Goal: Task Accomplishment & Management: Manage account settings

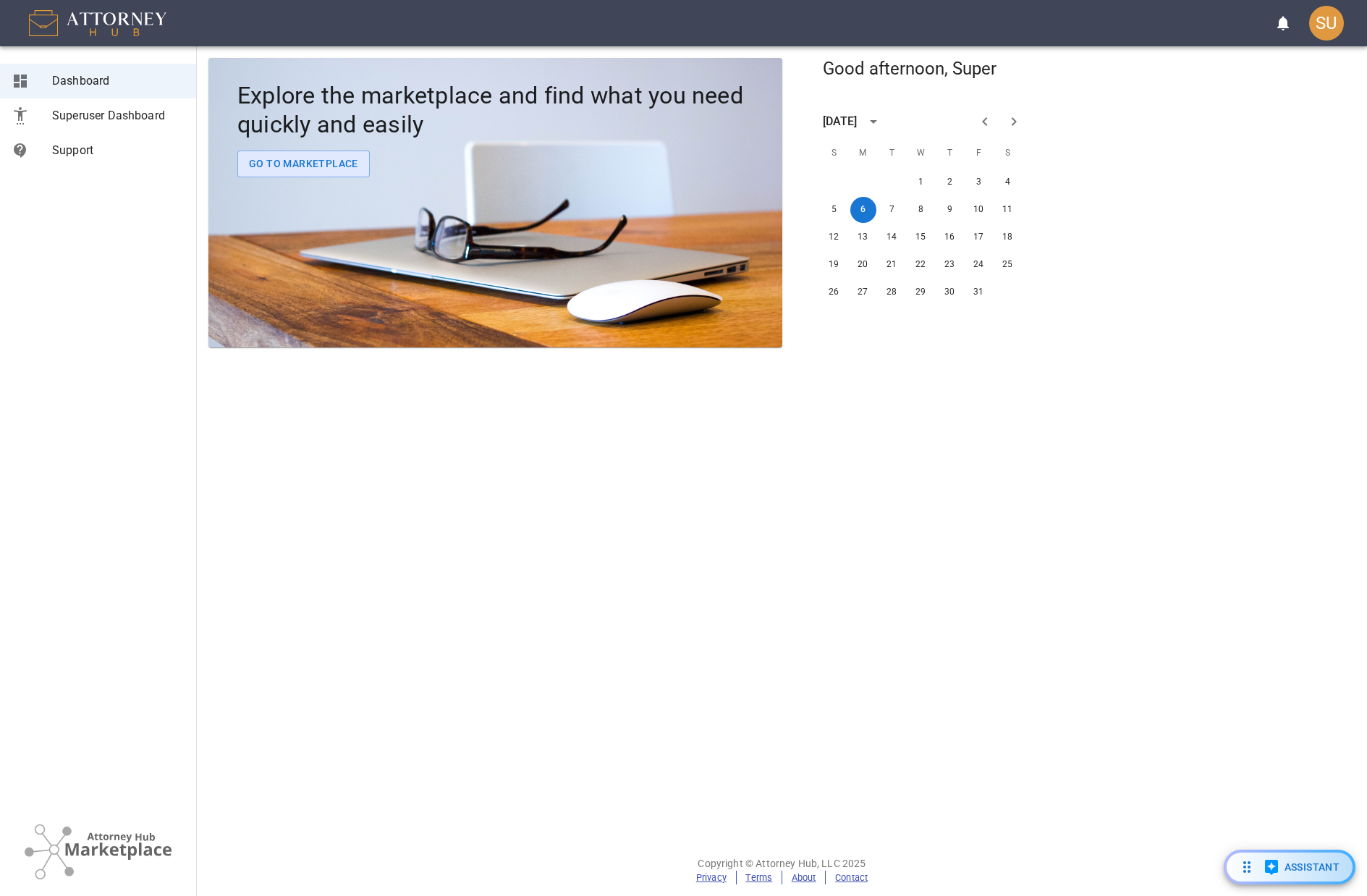
click at [1321, 36] on div "SU" at bounding box center [1327, 23] width 35 height 35
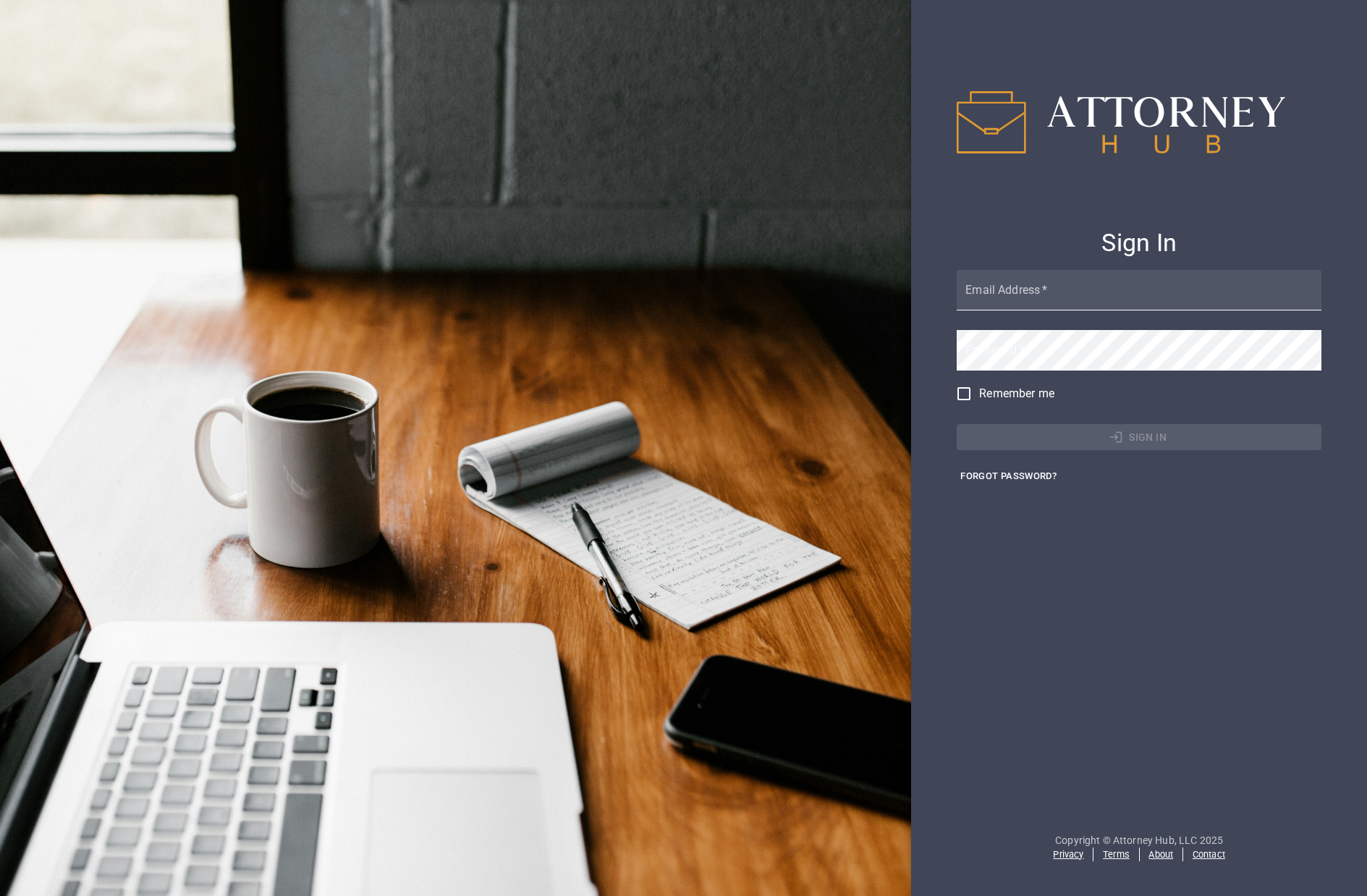
click at [1052, 298] on input "Email Address   *" at bounding box center [1139, 290] width 365 height 40
click at [997, 286] on div "Email Address   *" at bounding box center [1139, 291] width 365 height 43
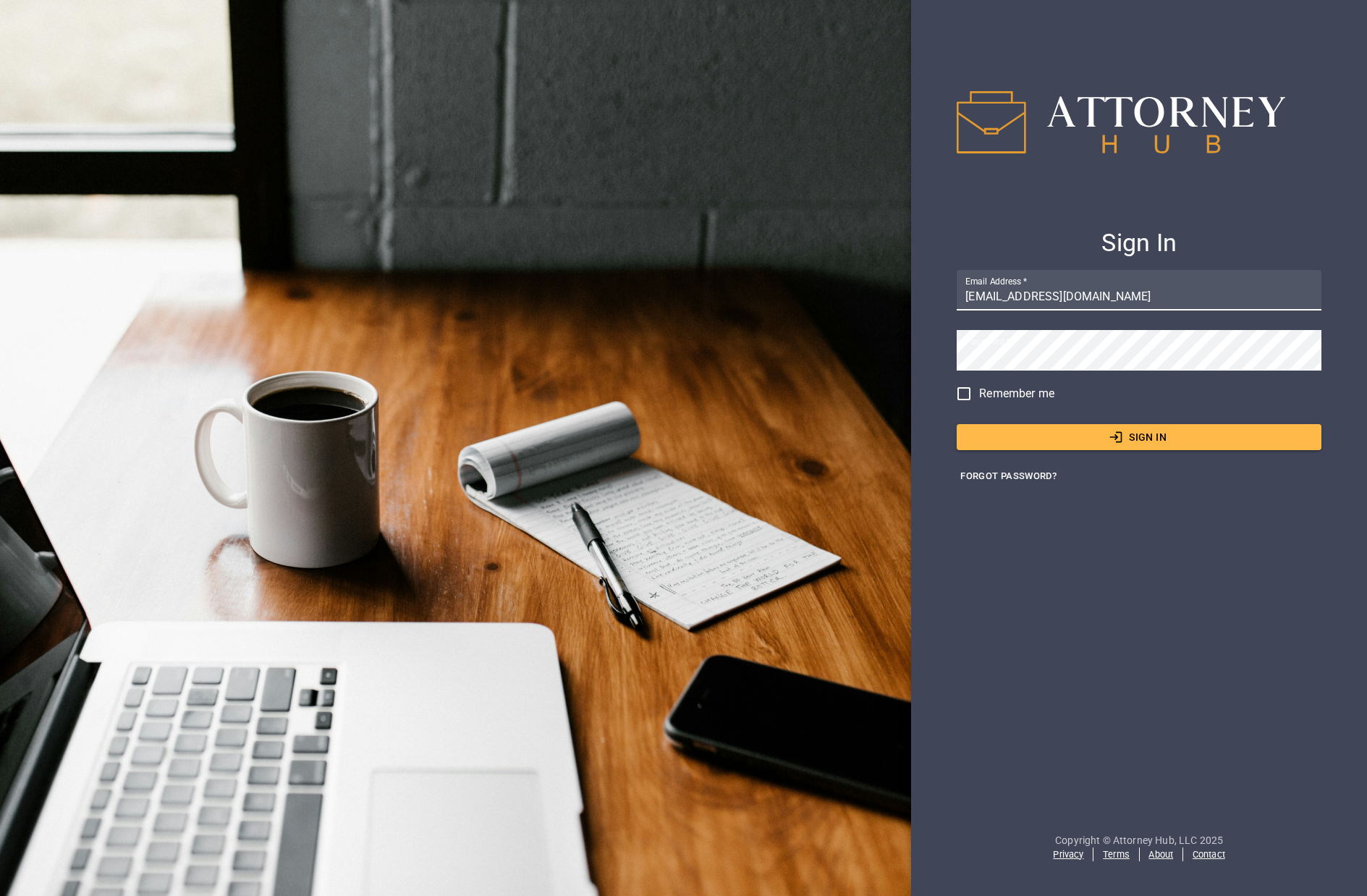
click at [988, 444] on button "Sign In" at bounding box center [1139, 438] width 365 height 27
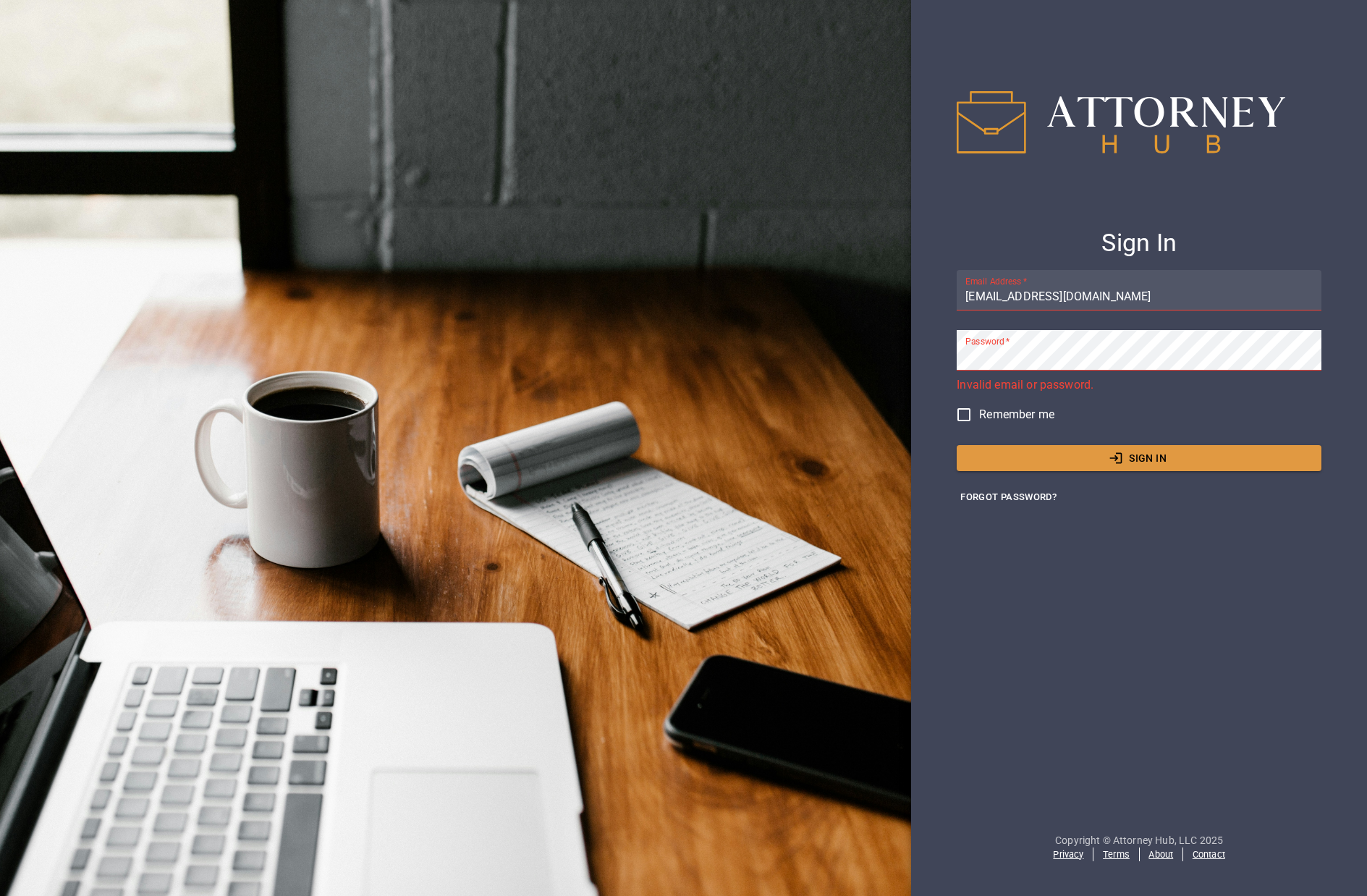
click at [1063, 298] on input "bwade@attorneyhub.com" at bounding box center [1139, 290] width 365 height 40
type input "admin@example.com"
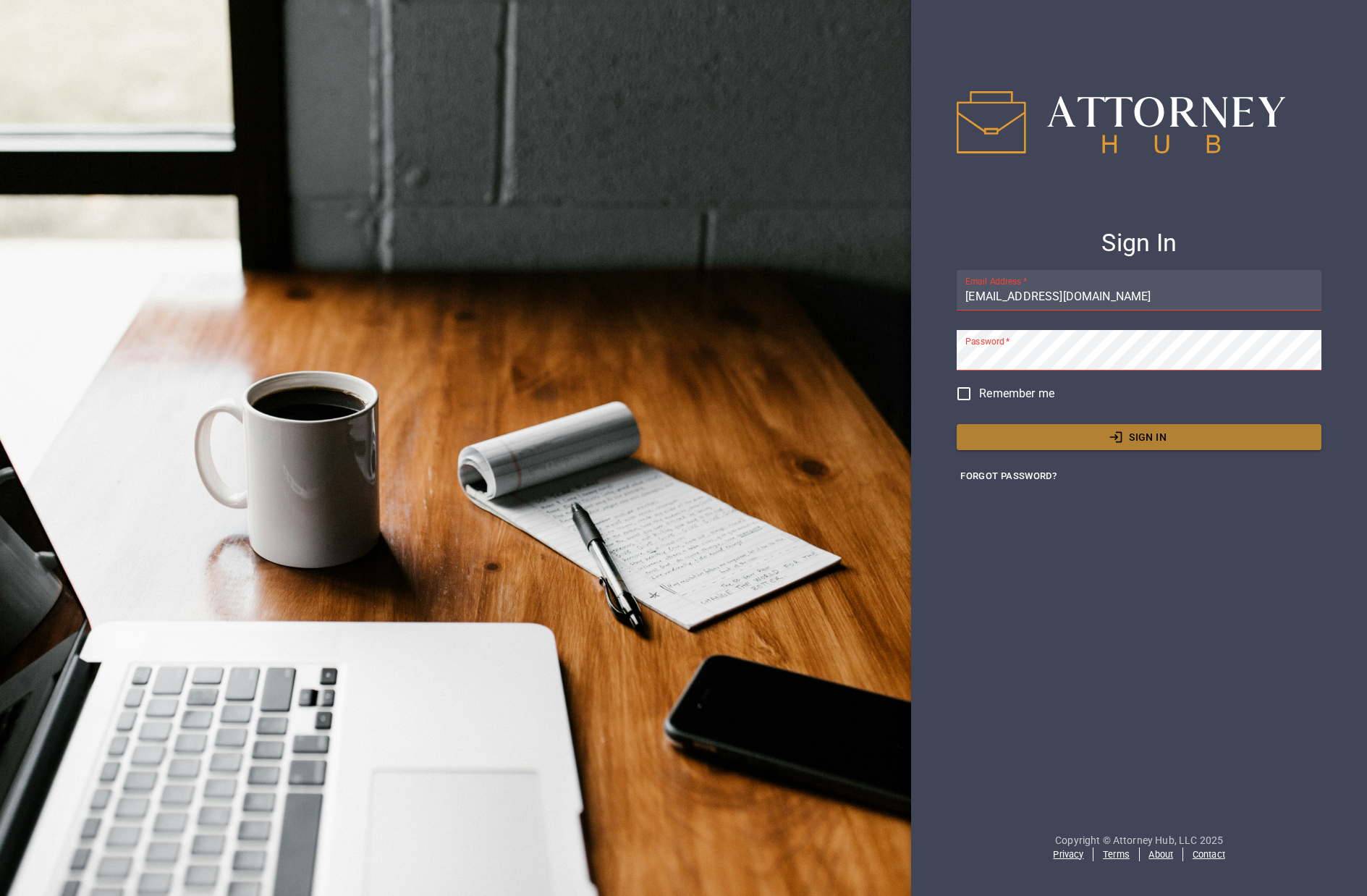
click at [1052, 429] on button "Sign In" at bounding box center [1139, 438] width 365 height 27
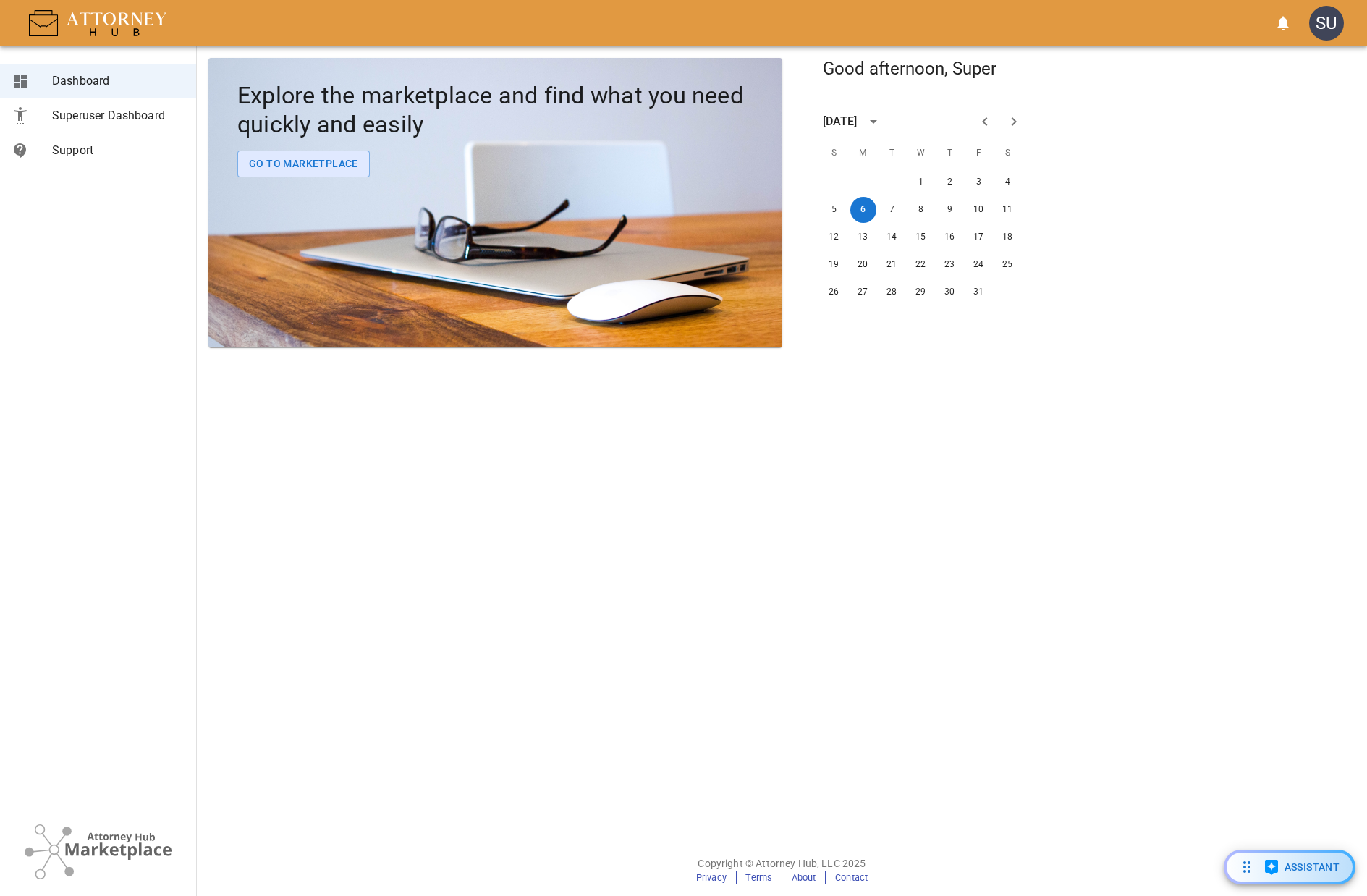
click at [146, 112] on span "Superuser Dashboard" at bounding box center [118, 116] width 132 height 17
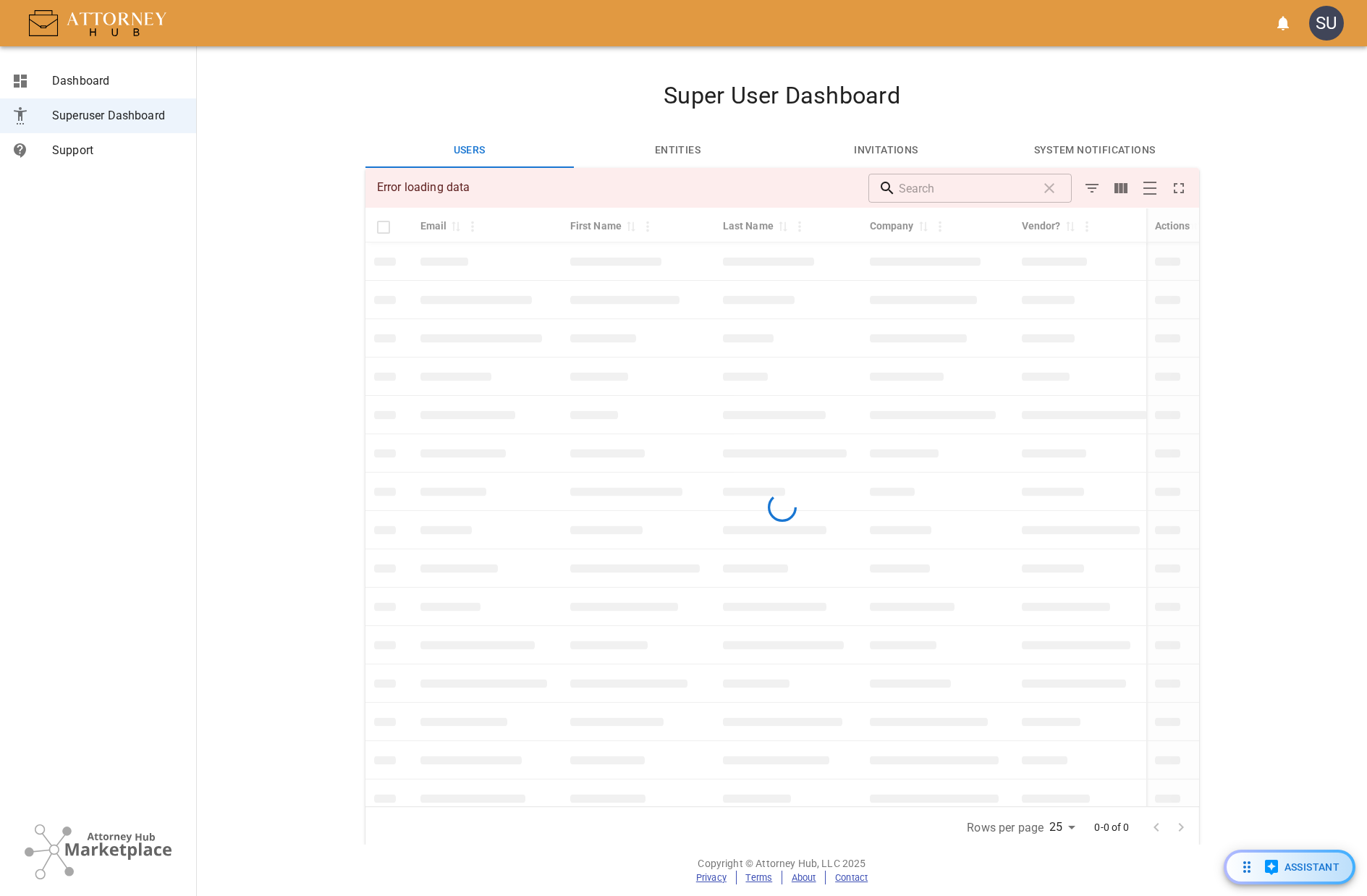
click at [259, 193] on section "Super User Dashboard Users Entities Invitations System Notifications Error load…" at bounding box center [782, 446] width 1171 height 799
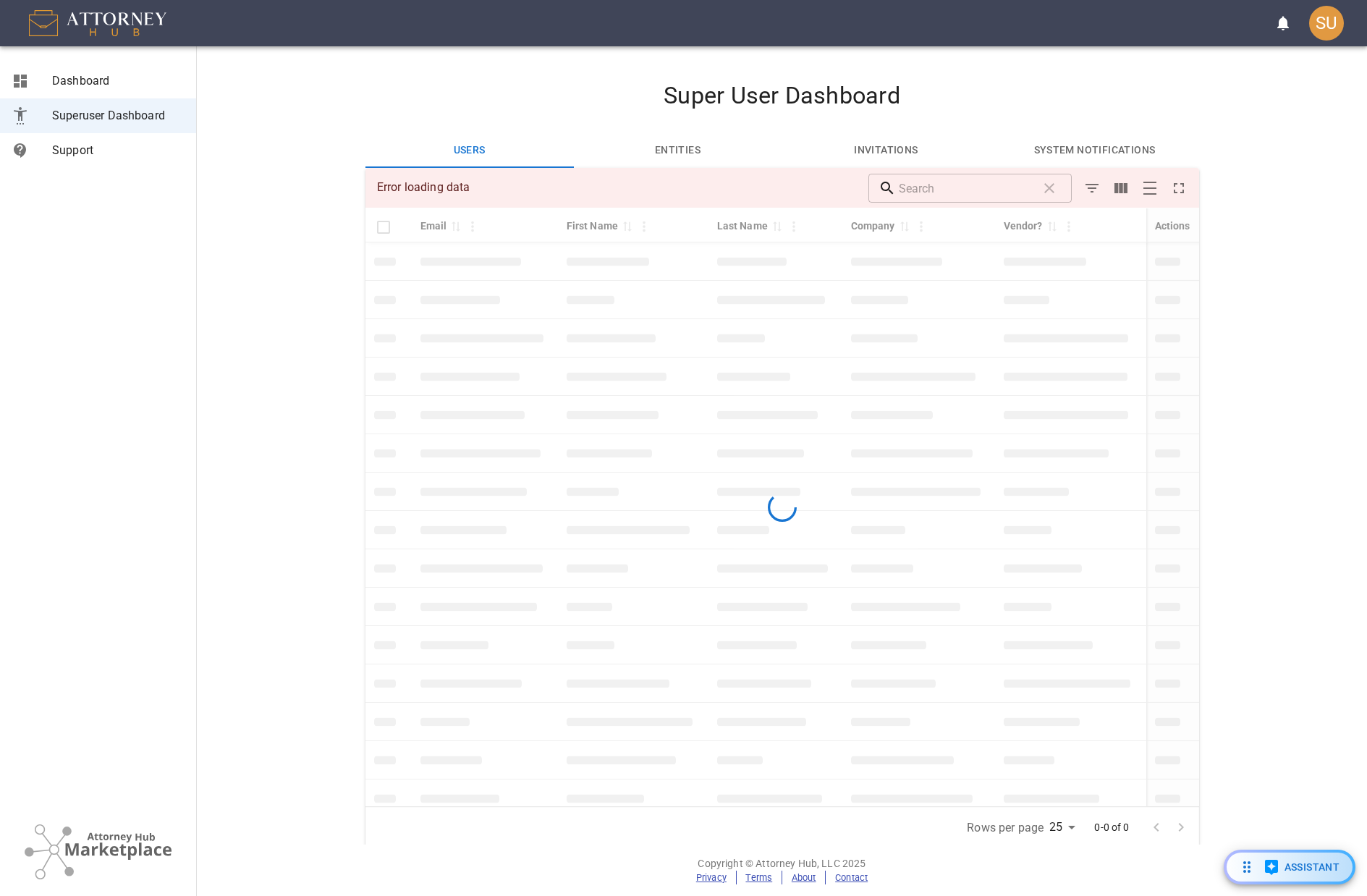
click at [678, 149] on button "Entities" at bounding box center [678, 150] width 208 height 35
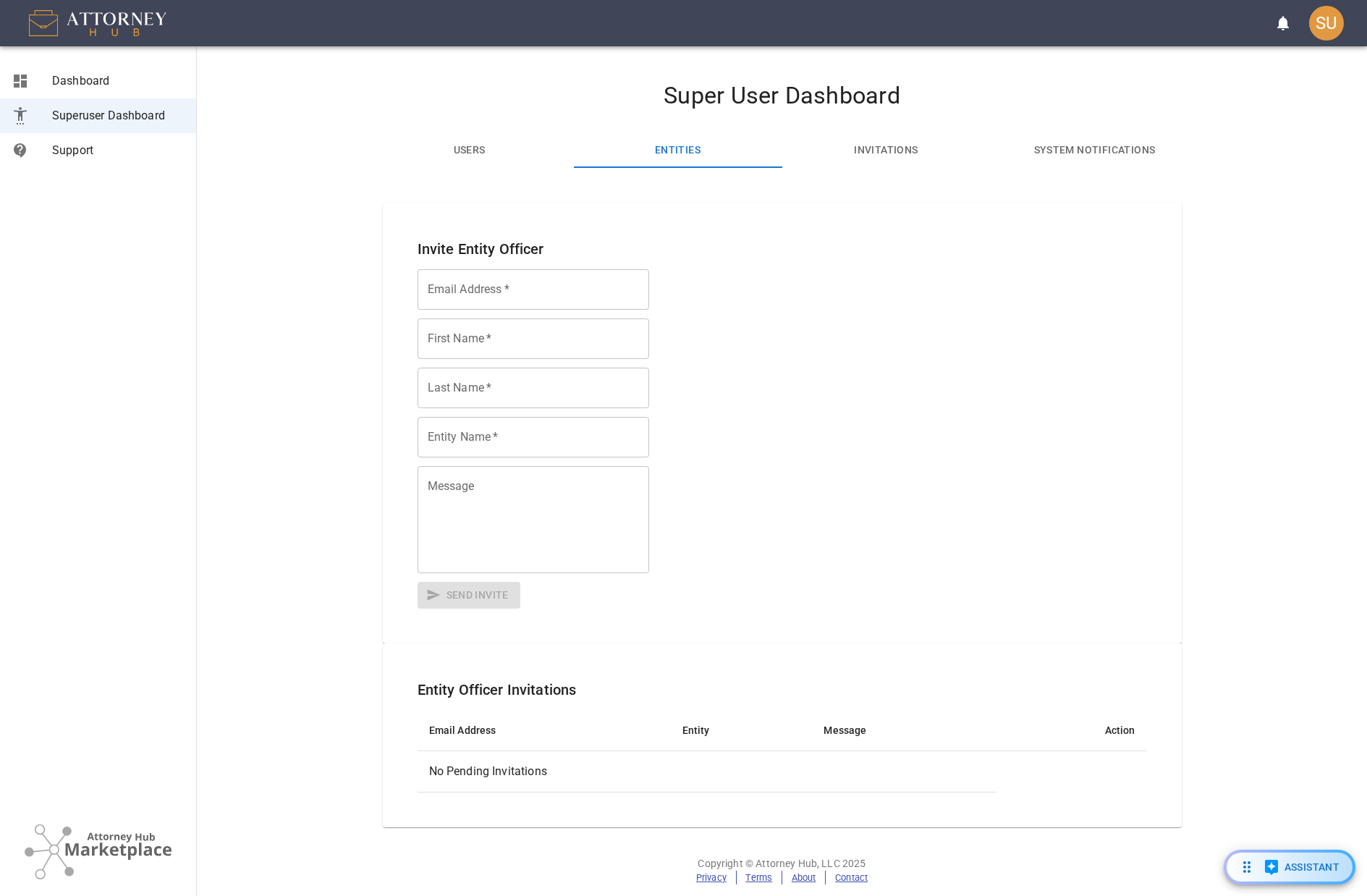
click at [833, 147] on button "Invitations" at bounding box center [886, 150] width 208 height 35
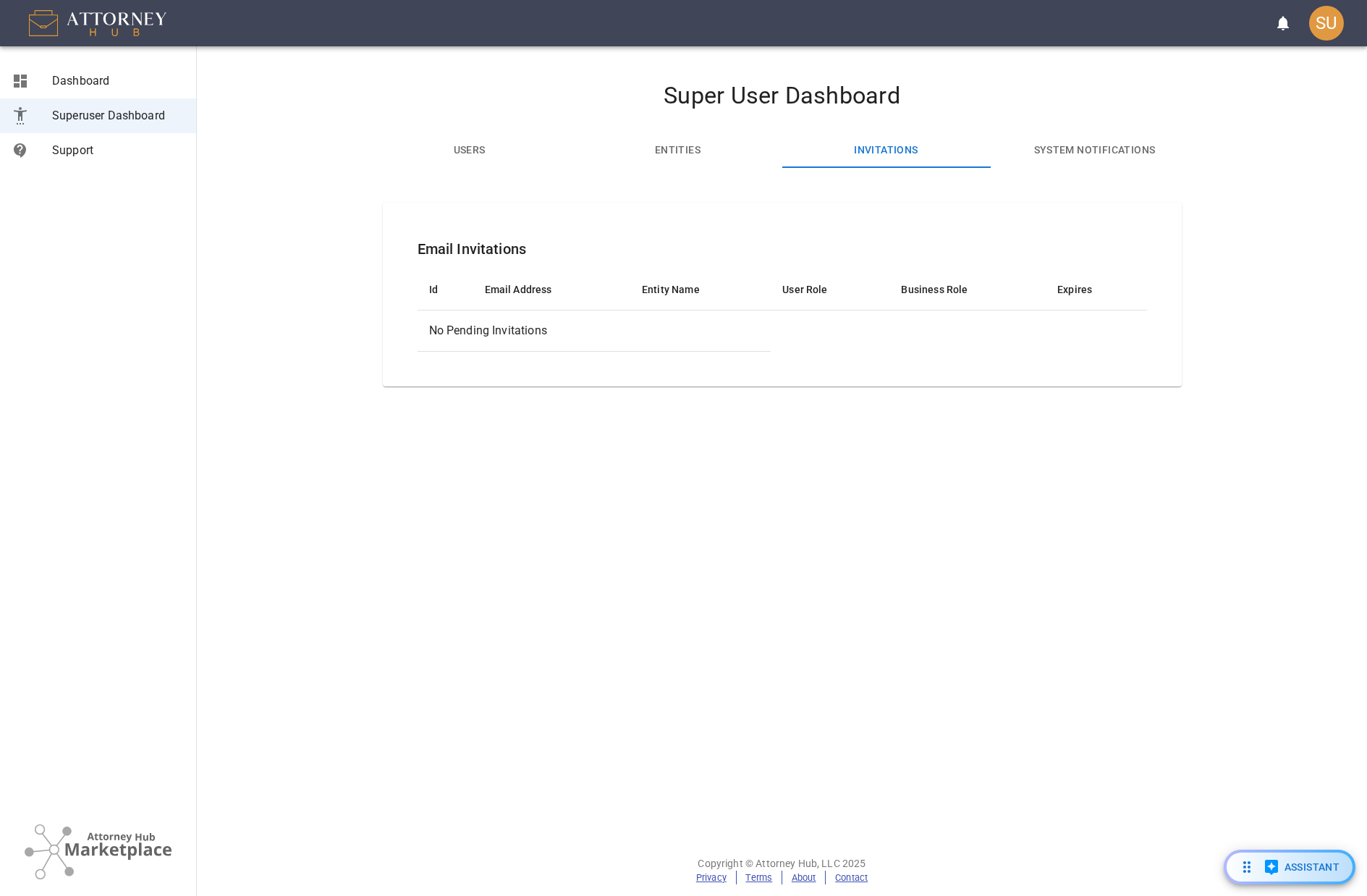
click at [112, 89] on span "Dashboard" at bounding box center [118, 81] width 132 height 17
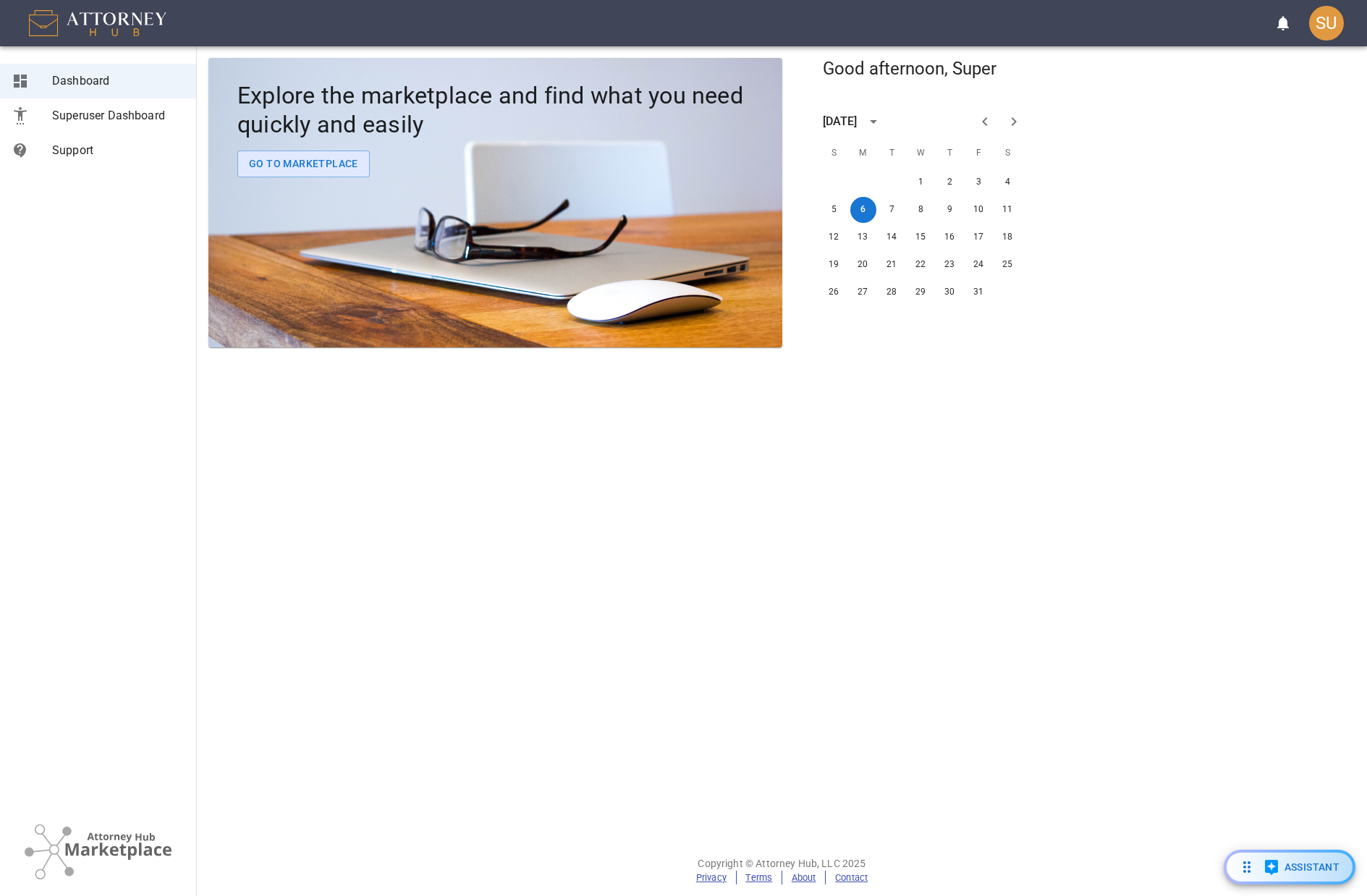
click at [126, 115] on span "Superuser Dashboard" at bounding box center [118, 116] width 132 height 17
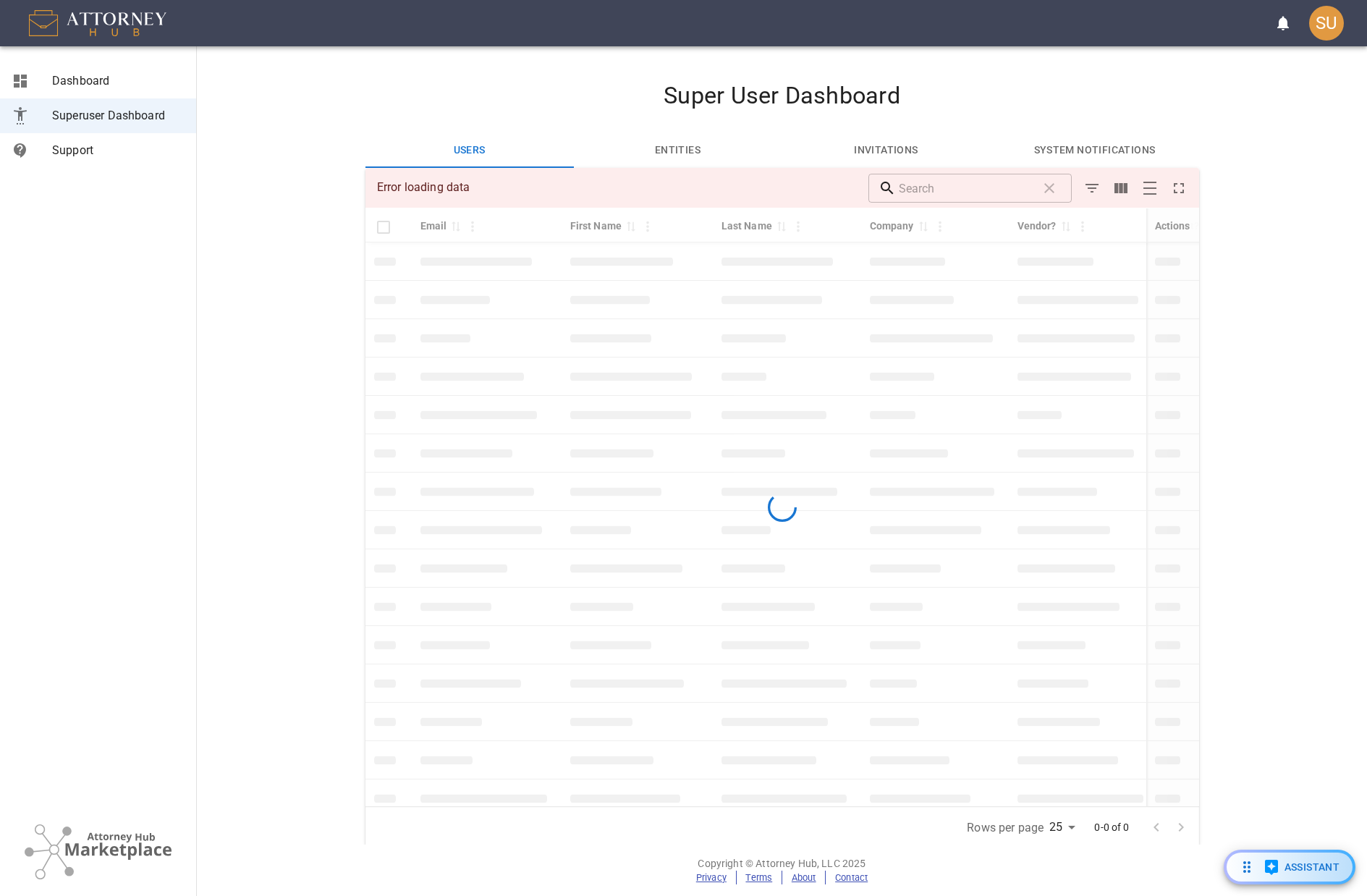
click at [211, 165] on section "Super User Dashboard Users Entities Invitations System Notifications Error load…" at bounding box center [782, 446] width 1171 height 799
click at [332, 114] on section "Super User Dashboard Users Entities Invitations System Notifications Error load…" at bounding box center [782, 446] width 1171 height 799
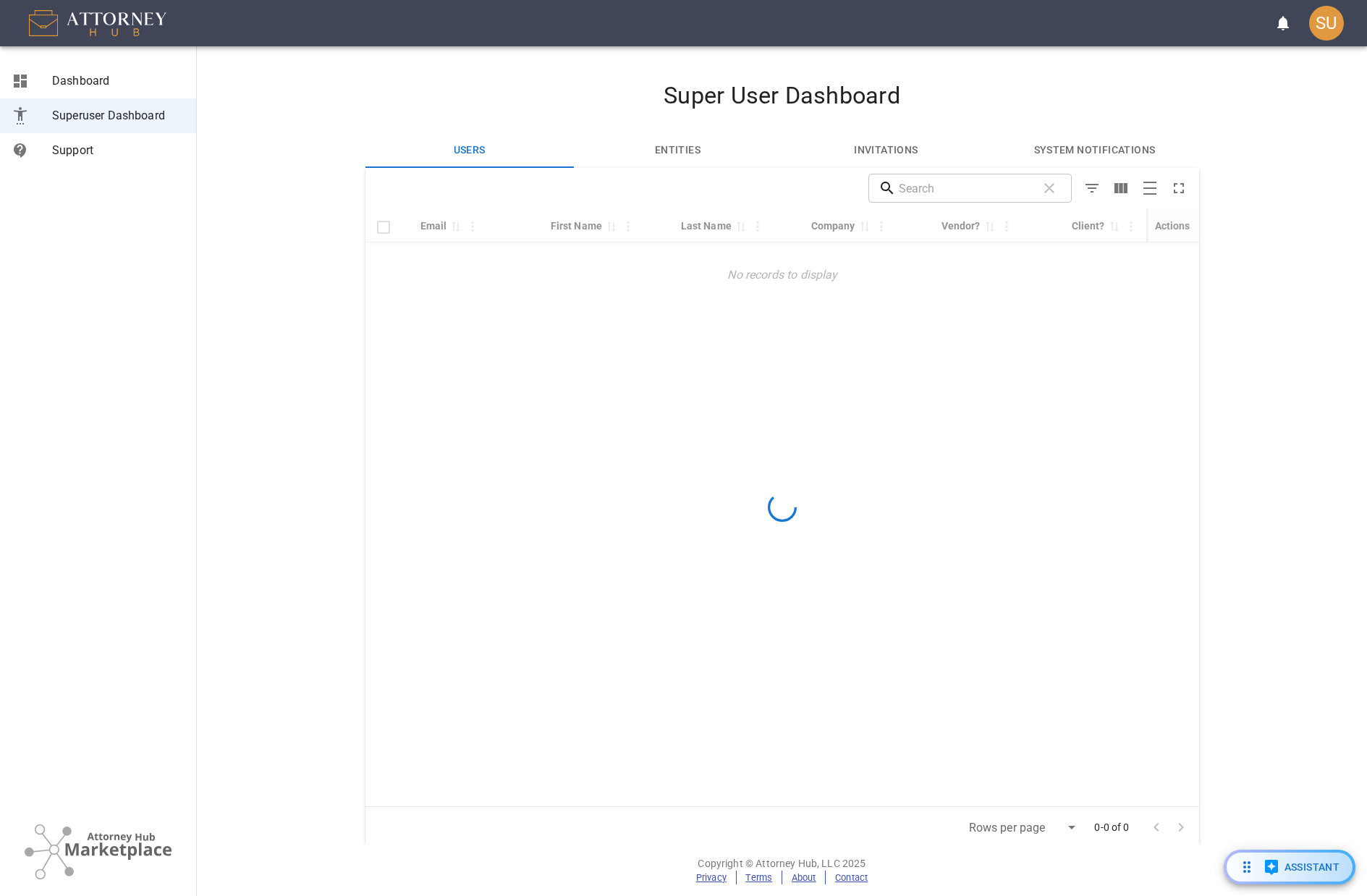
type input "0"
click at [676, 145] on button "Entities" at bounding box center [678, 150] width 208 height 35
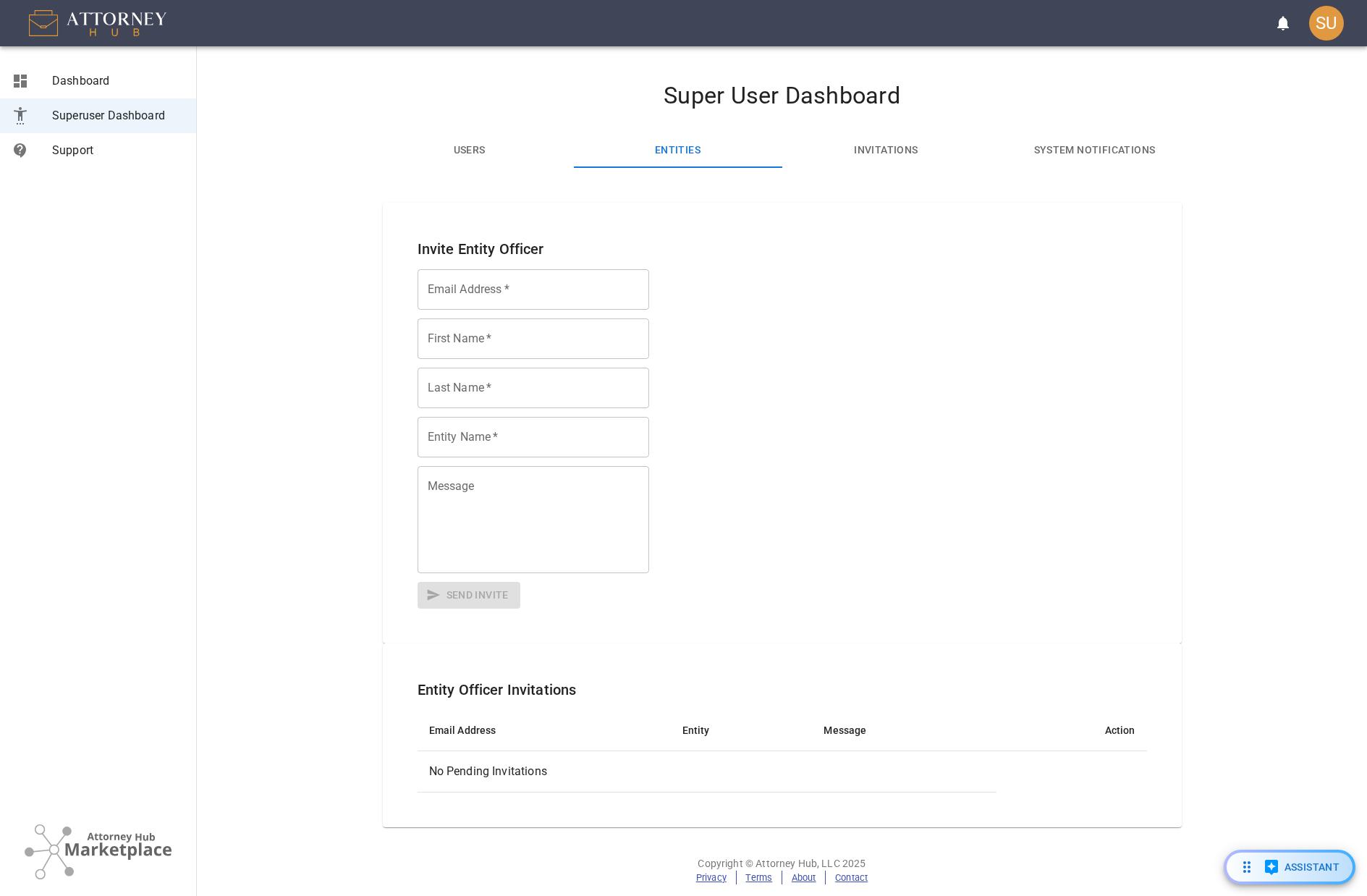
click at [483, 154] on button "Users" at bounding box center [469, 150] width 208 height 35
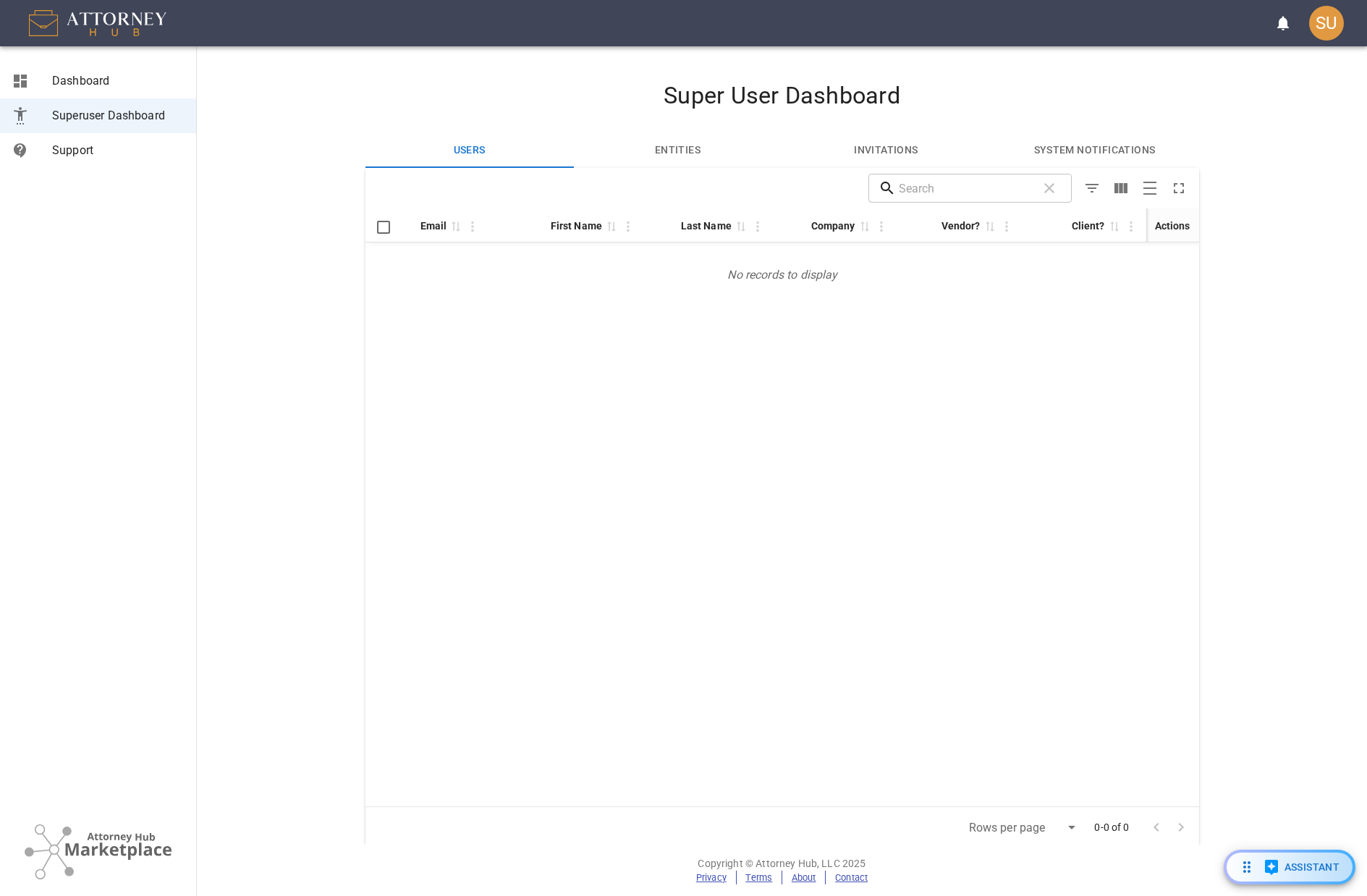
click at [668, 146] on button "Entities" at bounding box center [678, 150] width 208 height 35
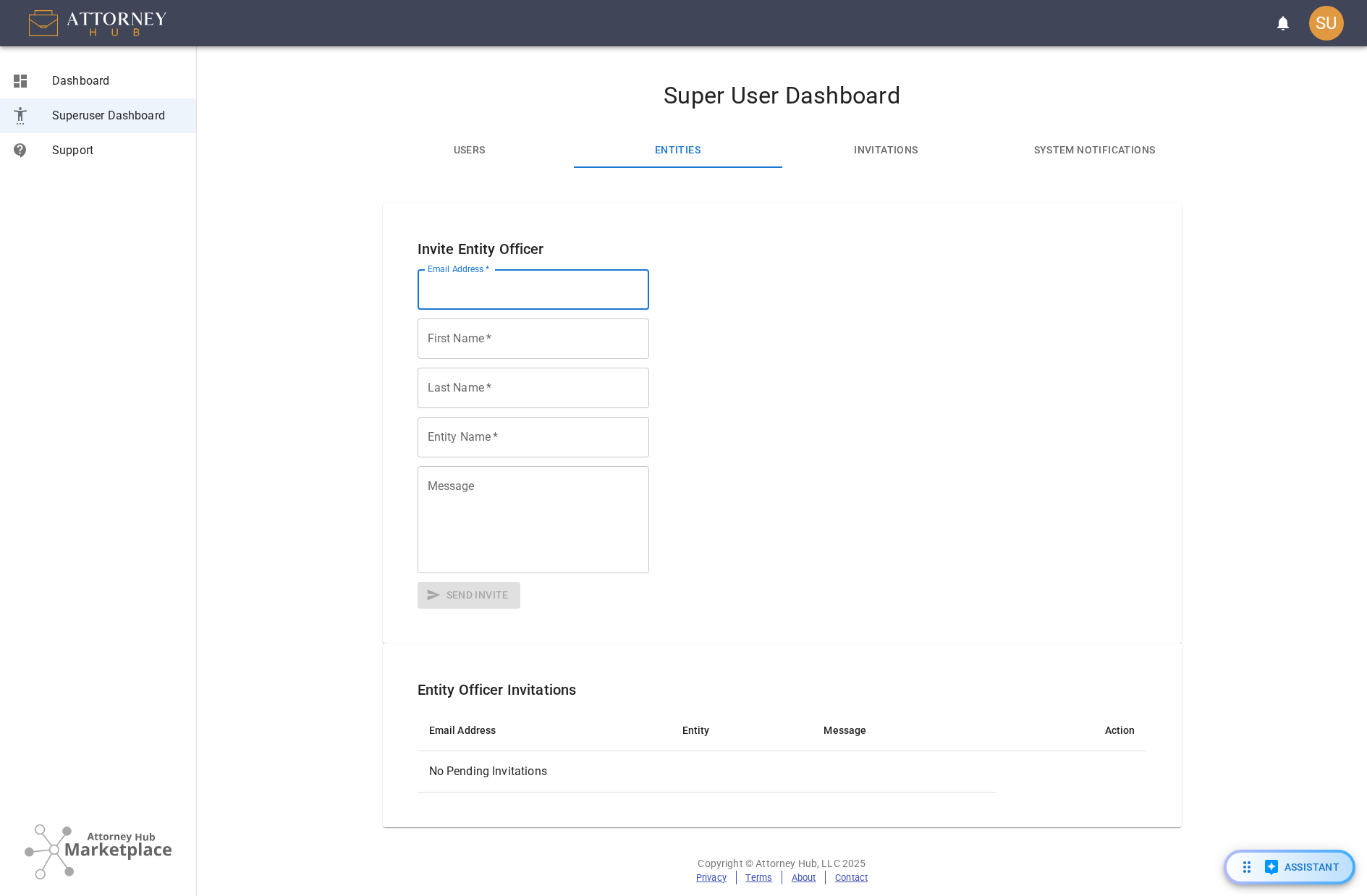
click at [487, 278] on div "Email Address   * Email Address   *" at bounding box center [534, 289] width 232 height 40
type input "bwade@attorneyhub.com"
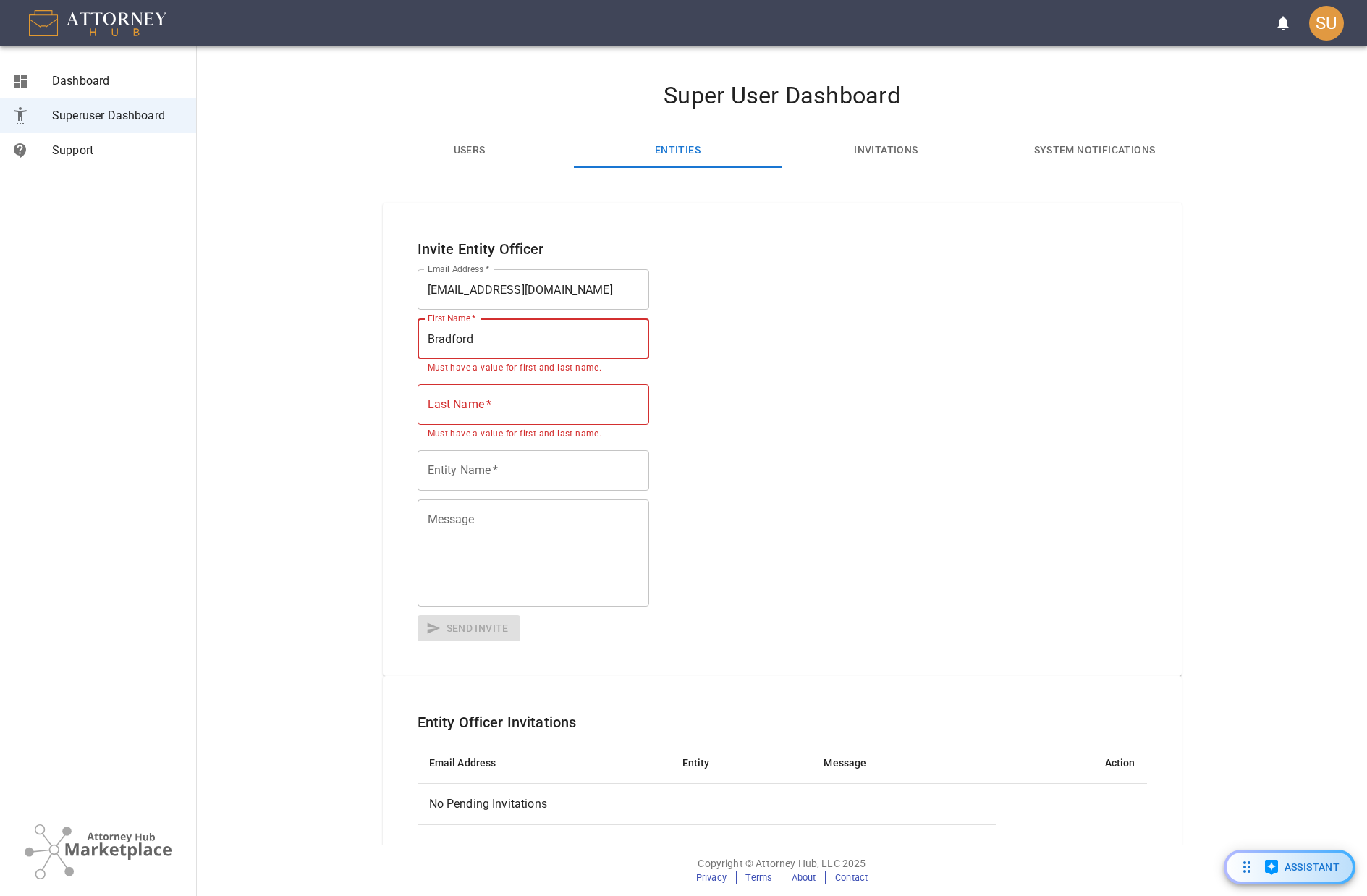
type input "Bradford"
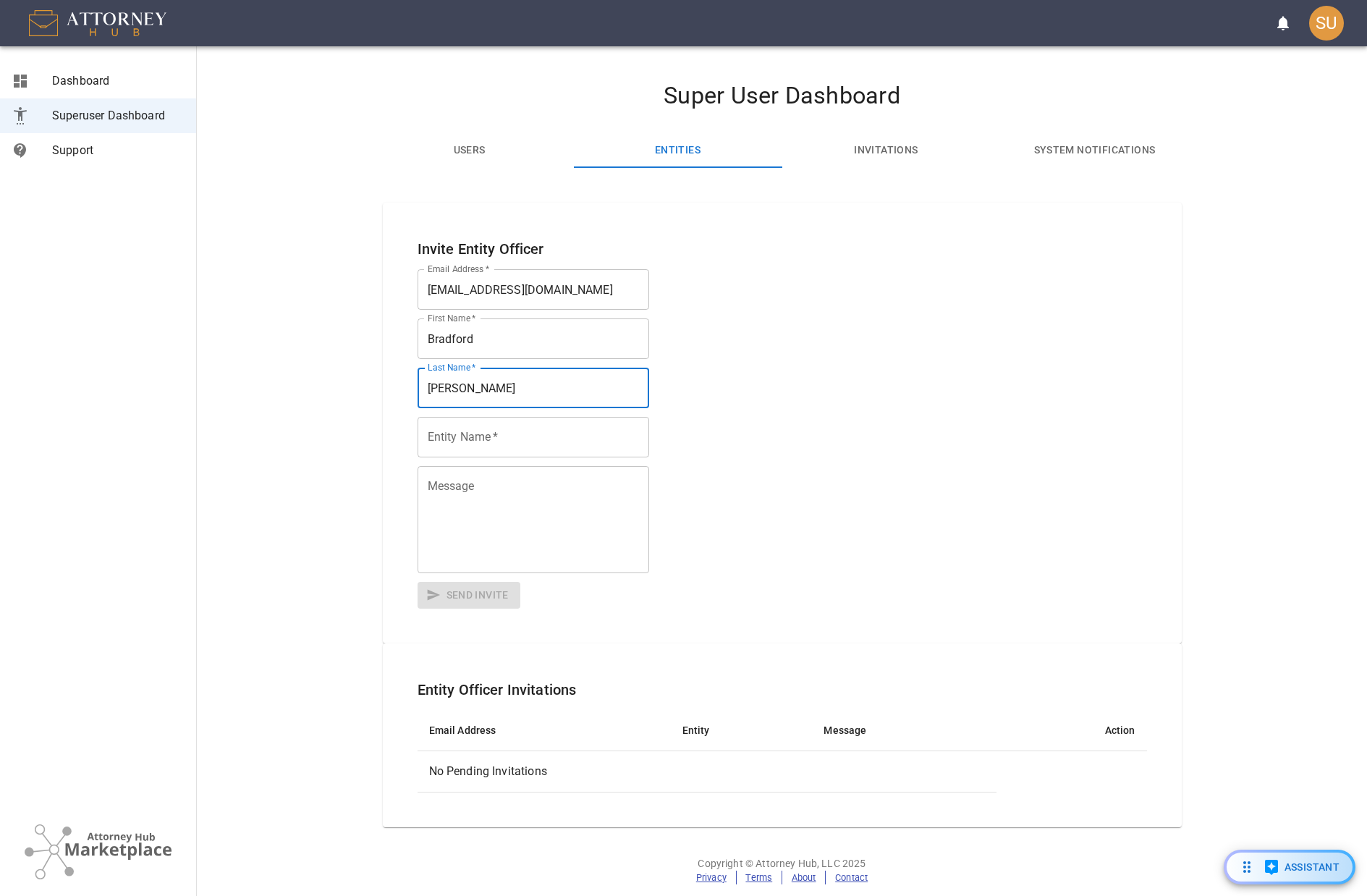
type input "Wade"
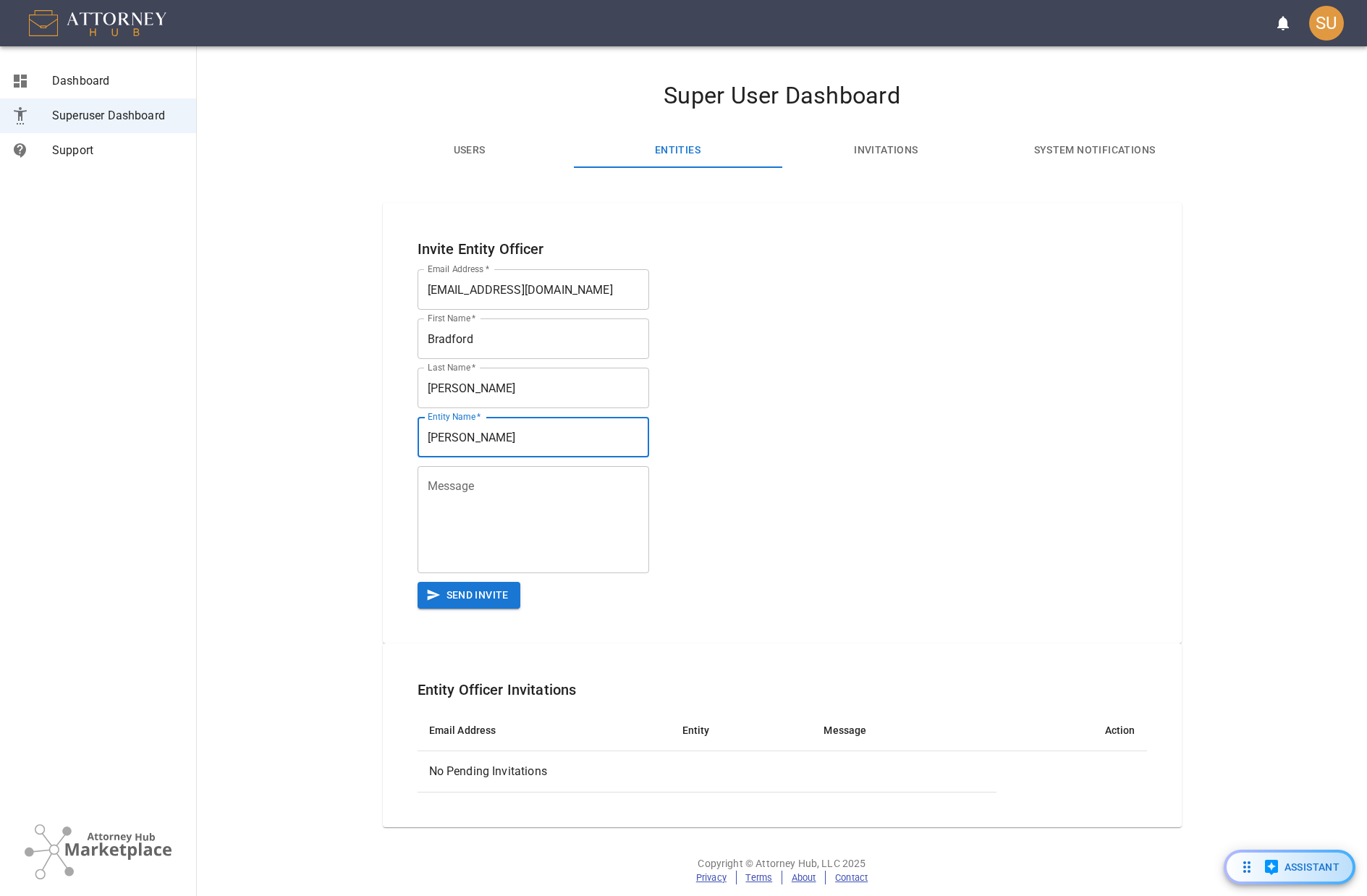
type input "Wade Law, PLLC"
type textarea "Welcome aboard!"
click at [475, 594] on button "Send Invite" at bounding box center [469, 595] width 103 height 27
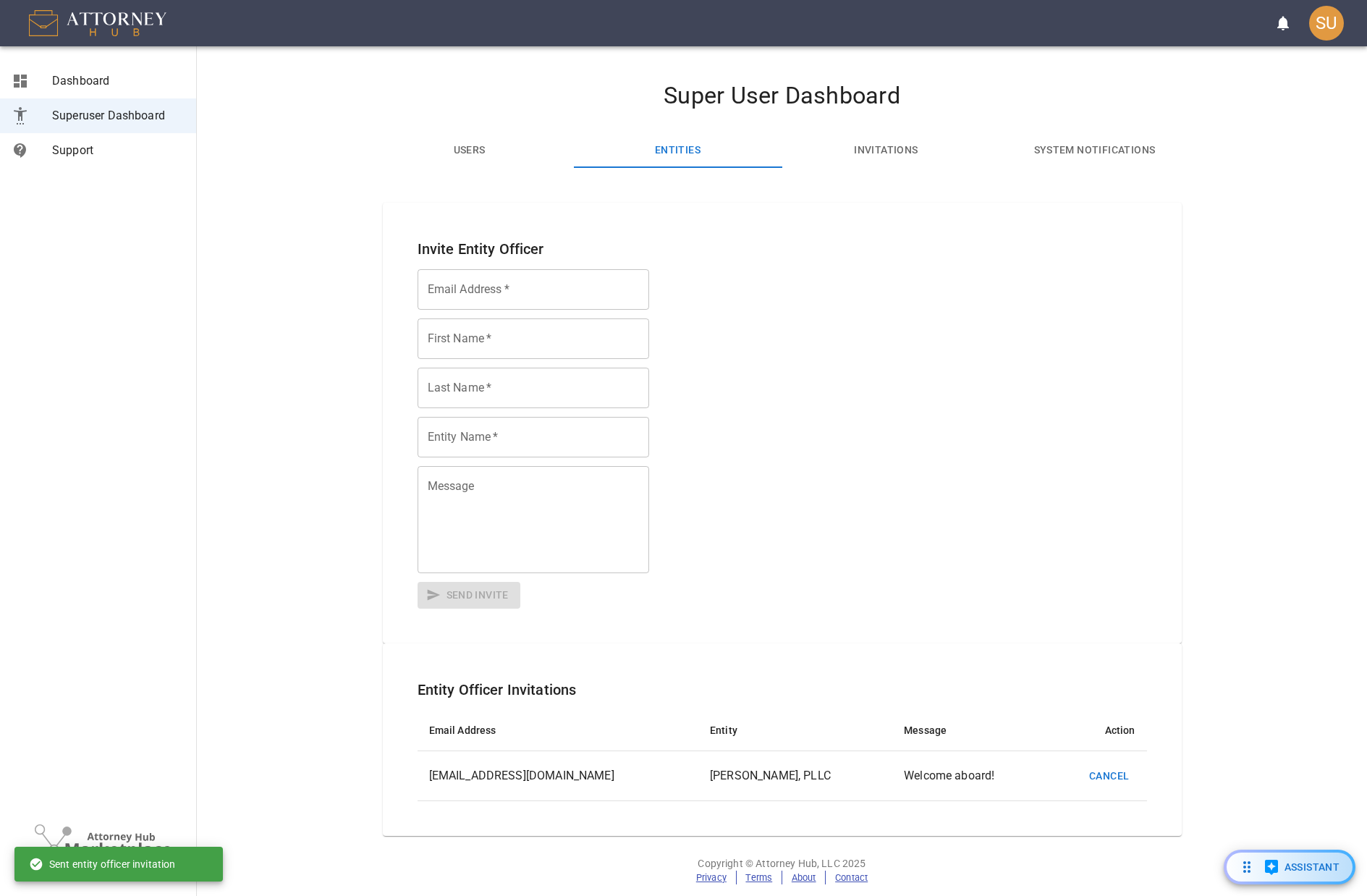
click at [516, 291] on input "Email Address   *" at bounding box center [534, 289] width 232 height 40
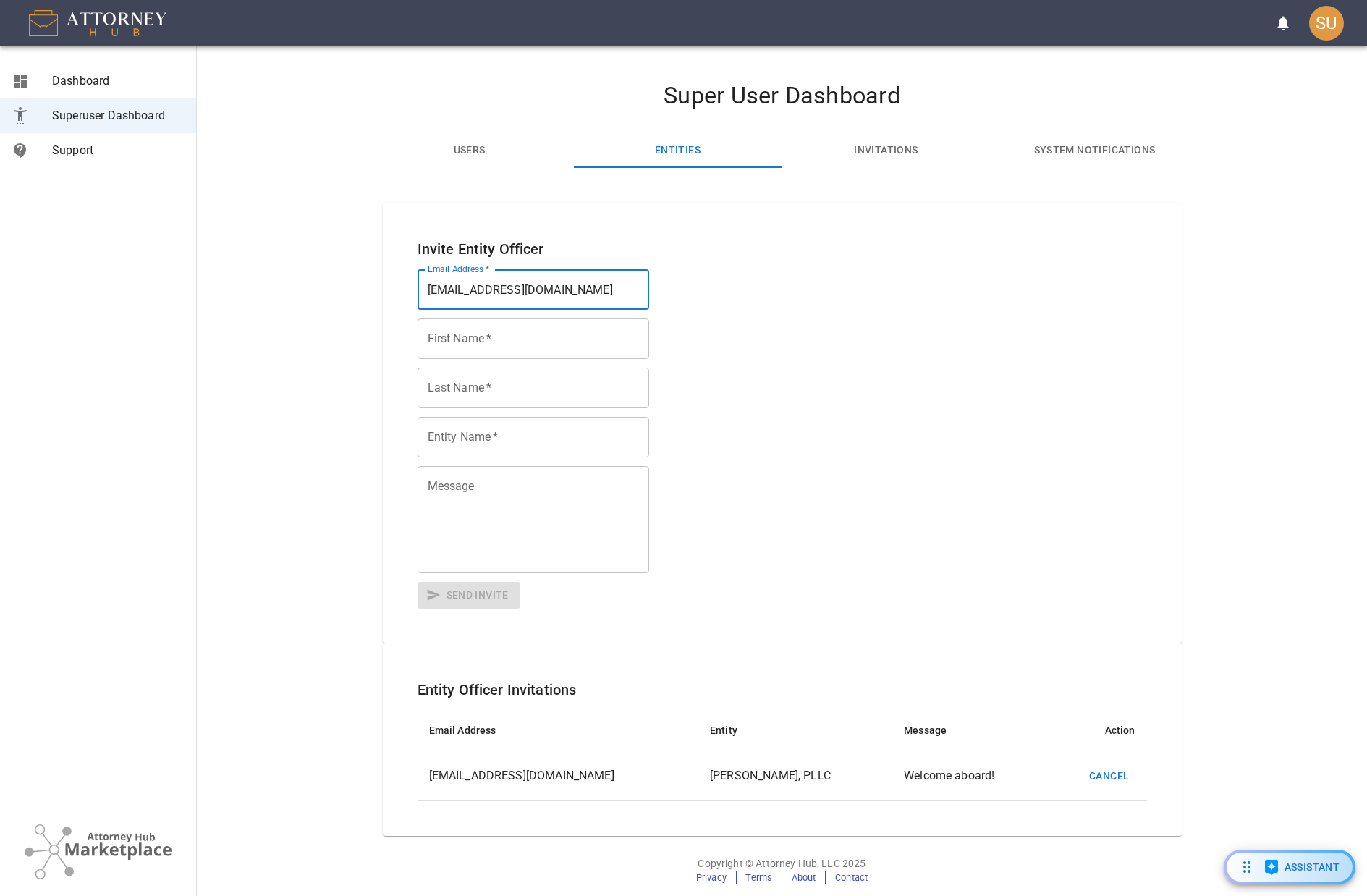
type input "atowler@attorneyhub.com"
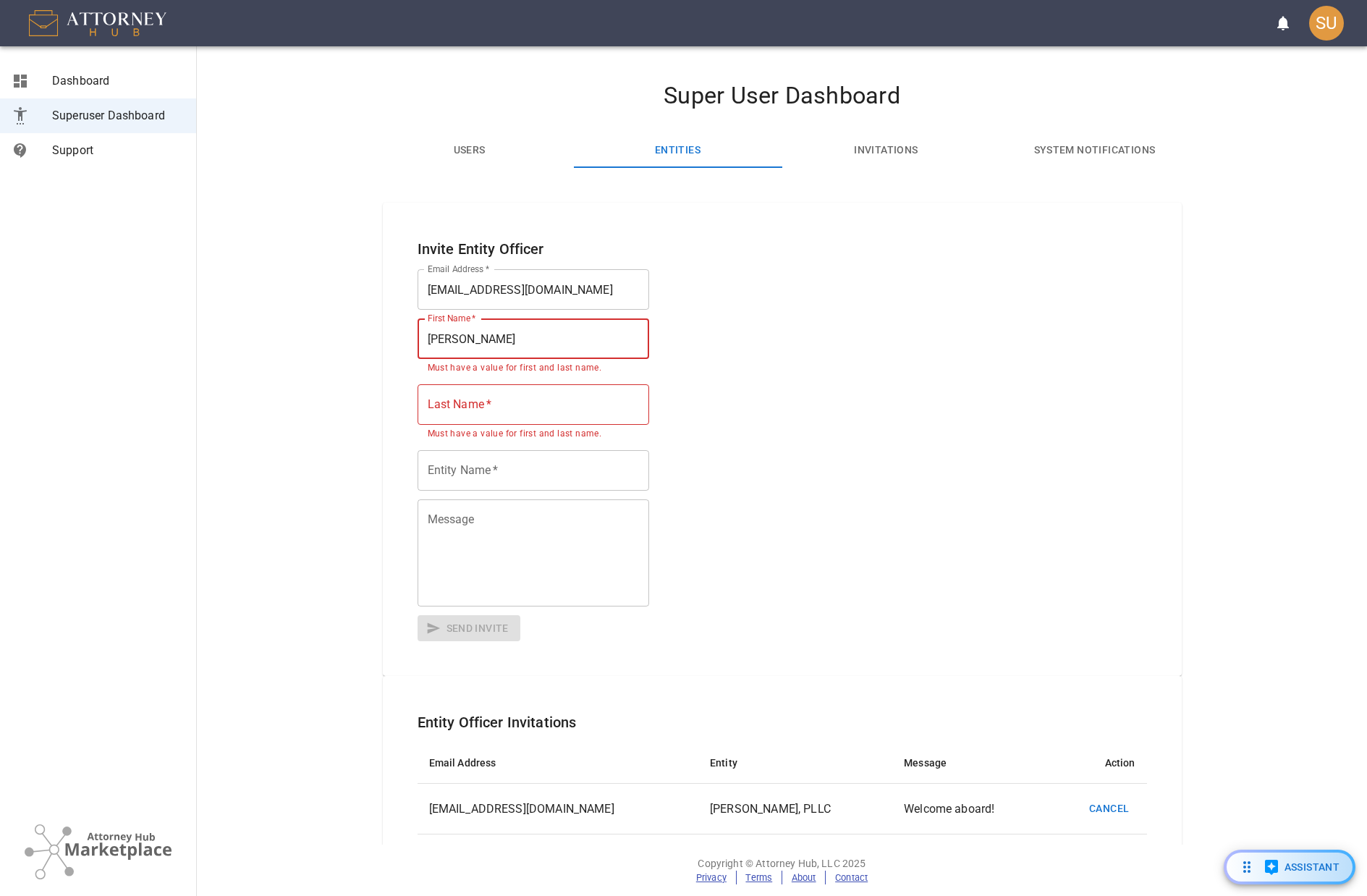
type input "Anthony"
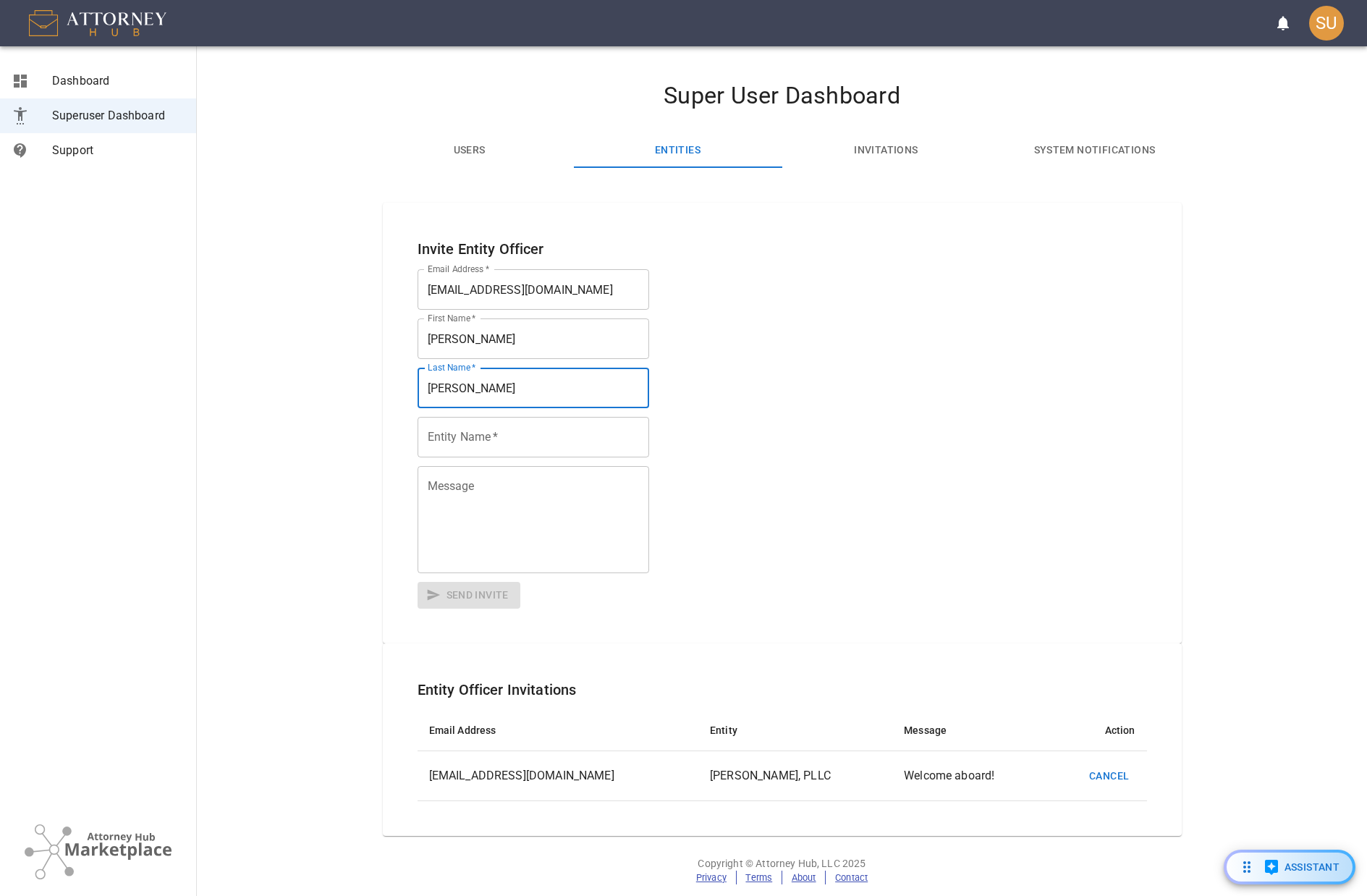
type input "Towler"
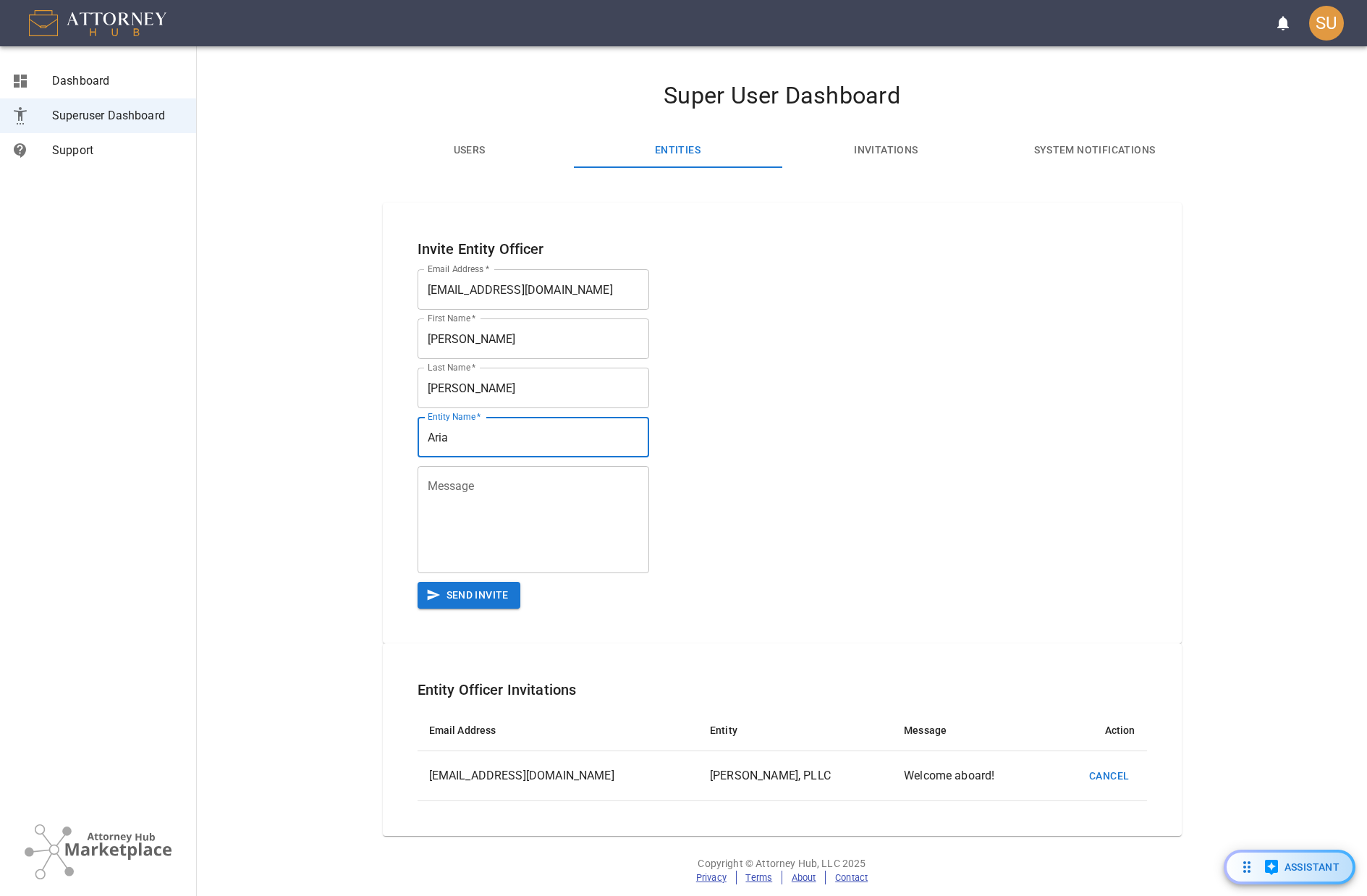
type input "Aria Law, PLLC"
type textarea "You are now permitted."
click at [469, 600] on button "Send Invite" at bounding box center [469, 595] width 103 height 27
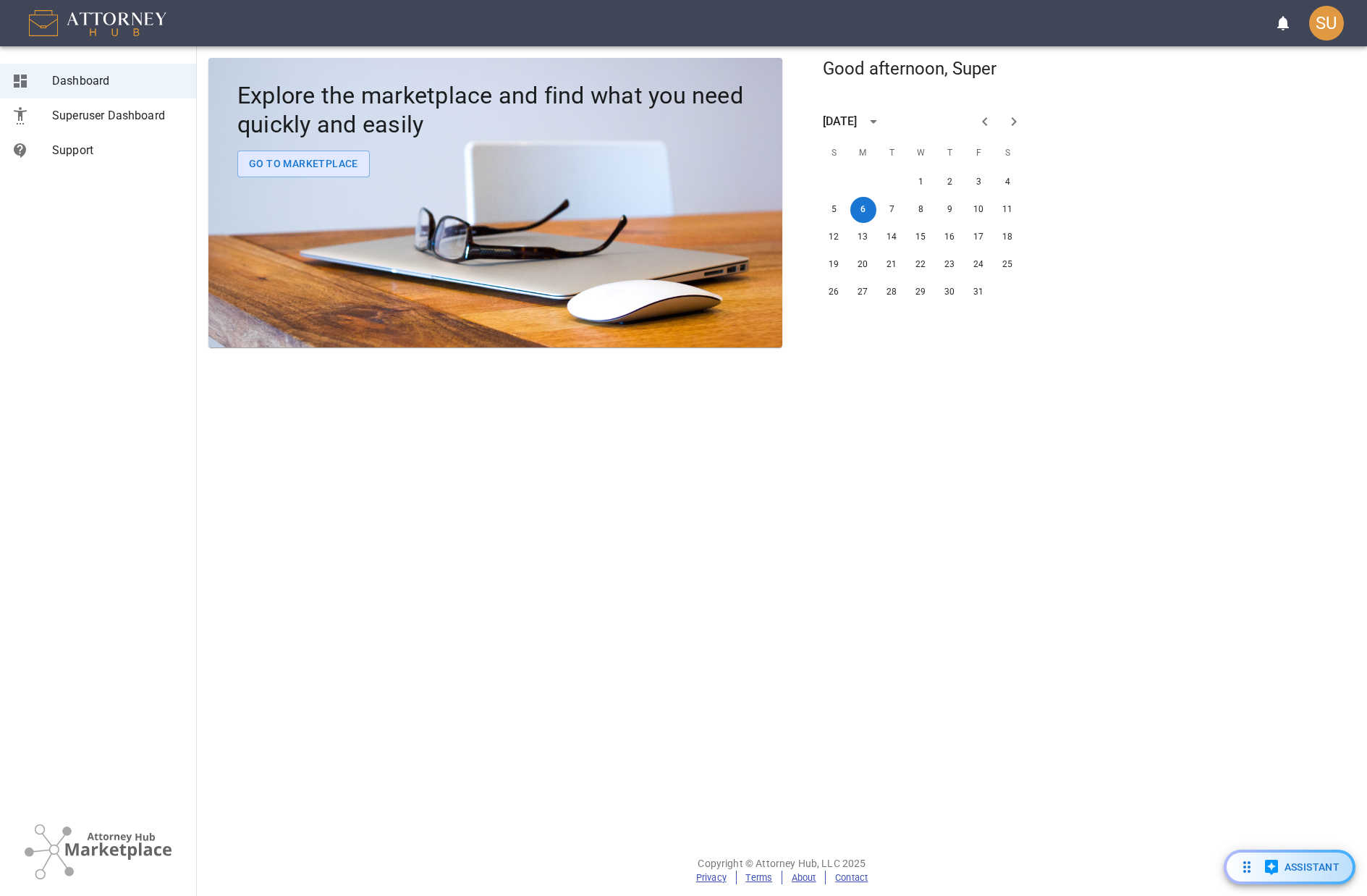
click at [1012, 499] on section "Explore the marketplace and find what you need quickly and easily Go To Marketp…" at bounding box center [782, 446] width 1171 height 799
click at [1318, 13] on div "SU" at bounding box center [1327, 23] width 35 height 35
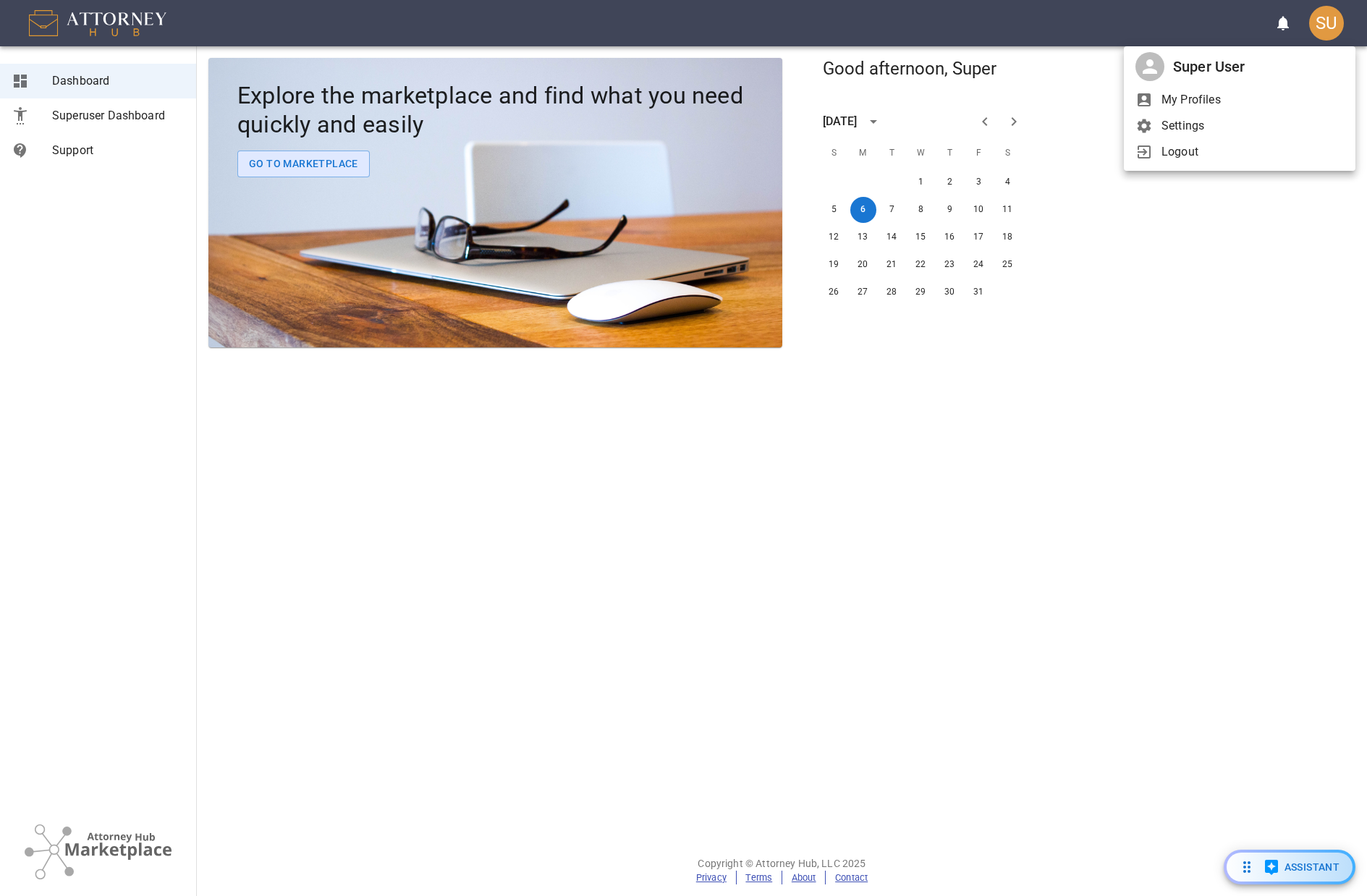
click at [993, 634] on div at bounding box center [683, 448] width 1367 height 896
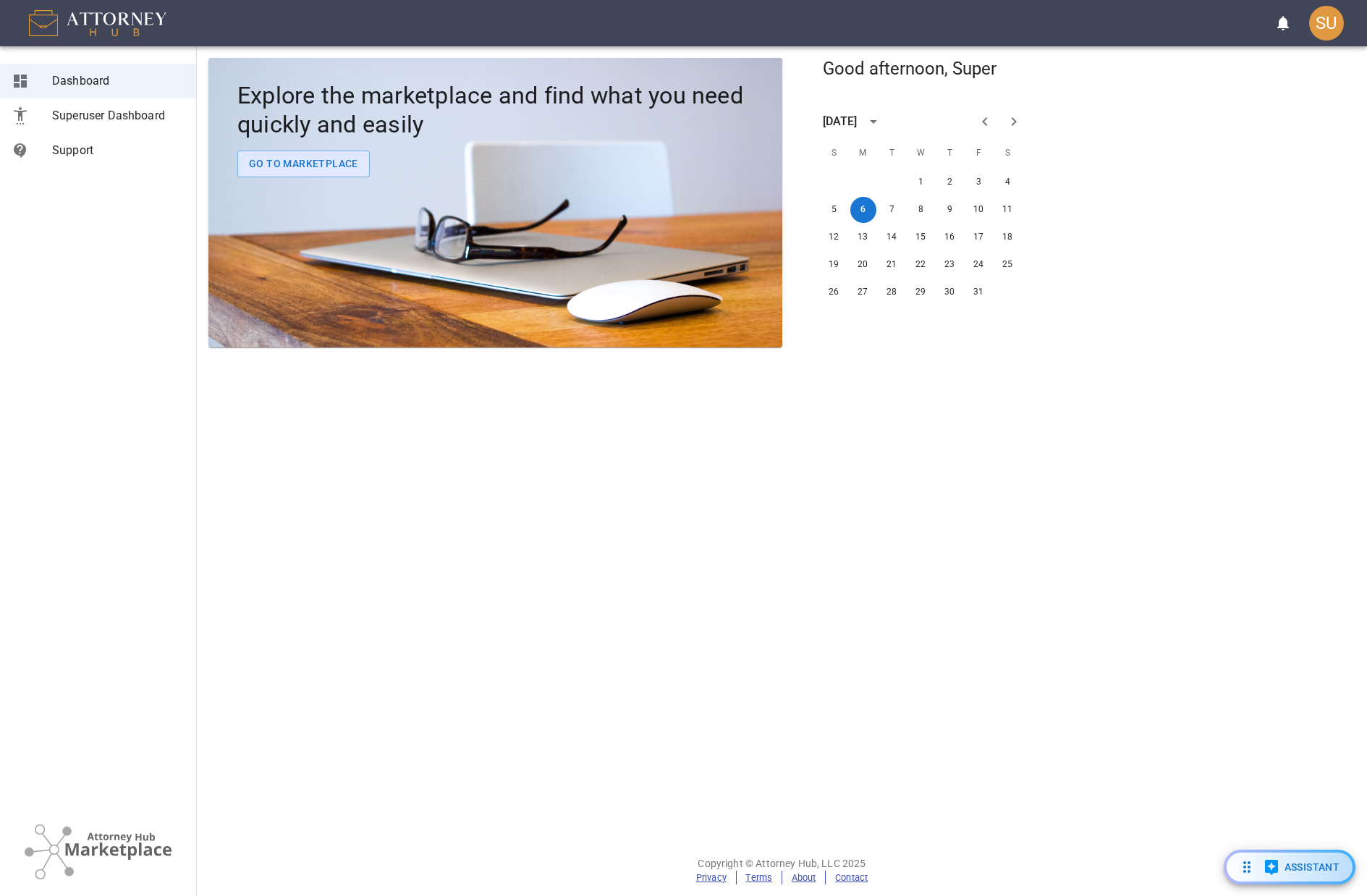
click at [1324, 25] on div "SU" at bounding box center [1327, 23] width 35 height 35
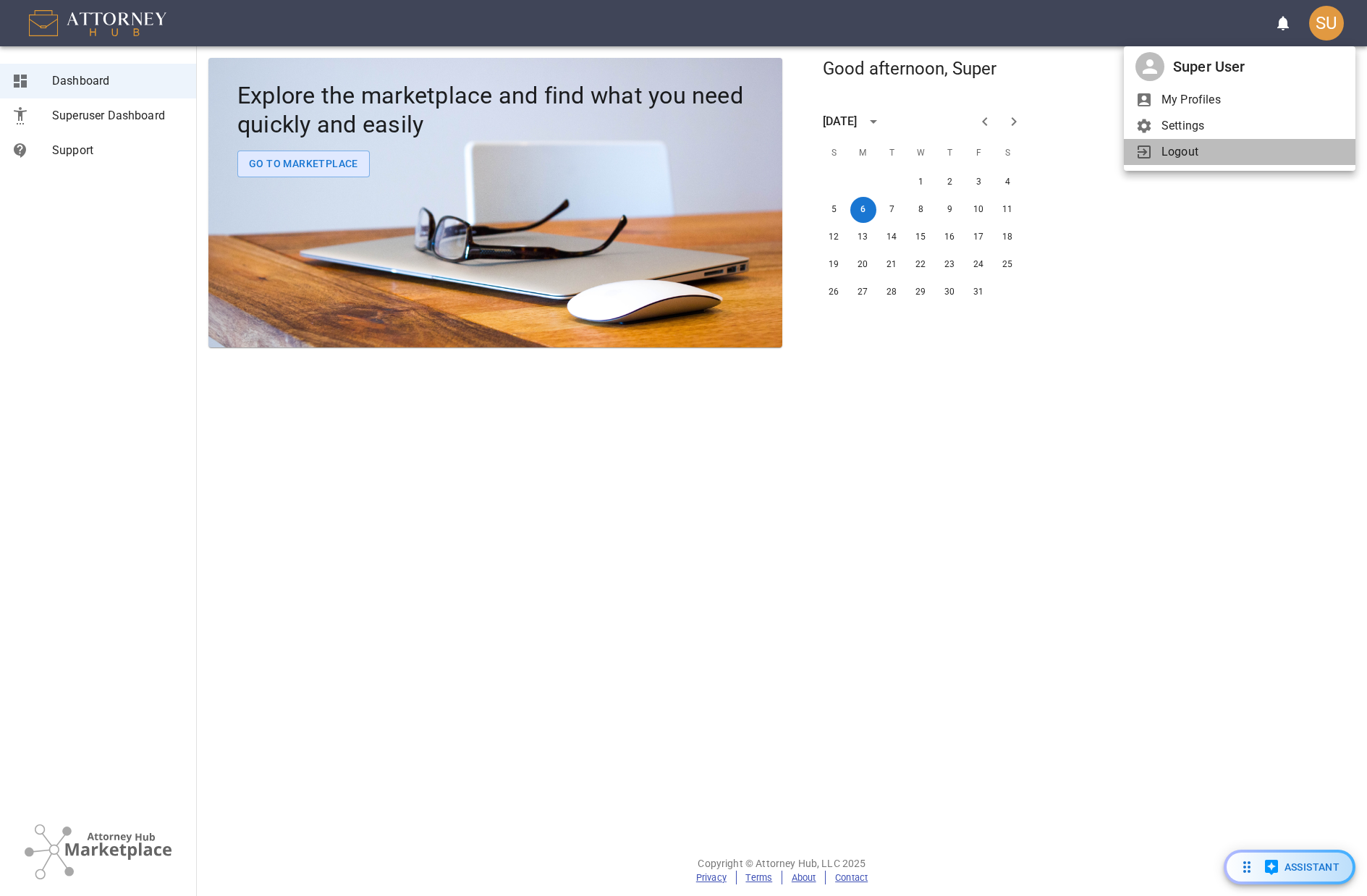
click at [1261, 146] on span "Logout" at bounding box center [1253, 152] width 182 height 17
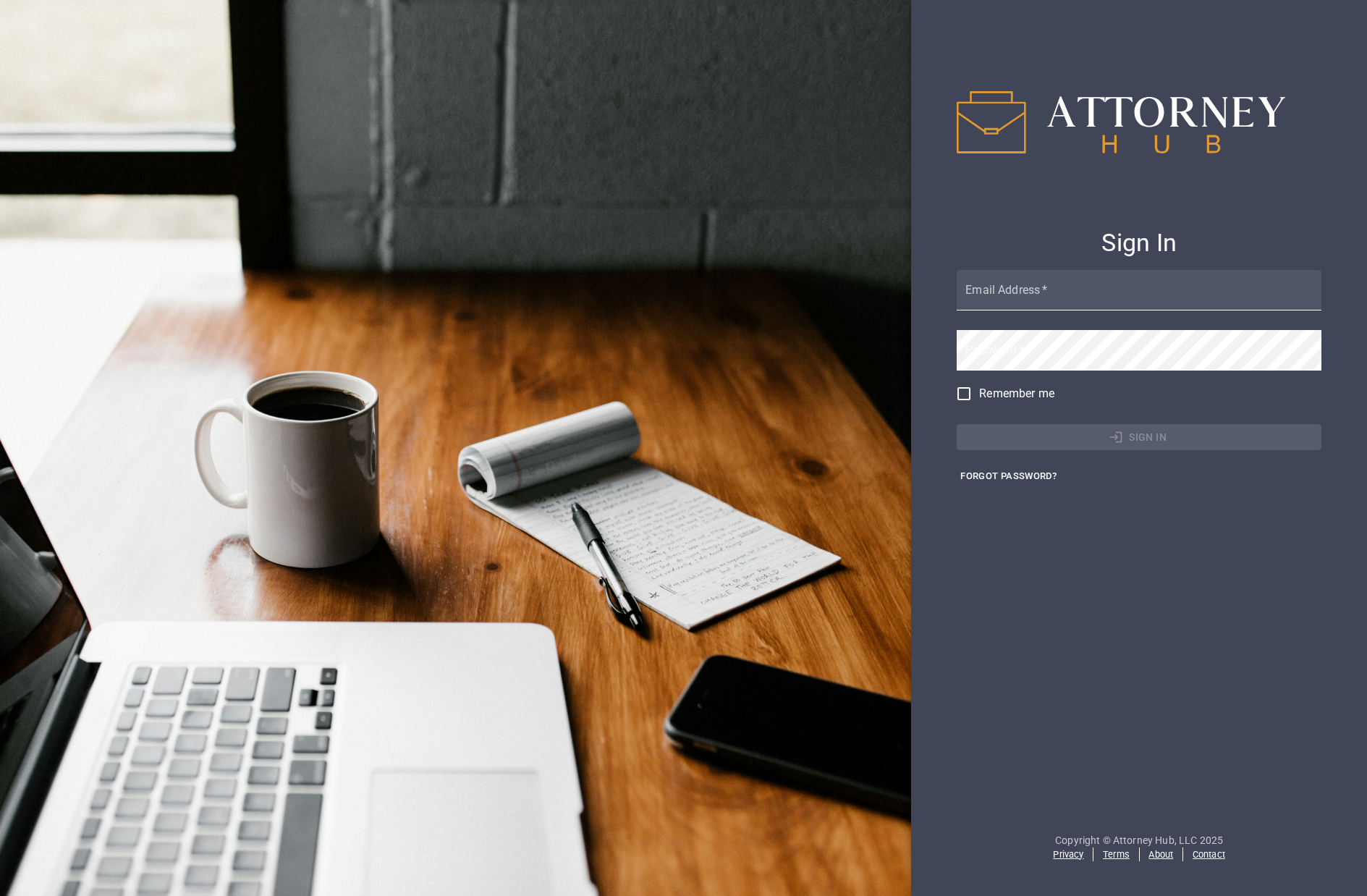
click at [1020, 242] on h4 "Sign In" at bounding box center [1139, 243] width 365 height 30
click at [1042, 286] on input "Email Address   *" at bounding box center [1139, 290] width 365 height 40
type input "[EMAIL_ADDRESS][DOMAIN_NAME]"
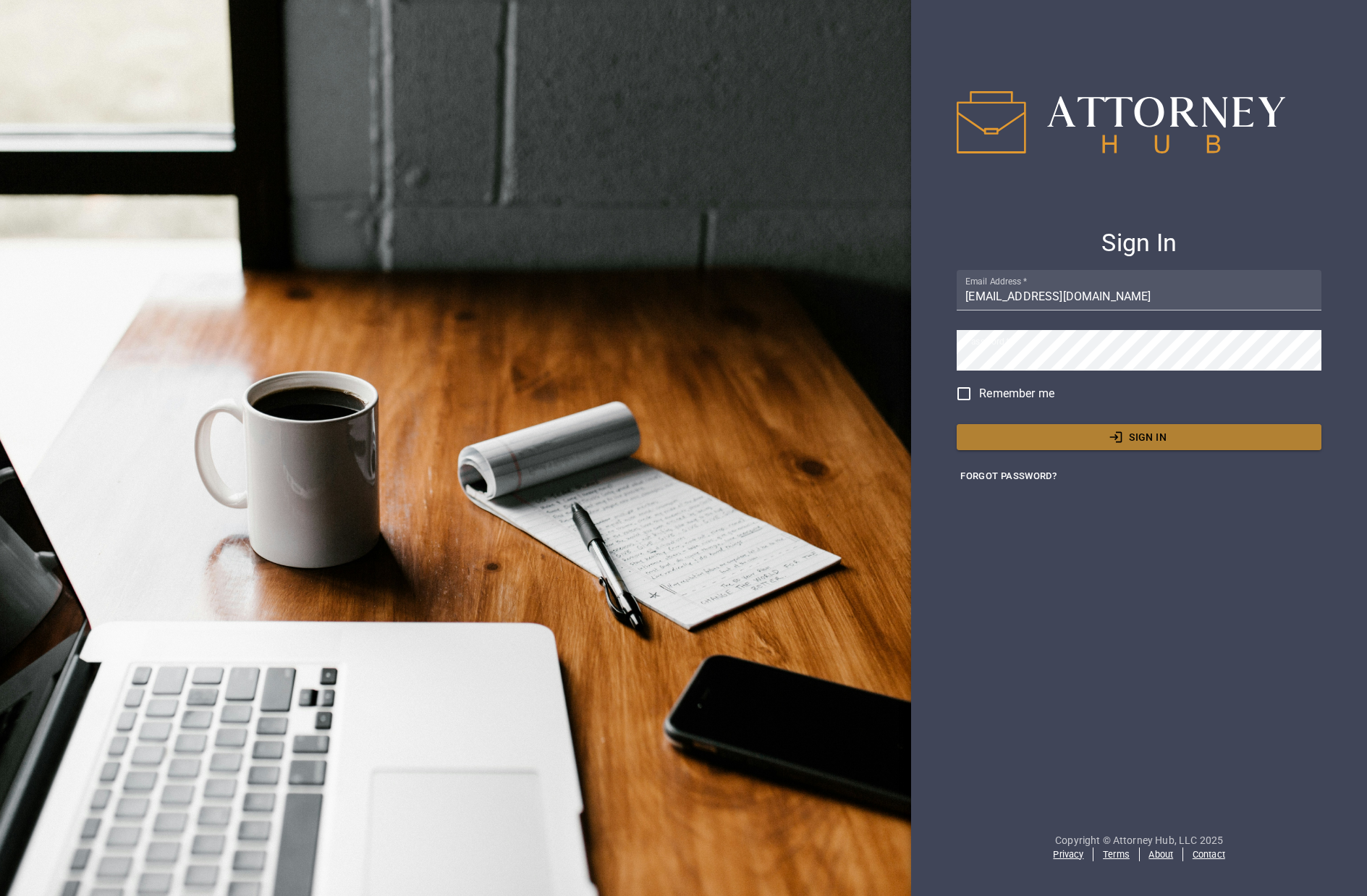
click at [1073, 436] on button "Sign In" at bounding box center [1139, 438] width 365 height 27
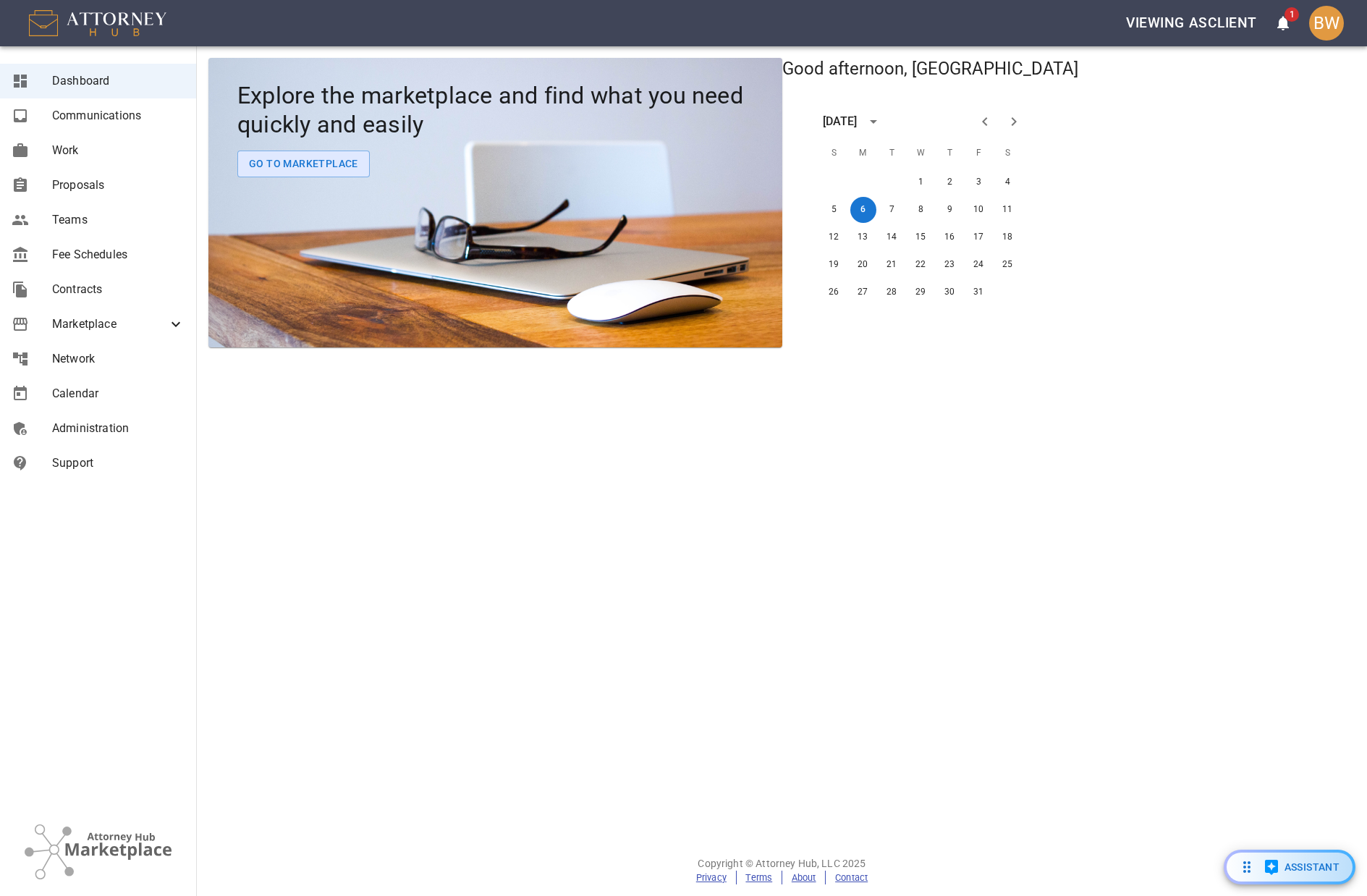
click at [1181, 32] on button "Viewing as client" at bounding box center [1191, 23] width 142 height 33
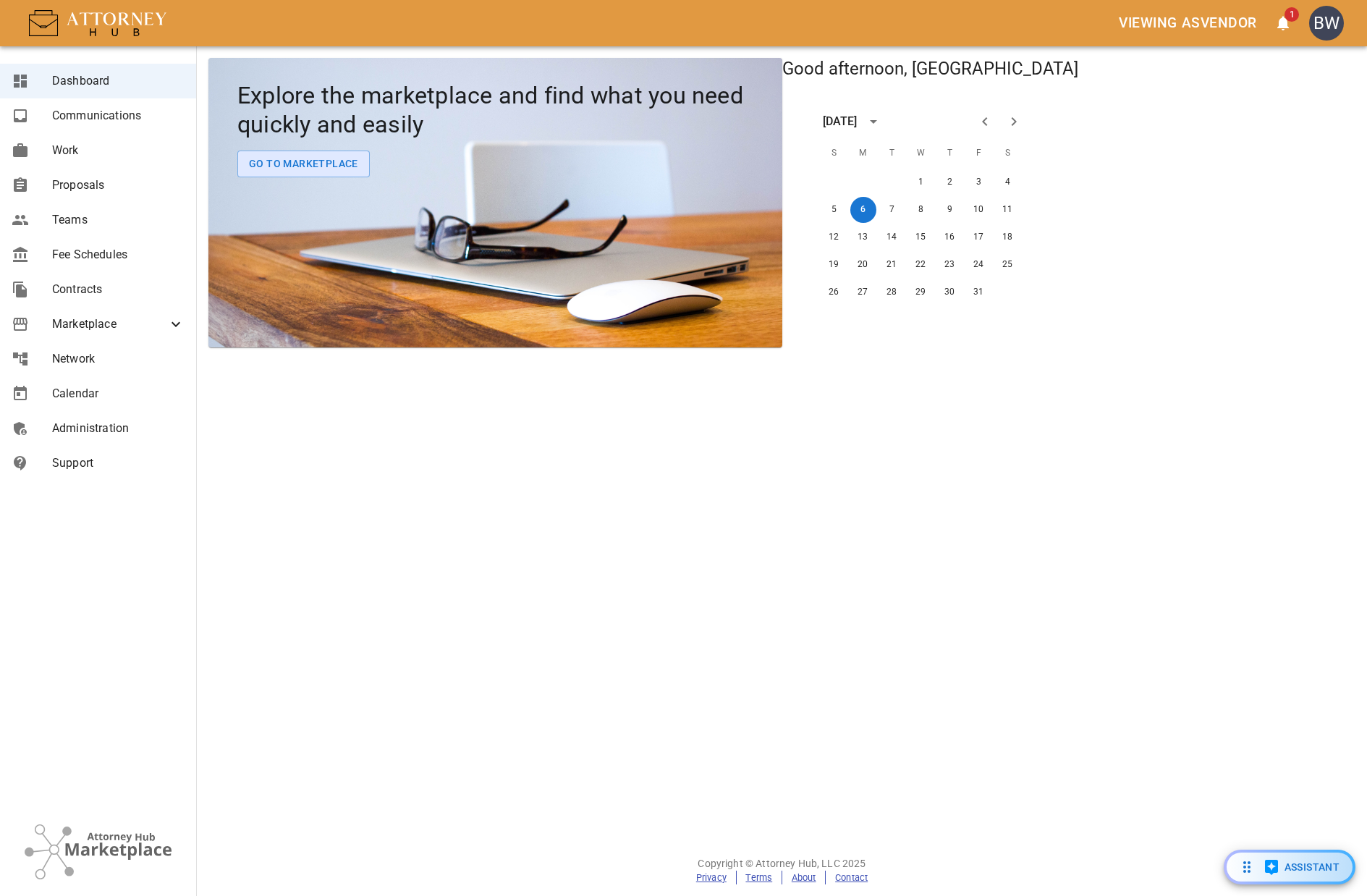
click at [89, 415] on link "Administration" at bounding box center [98, 428] width 196 height 35
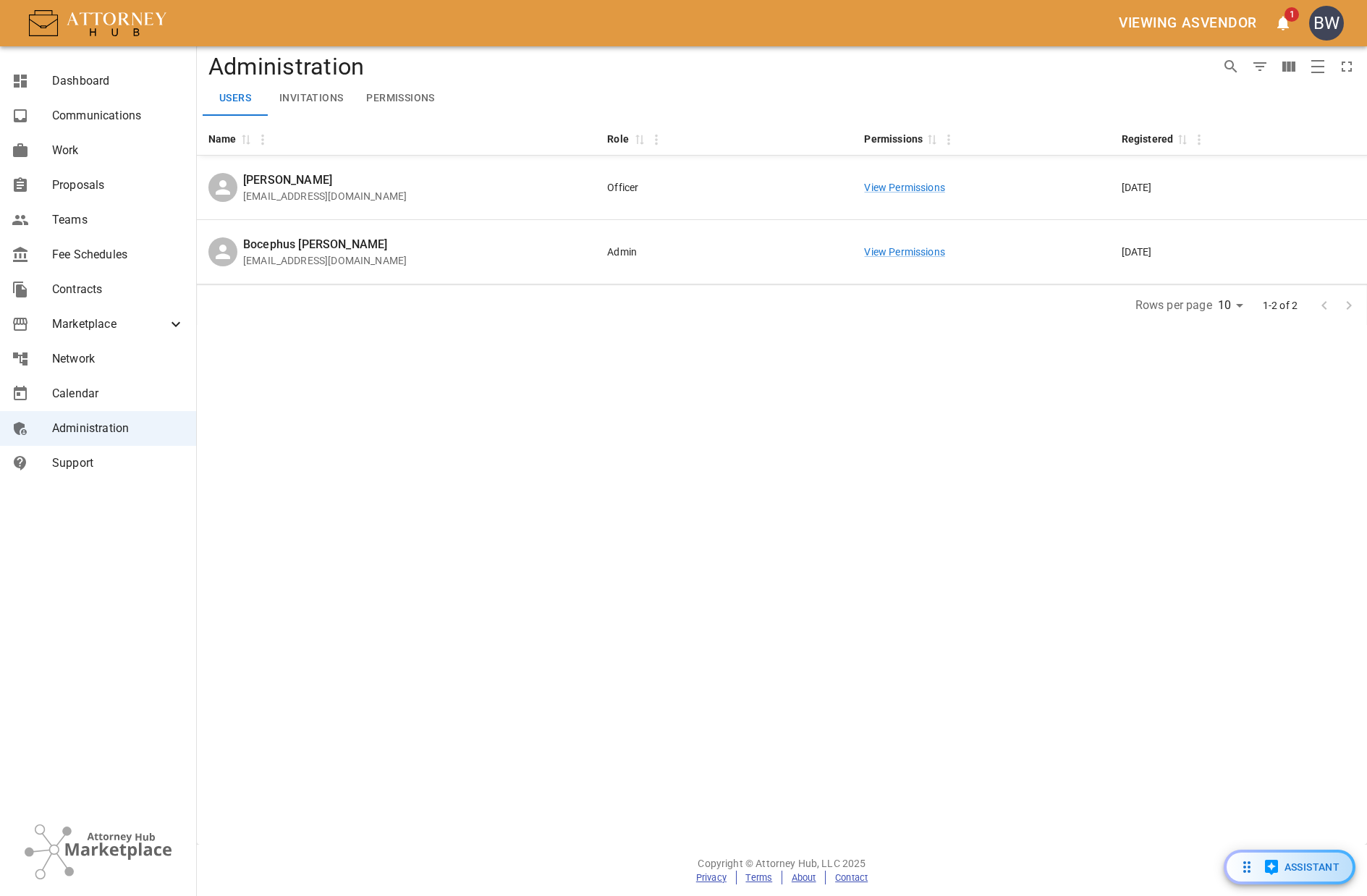
click at [407, 83] on button "Permissions" at bounding box center [400, 98] width 91 height 35
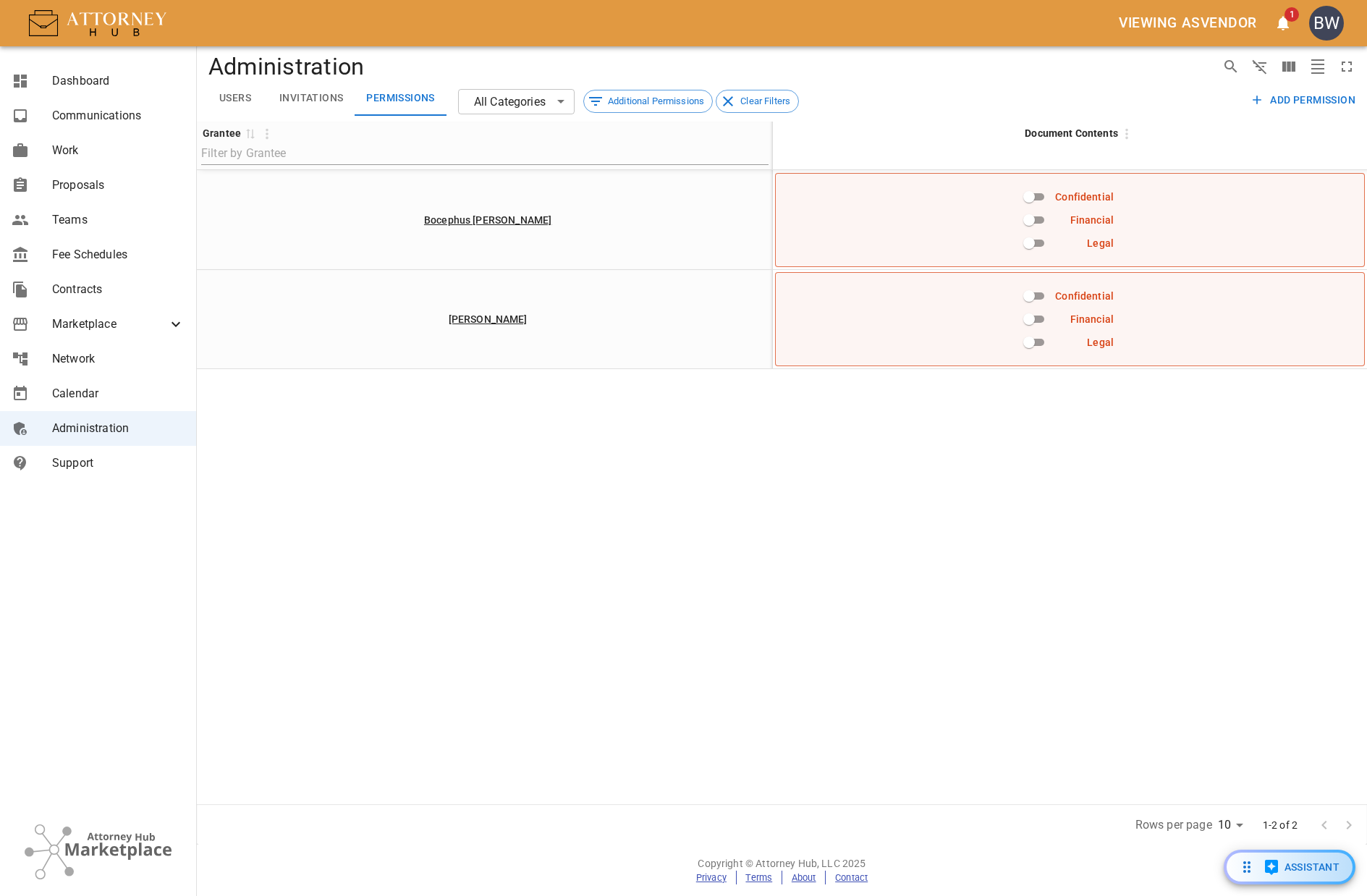
click at [317, 89] on button "Invitations" at bounding box center [311, 98] width 87 height 35
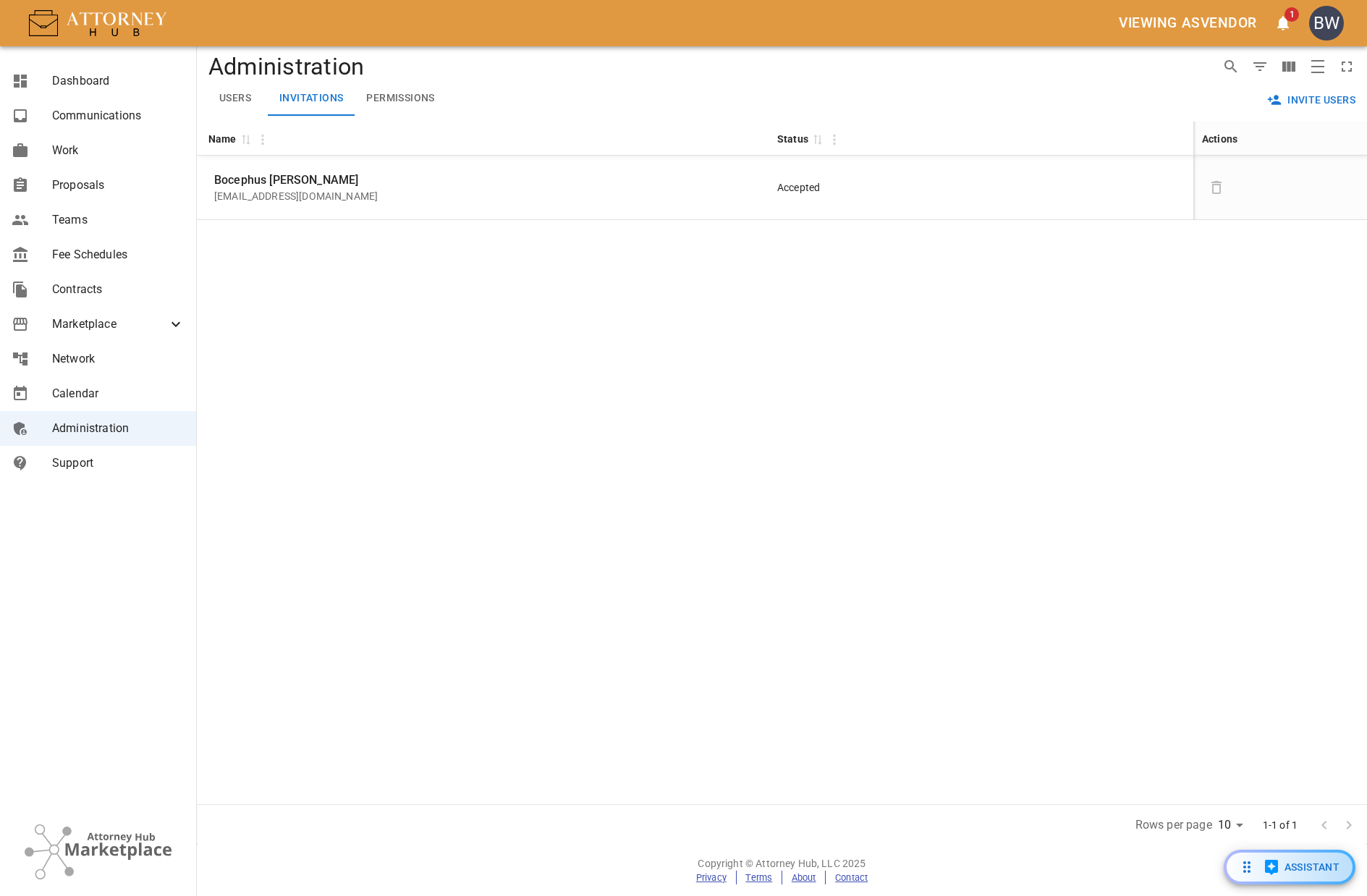
click at [242, 97] on button "Users" at bounding box center [235, 98] width 65 height 35
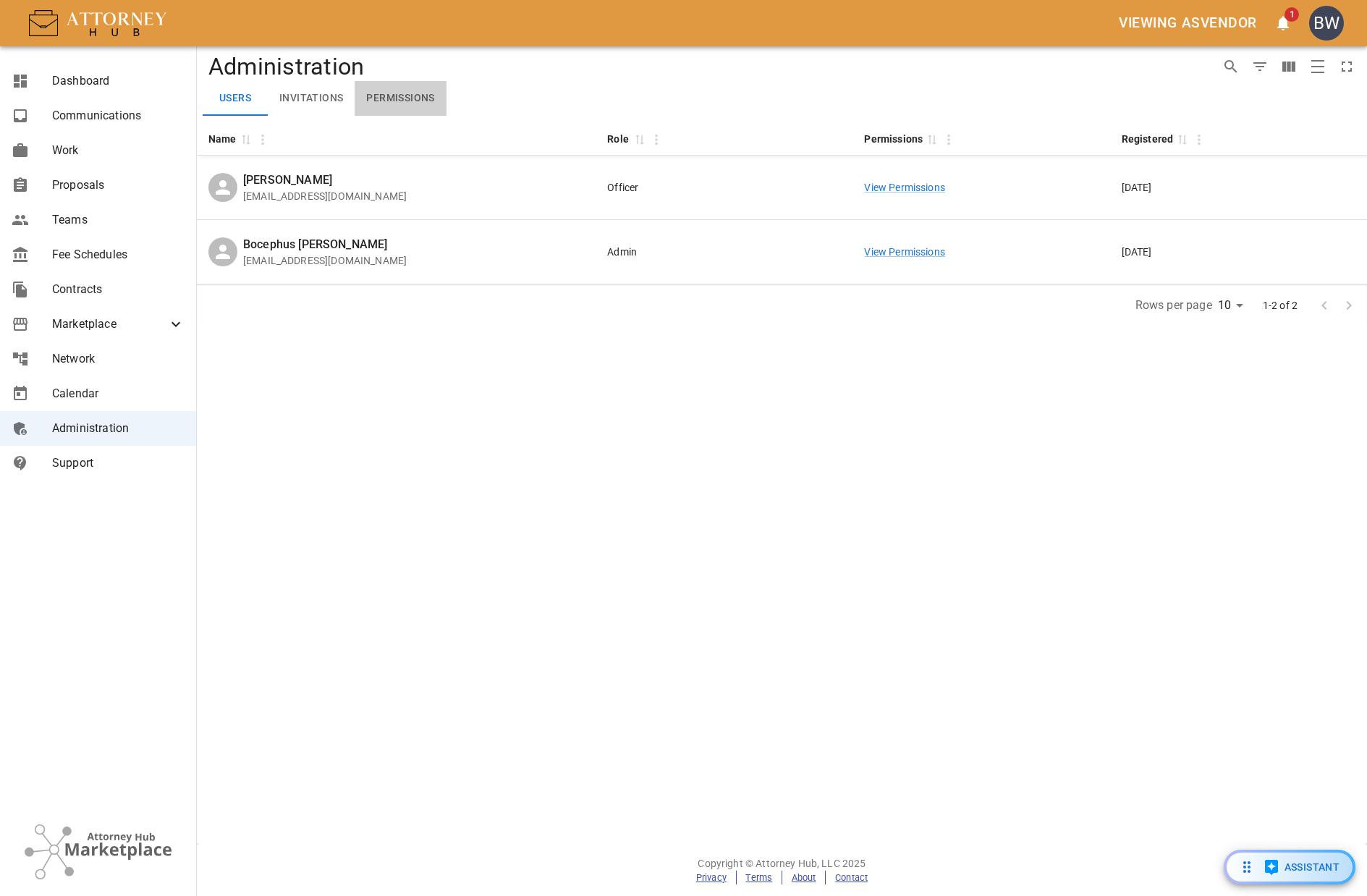
click at [415, 95] on button "Permissions" at bounding box center [400, 98] width 91 height 35
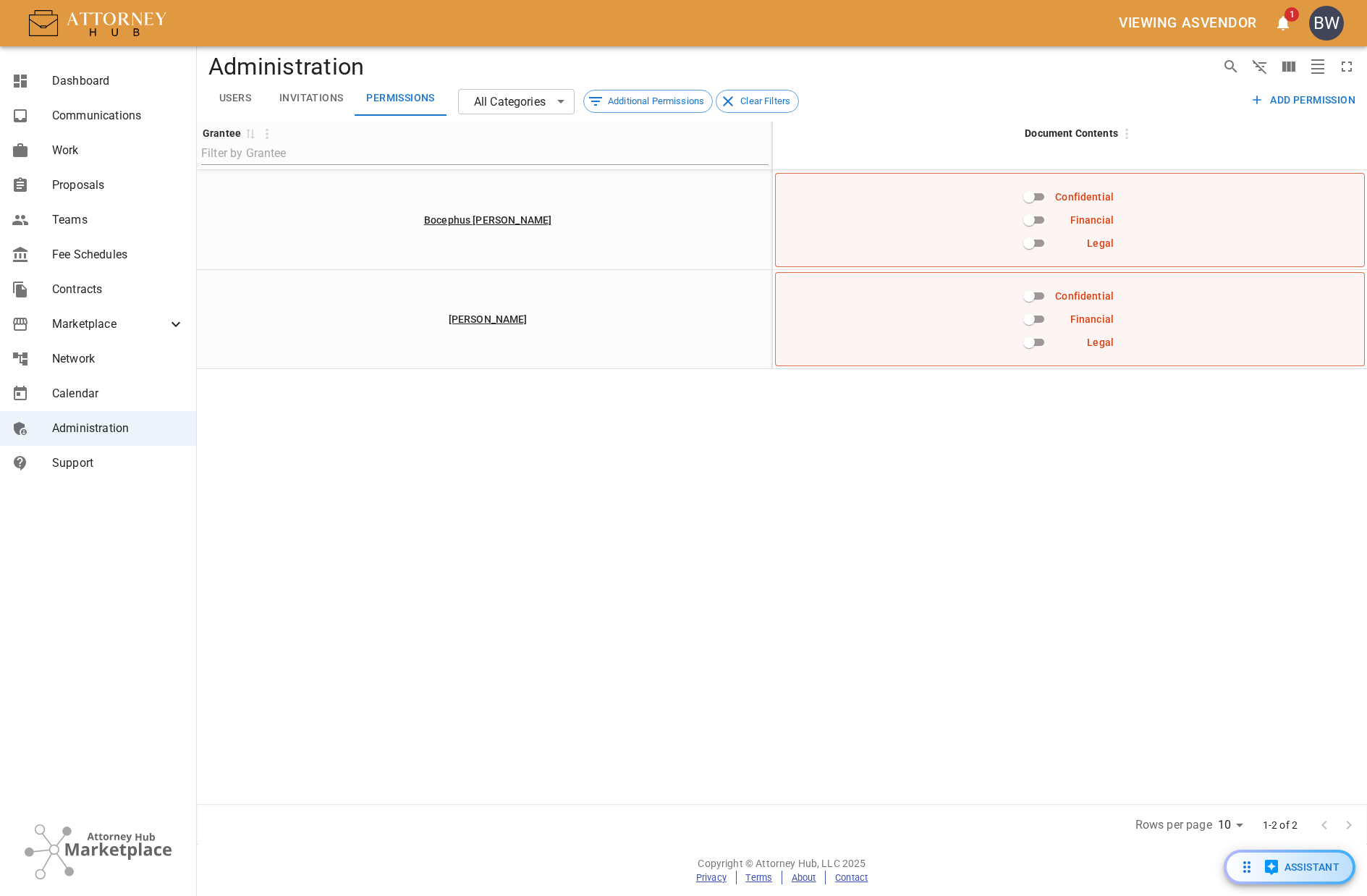
click at [1068, 514] on div "Grantee 0 Document Contents Bocephus Sylvester Confidential Financial Legal Bra…" at bounding box center [782, 463] width 1171 height 682
click at [104, 90] on link "Dashboard" at bounding box center [98, 81] width 196 height 35
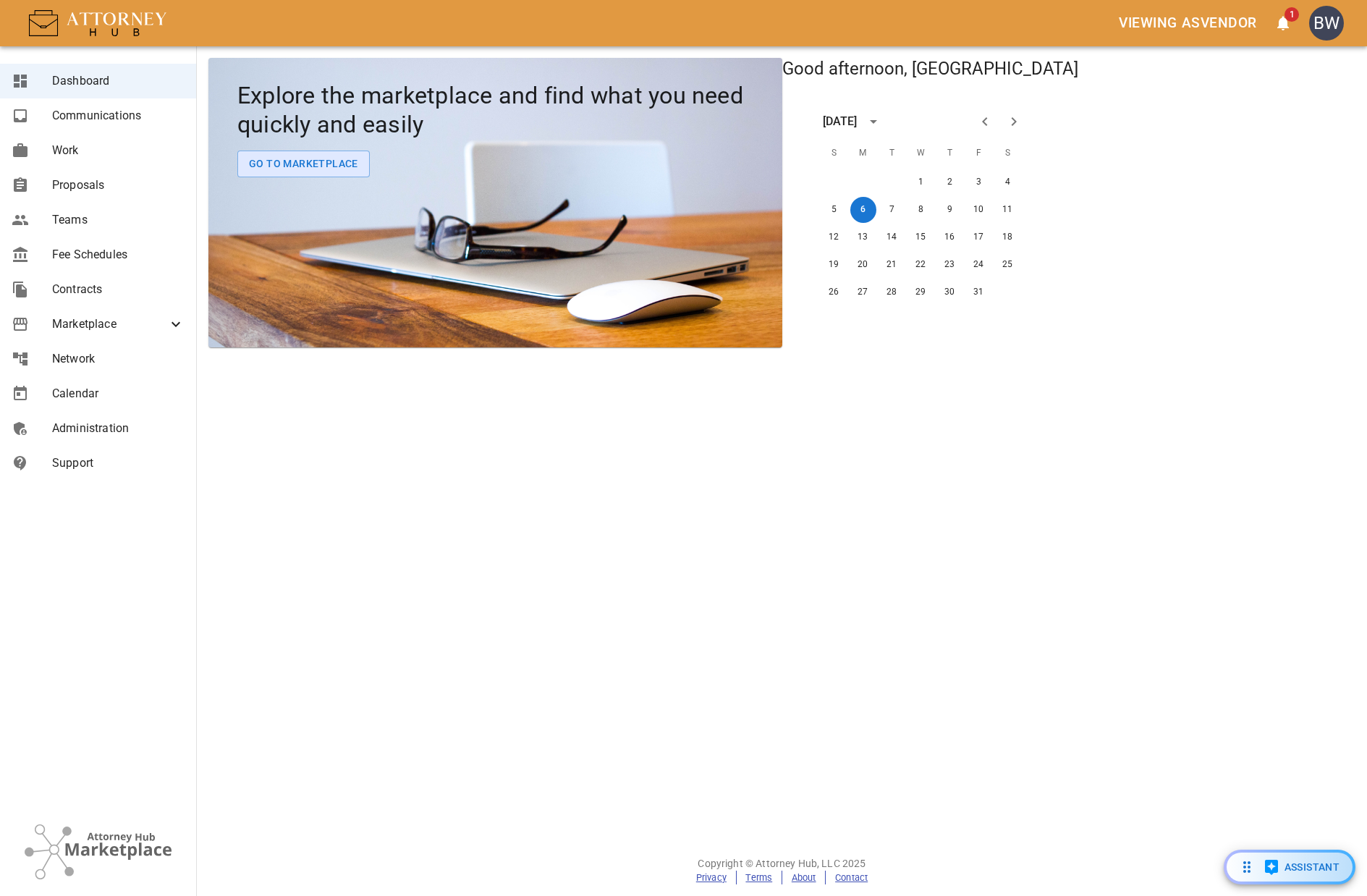
click at [1327, 26] on div "BW" at bounding box center [1327, 23] width 35 height 35
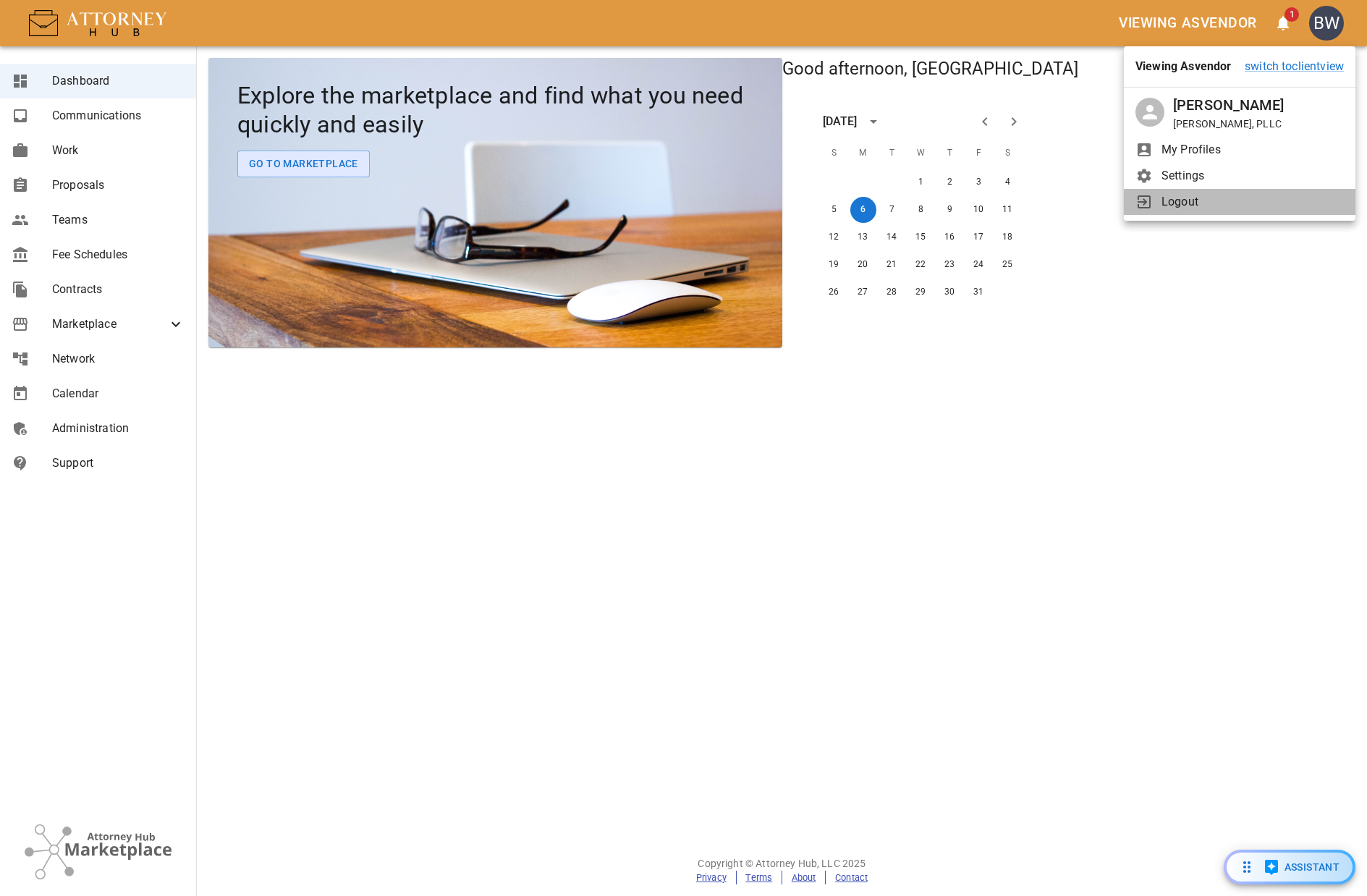
click at [1179, 211] on li "Logout" at bounding box center [1240, 202] width 232 height 26
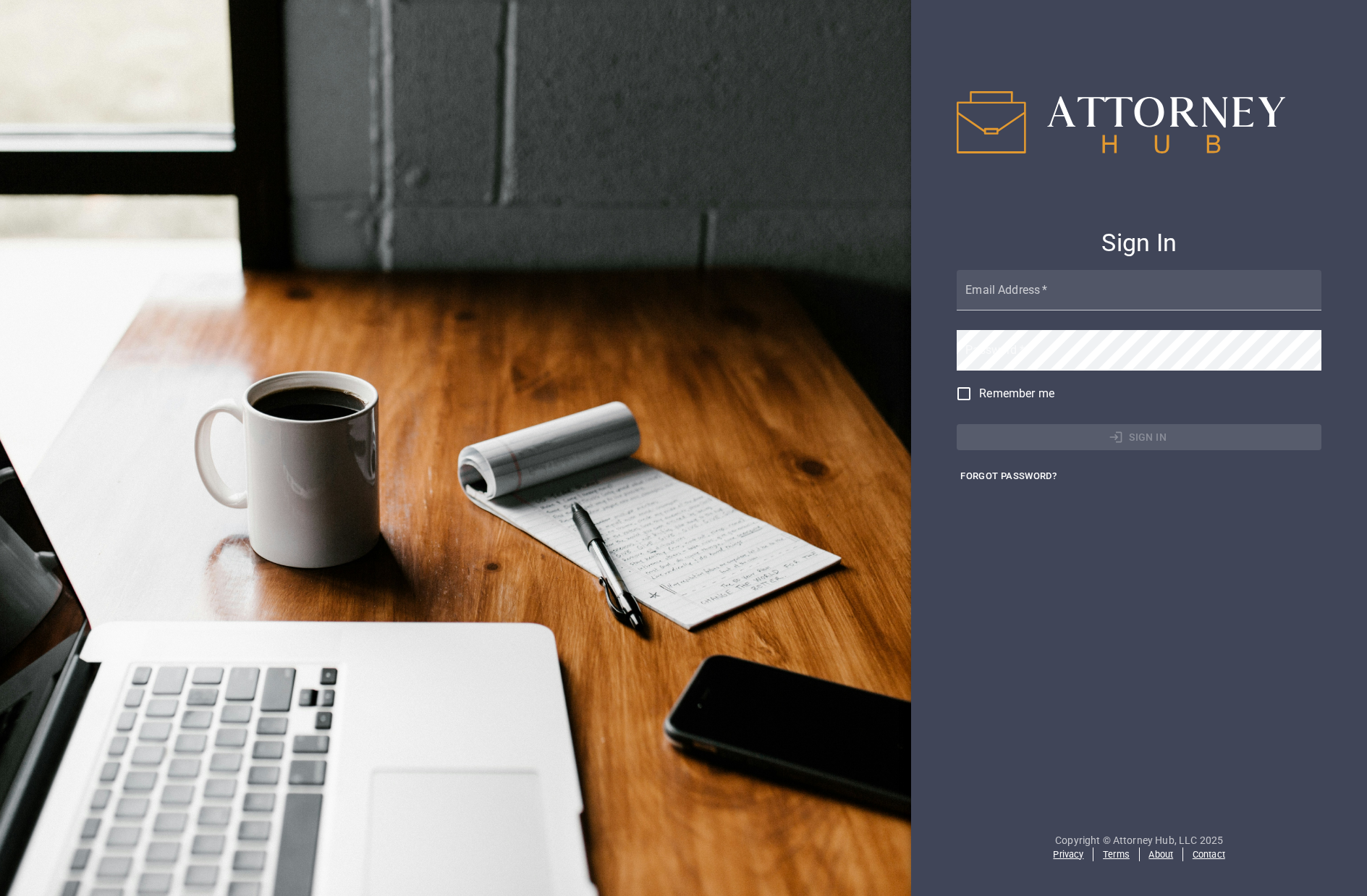
click at [1021, 287] on div "Email Address   *" at bounding box center [1139, 291] width 365 height 43
type input "admin@example.com"
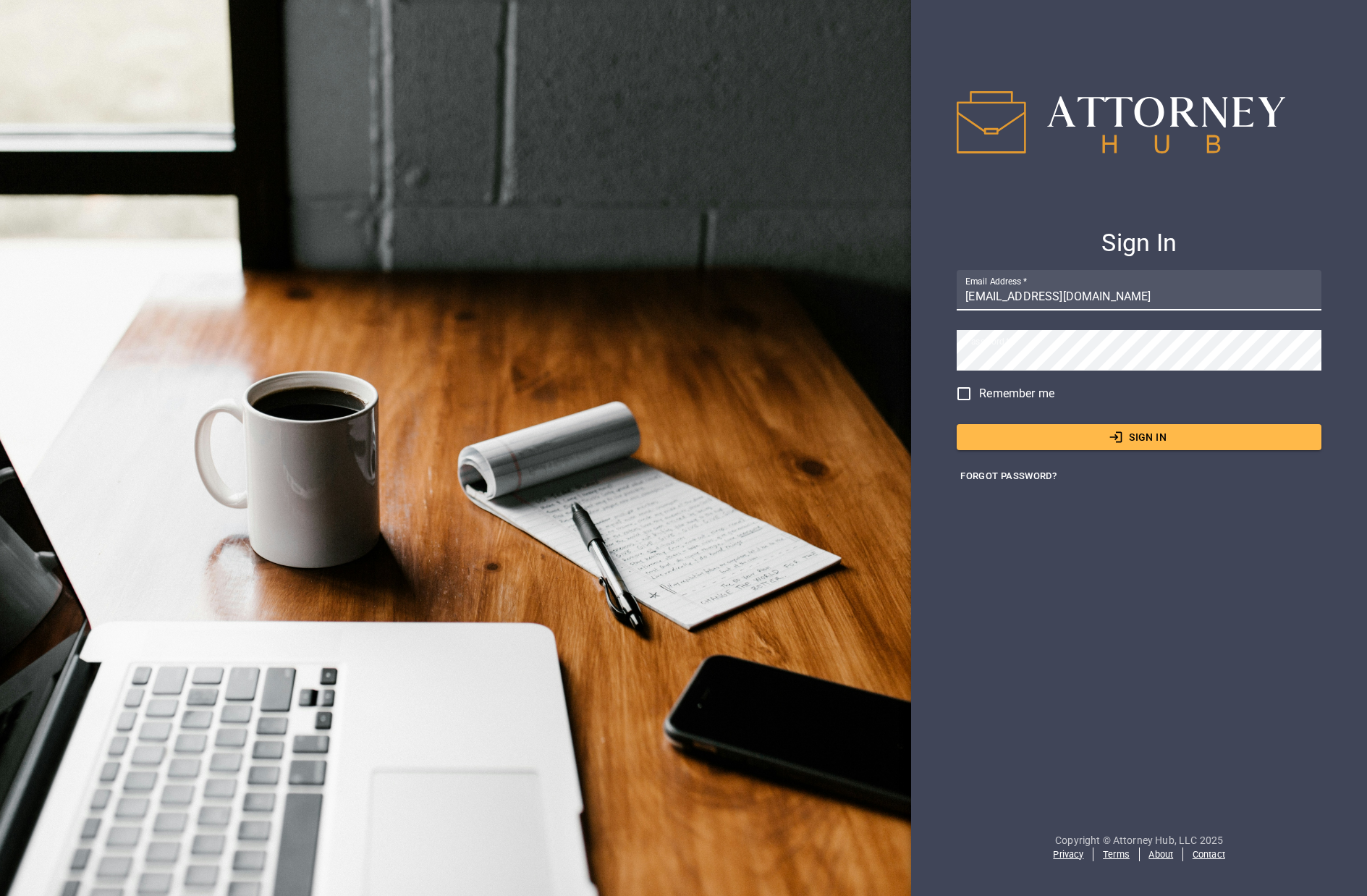
click at [1190, 444] on button "Sign In" at bounding box center [1139, 438] width 365 height 27
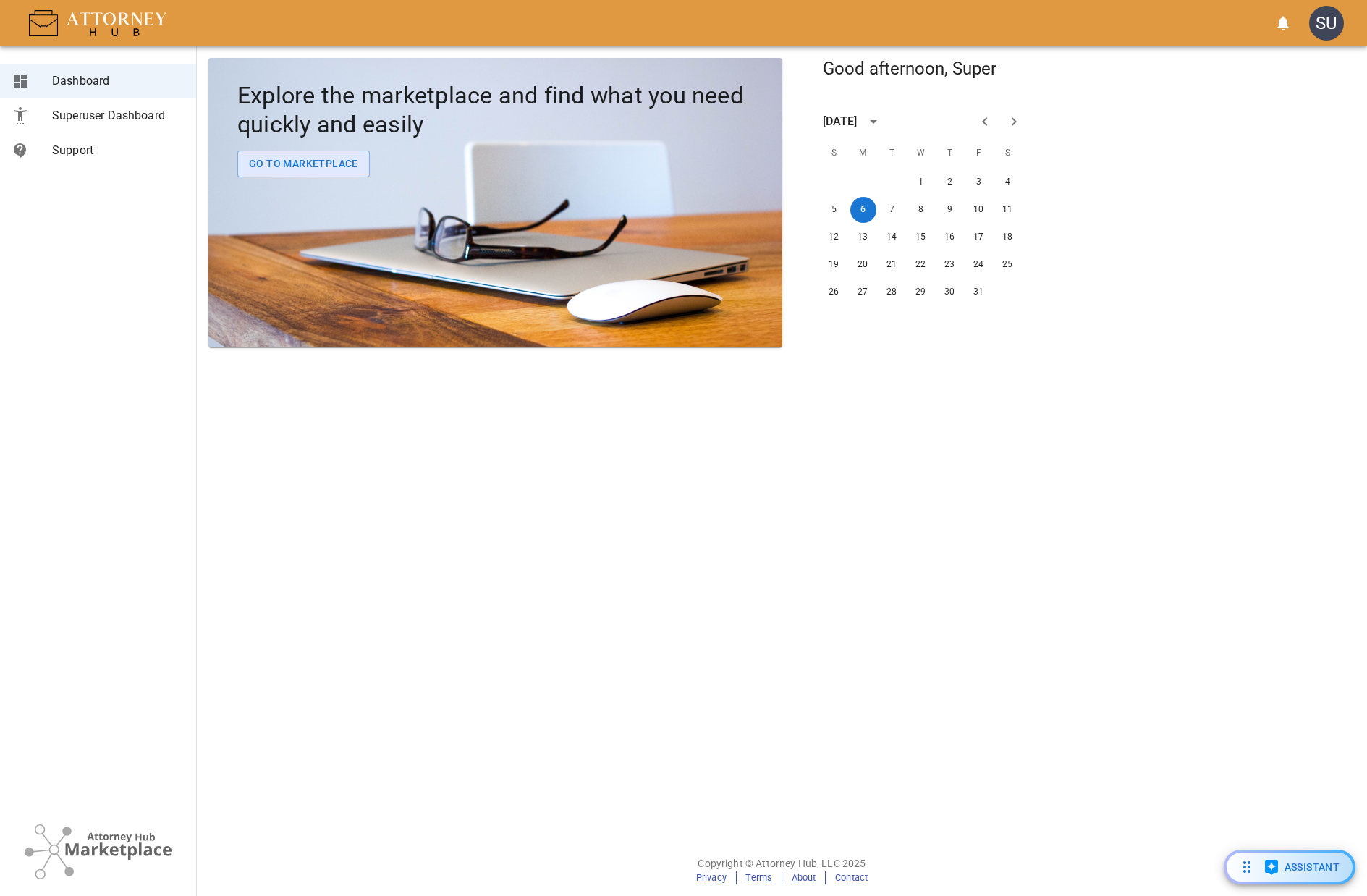
click at [105, 120] on span "Superuser Dashboard" at bounding box center [118, 116] width 132 height 17
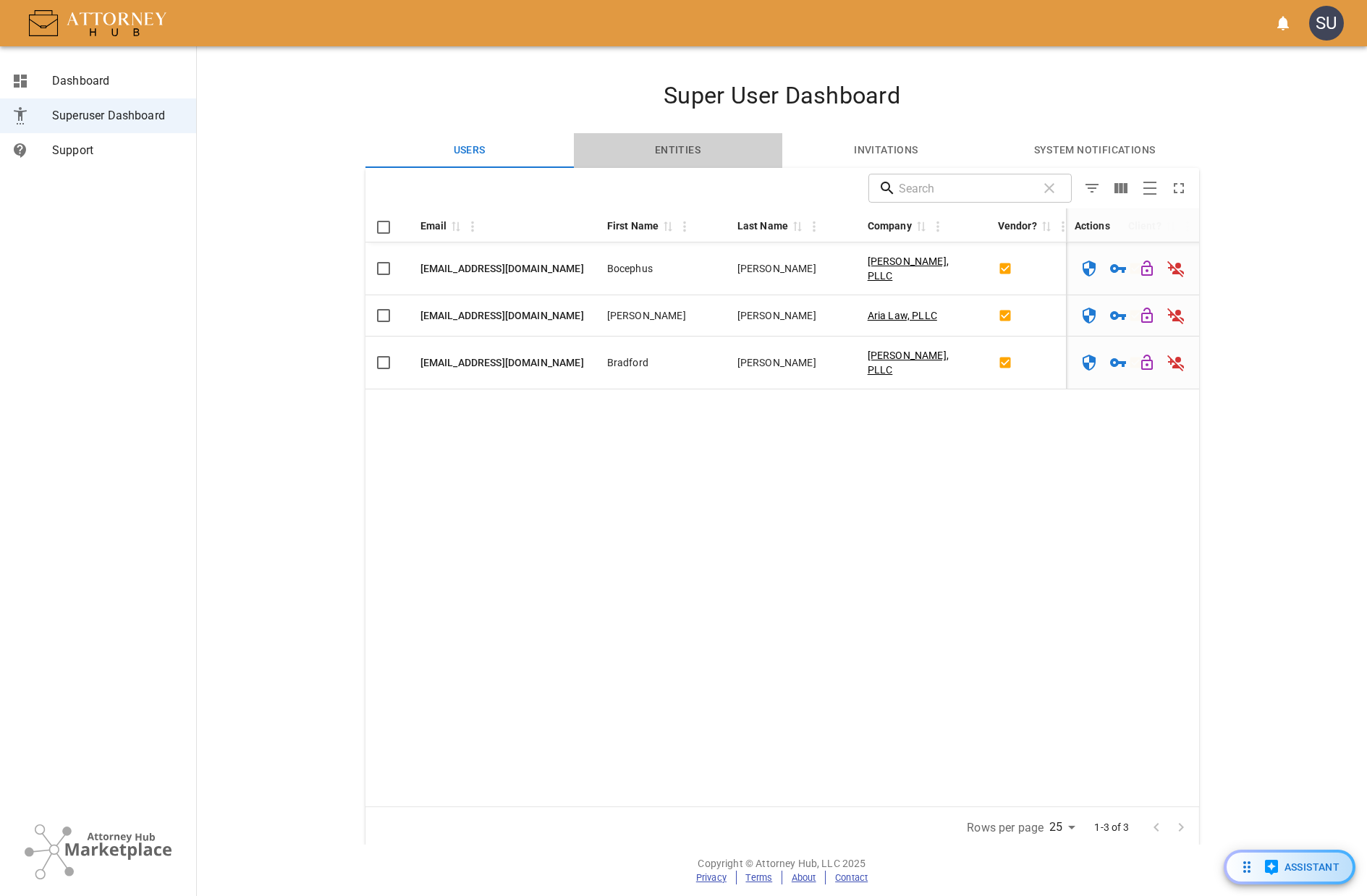
click at [687, 146] on button "Entities" at bounding box center [678, 150] width 208 height 35
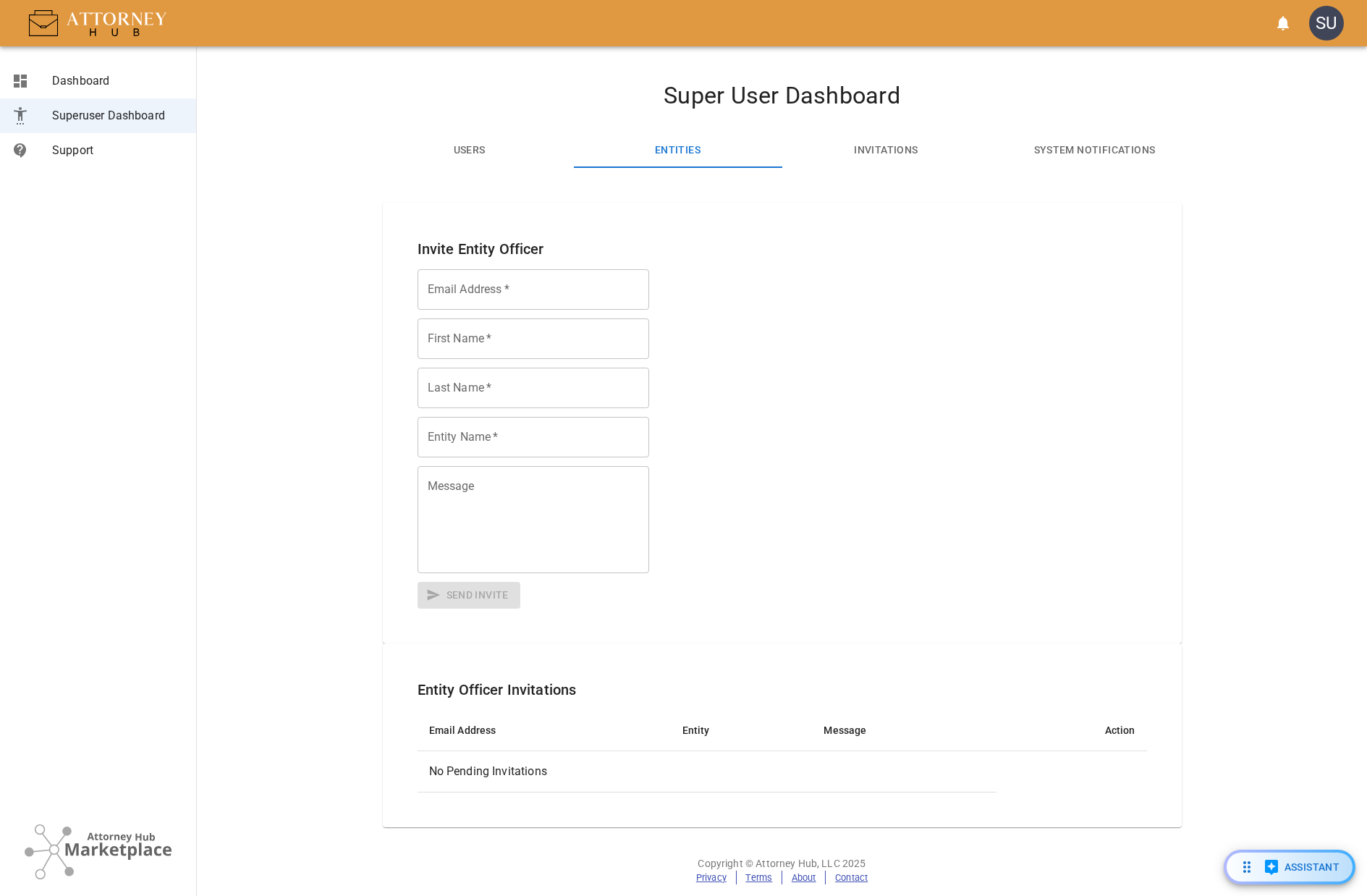
click at [534, 287] on input "Email Address   *" at bounding box center [534, 289] width 232 height 40
type input "mgangwer@attorneyhub.com"
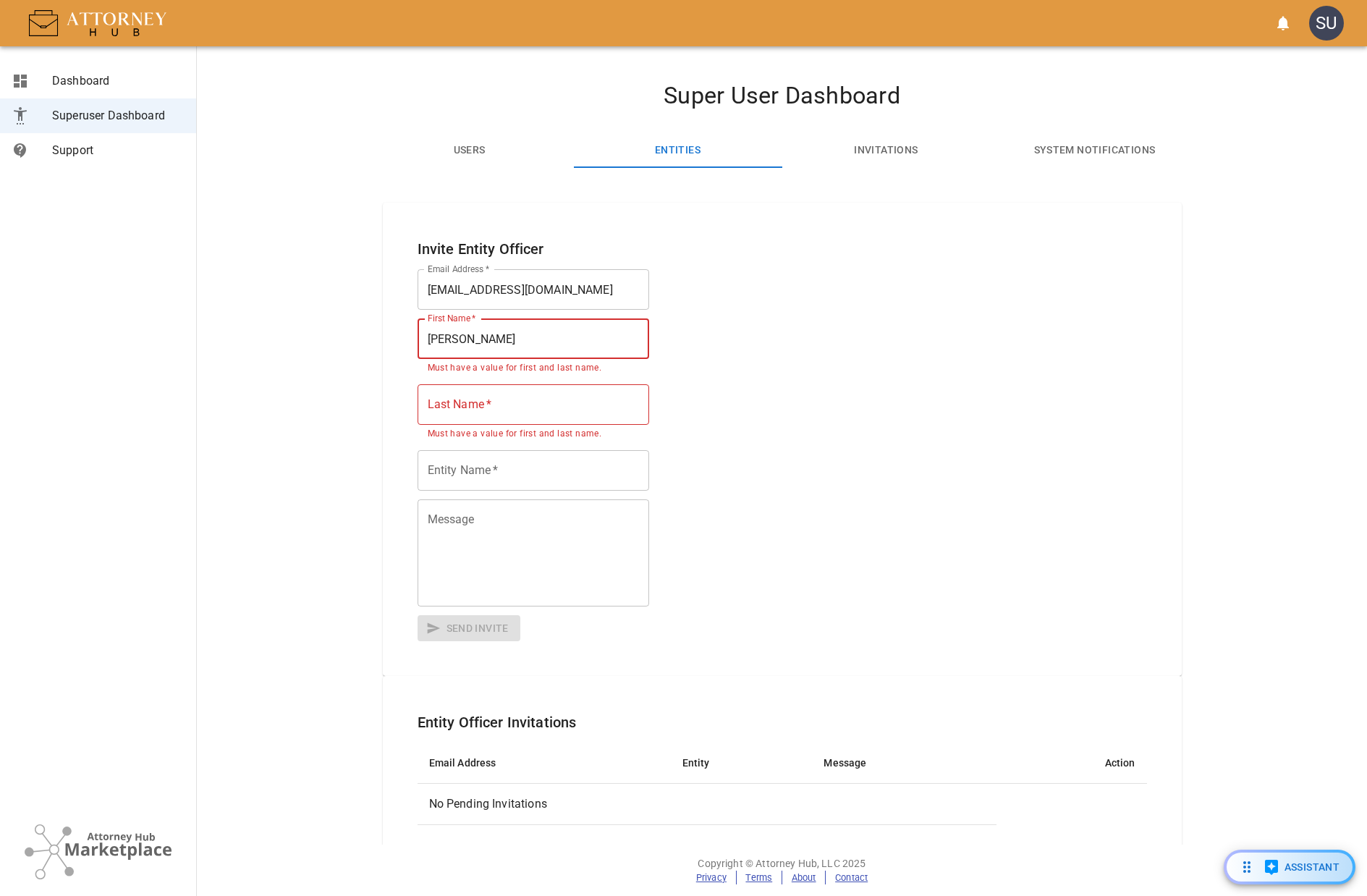
type input "Matthew"
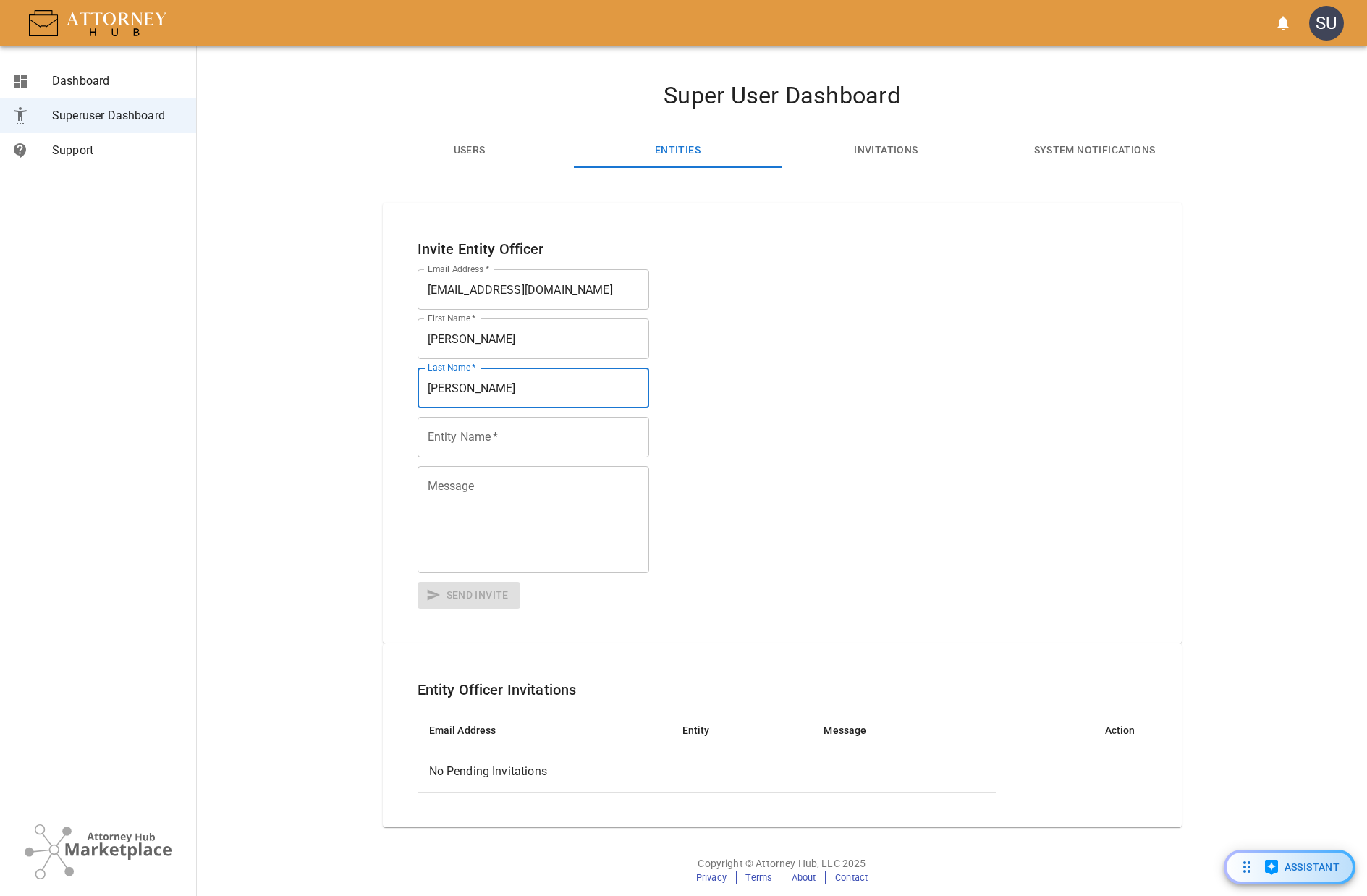
type input "Gangwer"
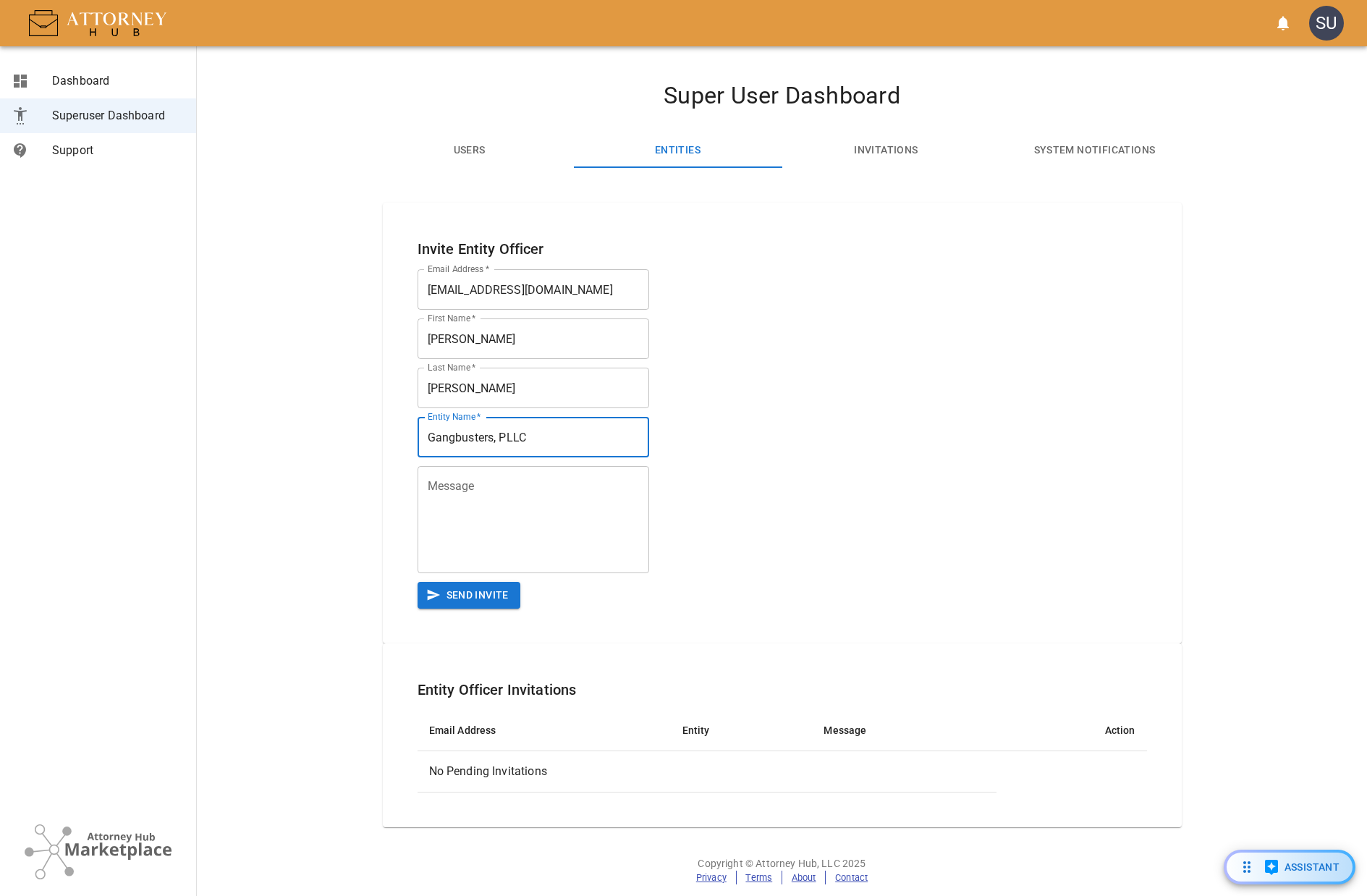
type input "Gangbusters, PLLC"
type textarea "Bust it."
drag, startPoint x: 507, startPoint y: 595, endPoint x: 527, endPoint y: 558, distance: 42.1
click at [507, 593] on button "Send Invite" at bounding box center [469, 595] width 103 height 27
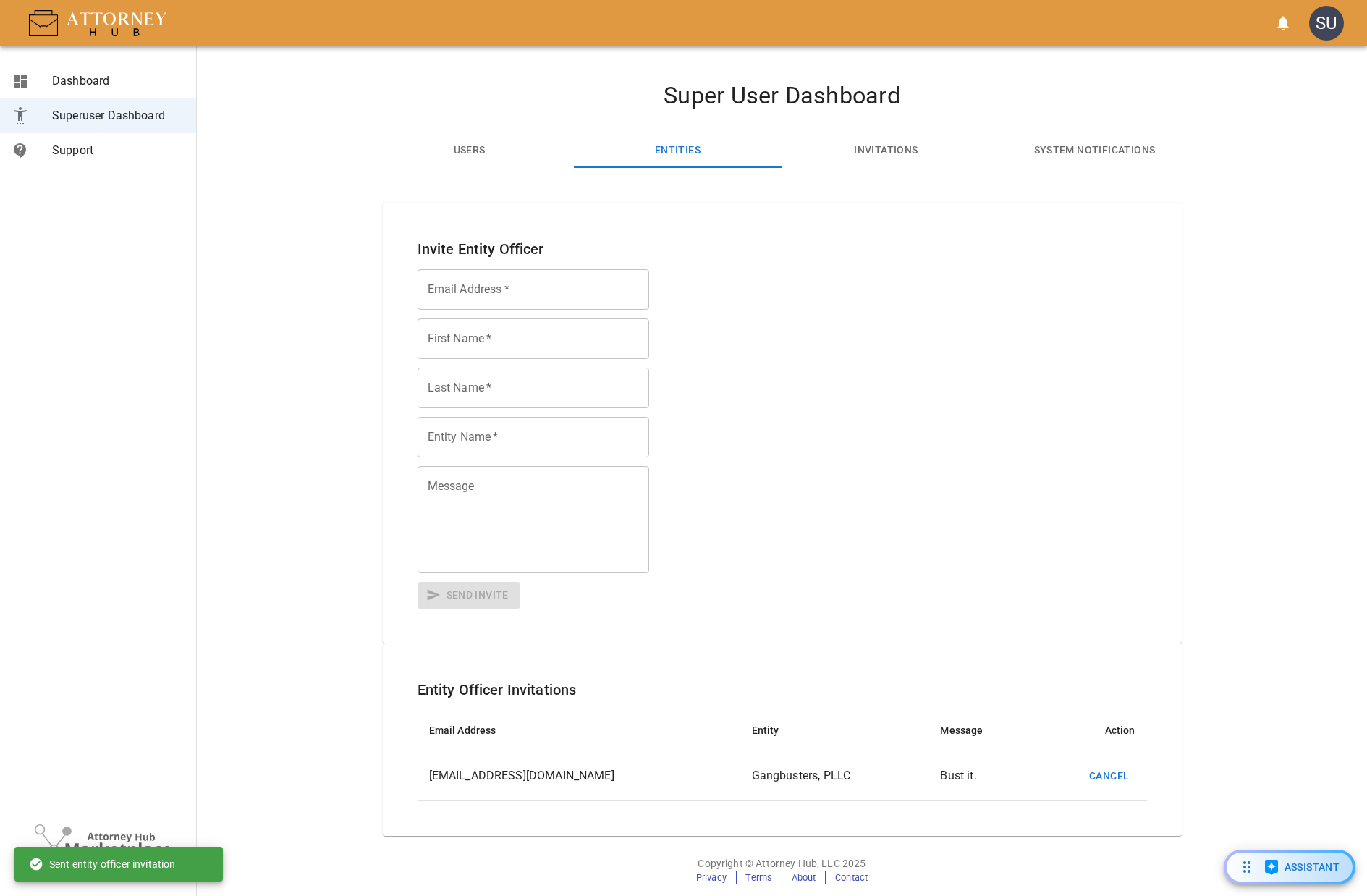
click at [453, 139] on button "Users" at bounding box center [469, 150] width 208 height 35
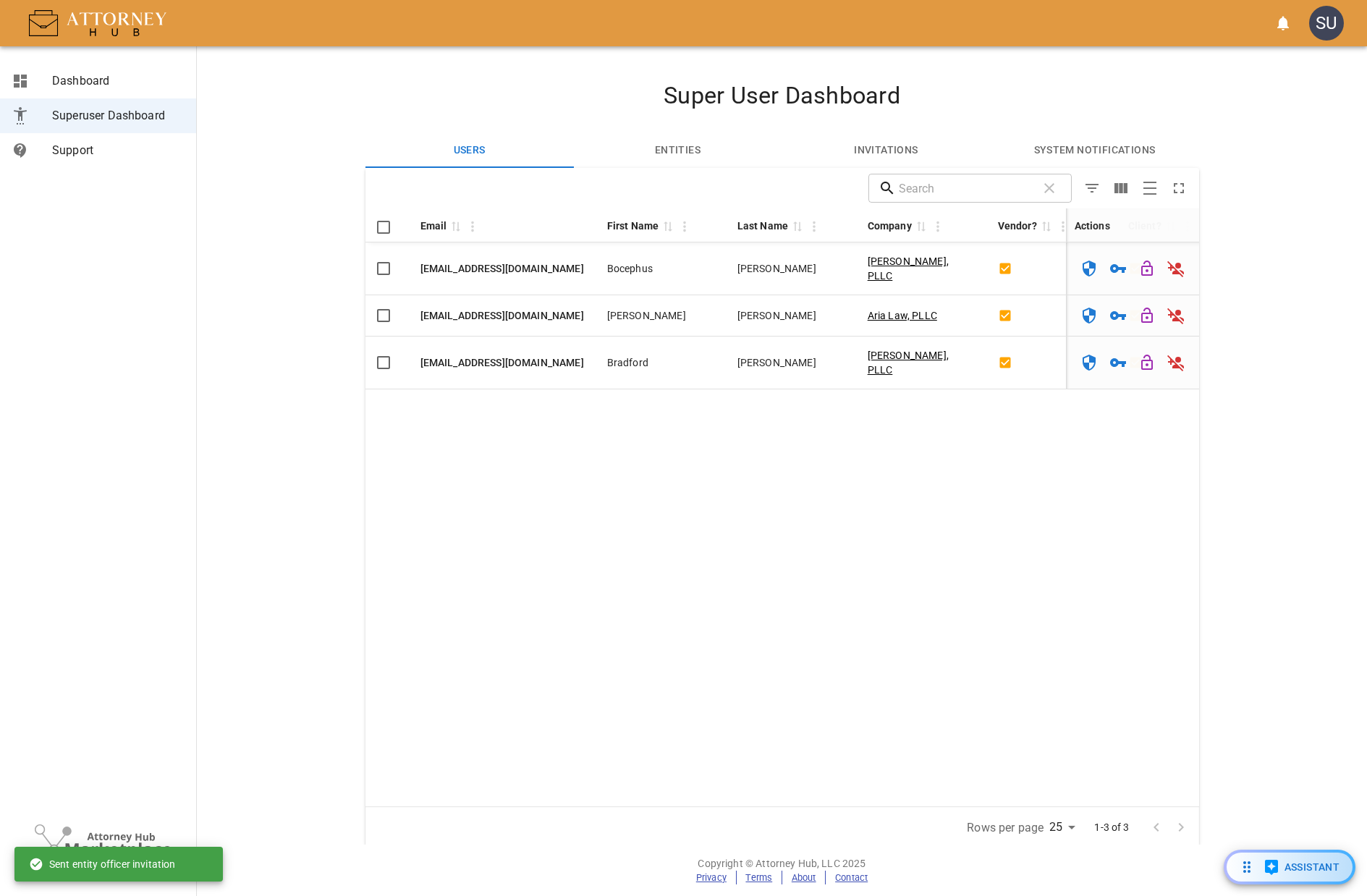
click at [928, 190] on input "text" at bounding box center [965, 188] width 132 height 29
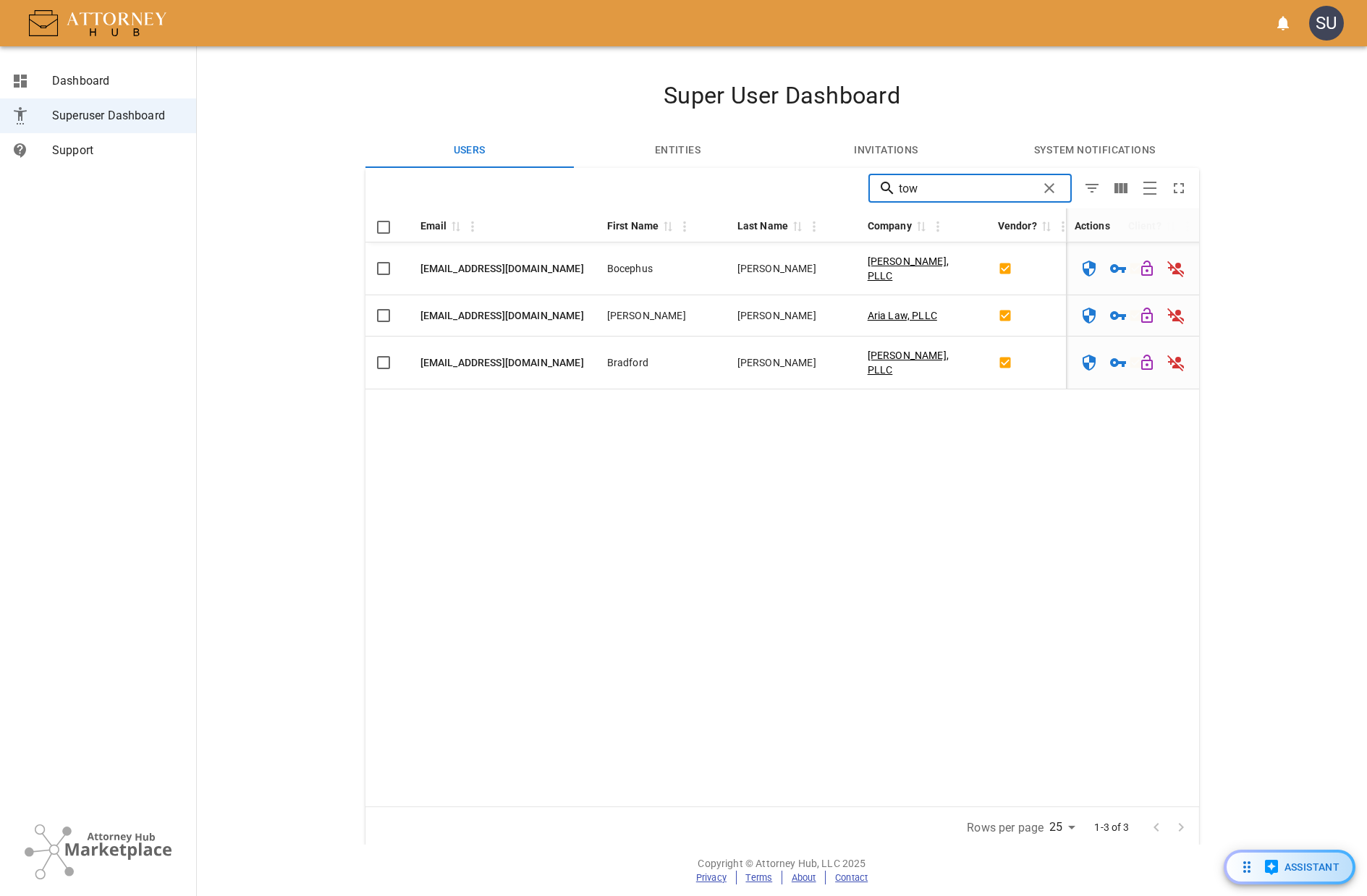
type input "tow"
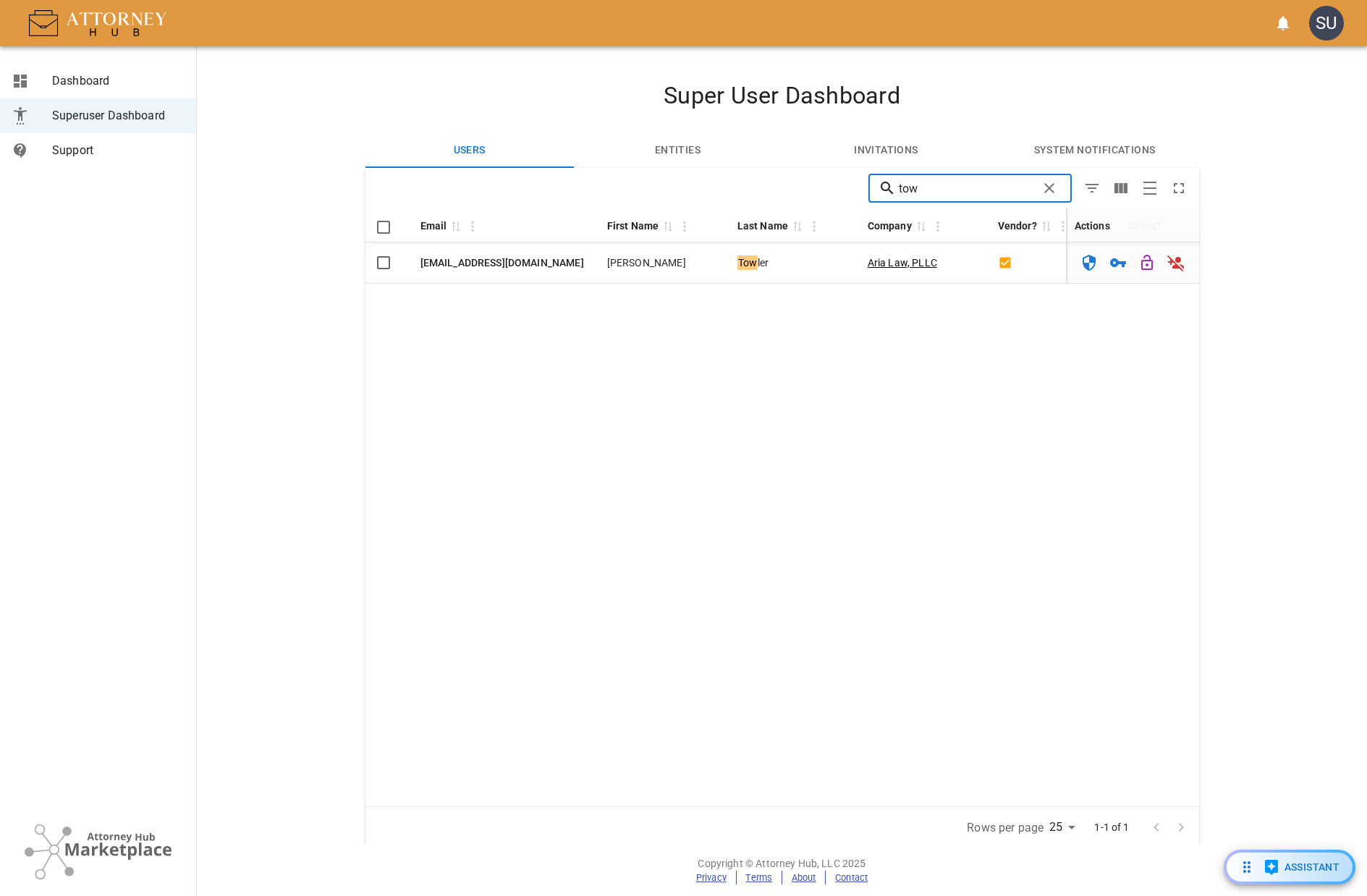
drag, startPoint x: 932, startPoint y: 182, endPoint x: 762, endPoint y: 196, distance: 170.6
click at [762, 196] on div "tow ​" at bounding box center [782, 188] width 833 height 40
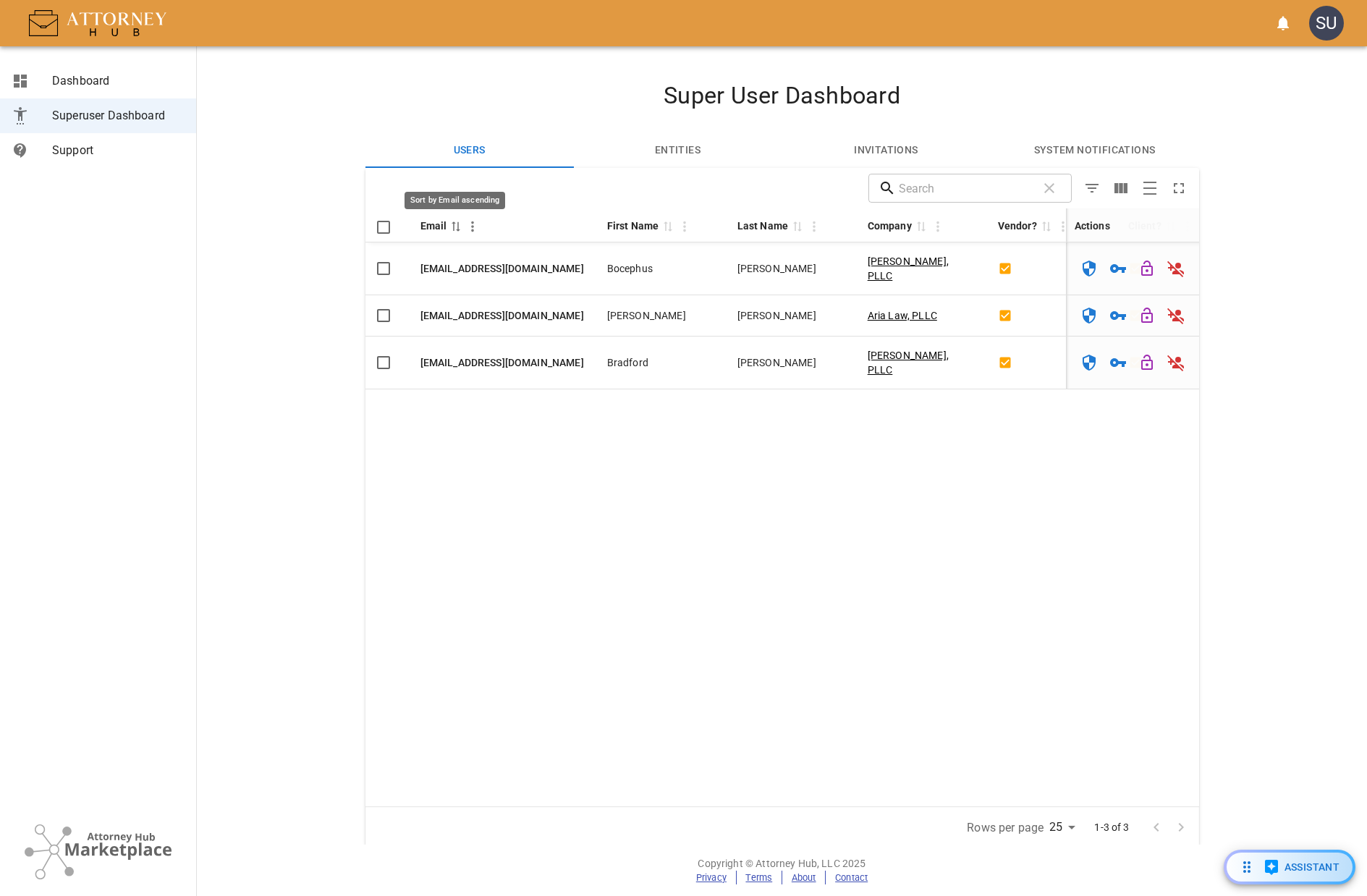
click at [447, 227] on span "Sort by Email ascending" at bounding box center [455, 226] width 17 height 13
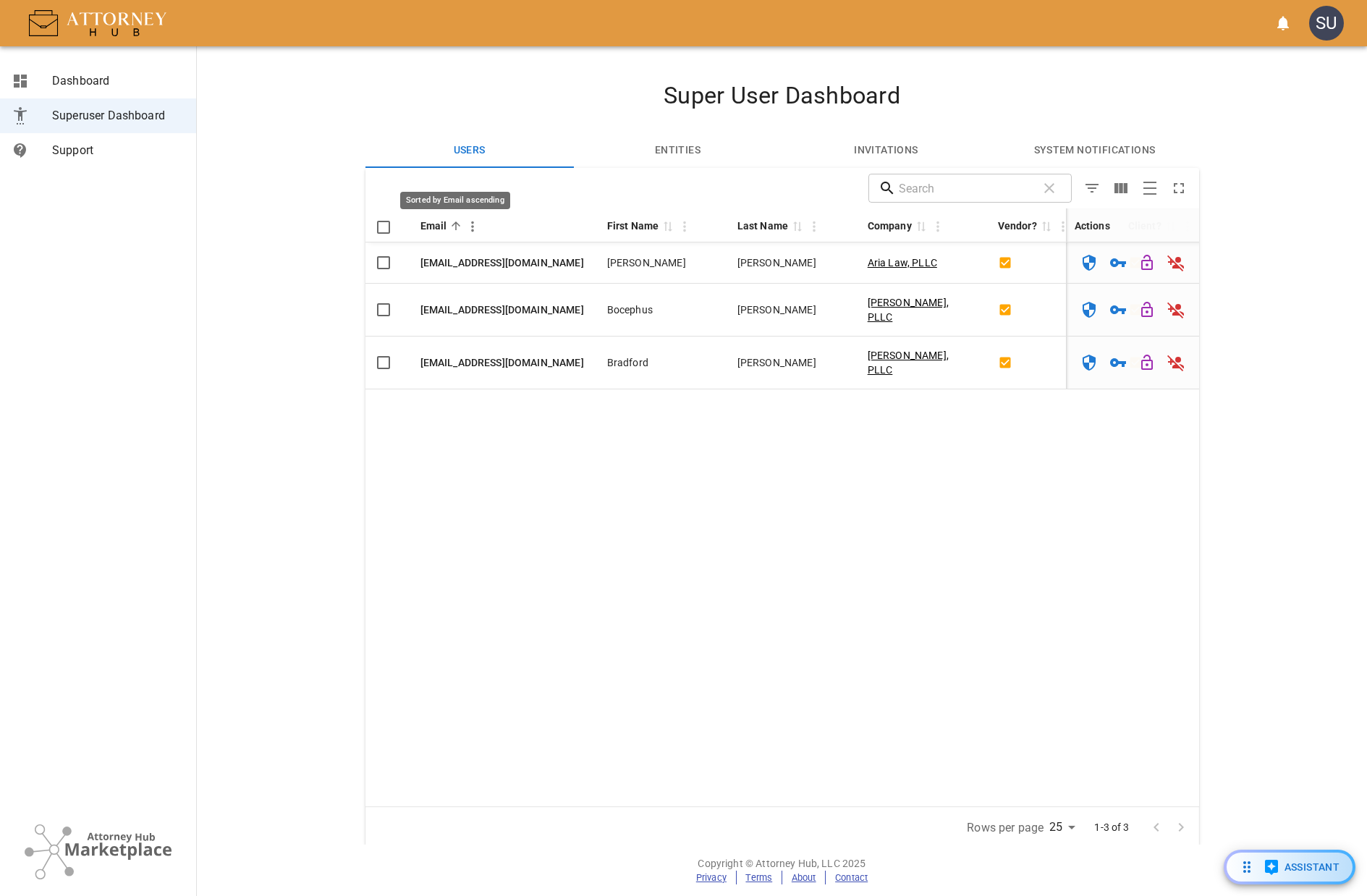
click at [452, 226] on icon "Sorted by Email ascending" at bounding box center [456, 226] width 9 height 9
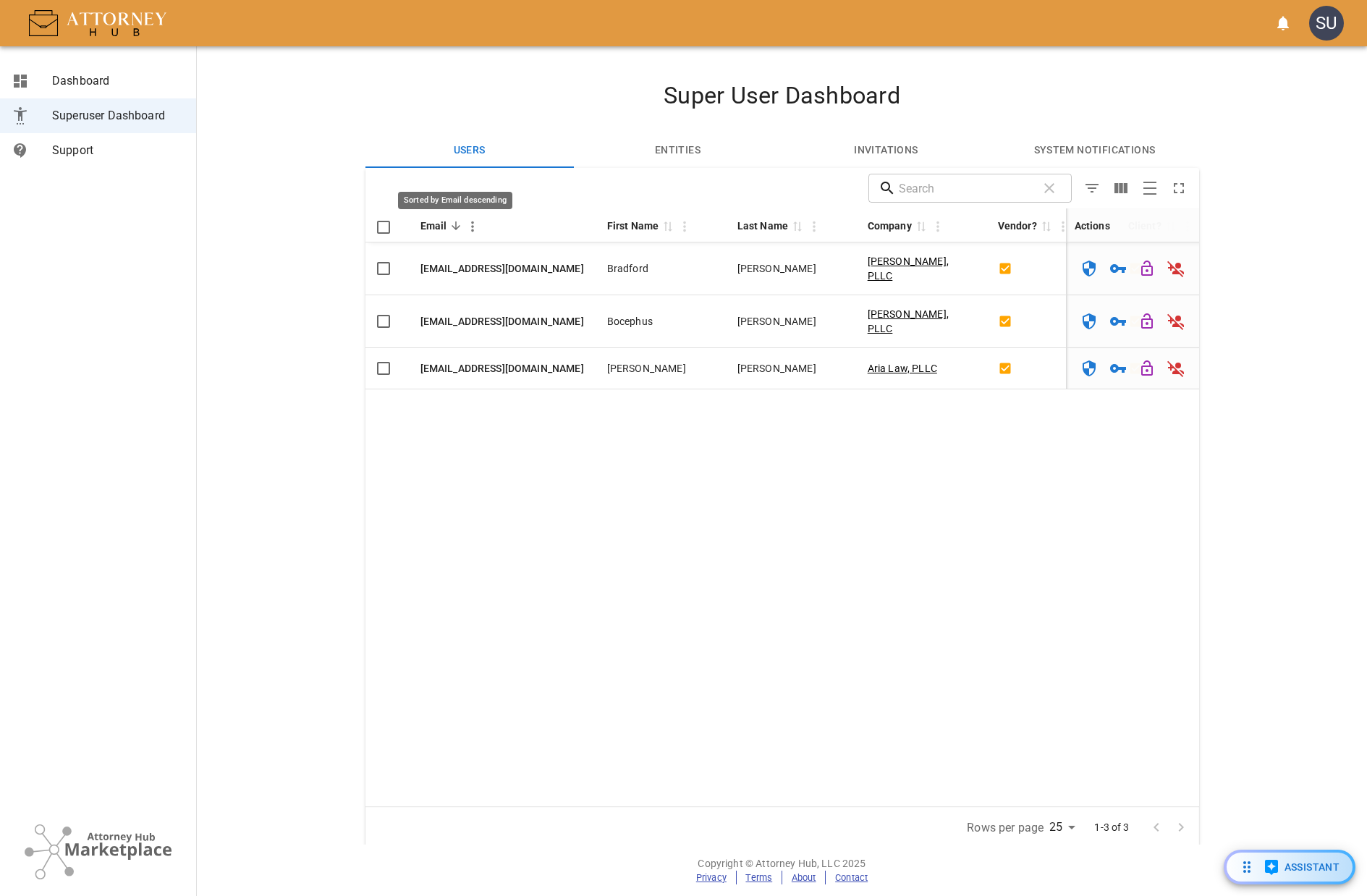
click at [454, 226] on icon "Sorted by Email descending" at bounding box center [456, 226] width 13 height 13
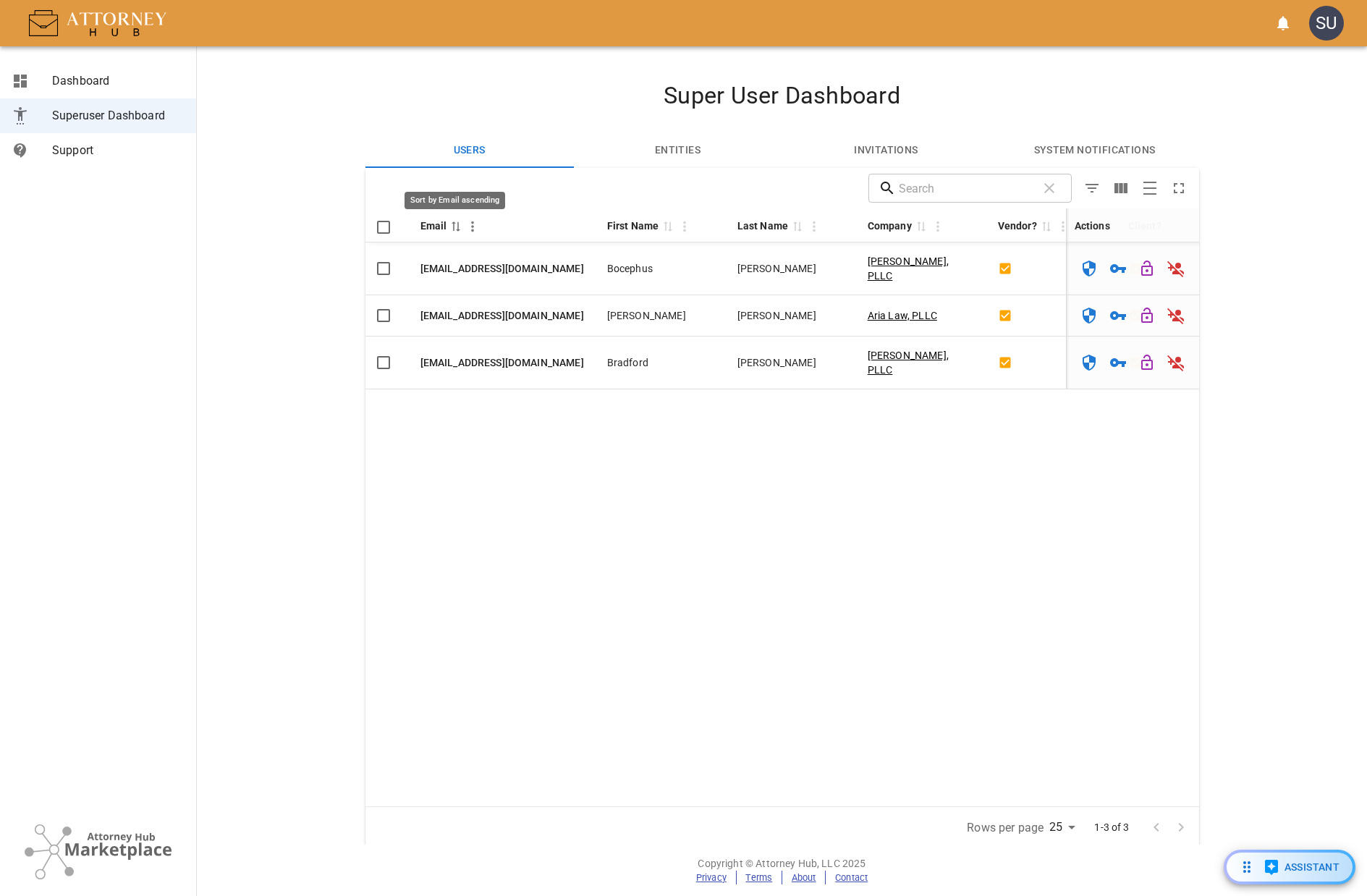
click at [454, 226] on icon "Sort by Email ascending" at bounding box center [456, 226] width 13 height 12
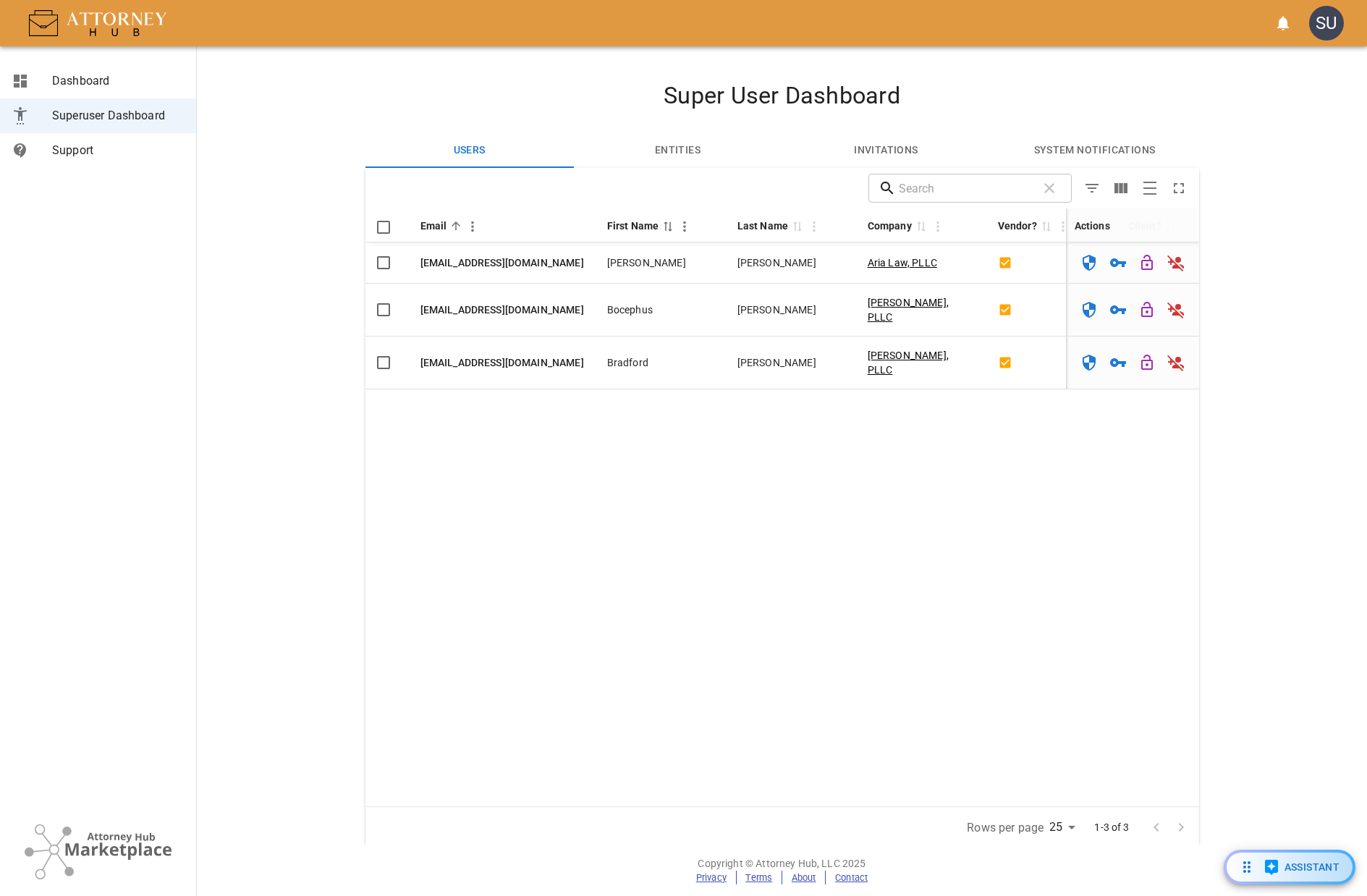
click at [661, 232] on div "First Name 0" at bounding box center [642, 226] width 70 height 17
click at [662, 227] on icon "Sorted by First Name ascending" at bounding box center [668, 226] width 13 height 13
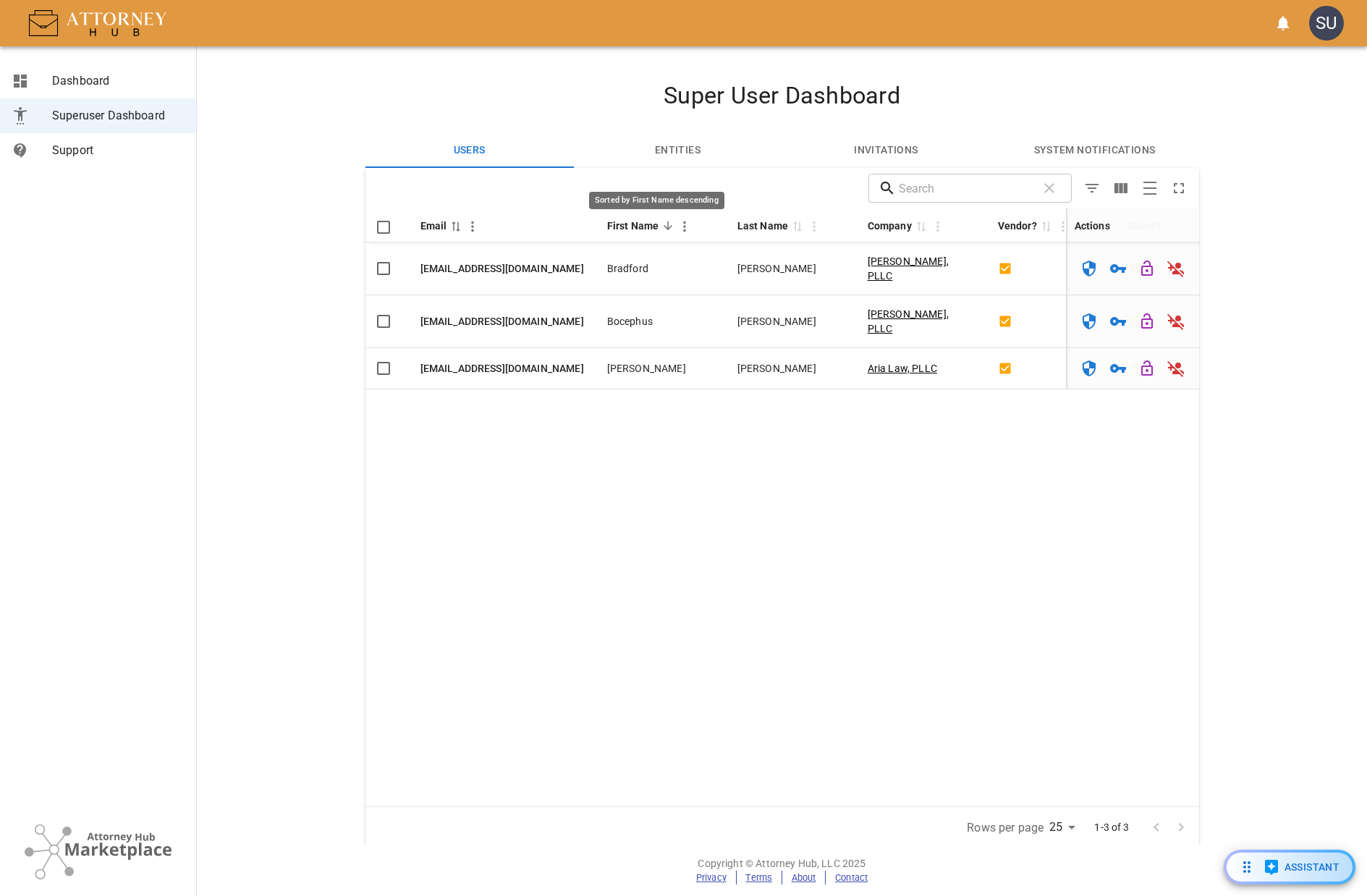
click at [663, 226] on icon "Sorted by First Name descending" at bounding box center [667, 226] width 9 height 9
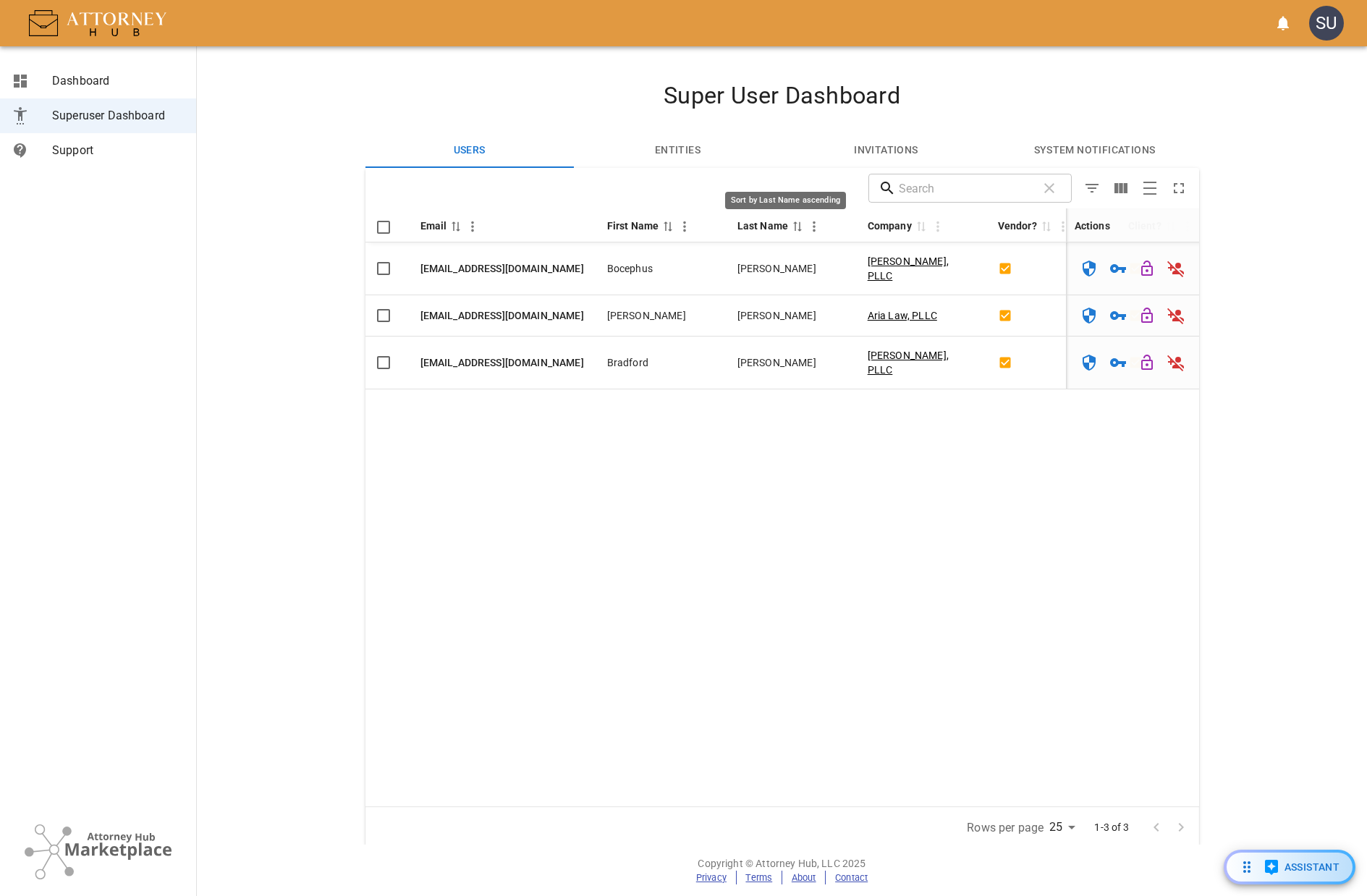
click at [791, 222] on icon "Sort by Last Name ascending" at bounding box center [797, 226] width 13 height 12
click at [791, 226] on icon "Sorted by Last Name ascending" at bounding box center [797, 226] width 13 height 13
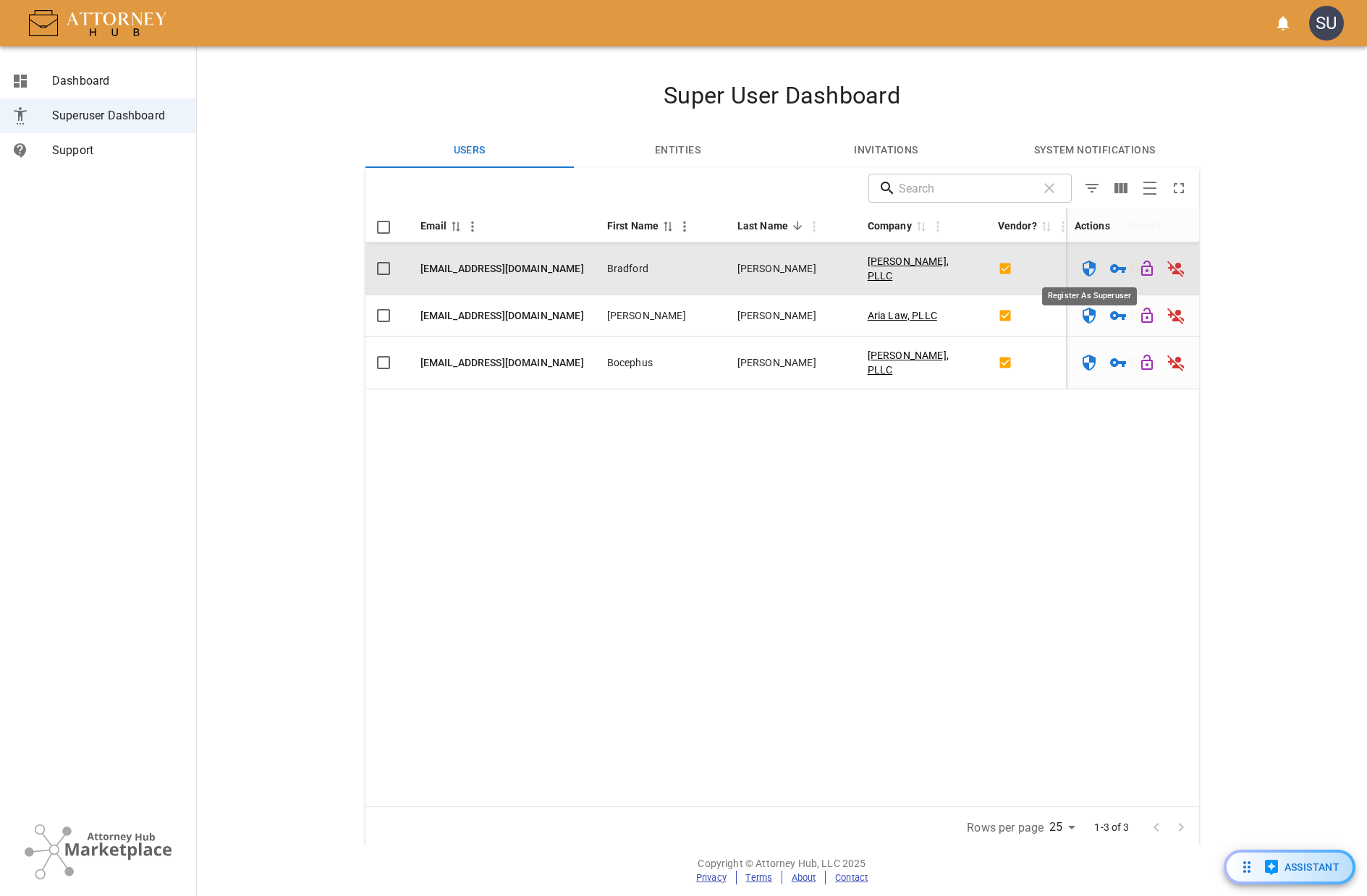
click at [1083, 260] on icon "Register As Superuser" at bounding box center [1089, 268] width 17 height 17
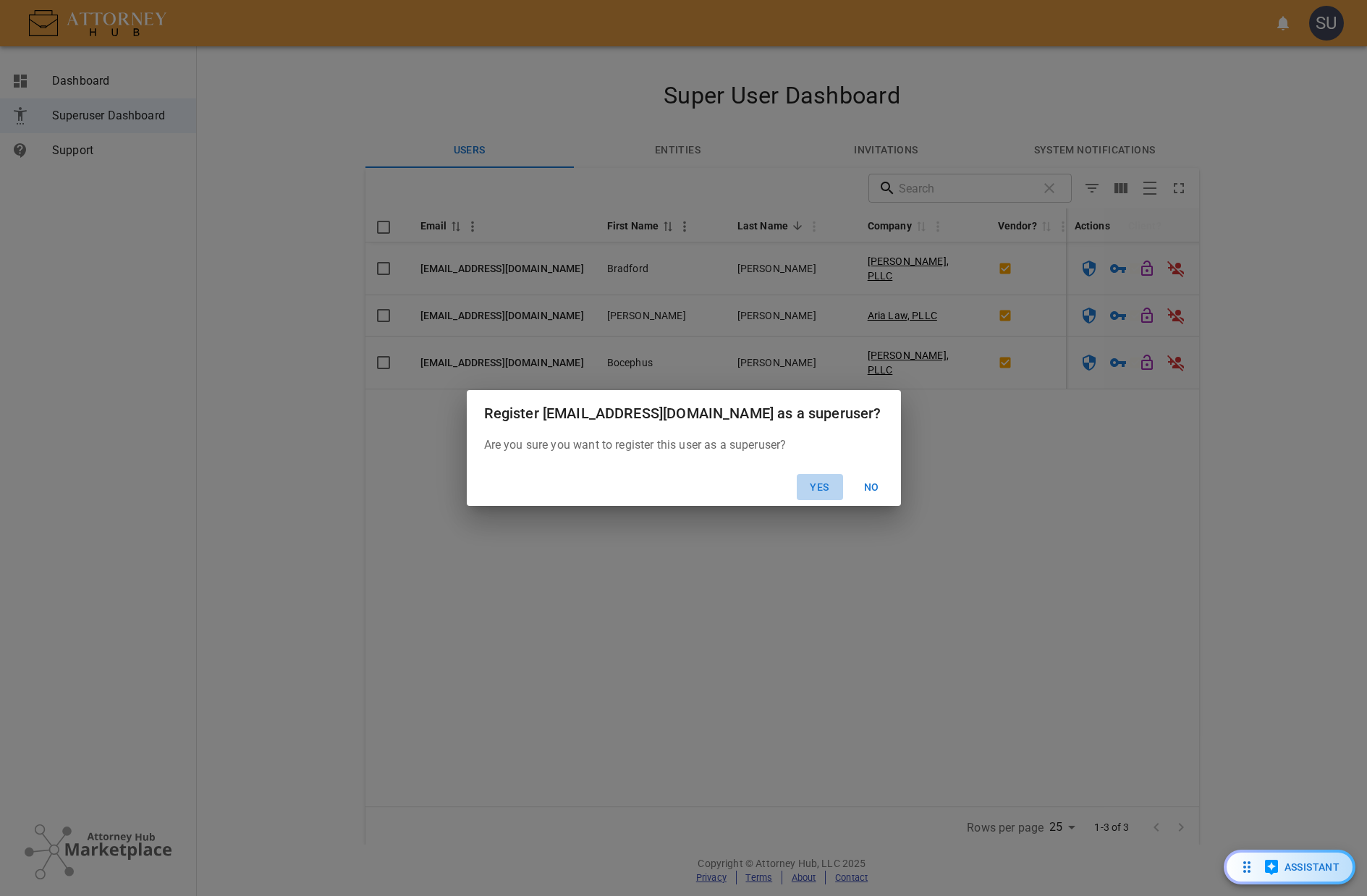
click at [815, 486] on button "Yes" at bounding box center [820, 488] width 47 height 27
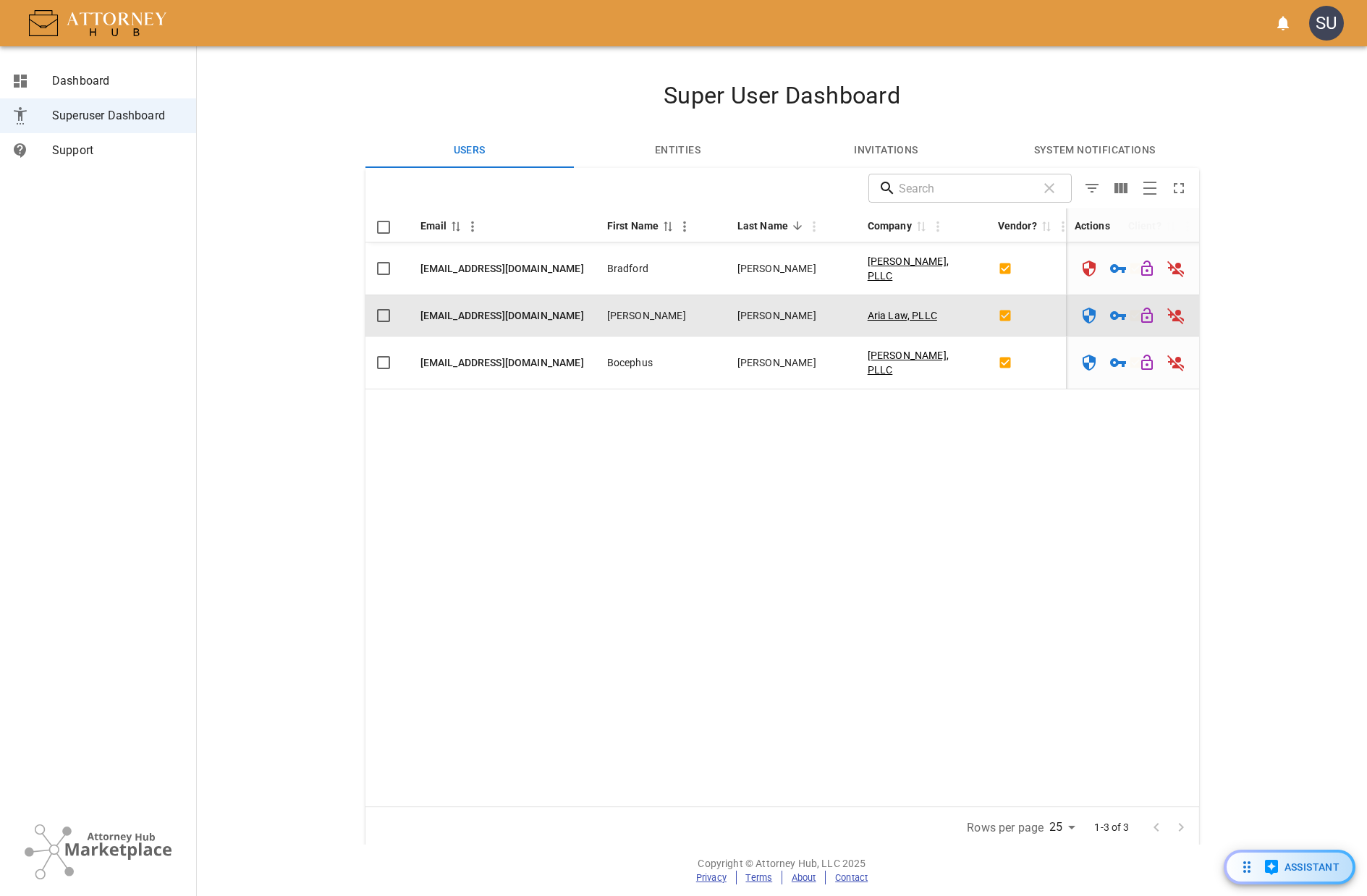
click at [1088, 308] on icon "Register As Superuser" at bounding box center [1089, 316] width 13 height 16
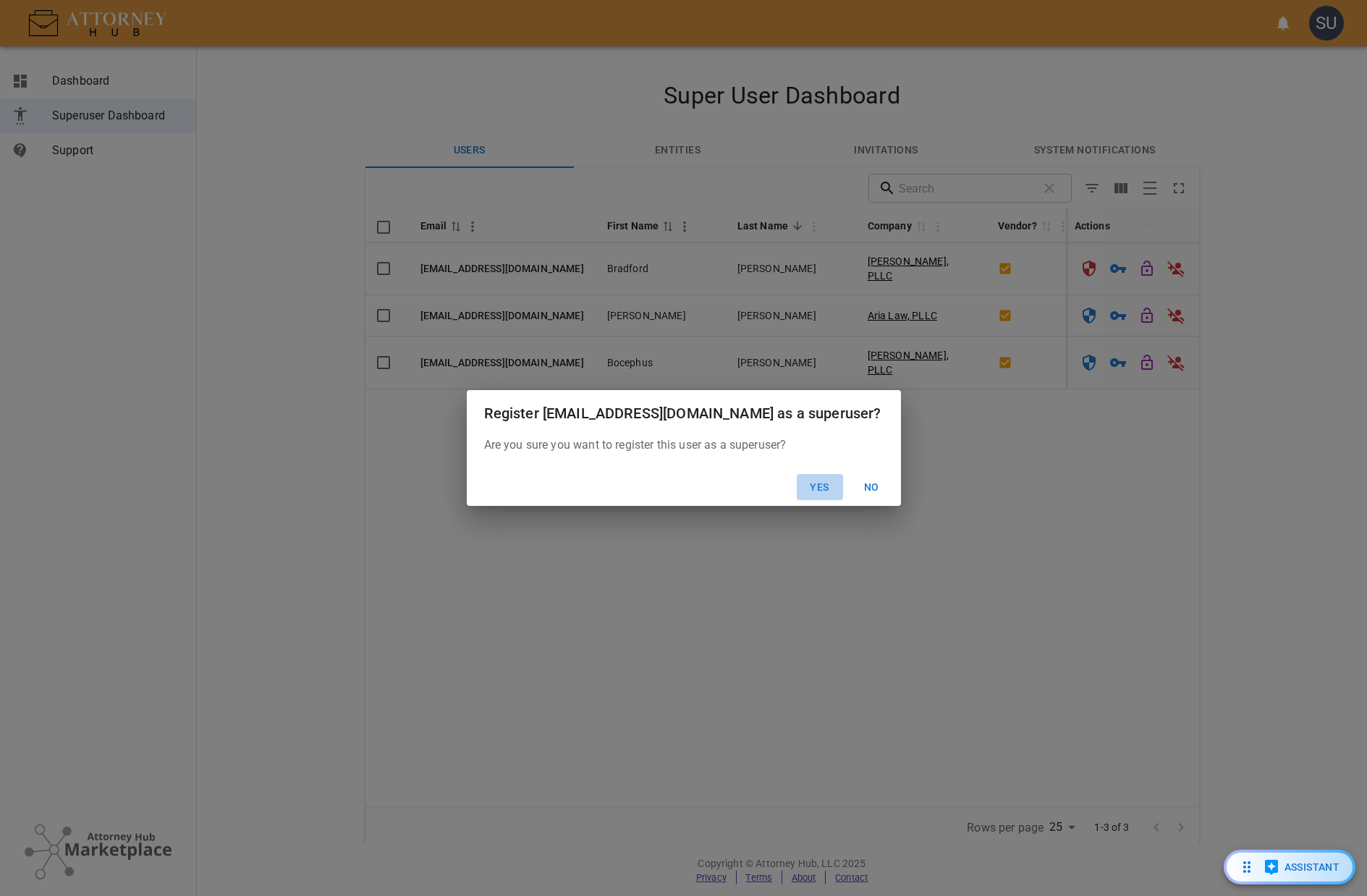
click at [832, 485] on button "Yes" at bounding box center [820, 488] width 47 height 27
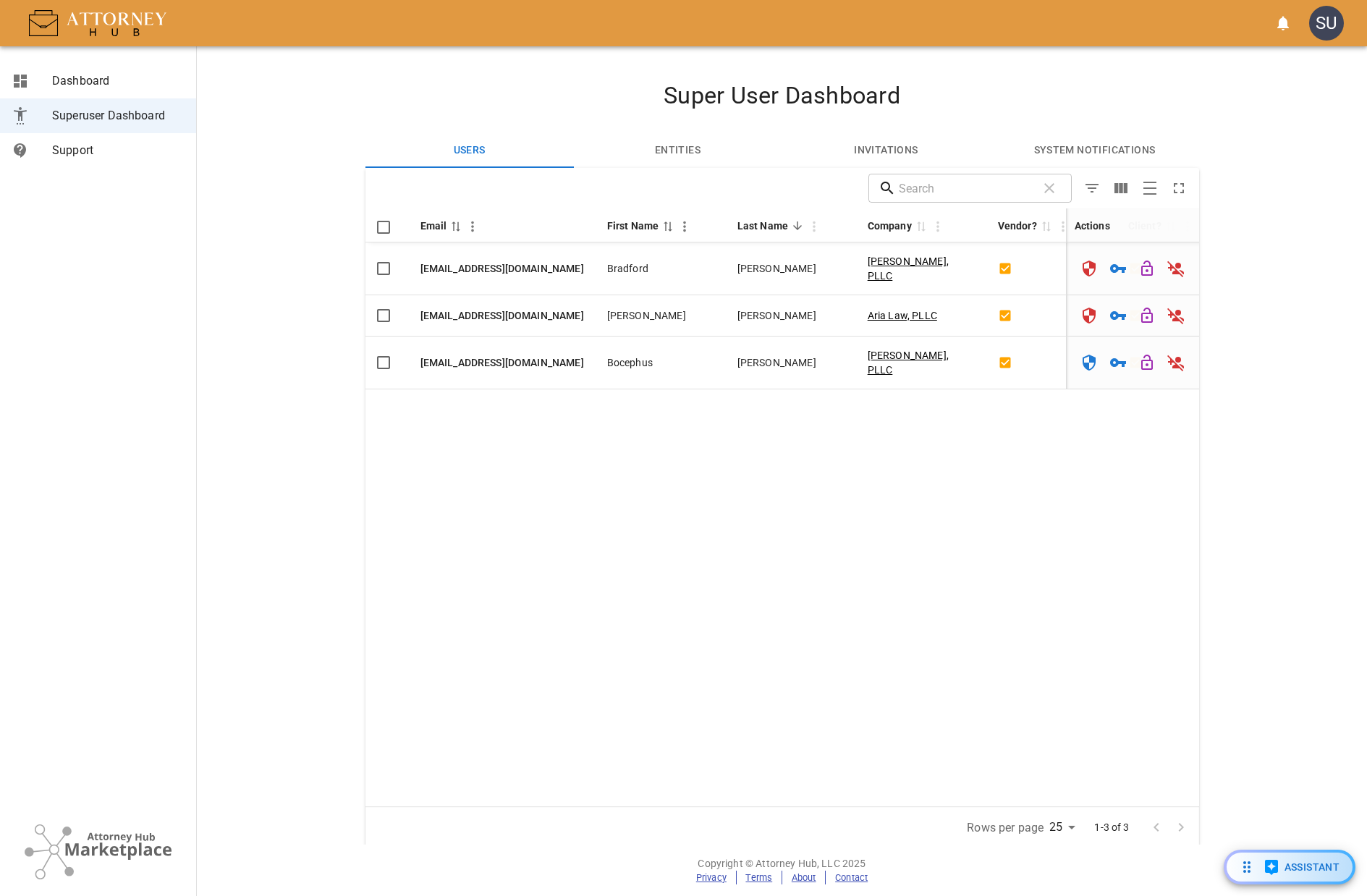
click at [565, 68] on section "Super User Dashboard Users Entities Invitations System Notifications Drop to gr…" at bounding box center [782, 446] width 1171 height 799
drag, startPoint x: 917, startPoint y: 185, endPoint x: 909, endPoint y: 182, distance: 8.5
click at [917, 185] on input "text" at bounding box center [965, 188] width 132 height 29
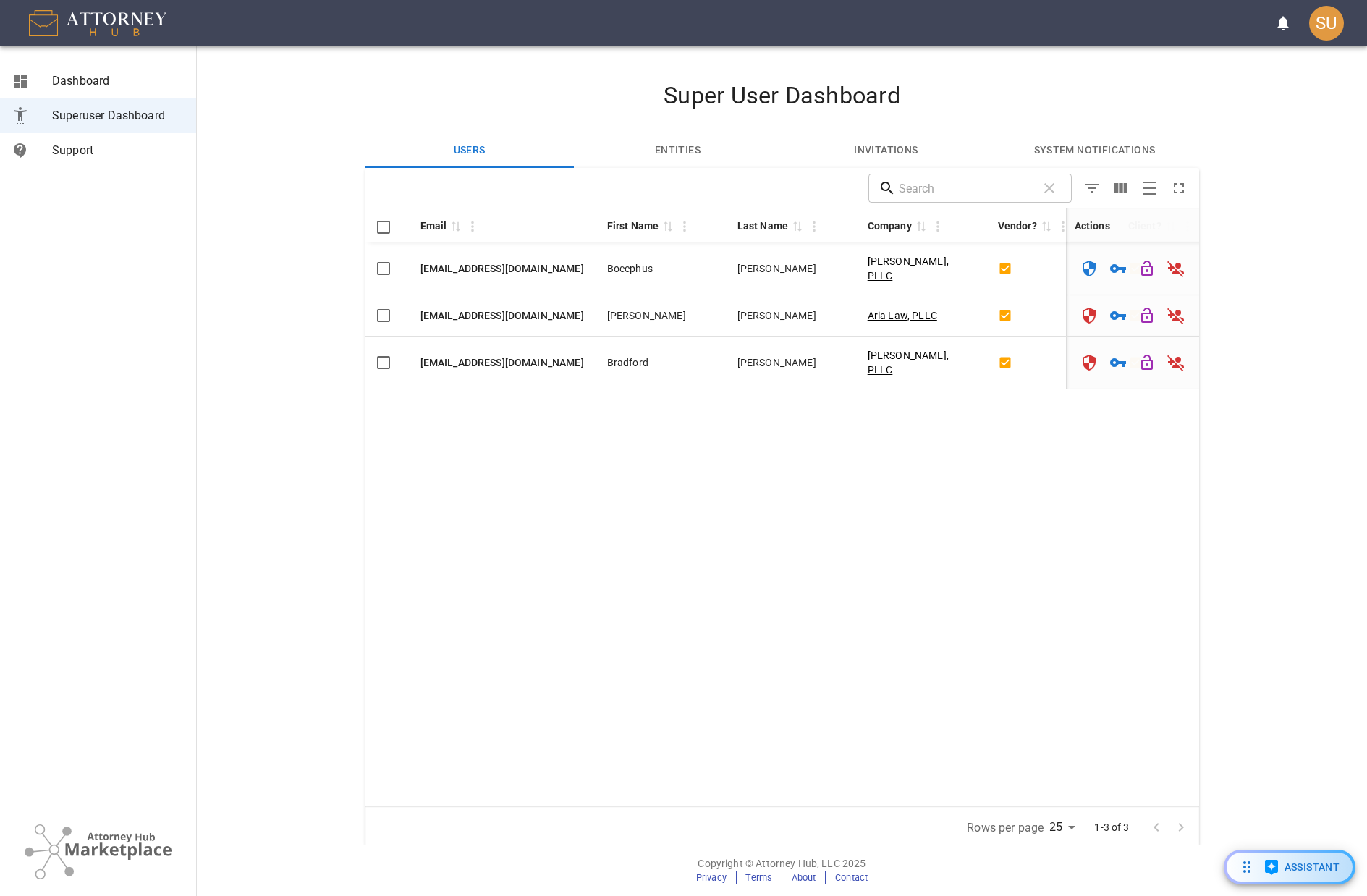
click at [1250, 60] on section "Super User Dashboard Users Entities Invitations System Notifications Drop to gr…" at bounding box center [782, 446] width 1171 height 799
click at [1099, 93] on h4 "Super User Dashboard" at bounding box center [782, 95] width 833 height 29
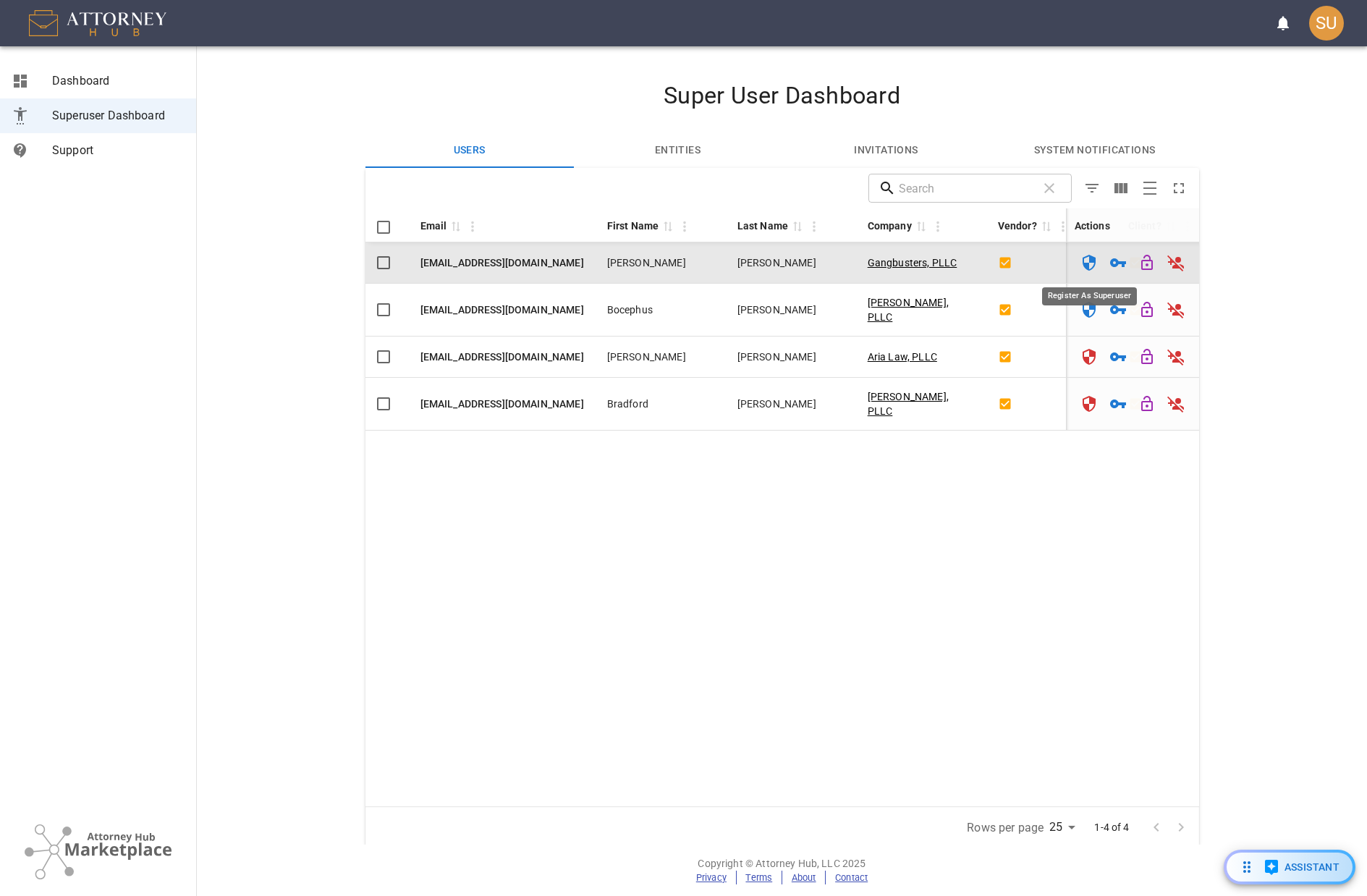
click at [1092, 260] on icon "Register As Superuser" at bounding box center [1089, 263] width 13 height 16
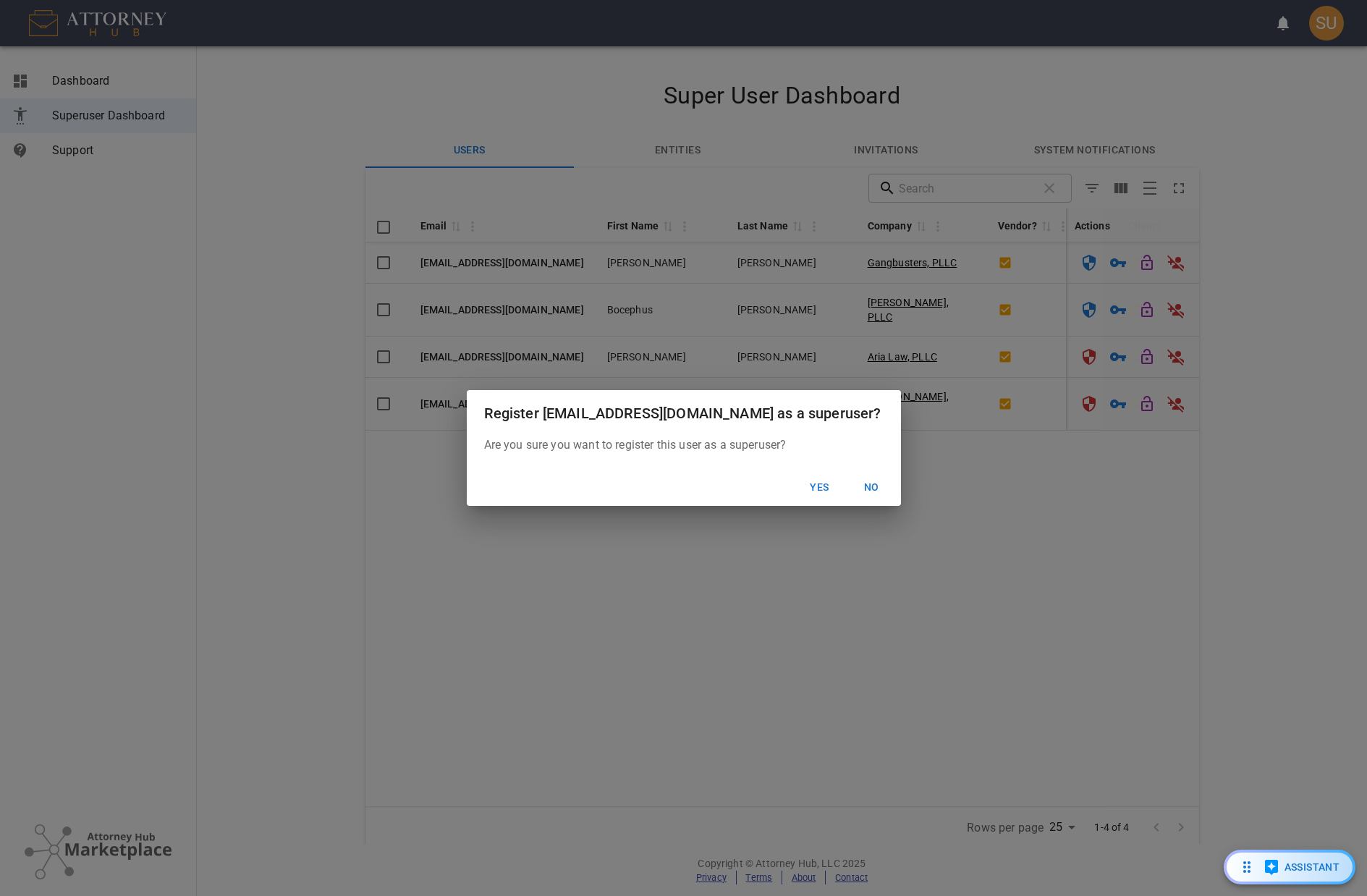
click at [820, 491] on button "Yes" at bounding box center [820, 488] width 47 height 27
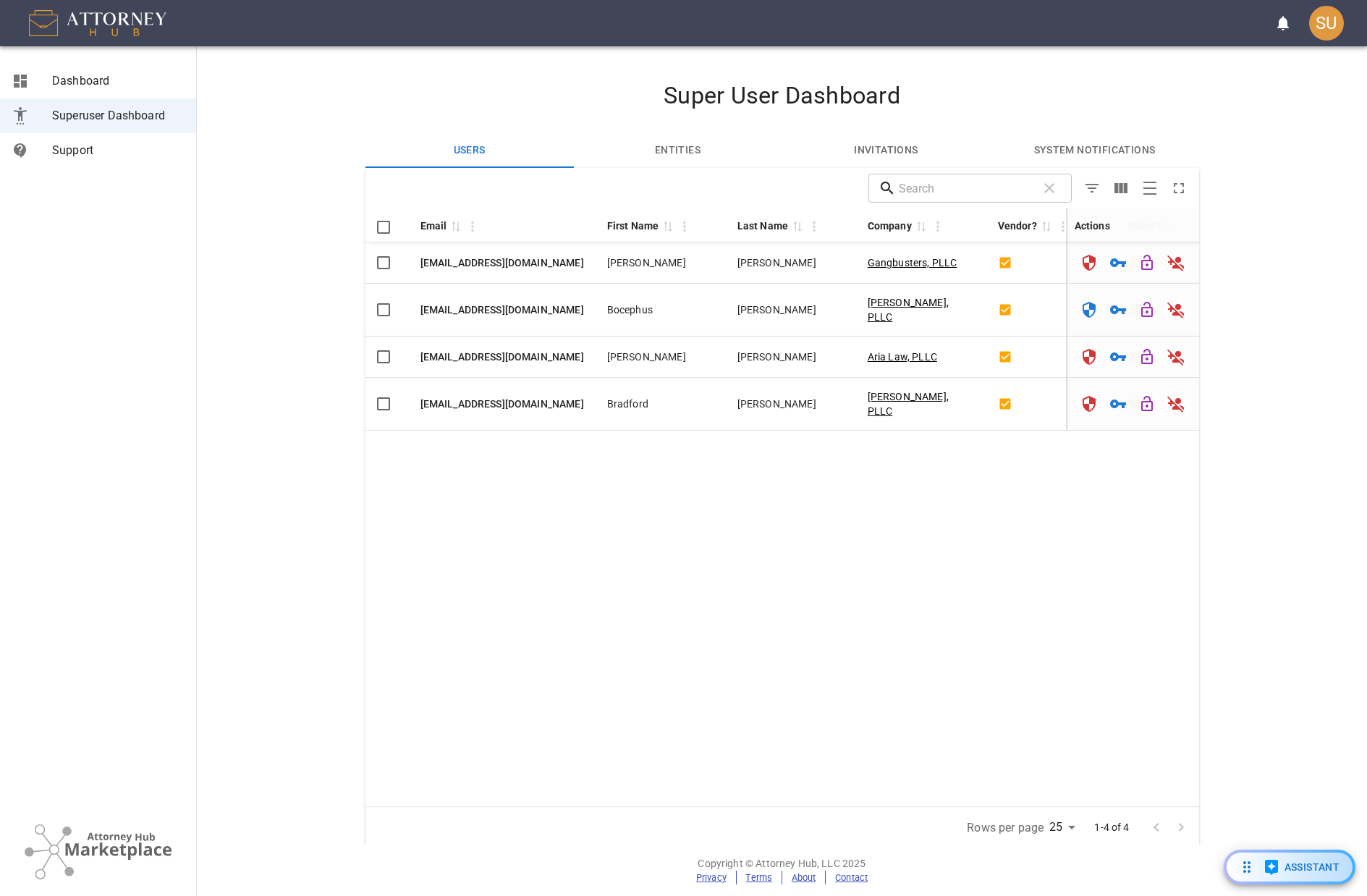
click at [1059, 78] on section "Super User Dashboard Users Entities Invitations System Notifications Drop to gr…" at bounding box center [782, 446] width 1171 height 799
click at [973, 65] on section "Super User Dashboard Users Entities Invitations System Notifications Drop to gr…" at bounding box center [782, 446] width 1171 height 799
click at [1335, 24] on div "SU" at bounding box center [1327, 23] width 35 height 35
click at [977, 55] on div at bounding box center [683, 448] width 1367 height 896
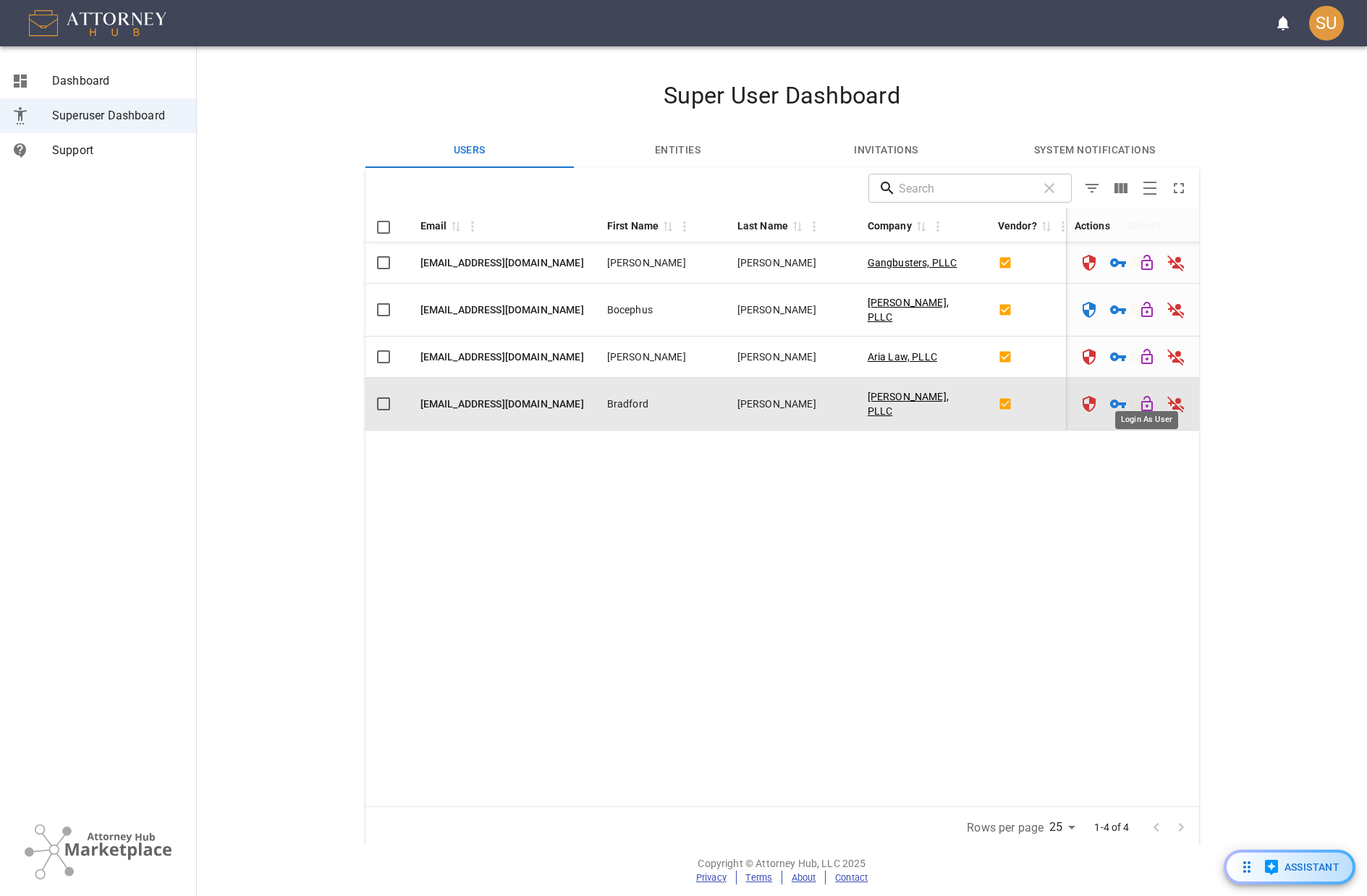
click at [1152, 396] on icon "Login As User" at bounding box center [1147, 403] width 12 height 15
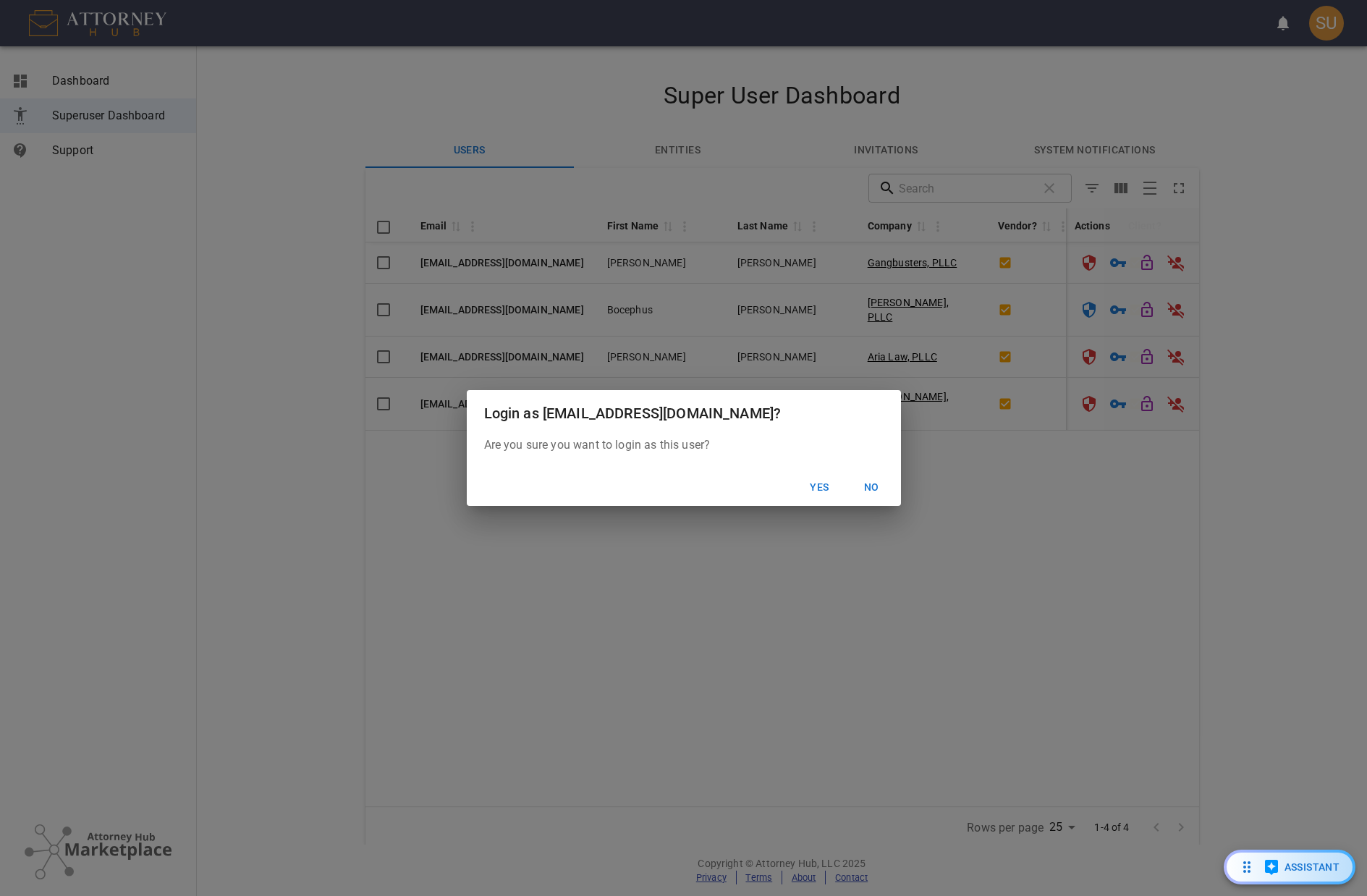
click at [825, 491] on button "Yes" at bounding box center [820, 488] width 47 height 27
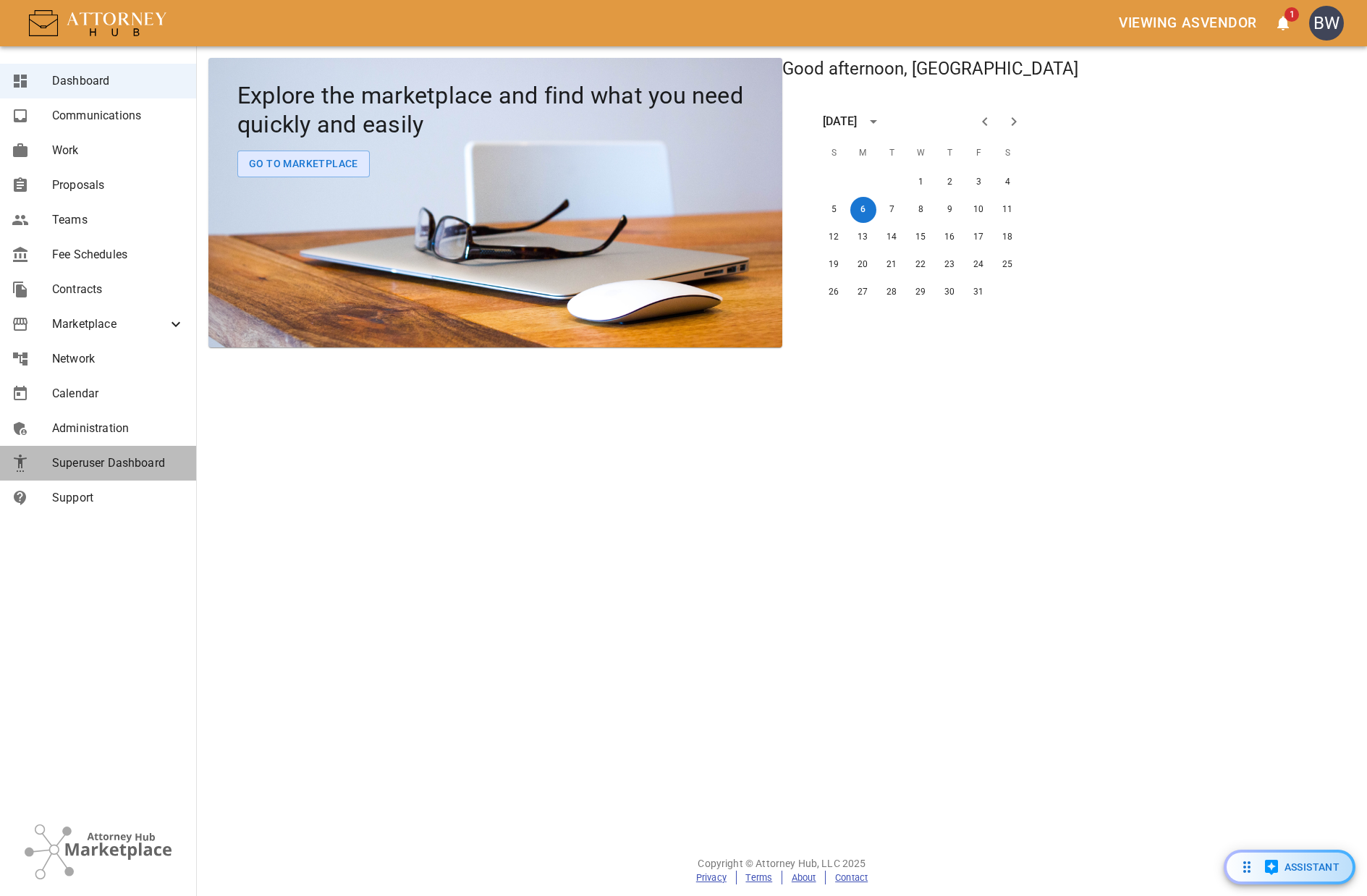
drag, startPoint x: 116, startPoint y: 465, endPoint x: 309, endPoint y: 368, distance: 216.0
click at [116, 464] on span "Superuser Dashboard" at bounding box center [118, 463] width 132 height 17
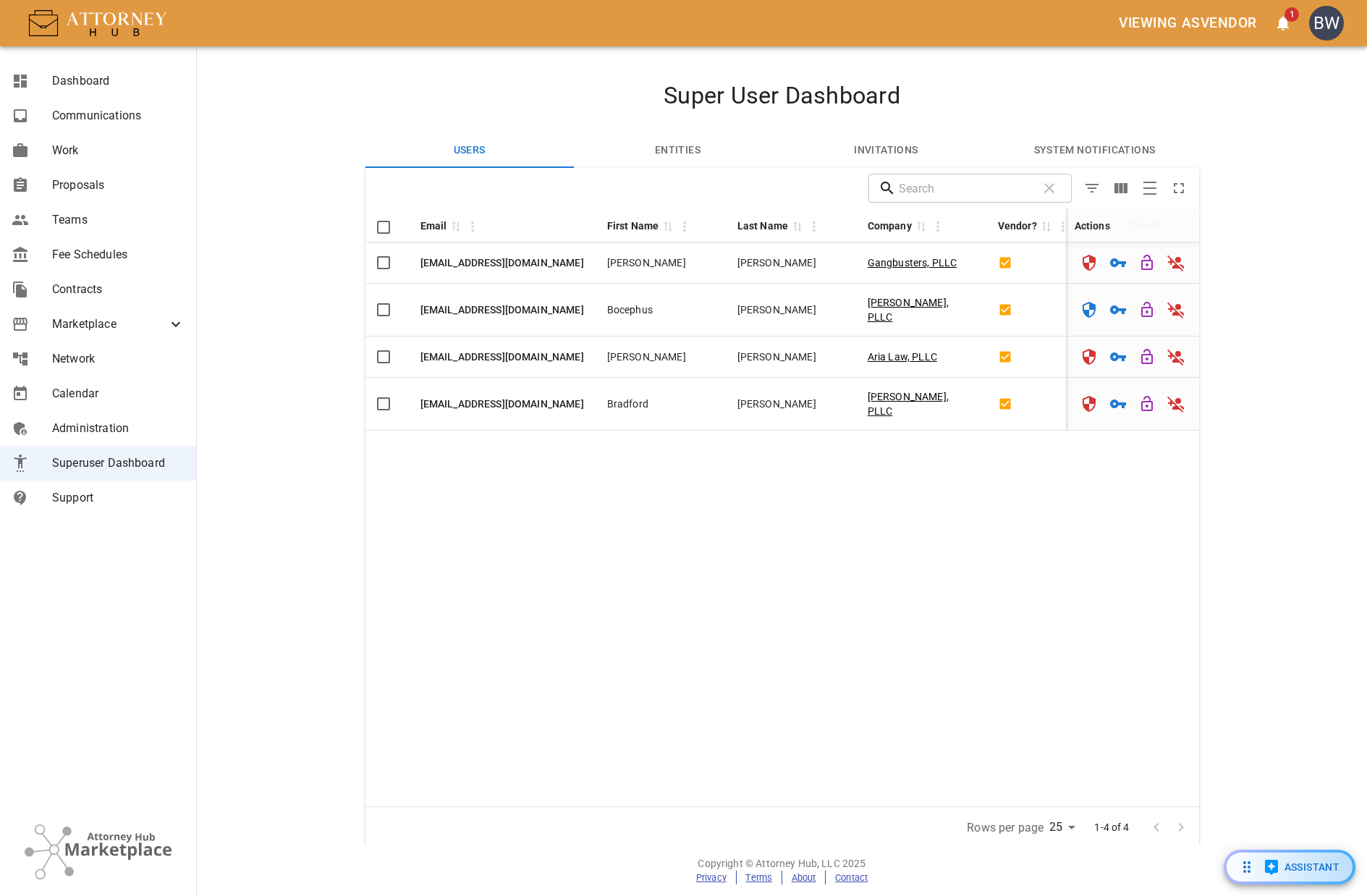
click at [663, 139] on button "Entities" at bounding box center [678, 150] width 208 height 35
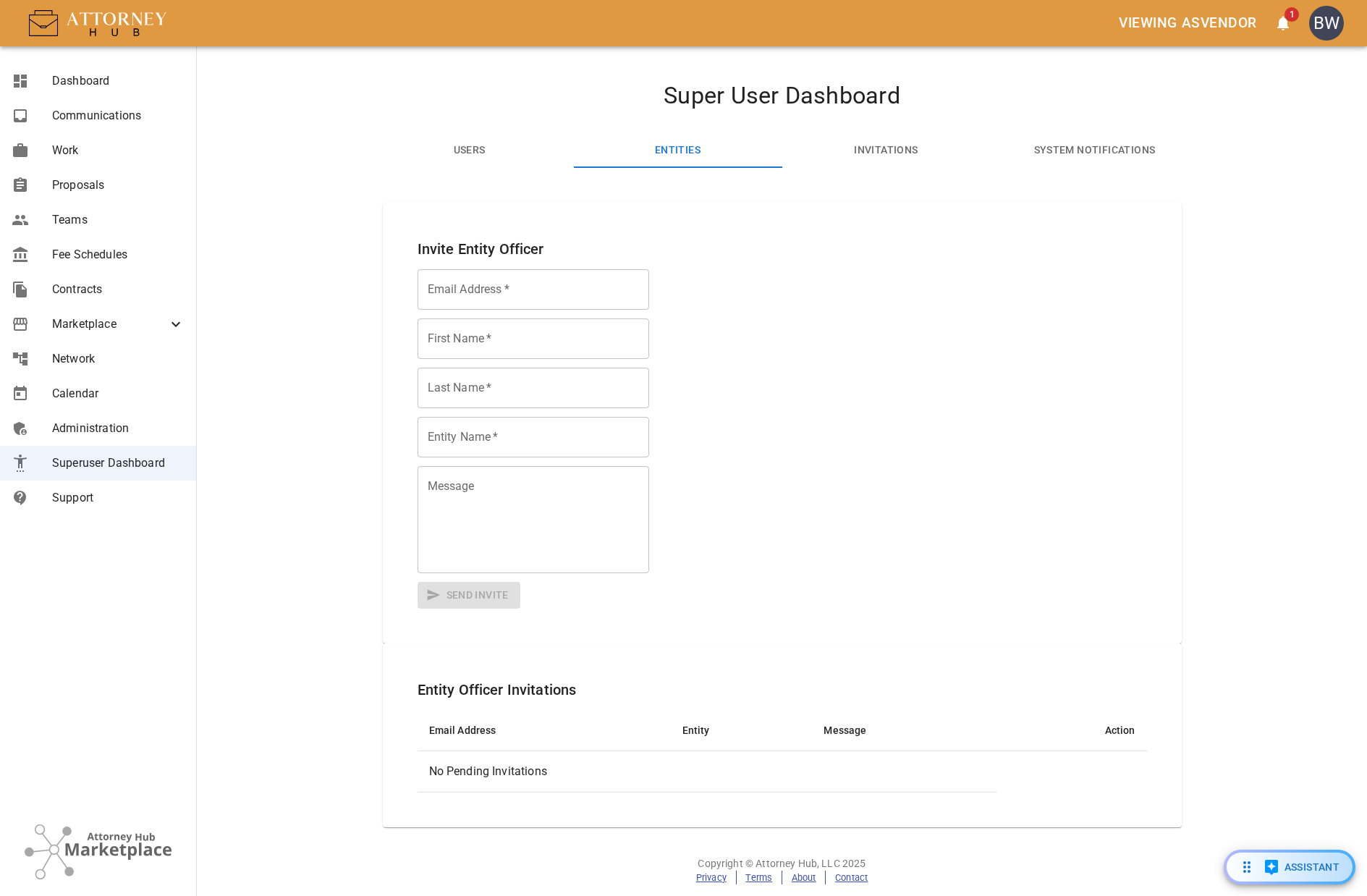
click at [484, 158] on button "Users" at bounding box center [469, 150] width 208 height 35
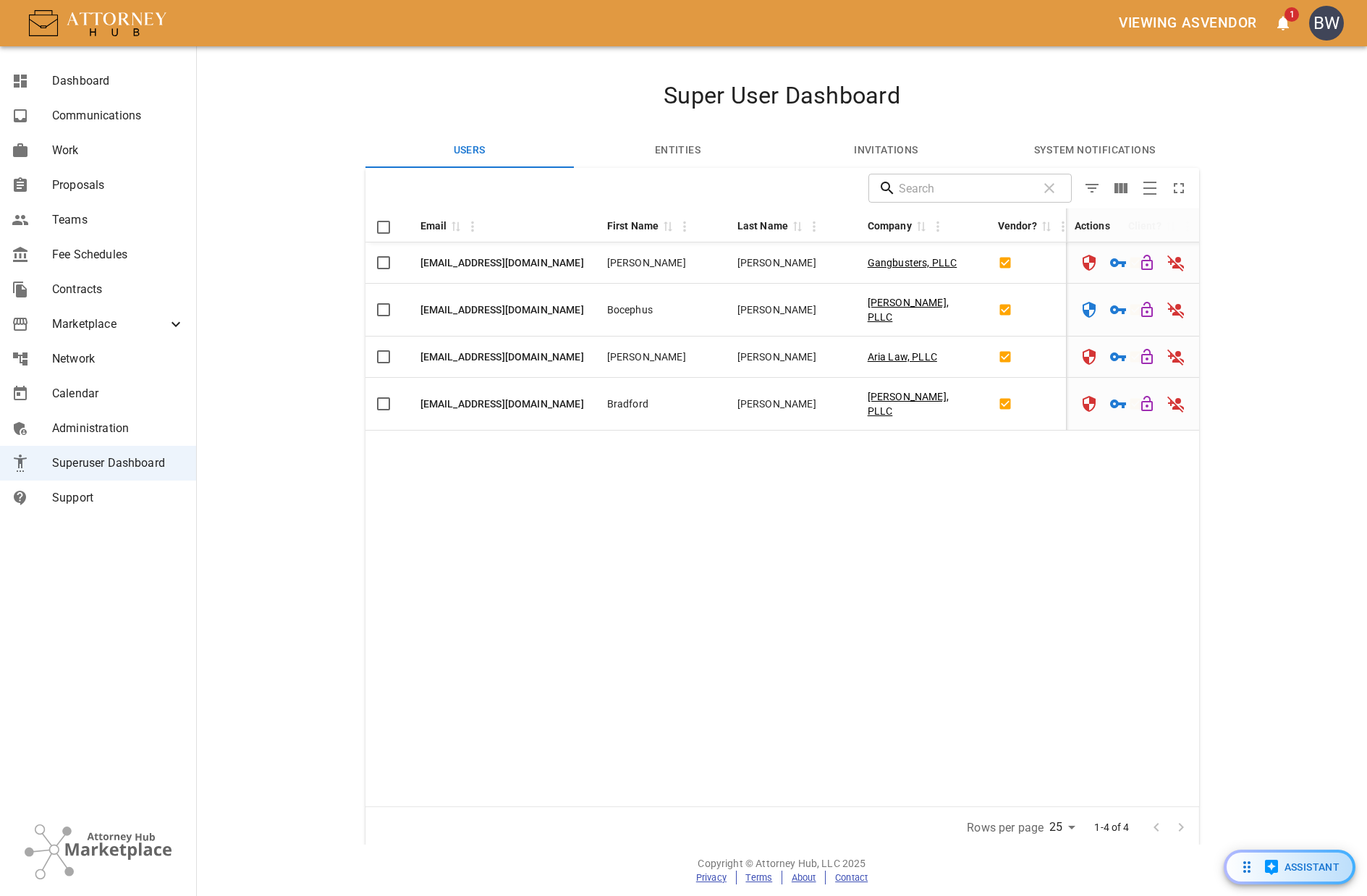
drag, startPoint x: 684, startPoint y: 568, endPoint x: 678, endPoint y: 559, distance: 10.8
click at [689, 567] on div "Email 0 First Name 0 Last Name 0 Company 0 Vendor? 0 Client? 0 Actions mgangwer…" at bounding box center [782, 507] width 833 height 598
click at [256, 182] on section "Super User Dashboard Users Entities Invitations System Notifications Drop to gr…" at bounding box center [782, 446] width 1171 height 799
drag, startPoint x: 362, startPoint y: 383, endPoint x: 355, endPoint y: 377, distance: 9.2
click at [361, 383] on div "Super User Dashboard Users Entities Invitations System Notifications Drop to gr…" at bounding box center [782, 480] width 868 height 799
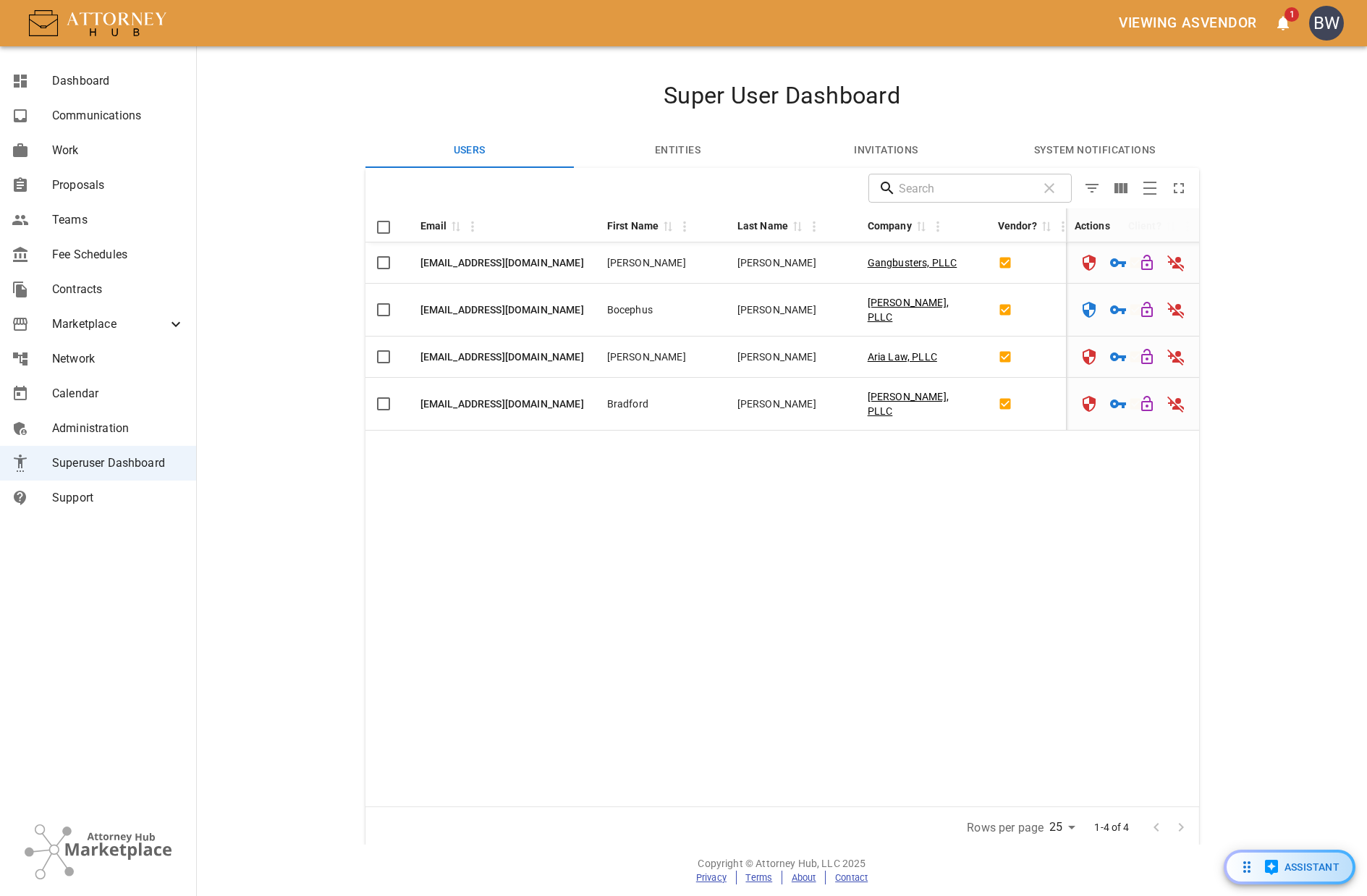
click at [356, 360] on div "Super User Dashboard Users Entities Invitations System Notifications Drop to gr…" at bounding box center [782, 480] width 868 height 799
click at [120, 426] on span "Administration" at bounding box center [118, 428] width 132 height 17
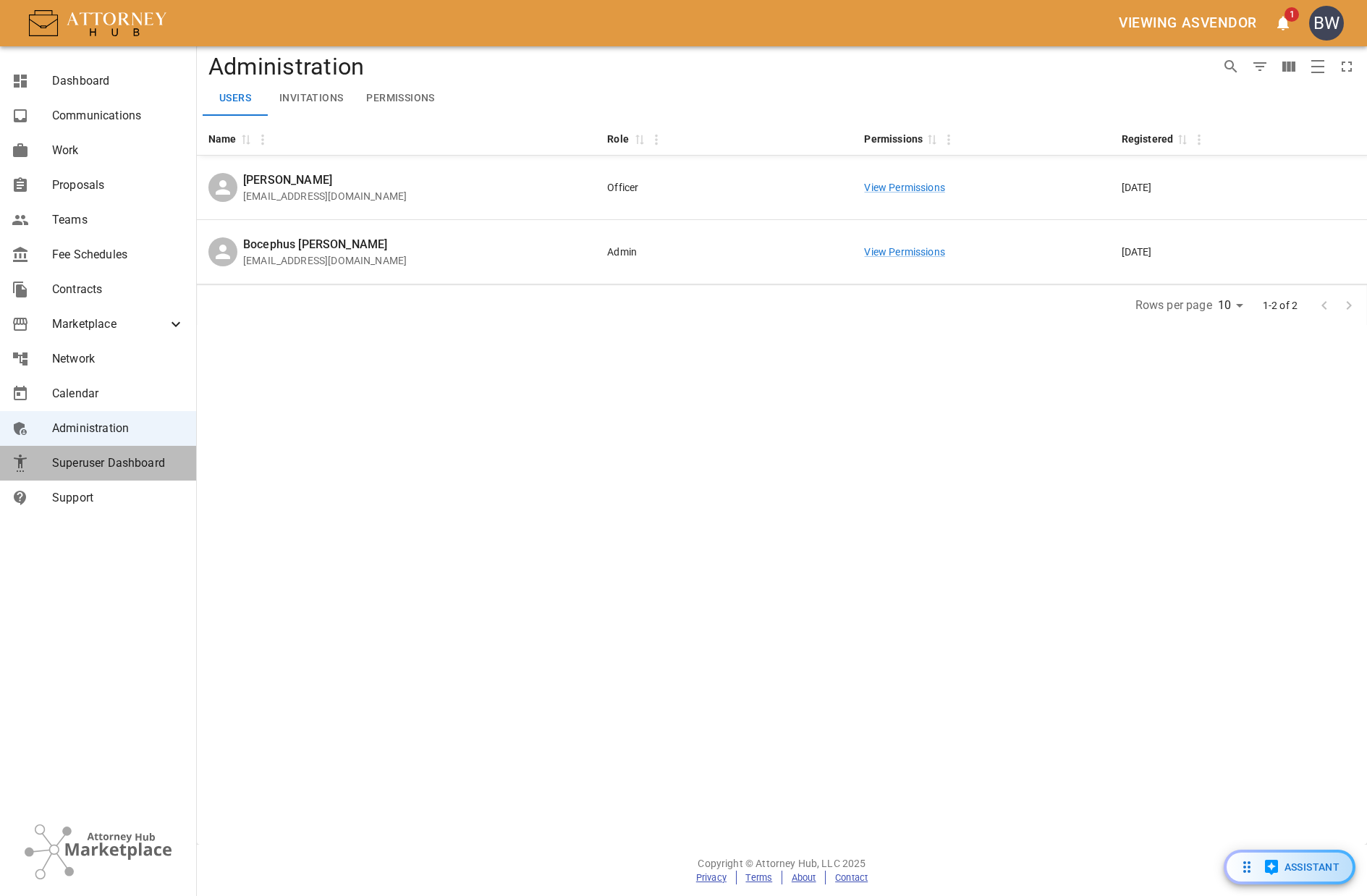
click at [125, 465] on span "Superuser Dashboard" at bounding box center [118, 463] width 132 height 17
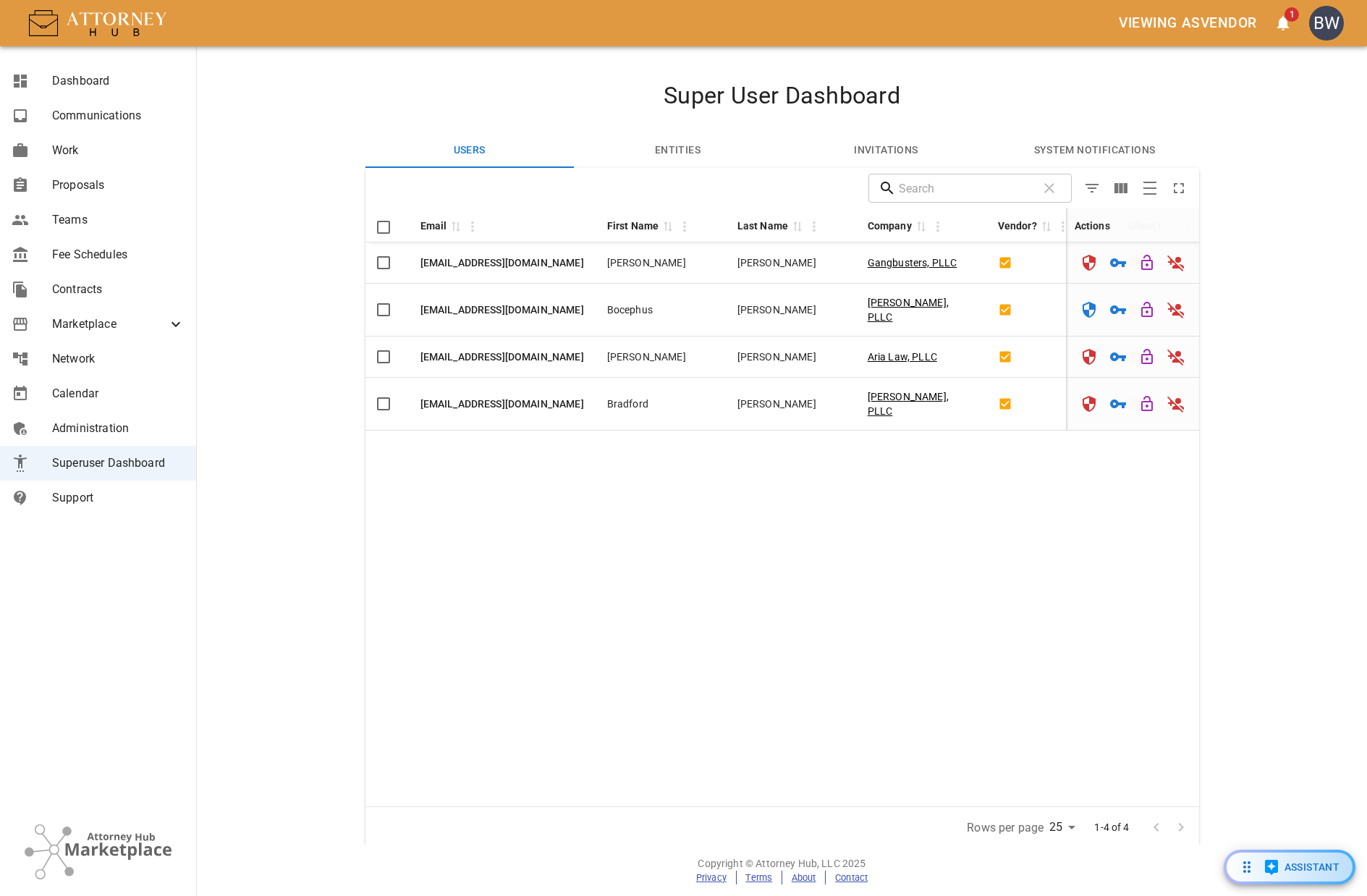
drag, startPoint x: 522, startPoint y: 545, endPoint x: 524, endPoint y: 538, distance: 7.3
click at [524, 545] on div "Email 0 First Name 0 Last Name 0 Company 0 Vendor? 0 Client? 0 Actions mgangwer…" at bounding box center [782, 507] width 833 height 598
click at [353, 503] on div "Super User Dashboard Users Entities Invitations System Notifications Drop to gr…" at bounding box center [782, 480] width 868 height 799
click at [1284, 211] on section "Super User Dashboard Users Entities Invitations System Notifications Drop to gr…" at bounding box center [782, 446] width 1171 height 799
click at [283, 241] on section "Super User Dashboard Users Entities Invitations System Notifications Drop to gr…" at bounding box center [782, 446] width 1171 height 799
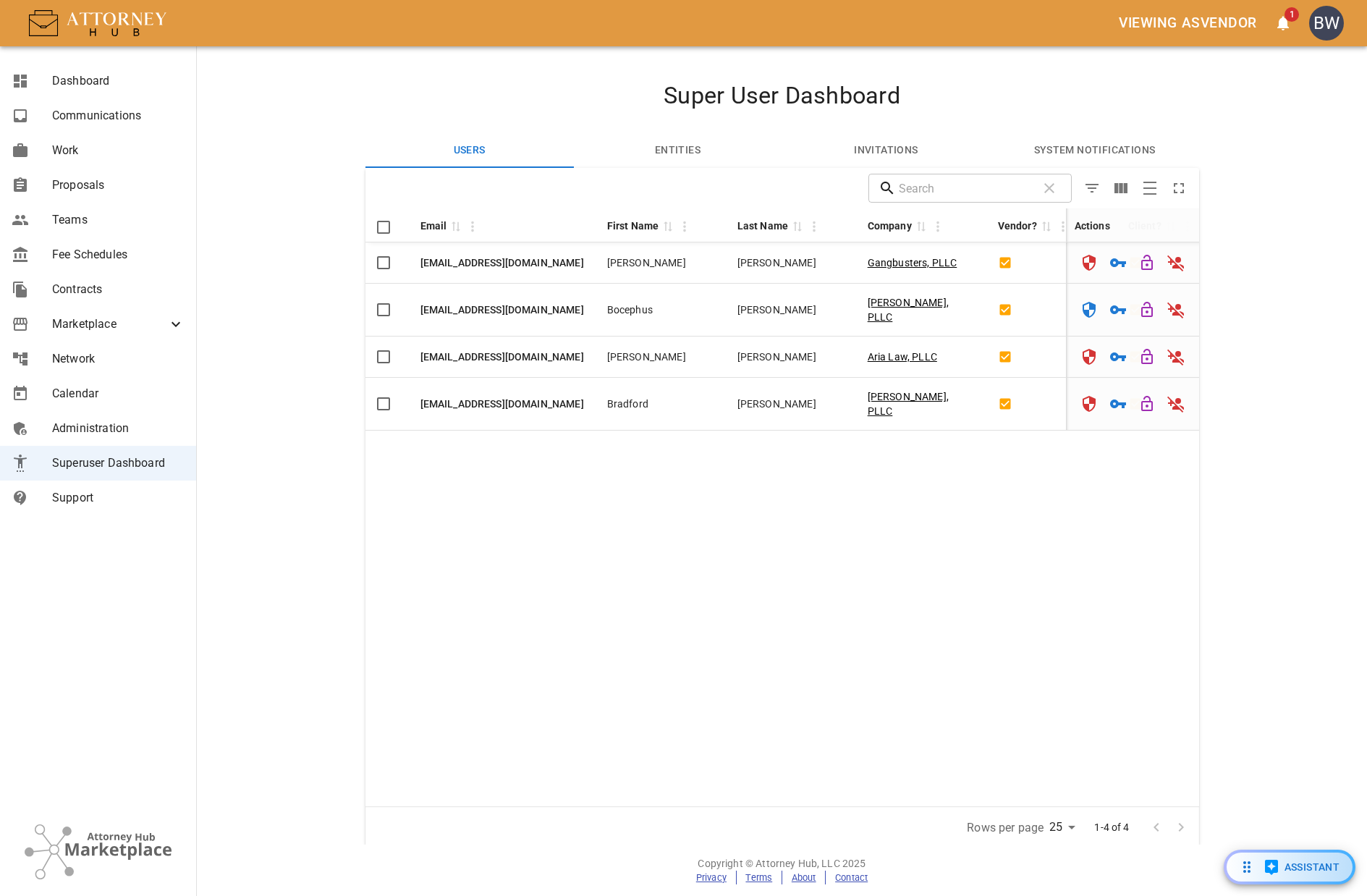
click at [1316, 85] on section "Super User Dashboard Users Entities Invitations System Notifications Drop to gr…" at bounding box center [782, 446] width 1171 height 799
click at [121, 325] on span "Marketplace" at bounding box center [109, 325] width 115 height 17
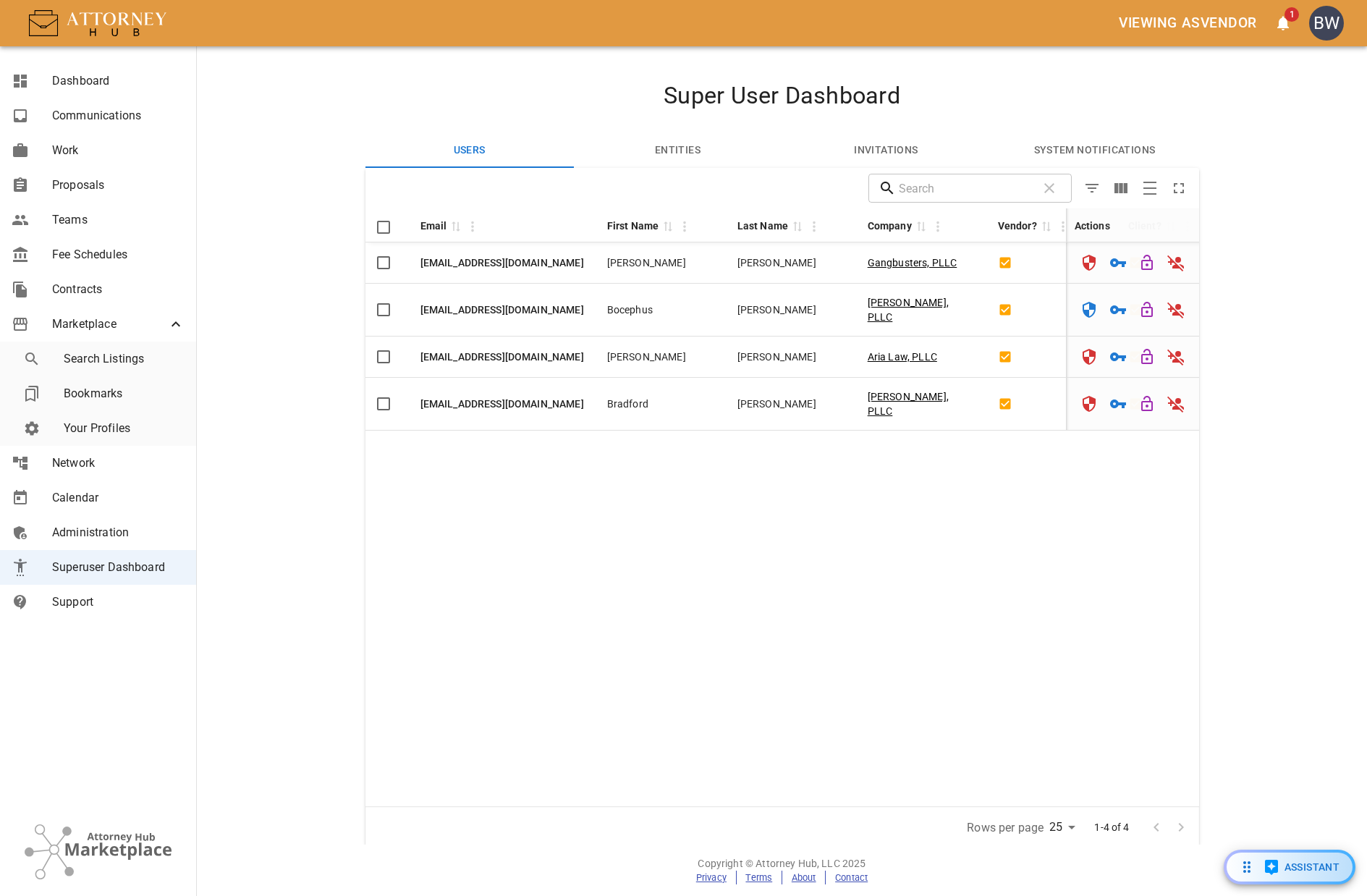
drag, startPoint x: 107, startPoint y: 367, endPoint x: 168, endPoint y: 283, distance: 103.8
click at [107, 366] on span "Search Listings" at bounding box center [123, 359] width 121 height 17
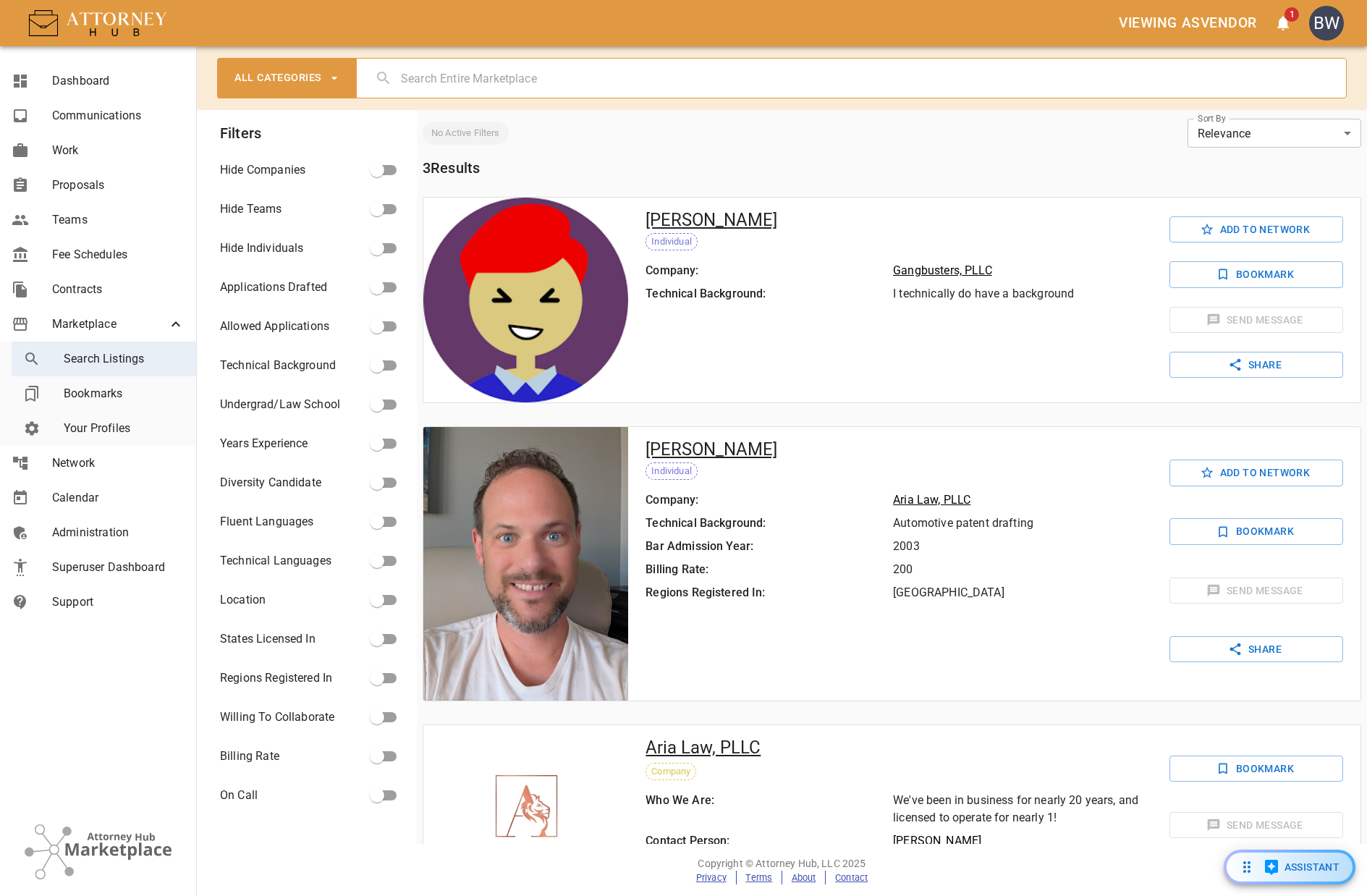
click at [101, 535] on span "Administration" at bounding box center [118, 533] width 132 height 17
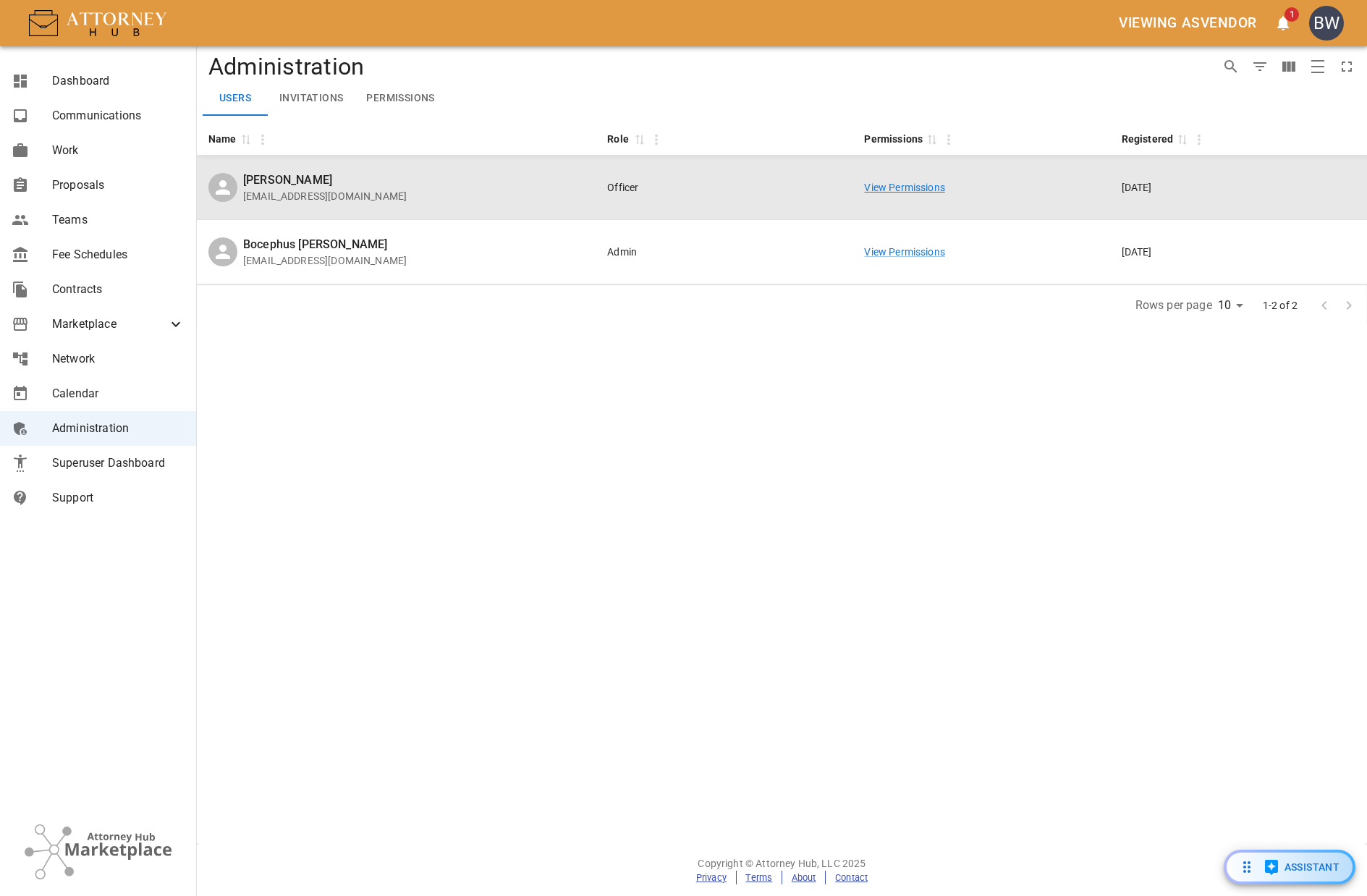
click at [925, 188] on link "View Permissions" at bounding box center [904, 188] width 80 height 12
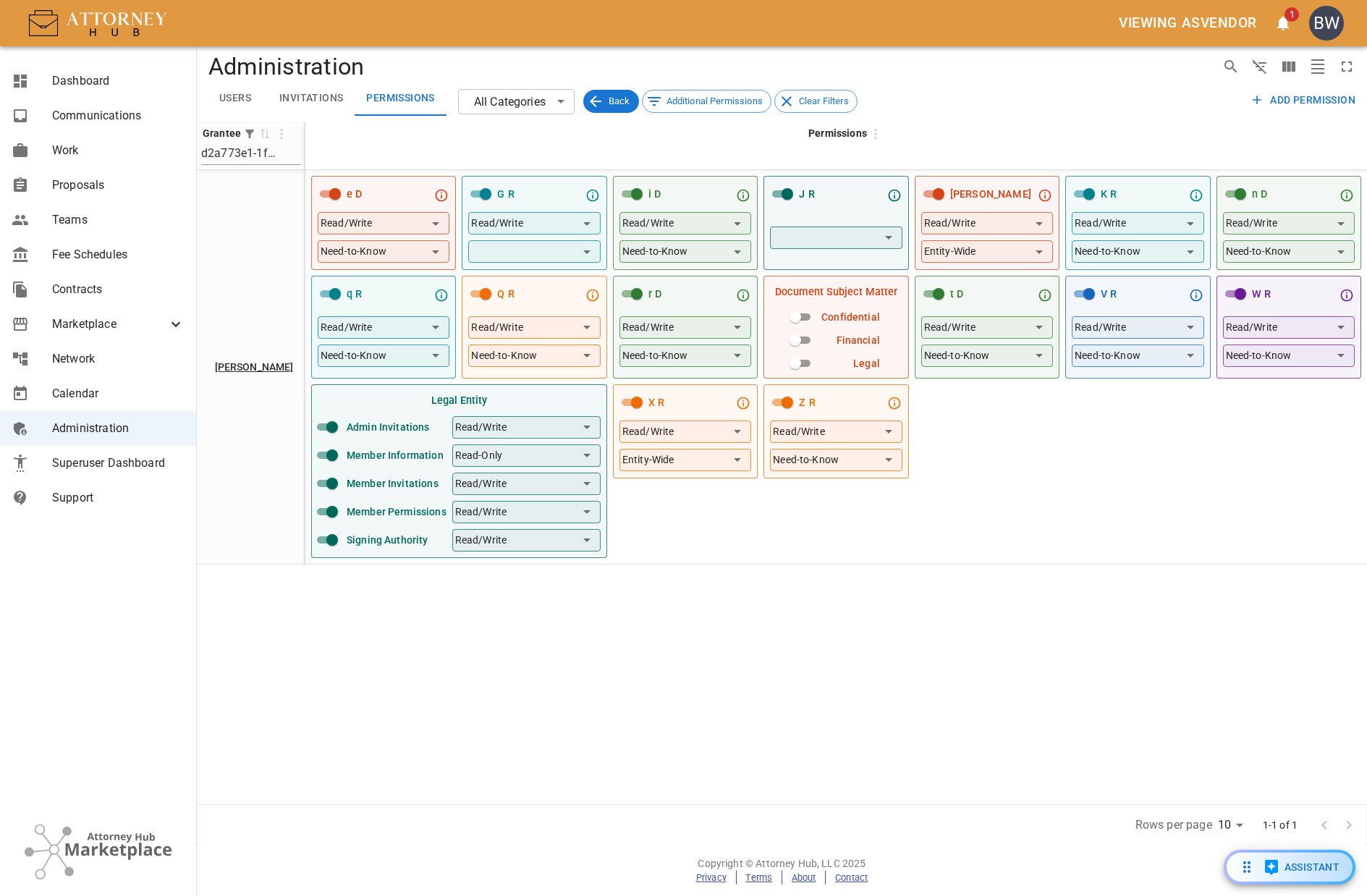
click at [1198, 488] on div "e D Read/Write Read/Write ​ Need-to-Know Need-to-Know ​ G R Read/Write Read/Wri…" at bounding box center [836, 366] width 1050 height 382
click at [852, 236] on body "Viewing as vendor 1 BW Dashboard Communications Work Proposals Teams Fee Schedu…" at bounding box center [683, 448] width 1367 height 896
click at [847, 234] on div at bounding box center [683, 448] width 1367 height 896
drag, startPoint x: 1181, startPoint y: 621, endPoint x: 1187, endPoint y: 602, distance: 19.9
click at [1183, 619] on div "Grantee 0 d2a773e1-1f62-4f8f-bfc8-57aa670e3b09 Permissions Bradford Wade e D Re…" at bounding box center [782, 463] width 1171 height 682
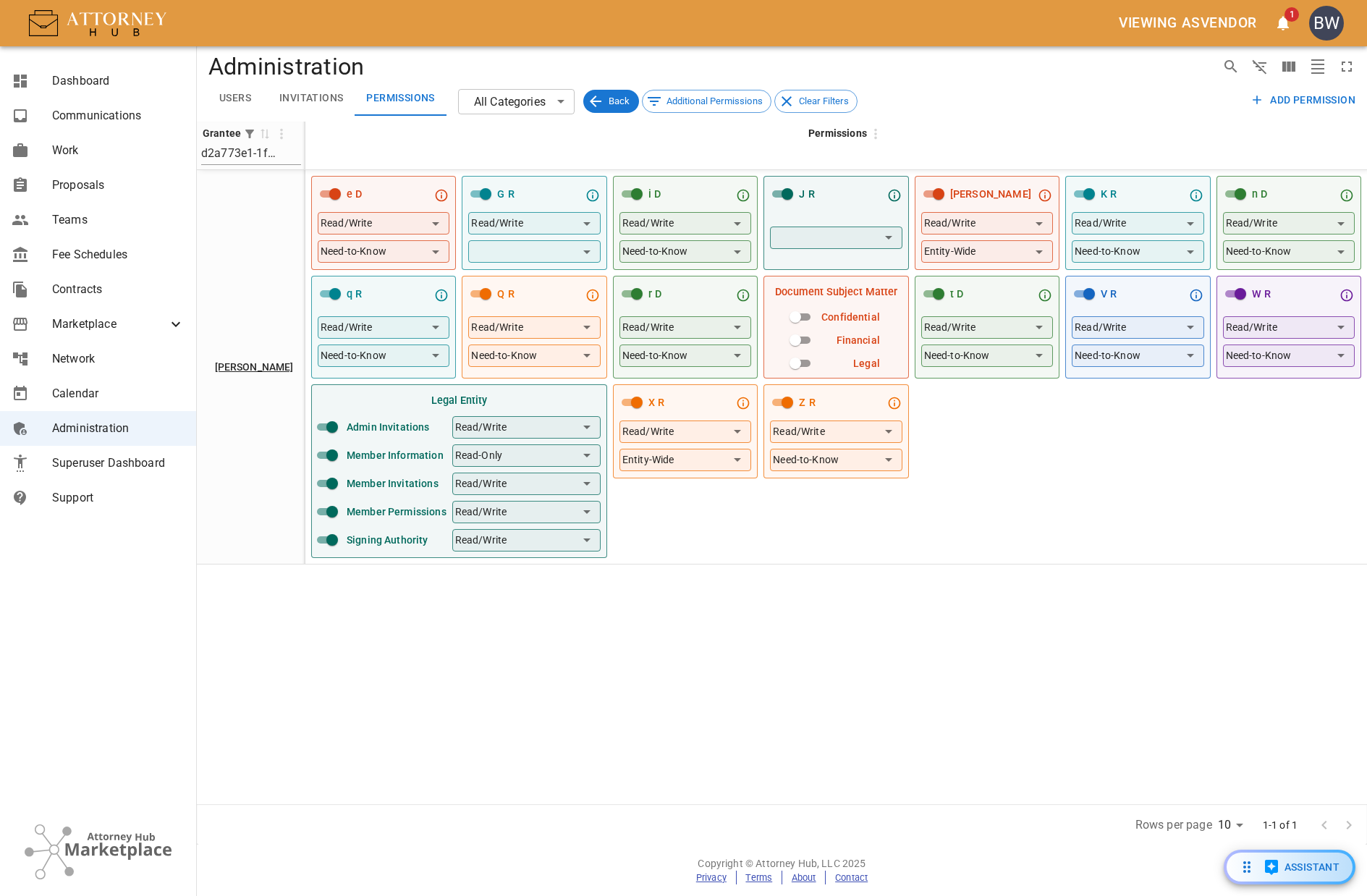
click at [110, 180] on span "Proposals" at bounding box center [118, 185] width 132 height 17
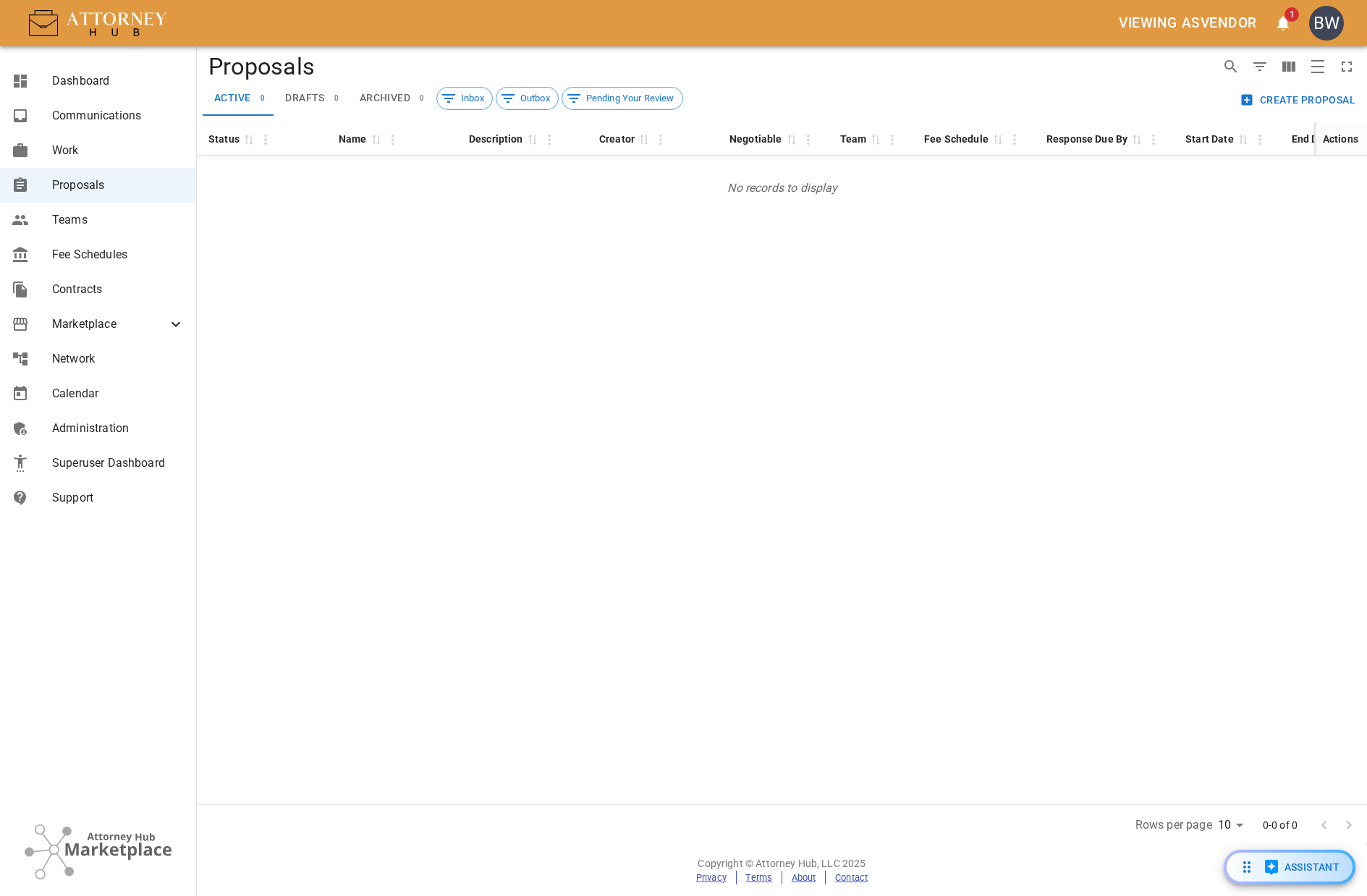
click at [95, 321] on span "Marketplace" at bounding box center [109, 325] width 115 height 17
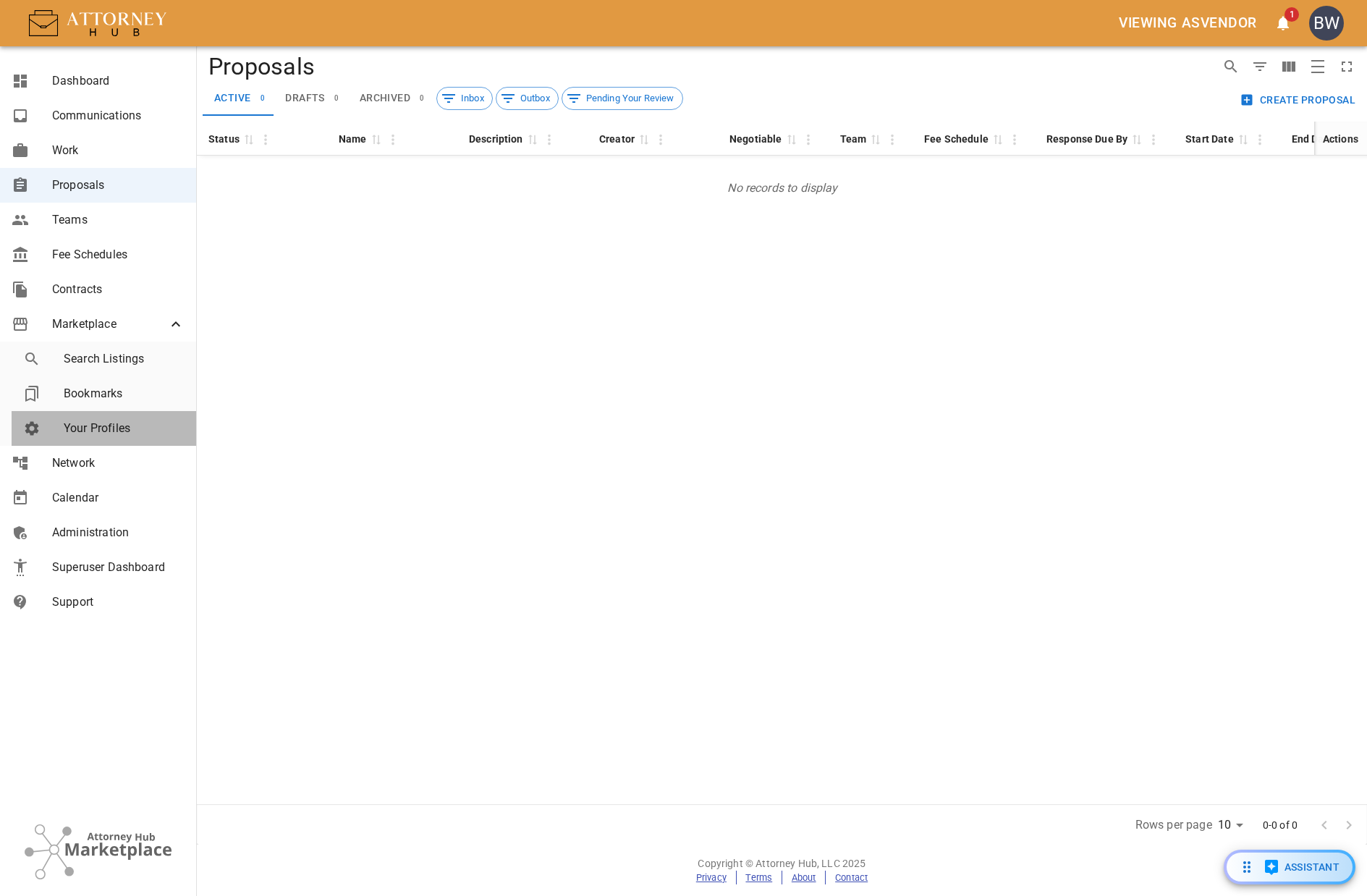
click at [101, 419] on link "Your Profiles" at bounding box center [104, 428] width 184 height 35
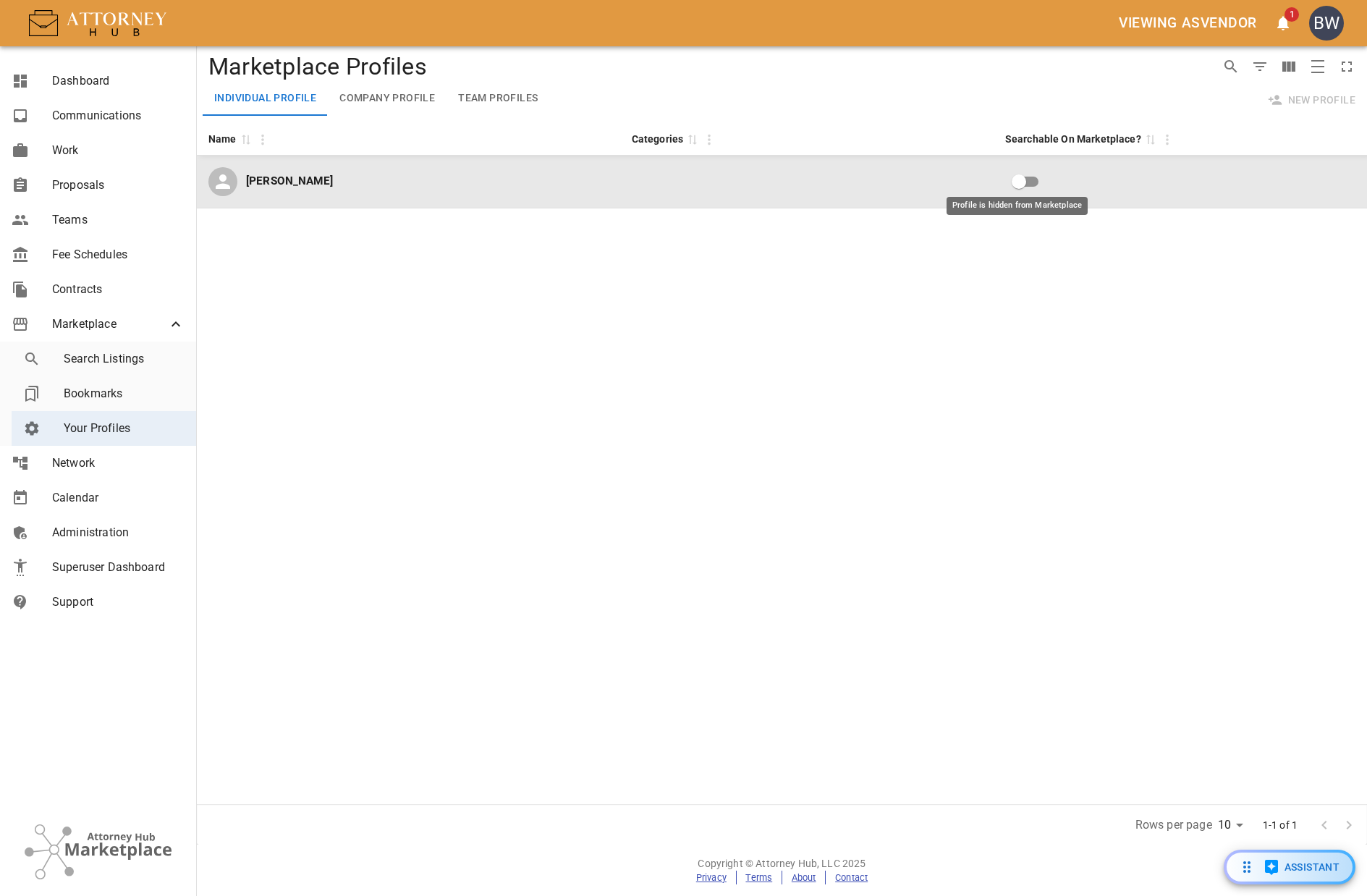
click at [1012, 186] on input "Profile is hidden from Marketplace" at bounding box center [1019, 181] width 82 height 28
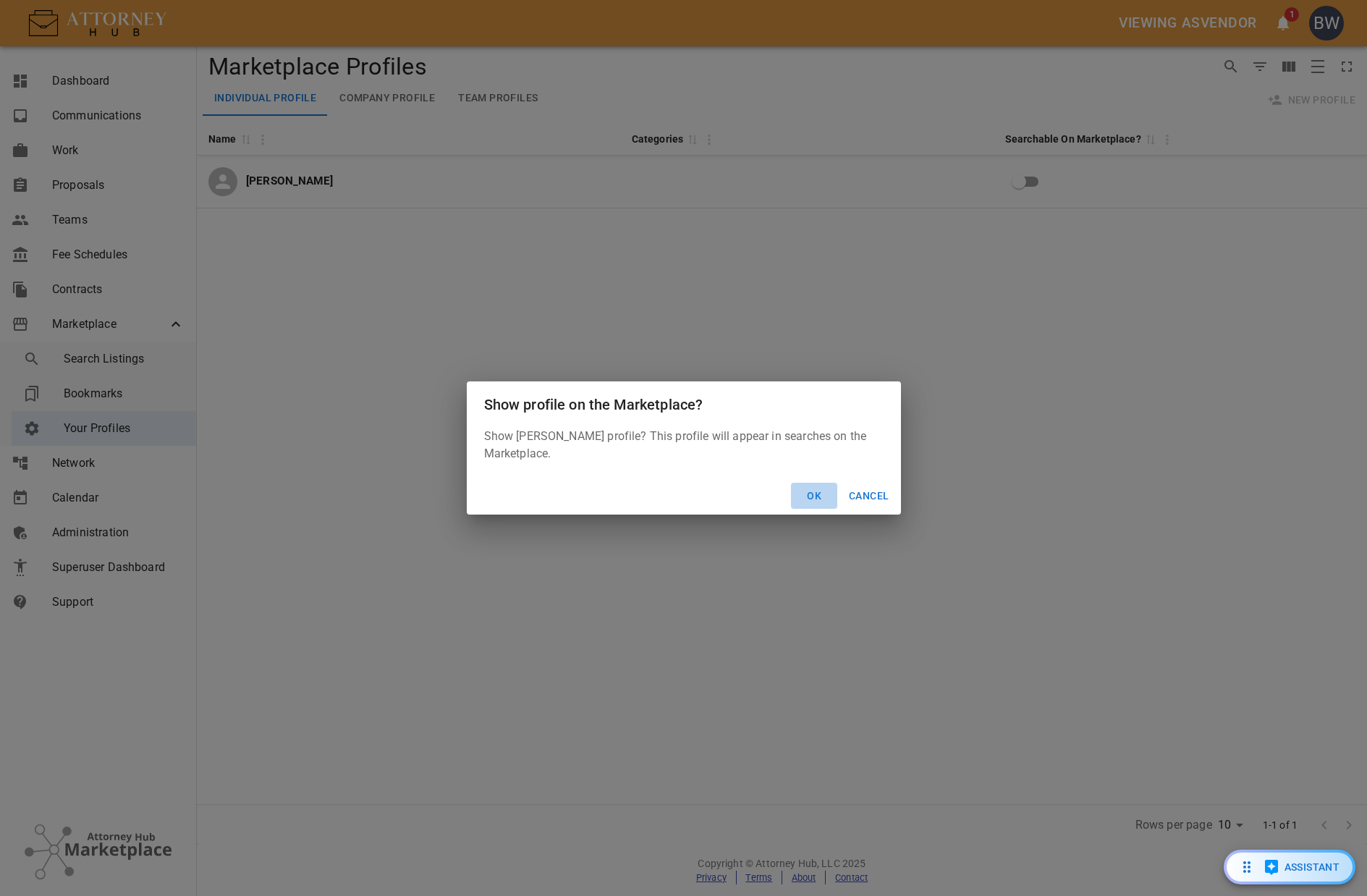
drag, startPoint x: 815, startPoint y: 495, endPoint x: 799, endPoint y: 484, distance: 19.4
click at [816, 495] on button "Ok" at bounding box center [814, 496] width 47 height 27
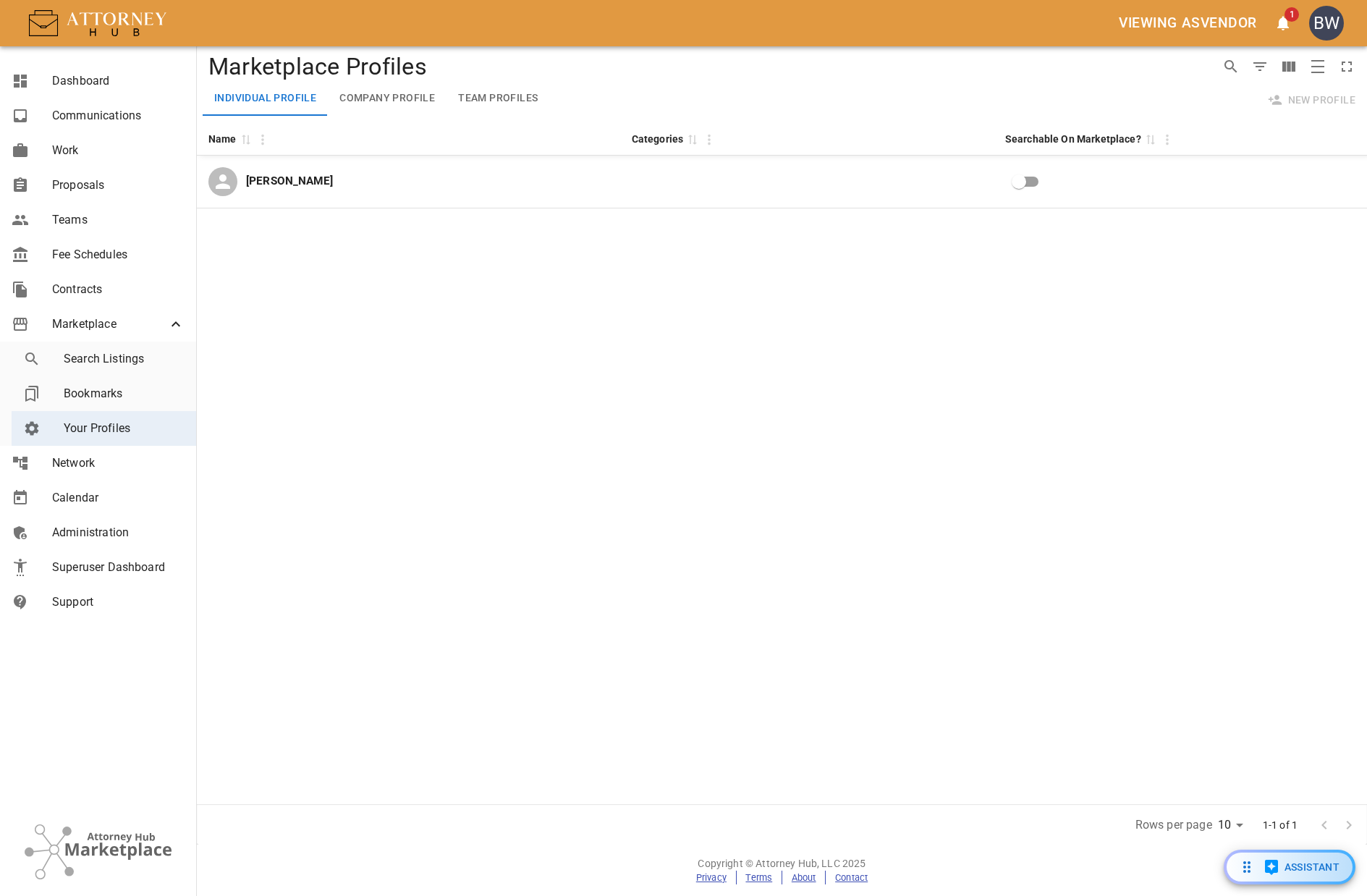
checkbox input "true"
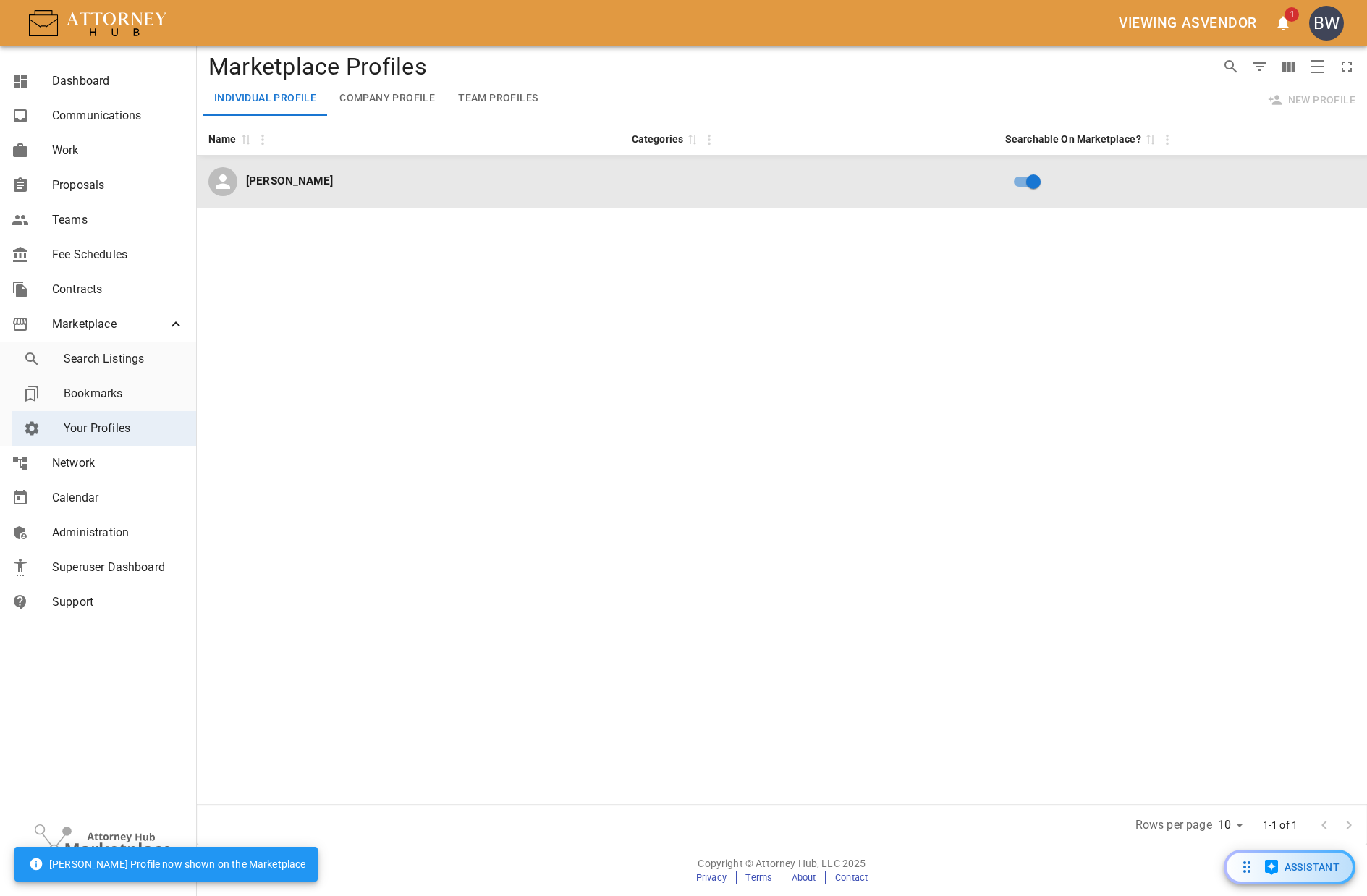
click at [569, 169] on div "[PERSON_NAME]" at bounding box center [408, 181] width 401 height 29
select select "US"
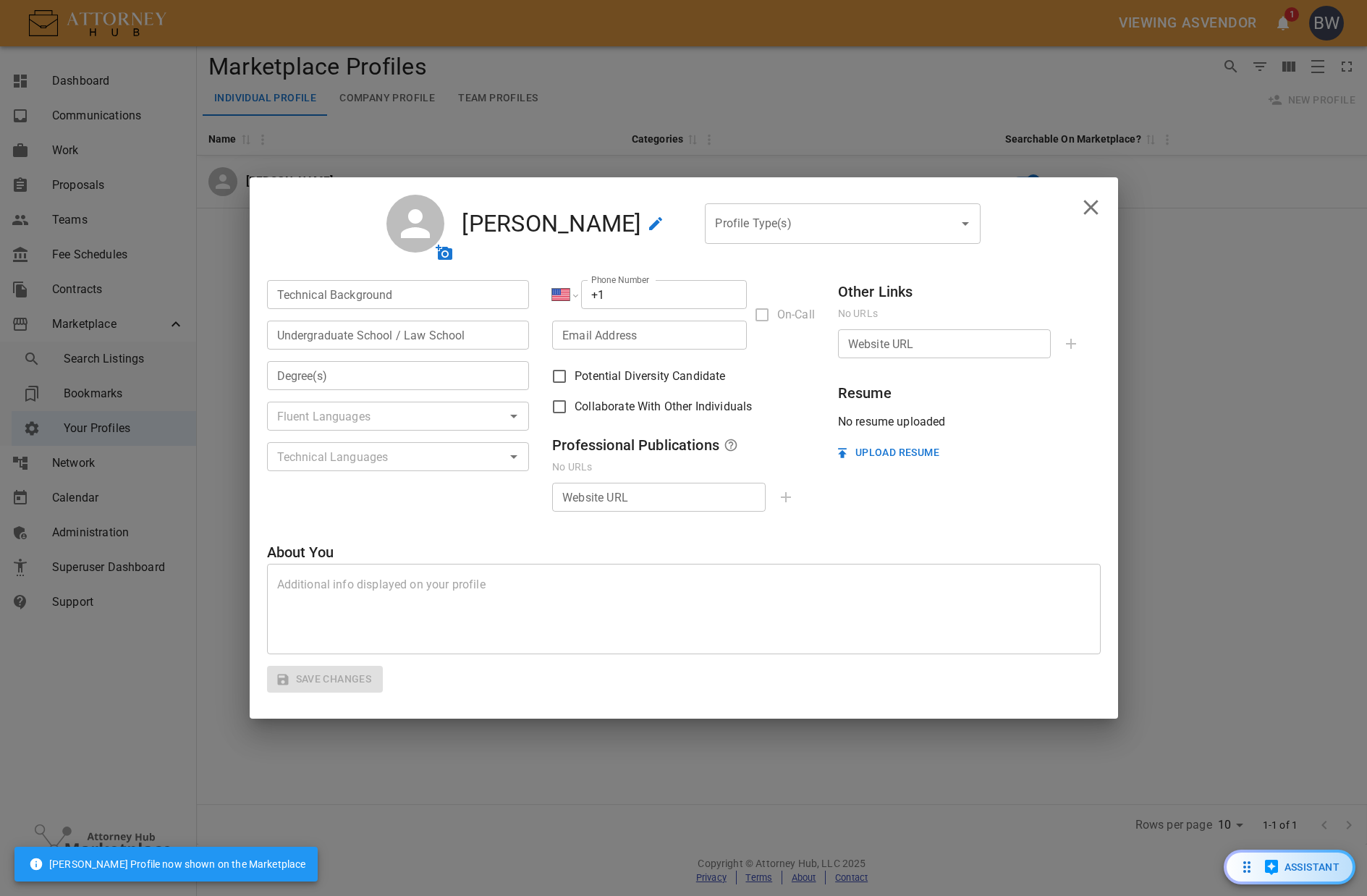
click at [426, 298] on input "Technical Background" at bounding box center [398, 294] width 263 height 29
type input "Software Development"
click at [396, 332] on input "Undergraduate School / Law School" at bounding box center [398, 335] width 263 height 29
type input "Eastern Michigan University"
click at [371, 374] on input "Degree(s)" at bounding box center [398, 375] width 263 height 29
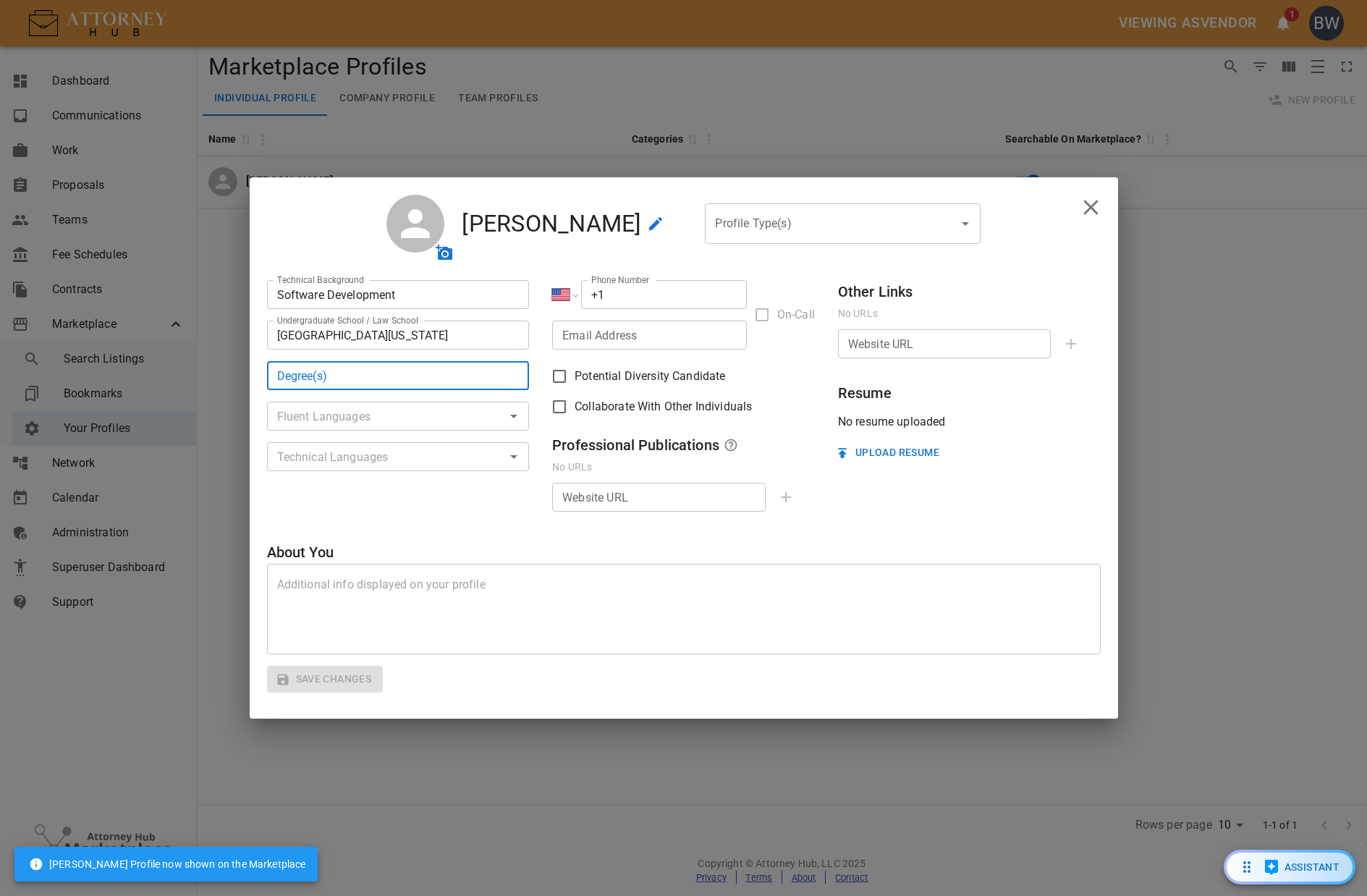
type input "Bachelor of Science - Physics/Mathematics"
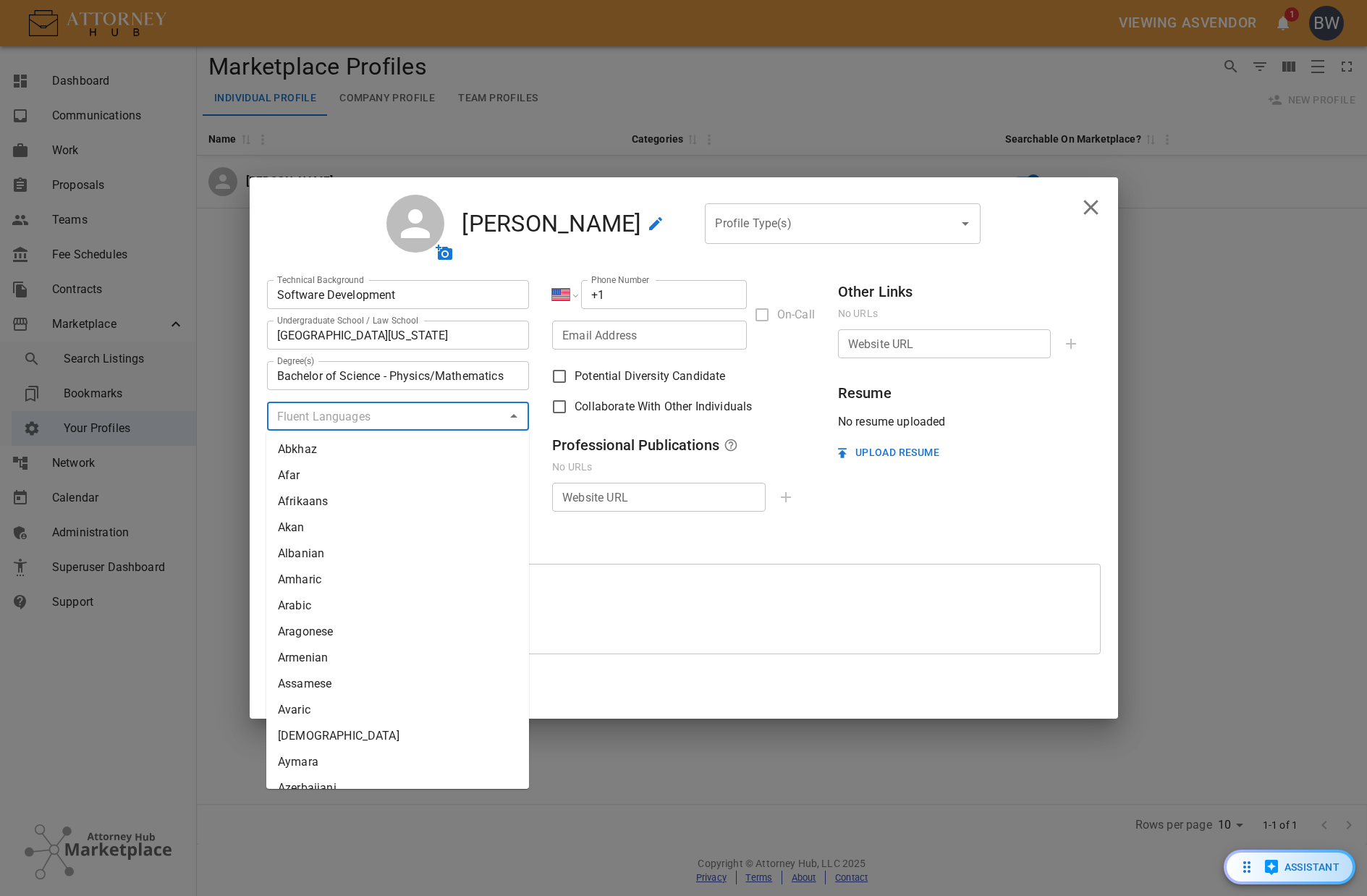
click at [357, 418] on input "text" at bounding box center [386, 416] width 230 height 21
type input "eng"
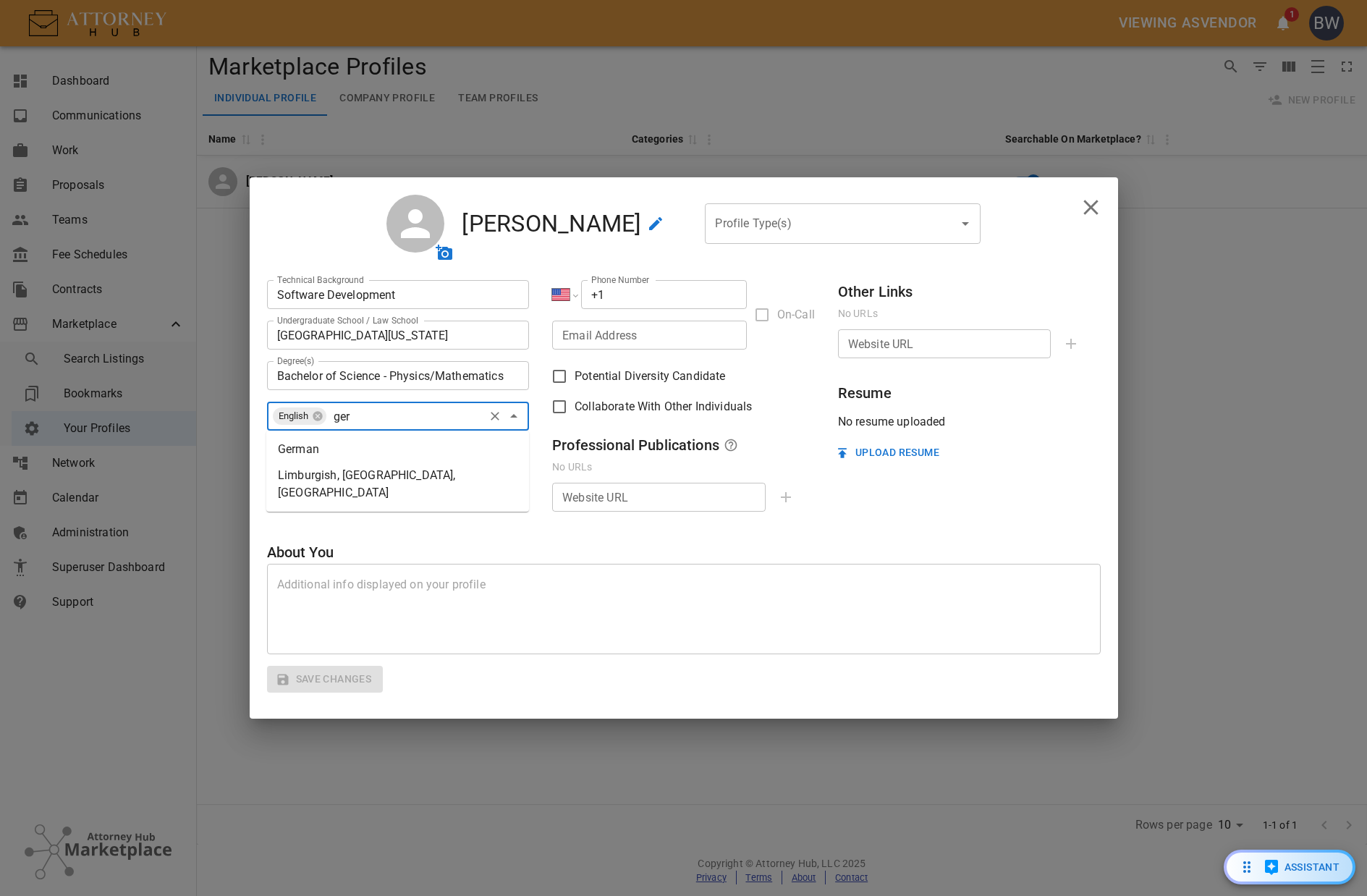
type input "germ"
click at [396, 455] on input "text" at bounding box center [386, 457] width 230 height 21
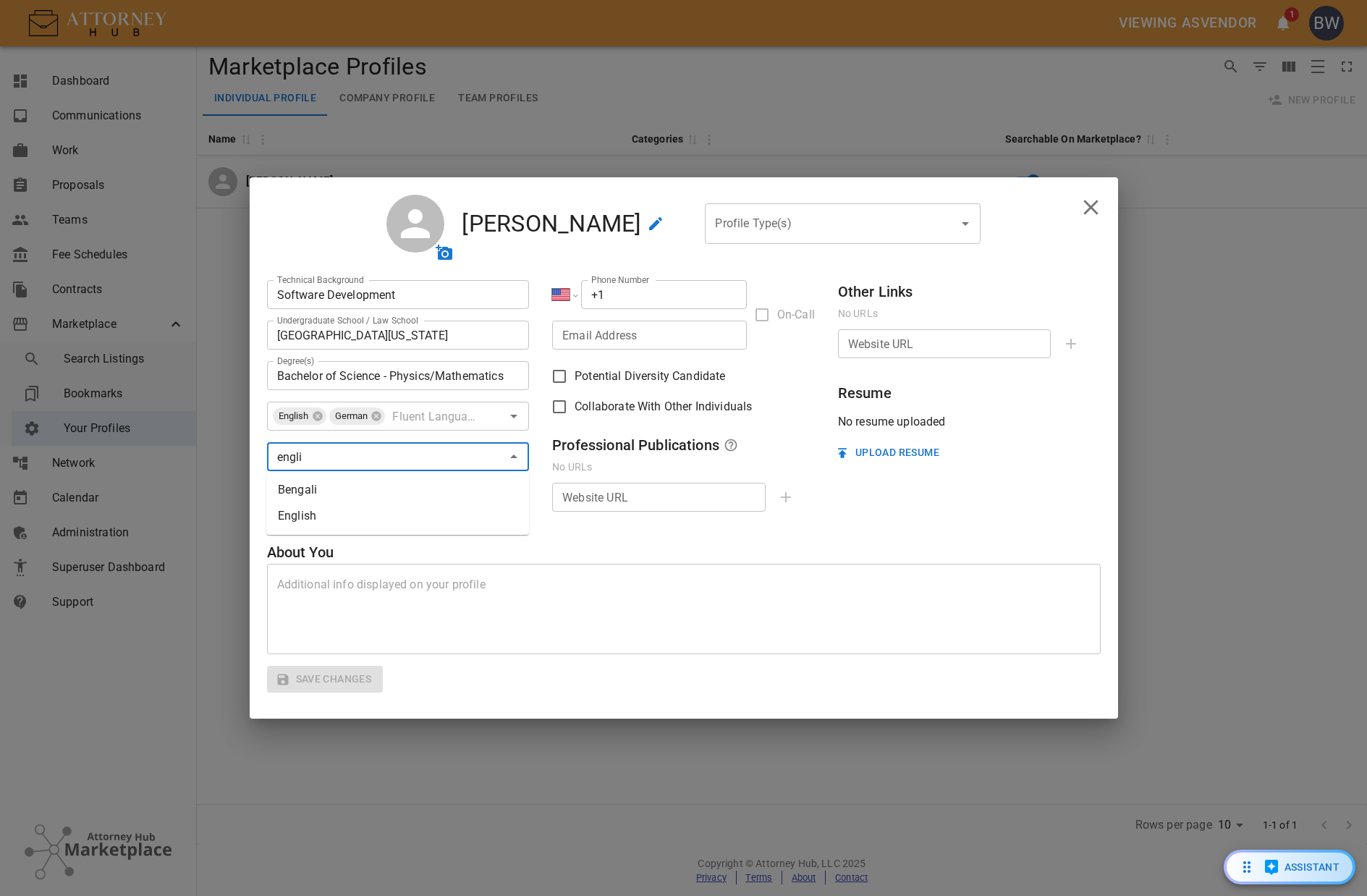
type input "englis"
click at [412, 598] on textarea at bounding box center [684, 609] width 814 height 66
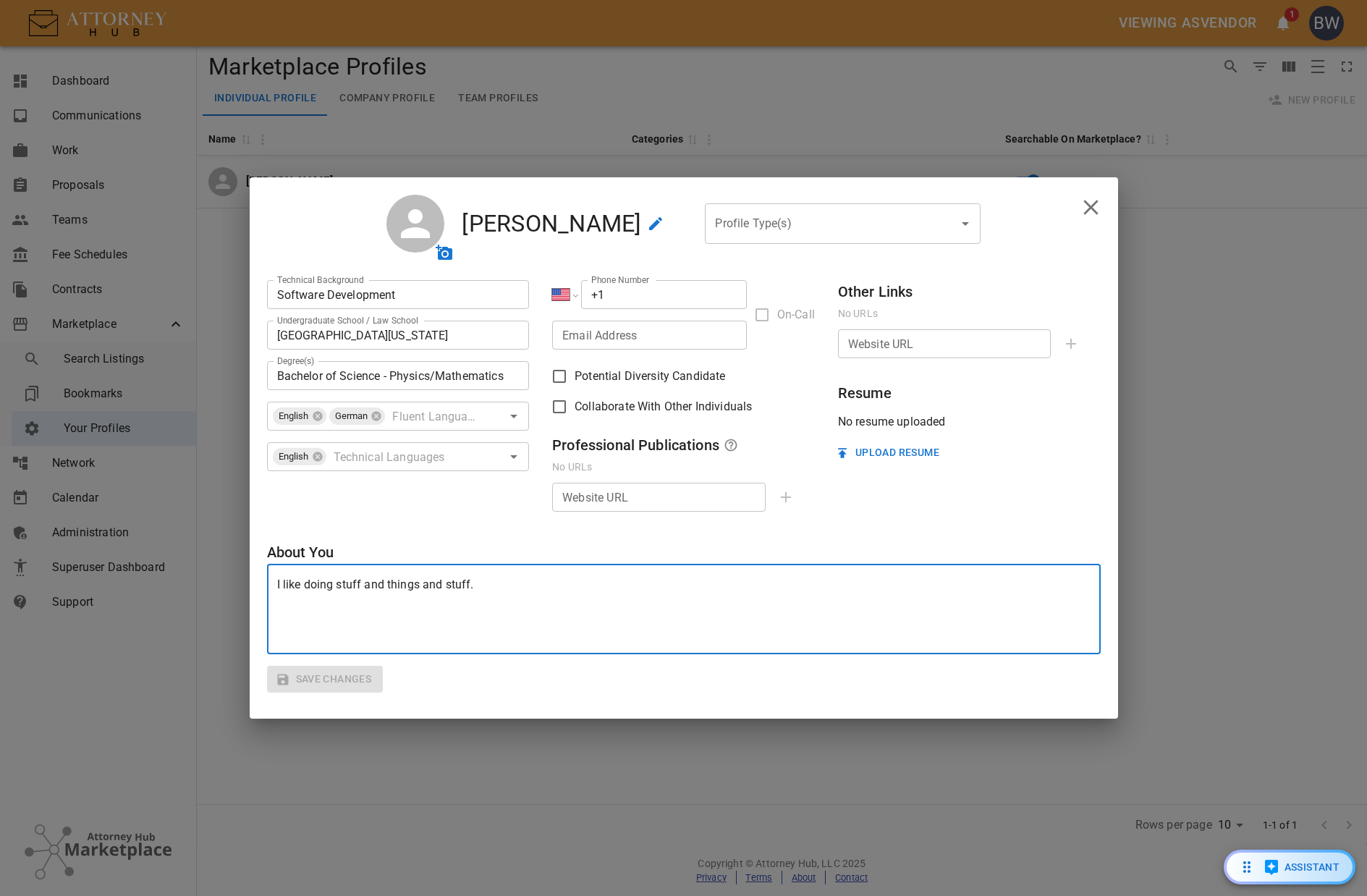
type textarea "I like doing stuff and things and stuff."
drag, startPoint x: 1012, startPoint y: 514, endPoint x: 970, endPoint y: 479, distance: 54.7
click at [1010, 513] on div "Professional Registration # Professional Registration # ​ Technical Background …" at bounding box center [683, 404] width 833 height 259
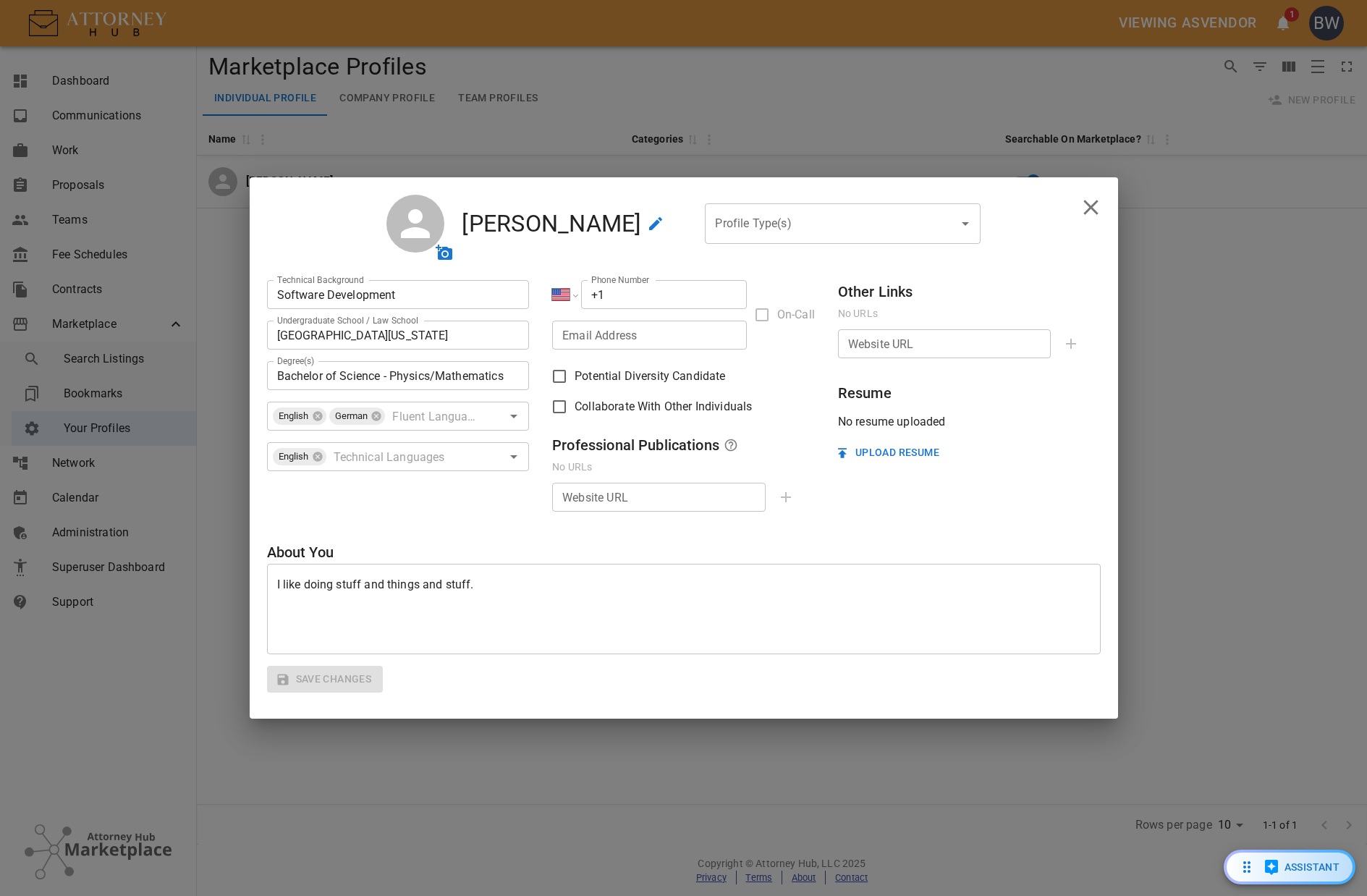
click at [865, 448] on button "Upload Resume" at bounding box center [889, 453] width 113 height 27
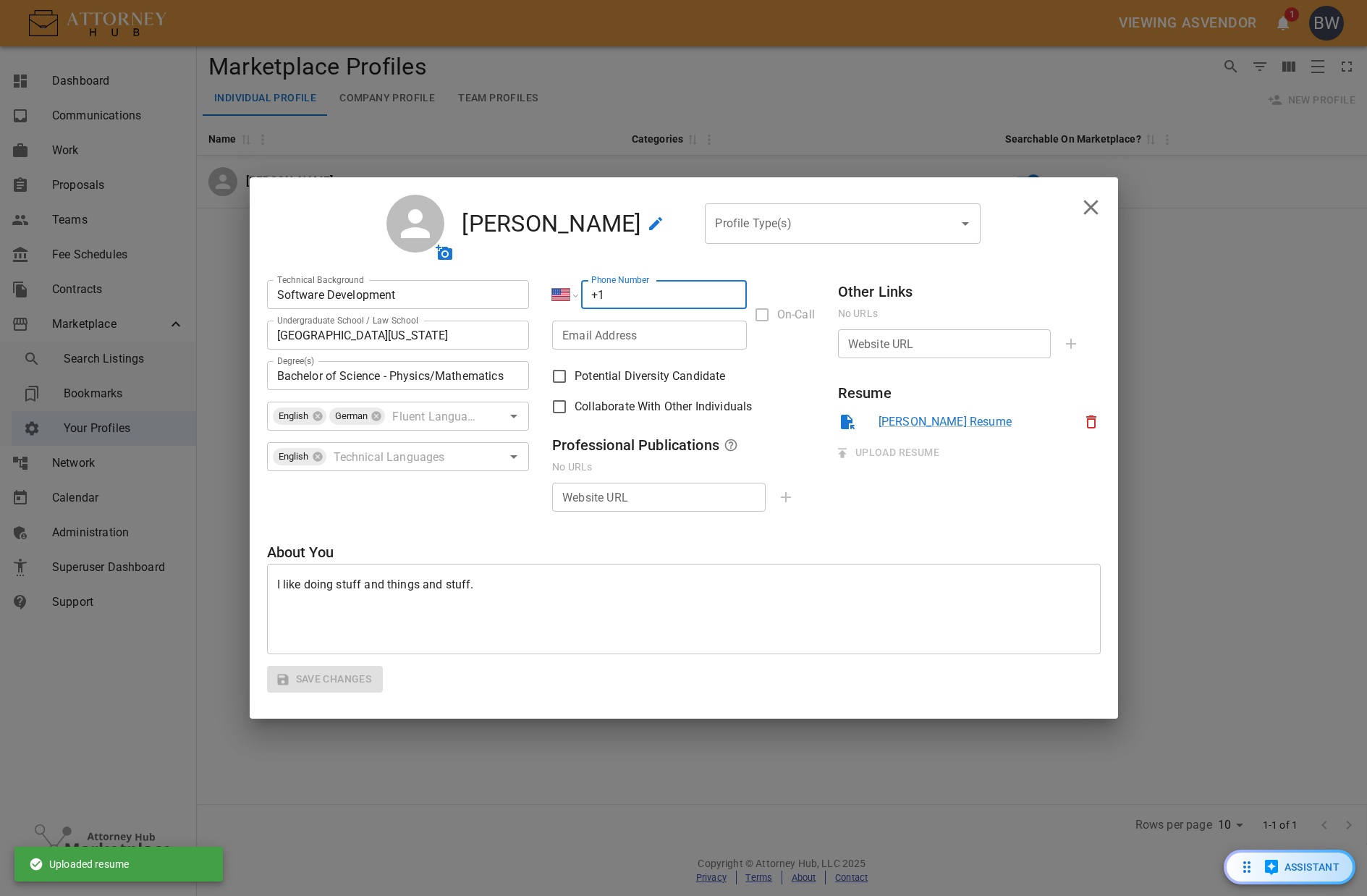
click at [655, 291] on input "+1" at bounding box center [663, 294] width 165 height 29
type input "+1 586 966 9822"
click at [647, 338] on input "Email Address" at bounding box center [650, 335] width 195 height 29
type input "bwade@attorneyhub.com"
click at [923, 351] on input "Website URL" at bounding box center [945, 344] width 214 height 29
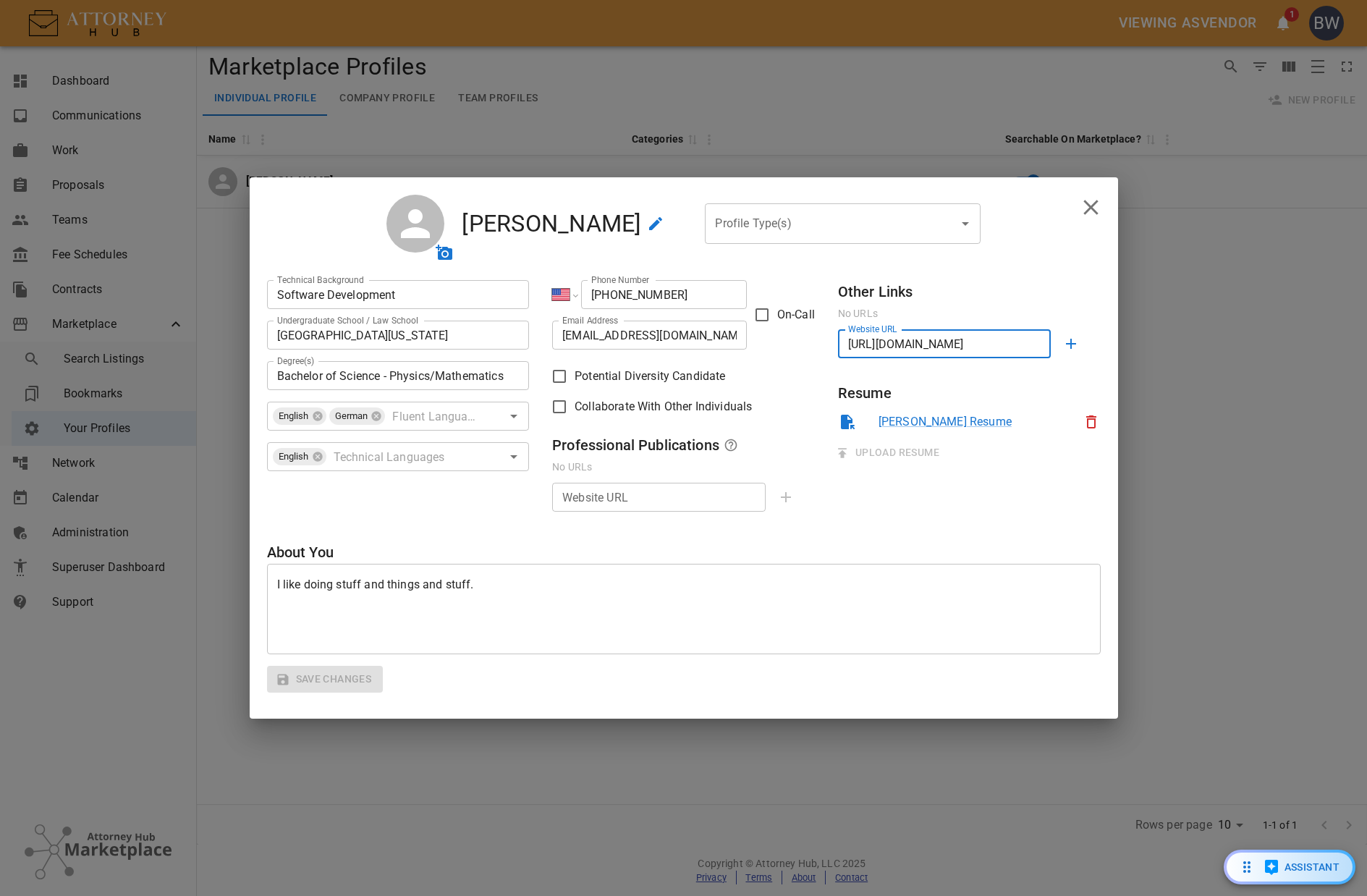
type input "https://www.example.com"
click at [558, 415] on input "Collaborate With Other Individuals" at bounding box center [560, 407] width 30 height 30
checkbox input "true"
click at [586, 505] on input "Website URL" at bounding box center [659, 497] width 214 height 29
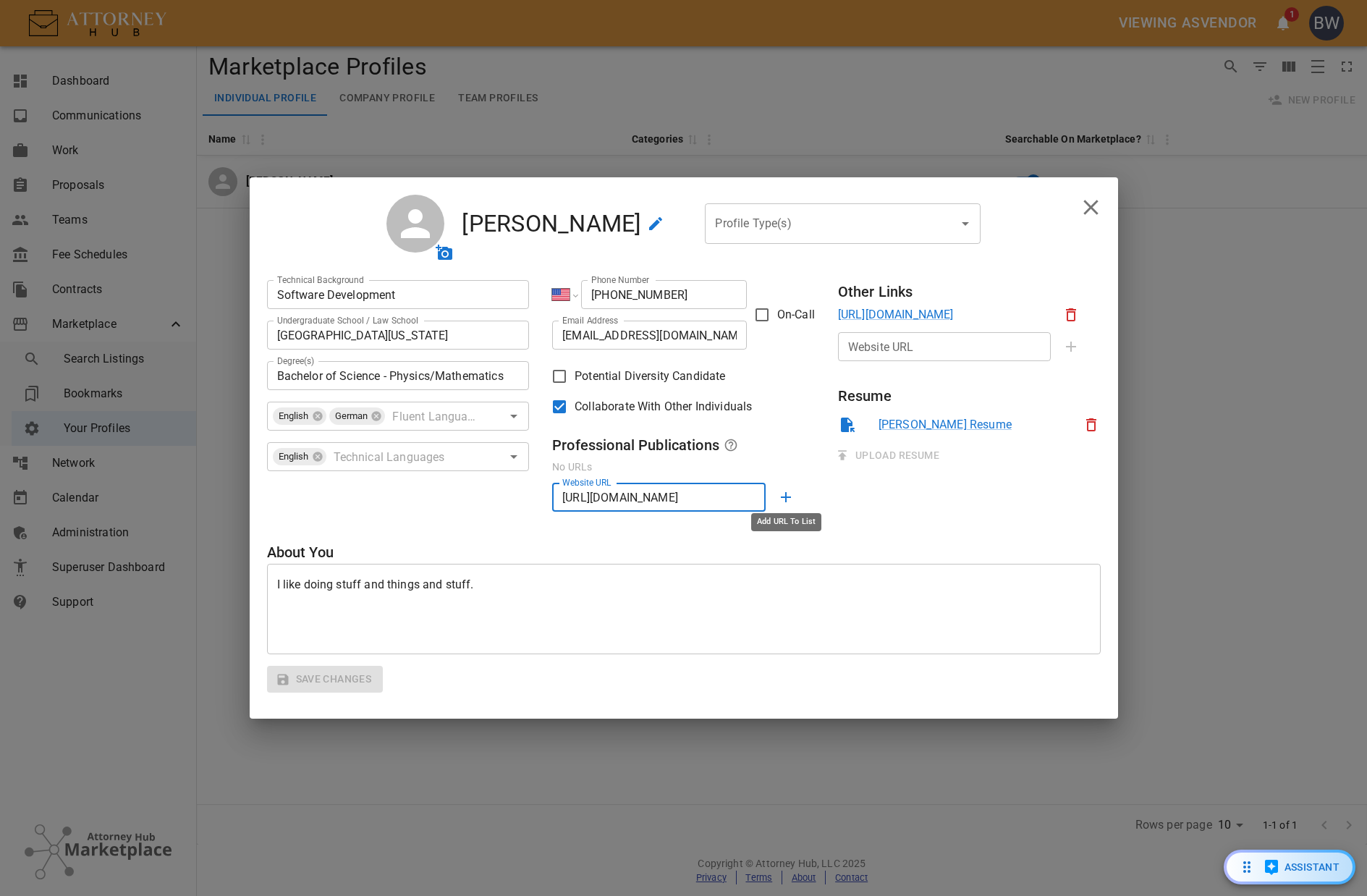
type input "https://www.example.com/pub1"
click at [777, 494] on icon "add" at bounding box center [786, 497] width 17 height 17
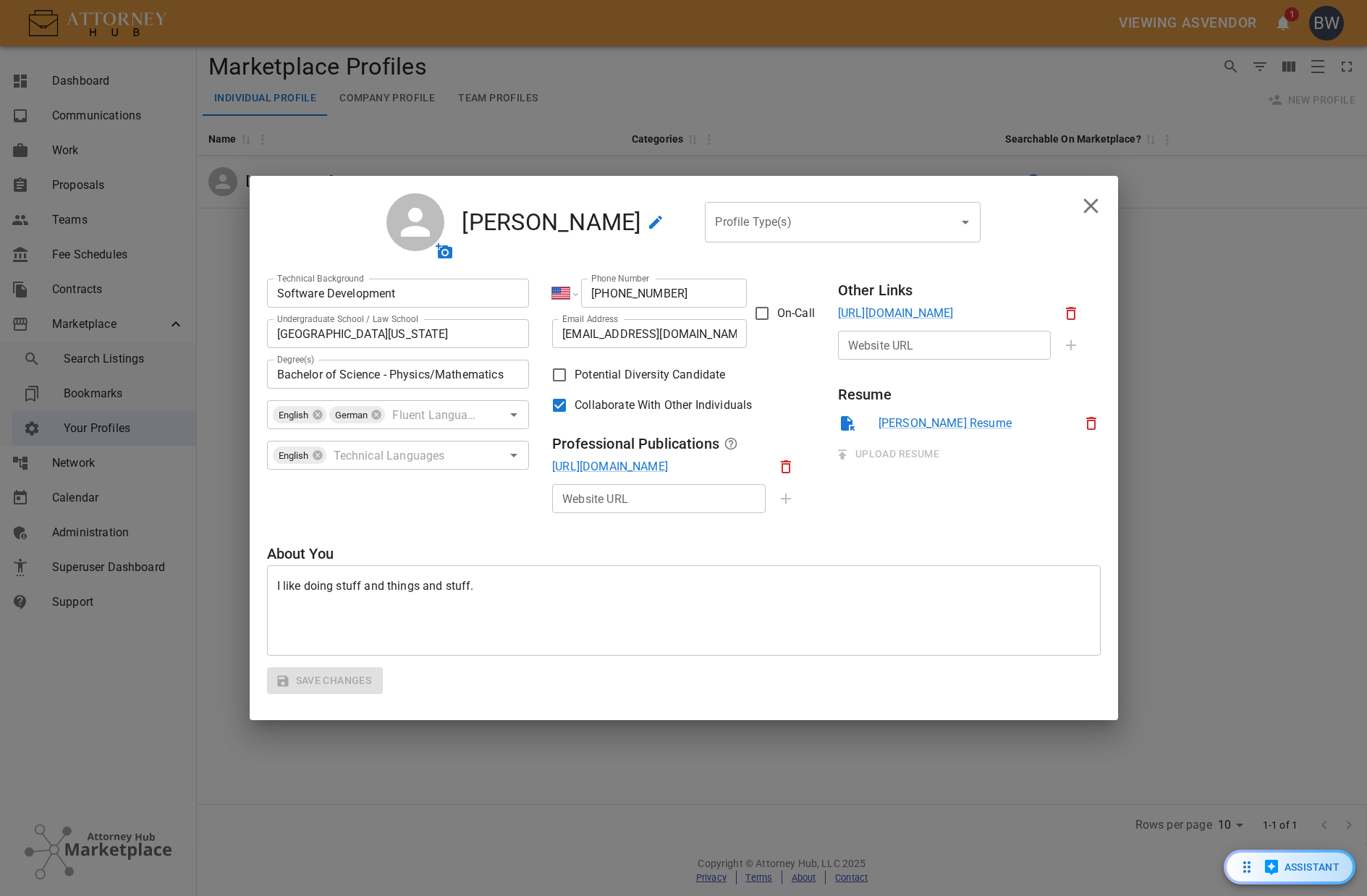
click at [796, 232] on input "Profile Type(s)" at bounding box center [832, 222] width 241 height 28
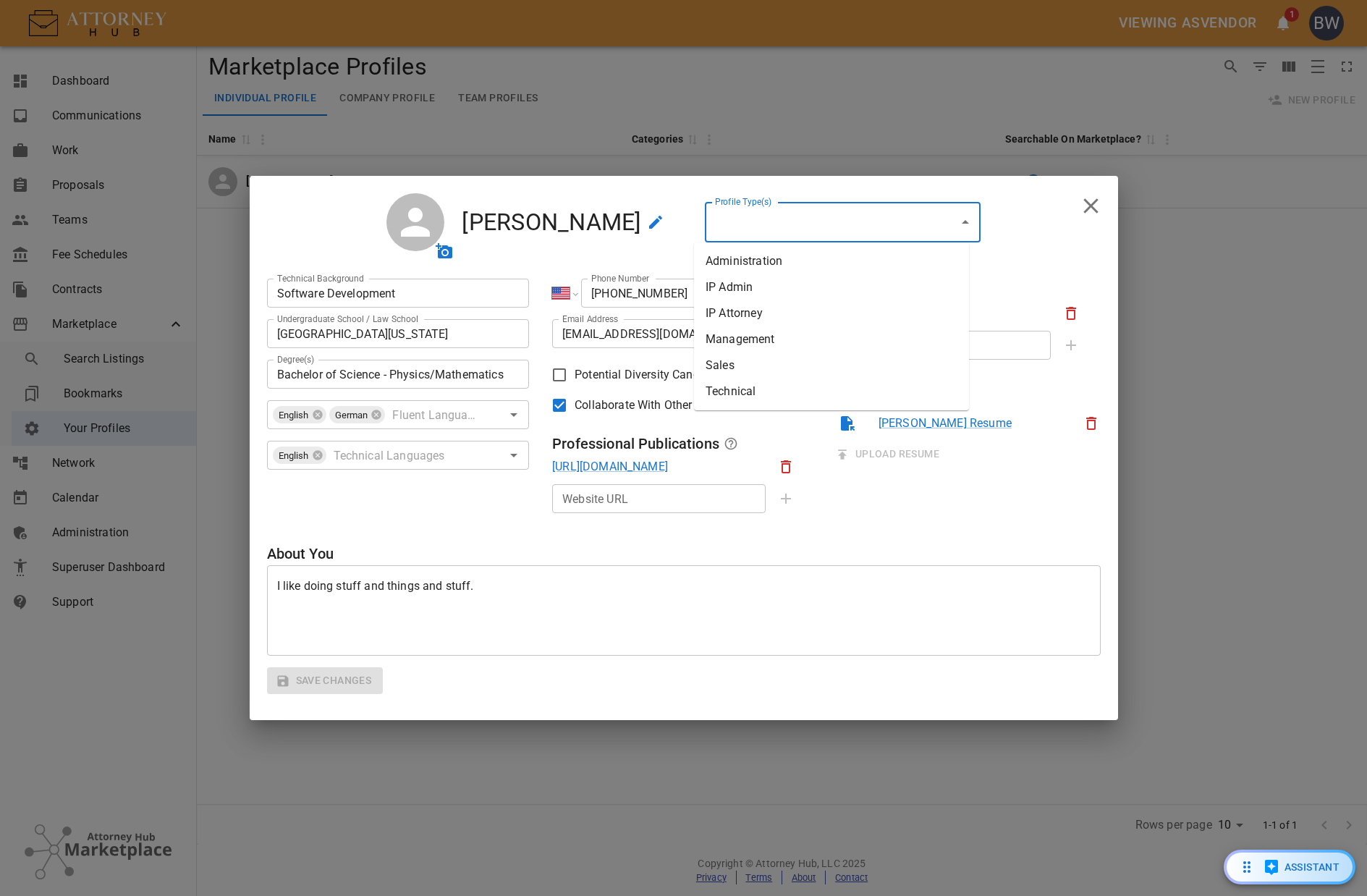
click at [794, 387] on li "Technical" at bounding box center [831, 391] width 275 height 26
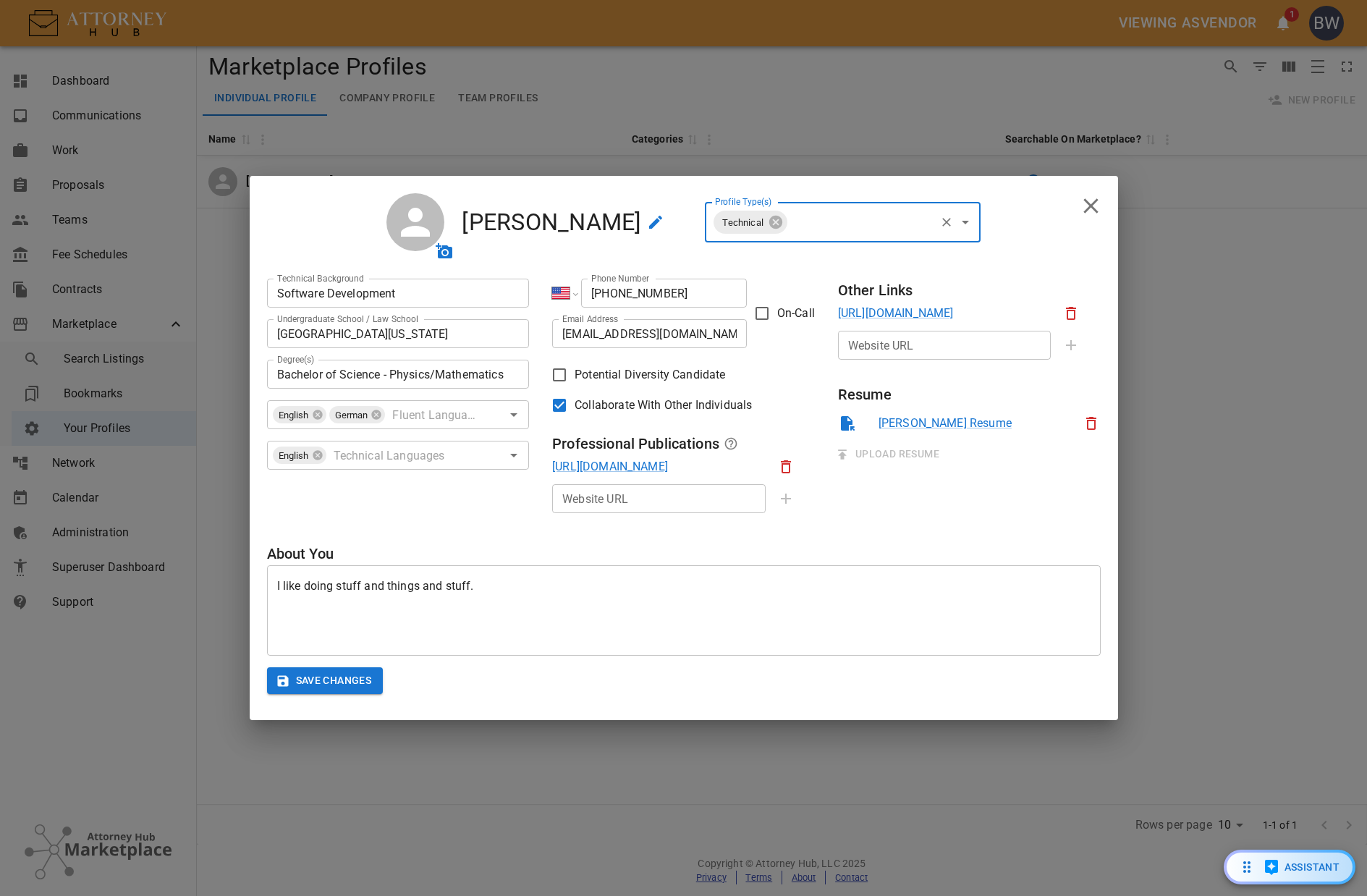
click at [849, 530] on div "Professional Registration # Professional Registration # ​ Technical Background …" at bounding box center [683, 405] width 833 height 262
click at [452, 252] on icon "upload avatar" at bounding box center [443, 250] width 17 height 15
click at [769, 311] on input "On-Call" at bounding box center [762, 313] width 30 height 30
checkbox input "true"
click at [355, 678] on button "Save Changes" at bounding box center [325, 681] width 116 height 27
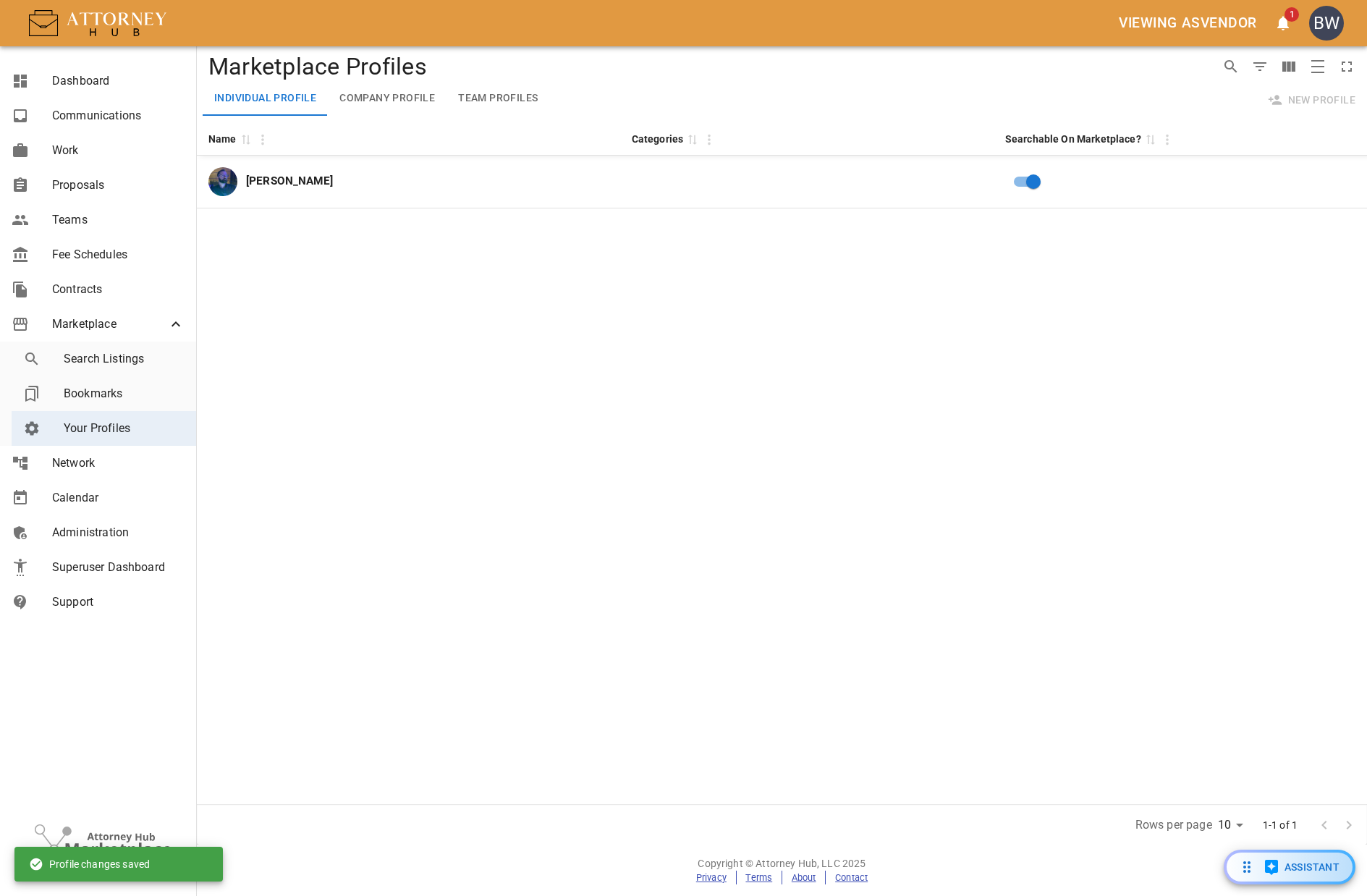
click at [363, 94] on button "Company Profile" at bounding box center [387, 98] width 119 height 35
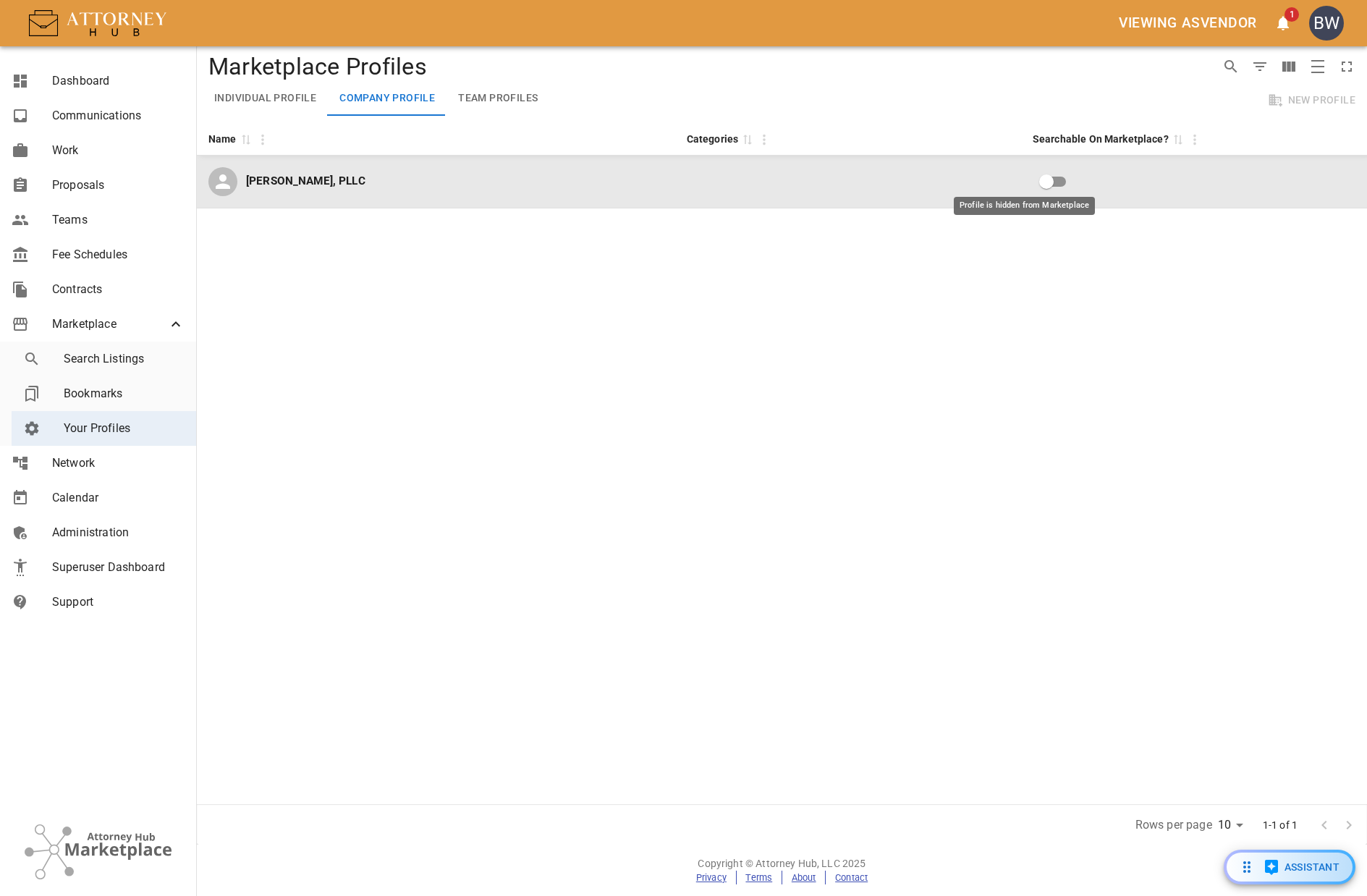
click at [1016, 177] on input "Profile is hidden from Marketplace" at bounding box center [1046, 181] width 82 height 28
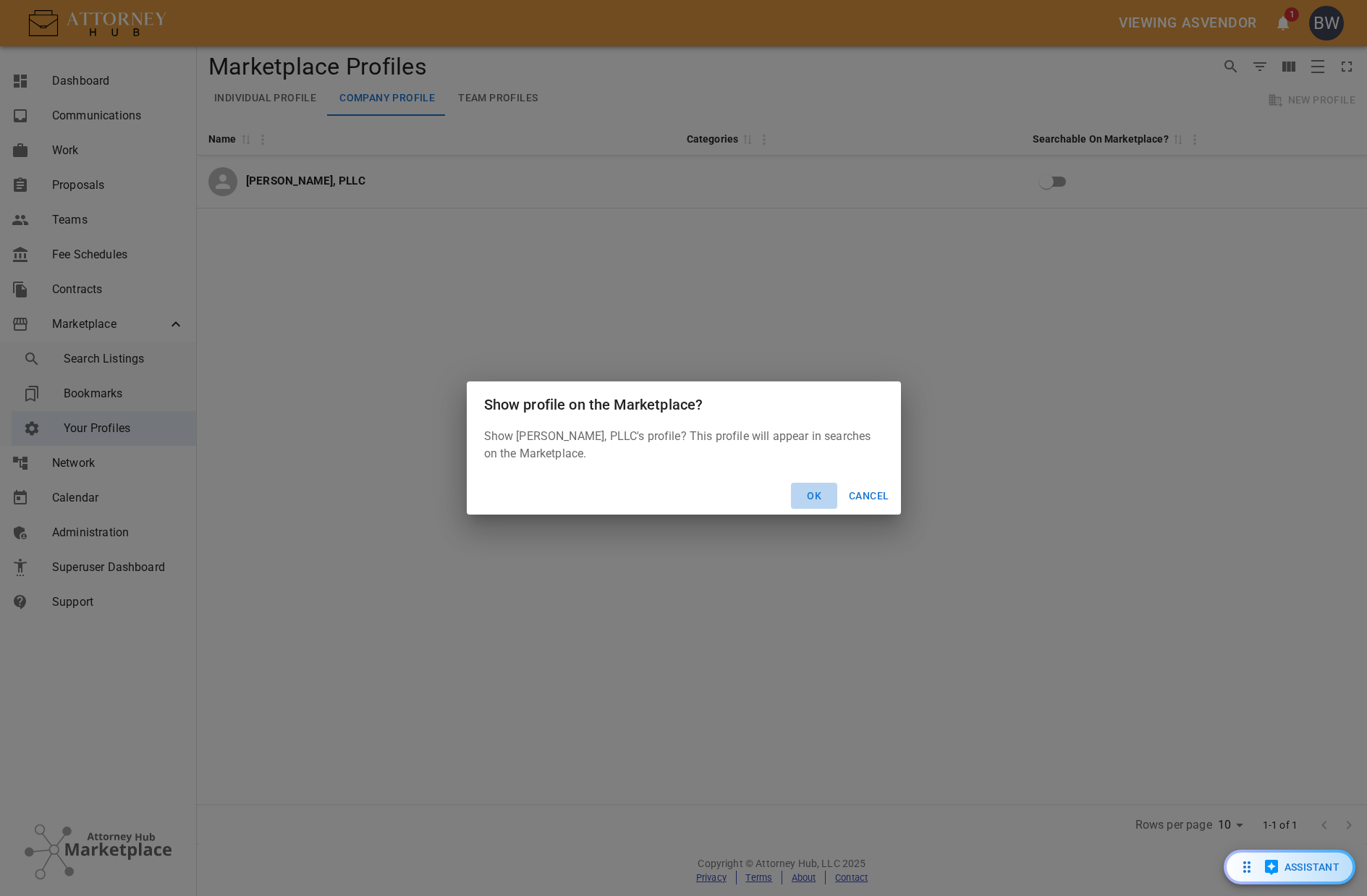
click at [811, 489] on button "Ok" at bounding box center [814, 496] width 47 height 27
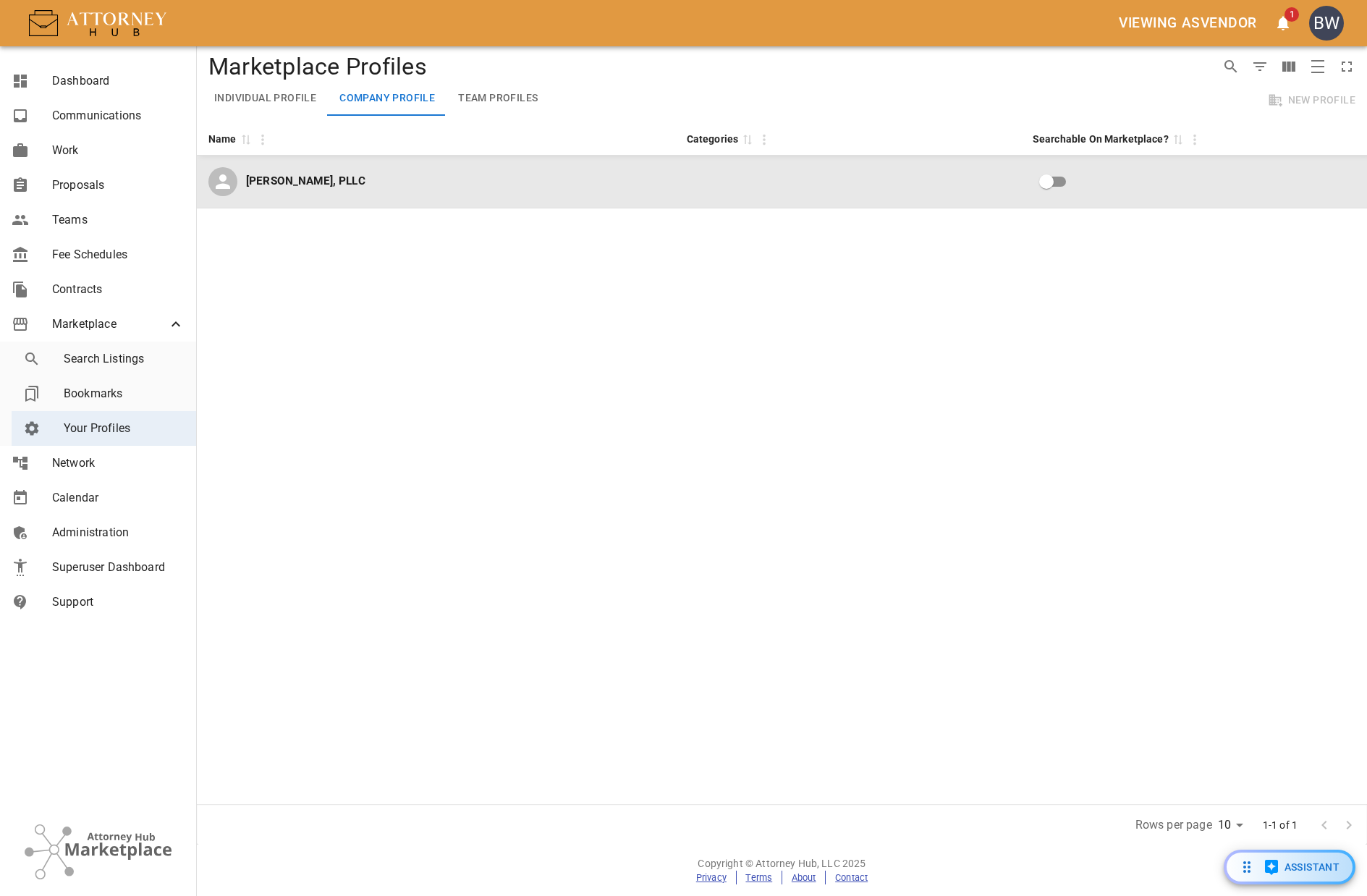
click at [474, 173] on div "[PERSON_NAME], PLLC" at bounding box center [435, 181] width 455 height 29
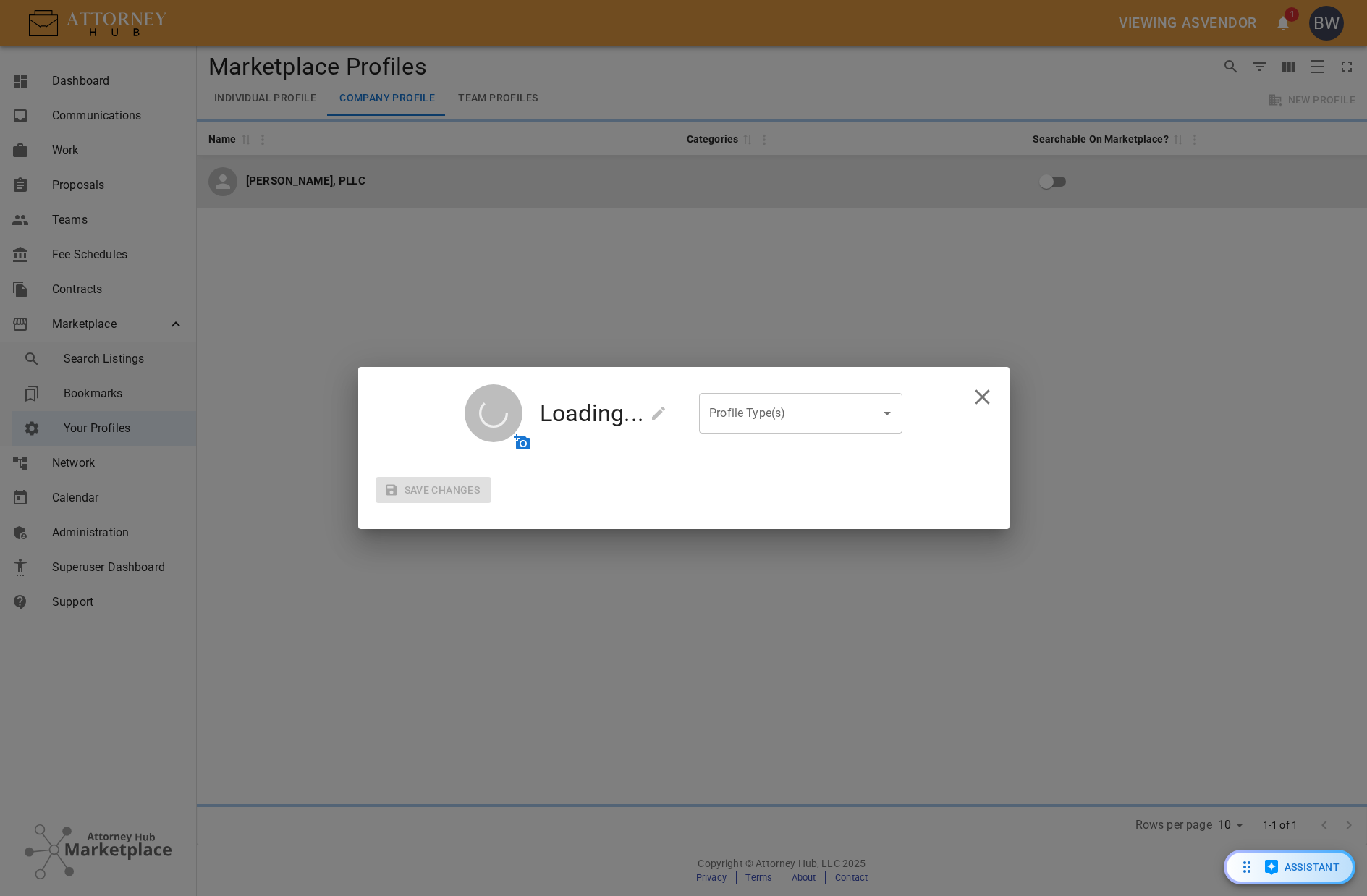
checkbox input "true"
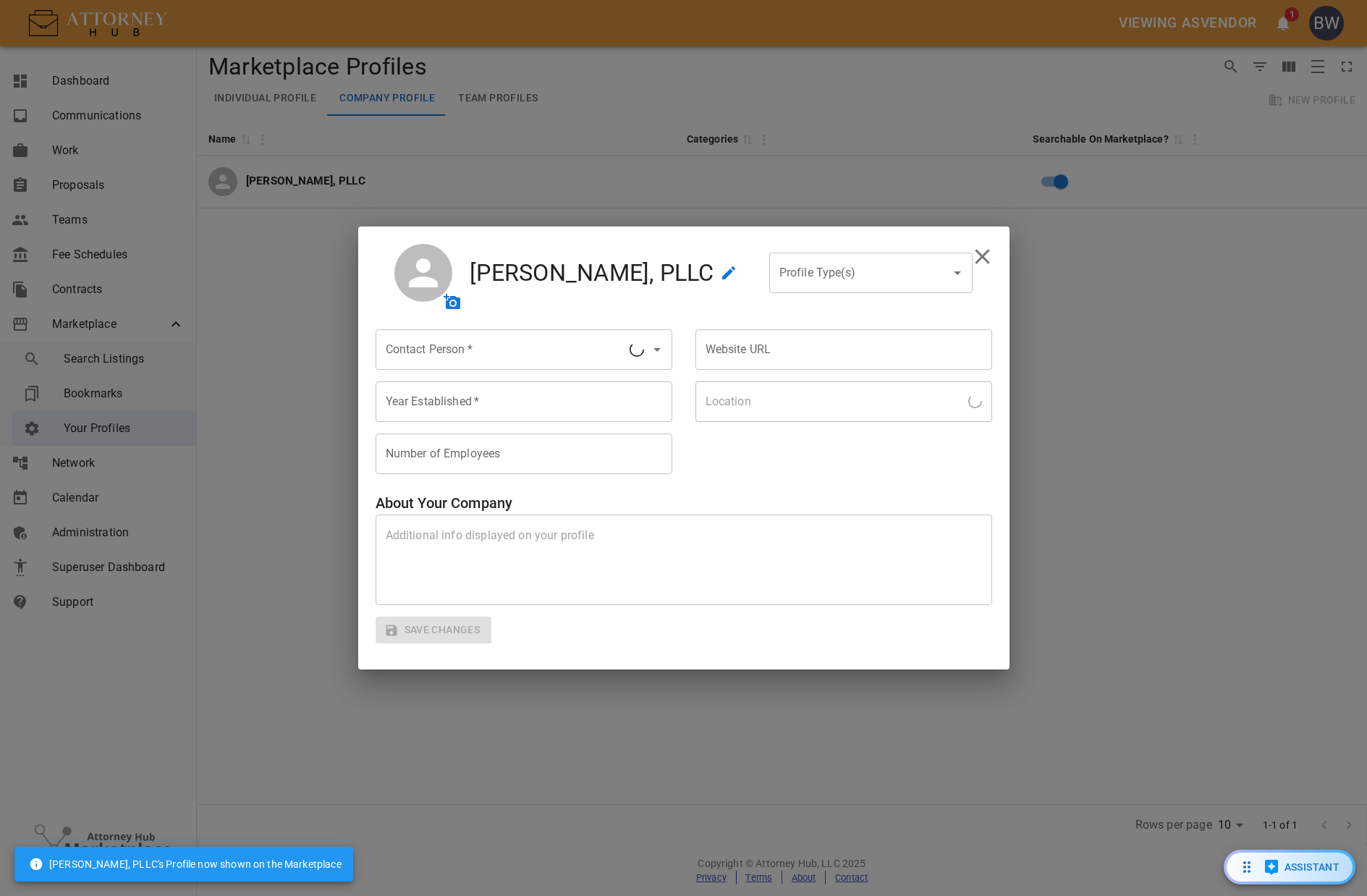
type input "Bocephus [PERSON_NAME]"
click at [461, 298] on icon "upload avatar" at bounding box center [452, 301] width 17 height 15
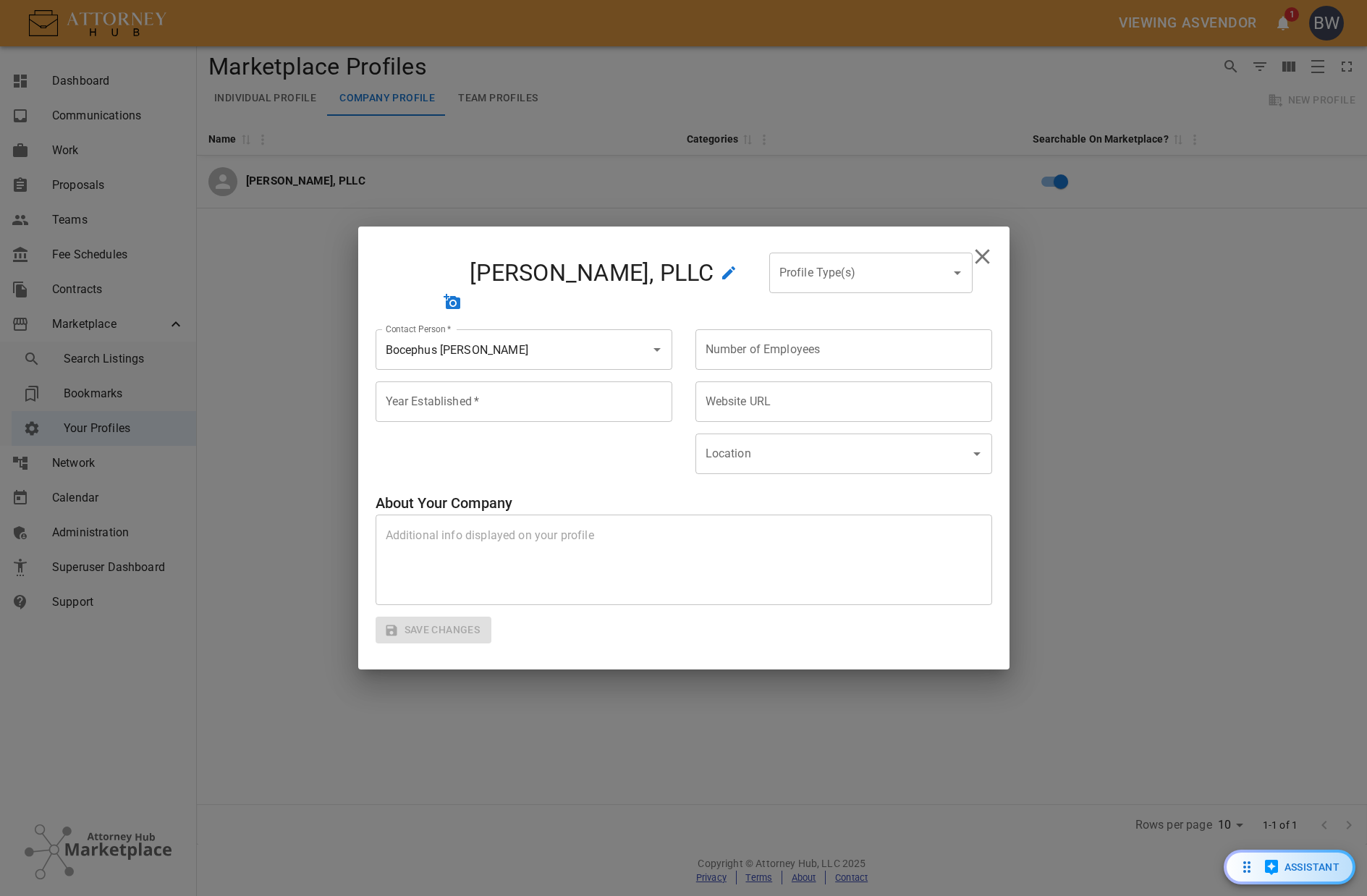
click at [791, 281] on input "Profile Type(s)" at bounding box center [860, 272] width 169 height 28
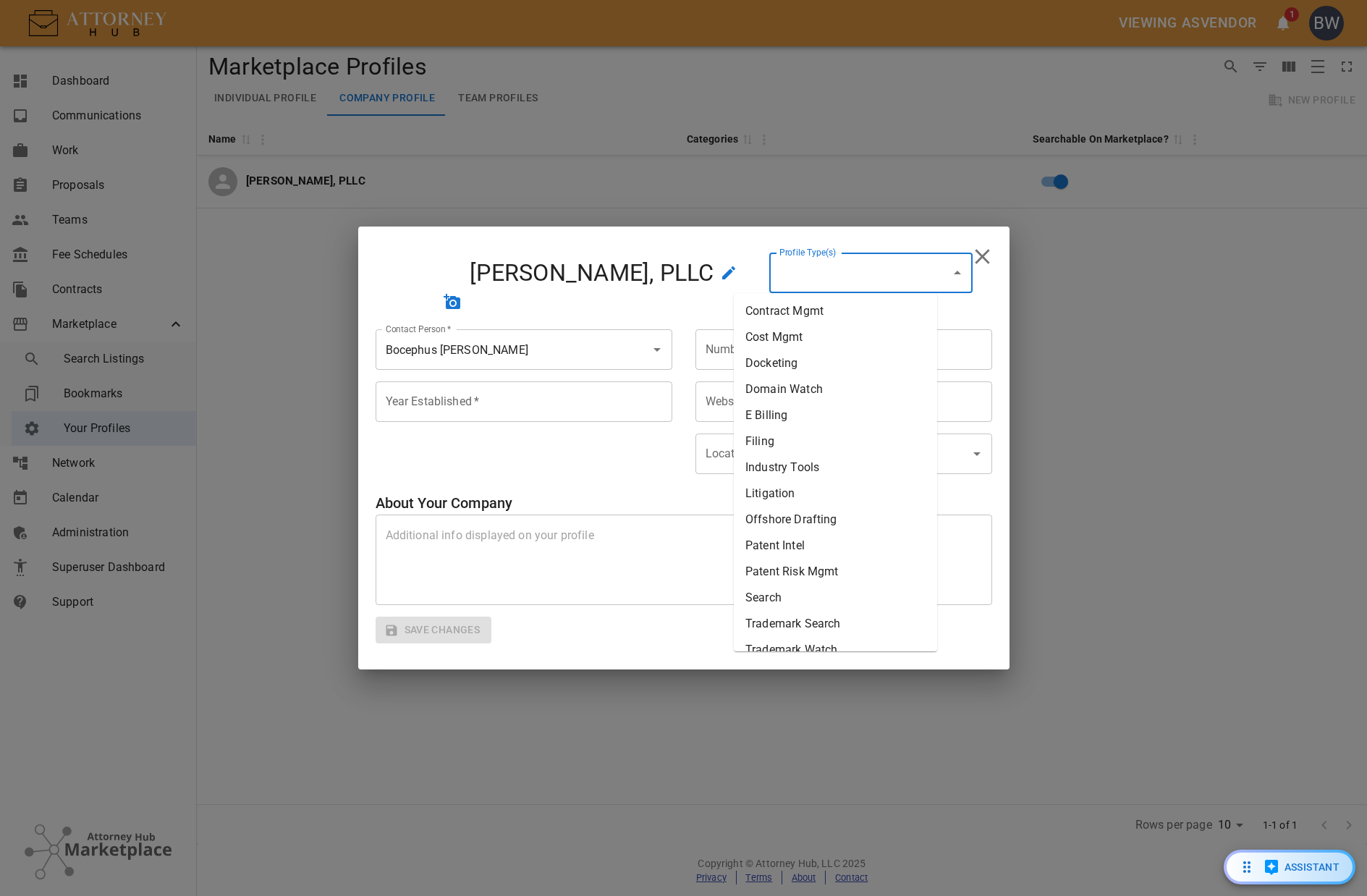
scroll to position [123, 0]
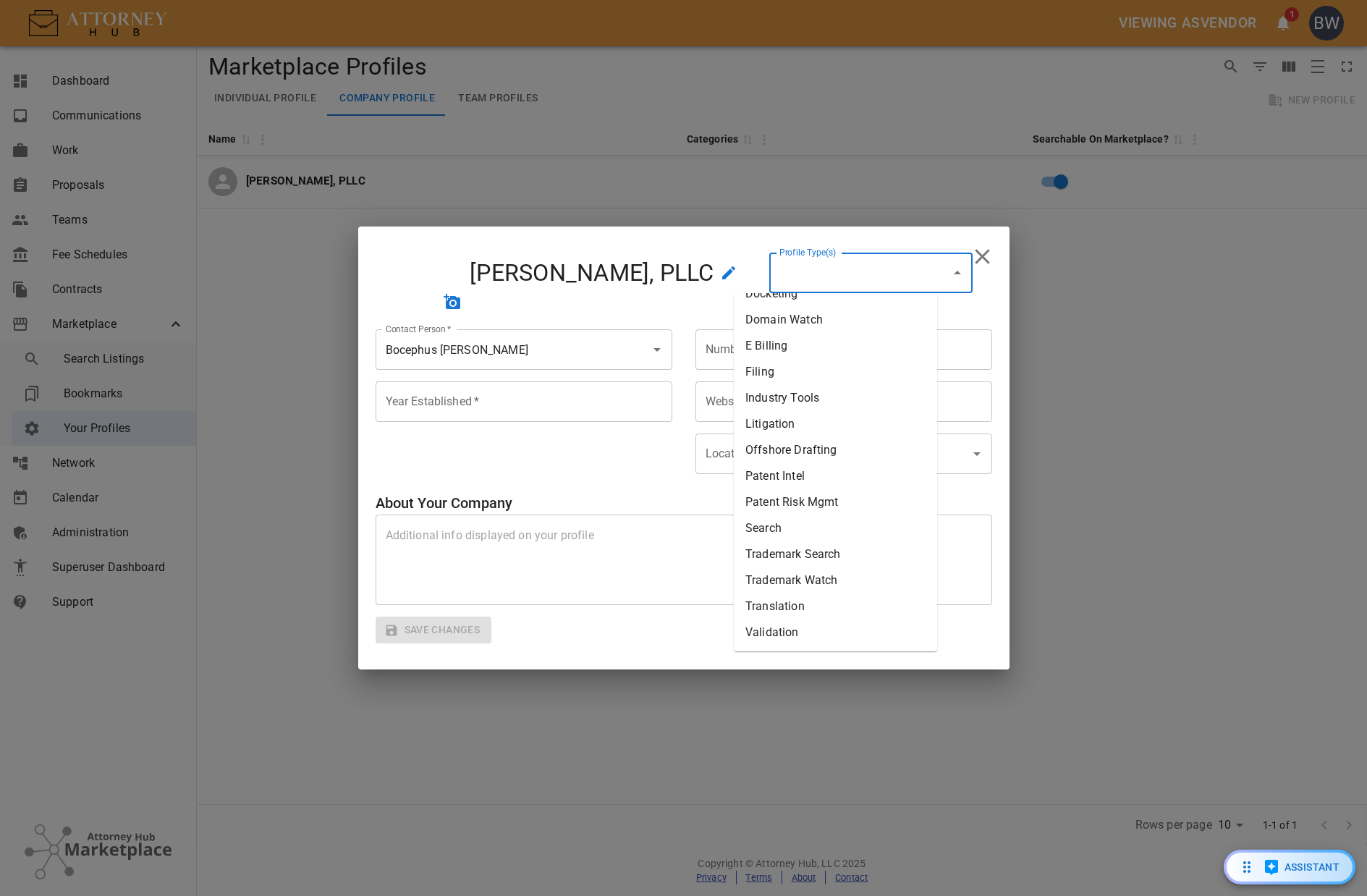
click at [793, 393] on li "Industry Tools" at bounding box center [835, 397] width 203 height 26
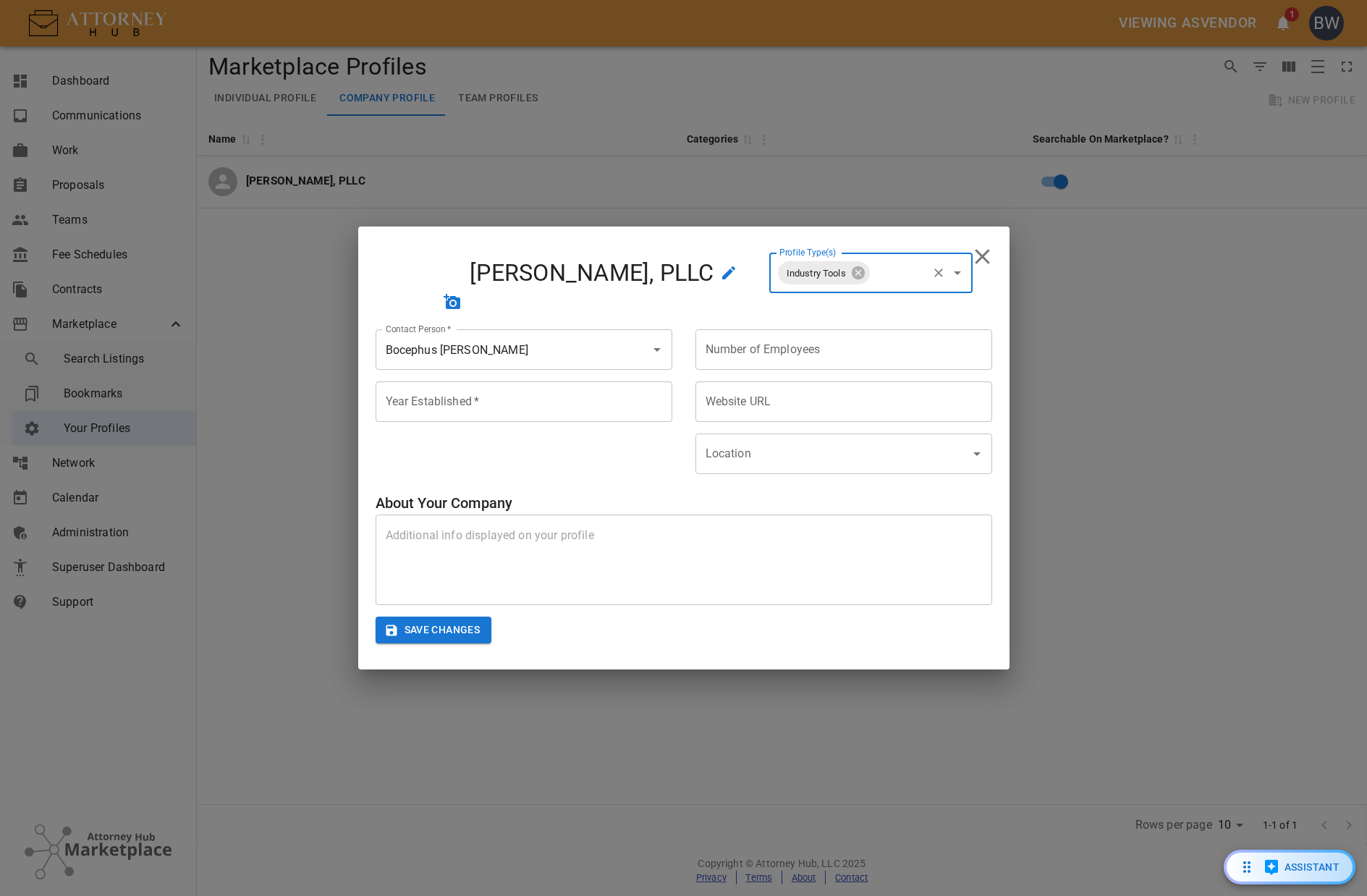
click at [495, 393] on input "Year Established   *" at bounding box center [524, 401] width 297 height 40
type input "2024"
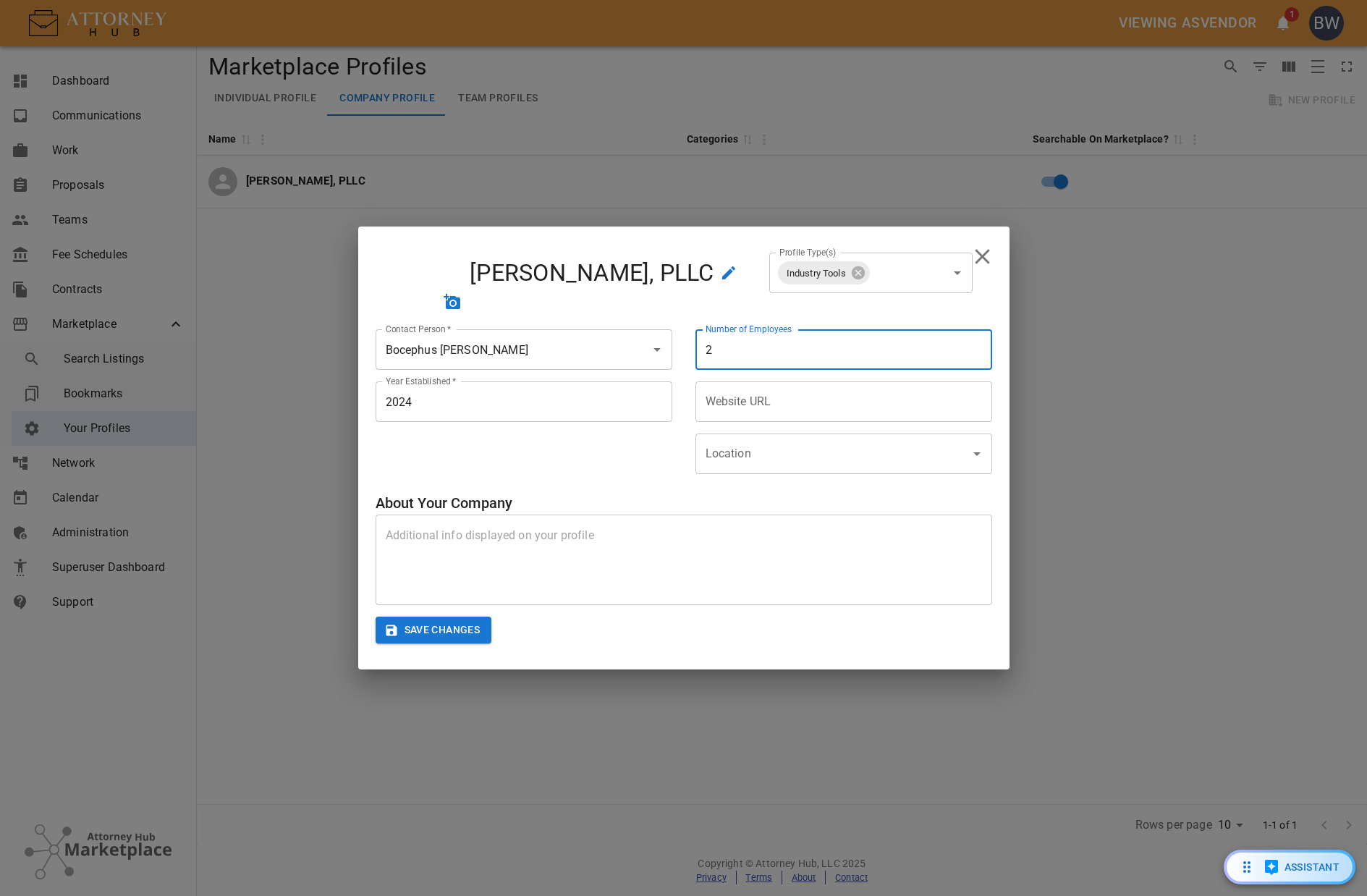
type input "2"
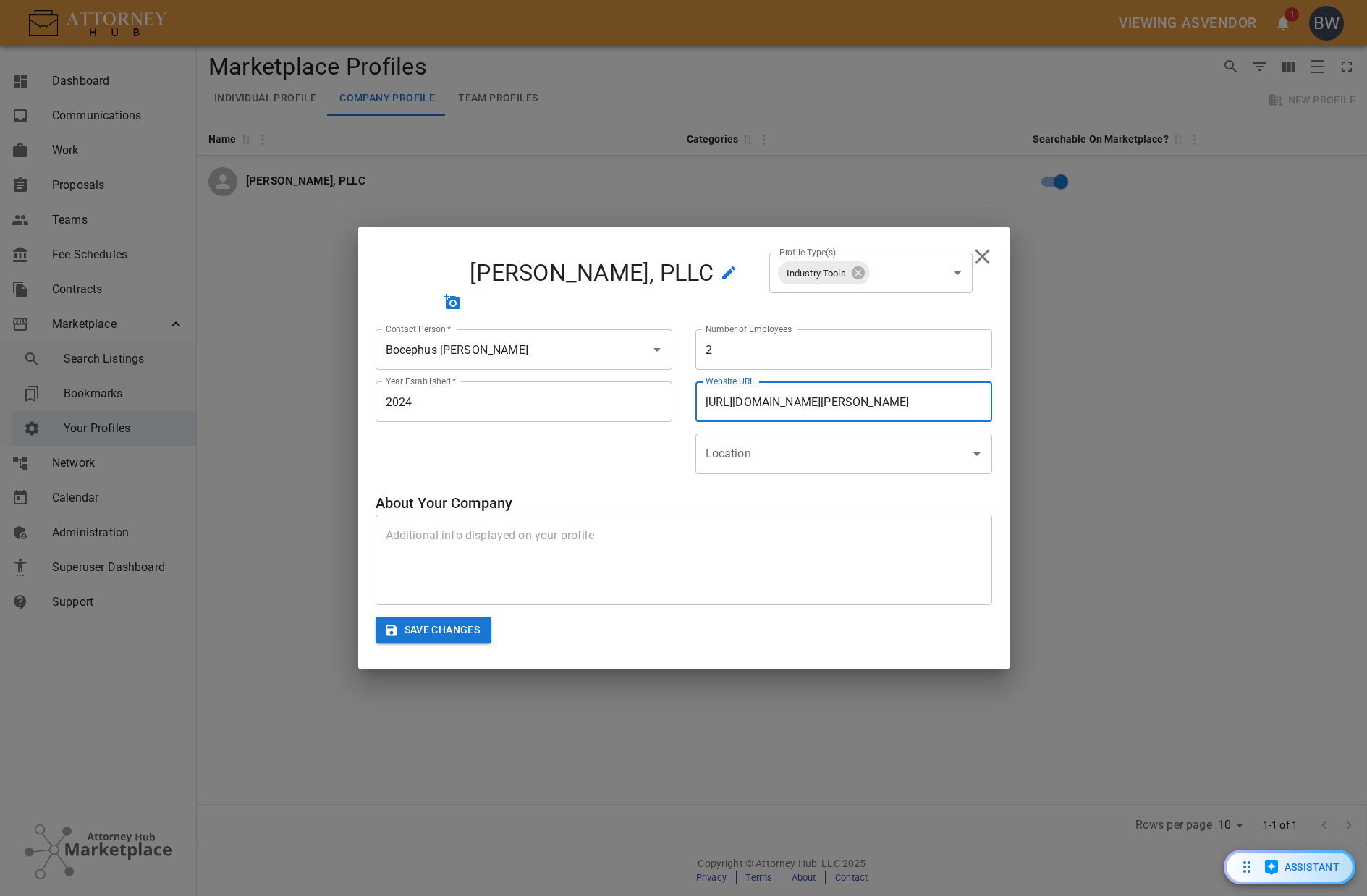
type input "https://www.example.com/wade-law"
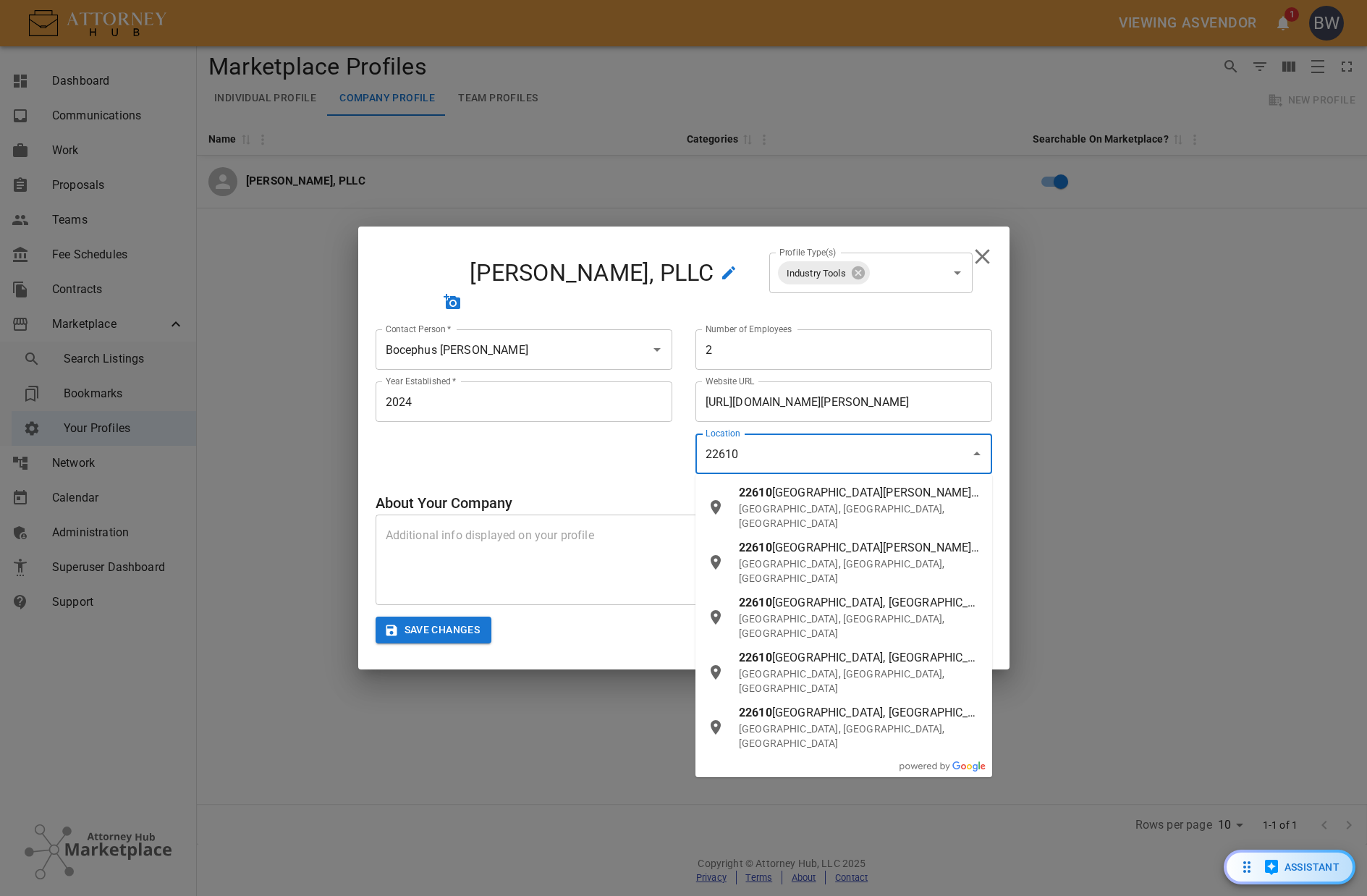
click at [867, 503] on p "Hazel Park, MI, USA" at bounding box center [860, 516] width 241 height 29
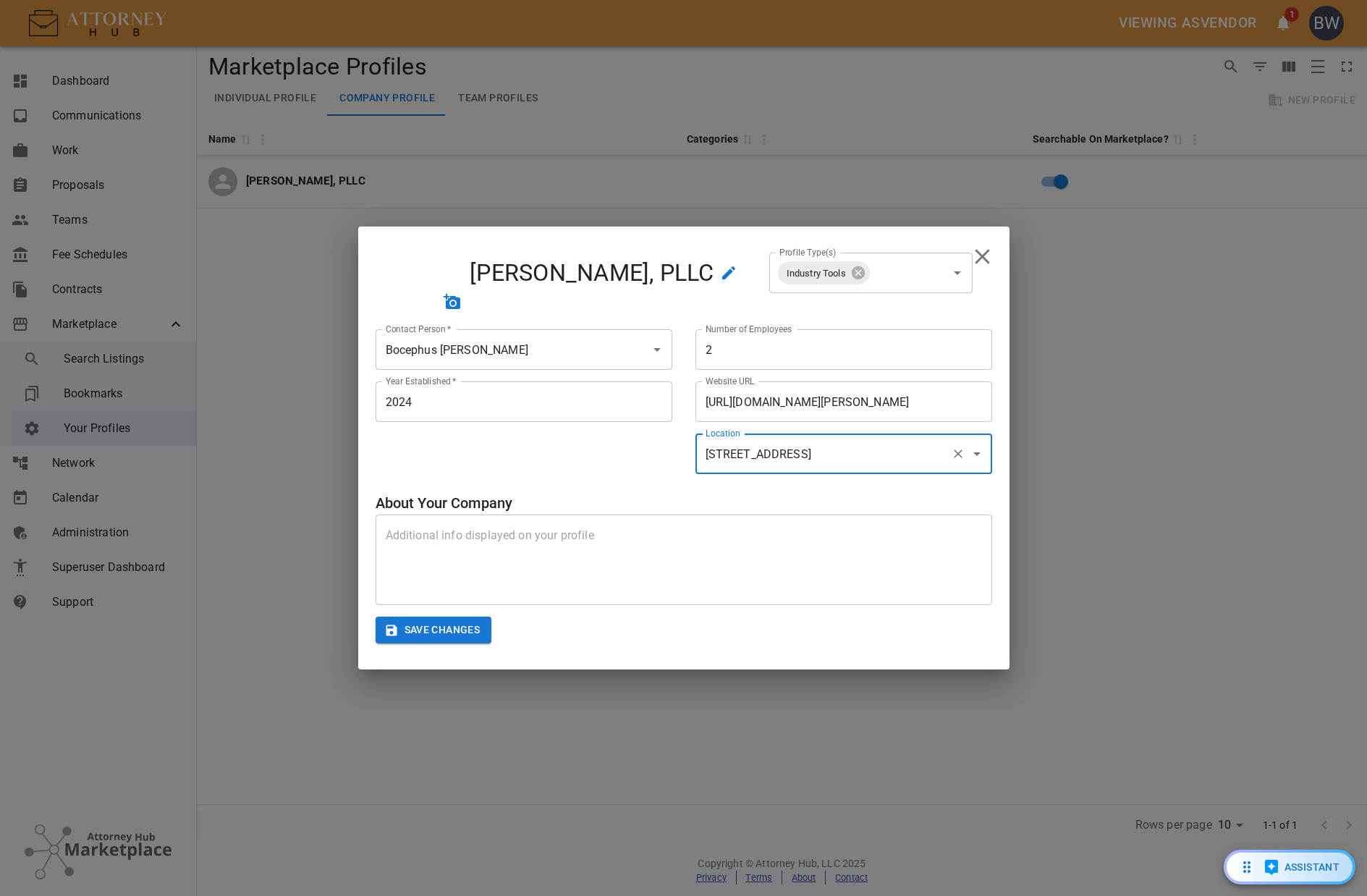
type input "22610 Cedar Ct, Hazel Park, MI, 48030, US"
click at [919, 492] on h6 "About Your Company" at bounding box center [684, 503] width 617 height 23
click at [604, 545] on textarea at bounding box center [683, 560] width 596 height 66
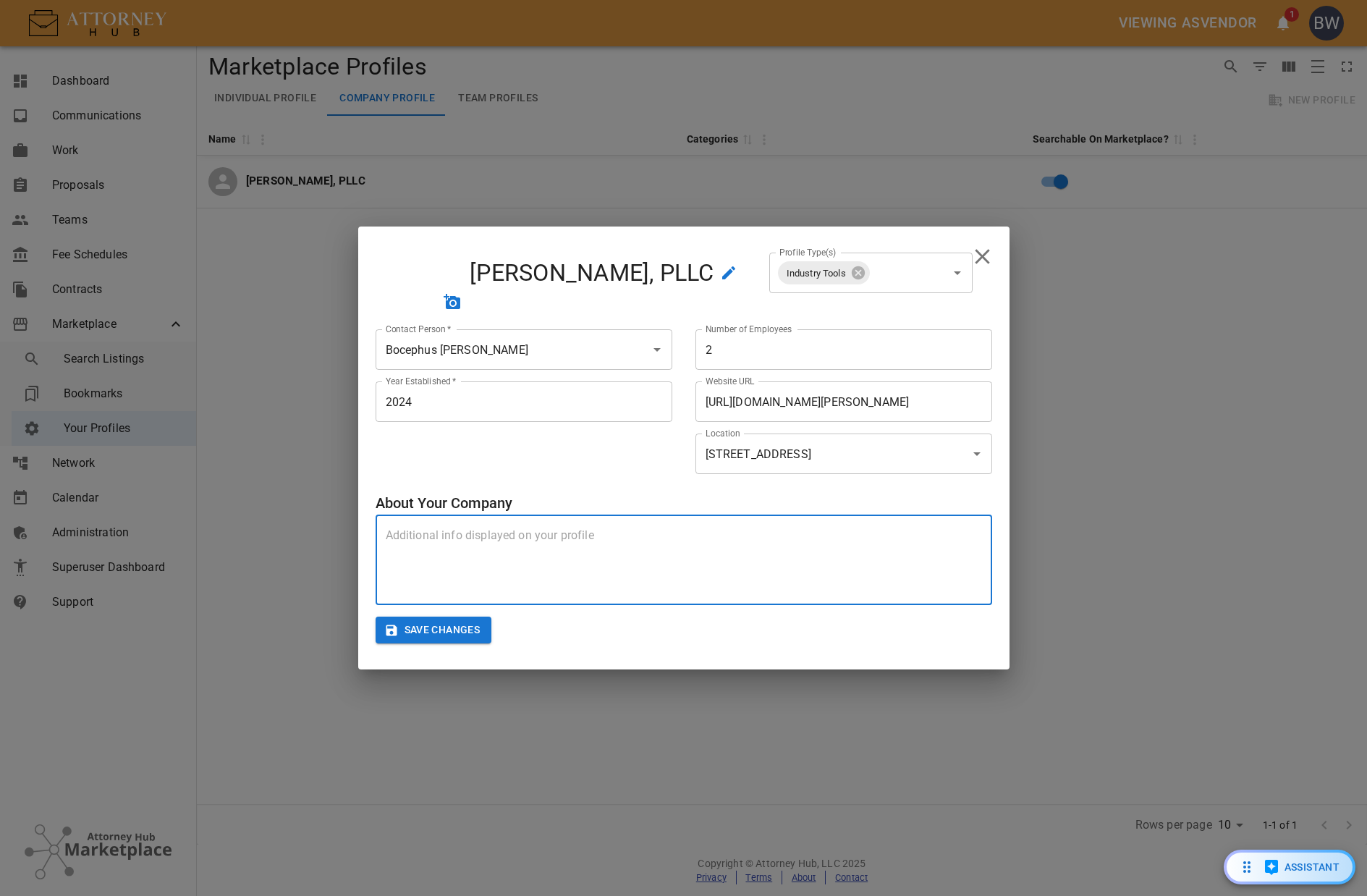
click at [461, 555] on textarea at bounding box center [683, 560] width 596 height 66
type textarea "My name is"
click at [516, 542] on textarea at bounding box center [683, 560] width 596 height 66
click at [564, 536] on textarea at bounding box center [683, 560] width 596 height 66
type textarea "Waist-deep in legal issues."
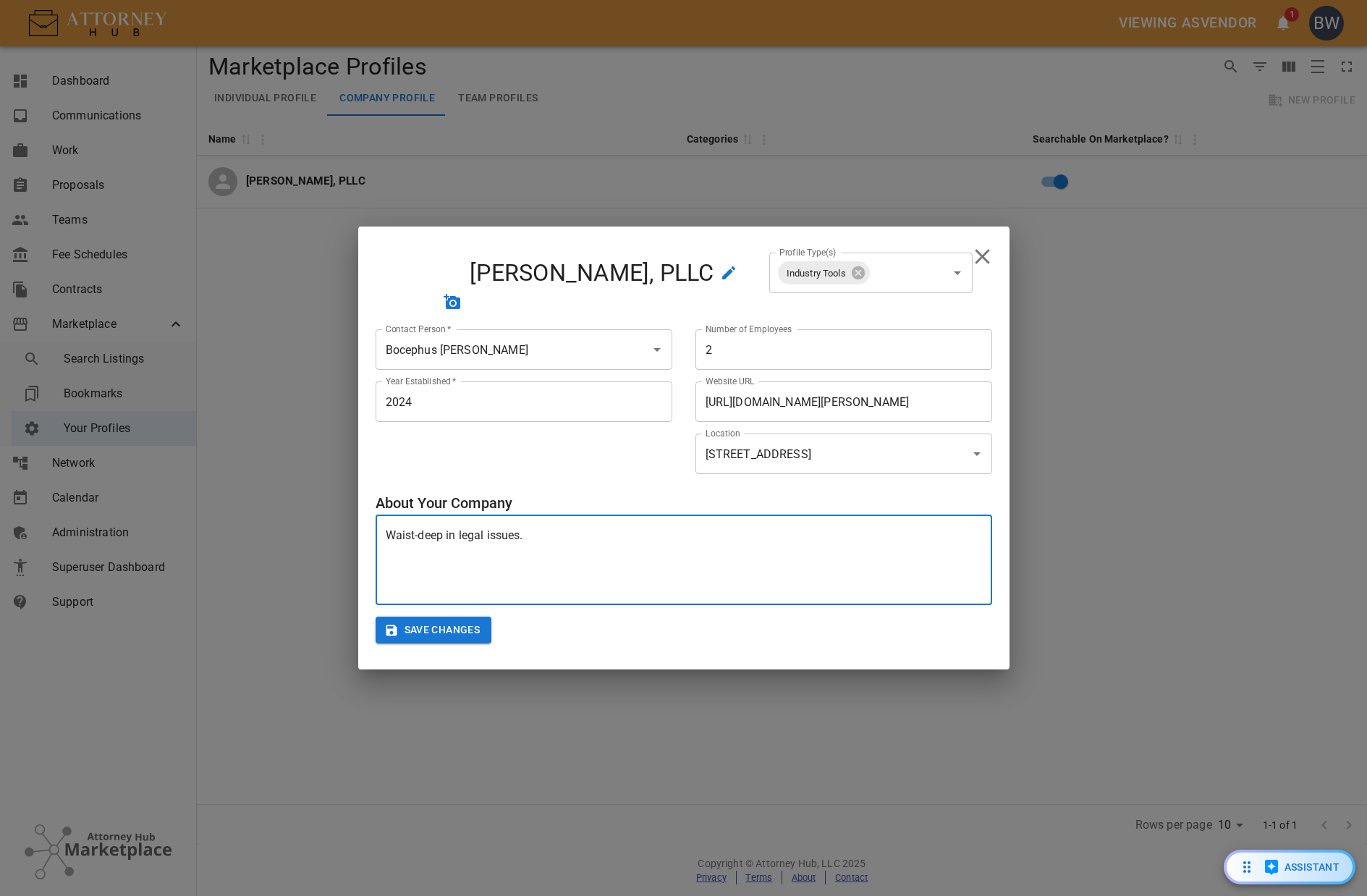
click at [419, 631] on button "Save Changes" at bounding box center [434, 630] width 116 height 27
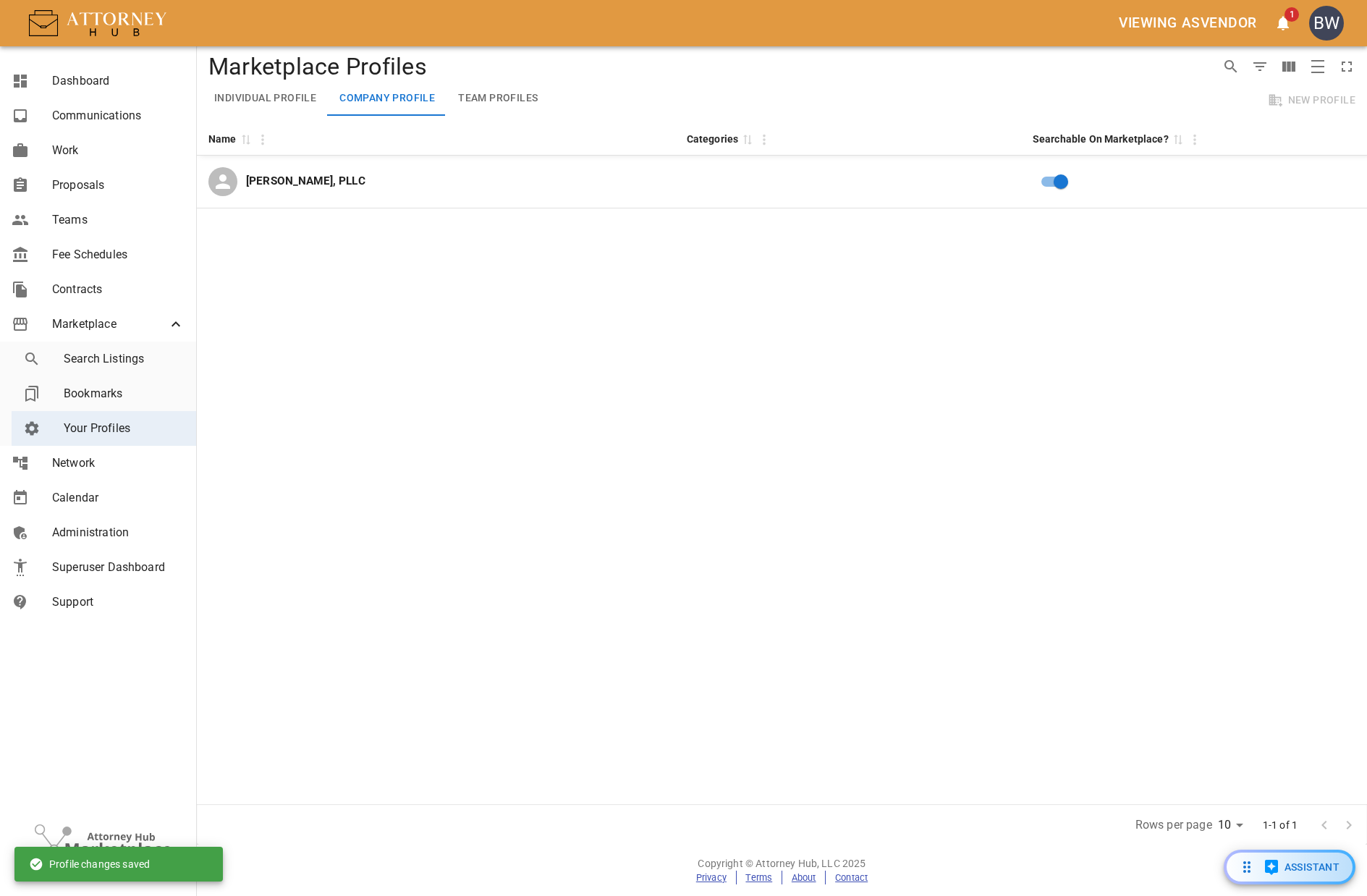
click at [522, 97] on button "Team Profiles" at bounding box center [498, 98] width 103 height 35
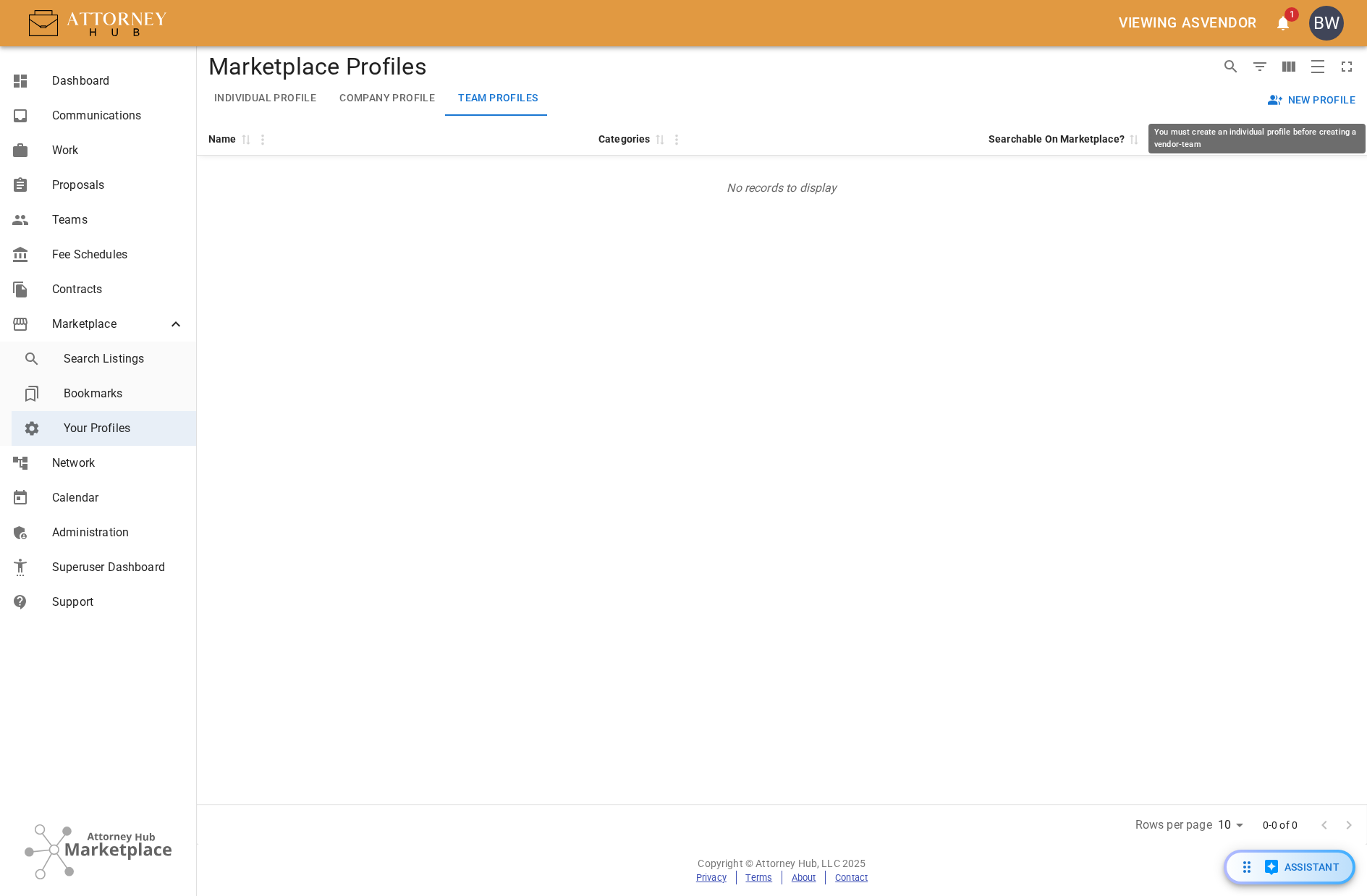
click at [1302, 97] on button "New Profile" at bounding box center [1313, 101] width 97 height 27
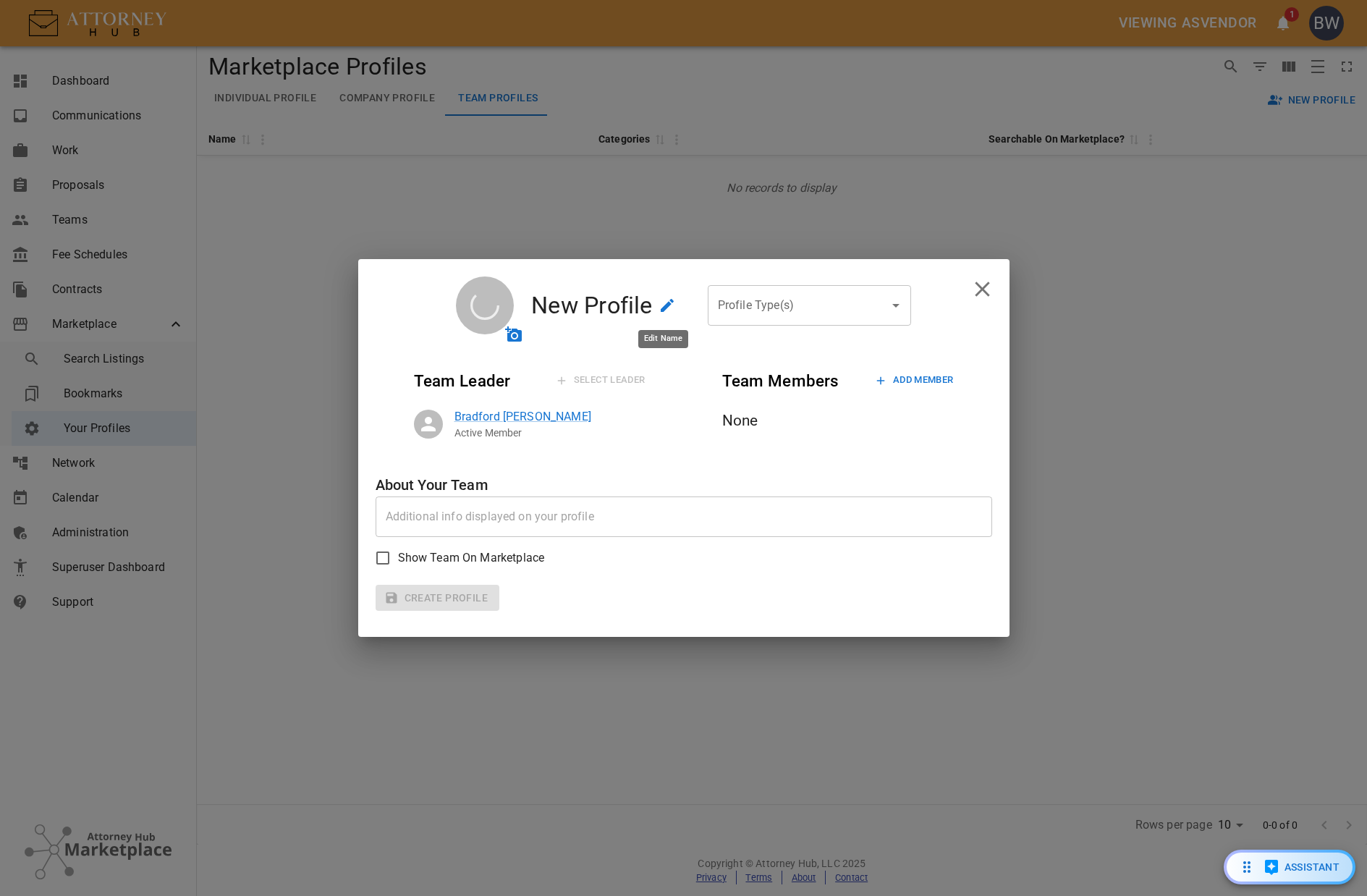
click at [670, 305] on icon "edit name" at bounding box center [667, 306] width 13 height 13
click at [572, 302] on input "New Profile" at bounding box center [577, 305] width 153 height 40
type input "The A Team"
click at [670, 306] on icon "accept change" at bounding box center [668, 306] width 17 height 17
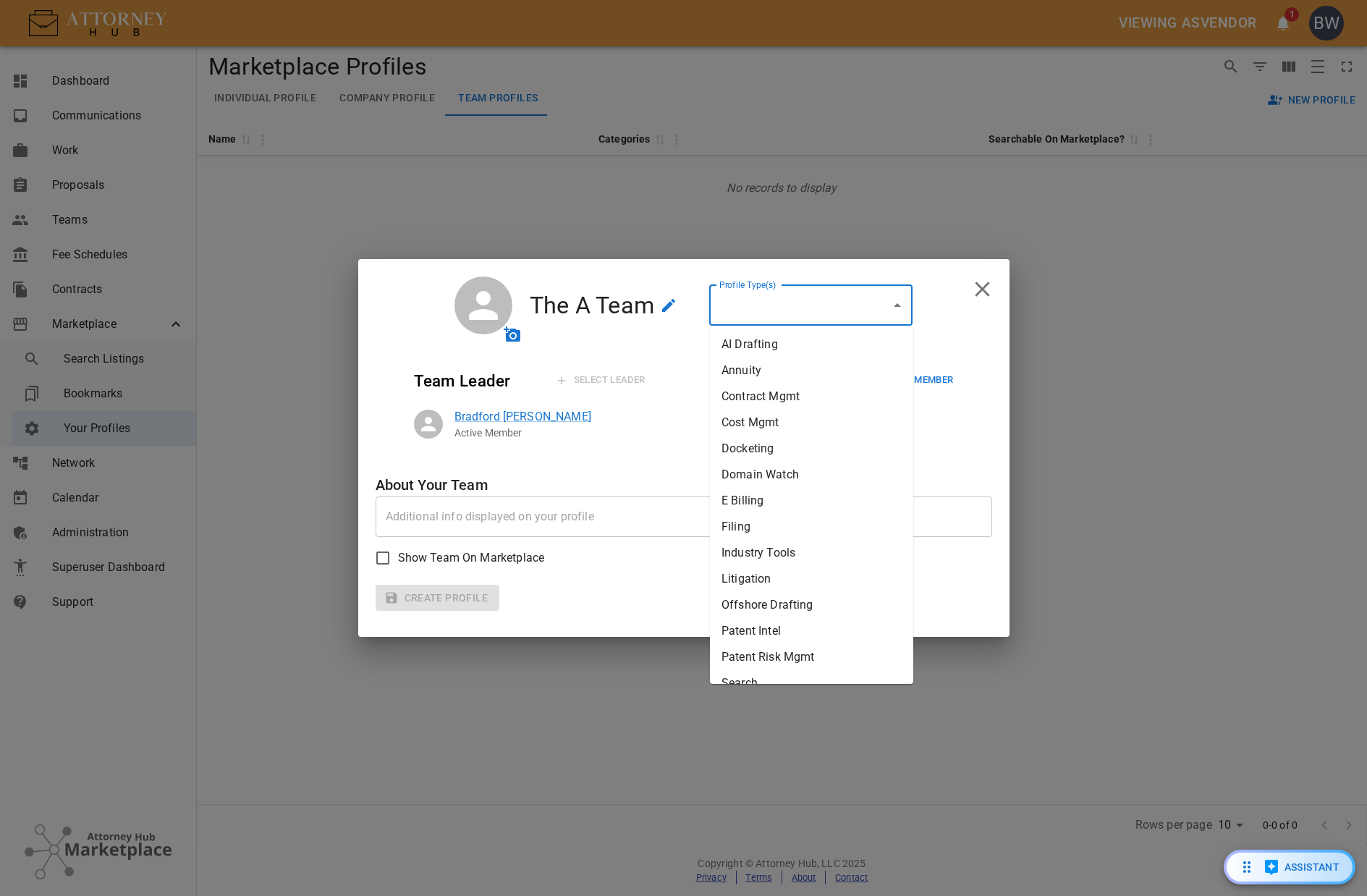
click at [752, 302] on input "Profile Type(s)" at bounding box center [799, 305] width 169 height 28
click at [767, 560] on li "Industry Tools" at bounding box center [811, 552] width 203 height 26
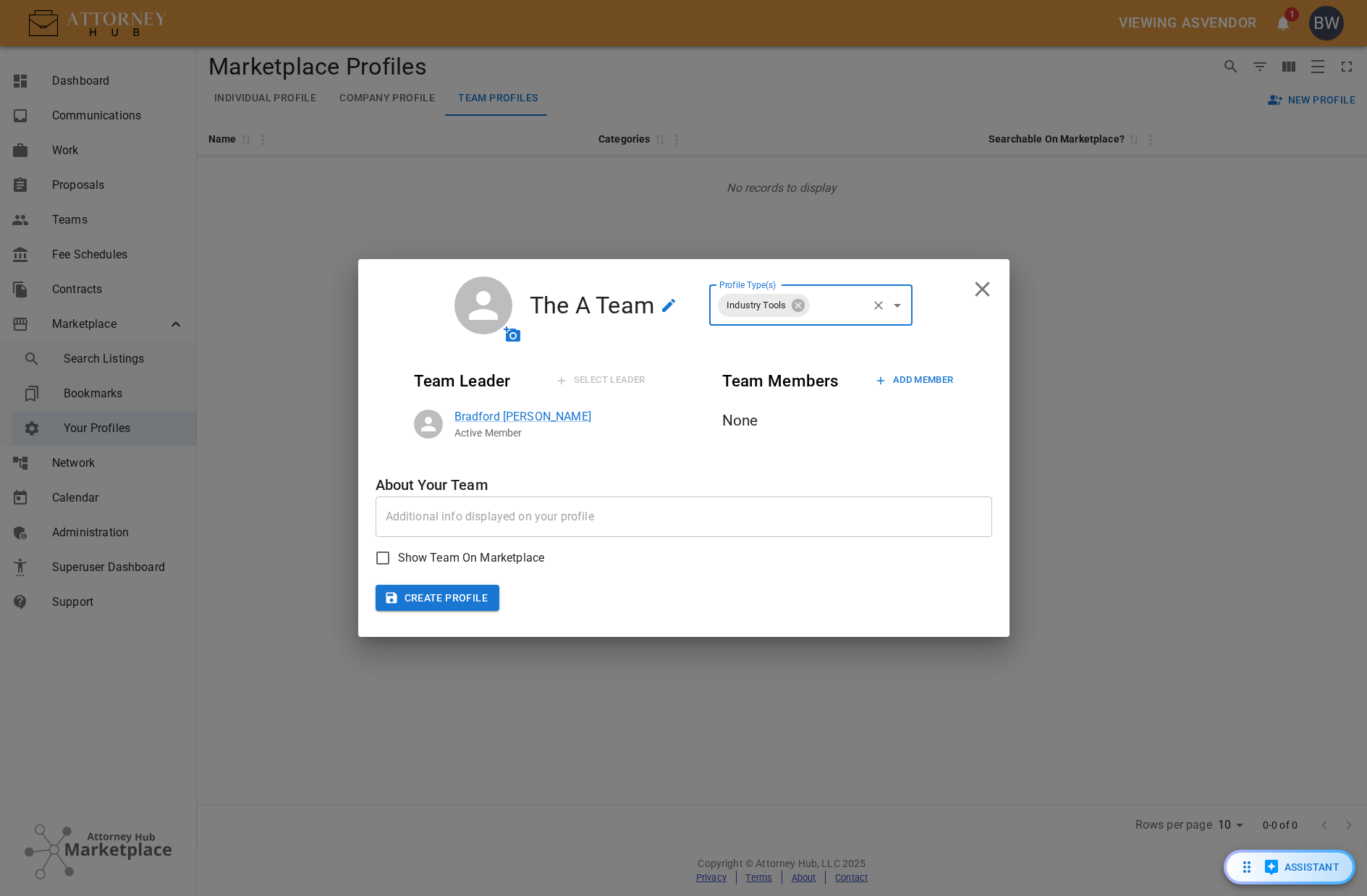
click at [514, 344] on span "upload avatar" at bounding box center [512, 334] width 29 height 29
click at [384, 554] on input "Show Team On Marketplace" at bounding box center [383, 558] width 30 height 30
checkbox input "true"
click at [416, 518] on textarea at bounding box center [683, 516] width 596 height 17
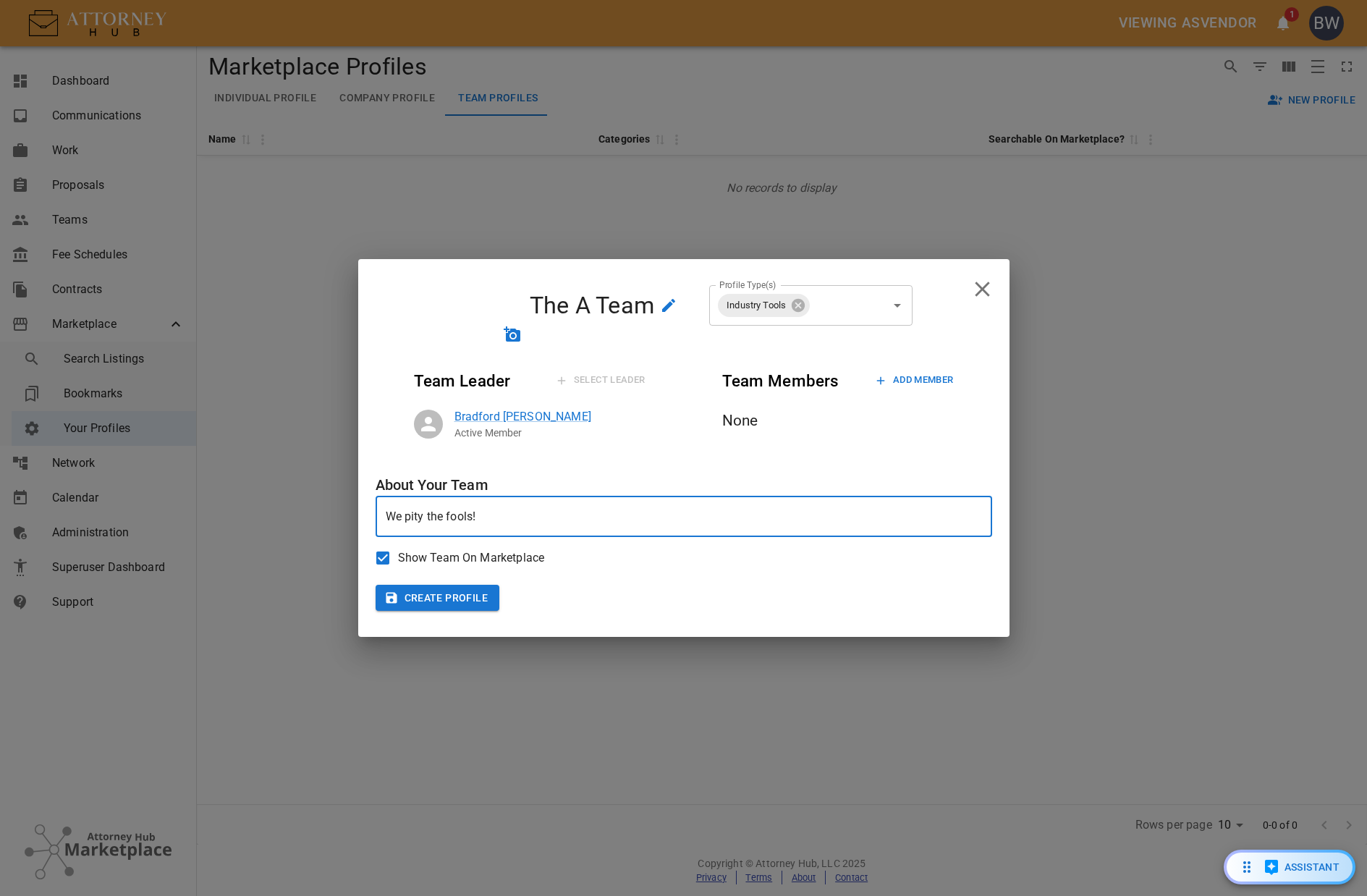
type textarea "We pity the fools!"
click at [450, 602] on button "Create Profile" at bounding box center [438, 598] width 124 height 27
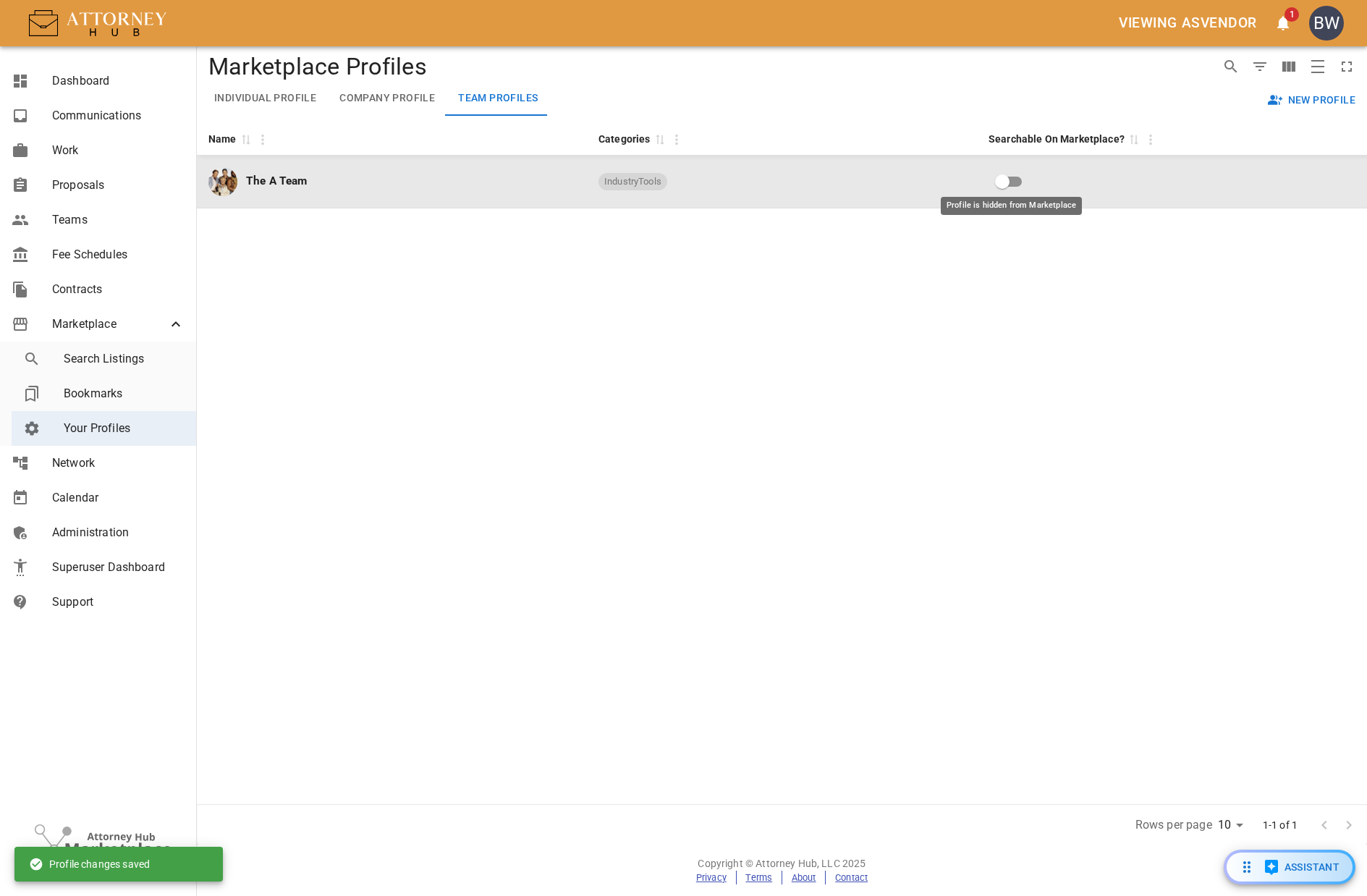
click at [1009, 178] on input "Profile is hidden from Marketplace" at bounding box center [1002, 181] width 82 height 28
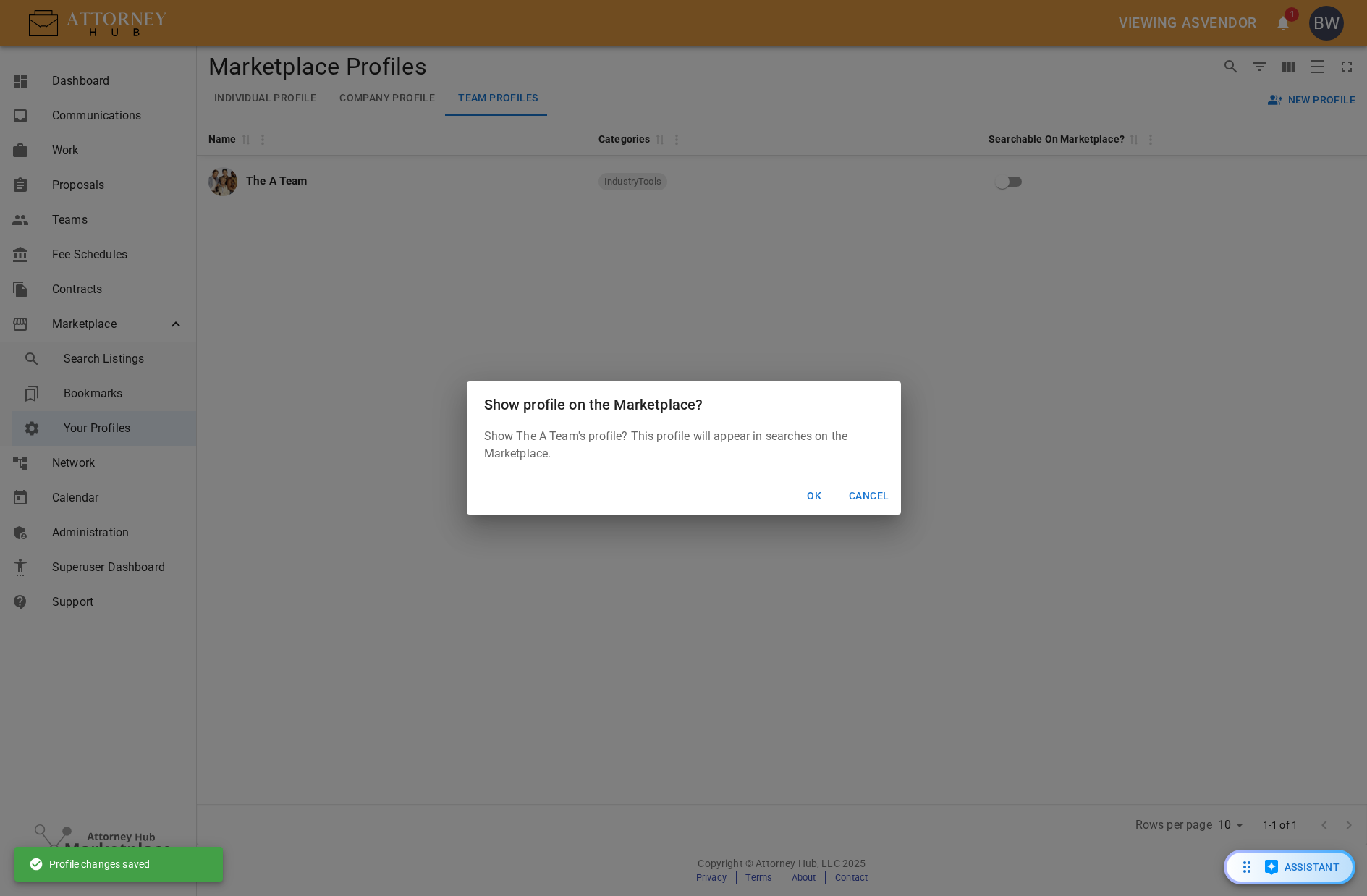
drag, startPoint x: 815, startPoint y: 495, endPoint x: 818, endPoint y: 485, distance: 10.4
click at [817, 493] on button "Ok" at bounding box center [814, 496] width 47 height 27
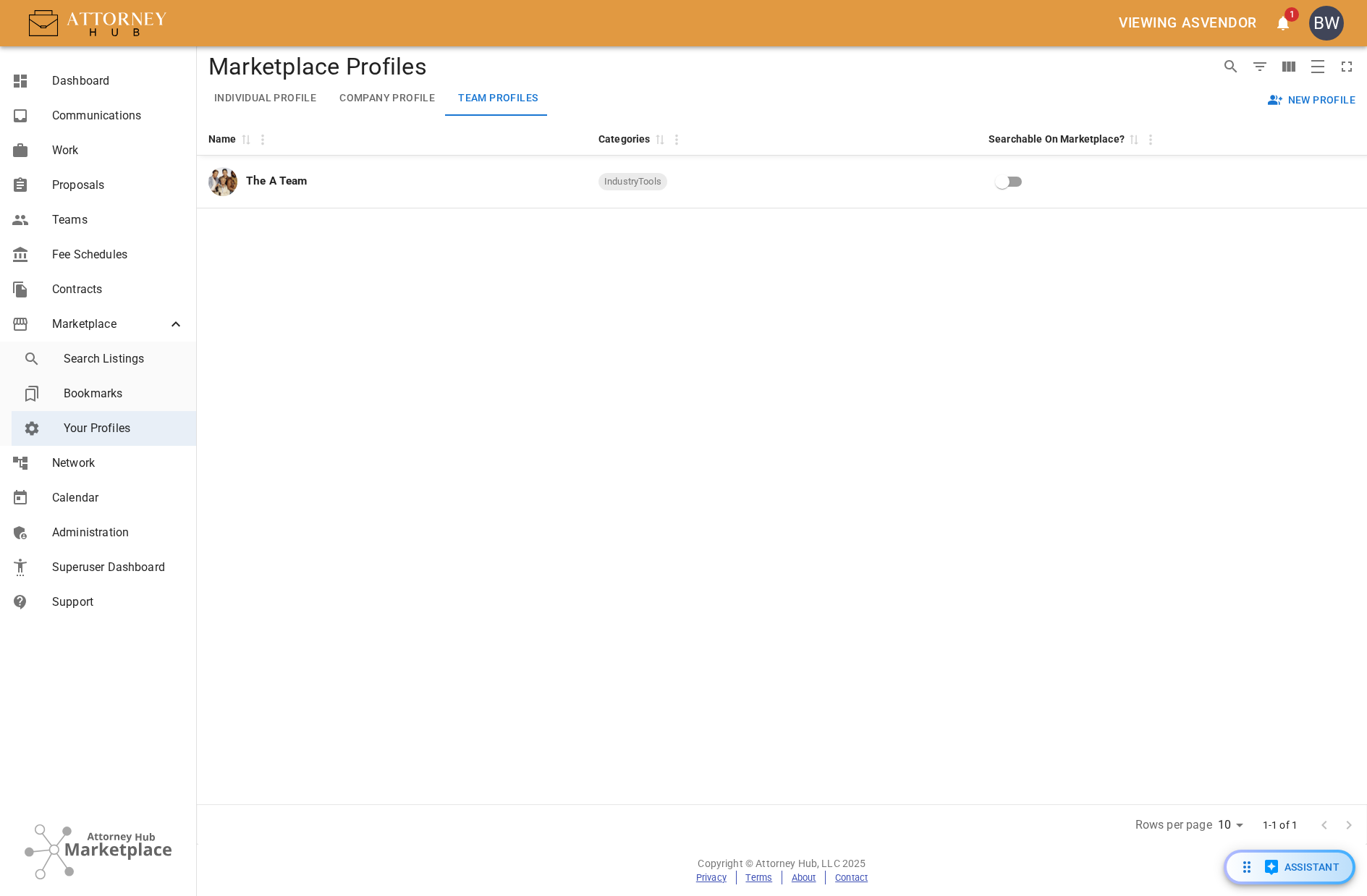
checkbox input "true"
click at [702, 336] on div "Name 0 Categories 0 Searchable On Marketplace? 0 The A Team IndustryTools" at bounding box center [782, 463] width 1171 height 682
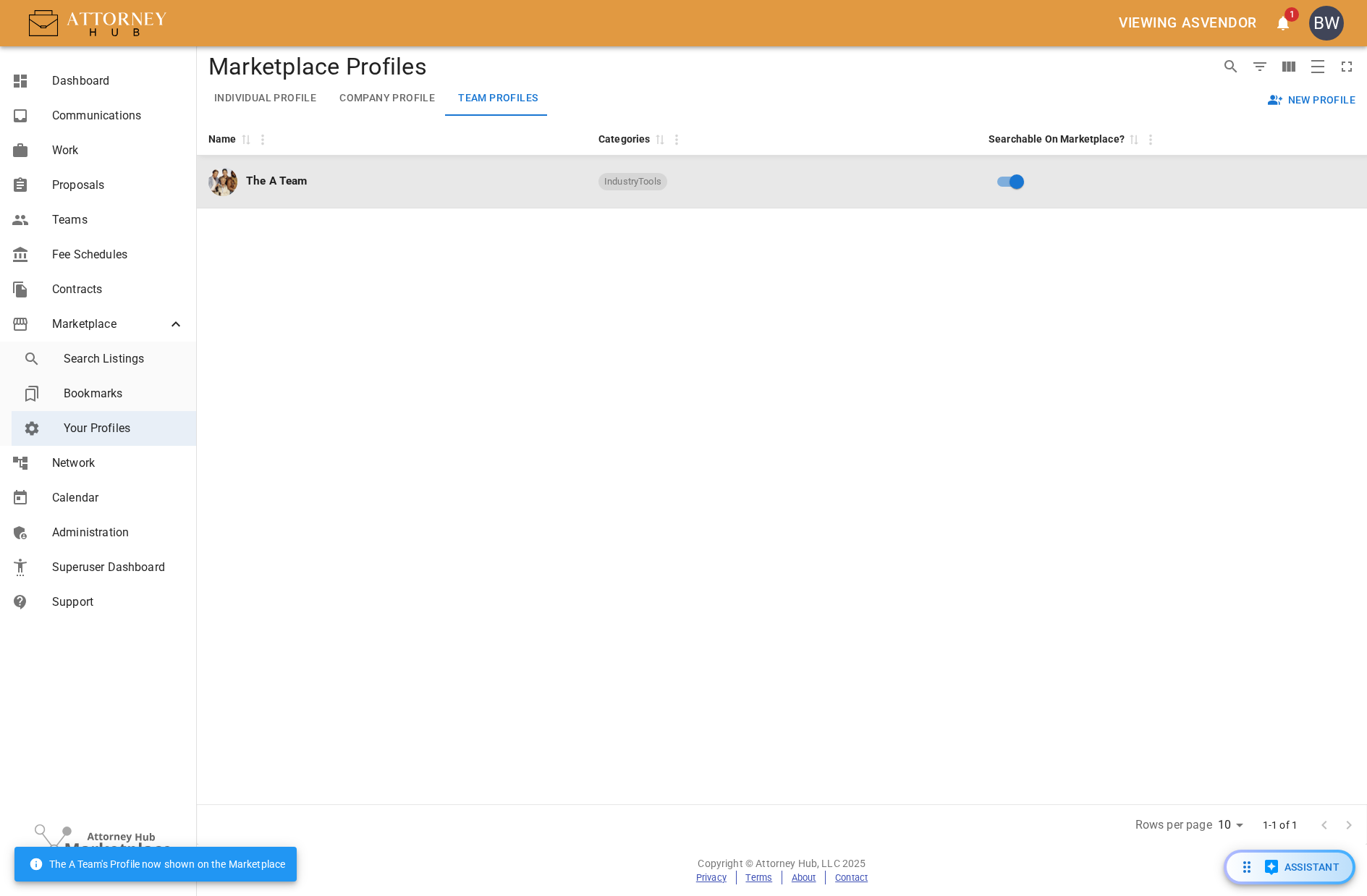
click at [458, 188] on div "The A Team" at bounding box center [392, 181] width 367 height 29
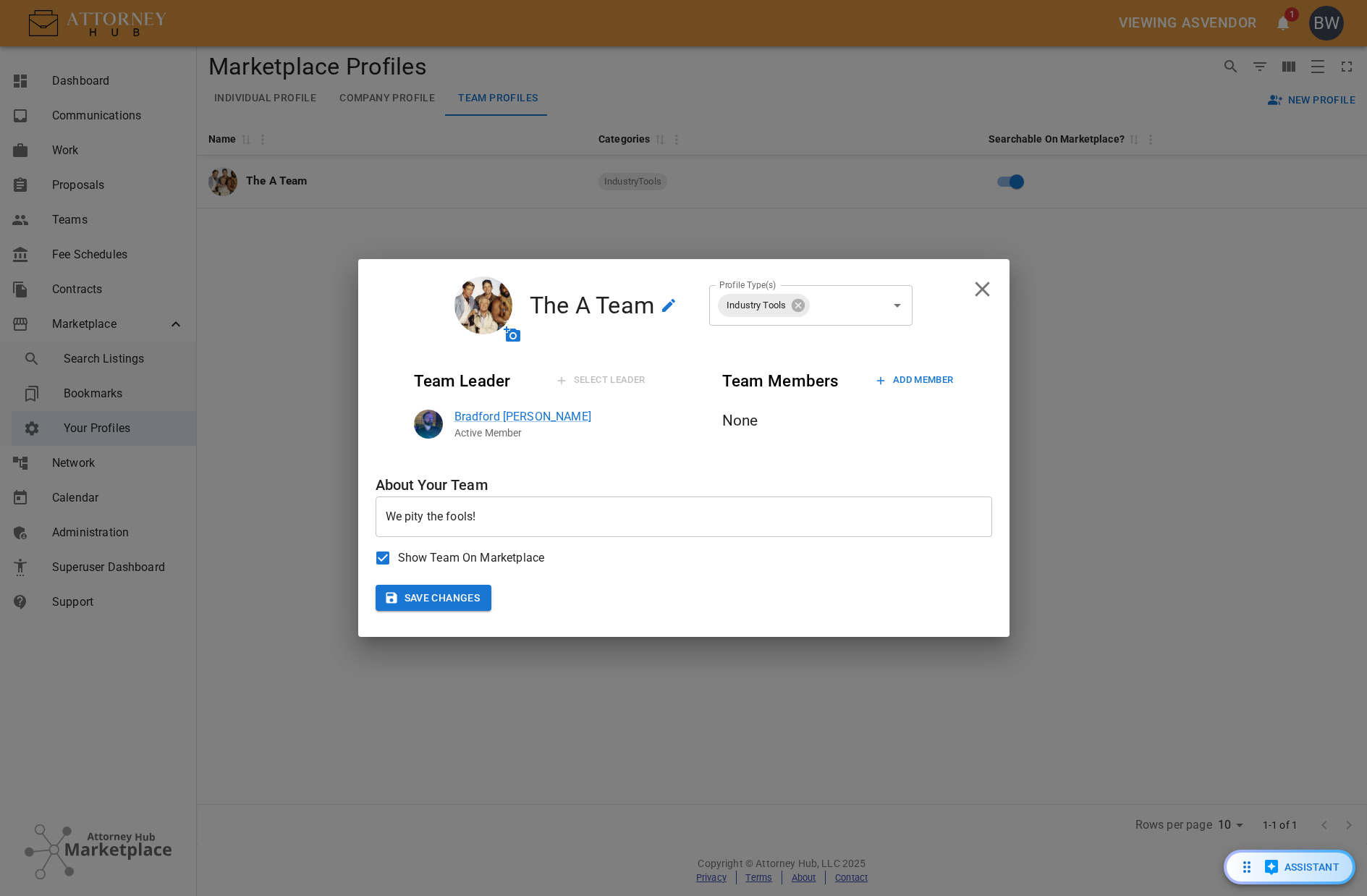
click at [918, 376] on button "Add Member" at bounding box center [913, 380] width 82 height 22
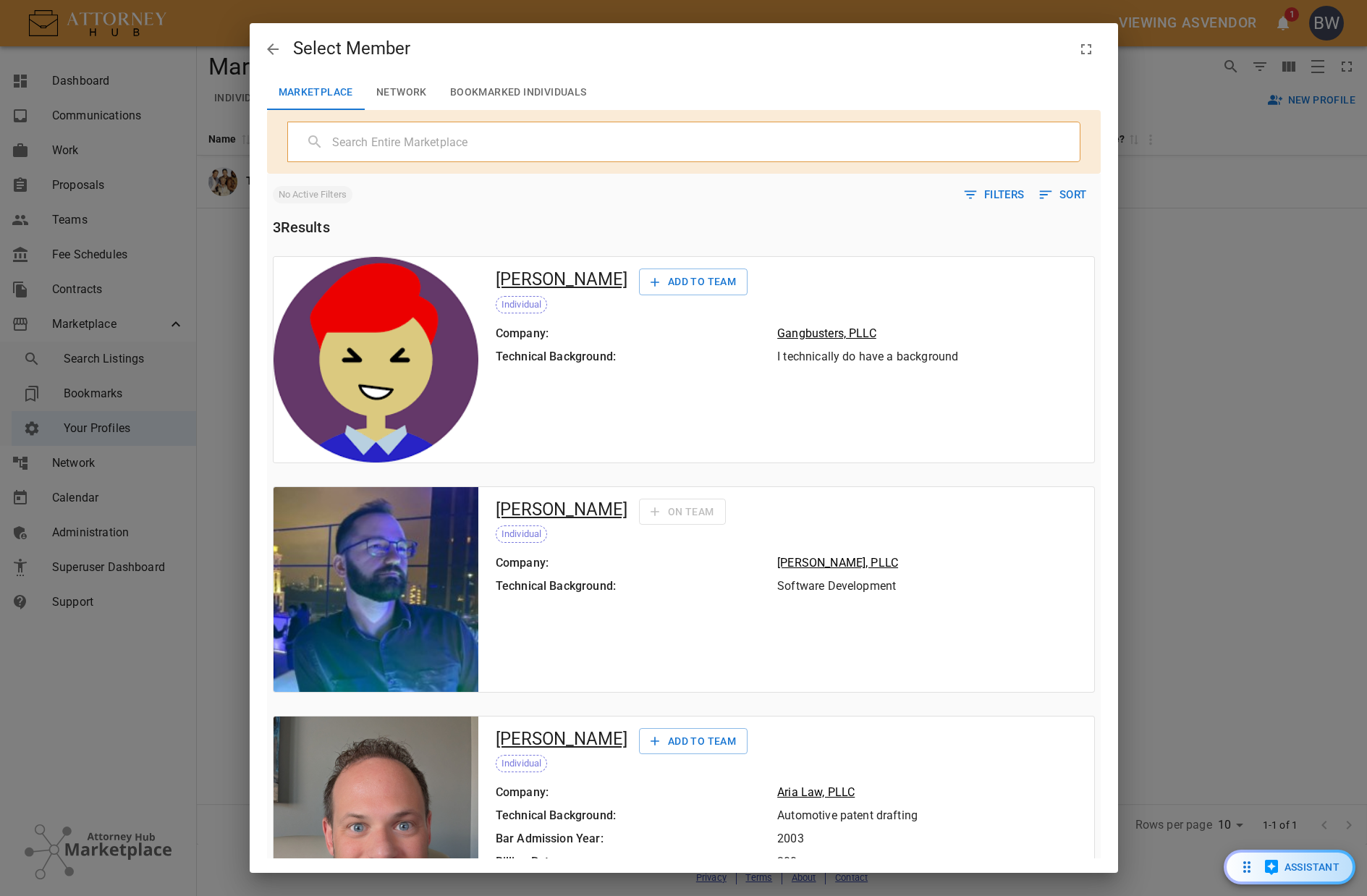
click at [405, 89] on button "Network" at bounding box center [401, 93] width 74 height 35
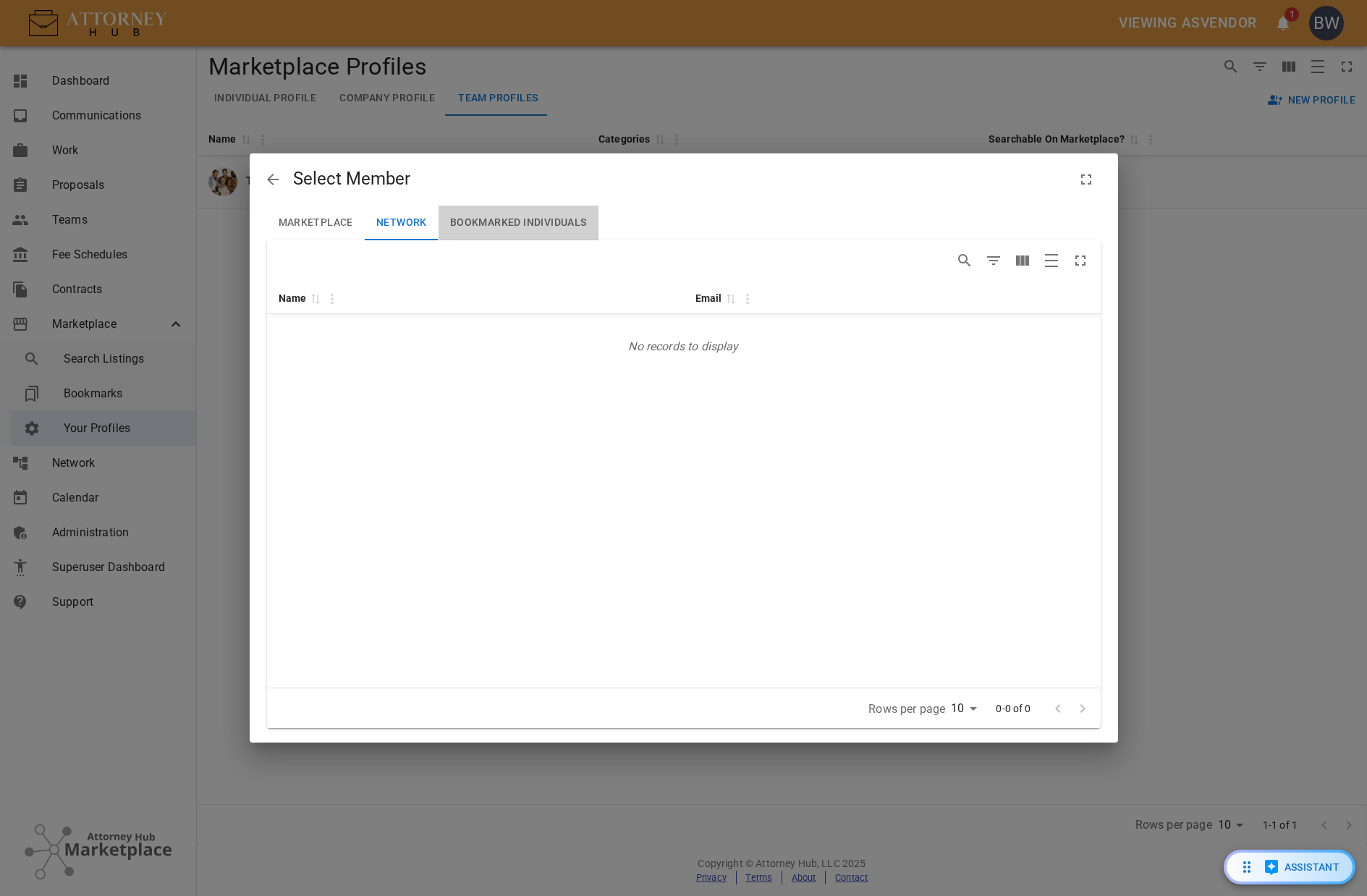
click at [495, 224] on button "Bookmarked Individuals" at bounding box center [518, 223] width 160 height 35
click at [408, 229] on button "Network" at bounding box center [401, 223] width 74 height 35
click at [674, 223] on div "Marketplace Network Bookmarked Individuals" at bounding box center [683, 223] width 833 height 35
drag, startPoint x: 321, startPoint y: 226, endPoint x: 346, endPoint y: 230, distance: 25.3
click at [322, 226] on button "Marketplace" at bounding box center [315, 223] width 97 height 35
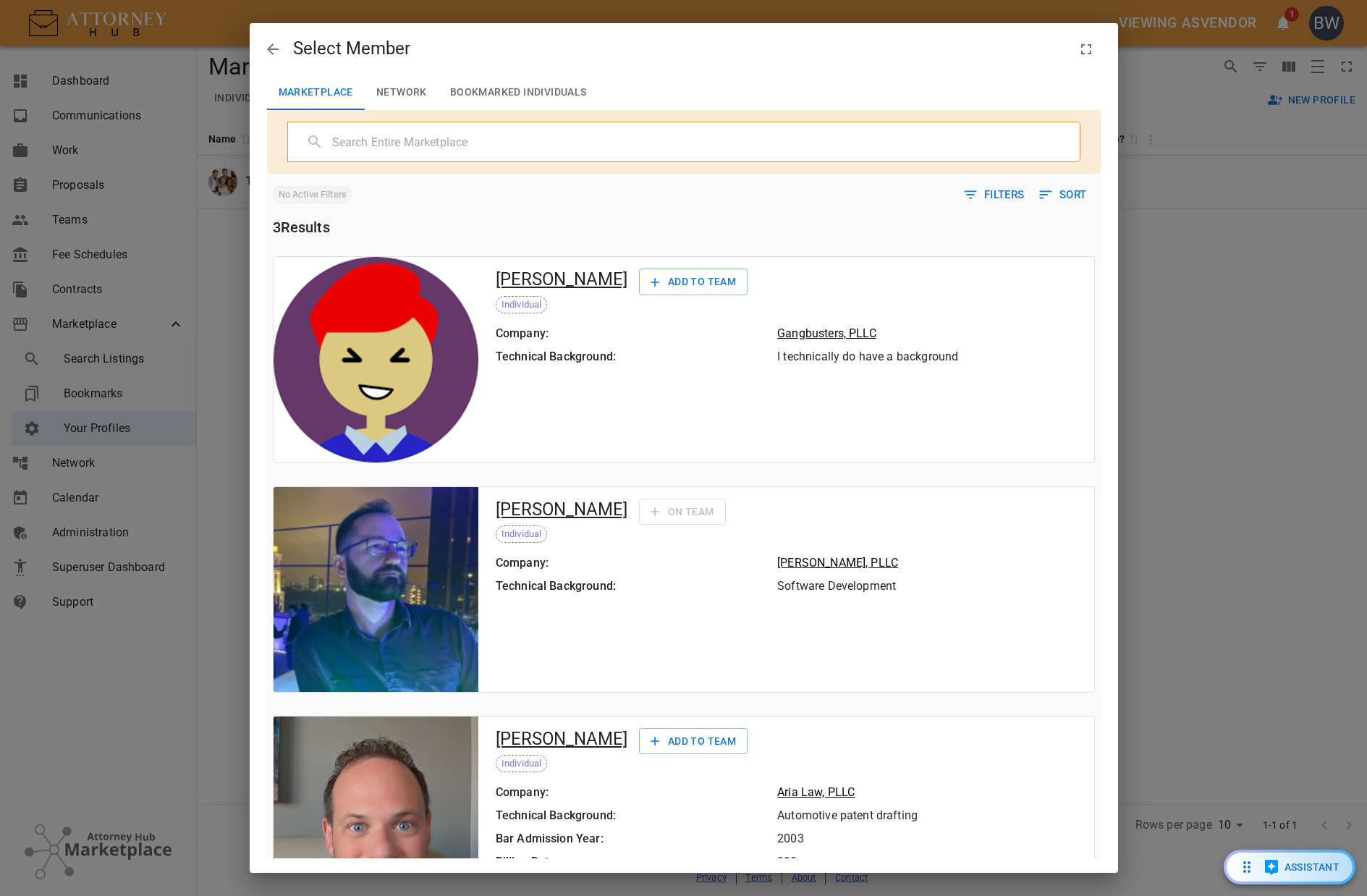
click at [401, 94] on button "Network" at bounding box center [401, 93] width 74 height 35
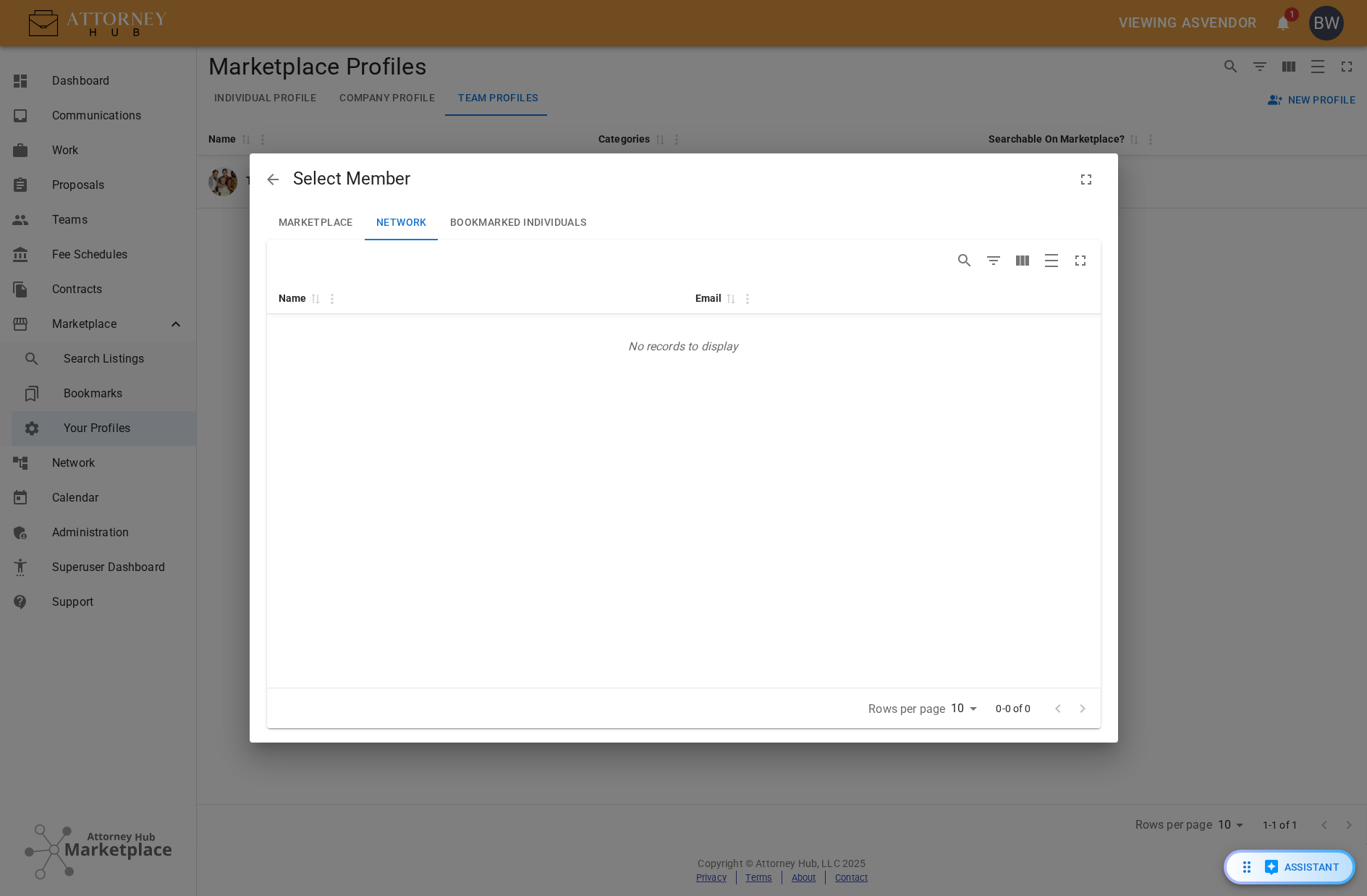
click at [342, 215] on button "Marketplace" at bounding box center [315, 223] width 97 height 35
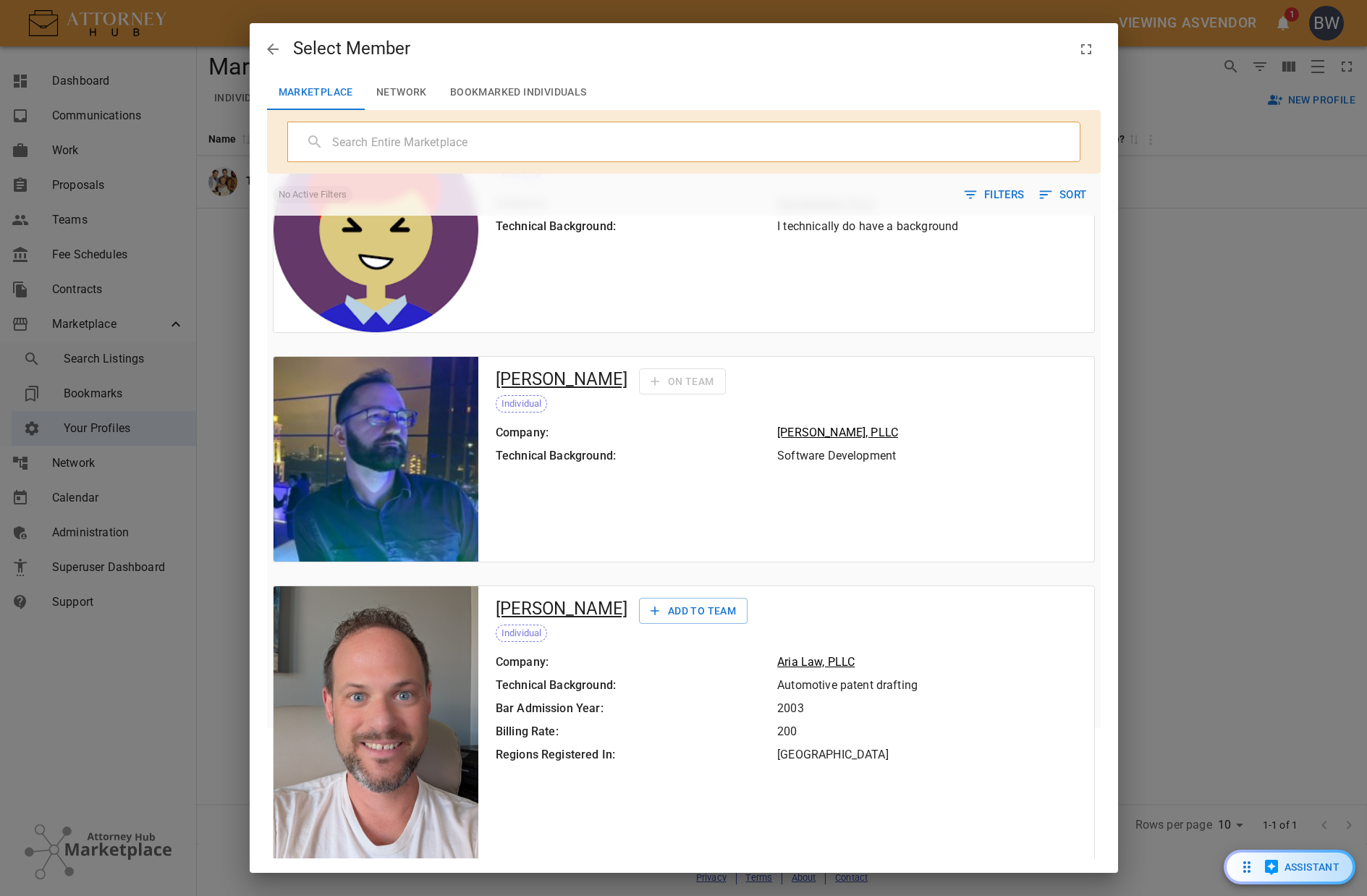
scroll to position [139, 0]
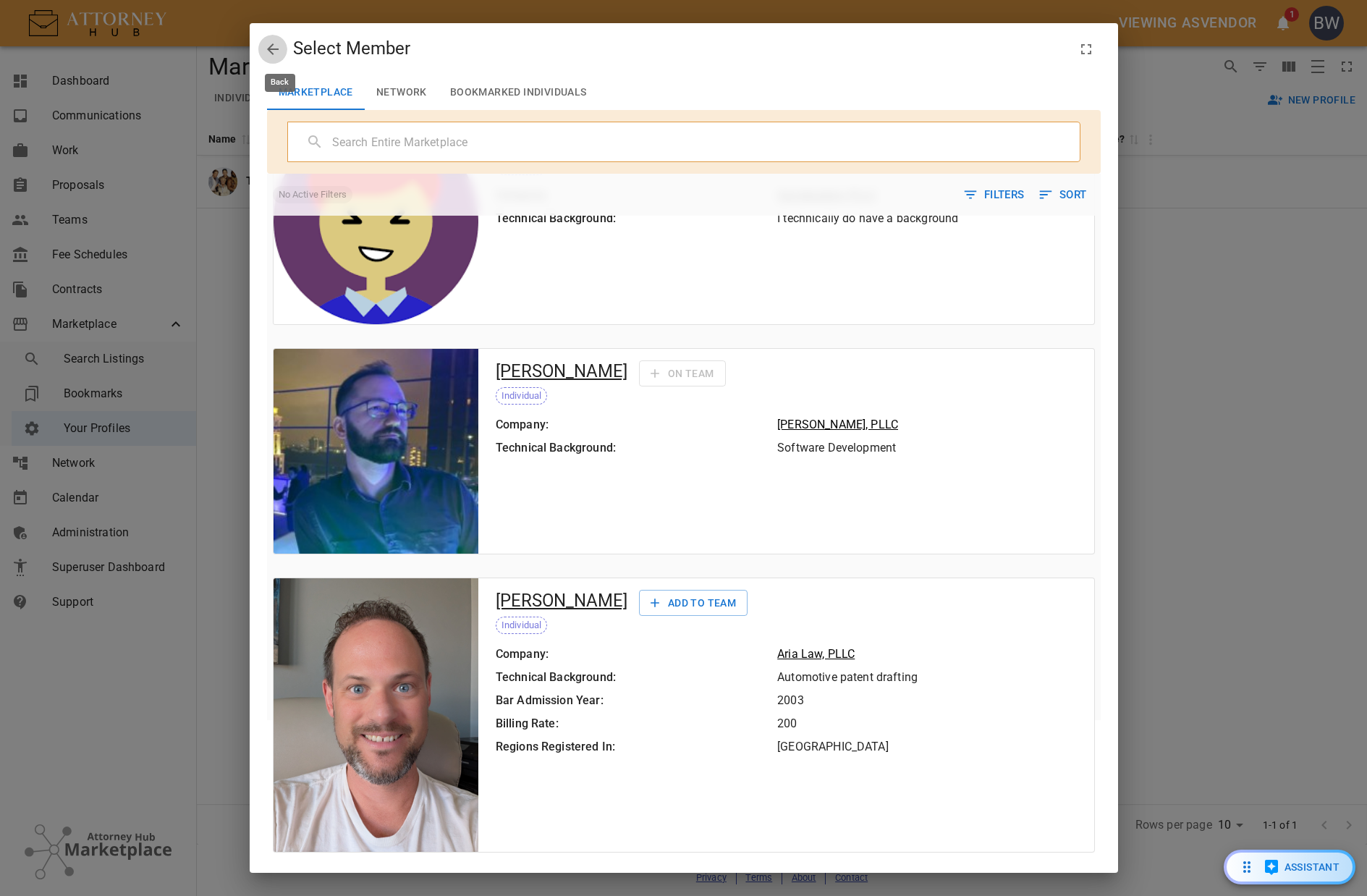
click at [268, 52] on icon "back" at bounding box center [273, 49] width 17 height 17
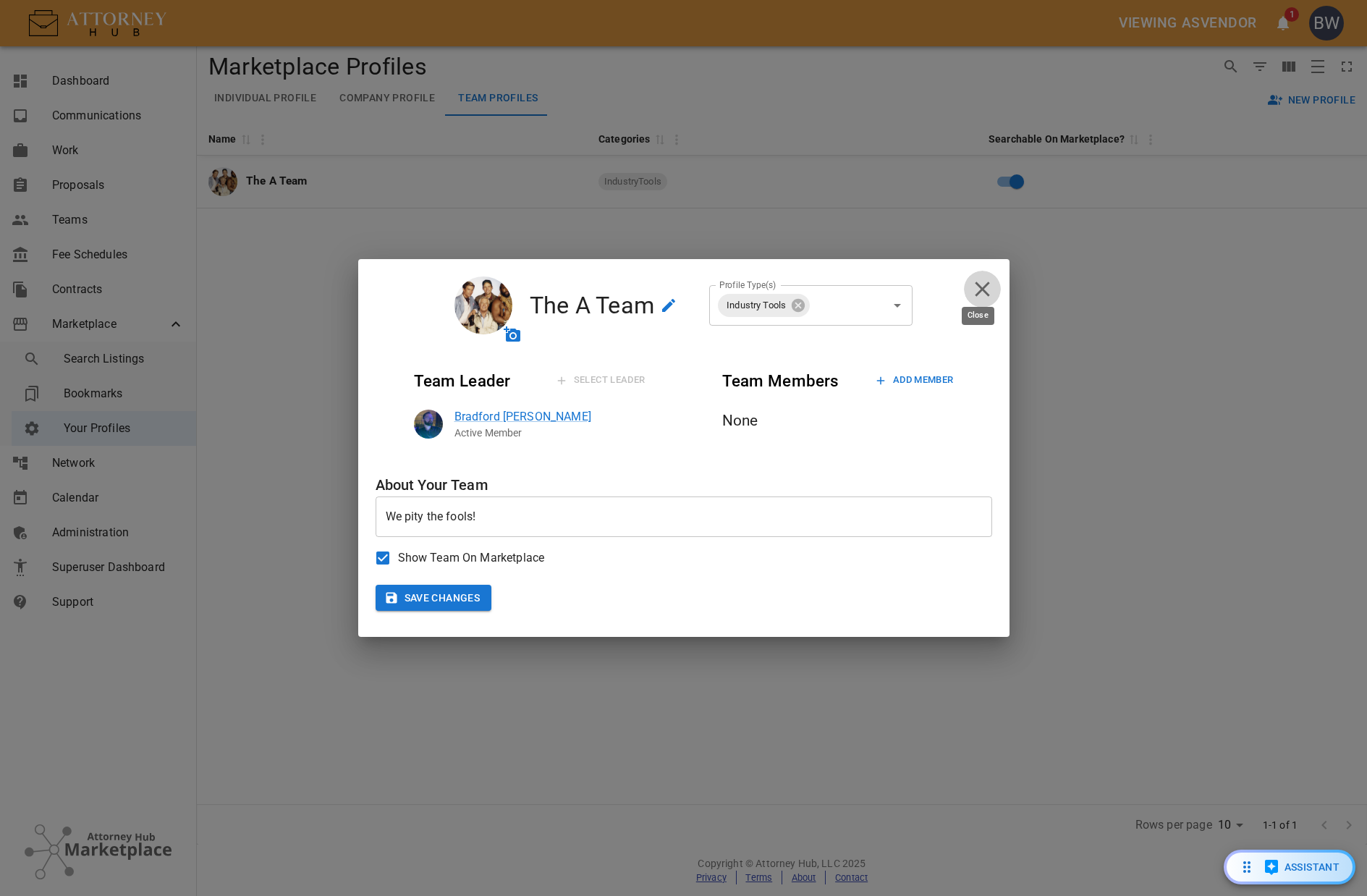
click at [987, 290] on icon "close" at bounding box center [982, 289] width 25 height 25
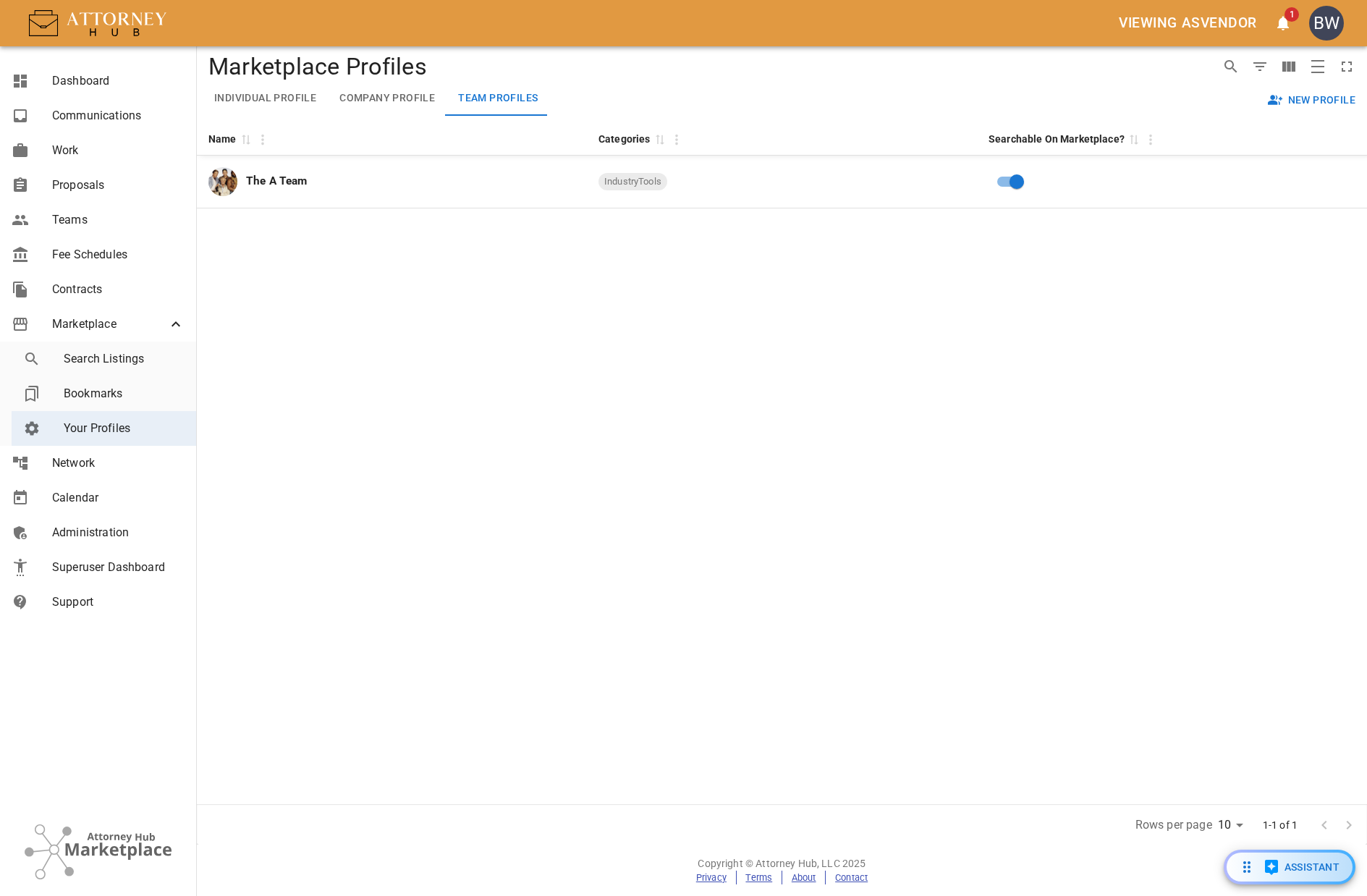
click at [937, 357] on div "Name 0 Categories 0 Searchable On Marketplace? 0 The A Team IndustryTools" at bounding box center [782, 463] width 1171 height 682
click at [115, 528] on span "Administration" at bounding box center [118, 533] width 132 height 17
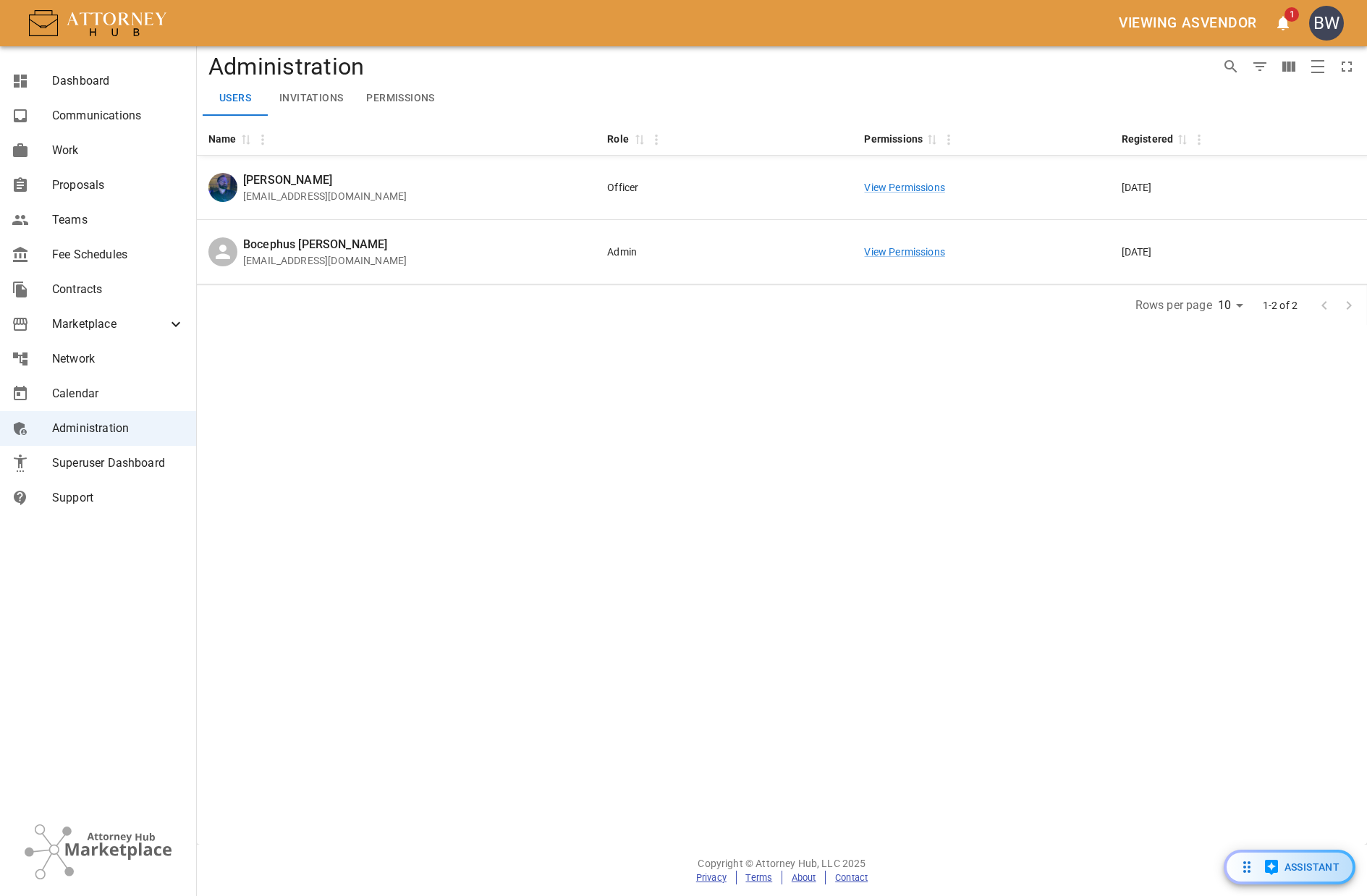
click at [718, 476] on div "Drop to group by Administration Users Invitations Permissions Name 0 Role 0 Per…" at bounding box center [782, 446] width 1171 height 799
click at [100, 461] on span "Superuser Dashboard" at bounding box center [118, 463] width 132 height 17
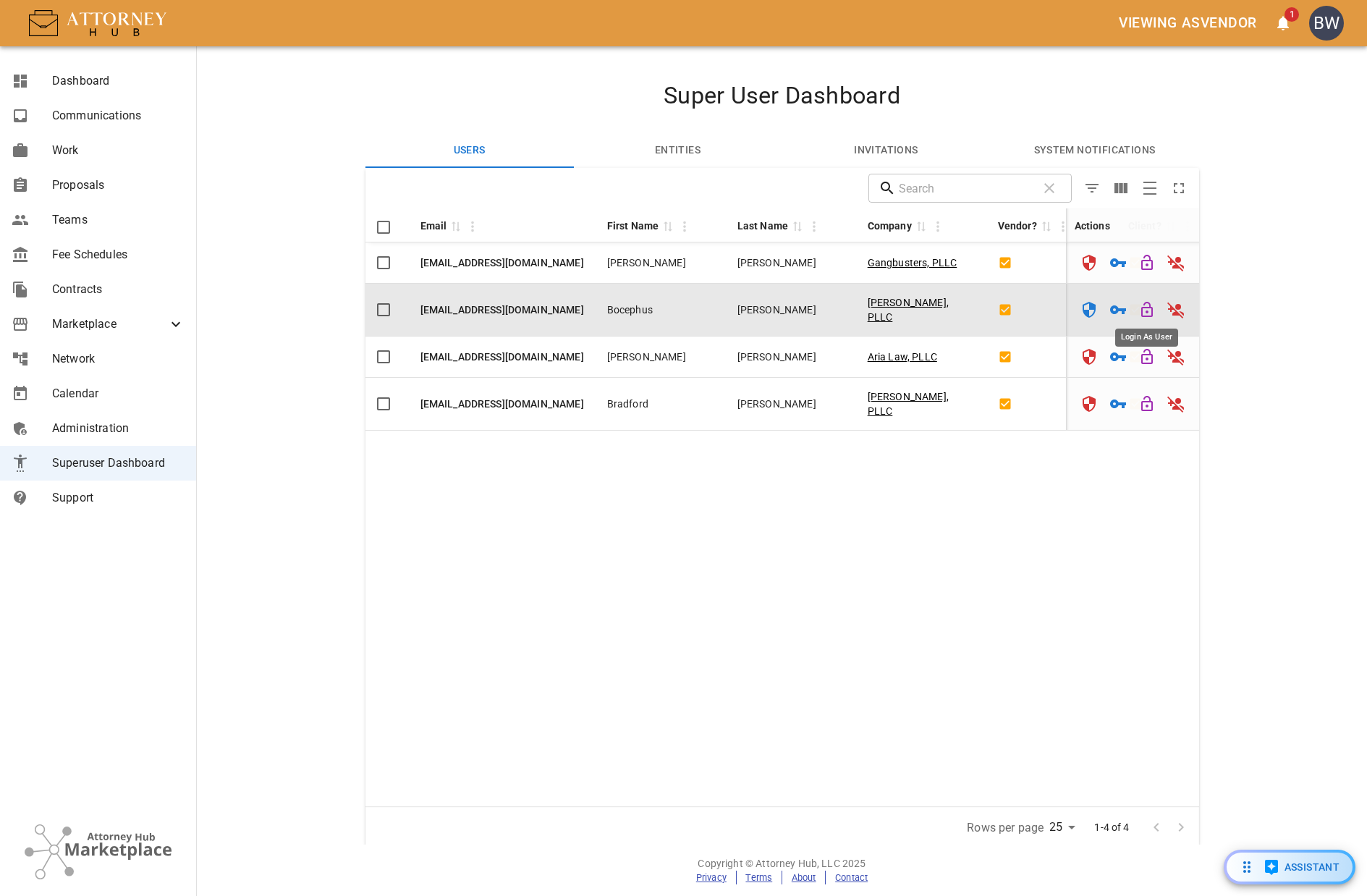
click at [1148, 305] on icon "Login As User" at bounding box center [1147, 309] width 17 height 17
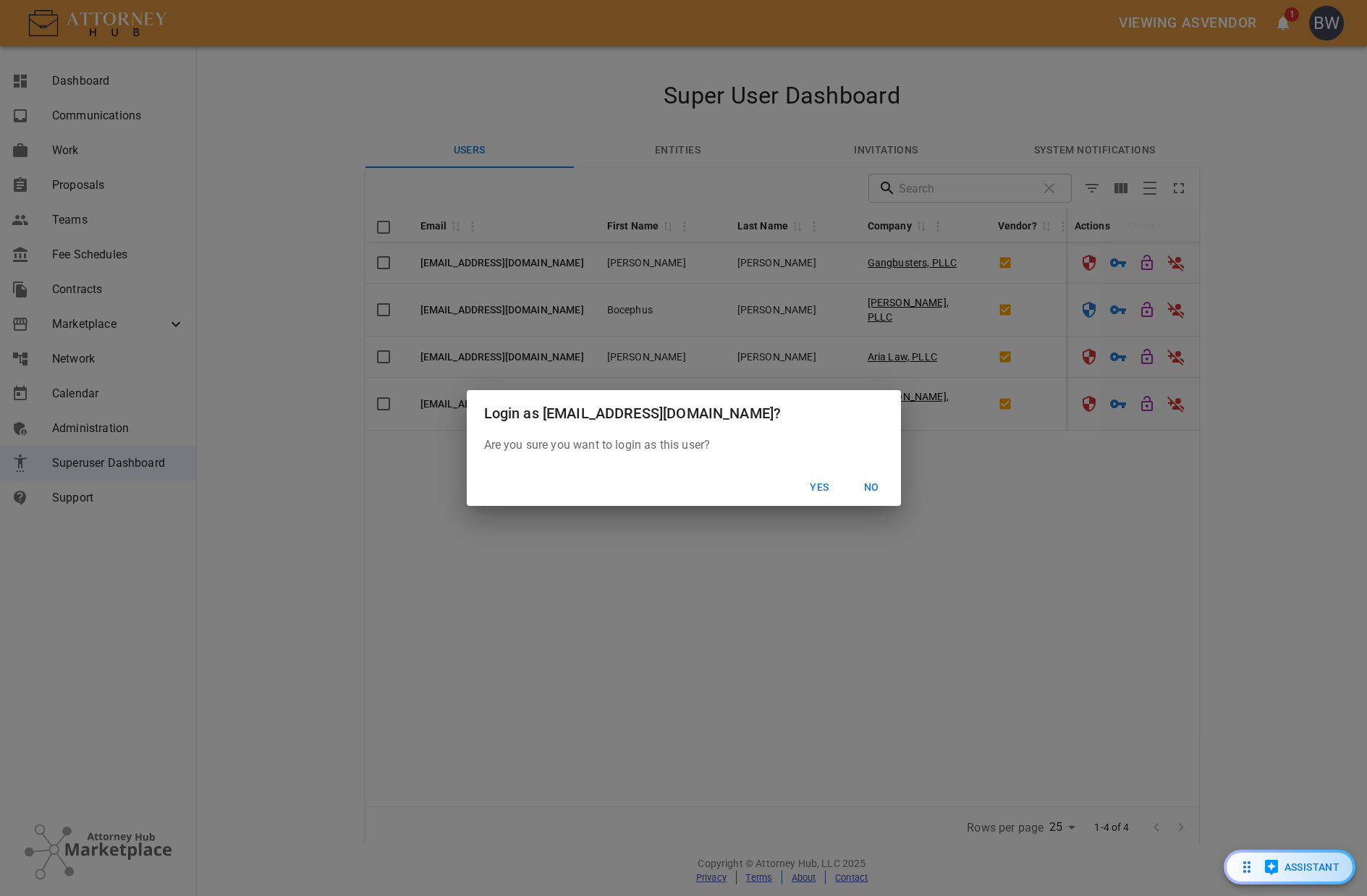
click at [814, 476] on button "Yes" at bounding box center [820, 488] width 47 height 27
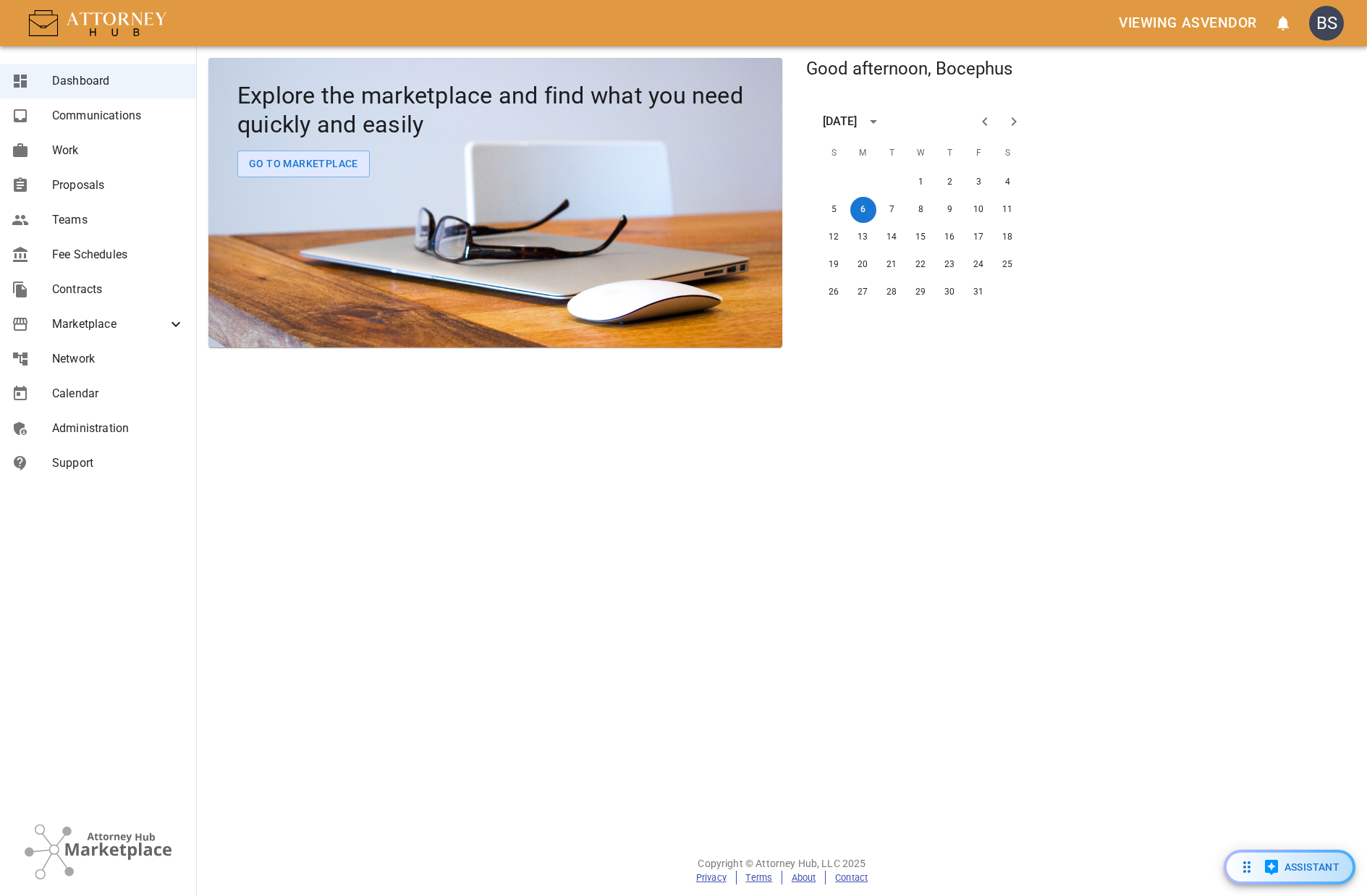
click at [130, 336] on div "Marketplace" at bounding box center [98, 325] width 196 height 35
click at [126, 433] on span "Your Profiles" at bounding box center [123, 428] width 121 height 17
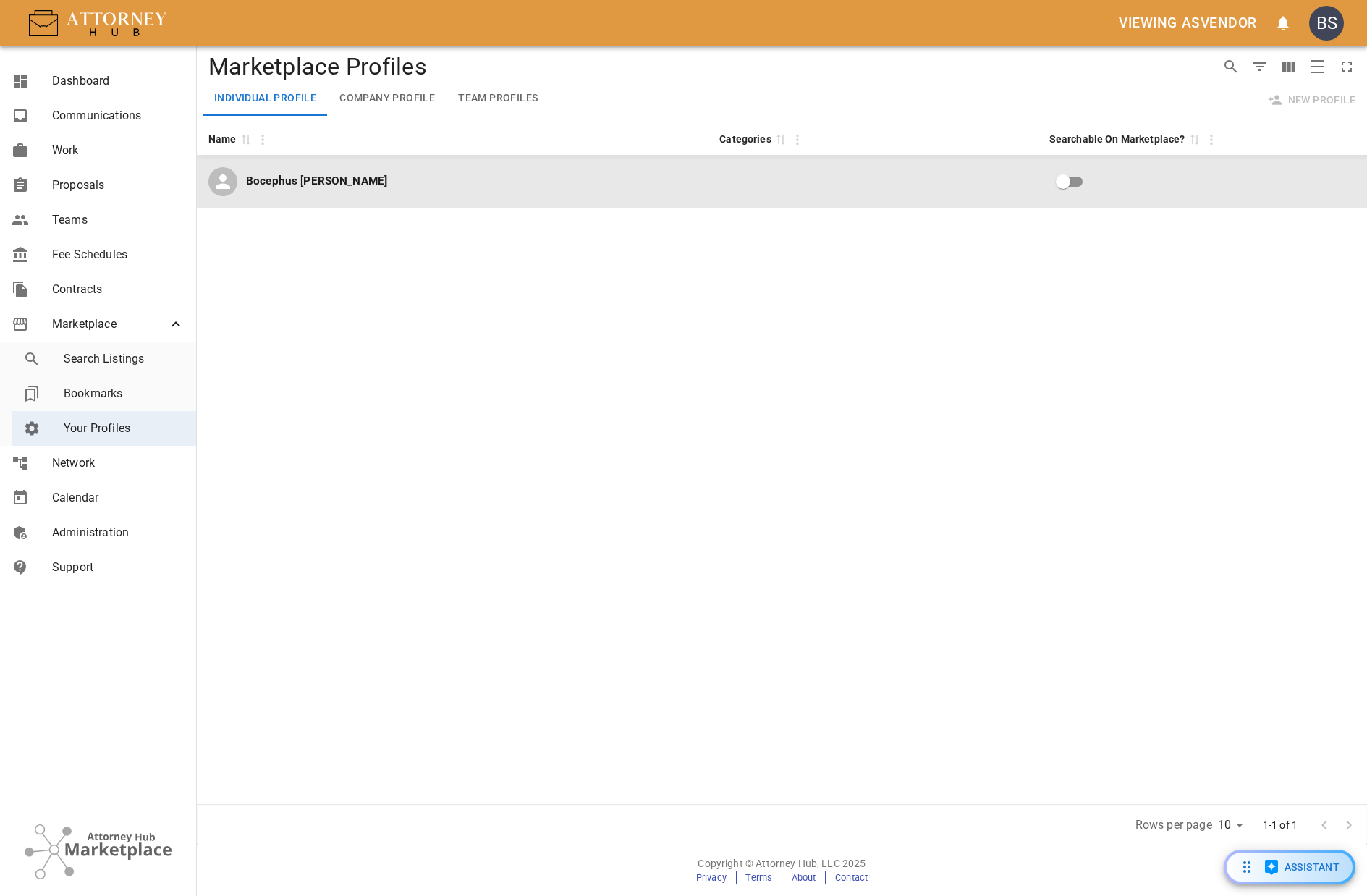
click at [858, 177] on td at bounding box center [872, 182] width 329 height 53
select select "US"
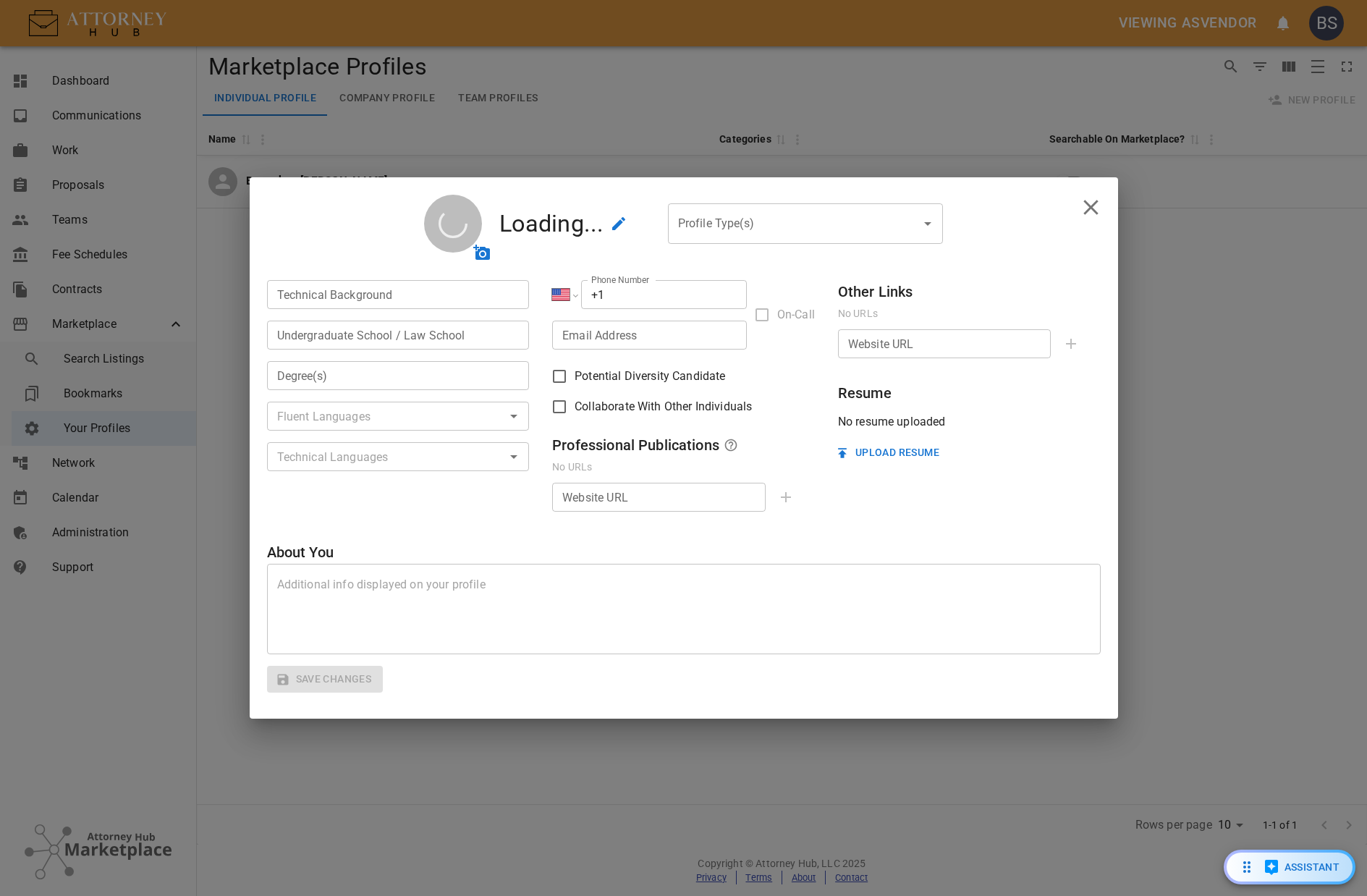
type input "bwade+admin@attorneyhub.com"
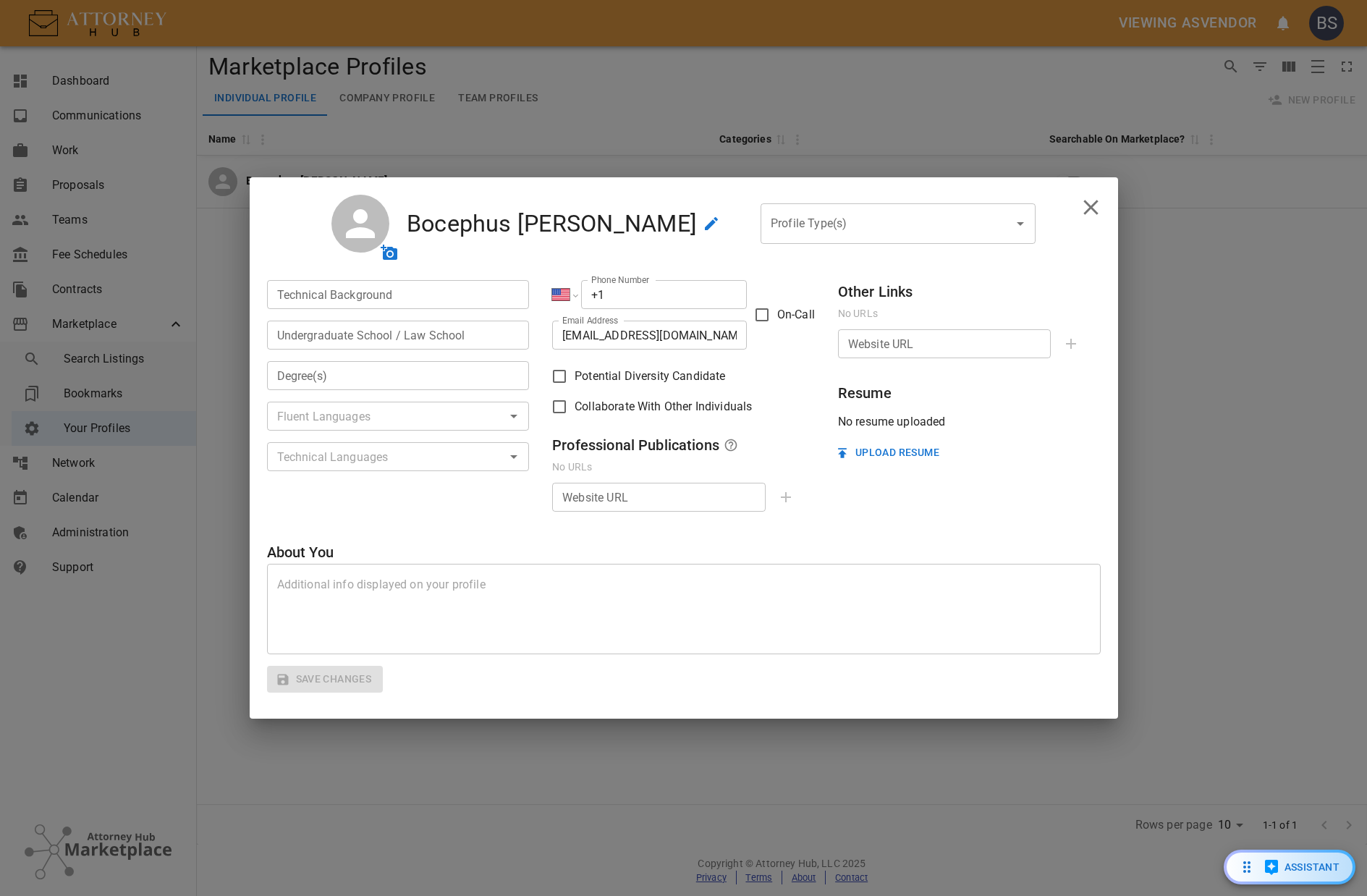
click at [389, 237] on div at bounding box center [360, 223] width 58 height 58
click at [397, 249] on icon "upload avatar" at bounding box center [389, 252] width 17 height 15
click at [397, 258] on icon "upload avatar" at bounding box center [389, 252] width 17 height 15
click at [404, 266] on span "upload avatar" at bounding box center [389, 252] width 29 height 29
click at [411, 291] on input "Technical Background" at bounding box center [398, 294] width 263 height 29
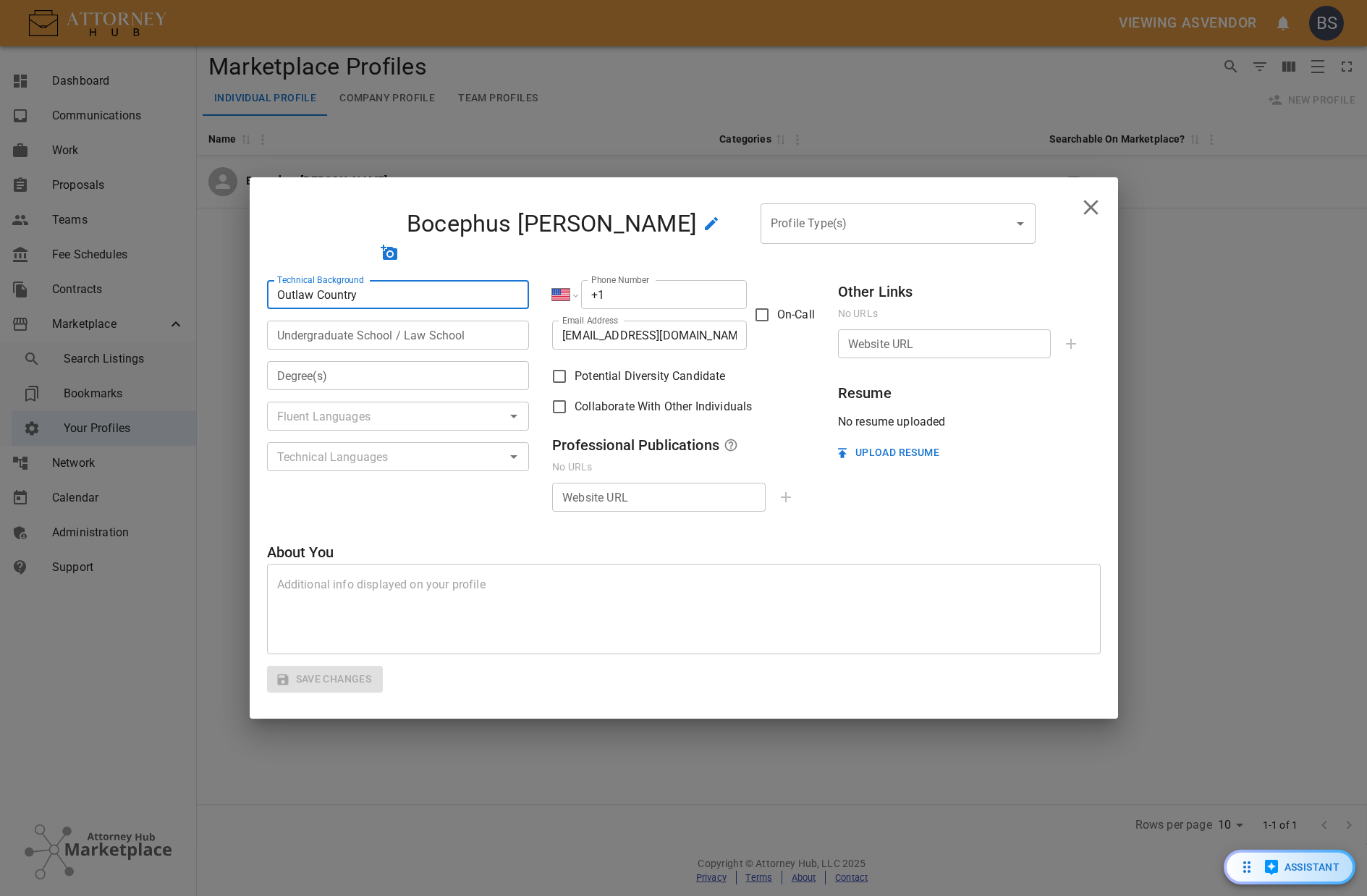
type input "Outlaw Country"
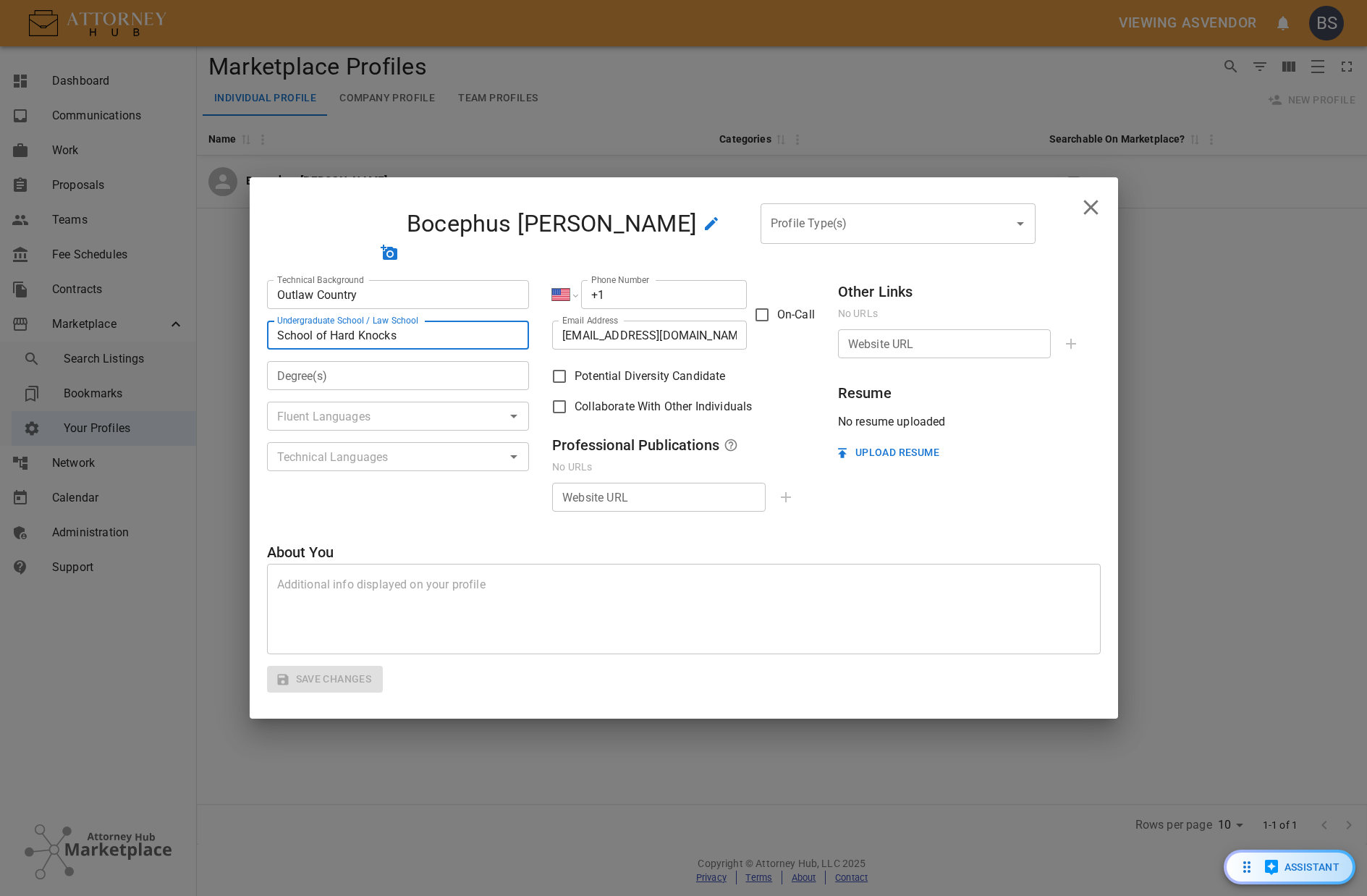
type input "School of Hard Knocks"
type input "Third"
click at [354, 411] on input "text" at bounding box center [386, 416] width 230 height 21
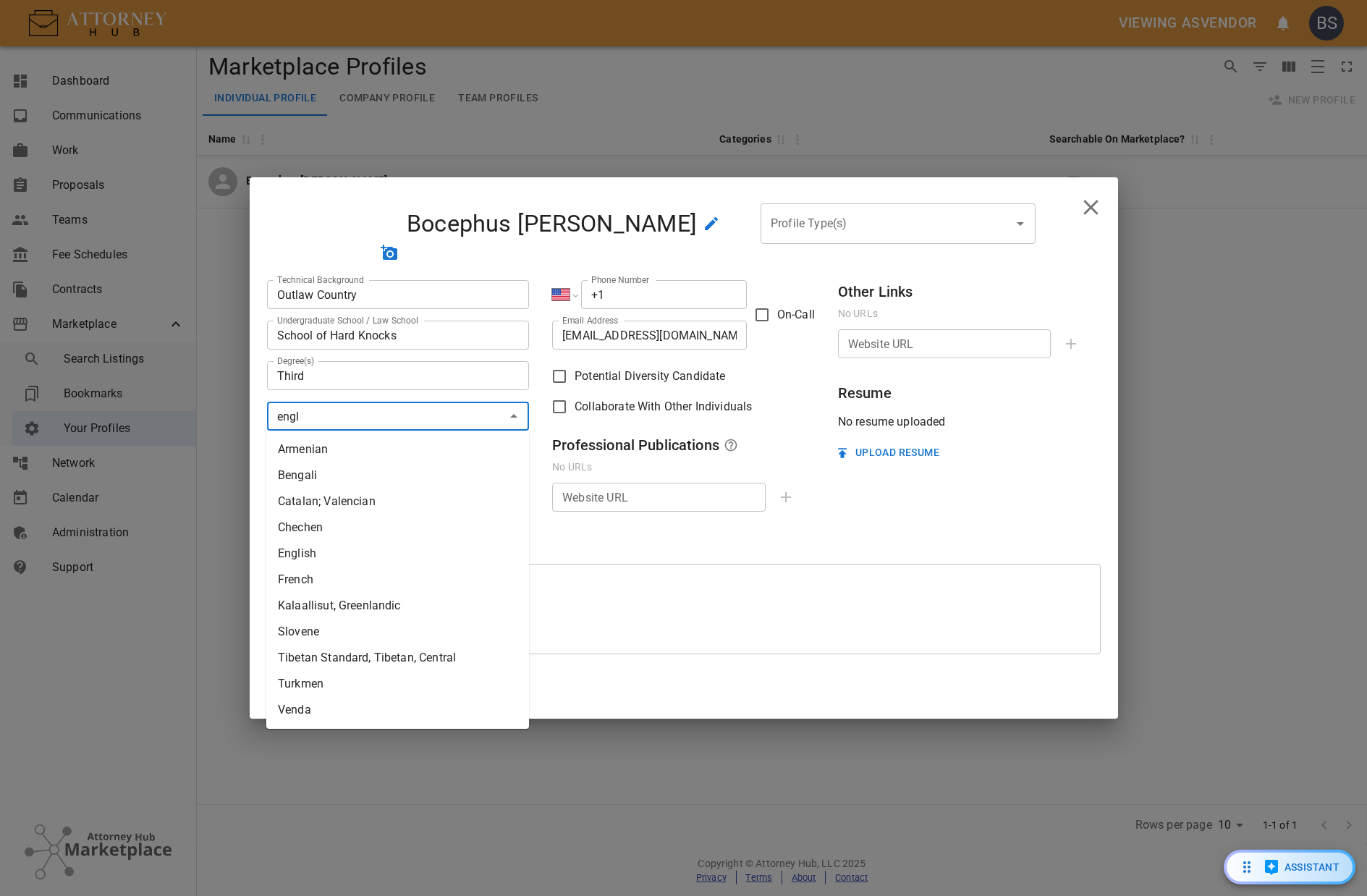
type input "engli"
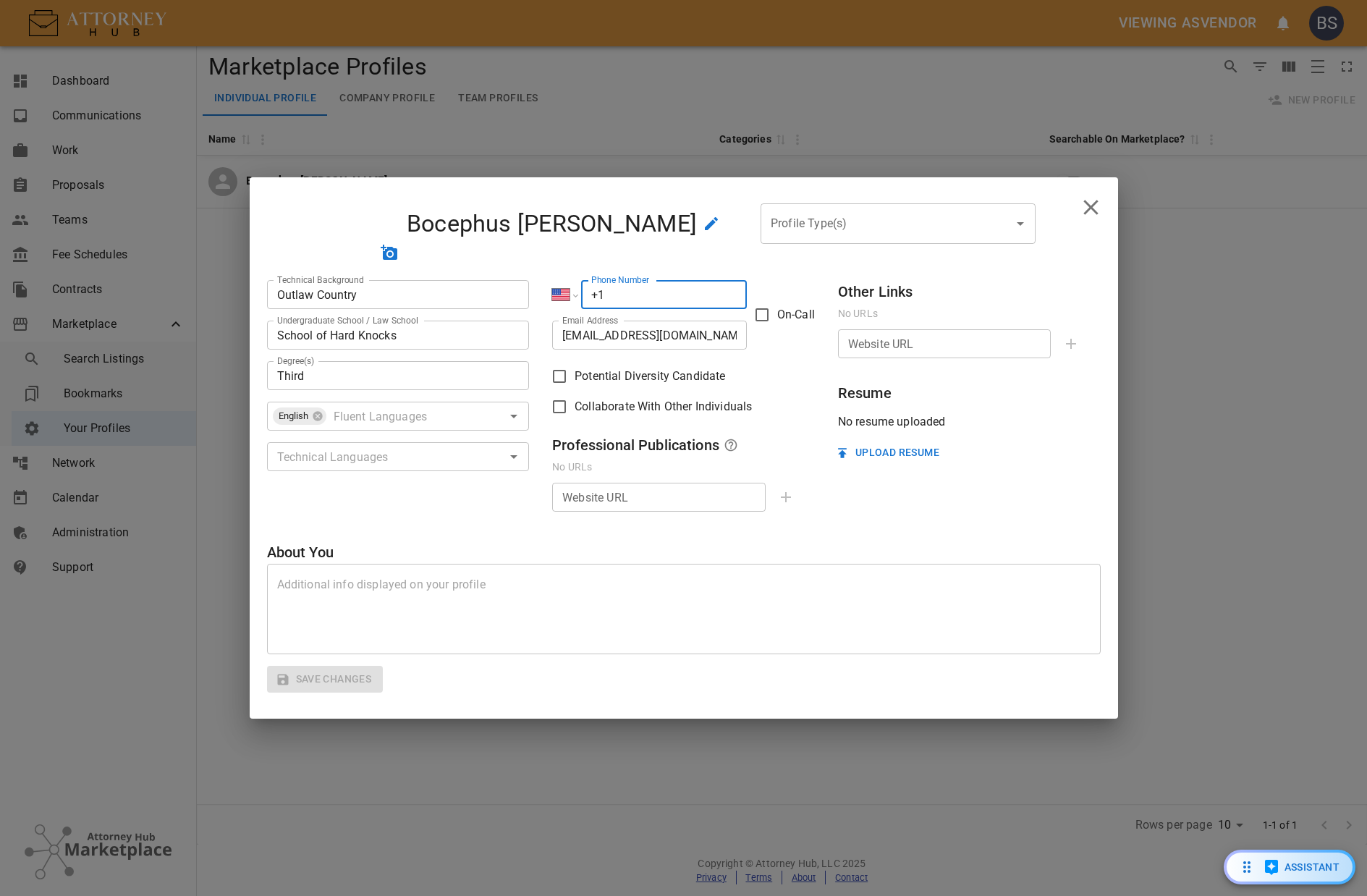
click at [710, 288] on input "+1" at bounding box center [663, 294] width 165 height 29
click at [786, 234] on div "Profile Type(s)" at bounding box center [898, 223] width 275 height 40
type input "+1 555 554 5454"
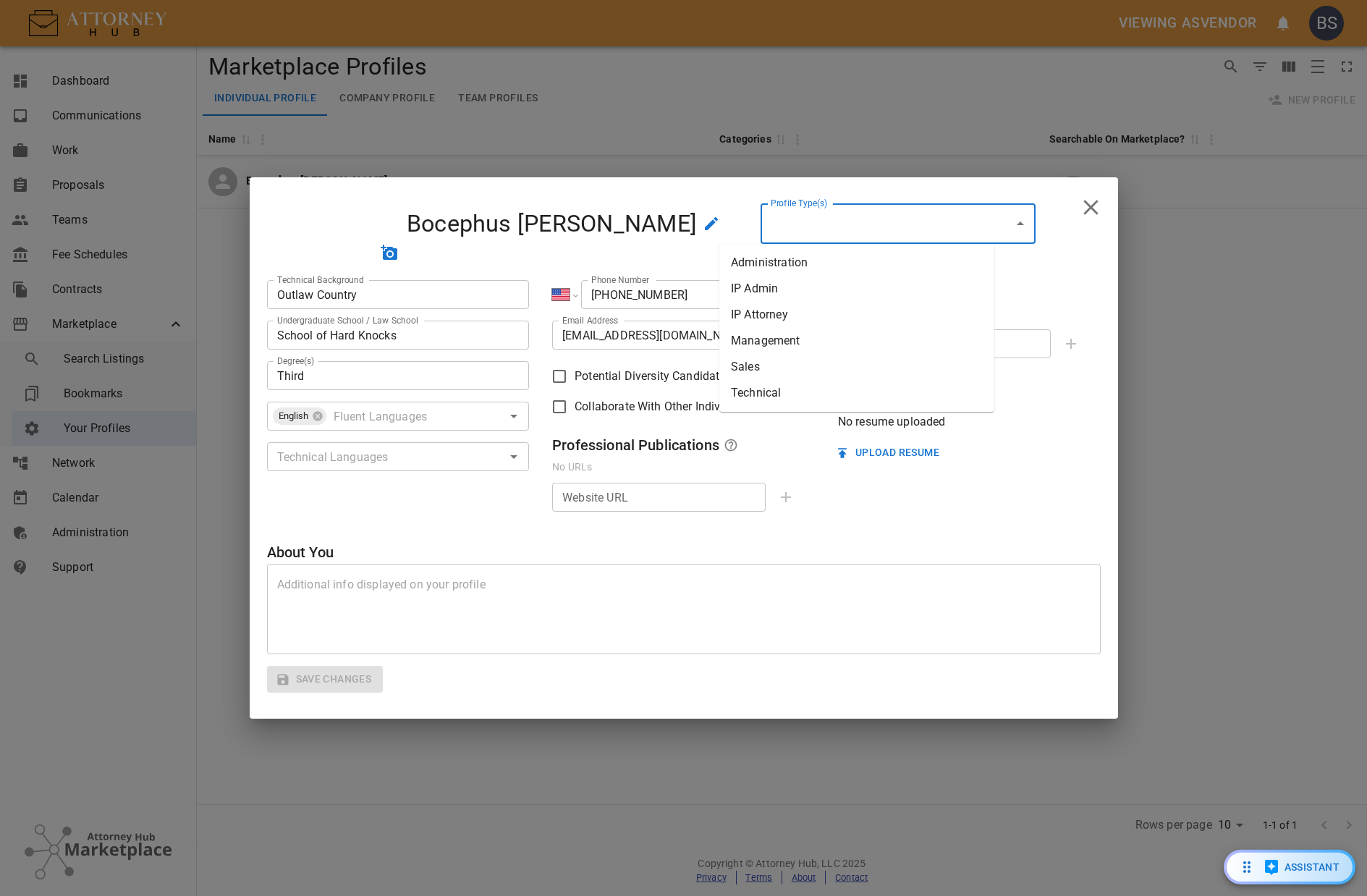
click at [781, 363] on li "Sales" at bounding box center [856, 366] width 275 height 26
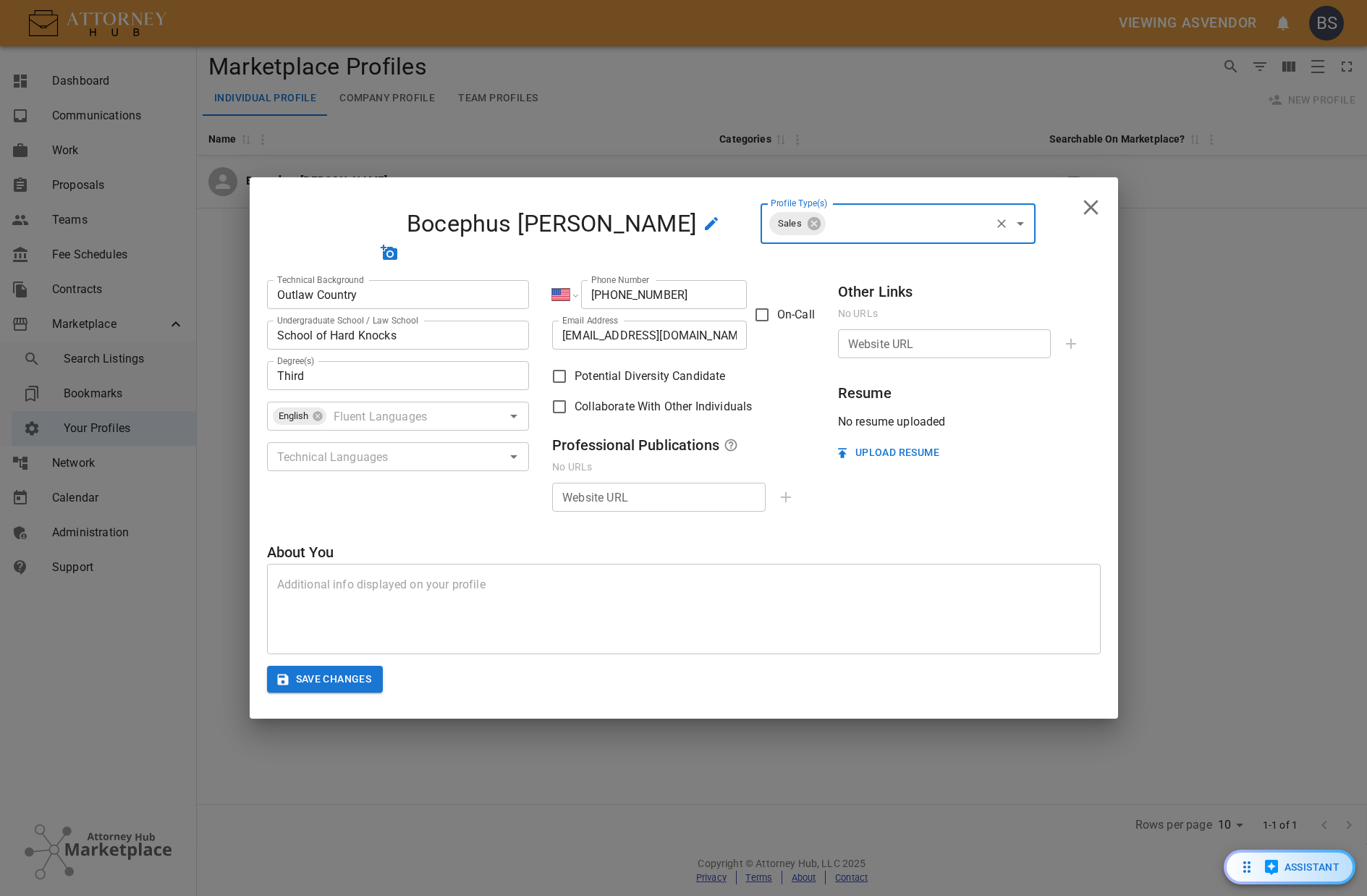
click at [1007, 263] on div "Bocephus Sylvester Profile Type(s) Sales Profile Type(s)" at bounding box center [683, 226] width 833 height 98
click at [385, 587] on textarea at bounding box center [684, 609] width 814 height 66
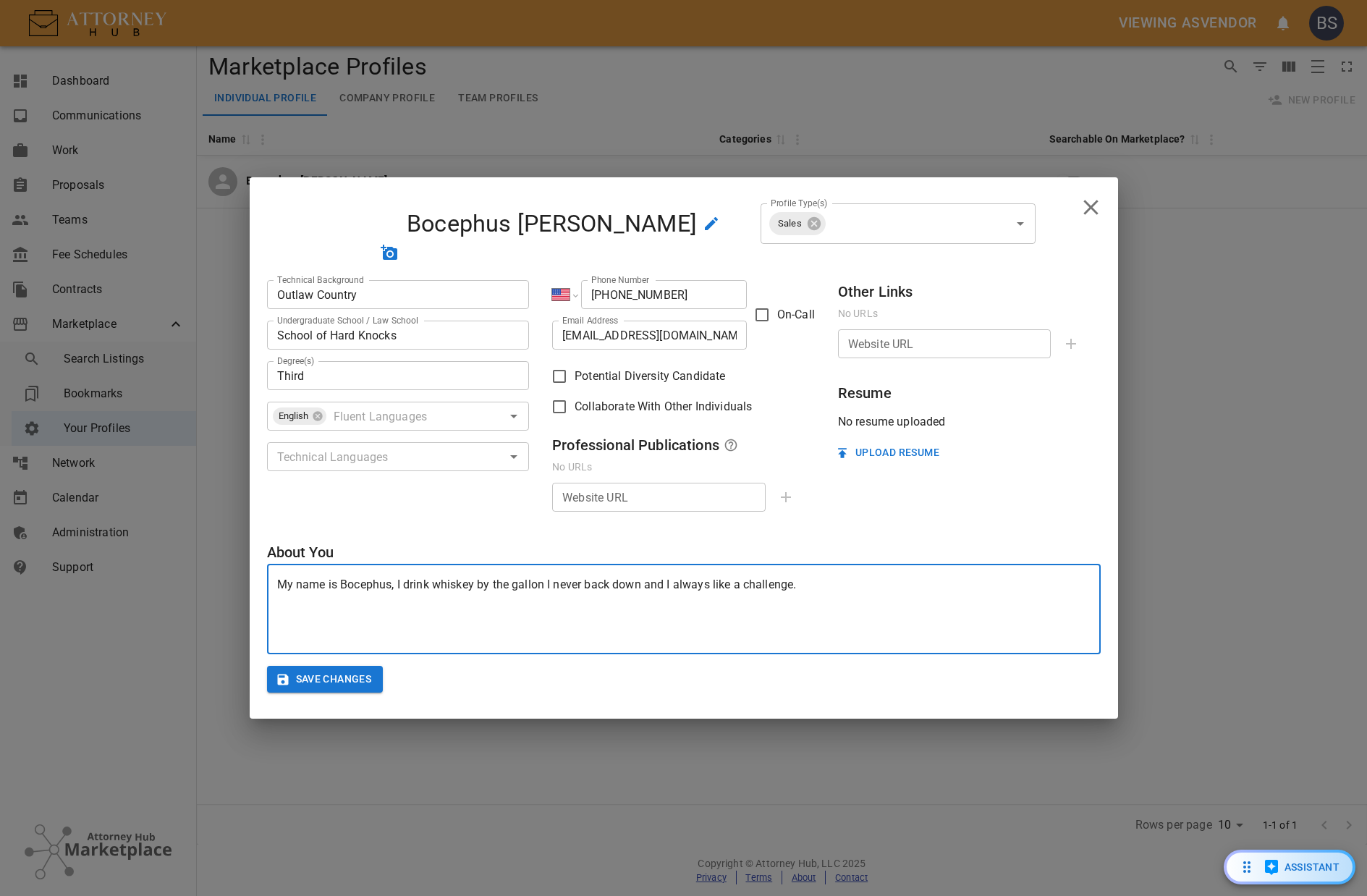
type textarea "My name is Bocephus, I drink whiskey by the gallon I never back down and I alwa…"
click at [349, 679] on button "Save Changes" at bounding box center [325, 679] width 116 height 27
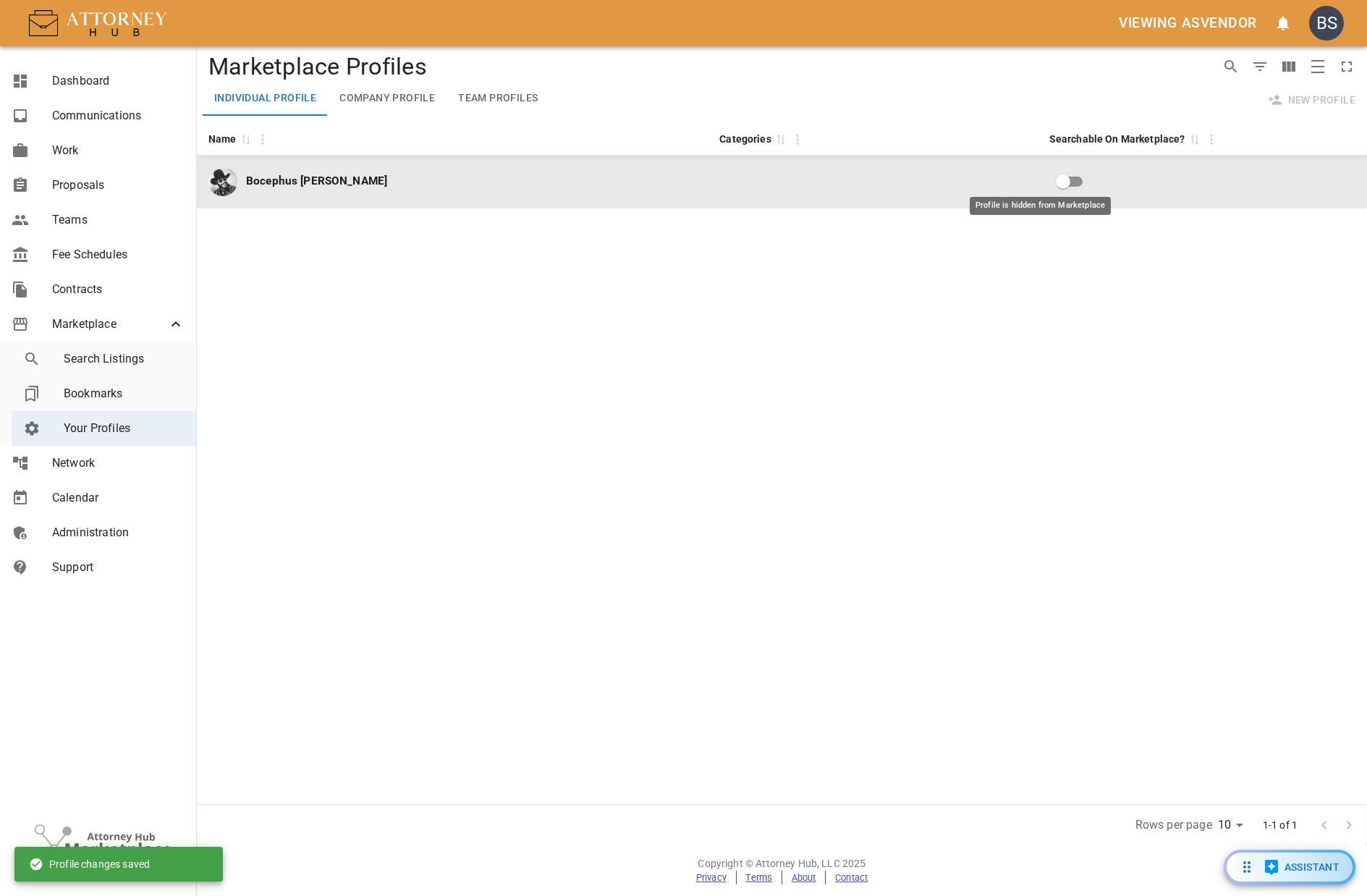
click at [1028, 175] on input "Profile is hidden from Marketplace" at bounding box center [1063, 181] width 82 height 28
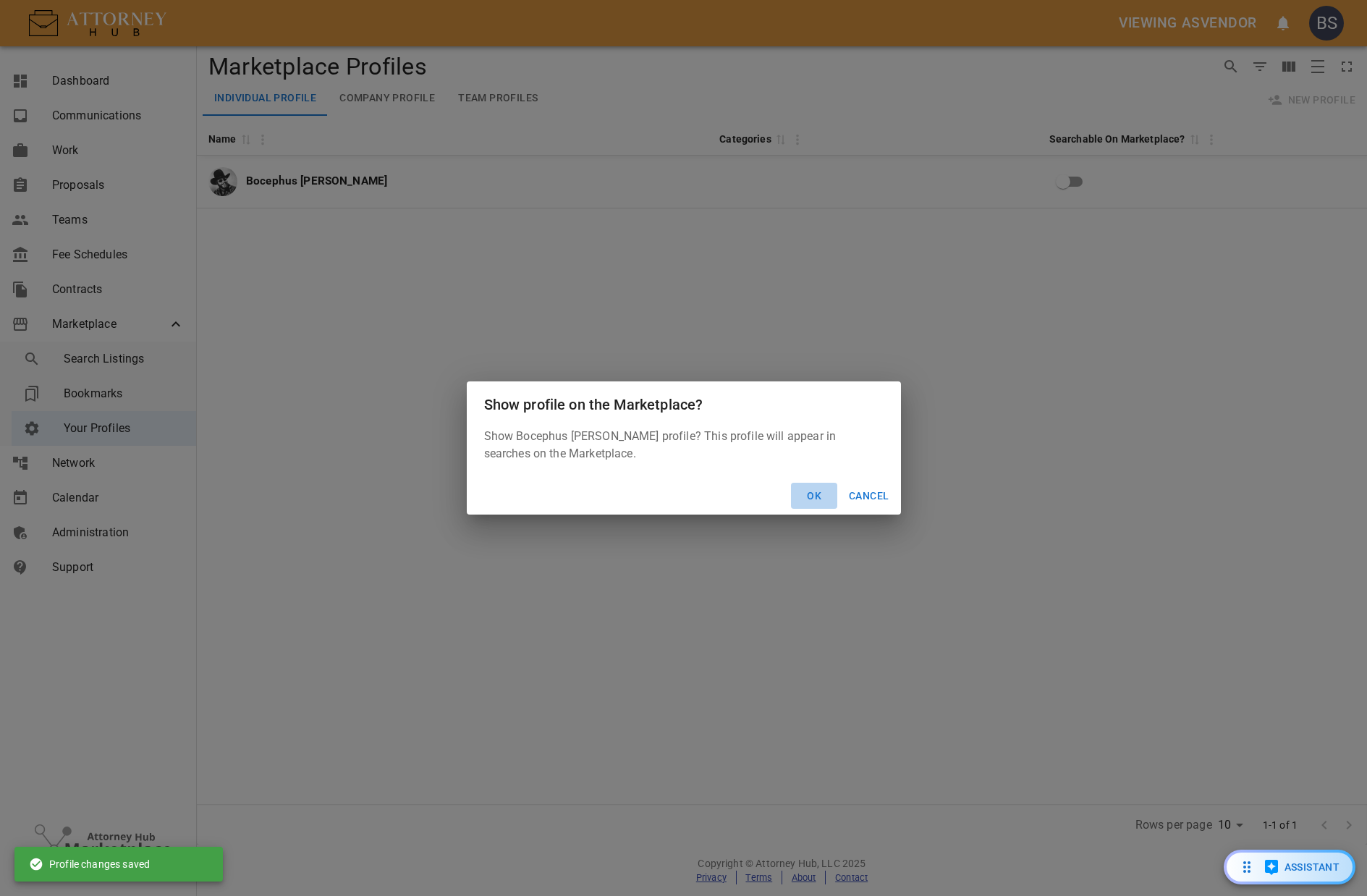
click at [808, 491] on button "Ok" at bounding box center [814, 496] width 47 height 27
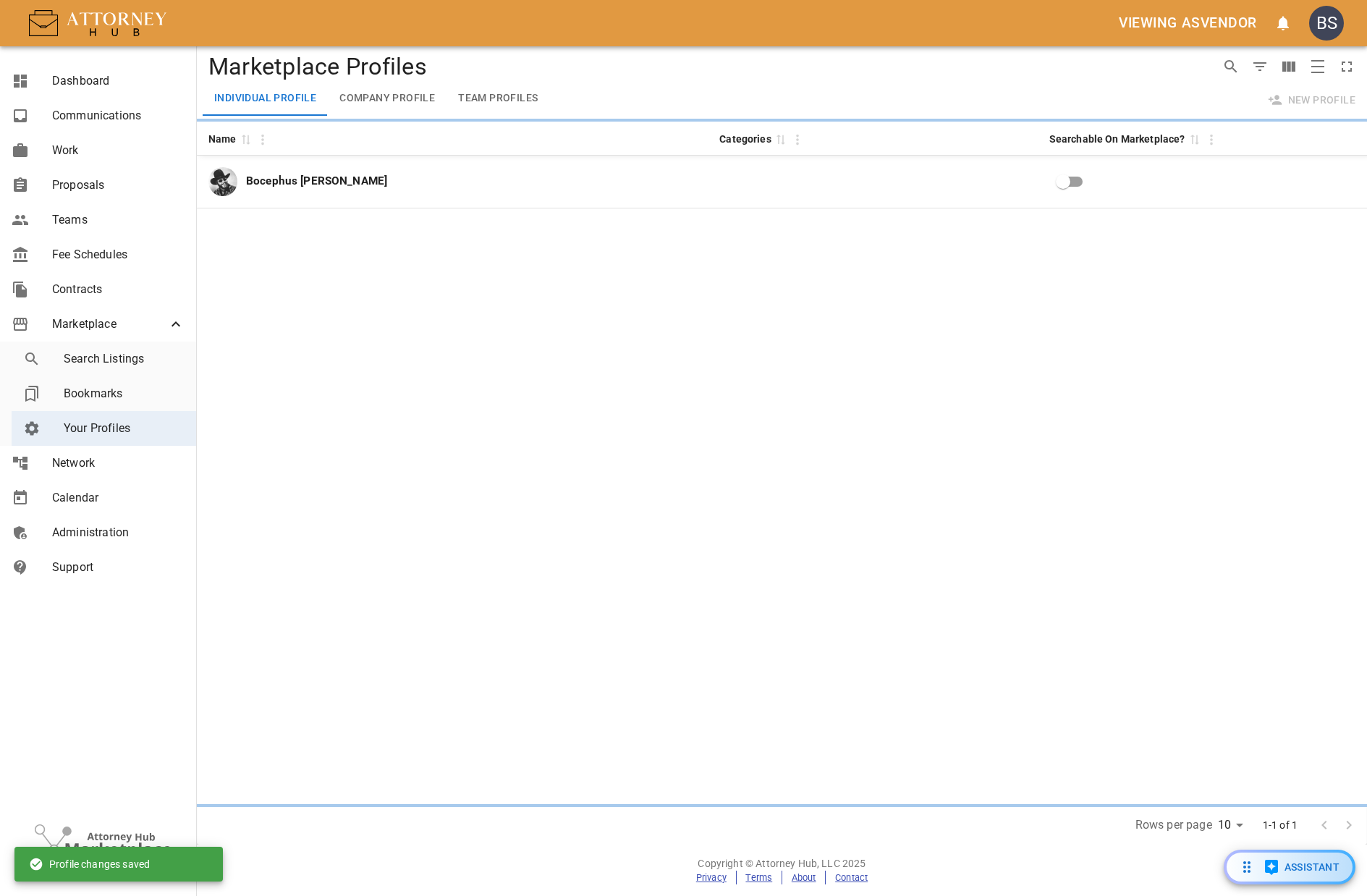
checkbox input "true"
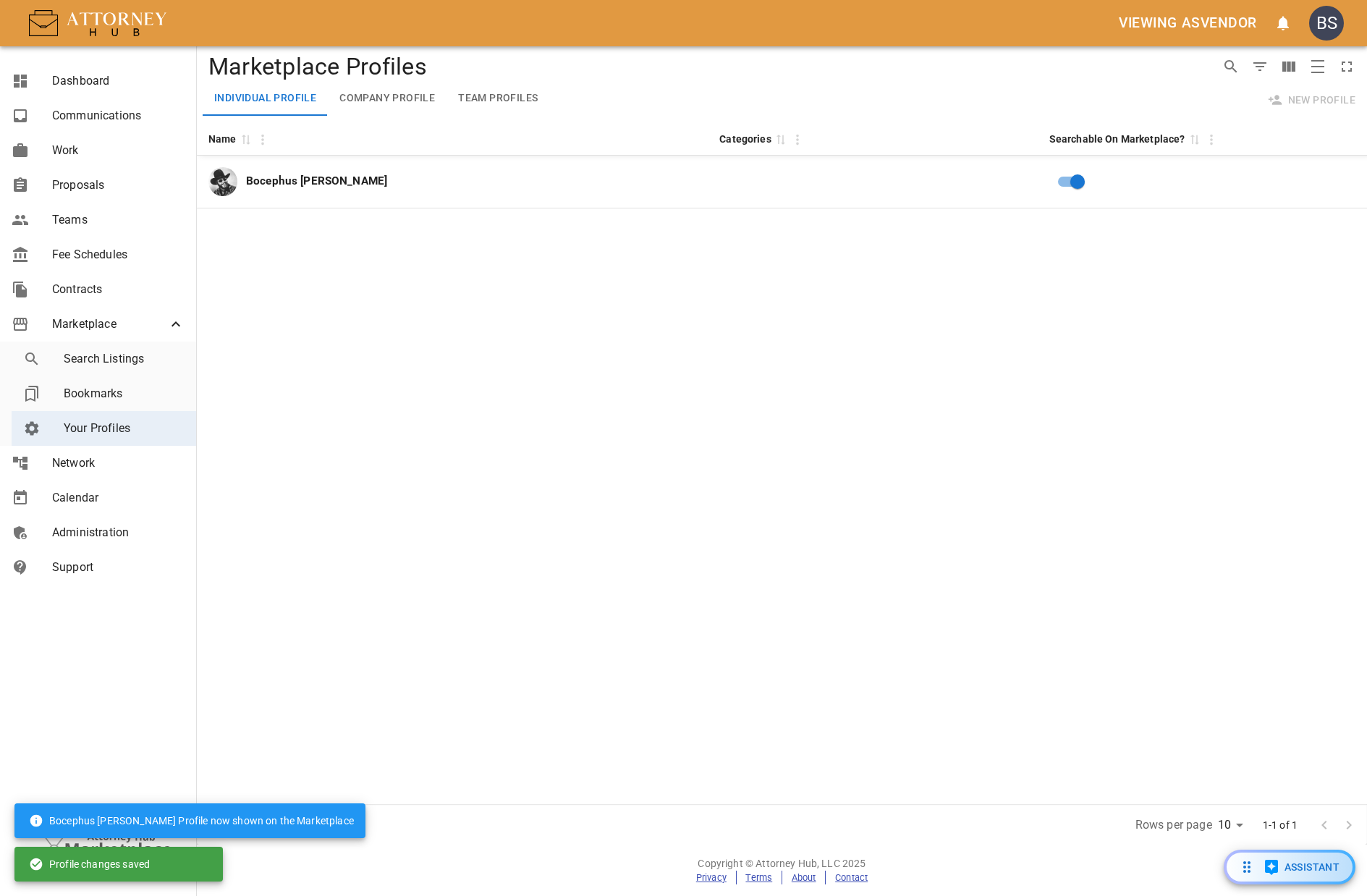
click at [663, 389] on div "Name 0 Categories 0 Searchable On Marketplace? 0 Bocephus Sylvester" at bounding box center [782, 463] width 1171 height 682
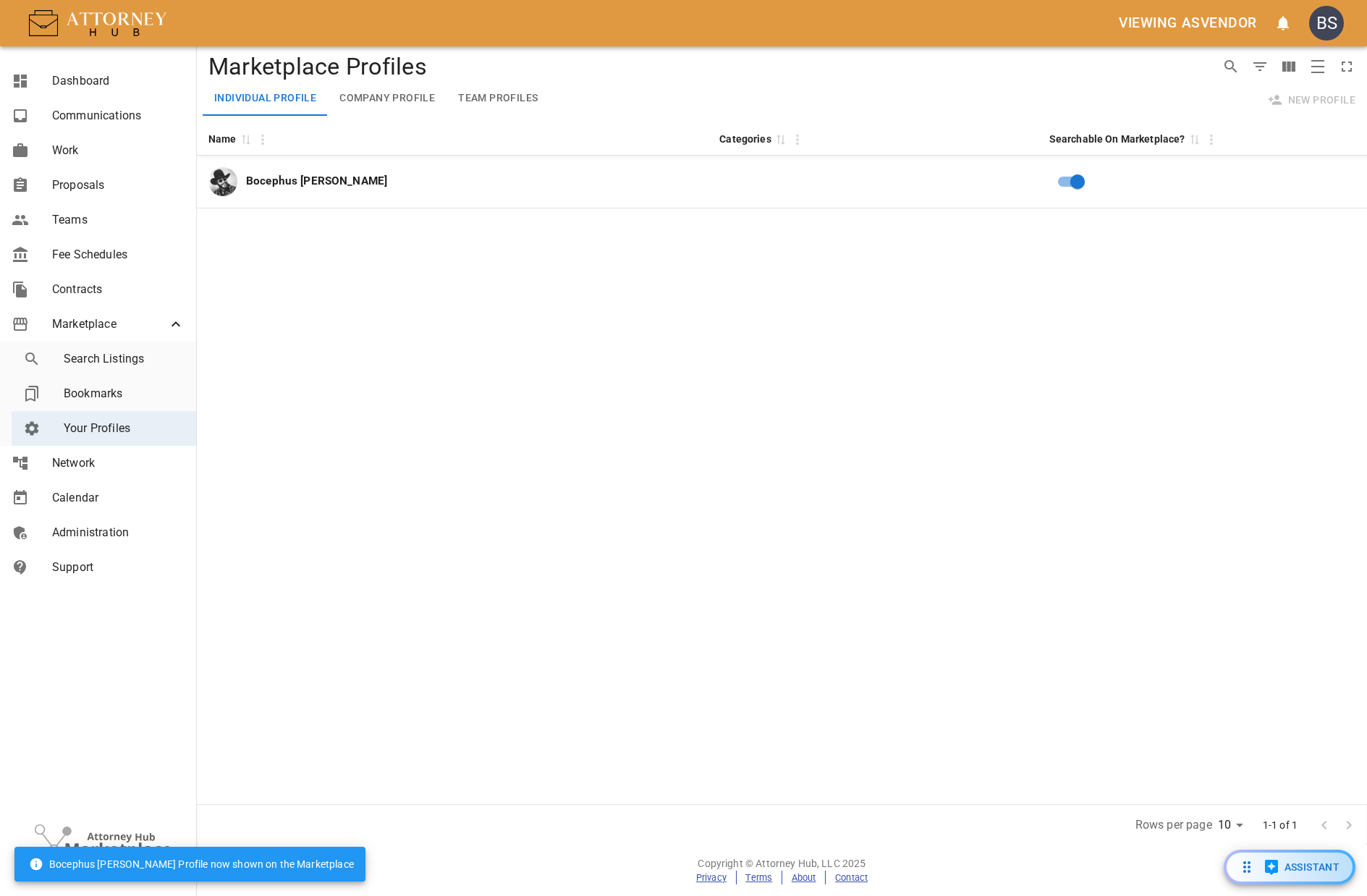
drag, startPoint x: 719, startPoint y: 430, endPoint x: 712, endPoint y: 419, distance: 13.0
click at [720, 428] on div "Name 0 Categories 0 Searchable On Marketplace? 0 Bocephus Sylvester" at bounding box center [782, 463] width 1171 height 682
click at [1324, 13] on div "BS" at bounding box center [1327, 23] width 35 height 35
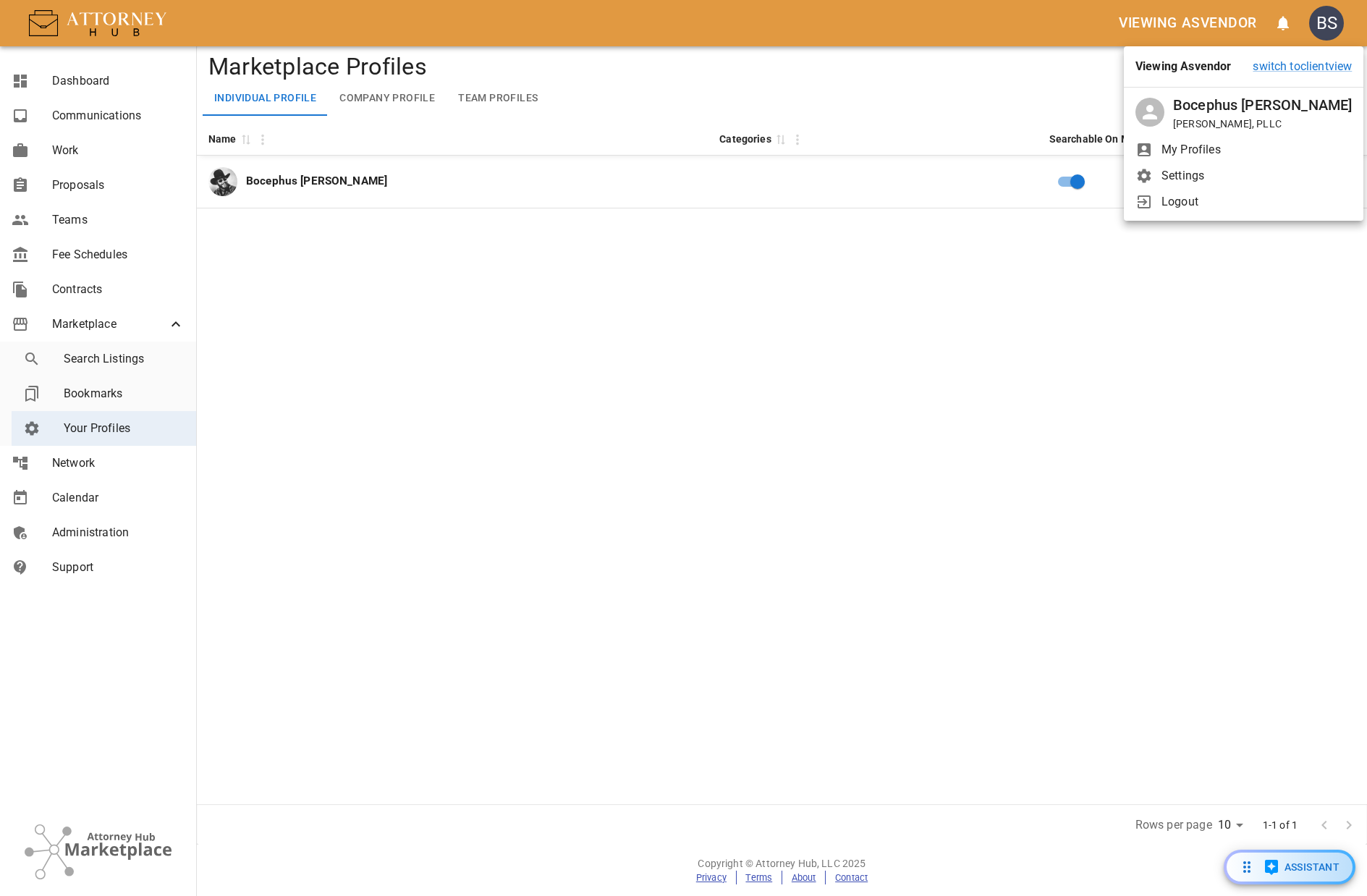
click at [1179, 204] on span "Logout" at bounding box center [1257, 202] width 190 height 17
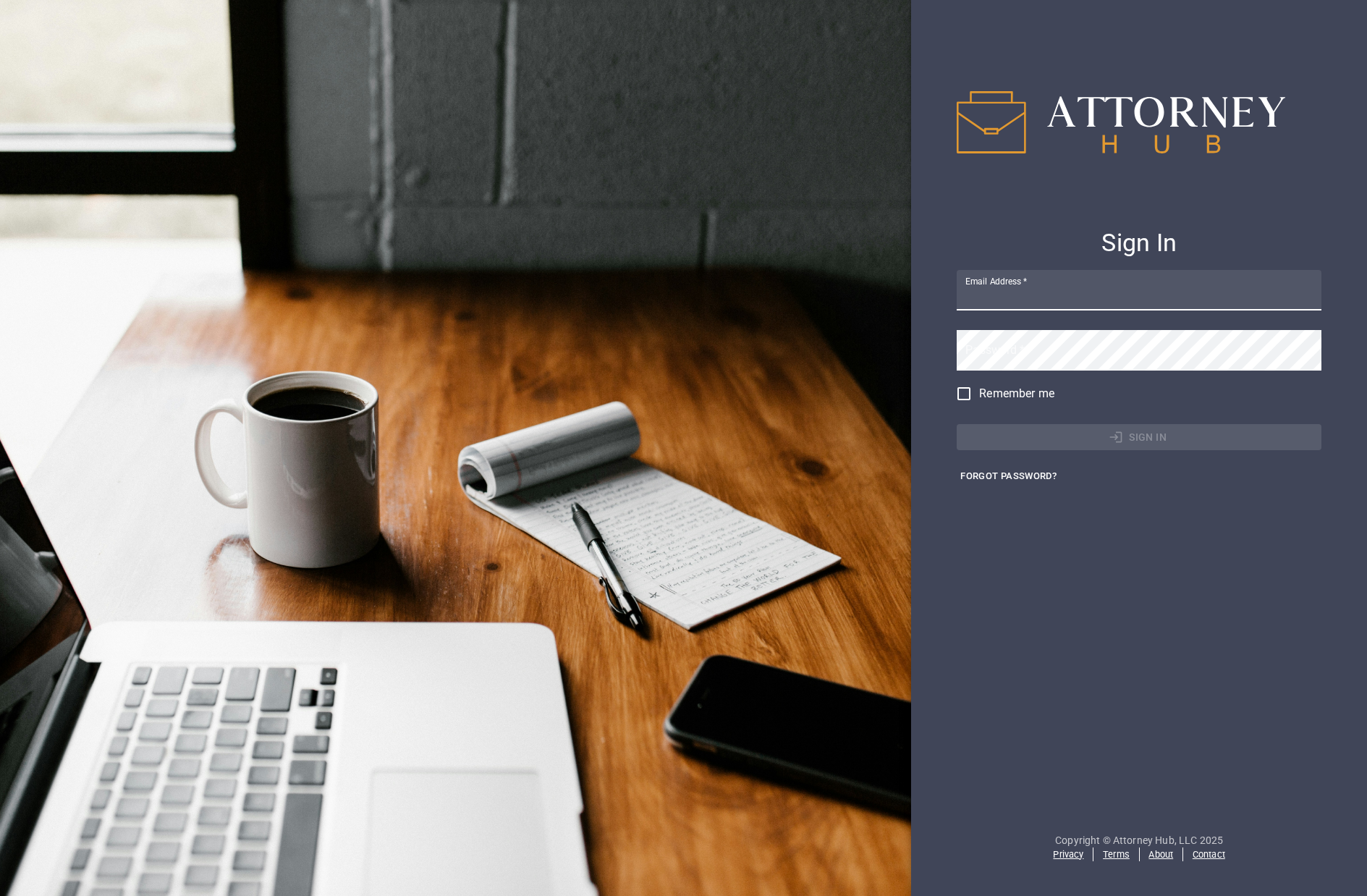
click at [1046, 294] on div "Email Address   *" at bounding box center [1139, 291] width 365 height 43
type input "bwade@attorneyhub.com"
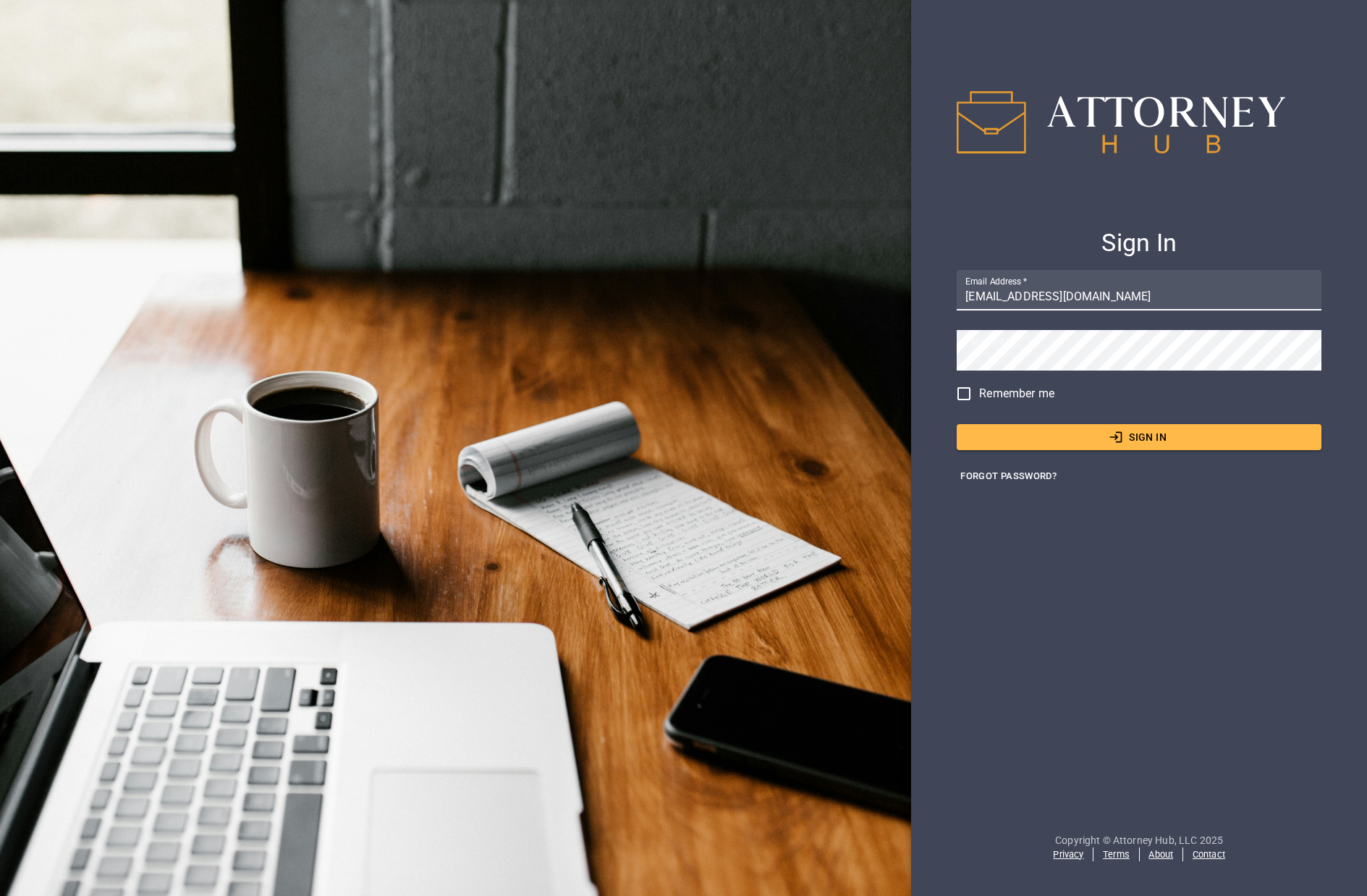
click at [1052, 449] on button "Sign In" at bounding box center [1139, 438] width 365 height 27
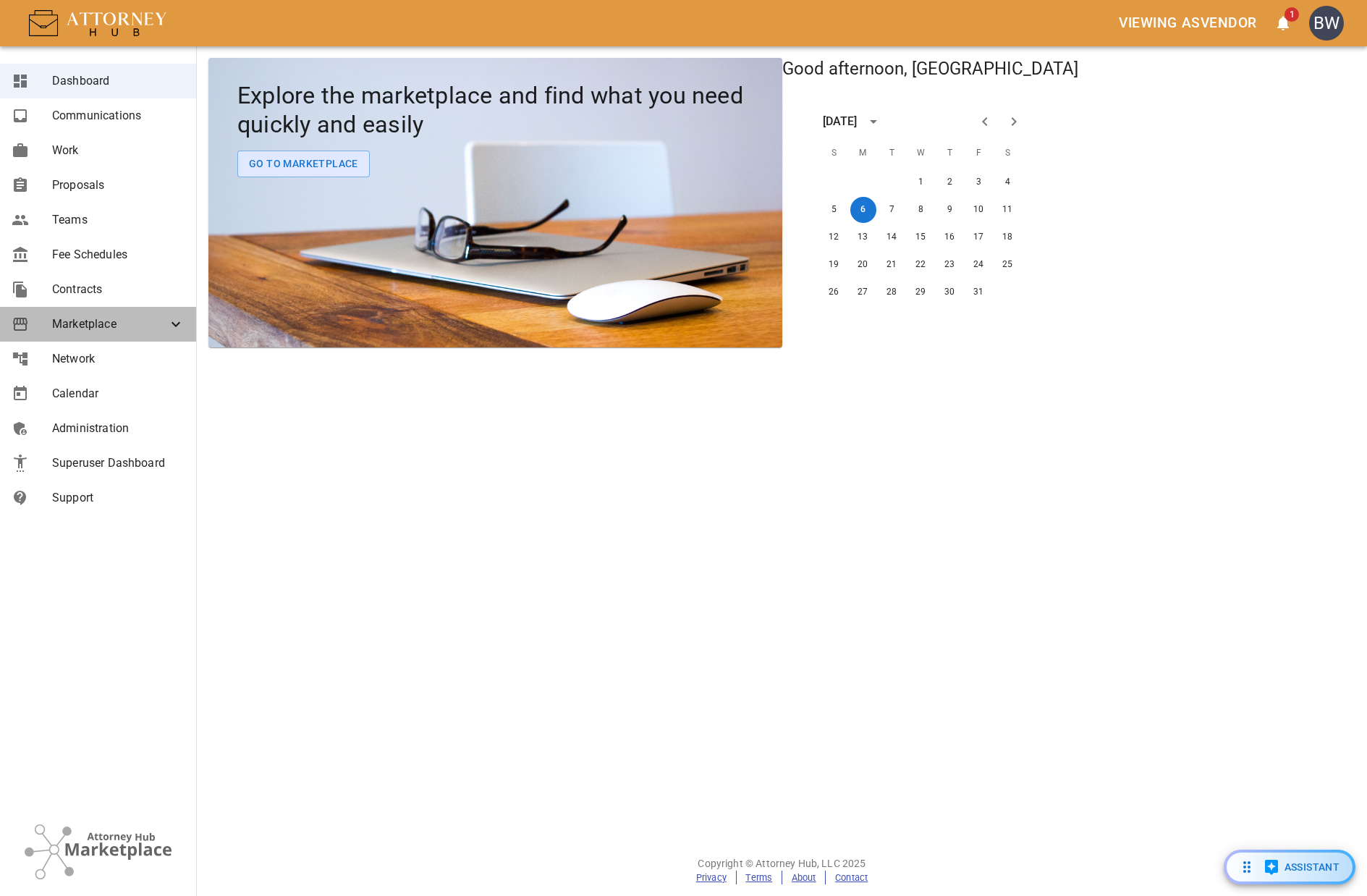
click at [134, 328] on span "Marketplace" at bounding box center [109, 325] width 115 height 17
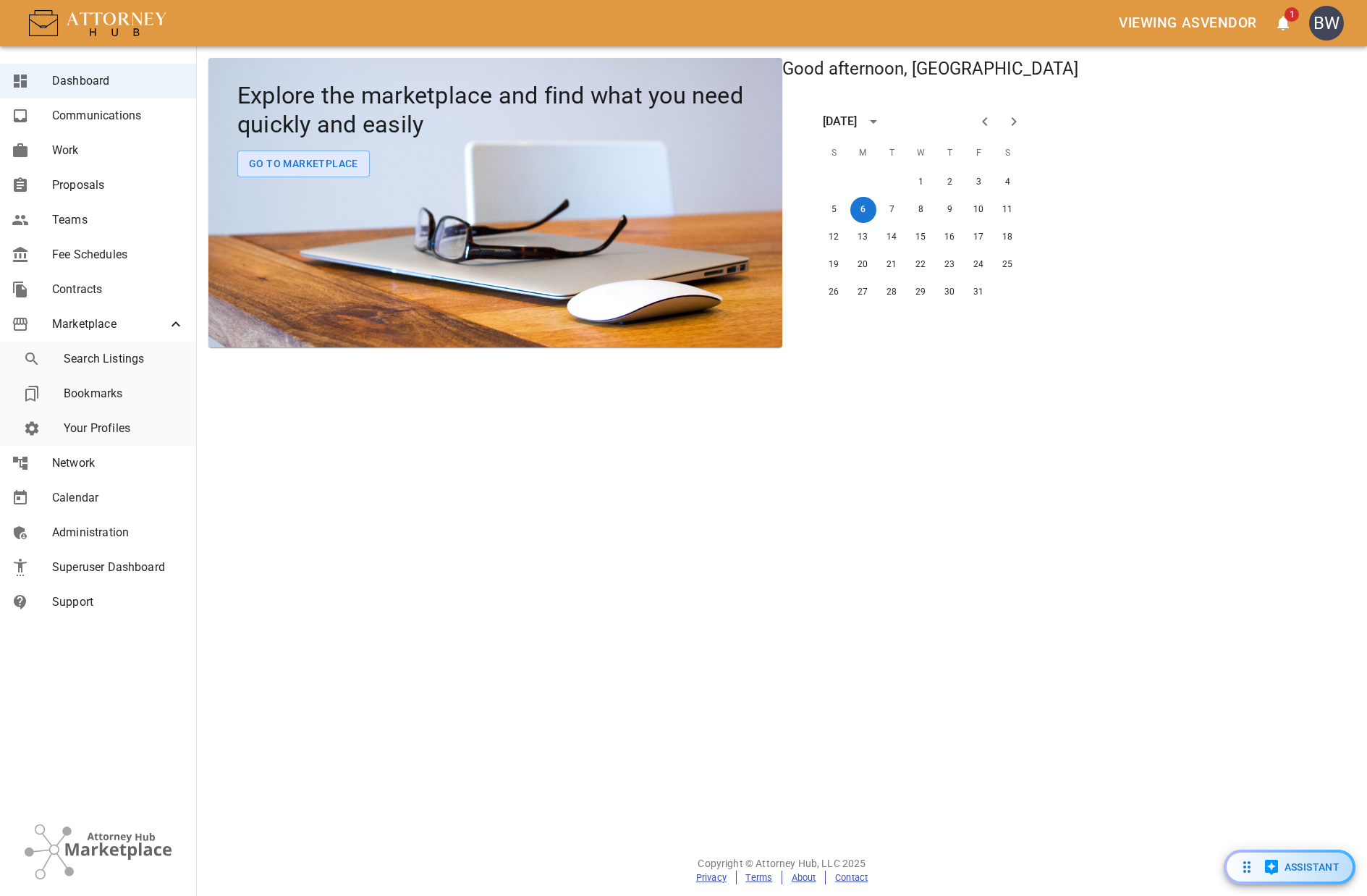
click at [132, 425] on span "Your Profiles" at bounding box center [123, 428] width 121 height 17
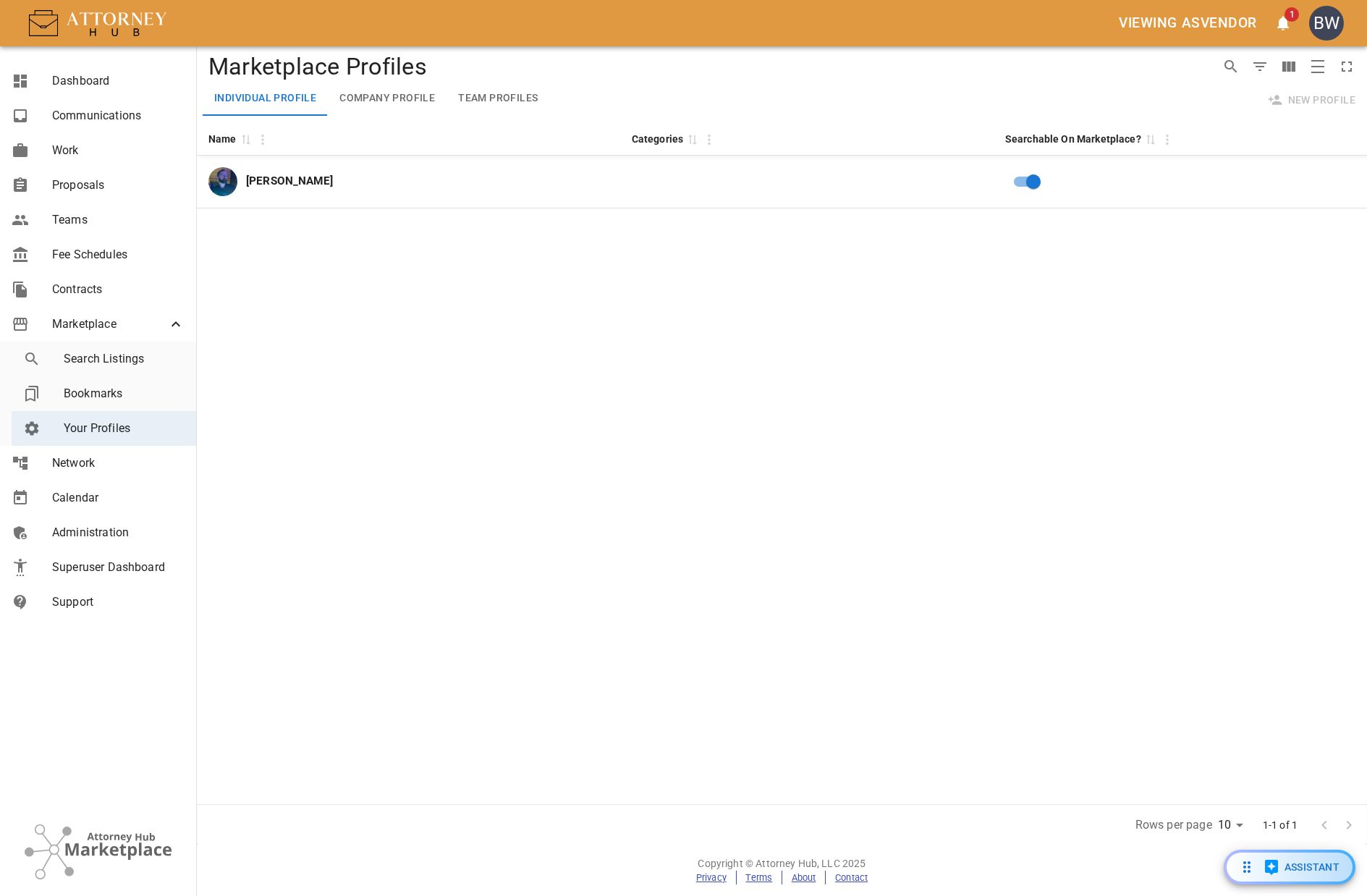
click at [511, 97] on button "Team Profiles" at bounding box center [498, 98] width 103 height 35
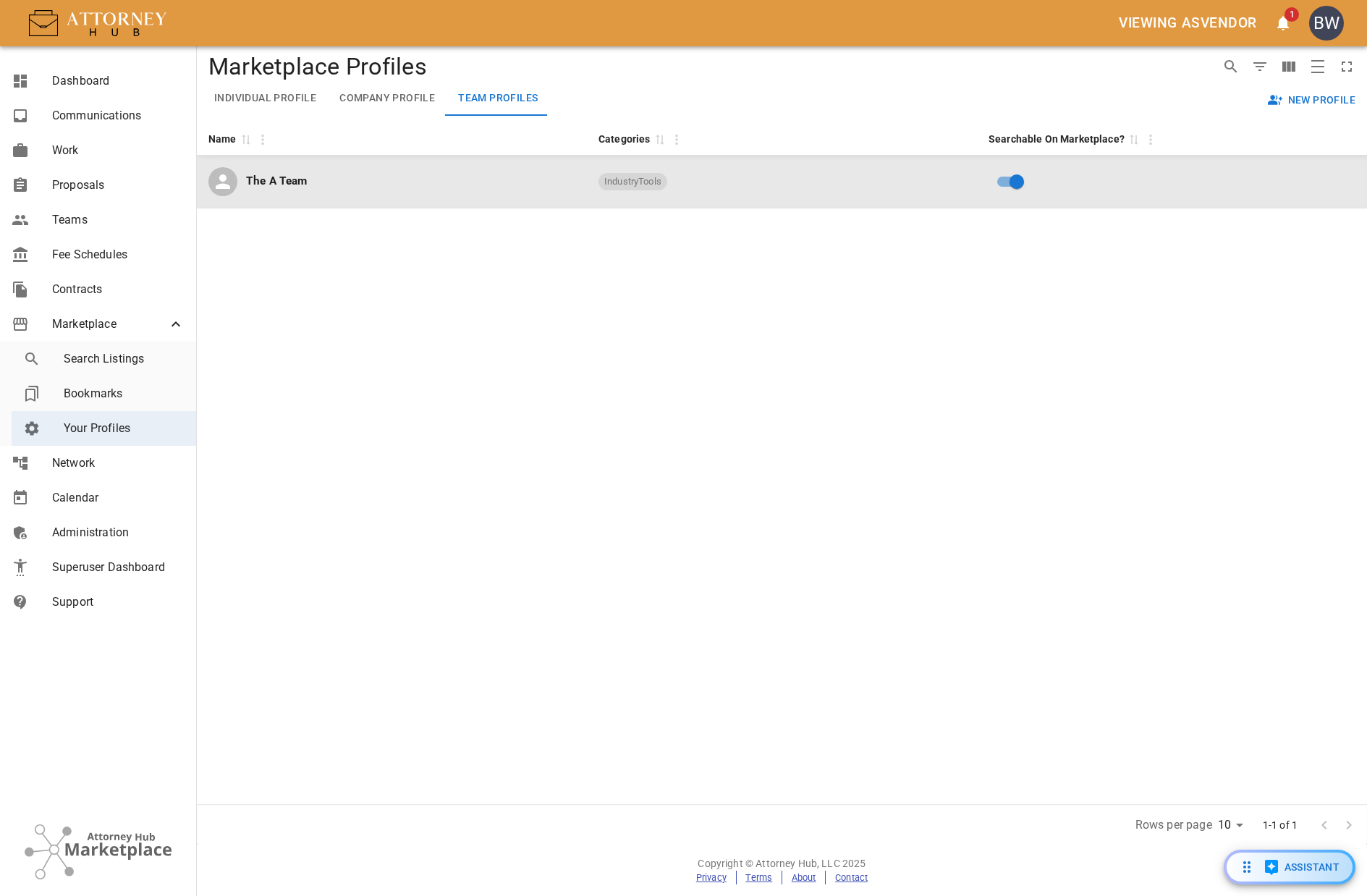
click at [430, 157] on td "The A Team" at bounding box center [392, 182] width 390 height 53
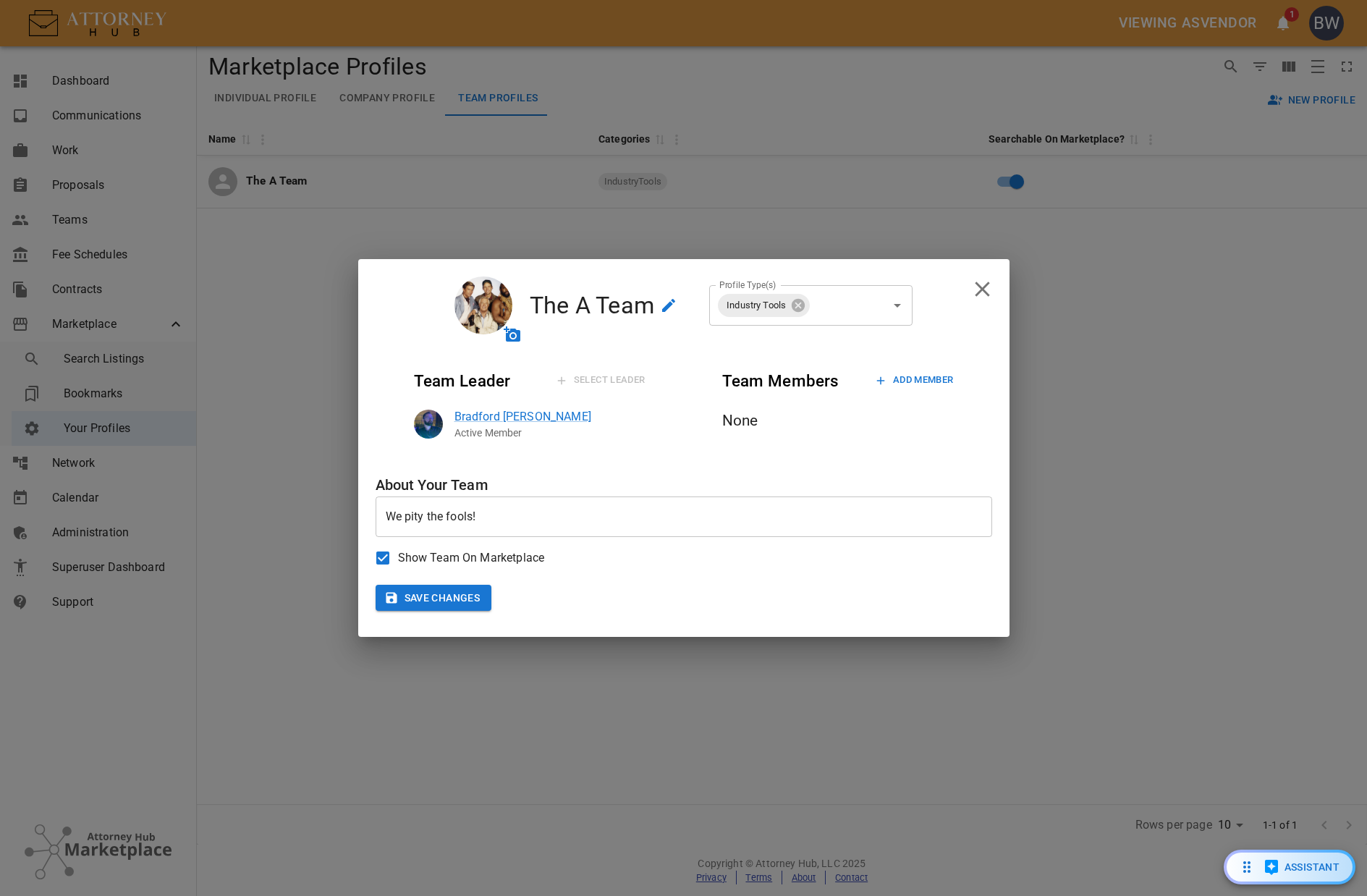
click at [922, 384] on button "Add Member" at bounding box center [913, 380] width 82 height 22
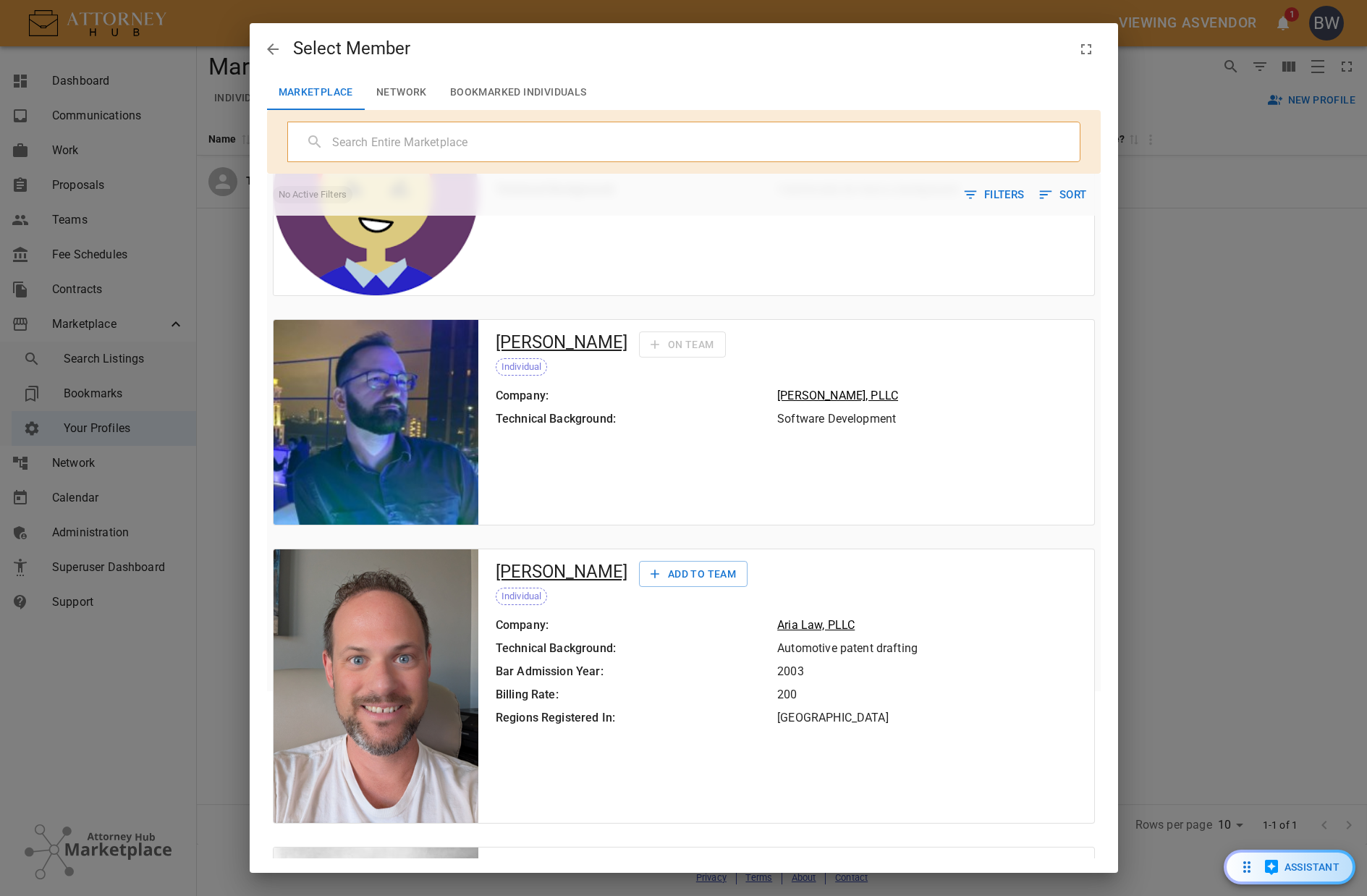
scroll to position [373, 0]
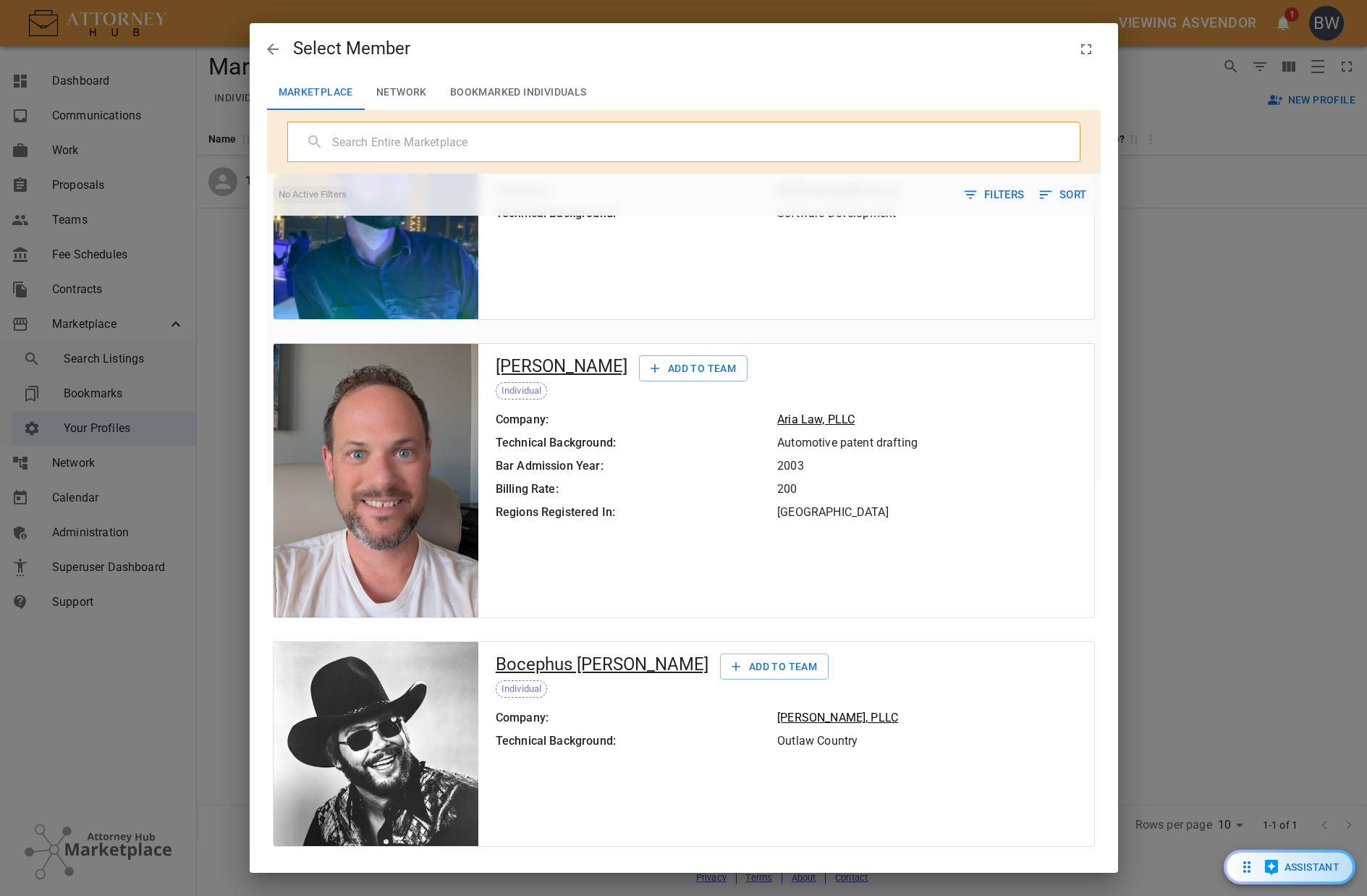
click at [720, 663] on button "Add To Team" at bounding box center [774, 667] width 108 height 27
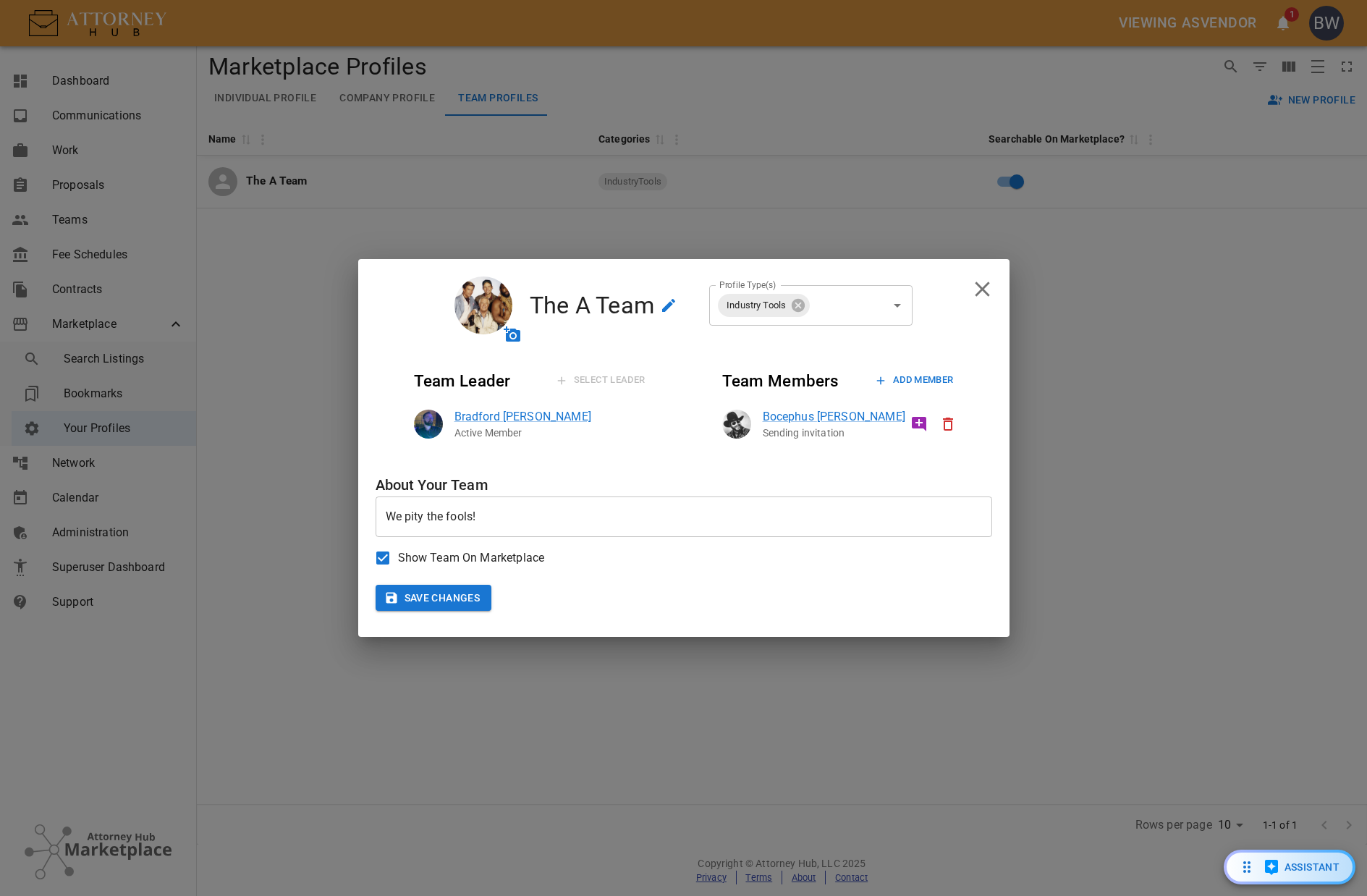
click at [461, 594] on button "Save Changes" at bounding box center [434, 598] width 116 height 27
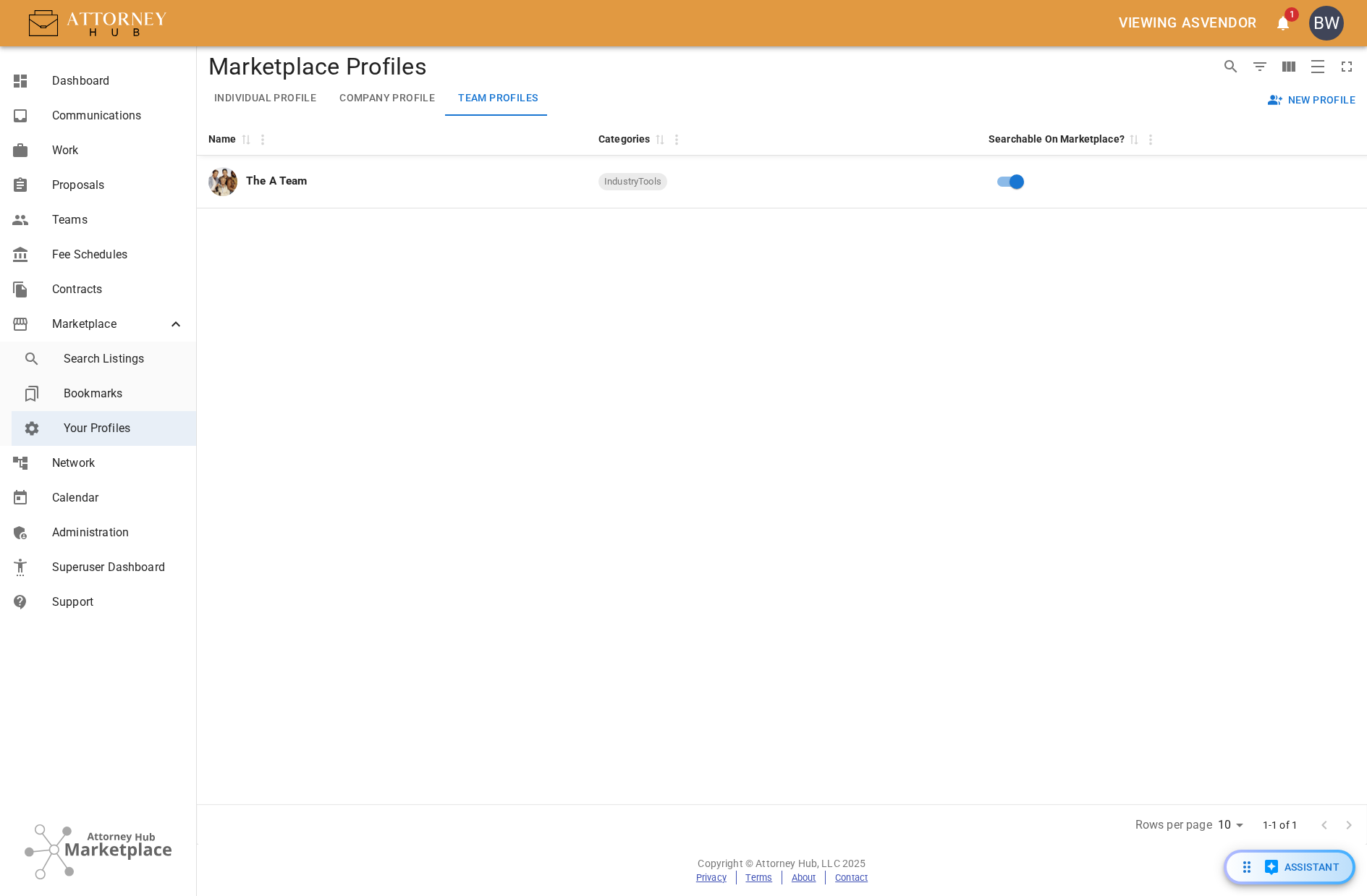
click at [519, 363] on div "Name 0 Categories 0 Searchable On Marketplace? 0 The A Team IndustryTools" at bounding box center [782, 463] width 1171 height 682
click at [353, 99] on button "Company Profile" at bounding box center [387, 98] width 119 height 35
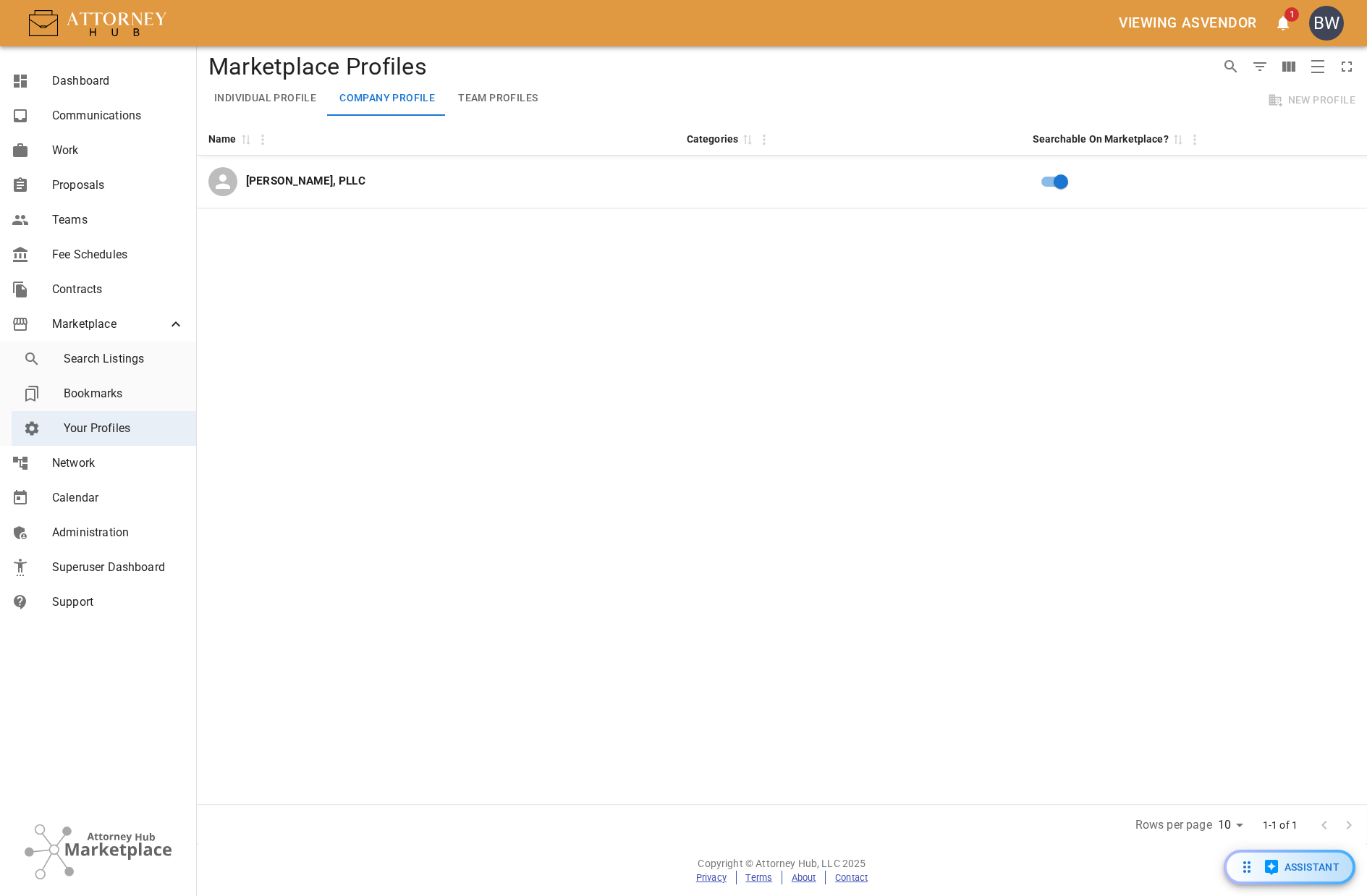
click at [285, 103] on button "Individual Profile" at bounding box center [265, 98] width 125 height 35
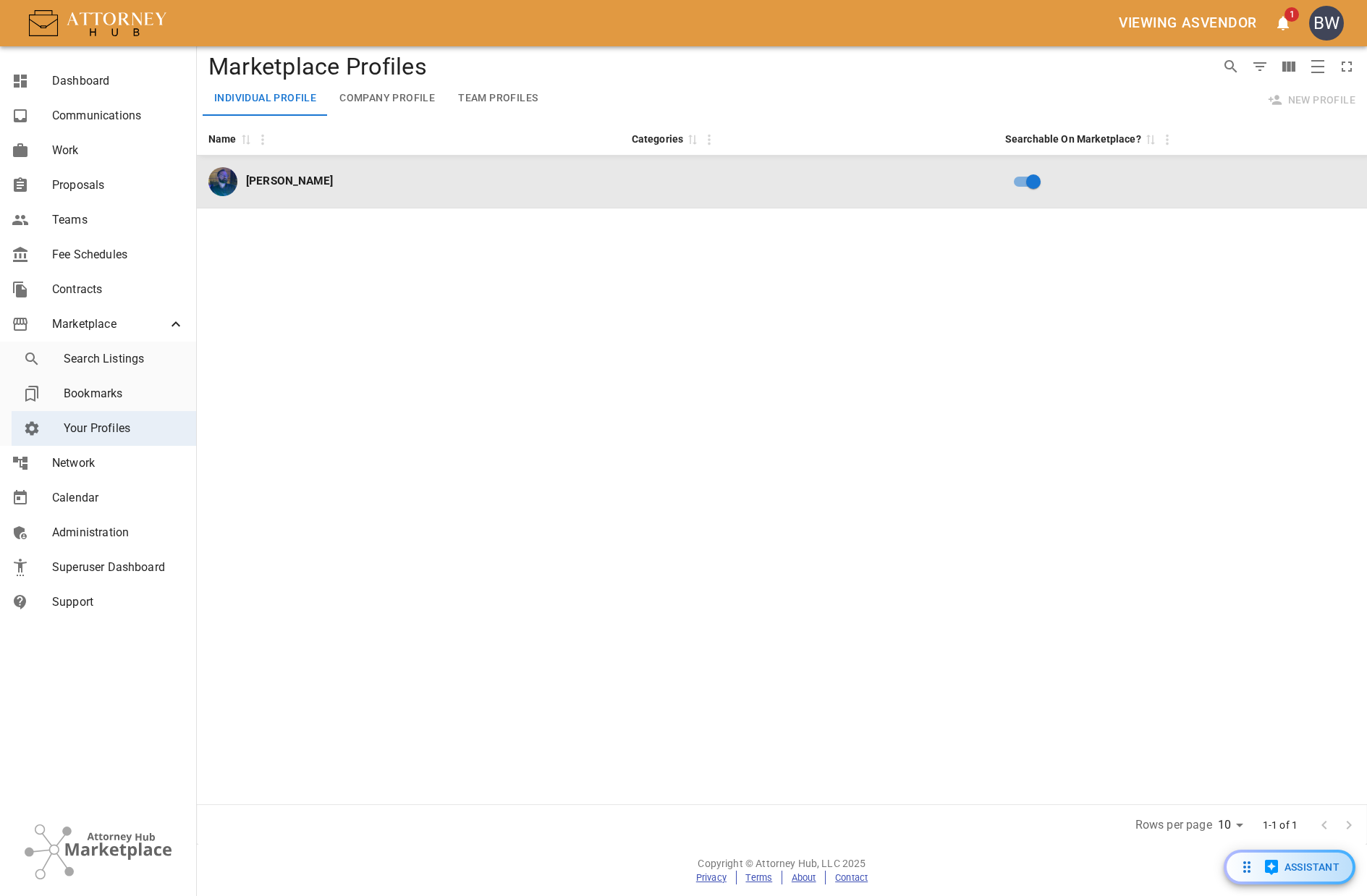
click at [457, 184] on div "Bradford Wade" at bounding box center [408, 181] width 401 height 29
select select "US"
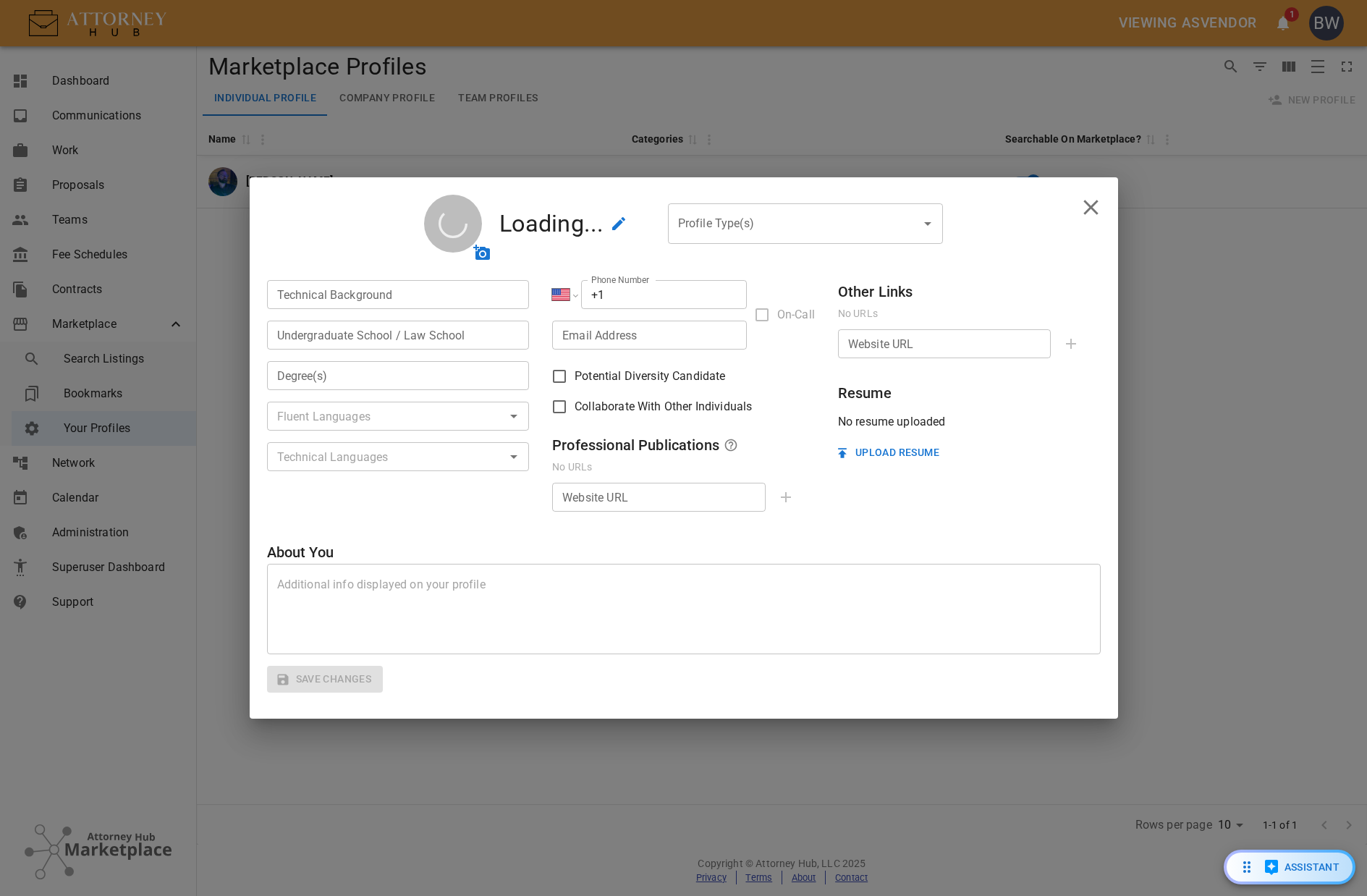
type input "Software Development"
type input "Eastern Michigan University"
type input "Bachelor of Science - Physics/Mathematics"
type input "+1 586 966 9822"
type input "bwade@attorneyhub.com"
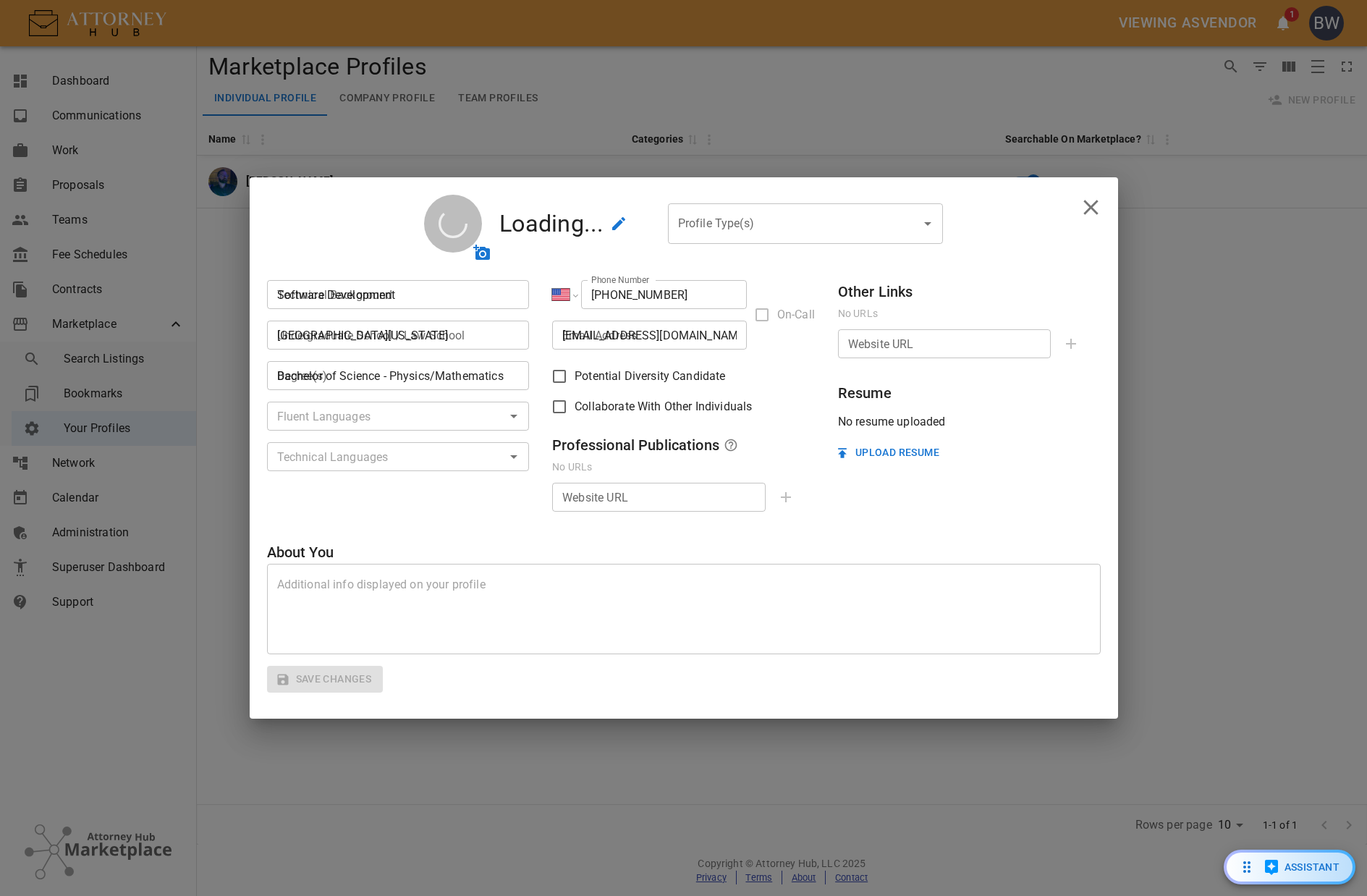
checkbox input "true"
type textarea "I like doing stuff and things and stuff."
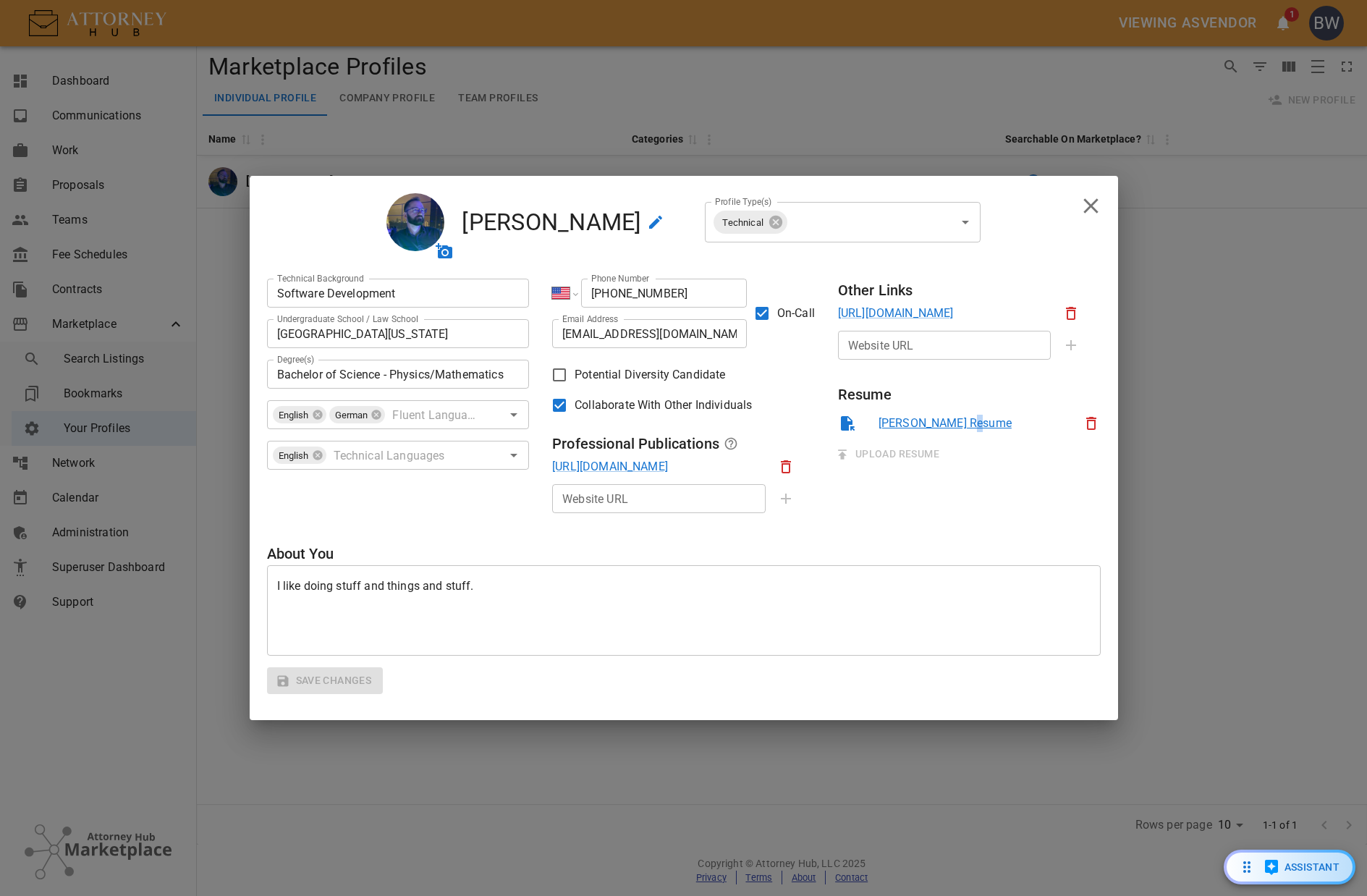
click at [968, 416] on span "Bradford Wade's Resume" at bounding box center [989, 423] width 222 height 17
click at [968, 423] on link "Bradford Wade's Resume" at bounding box center [945, 423] width 133 height 13
click at [1042, 520] on div "Professional Registration # Professional Registration # ​ Technical Background …" at bounding box center [683, 405] width 833 height 262
drag, startPoint x: 1086, startPoint y: 207, endPoint x: 1084, endPoint y: 215, distance: 8.2
click at [1088, 207] on icon "close" at bounding box center [1091, 206] width 25 height 25
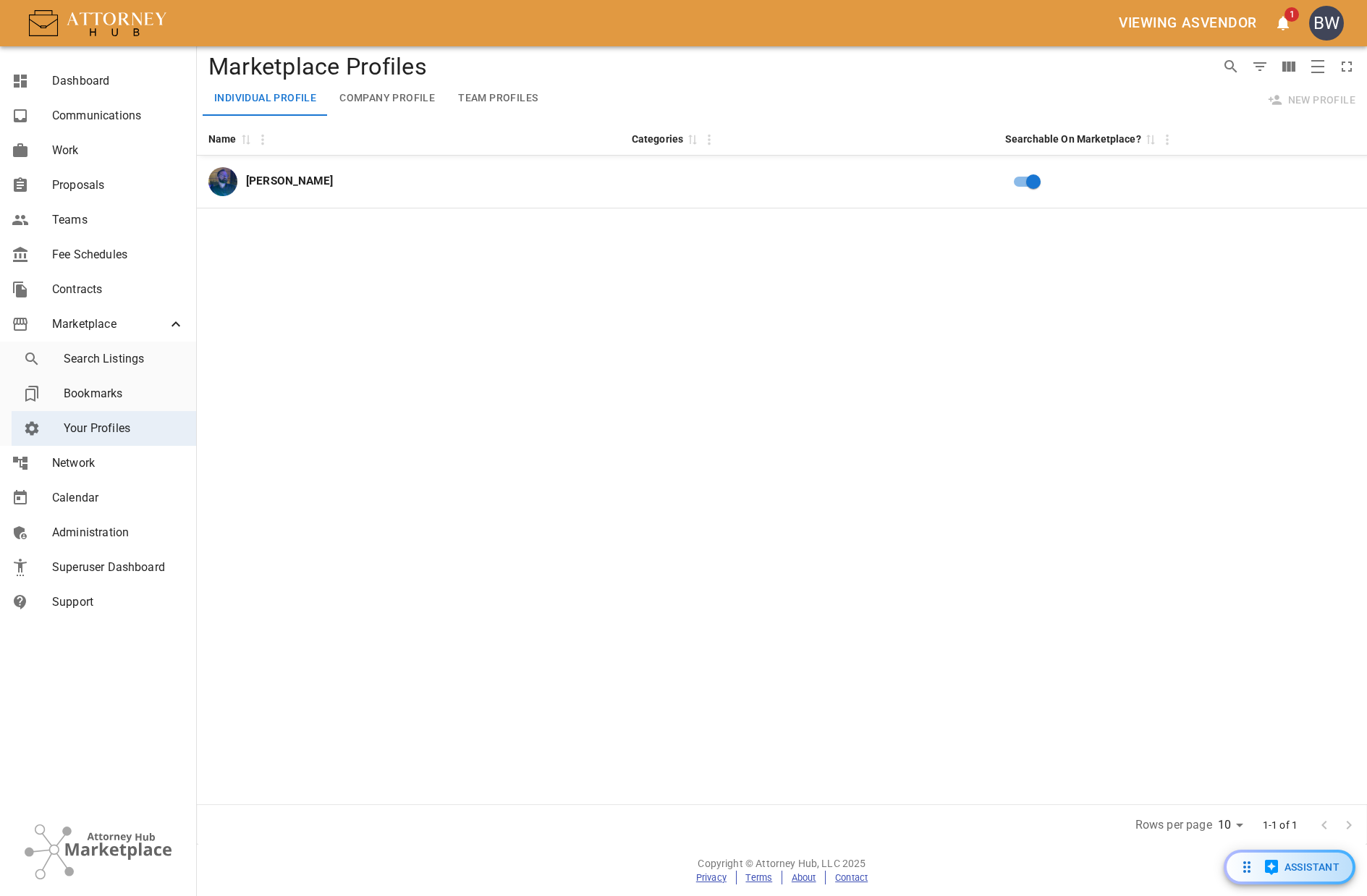
click at [961, 385] on div "Name 0 Categories 0 Searchable On Marketplace? 0 Bradford Wade" at bounding box center [782, 463] width 1171 height 682
click at [128, 351] on span "Search Listings" at bounding box center [123, 359] width 121 height 17
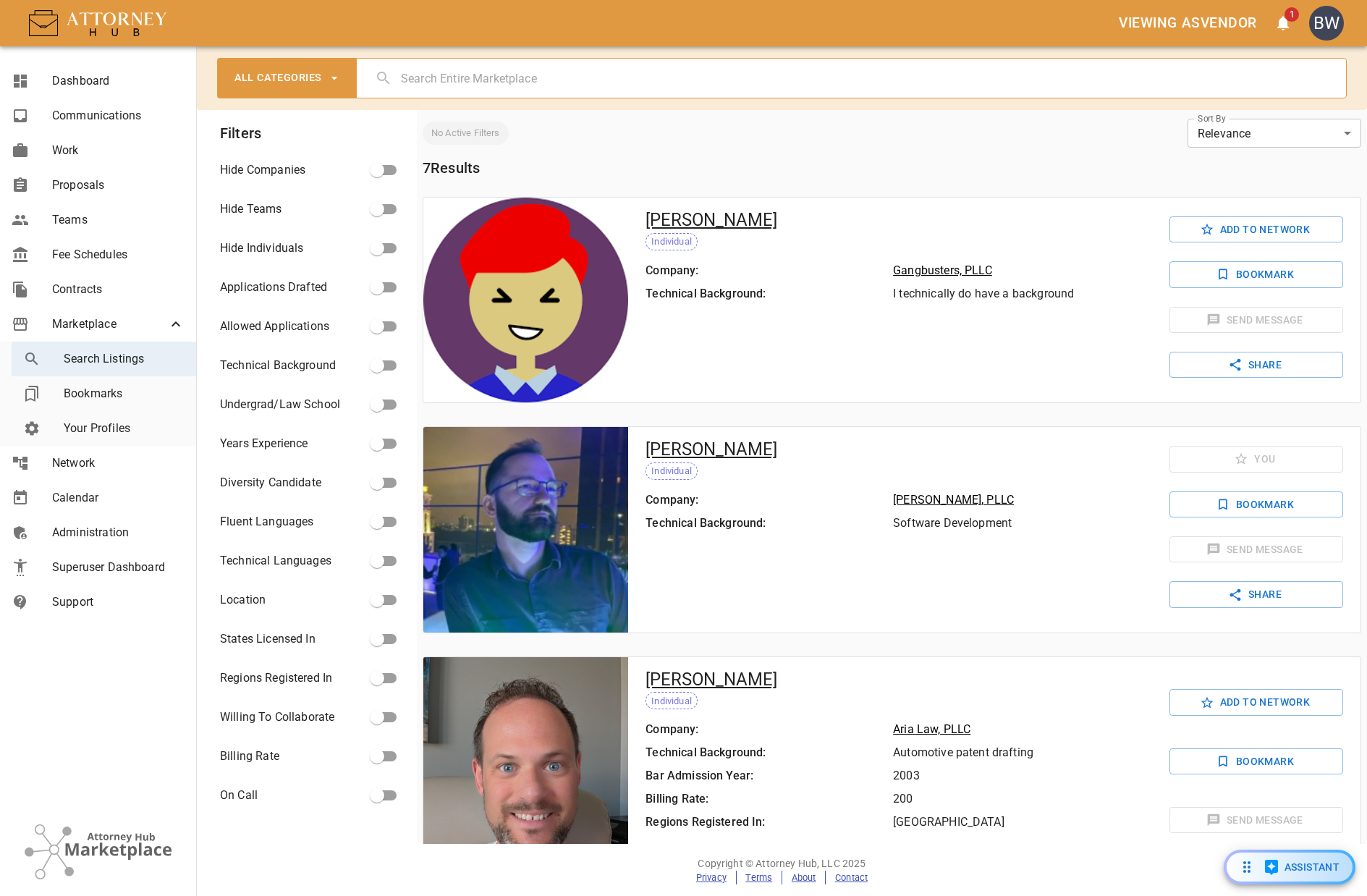
drag, startPoint x: 1241, startPoint y: 272, endPoint x: 1170, endPoint y: 280, distance: 71.4
click at [1242, 272] on button "Bookmark" at bounding box center [1256, 275] width 173 height 27
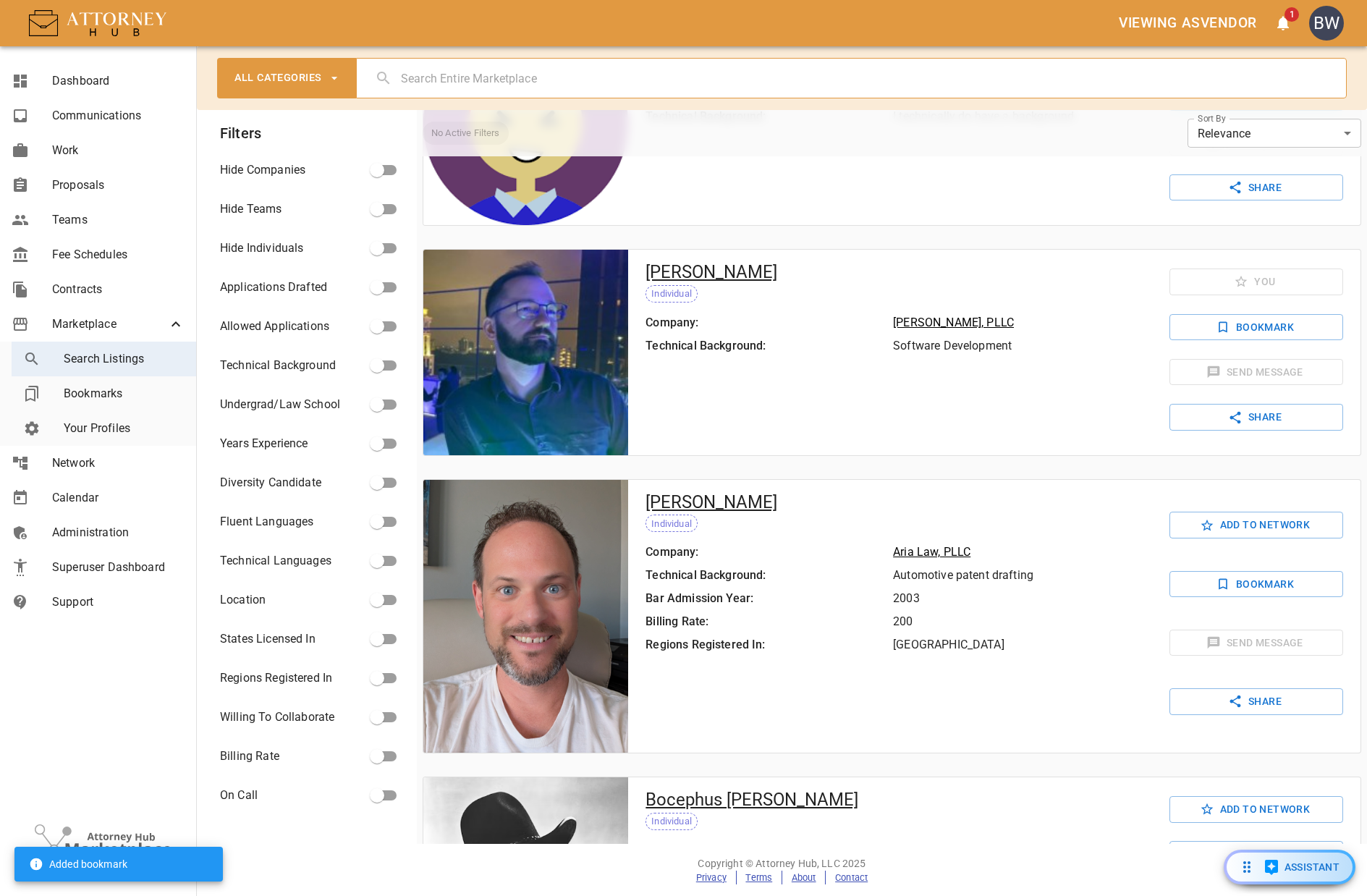
scroll to position [217, 0]
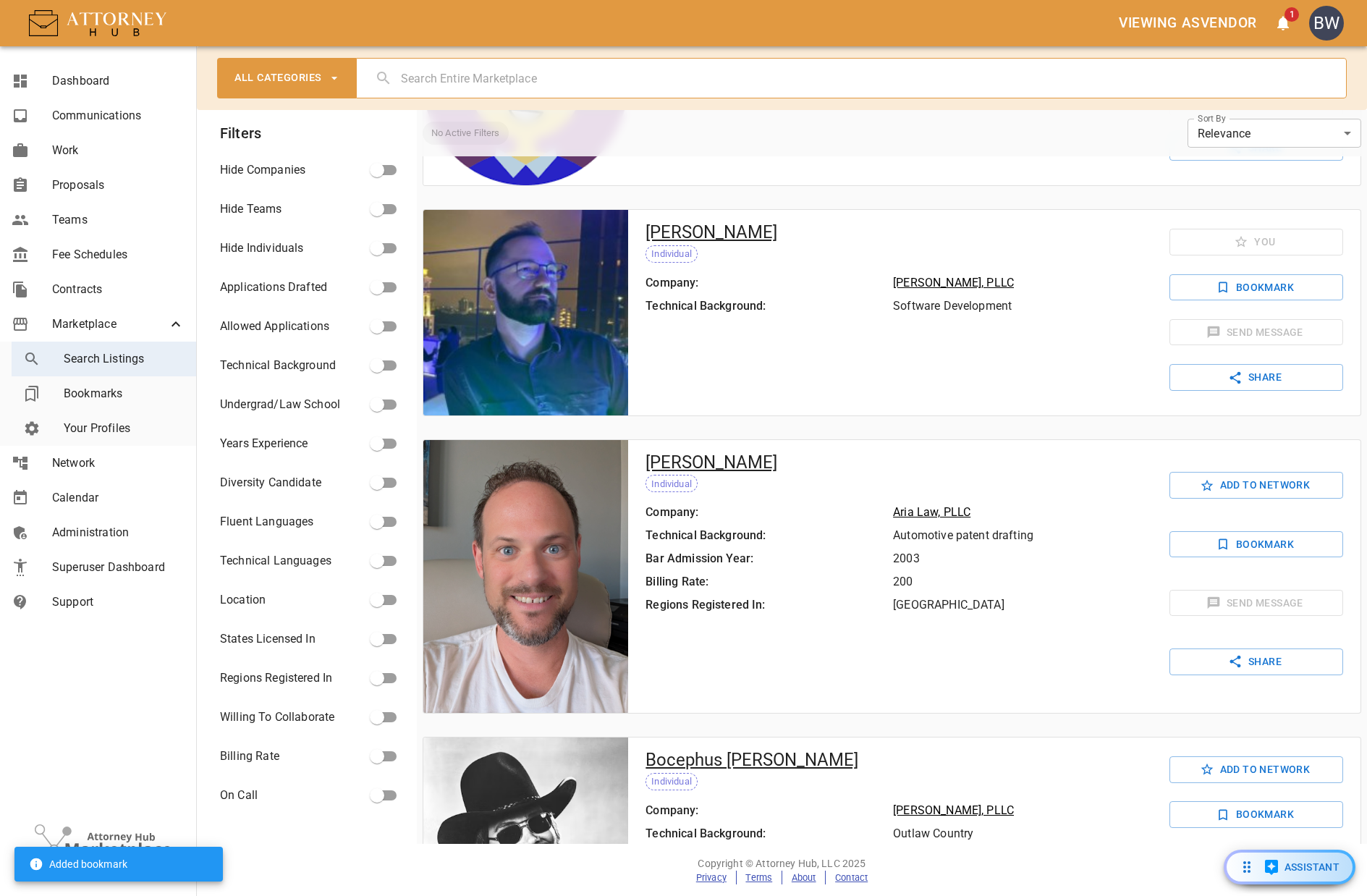
click at [1226, 526] on div "Add To Network Bookmark Send Message Share" at bounding box center [1256, 577] width 208 height 274
click at [1218, 484] on button "Add To Network" at bounding box center [1256, 485] width 173 height 27
click at [1228, 538] on textarea "Message (optional)" at bounding box center [1243, 551] width 132 height 50
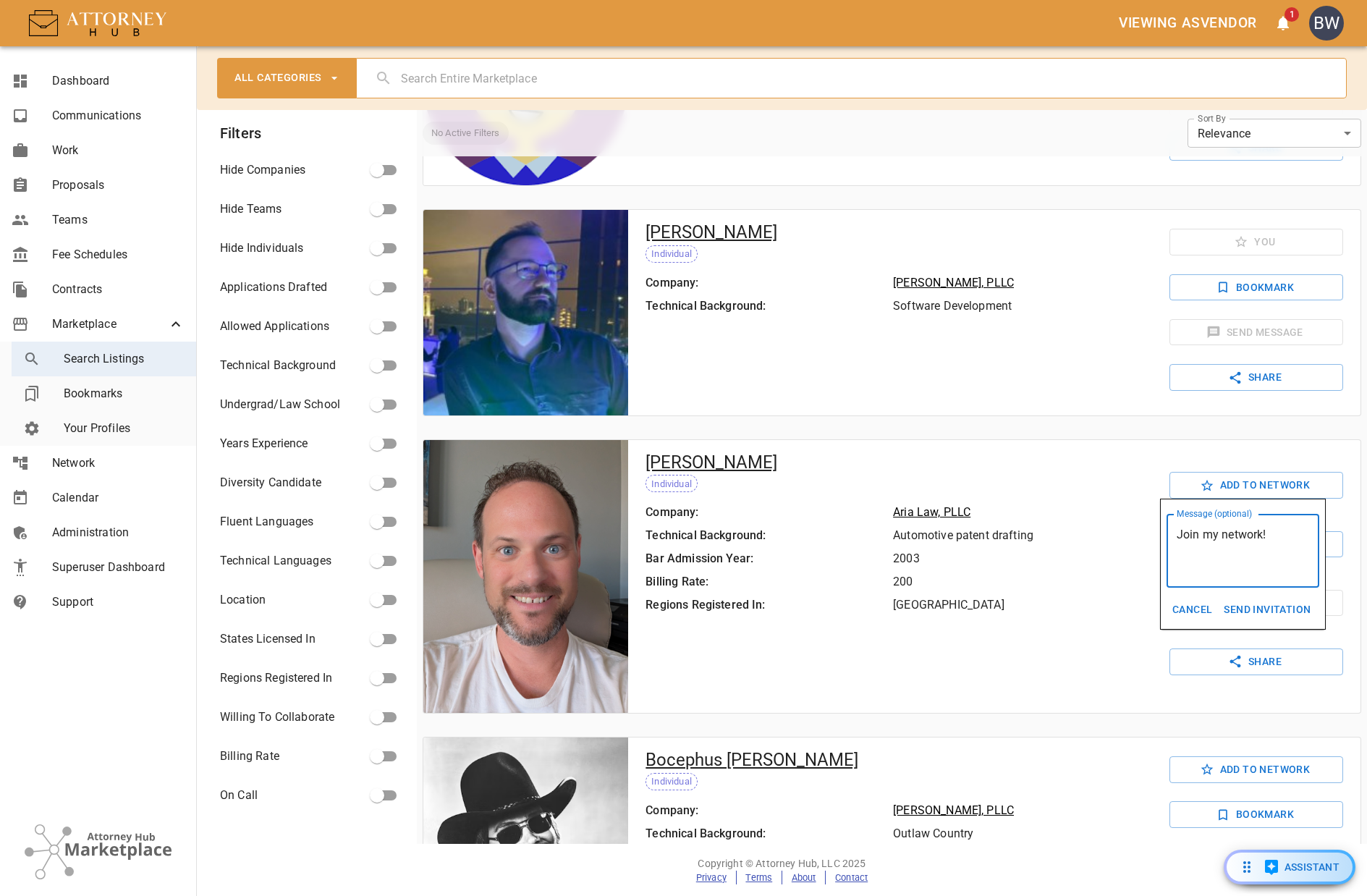
type textarea "Join my network!"
click at [1265, 613] on button "Send Invitation" at bounding box center [1267, 609] width 98 height 27
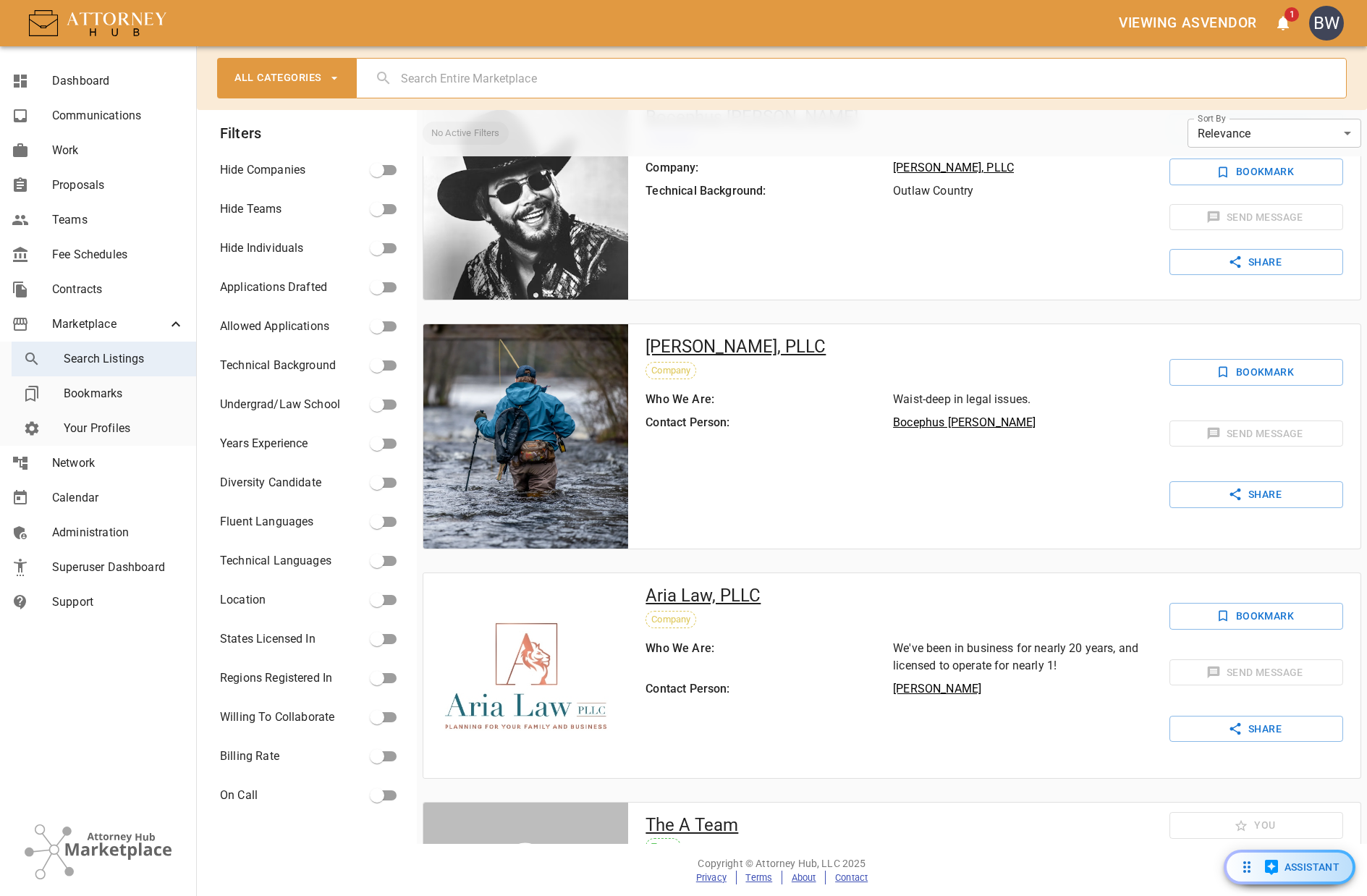
scroll to position [992, 0]
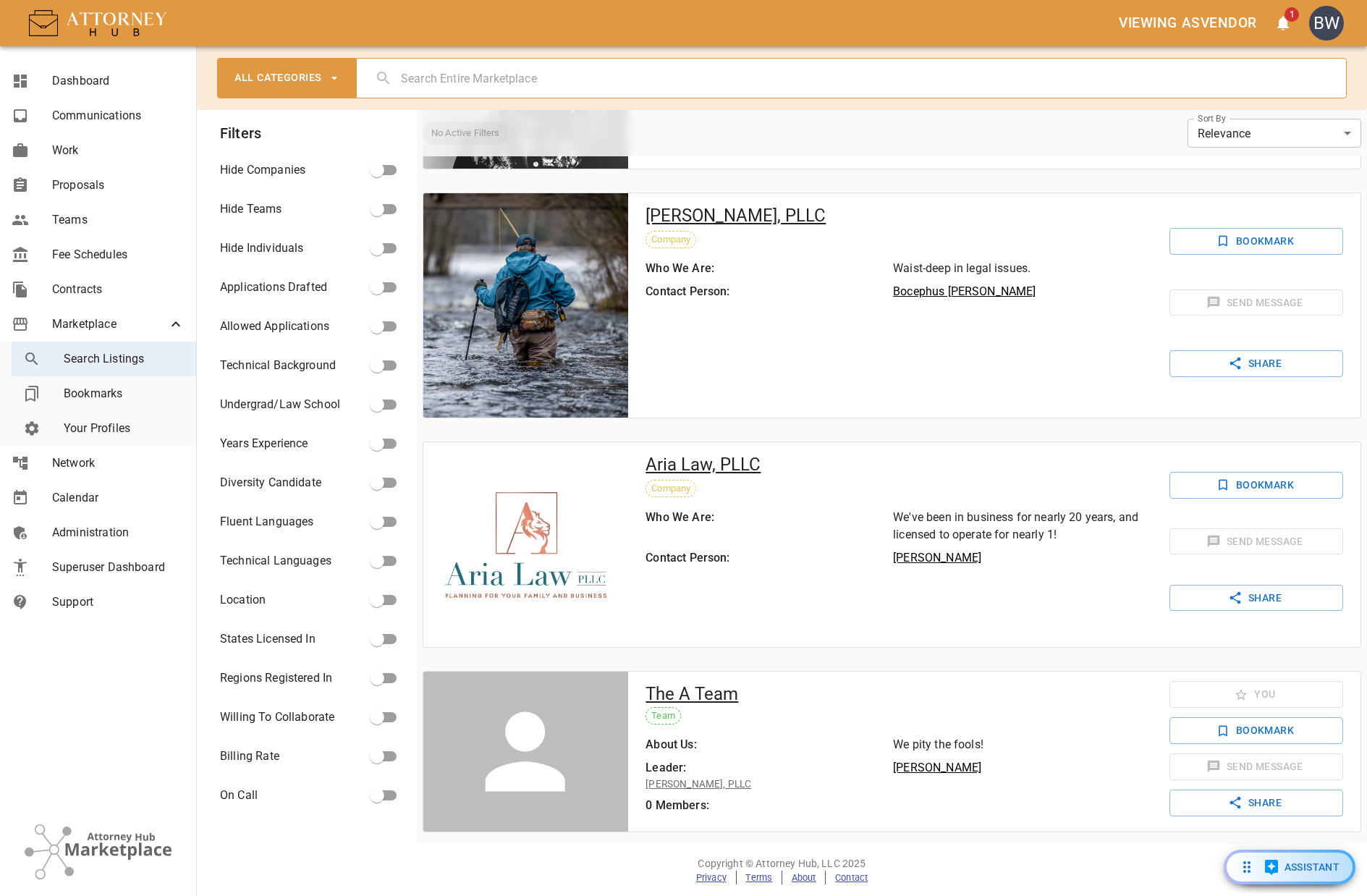
click at [1209, 366] on button "Share" at bounding box center [1256, 364] width 173 height 27
click at [101, 153] on span "Work" at bounding box center [118, 150] width 132 height 17
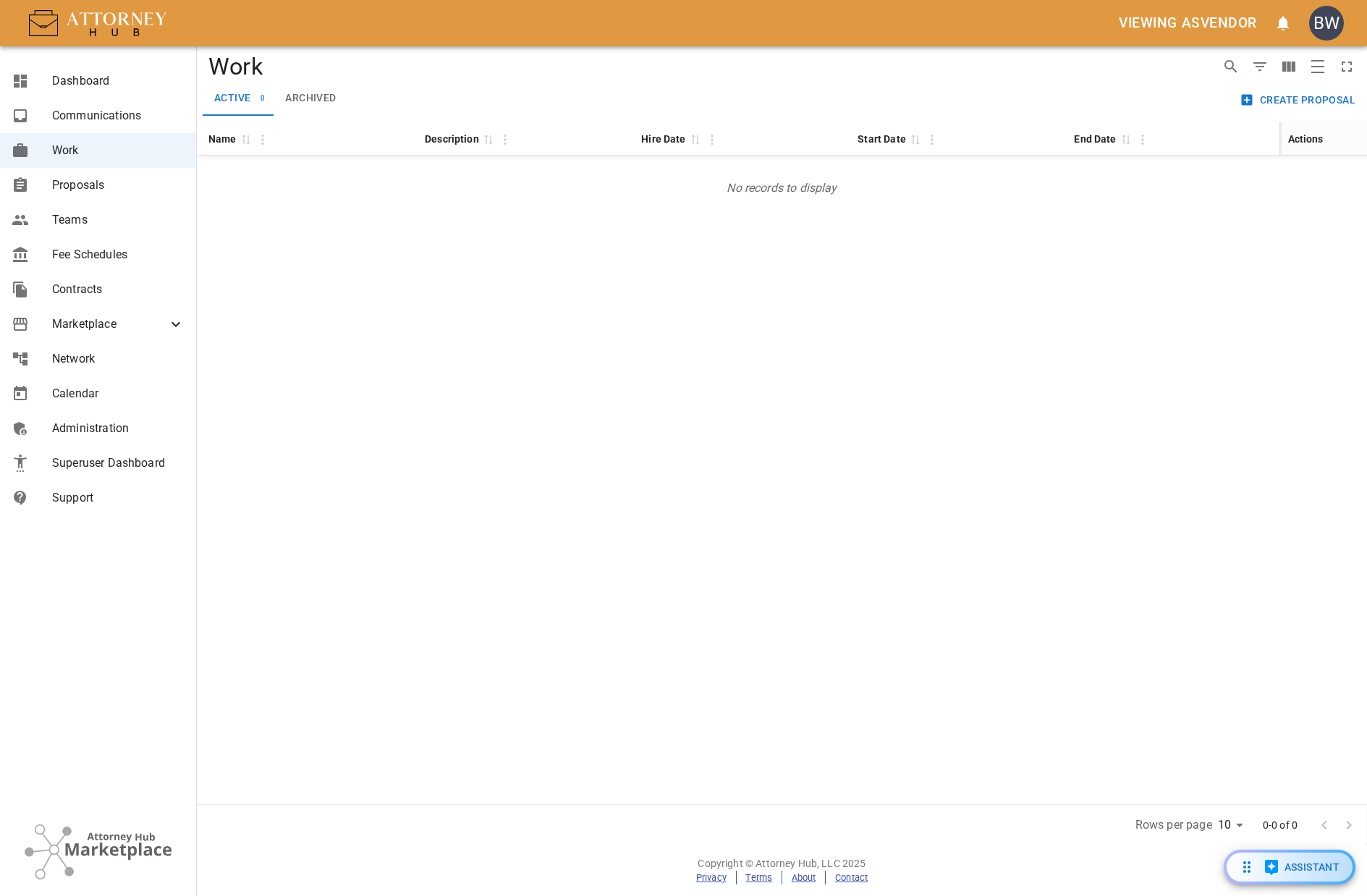
click at [289, 98] on button "Archived" at bounding box center [310, 98] width 74 height 35
click at [249, 97] on span "active" at bounding box center [233, 98] width 36 height 13
click at [435, 281] on div "Name 0 Description 0 Hire Date 0 Start Date 0 End Date 0 Actions No records to …" at bounding box center [782, 463] width 1171 height 682
click at [126, 177] on span "Proposals" at bounding box center [118, 185] width 132 height 17
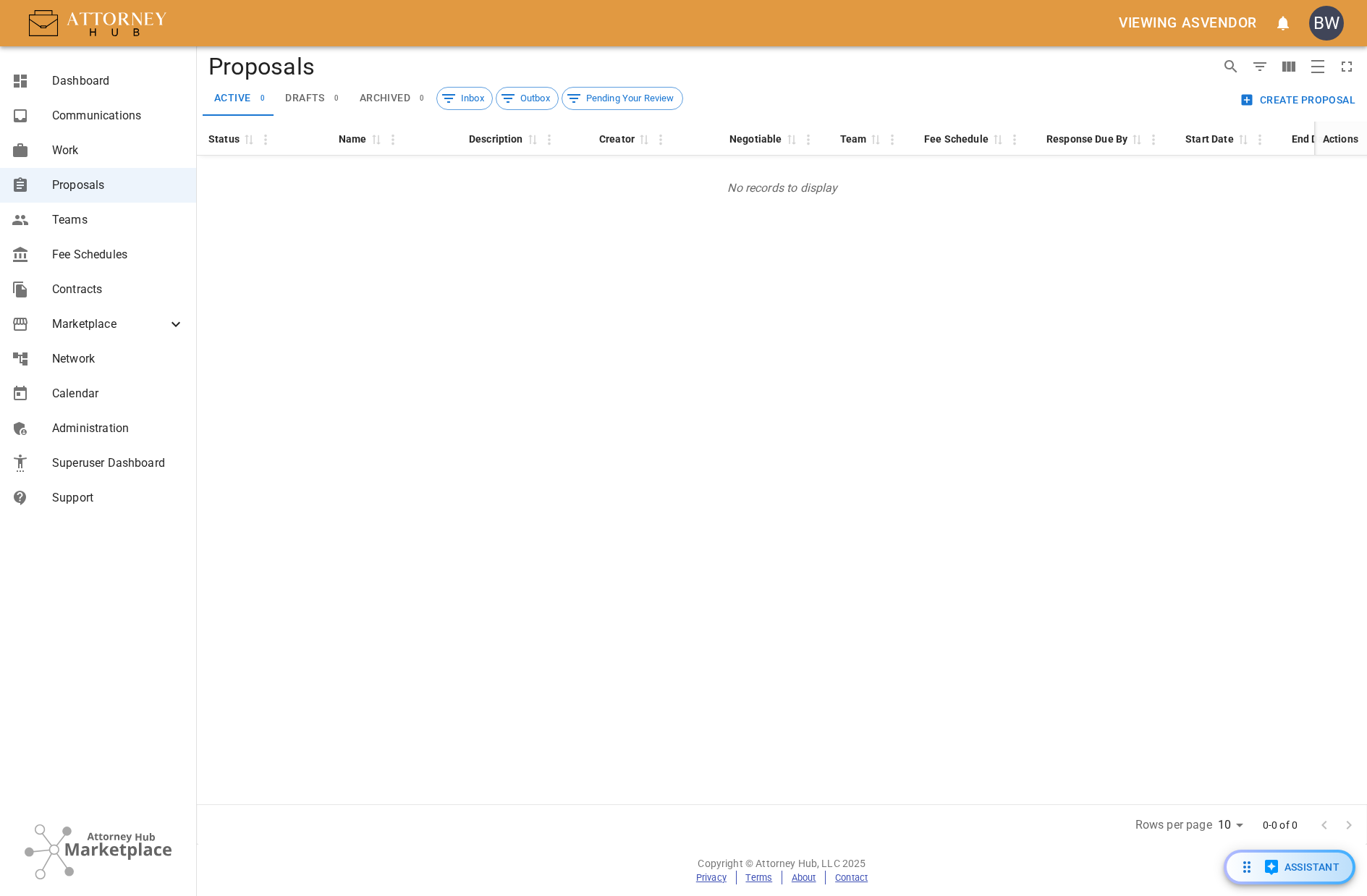
click at [295, 101] on span "drafts" at bounding box center [304, 98] width 39 height 13
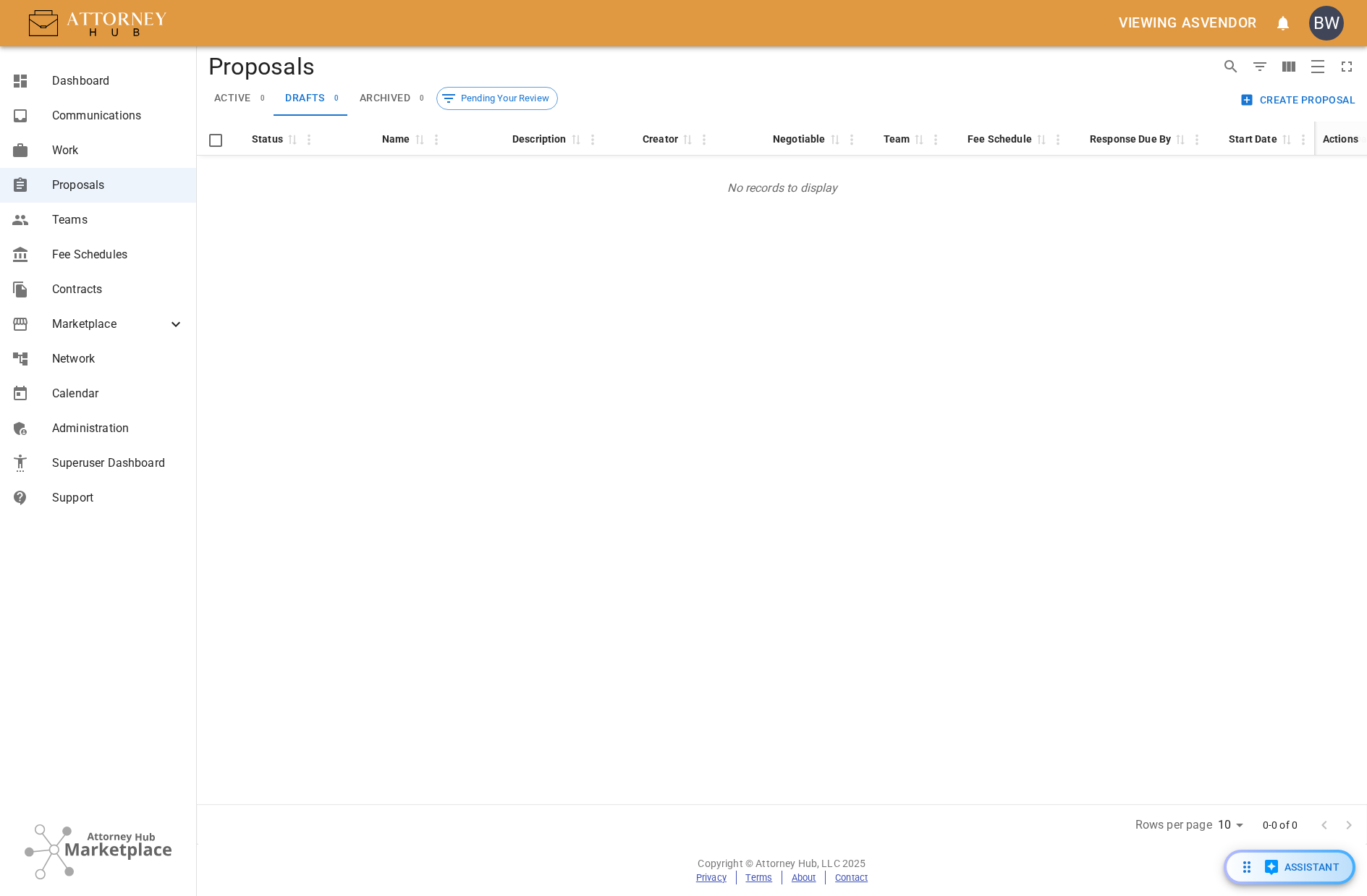
click at [382, 88] on button "archived 0" at bounding box center [391, 98] width 85 height 35
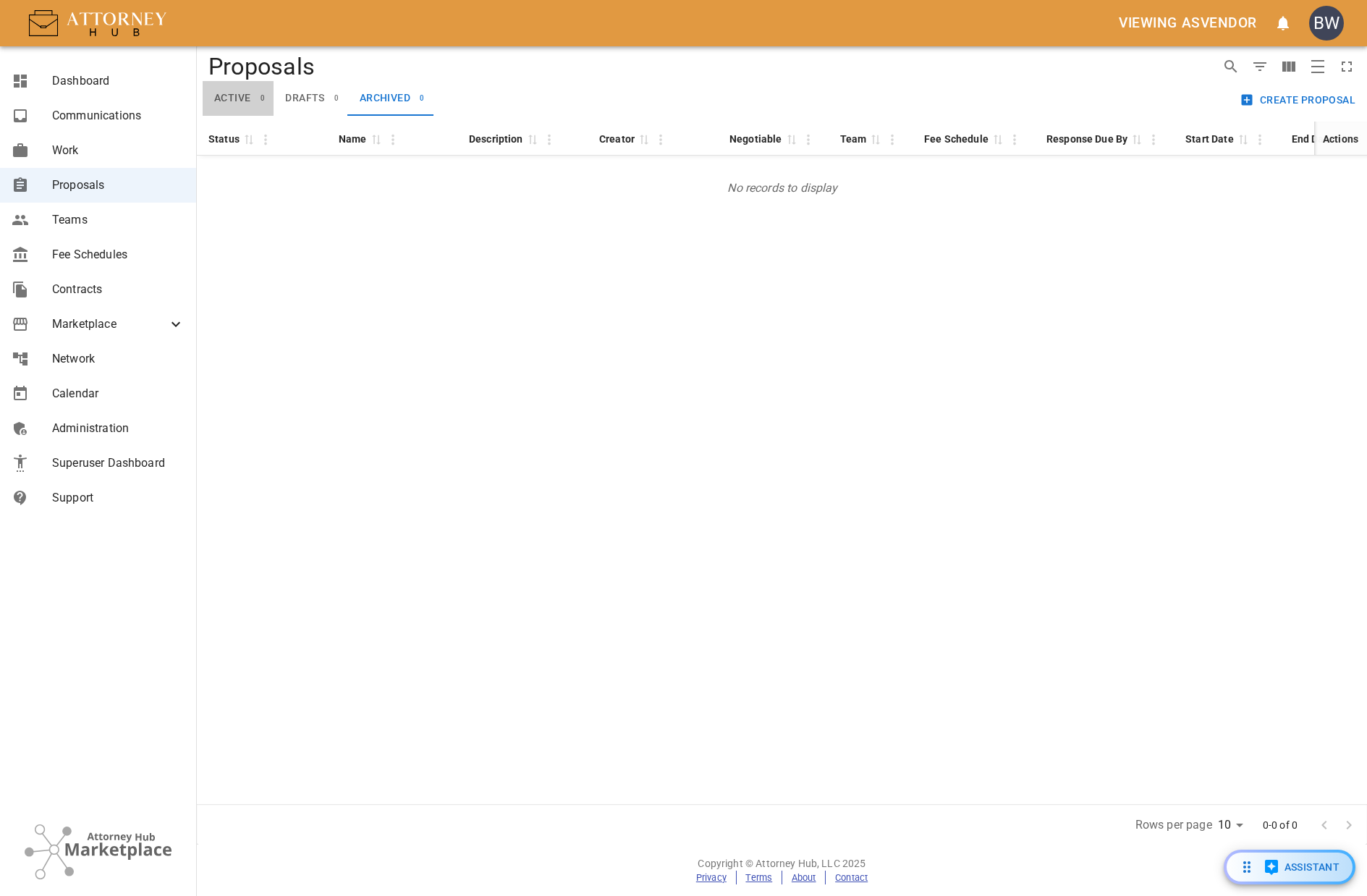
click at [242, 85] on button "active 0" at bounding box center [238, 98] width 71 height 35
click at [307, 99] on span "drafts" at bounding box center [304, 98] width 39 height 13
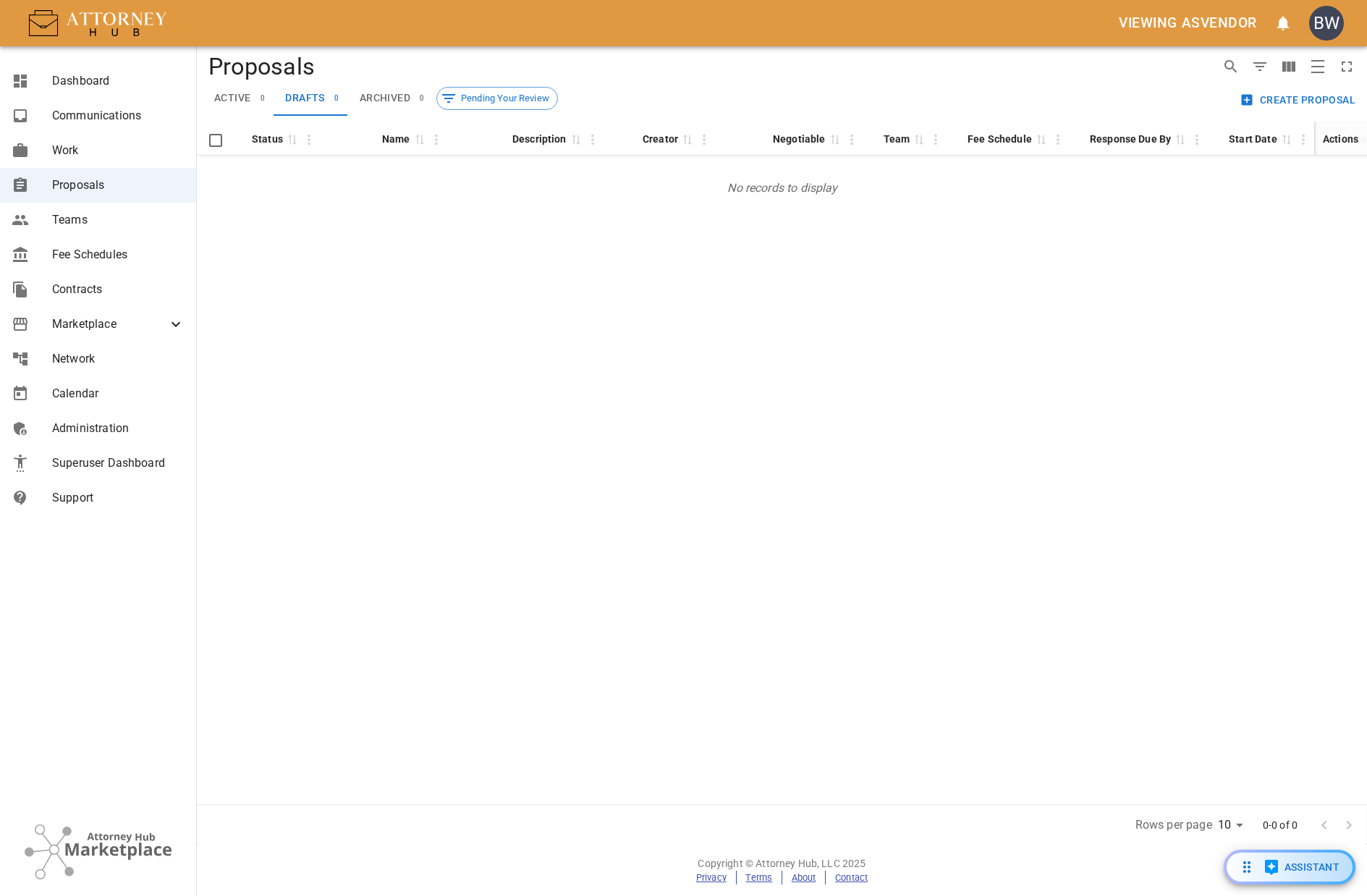
click at [373, 93] on span "archived" at bounding box center [385, 98] width 51 height 13
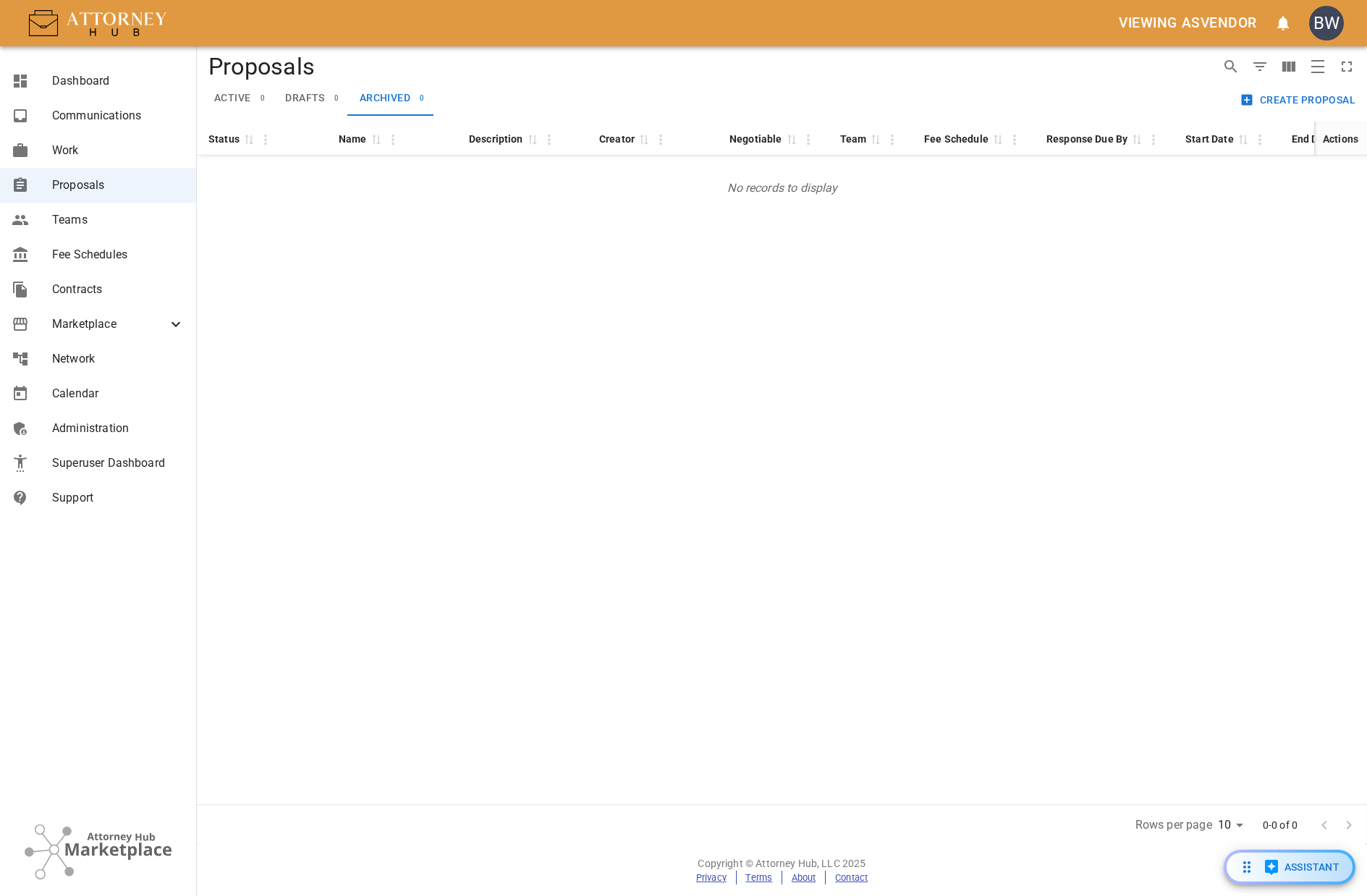
click at [307, 97] on span "drafts" at bounding box center [304, 98] width 39 height 13
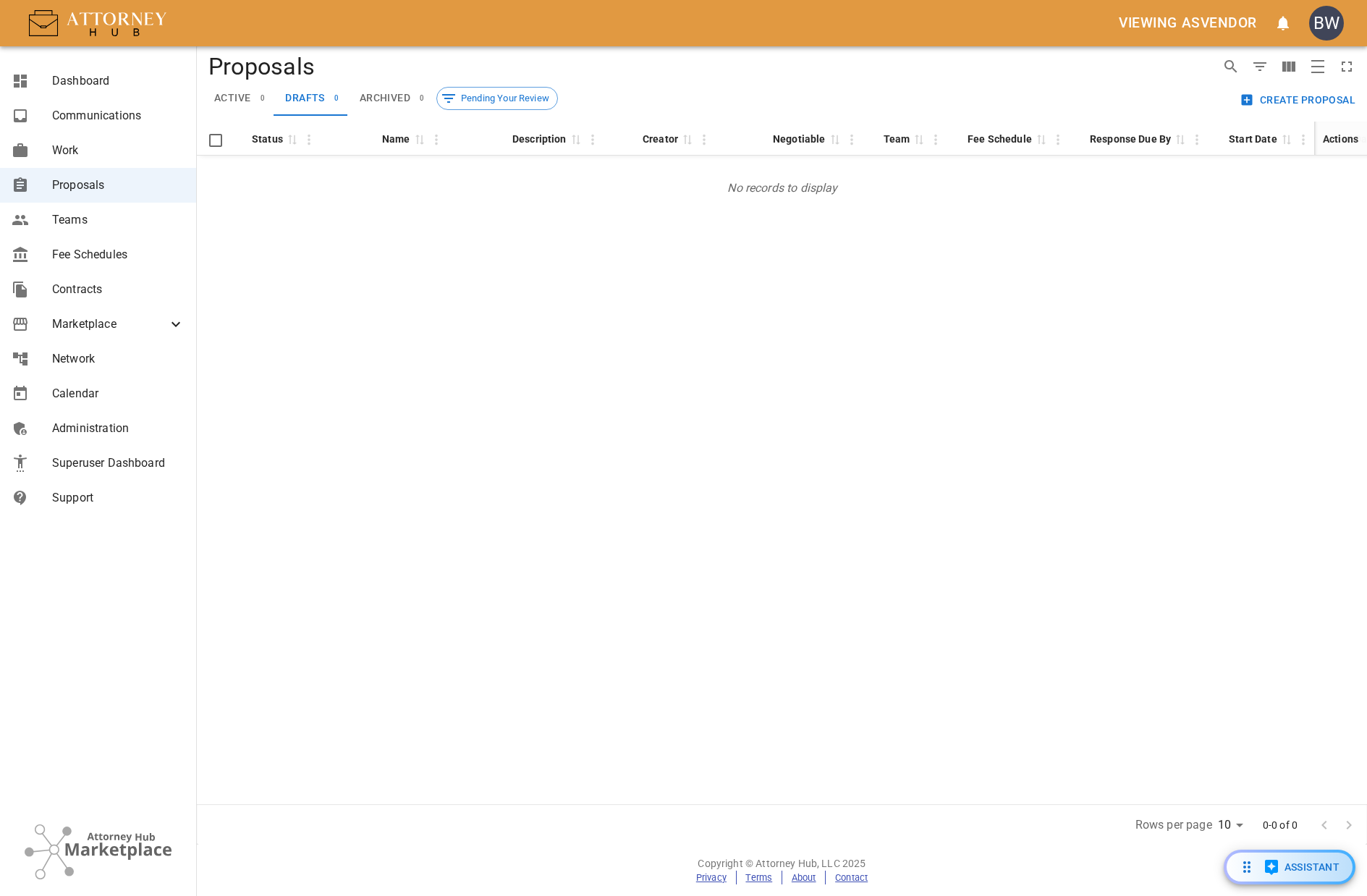
click at [234, 93] on span "active" at bounding box center [233, 98] width 36 height 13
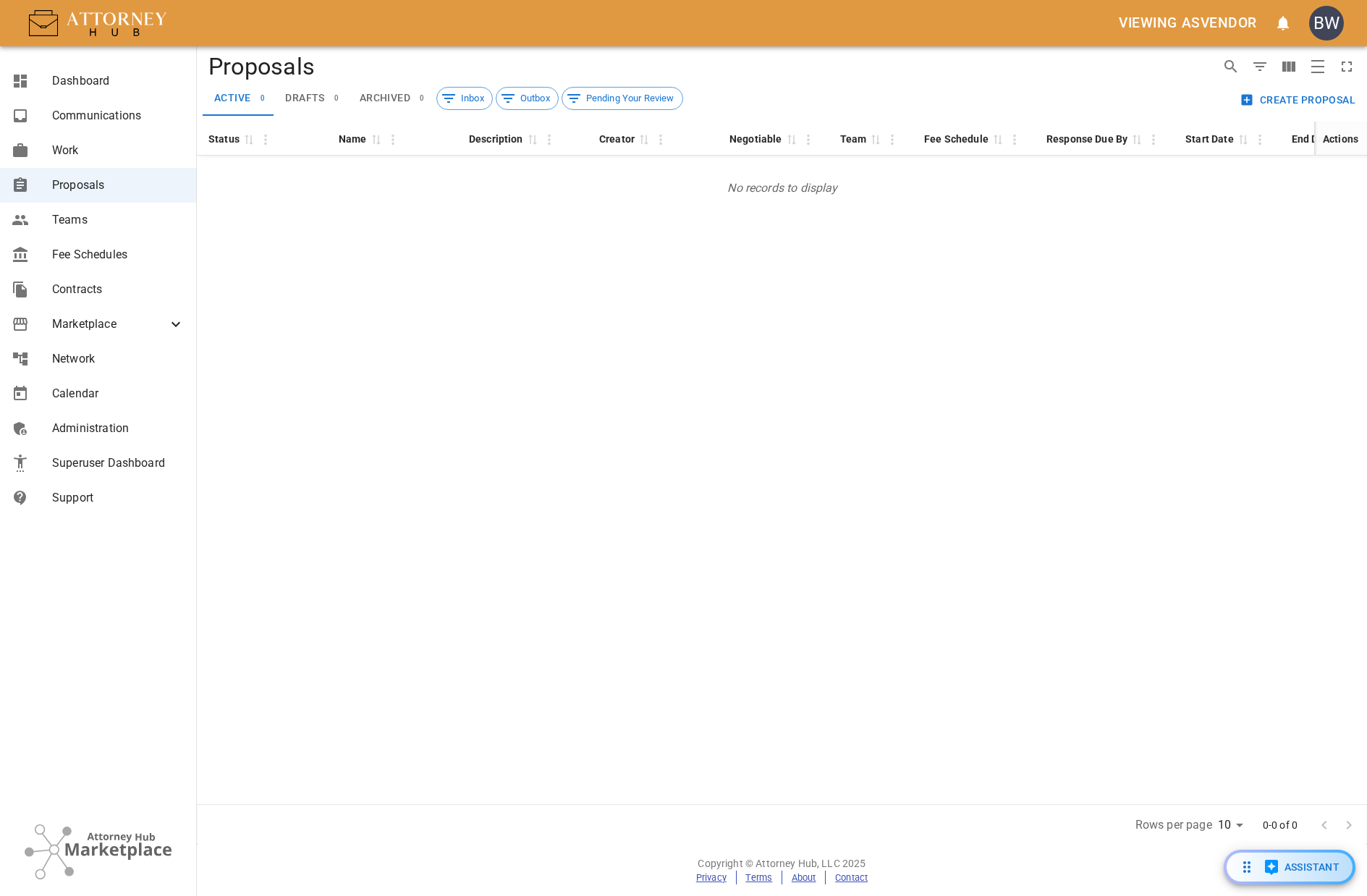
click at [397, 97] on span "archived" at bounding box center [385, 98] width 51 height 13
click at [302, 93] on span "drafts" at bounding box center [304, 98] width 39 height 13
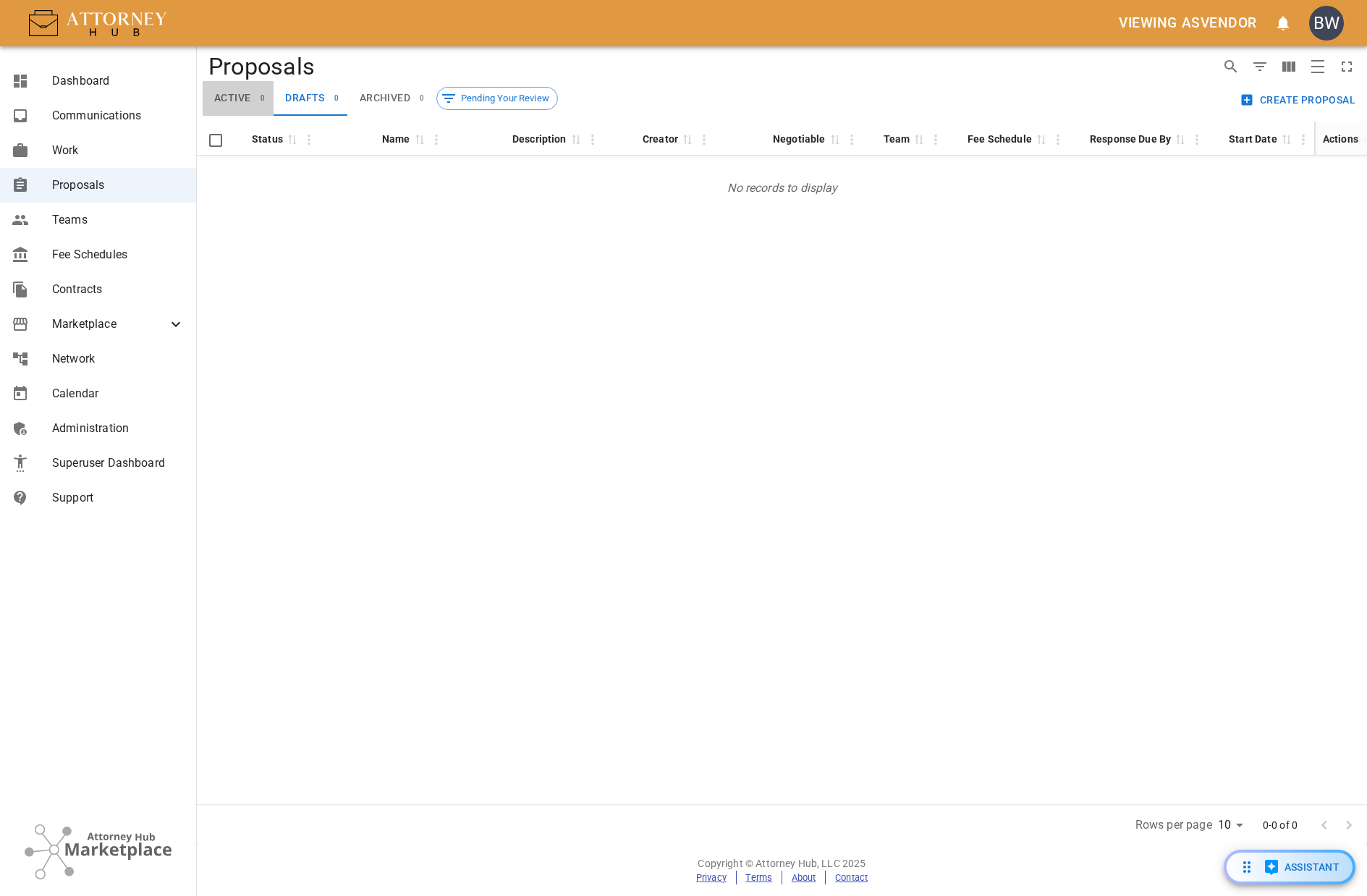
click at [227, 96] on span "active" at bounding box center [233, 98] width 36 height 13
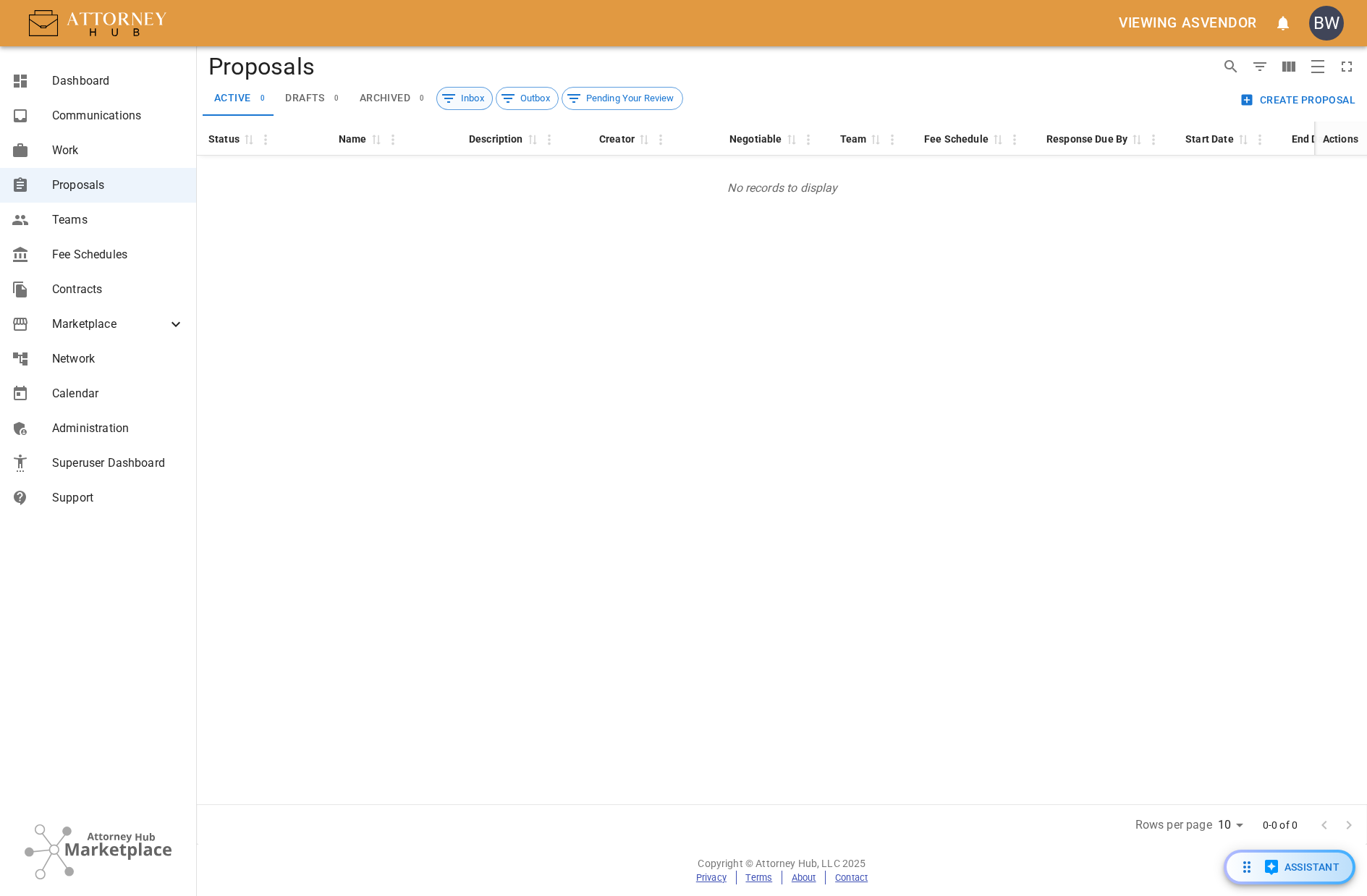
click at [474, 99] on span "Inbox" at bounding box center [472, 98] width 39 height 14
click at [465, 95] on span "Inbox" at bounding box center [472, 98] width 39 height 14
click at [503, 98] on icon at bounding box center [508, 98] width 17 height 17
click at [607, 101] on span "Pending Your Review" at bounding box center [631, 98] width 104 height 14
click at [541, 101] on span "Outbox" at bounding box center [535, 98] width 46 height 14
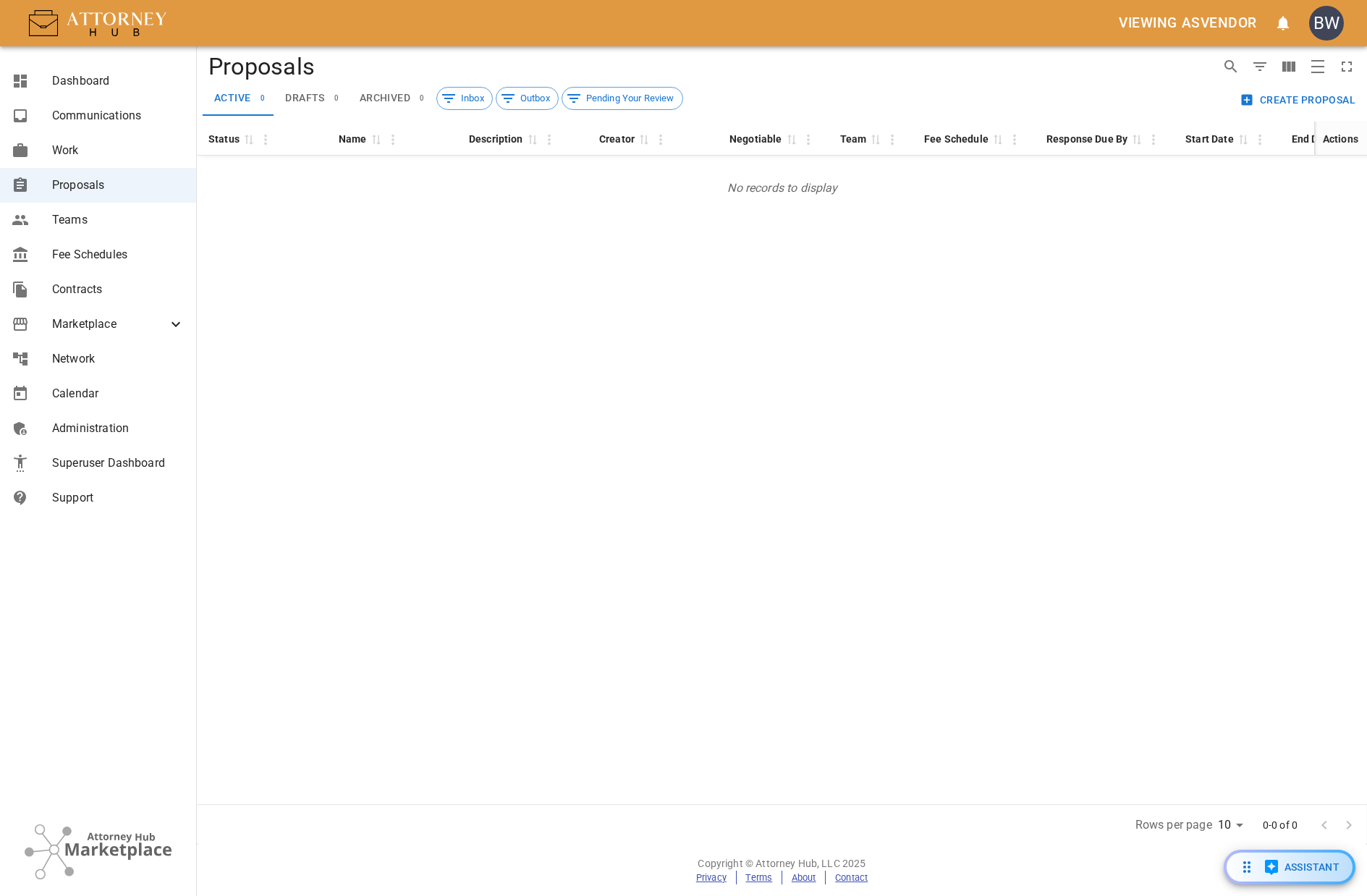
click at [387, 370] on div "Status 0 Name 0 Description 0 Creator 0 Negotiable 0 Team 0 Fee Schedule 0 Resp…" at bounding box center [782, 463] width 1171 height 682
drag, startPoint x: 98, startPoint y: 282, endPoint x: 183, endPoint y: 254, distance: 89.5
click at [98, 282] on span "Contracts" at bounding box center [118, 290] width 132 height 17
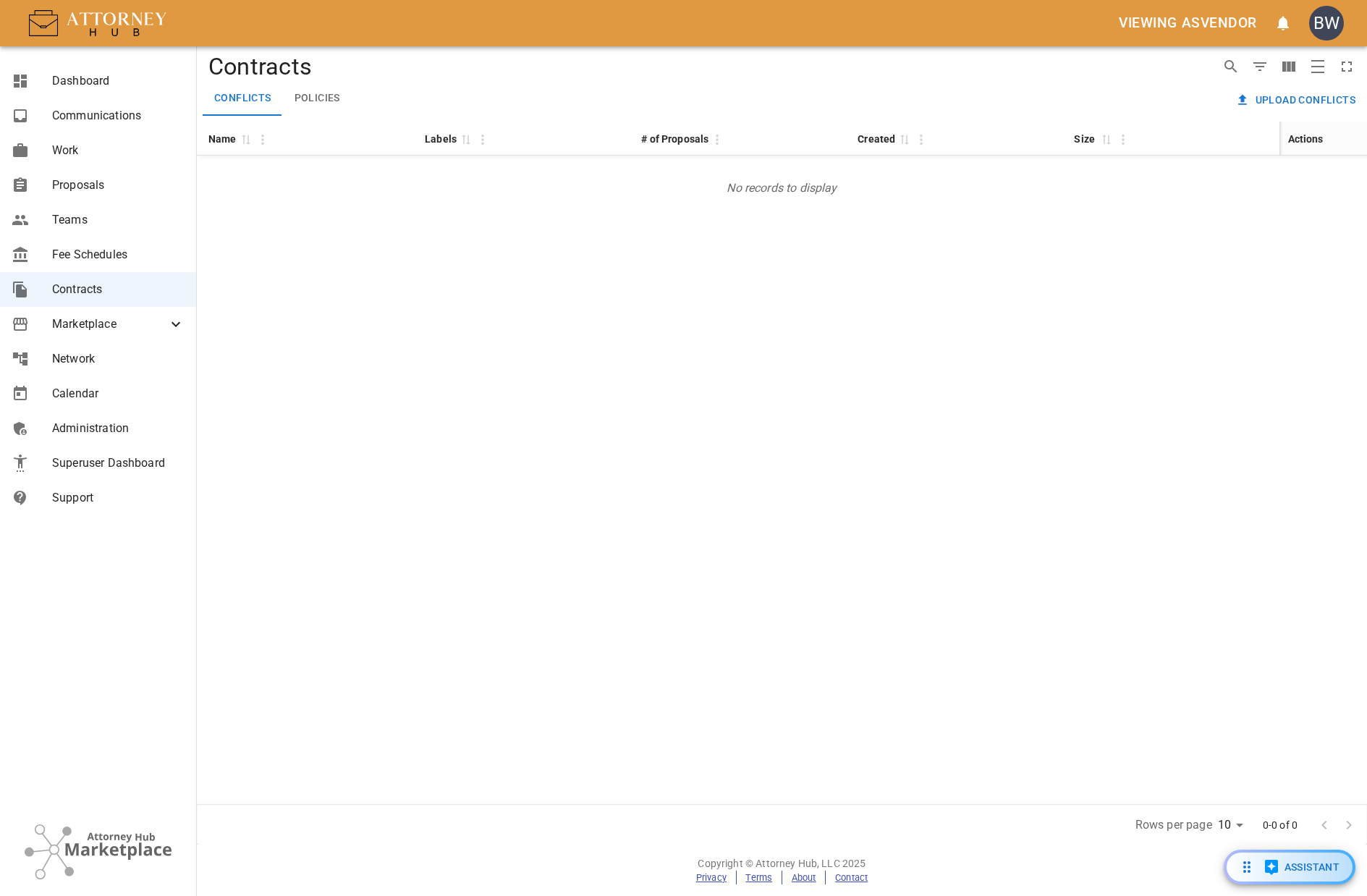
click at [804, 85] on div "Conflicts Policies" at bounding box center [707, 98] width 1008 height 35
click at [1323, 98] on button "Upload conflicts" at bounding box center [1297, 101] width 129 height 27
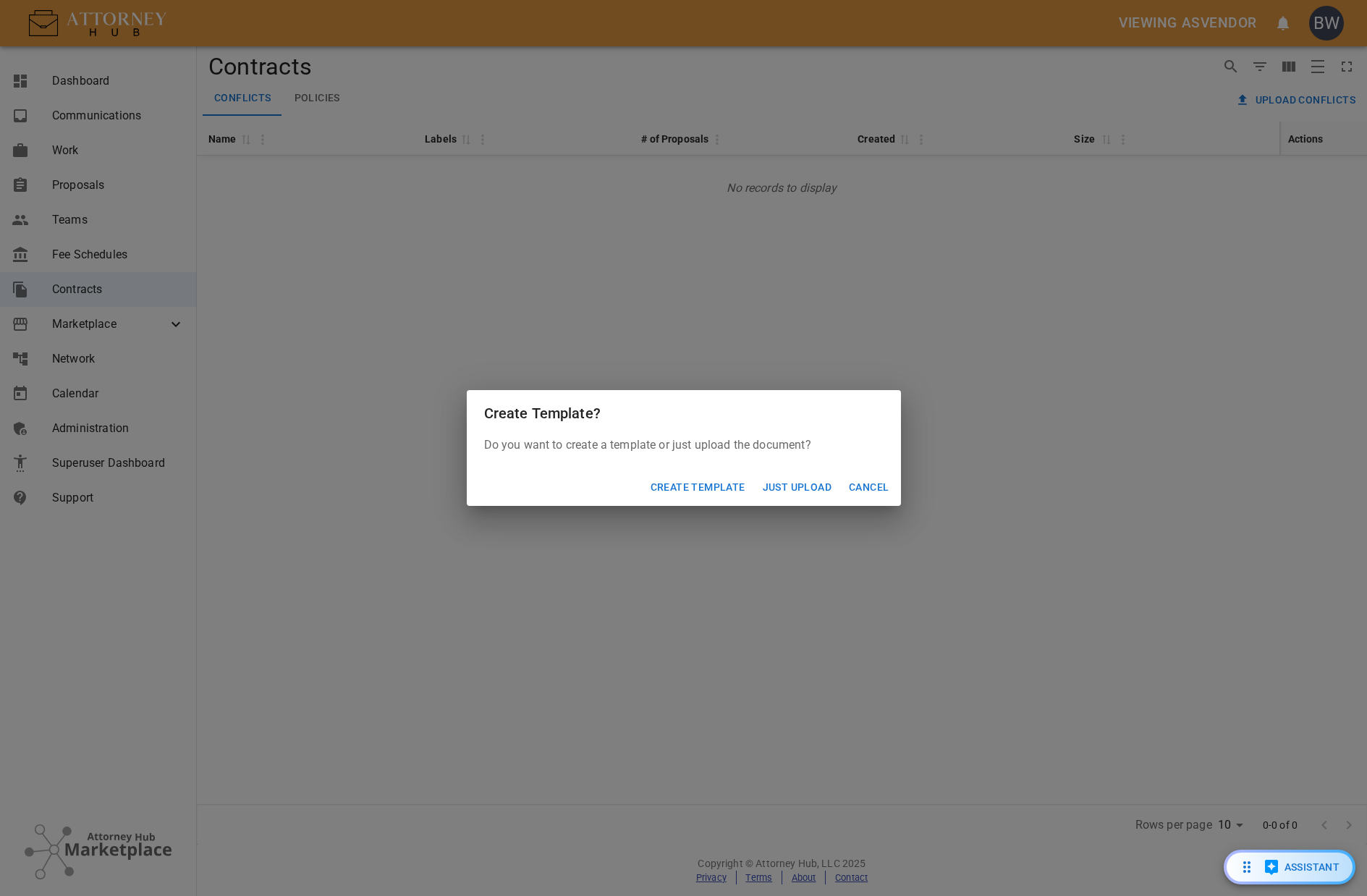
click at [732, 488] on button "Create Template" at bounding box center [698, 488] width 106 height 27
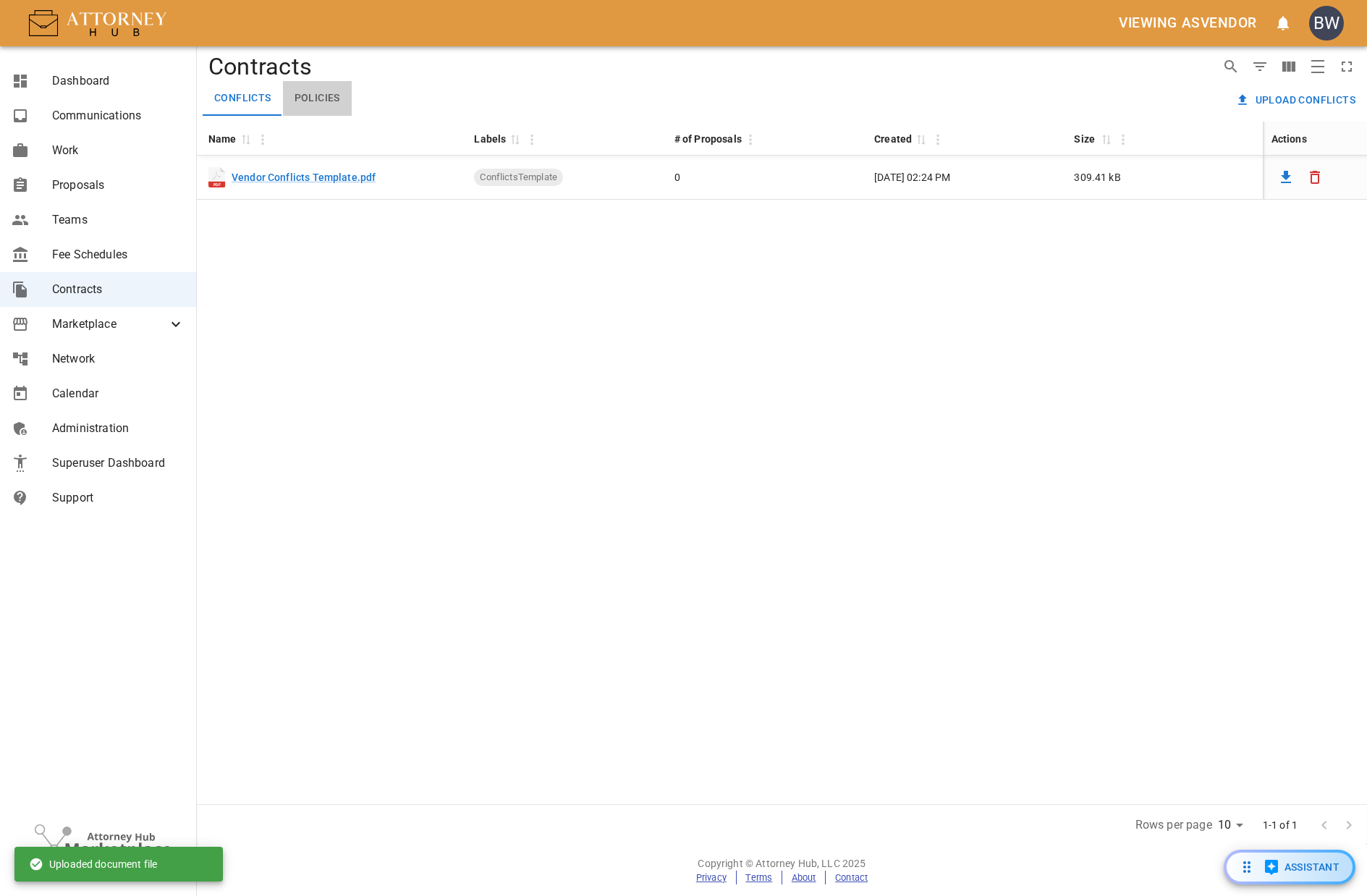
click at [320, 93] on button "Policies" at bounding box center [317, 98] width 69 height 35
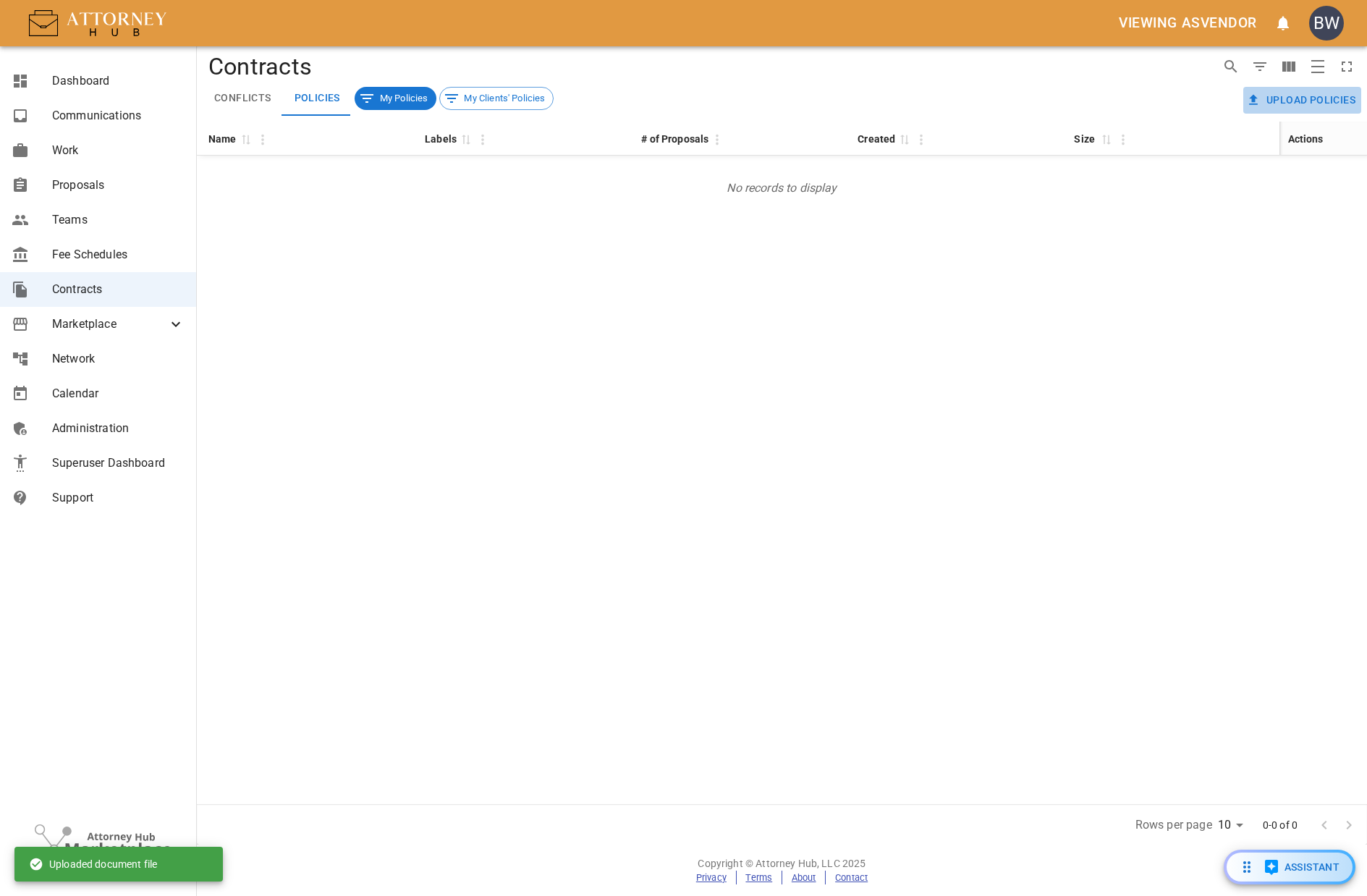
click at [1281, 94] on button "Upload policies" at bounding box center [1302, 101] width 118 height 27
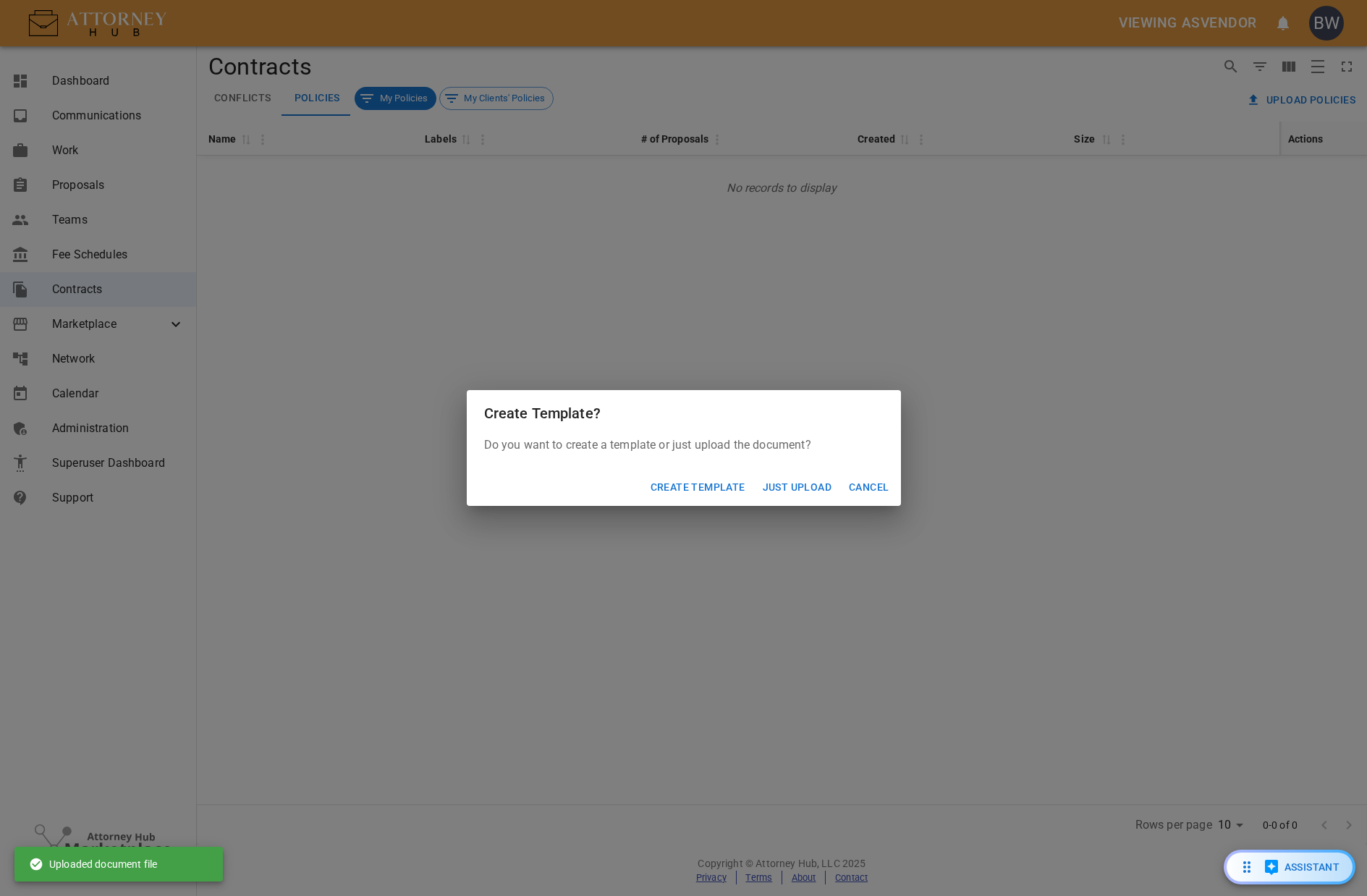
click at [725, 484] on button "Create Template" at bounding box center [698, 488] width 106 height 27
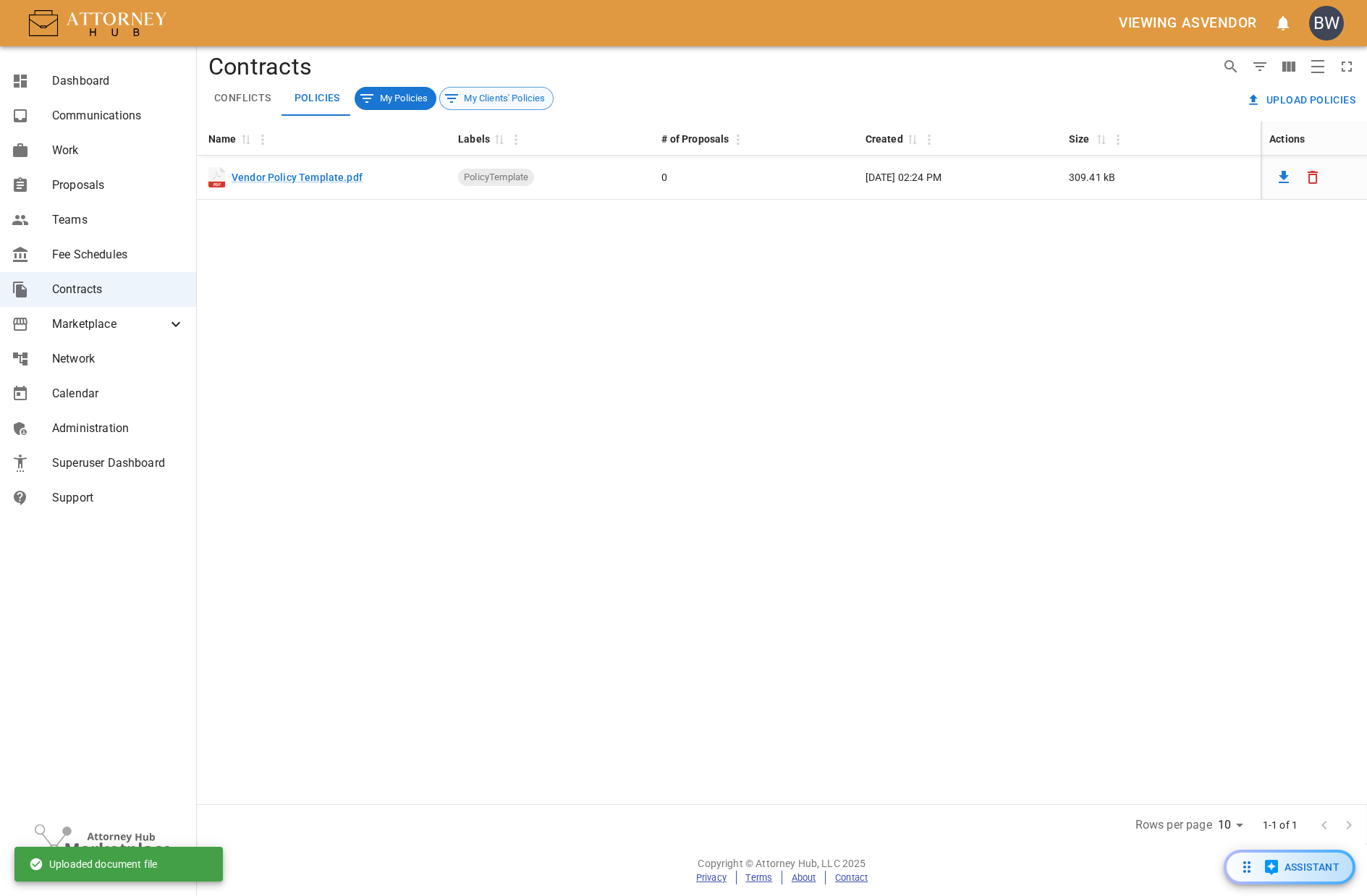
click at [507, 94] on span "My Clients' Policies" at bounding box center [504, 98] width 97 height 14
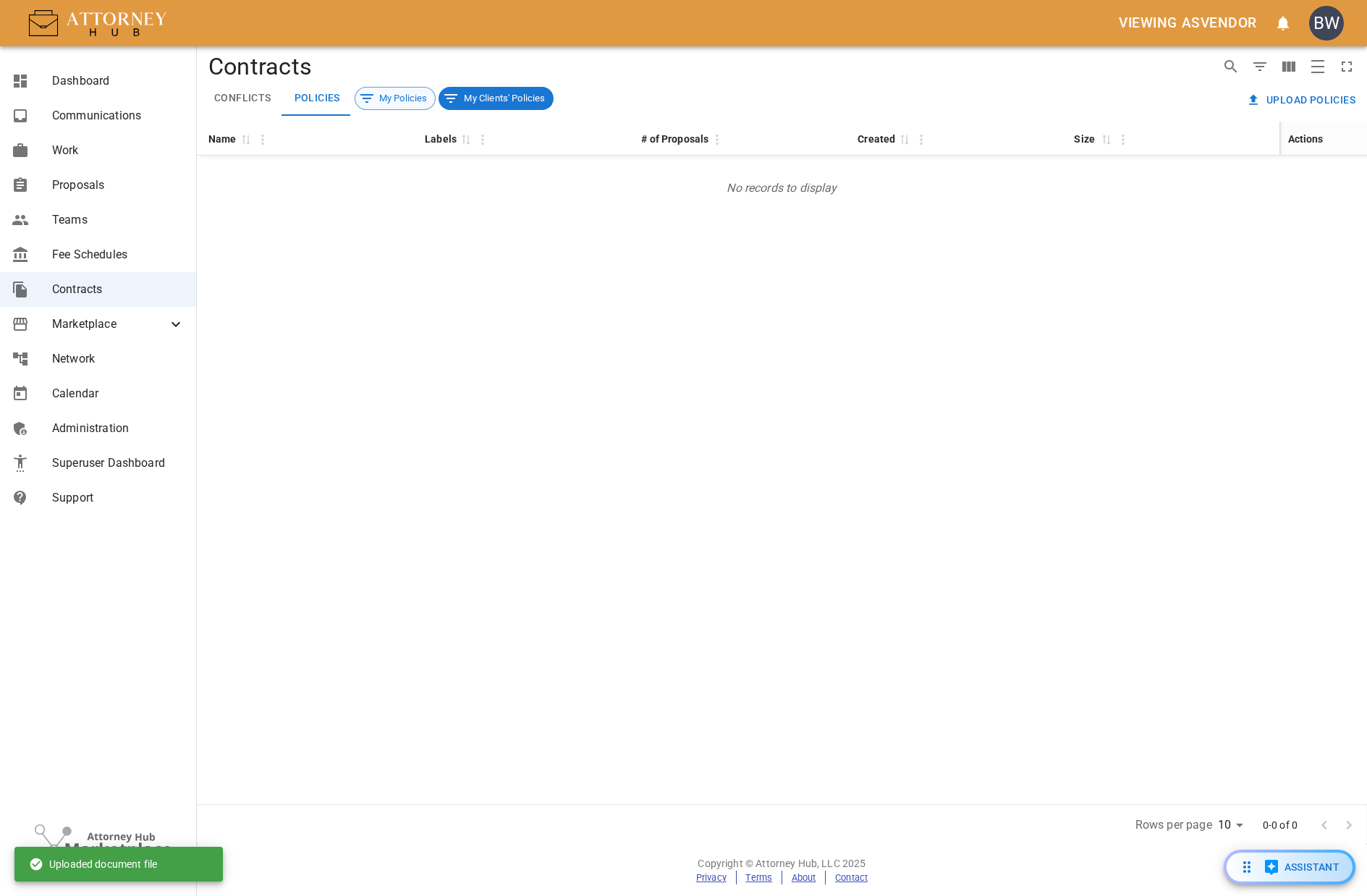
click at [409, 104] on span "My Policies" at bounding box center [403, 98] width 64 height 14
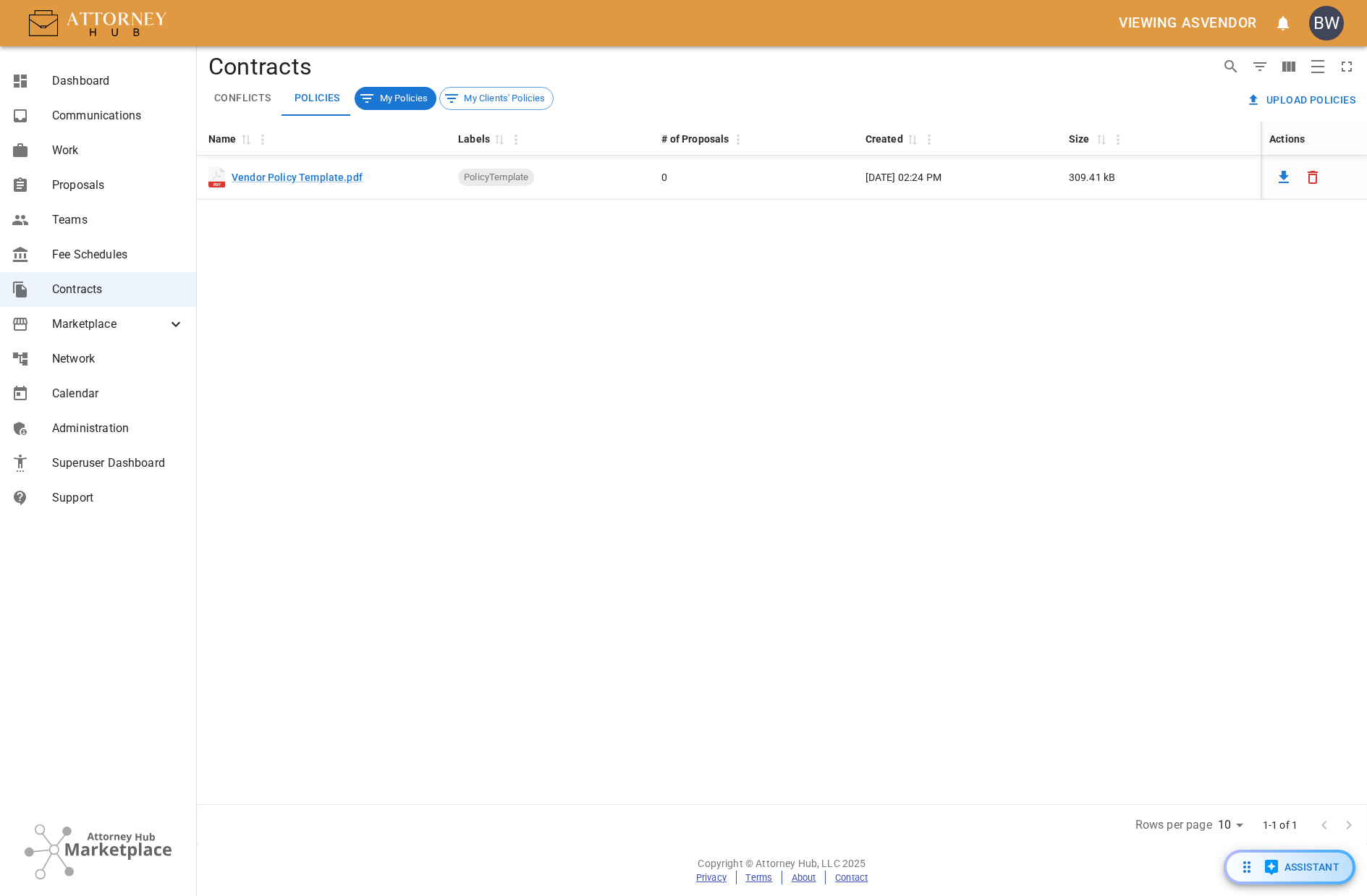
click at [258, 104] on button "Conflicts" at bounding box center [242, 98] width 80 height 35
click at [747, 416] on div "Name 0 Labels 0 # of Proposals Created 0 Size 0 Actions PDF Vendor Conflicts Te…" at bounding box center [782, 463] width 1171 height 682
click at [85, 180] on span "Proposals" at bounding box center [118, 185] width 132 height 17
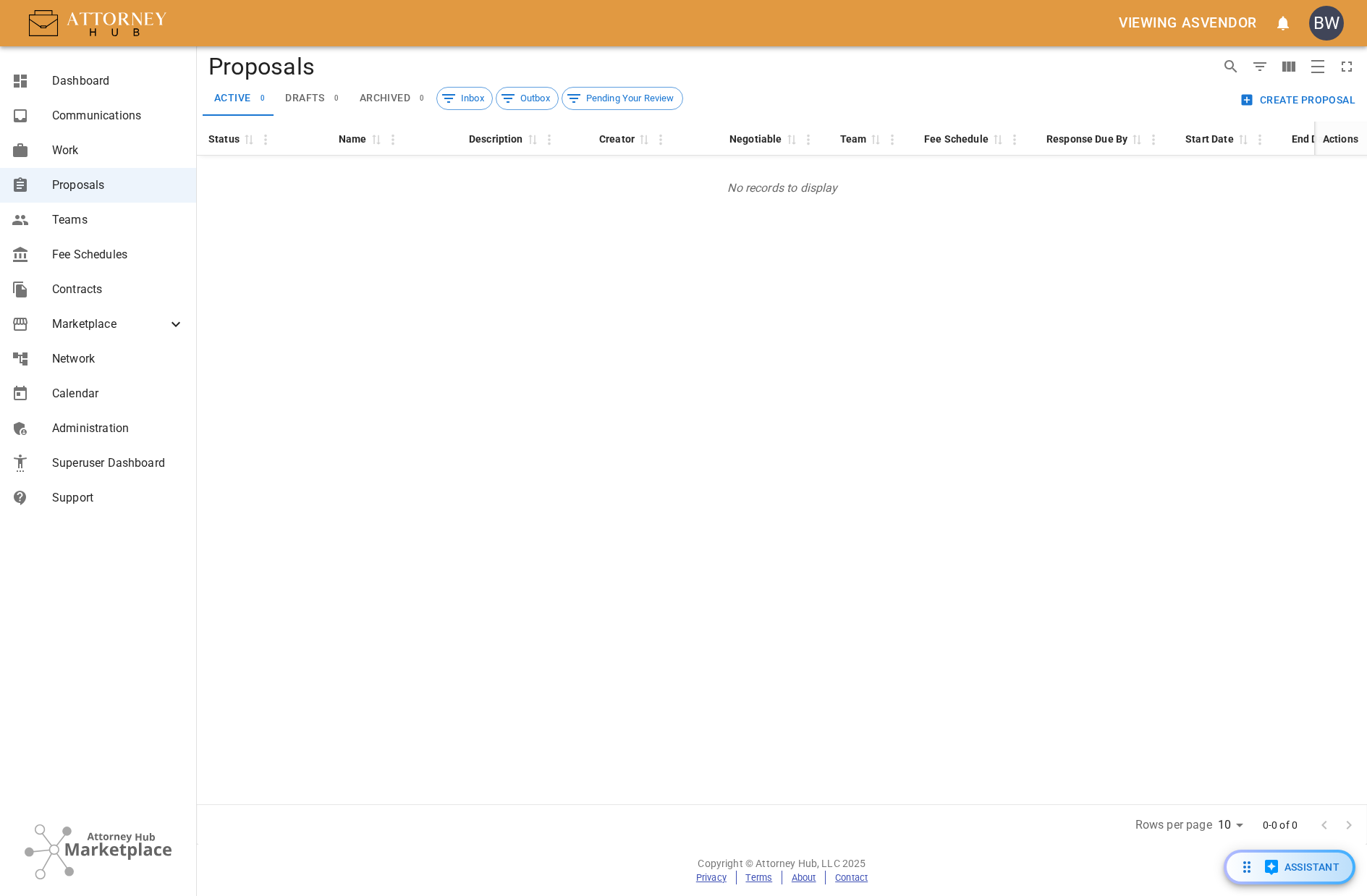
click at [1281, 93] on button "Create Proposal" at bounding box center [1299, 101] width 124 height 27
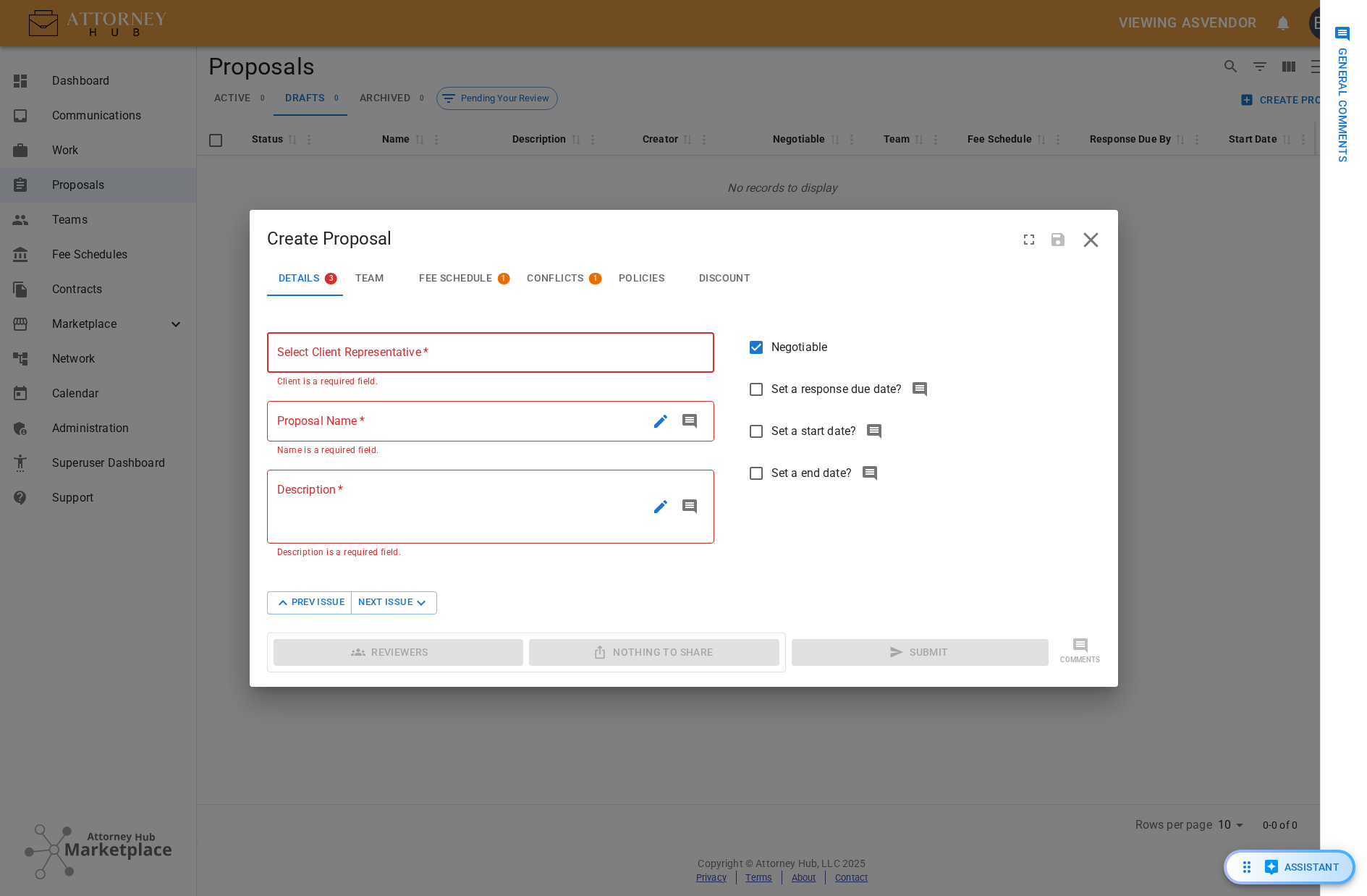
click at [382, 336] on input "Select Client Representative   *" at bounding box center [485, 352] width 437 height 40
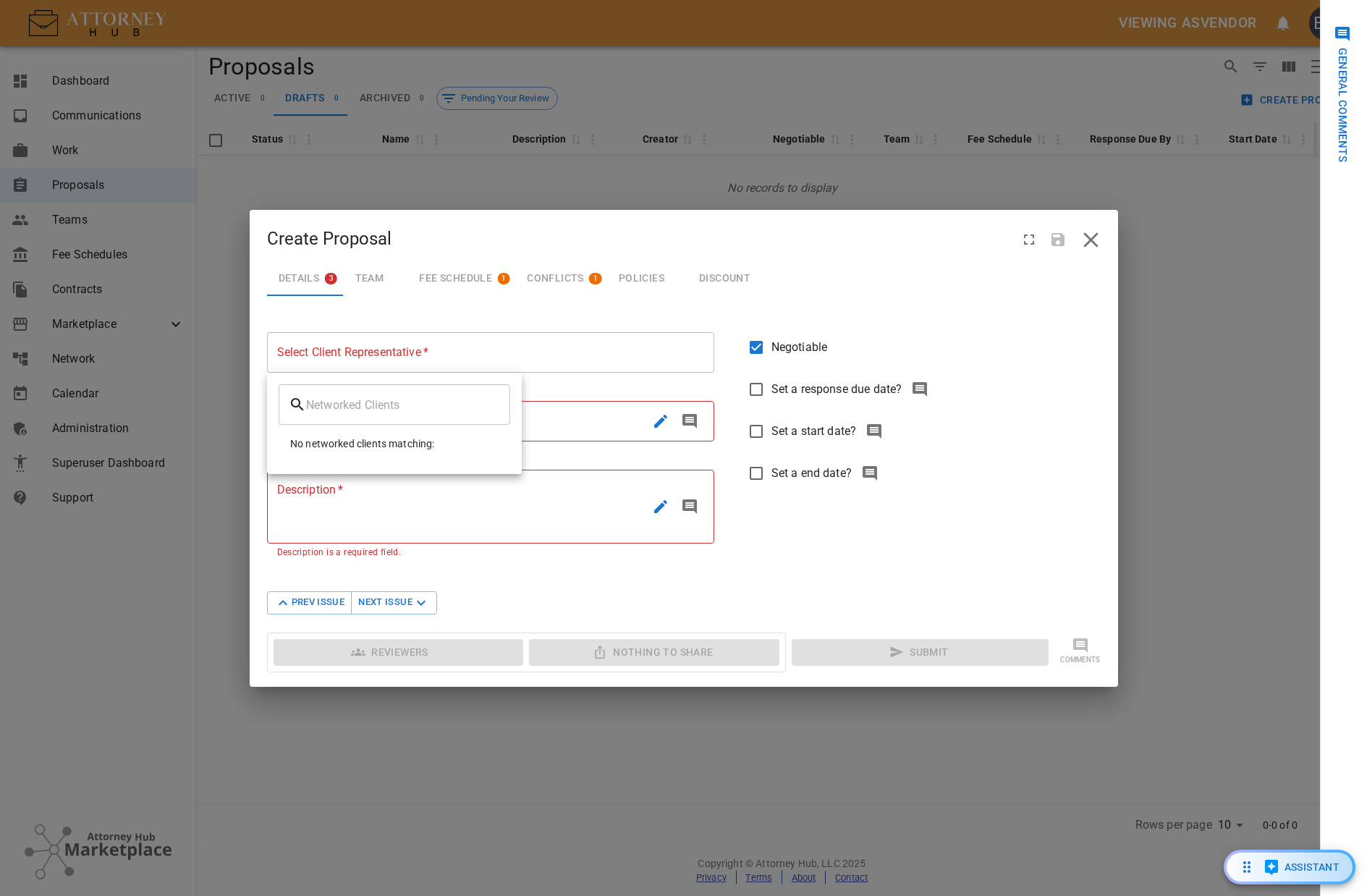
click at [385, 238] on div at bounding box center [683, 448] width 1367 height 896
click at [968, 283] on section "Details 3 Team Fee Schedule 1 Conflicts 1 Policies Discount" at bounding box center [683, 279] width 833 height 44
click at [1100, 233] on icon "close" at bounding box center [1091, 240] width 25 height 25
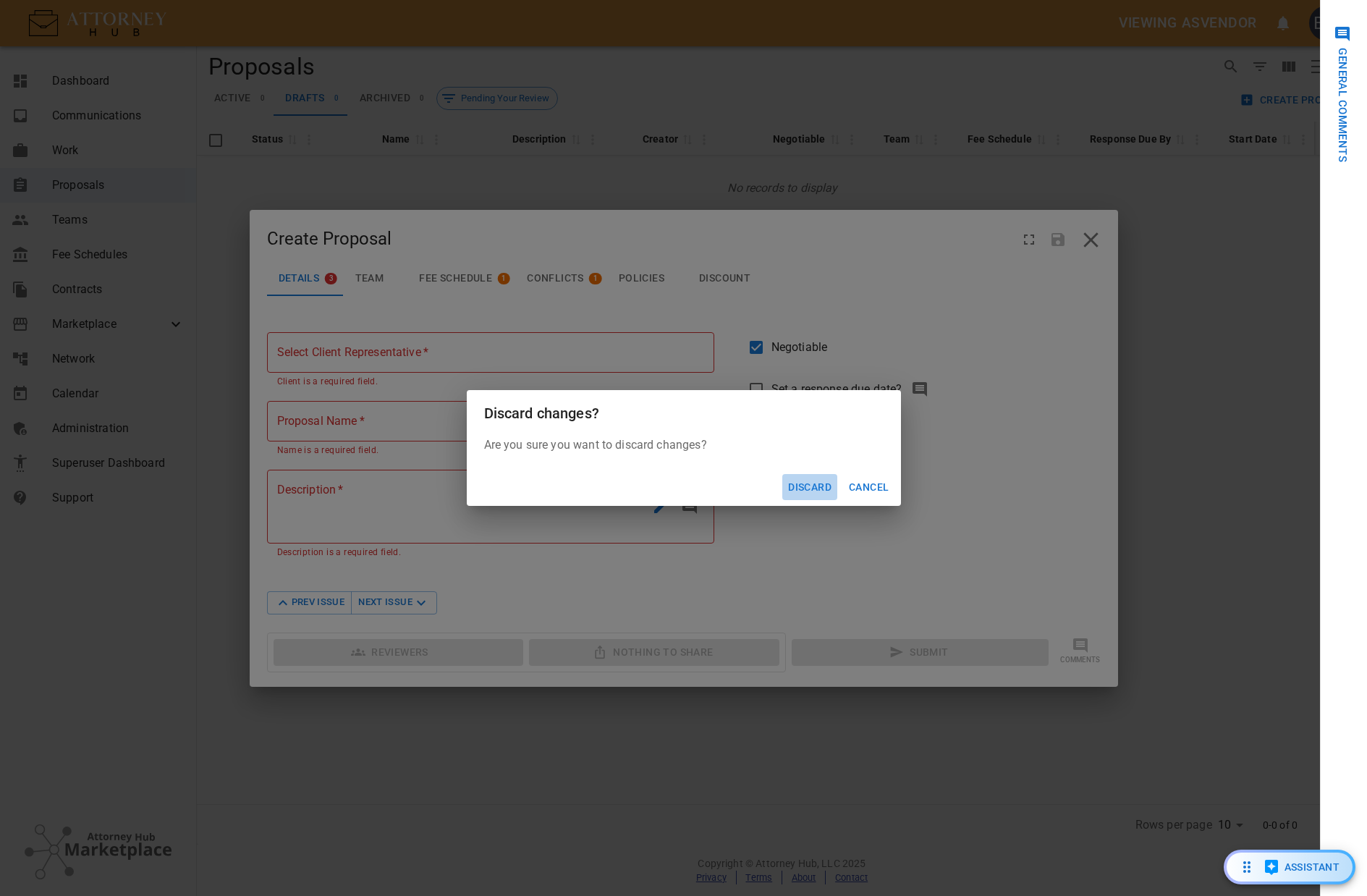
click at [807, 492] on button "Discard" at bounding box center [809, 488] width 55 height 27
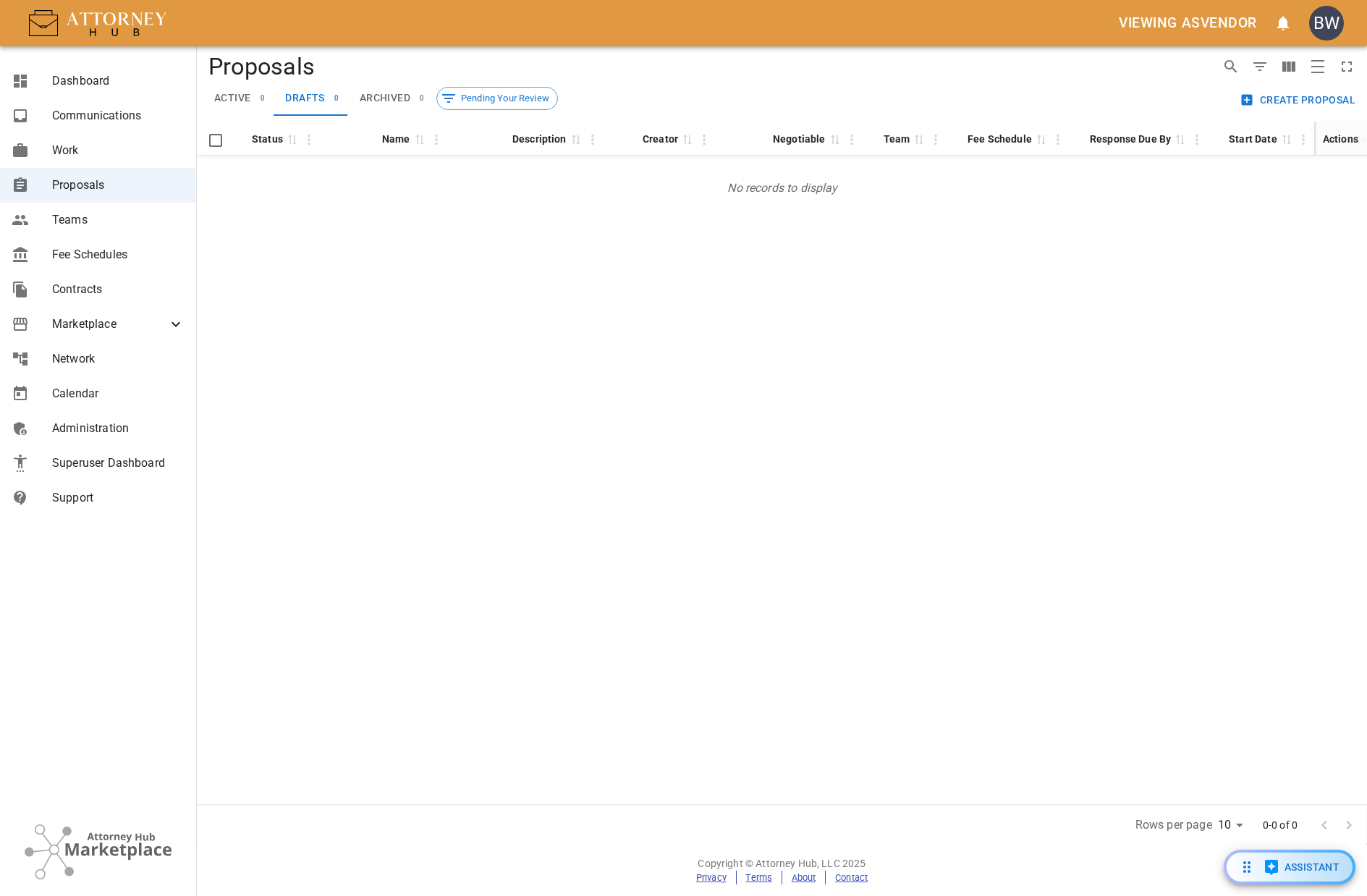
click at [671, 412] on div "Status 0 Name 0 Description 0 Creator 0 Negotiable 0 Team 0 Fee Schedule 0 Resp…" at bounding box center [782, 463] width 1171 height 682
click at [101, 353] on span "Network" at bounding box center [118, 359] width 132 height 17
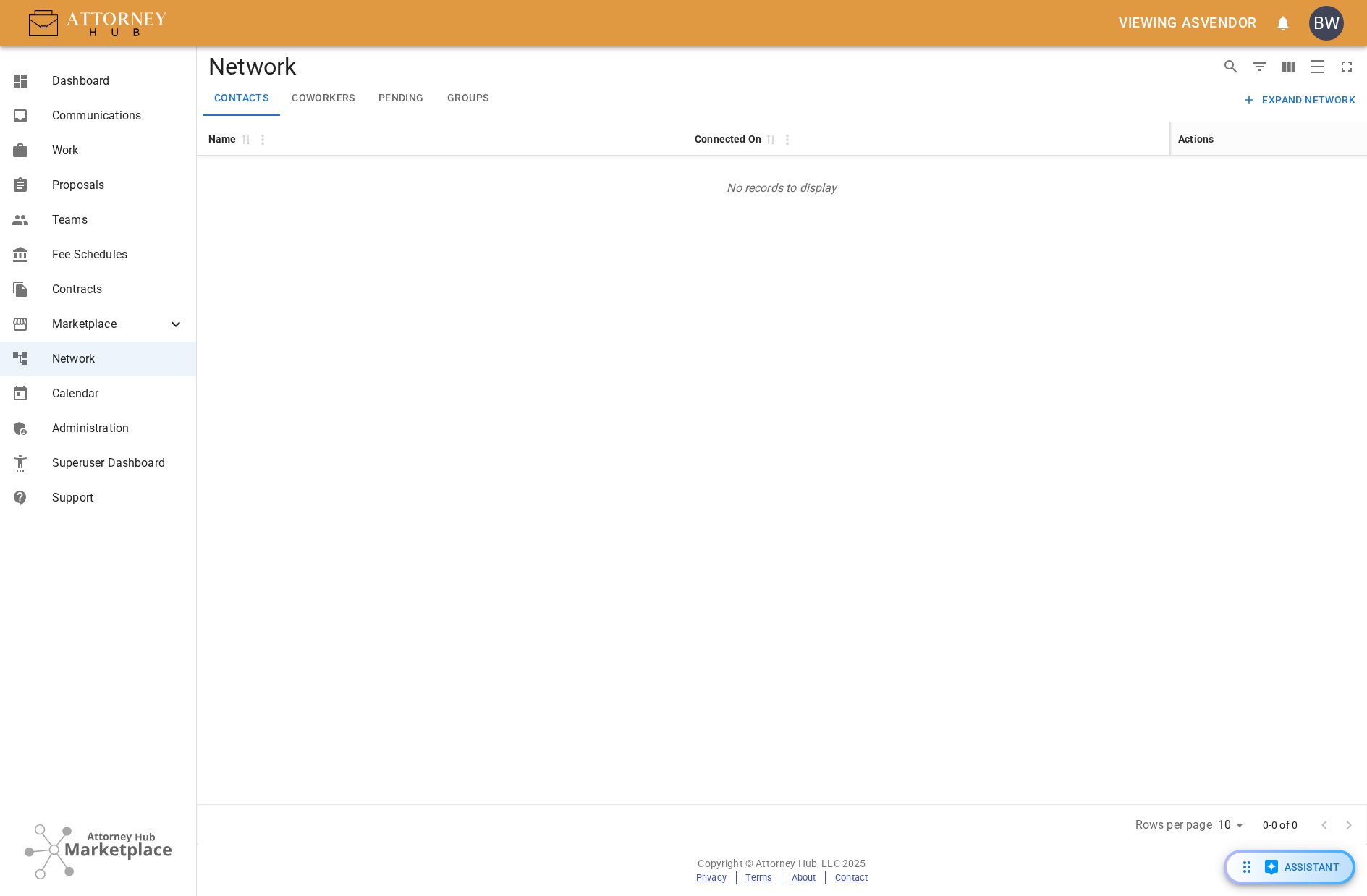
click at [344, 90] on button "Coworkers" at bounding box center [324, 98] width 87 height 35
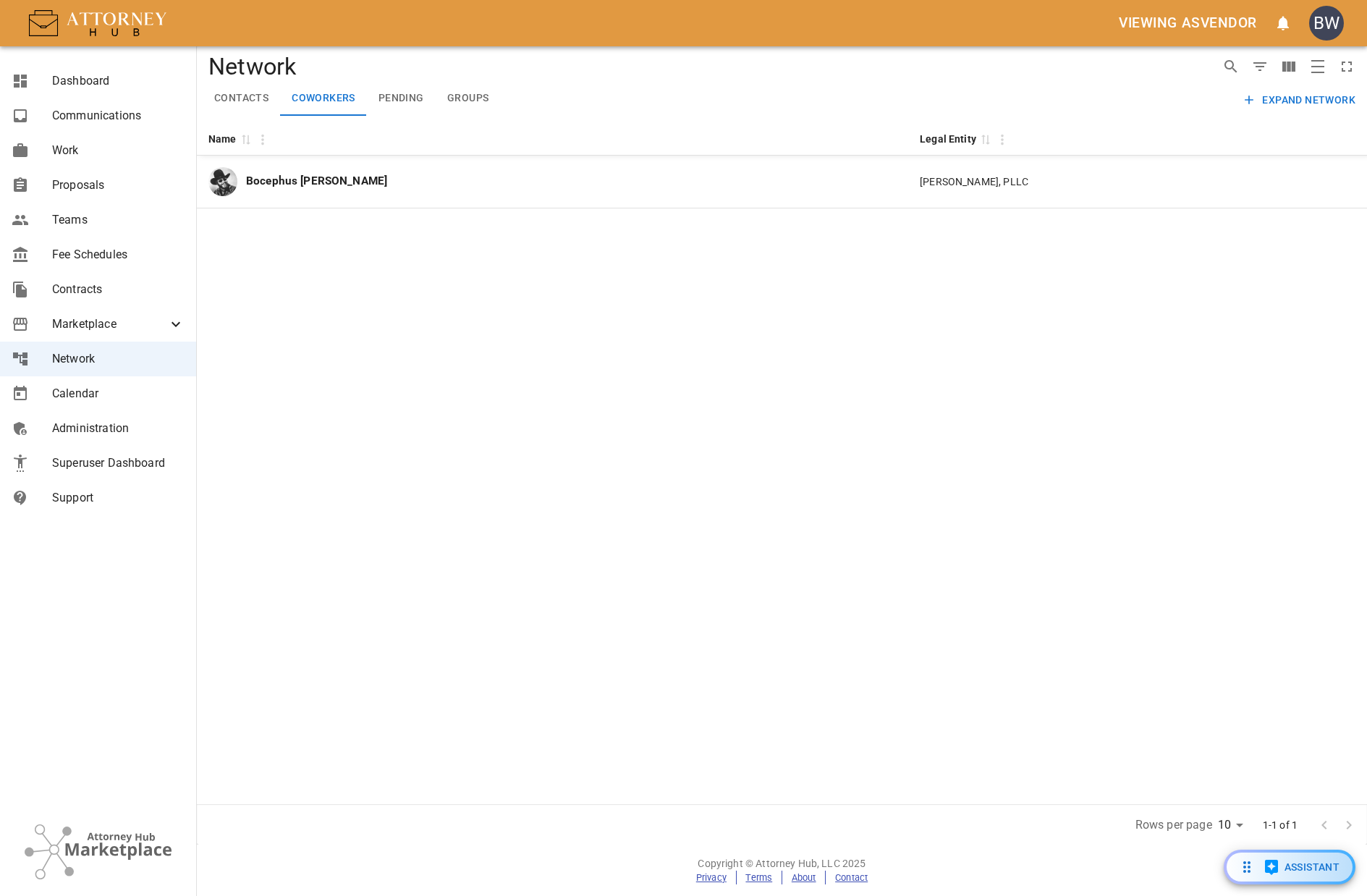
click at [404, 89] on button "Pending" at bounding box center [401, 98] width 69 height 35
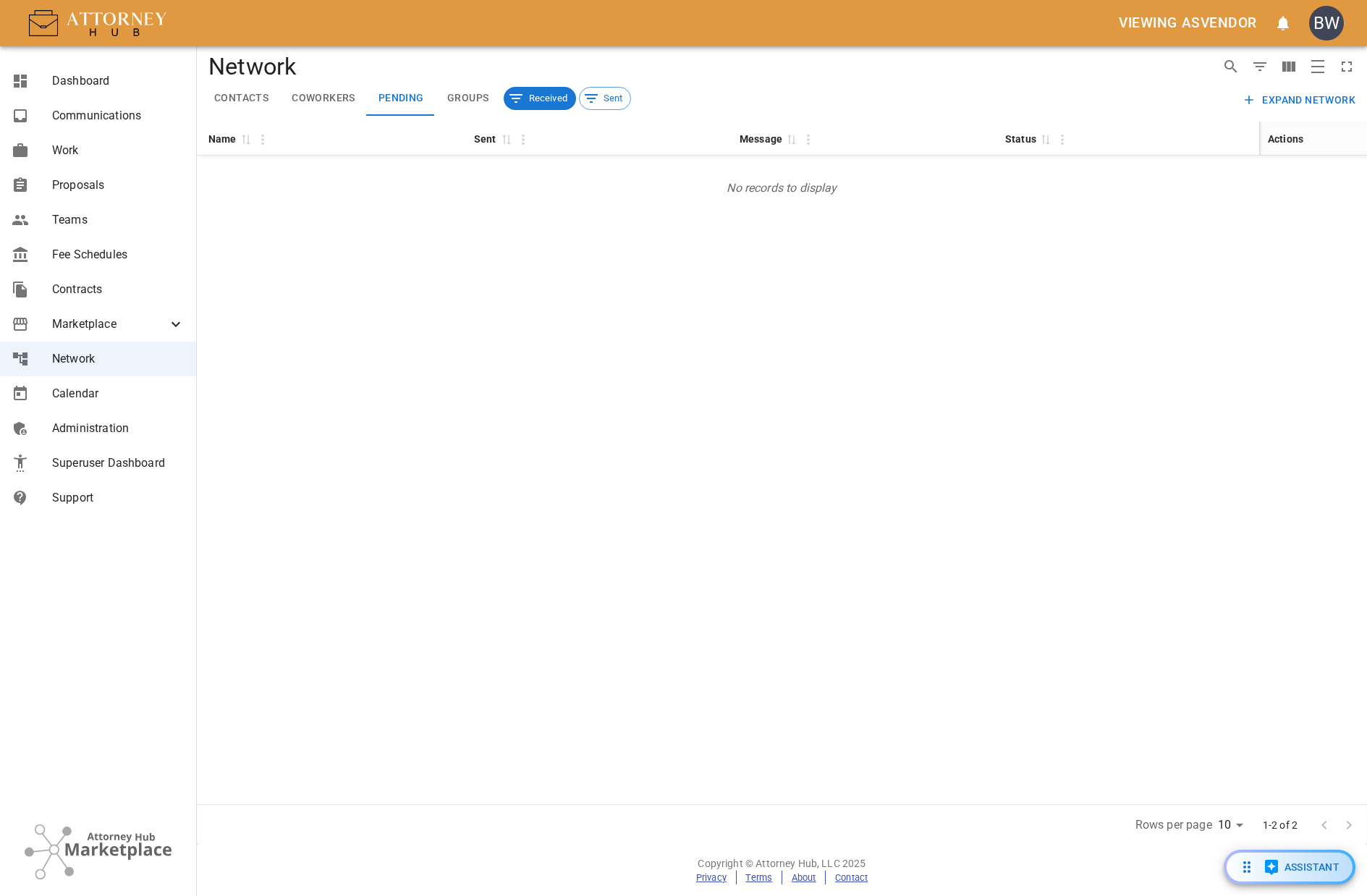
drag, startPoint x: 602, startPoint y: 97, endPoint x: 590, endPoint y: 121, distance: 26.8
click at [602, 97] on span "Sent" at bounding box center [613, 98] width 36 height 14
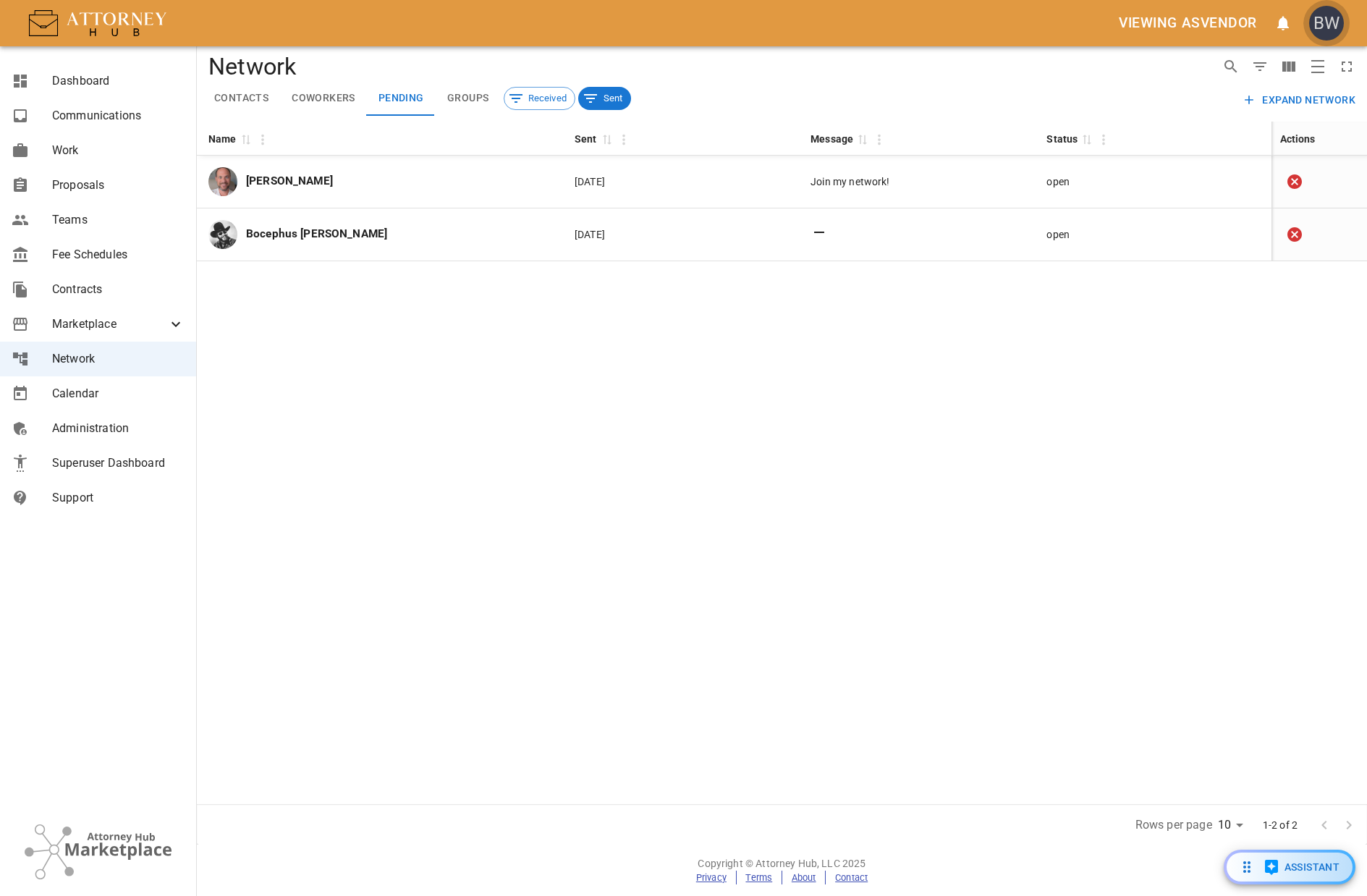
click at [1320, 17] on div "BW" at bounding box center [1327, 23] width 35 height 35
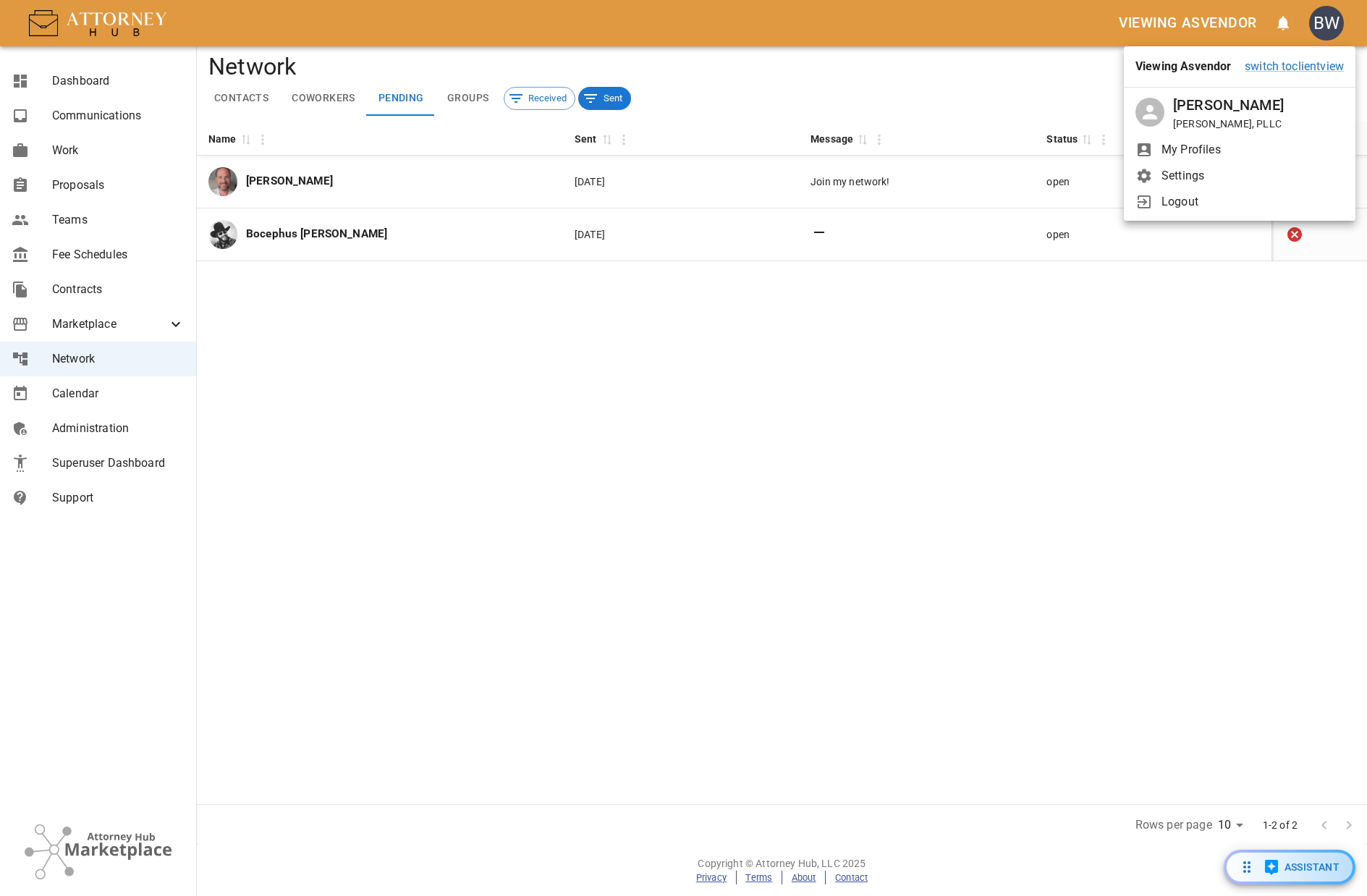
click at [1196, 198] on span "Logout" at bounding box center [1253, 202] width 182 height 17
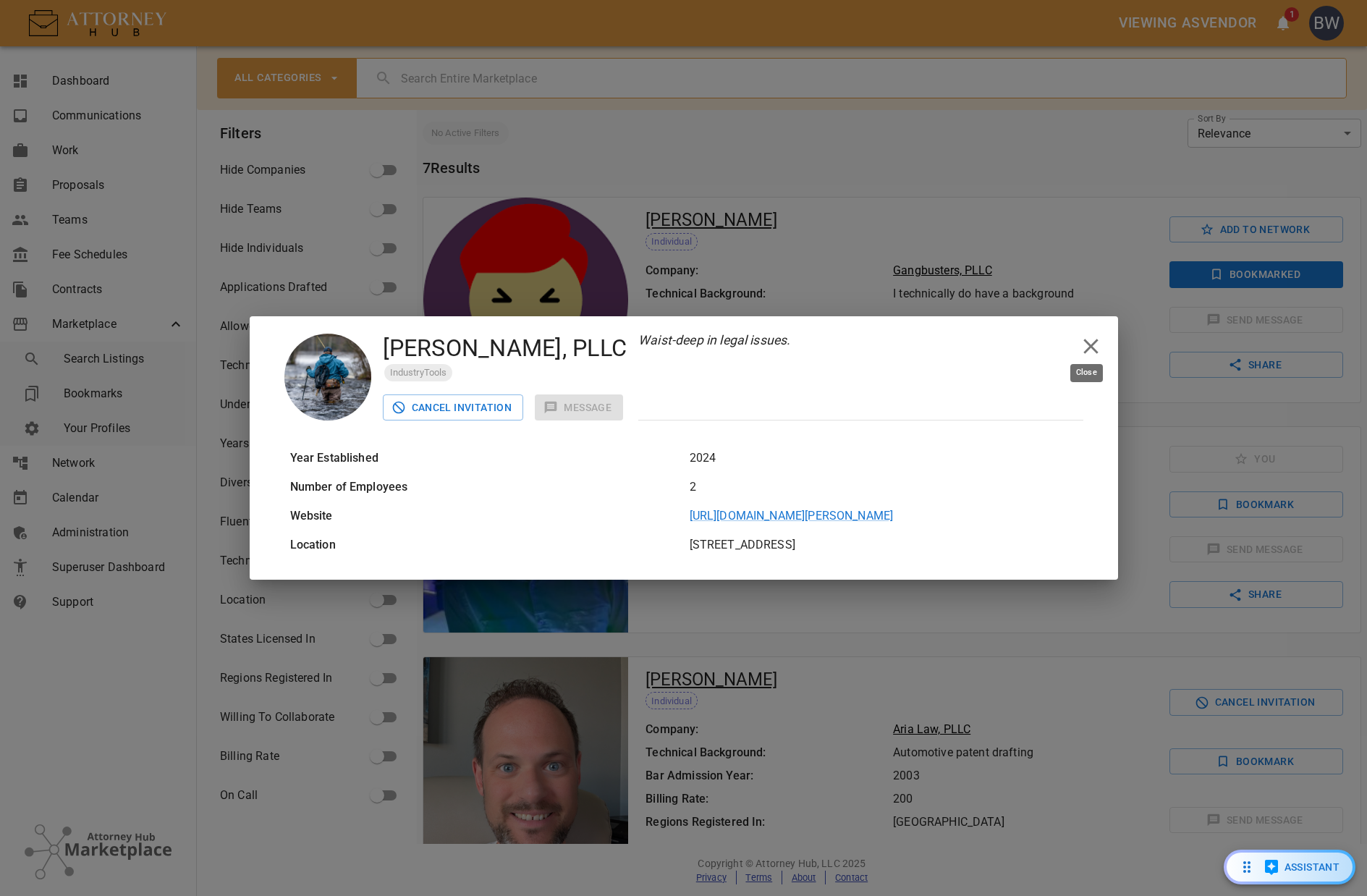
click at [1098, 351] on icon "close" at bounding box center [1091, 347] width 25 height 25
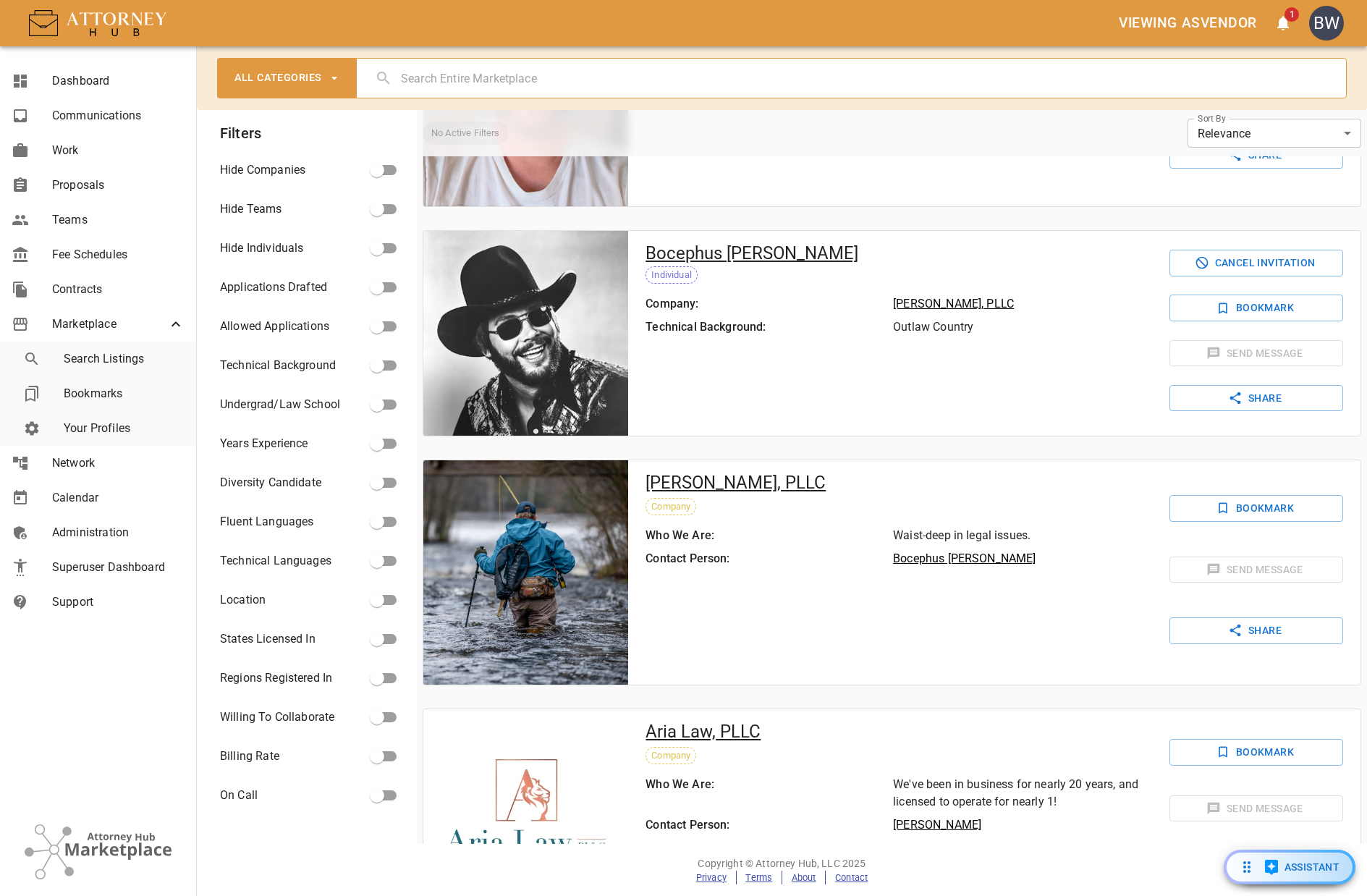
scroll to position [992, 0]
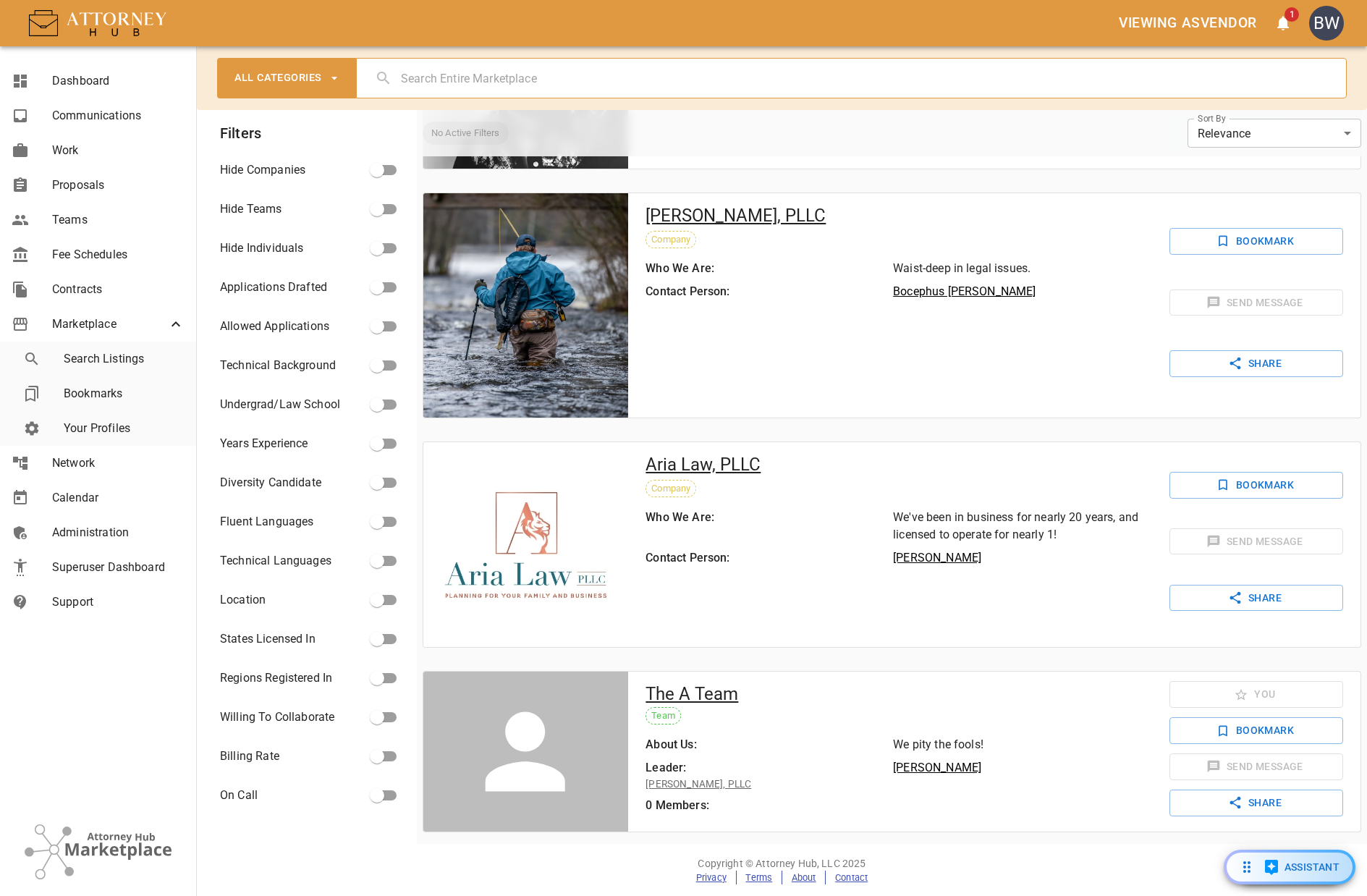
click at [1256, 474] on button "Bookmark" at bounding box center [1256, 485] width 173 height 27
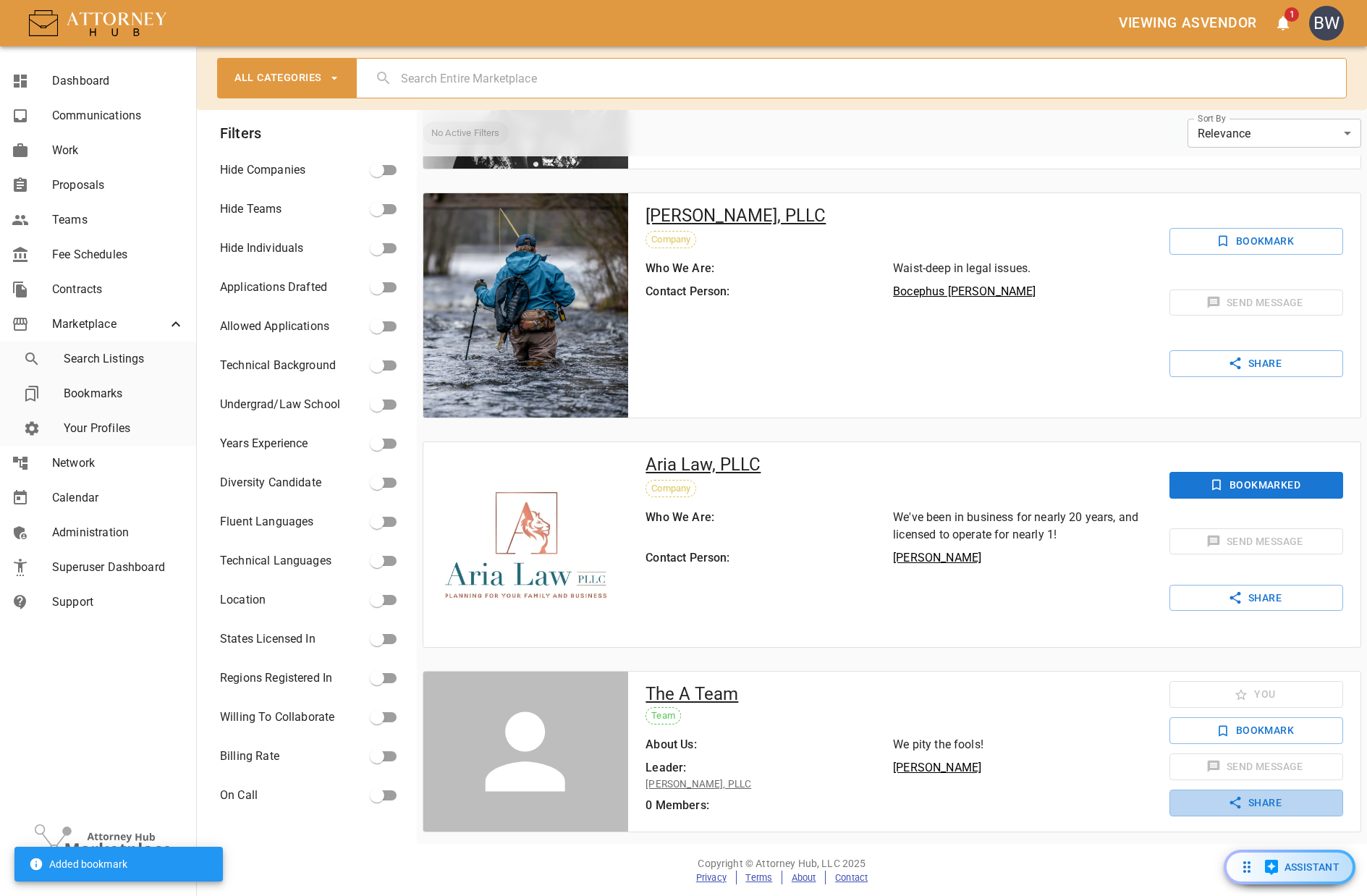
drag, startPoint x: 1216, startPoint y: 807, endPoint x: 1213, endPoint y: 795, distance: 12.4
click at [1228, 807] on icon "share" at bounding box center [1236, 803] width 14 height 14
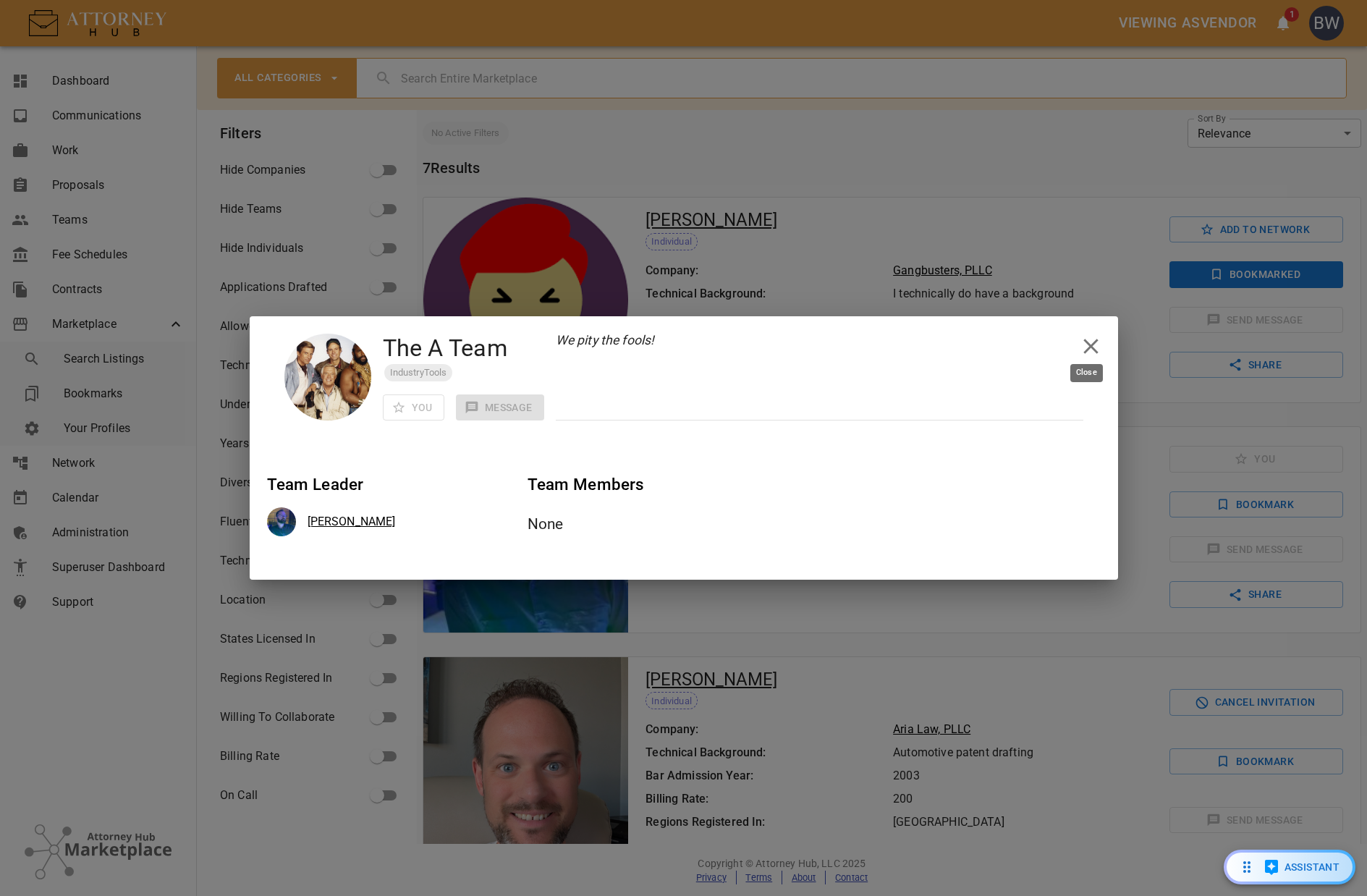
click at [1092, 347] on icon "close" at bounding box center [1091, 346] width 14 height 14
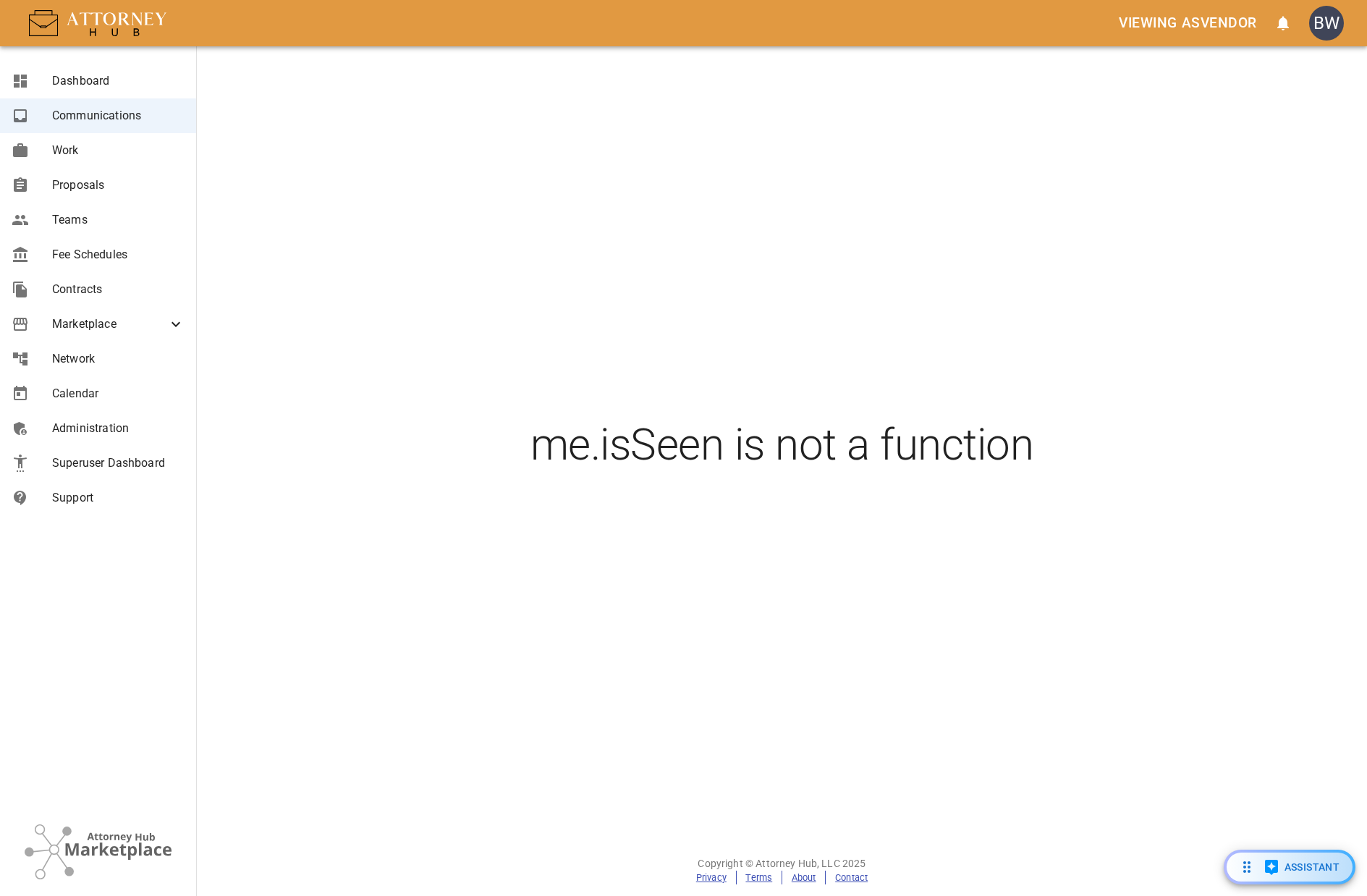
click at [894, 256] on div "me.isSeen is not a function" at bounding box center [782, 446] width 868 height 799
click at [682, 444] on h2 "me.isSeen is not a function" at bounding box center [782, 445] width 833 height 52
click at [684, 441] on h2 "me.isSeen is not a function" at bounding box center [782, 445] width 833 height 52
click at [659, 445] on h2 "me.isSeen is not a function" at bounding box center [782, 445] width 833 height 52
click at [657, 448] on h2 "me.isSeen is not a function" at bounding box center [782, 445] width 833 height 52
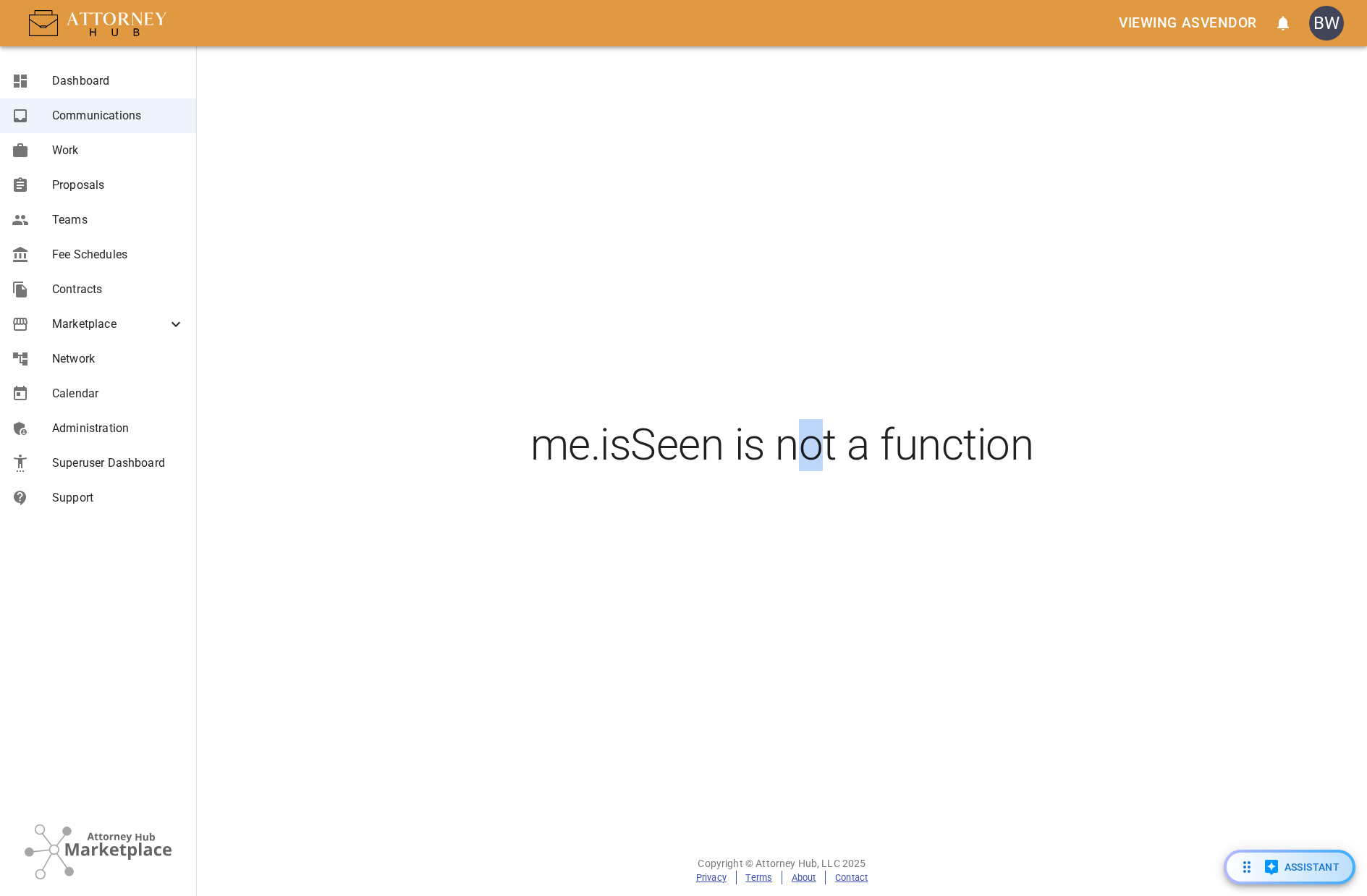
click at [812, 291] on div "me.isSeen is not a function" at bounding box center [782, 446] width 868 height 799
click at [746, 317] on div "me.isSeen is not a function" at bounding box center [782, 446] width 868 height 799
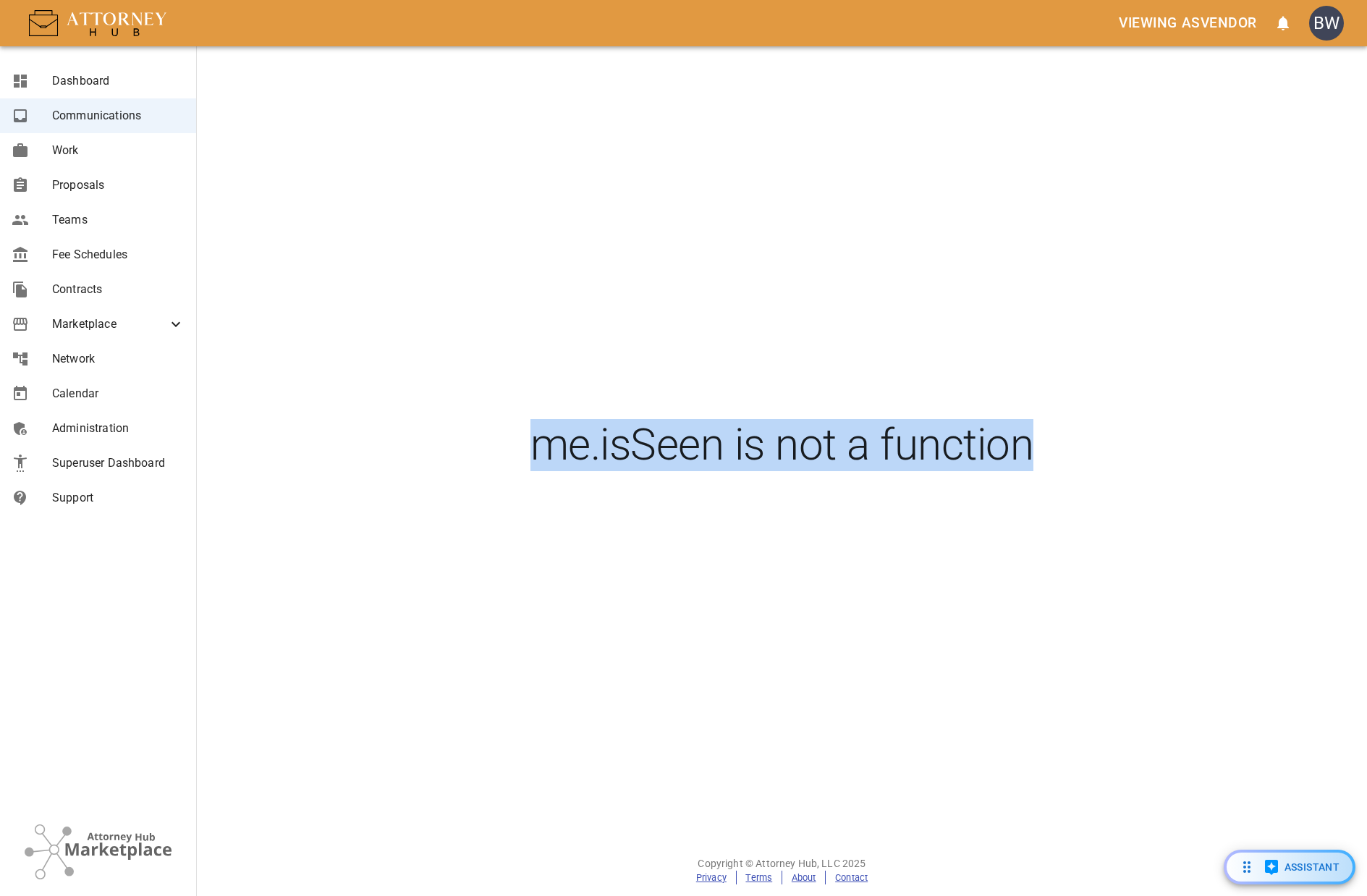
drag, startPoint x: 537, startPoint y: 445, endPoint x: 1105, endPoint y: 425, distance: 568.4
click at [1109, 433] on h2 "me.isSeen is not a function" at bounding box center [782, 445] width 833 height 52
copy h2 "me.isSeen is not a function"
click at [856, 350] on div "me.isSeen is not a function" at bounding box center [782, 446] width 868 height 799
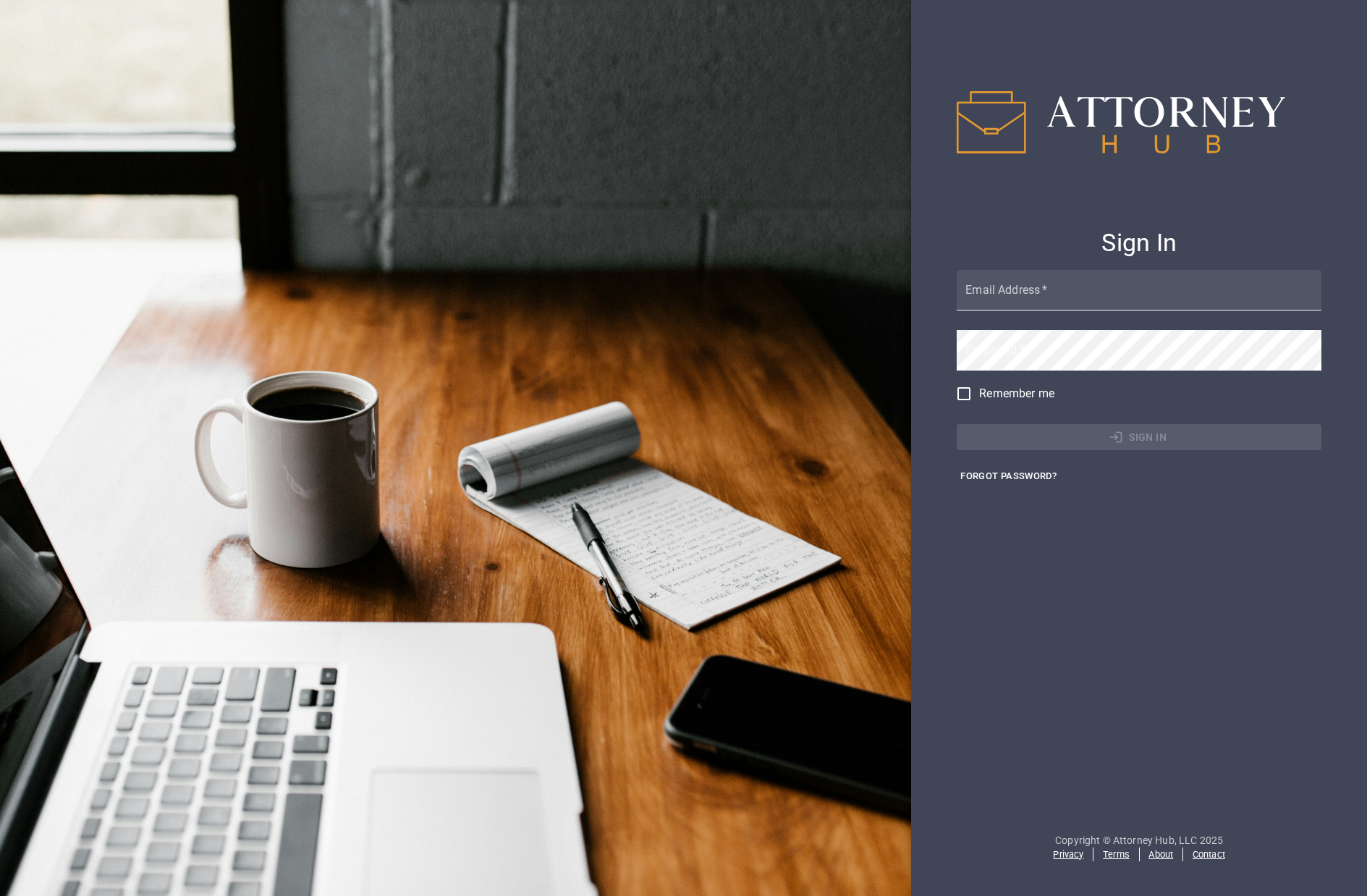
drag, startPoint x: 1062, startPoint y: 295, endPoint x: 1080, endPoint y: 275, distance: 26.9
click at [1062, 295] on input "Email Address   *" at bounding box center [1139, 290] width 365 height 40
type input "[EMAIL_ADDRESS][DOMAIN_NAME]"
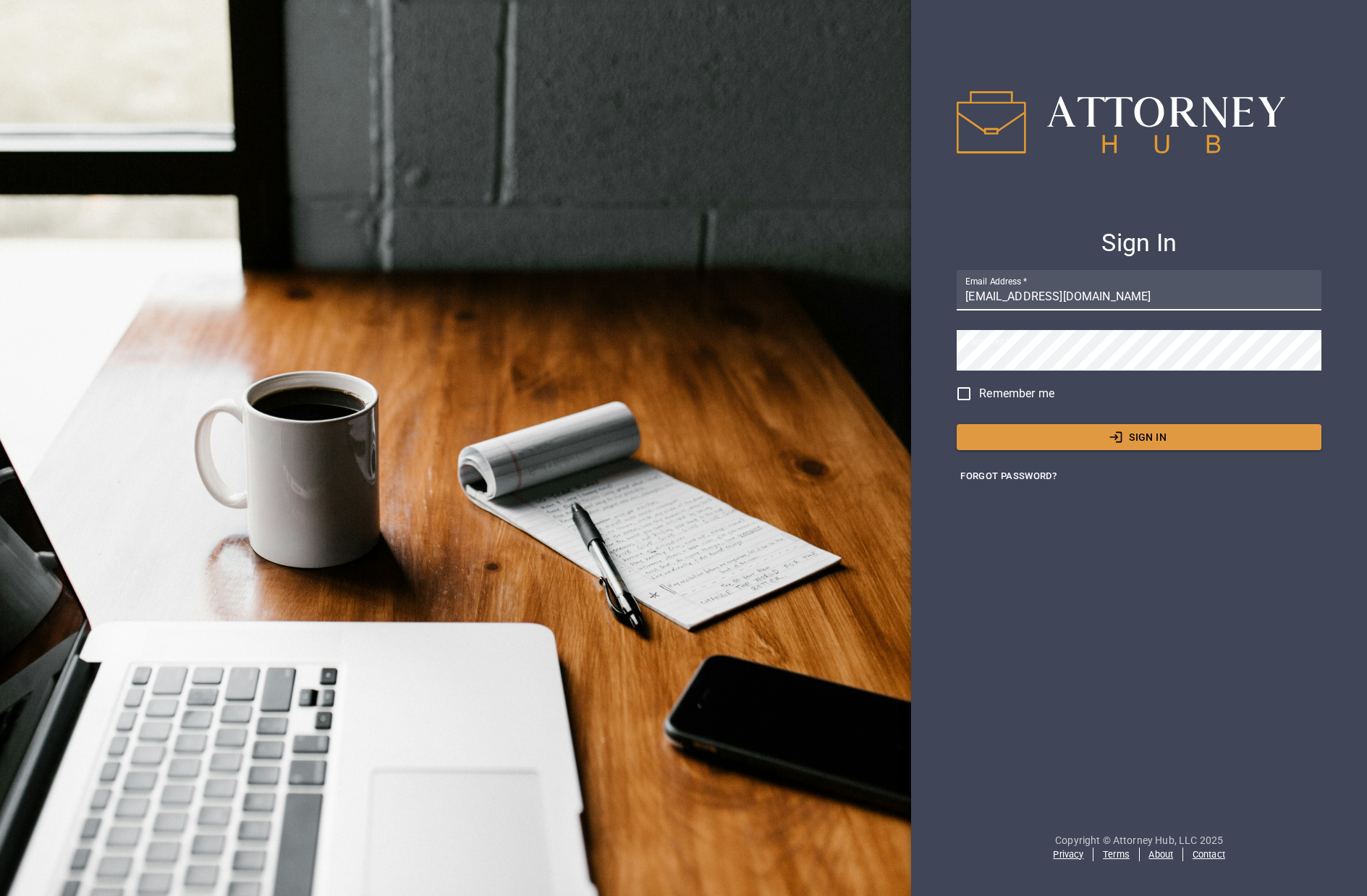
click at [1199, 457] on div "Sign In Email Address   * [EMAIL_ADDRESS][DOMAIN_NAME] Password   * Remember me…" at bounding box center [1139, 289] width 365 height 397
click at [1188, 431] on button "Sign In" at bounding box center [1139, 438] width 365 height 27
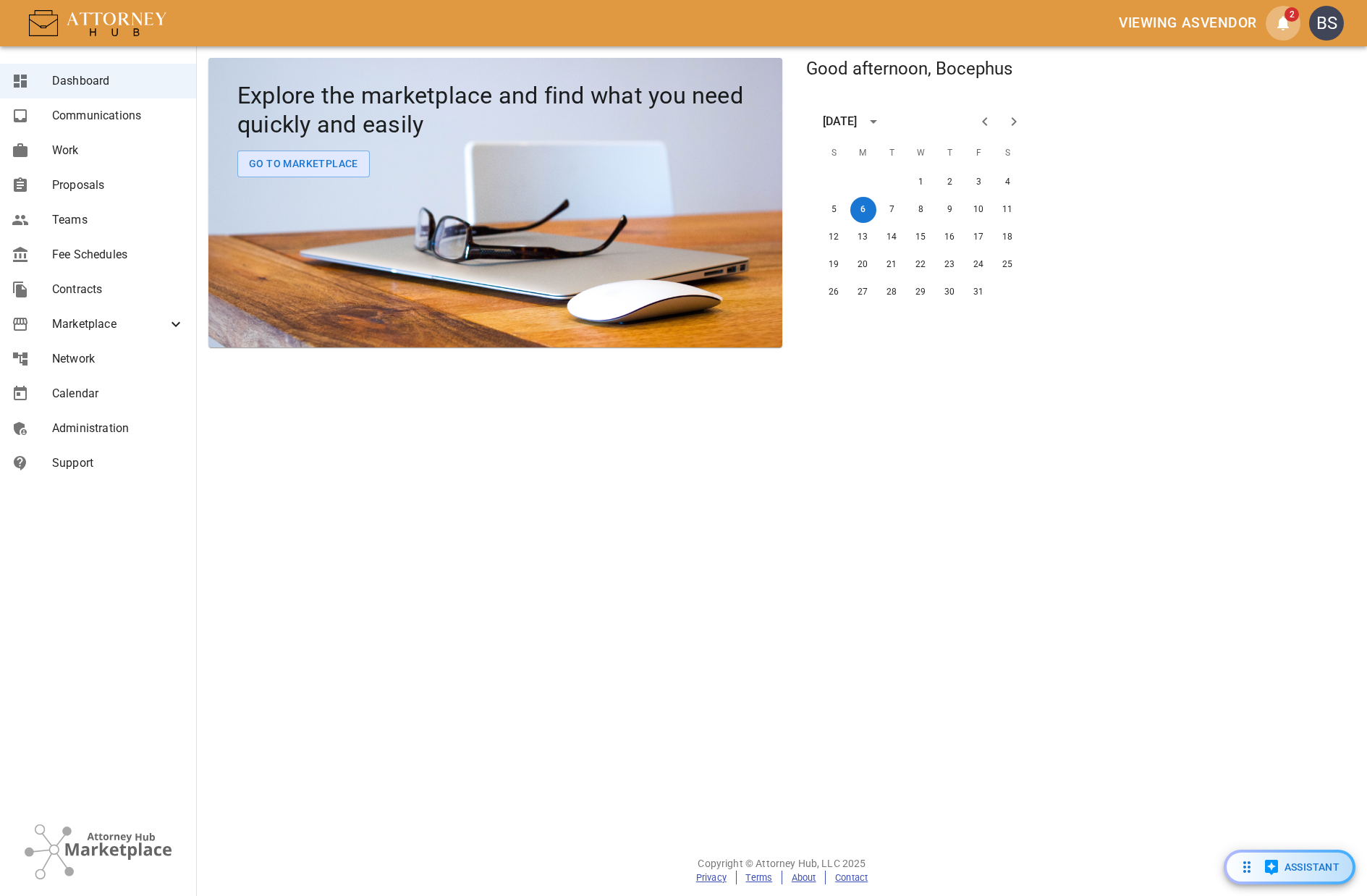
click at [1289, 20] on span "2" at bounding box center [1292, 14] width 14 height 14
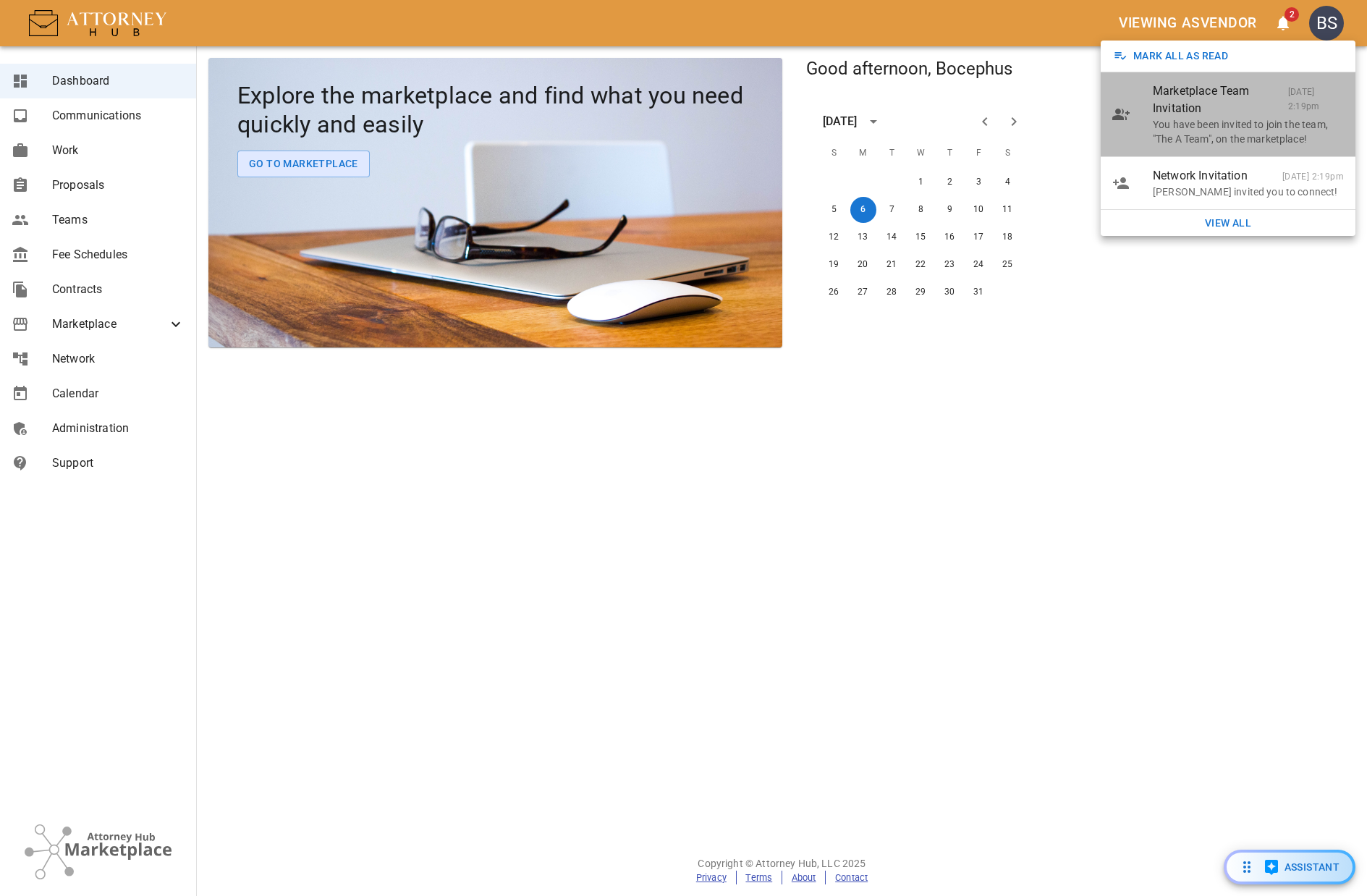
click at [1195, 104] on div "Marketplace Team Invitation [DATE] 2:19pm" at bounding box center [1248, 100] width 191 height 35
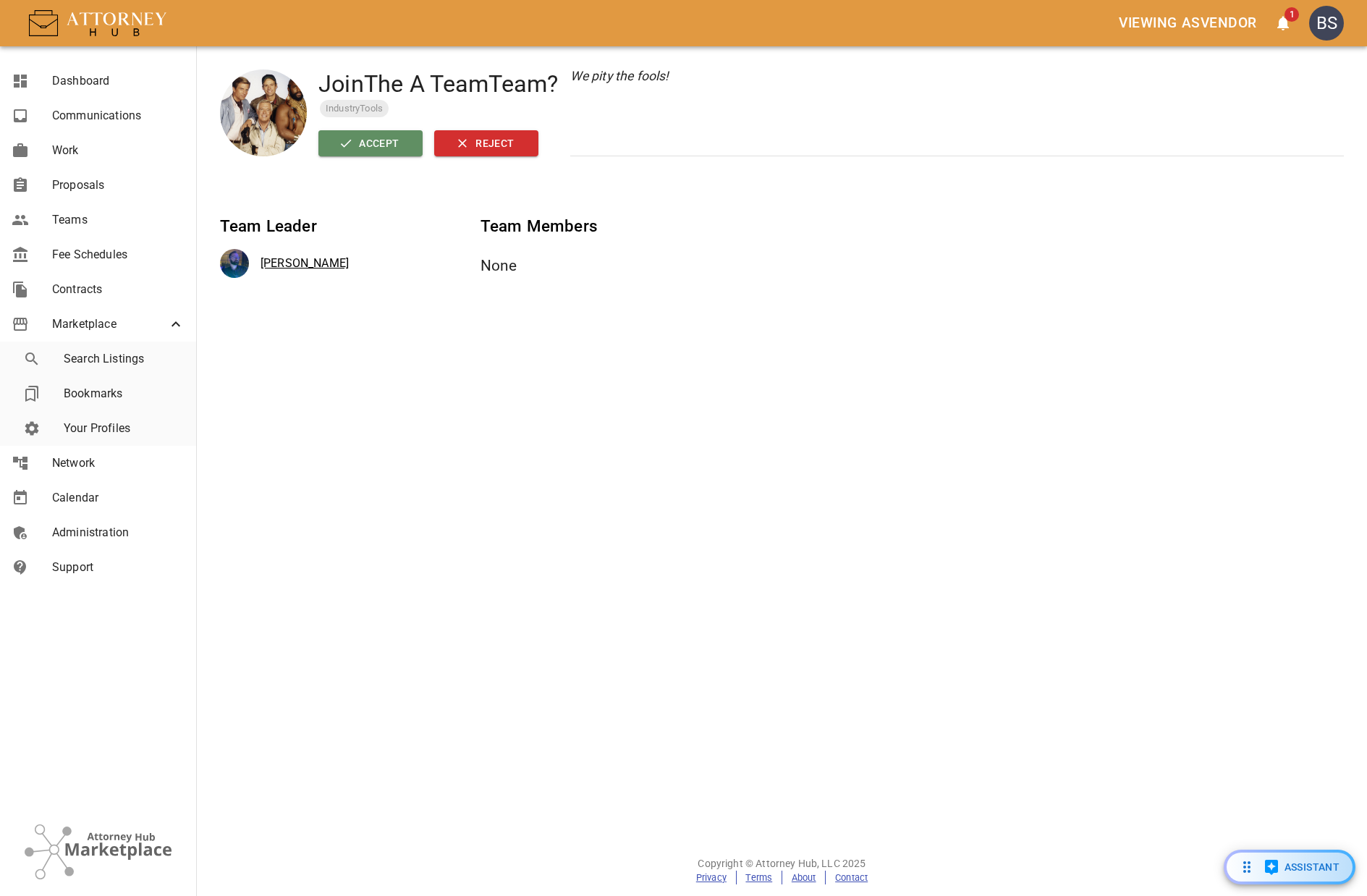
click at [385, 147] on button "Accept" at bounding box center [370, 144] width 104 height 27
click at [1282, 21] on icon "open notifications menu" at bounding box center [1283, 24] width 12 height 14
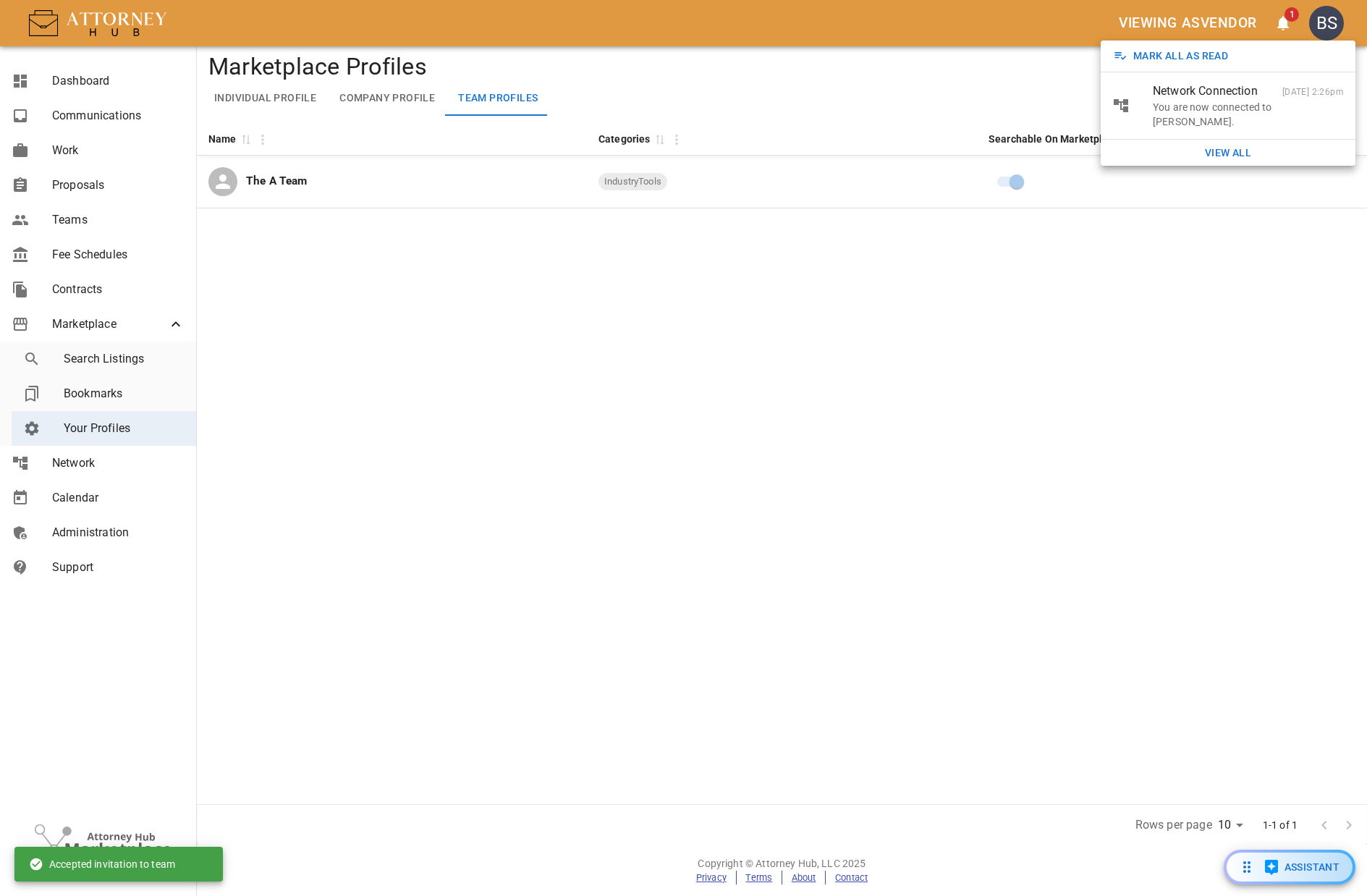
click at [1022, 29] on div at bounding box center [683, 448] width 1367 height 896
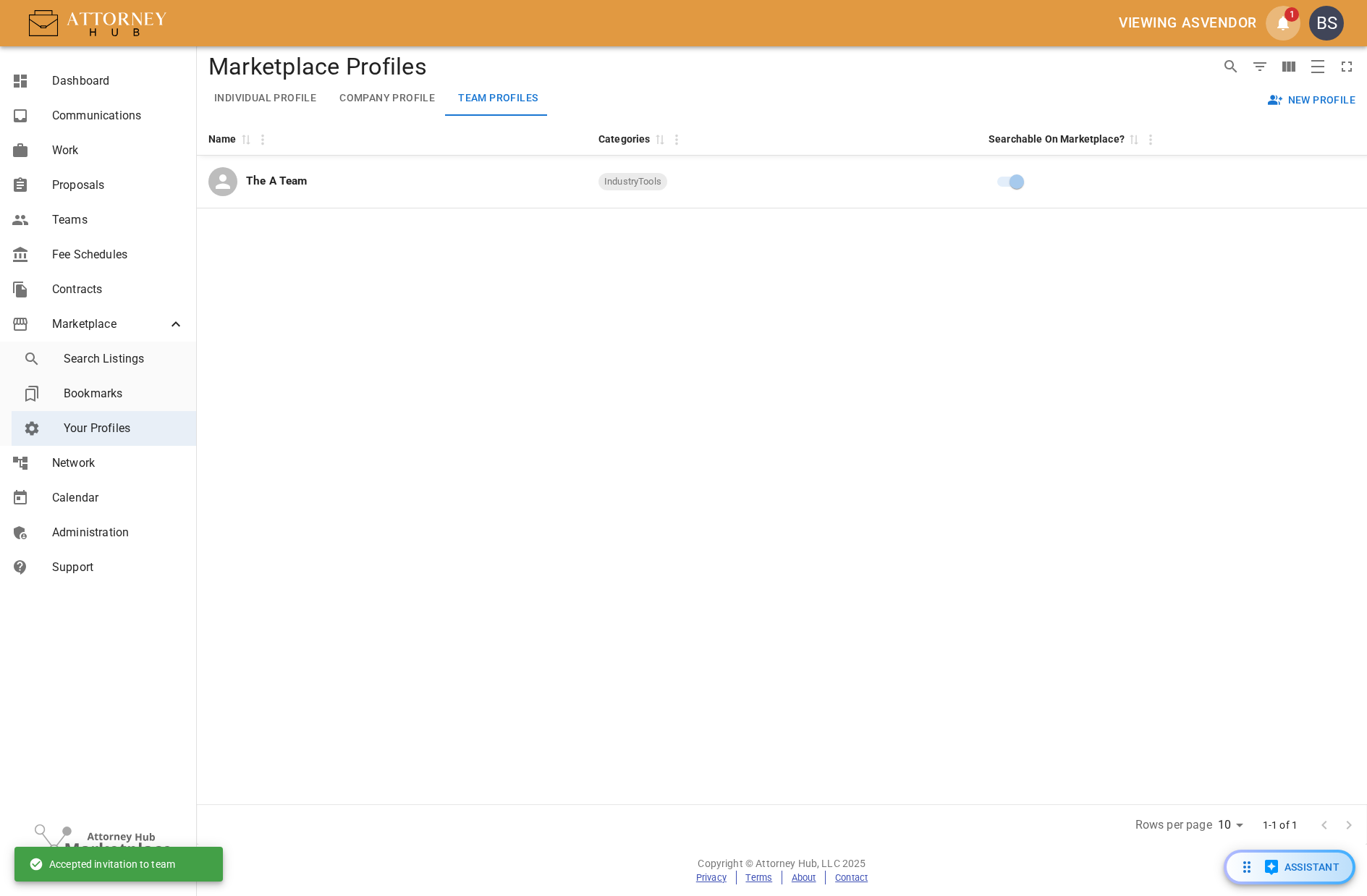
click at [1286, 21] on icon "open notifications menu" at bounding box center [1283, 24] width 12 height 14
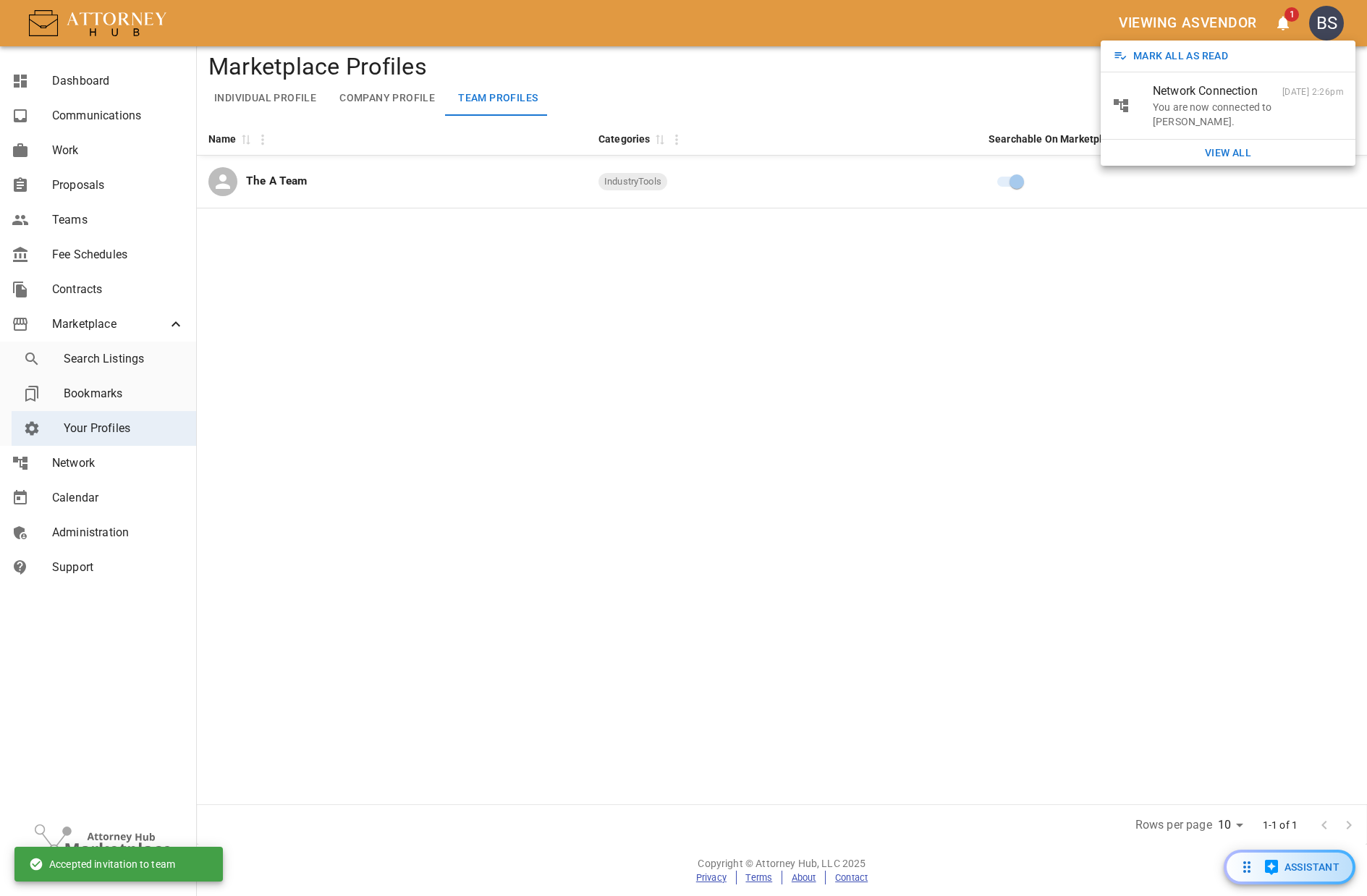
click at [1179, 60] on button "Mark All As Read" at bounding box center [1172, 56] width 123 height 27
click at [799, 376] on div at bounding box center [683, 448] width 1367 height 896
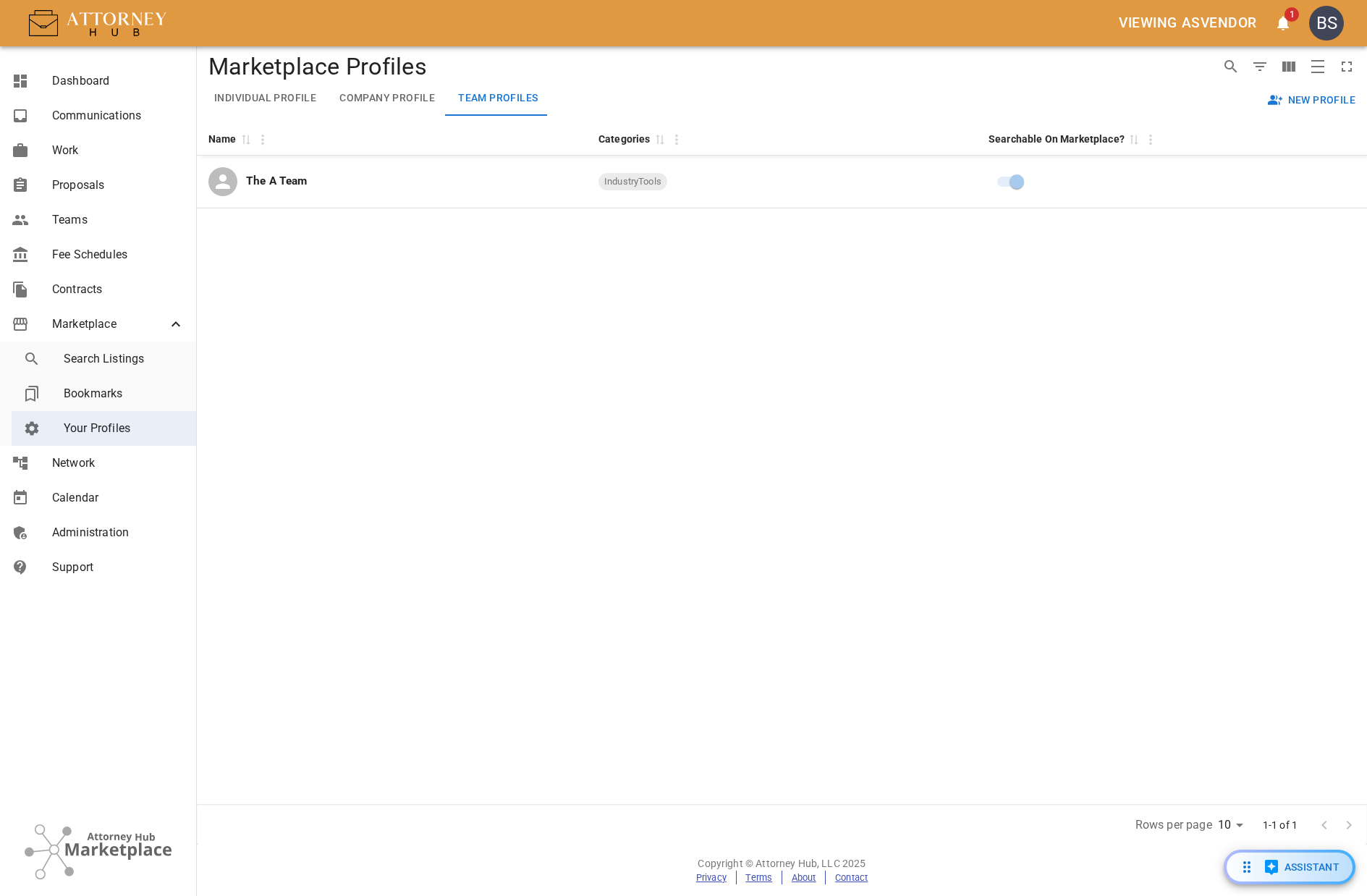
click at [1320, 32] on div "BS" at bounding box center [1327, 23] width 35 height 35
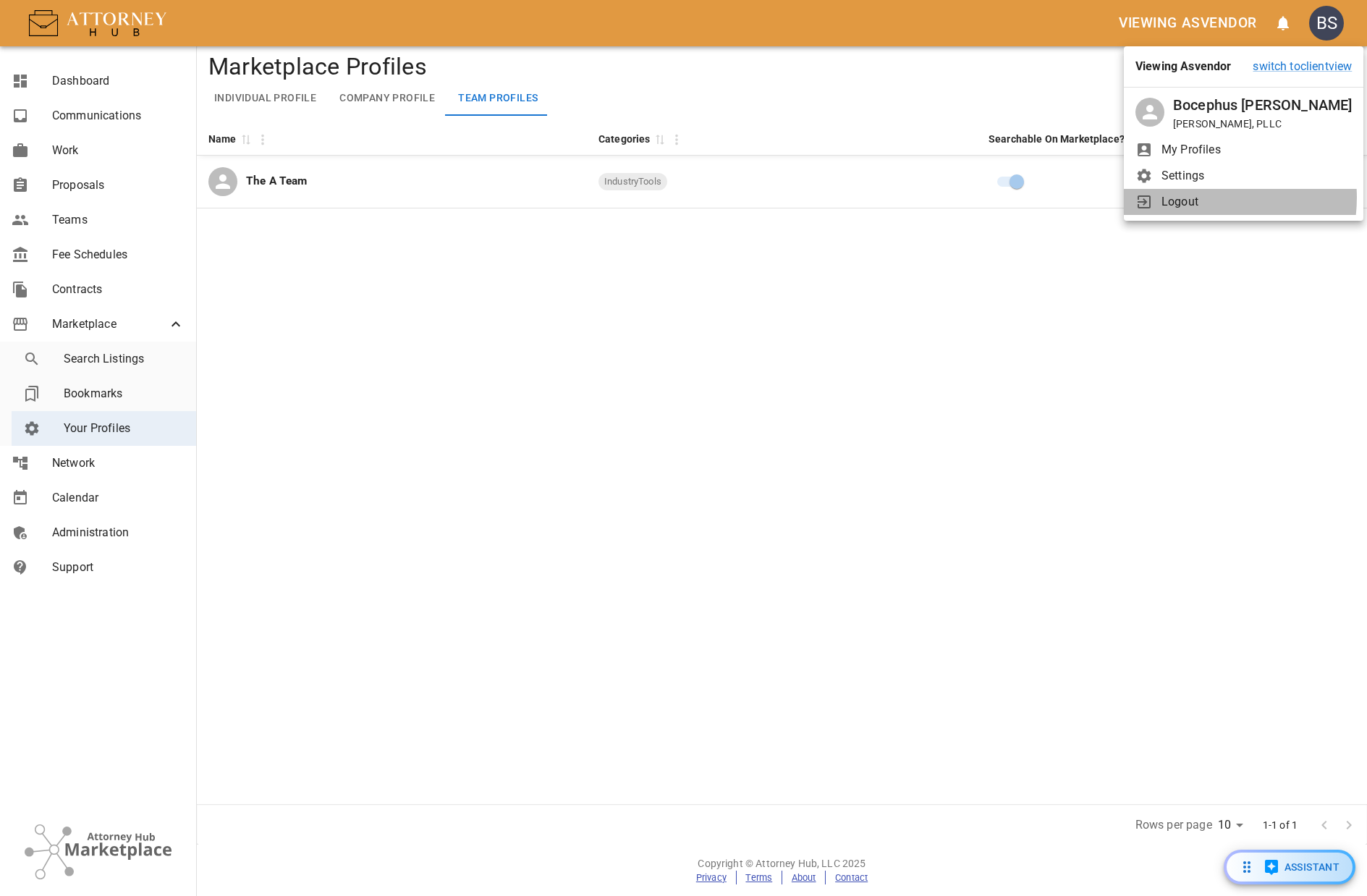
click at [1196, 198] on span "Logout" at bounding box center [1257, 202] width 190 height 17
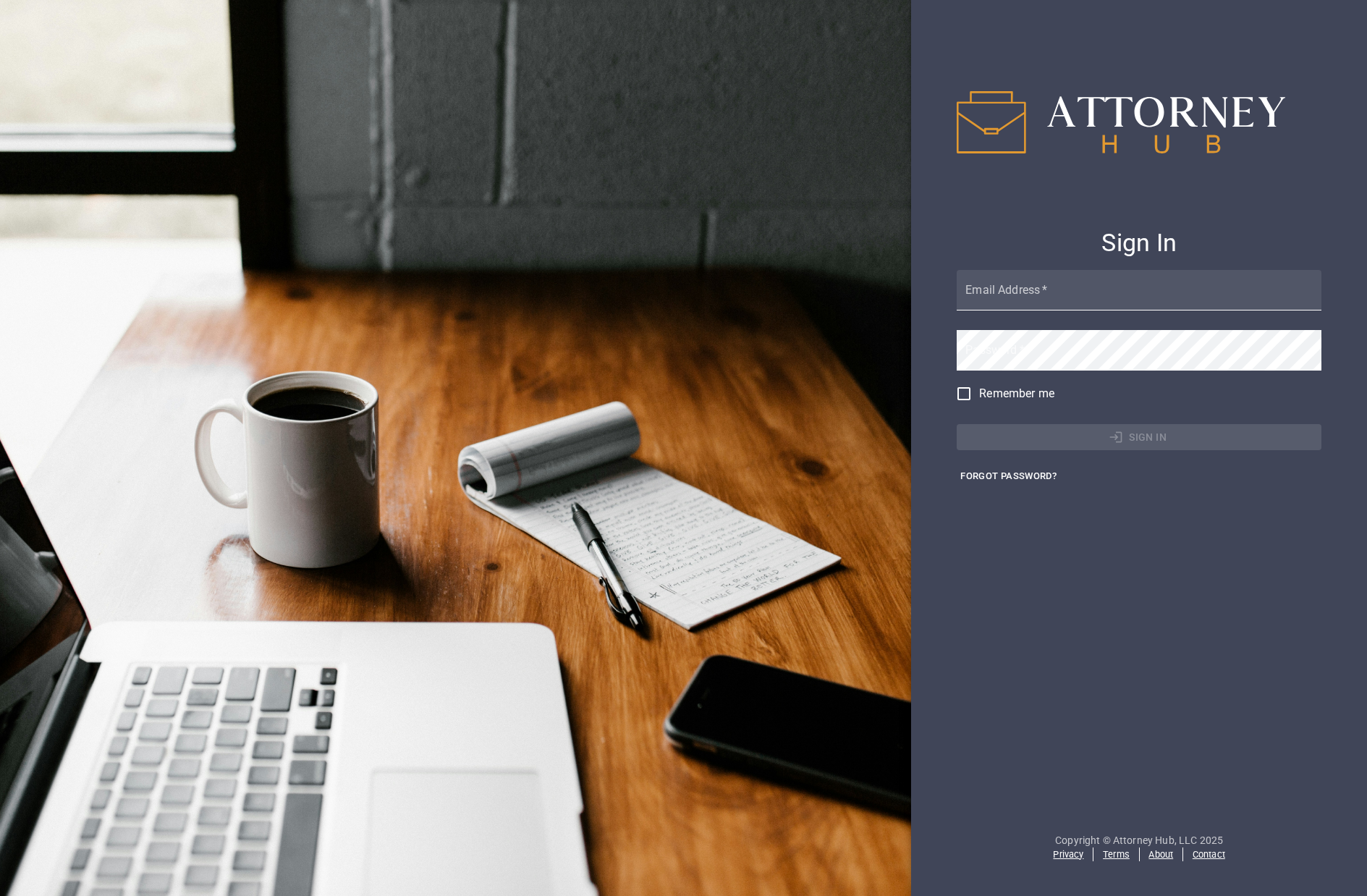
click at [1023, 300] on input "Email Address   *" at bounding box center [1139, 290] width 365 height 40
type input "bwade@attorneyhub.com"
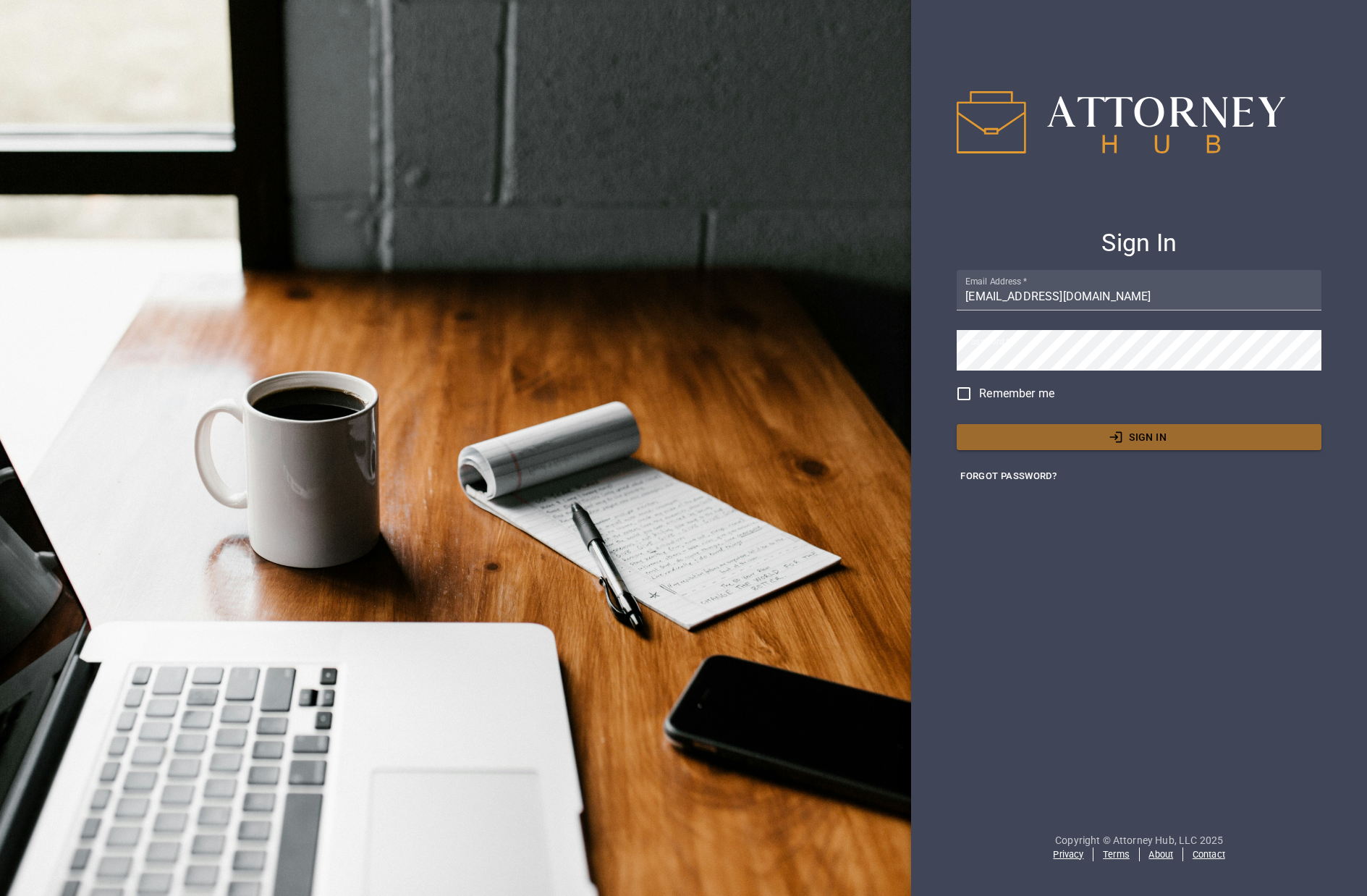
drag, startPoint x: 1052, startPoint y: 428, endPoint x: 1017, endPoint y: 405, distance: 41.9
click at [1051, 429] on button "Sign In" at bounding box center [1139, 438] width 365 height 27
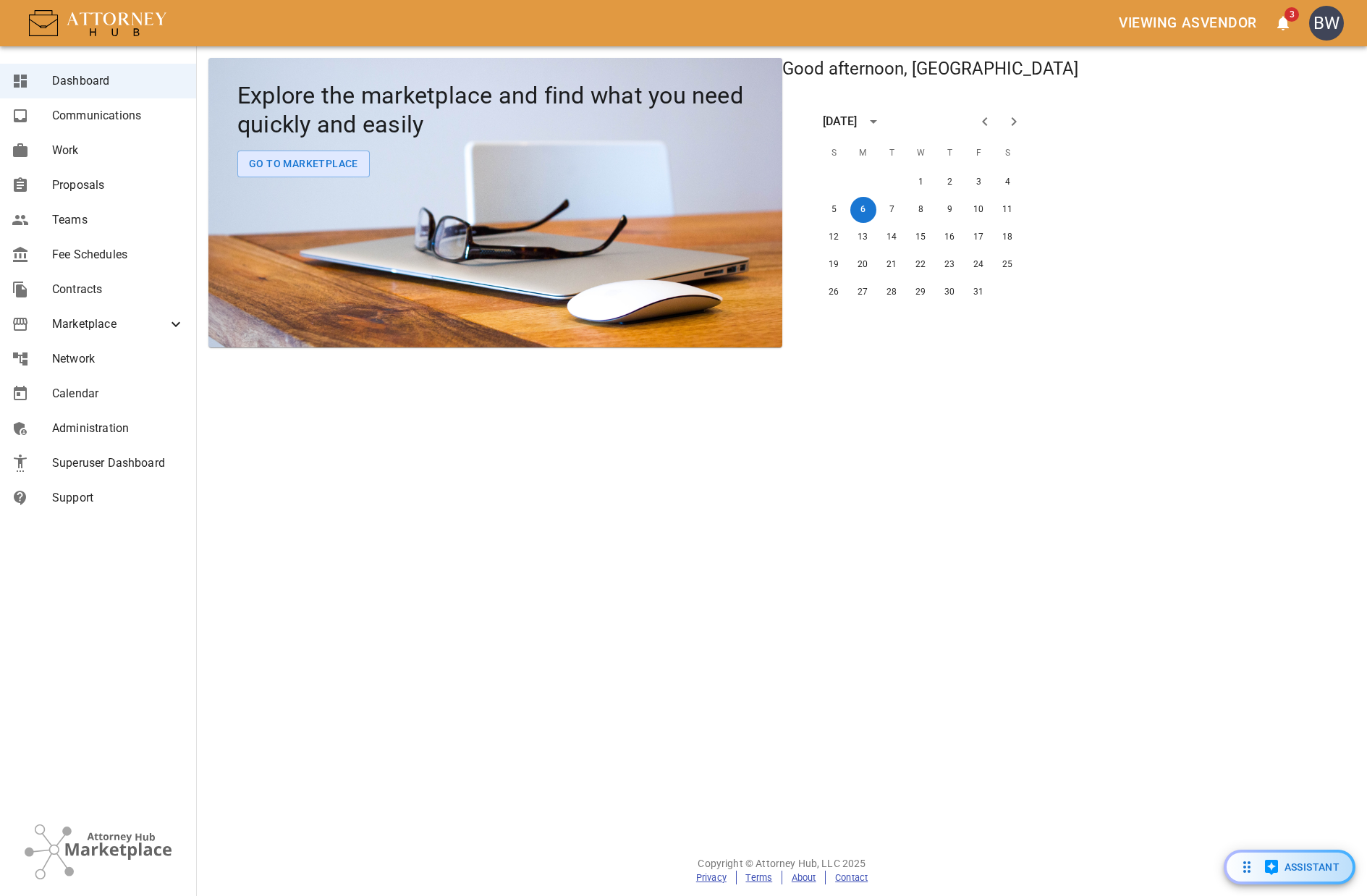
click at [632, 243] on div "Explore the marketplace and find what you need quickly and easily Go To Marketp…" at bounding box center [495, 203] width 574 height 290
click at [1287, 20] on span "3" at bounding box center [1292, 14] width 14 height 14
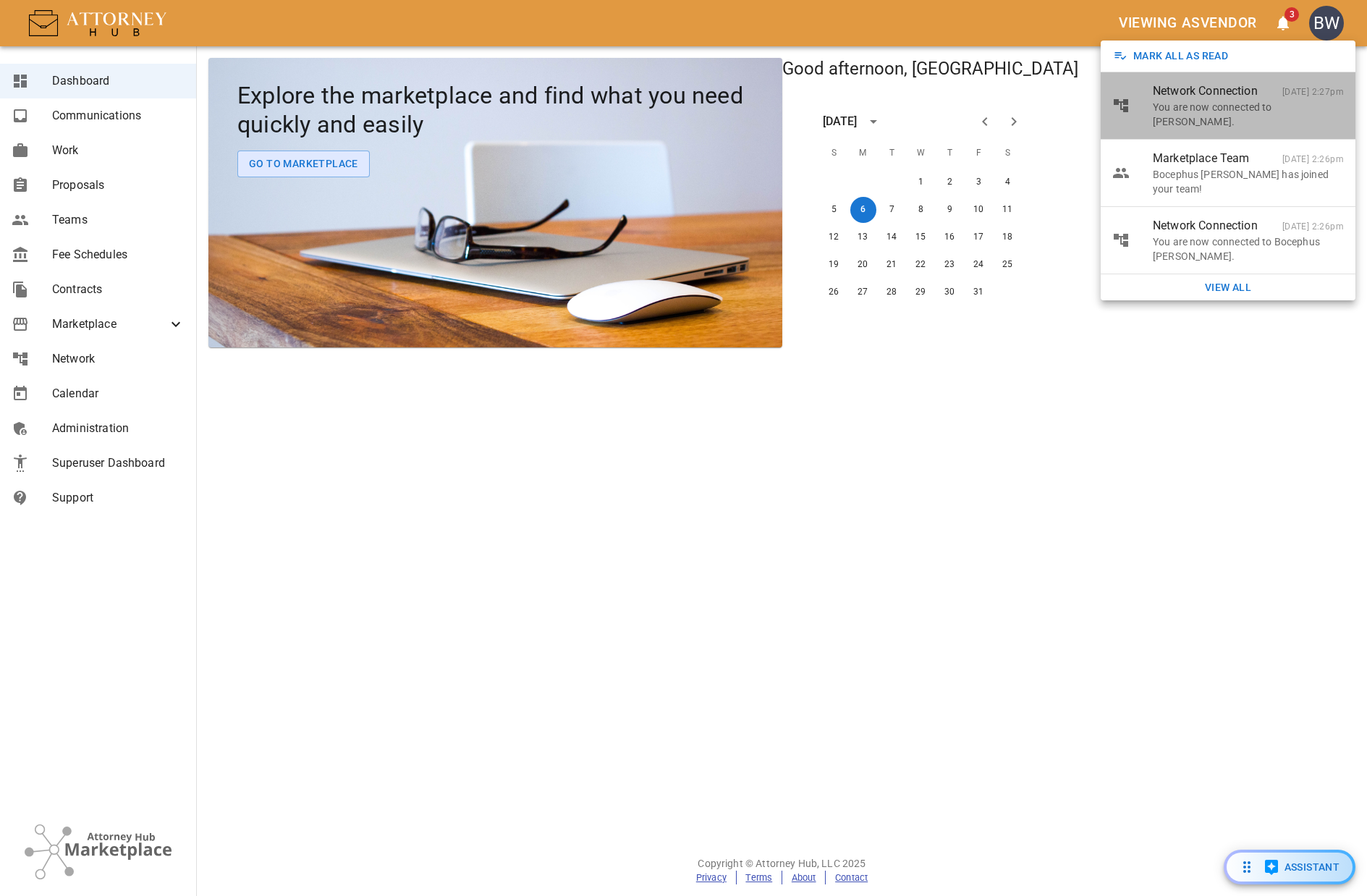
click at [1229, 94] on div "Network Connection Oct 06 2:27pm" at bounding box center [1248, 91] width 191 height 17
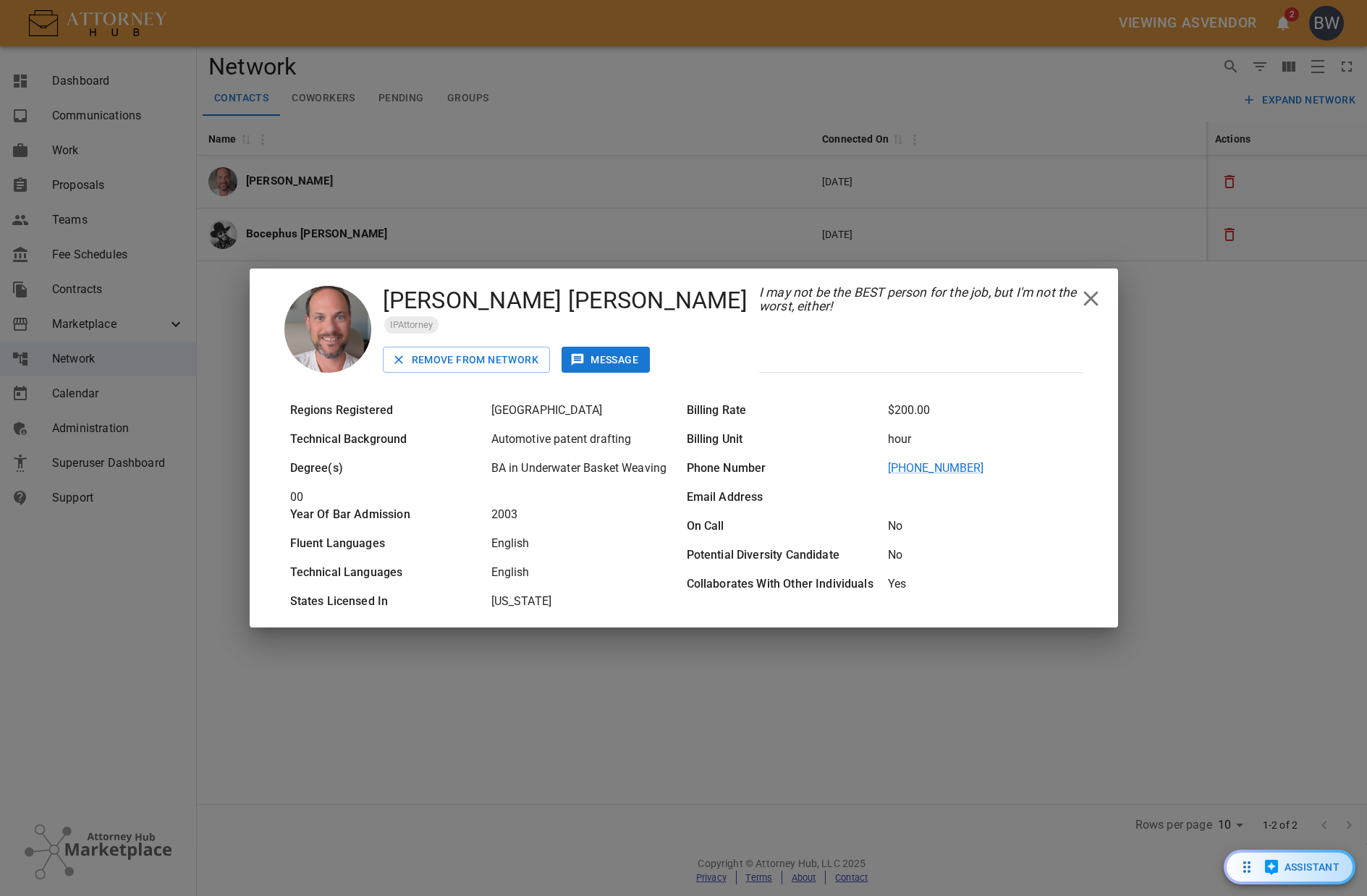
click at [613, 361] on button "Message" at bounding box center [606, 360] width 89 height 27
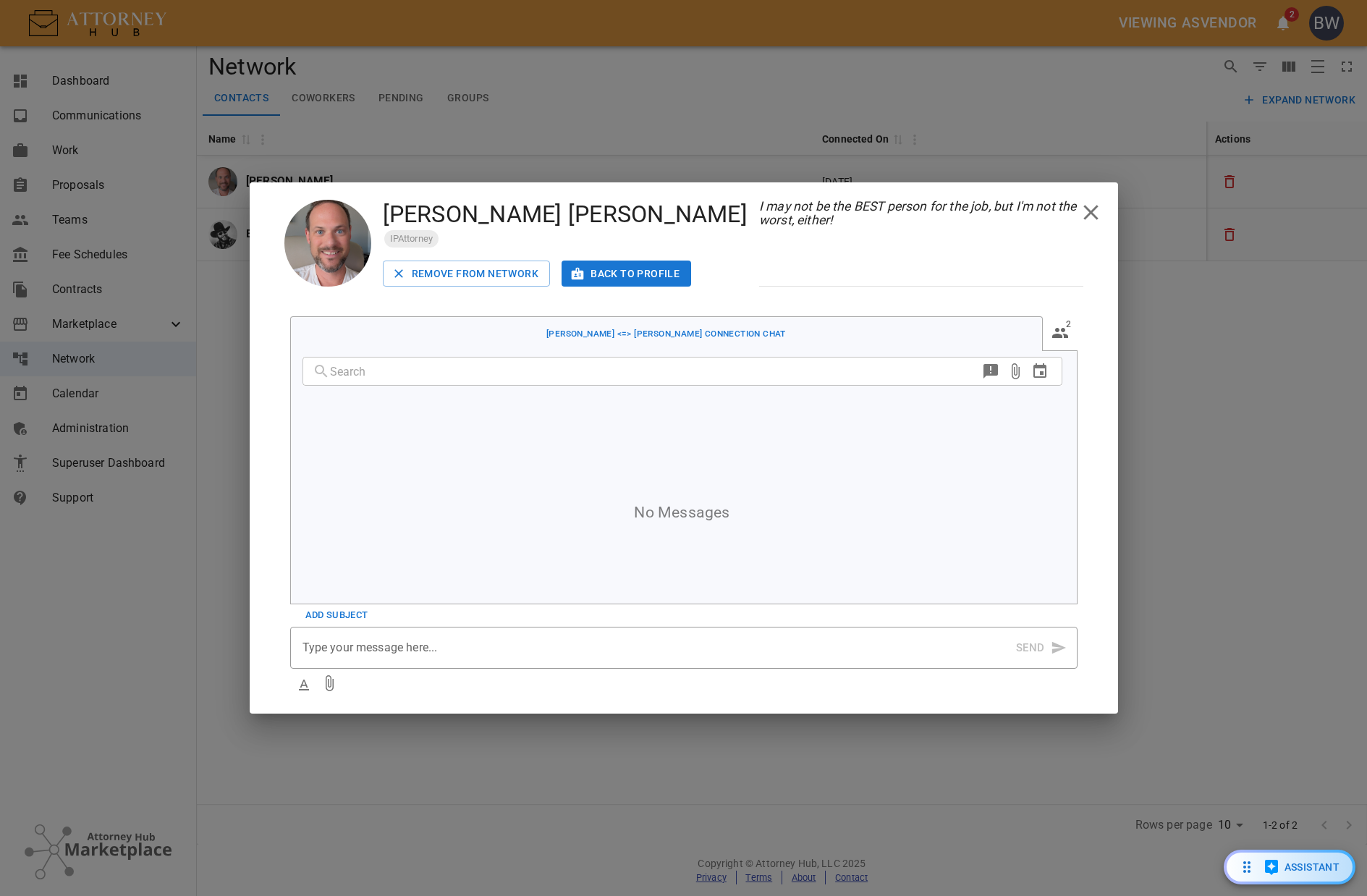
scroll to position [35, 0]
click at [366, 647] on p at bounding box center [659, 647] width 713 height 17
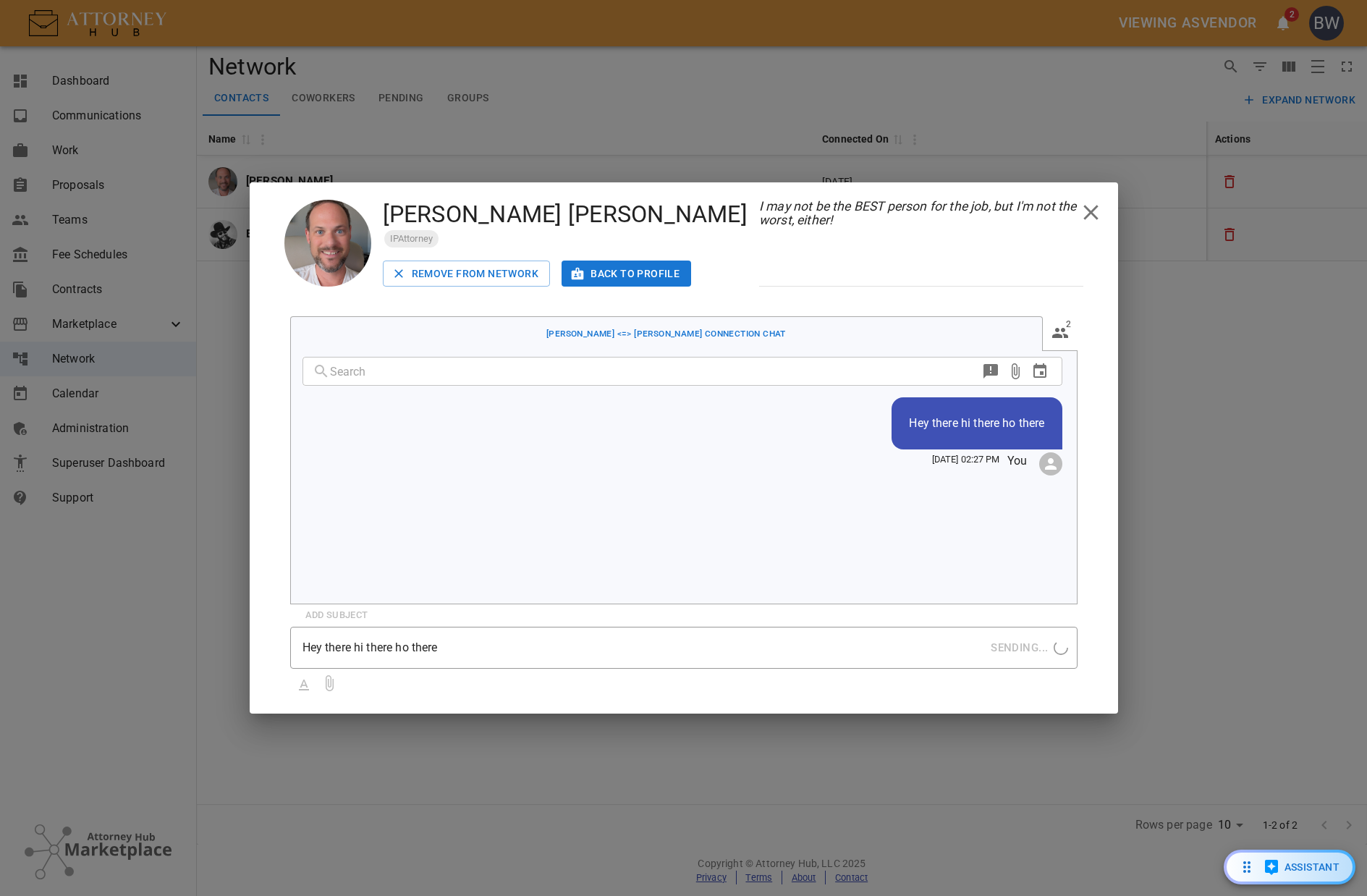
scroll to position [0, 0]
click at [1058, 332] on icon "open subscriber list" at bounding box center [1060, 332] width 16 height 10
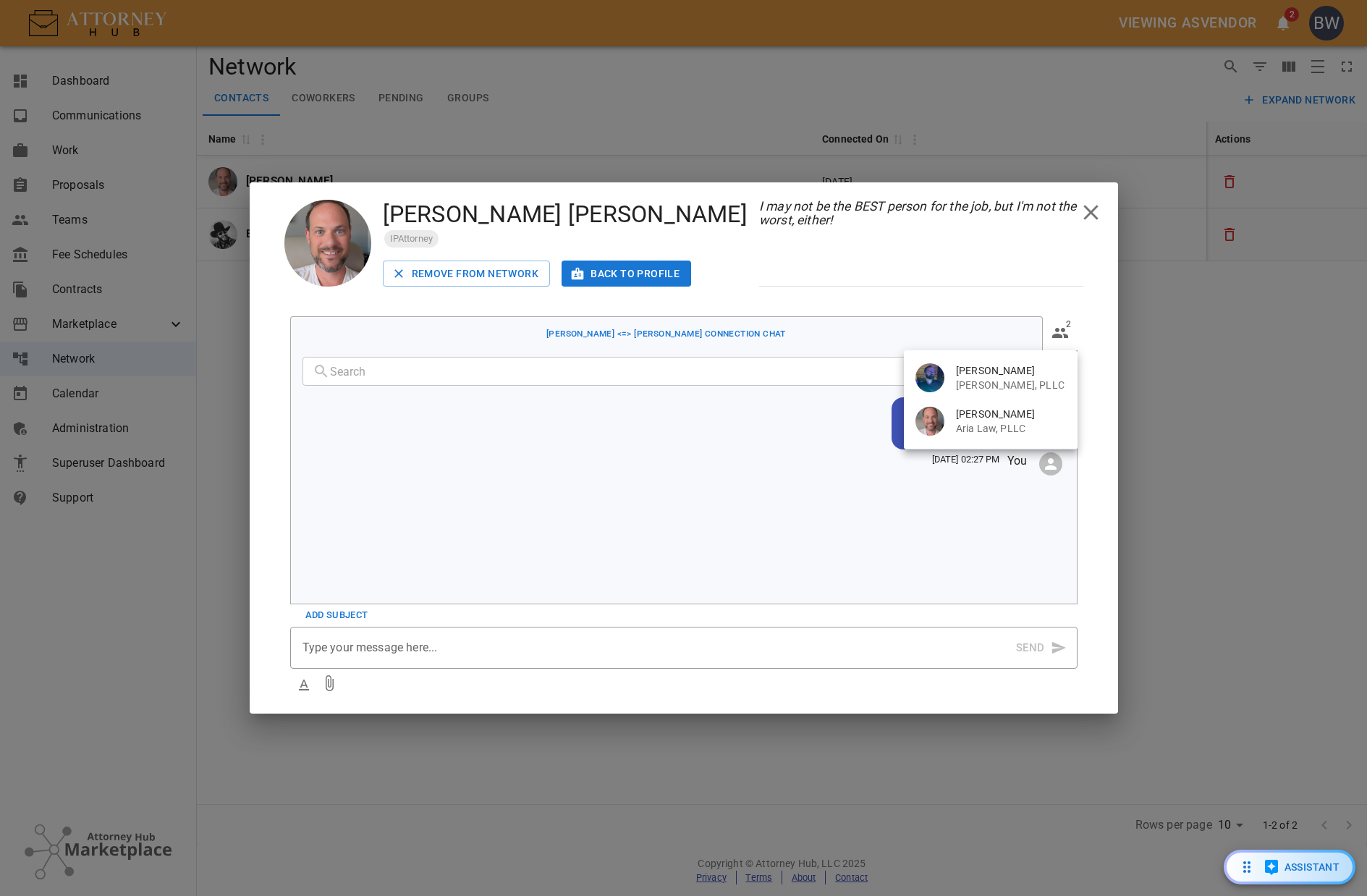
click at [1058, 274] on div at bounding box center [683, 448] width 1367 height 896
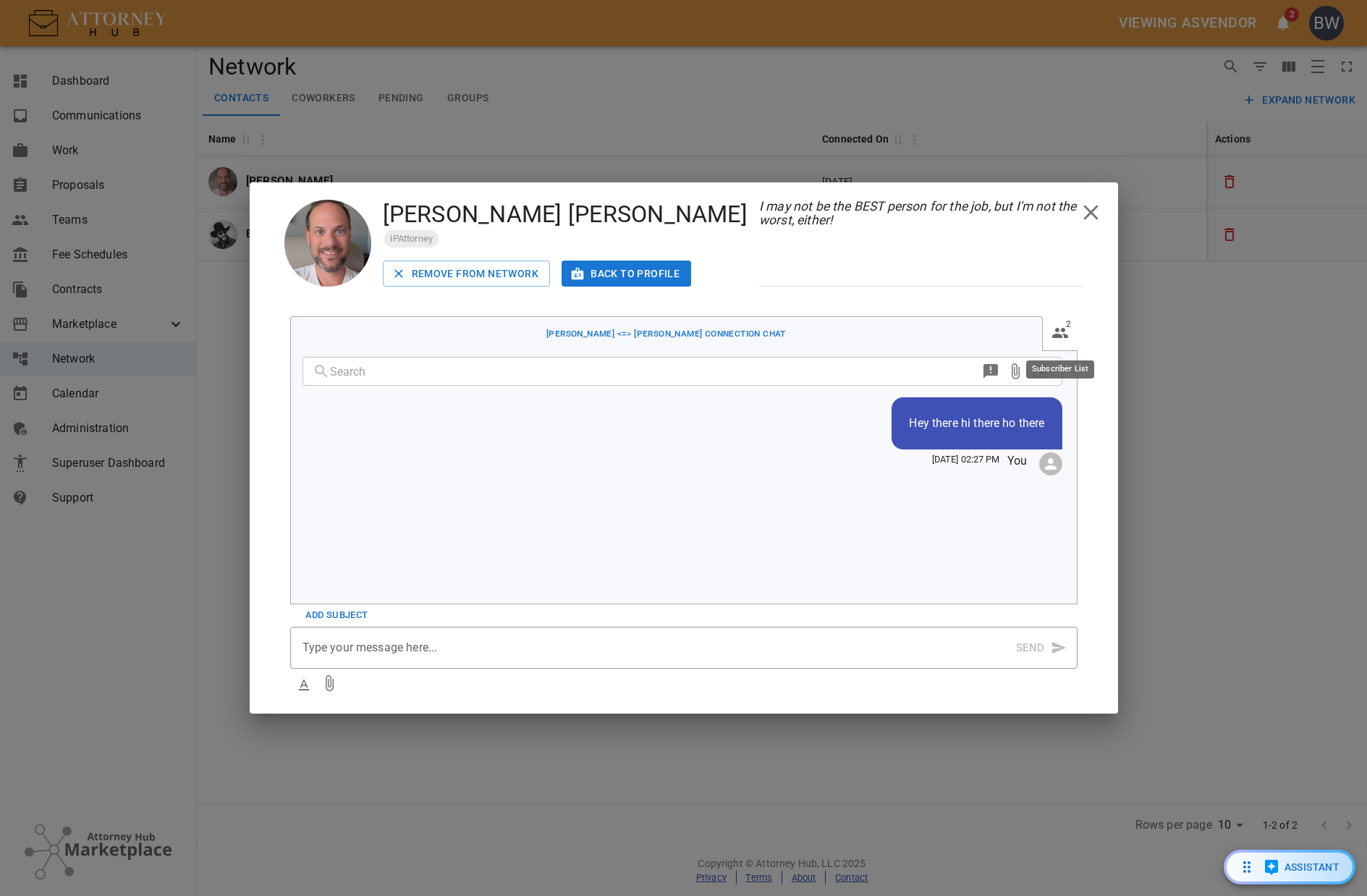
click at [1068, 336] on icon "open subscriber list" at bounding box center [1061, 333] width 17 height 17
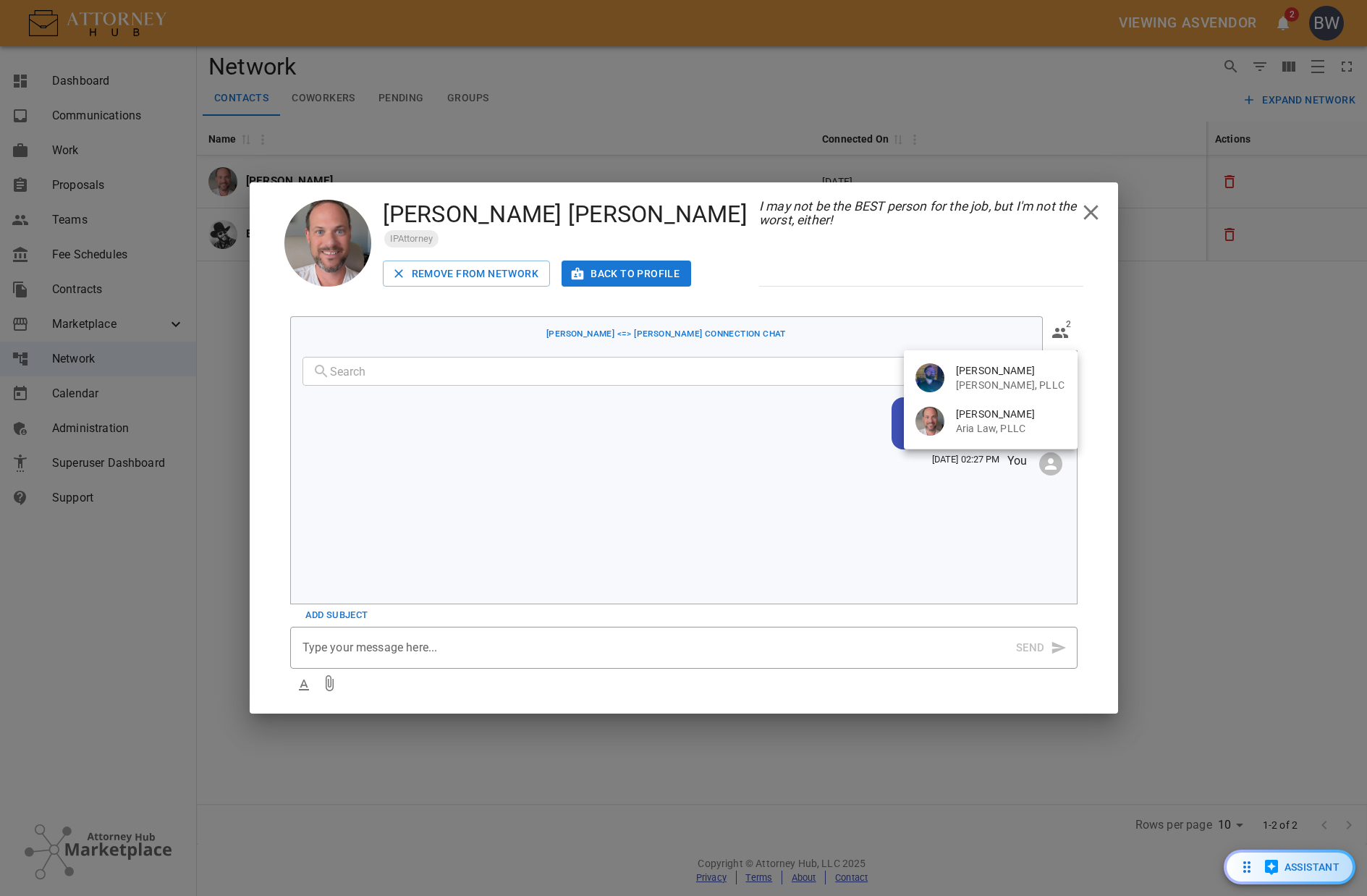
click at [1062, 336] on div at bounding box center [683, 448] width 1367 height 896
click at [1044, 283] on div "I may not be the BEST person for the job, but I'm not the worst, either!" at bounding box center [921, 243] width 325 height 87
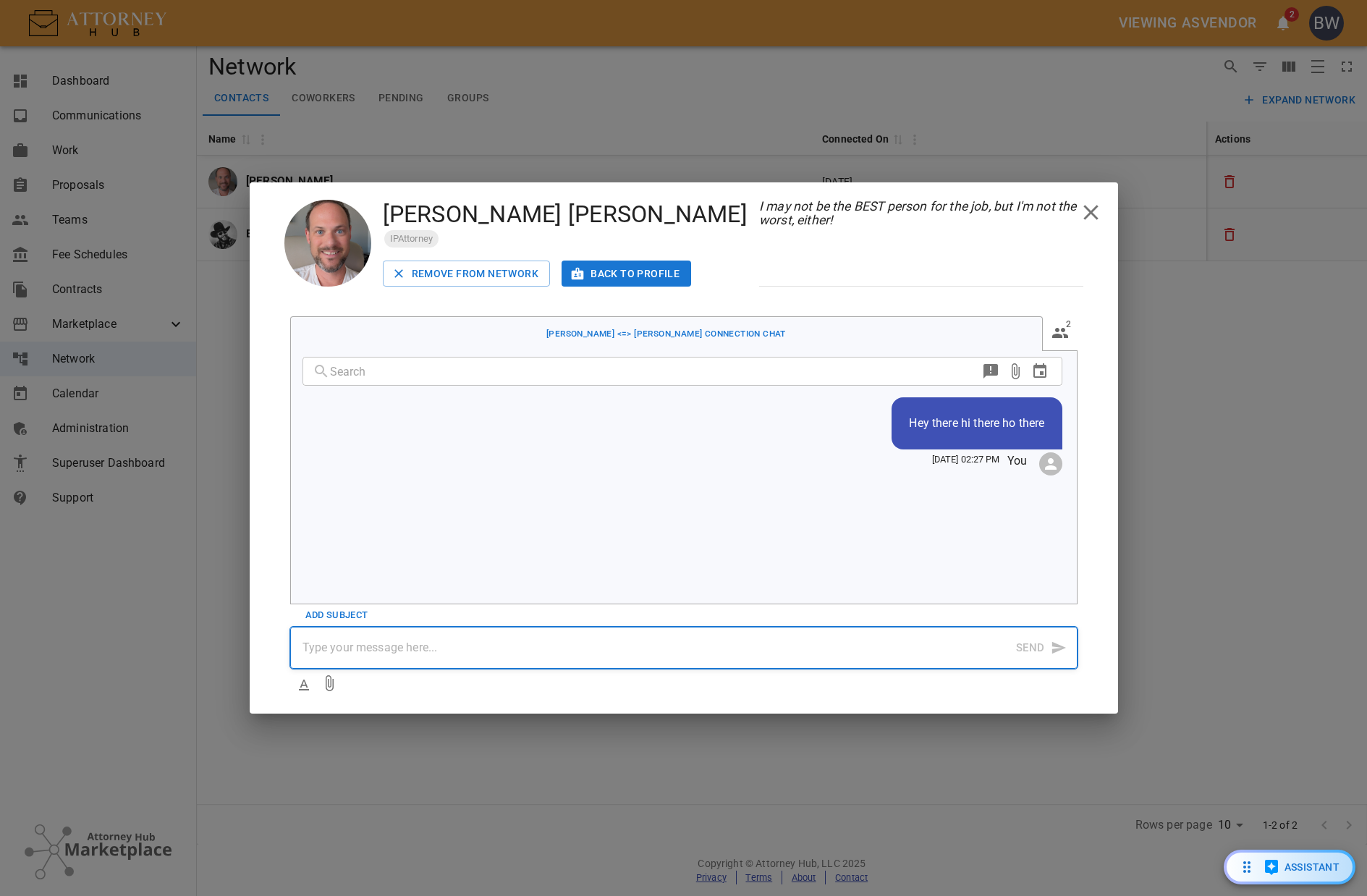
click at [524, 639] on p at bounding box center [659, 647] width 713 height 17
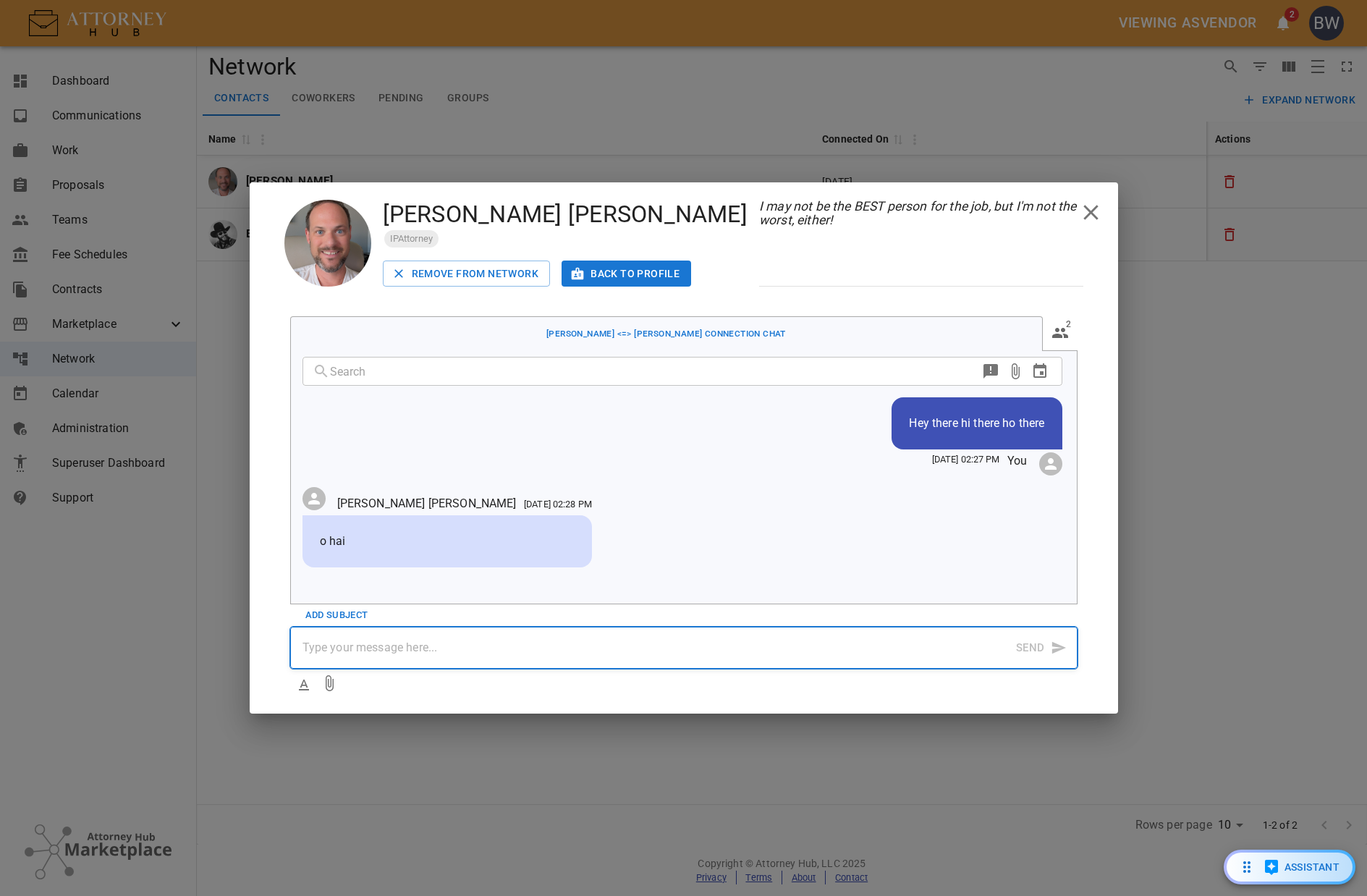
click at [381, 649] on p at bounding box center [659, 647] width 713 height 17
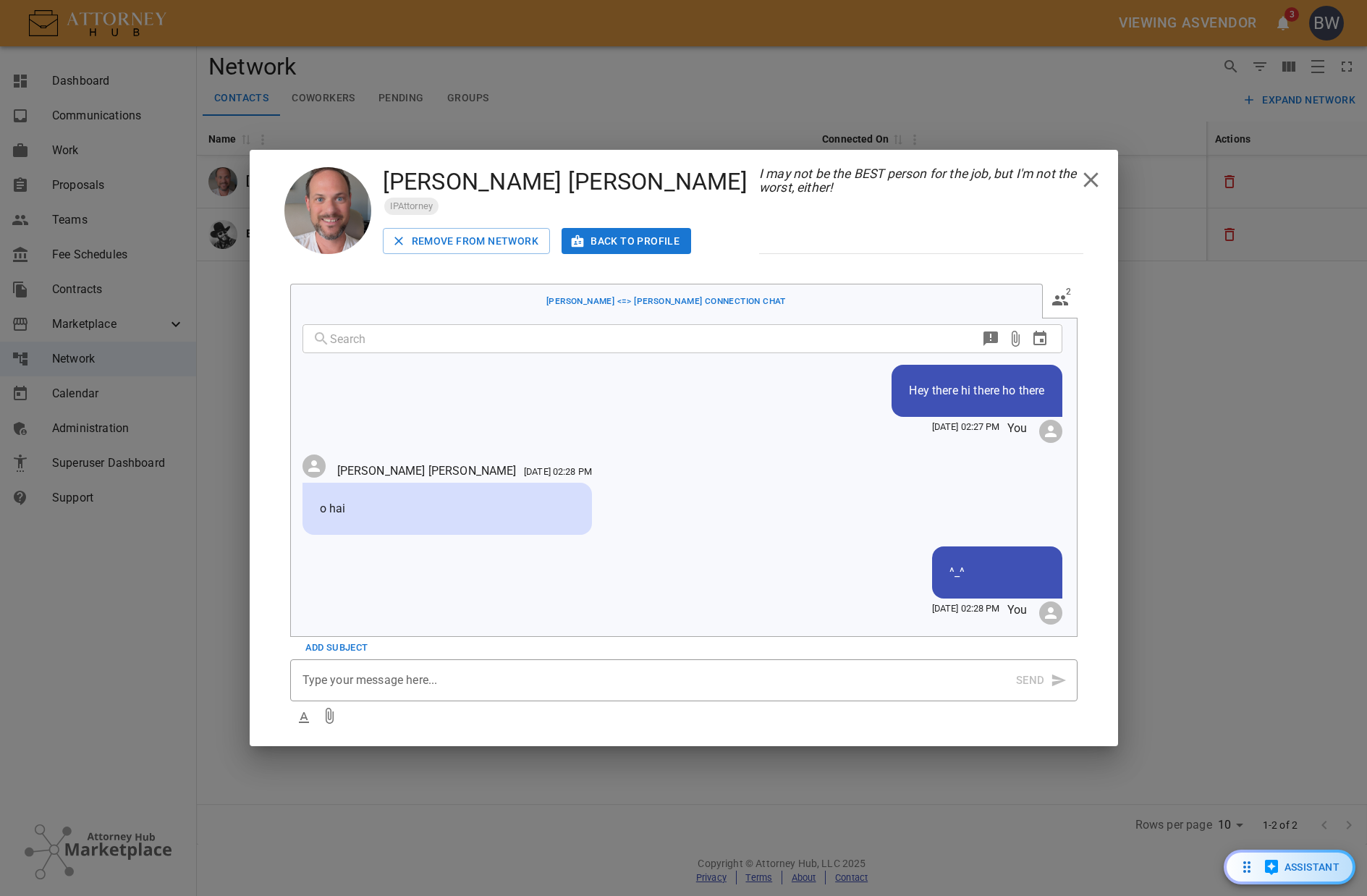
click at [795, 325] on div "​" at bounding box center [682, 336] width 760 height 35
click at [336, 712] on icon "Attach File" at bounding box center [329, 716] width 17 height 17
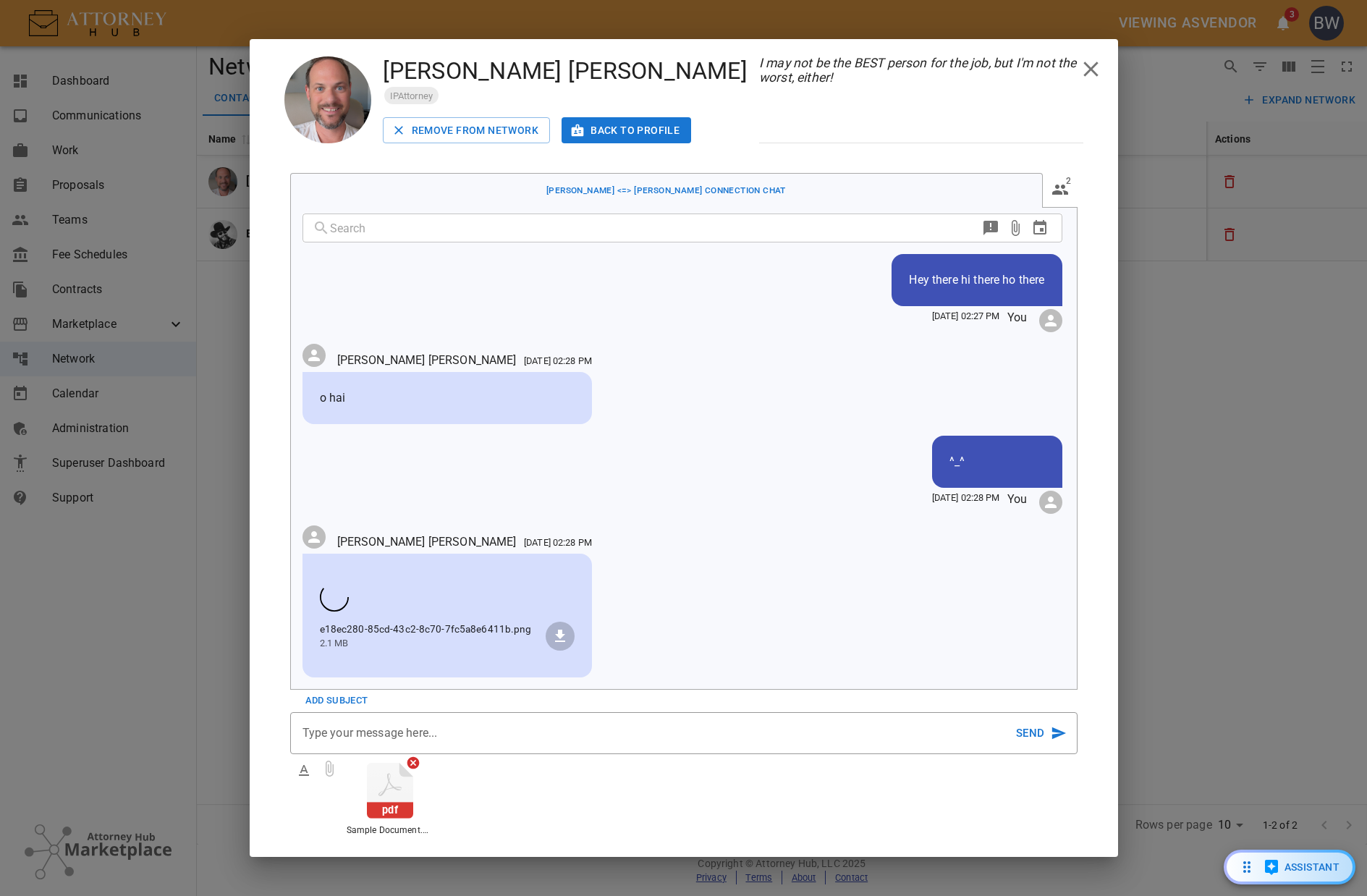
click at [401, 654] on li "e18ec280-85cd-43c2-8c70-7fc5a8e6411b.png 2.1 MB" at bounding box center [447, 636] width 255 height 48
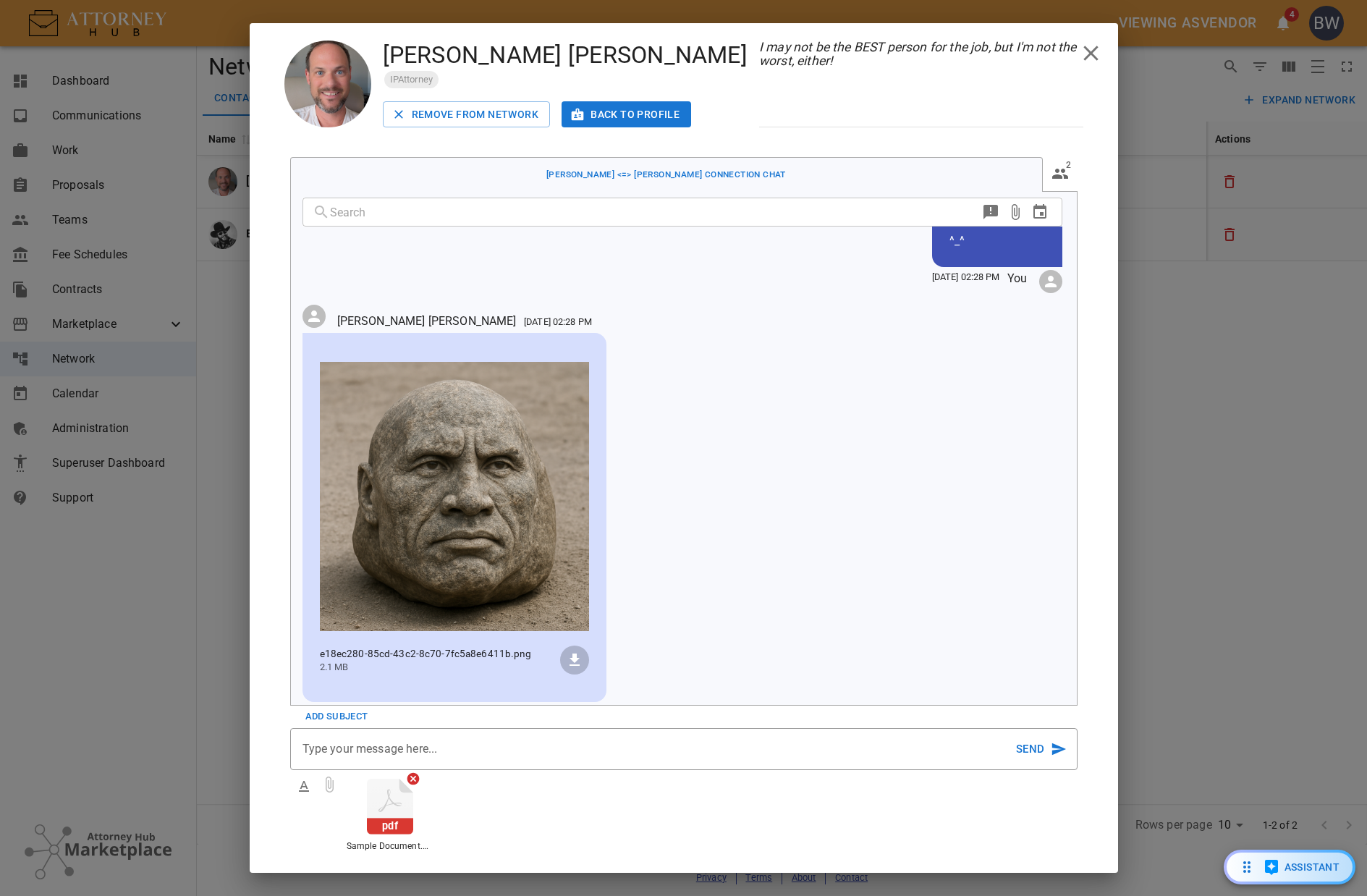
scroll to position [213, 0]
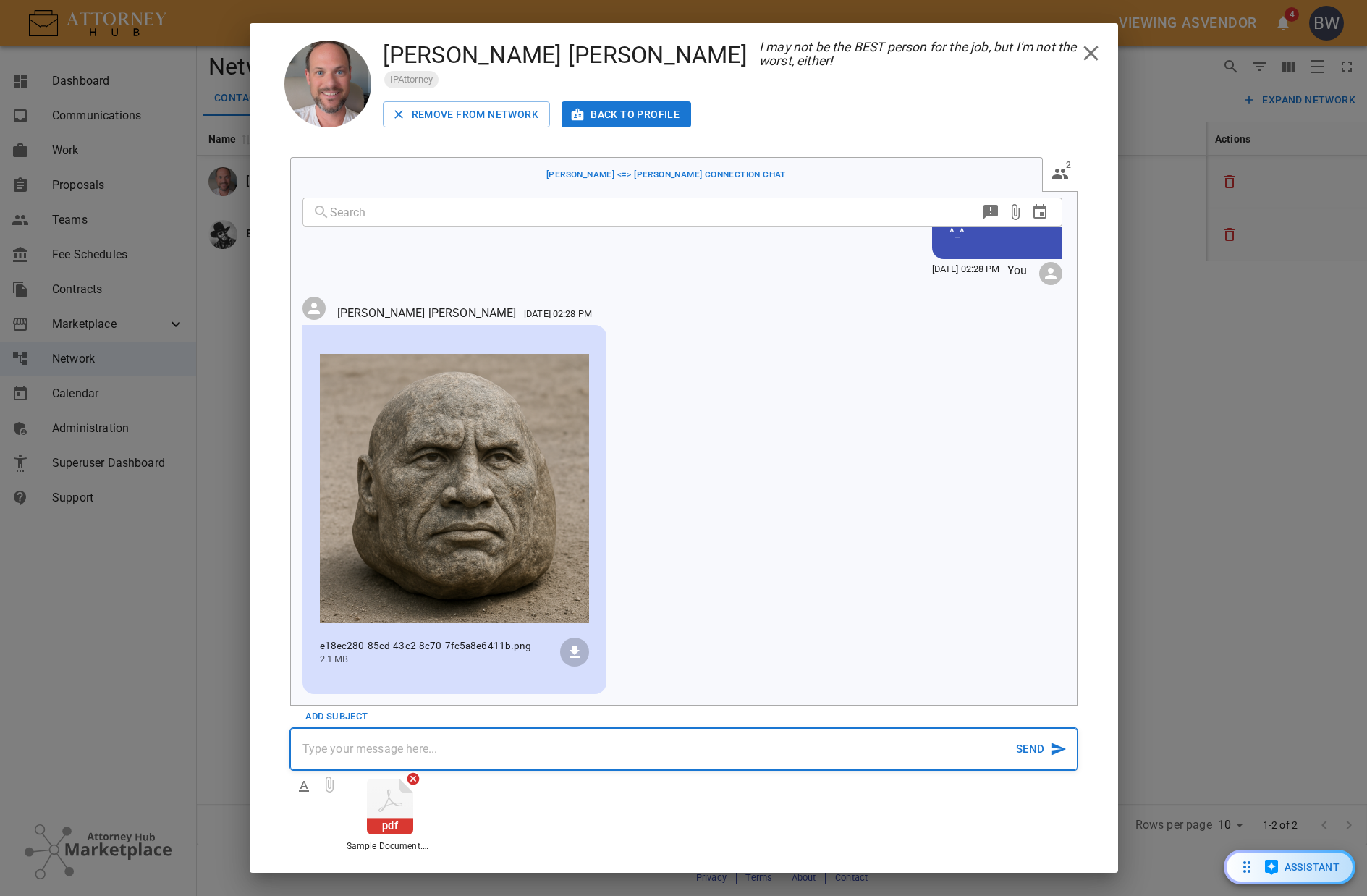
click at [562, 750] on p at bounding box center [659, 749] width 713 height 17
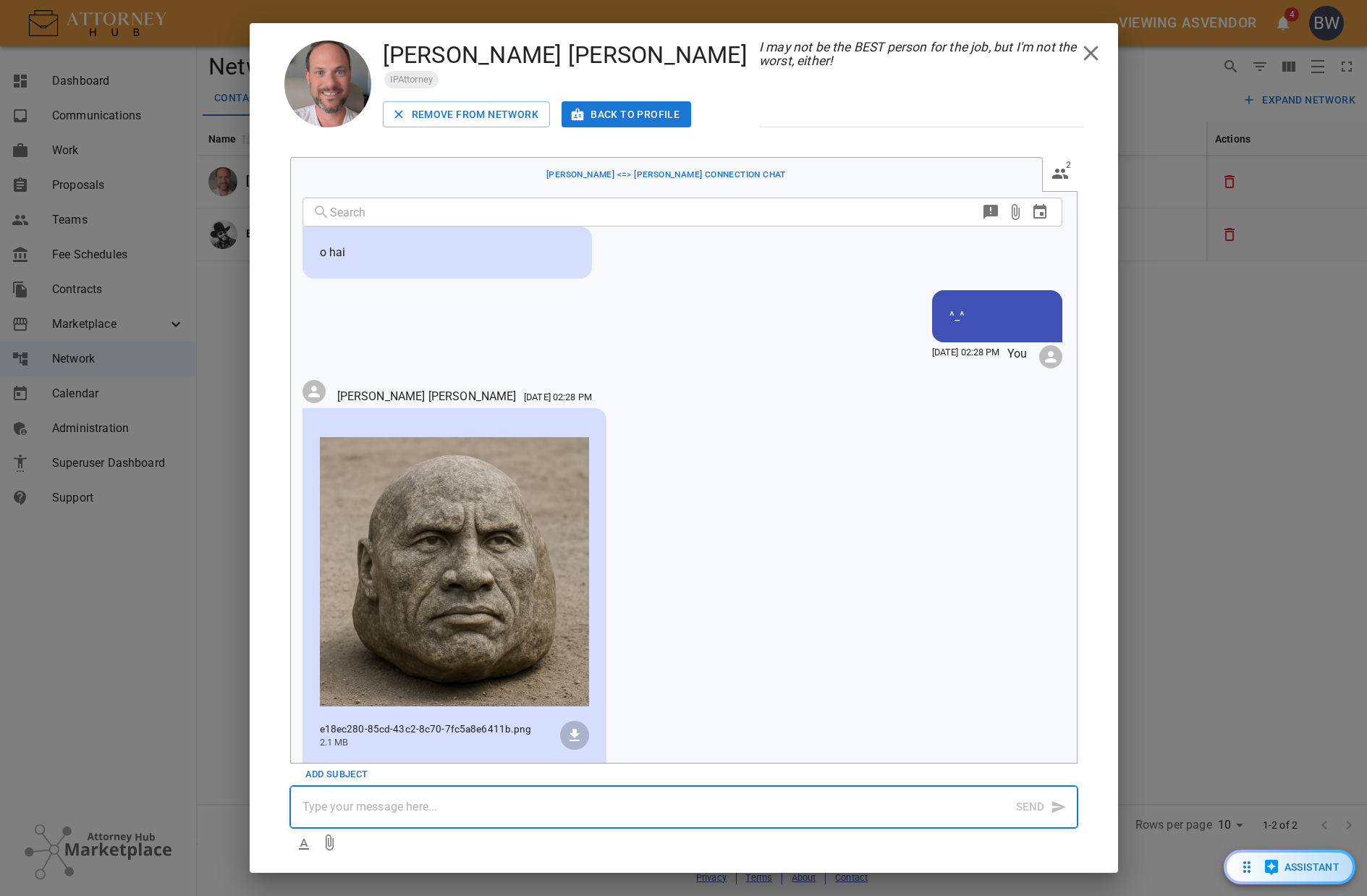
scroll to position [245, 0]
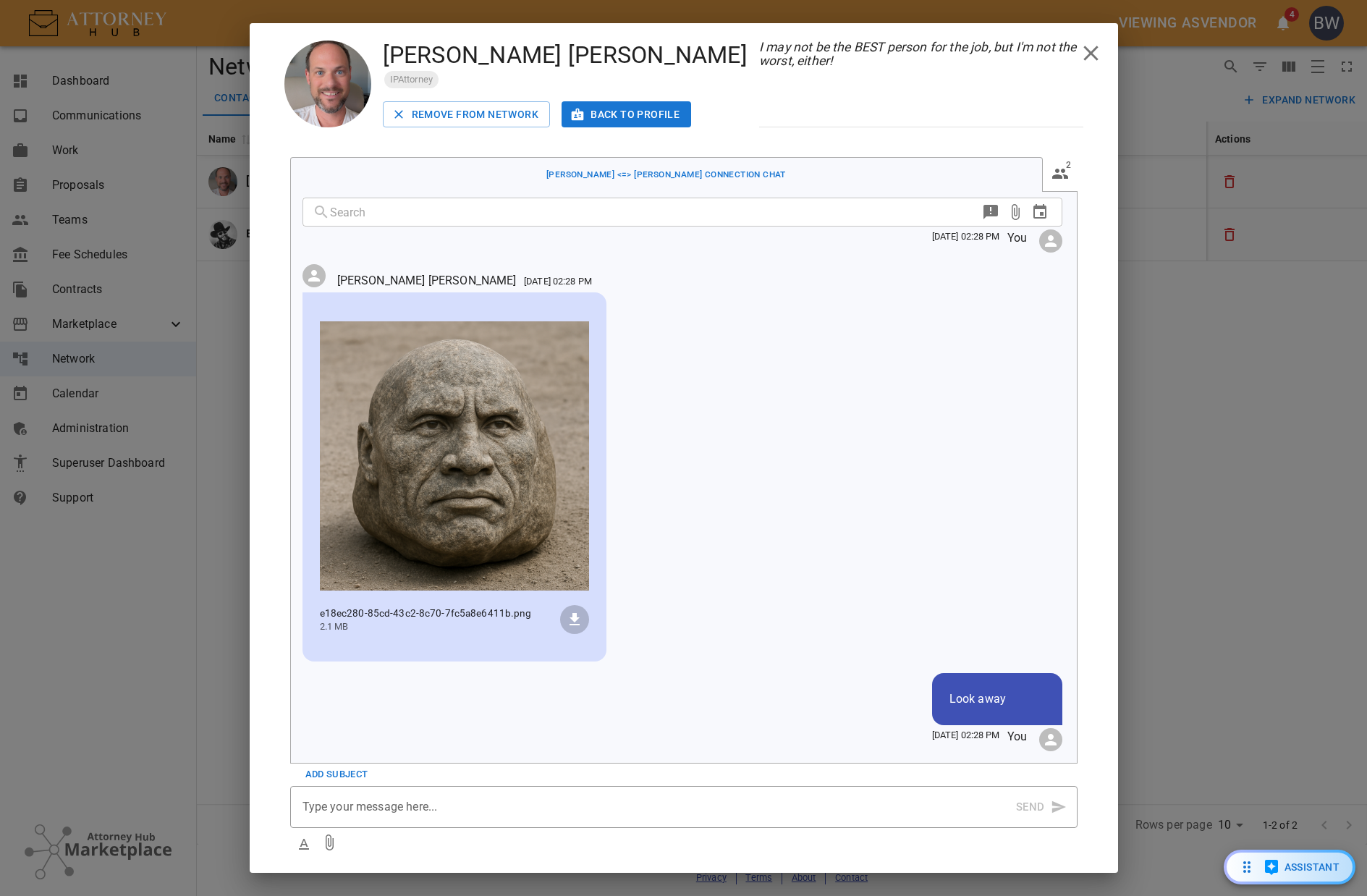
click at [981, 696] on p "Look away" at bounding box center [997, 699] width 96 height 17
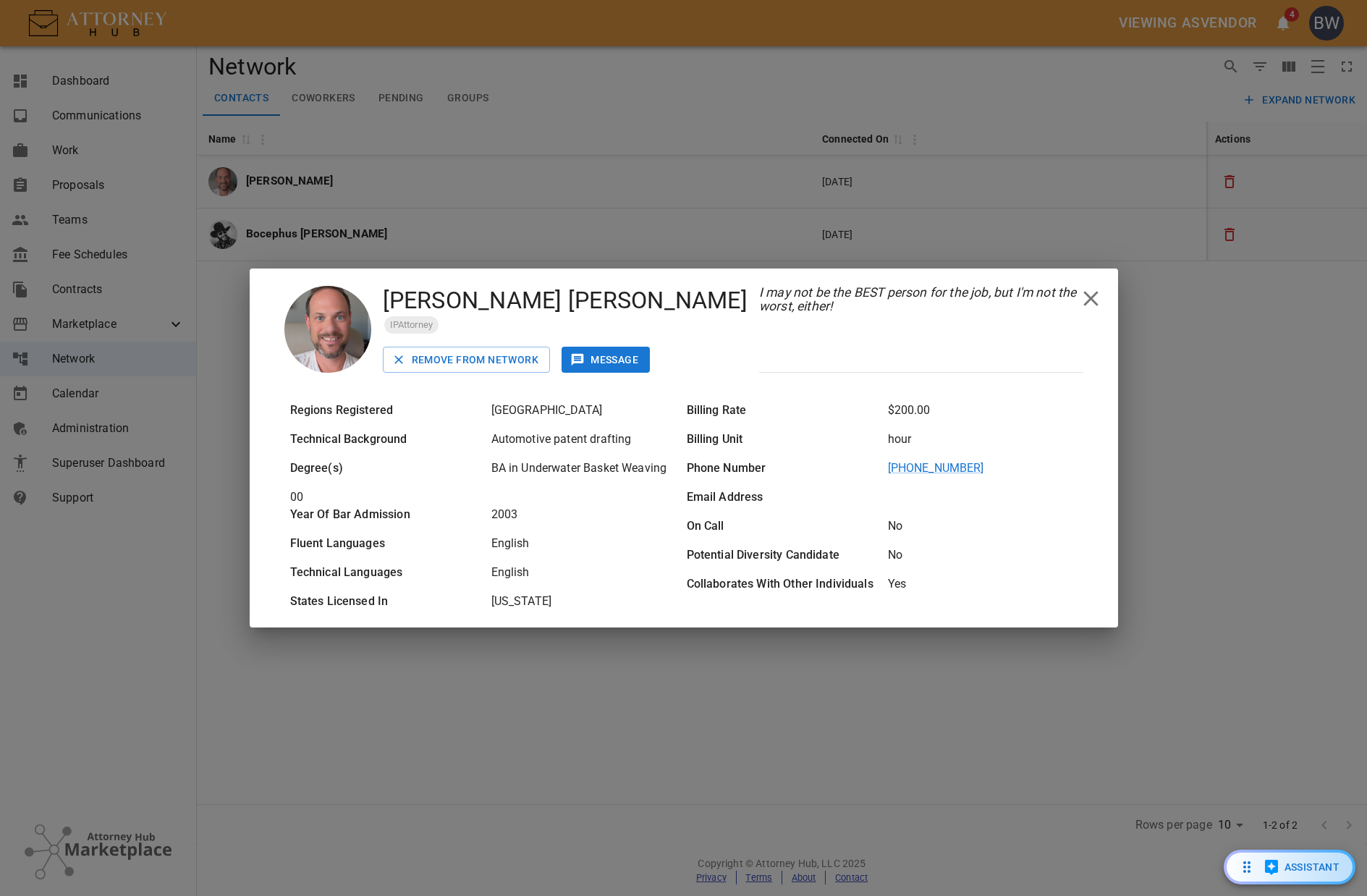
click at [630, 361] on button "Message" at bounding box center [606, 360] width 89 height 27
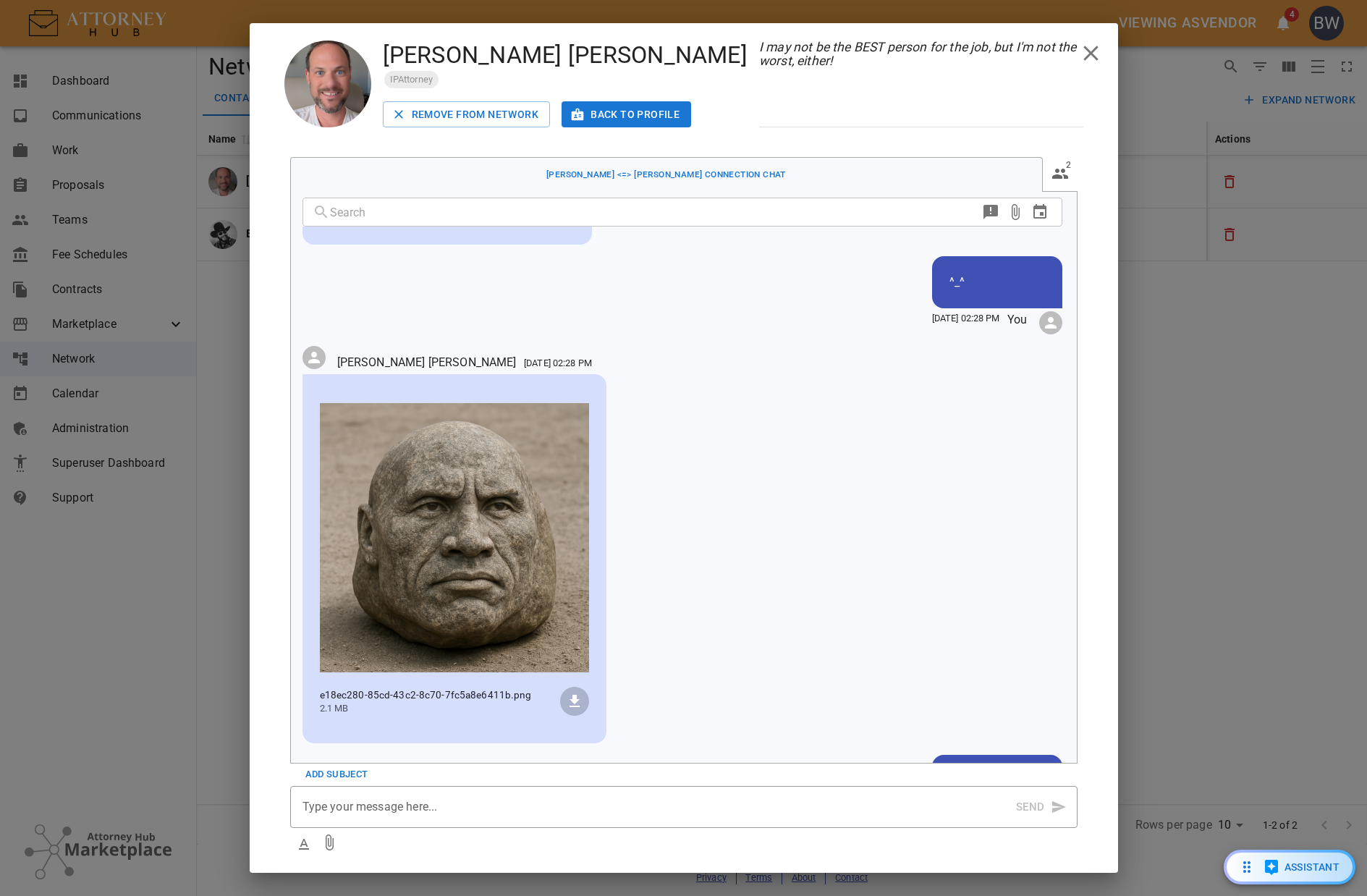
scroll to position [245, 0]
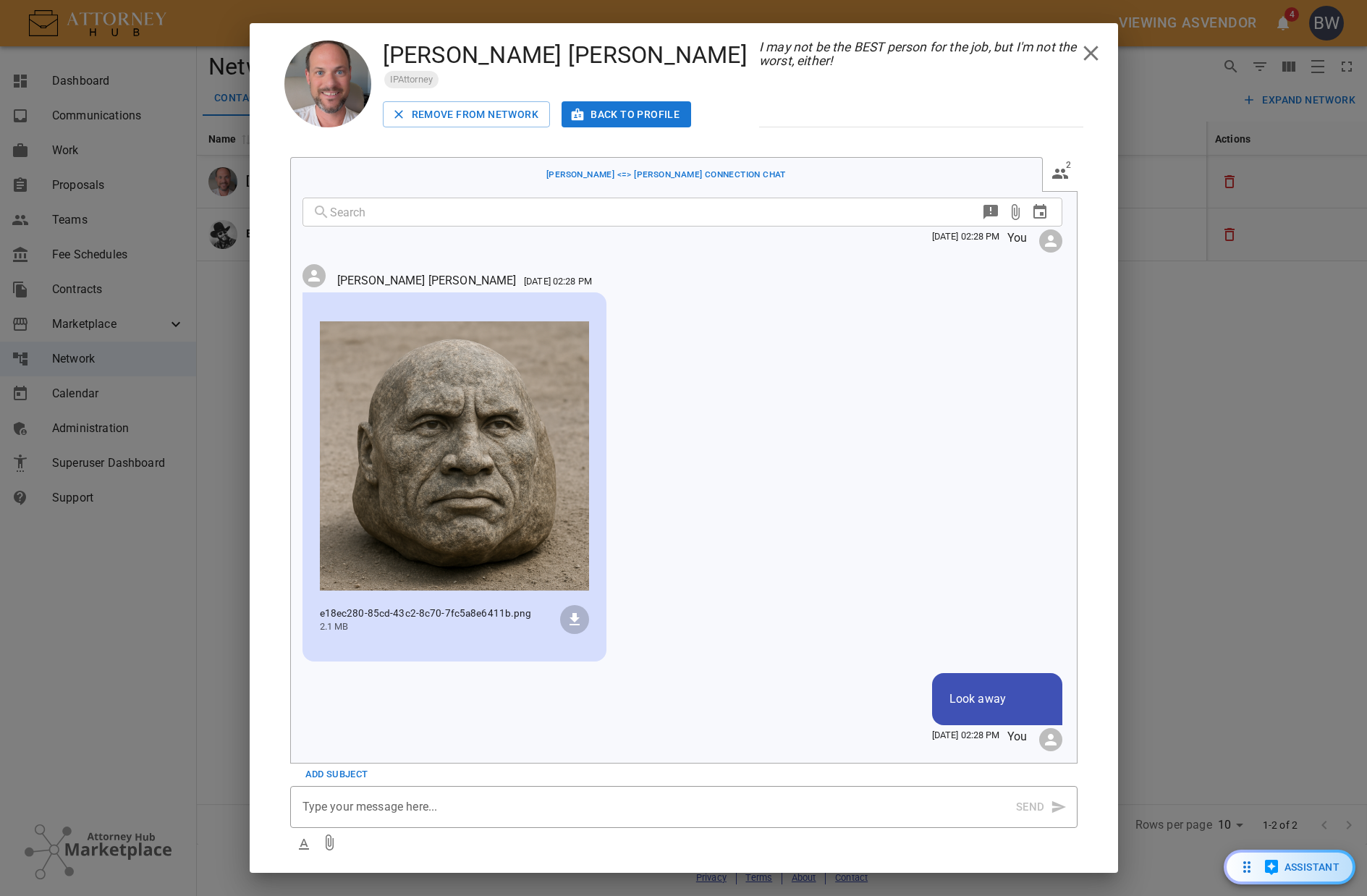
click at [331, 849] on icon "Attach File" at bounding box center [329, 842] width 8 height 16
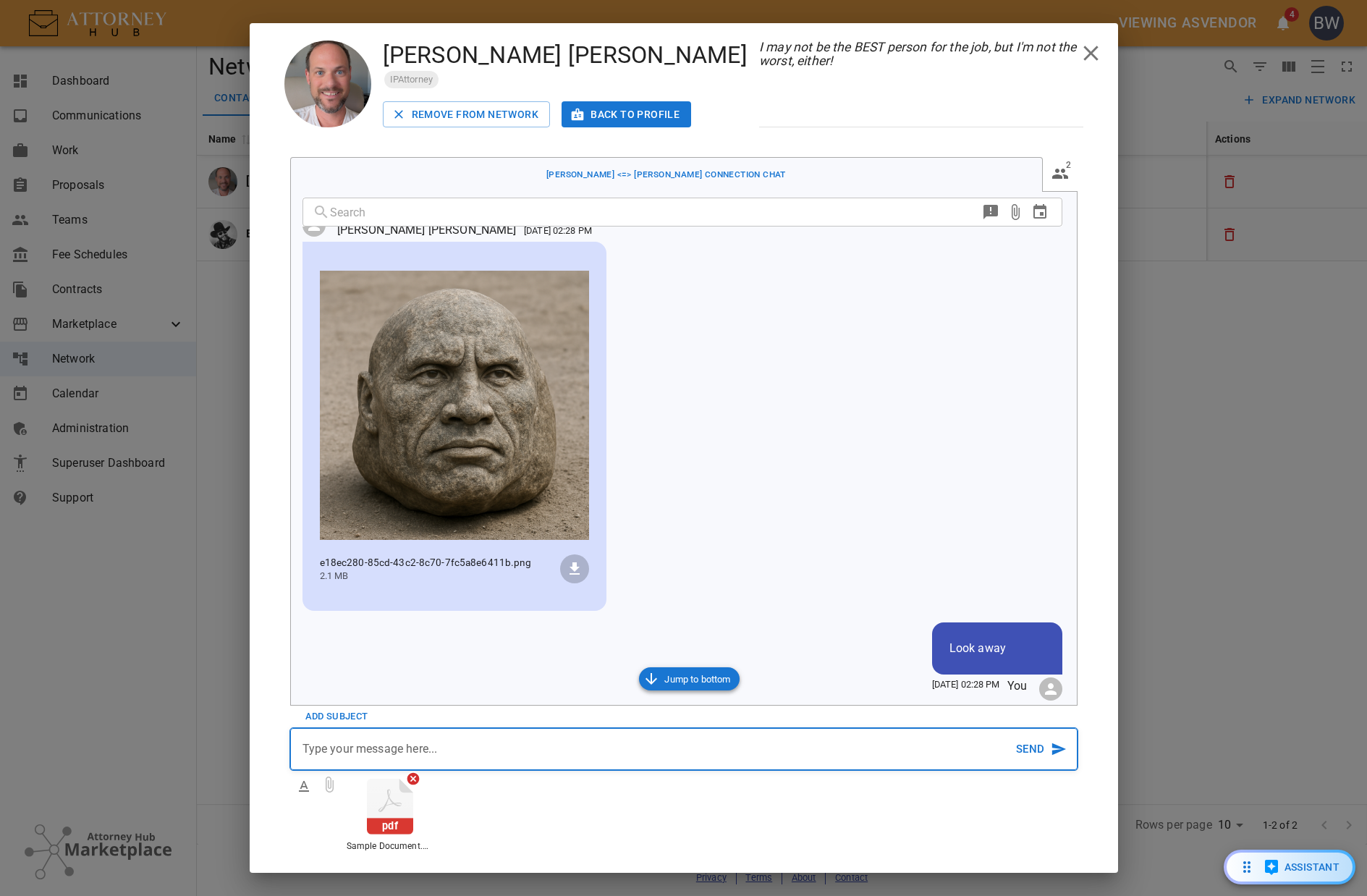
click at [1058, 746] on icon "button" at bounding box center [1059, 749] width 16 height 16
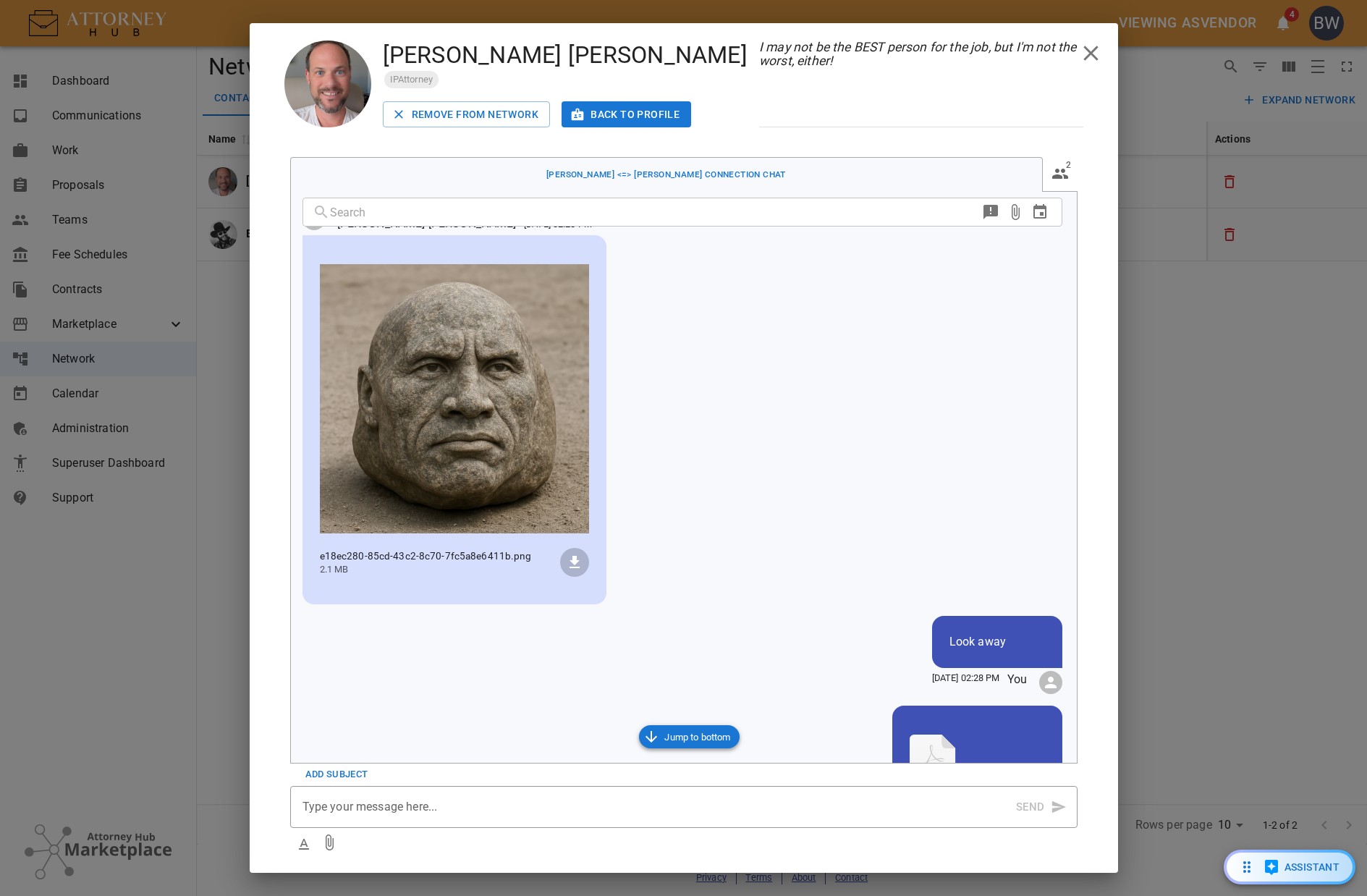
scroll to position [439, 0]
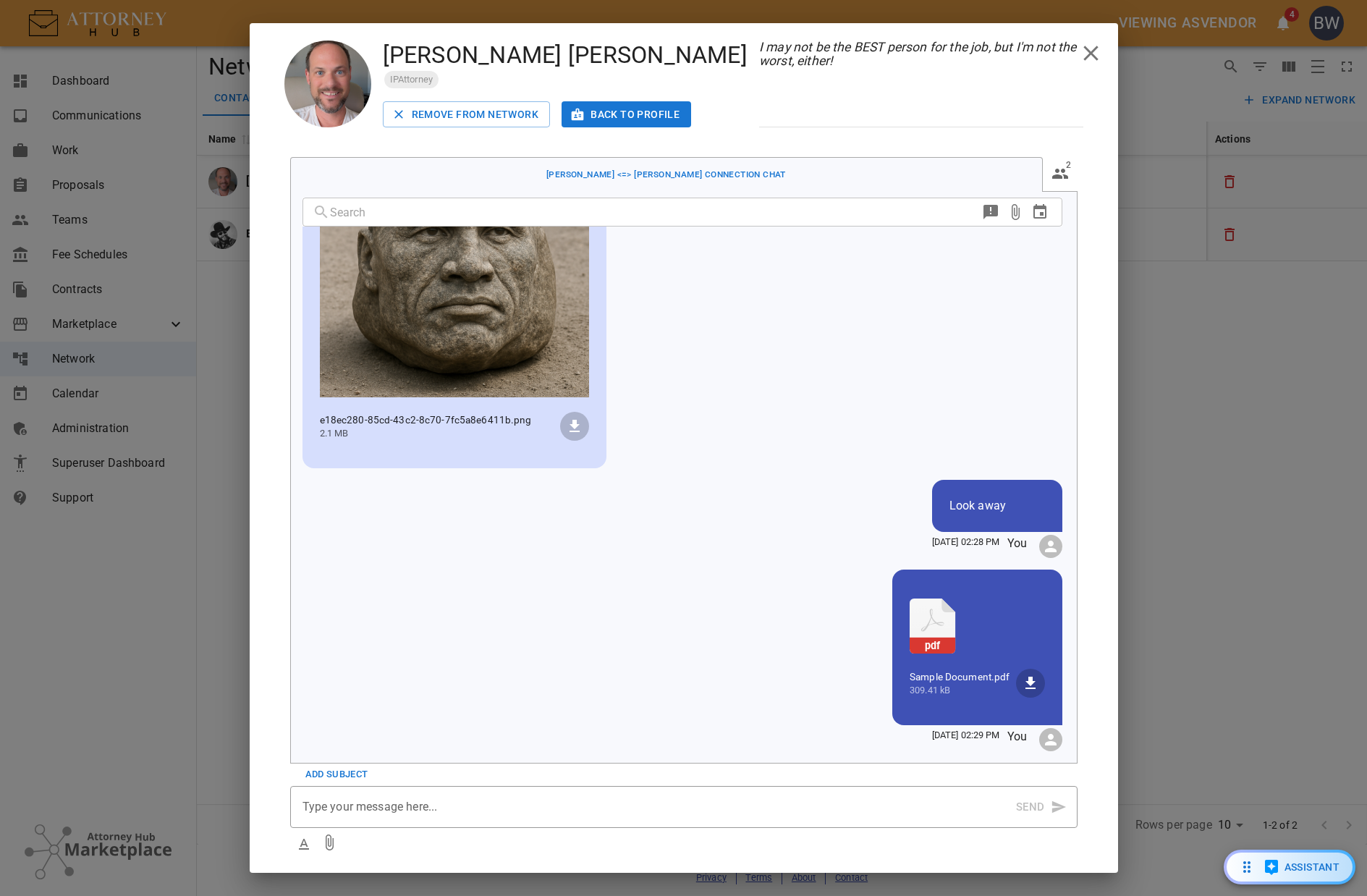
click at [803, 600] on div "​ Hey there hi there ho there [DATE] 02:27 PM You [PERSON_NAME] [DATE] 02:28 PM…" at bounding box center [689, 476] width 774 height 571
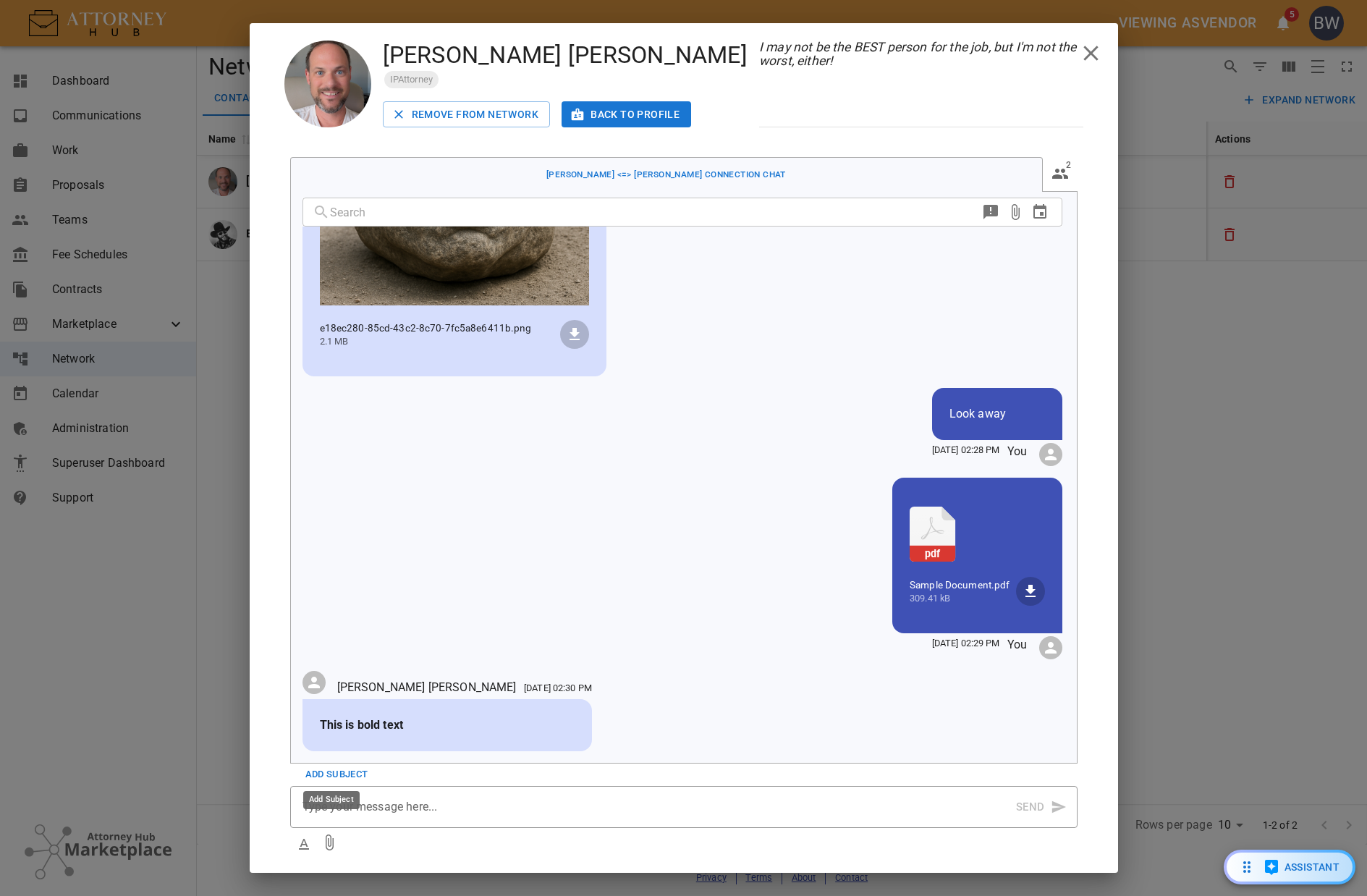
click at [353, 775] on button "Add Subject" at bounding box center [336, 775] width 70 height 22
click at [354, 773] on body "Viewing as vendor 5 BW Dashboard Communications Work Proposals Teams Fee Schedu…" at bounding box center [683, 448] width 1367 height 896
type input "Topic of Discussion"
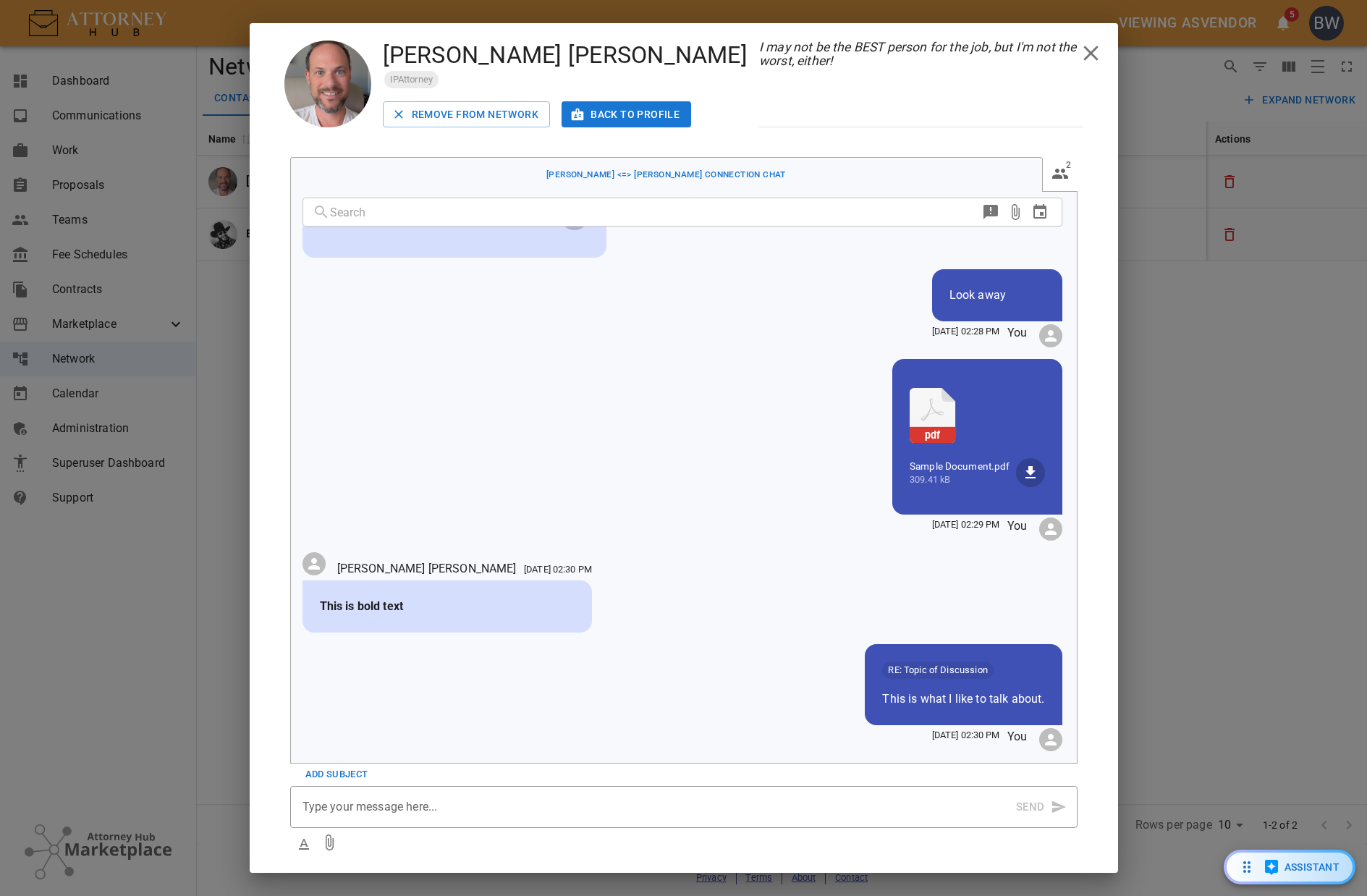
click at [784, 696] on div "​ Hey there hi there ho there [DATE] 02:27 PM You [PERSON_NAME] [DATE] 02:28 PM…" at bounding box center [689, 476] width 774 height 571
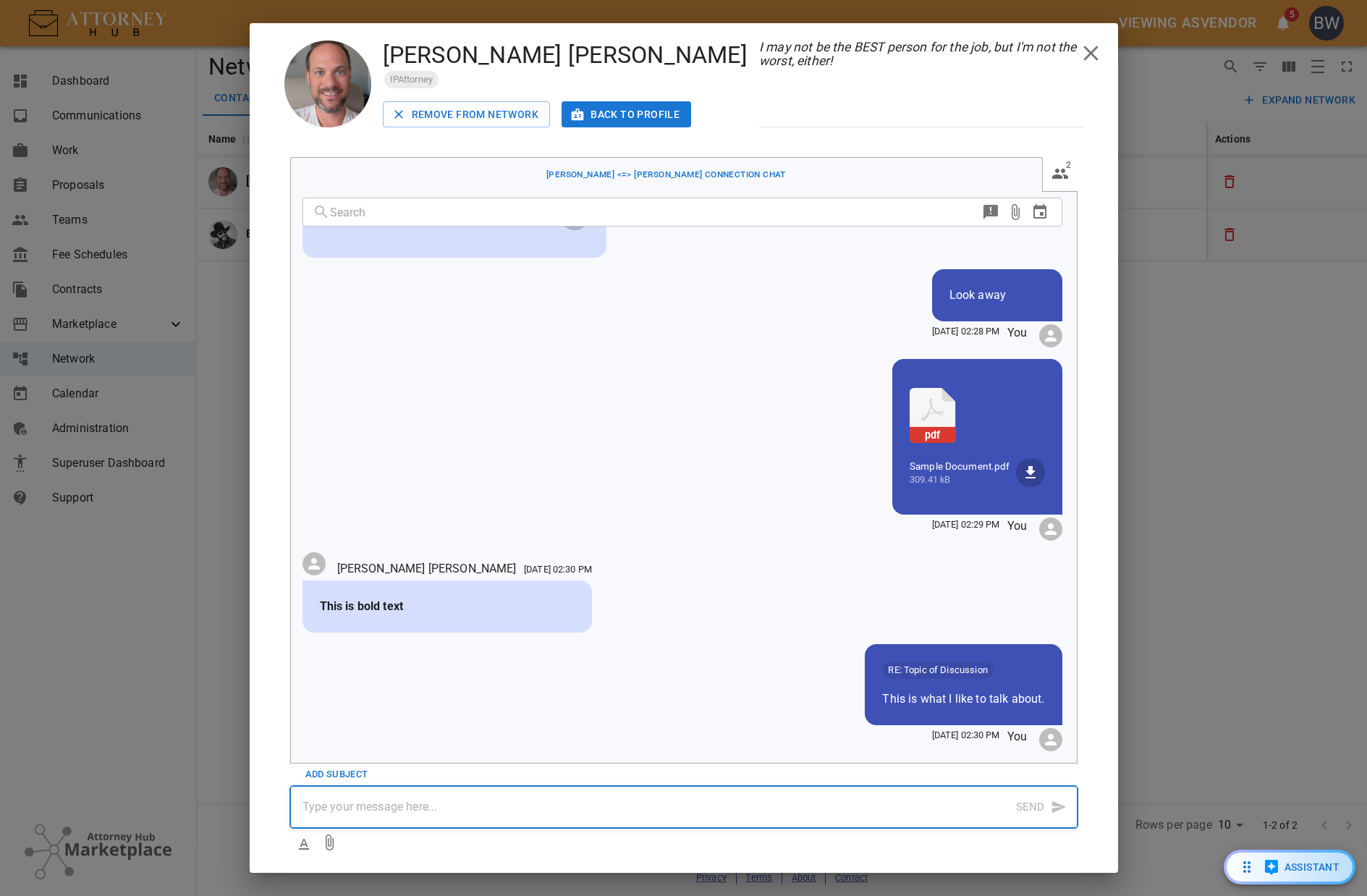
click at [461, 799] on p at bounding box center [659, 807] width 713 height 17
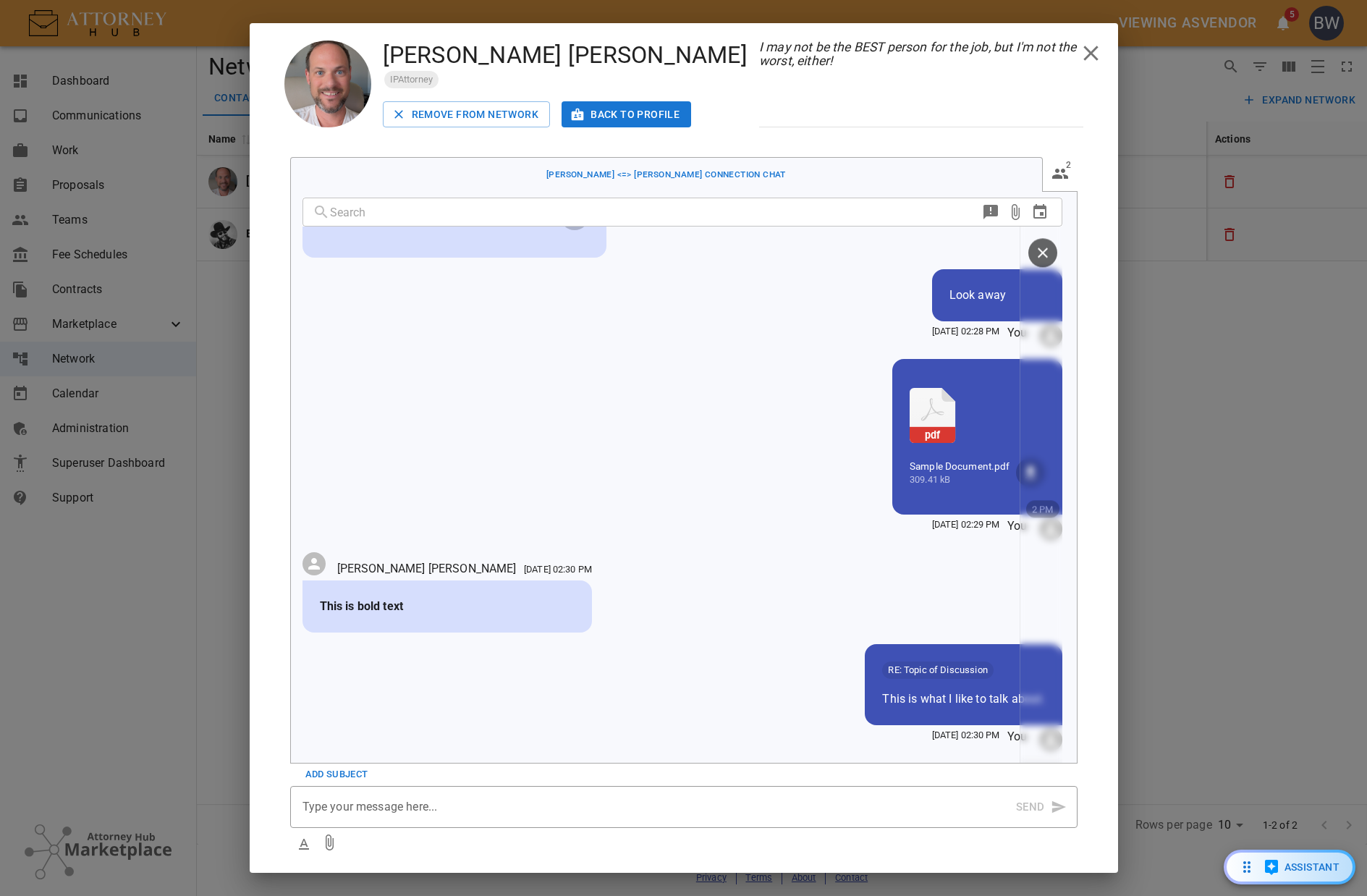
click at [810, 672] on div "​ Hey there hi there ho there [DATE] 02:27 PM You [PERSON_NAME] [DATE] 02:28 PM…" at bounding box center [689, 476] width 774 height 571
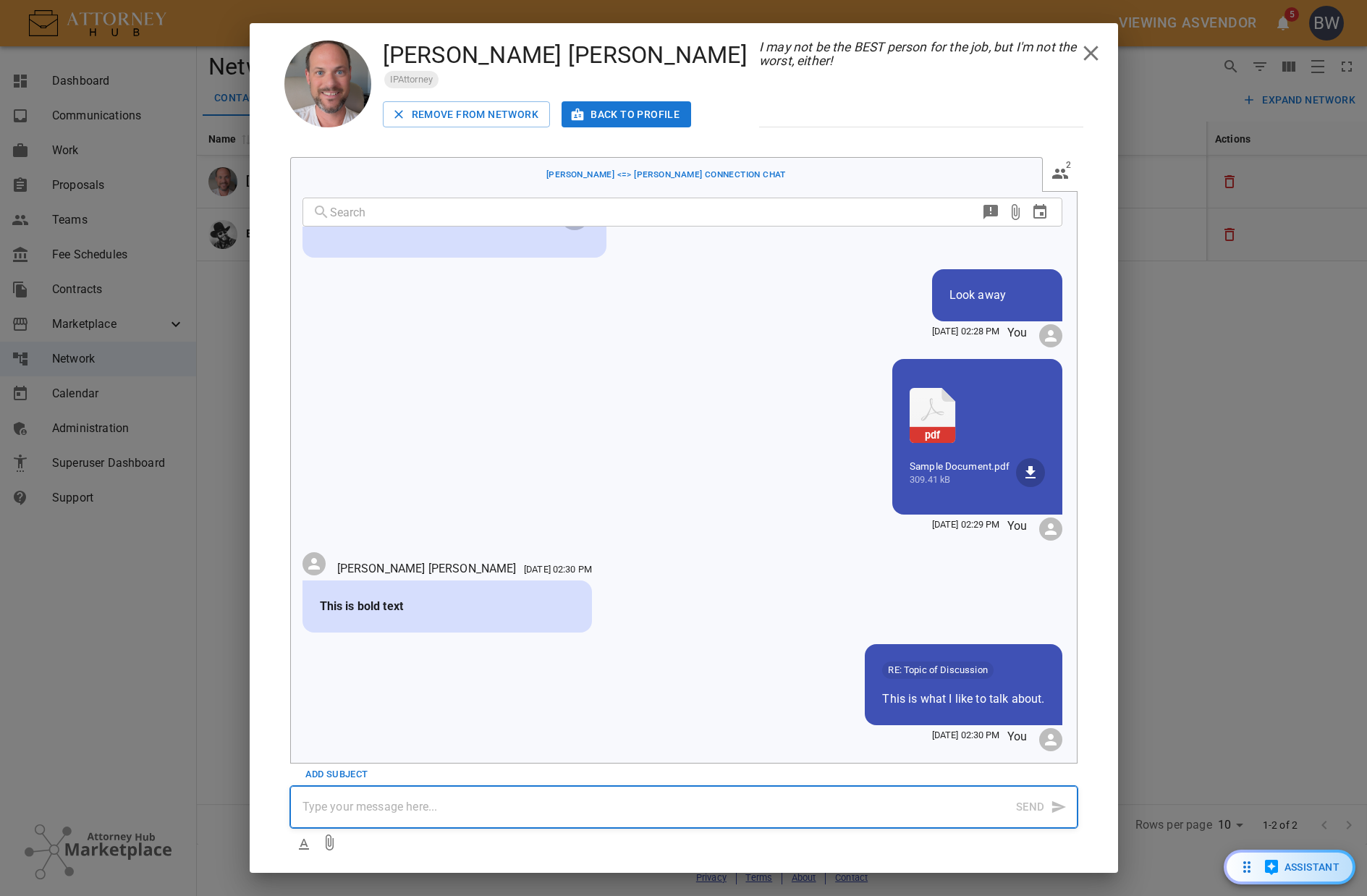
click at [366, 811] on p at bounding box center [659, 807] width 713 height 17
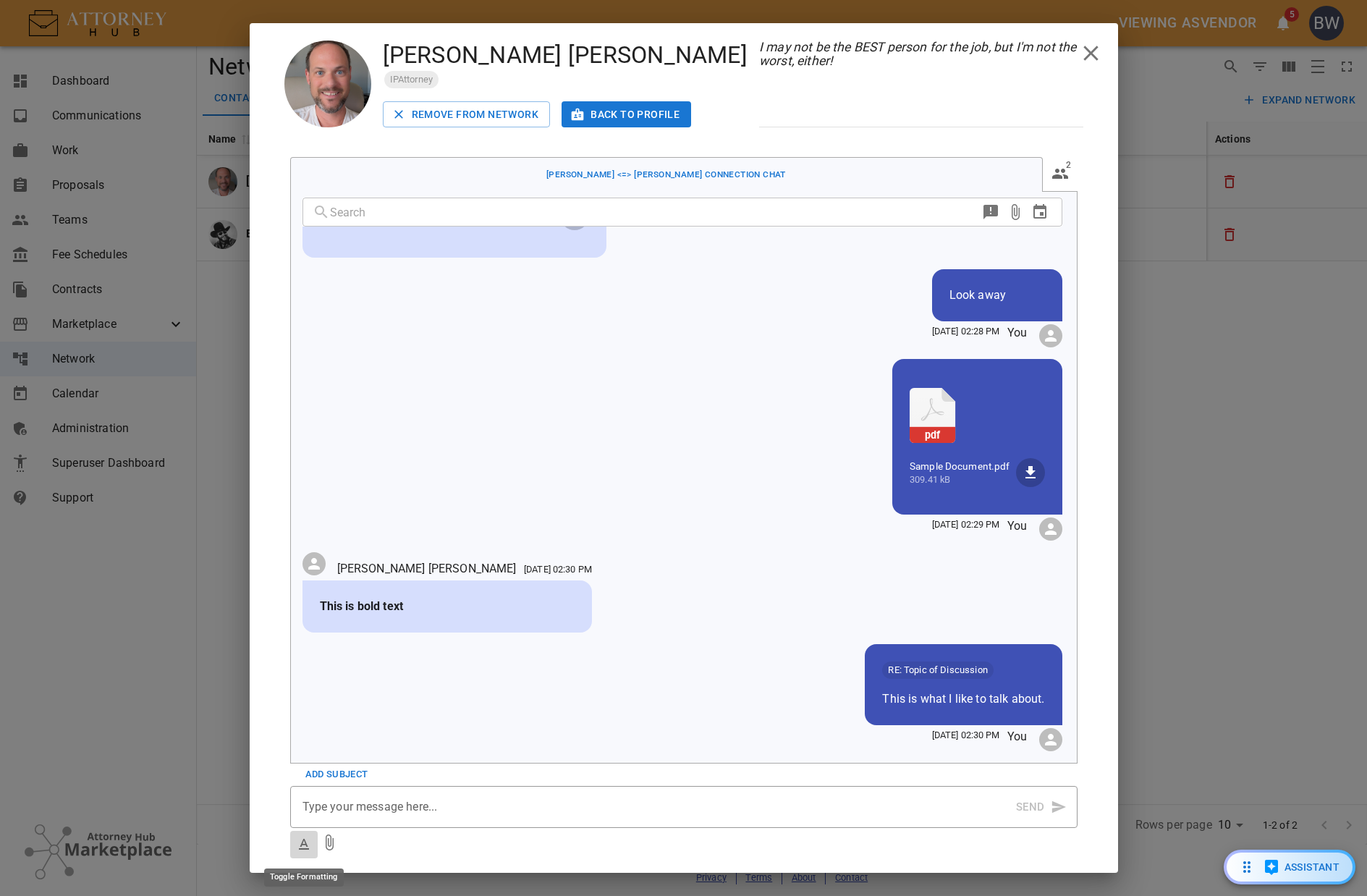
click at [300, 845] on icon "Toggle Formatting" at bounding box center [304, 845] width 17 height 17
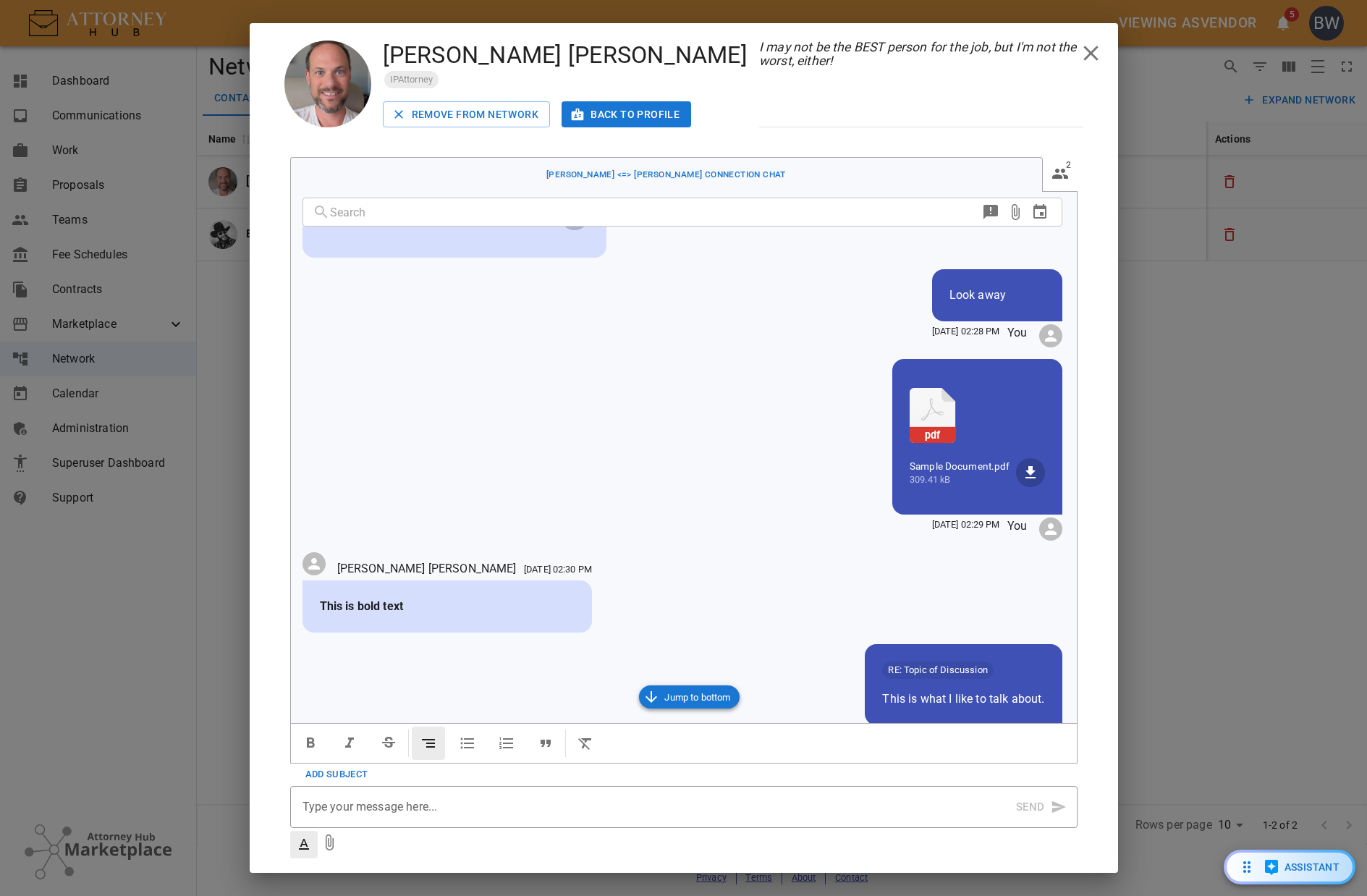
scroll to position [689, 0]
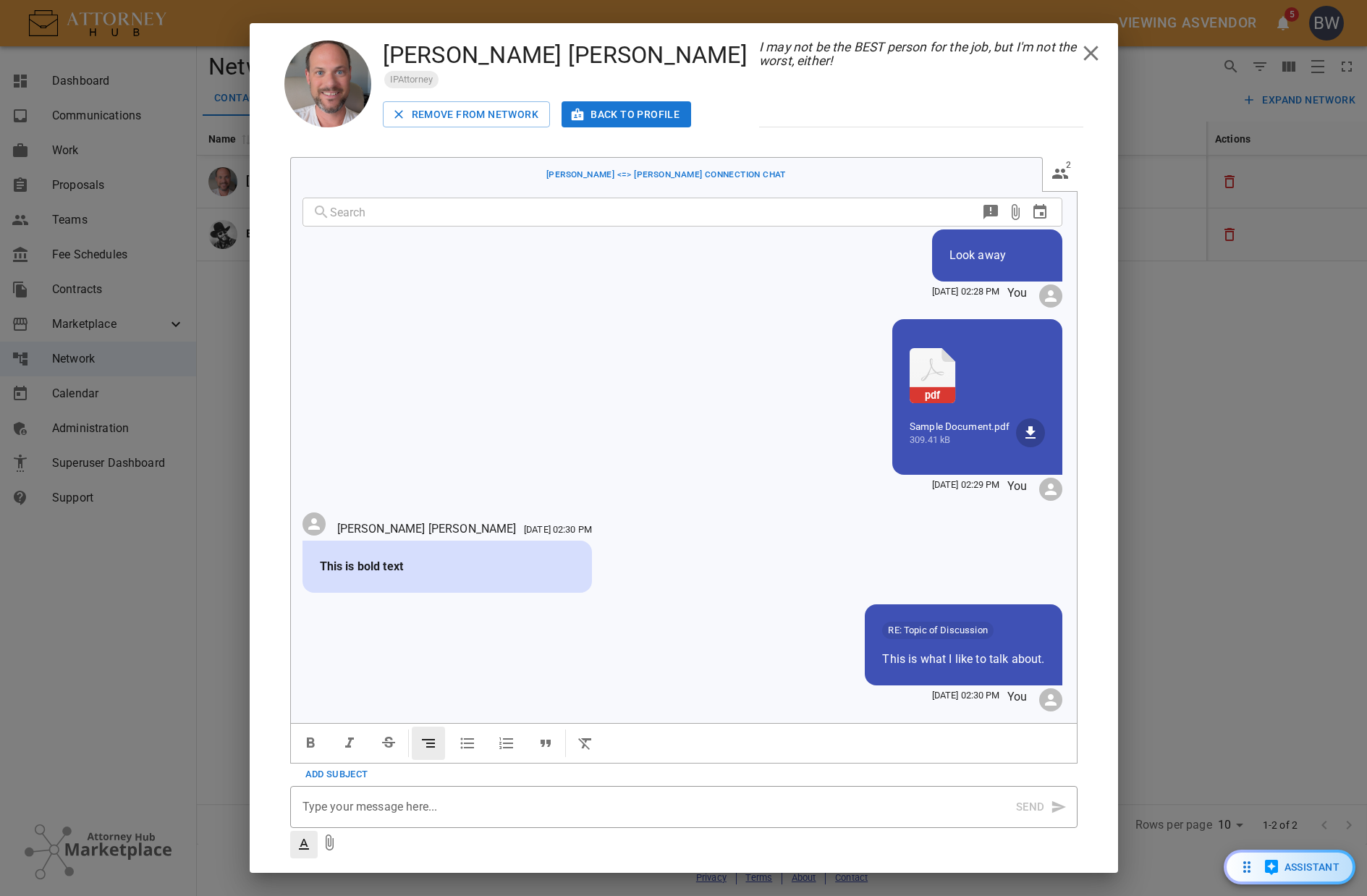
click at [366, 807] on p at bounding box center [659, 807] width 713 height 17
click at [362, 806] on span "Does strikethrough work?" at bounding box center [368, 806] width 132 height 13
click at [361, 804] on span "Does strikethrough work?" at bounding box center [368, 806] width 132 height 13
click at [385, 739] on icon "button" at bounding box center [389, 742] width 13 height 11
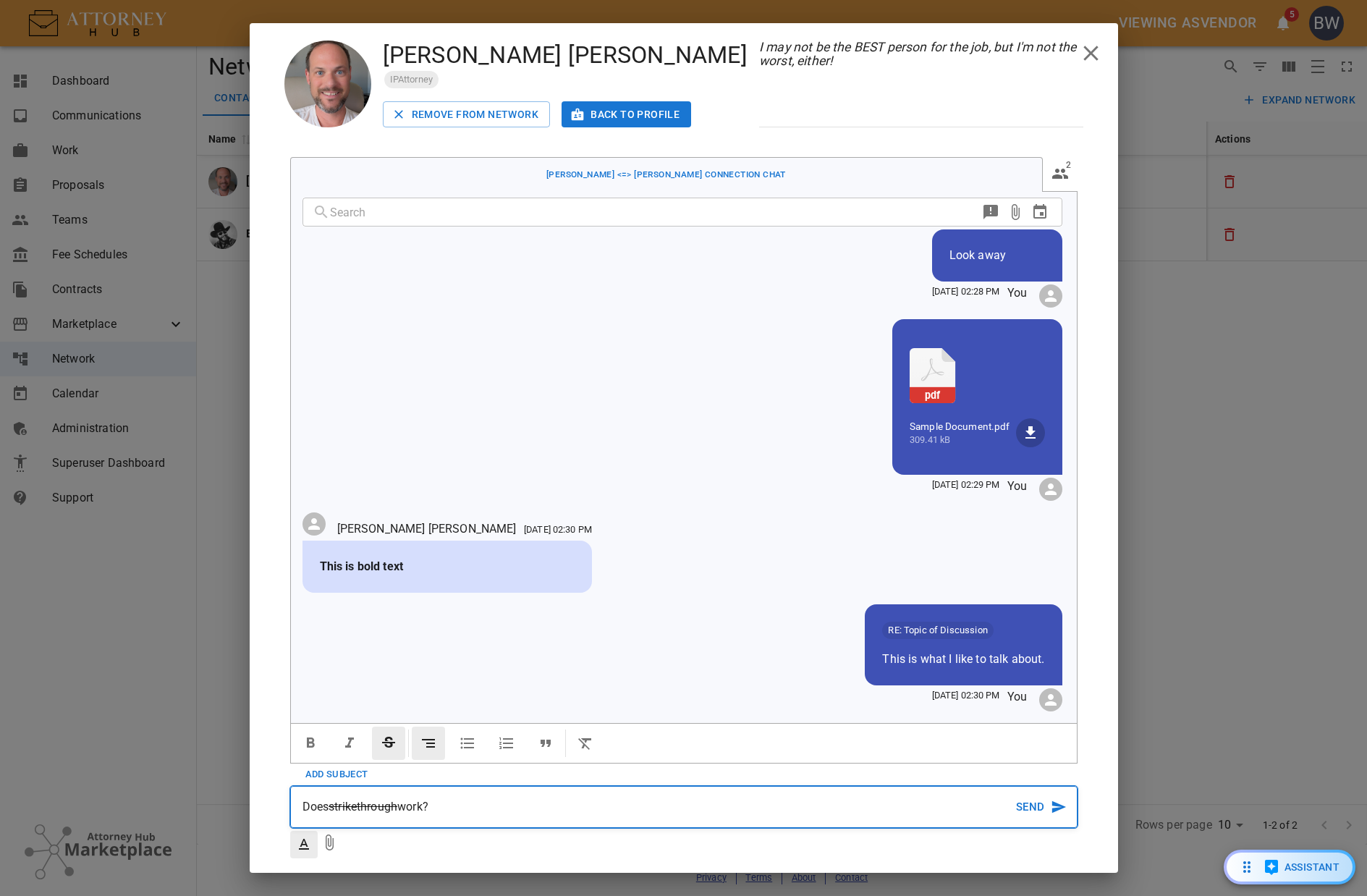
click at [1042, 801] on button "Send" at bounding box center [1039, 807] width 50 height 40
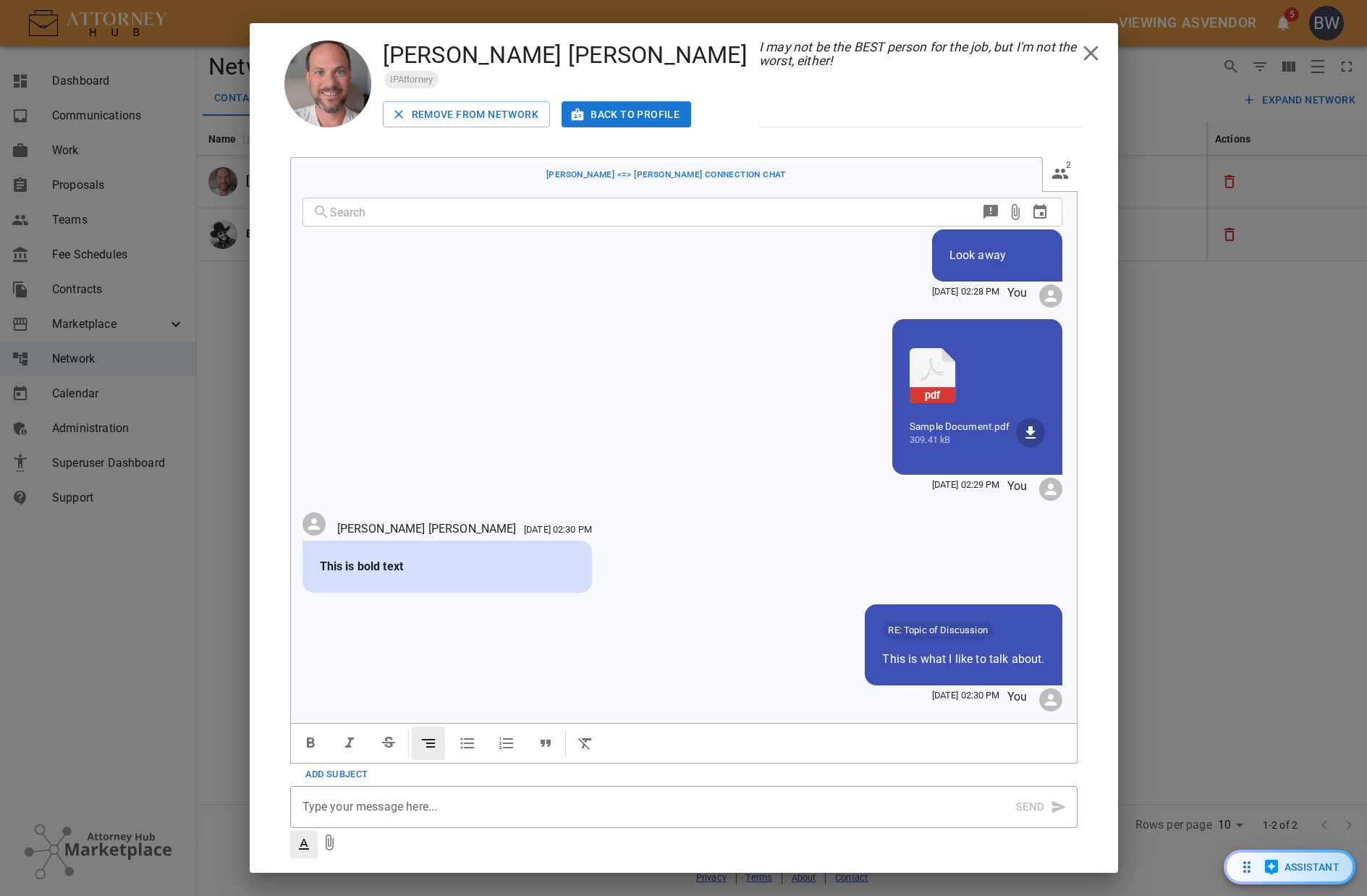
scroll to position [779, 0]
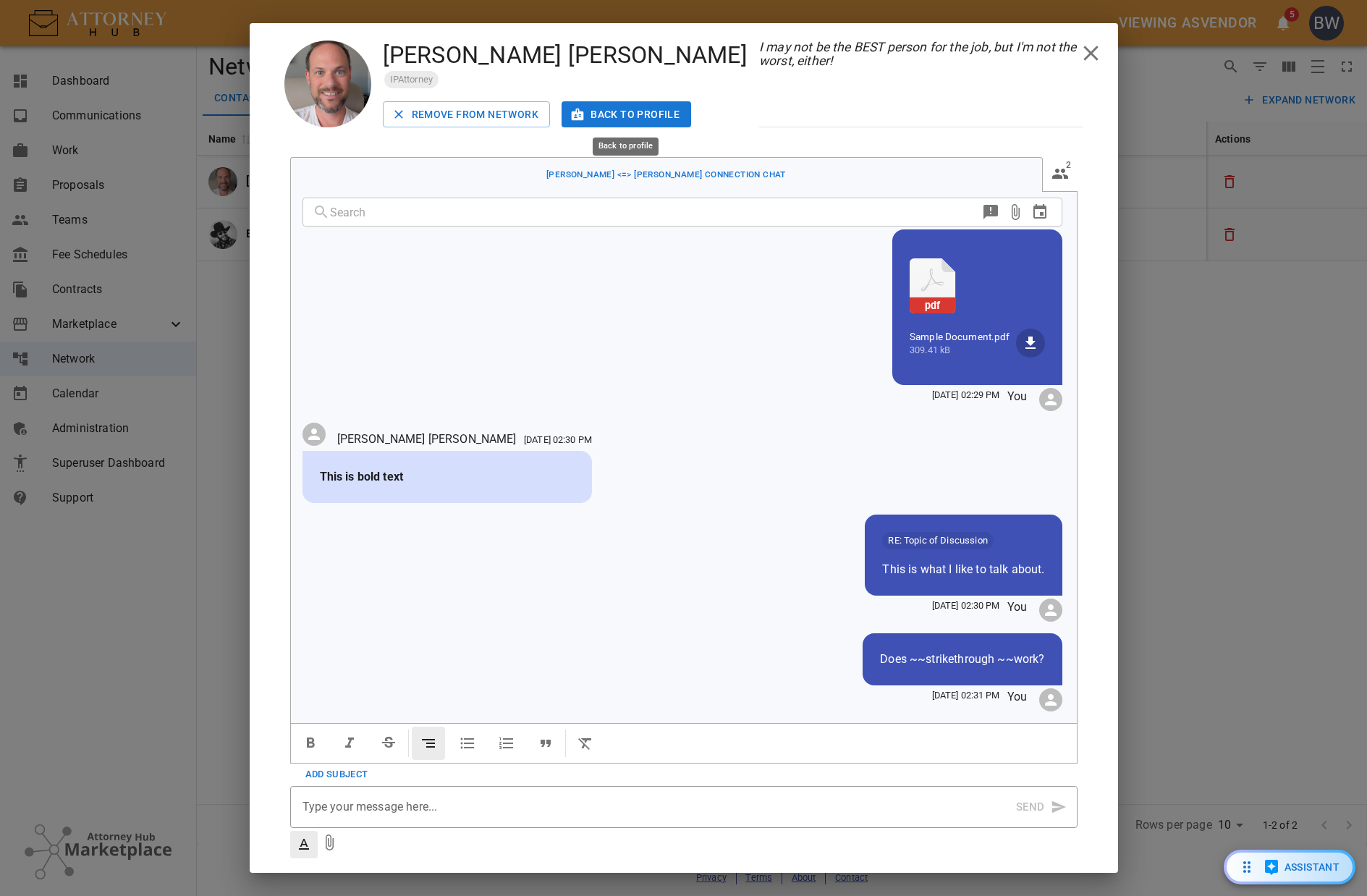
click at [670, 116] on button "Back to profile" at bounding box center [627, 115] width 130 height 27
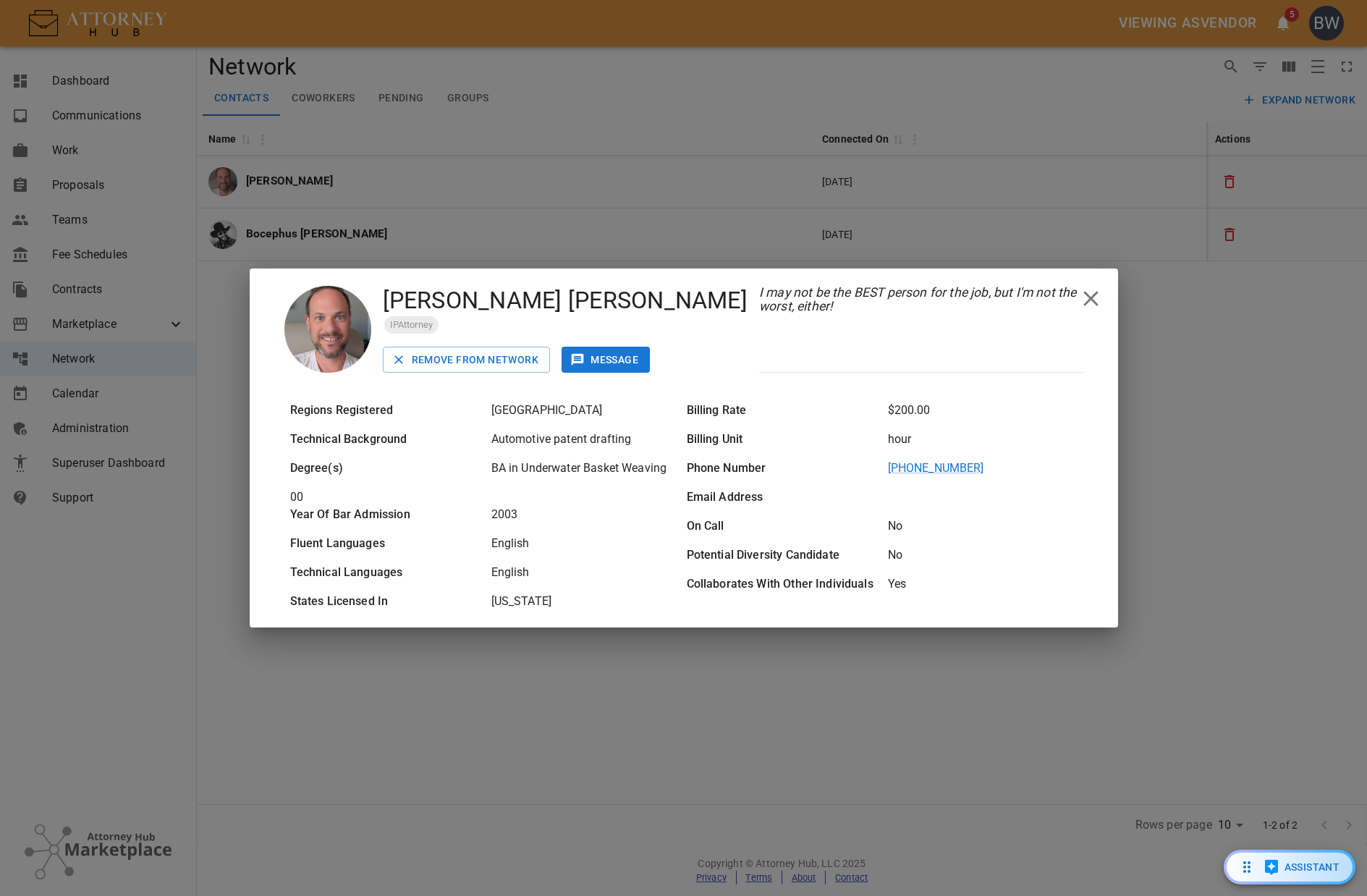
click at [510, 359] on button "Remove From Network" at bounding box center [467, 360] width 168 height 27
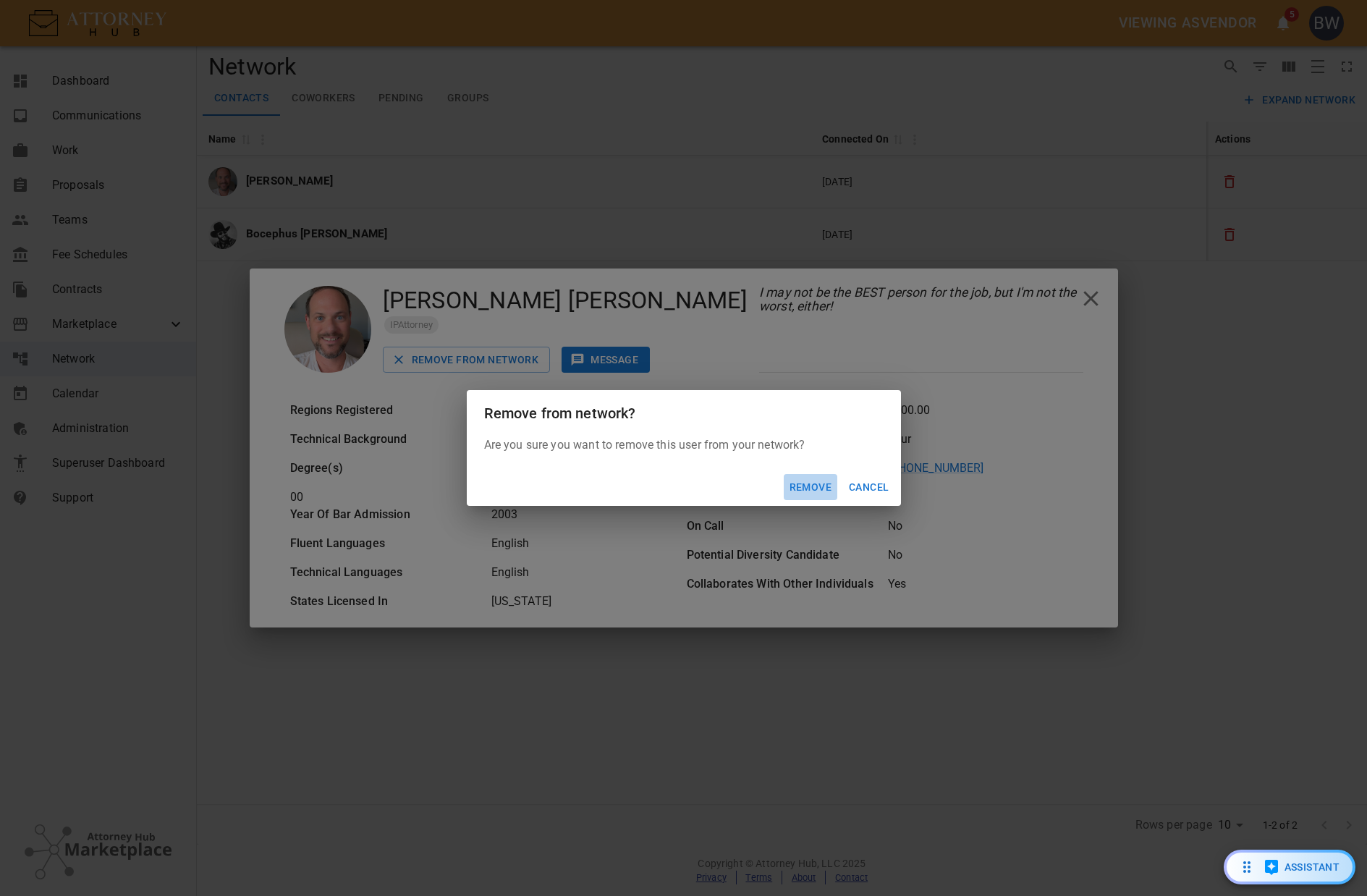
click at [819, 486] on button "Remove" at bounding box center [811, 488] width 54 height 27
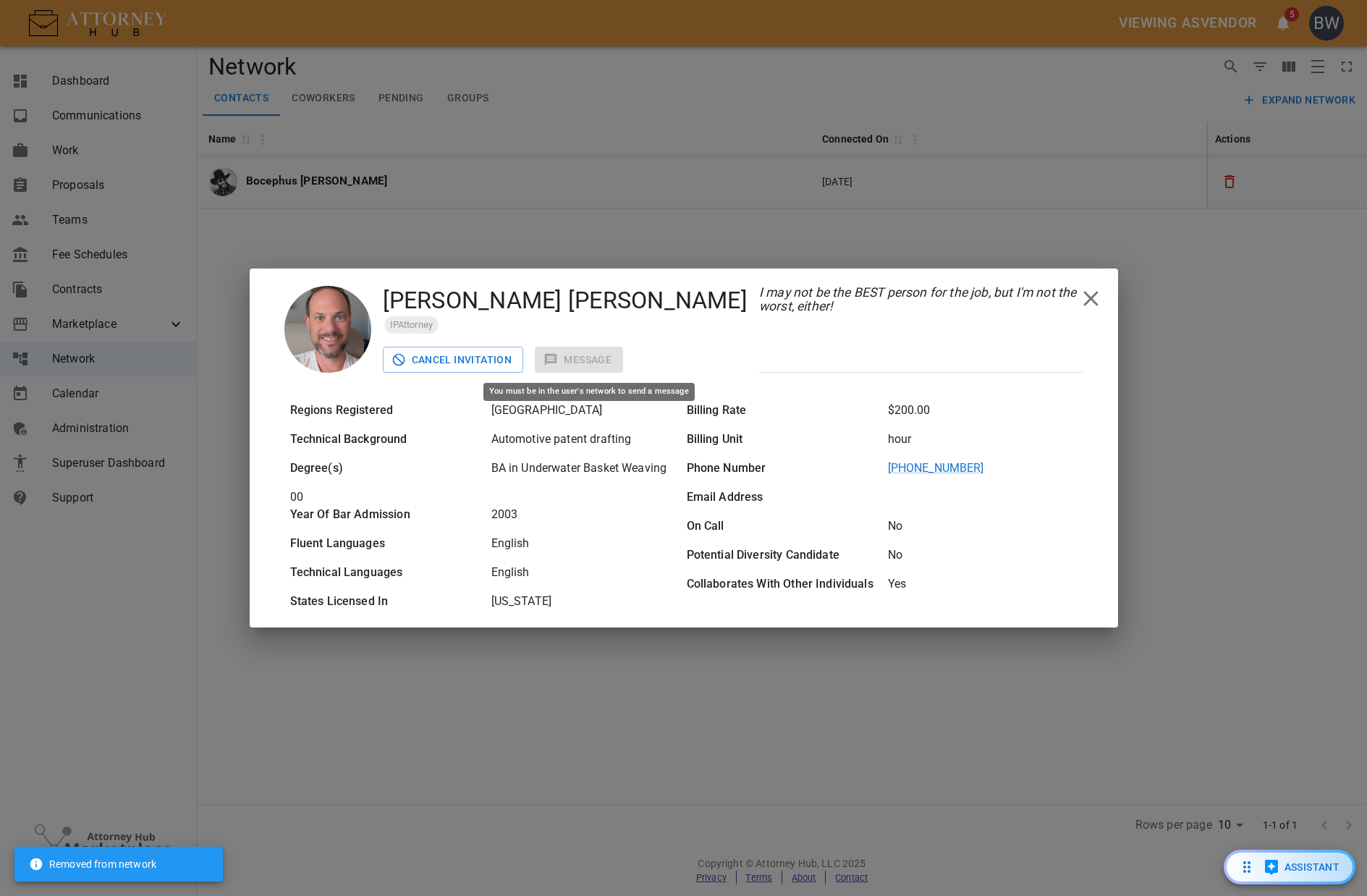
click at [596, 355] on span "Message" at bounding box center [579, 360] width 89 height 27
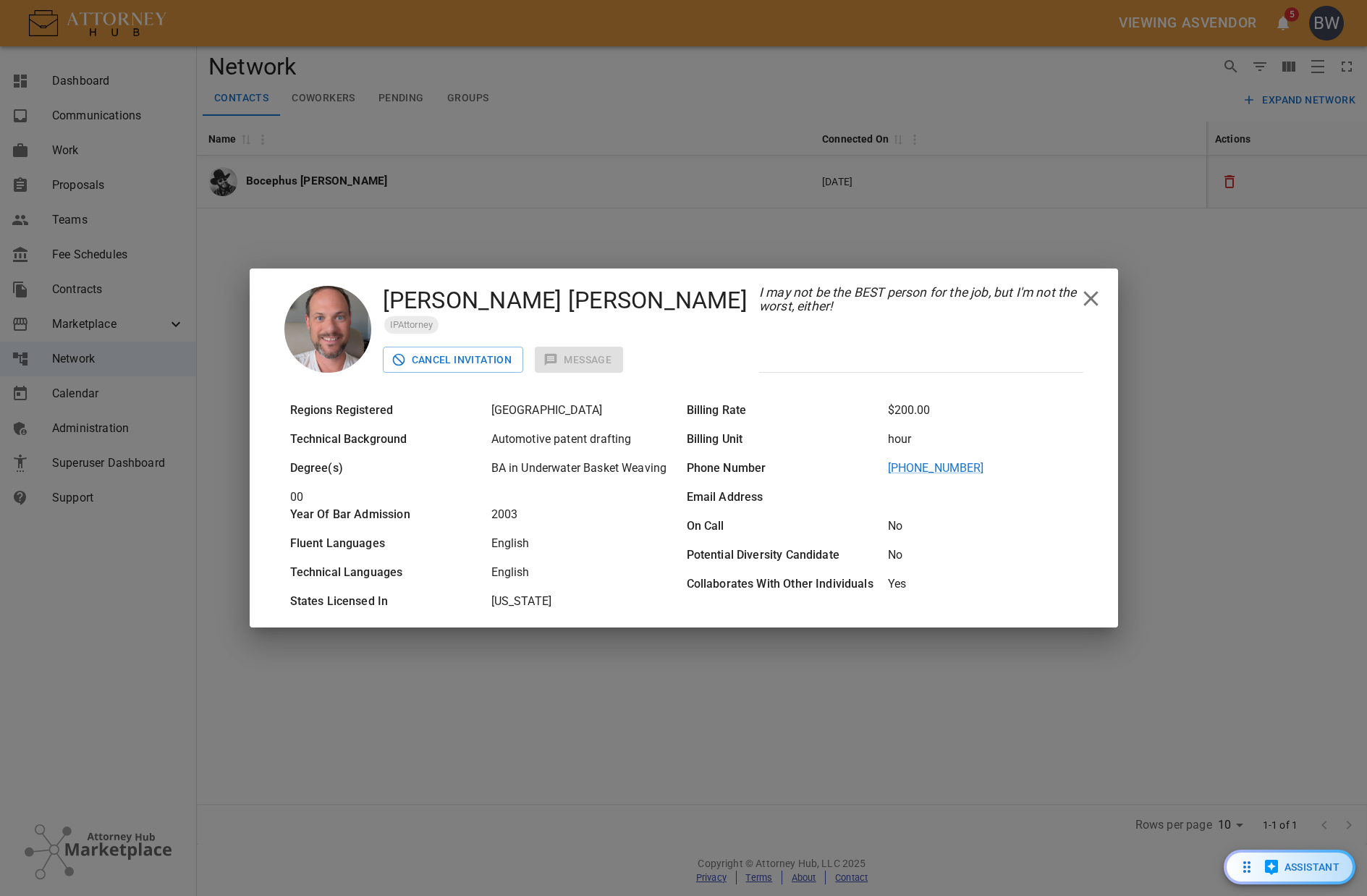
click at [1090, 305] on icon "close" at bounding box center [1091, 298] width 14 height 14
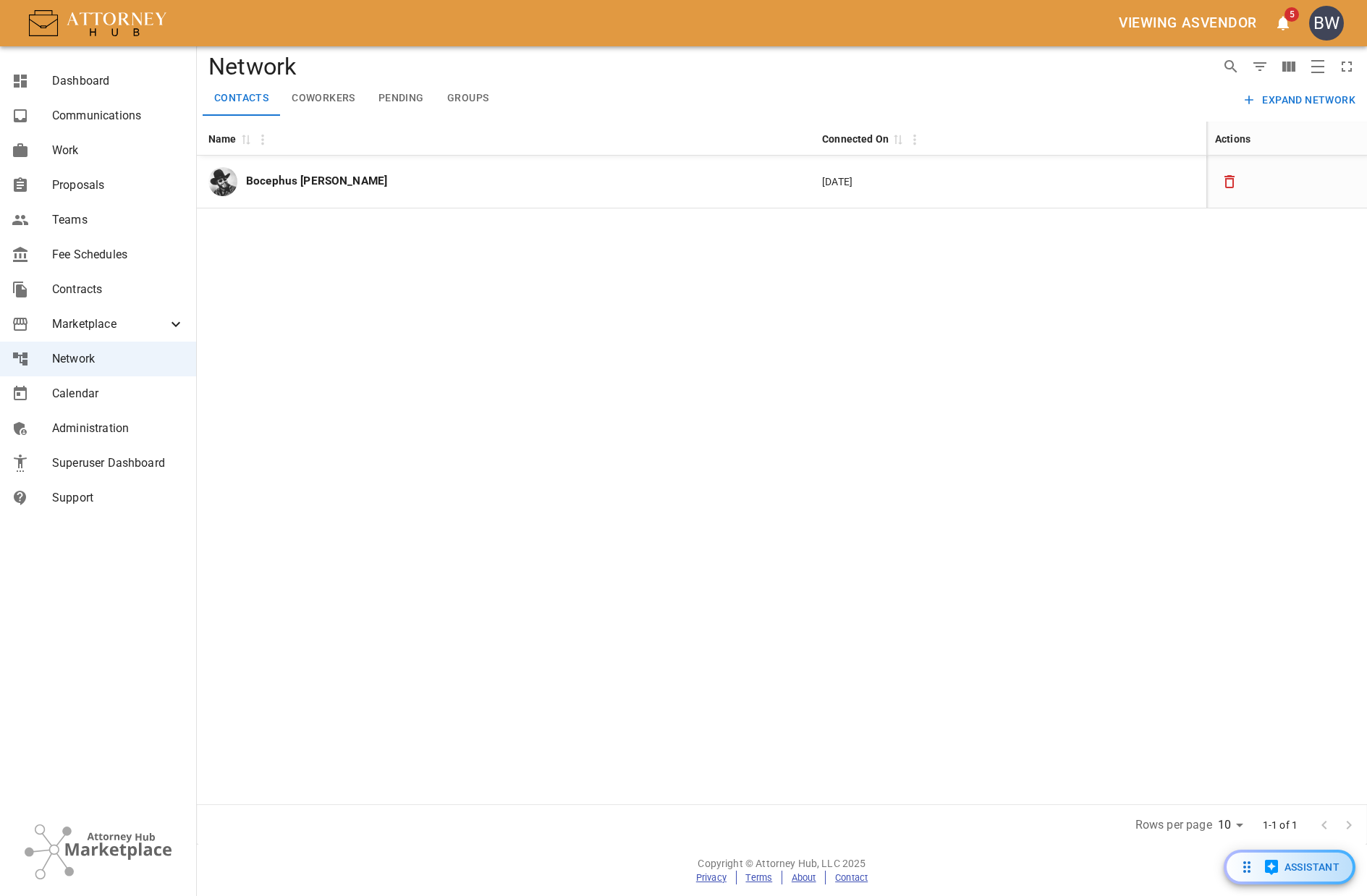
click at [412, 93] on button "Pending" at bounding box center [401, 98] width 69 height 35
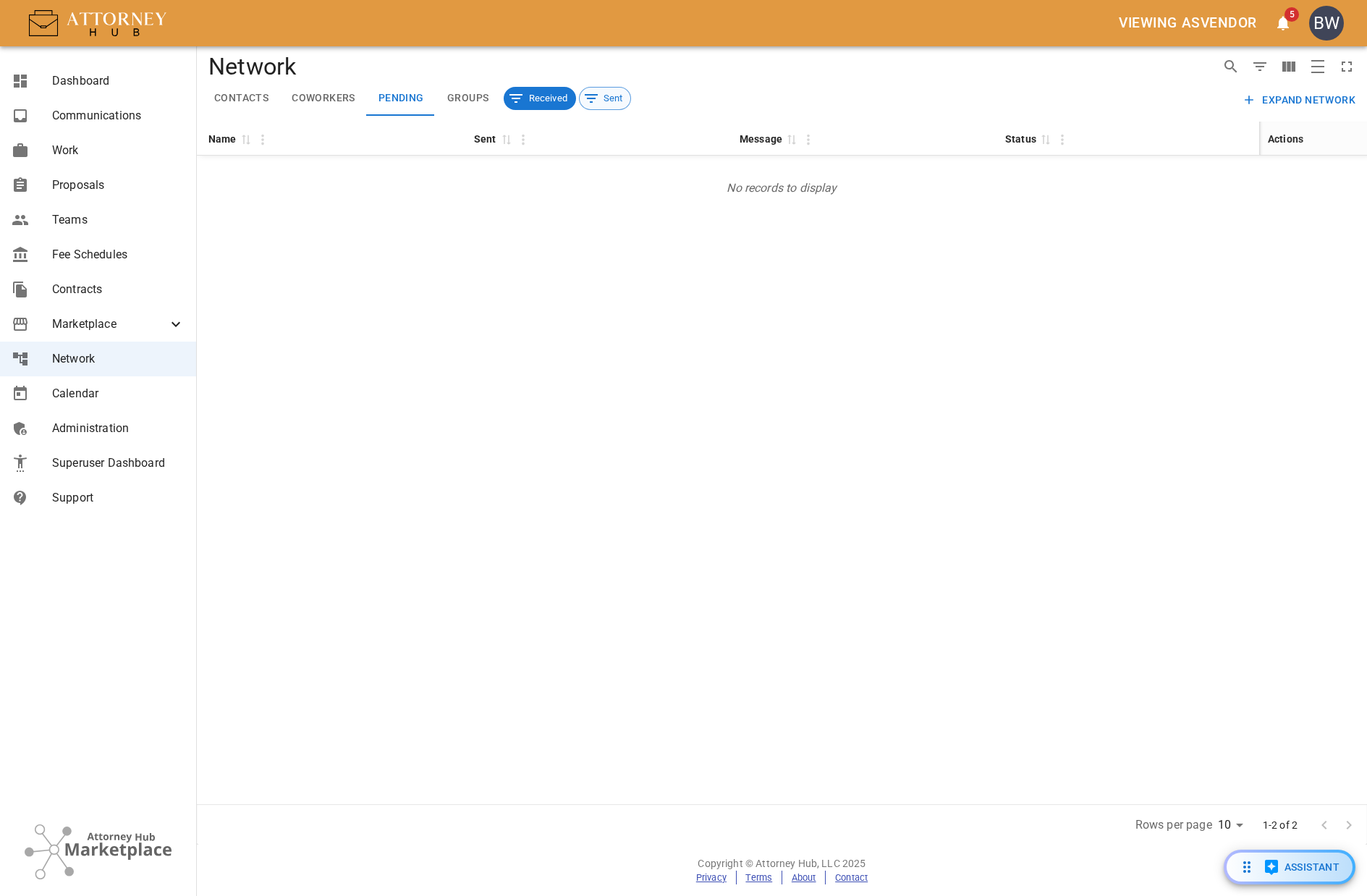
click at [610, 98] on span "Sent" at bounding box center [613, 98] width 36 height 14
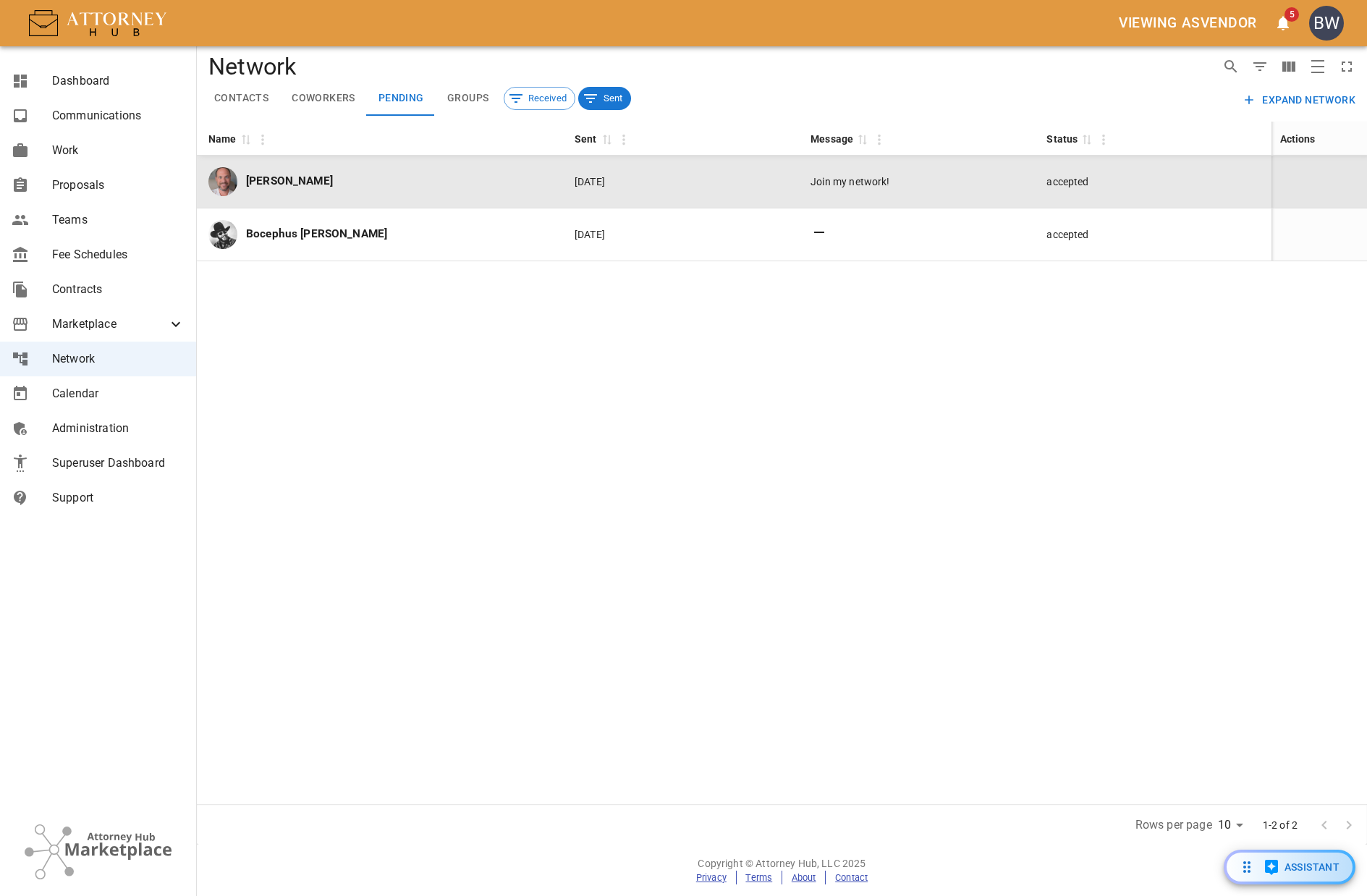
click at [352, 178] on div "[PERSON_NAME]" at bounding box center [379, 181] width 343 height 29
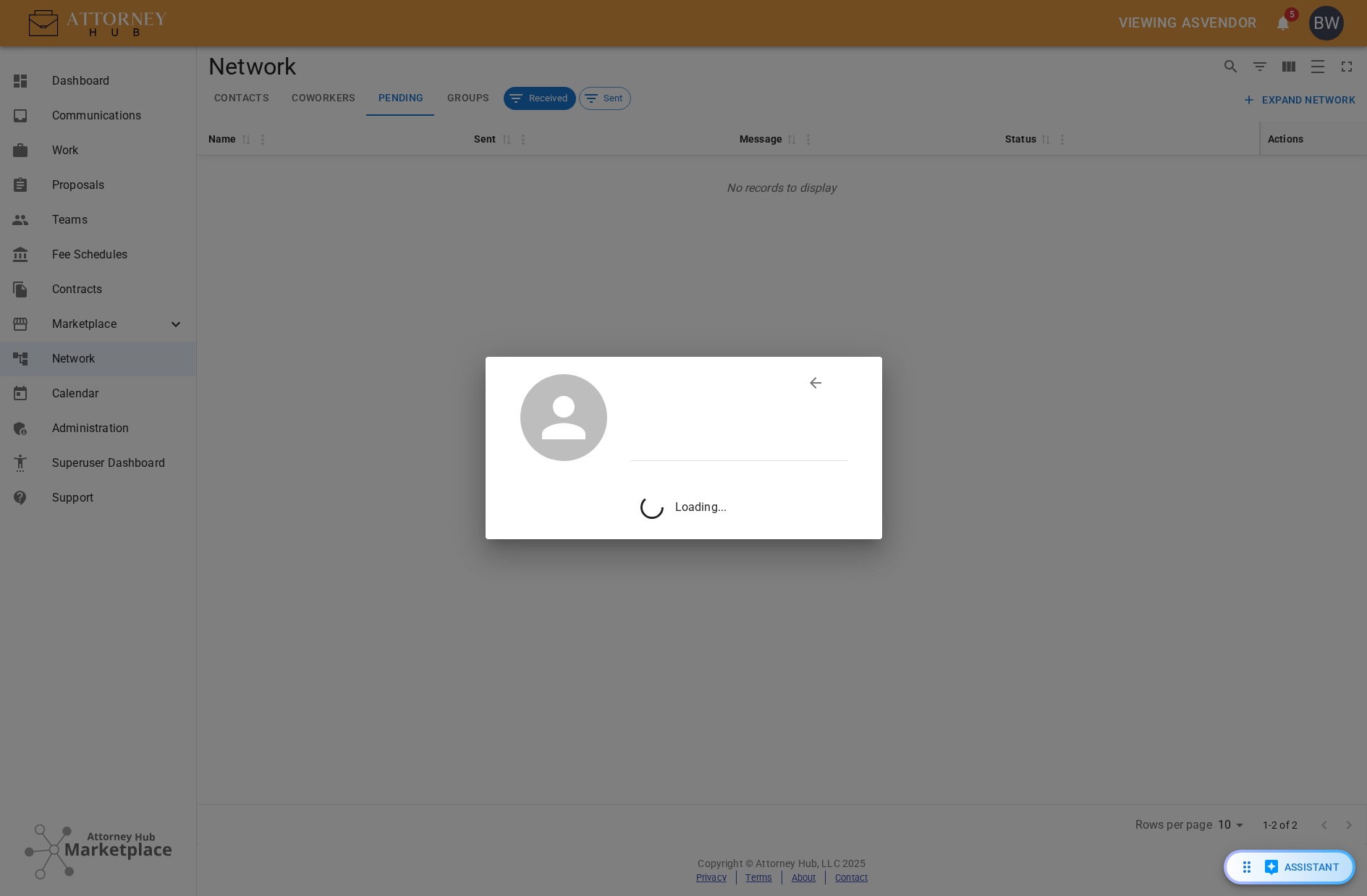
drag, startPoint x: 417, startPoint y: 92, endPoint x: 404, endPoint y: 110, distance: 22.2
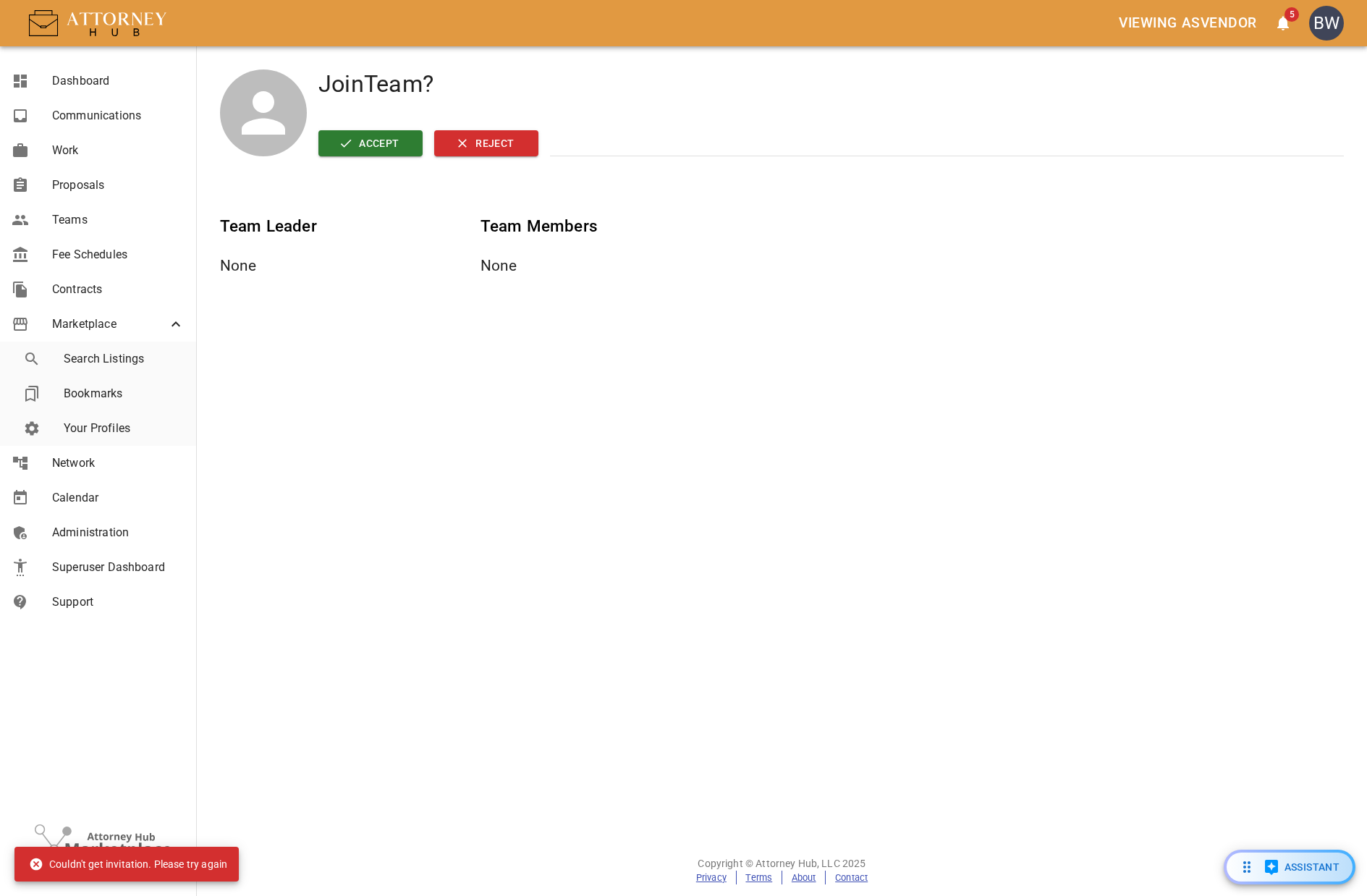
click at [109, 463] on span "Network" at bounding box center [118, 463] width 132 height 17
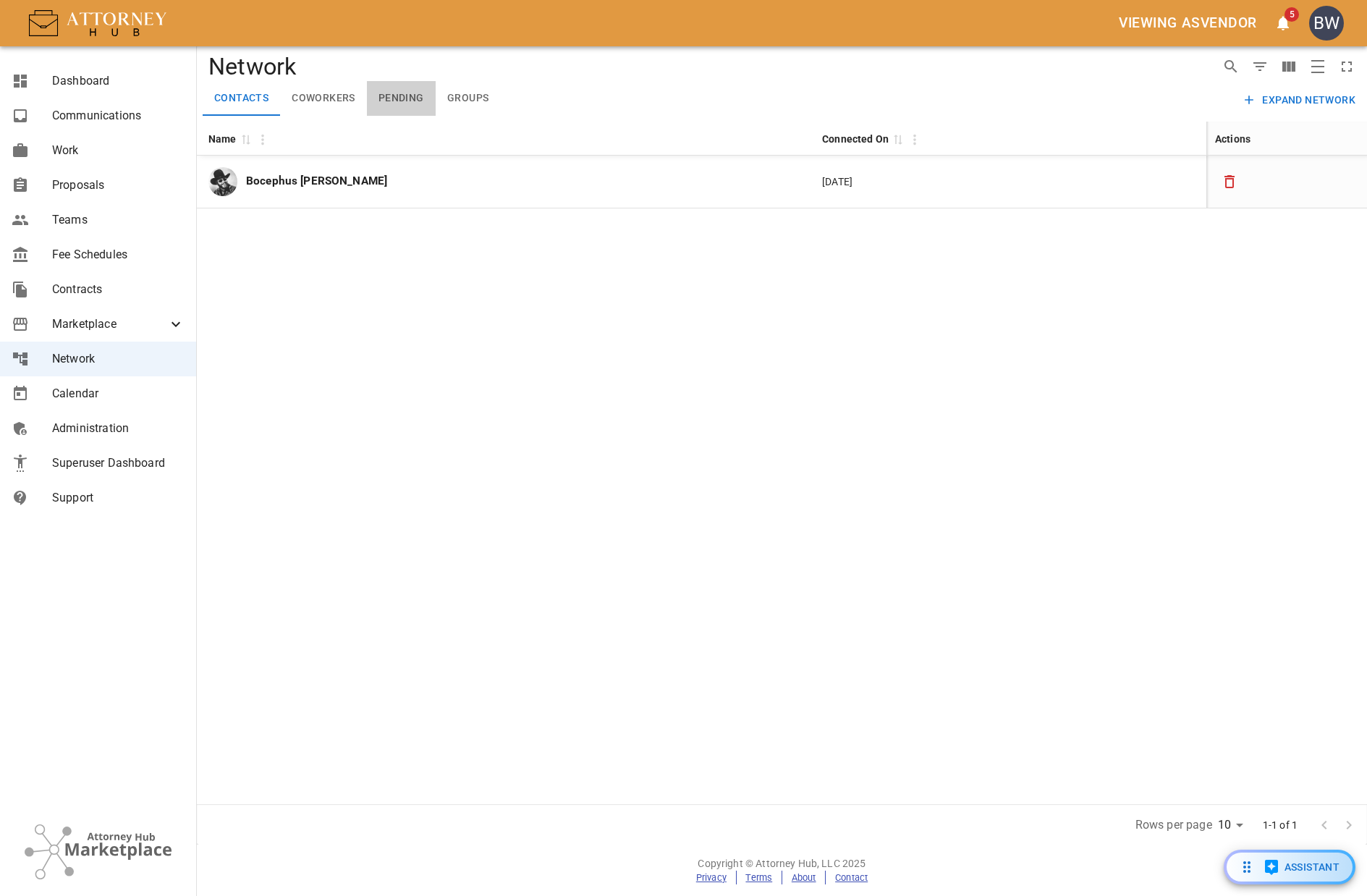
click at [394, 93] on button "Pending" at bounding box center [401, 98] width 69 height 35
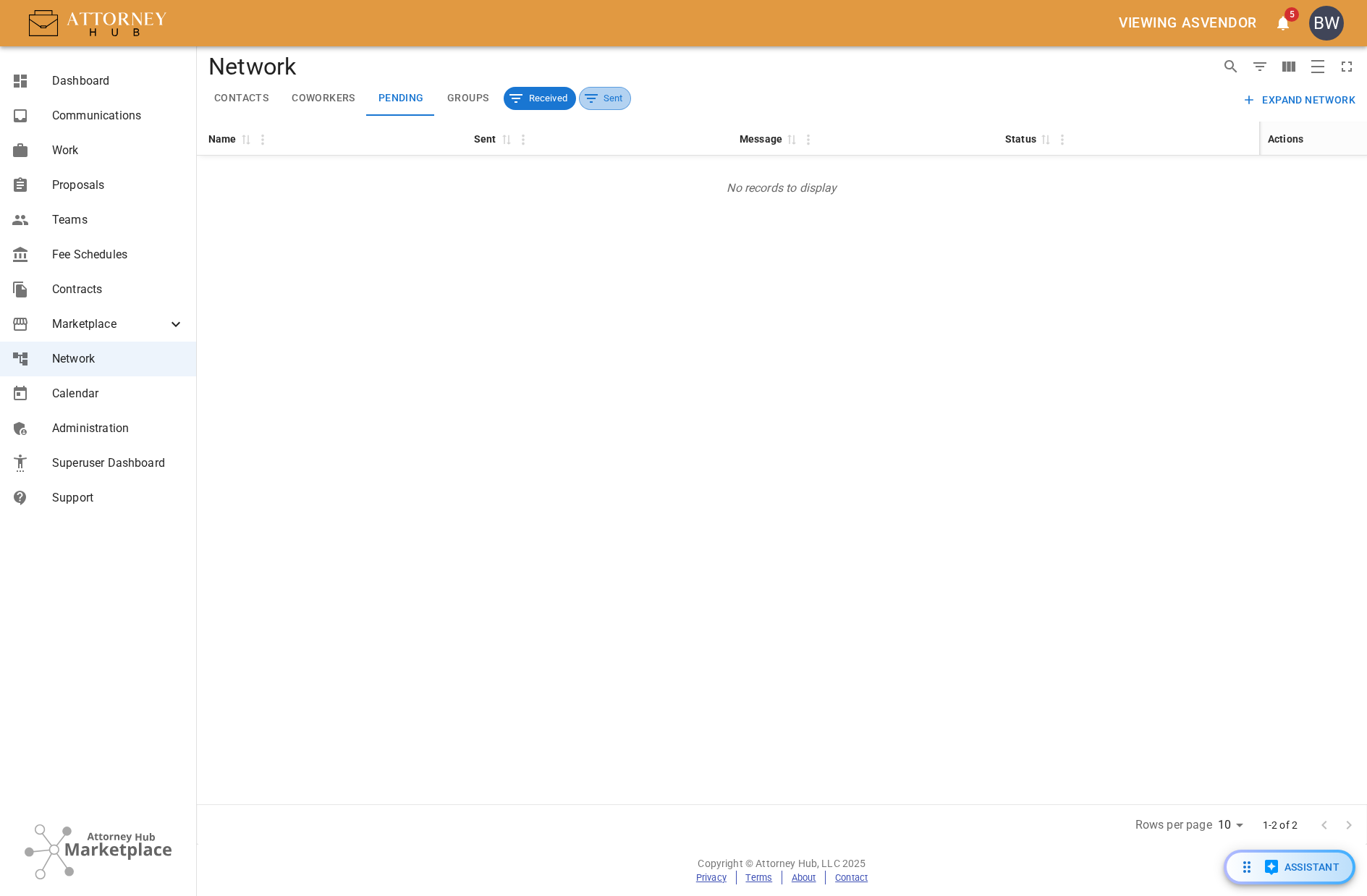
click at [597, 93] on span "Sent" at bounding box center [613, 98] width 36 height 14
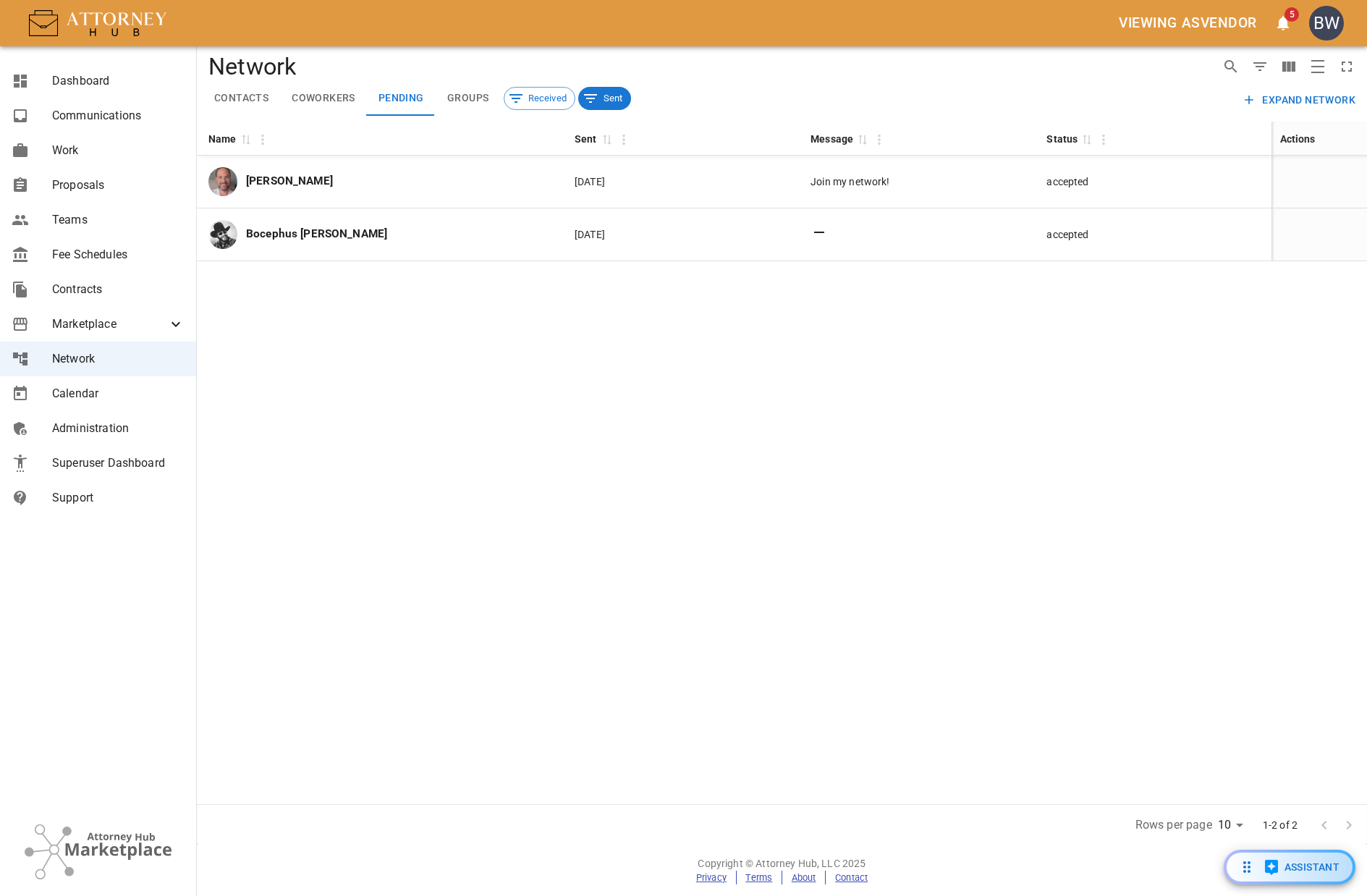
drag, startPoint x: 1195, startPoint y: 566, endPoint x: 1208, endPoint y: 578, distance: 17.7
click at [1194, 564] on div "Name 0 Sent 0 Message 0 Status 0 Actions Anthony Towler 10/6/2025 Join my netwo…" at bounding box center [782, 463] width 1171 height 682
click at [1004, 499] on div "Name 0 Sent 0 Message 0 Status 0 Actions Anthony Towler 10/6/2025 Join my netwo…" at bounding box center [782, 463] width 1171 height 682
click at [925, 408] on div "Name 0 Sent 0 Message 0 Status 0 Actions Anthony Towler 10/6/2025 Join my netwo…" at bounding box center [782, 463] width 1171 height 682
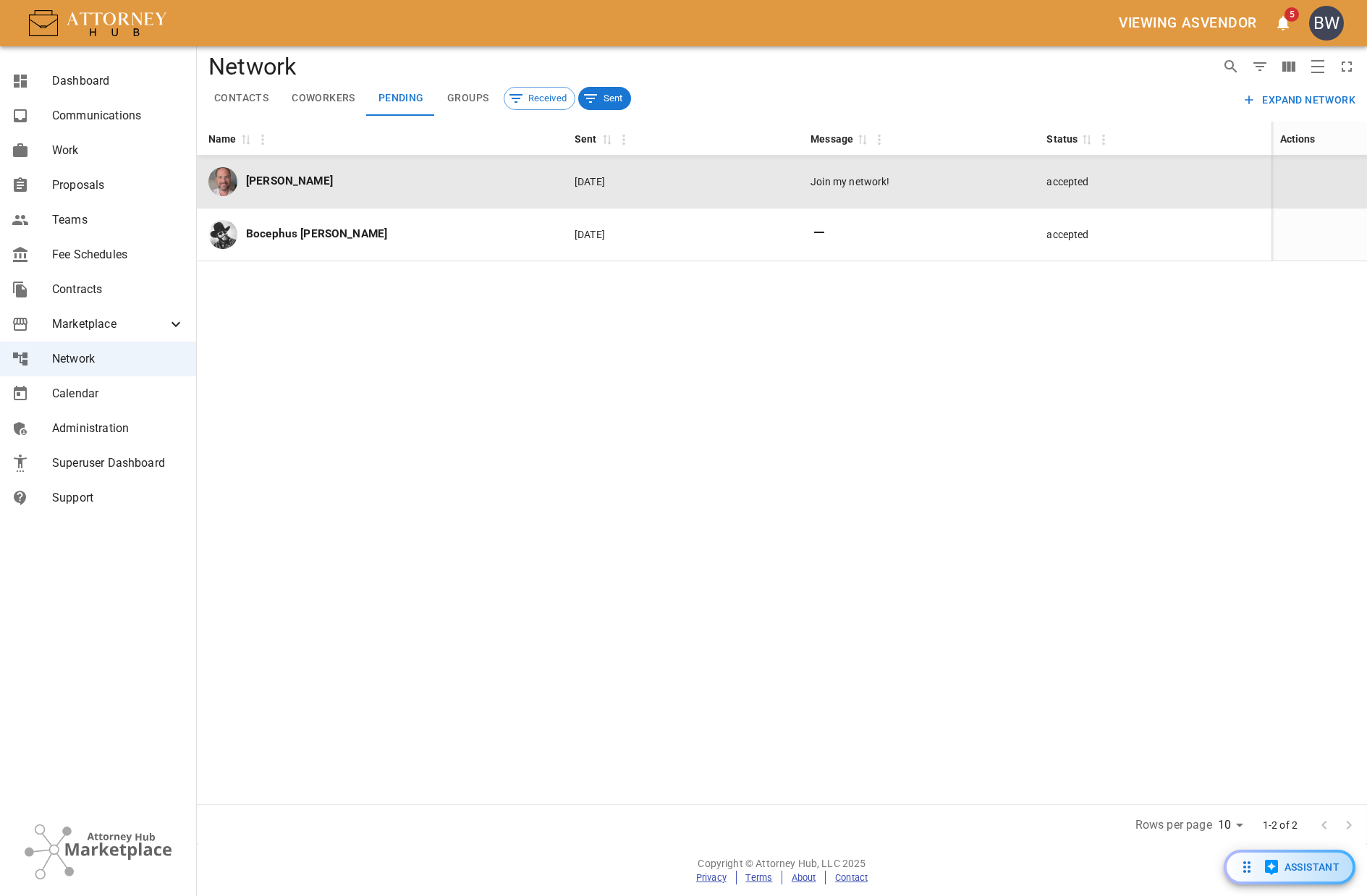
click at [277, 184] on p "[PERSON_NAME]" at bounding box center [290, 181] width 87 height 17
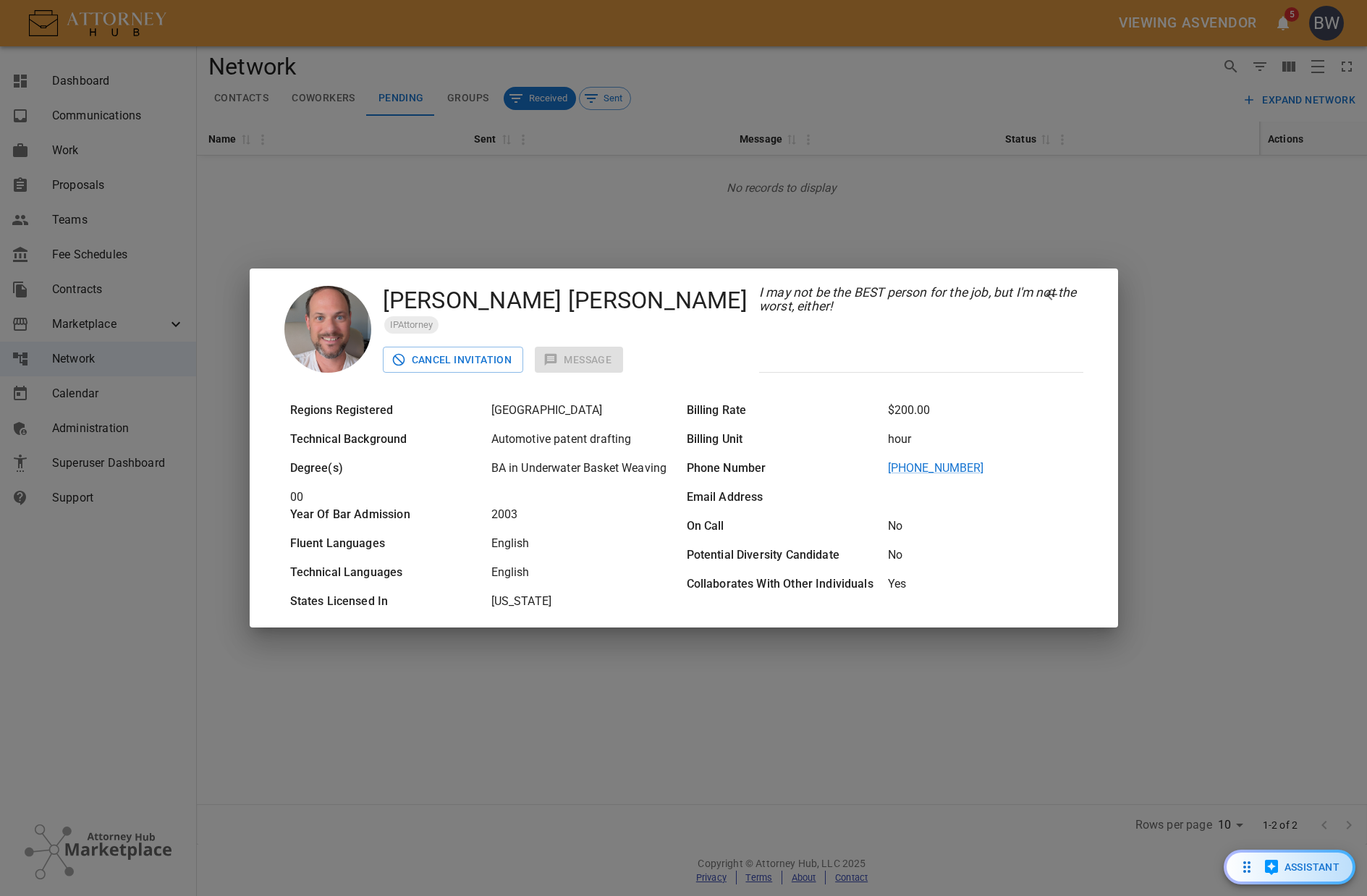
click at [473, 365] on button "Cancel Invitation" at bounding box center [454, 360] width 141 height 27
drag, startPoint x: 1034, startPoint y: 200, endPoint x: 1016, endPoint y: 198, distance: 18.1
click at [1034, 199] on div "[PERSON_NAME] IPAttorney Cancel Invitation Message I may not be the BEST person…" at bounding box center [683, 448] width 1367 height 896
drag, startPoint x: 1135, startPoint y: 255, endPoint x: 1124, endPoint y: 256, distance: 11.0
click at [1134, 256] on div "[PERSON_NAME] IPAttorney Cancel Invitation Message I may not be the BEST person…" at bounding box center [683, 448] width 1367 height 896
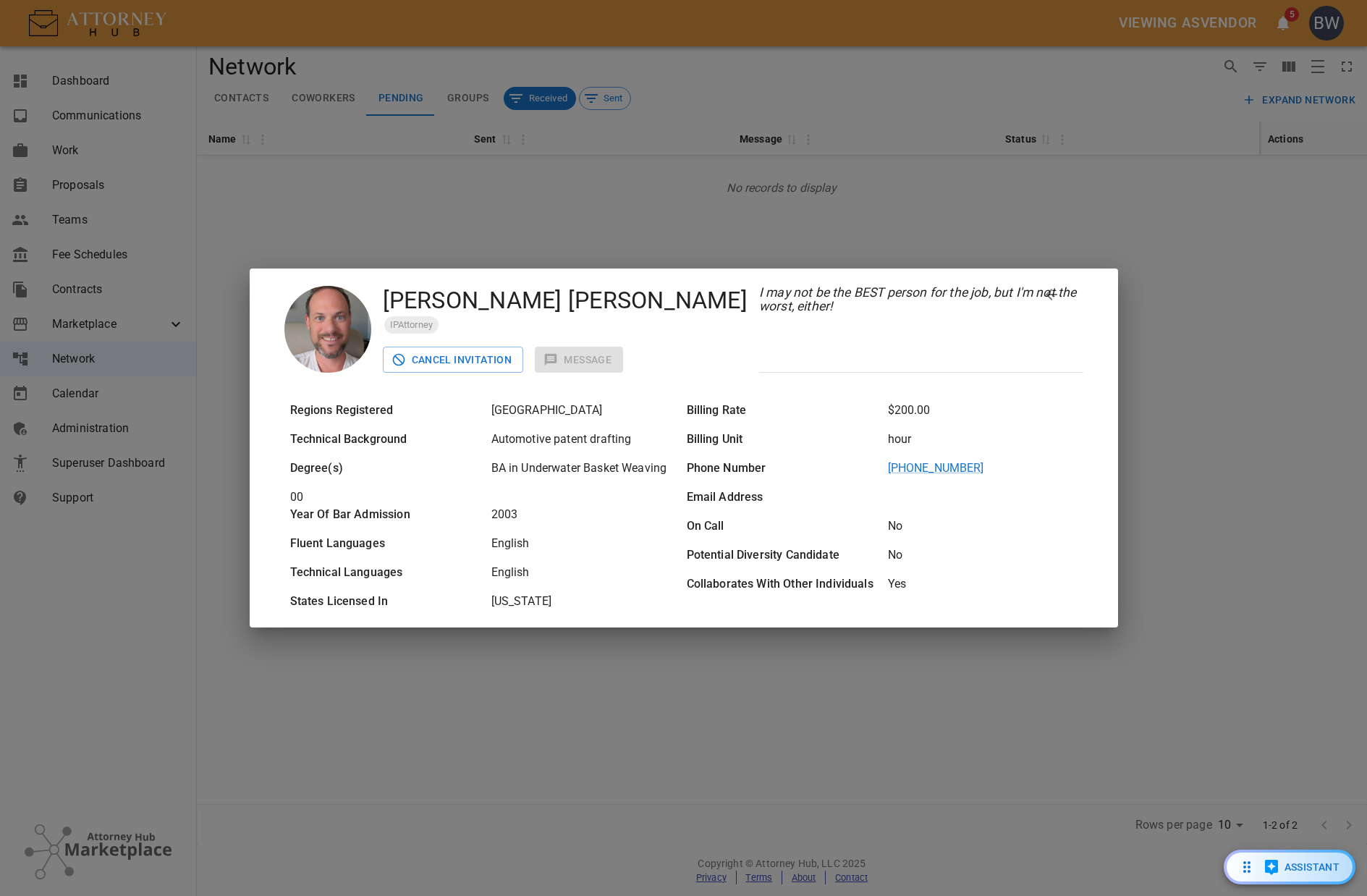
click at [1049, 295] on icon "back" at bounding box center [1051, 294] width 12 height 12
click at [1079, 300] on icon "close" at bounding box center [1091, 298] width 25 height 25
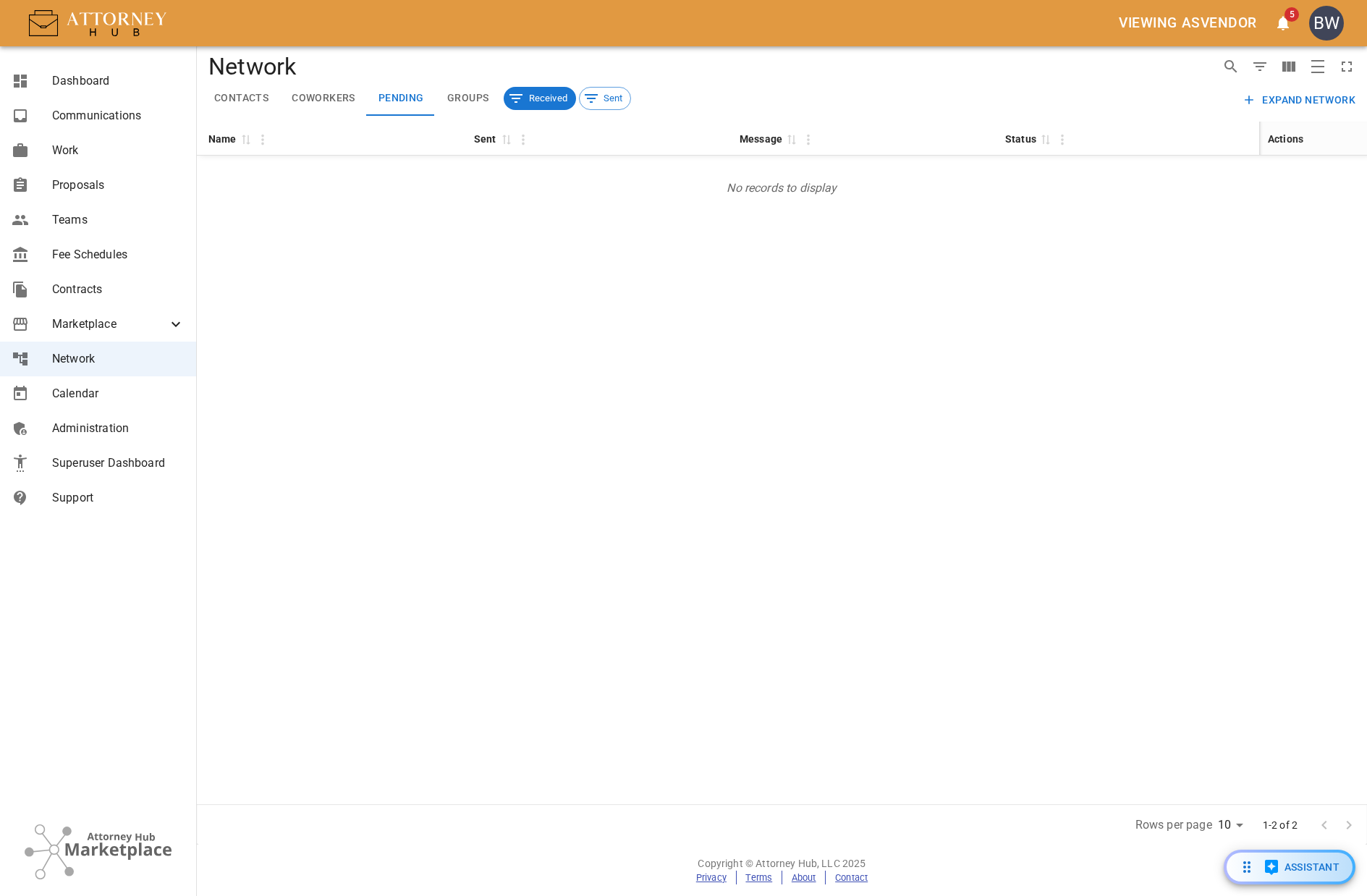
click at [664, 376] on div "Name 0 Sent 0 Message 0 Status 0 Actions No records to display" at bounding box center [782, 463] width 1171 height 682
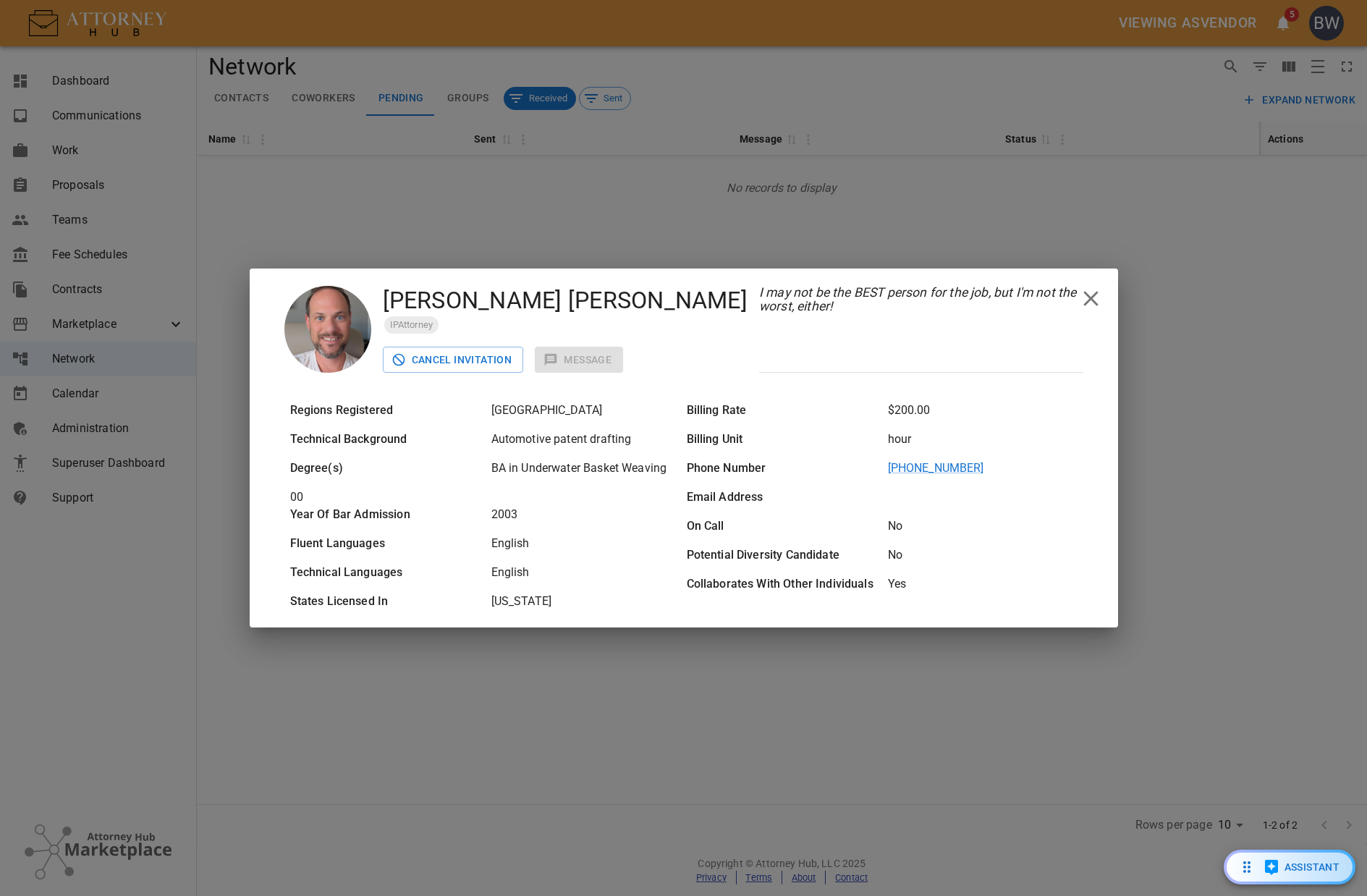
click at [1088, 297] on icon "close" at bounding box center [1091, 298] width 25 height 25
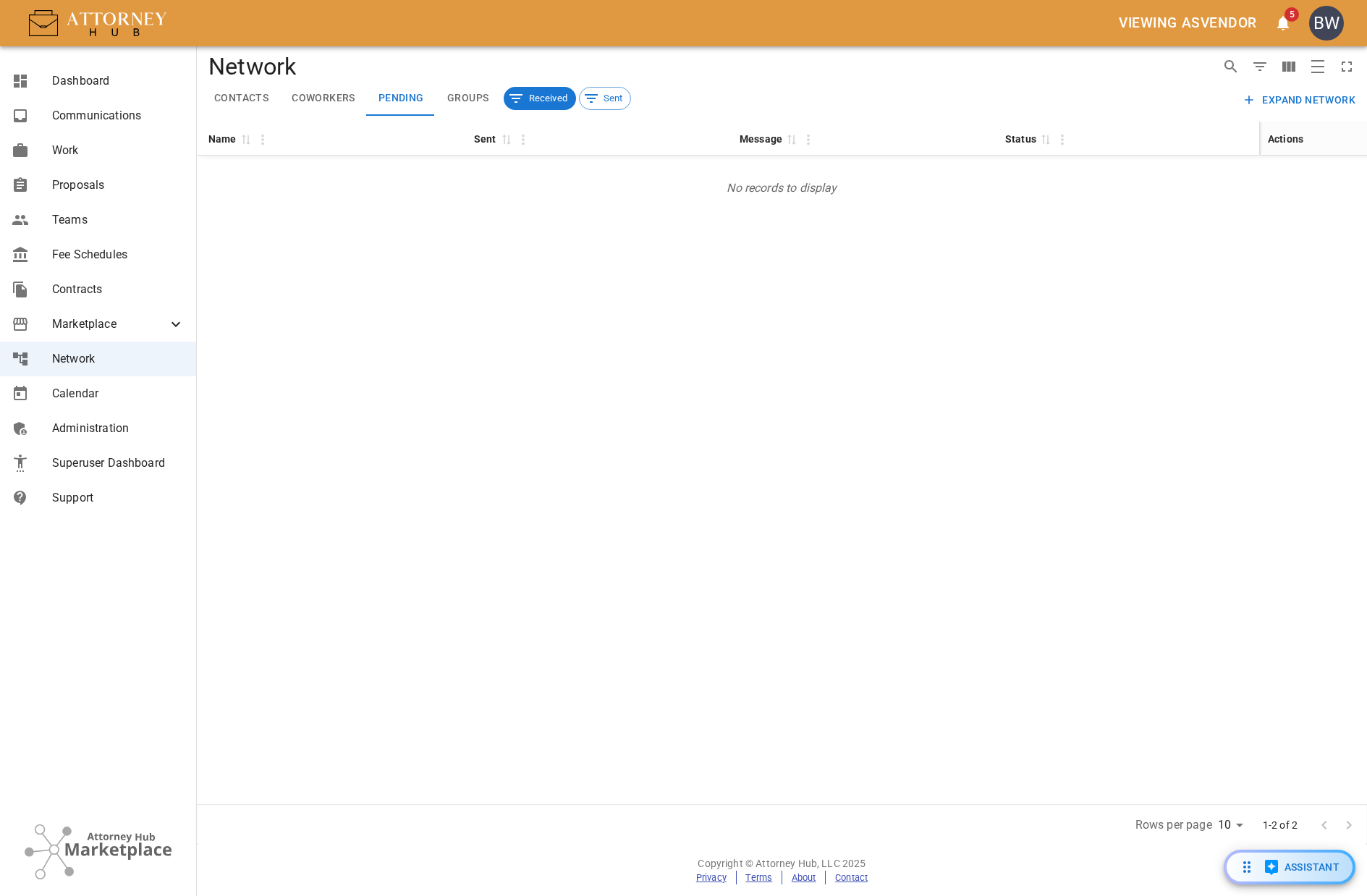
drag, startPoint x: 757, startPoint y: 391, endPoint x: 728, endPoint y: 355, distance: 46.2
click at [756, 387] on div "Name 0 Sent 0 Message 0 Status 0 Actions No records to display" at bounding box center [782, 463] width 1171 height 682
click at [464, 93] on button "Groups" at bounding box center [468, 98] width 65 height 35
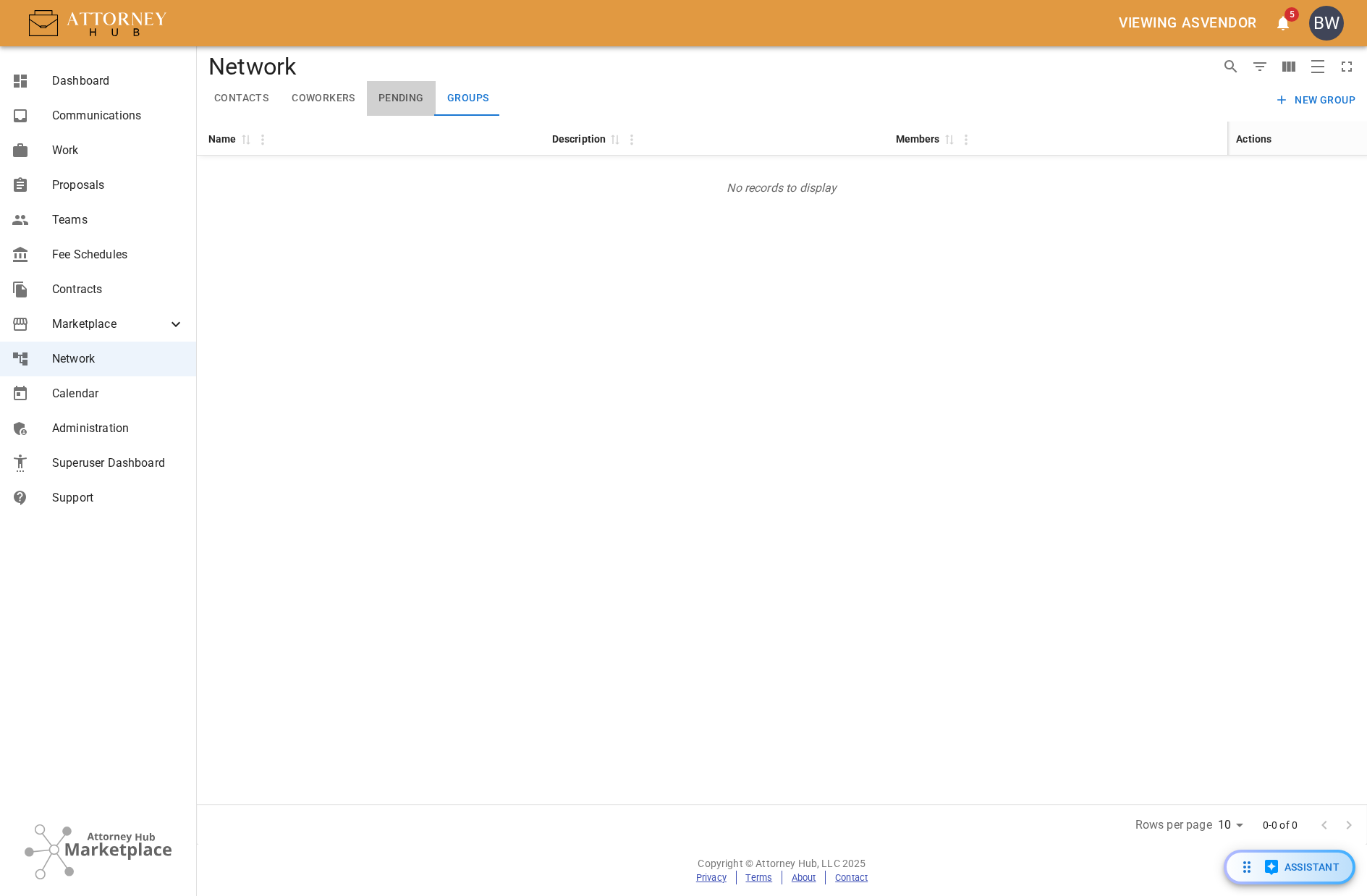
click at [422, 103] on button "Pending" at bounding box center [401, 98] width 69 height 35
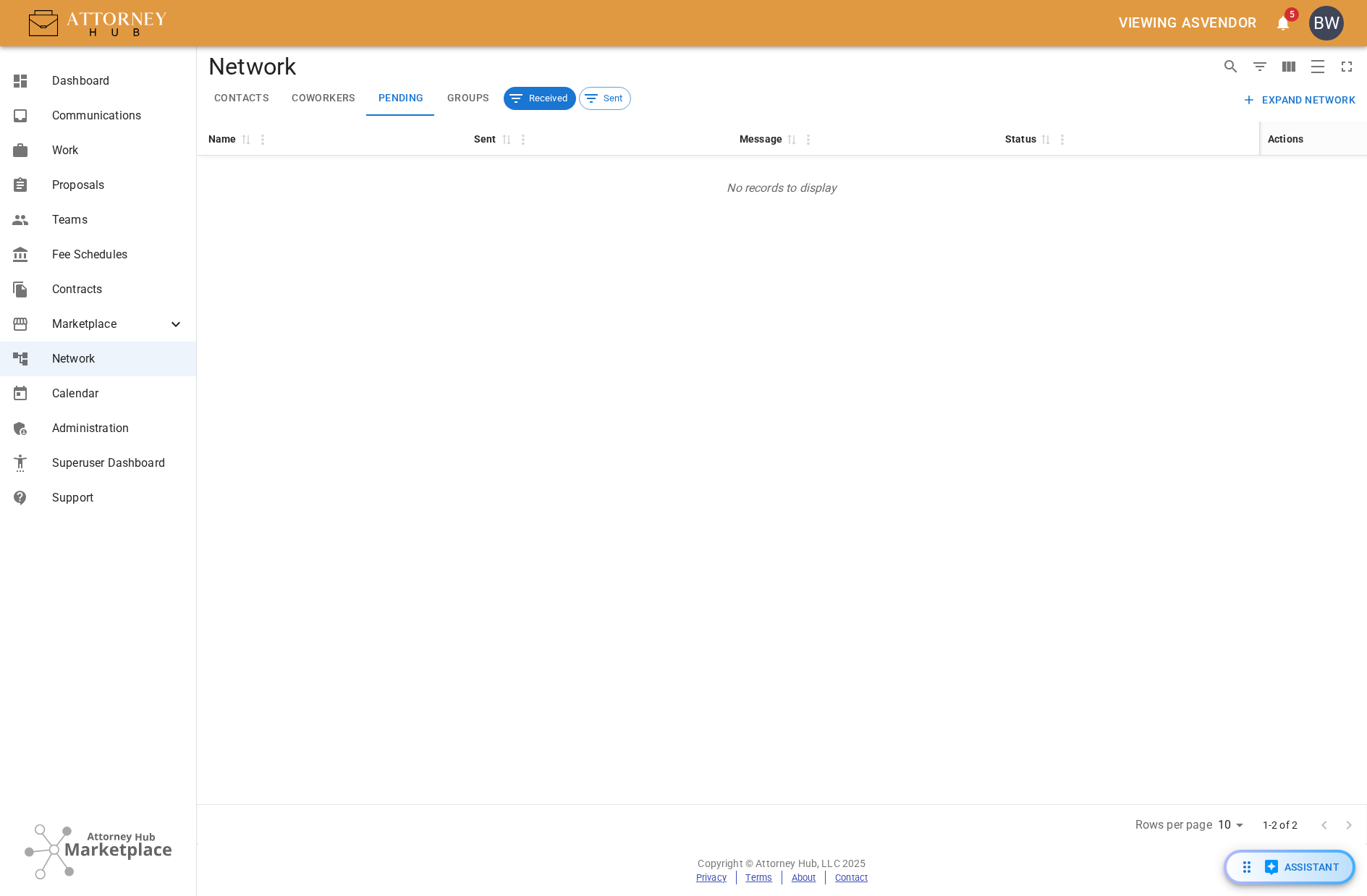
click at [470, 97] on button "Groups" at bounding box center [468, 98] width 65 height 35
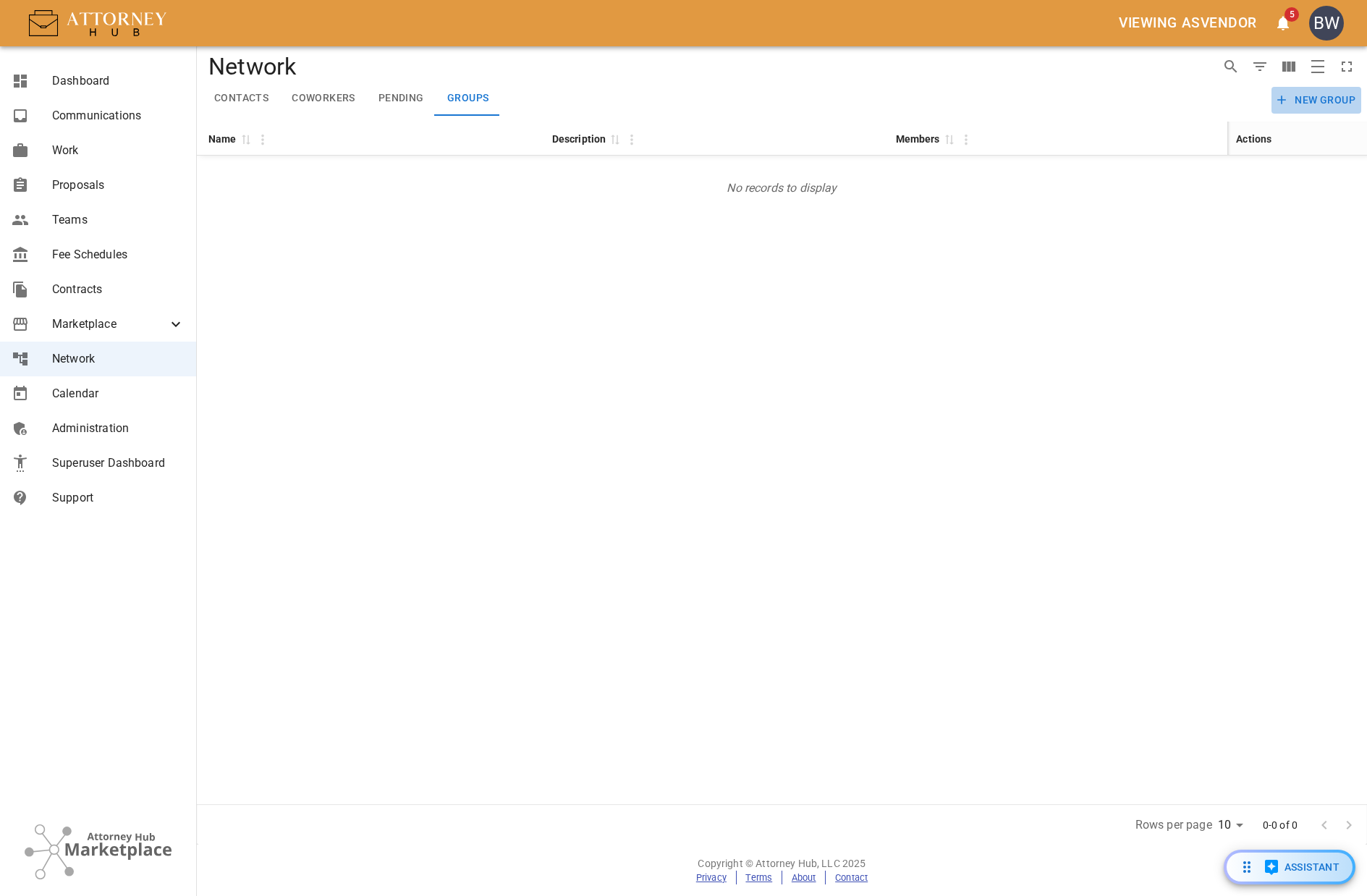
click at [1312, 97] on button "New Group" at bounding box center [1316, 101] width 89 height 27
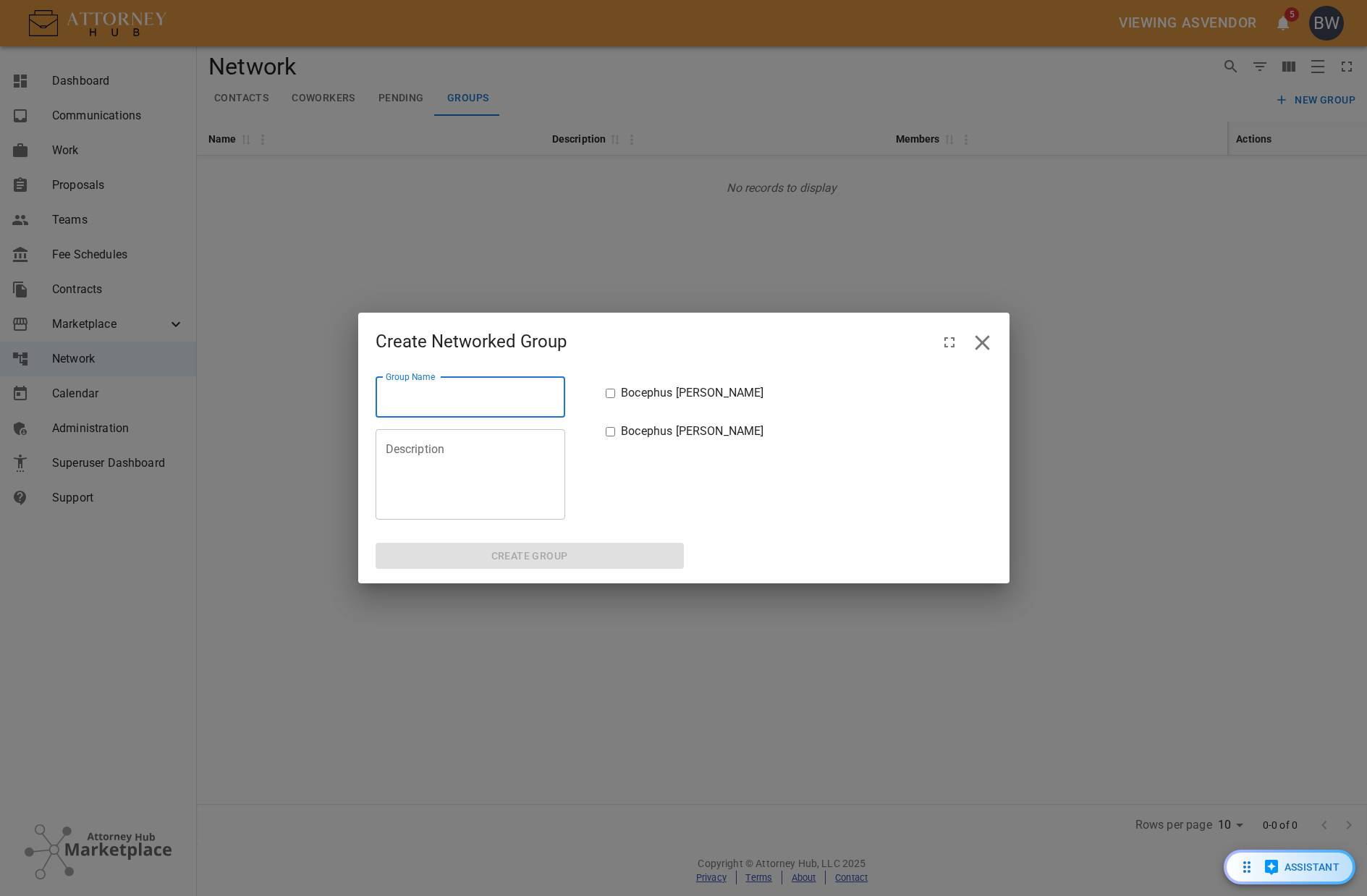
click at [477, 401] on input "Group Name" at bounding box center [471, 397] width 190 height 40
type input "Just us boys"
type textarea "The barest of bones"
click at [612, 396] on input "checkbox" at bounding box center [610, 393] width 9 height 9
checkbox input "true"
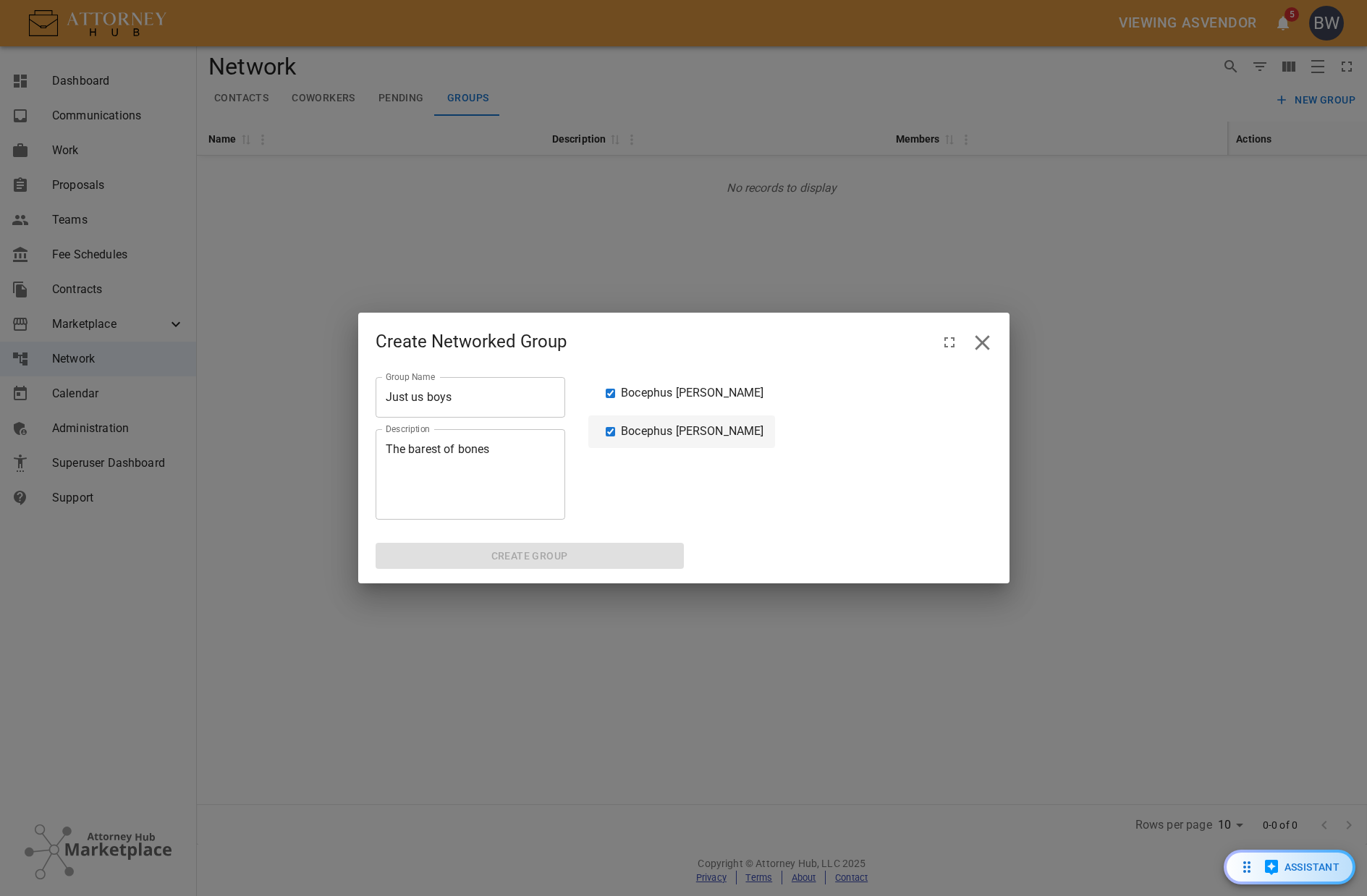
checkbox input "true"
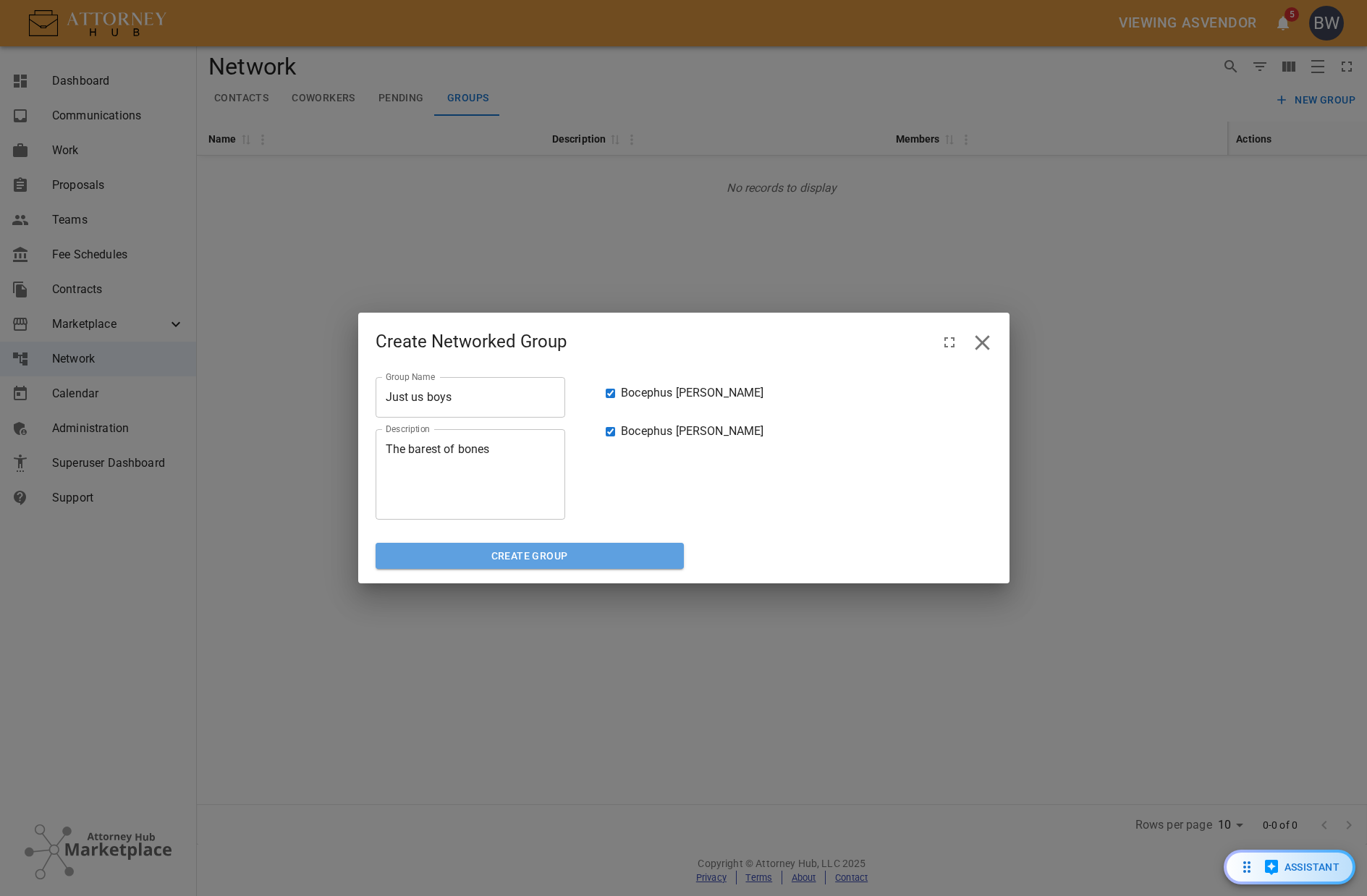
click at [516, 553] on button "Create Group" at bounding box center [530, 556] width 309 height 27
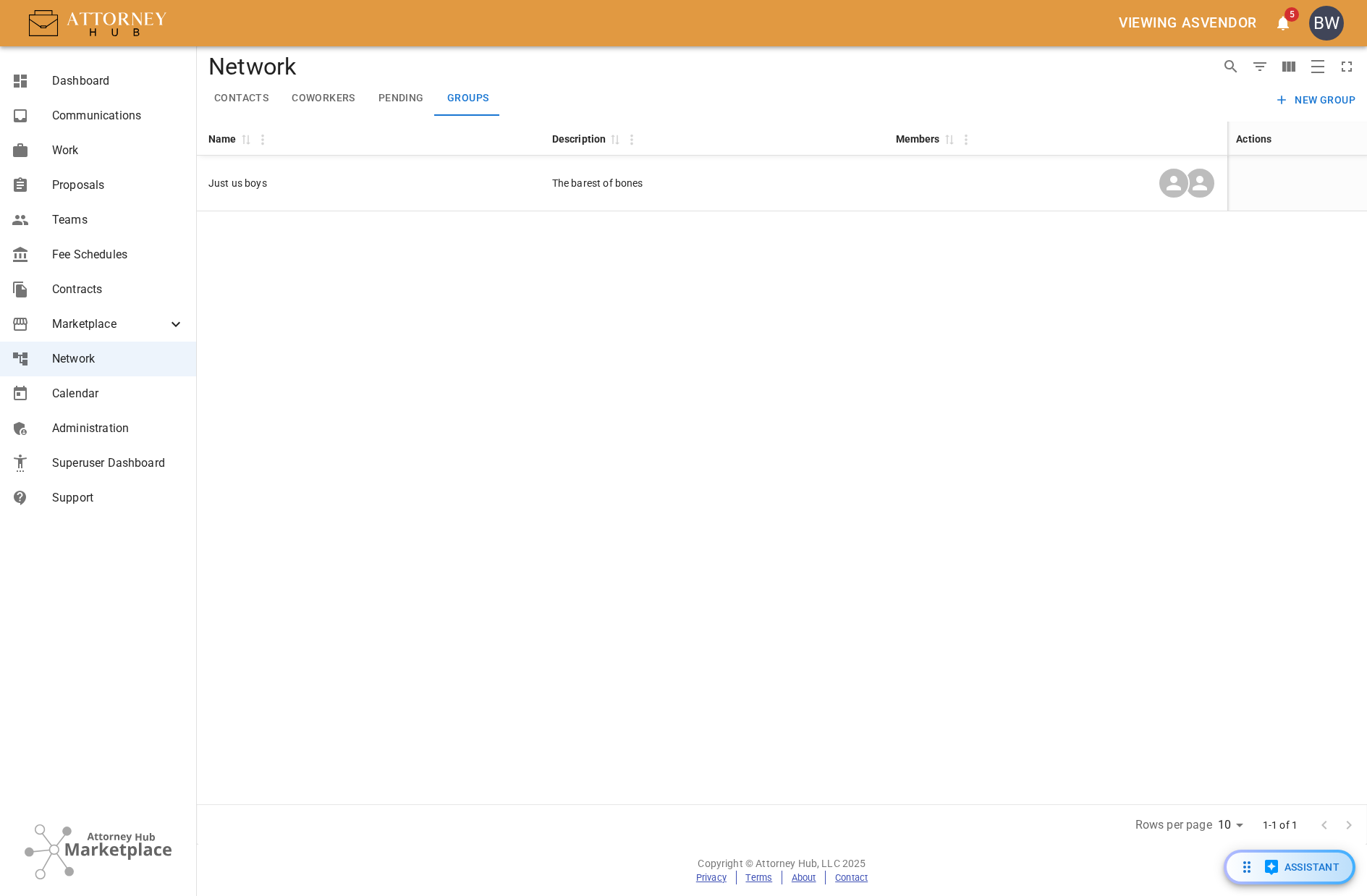
click at [600, 549] on div "Name 0 Description 0 Members 0 Actions Just us boys The barest of bones" at bounding box center [782, 463] width 1171 height 682
click at [1091, 351] on div "Name 0 Description 0 Members 0 Actions Just us boys The barest of bones" at bounding box center [782, 463] width 1171 height 682
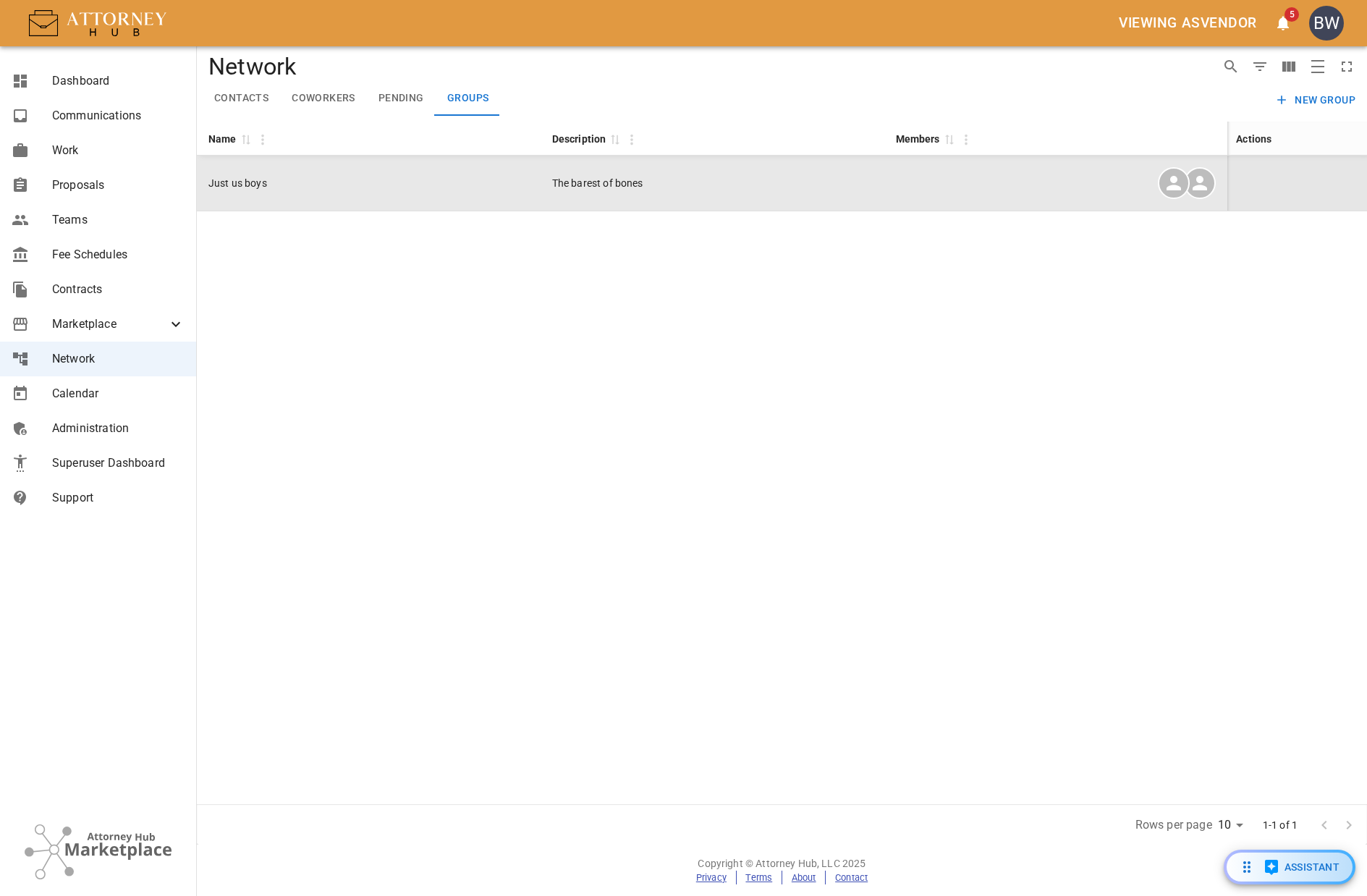
click at [1004, 190] on div at bounding box center [1056, 183] width 321 height 32
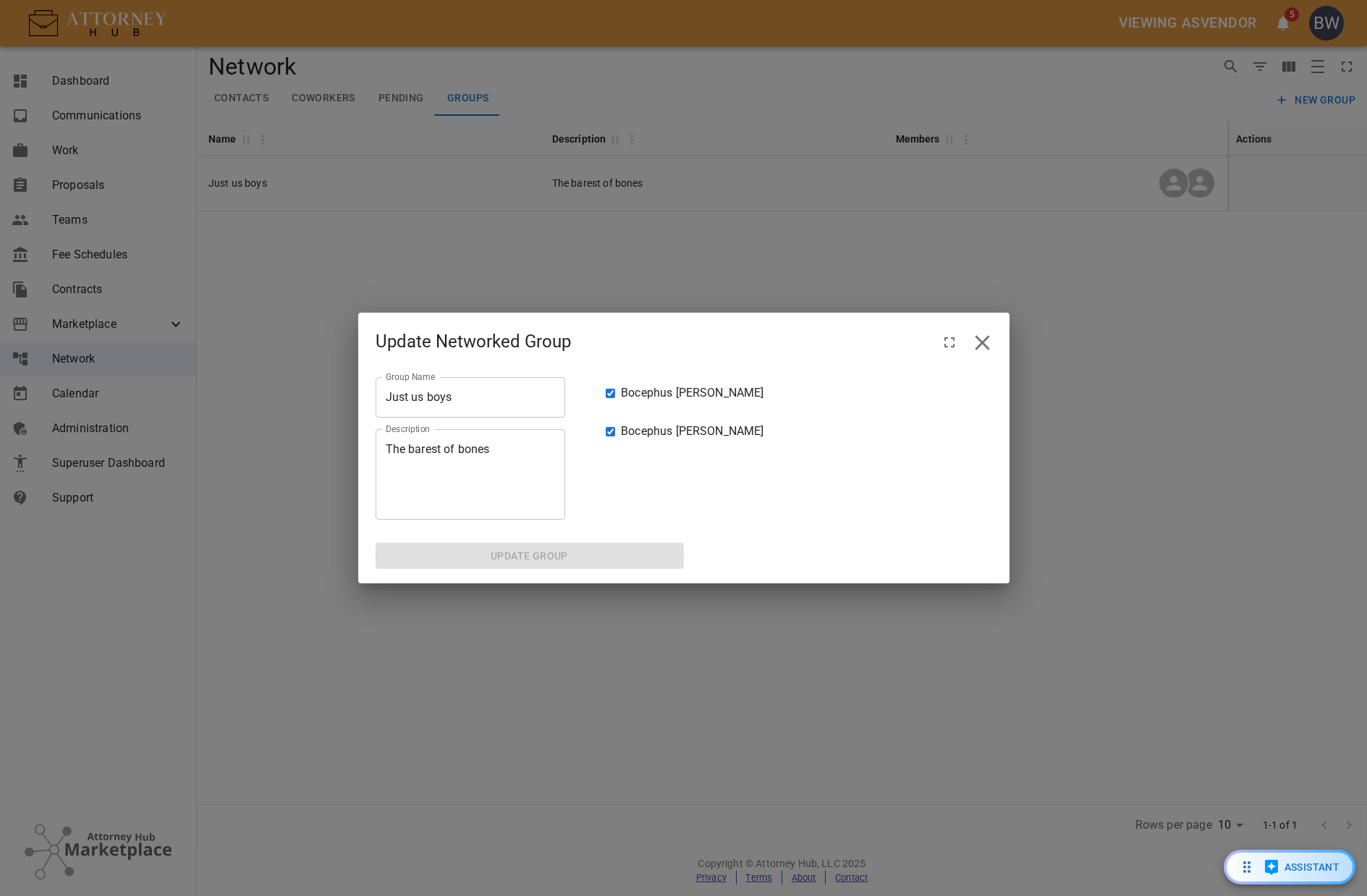
click at [253, 186] on div "Update Networked Group Group Name Just us boys Group Name Description The bares…" at bounding box center [683, 448] width 1367 height 896
click at [395, 103] on div "Update Networked Group Group Name Just us boys Group Name Description The bares…" at bounding box center [683, 448] width 1367 height 896
click at [986, 347] on icon "close" at bounding box center [982, 342] width 14 height 14
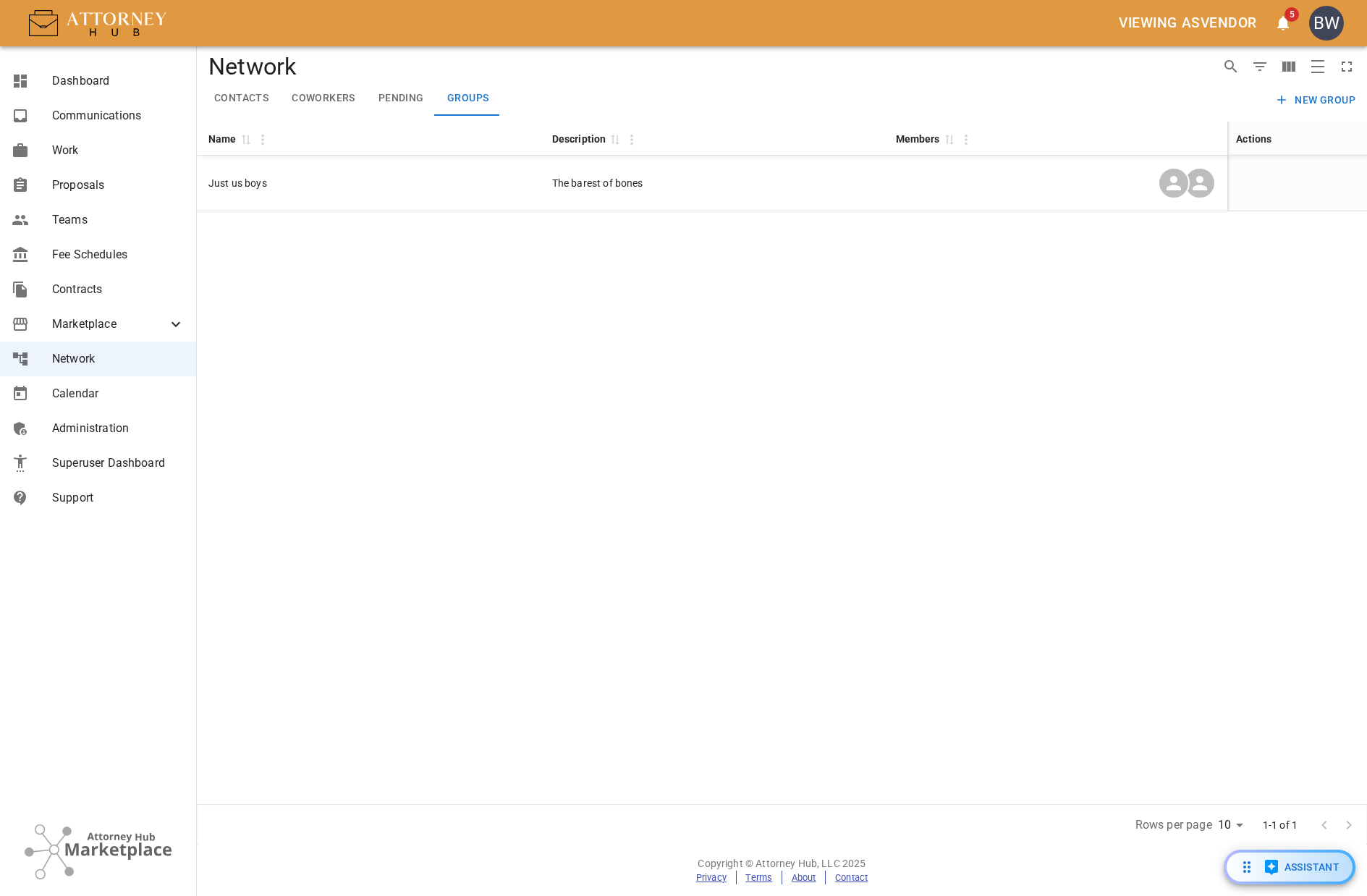
click at [913, 279] on div "Name 0 Description 0 Members 0 Actions Just us boys The barest of bones" at bounding box center [782, 463] width 1171 height 682
click at [325, 94] on button "Coworkers" at bounding box center [324, 98] width 87 height 35
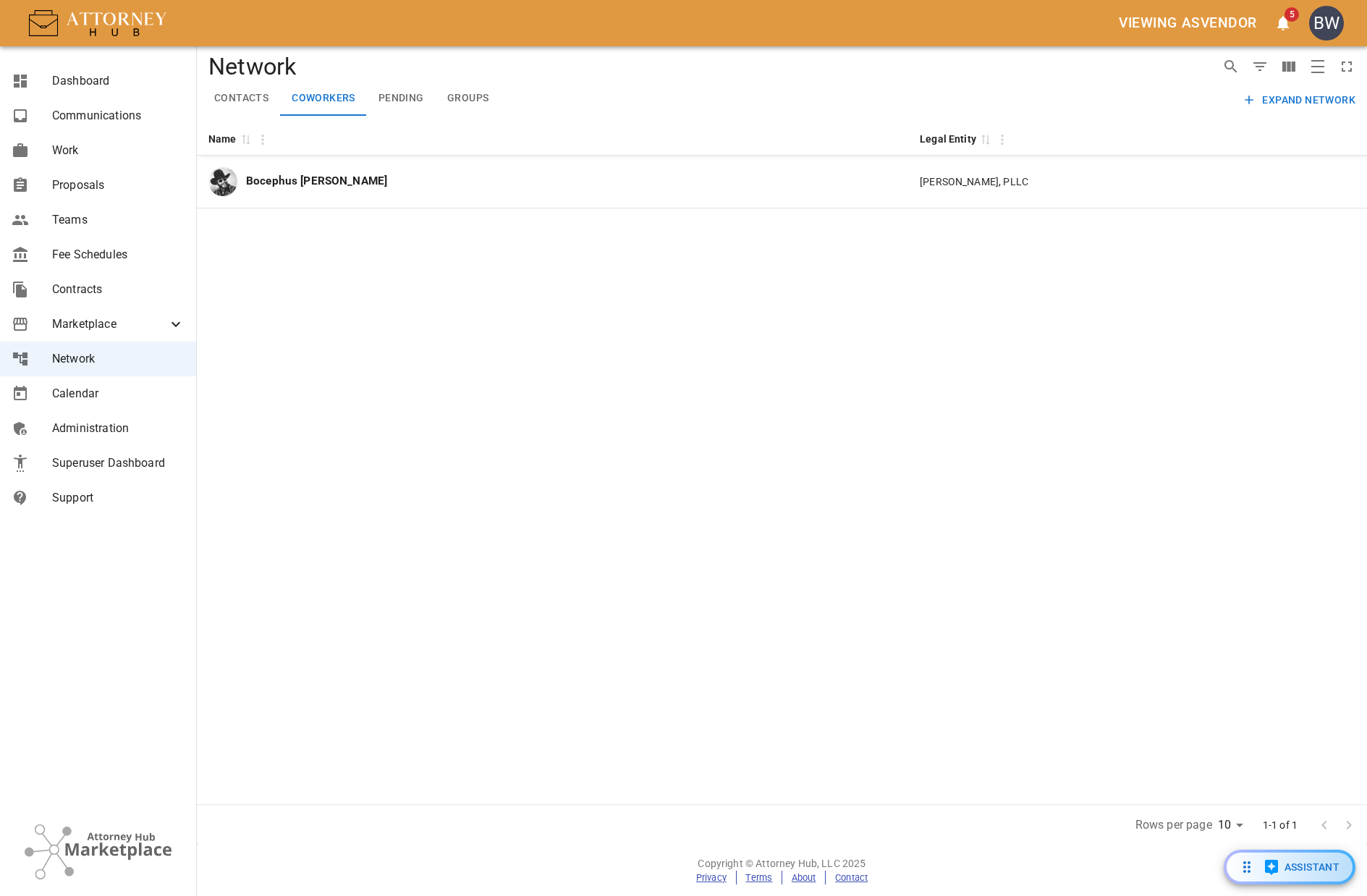
click at [251, 95] on button "Contacts" at bounding box center [241, 98] width 78 height 35
click at [107, 317] on span "Marketplace" at bounding box center [109, 325] width 115 height 17
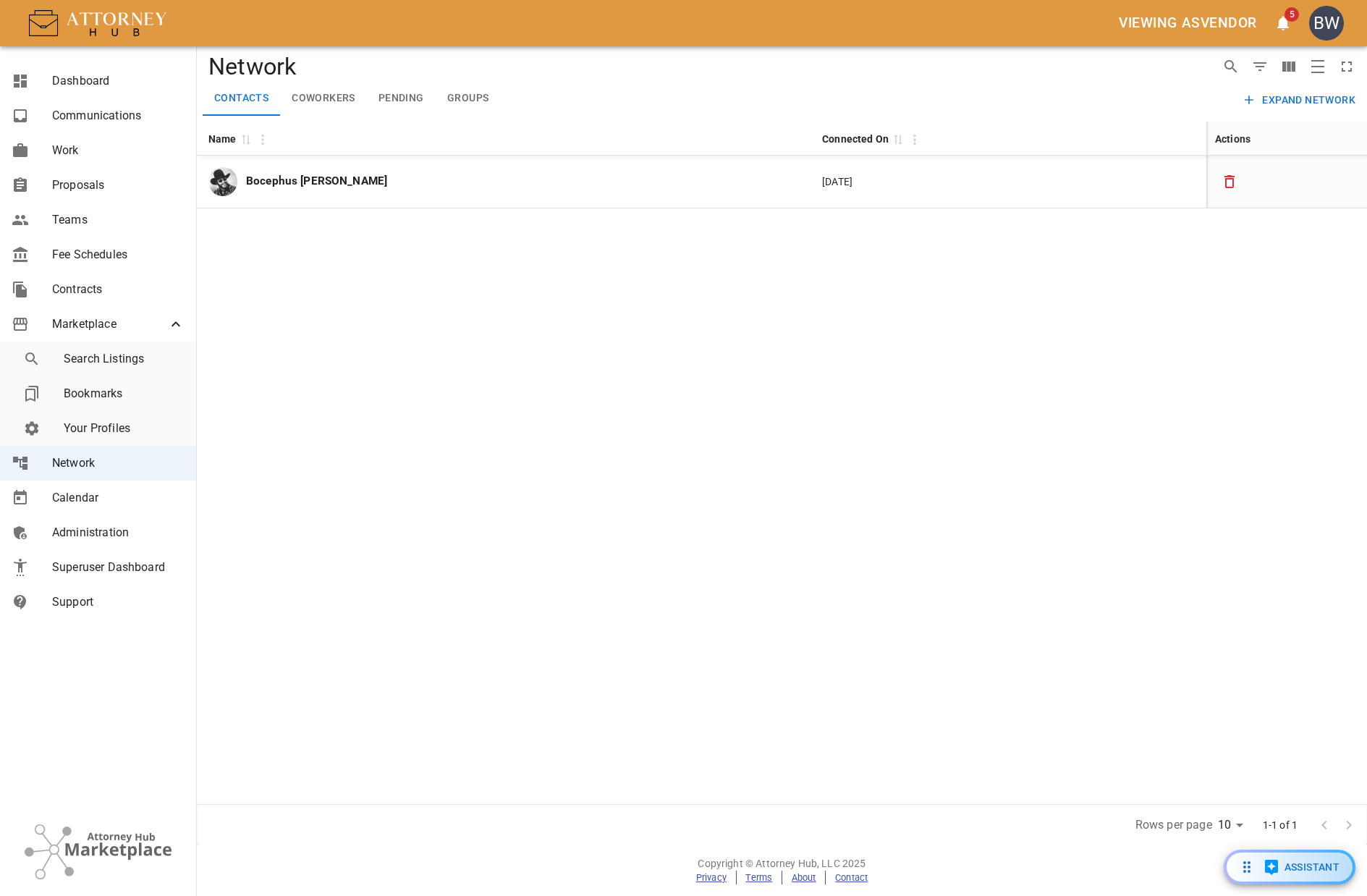
drag, startPoint x: 102, startPoint y: 359, endPoint x: 173, endPoint y: 319, distance: 81.5
click at [104, 359] on span "Search Listings" at bounding box center [123, 359] width 121 height 17
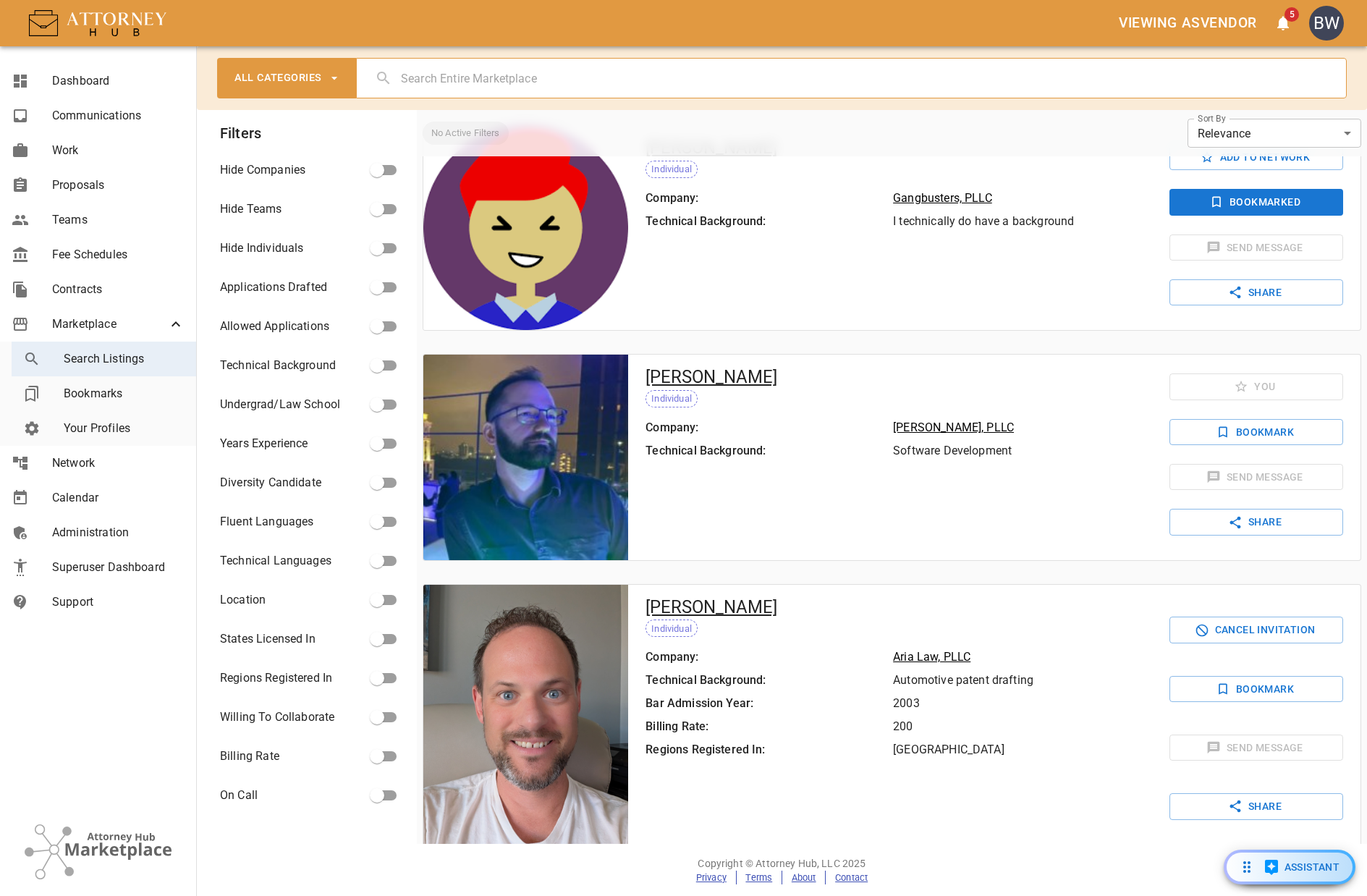
scroll to position [217, 0]
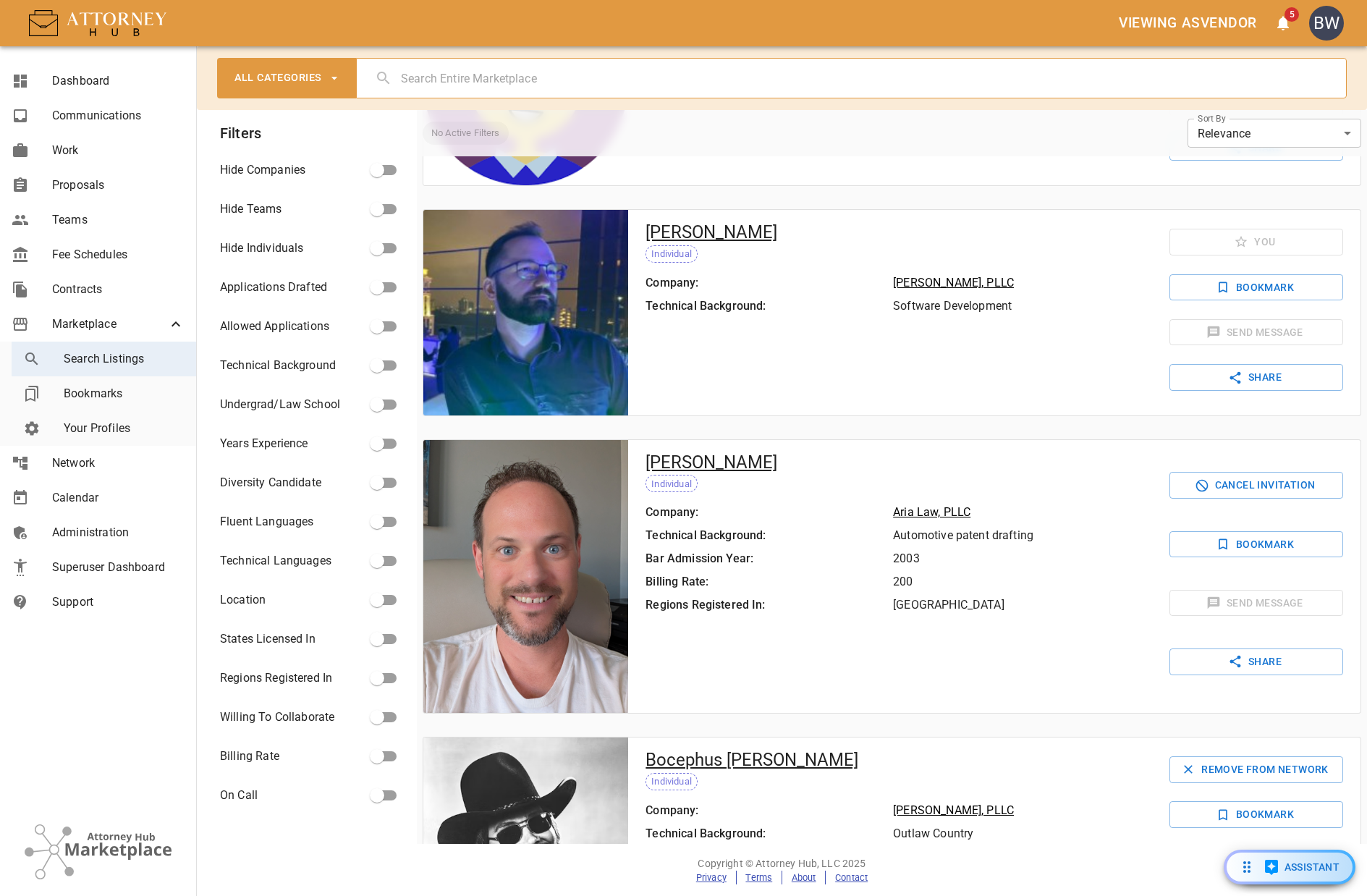
click at [920, 210] on div "[PERSON_NAME] Individual Company: [PERSON_NAME] Law, PLLC Technical Background:…" at bounding box center [890, 312] width 524 height 205
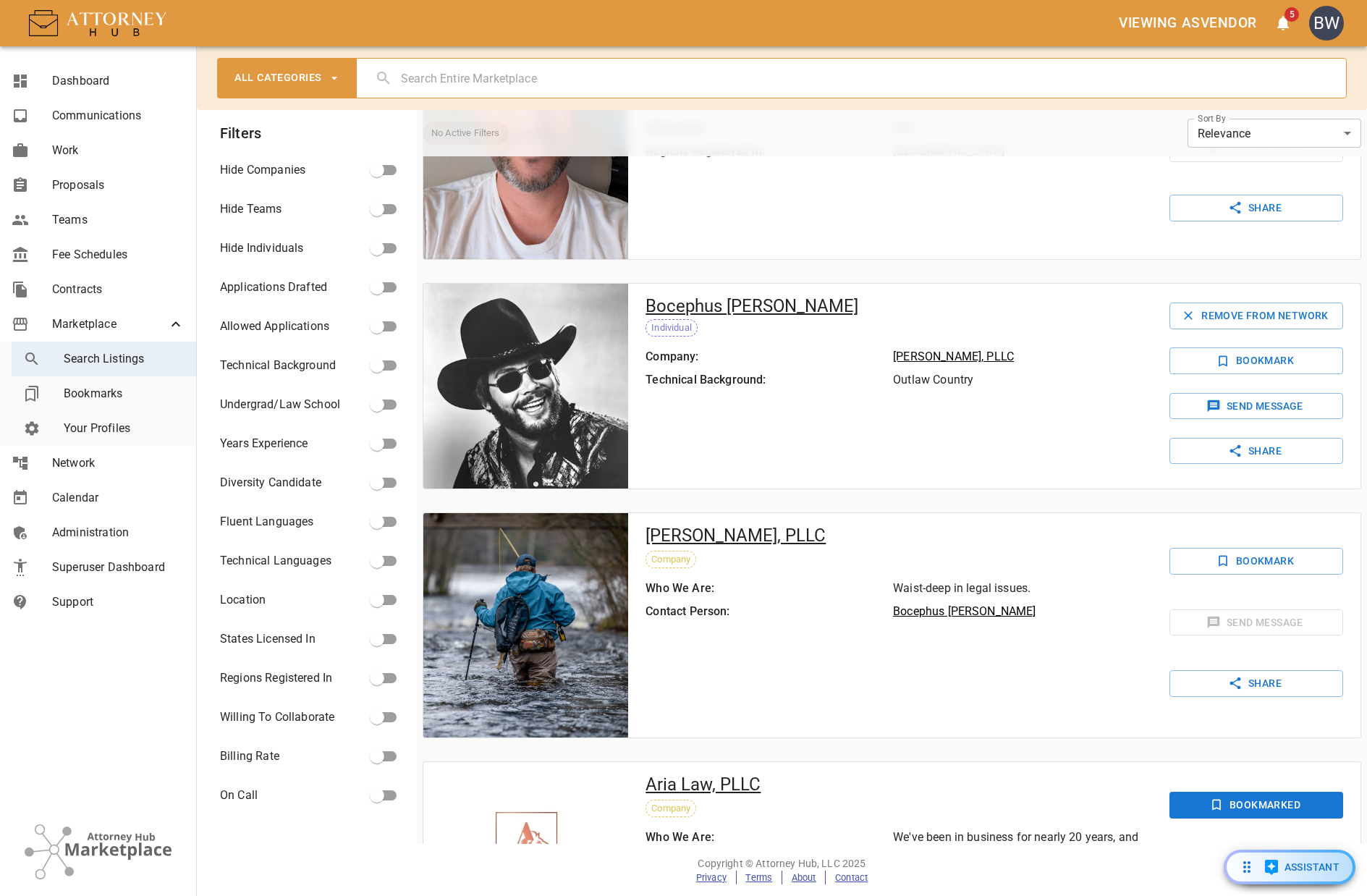
scroll to position [651, 0]
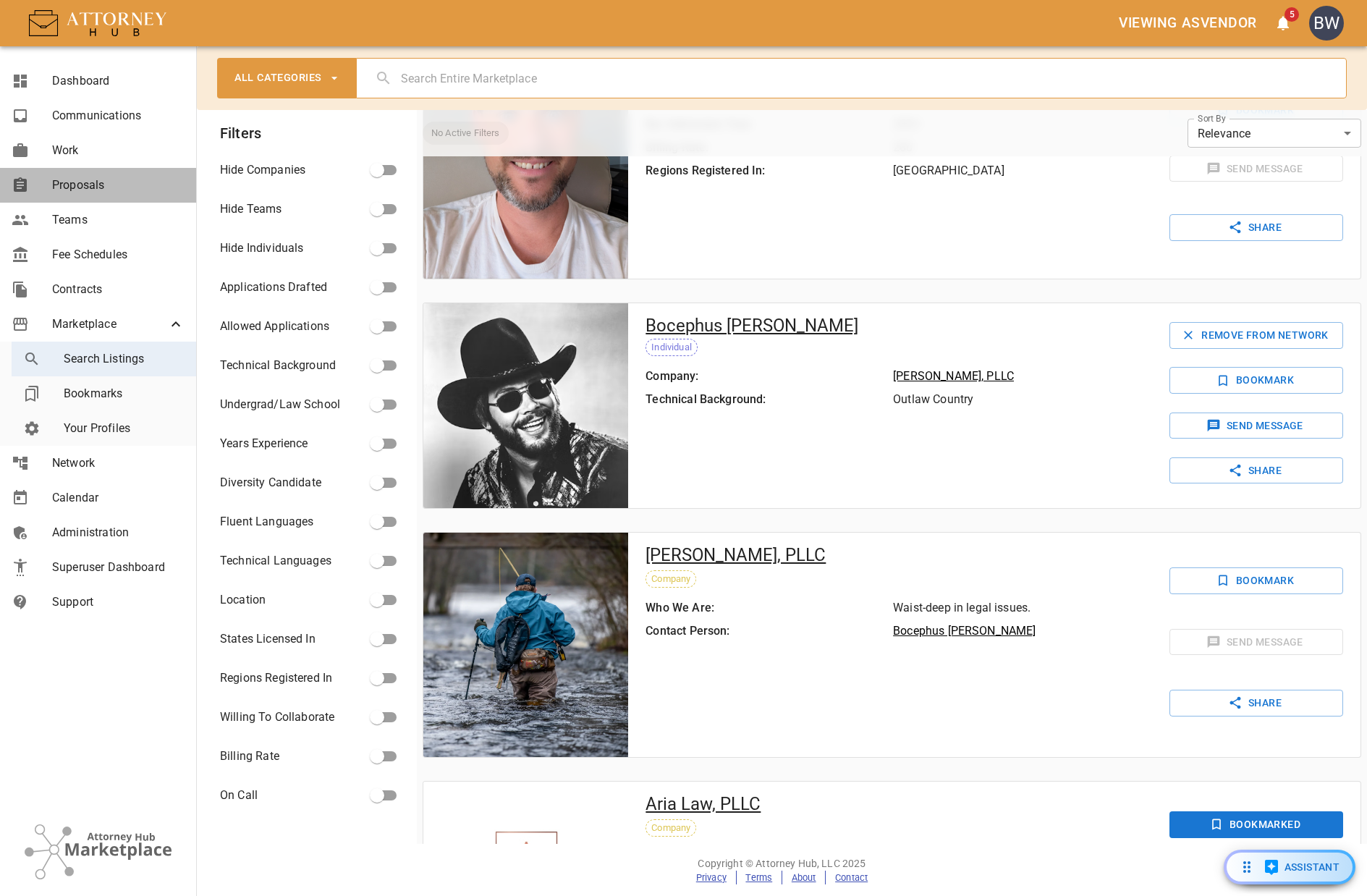
click at [113, 189] on span "Proposals" at bounding box center [118, 185] width 132 height 17
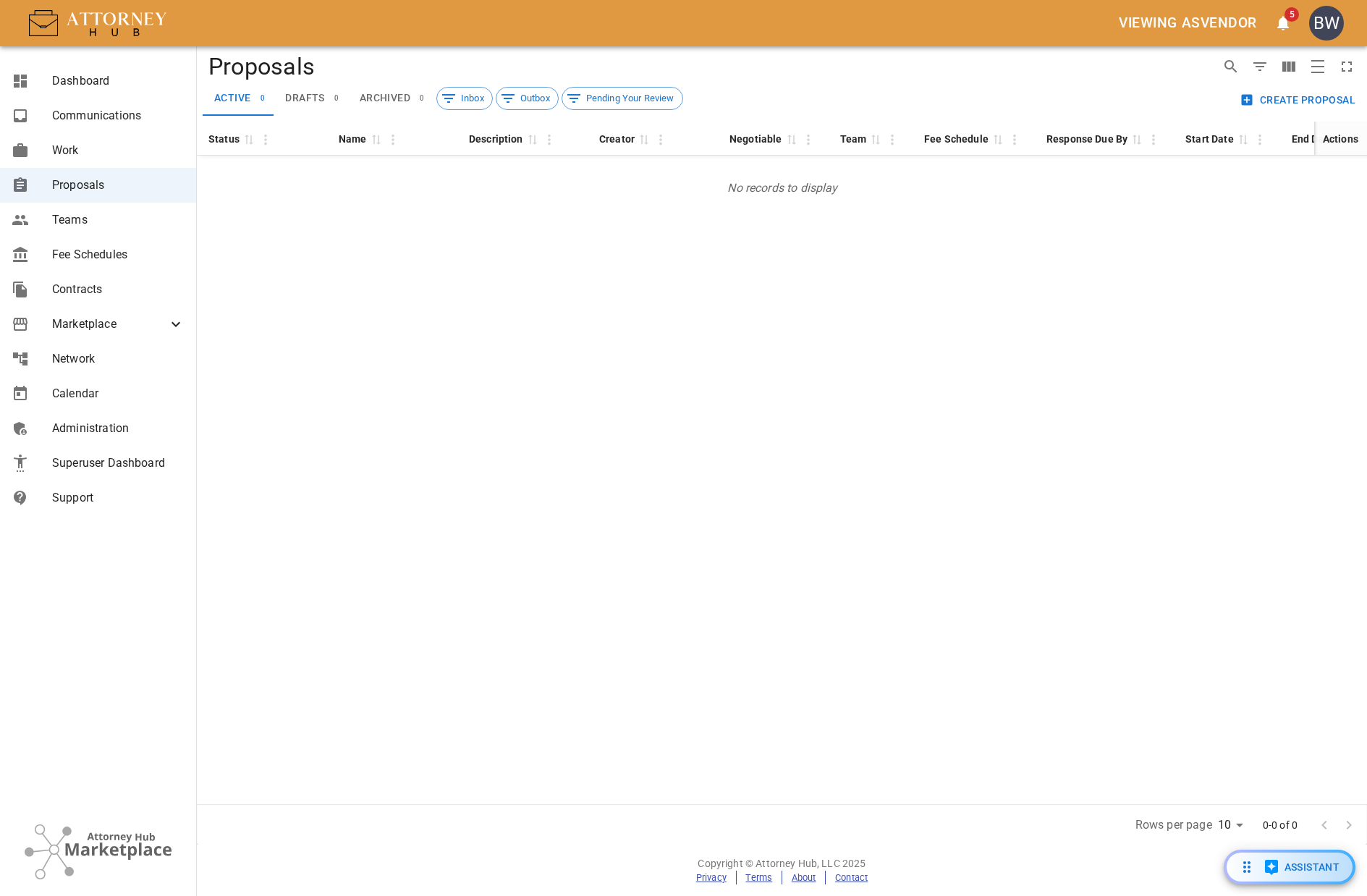
click at [724, 488] on div "Status 0 Name 0 Description 0 Creator 0 Negotiable 0 Team 0 Fee Schedule 0 Resp…" at bounding box center [782, 463] width 1171 height 682
click at [1280, 20] on icon "open notifications menu" at bounding box center [1283, 23] width 17 height 17
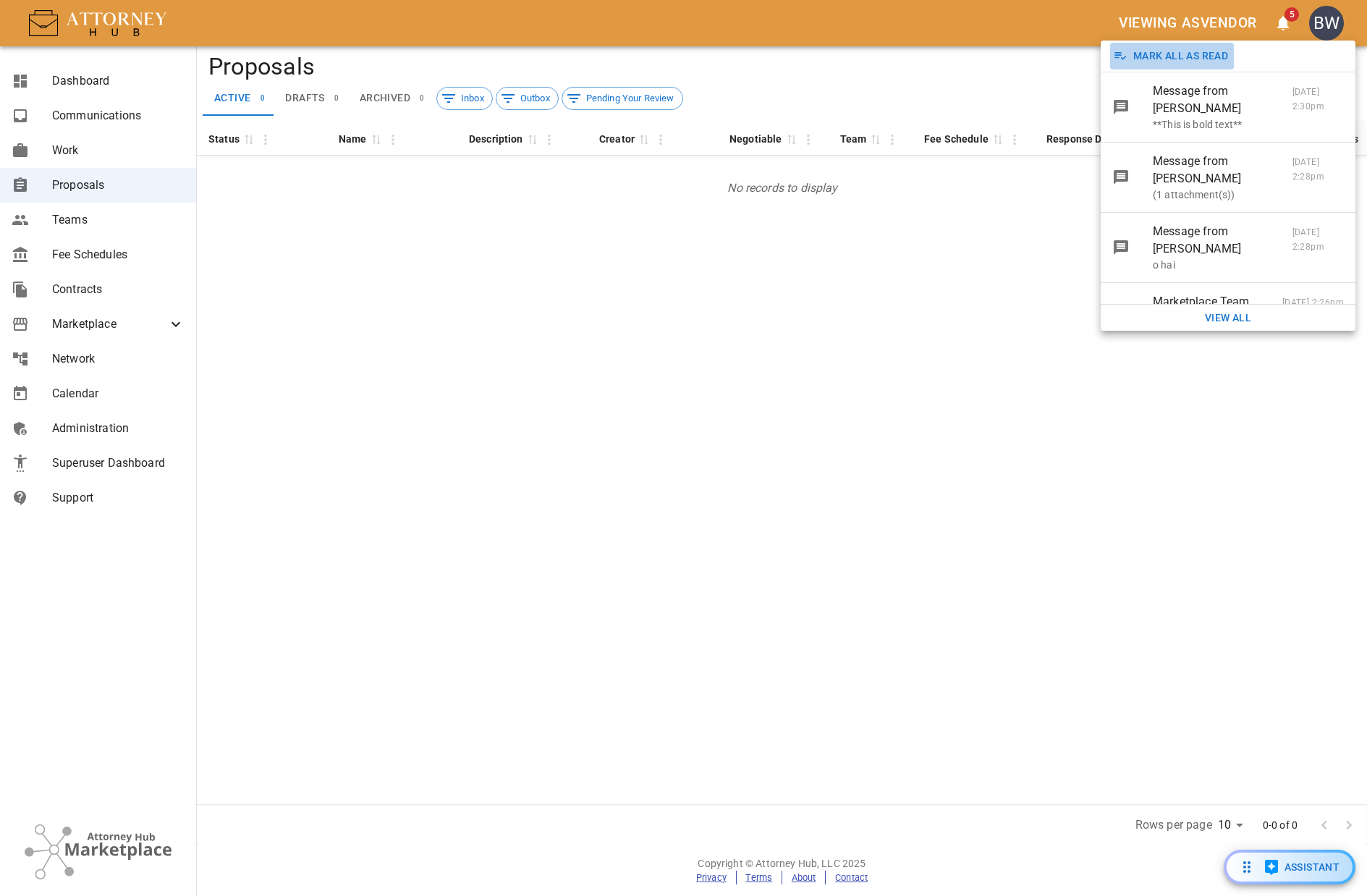
click at [1180, 48] on button "Mark All As Read" at bounding box center [1172, 56] width 123 height 27
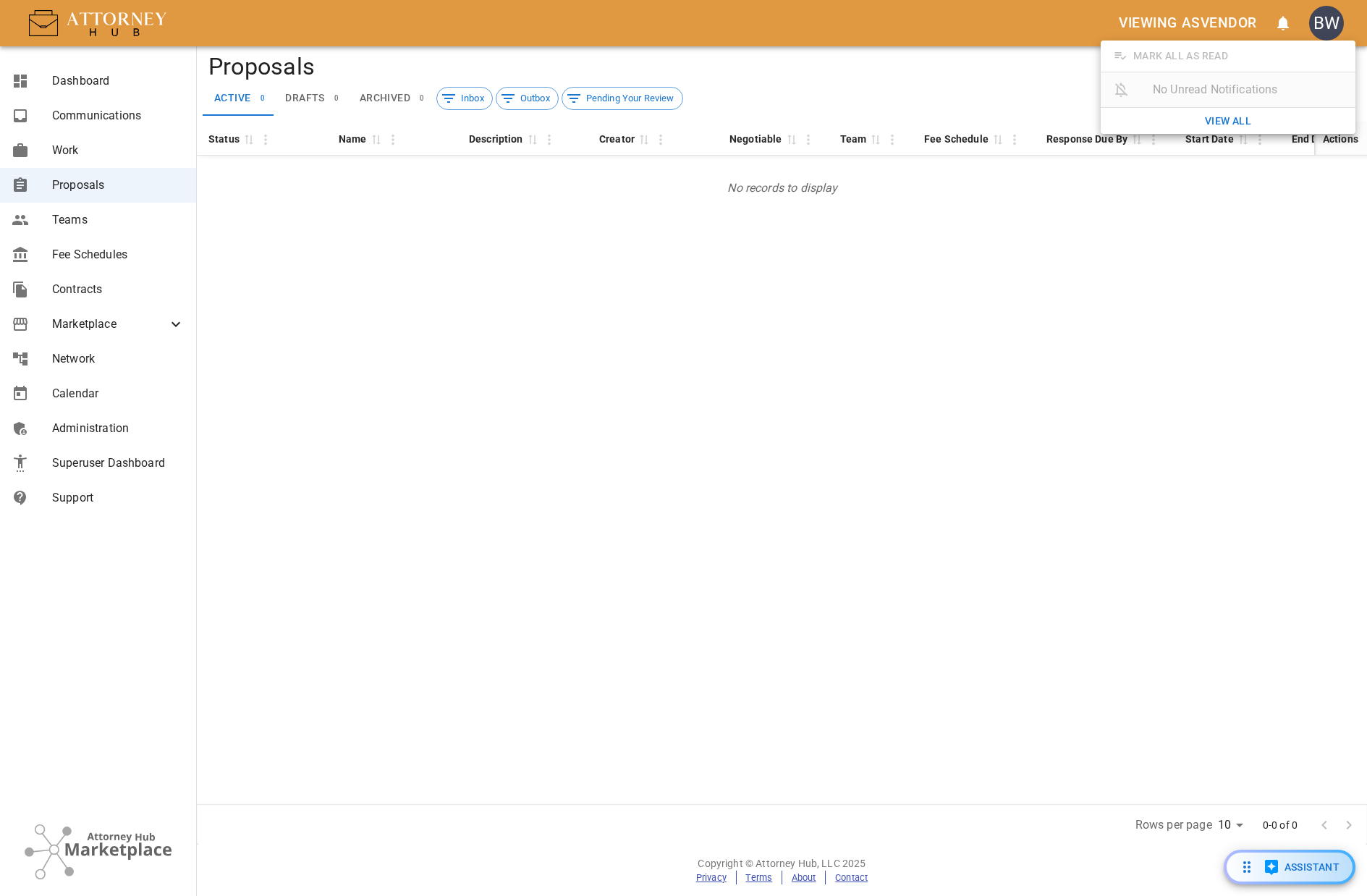
click at [1183, 281] on div at bounding box center [683, 448] width 1367 height 896
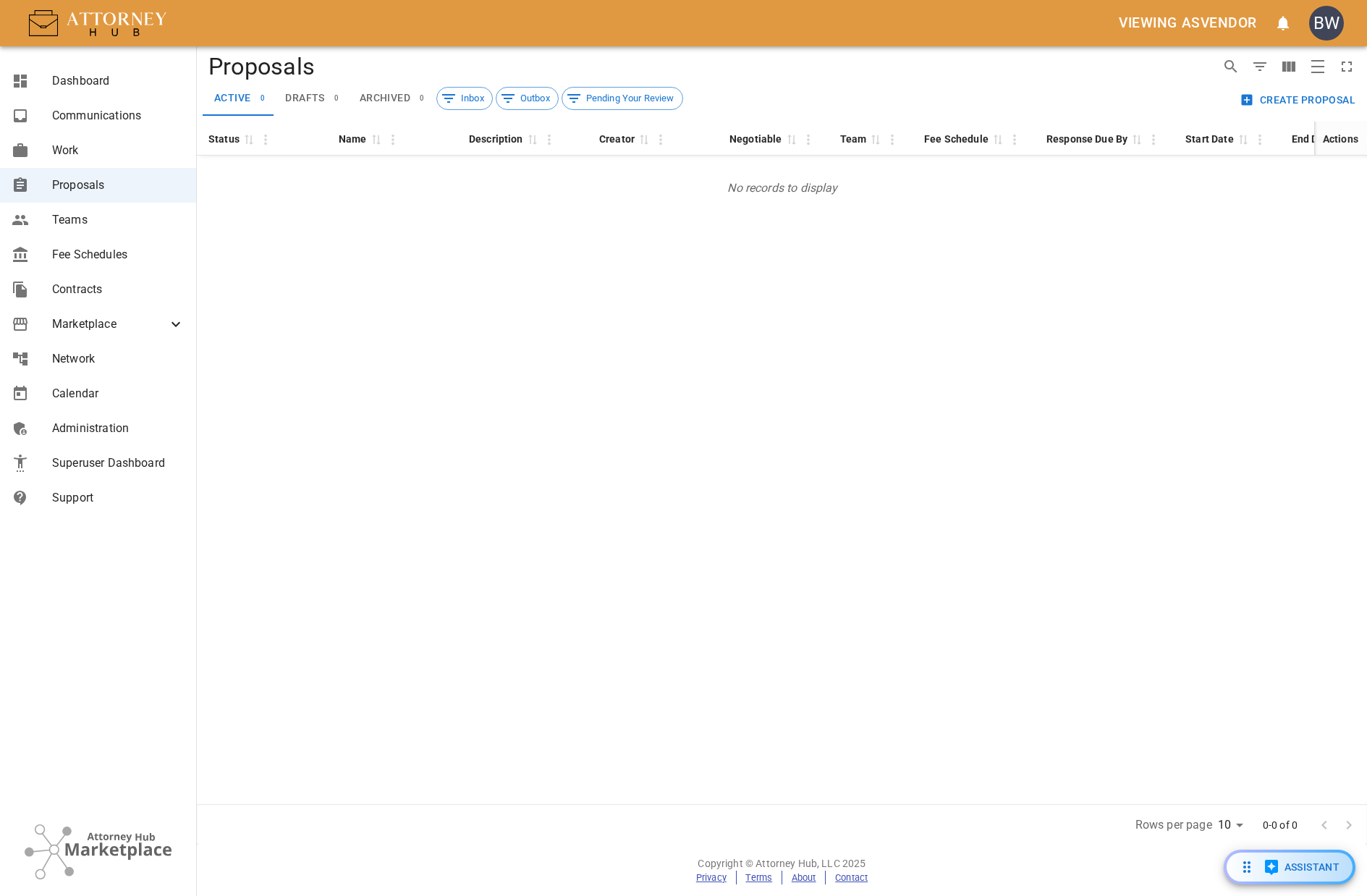
click at [976, 256] on div "Status 0 Name 0 Description 0 Creator 0 Negotiable 0 Team 0 Fee Schedule 0 Resp…" at bounding box center [782, 463] width 1171 height 682
click at [1120, 295] on div "Status 0 Name 0 Description 0 Creator 0 Negotiable 0 Team 0 Fee Schedule 0 Resp…" at bounding box center [782, 463] width 1171 height 682
click at [96, 500] on span "Support" at bounding box center [118, 498] width 132 height 17
click at [1046, 596] on div "Status 0 Name 0 Description 0 Creator 0 Negotiable 0 Team 0 Fee Schedule 0 Resp…" at bounding box center [782, 463] width 1171 height 682
click at [769, 397] on div "Status 0 Name 0 Description 0 Creator 0 Negotiable 0 Team 0 Fee Schedule 0 Resp…" at bounding box center [782, 463] width 1171 height 682
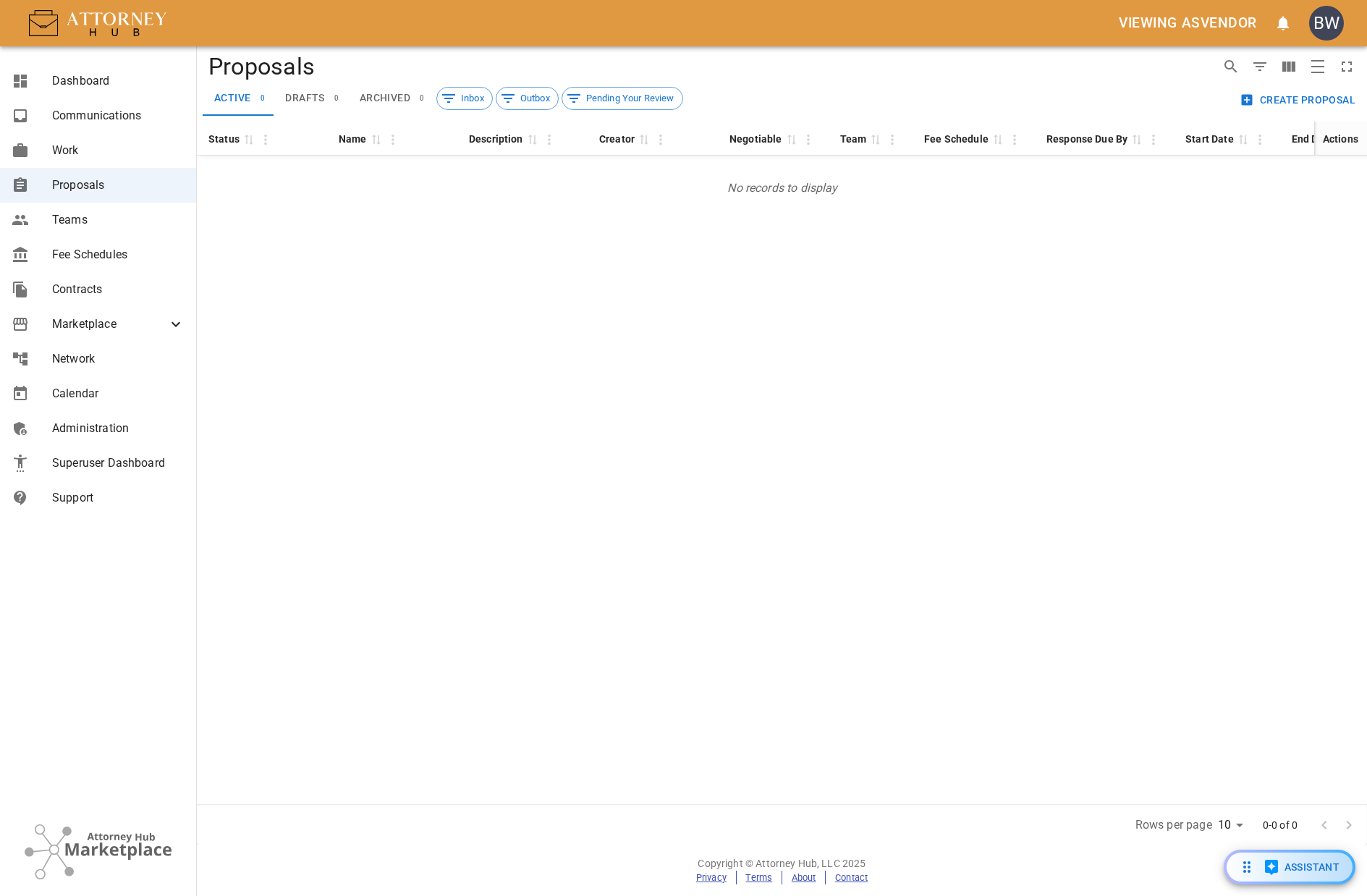
click at [970, 290] on div "Status 0 Name 0 Description 0 Creator 0 Negotiable 0 Team 0 Fee Schedule 0 Resp…" at bounding box center [782, 463] width 1171 height 682
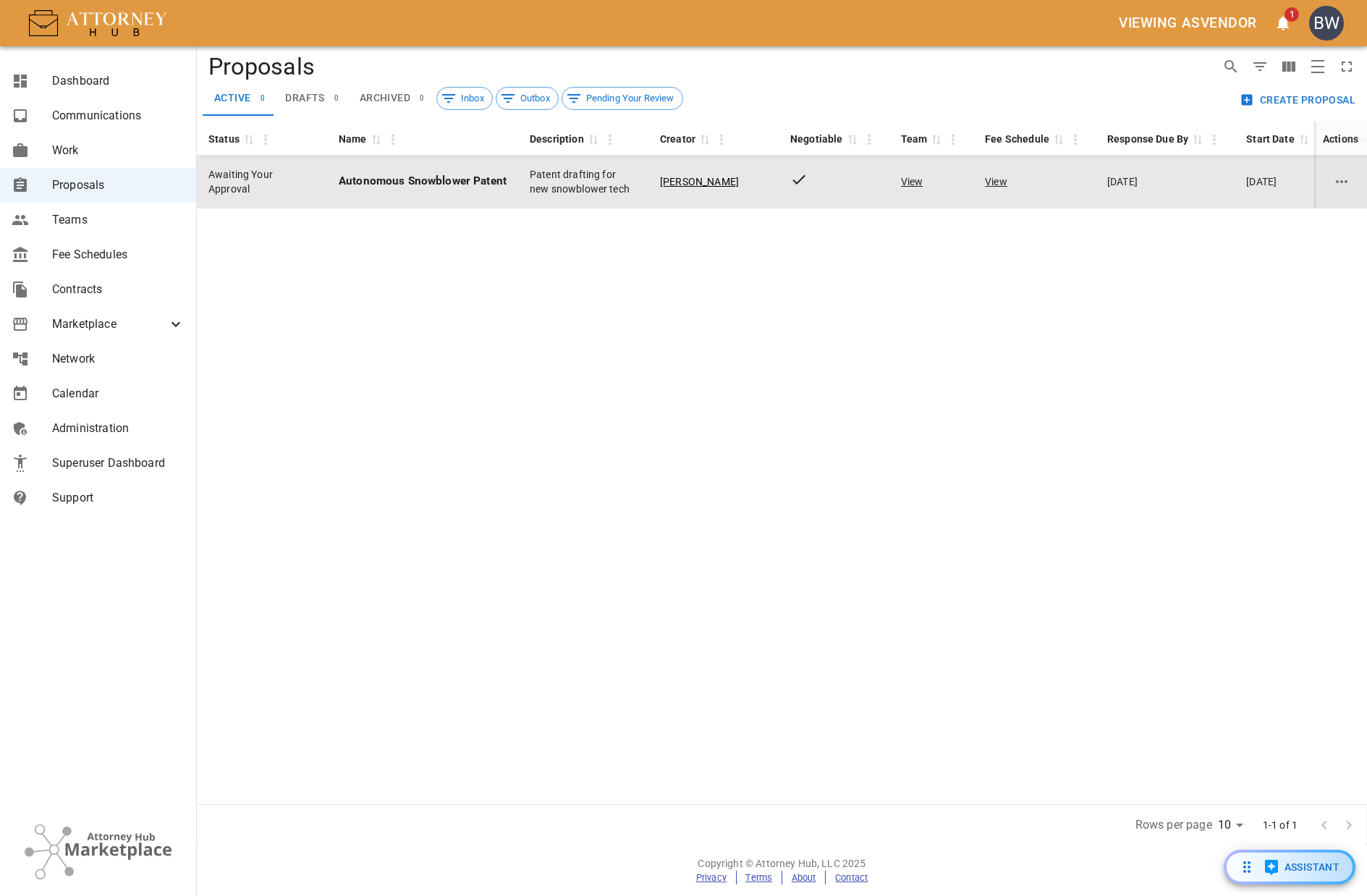
click at [1348, 182] on icon "Row Actions" at bounding box center [1342, 182] width 17 height 17
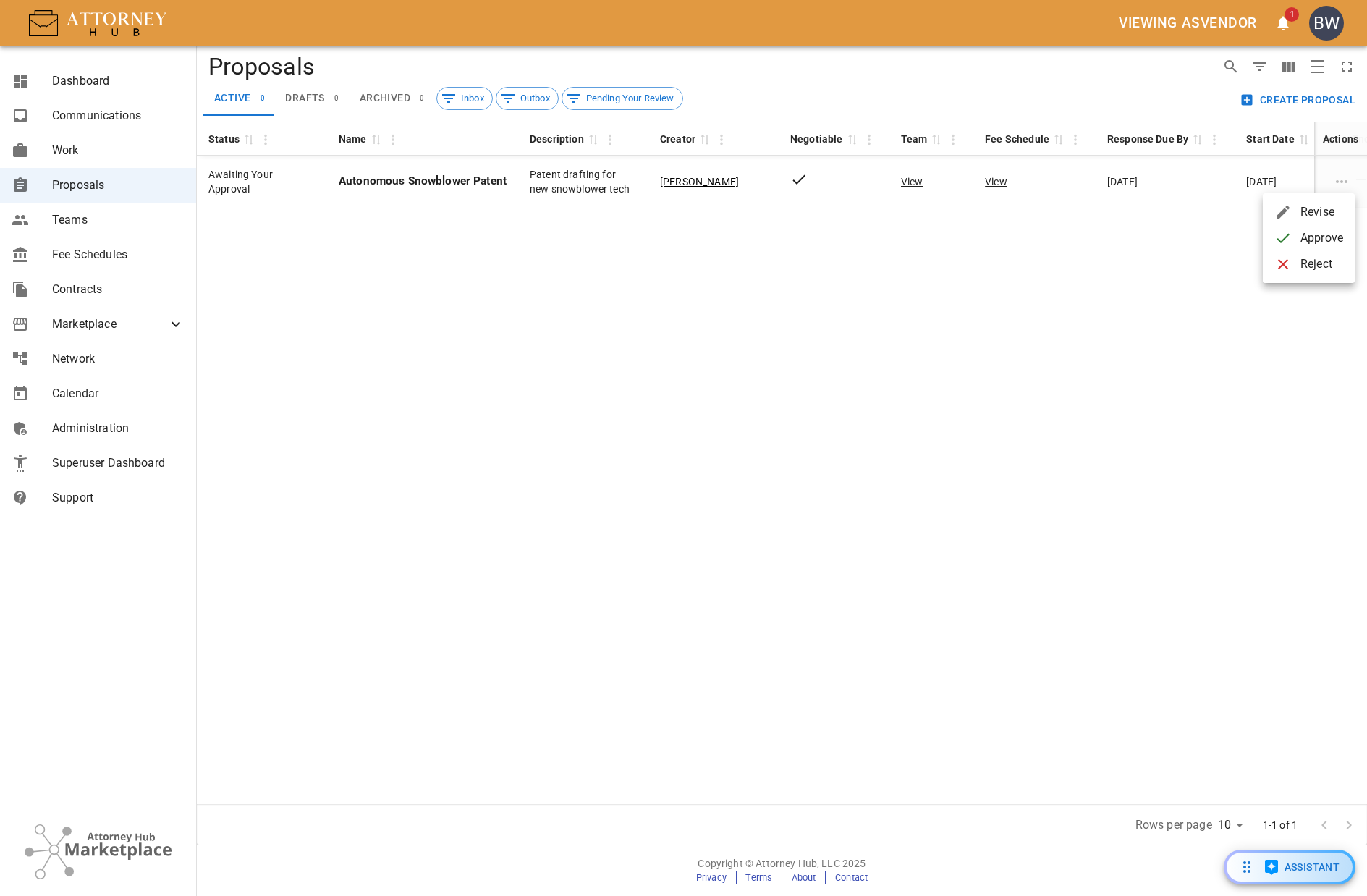
click at [762, 392] on div at bounding box center [683, 448] width 1367 height 896
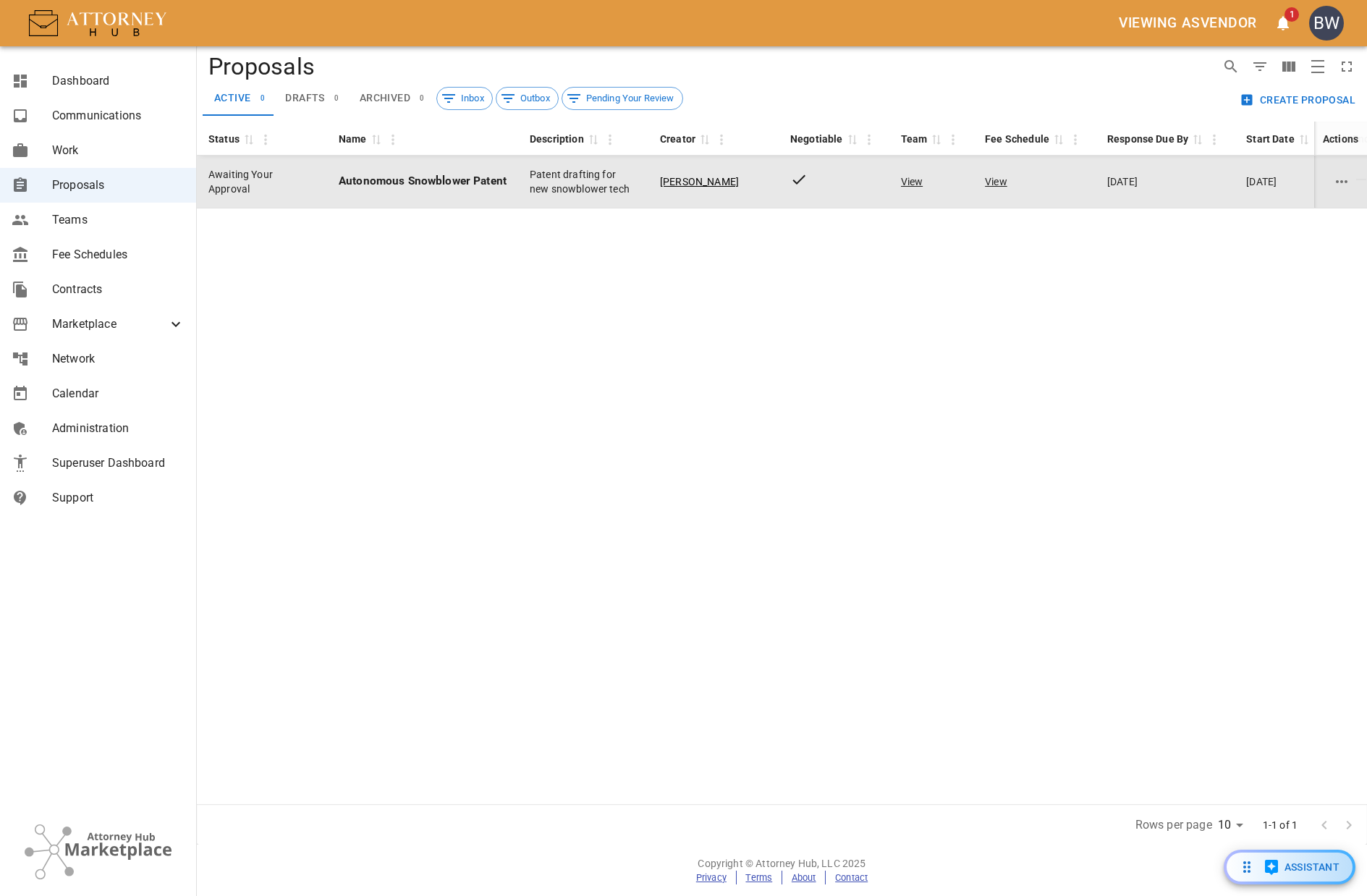
click at [1338, 173] on icon "Row Actions" at bounding box center [1342, 182] width 17 height 17
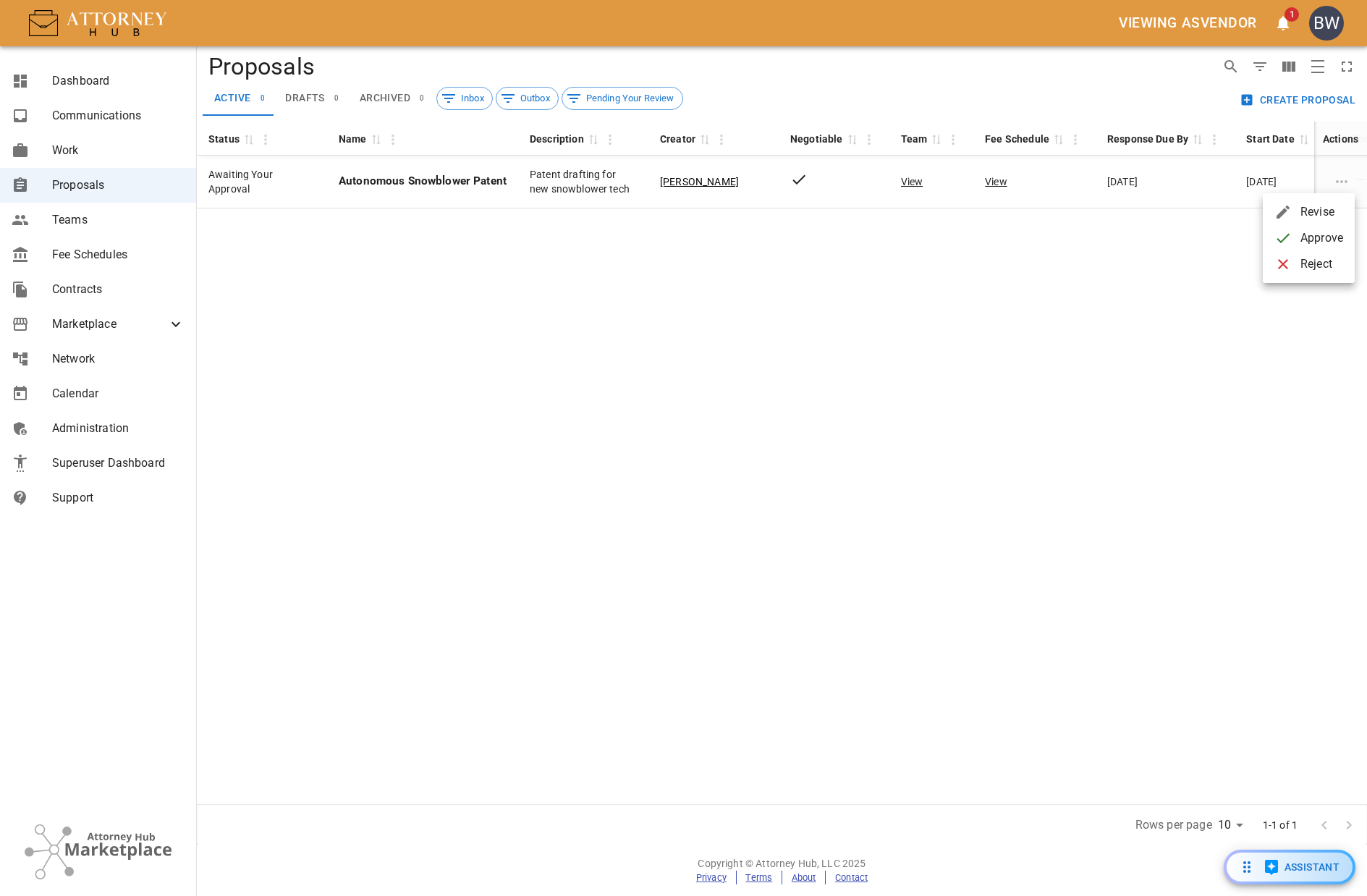
click at [892, 322] on div at bounding box center [683, 448] width 1367 height 896
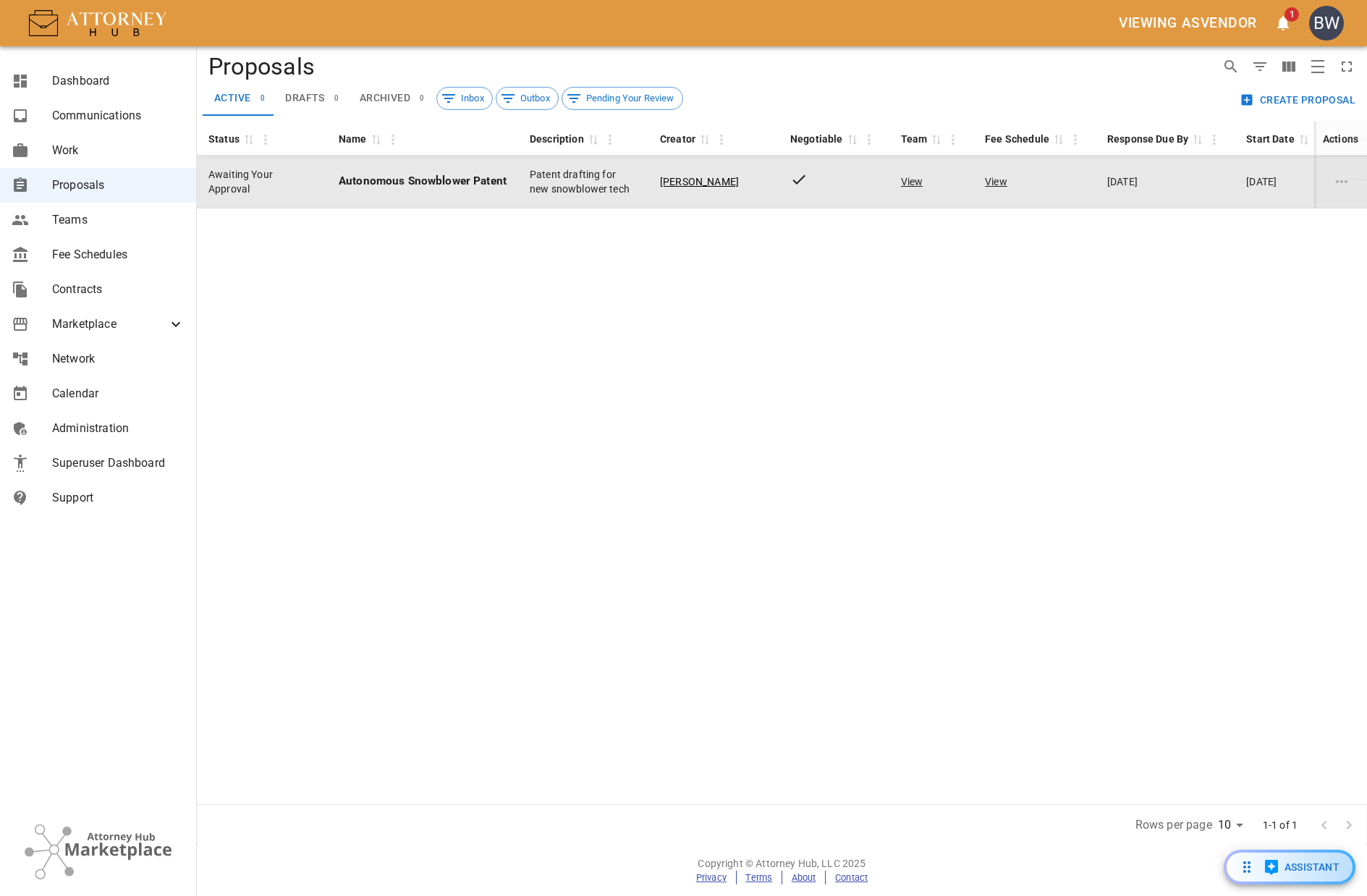
click at [466, 190] on td "Autonomous Snowblower Patent" at bounding box center [422, 182] width 191 height 53
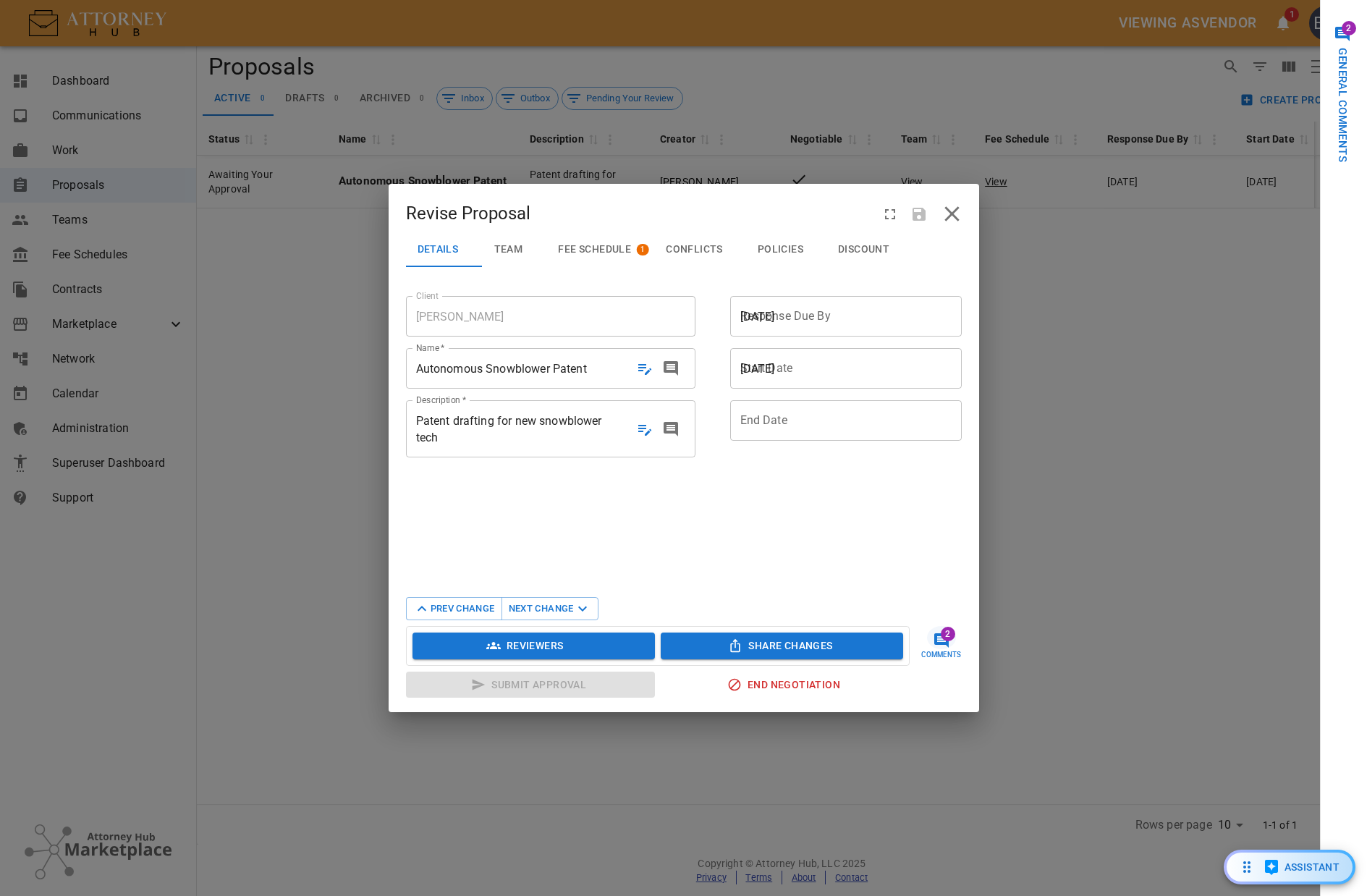
click at [790, 326] on div "[DATE]" at bounding box center [851, 316] width 241 height 40
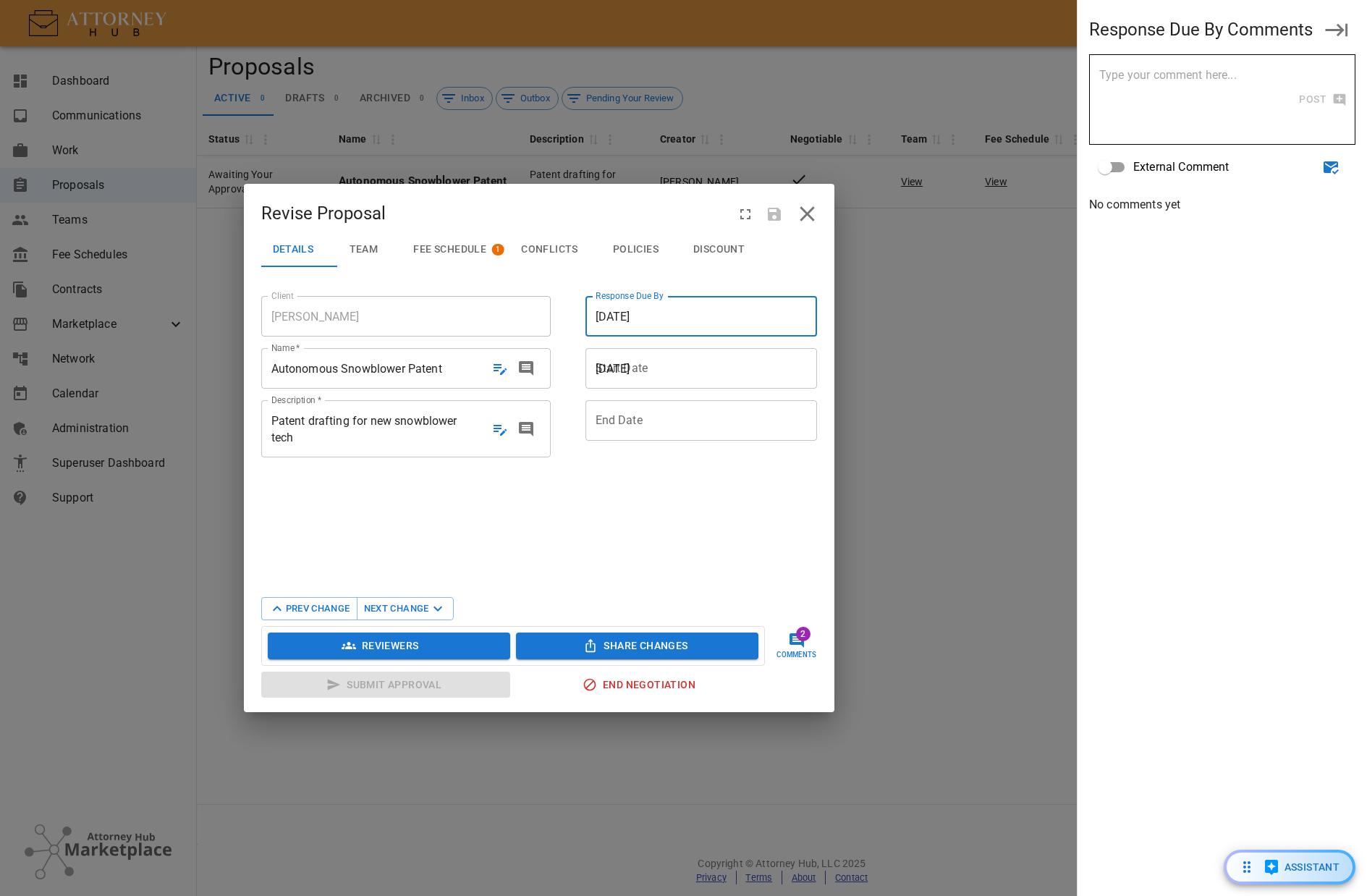
click at [684, 364] on span "[DATE]" at bounding box center [706, 368] width 220 height 17
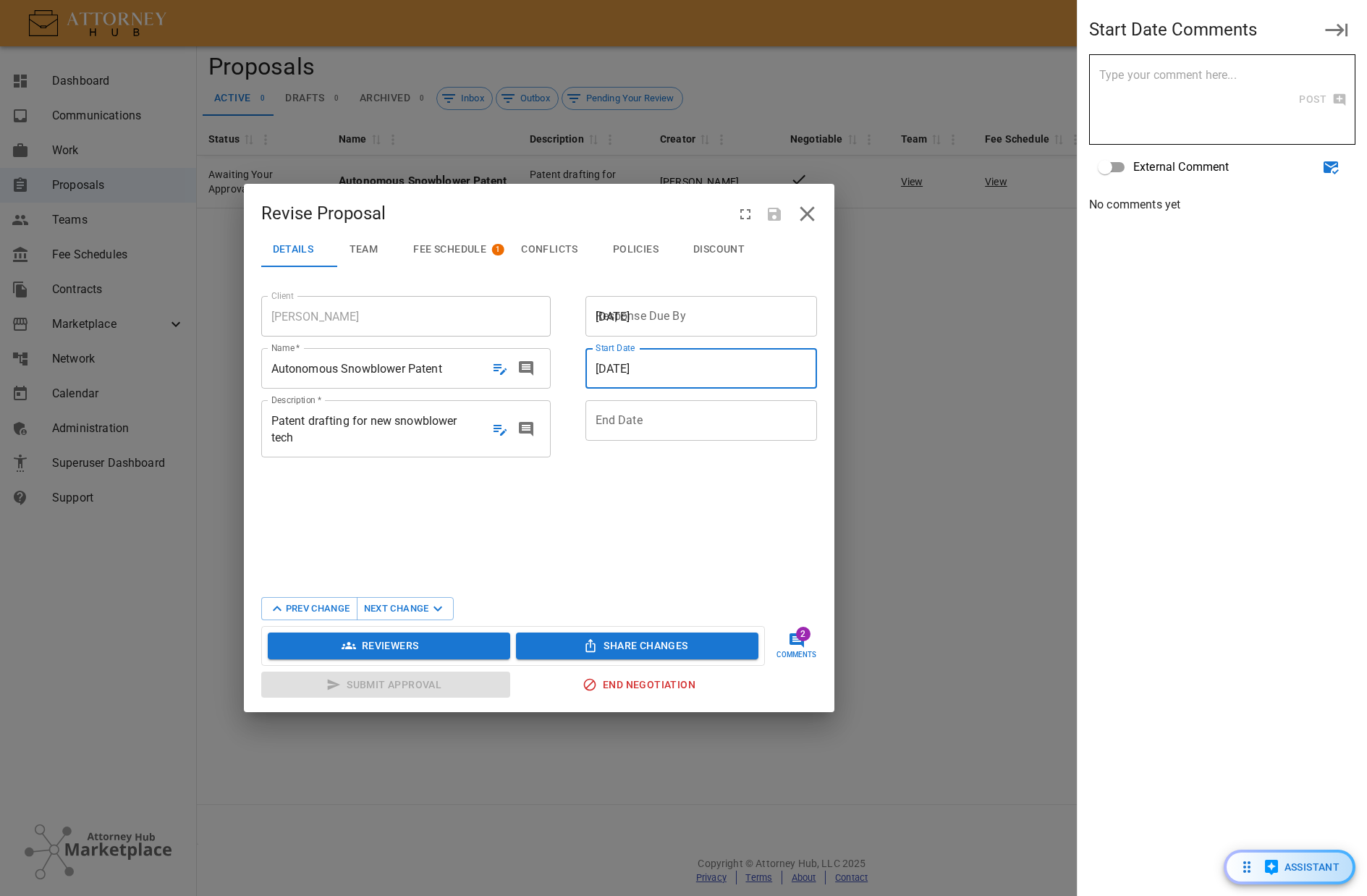
click at [681, 319] on span "[DATE]" at bounding box center [706, 317] width 220 height 17
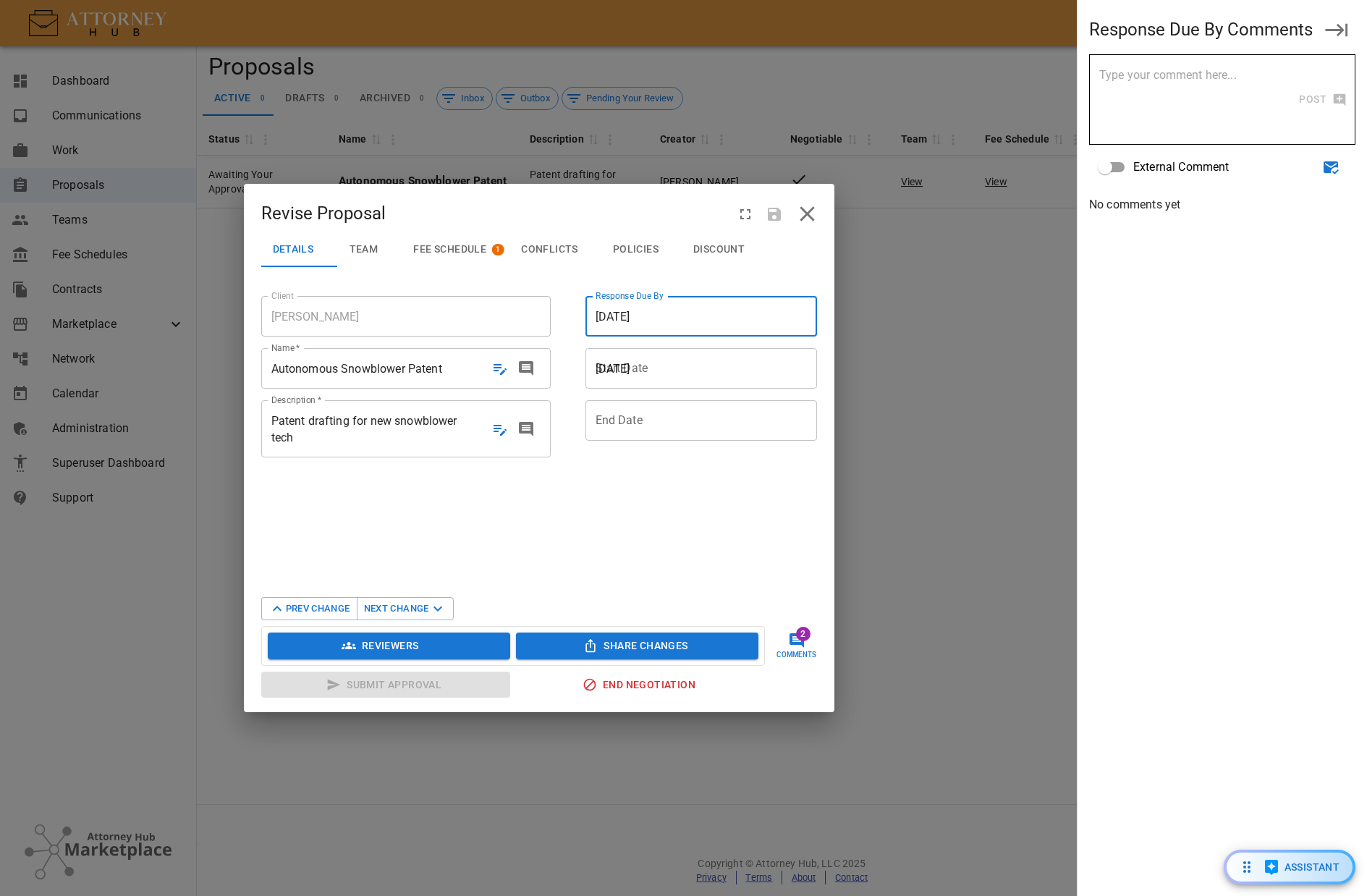
click at [669, 382] on div "[DATE]" at bounding box center [706, 368] width 241 height 40
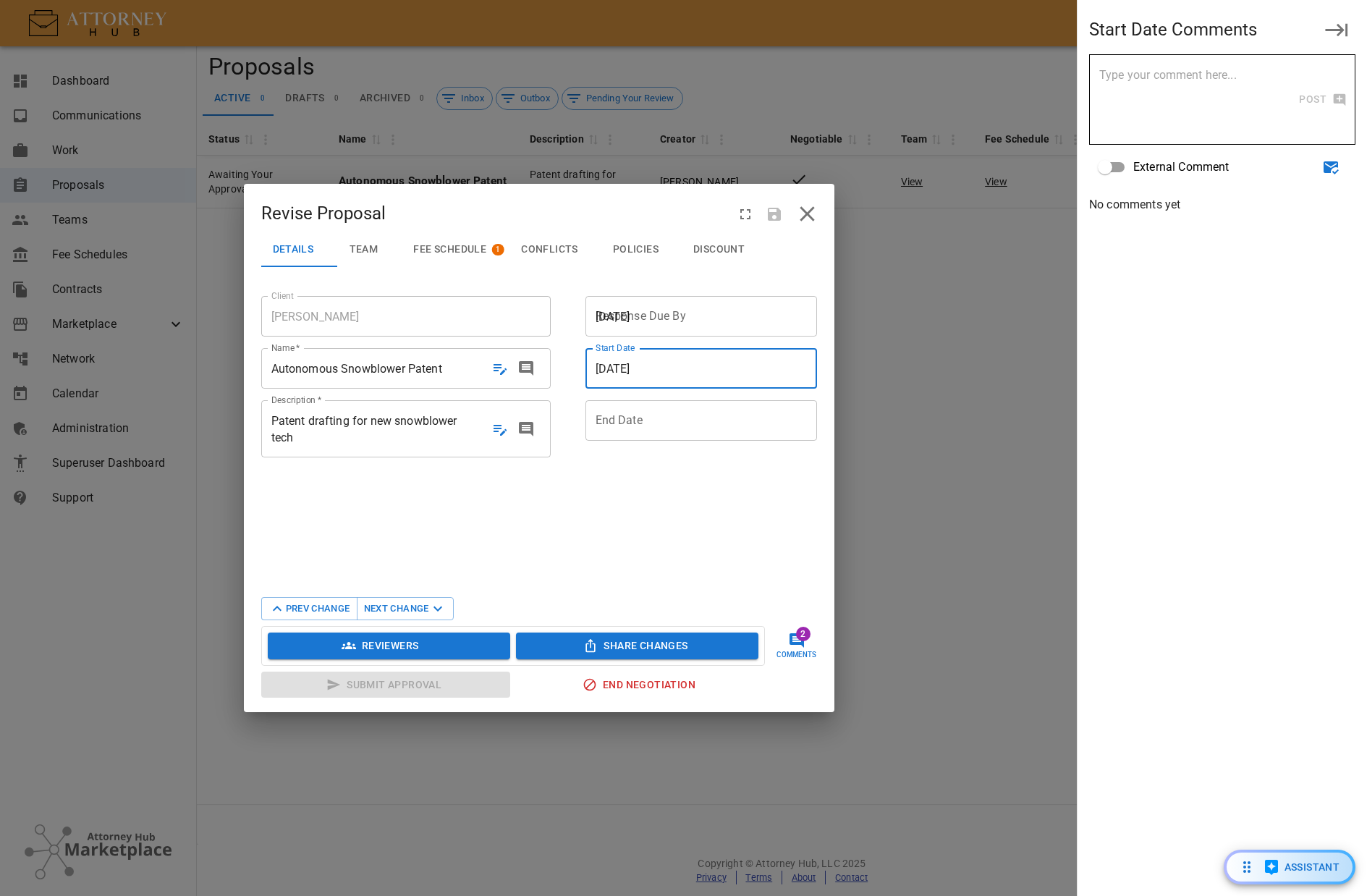
click at [670, 321] on span "[DATE]" at bounding box center [706, 317] width 220 height 17
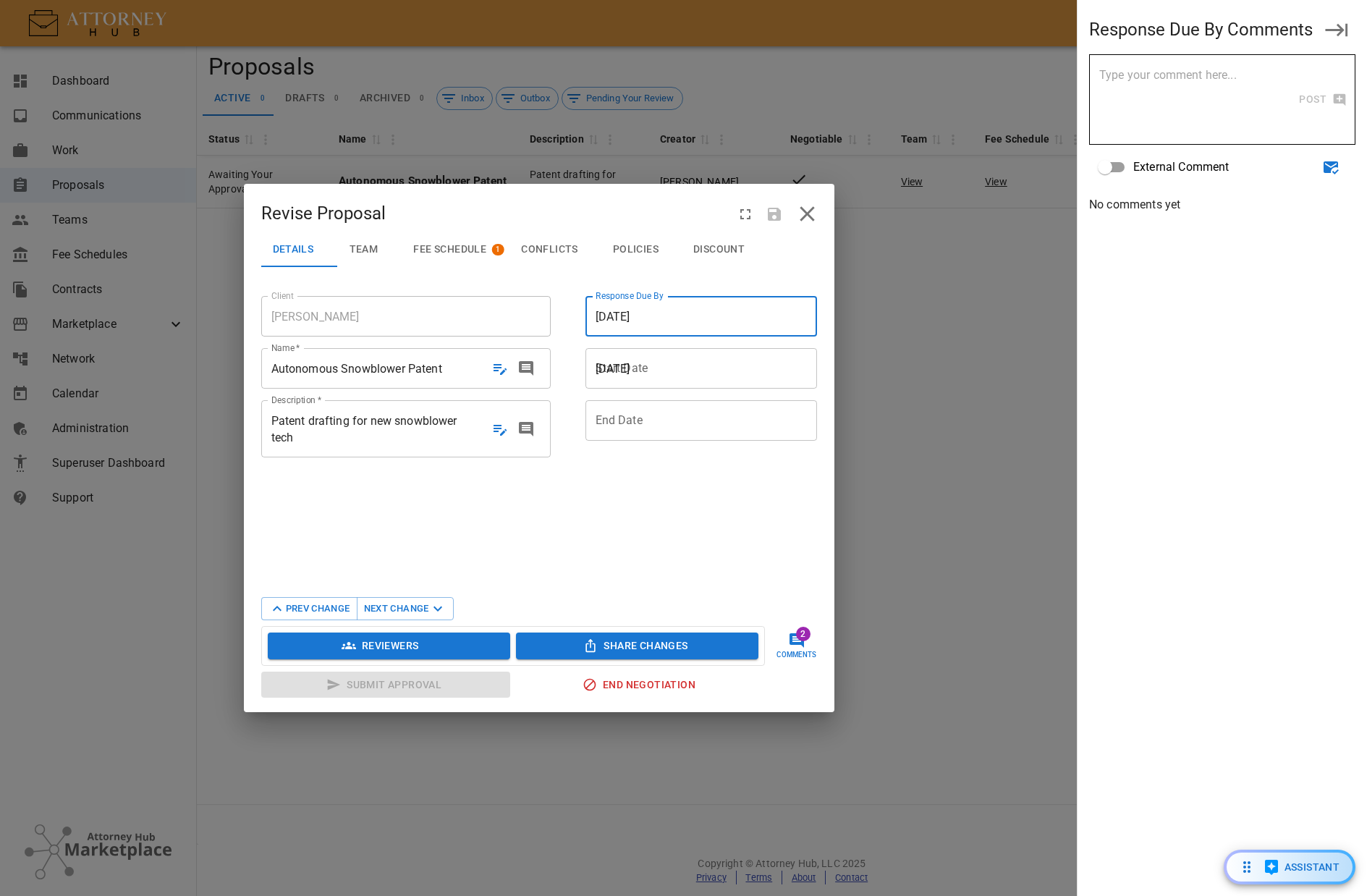
click at [674, 365] on span "[DATE]" at bounding box center [706, 368] width 220 height 17
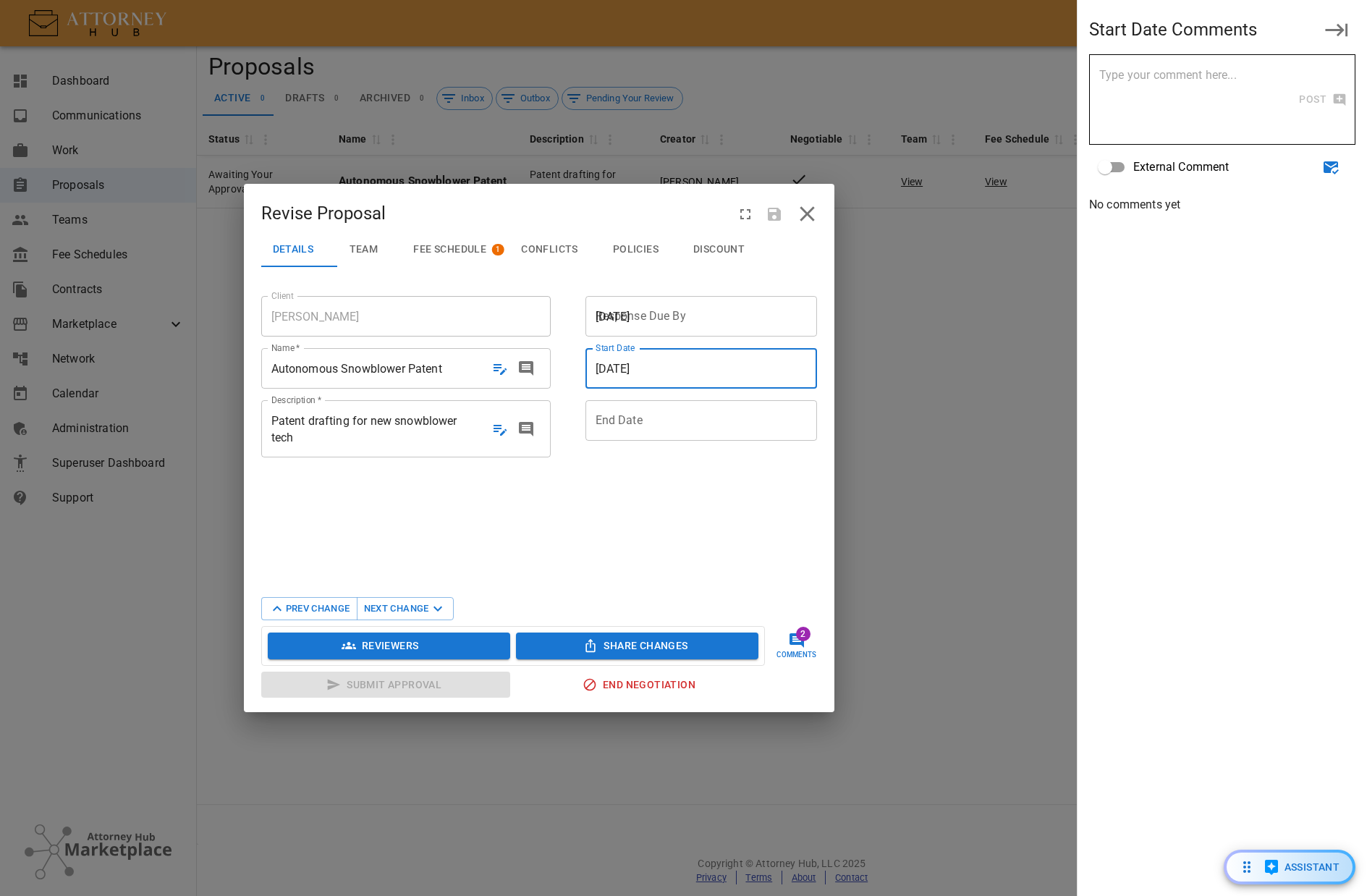
click at [647, 422] on div at bounding box center [712, 420] width 232 height 17
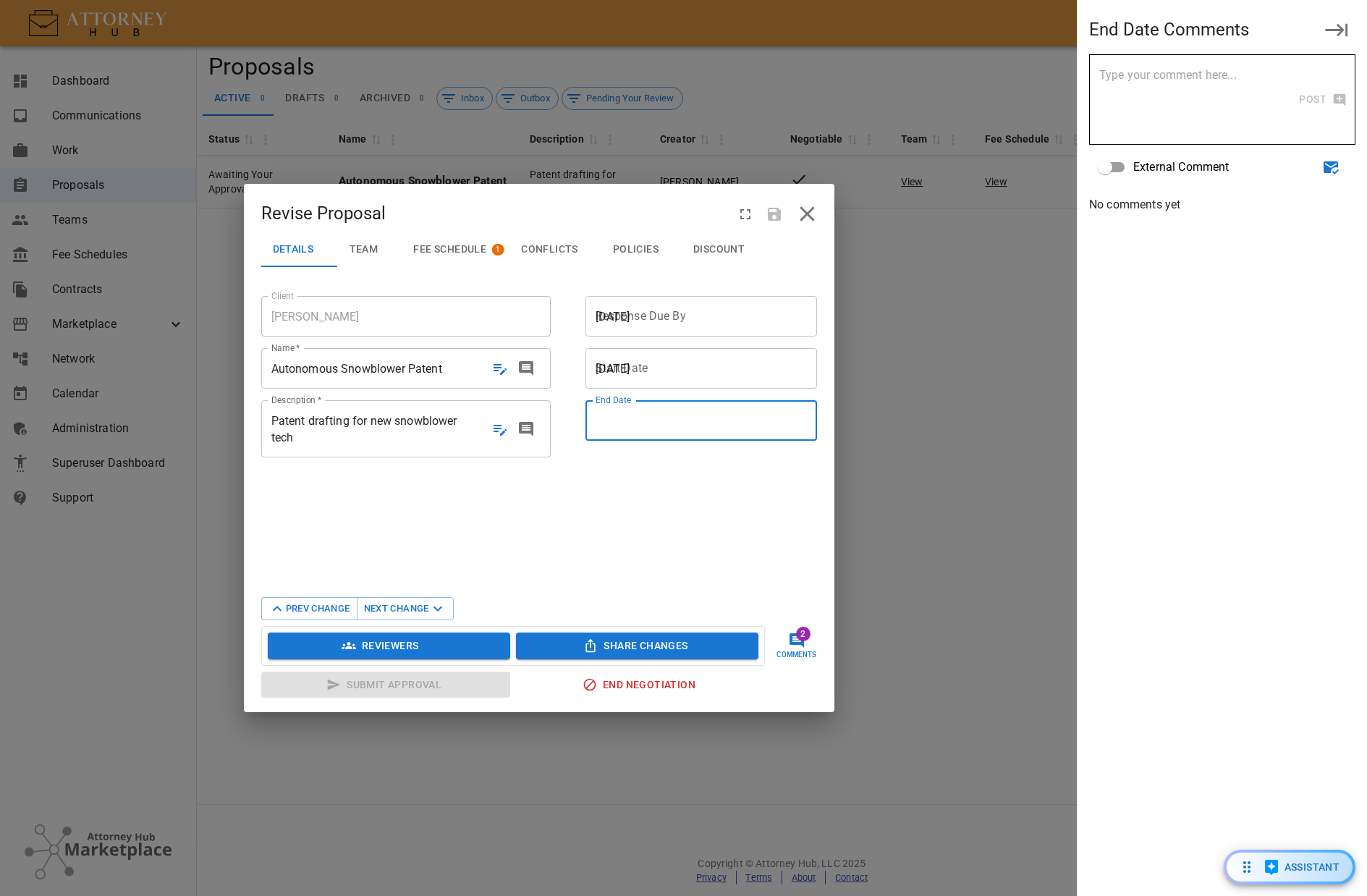
click at [630, 362] on span "[DATE]" at bounding box center [613, 368] width 35 height 13
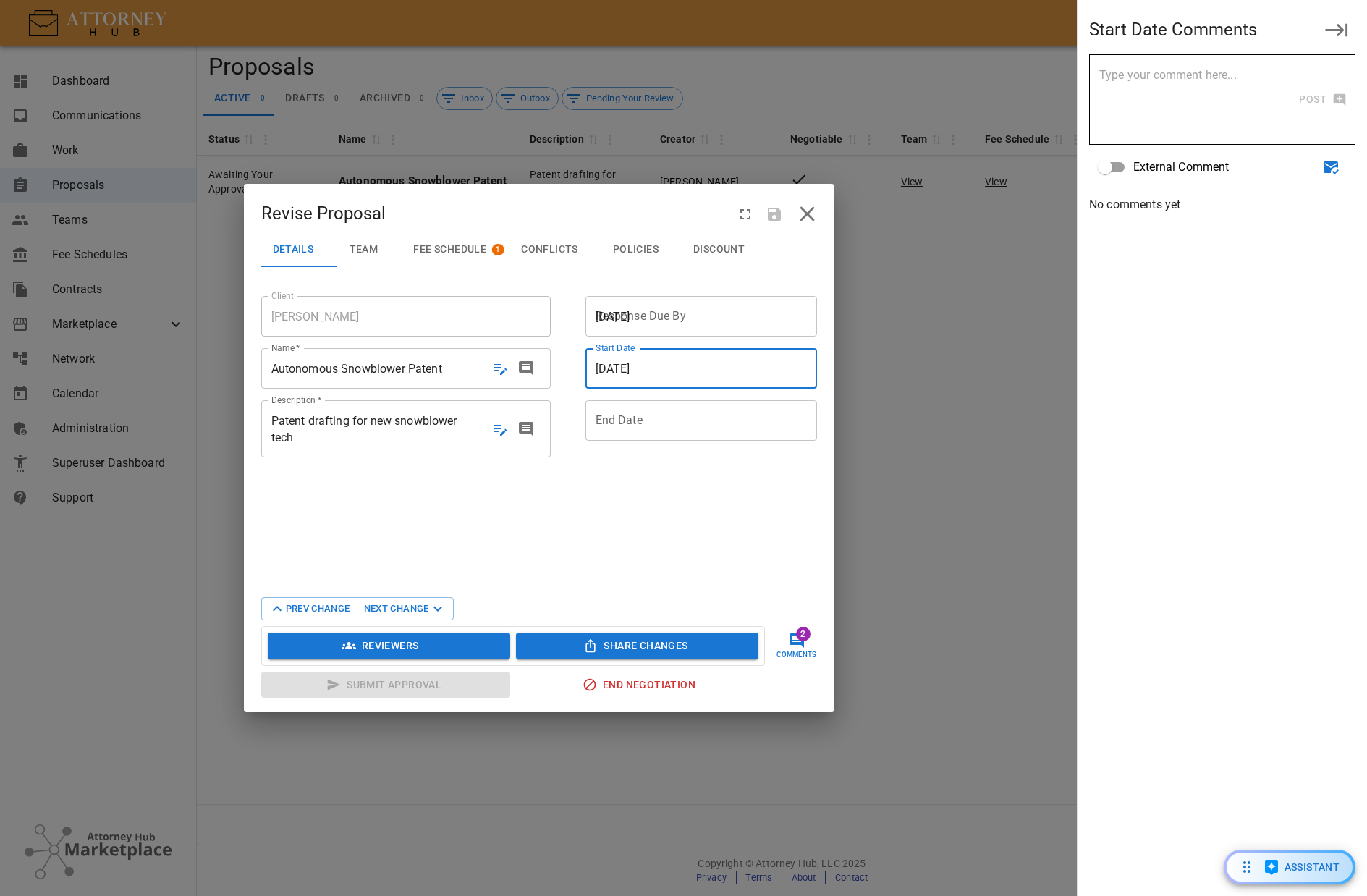
click at [630, 313] on span "[DATE]" at bounding box center [613, 316] width 35 height 13
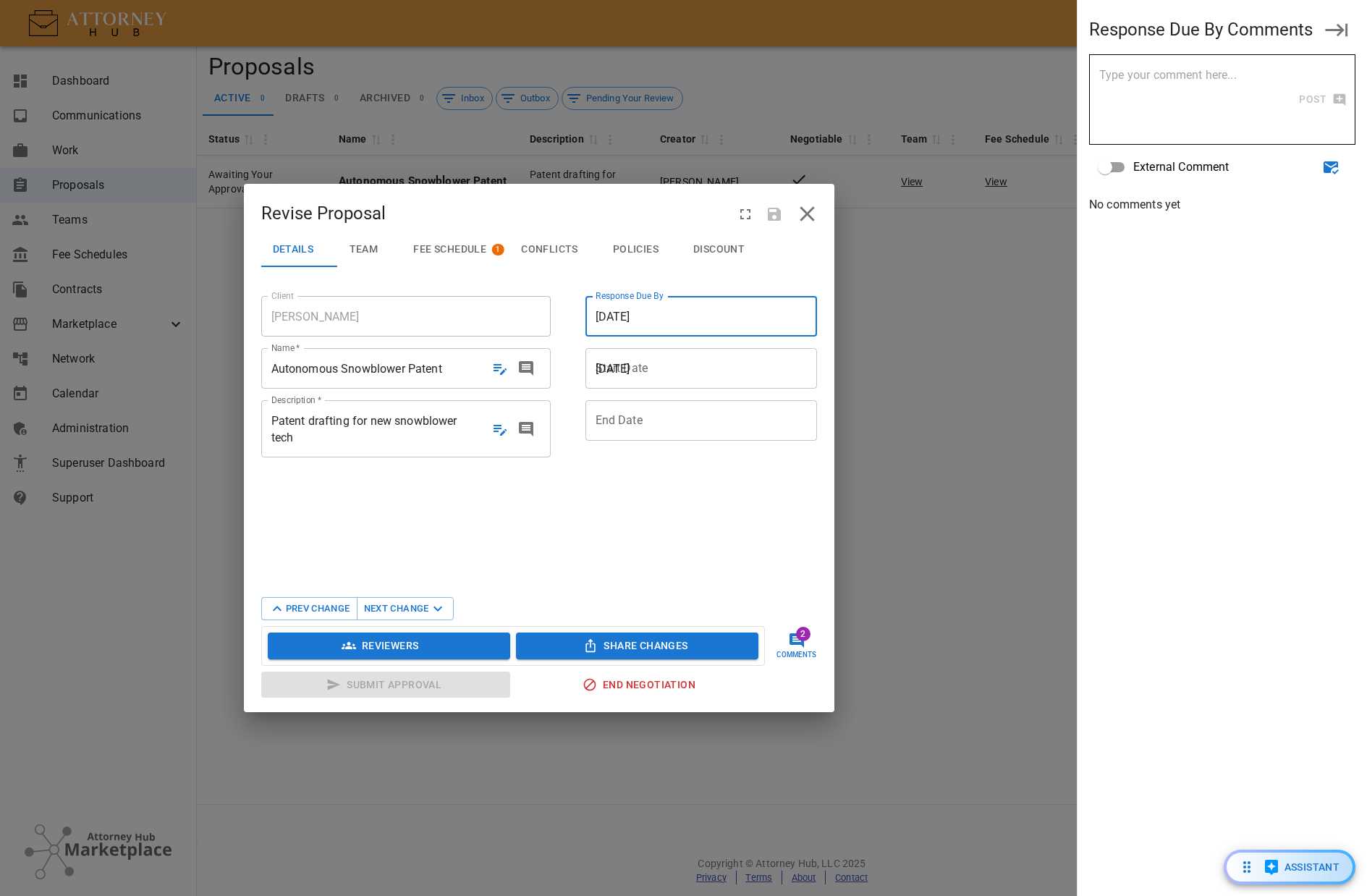
click at [659, 373] on span "[DATE]" at bounding box center [706, 368] width 220 height 17
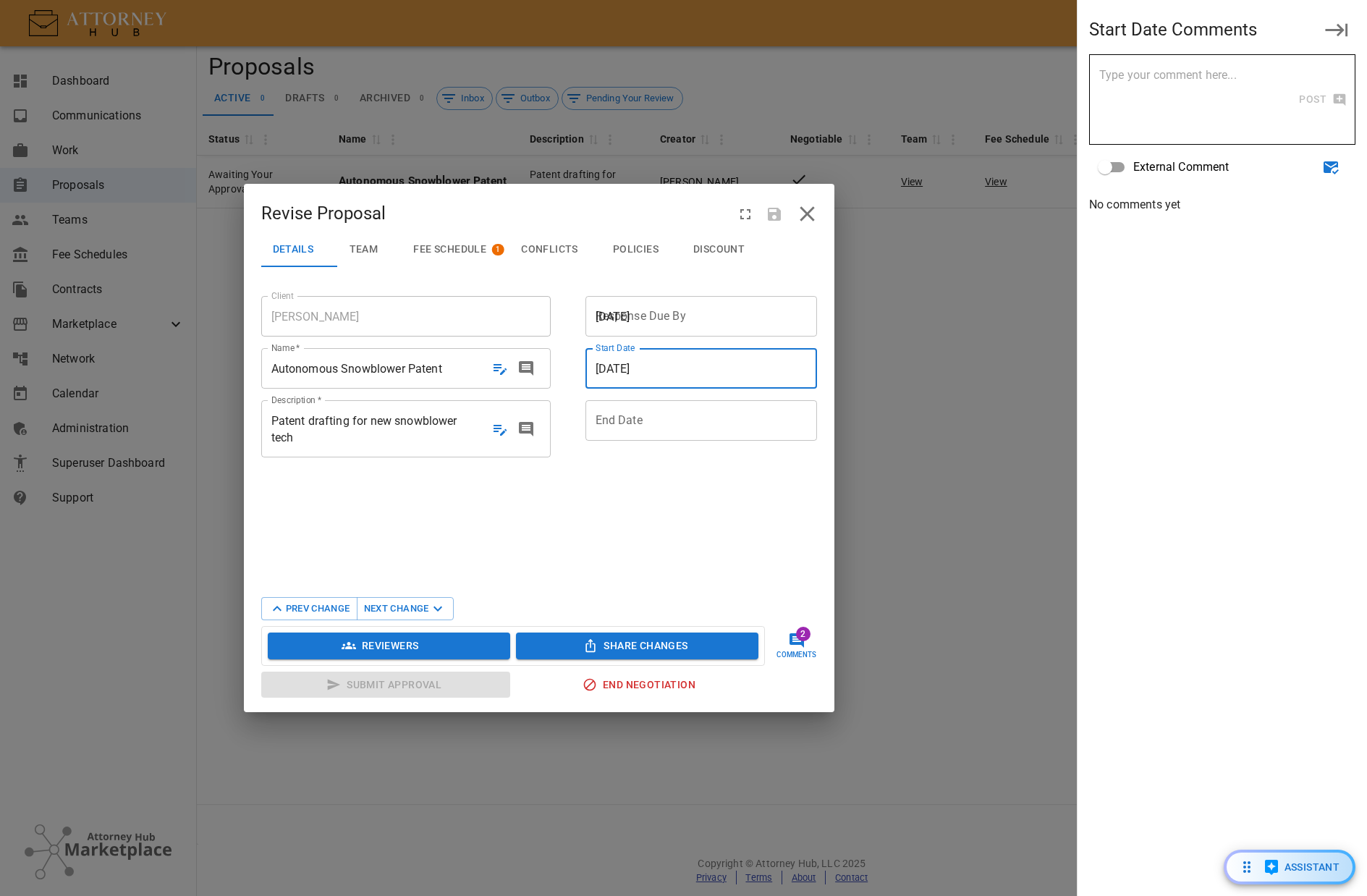
click at [687, 309] on span "[DATE]" at bounding box center [706, 317] width 220 height 17
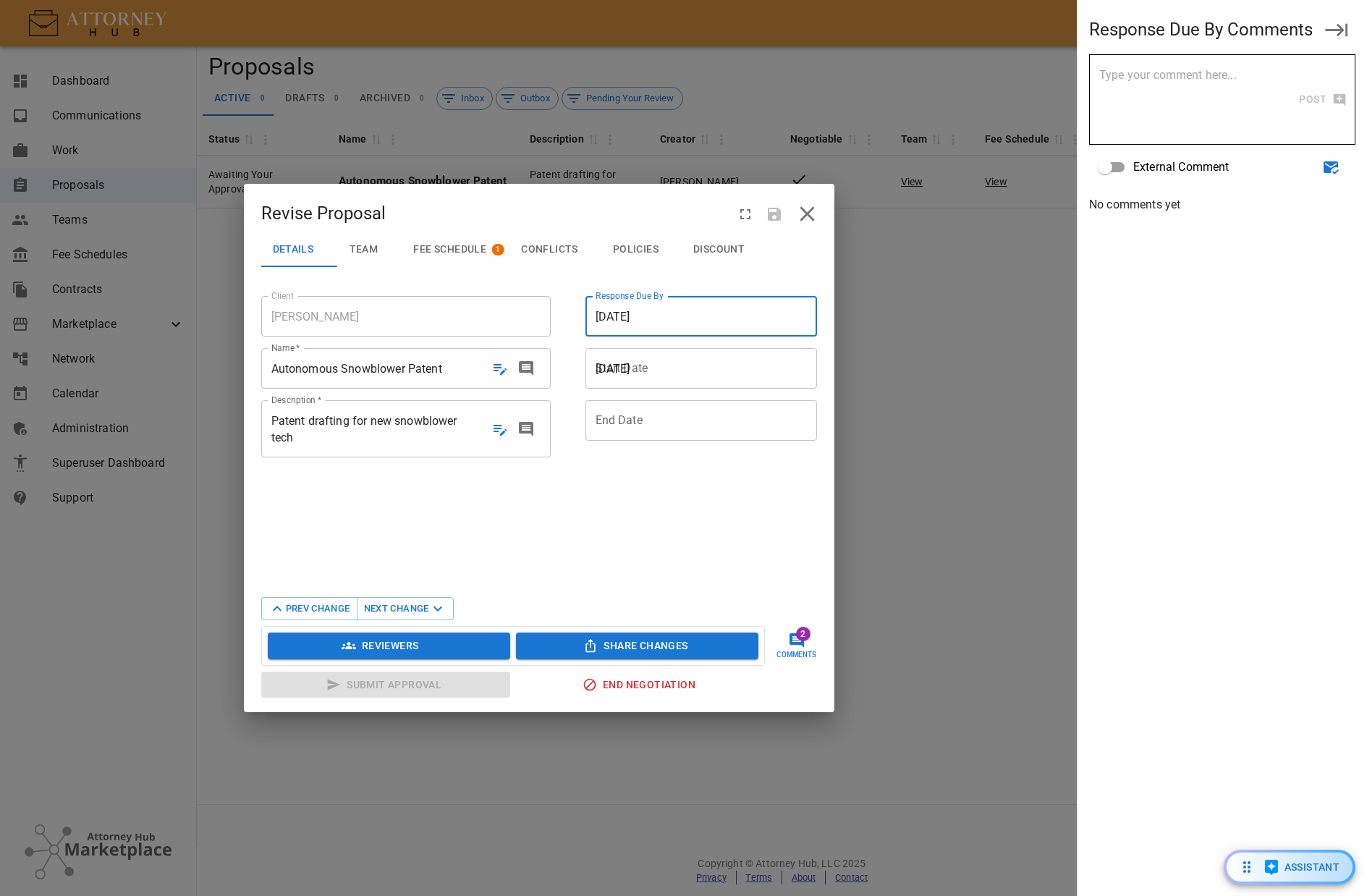
click at [692, 365] on span "[DATE]" at bounding box center [706, 368] width 220 height 17
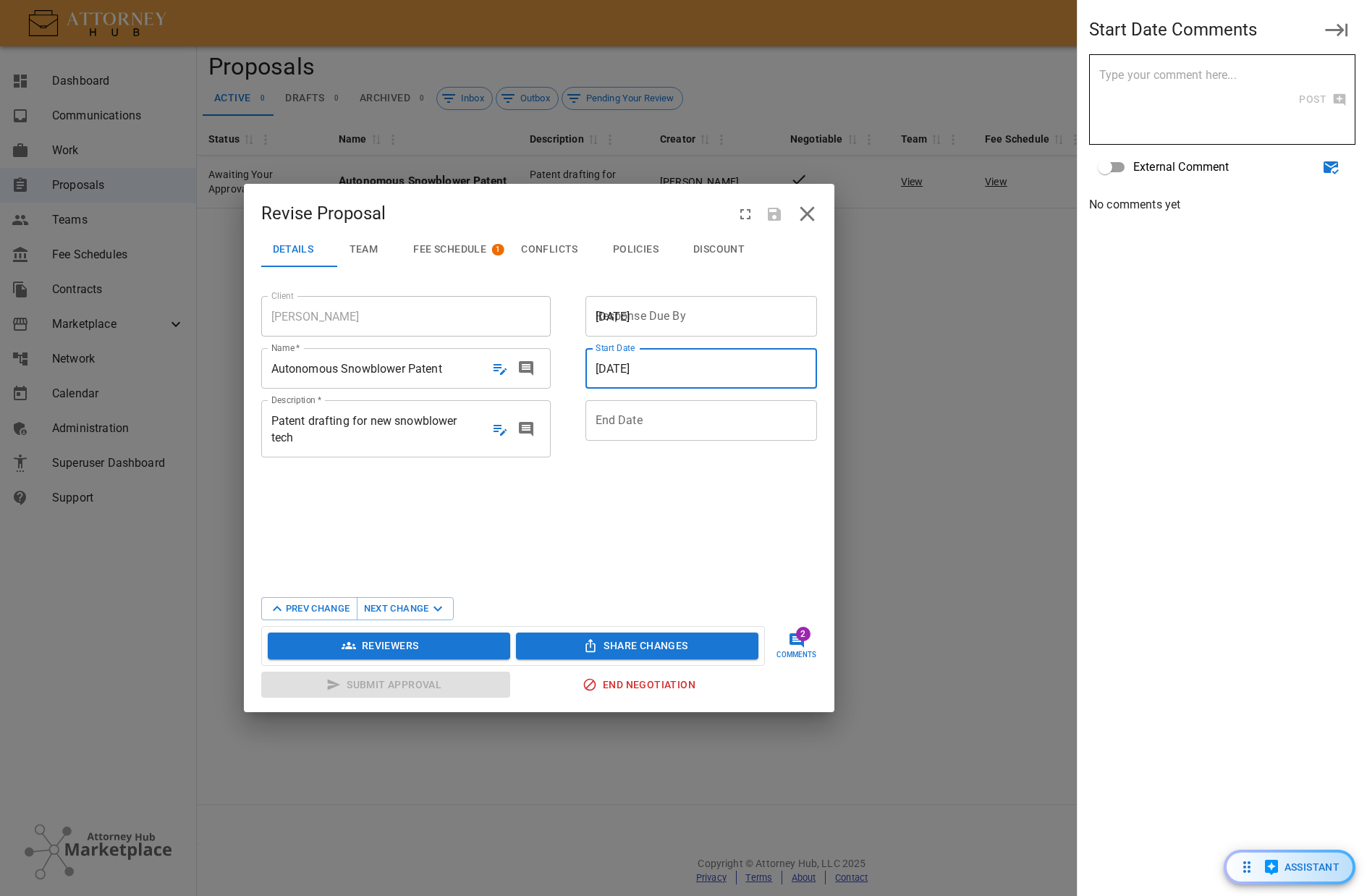
click at [701, 322] on span "[DATE]" at bounding box center [706, 317] width 220 height 17
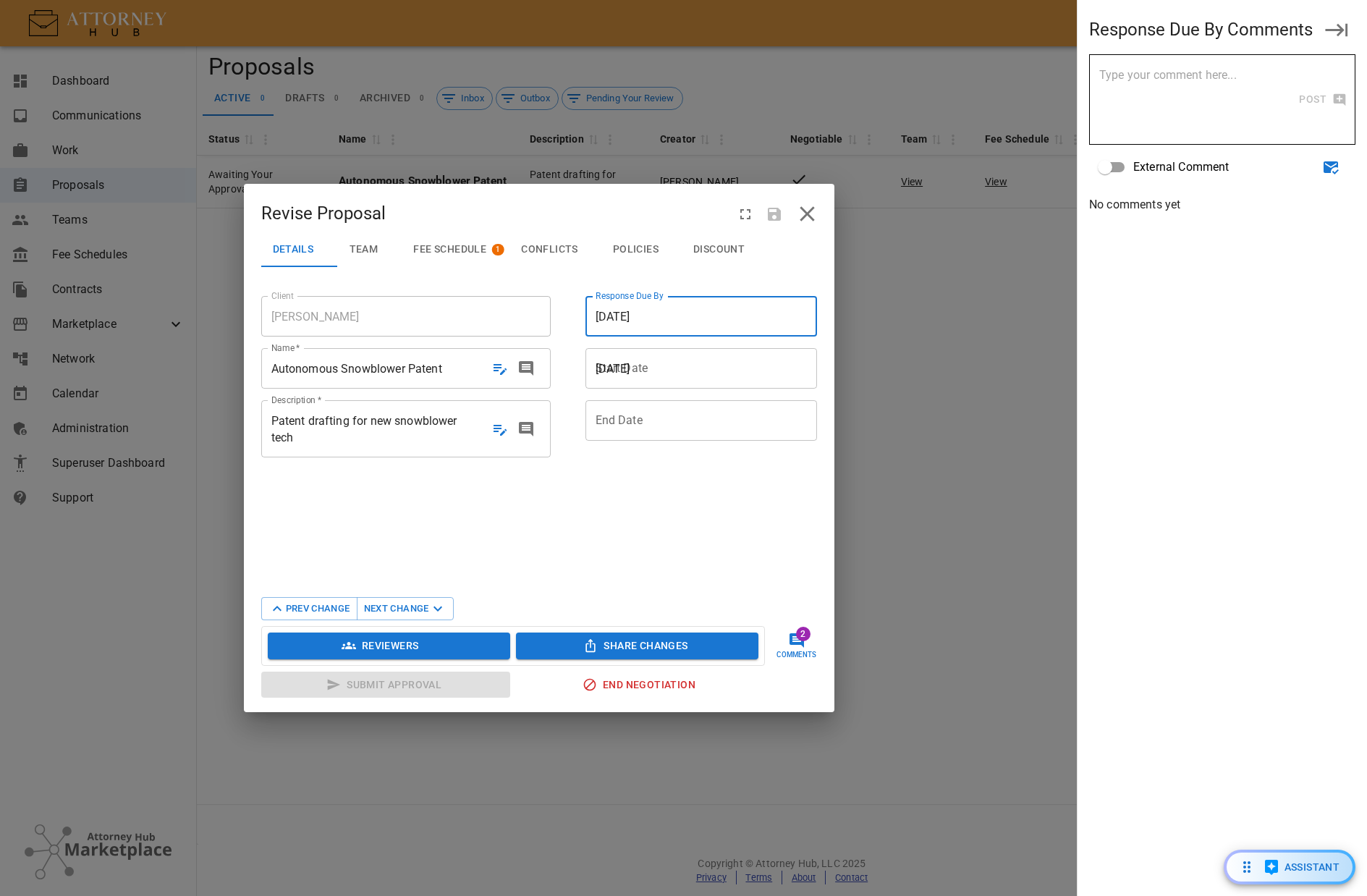
click at [693, 368] on span "[DATE]" at bounding box center [706, 368] width 220 height 17
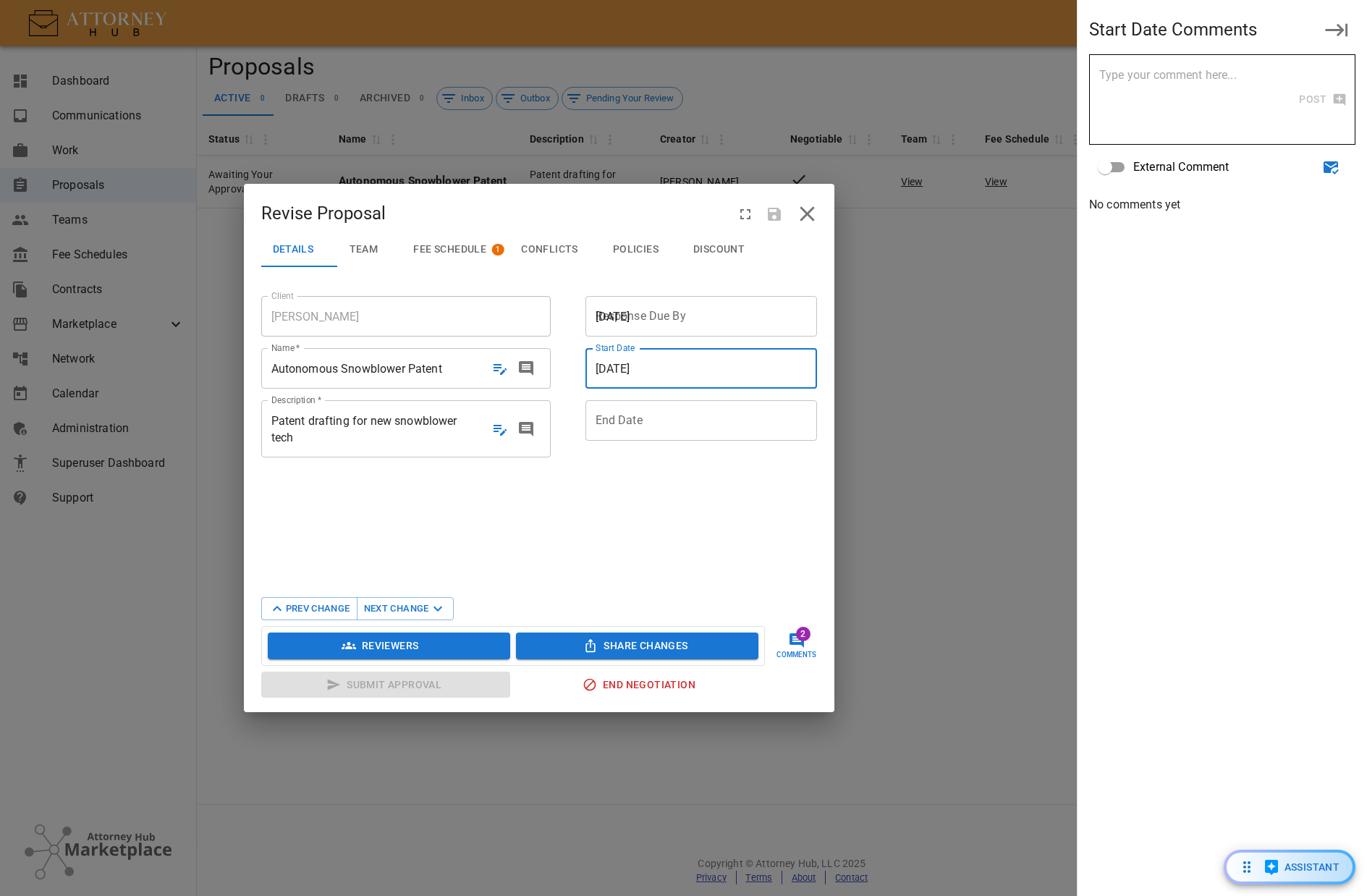
click at [668, 425] on div at bounding box center [712, 420] width 232 height 17
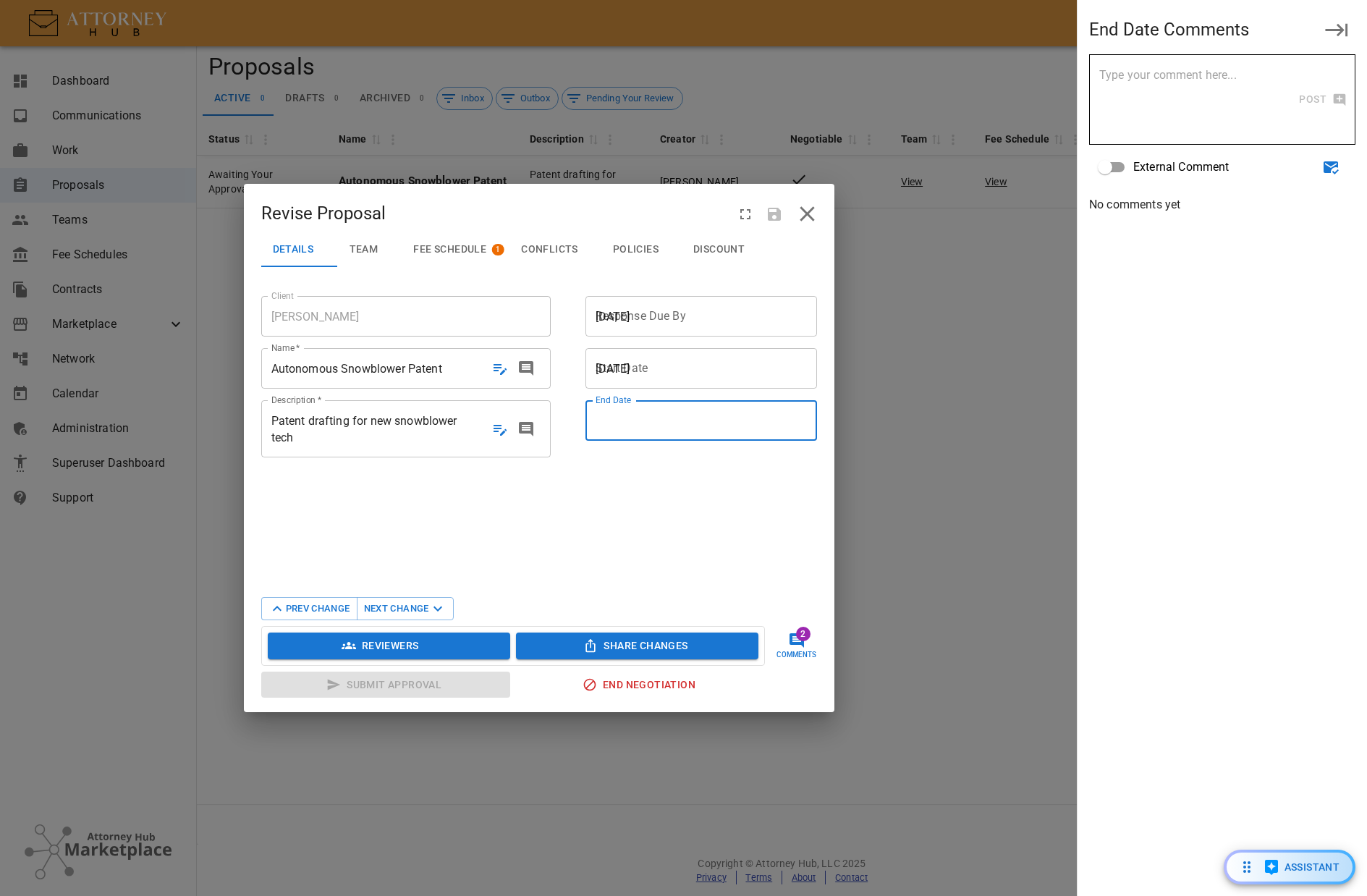
click at [404, 366] on span "Autonomous Snowblower Patent" at bounding box center [357, 368] width 171 height 13
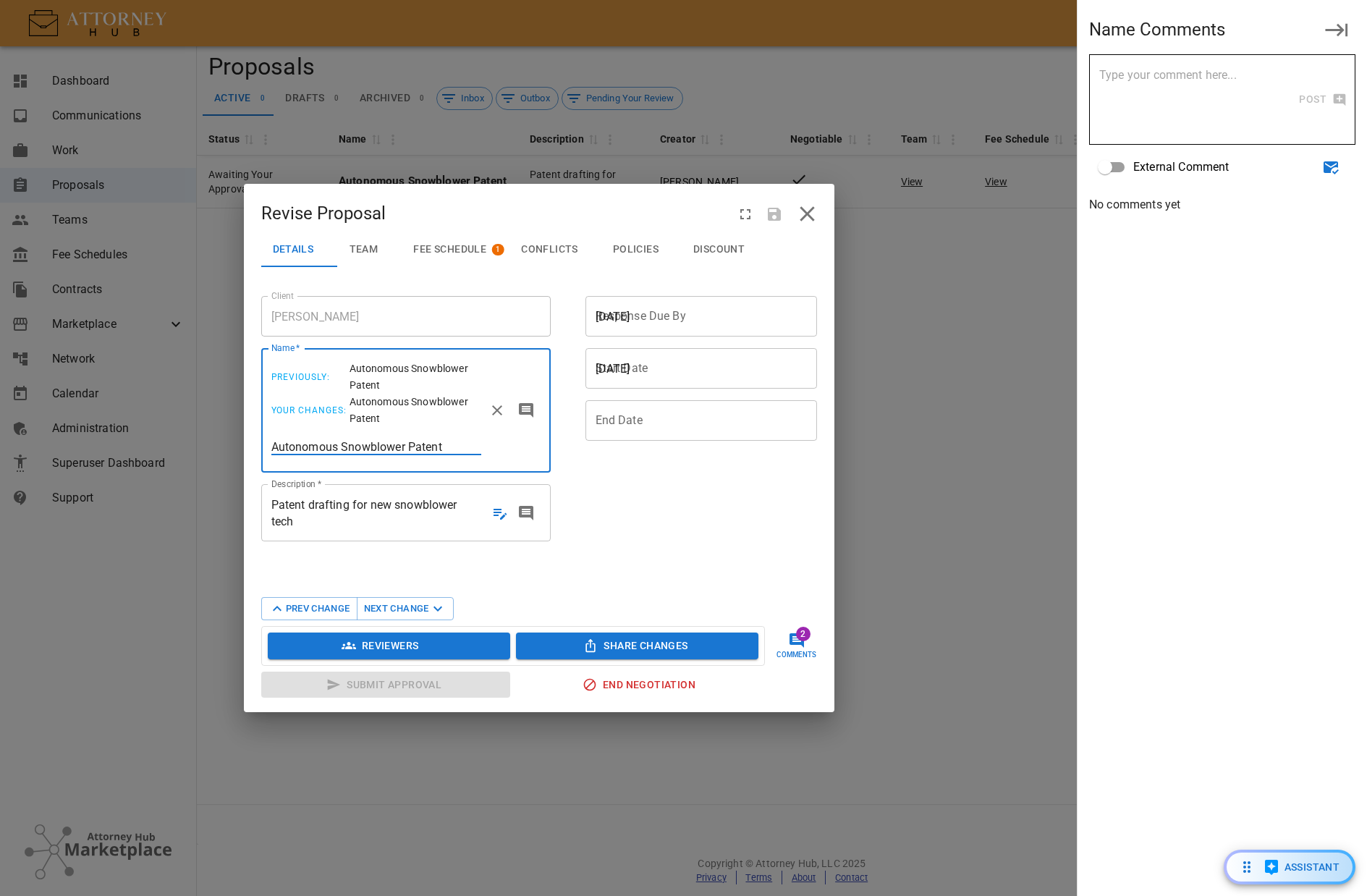
drag, startPoint x: 351, startPoint y: 518, endPoint x: 353, endPoint y: 509, distance: 9.2
click at [351, 513] on span "Patent drafting for new snowblower tech" at bounding box center [374, 513] width 206 height 33
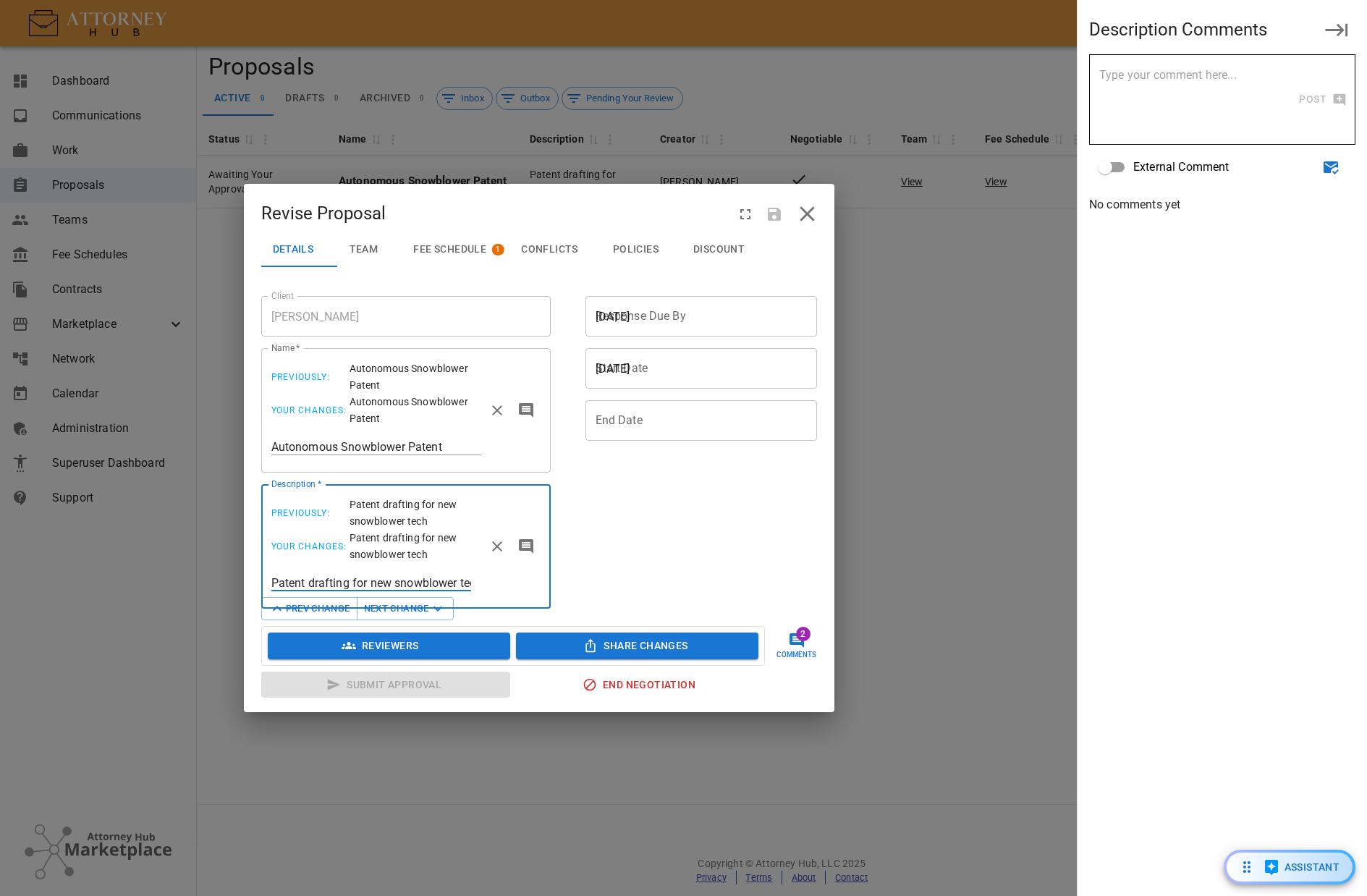
click at [388, 246] on div "Team" at bounding box center [370, 249] width 40 height 13
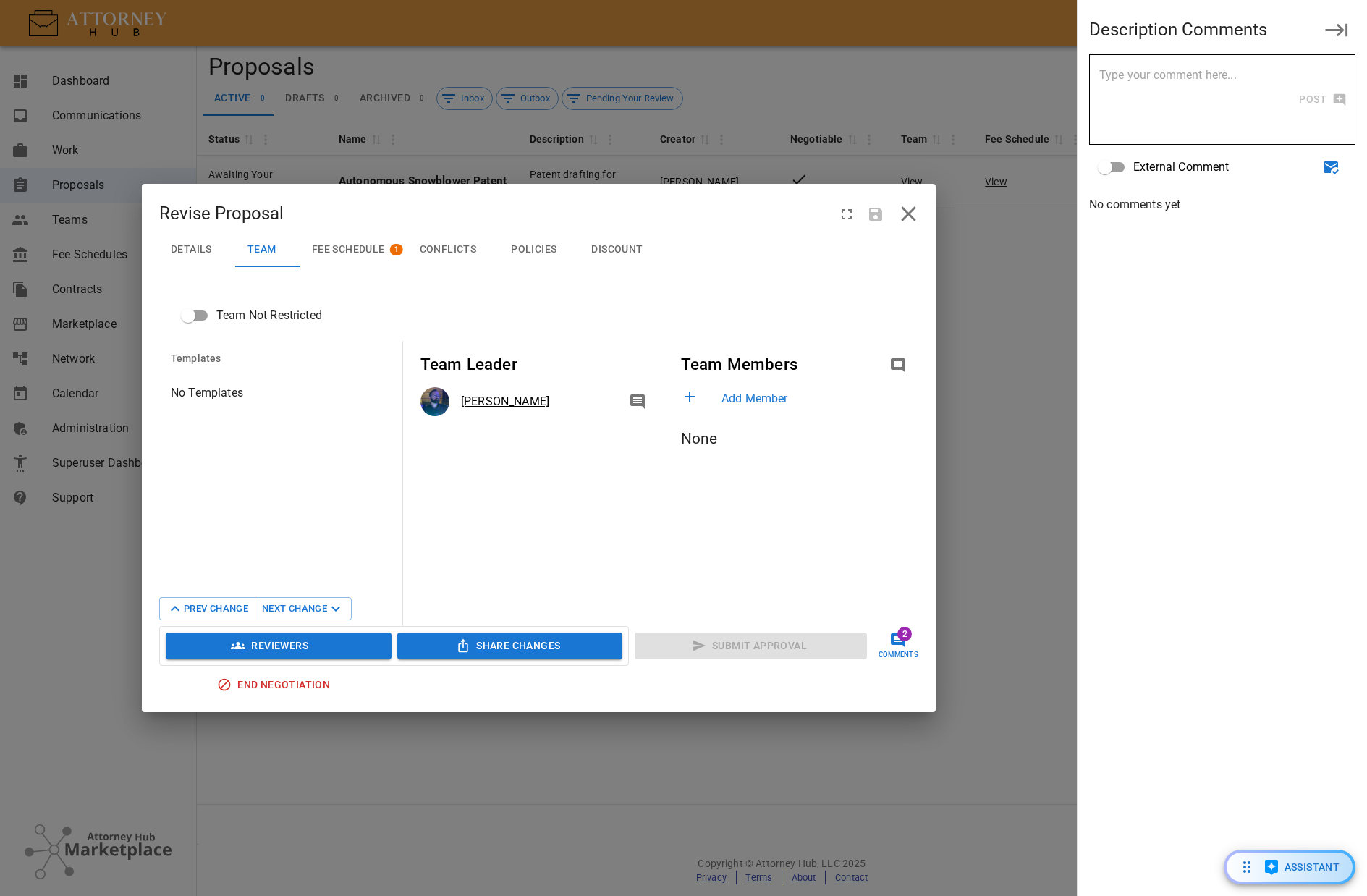
click at [367, 249] on span "Fee Schedule" at bounding box center [348, 249] width 73 height 13
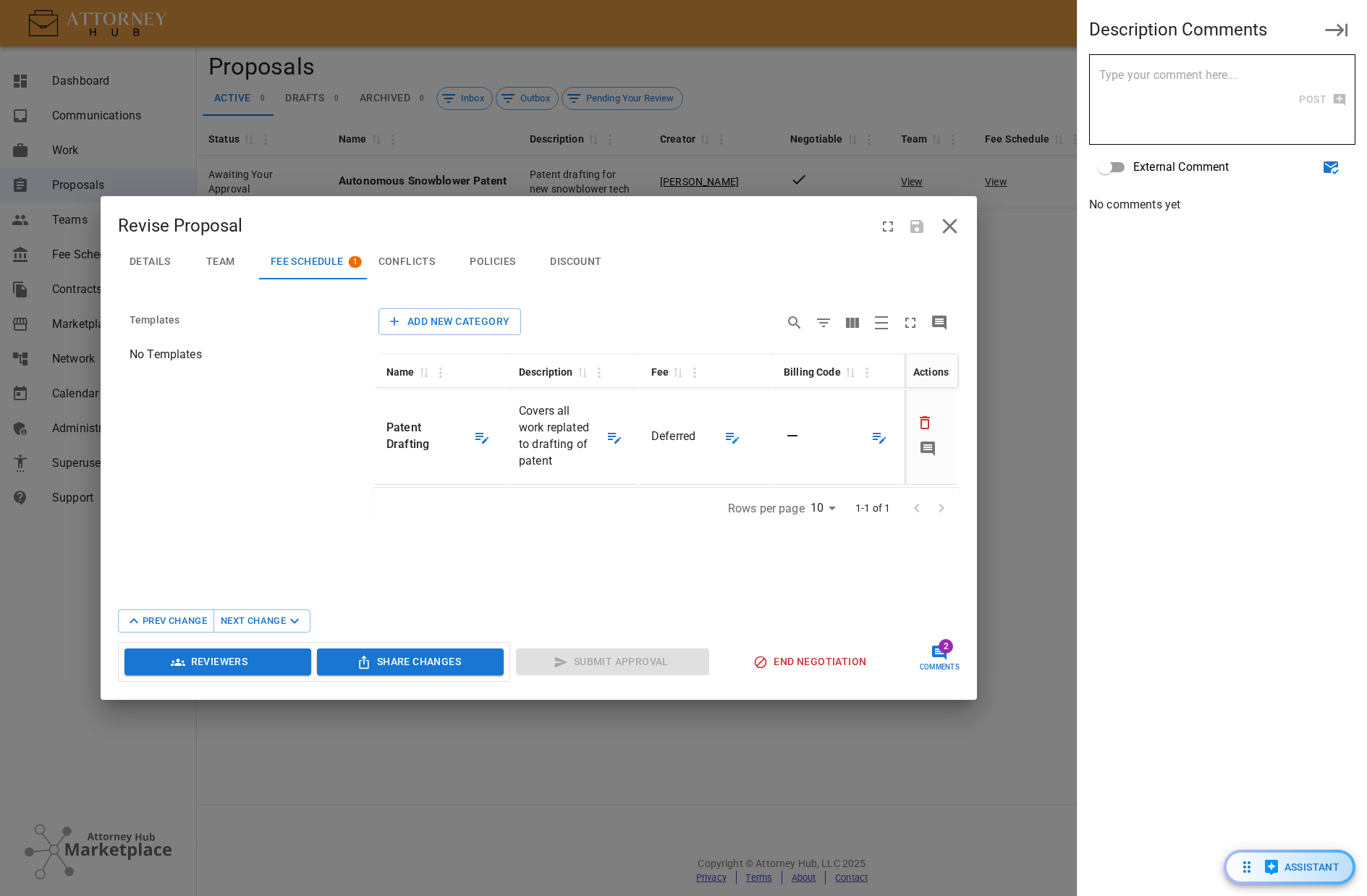
drag, startPoint x: 415, startPoint y: 260, endPoint x: 220, endPoint y: 271, distance: 195.3
click at [415, 260] on span "Conflicts" at bounding box center [407, 262] width 57 height 13
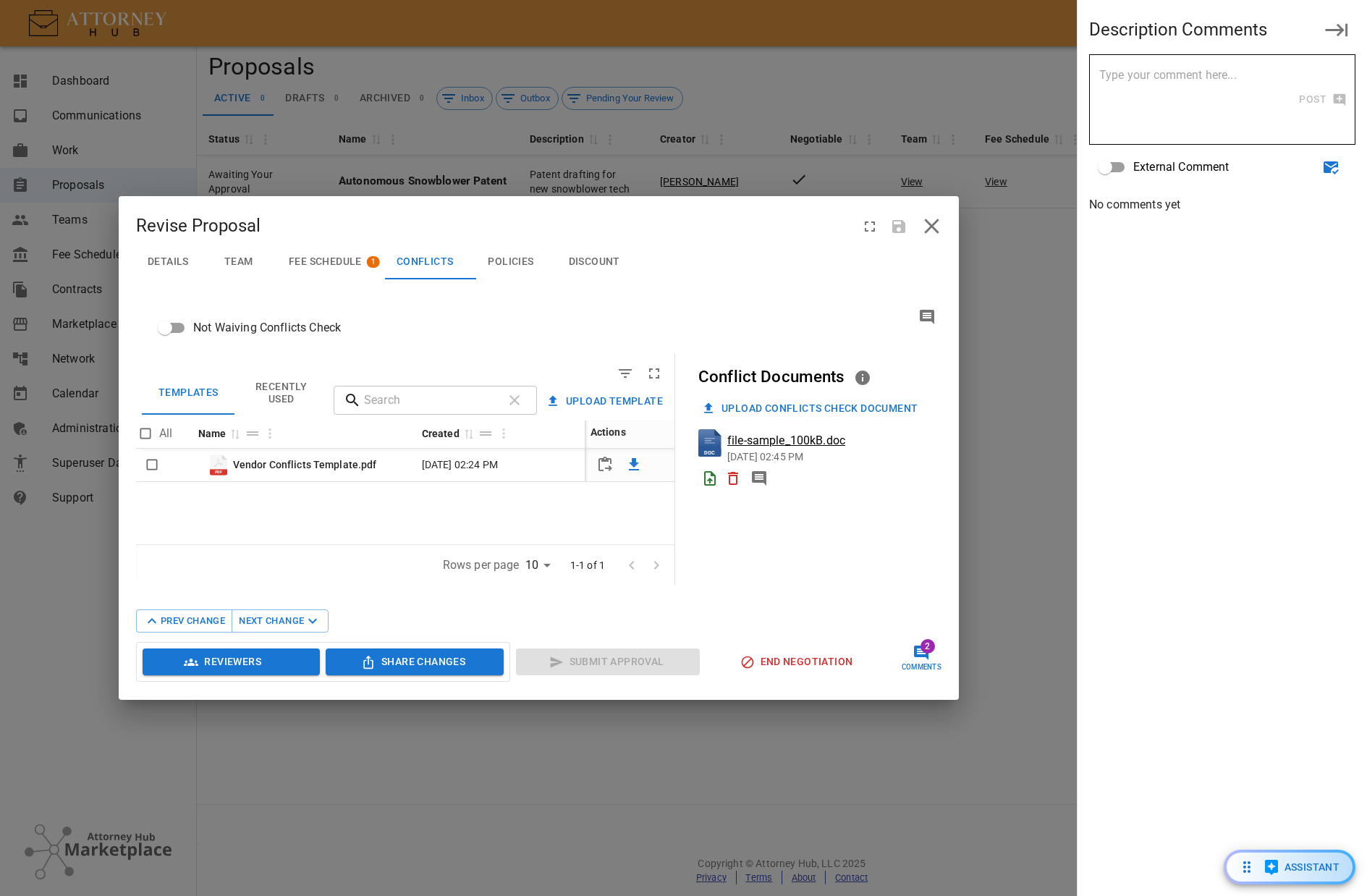
click at [241, 258] on span "Team" at bounding box center [238, 262] width 29 height 13
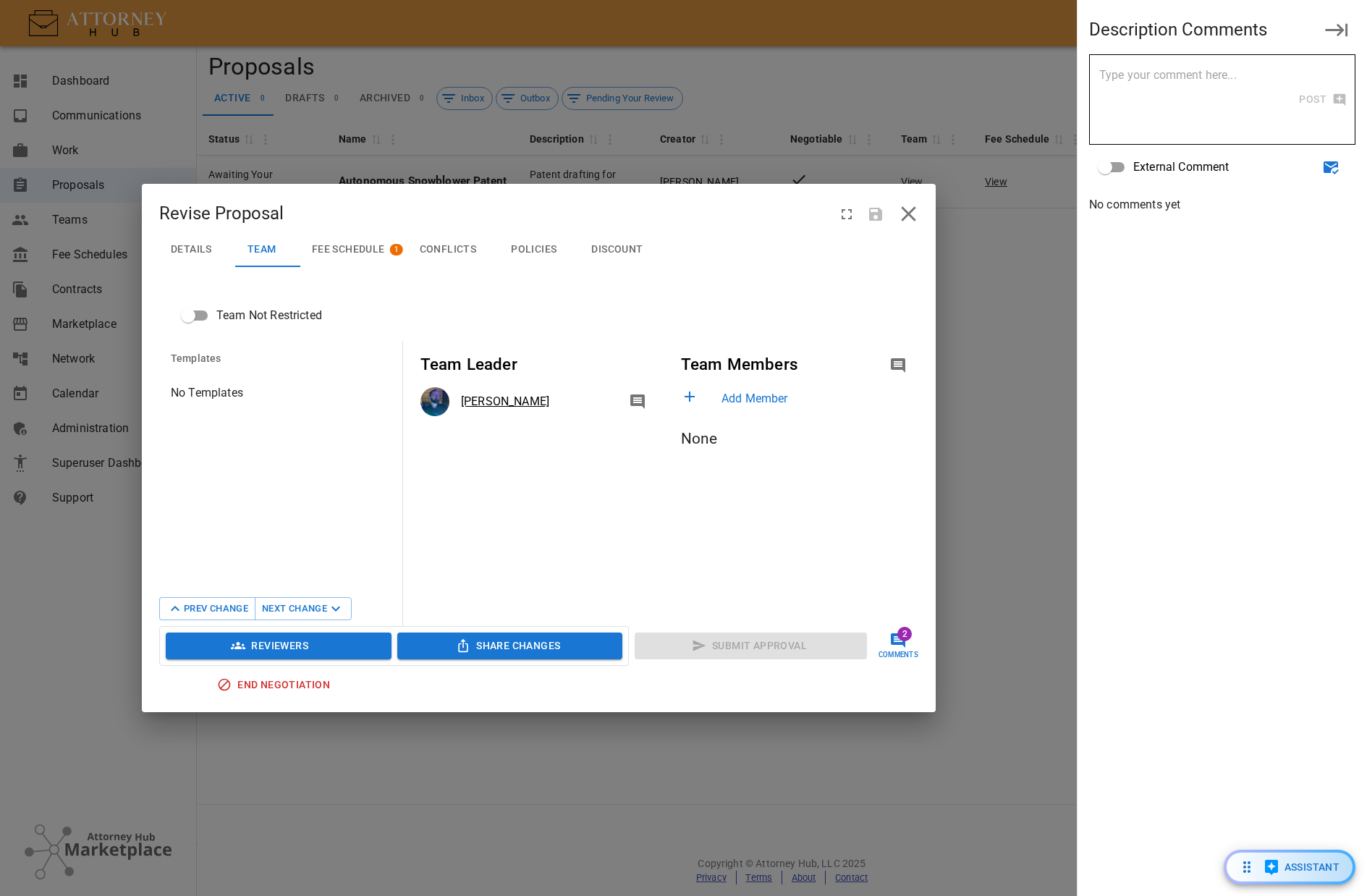
click at [183, 249] on span "Details" at bounding box center [192, 249] width 41 height 13
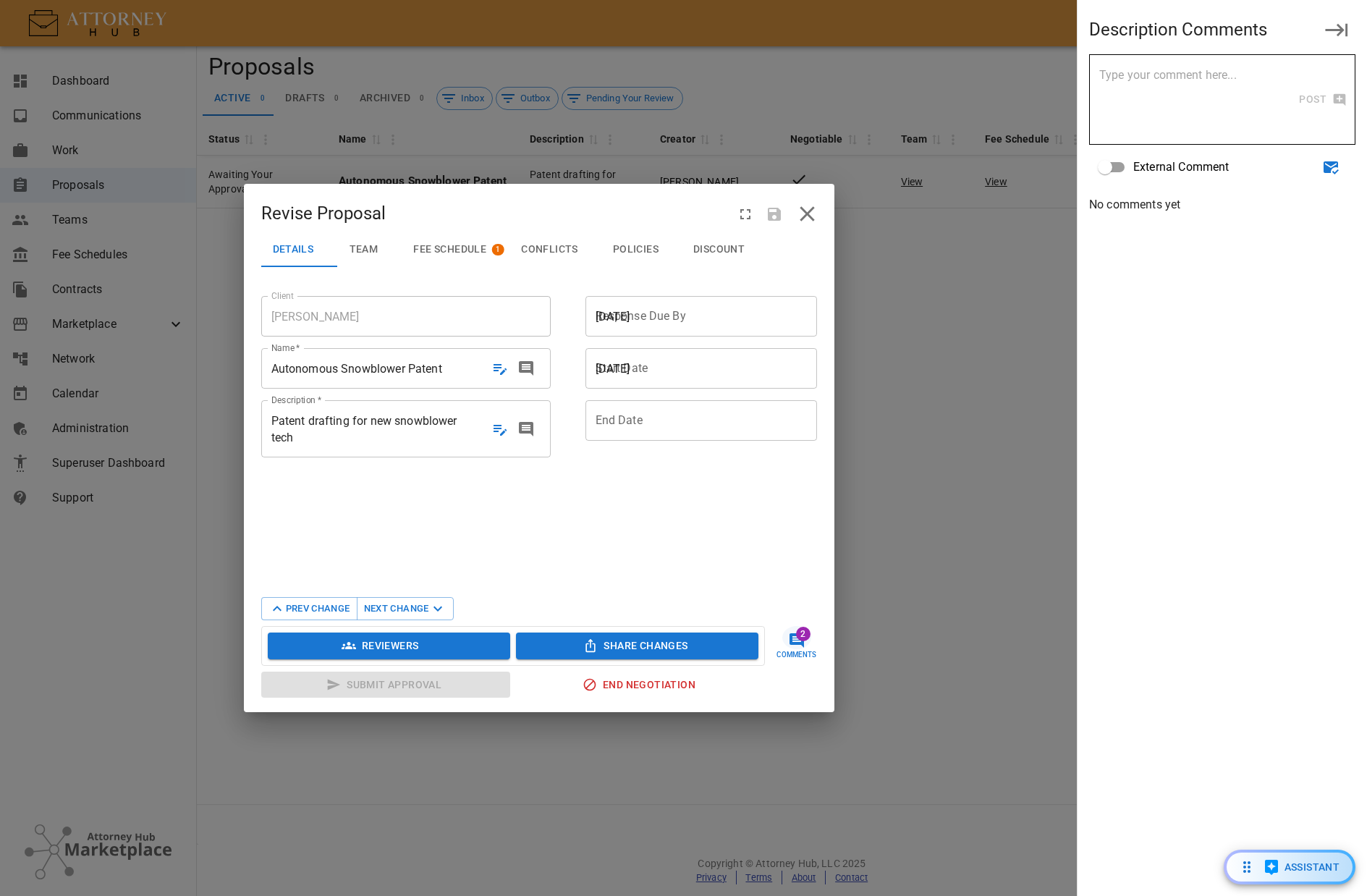
click at [759, 307] on div "[DATE]" at bounding box center [706, 316] width 241 height 40
click at [729, 377] on div "[DATE]" at bounding box center [706, 368] width 241 height 40
click at [705, 325] on div "[DATE]" at bounding box center [706, 316] width 241 height 40
click at [704, 376] on span "[DATE]" at bounding box center [706, 368] width 220 height 17
click at [697, 325] on div "[DATE]" at bounding box center [706, 316] width 241 height 40
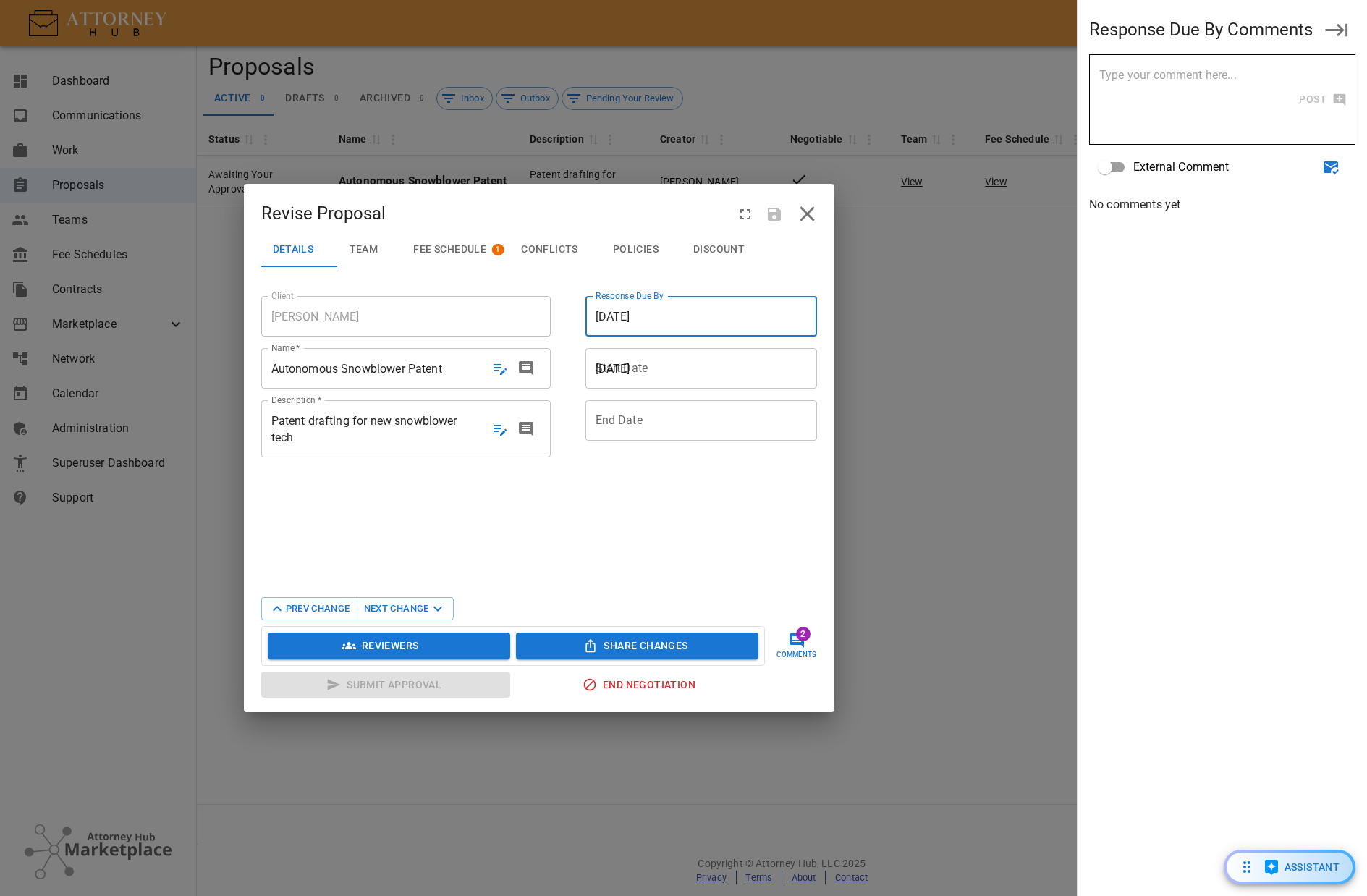
click at [703, 413] on div at bounding box center [712, 420] width 232 height 17
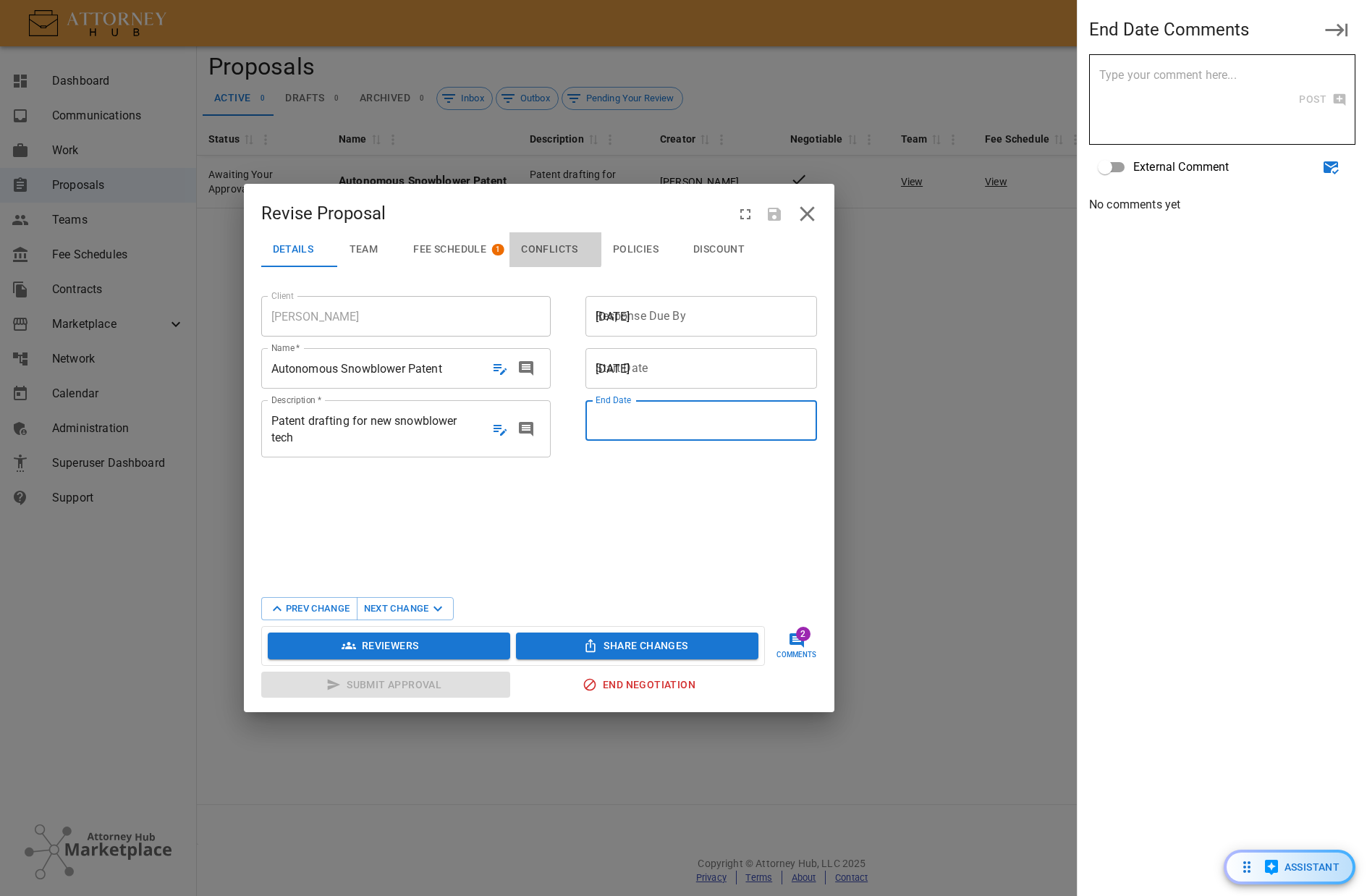
drag, startPoint x: 528, startPoint y: 241, endPoint x: 625, endPoint y: 226, distance: 98.2
click at [528, 241] on button "Conflicts" at bounding box center [556, 250] width 92 height 35
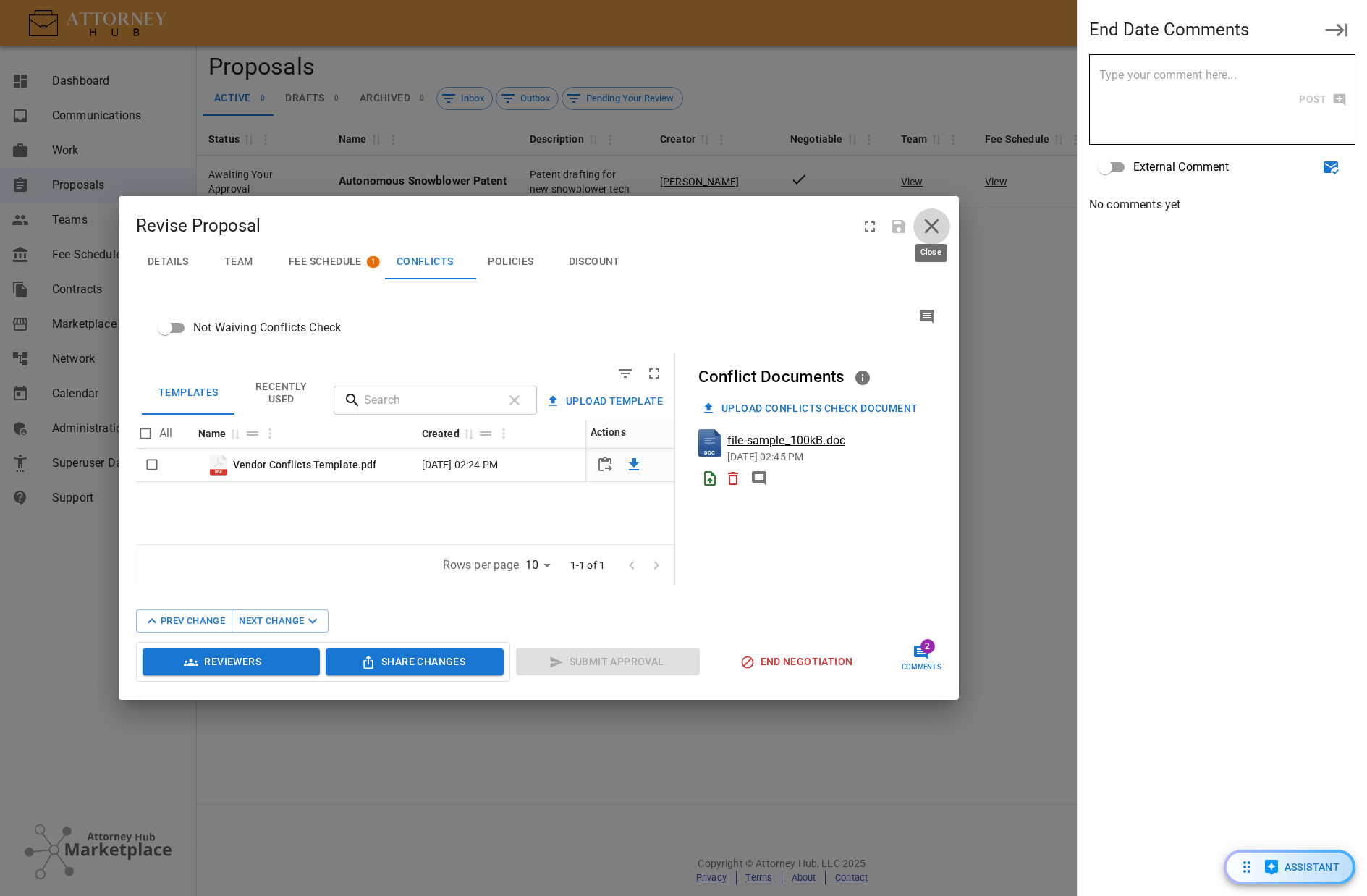
click at [944, 221] on icon "close" at bounding box center [932, 226] width 25 height 25
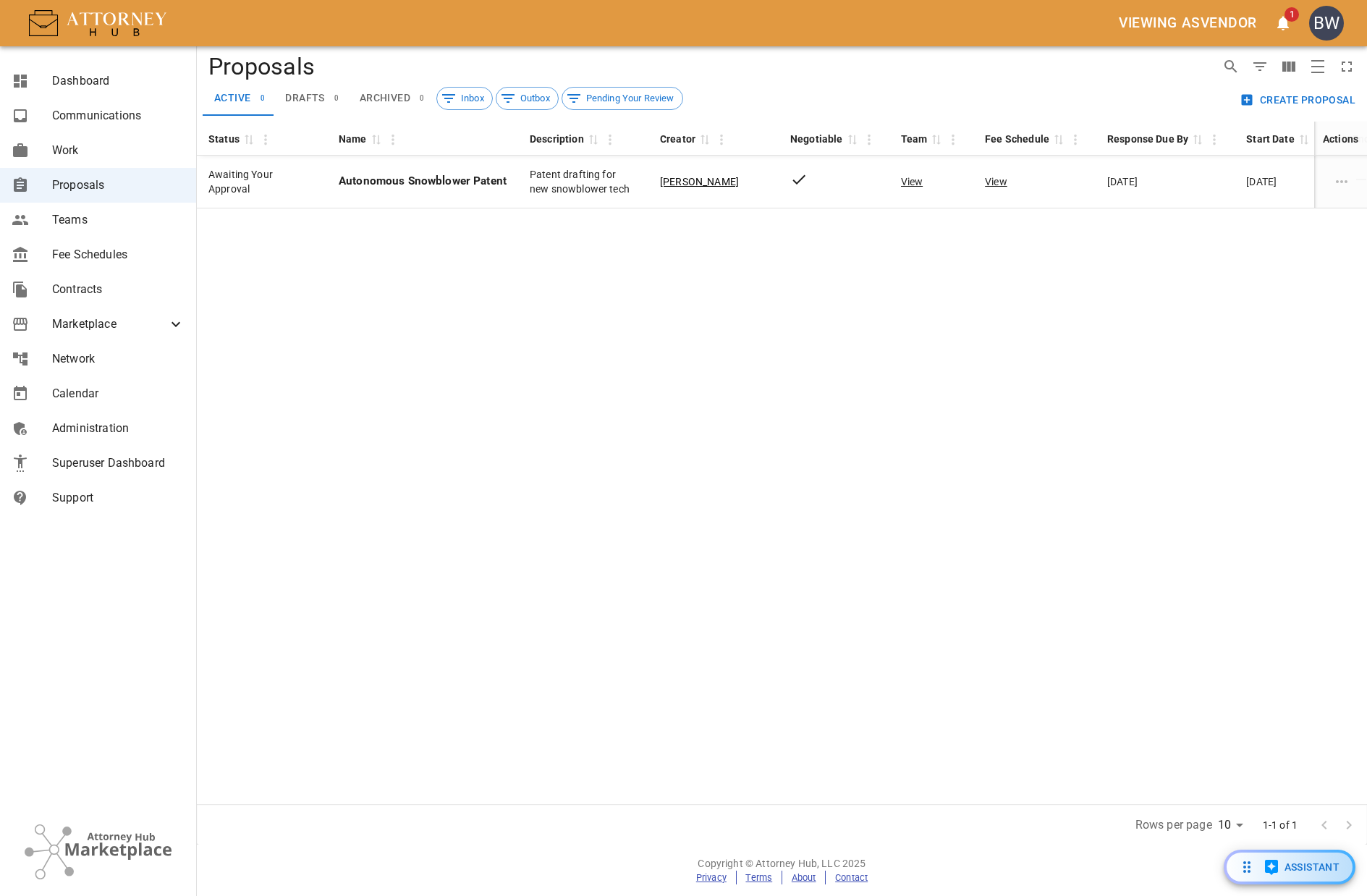
drag, startPoint x: 926, startPoint y: 317, endPoint x: 613, endPoint y: 254, distance: 319.3
click at [914, 313] on div "Status 0 Name 0 Description 0 Creator 0 Negotiable 0 Team 0 Fee Schedule 0 Resp…" at bounding box center [782, 463] width 1171 height 682
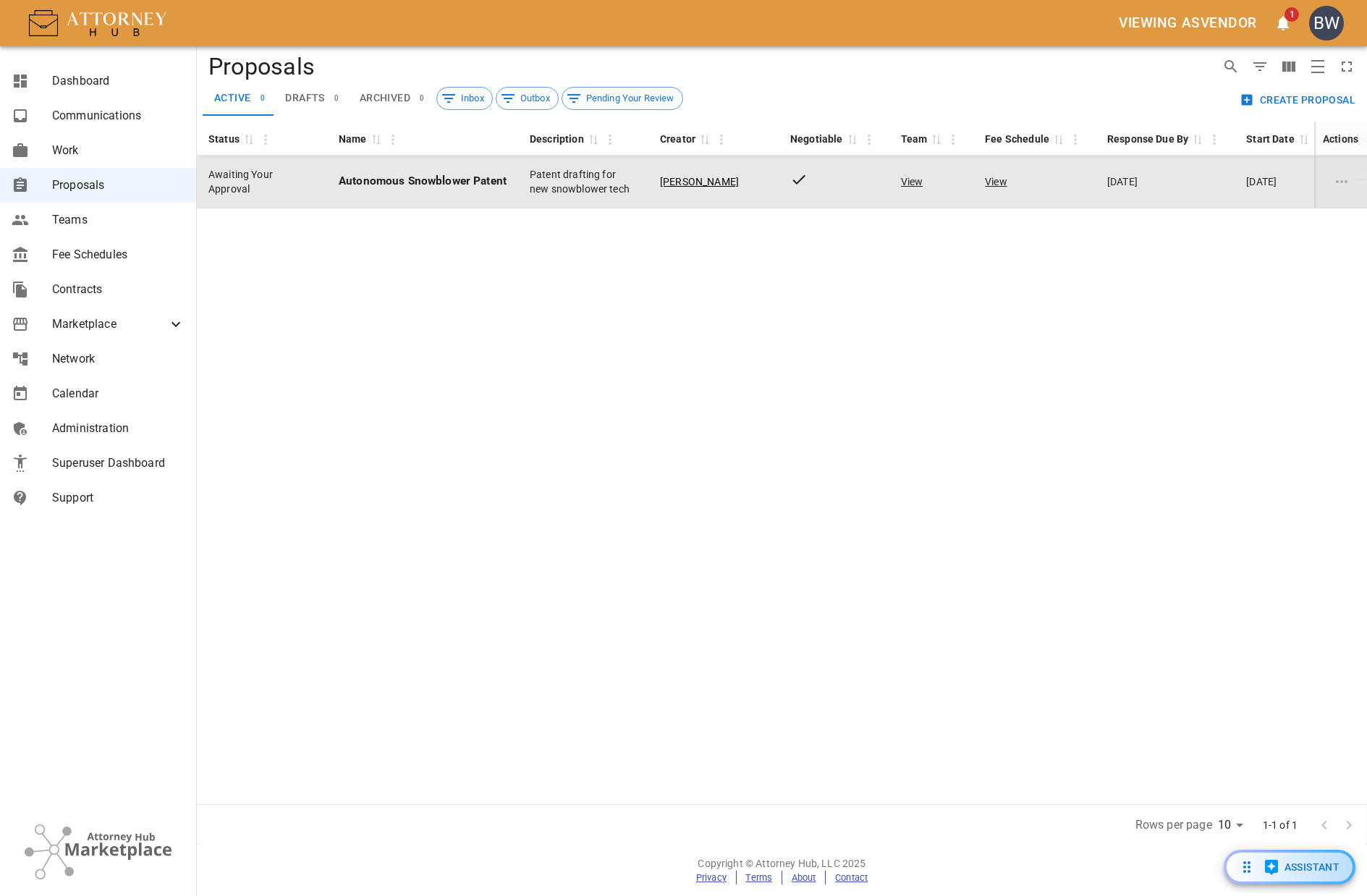
click at [520, 180] on td "Patent drafting for new snowblower tech" at bounding box center [583, 182] width 131 height 53
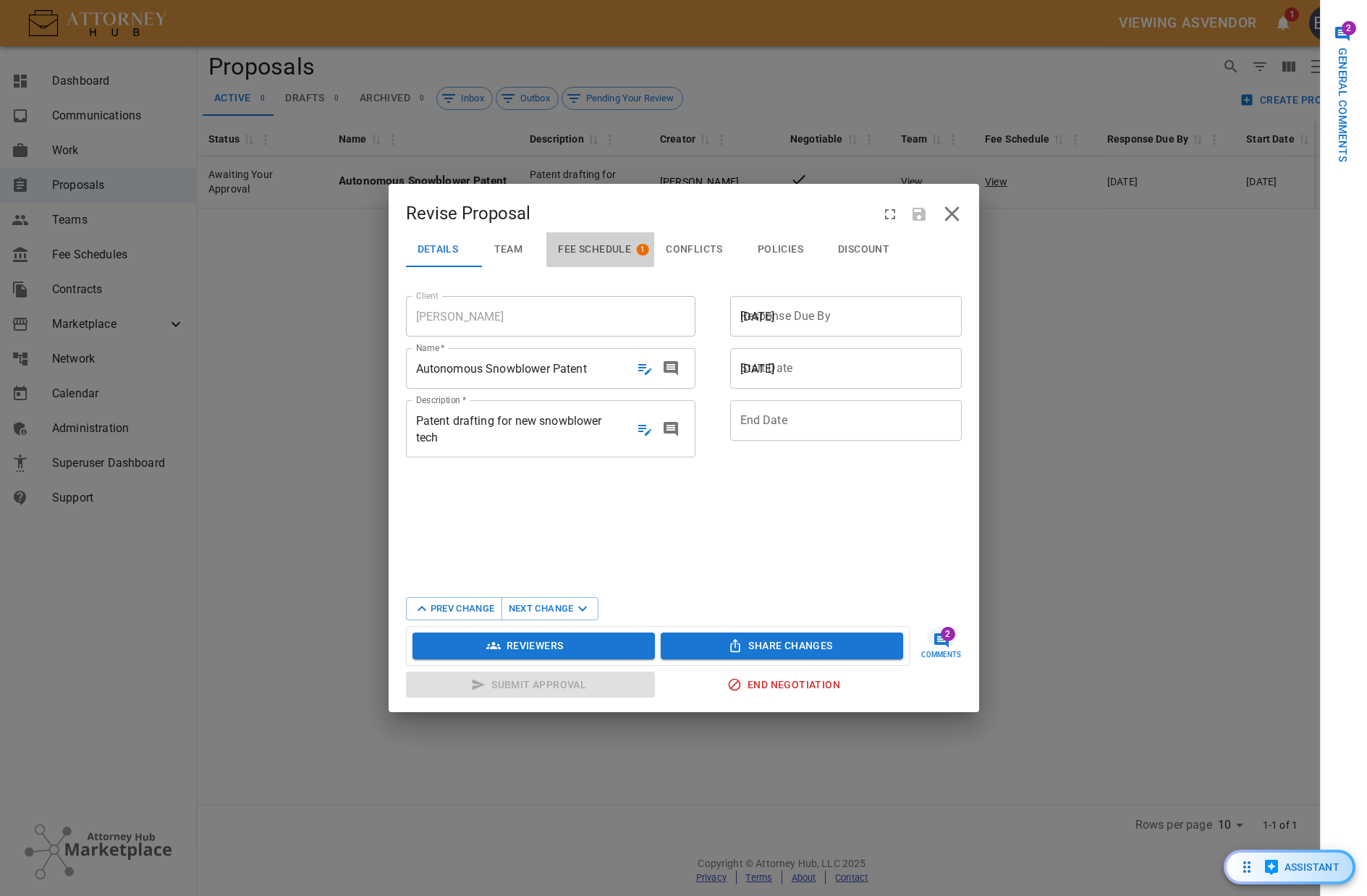
click at [572, 260] on button "Fee Schedule 1" at bounding box center [600, 250] width 108 height 35
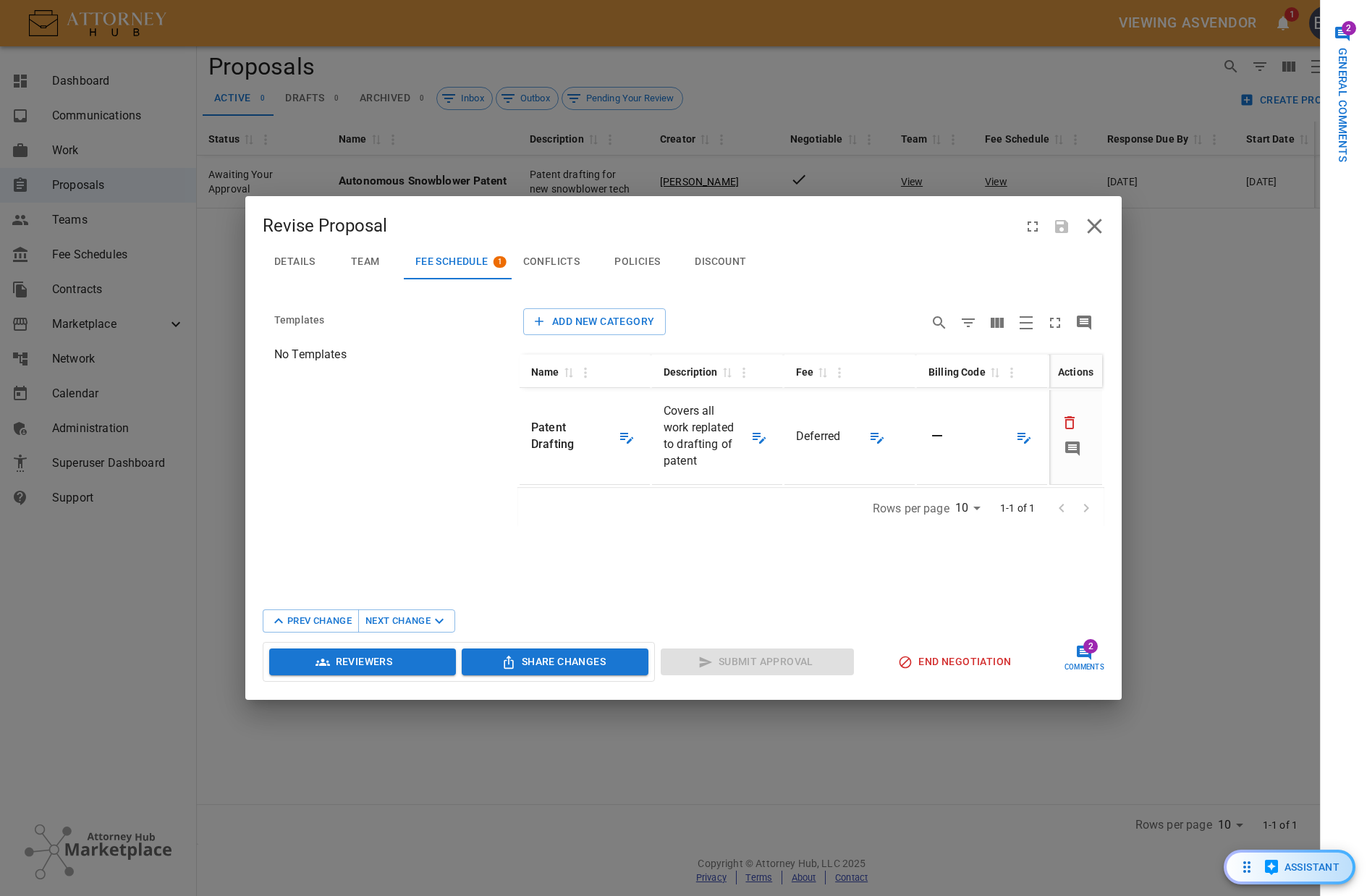
click at [824, 442] on span "Deferred" at bounding box center [818, 435] width 44 height 13
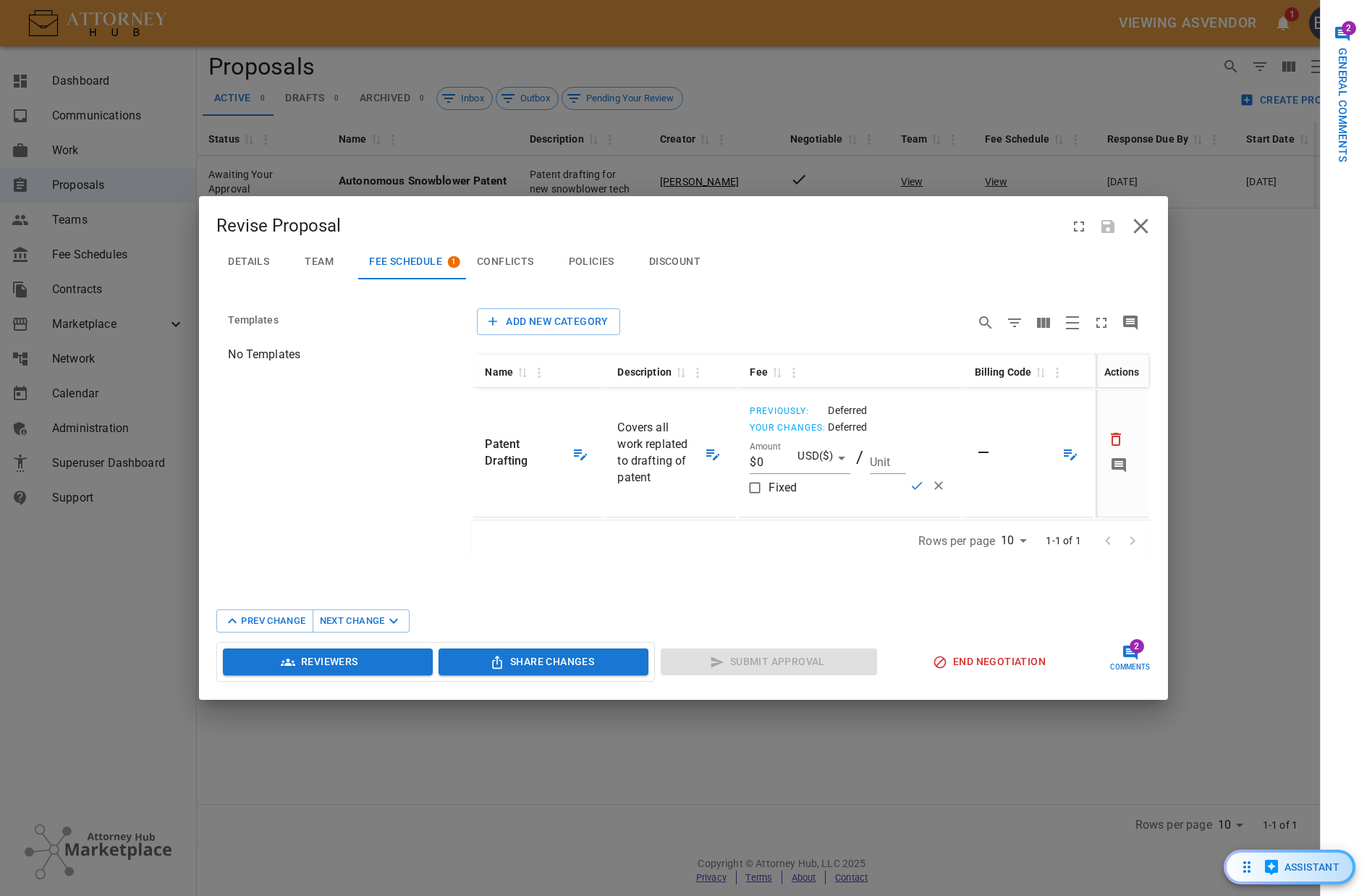
click at [766, 461] on input "$0" at bounding box center [773, 463] width 47 height 21
drag, startPoint x: 780, startPoint y: 463, endPoint x: 685, endPoint y: 432, distance: 99.9
click at [693, 437] on tr "Patent Drafting Patent Drafting Covers all work replated to drafting of patent …" at bounding box center [811, 454] width 674 height 127
type input "$350"
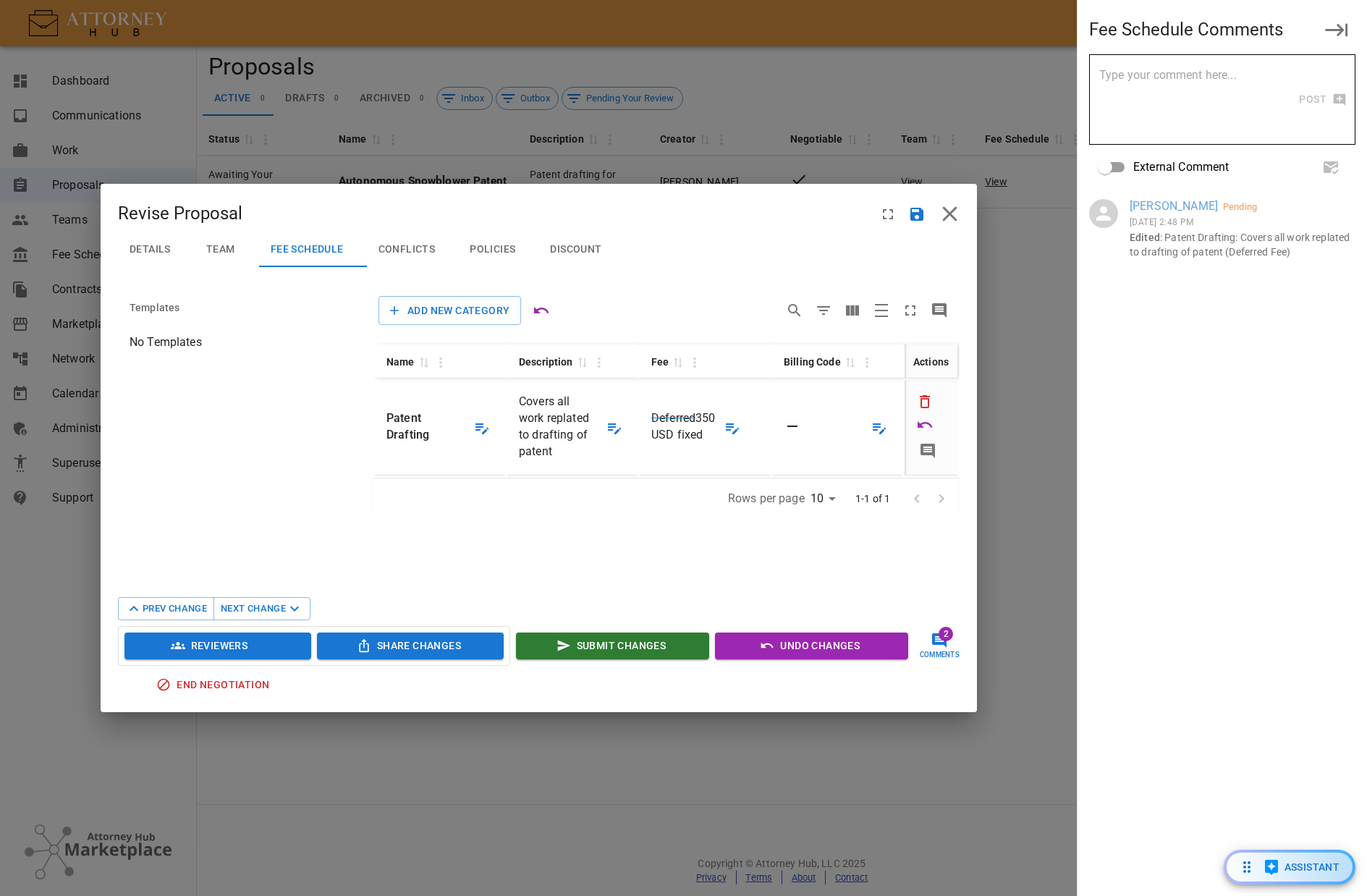
click at [1197, 109] on textarea at bounding box center [1198, 100] width 199 height 66
type textarea "Monsah"
click at [1322, 98] on button "Post" at bounding box center [1321, 100] width 47 height 27
click at [216, 252] on span "Team" at bounding box center [221, 249] width 29 height 13
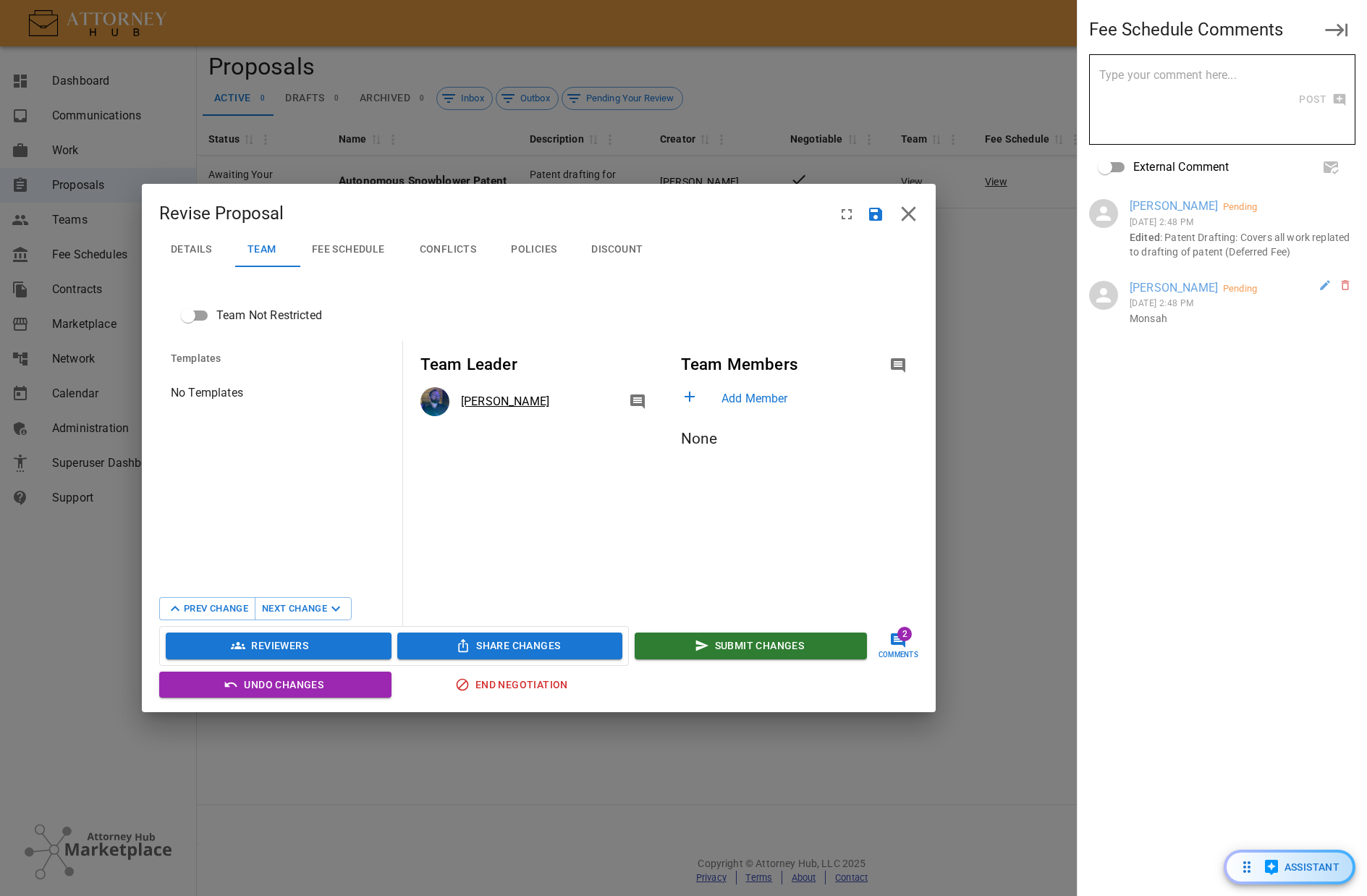
click at [207, 250] on span "Details" at bounding box center [192, 249] width 41 height 13
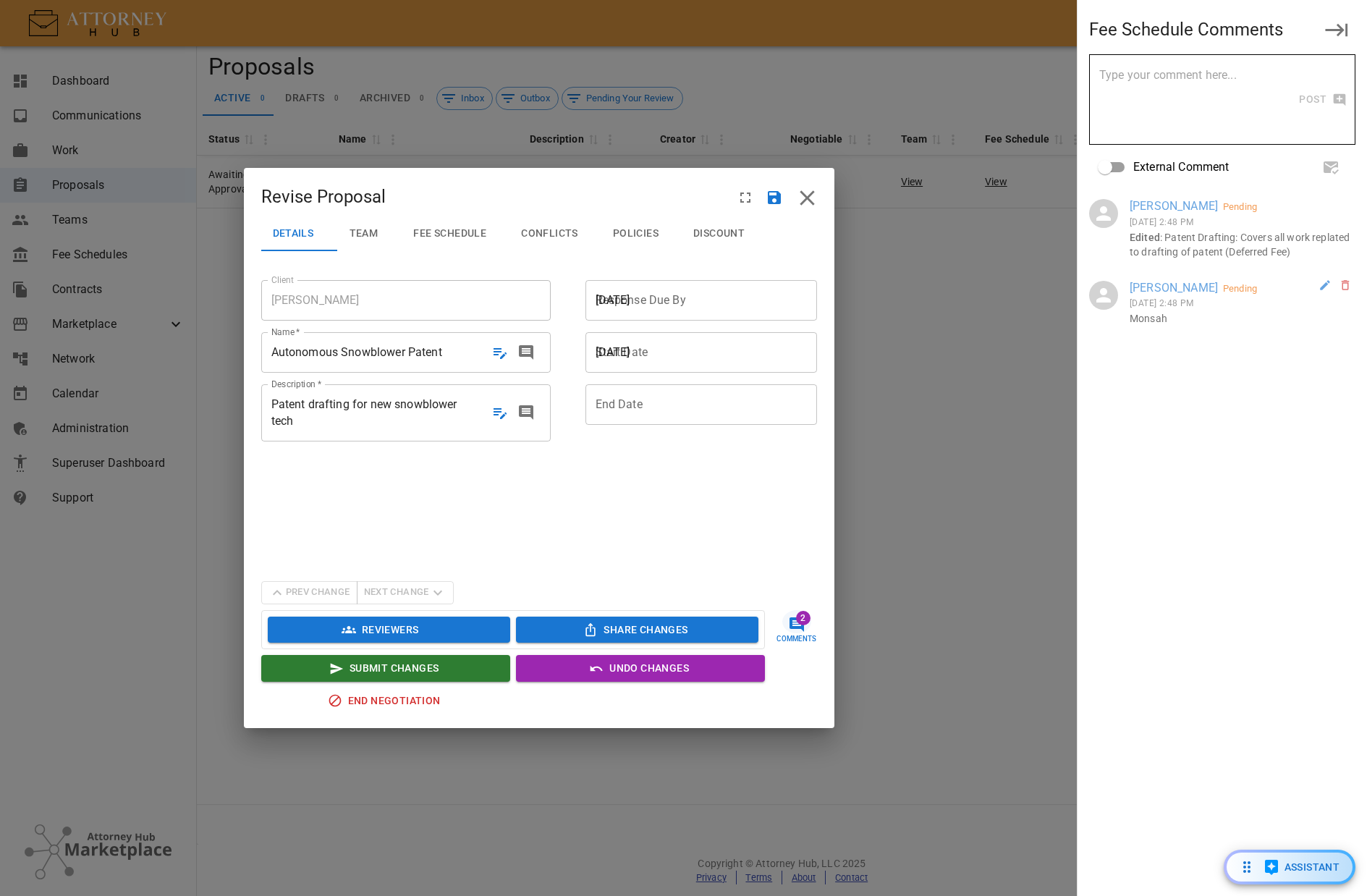
click at [674, 291] on span "[DATE]" at bounding box center [706, 299] width 220 height 17
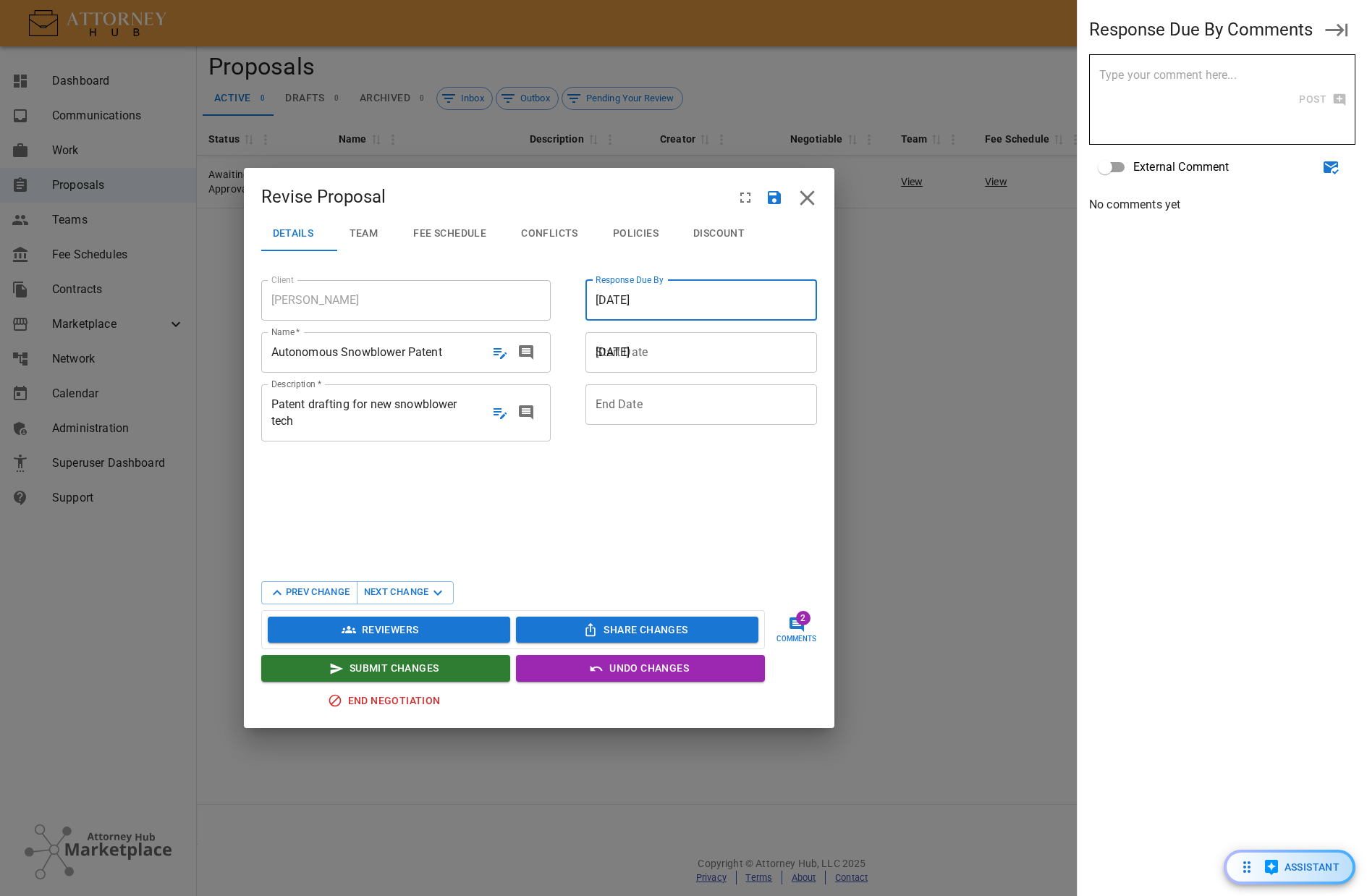
click at [680, 348] on span "[DATE]" at bounding box center [706, 351] width 220 height 17
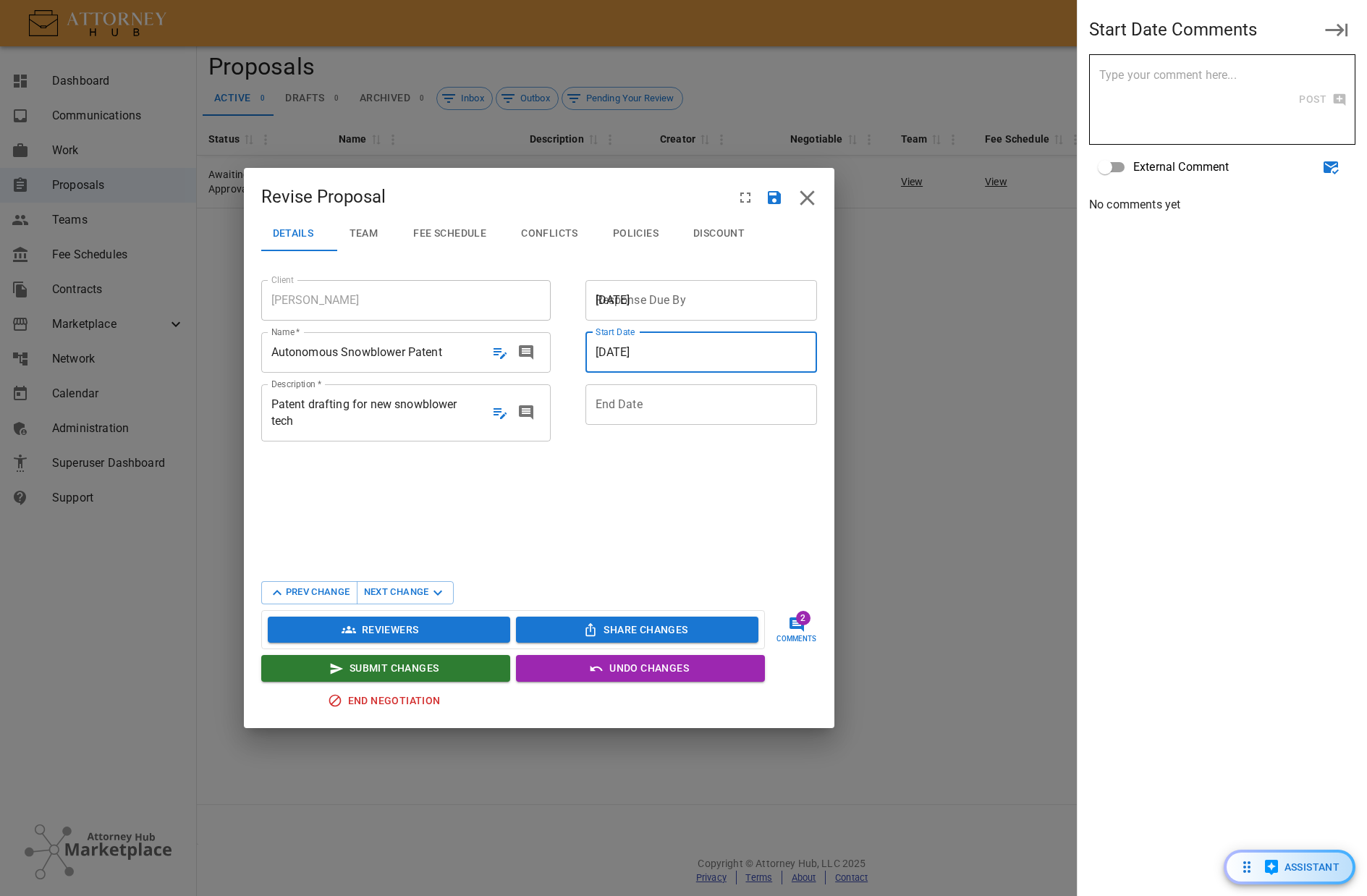
click at [616, 351] on span "[DATE]" at bounding box center [613, 351] width 35 height 13
click at [731, 351] on span "[DATE]" at bounding box center [706, 351] width 220 height 17
drag, startPoint x: 590, startPoint y: 349, endPoint x: 604, endPoint y: 353, distance: 14.6
click at [592, 349] on div "[DATE]" at bounding box center [706, 352] width 241 height 40
click at [614, 351] on span "[DATE]" at bounding box center [613, 351] width 35 height 13
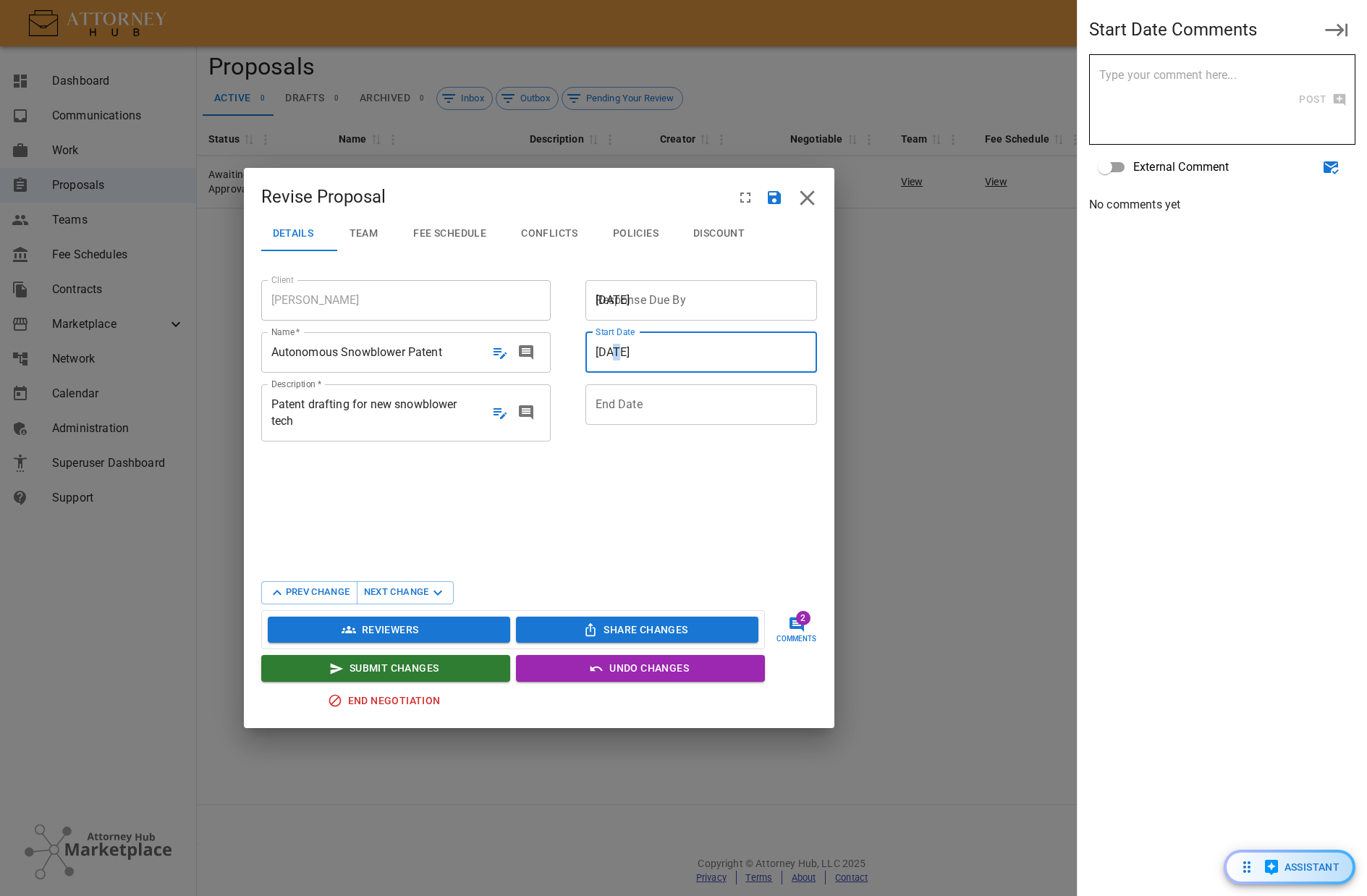
click at [617, 347] on span "[DATE]" at bounding box center [613, 351] width 35 height 13
click at [613, 402] on div at bounding box center [712, 404] width 232 height 17
click at [620, 350] on span "[DATE]" at bounding box center [613, 351] width 35 height 13
click at [630, 351] on span "[DATE]" at bounding box center [613, 351] width 35 height 13
drag, startPoint x: 609, startPoint y: 423, endPoint x: 609, endPoint y: 415, distance: 8.0
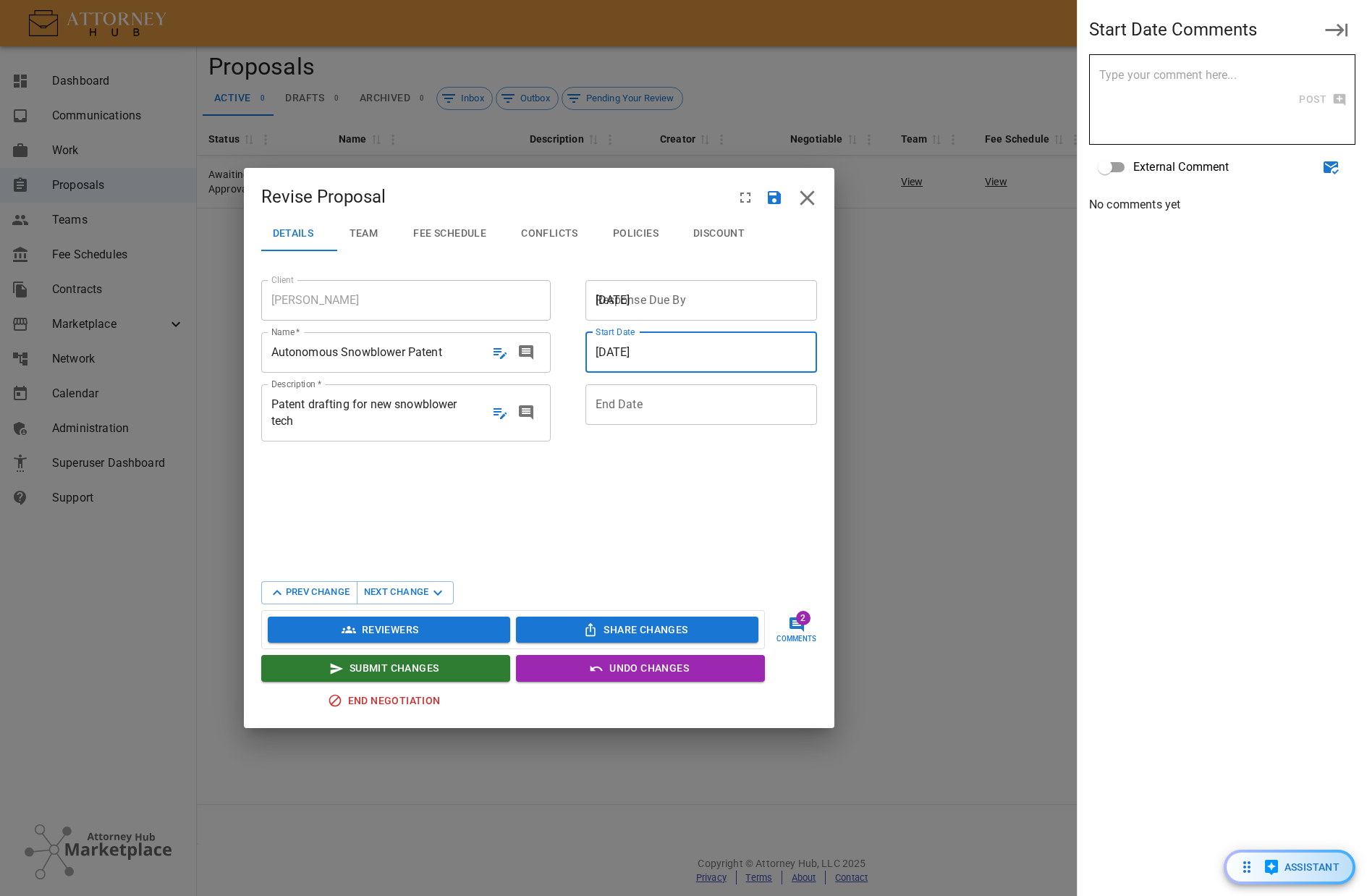
click at [609, 419] on div at bounding box center [706, 404] width 241 height 40
click at [613, 360] on span "[DATE]" at bounding box center [706, 351] width 220 height 17
click at [628, 299] on span "[DATE]" at bounding box center [613, 299] width 35 height 13
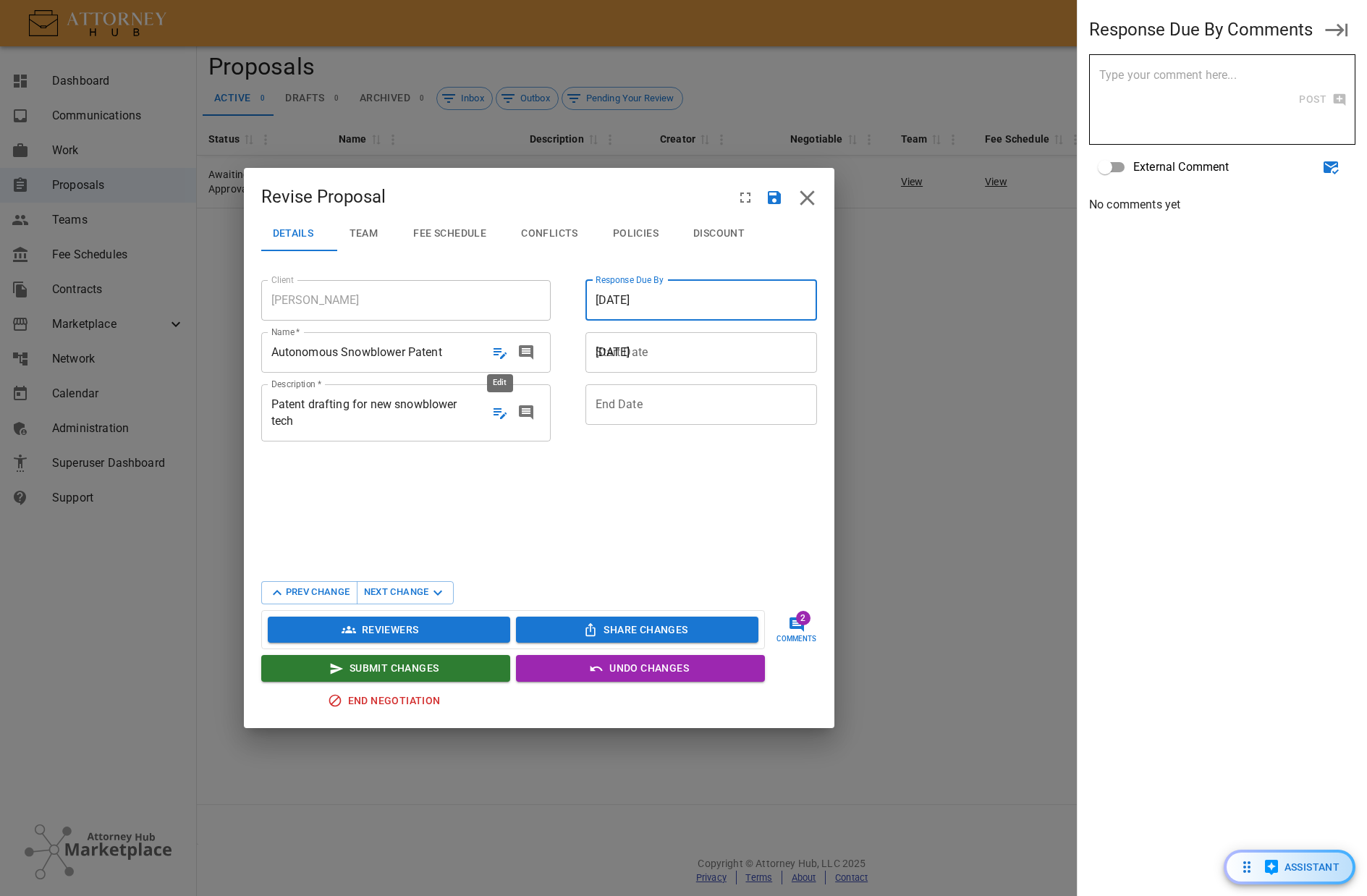
click at [408, 352] on span "Autonomous Snowblower Patent" at bounding box center [357, 351] width 171 height 13
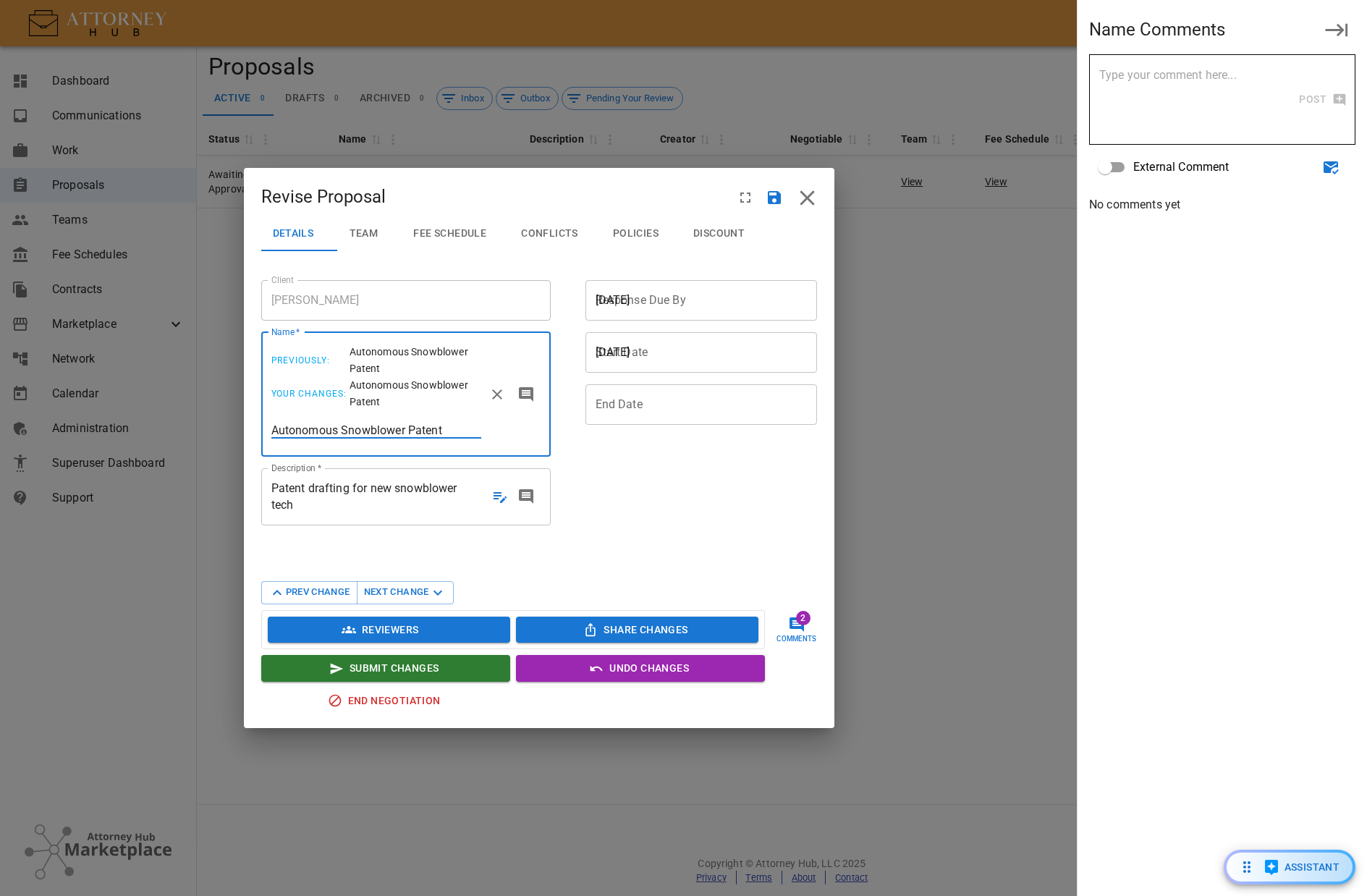
click at [697, 283] on div "[DATE]" at bounding box center [706, 300] width 241 height 40
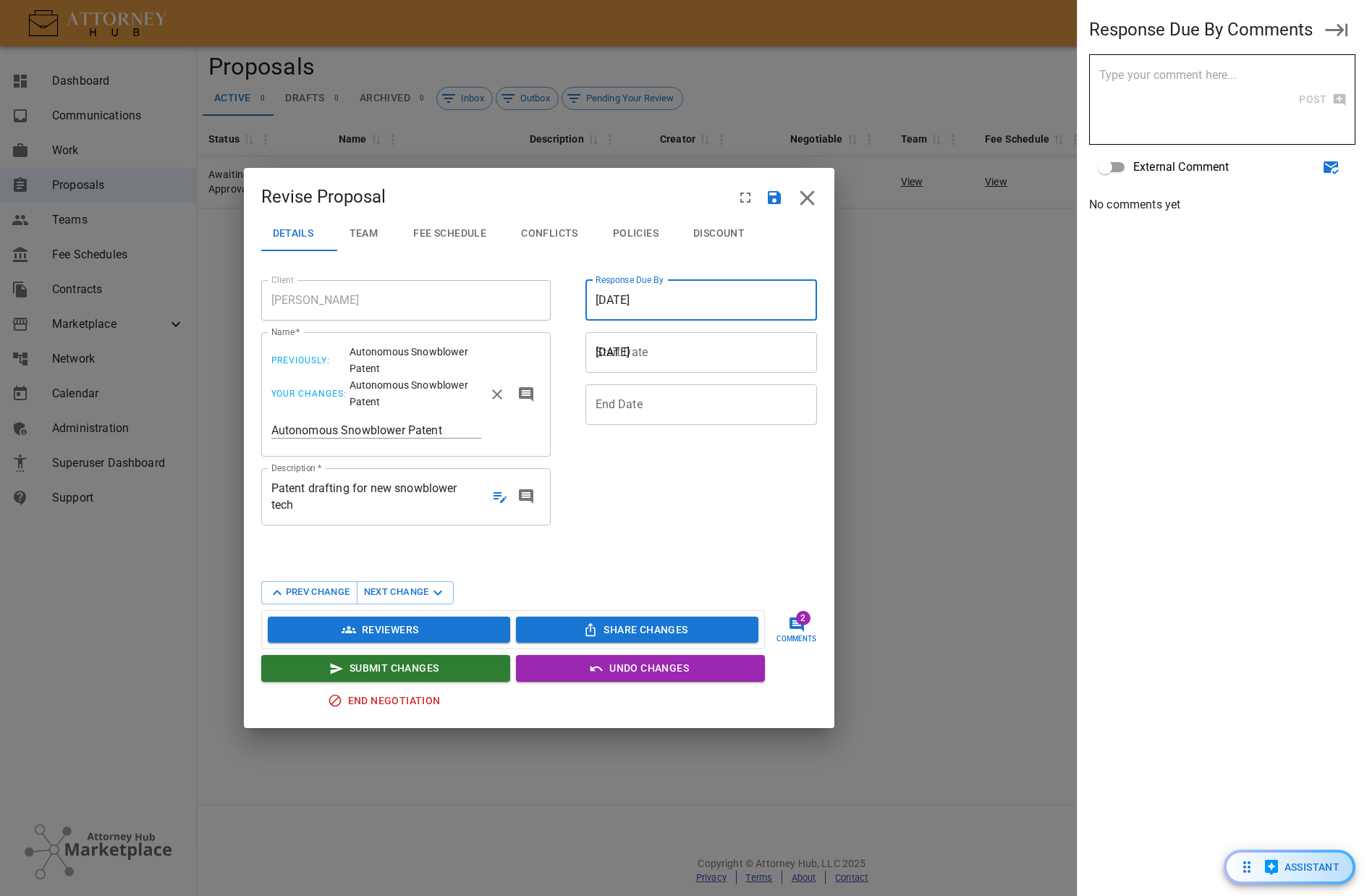
click at [668, 350] on span "[DATE]" at bounding box center [706, 351] width 220 height 17
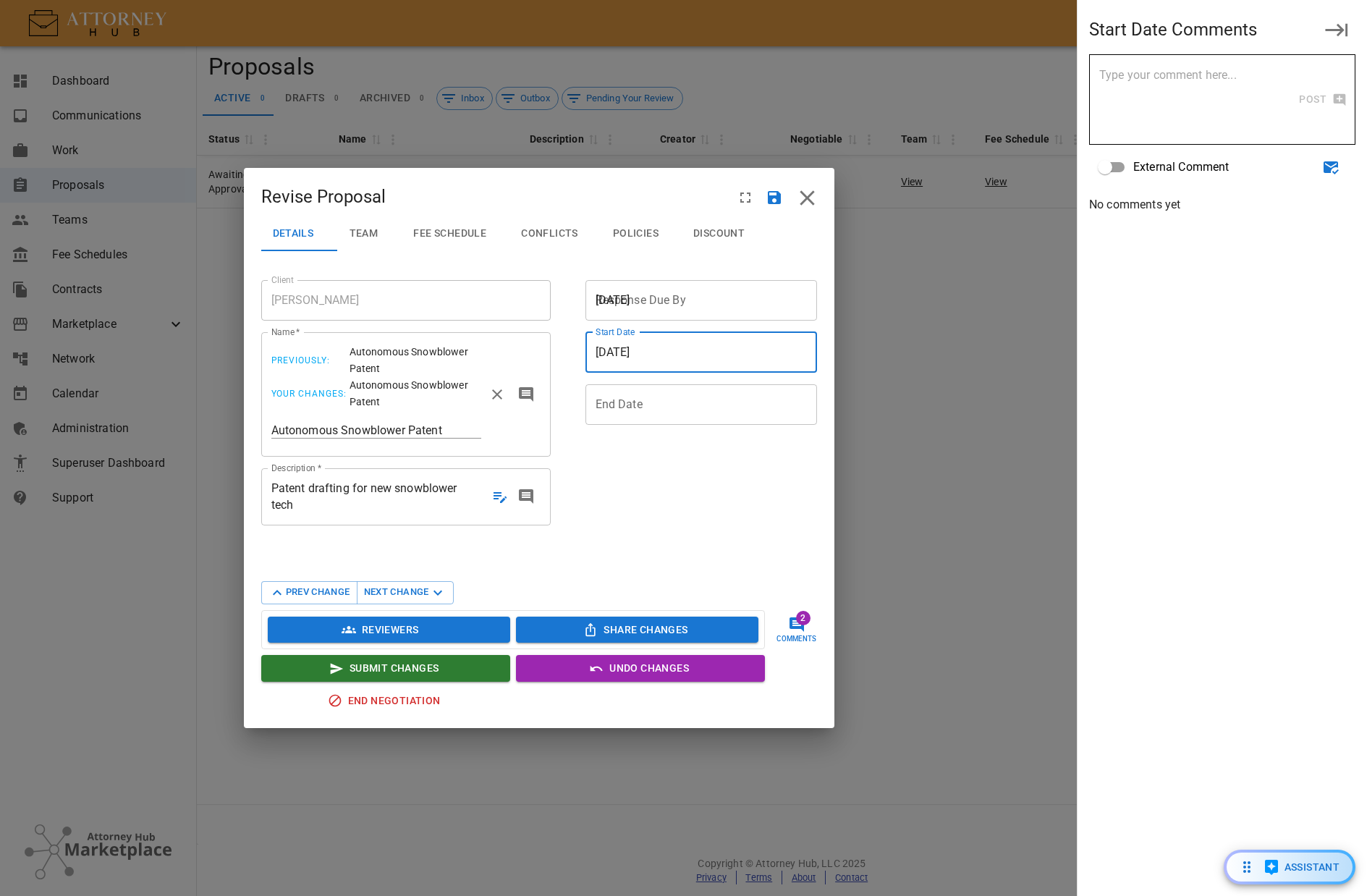
click at [645, 412] on div at bounding box center [712, 404] width 232 height 17
drag, startPoint x: 662, startPoint y: 361, endPoint x: 665, endPoint y: 342, distance: 19.2
click at [662, 359] on div "[DATE]" at bounding box center [706, 352] width 241 height 40
click at [663, 298] on span "[DATE]" at bounding box center [706, 299] width 220 height 17
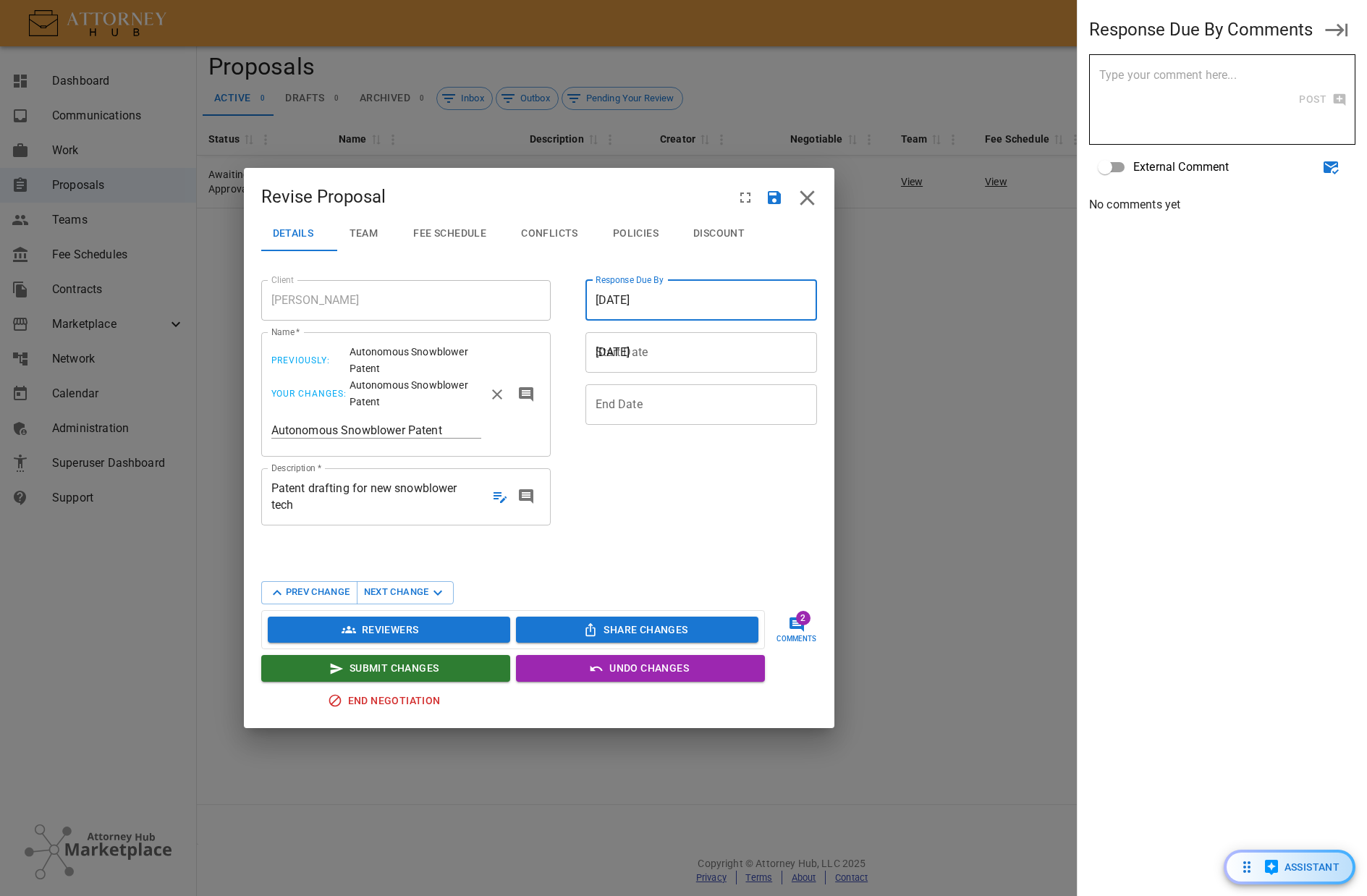
click at [651, 401] on div at bounding box center [712, 404] width 232 height 17
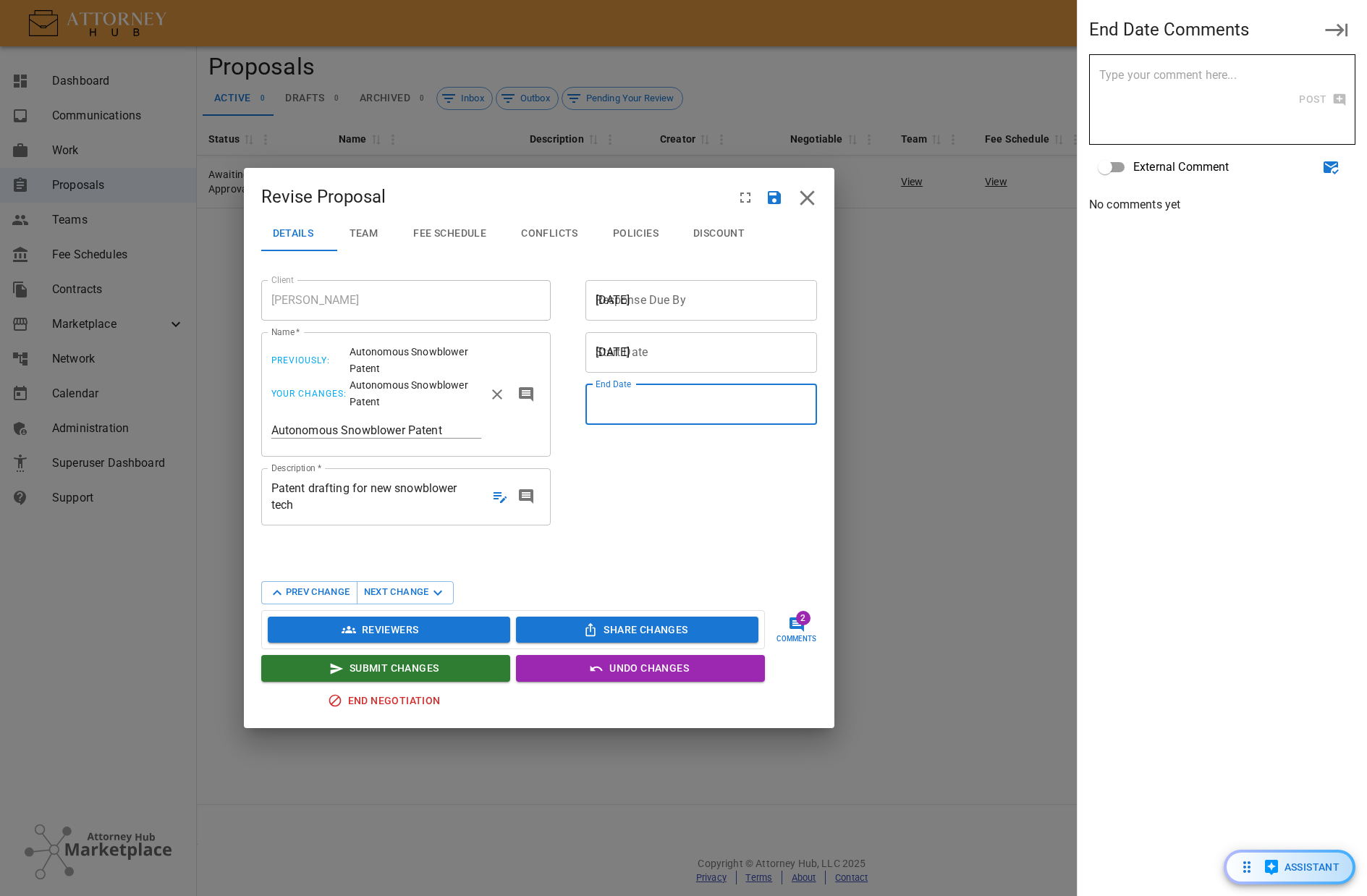
click at [681, 351] on span "[DATE]" at bounding box center [706, 351] width 220 height 17
click at [628, 334] on div "Start Date [DATE] Start Date" at bounding box center [701, 352] width 232 height 40
click at [630, 338] on label "Start Date" at bounding box center [615, 332] width 39 height 13
click at [633, 286] on div "[DATE]" at bounding box center [706, 300] width 241 height 40
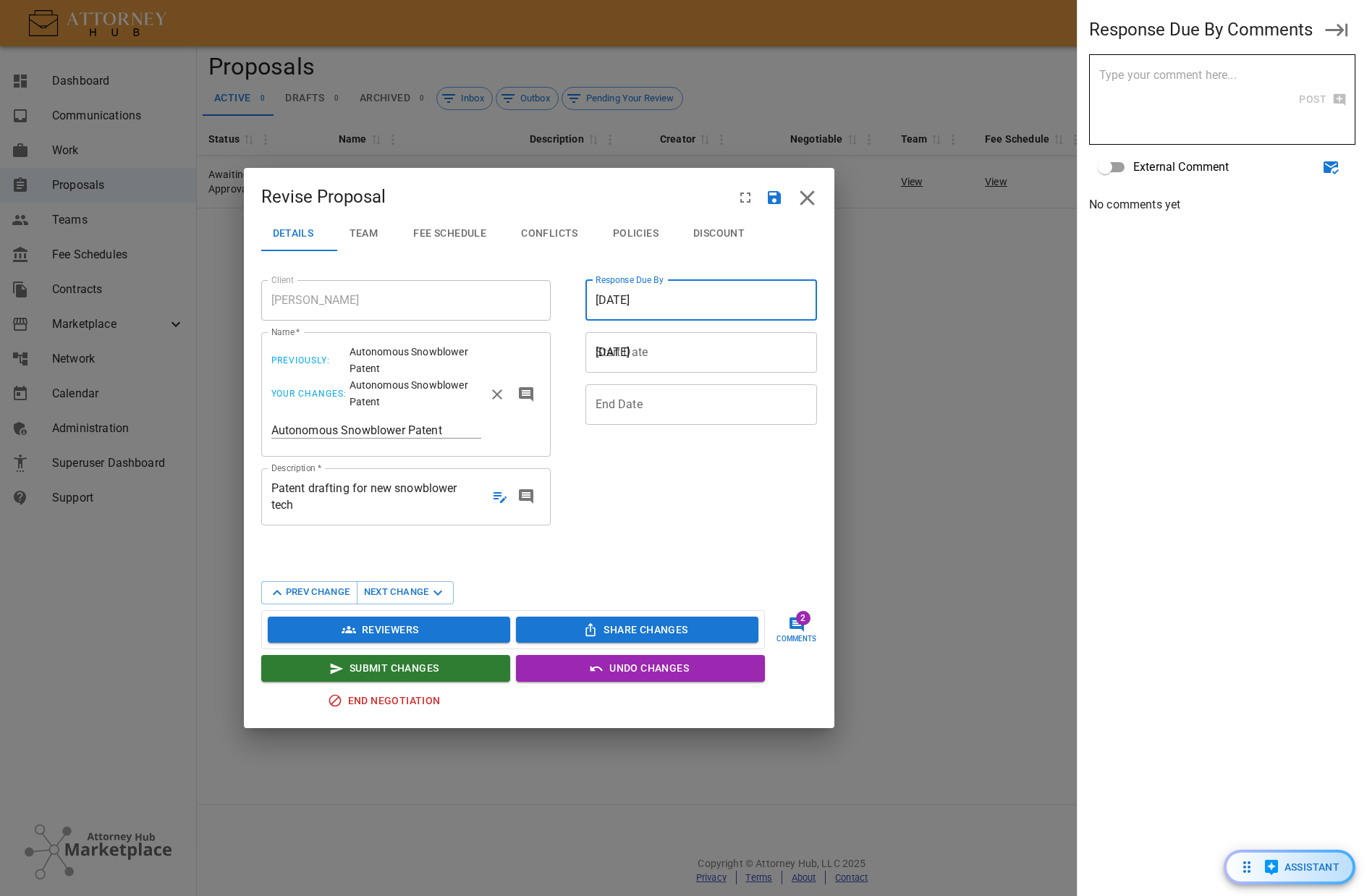
click at [615, 304] on span "[DATE]" at bounding box center [613, 299] width 35 height 13
click at [616, 303] on span "[DATE]" at bounding box center [613, 299] width 35 height 13
click at [616, 302] on span "[DATE]" at bounding box center [613, 299] width 35 height 13
click at [392, 593] on button "Next Change" at bounding box center [405, 592] width 97 height 23
click at [305, 587] on div "Prev Change Next Change" at bounding box center [357, 592] width 192 height 23
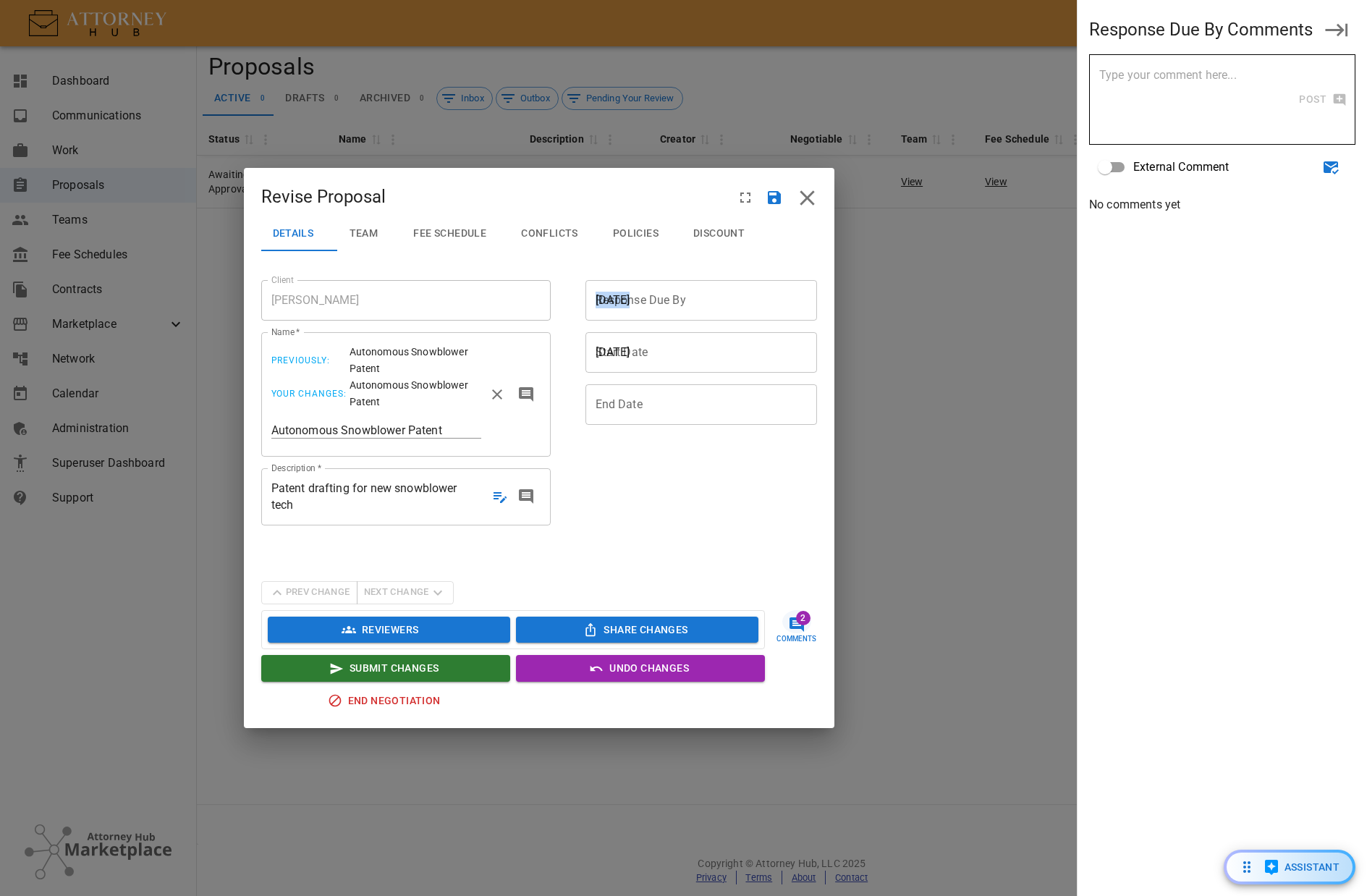
click at [378, 594] on div "Prev Change Next Change" at bounding box center [357, 592] width 192 height 23
click at [303, 590] on div "Prev Change Next Change" at bounding box center [357, 592] width 192 height 23
click at [400, 590] on div "Prev Change Next Change" at bounding box center [357, 592] width 192 height 23
click at [317, 589] on div "Prev Change Next Change" at bounding box center [357, 592] width 192 height 23
click at [393, 590] on div "Prev Change Next Change" at bounding box center [357, 592] width 192 height 23
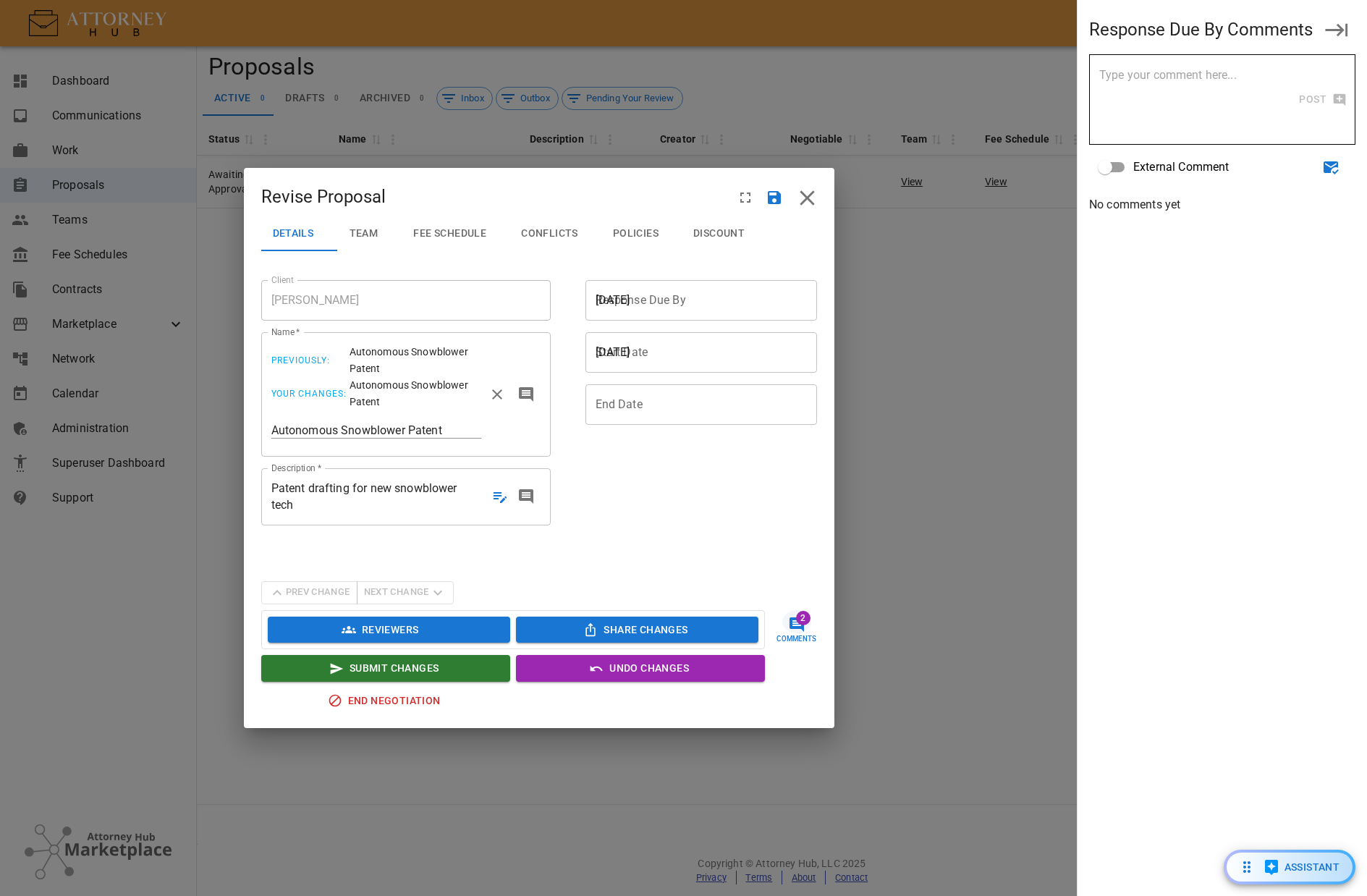
drag, startPoint x: 365, startPoint y: 577, endPoint x: 317, endPoint y: 564, distance: 49.7
click at [364, 577] on div "Details Team Fee Schedule Conflicts Policies Discount Client [PERSON_NAME] Clie…" at bounding box center [539, 472] width 590 height 512
click at [374, 224] on button "Team" at bounding box center [369, 233] width 65 height 35
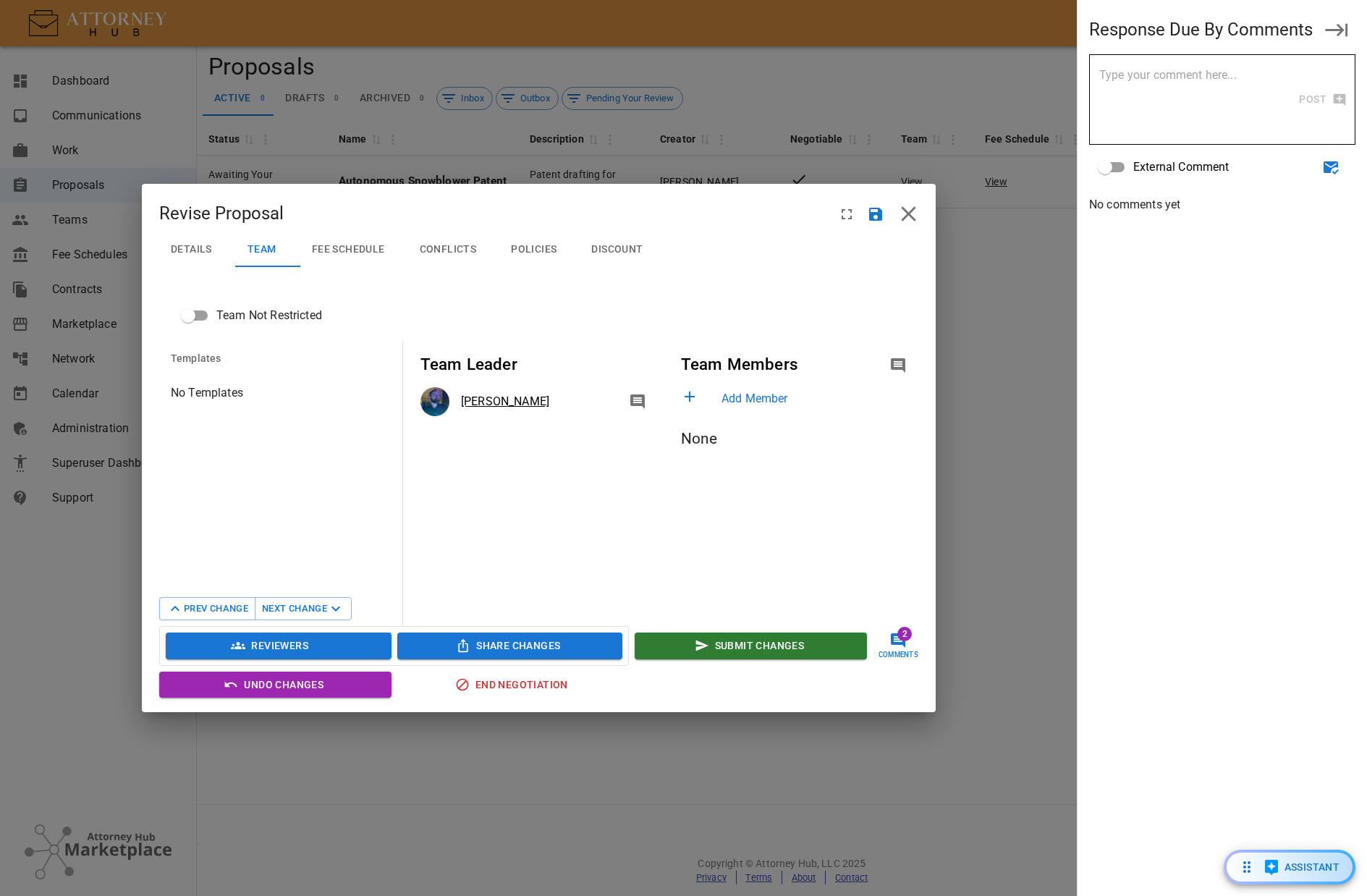
click at [458, 250] on span "Conflicts" at bounding box center [448, 249] width 57 height 13
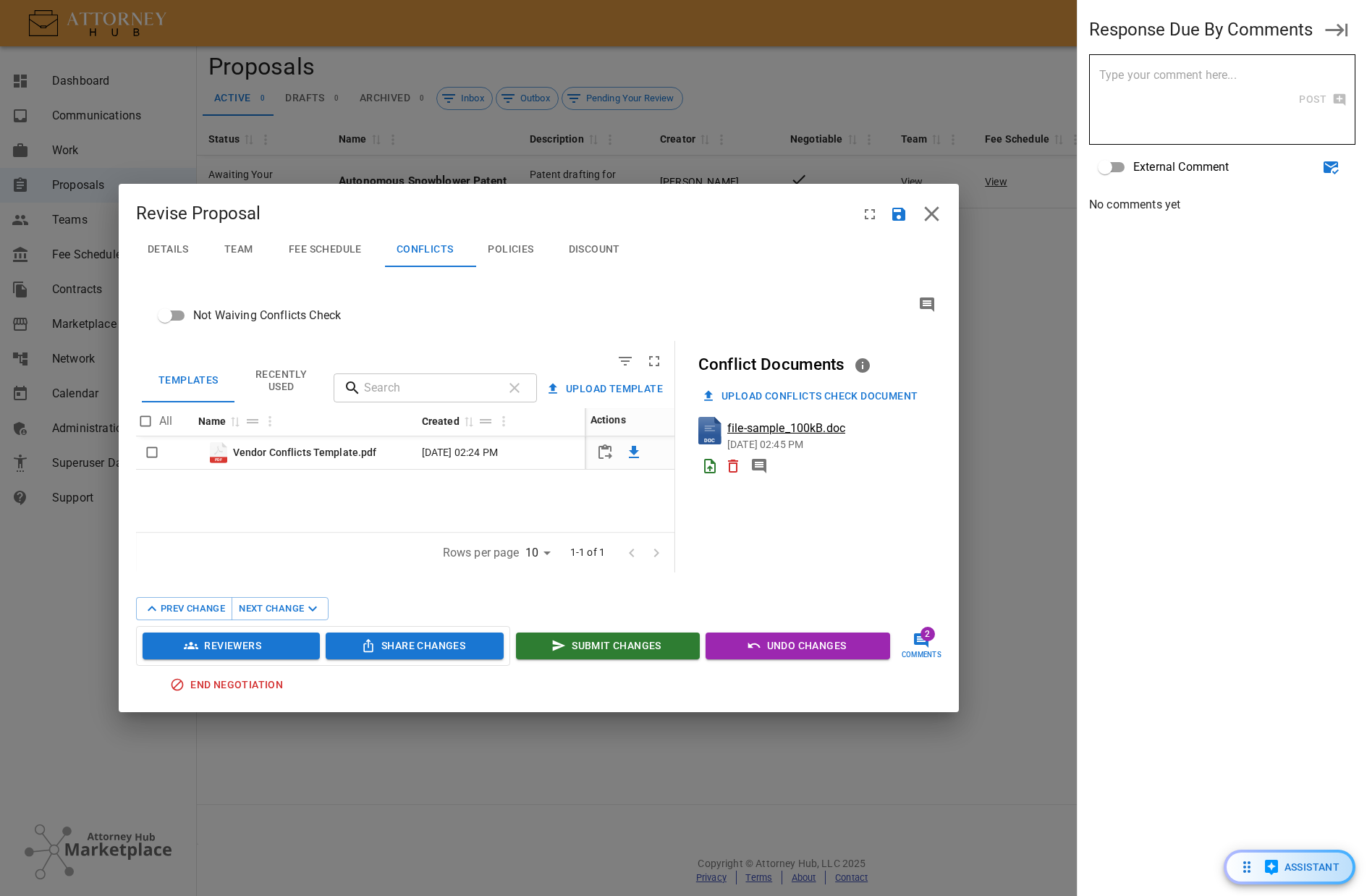
click at [177, 268] on section "Details Team Fee Schedule Conflicts Policies Discount" at bounding box center [539, 252] width 806 height 40
click at [169, 248] on span "Details" at bounding box center [169, 249] width 41 height 13
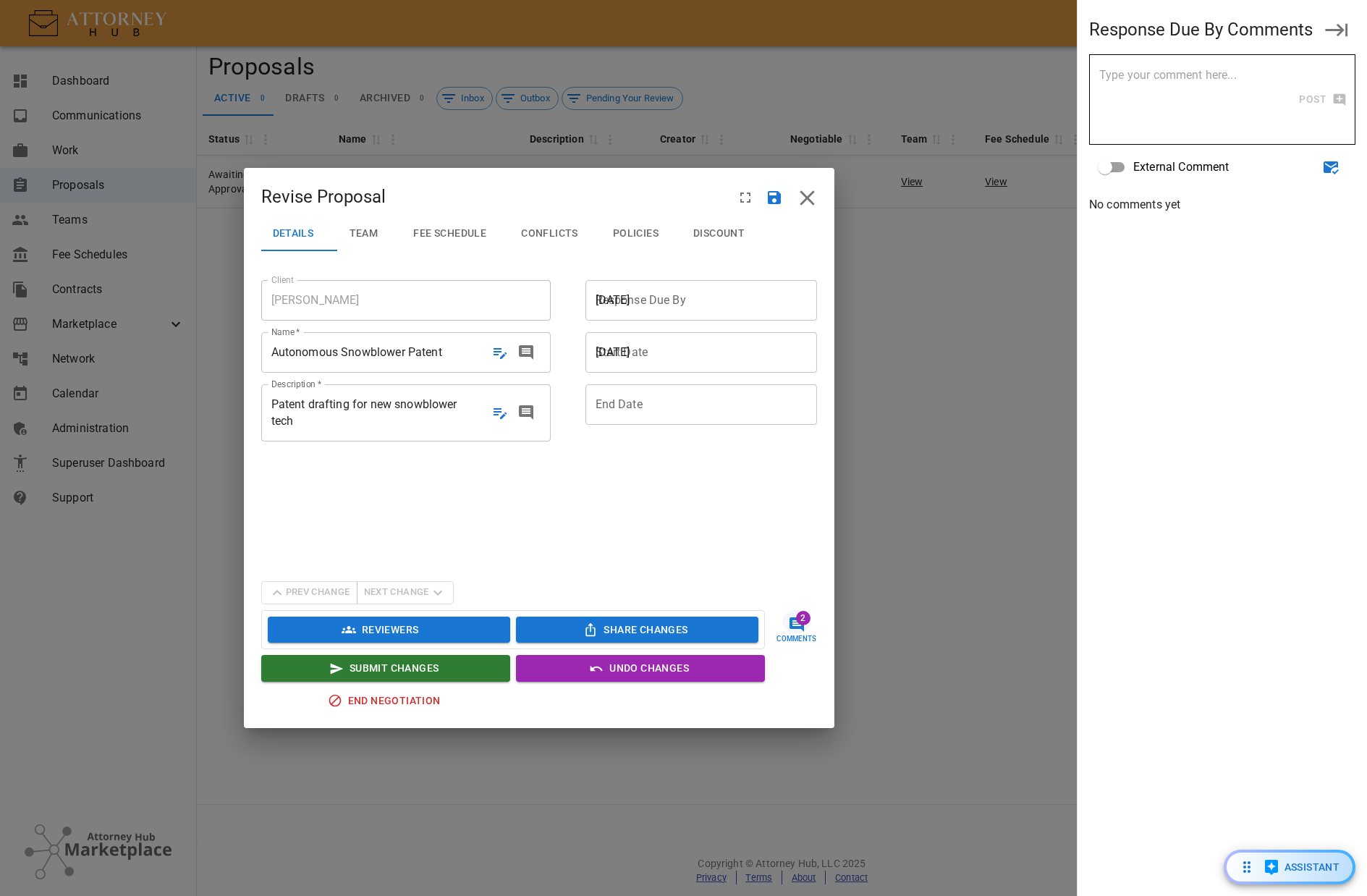
click at [442, 235] on span "Fee Schedule" at bounding box center [450, 233] width 73 height 13
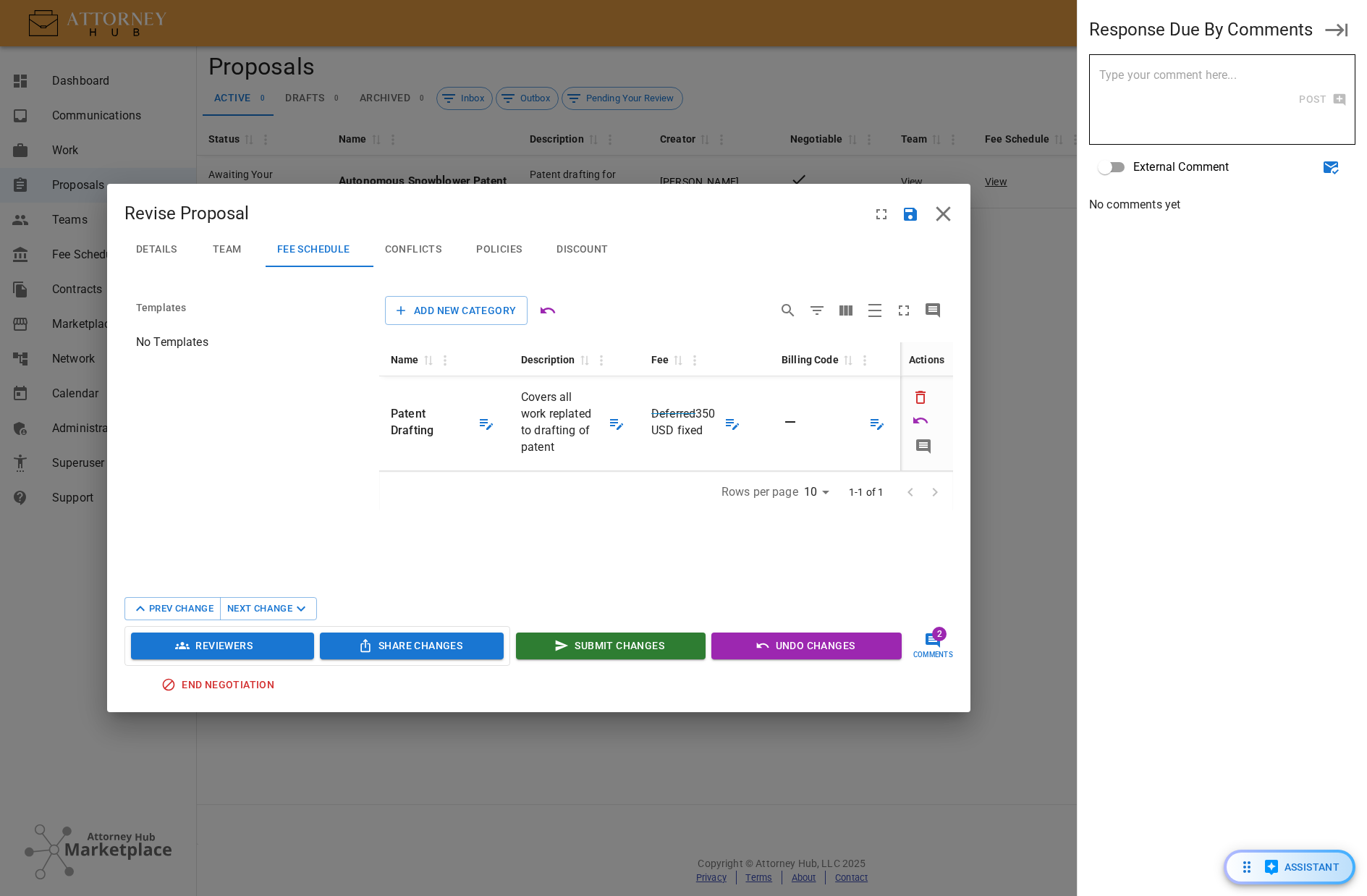
click at [163, 240] on button "Details" at bounding box center [162, 250] width 76 height 35
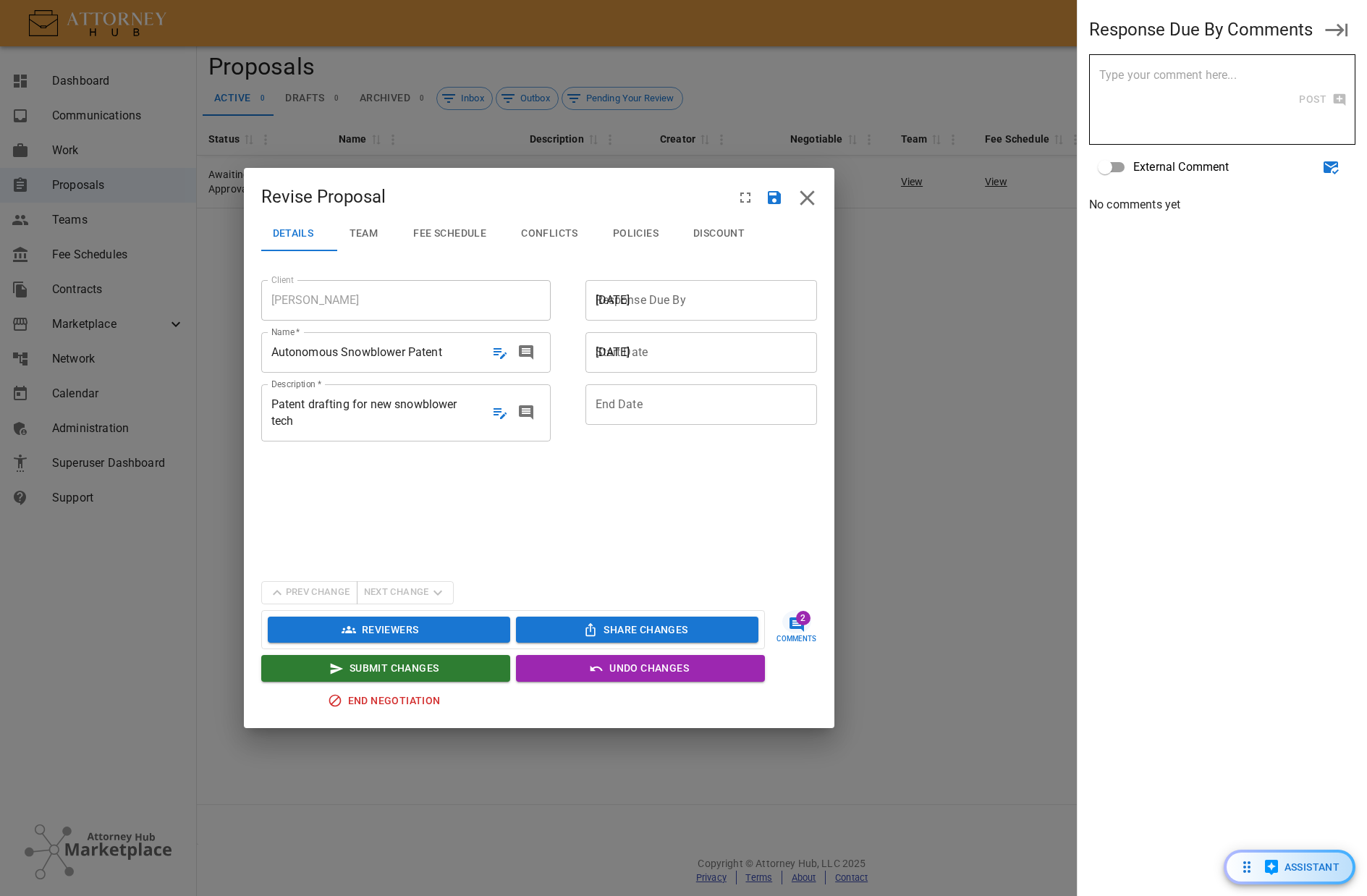
click at [392, 405] on span "Patent drafting for new snowblower tech" at bounding box center [364, 412] width 186 height 30
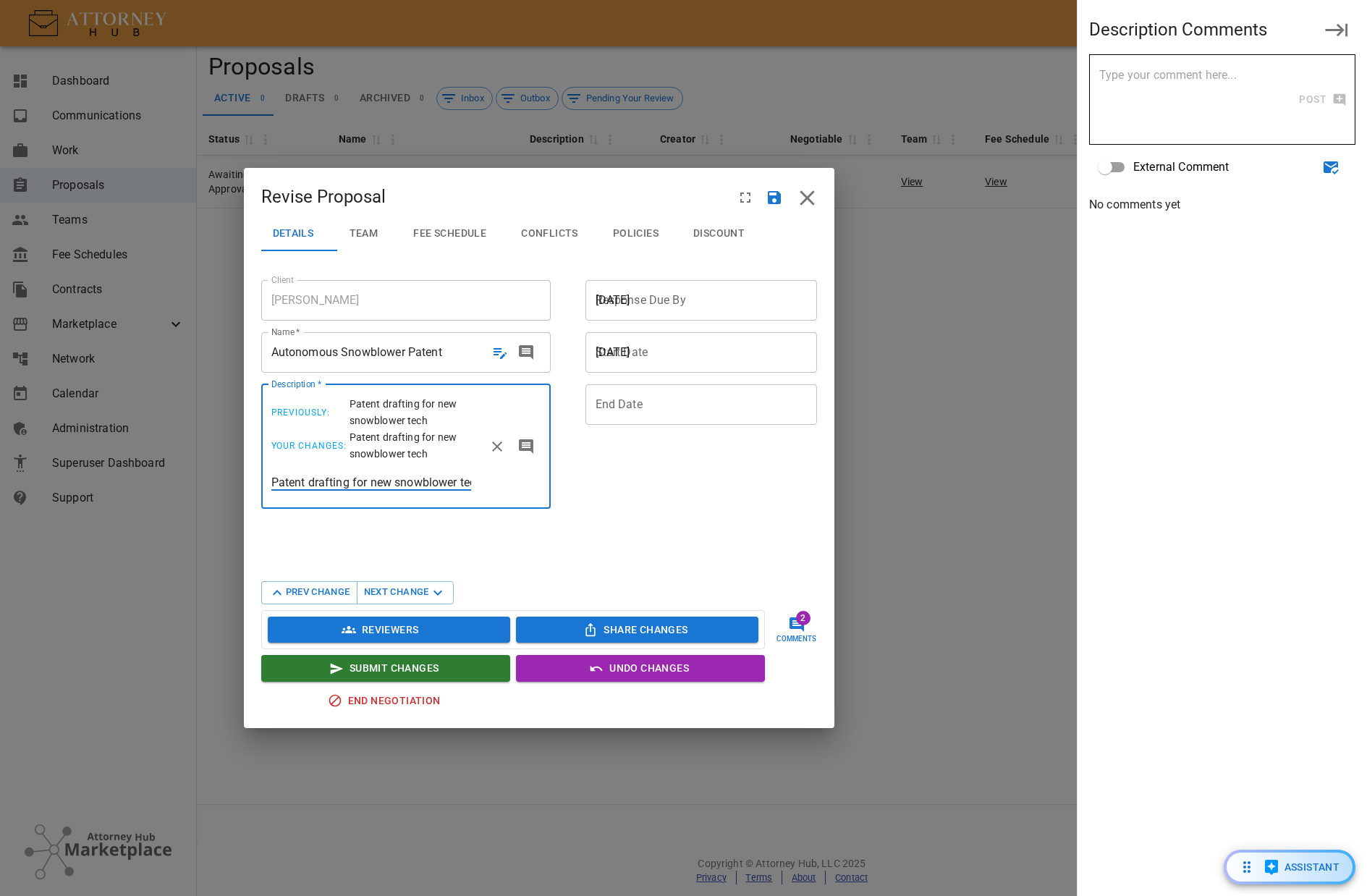
drag, startPoint x: 439, startPoint y: 480, endPoint x: 252, endPoint y: 469, distance: 187.3
click at [253, 469] on div "Details Team Fee Schedule Conflicts Policies Discount Client [PERSON_NAME] Clie…" at bounding box center [539, 472] width 590 height 512
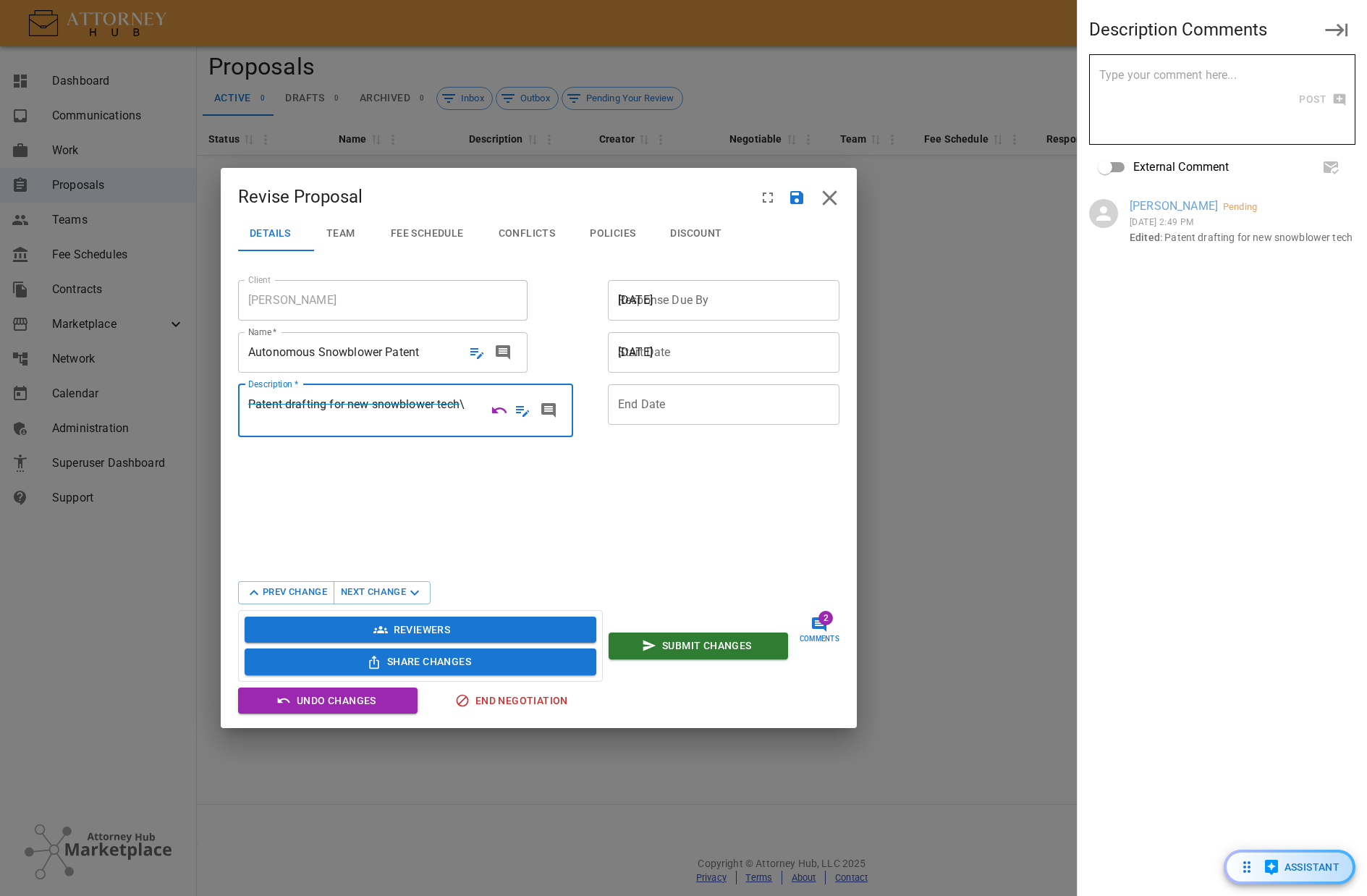
scroll to position [0, 7]
click at [368, 602] on button "Next Change" at bounding box center [382, 592] width 97 height 23
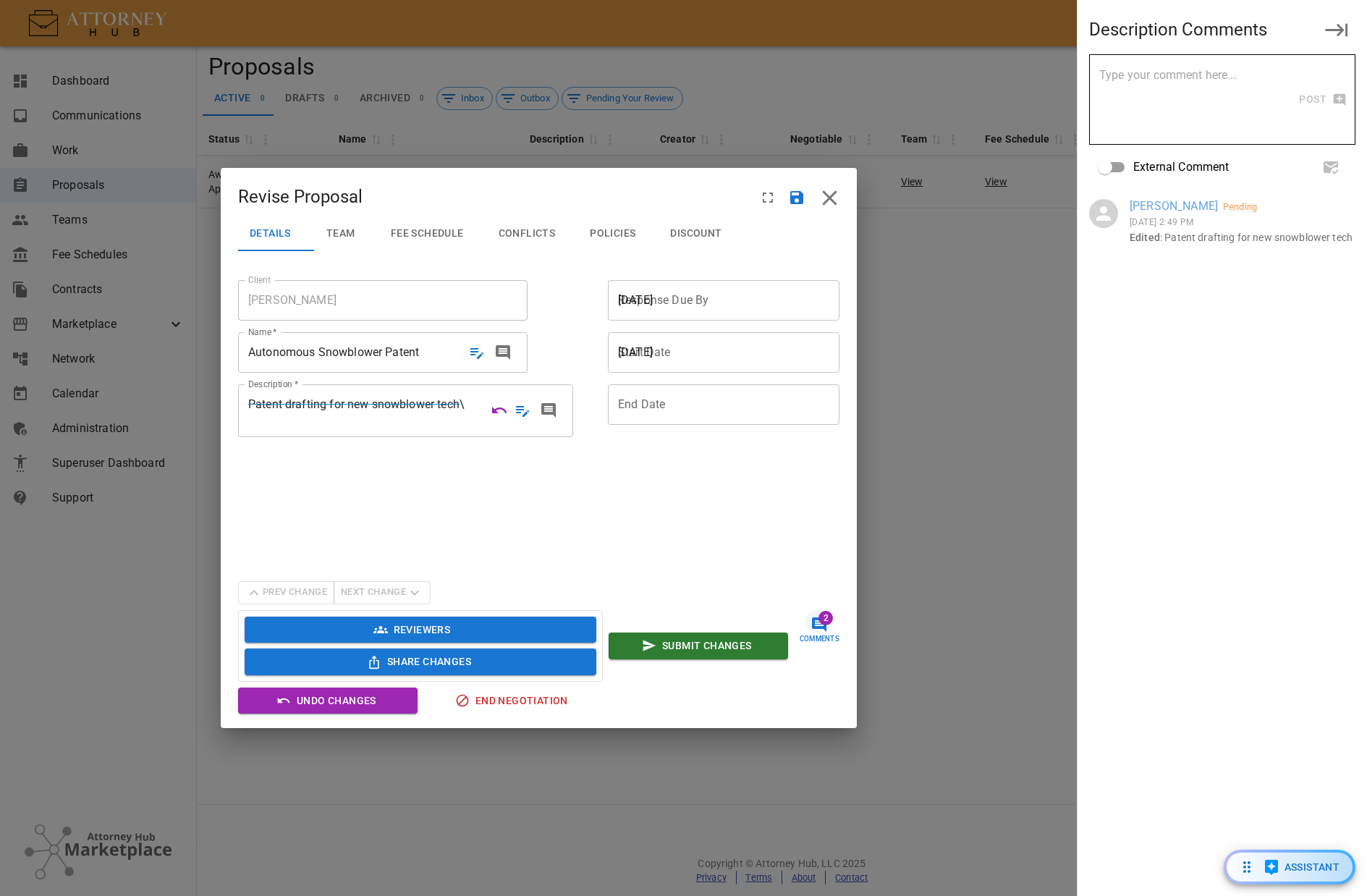
click at [348, 579] on div "Details Team Fee Schedule Conflicts Policies Discount Client [PERSON_NAME] Clie…" at bounding box center [539, 472] width 636 height 512
click at [294, 589] on div "Prev Change Next Change" at bounding box center [334, 592] width 192 height 23
drag, startPoint x: 384, startPoint y: 580, endPoint x: 327, endPoint y: 587, distance: 57.4
click at [382, 581] on div "Prev Change Next Change" at bounding box center [334, 592] width 192 height 23
drag, startPoint x: 311, startPoint y: 587, endPoint x: 378, endPoint y: 589, distance: 67.0
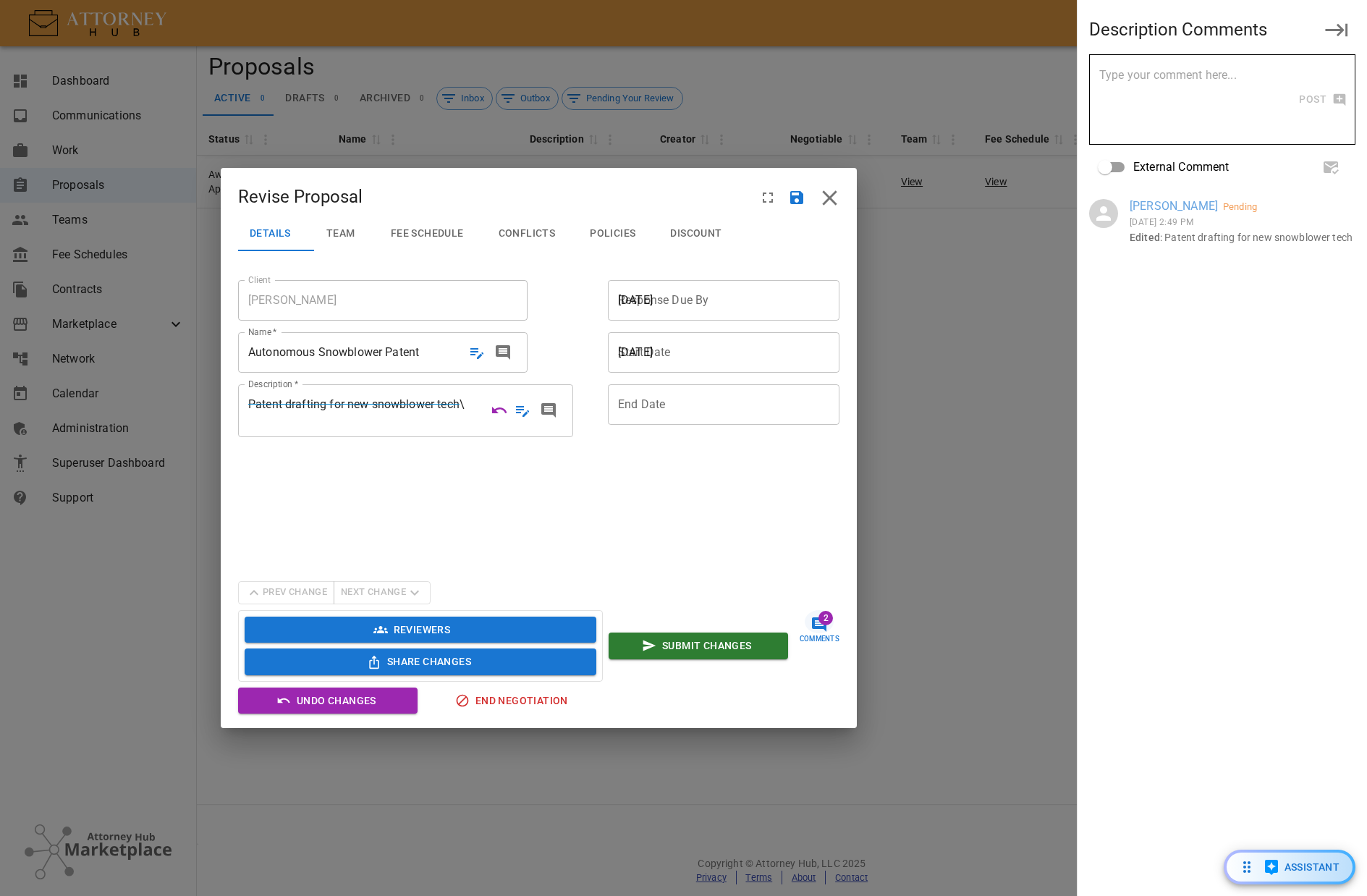
click at [310, 587] on div "Prev Change Next Change" at bounding box center [334, 592] width 192 height 23
drag, startPoint x: 397, startPoint y: 589, endPoint x: 382, endPoint y: 586, distance: 15.3
click at [394, 588] on div "Prev Change Next Change" at bounding box center [334, 592] width 192 height 23
click at [306, 588] on div "Prev Change Next Change" at bounding box center [334, 592] width 192 height 23
click at [385, 520] on section "Client [PERSON_NAME] Client Name   * Autonomous Snowblower Patent Autonomous Sn…" at bounding box center [539, 420] width 602 height 290
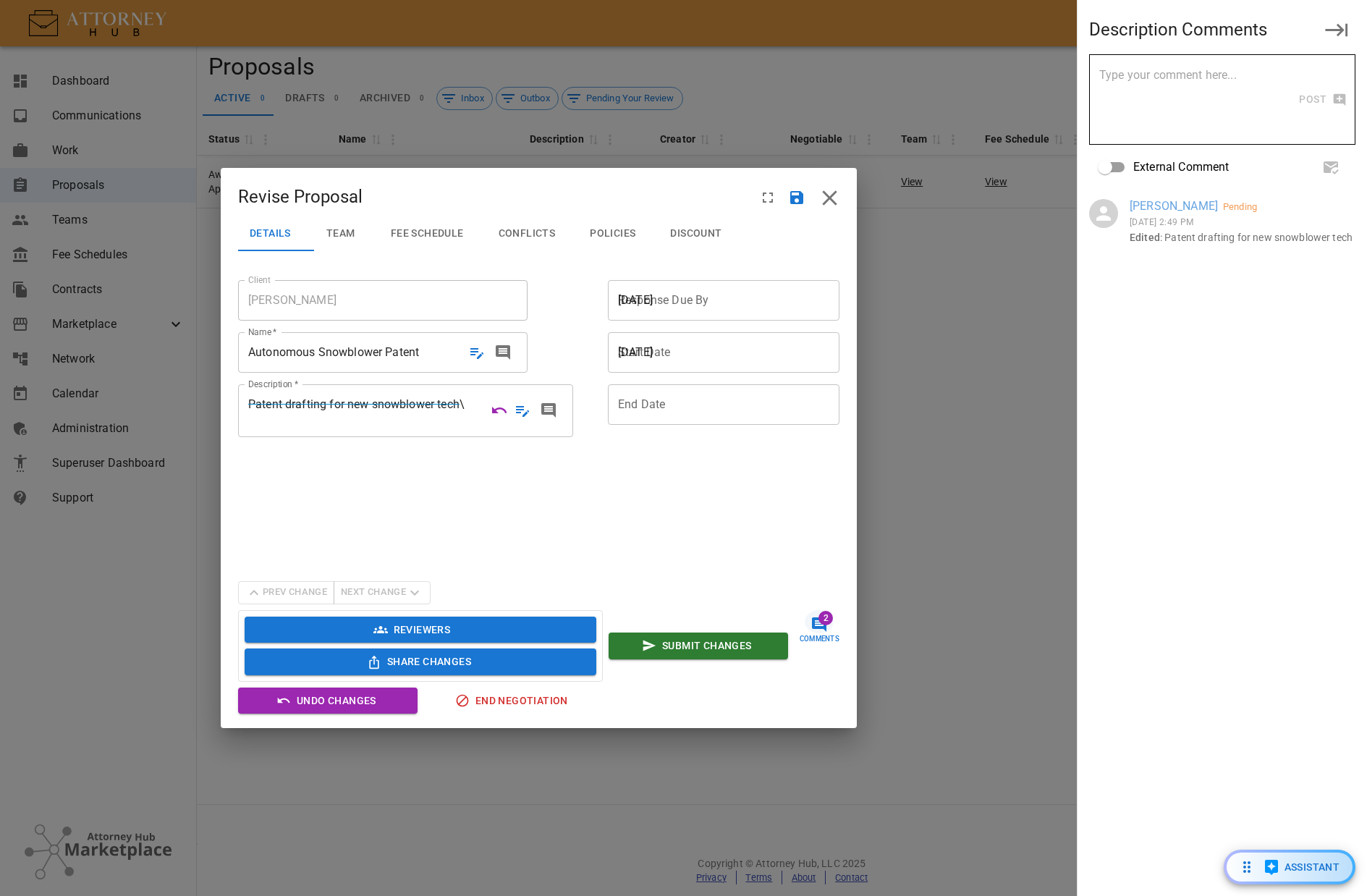
scroll to position [0, 0]
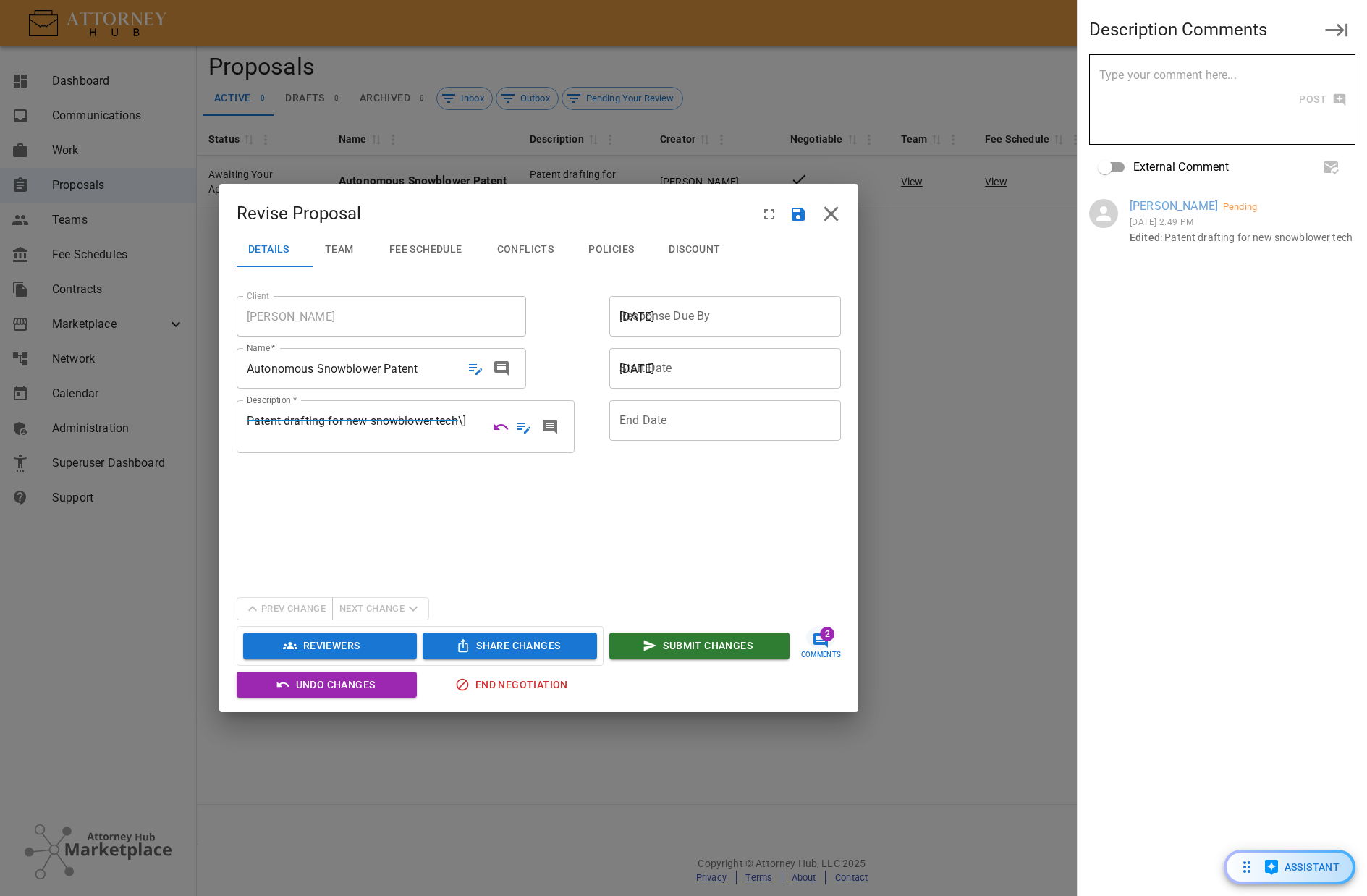
click at [416, 241] on button "Fee Schedule" at bounding box center [431, 250] width 108 height 35
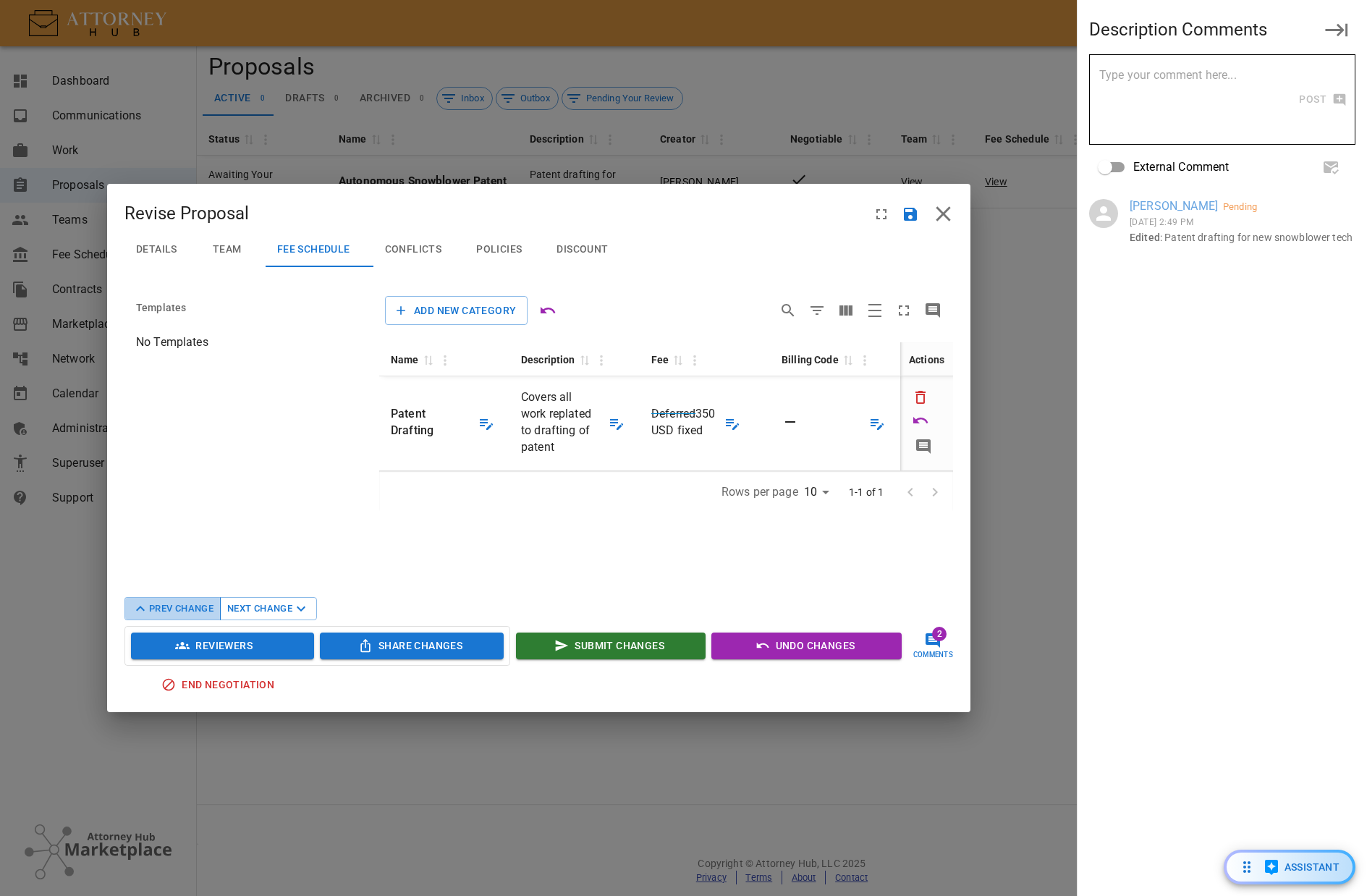
click at [190, 601] on button "Prev Change" at bounding box center [173, 608] width 97 height 23
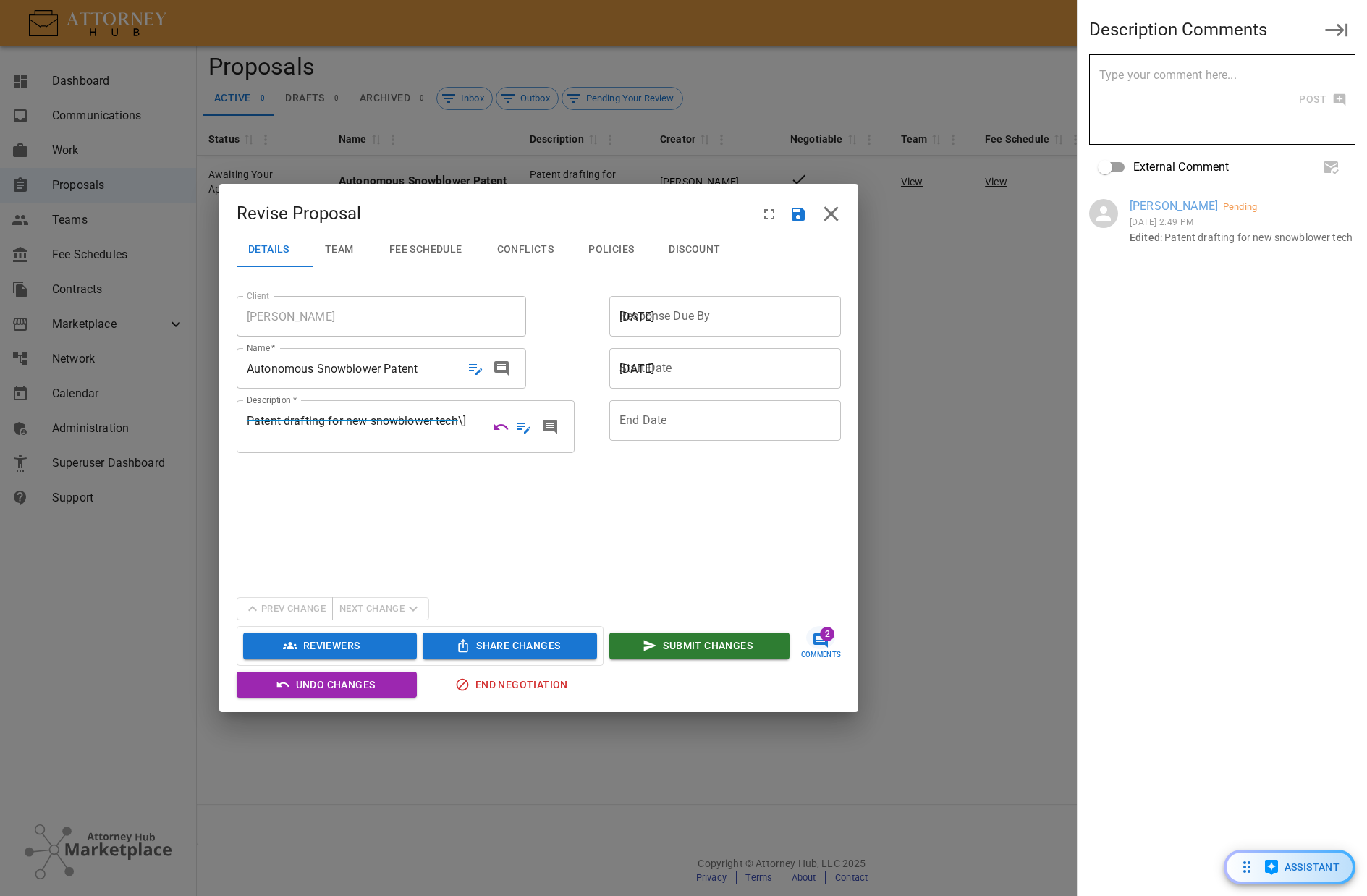
click at [342, 247] on span "Team" at bounding box center [340, 249] width 29 height 13
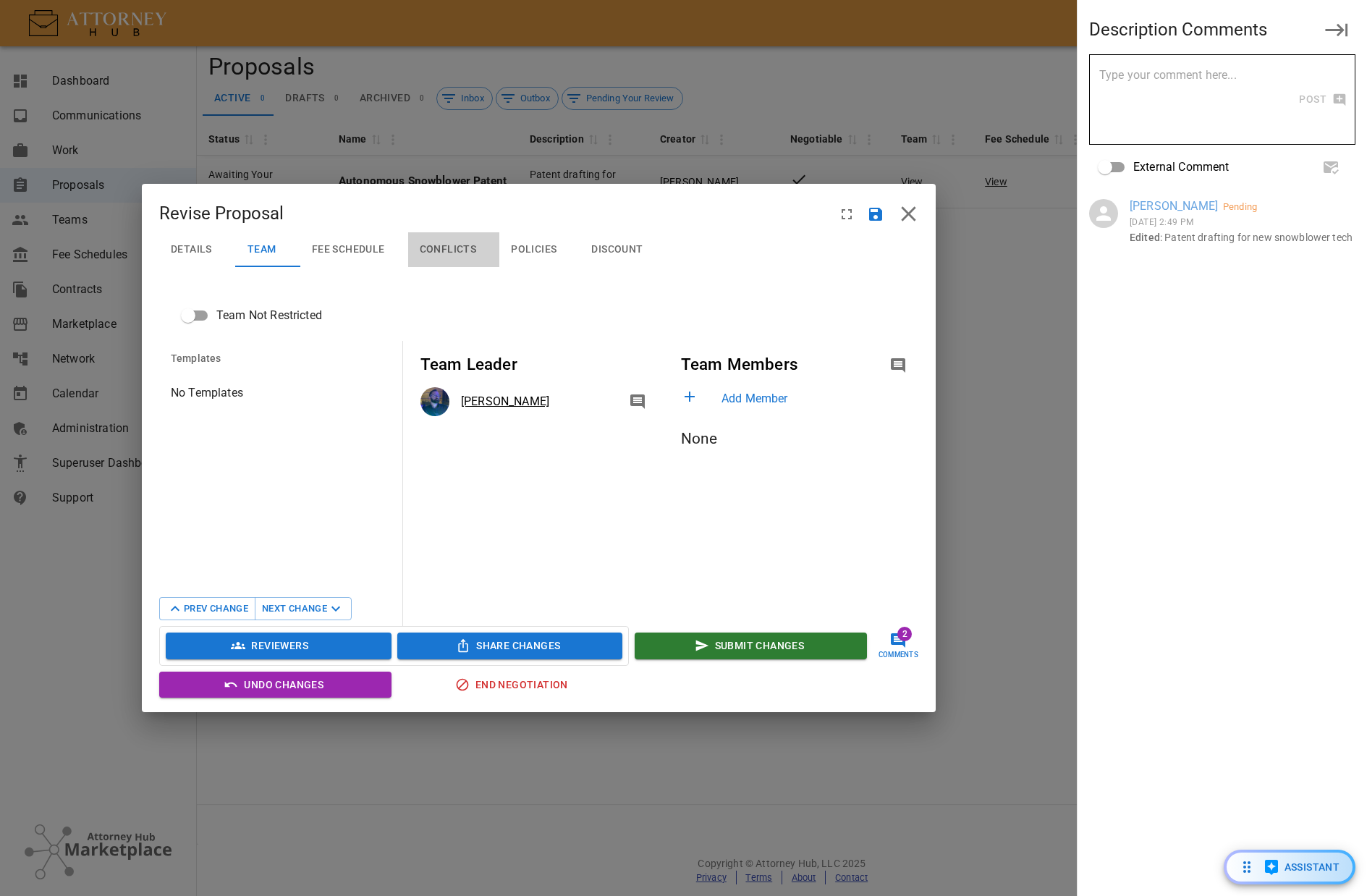
click at [454, 238] on button "Conflicts" at bounding box center [454, 250] width 92 height 35
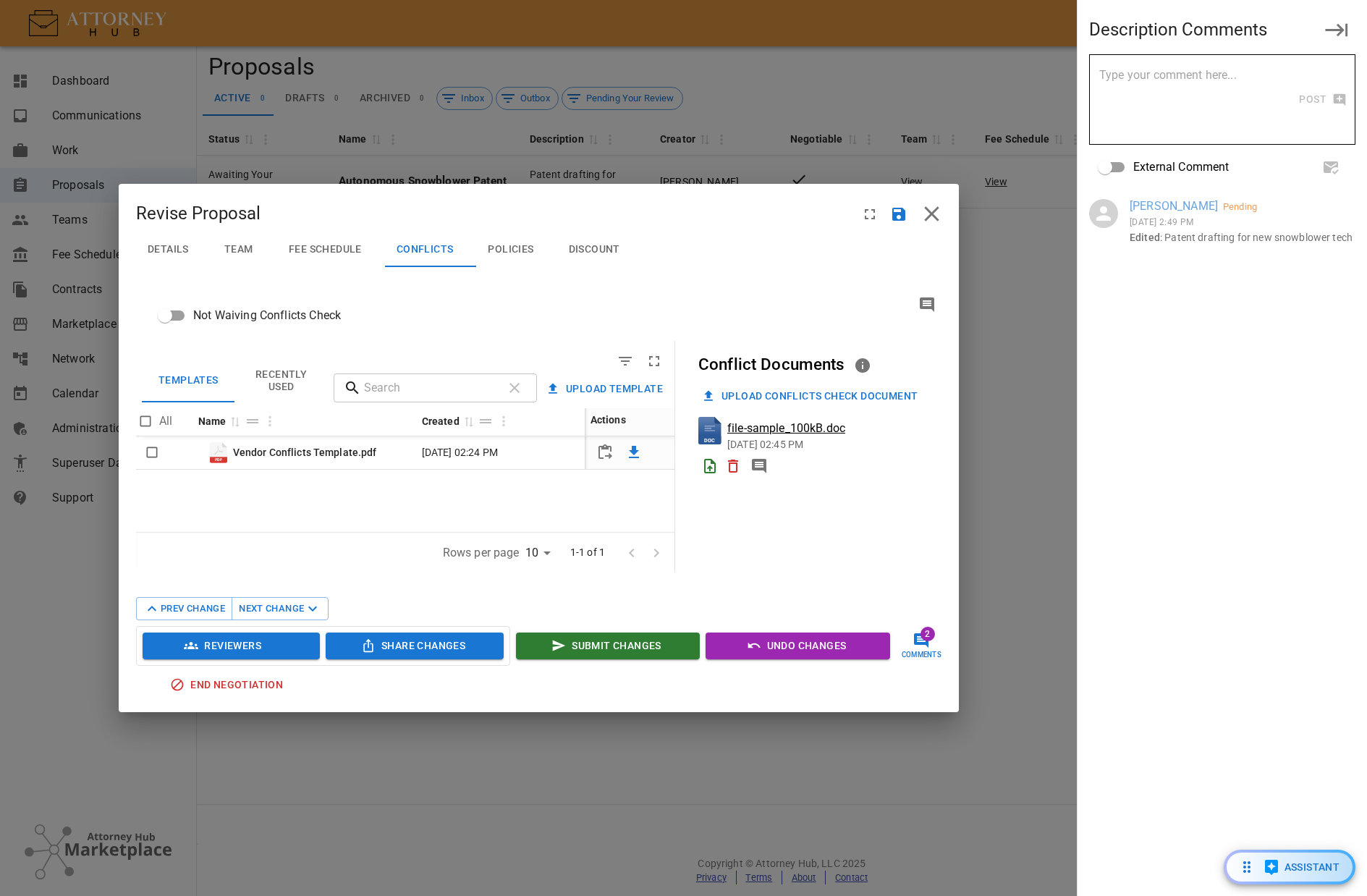
click at [308, 615] on icon "button" at bounding box center [313, 609] width 17 height 17
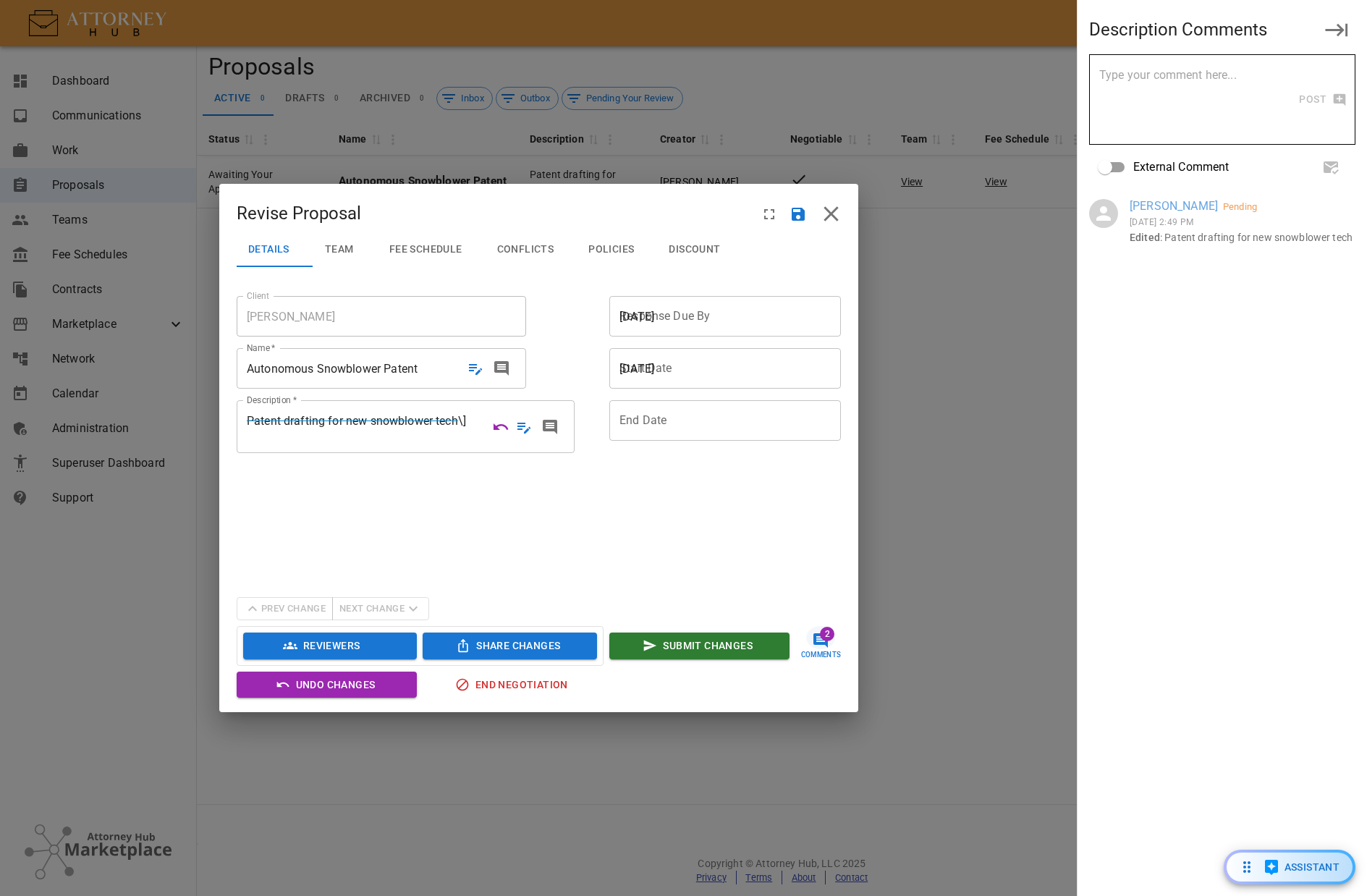
click at [611, 250] on span "Policies" at bounding box center [611, 249] width 46 height 13
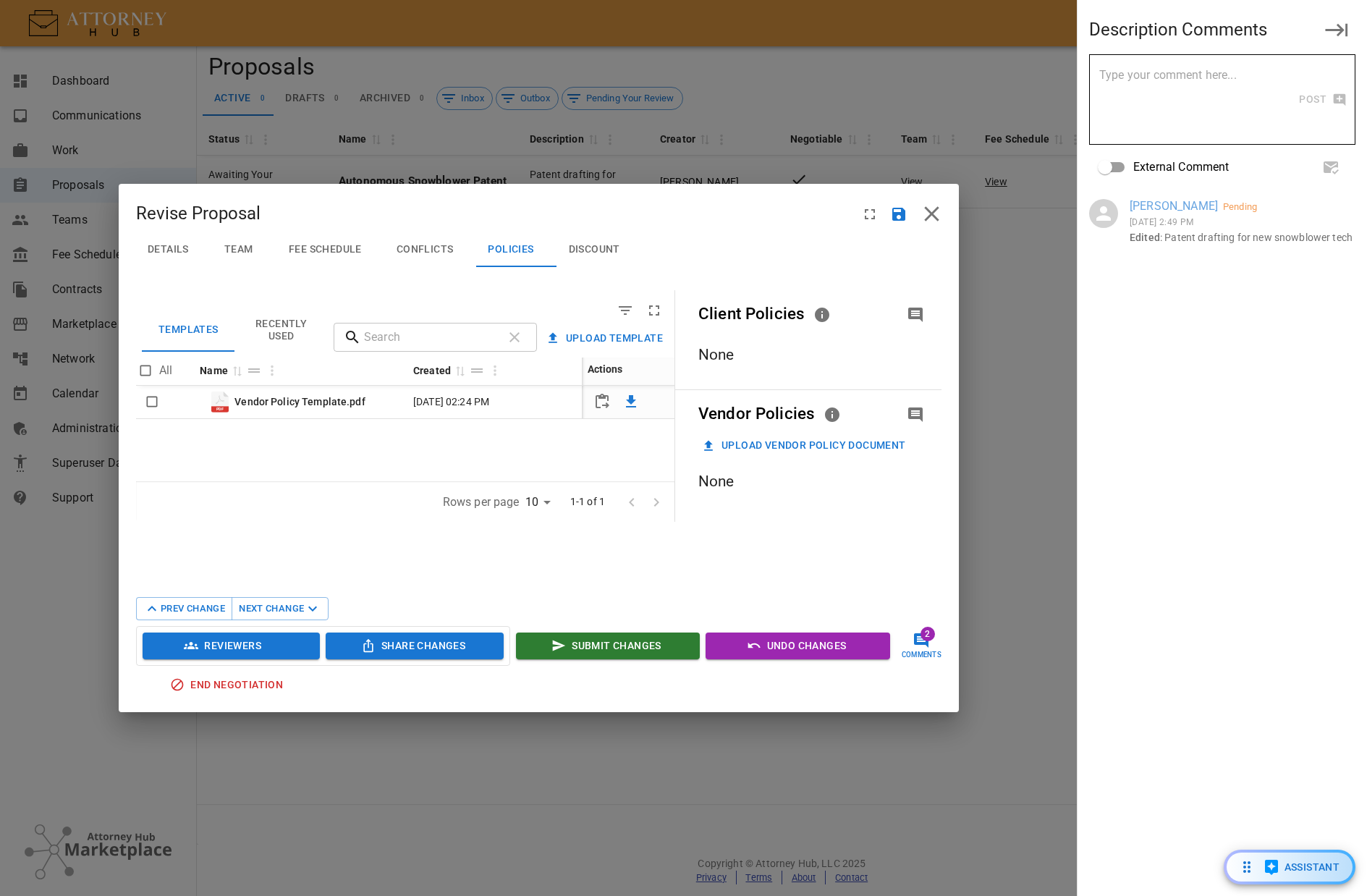
click at [276, 606] on button "Next Change" at bounding box center [280, 608] width 97 height 23
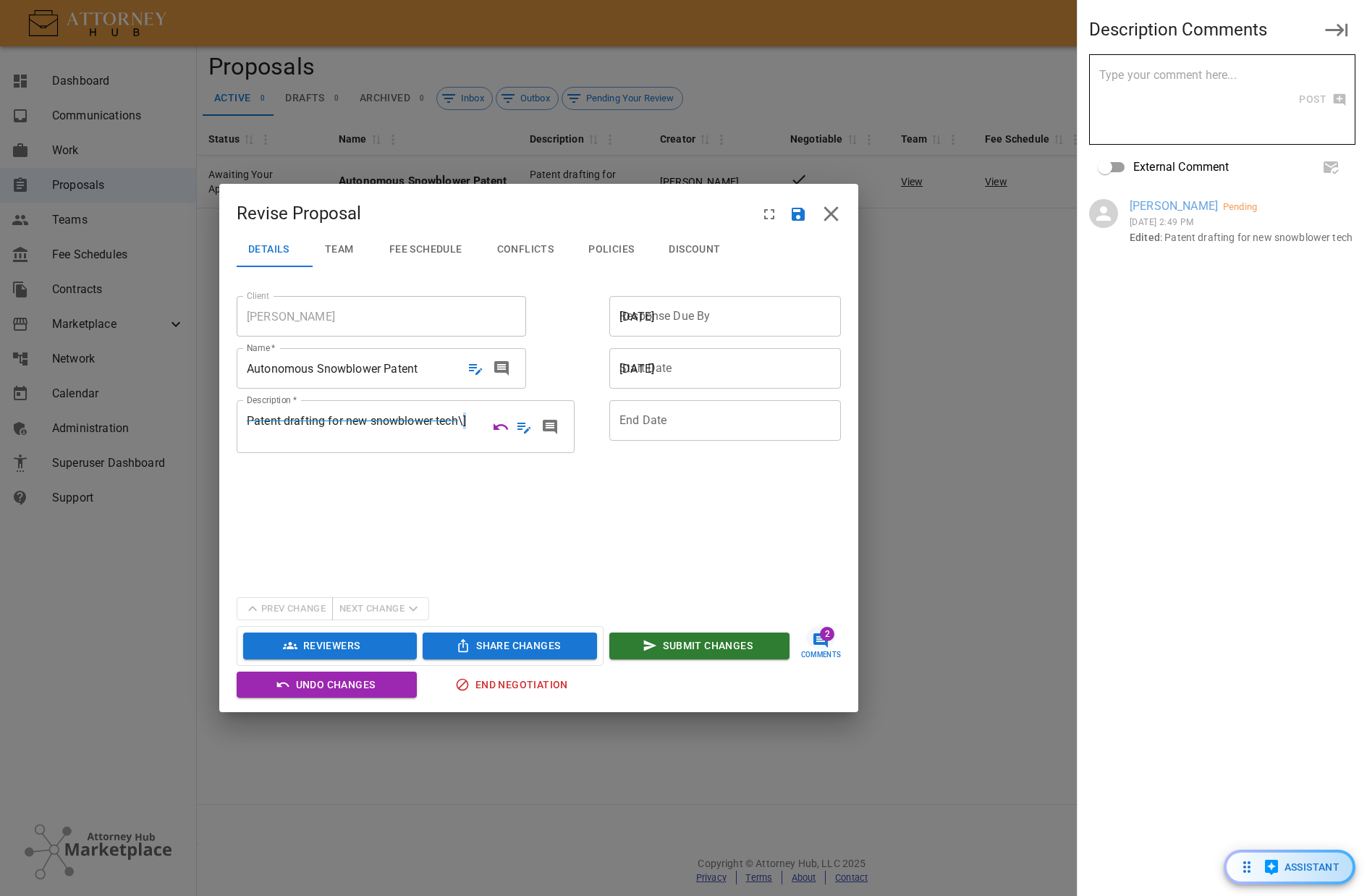
click at [466, 425] on span "\]" at bounding box center [462, 420] width 8 height 13
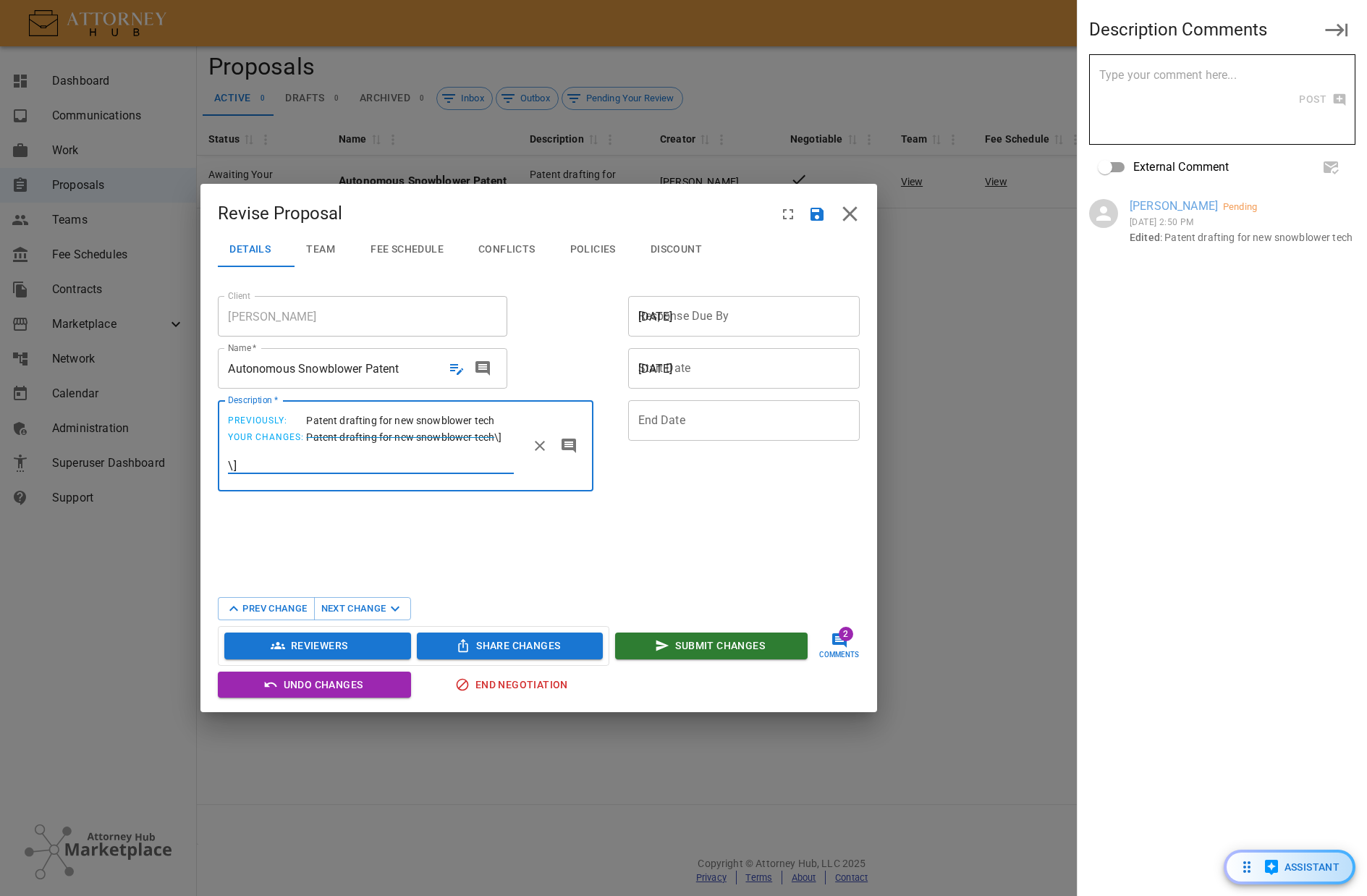
click at [520, 252] on span "Conflicts" at bounding box center [507, 249] width 57 height 13
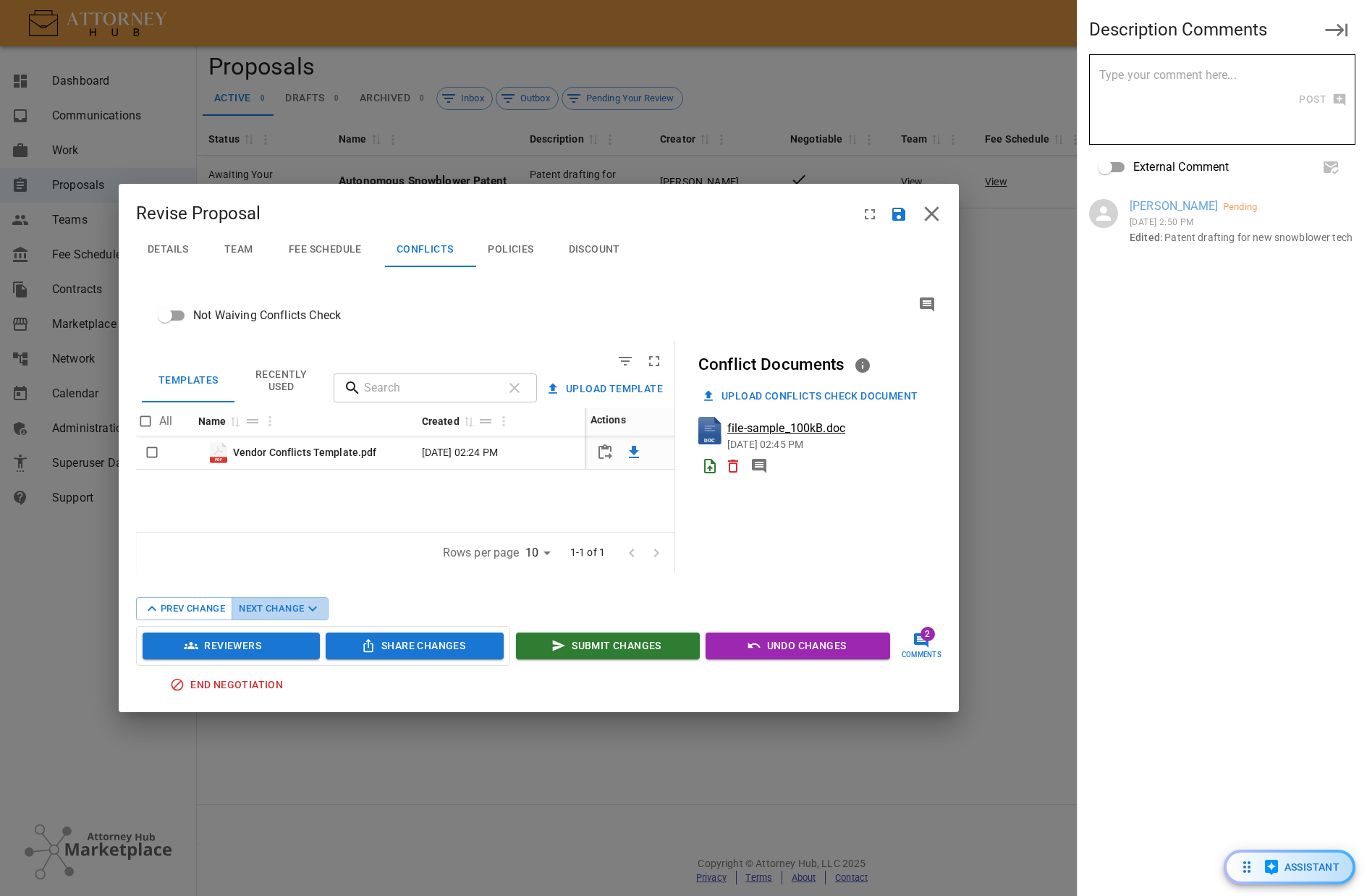
click at [288, 602] on button "Next Change" at bounding box center [280, 608] width 97 height 23
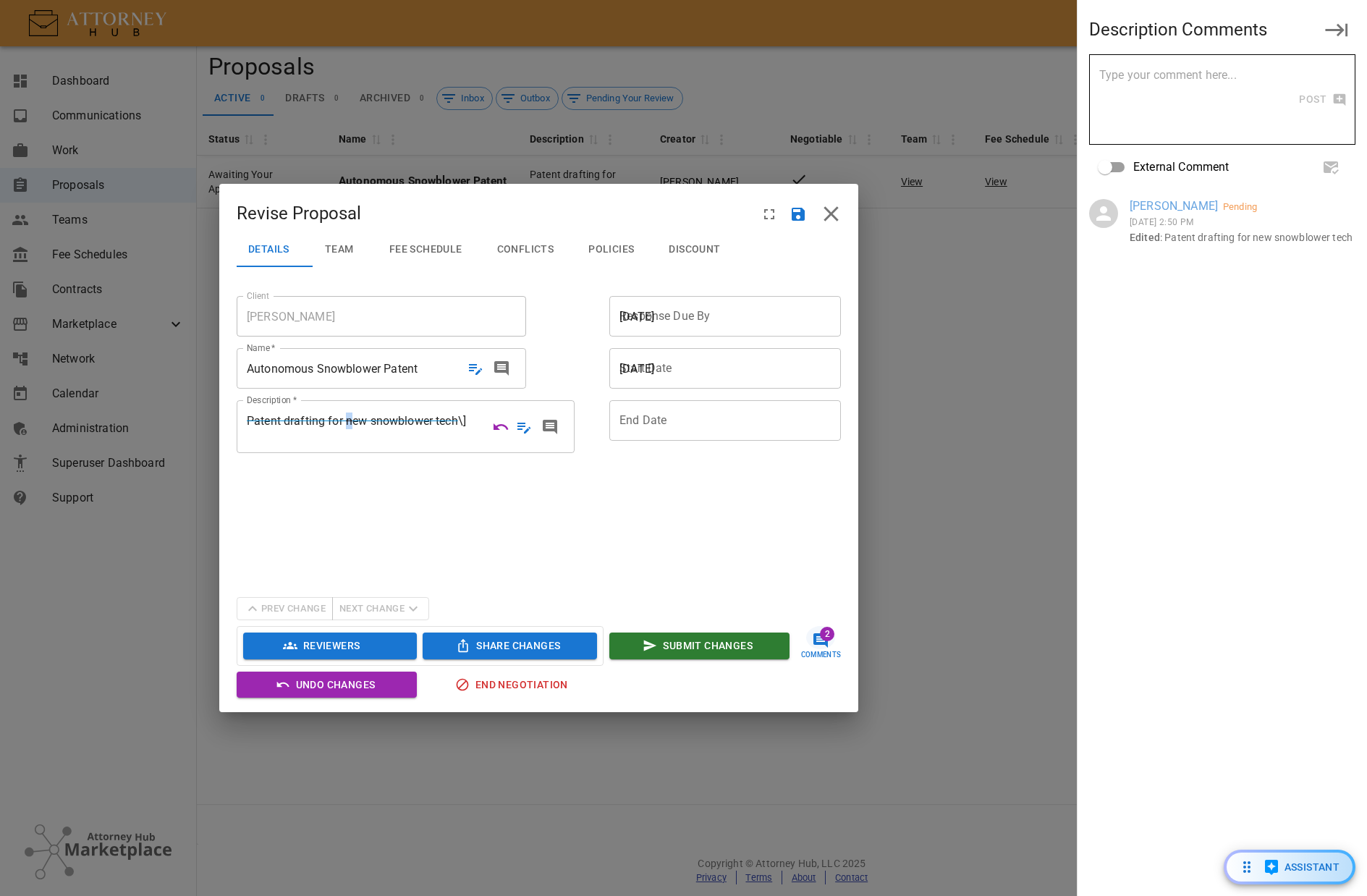
click at [350, 582] on section "Client [PERSON_NAME] Client Name   * Autonomous Snowblower Patent Autonomous Sn…" at bounding box center [539, 435] width 605 height 313
click at [381, 602] on div "Prev Change Next Change" at bounding box center [332, 608] width 192 height 23
click at [401, 423] on span "Patent drafting for new snowblower tech" at bounding box center [352, 420] width 211 height 13
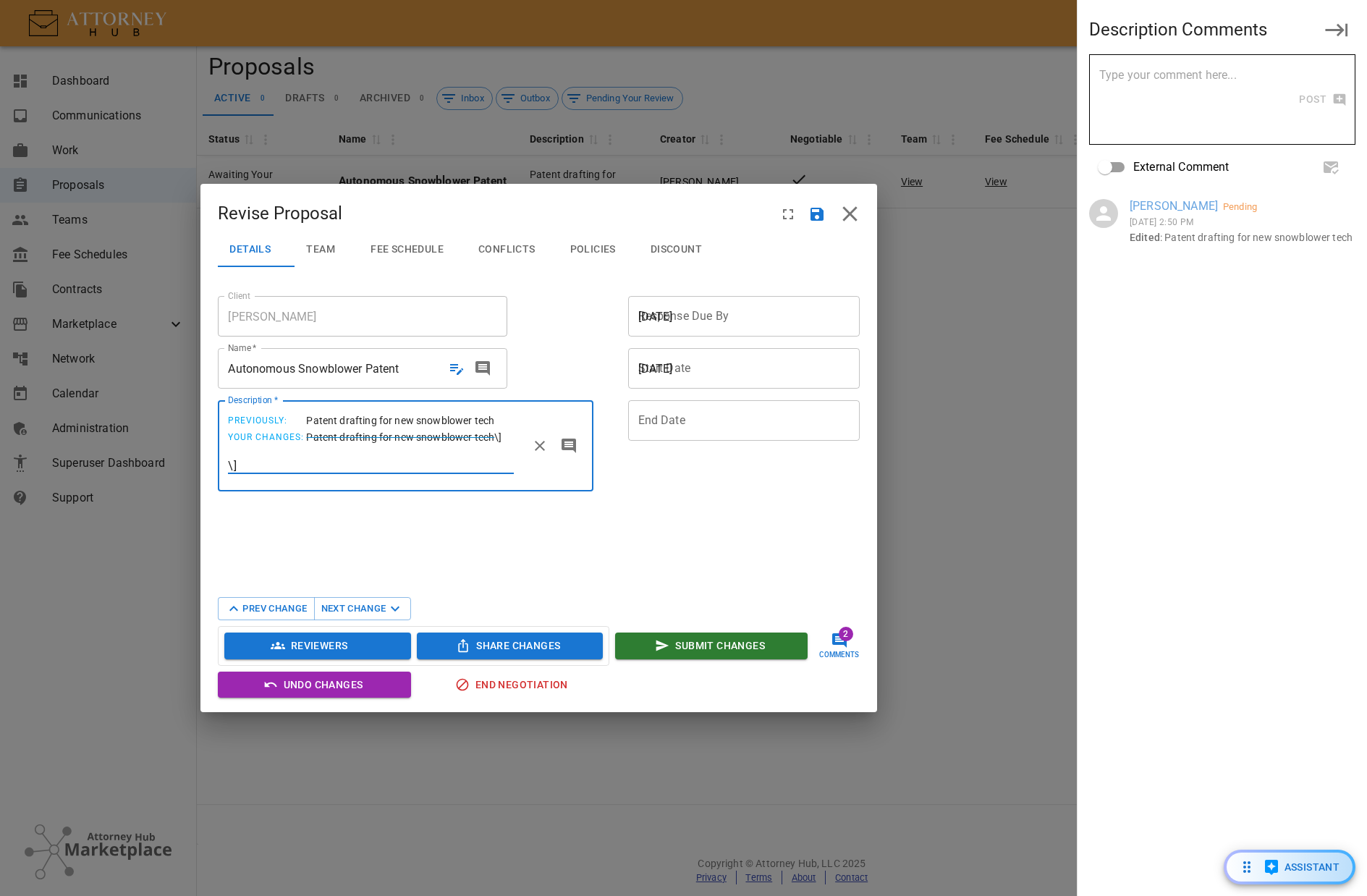
click at [330, 610] on button "Next Change" at bounding box center [363, 608] width 97 height 23
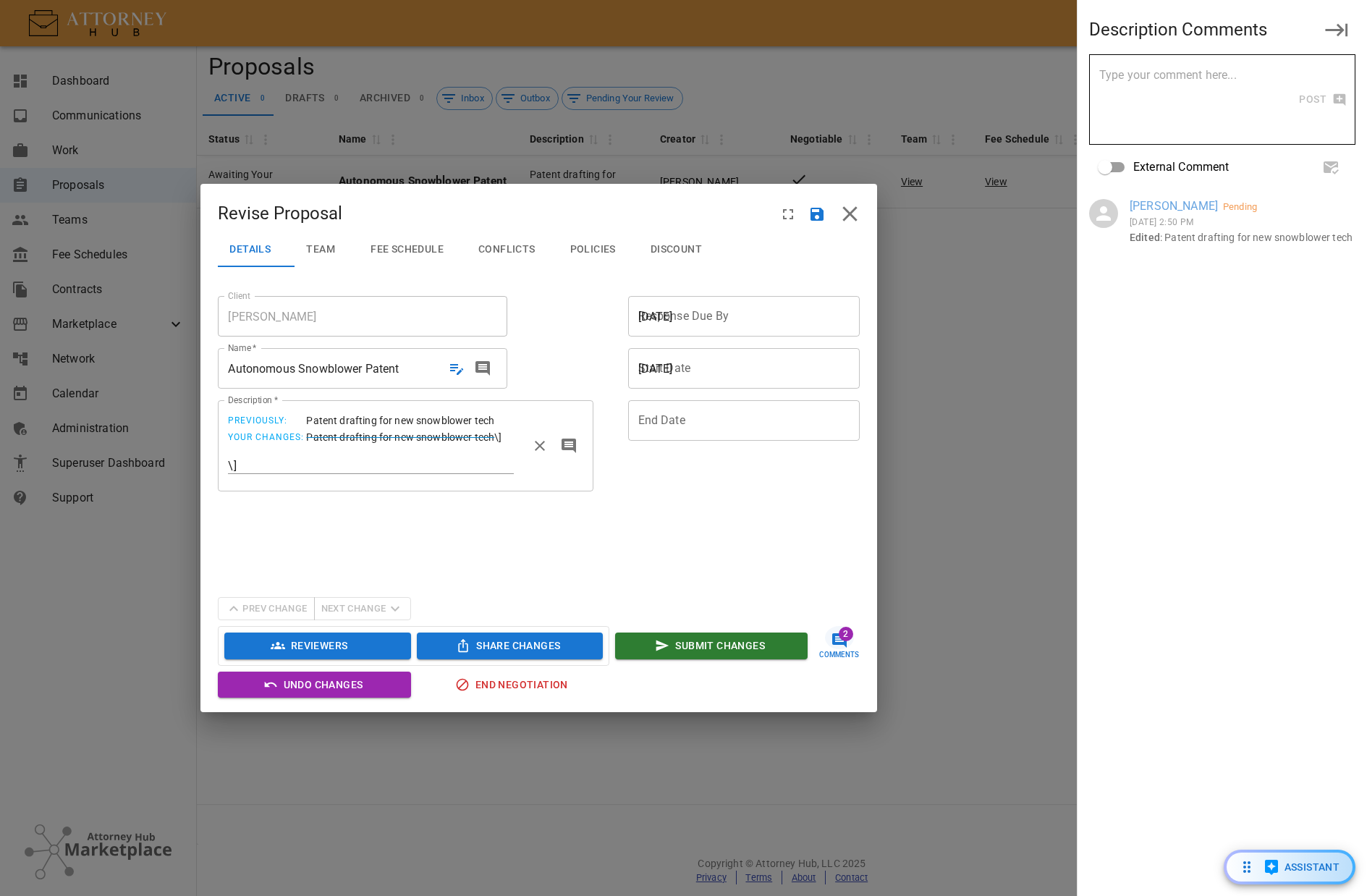
click at [655, 247] on span "Discount" at bounding box center [676, 249] width 51 height 13
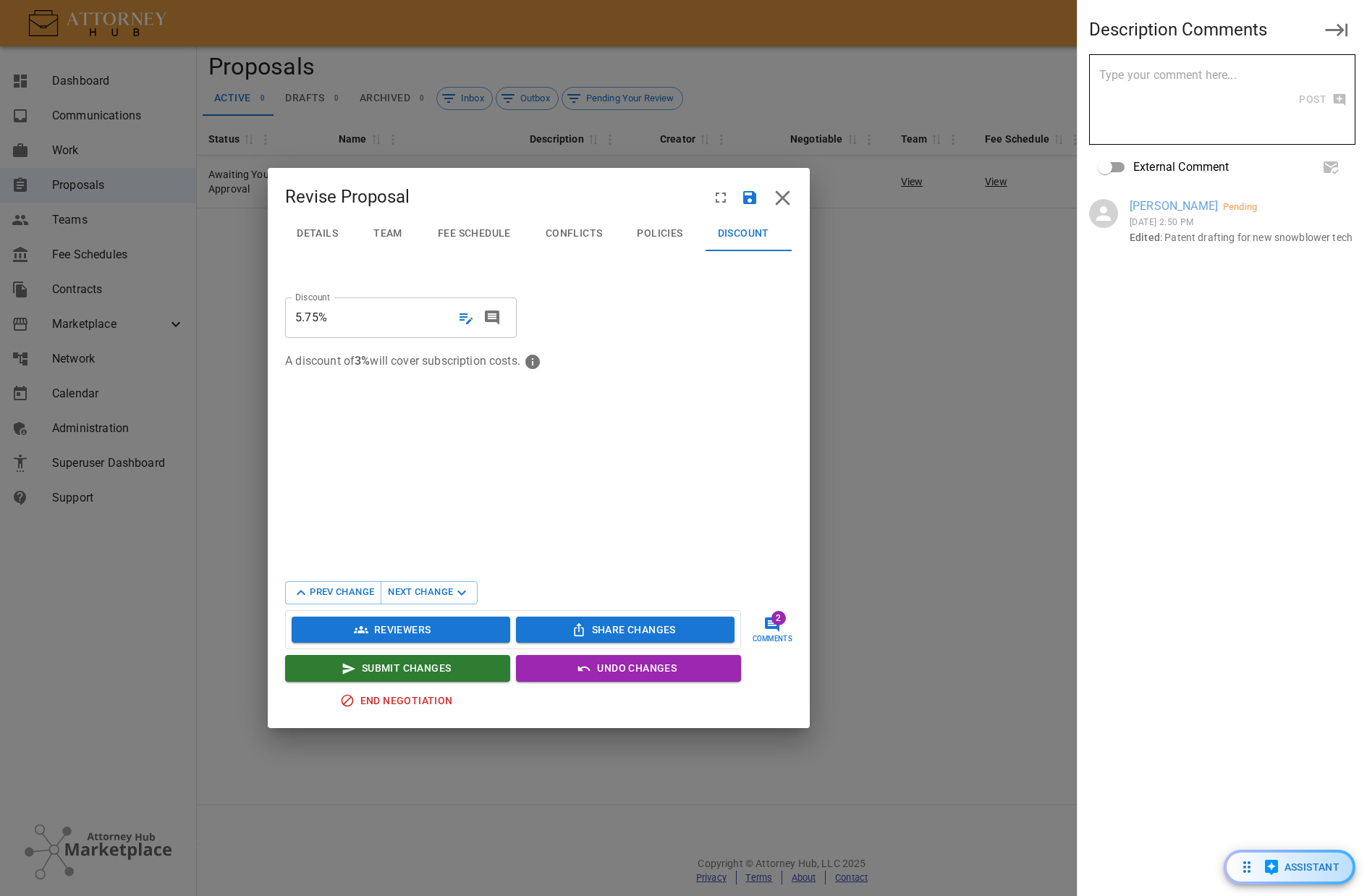
click at [417, 585] on button "Next Change" at bounding box center [429, 592] width 97 height 23
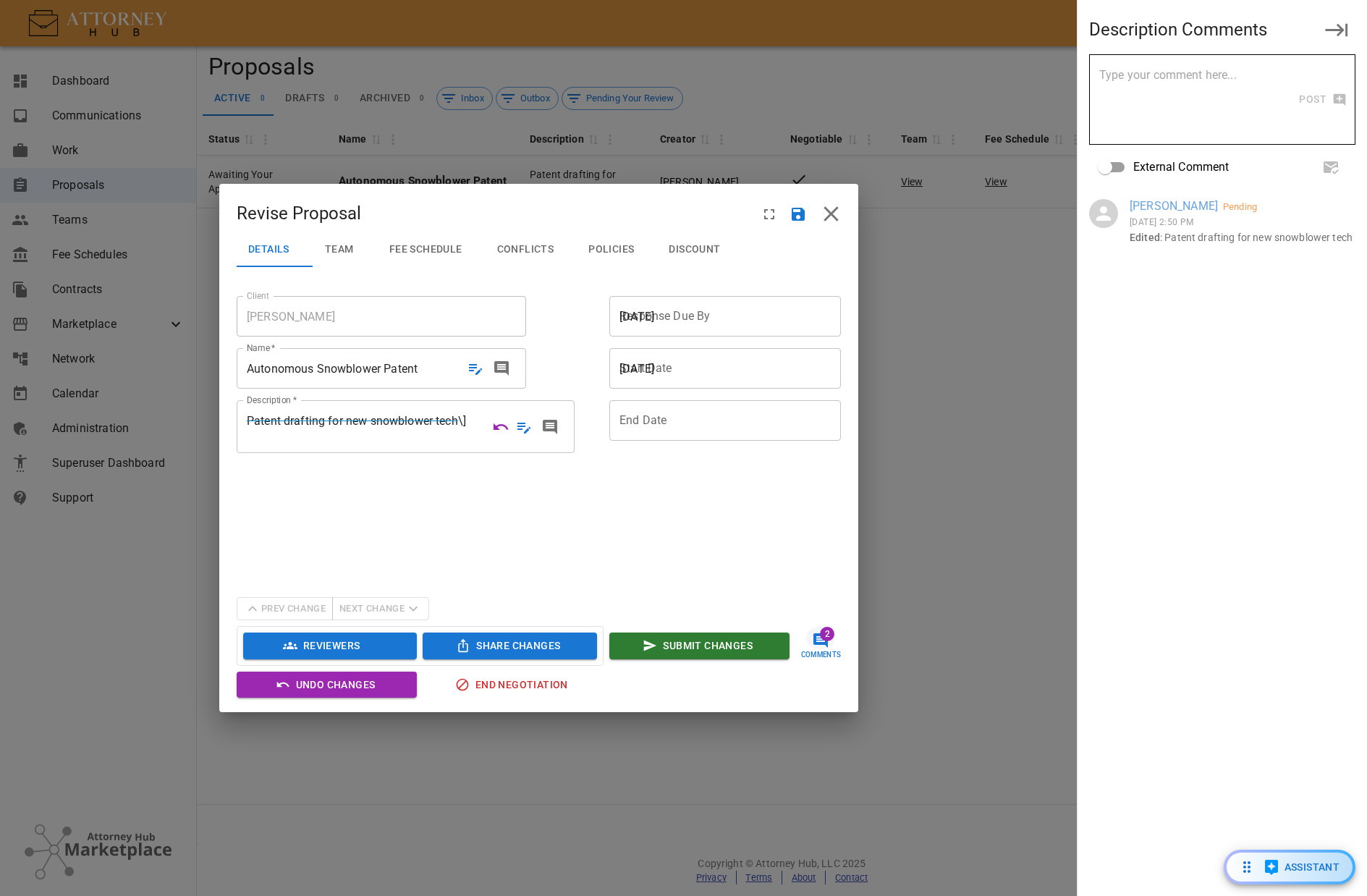
click at [472, 421] on span "Patent drafting for new snowblower tech \]" at bounding box center [363, 420] width 231 height 17
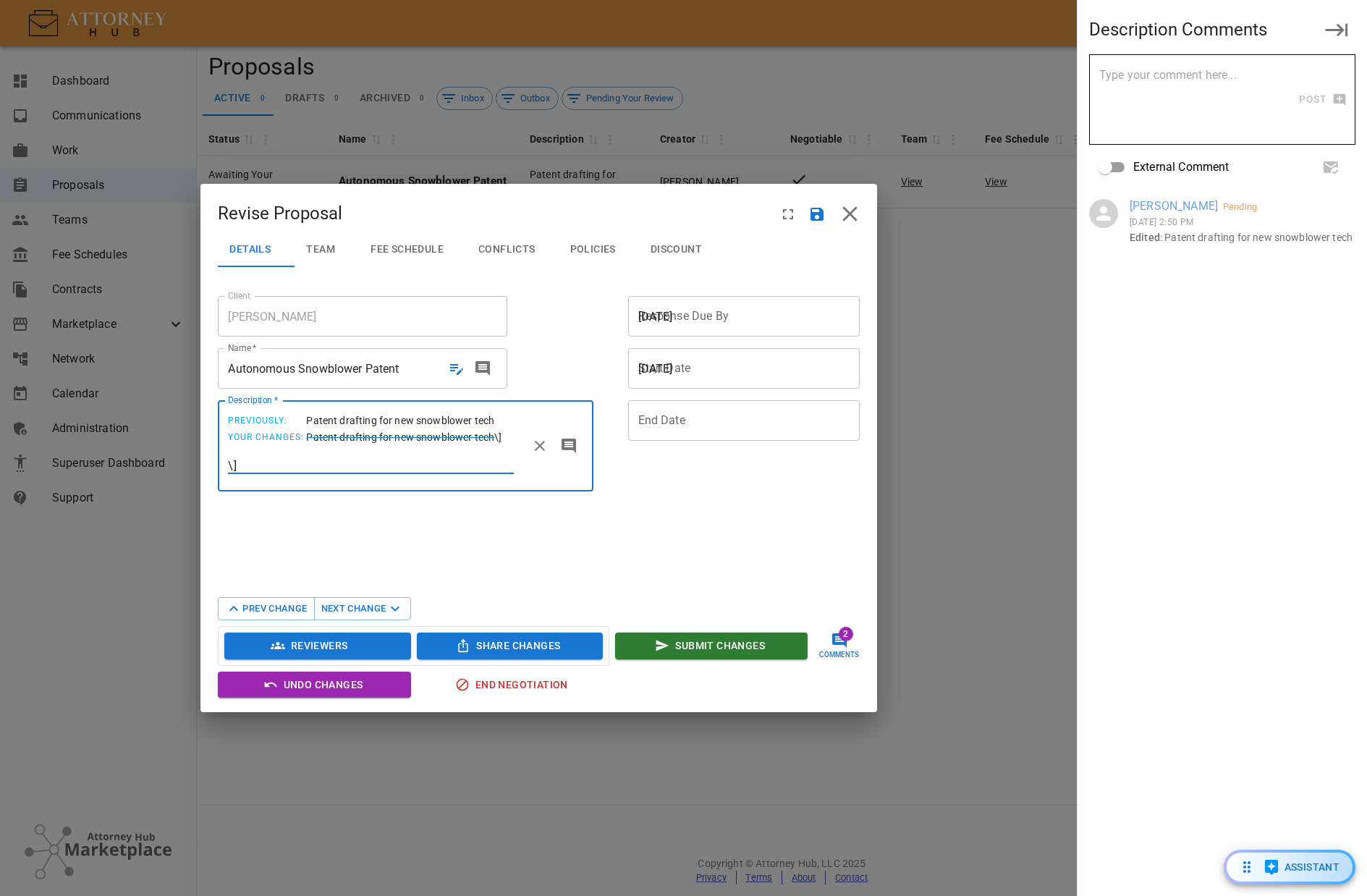
click at [541, 447] on icon "Cancel" at bounding box center [540, 446] width 10 height 10
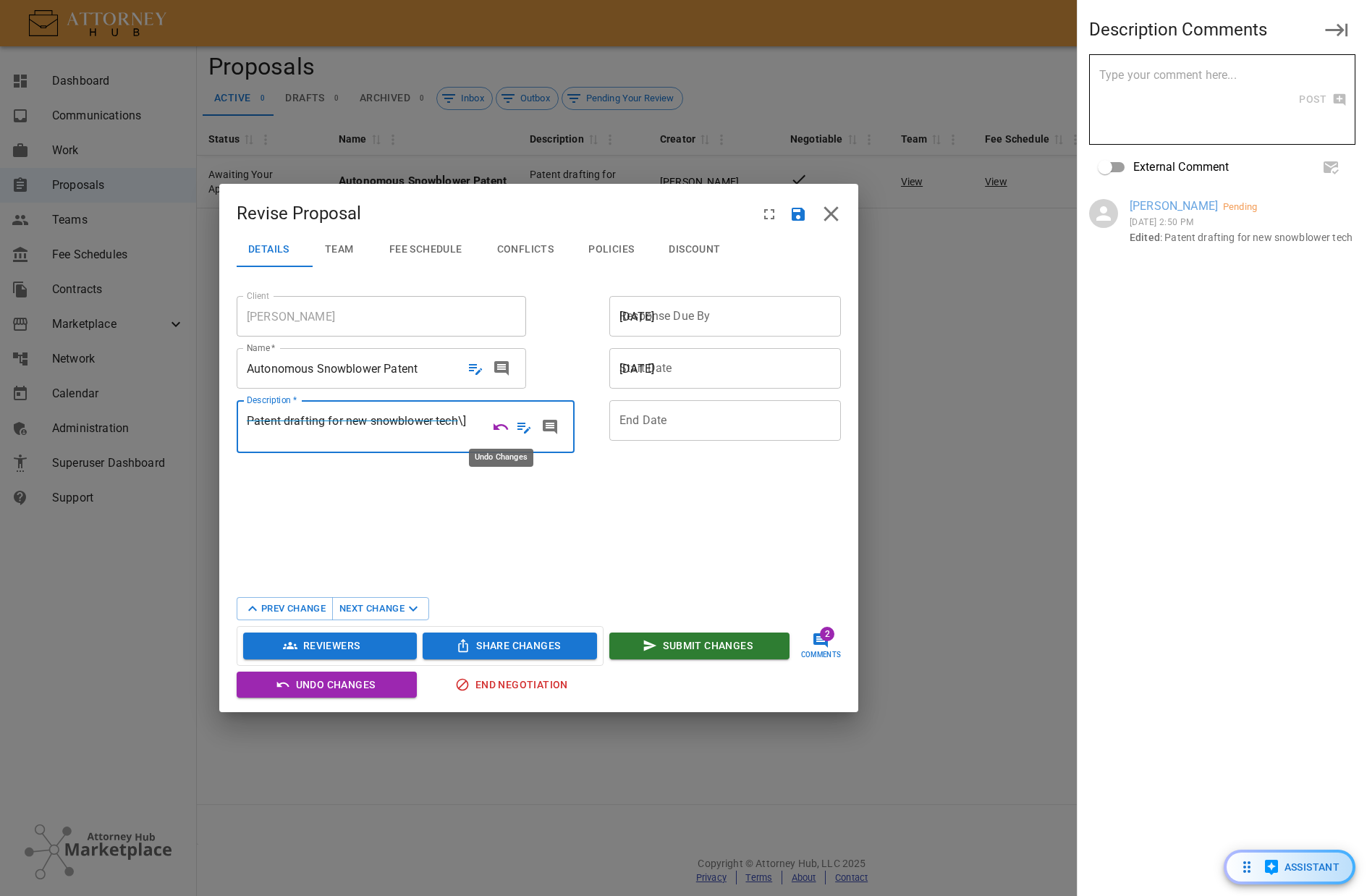
click at [495, 425] on icon "Undo Changes" at bounding box center [501, 427] width 17 height 17
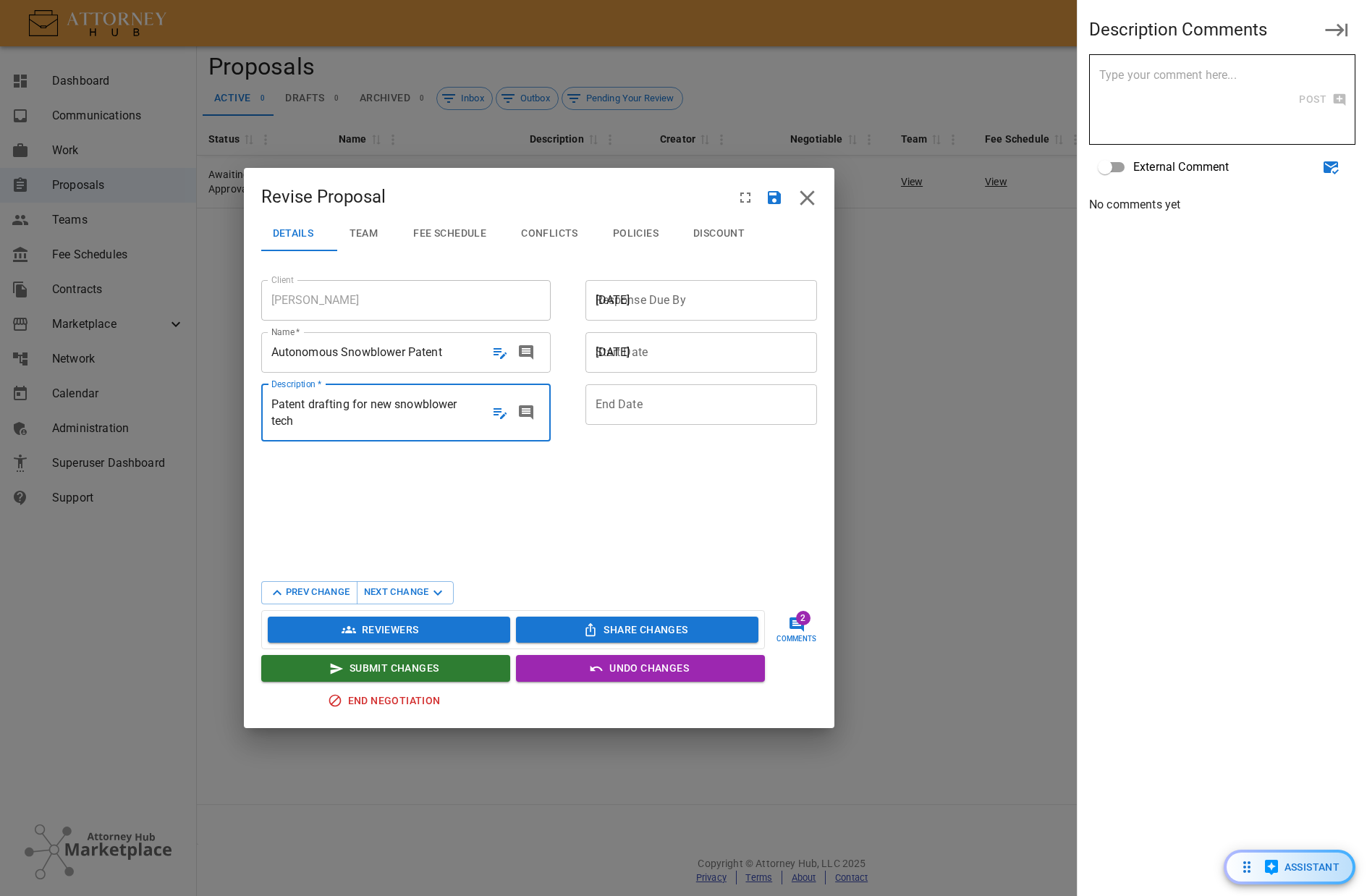
click at [503, 503] on section "Client [PERSON_NAME] Client Name   * Autonomous Snowblower Patent Autonomous Sn…" at bounding box center [539, 420] width 556 height 290
click at [416, 593] on button "Next Change" at bounding box center [405, 592] width 97 height 23
click at [705, 402] on div at bounding box center [712, 404] width 232 height 17
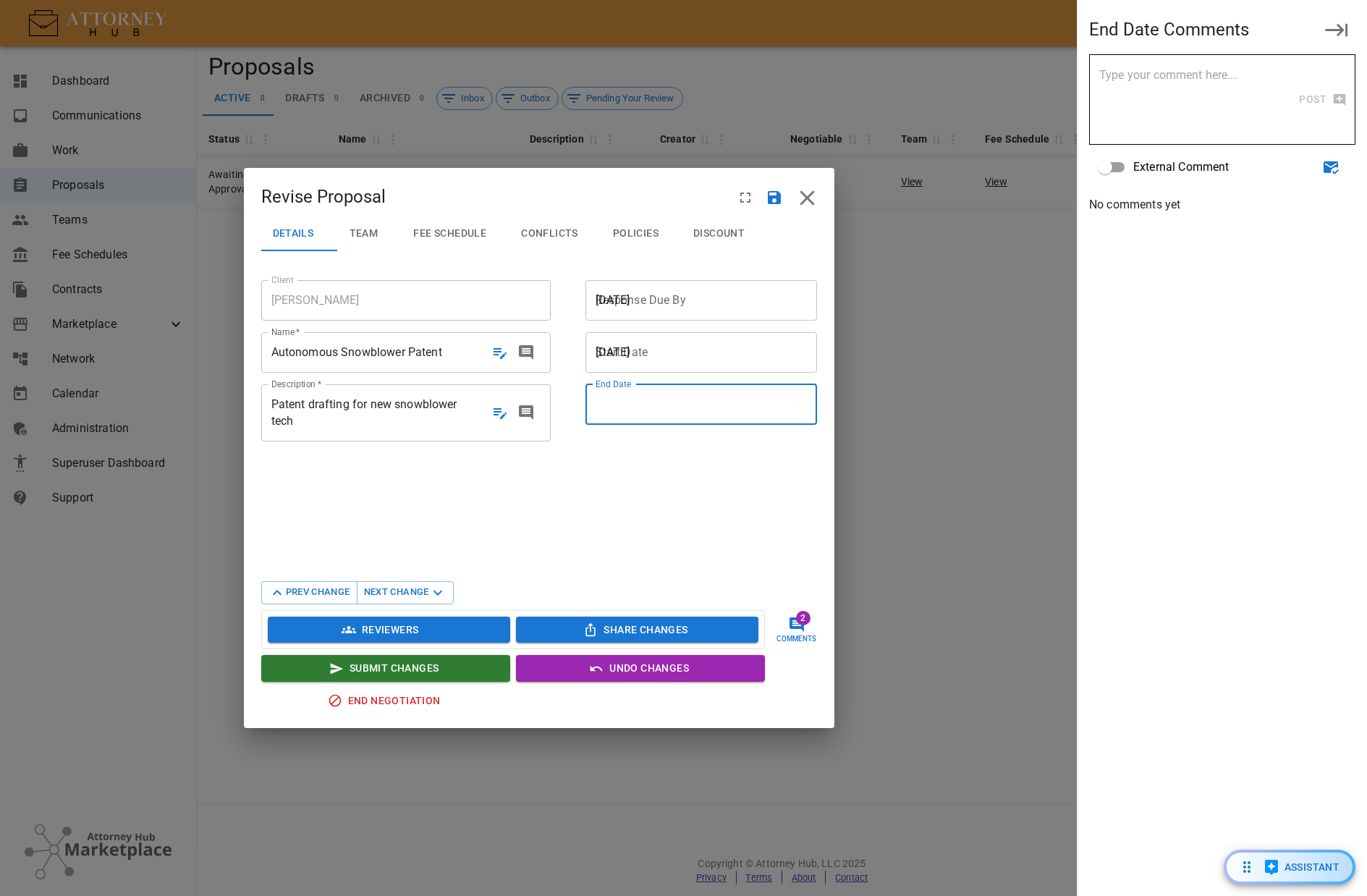
click at [334, 590] on button "Prev Change" at bounding box center [309, 592] width 97 height 23
click at [443, 417] on span "Patent drafting for new snowblower tech" at bounding box center [374, 412] width 206 height 33
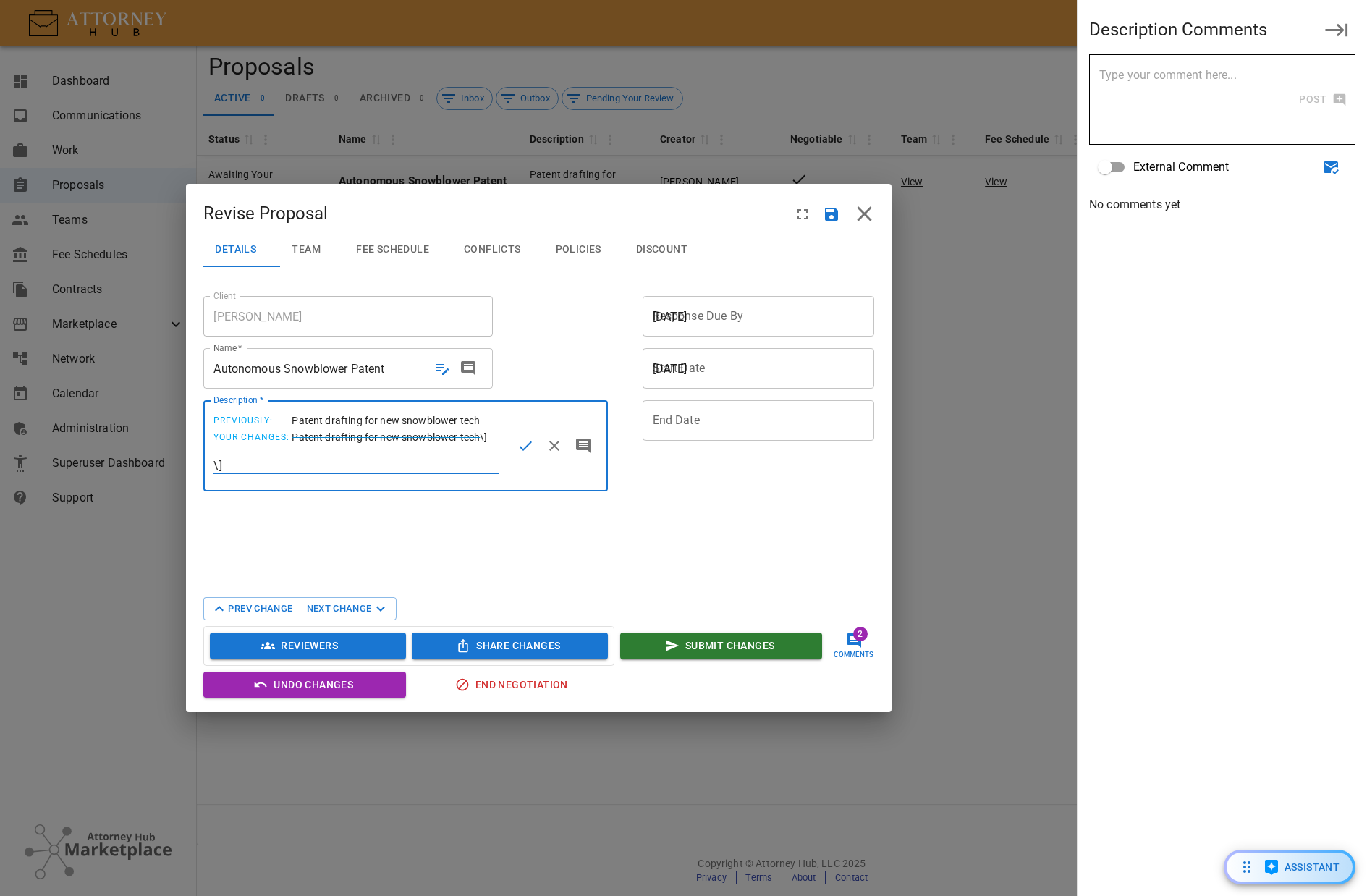
click at [305, 462] on input "\]" at bounding box center [356, 465] width 285 height 17
click at [738, 530] on section "Client [PERSON_NAME] Client Name   * Autonomous Snowblower Patent Autonomous Sn…" at bounding box center [538, 435] width 670 height 290
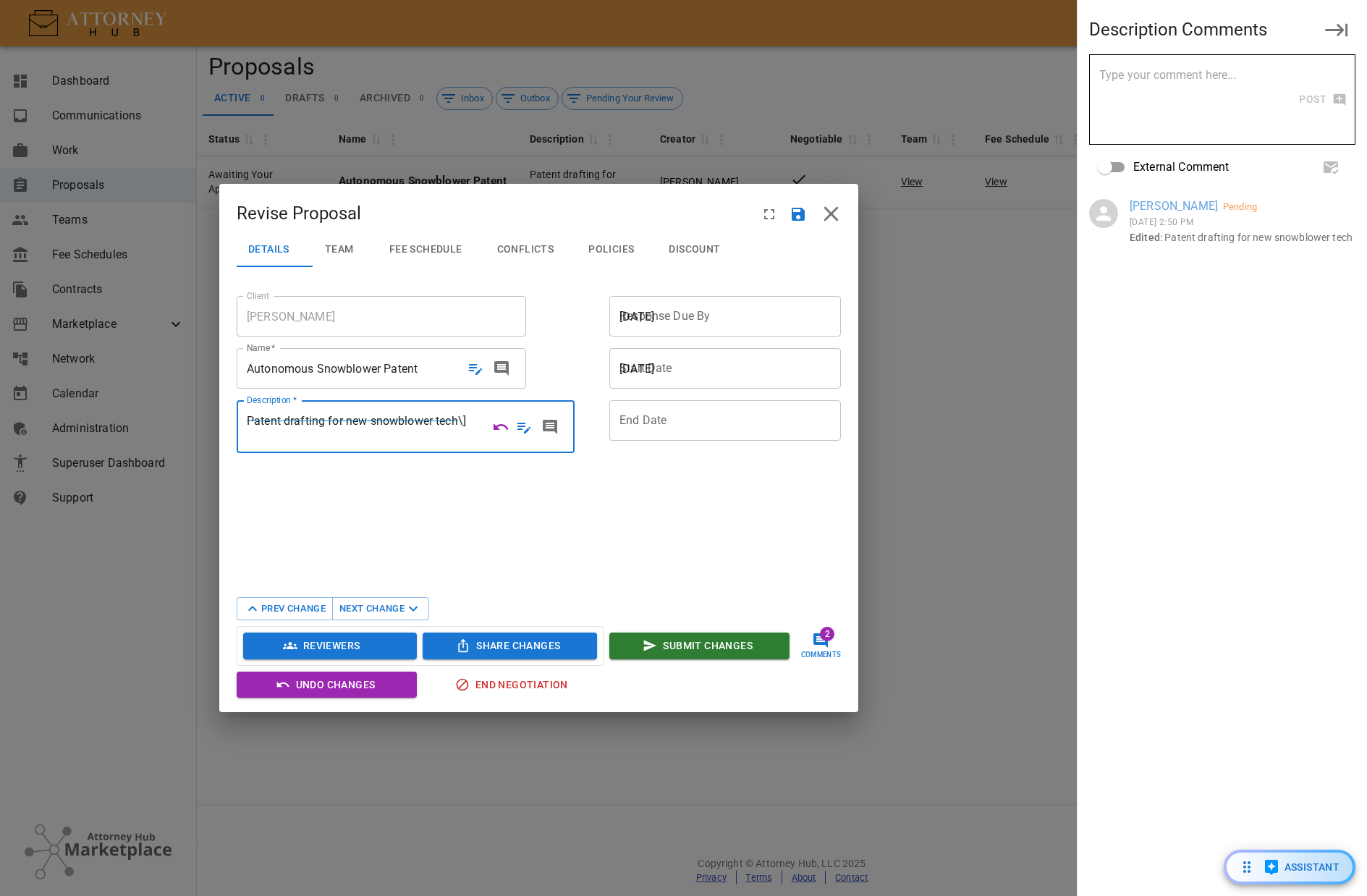
click at [393, 598] on button "Next Change" at bounding box center [381, 608] width 97 height 23
click at [507, 431] on icon "Undo Changes" at bounding box center [501, 427] width 17 height 17
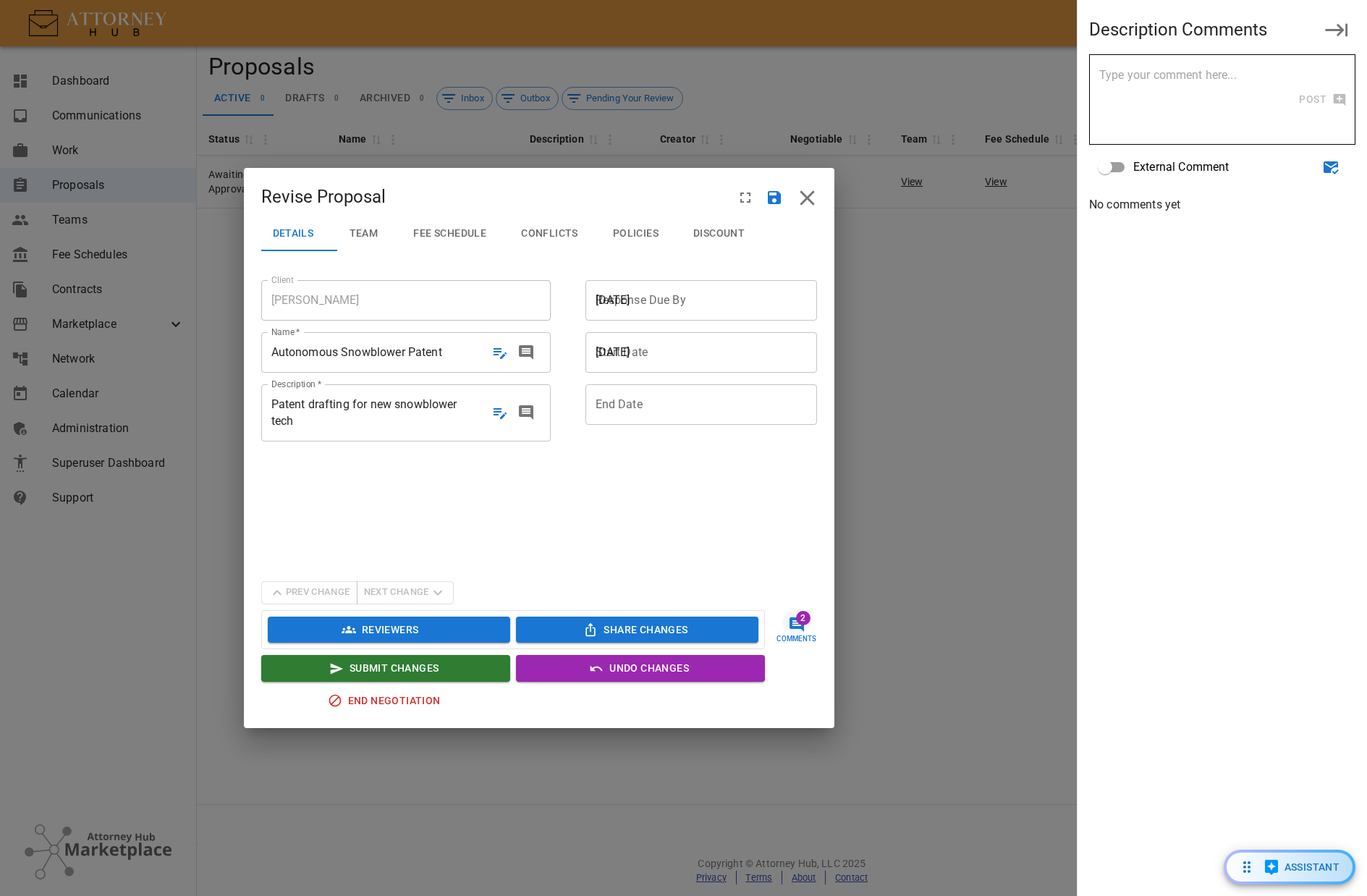
click at [348, 408] on span "Patent drafting for new snowblower tech" at bounding box center [364, 412] width 186 height 30
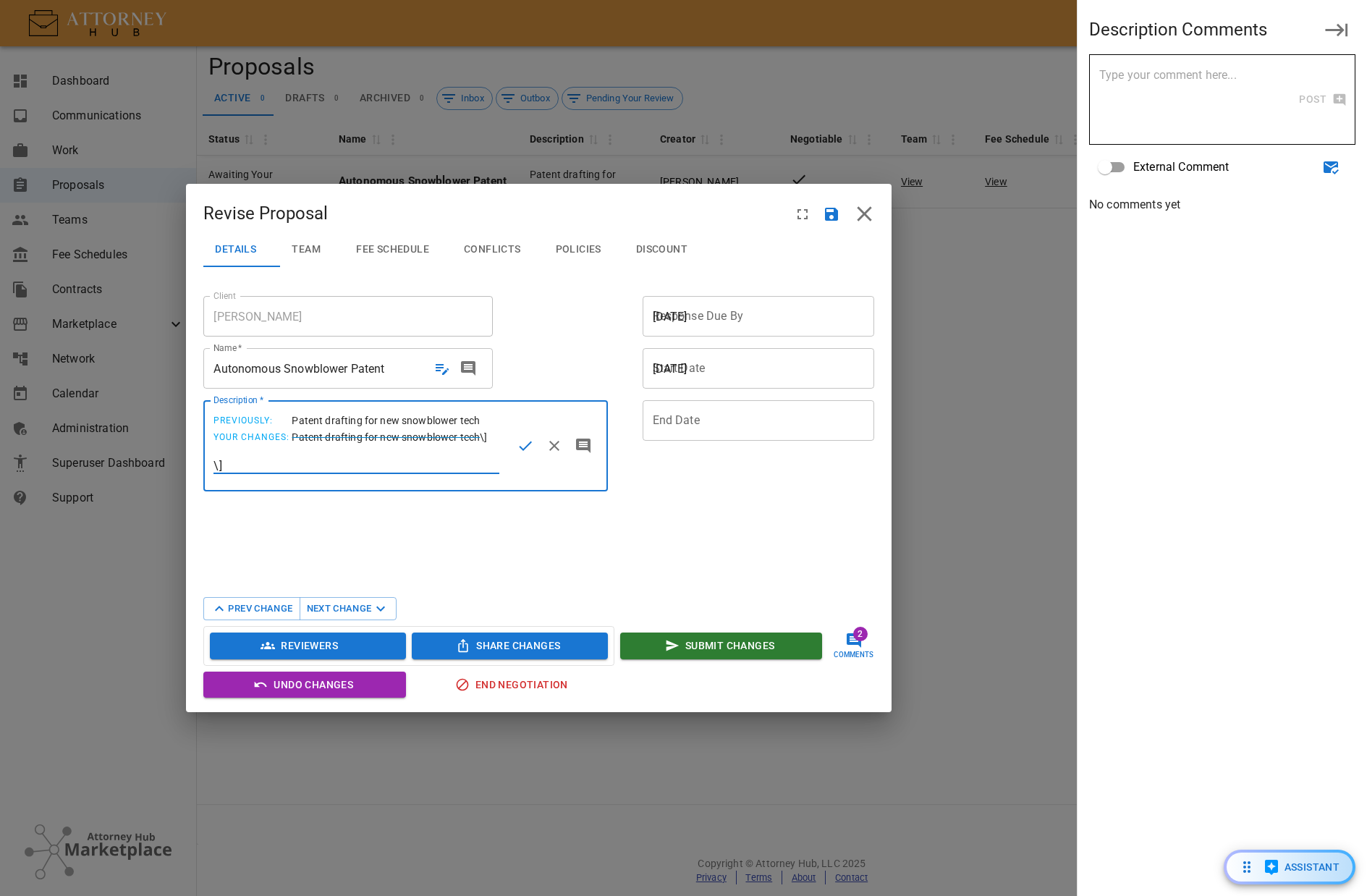
drag, startPoint x: 245, startPoint y: 466, endPoint x: 123, endPoint y: 453, distance: 122.7
click at [123, 453] on div "Revise Proposal Details Team Fee Schedule Conflicts Policies Discount Client [P…" at bounding box center [539, 448] width 1078 height 896
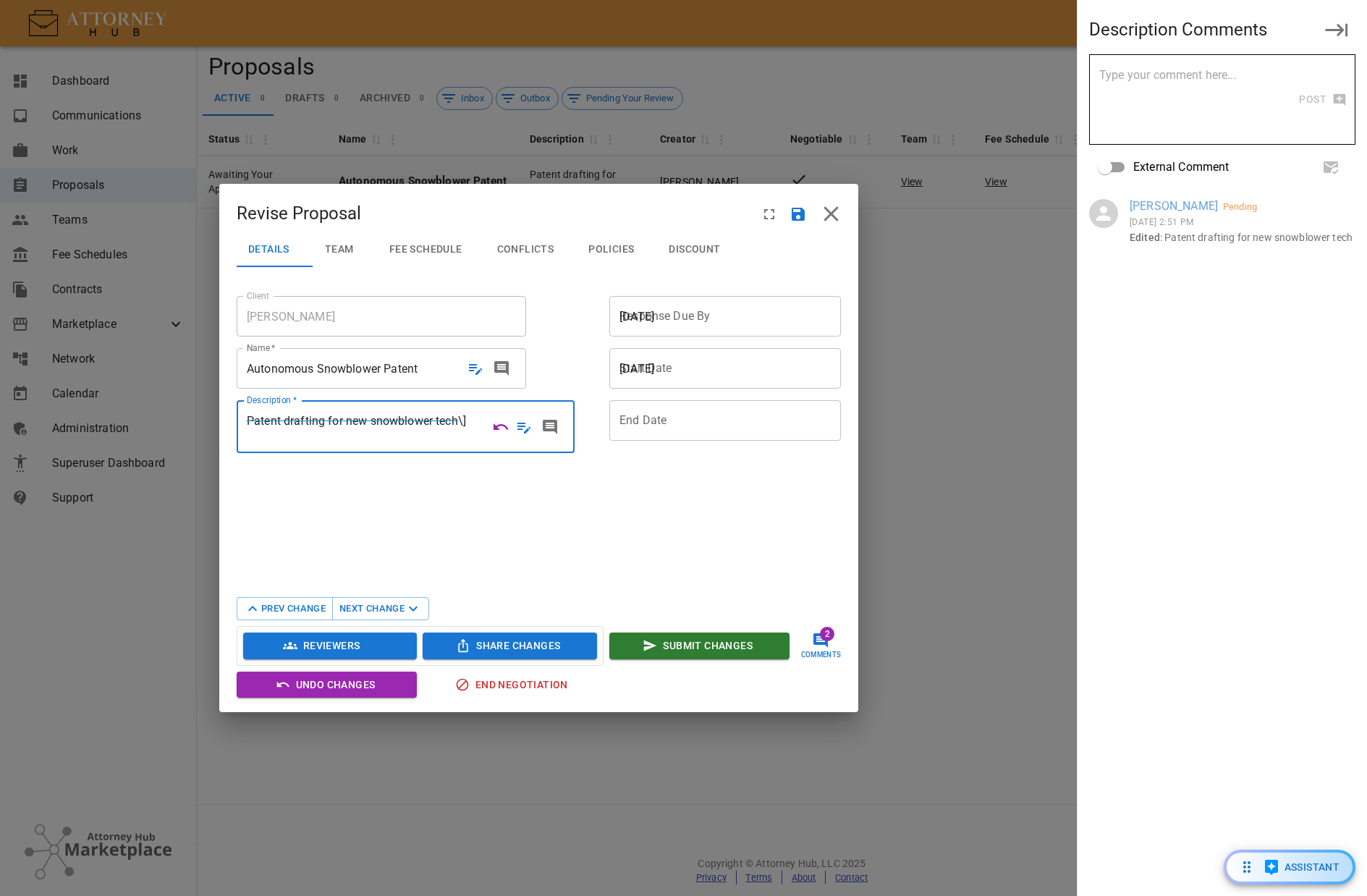
click at [503, 426] on icon "Undo Changes" at bounding box center [501, 427] width 14 height 6
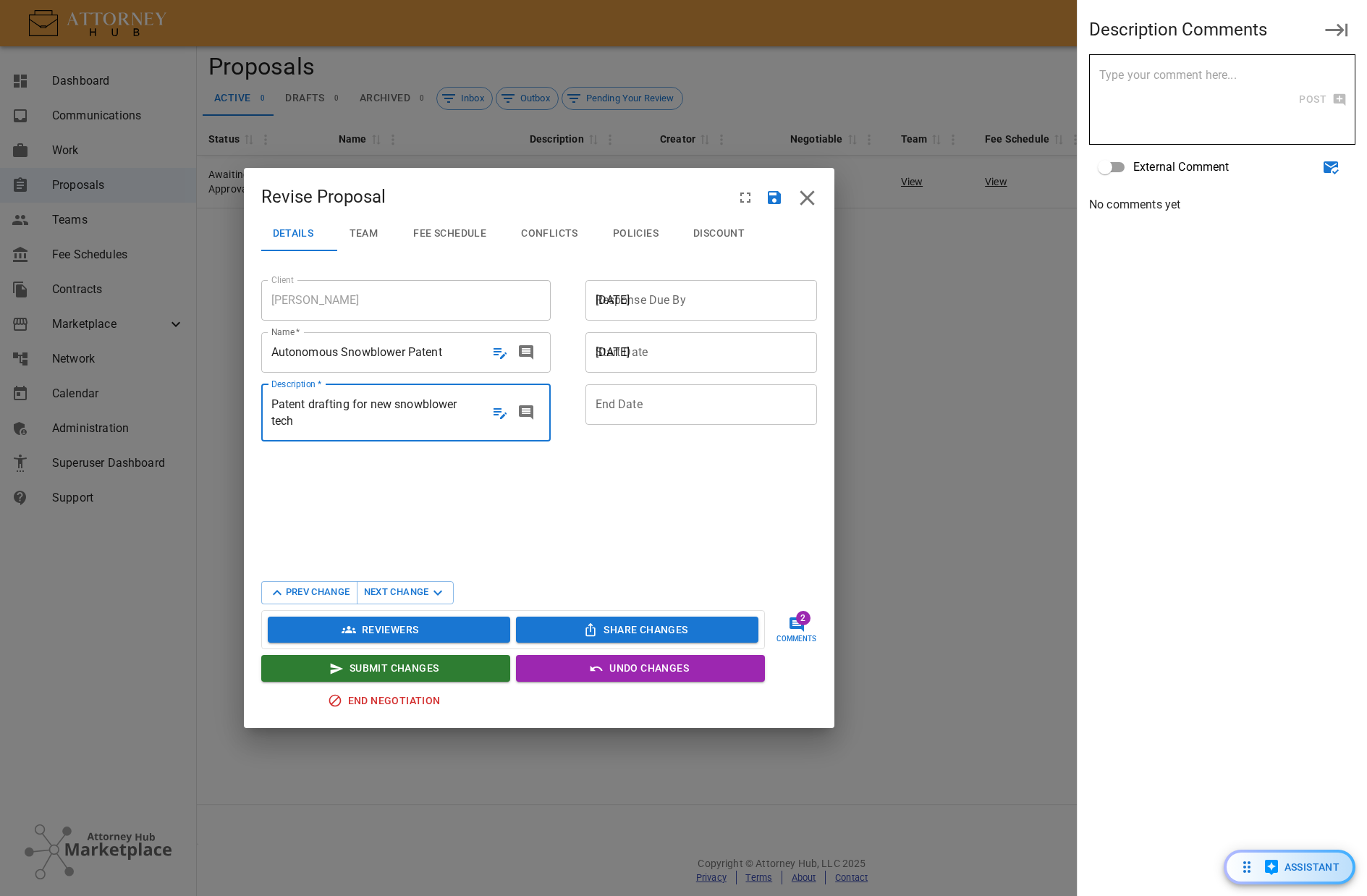
click at [682, 412] on div at bounding box center [712, 404] width 232 height 17
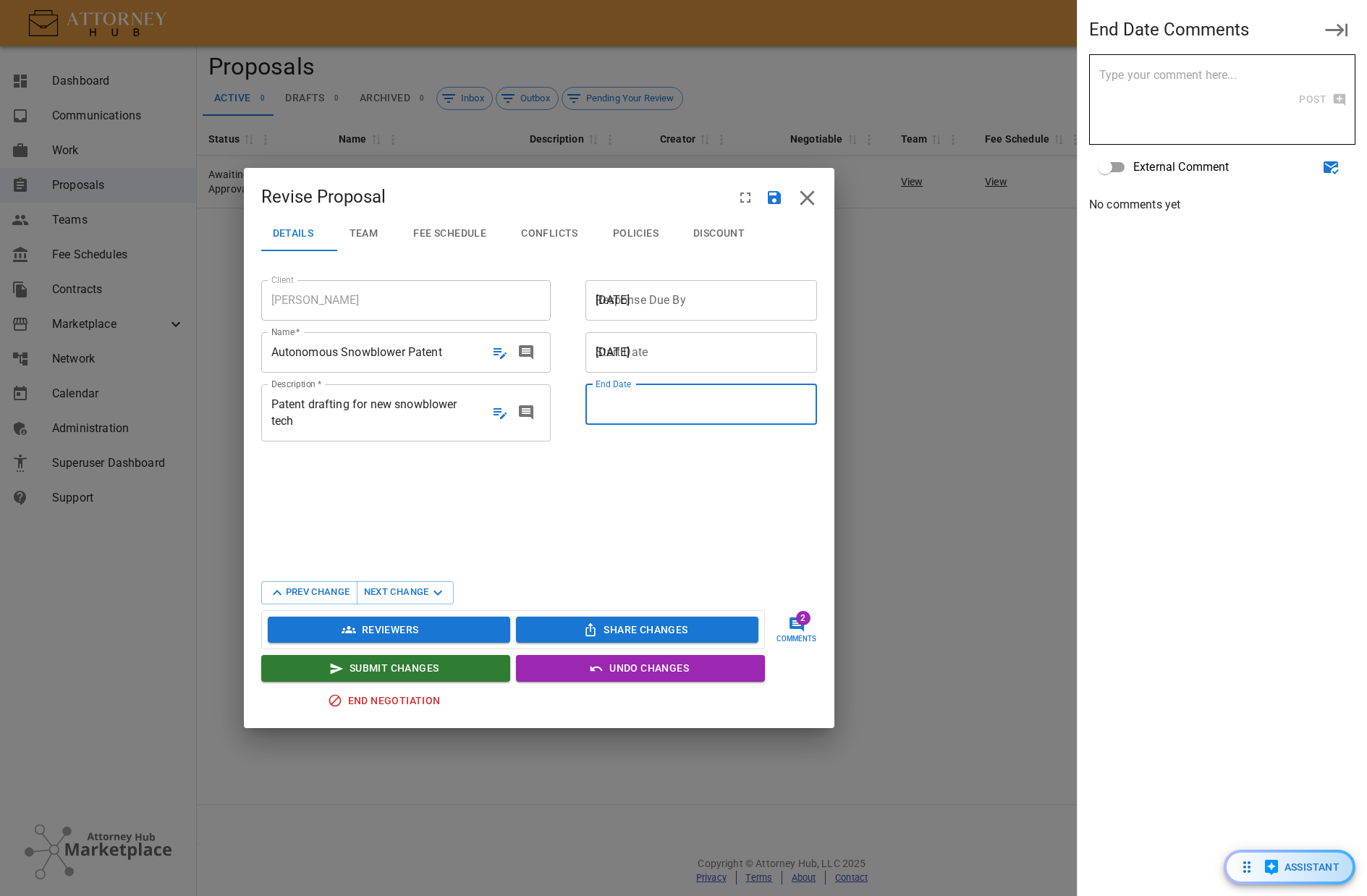
click at [676, 416] on div at bounding box center [706, 404] width 241 height 40
click at [373, 229] on span "Team" at bounding box center [364, 233] width 29 height 13
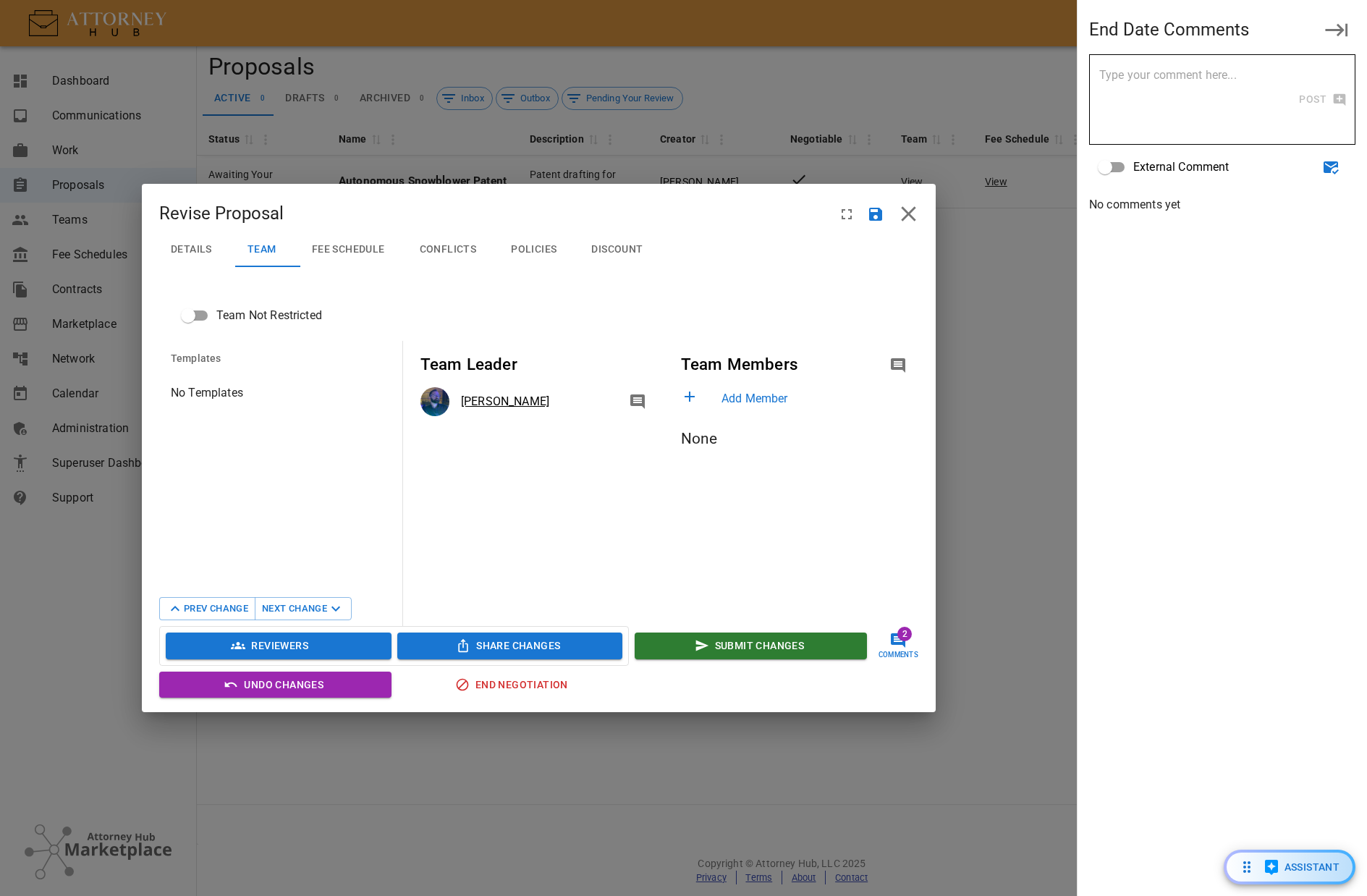
click at [356, 247] on span "Fee Schedule" at bounding box center [348, 249] width 73 height 13
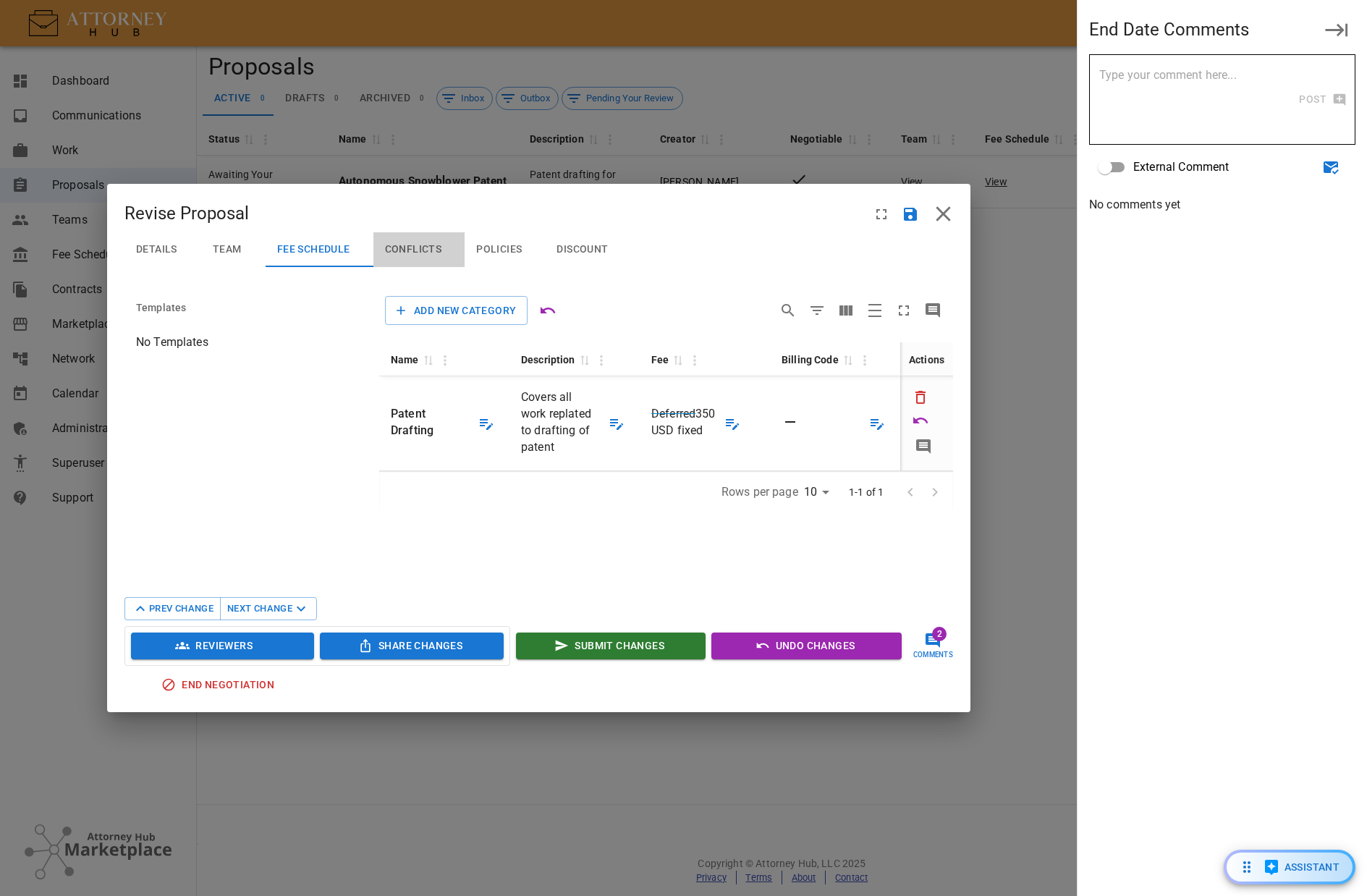
click at [413, 251] on span "Conflicts" at bounding box center [413, 249] width 57 height 13
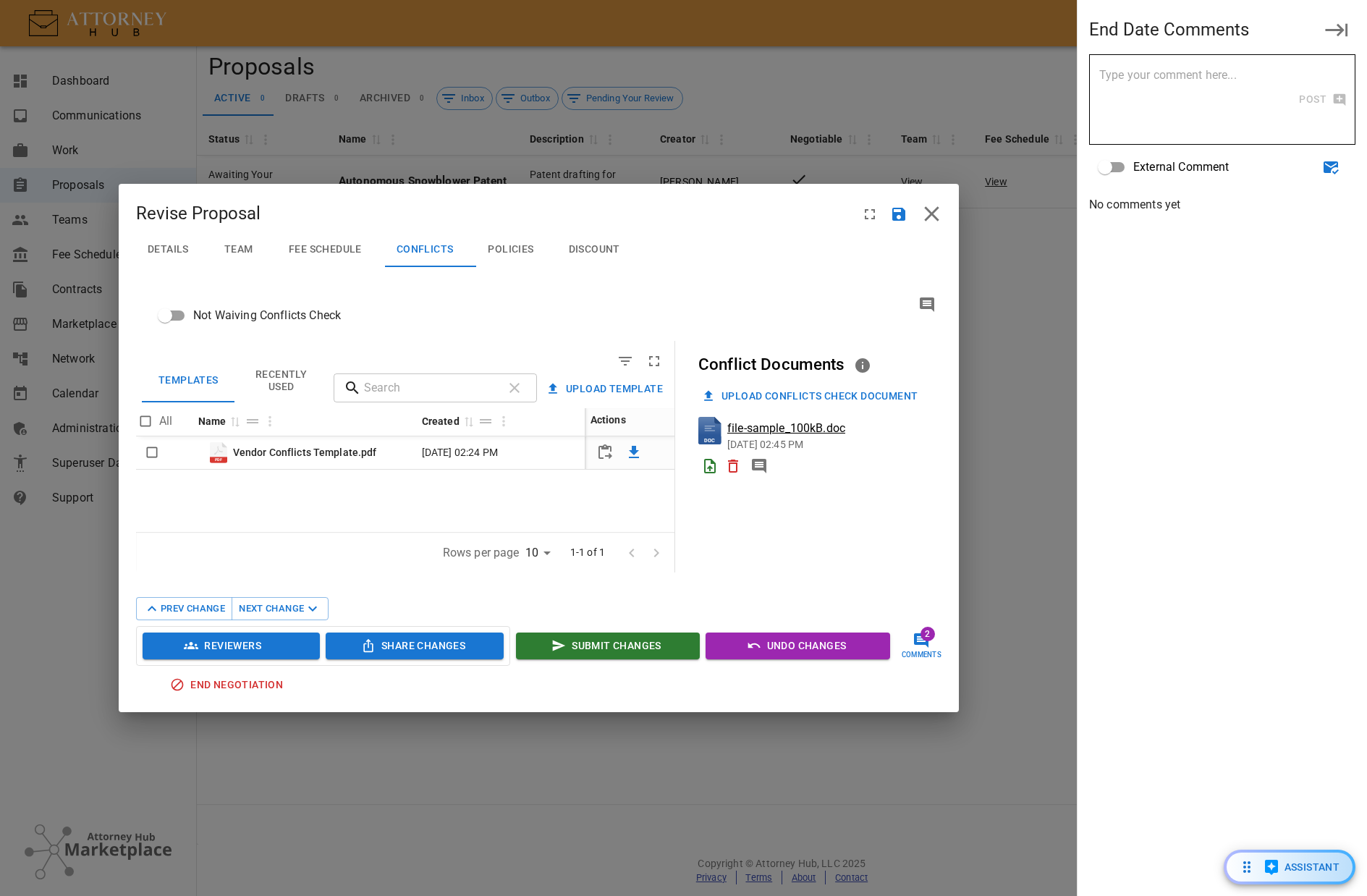
click at [158, 252] on span "Details" at bounding box center [169, 249] width 41 height 13
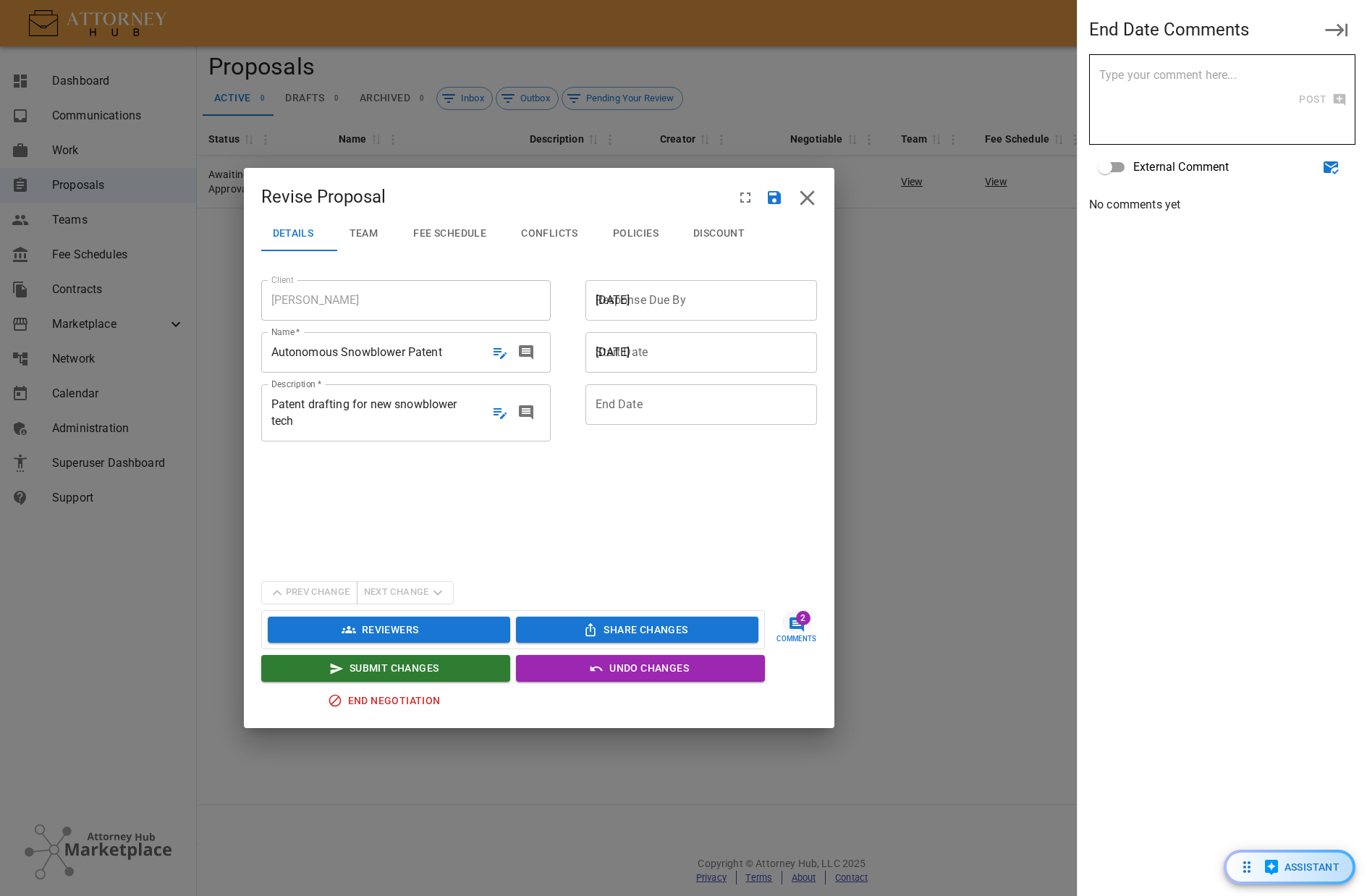
click at [438, 351] on span "Autonomous Snowblower Patent" at bounding box center [357, 351] width 171 height 13
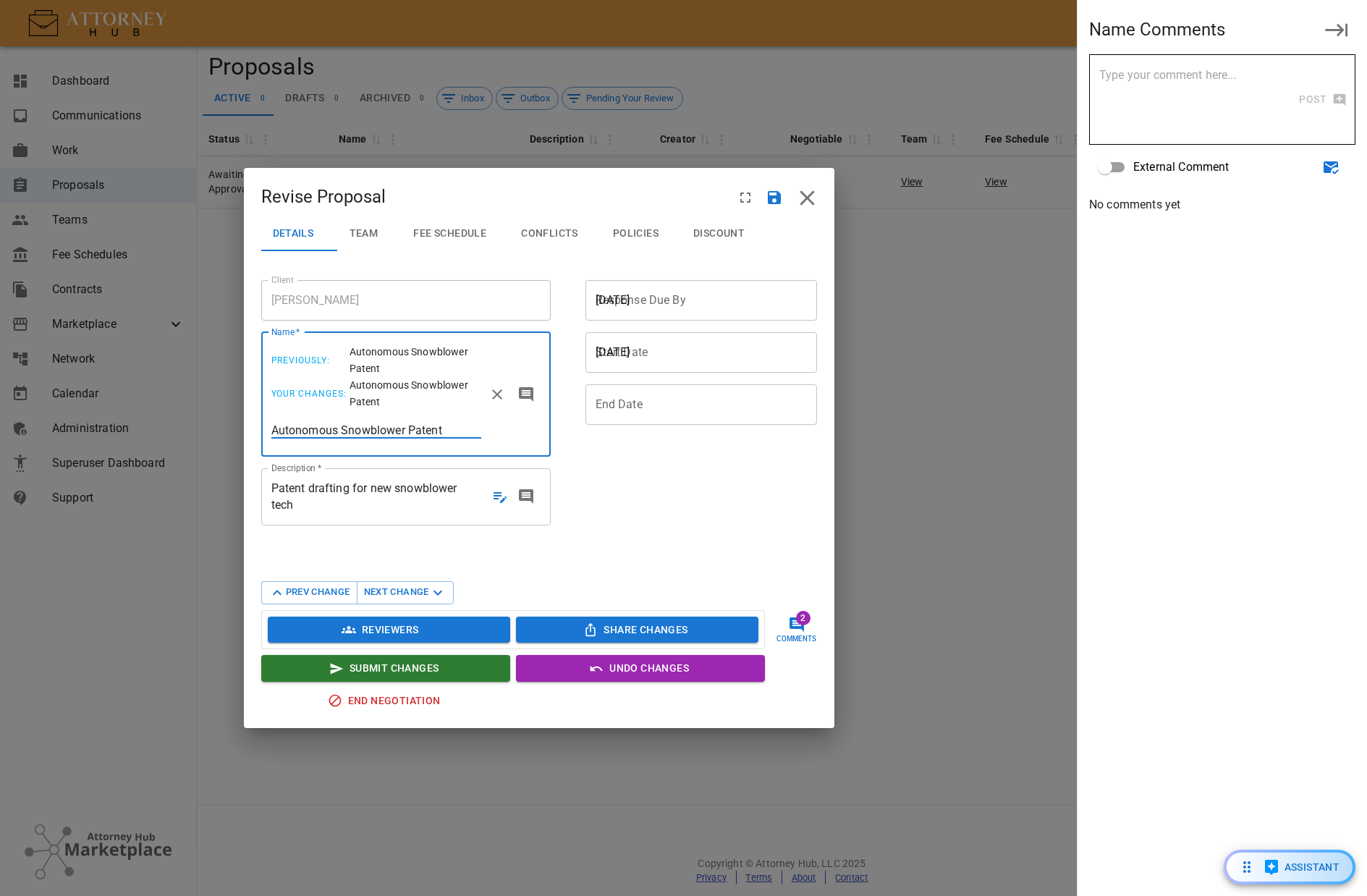
click at [446, 429] on input "Autonomous Snowblower Patent" at bounding box center [376, 430] width 210 height 17
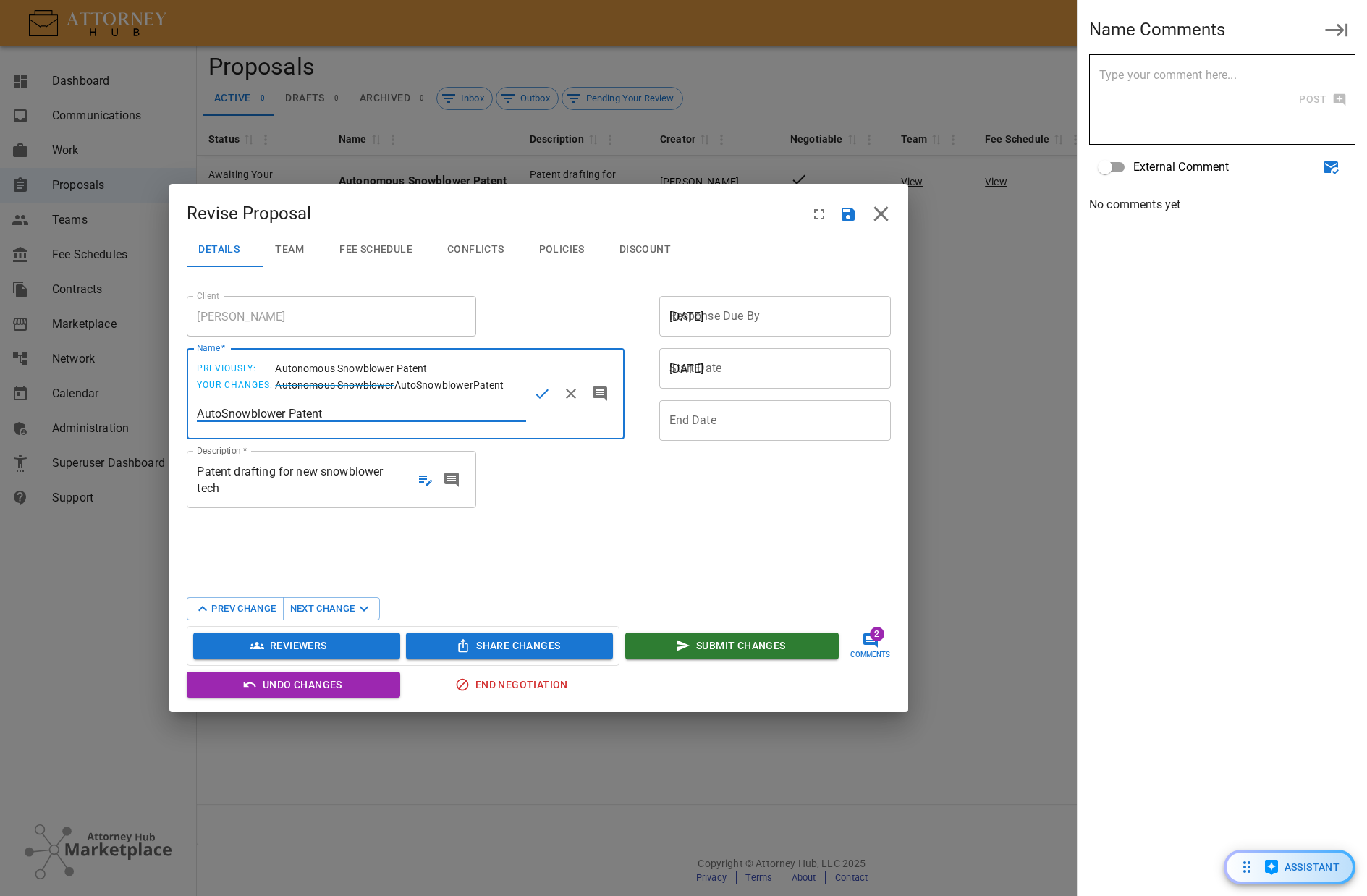
type input "Auto Snowblower Patent"
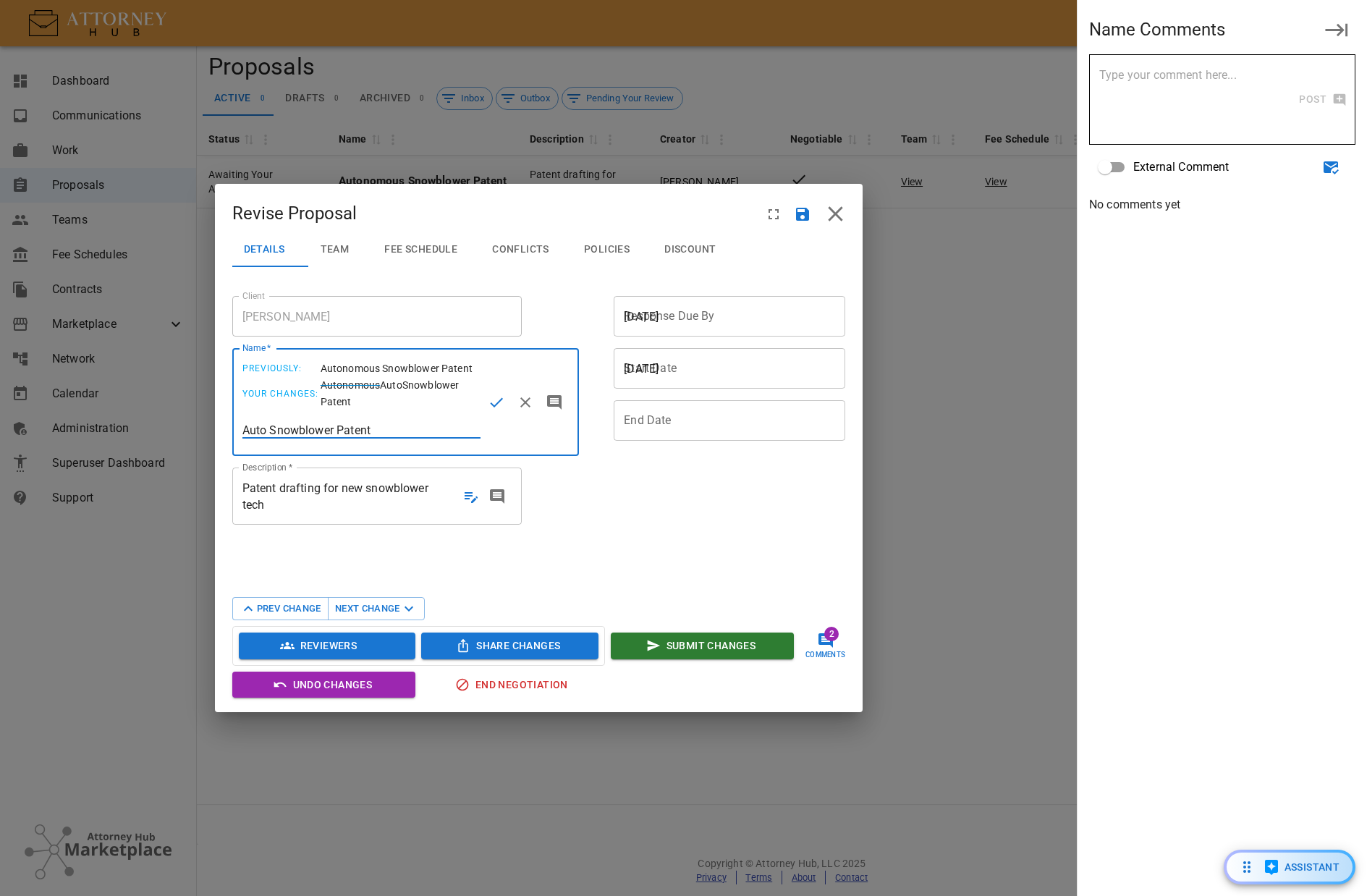
click at [410, 508] on section "Client [PERSON_NAME] Client Name   * previously: Autonomous Snowblower Patent y…" at bounding box center [539, 435] width 613 height 290
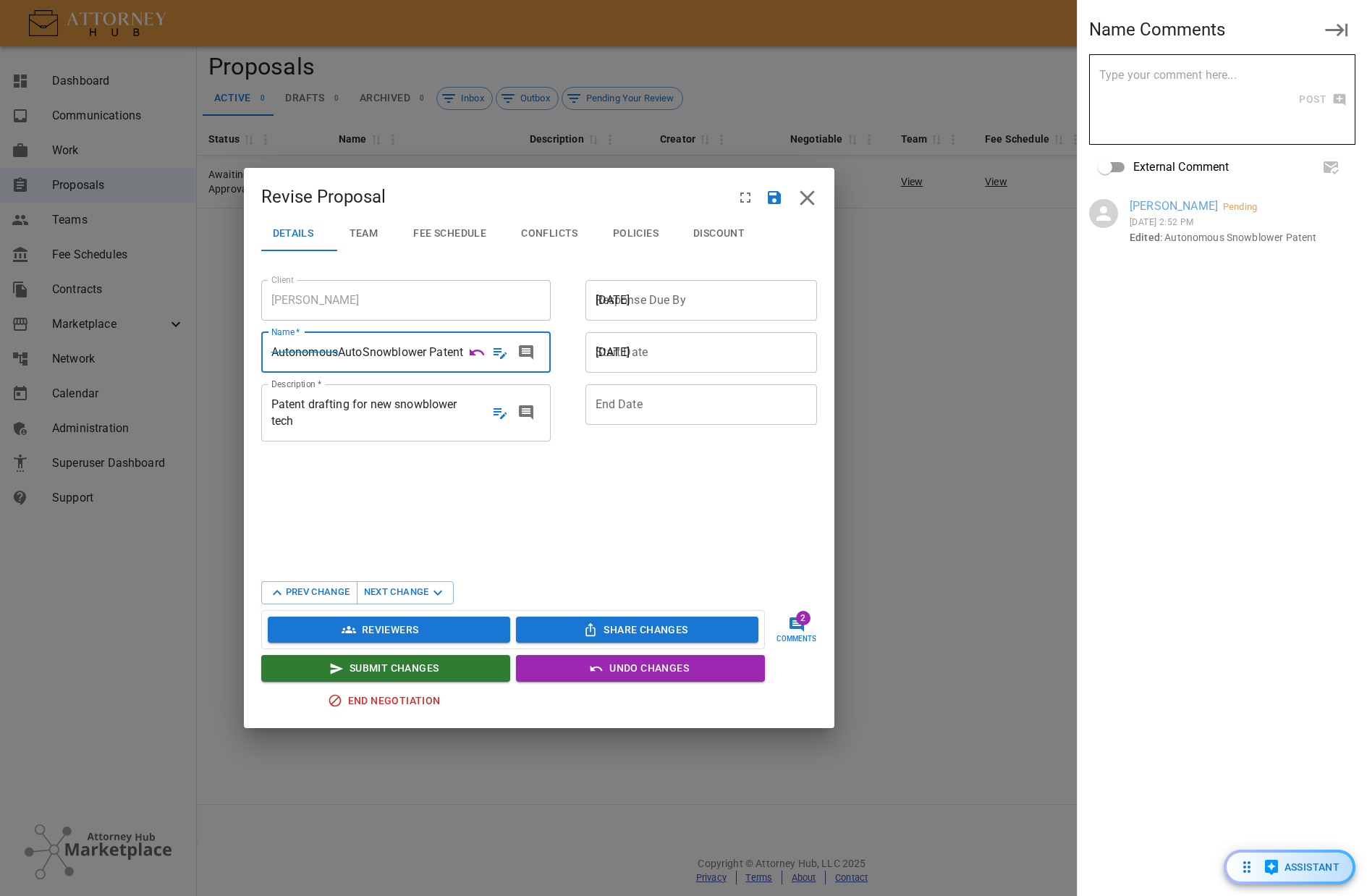
click at [364, 429] on span "Patent drafting for new snowblower tech" at bounding box center [374, 412] width 206 height 33
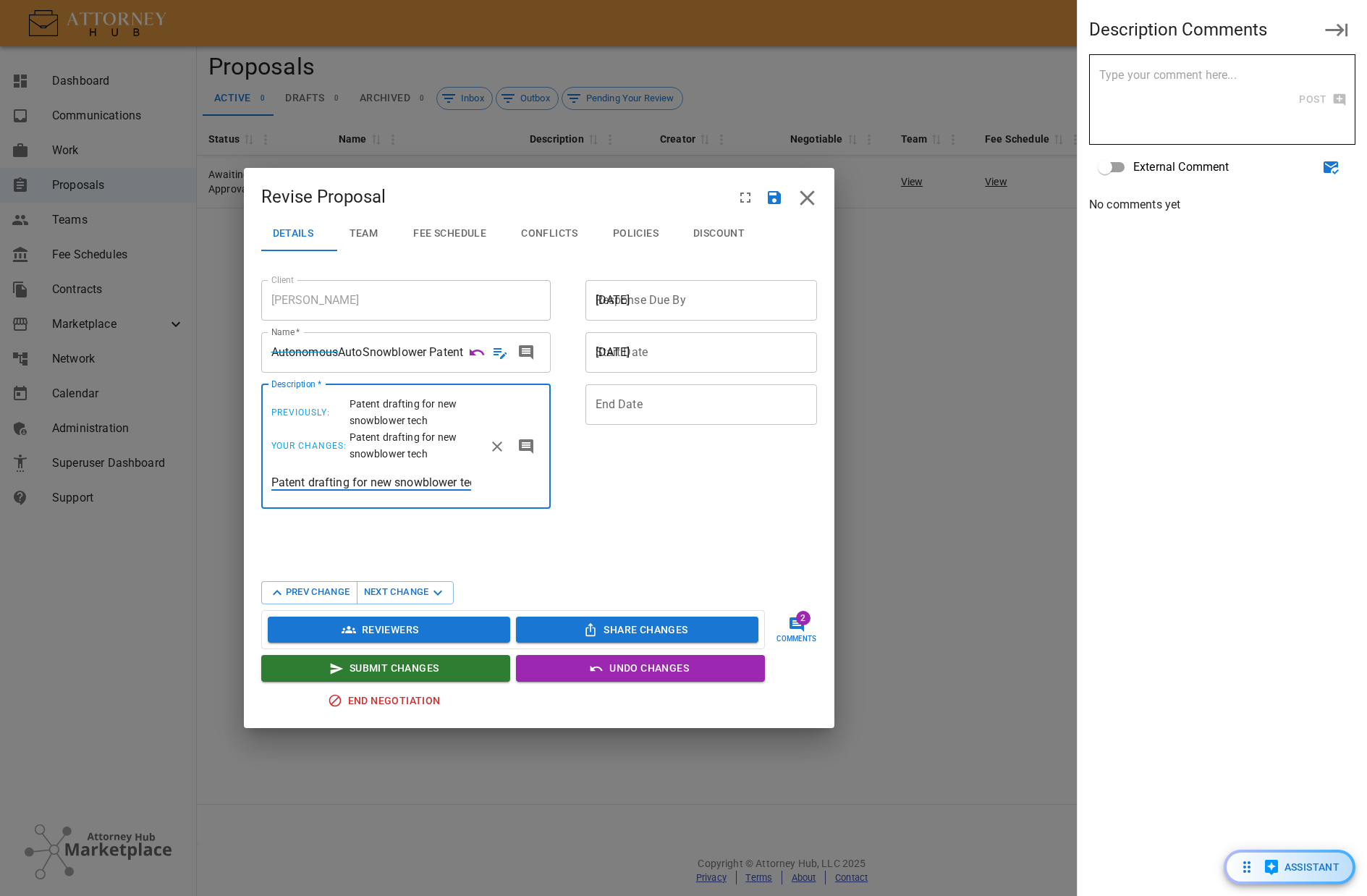
click at [331, 491] on input "Patent drafting for new snowblower tech" at bounding box center [371, 482] width 199 height 17
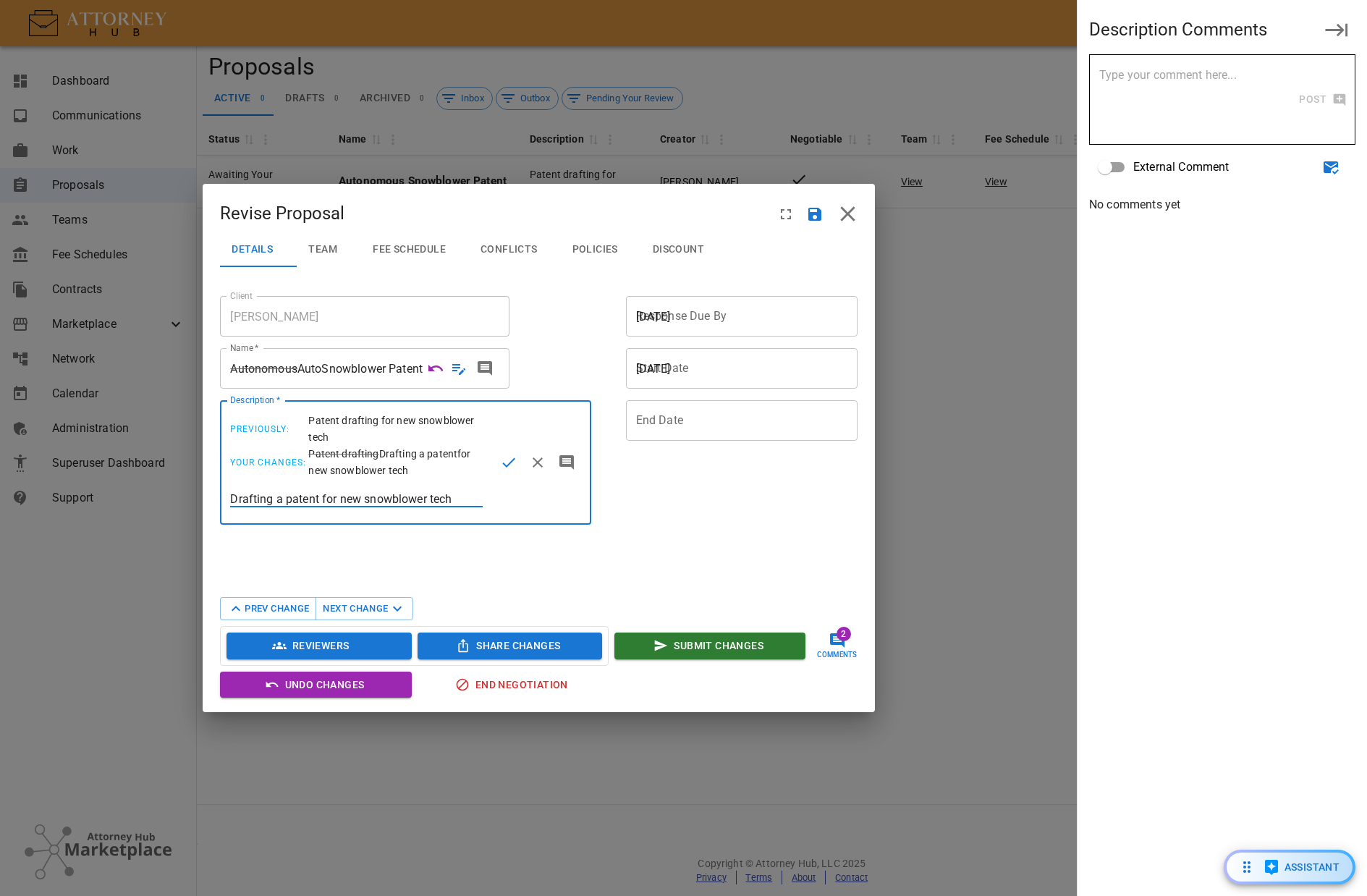
type input "Drafting a patent for new snowblower tech"
click at [503, 471] on icon "Save Change" at bounding box center [509, 462] width 17 height 17
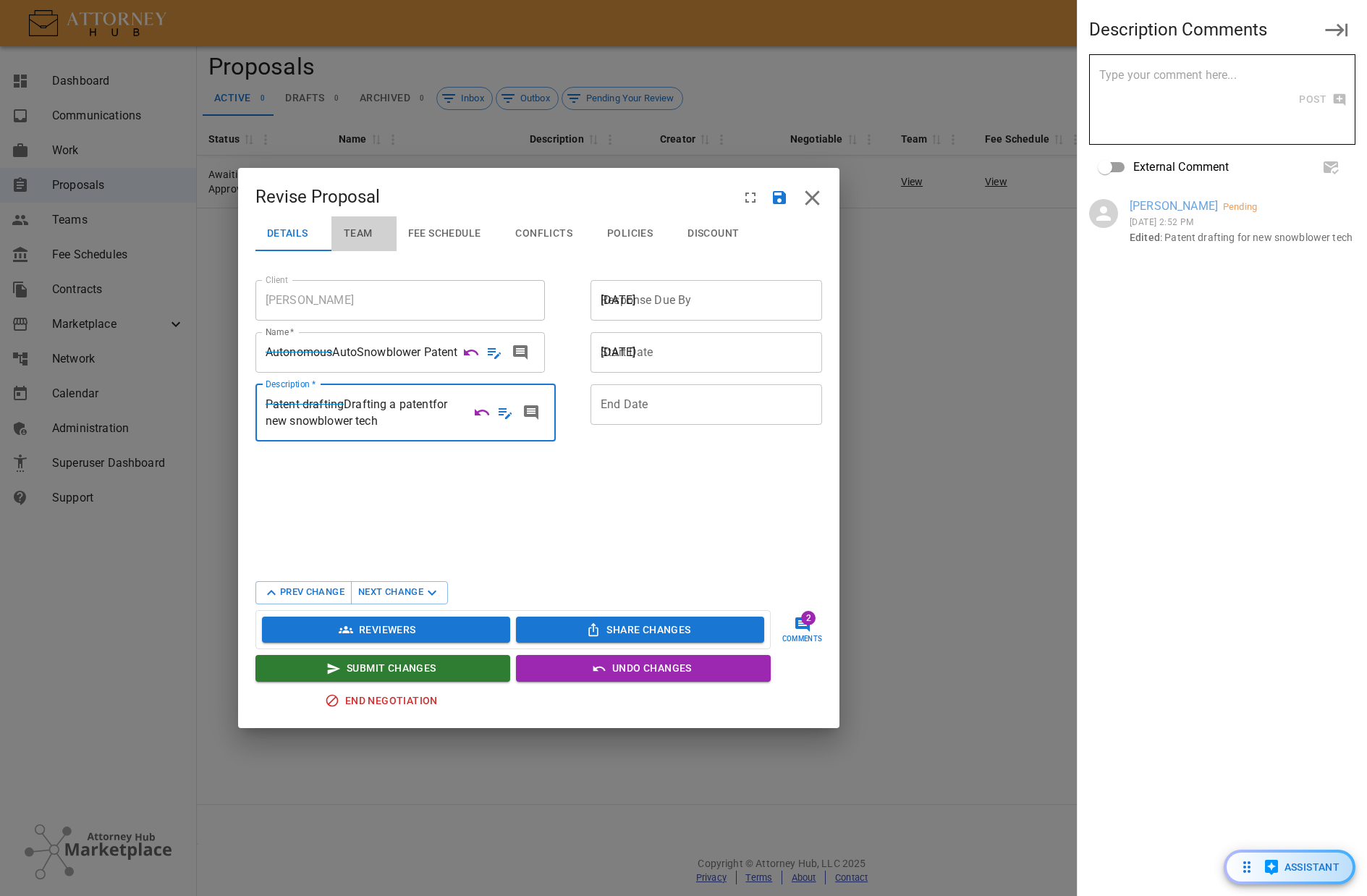
click at [366, 233] on span "Team" at bounding box center [358, 233] width 29 height 13
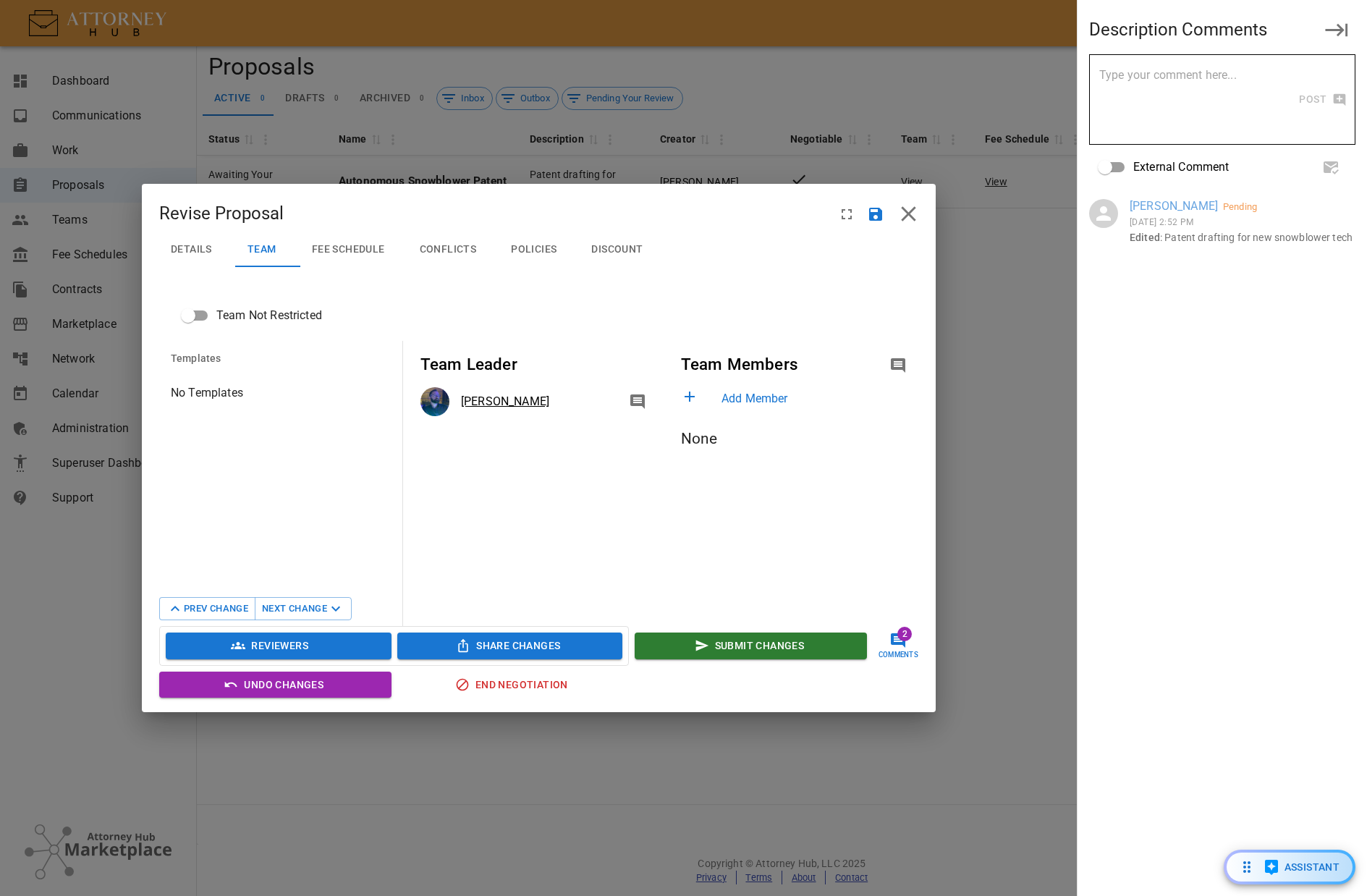
click at [765, 397] on p "Add Member" at bounding box center [817, 399] width 191 height 17
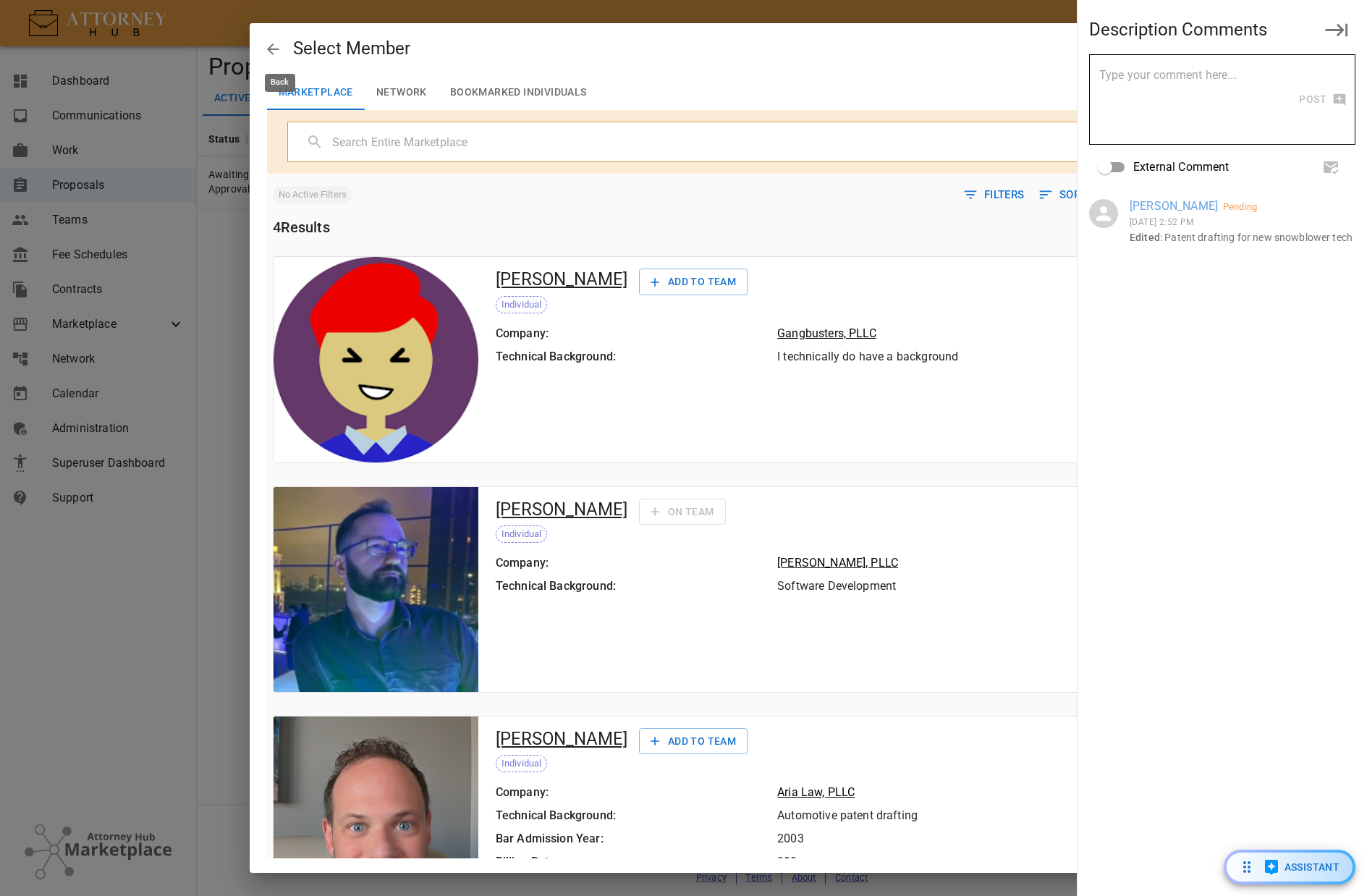
click at [269, 46] on icon "back" at bounding box center [273, 49] width 17 height 17
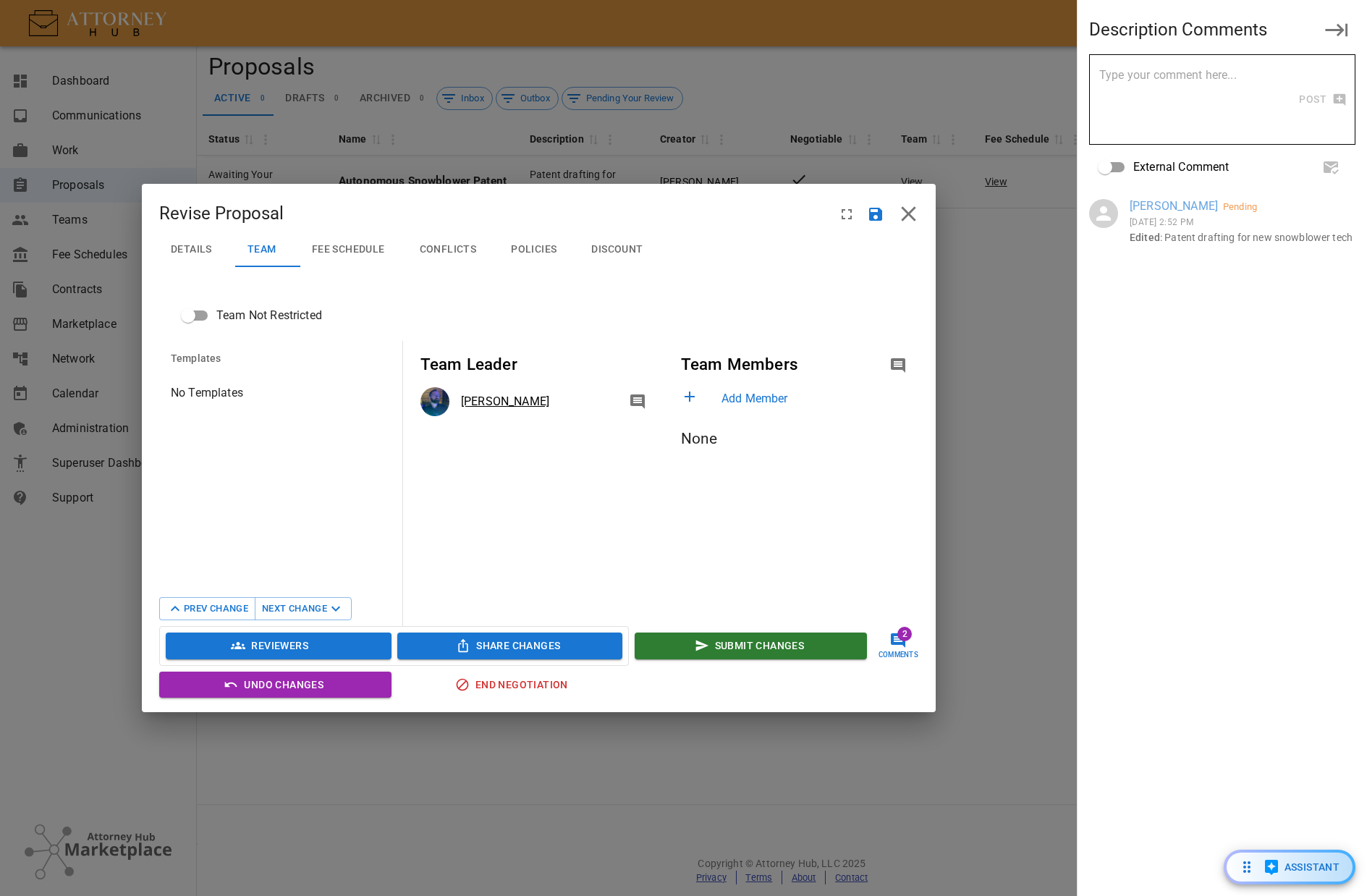
click at [253, 192] on h2 "Revise Proposal" at bounding box center [538, 207] width 794 height 48
click at [388, 204] on h2 "Revise Proposal" at bounding box center [538, 207] width 794 height 48
click at [841, 401] on p "Add Member" at bounding box center [817, 399] width 191 height 17
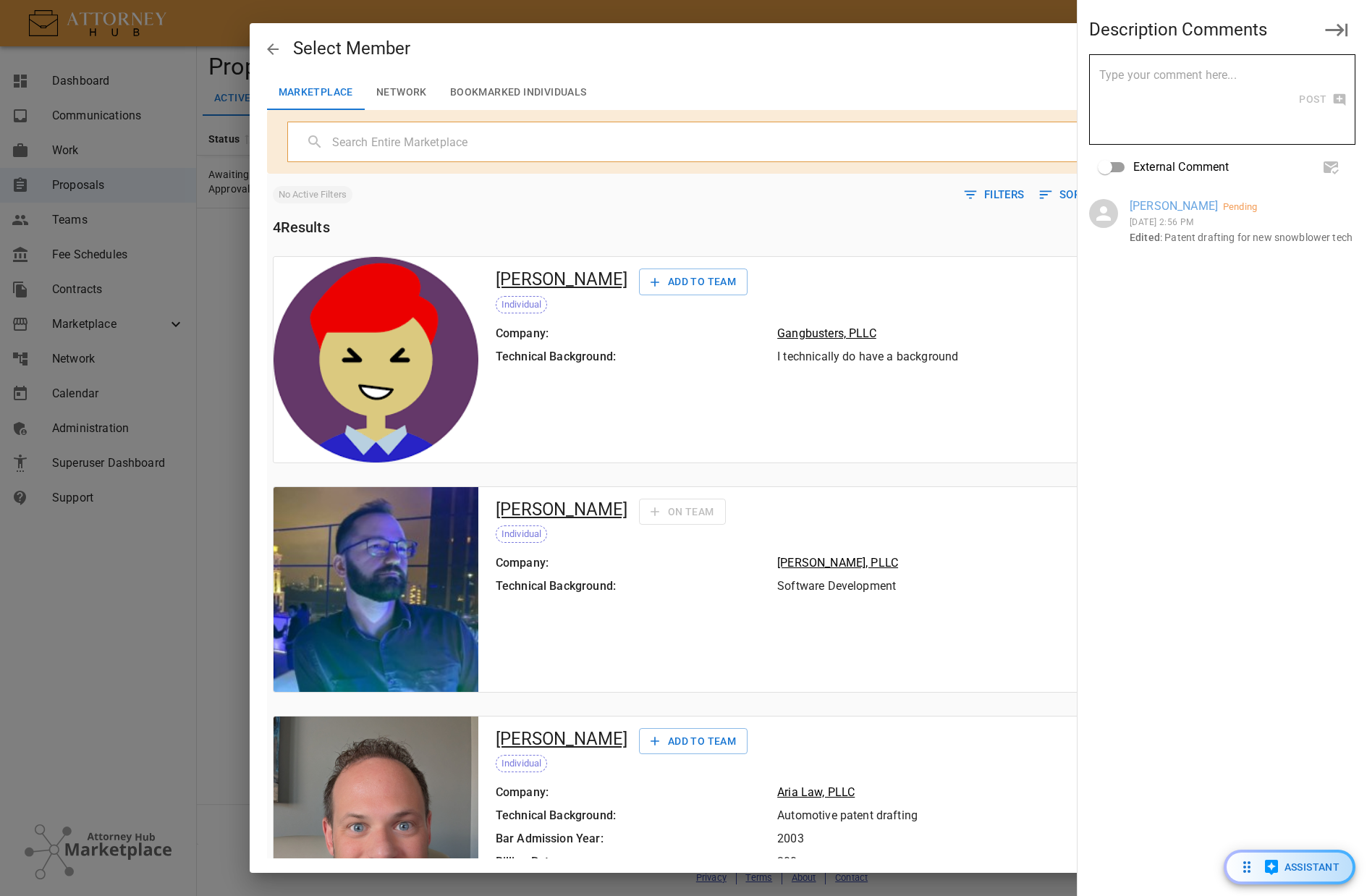
click at [925, 454] on div "[PERSON_NAME] Add To Team Individual Company: Gangbusters, PLLC Technical Backg…" at bounding box center [774, 359] width 593 height 205
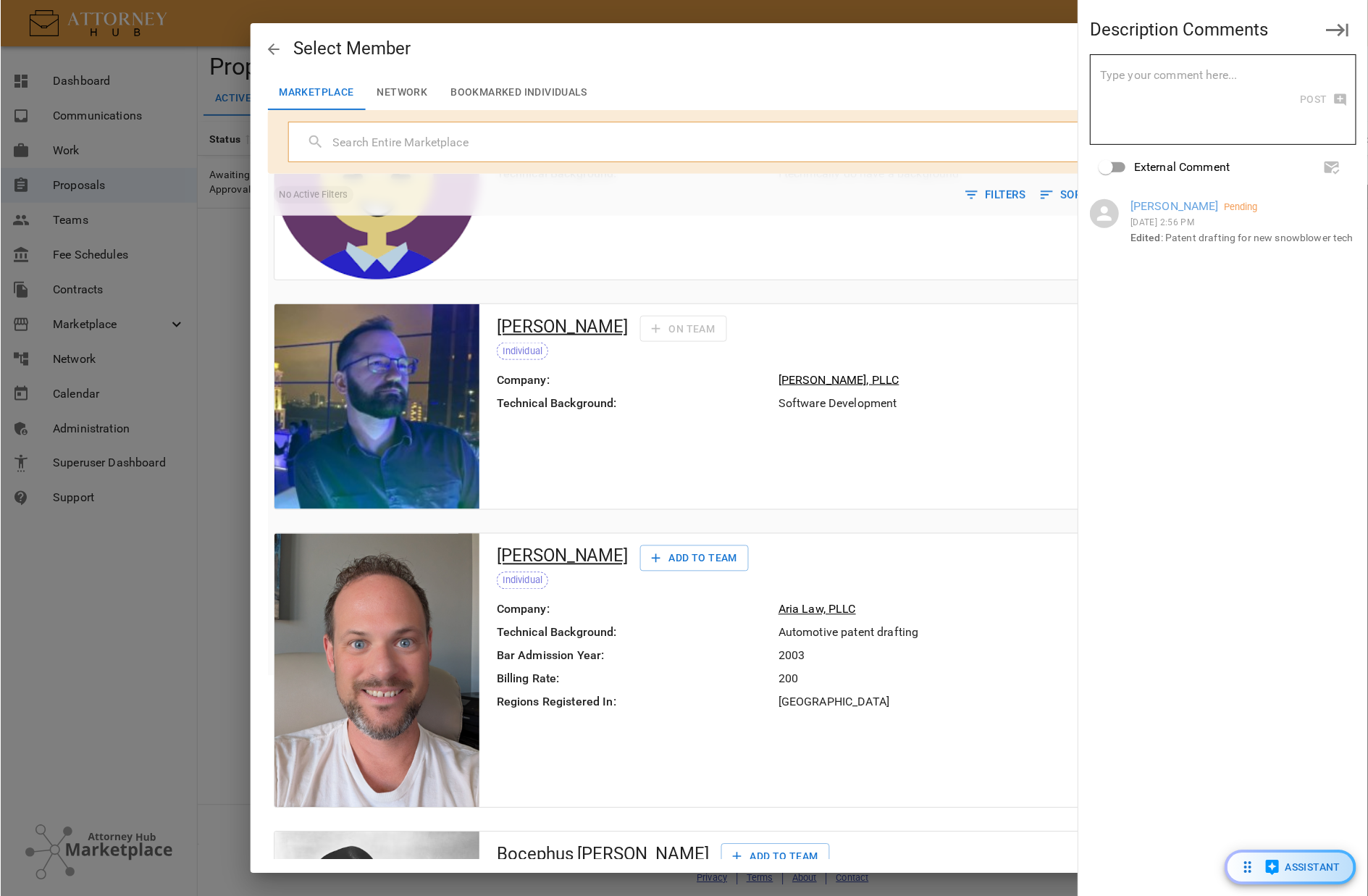
scroll to position [373, 0]
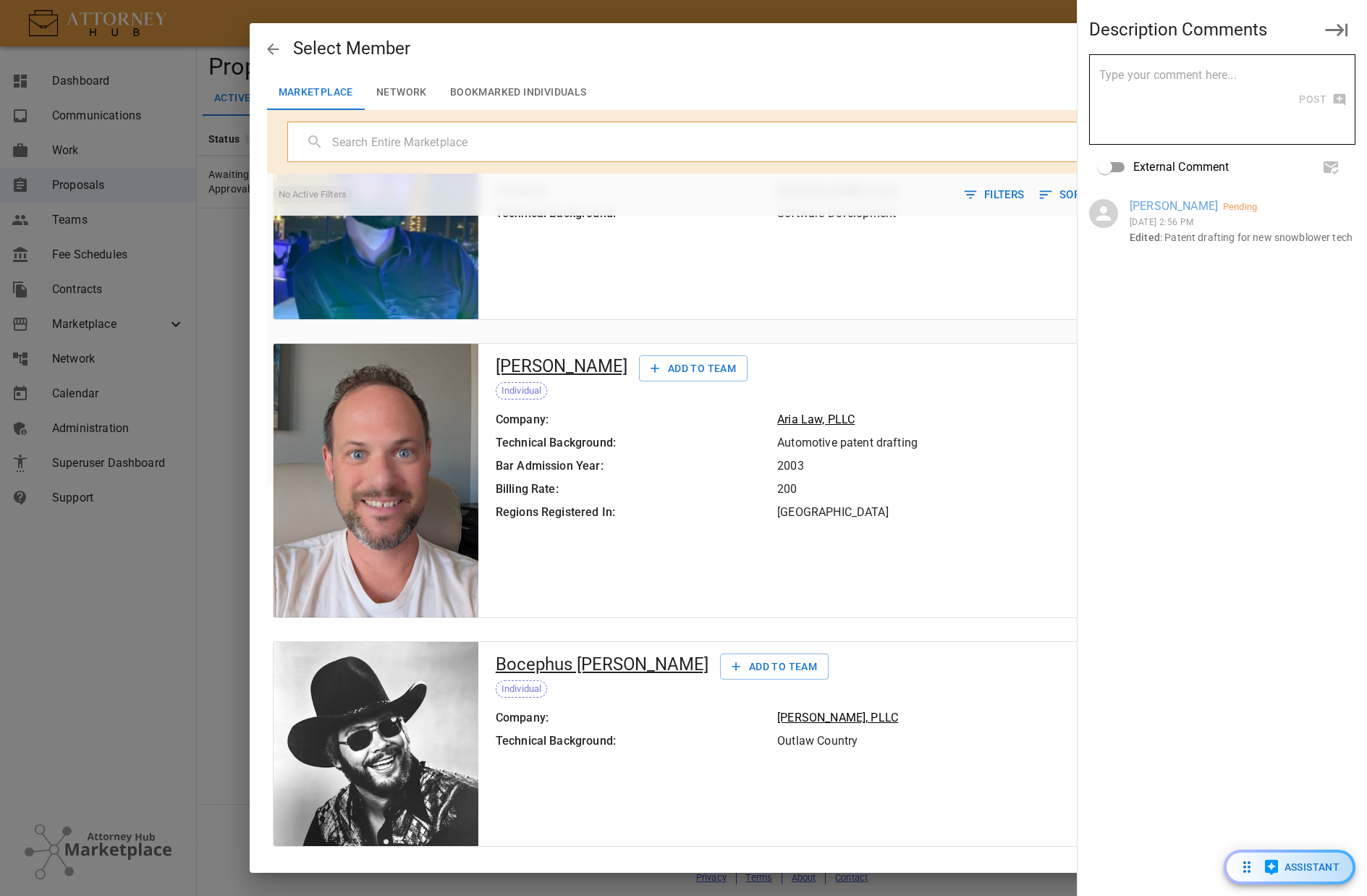
click at [720, 664] on button "Add To Team" at bounding box center [774, 667] width 108 height 27
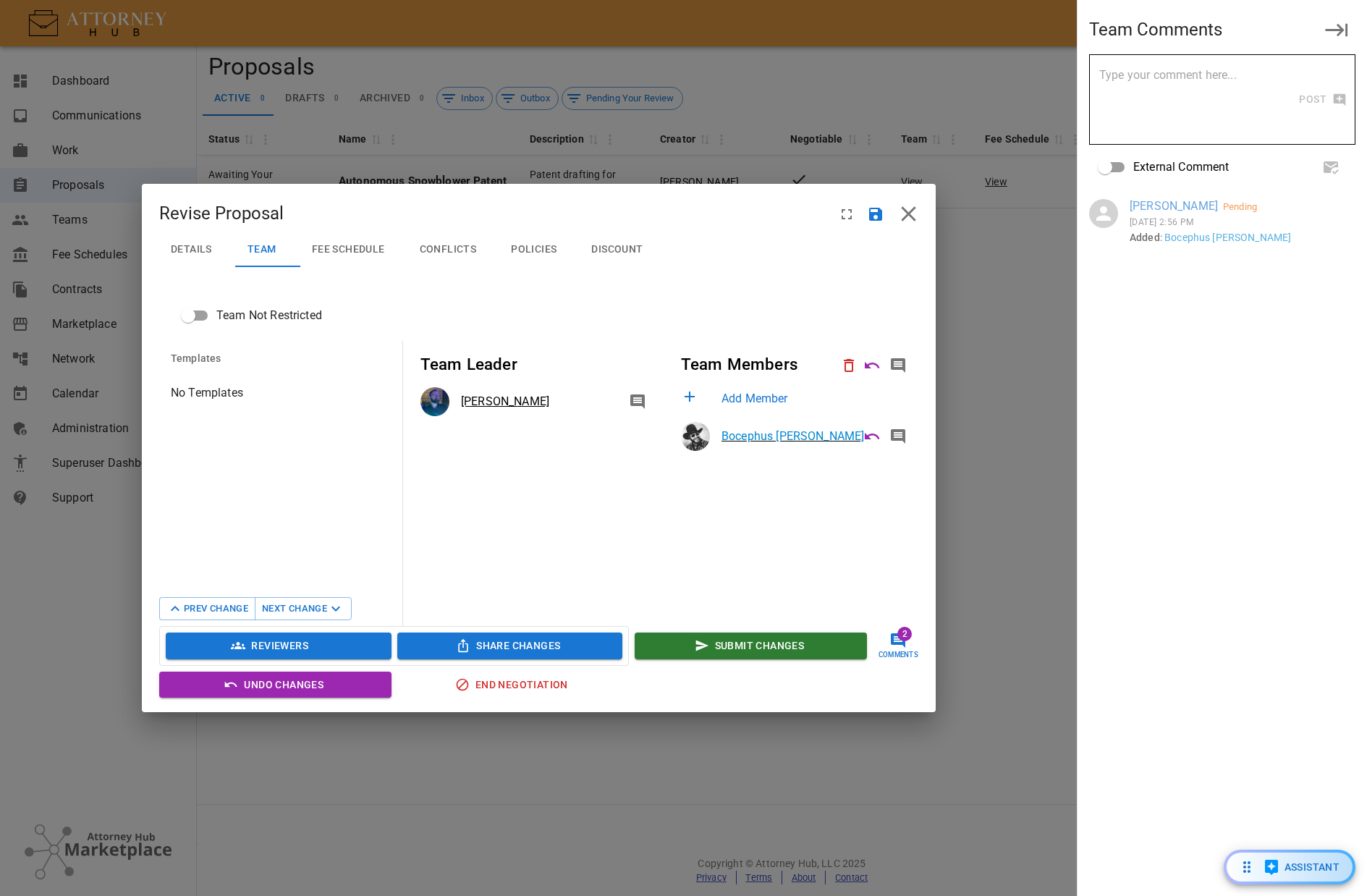
click at [361, 252] on span "Fee Schedule" at bounding box center [348, 249] width 73 height 13
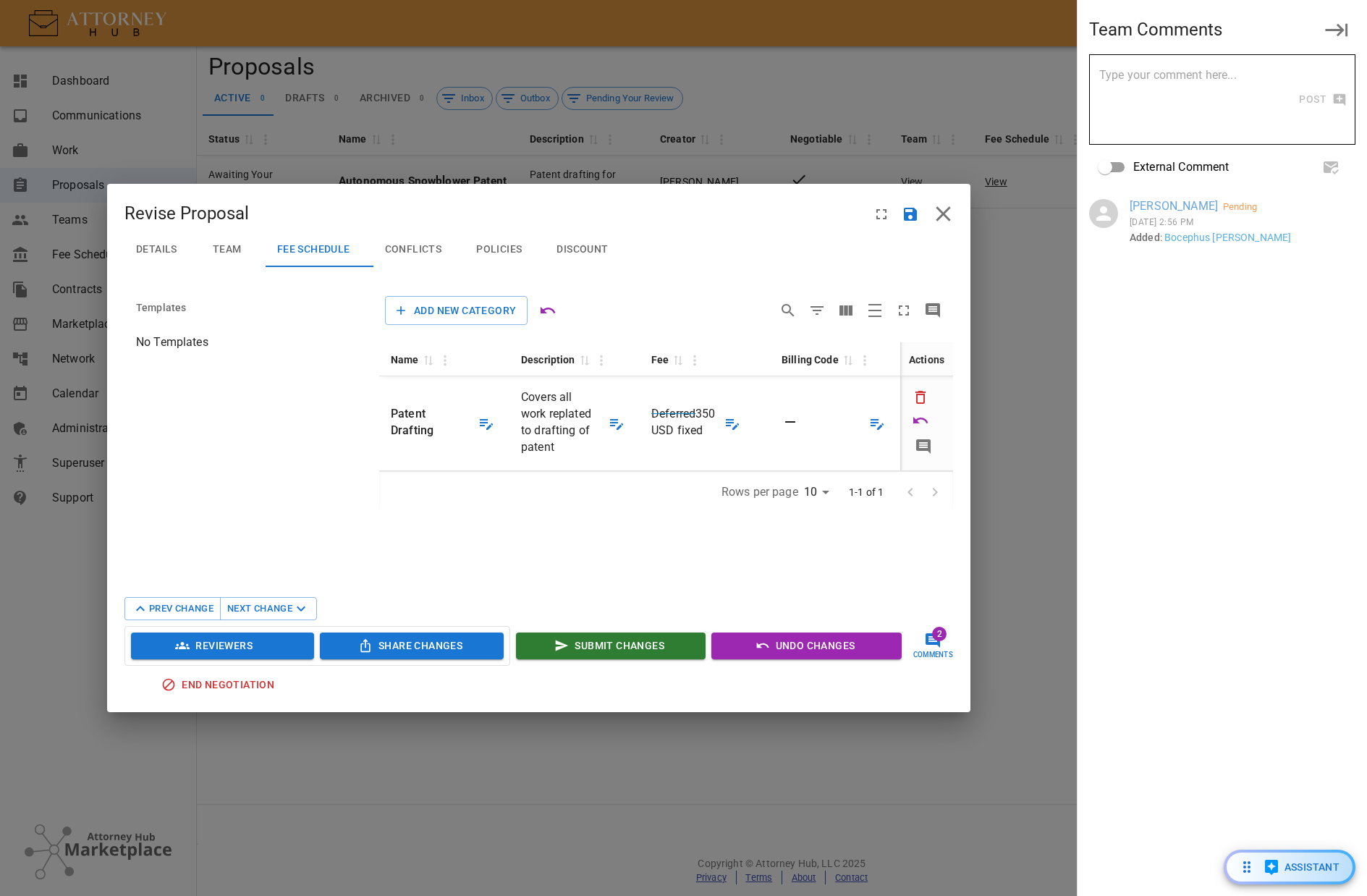
click at [175, 253] on span "Details" at bounding box center [157, 249] width 41 height 13
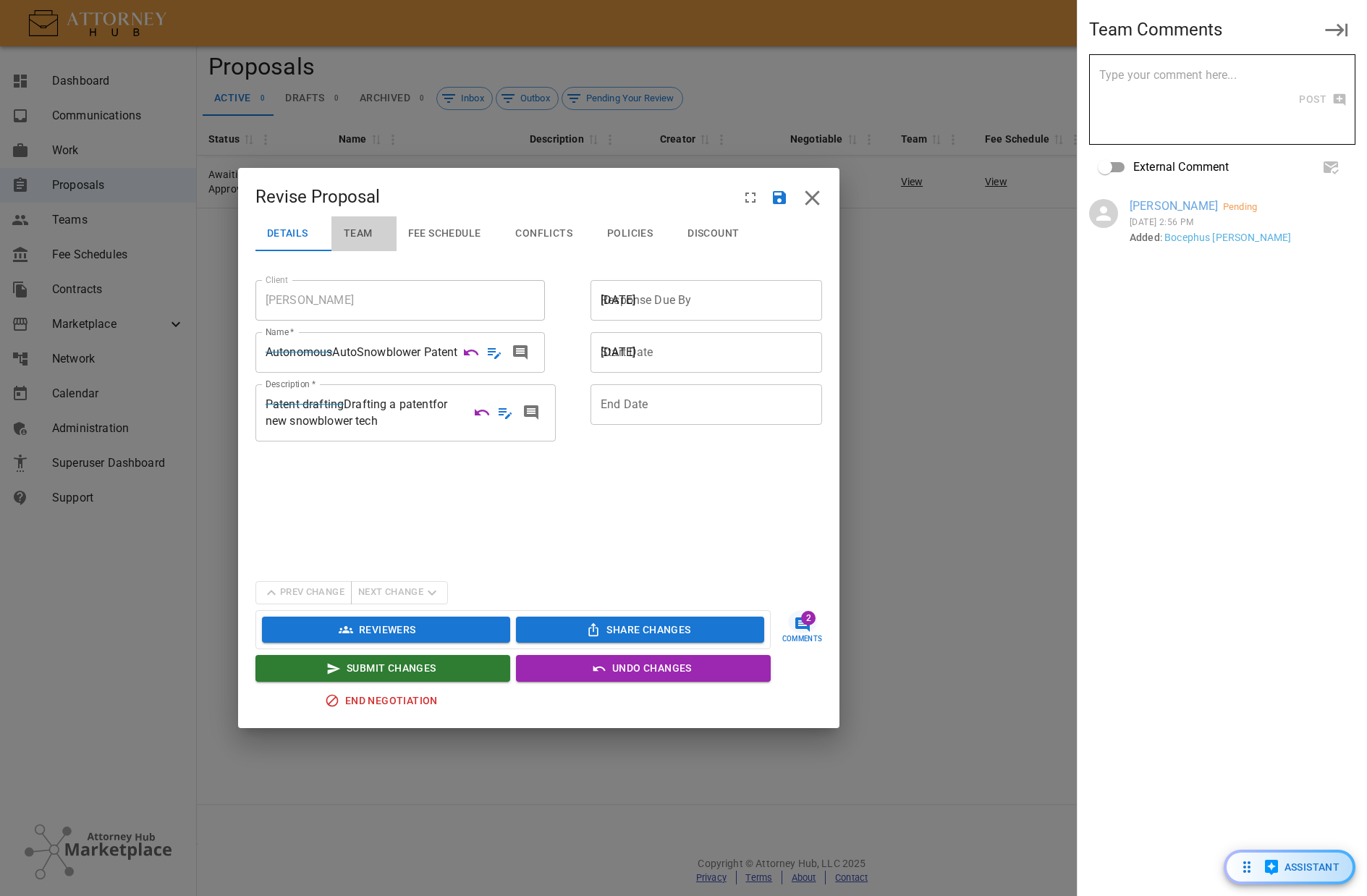
click at [367, 235] on span "Team" at bounding box center [358, 233] width 29 height 13
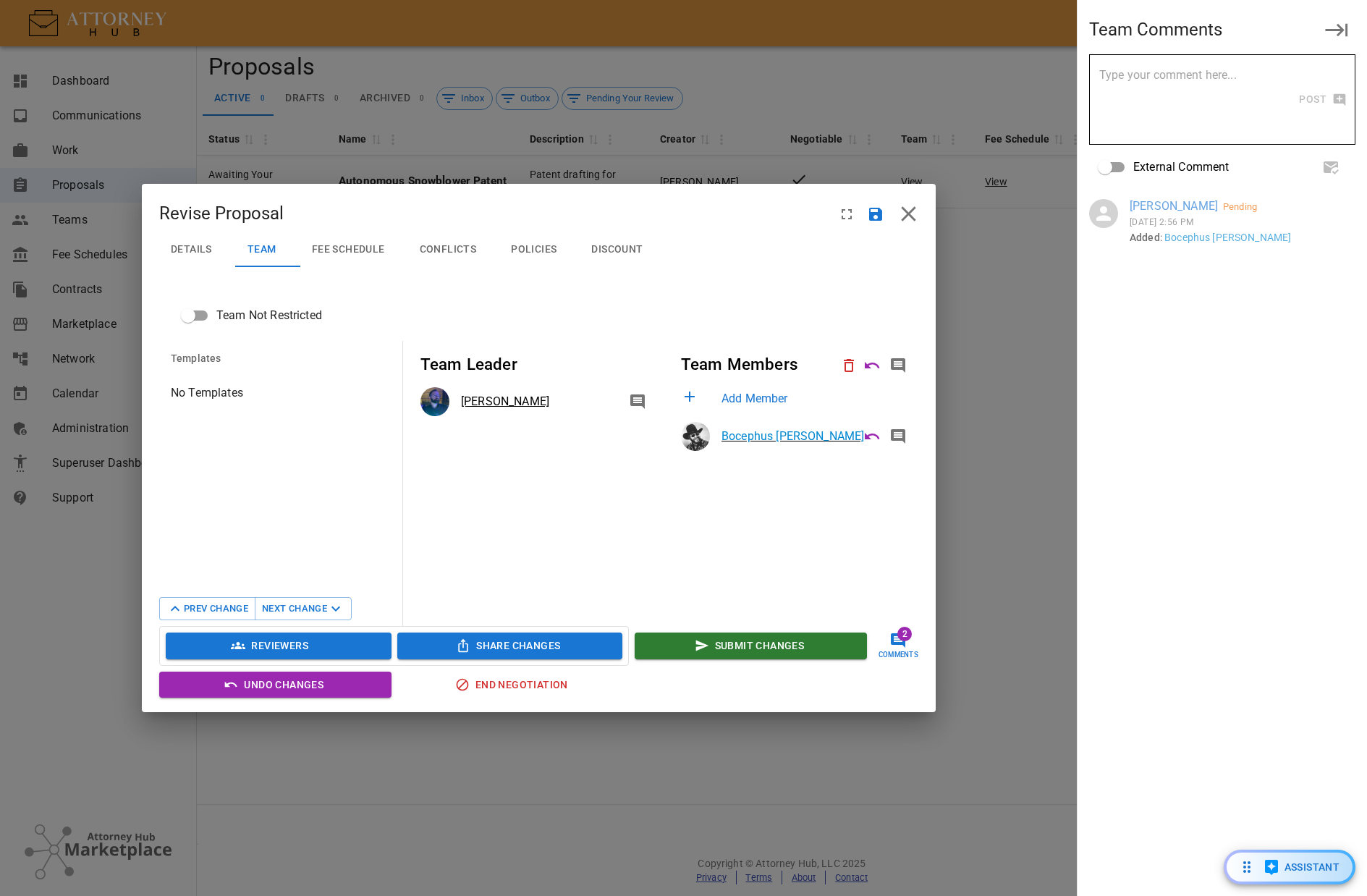
click at [366, 243] on span "Fee Schedule" at bounding box center [348, 249] width 73 height 13
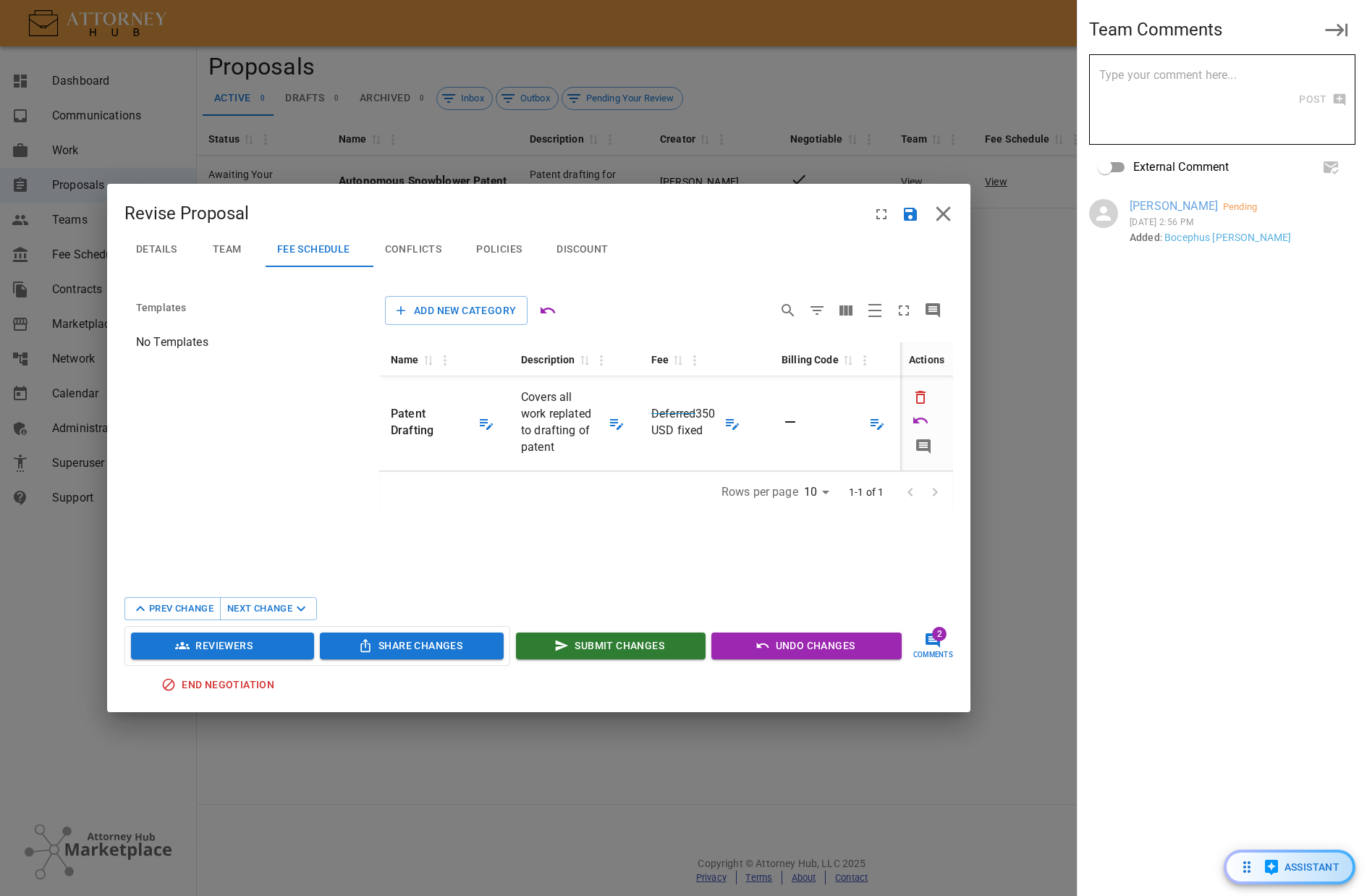
click at [923, 448] on icon "Comments" at bounding box center [924, 446] width 14 height 14
click at [921, 452] on div "Comments" at bounding box center [923, 466] width 55 height 29
click at [686, 411] on span "Deferred" at bounding box center [674, 413] width 44 height 13
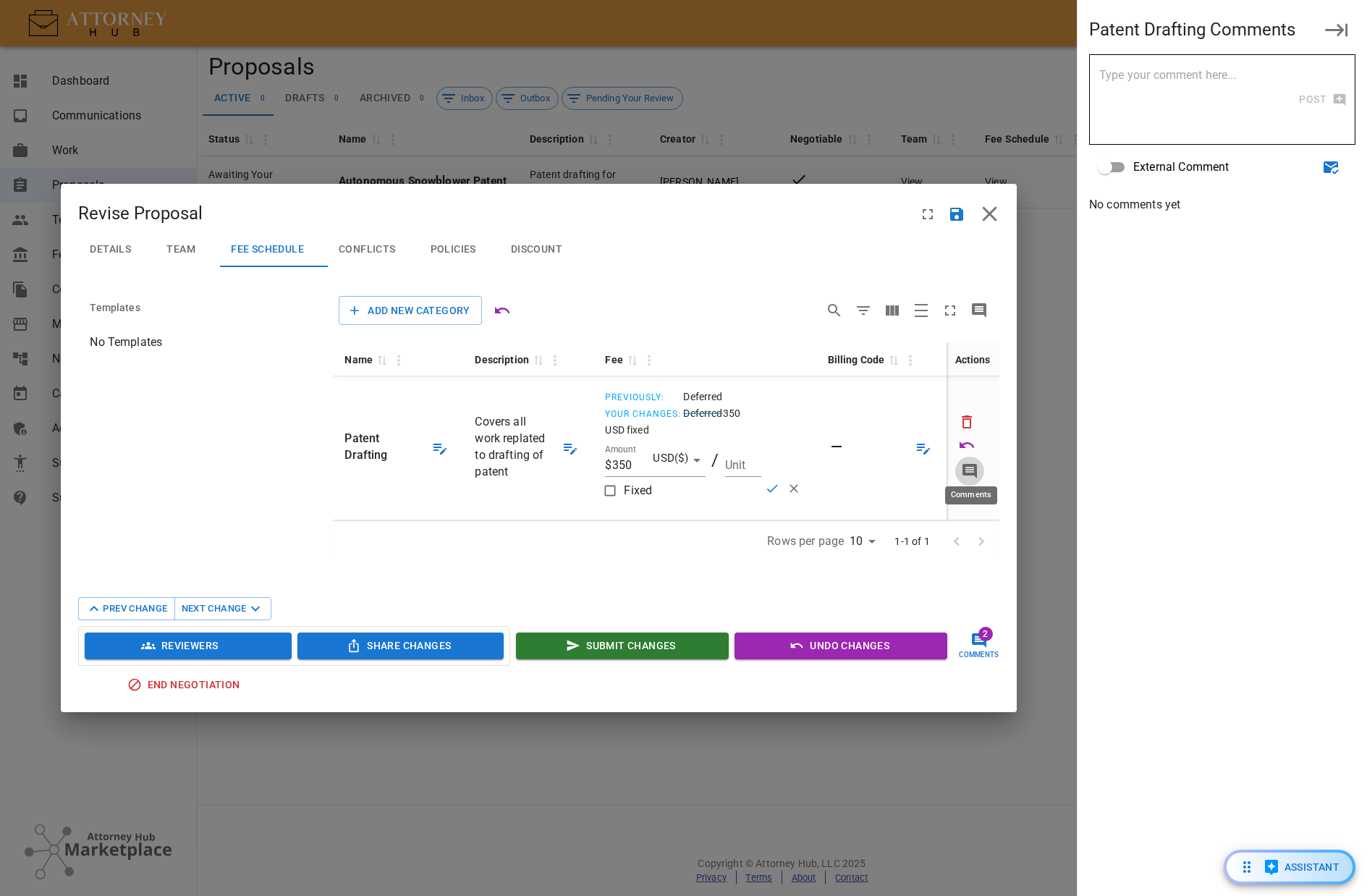
click at [970, 473] on icon "Comments" at bounding box center [970, 471] width 14 height 14
click at [657, 275] on div "Details Team Fee Schedule Conflicts Policies Discount Templates No Templates Dr…" at bounding box center [538, 473] width 955 height 480
click at [771, 488] on icon "Save Change" at bounding box center [772, 488] width 14 height 14
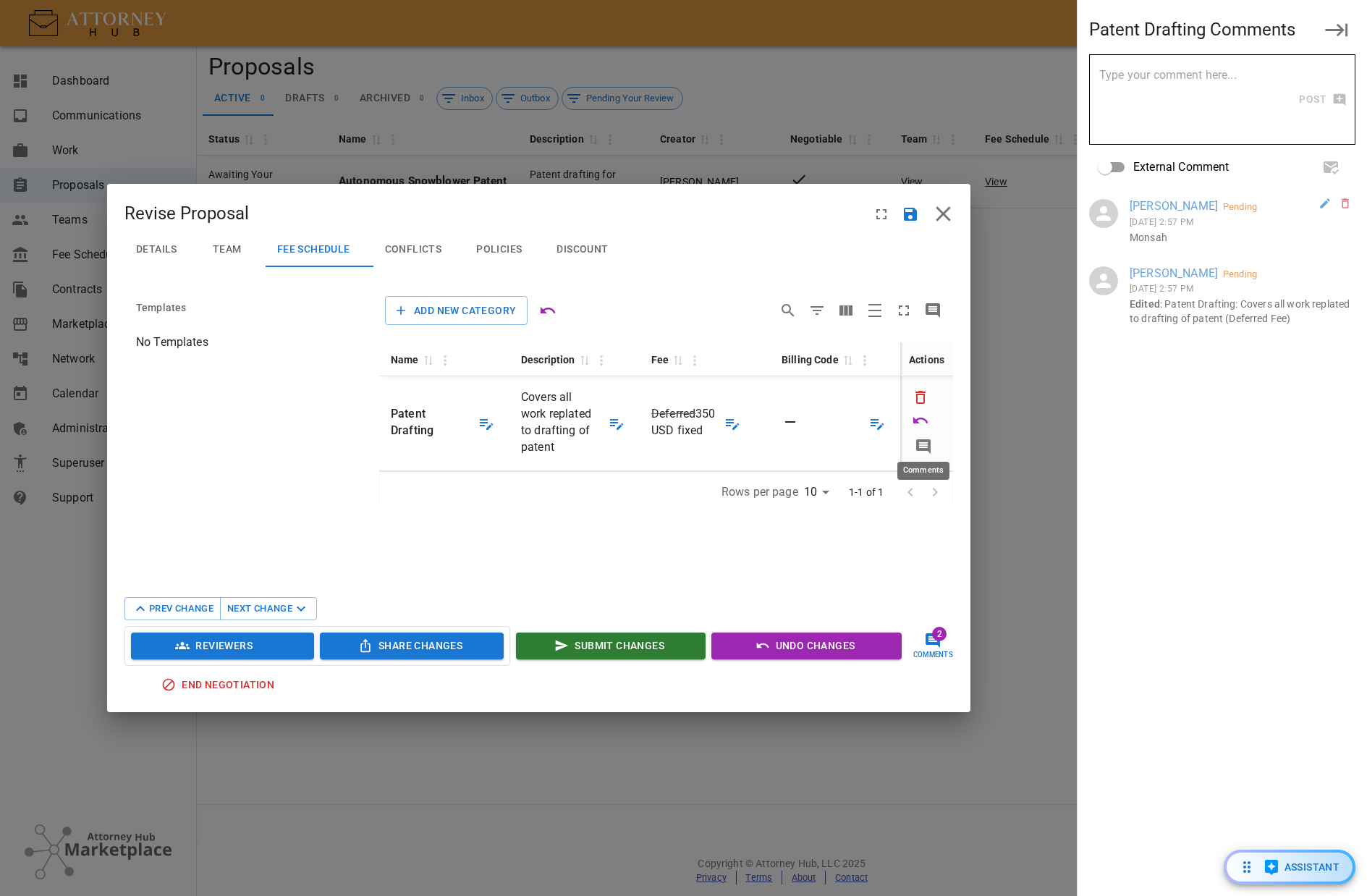
click at [928, 440] on icon "Comments" at bounding box center [924, 446] width 14 height 14
click at [683, 413] on span "Deferred" at bounding box center [674, 413] width 44 height 13
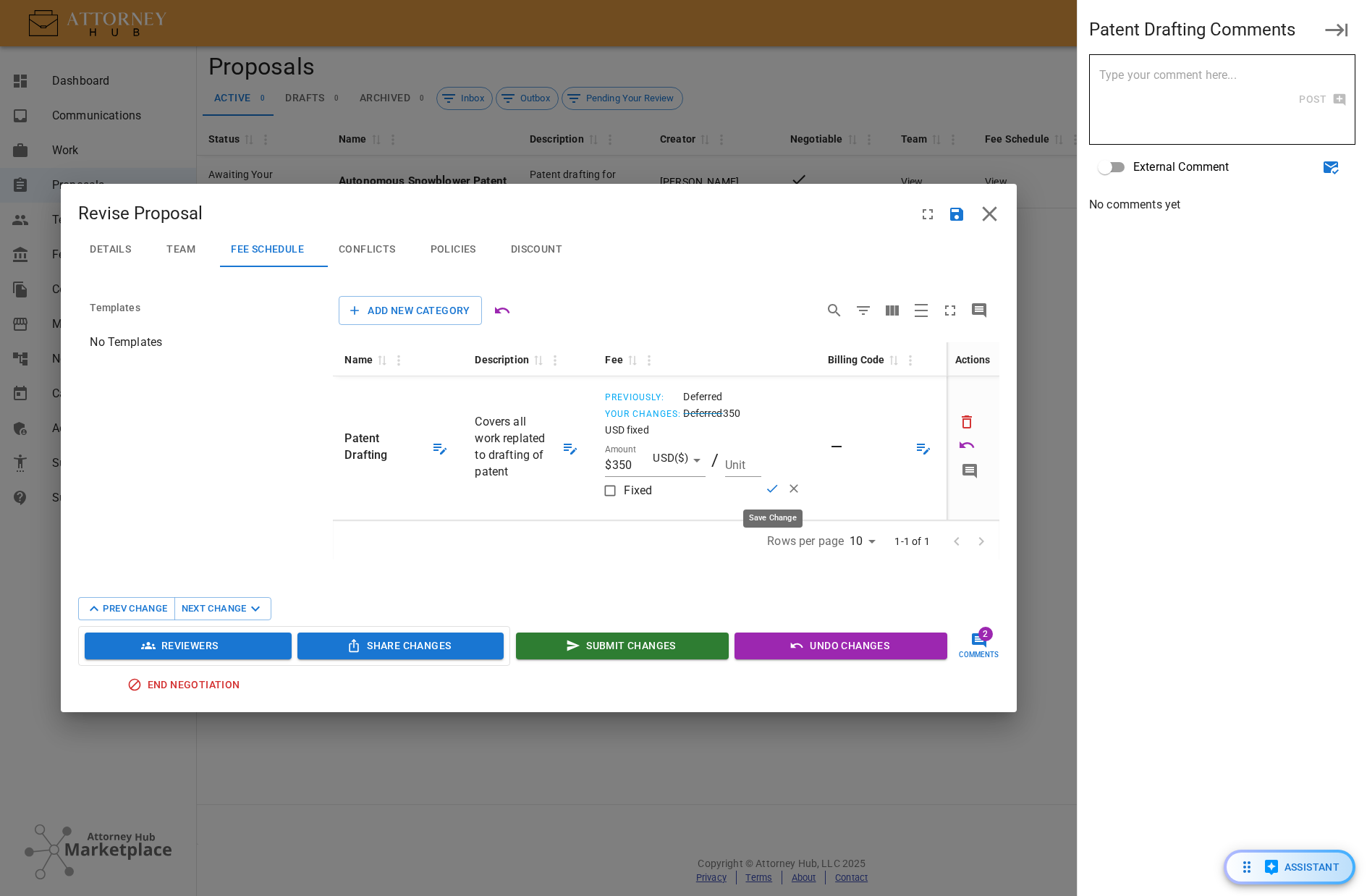
click at [768, 488] on icon "Save Change" at bounding box center [772, 488] width 14 height 14
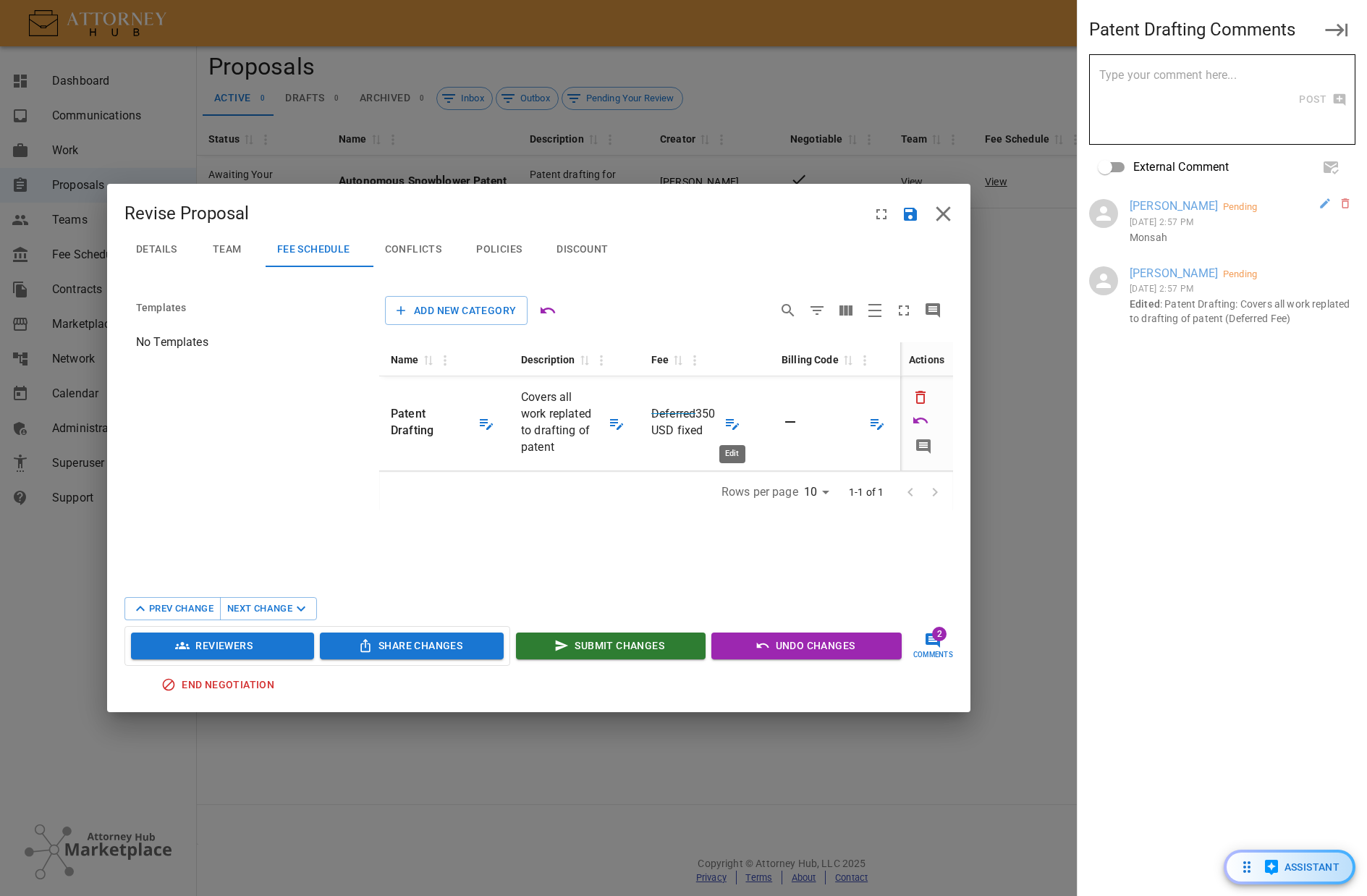
click at [728, 423] on icon "Edit" at bounding box center [732, 423] width 17 height 17
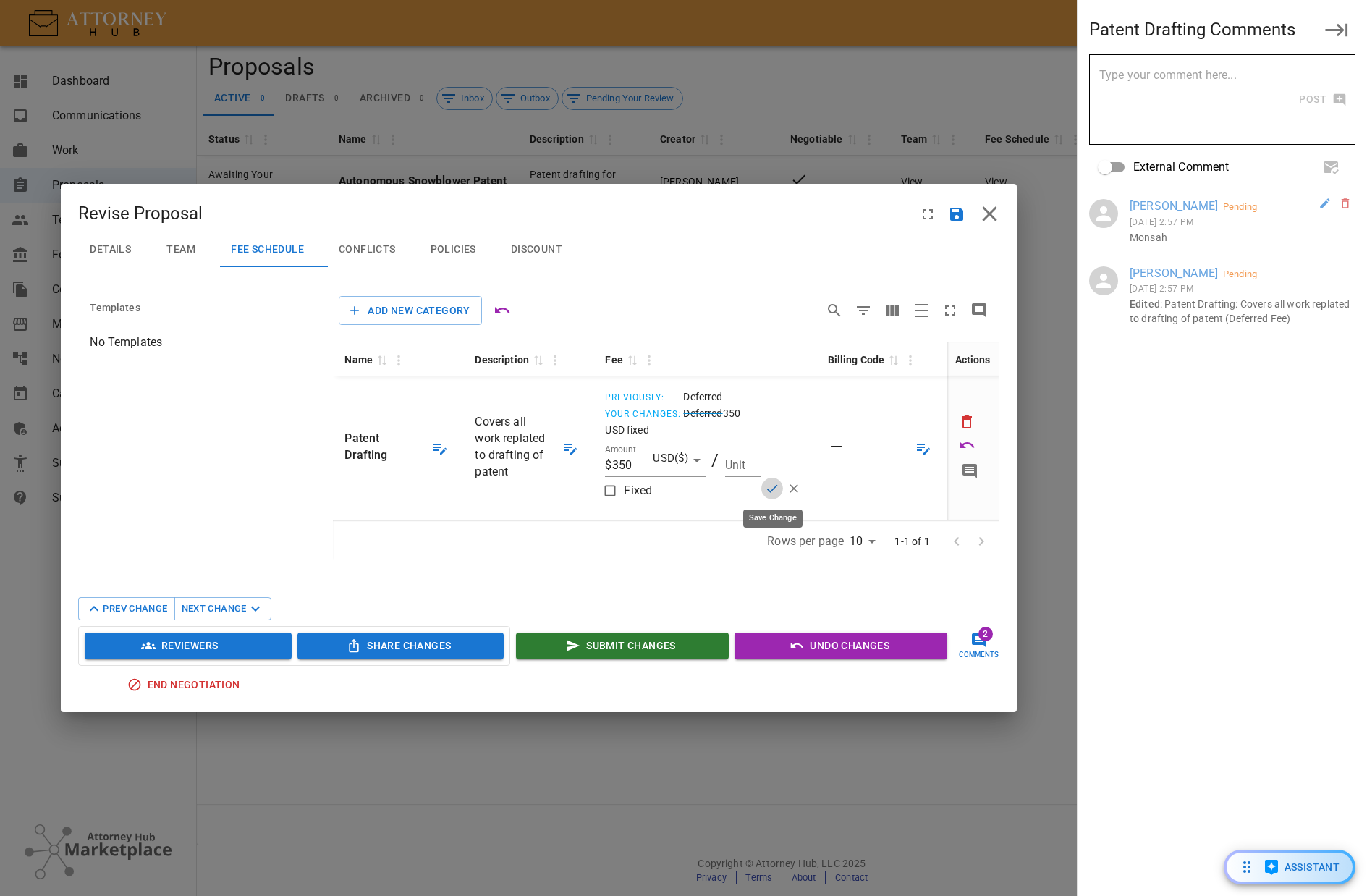
click at [769, 486] on icon "Save Change" at bounding box center [772, 488] width 14 height 14
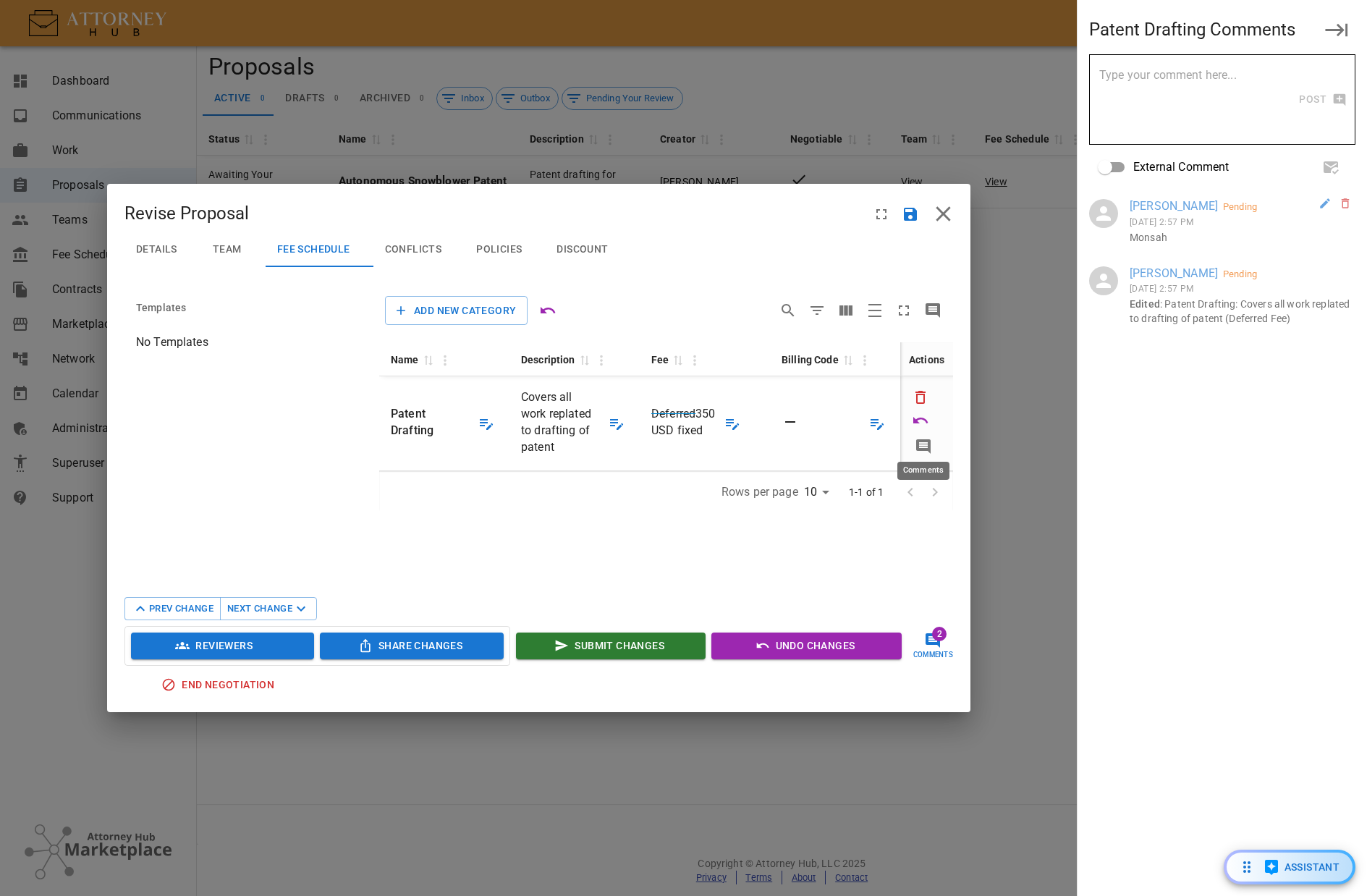
click at [921, 440] on icon "Comments" at bounding box center [924, 446] width 14 height 14
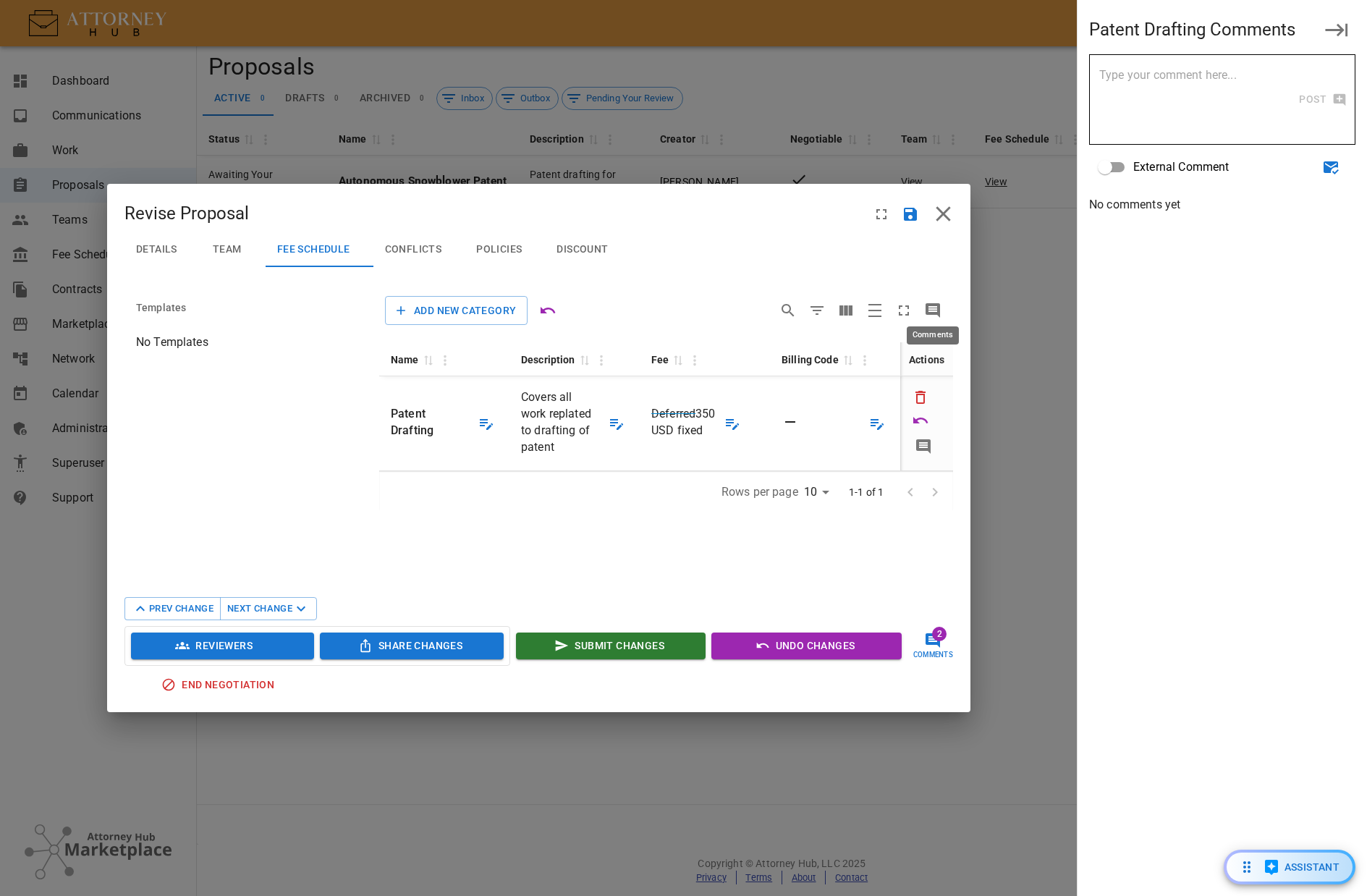
click at [927, 314] on icon "Comments" at bounding box center [932, 310] width 14 height 14
click at [944, 306] on button "Comments" at bounding box center [932, 310] width 29 height 29
click at [932, 309] on icon "Comments" at bounding box center [932, 310] width 14 height 14
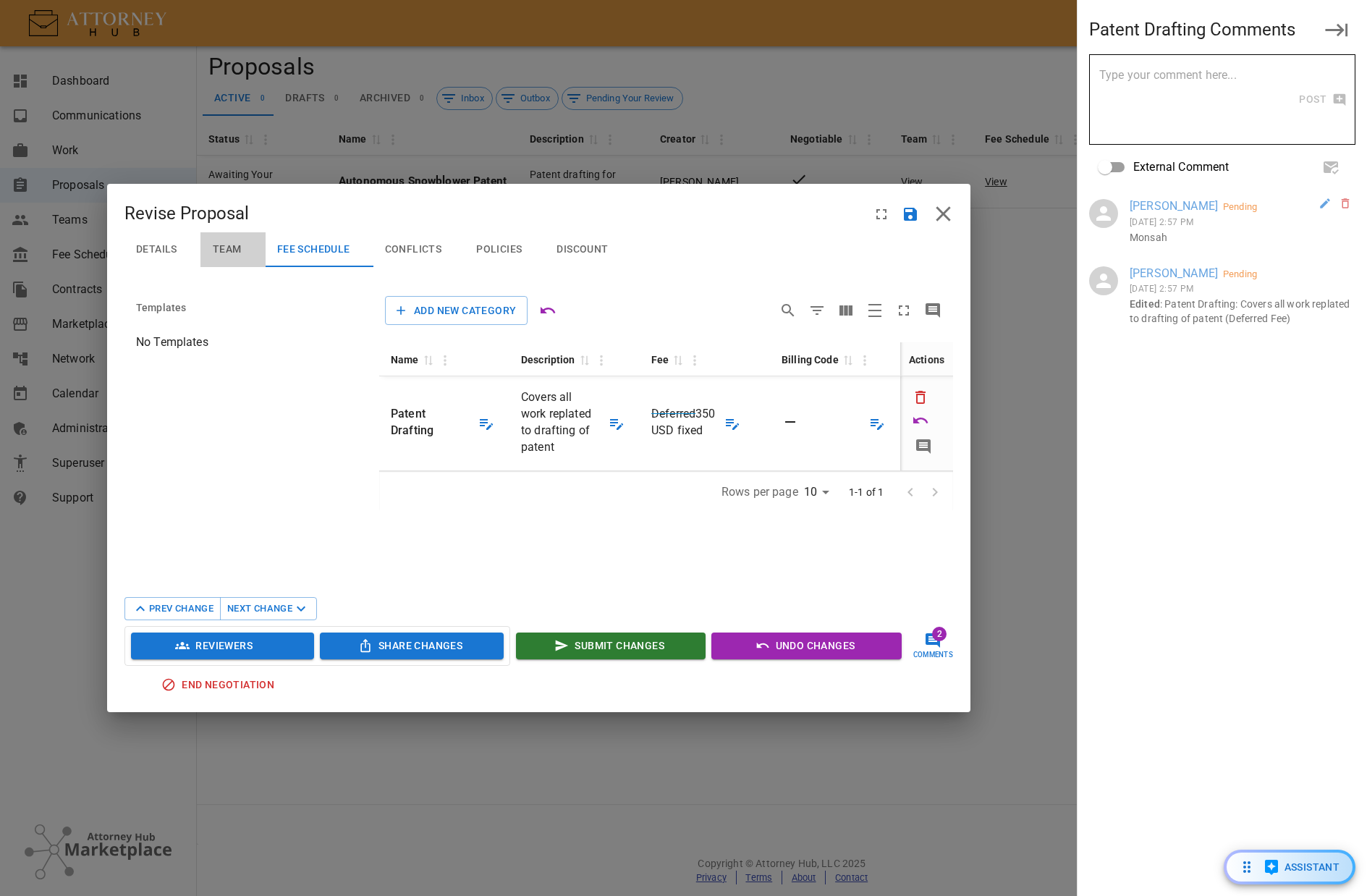
click at [226, 252] on span "Team" at bounding box center [227, 249] width 29 height 13
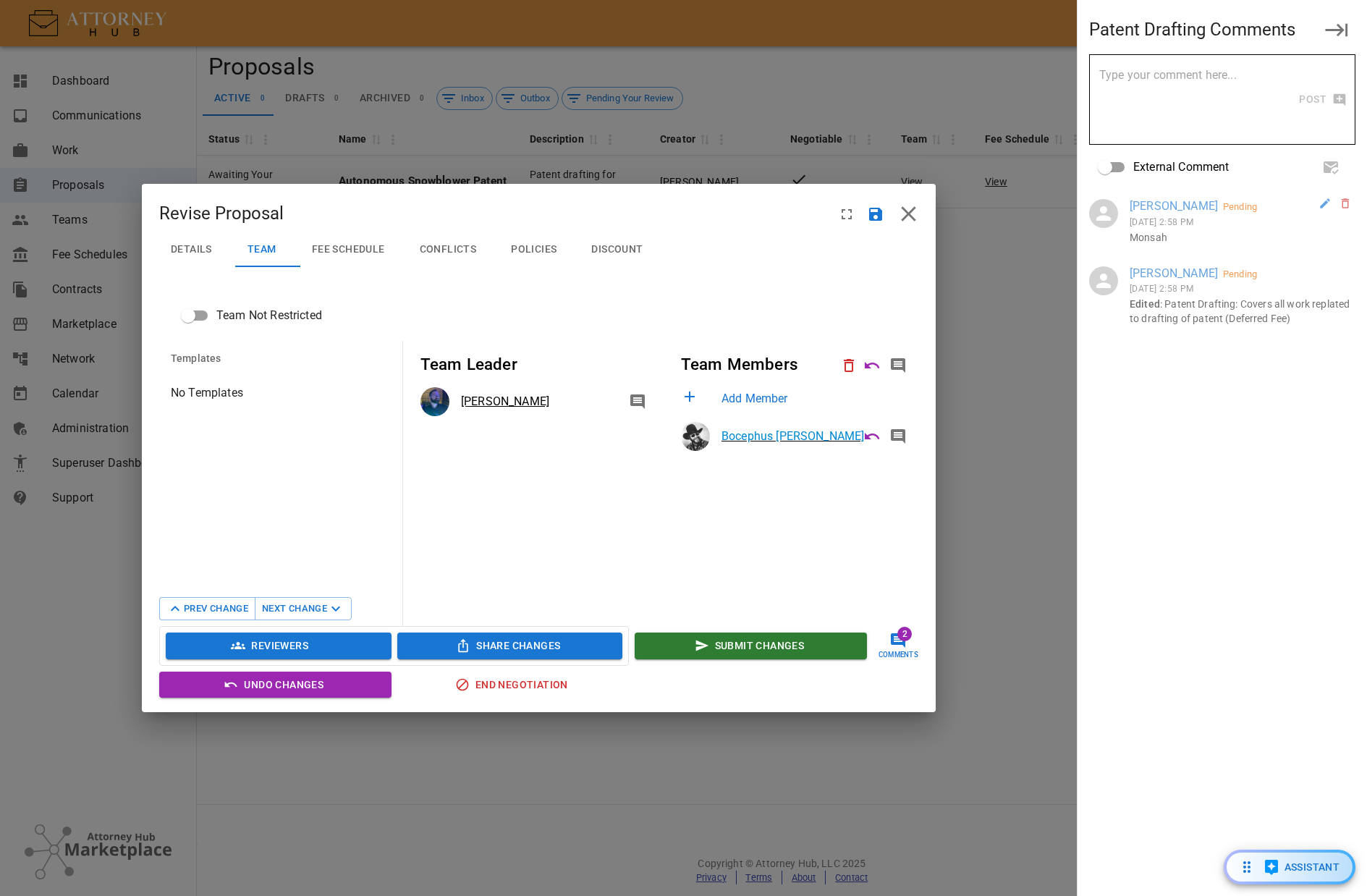
click at [903, 640] on span "2" at bounding box center [904, 635] width 13 height 13
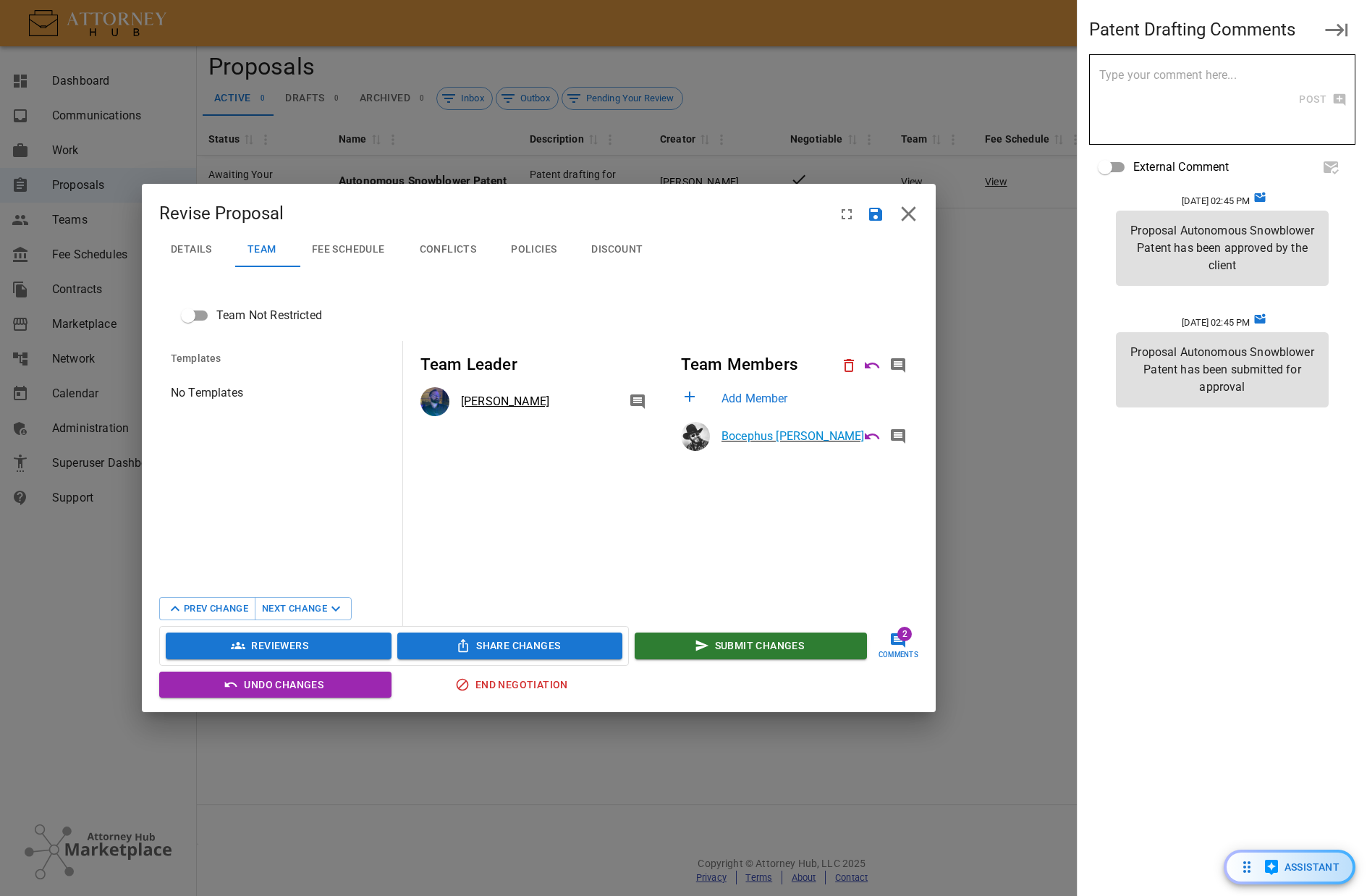
click at [312, 248] on span "Fee Schedule" at bounding box center [348, 249] width 73 height 13
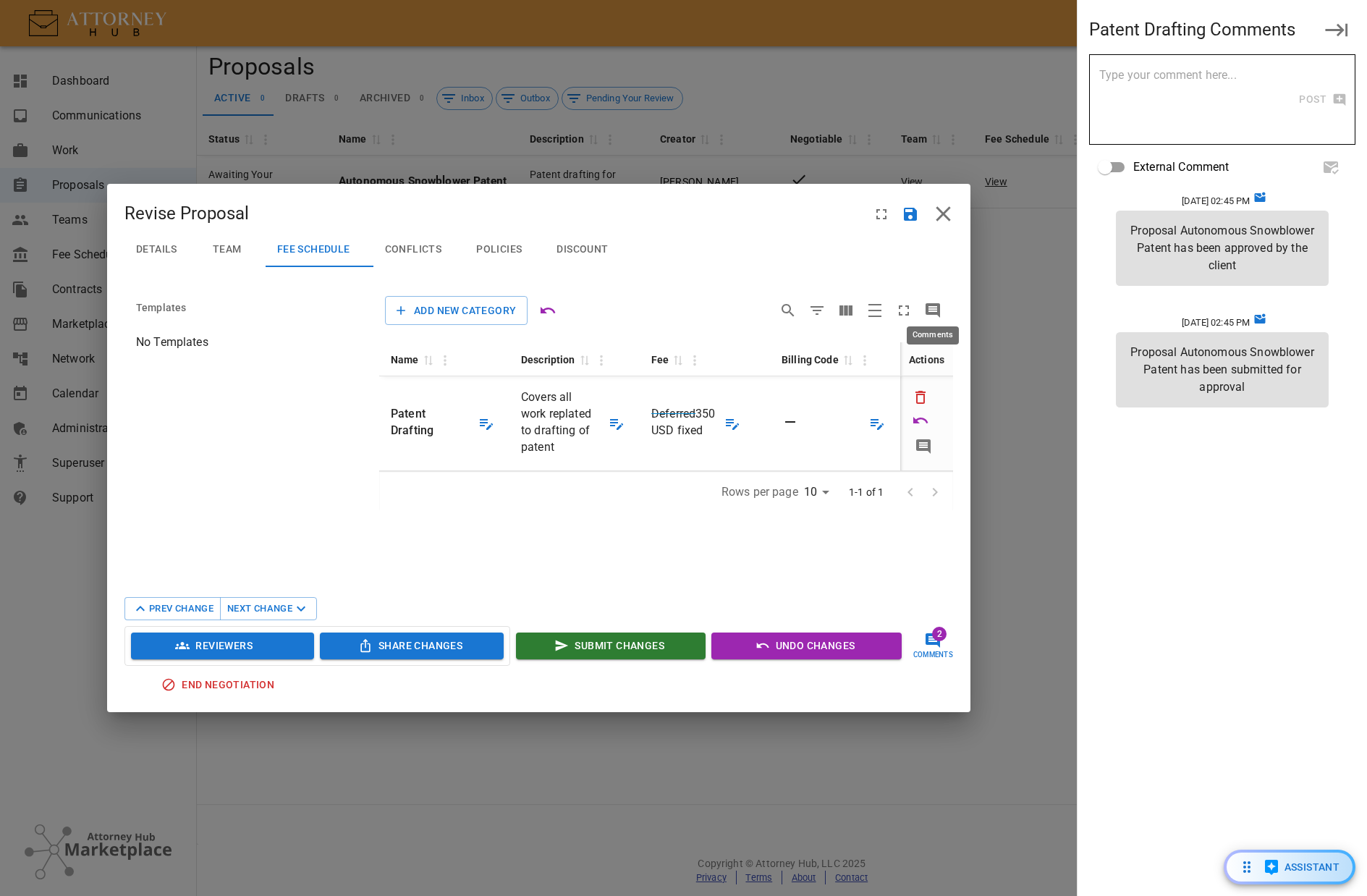
click at [932, 312] on icon "Comments" at bounding box center [932, 310] width 14 height 14
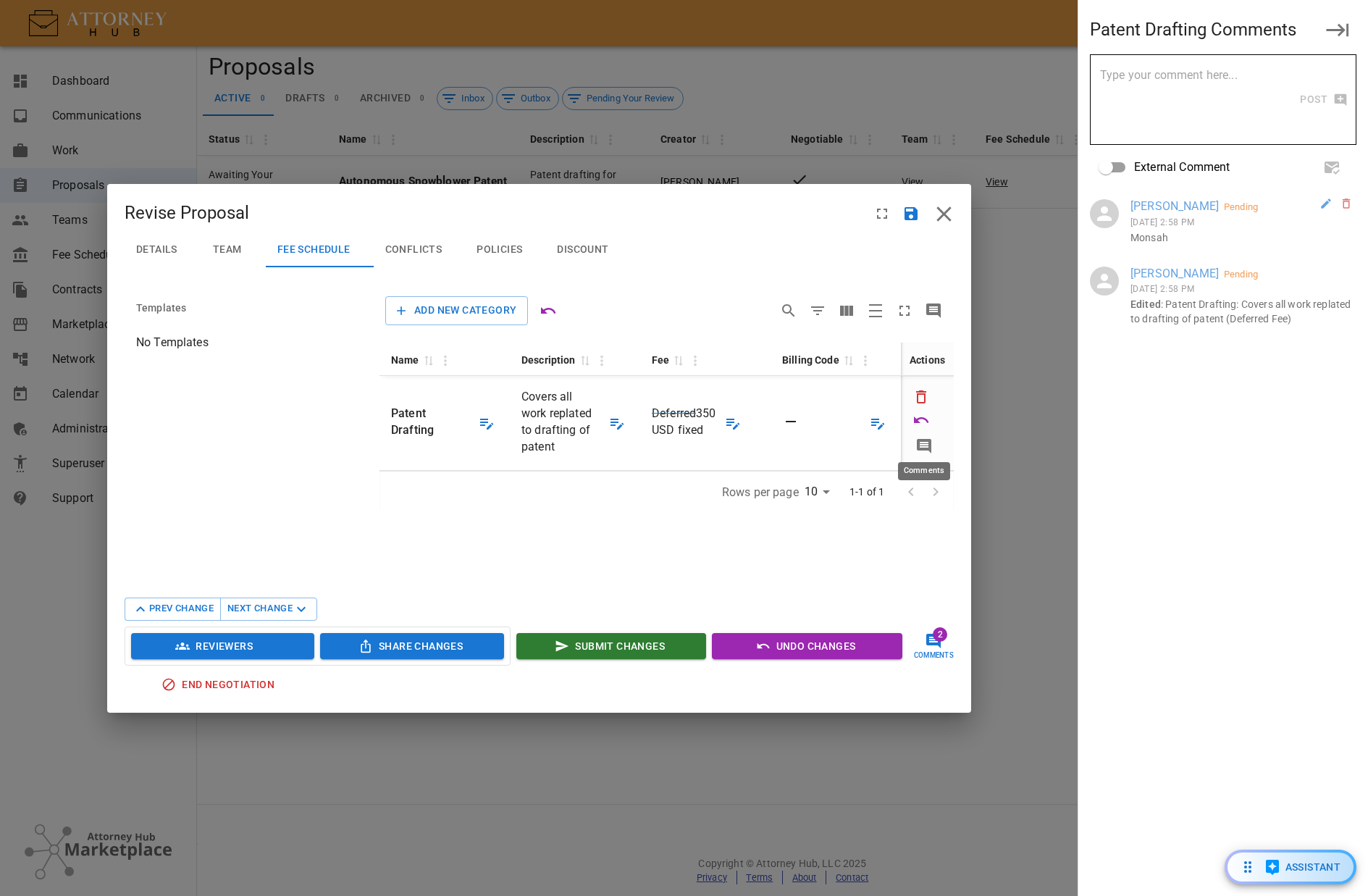
click at [919, 444] on icon "Comments" at bounding box center [924, 446] width 14 height 14
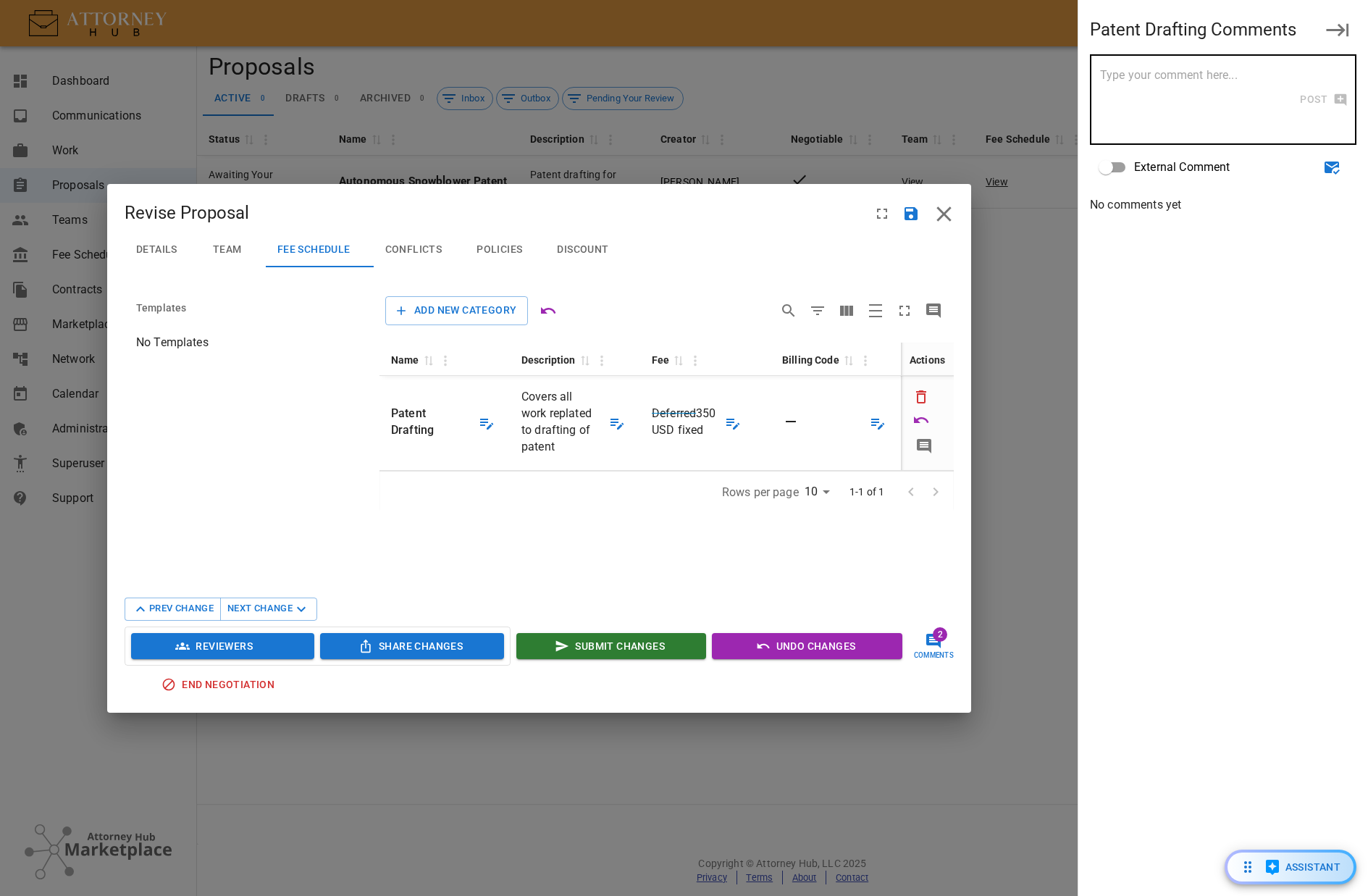
click at [1133, 126] on textarea at bounding box center [1199, 100] width 199 height 67
type textarea "Some more deets on this"
click at [498, 246] on span "Policies" at bounding box center [500, 250] width 46 height 13
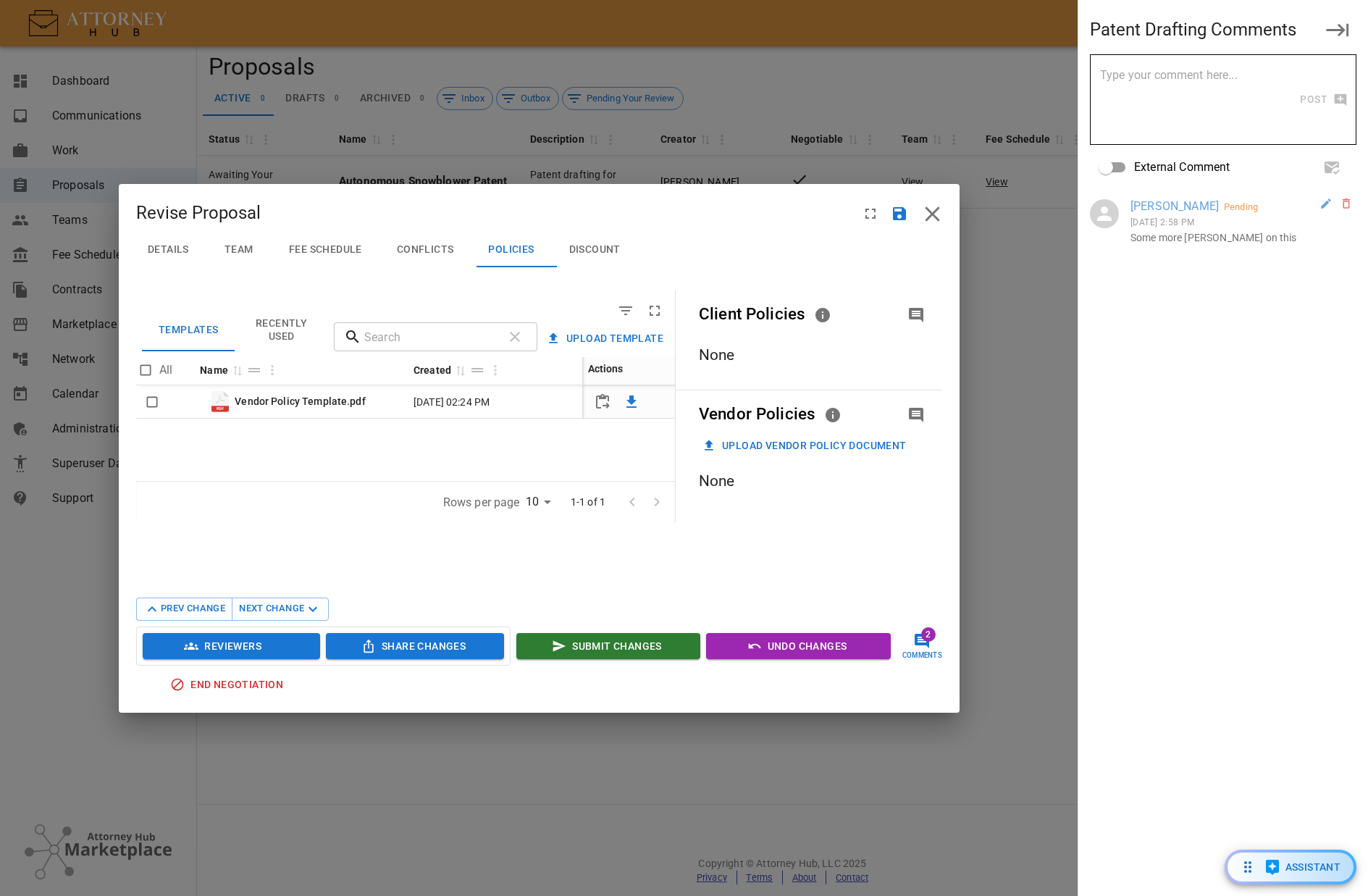
click at [772, 445] on button "Upload Vendor Policy Document" at bounding box center [806, 446] width 214 height 27
click at [770, 443] on button "Upload Vendor Policy Document" at bounding box center [806, 446] width 214 height 27
click at [911, 409] on icon "Comments" at bounding box center [916, 415] width 14 height 14
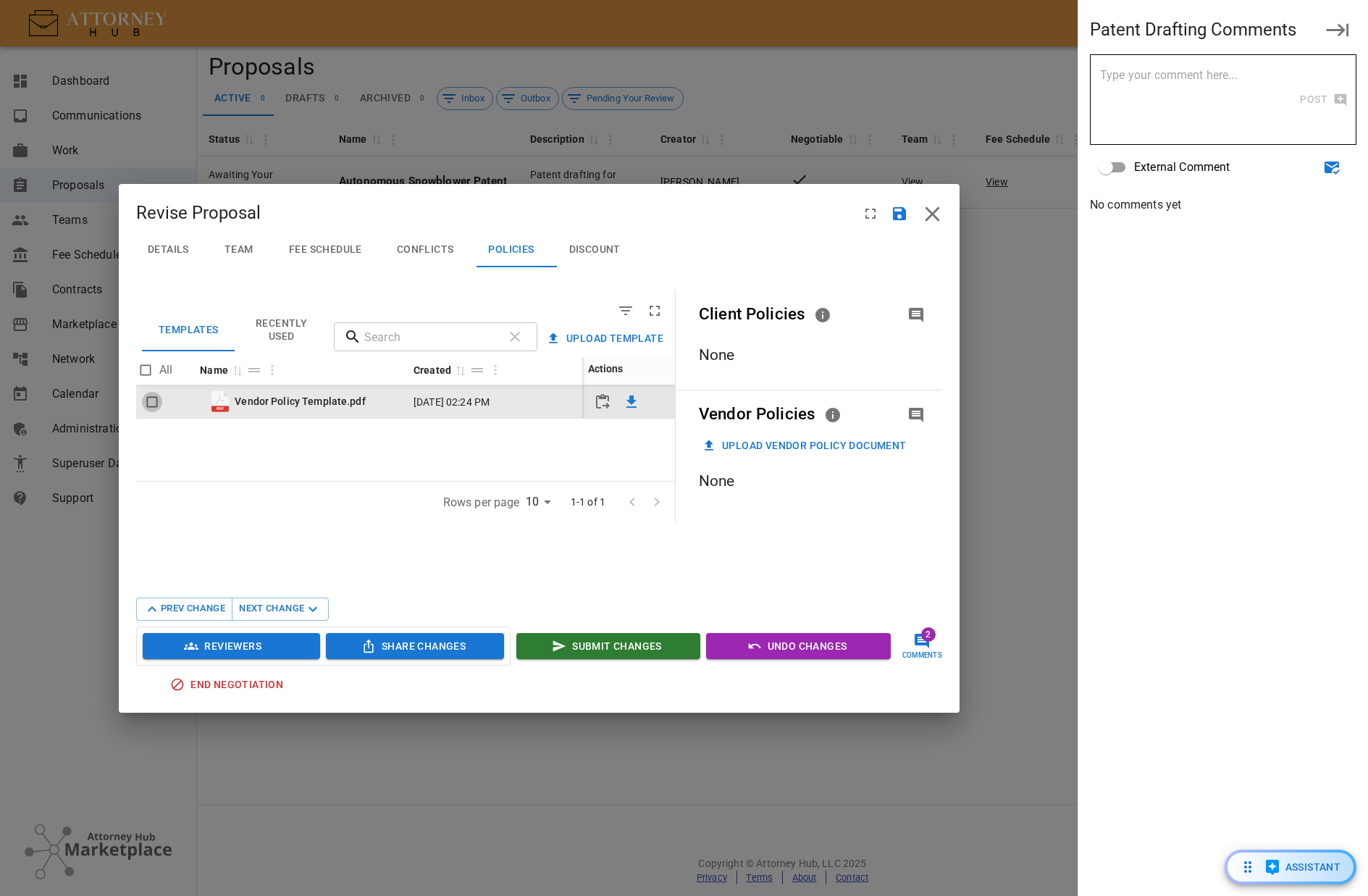
click at [147, 404] on input "Toggle select row" at bounding box center [152, 402] width 21 height 21
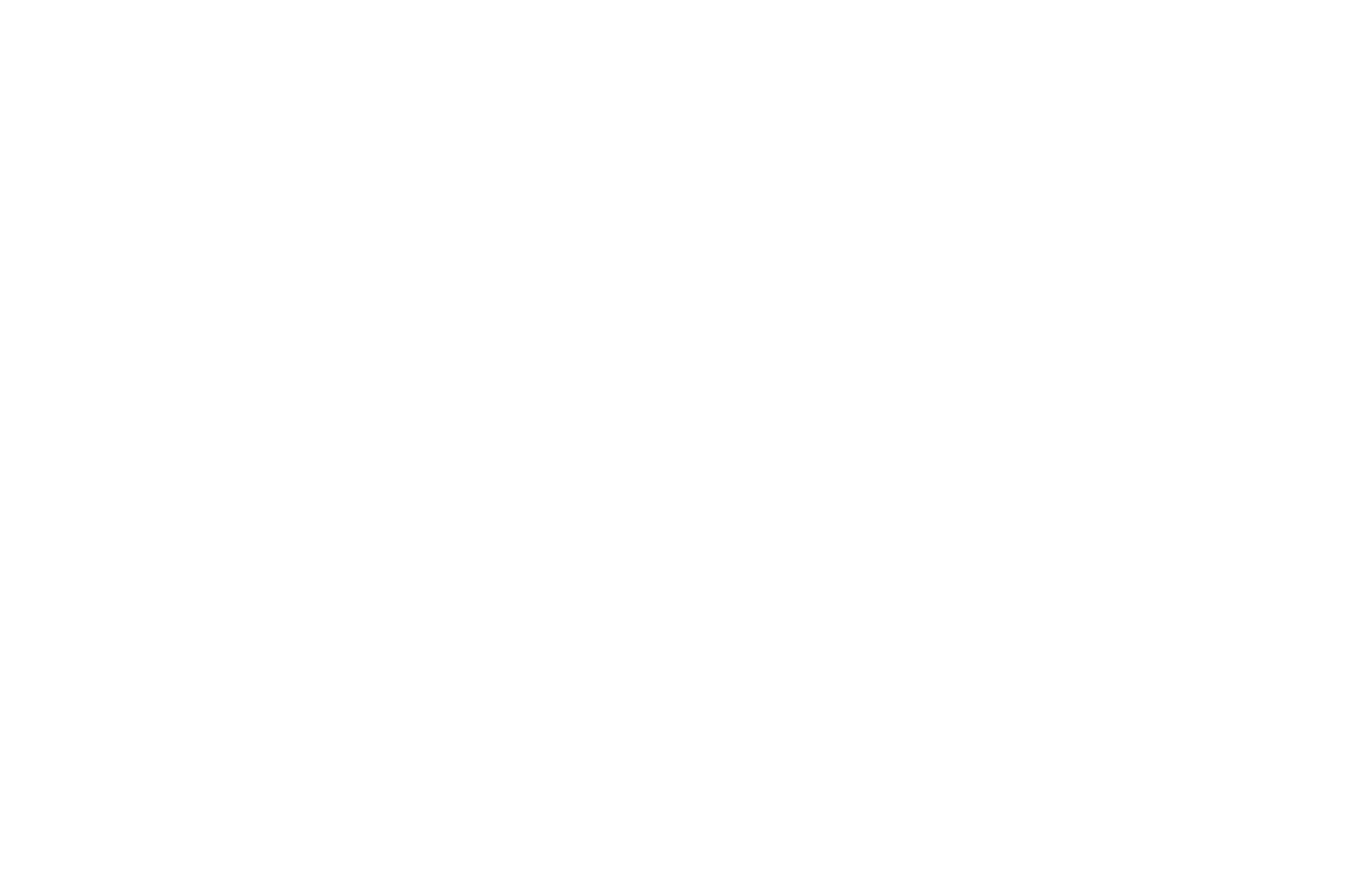
click at [1262, 239] on div at bounding box center [684, 448] width 1368 height 896
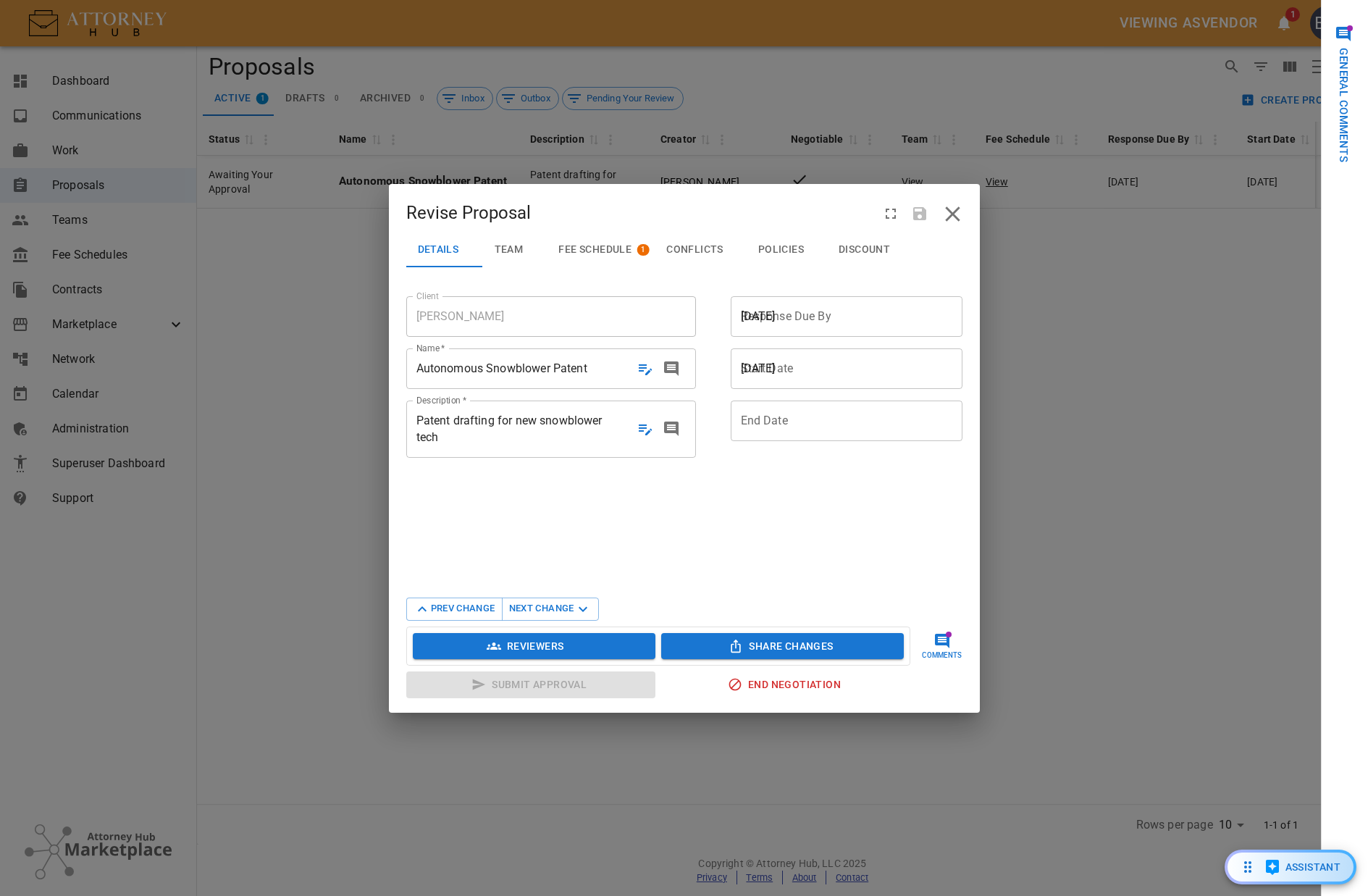
click at [537, 371] on span "Autonomous Snowblower Patent" at bounding box center [502, 368] width 171 height 13
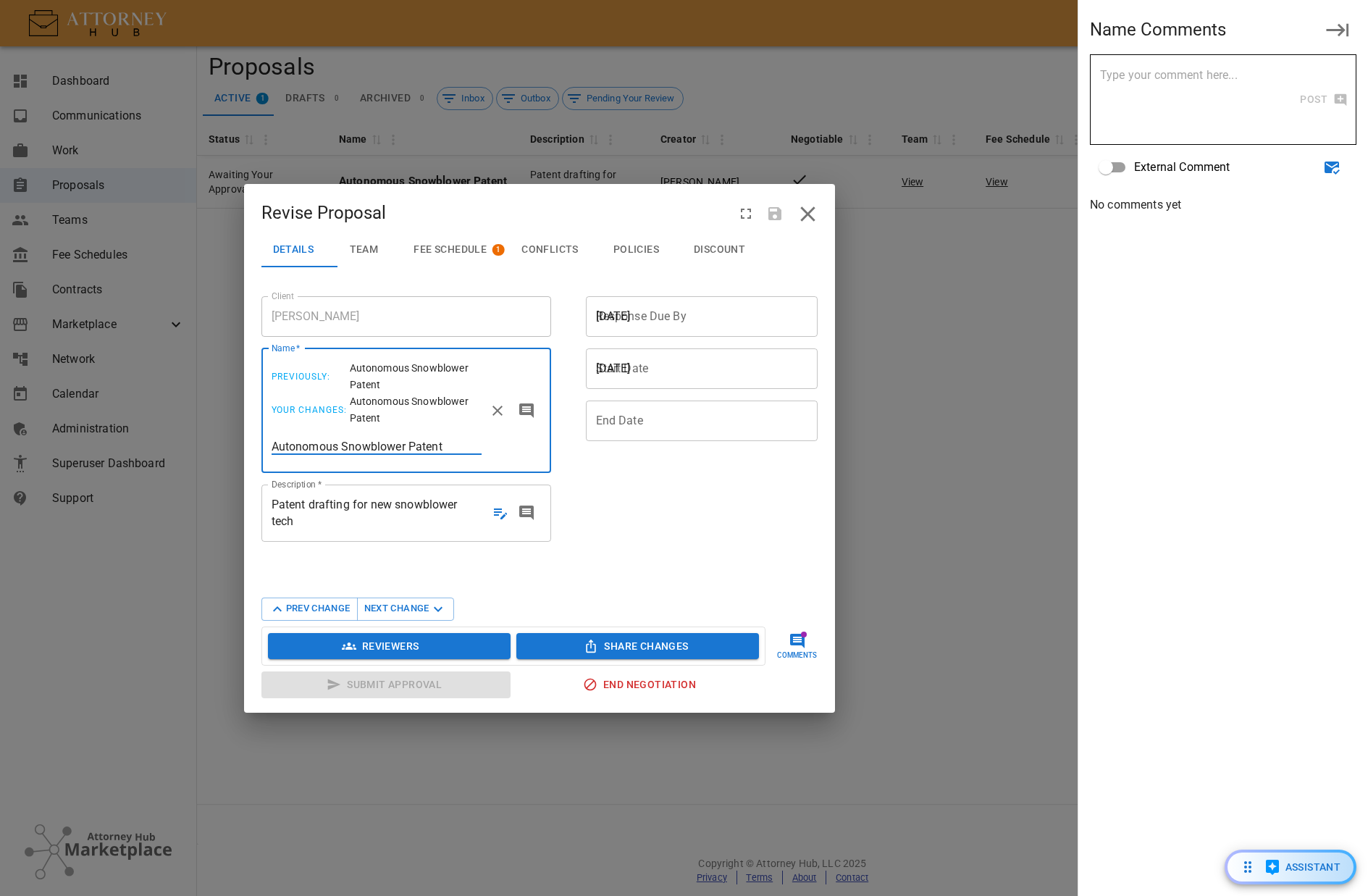
drag, startPoint x: 298, startPoint y: 445, endPoint x: 337, endPoint y: 444, distance: 39.0
click at [337, 444] on input "Autonomous Snowblower Patent" at bounding box center [376, 446] width 210 height 17
type input "Auto Snowblower Patent"
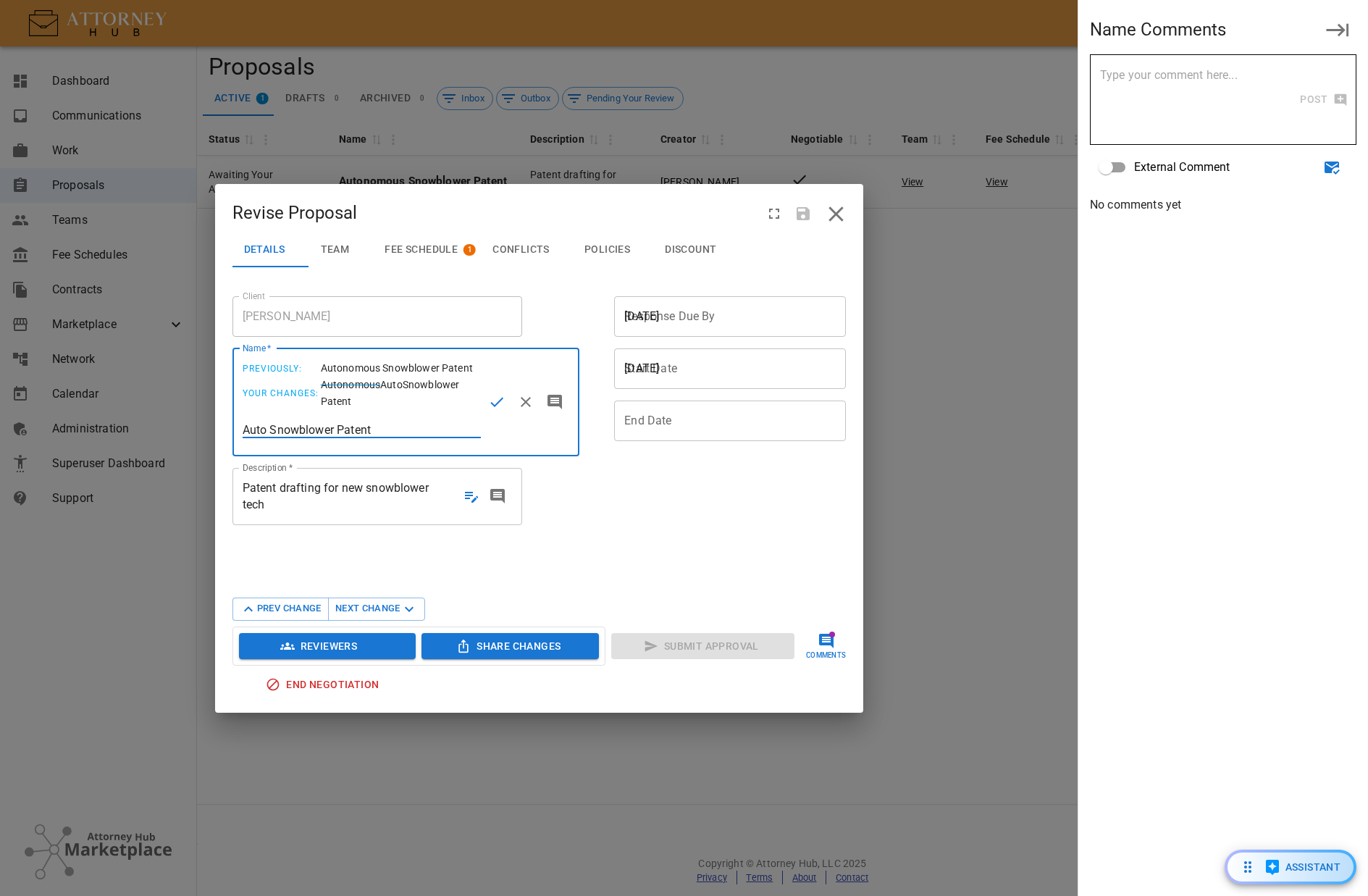
click at [315, 522] on section "Client Anthony Towler Client Name   * previously: Autonomous Snowblower Patent …" at bounding box center [539, 436] width 614 height 290
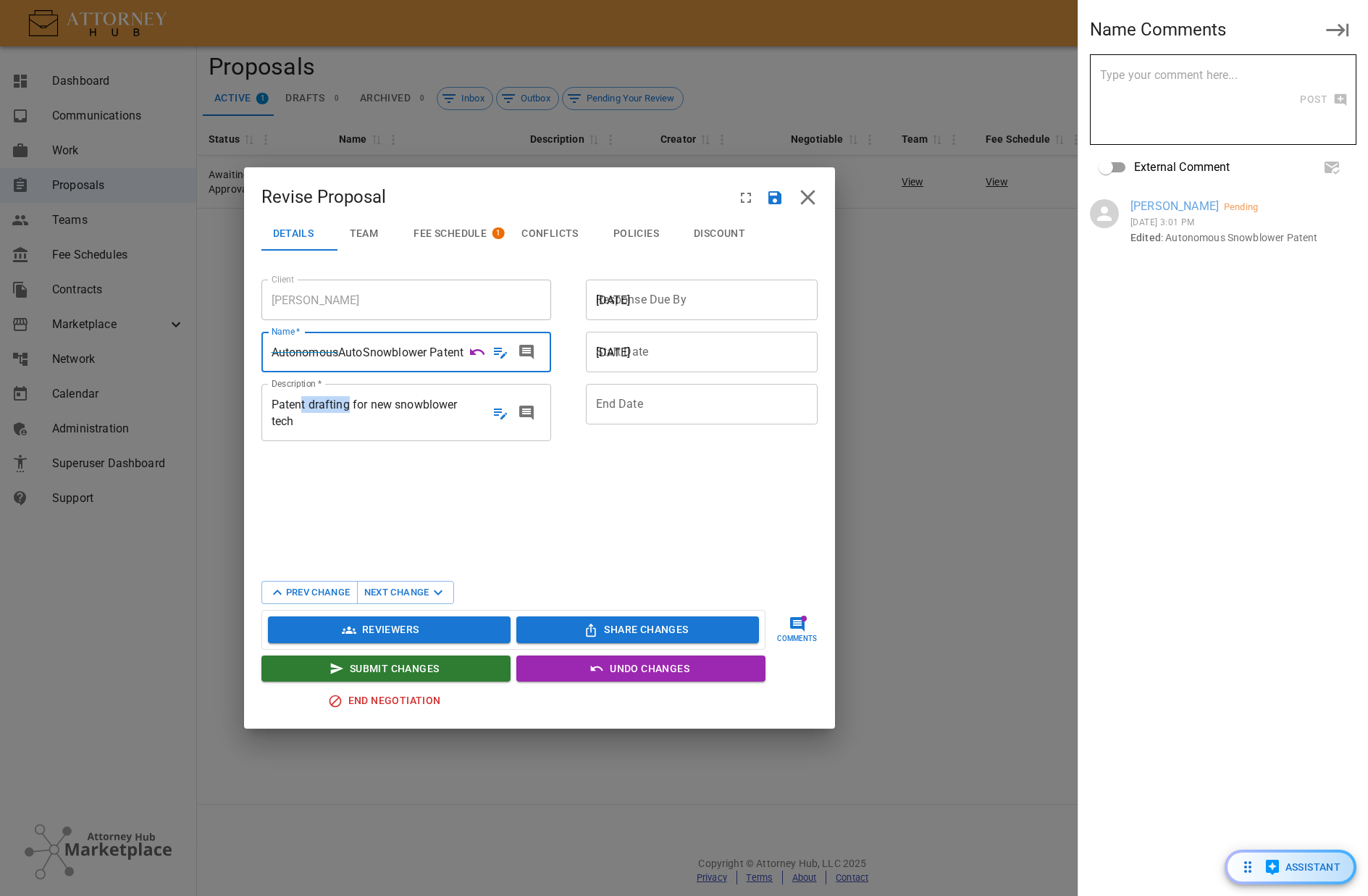
drag, startPoint x: 348, startPoint y: 417, endPoint x: 295, endPoint y: 411, distance: 53.3
click at [298, 410] on div "Patent drafting for new snowblower tech Patent drafting for new snowblower tech…" at bounding box center [406, 413] width 290 height 57
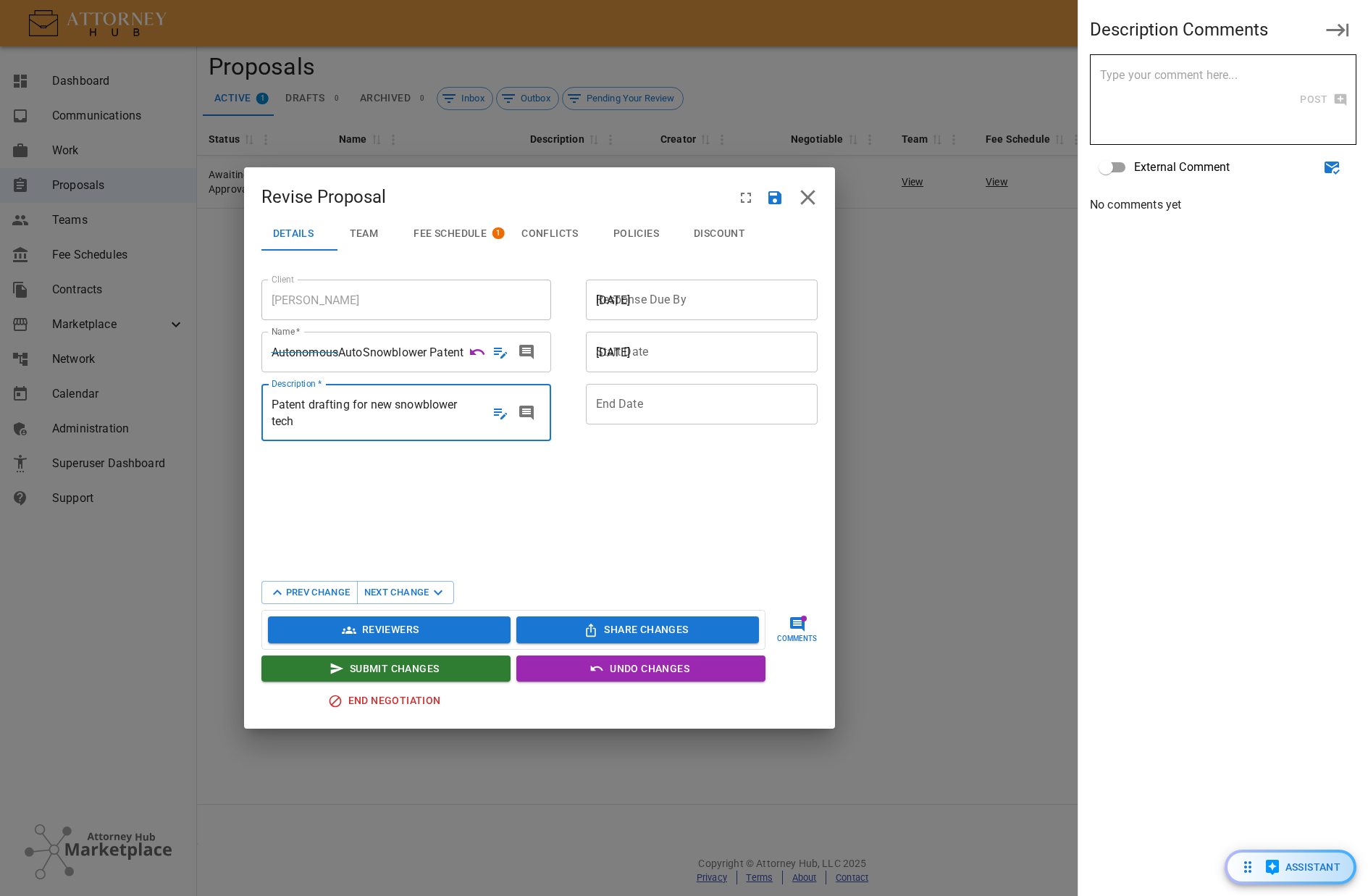
click at [351, 422] on span "Patent drafting for new snowblower tech" at bounding box center [364, 413] width 186 height 30
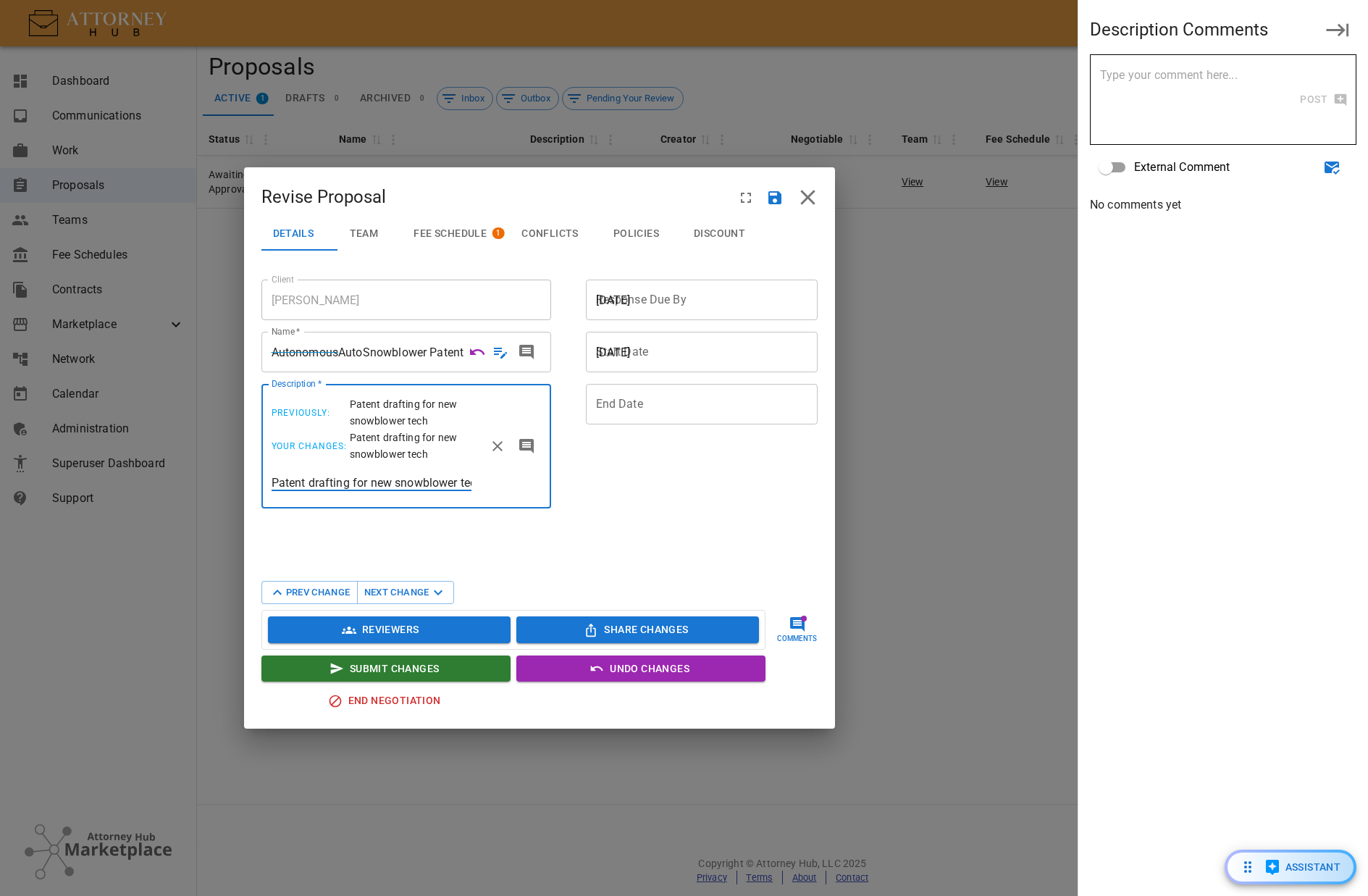
drag, startPoint x: 349, startPoint y: 498, endPoint x: 174, endPoint y: 494, distance: 175.0
click at [211, 495] on div "Revise Proposal Details Team Fee Schedule 1 Conflicts Policies Discount Client …" at bounding box center [539, 448] width 1079 height 896
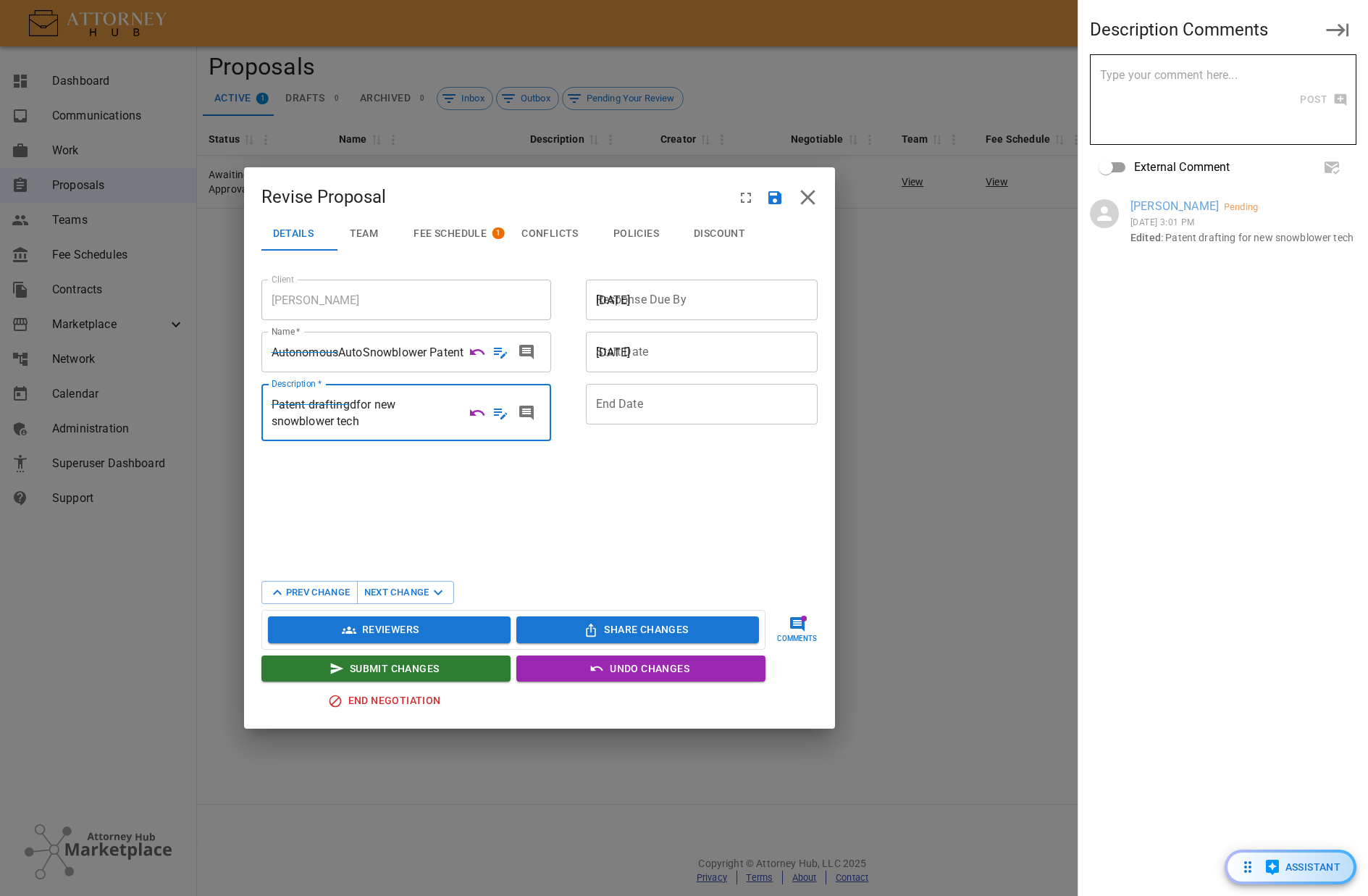
click at [350, 411] on span "d" at bounding box center [353, 404] width 6 height 13
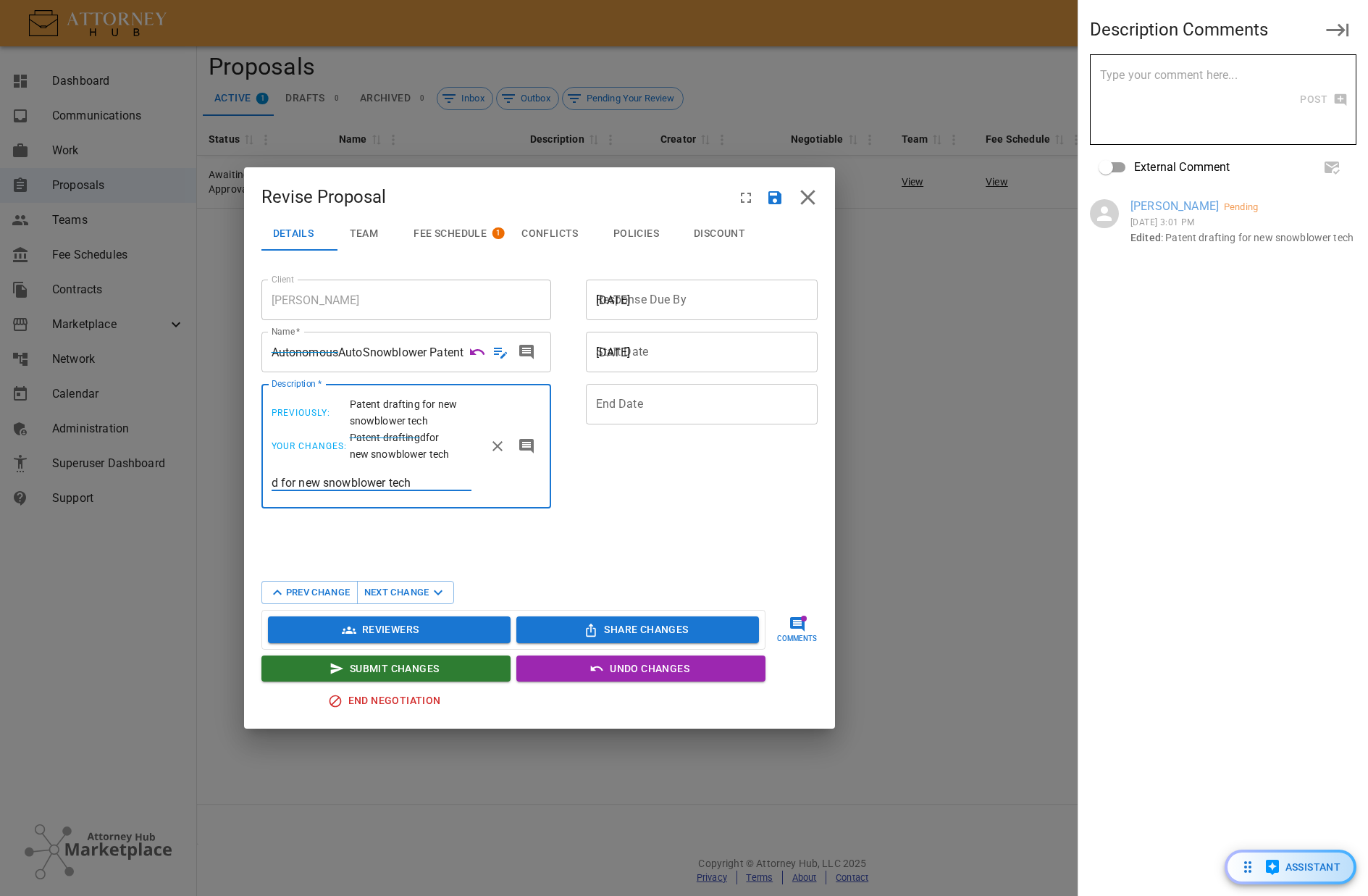
click at [276, 491] on input "d for new snowblower tech" at bounding box center [372, 482] width 200 height 17
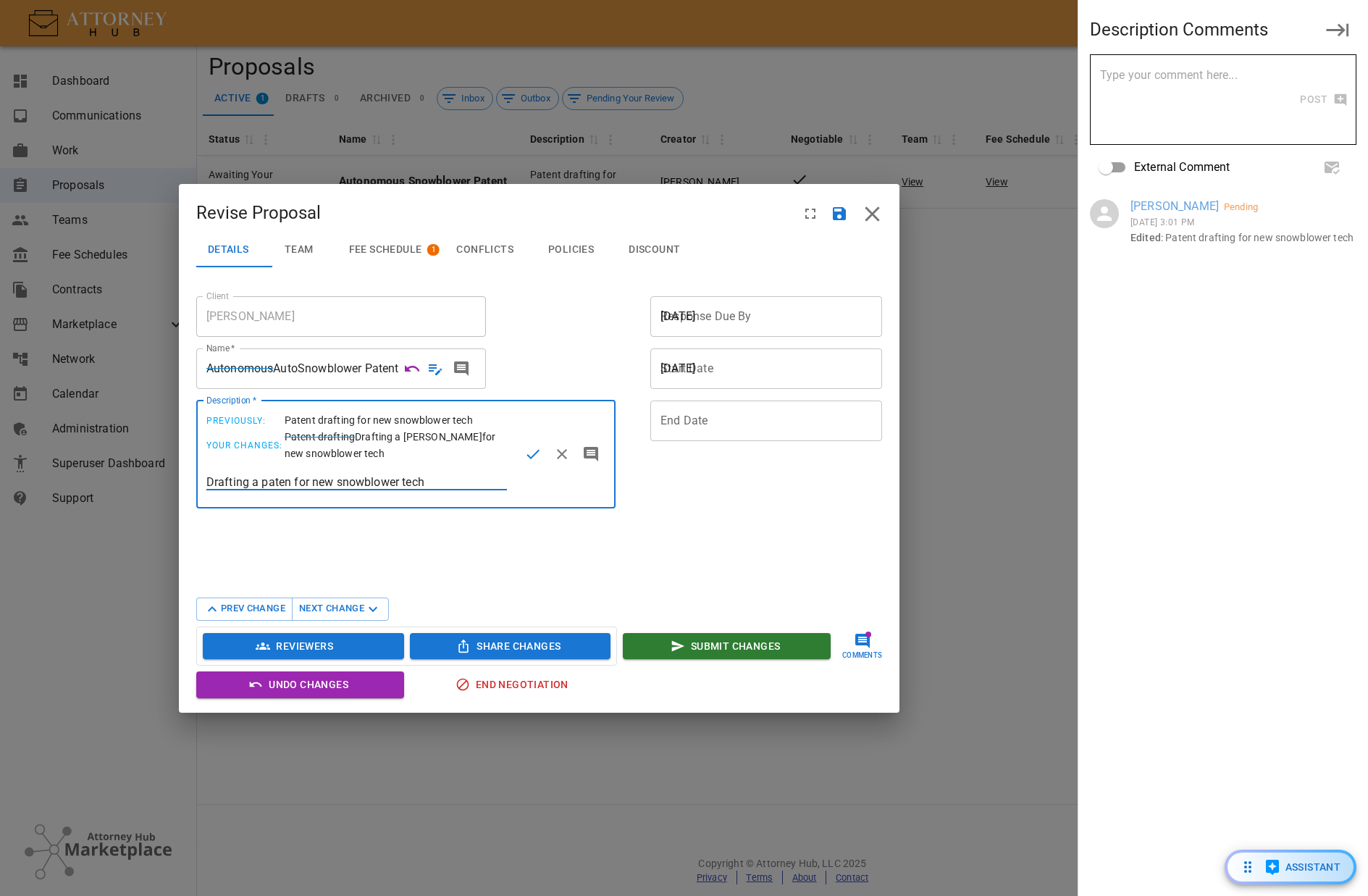
type input "Drafting a patent for new snowblower tech"
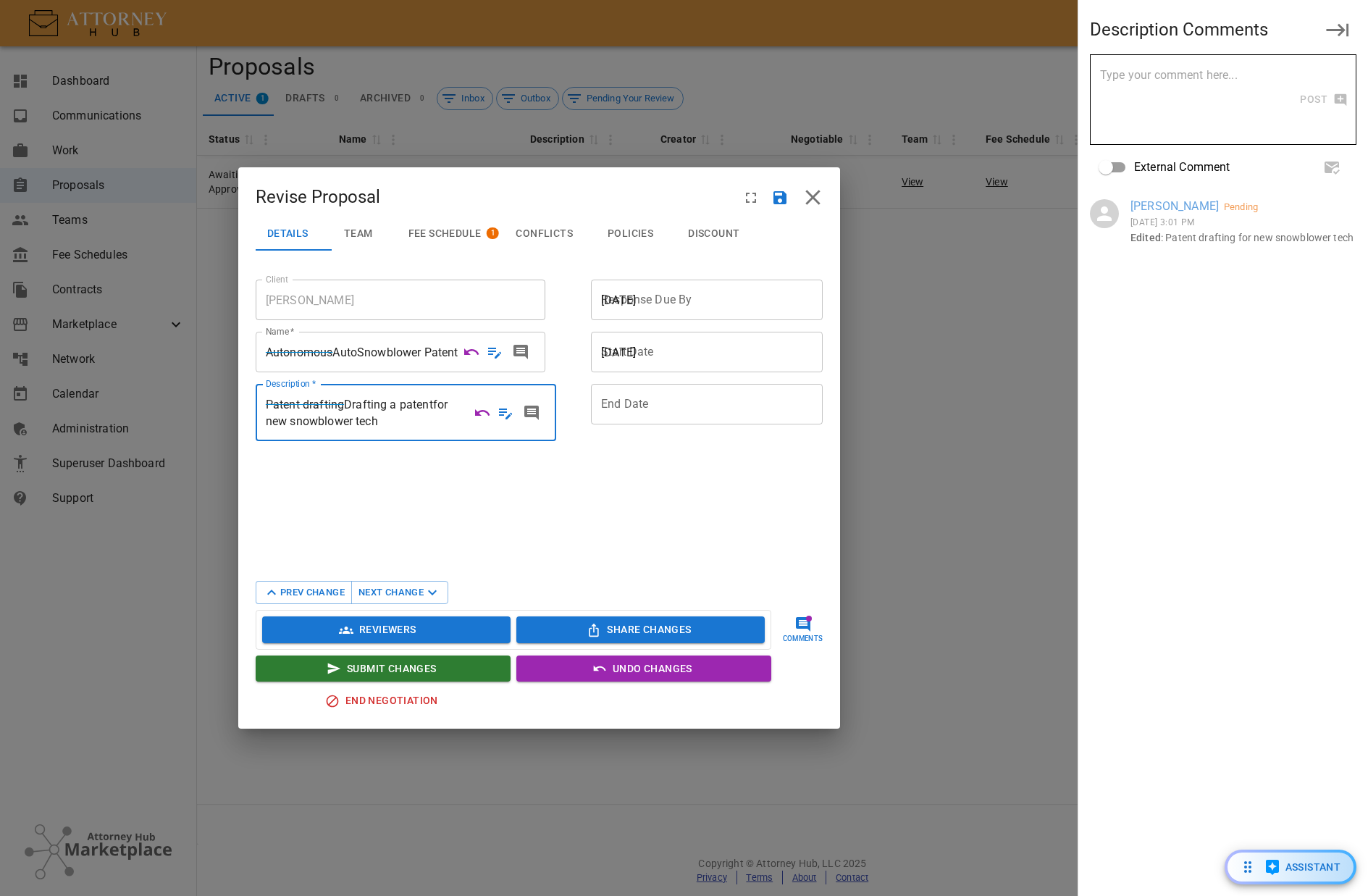
click at [373, 231] on span "Team" at bounding box center [358, 234] width 29 height 13
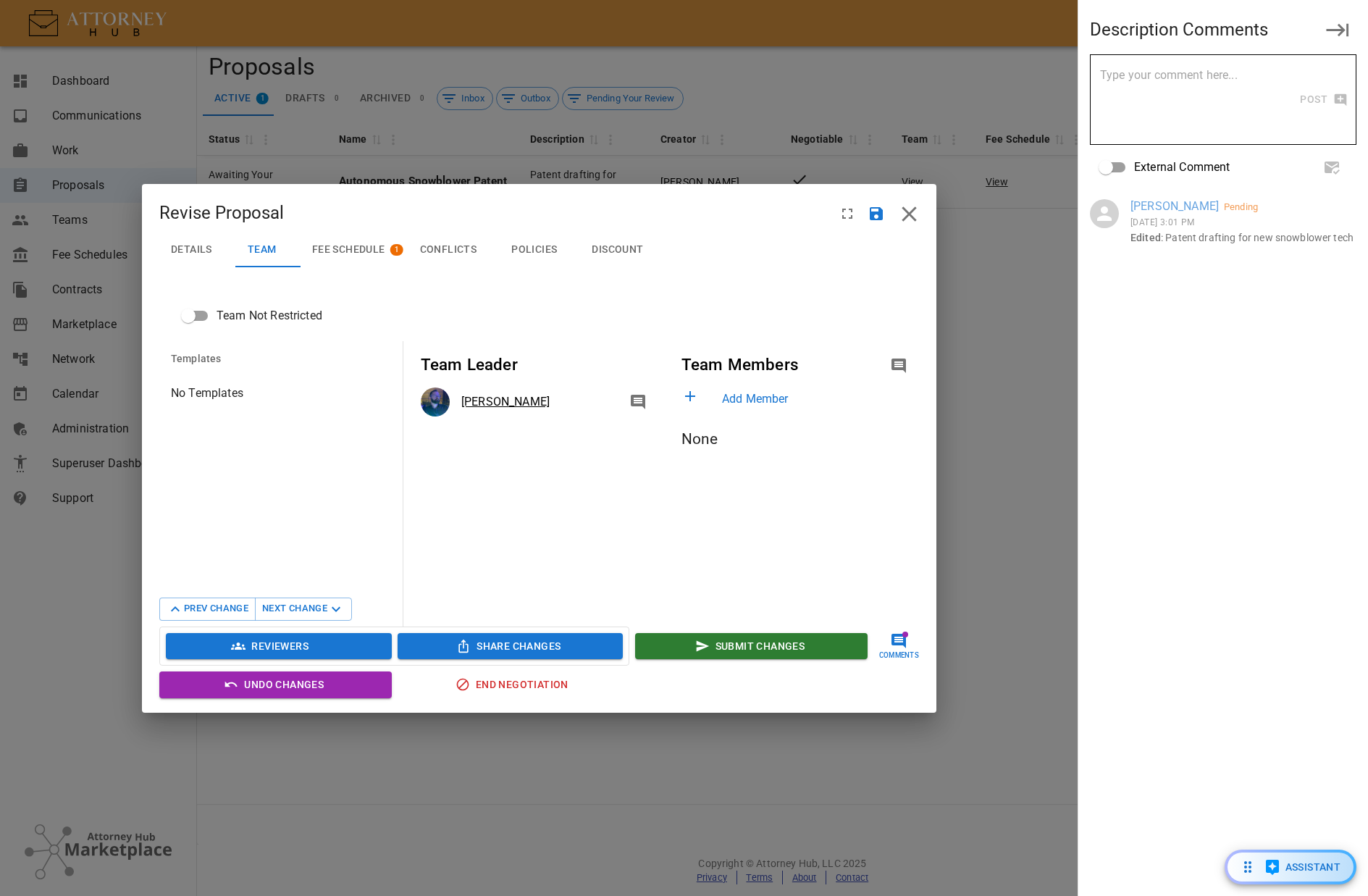
click at [723, 394] on p "Add Member" at bounding box center [817, 399] width 191 height 17
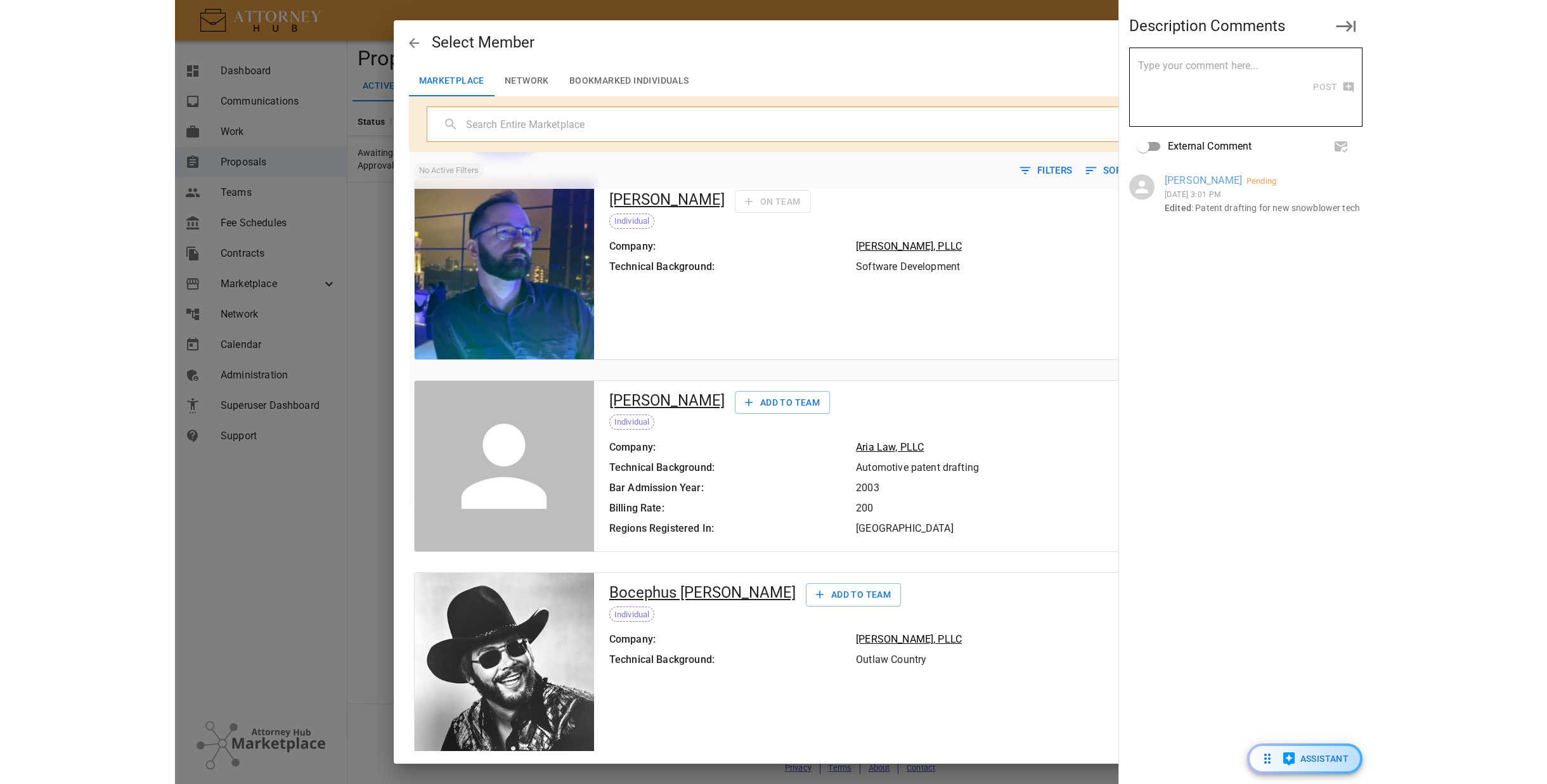
scroll to position [259, 0]
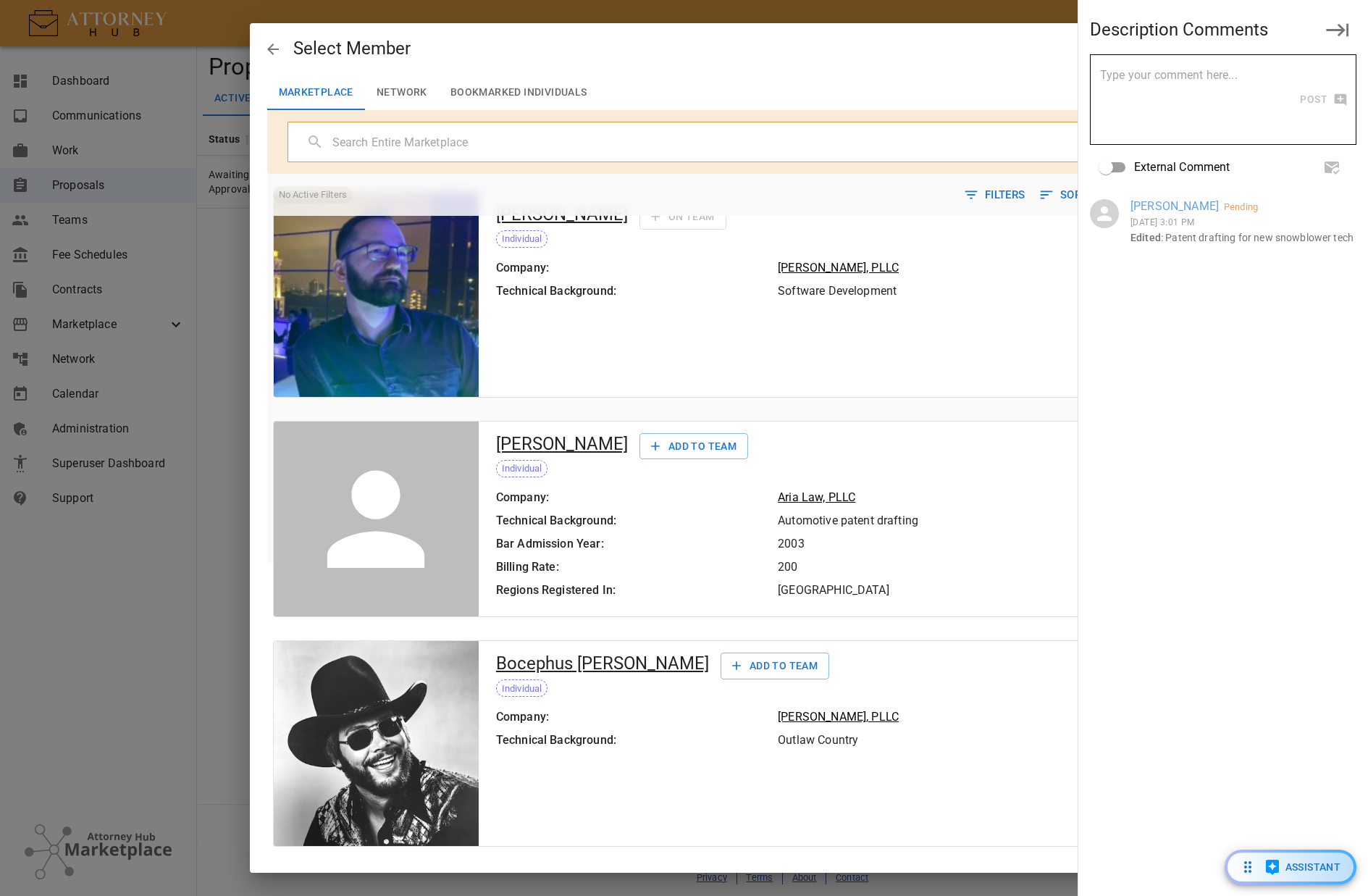
click at [707, 616] on div "Anthony Towler Add To Team Individual Company: Aria Law, PLLC Technical Backgro…" at bounding box center [775, 519] width 593 height 195
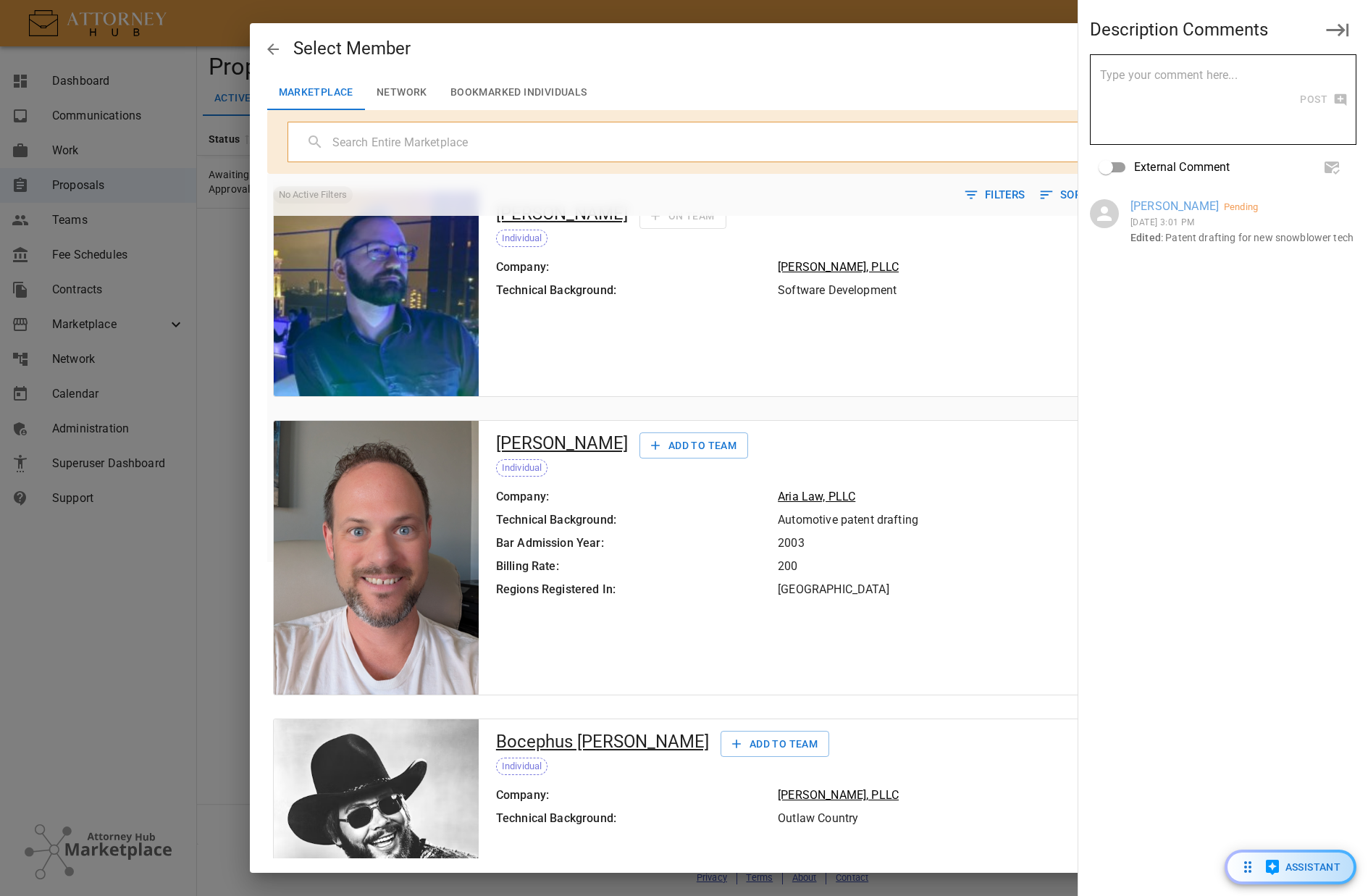
click at [721, 742] on button "Add To Team" at bounding box center [775, 745] width 109 height 27
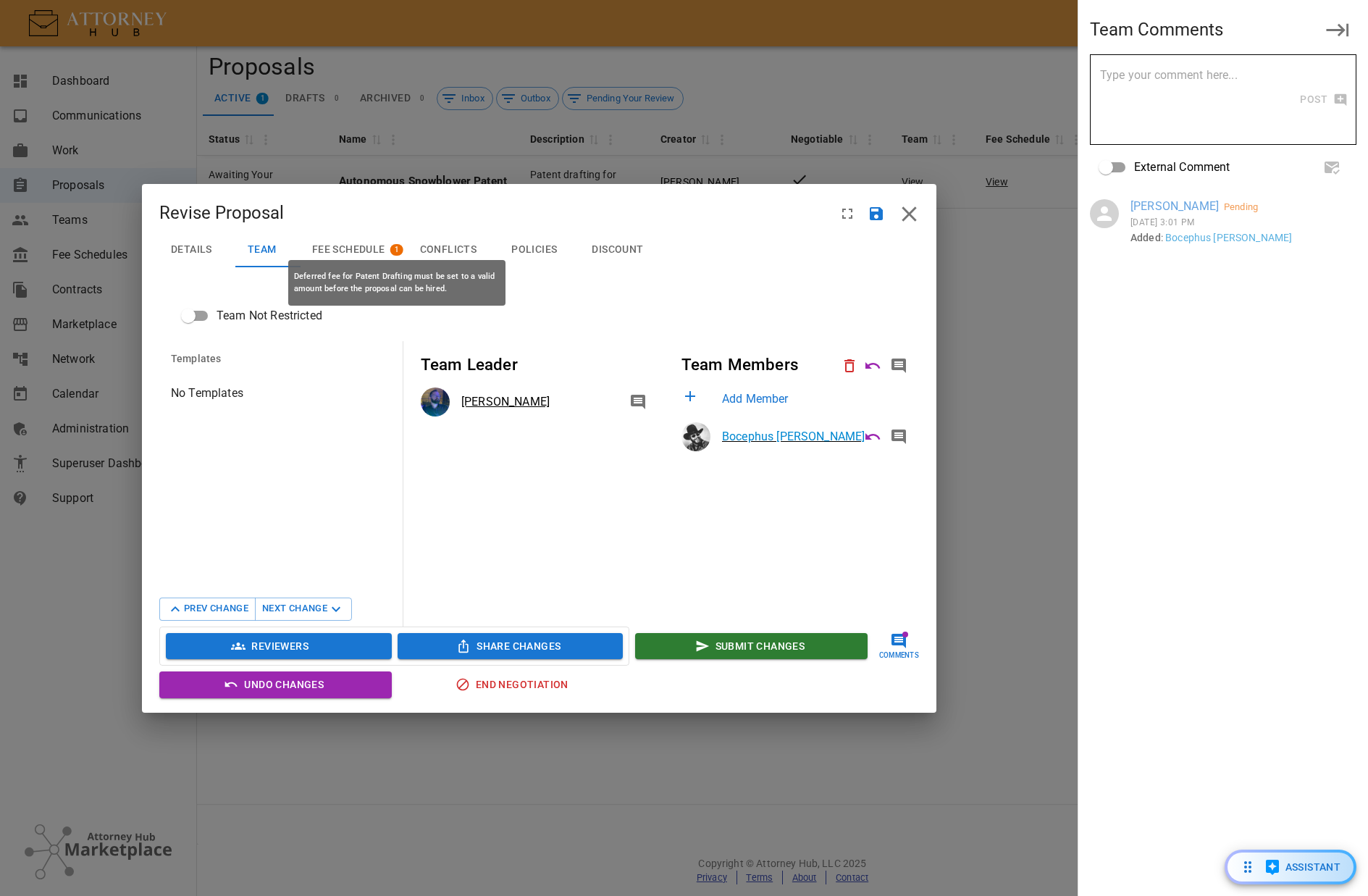
click at [353, 254] on div "Deferred fee for Patent Drafting must be set to a valid amount before the propo…" at bounding box center [397, 278] width 220 height 57
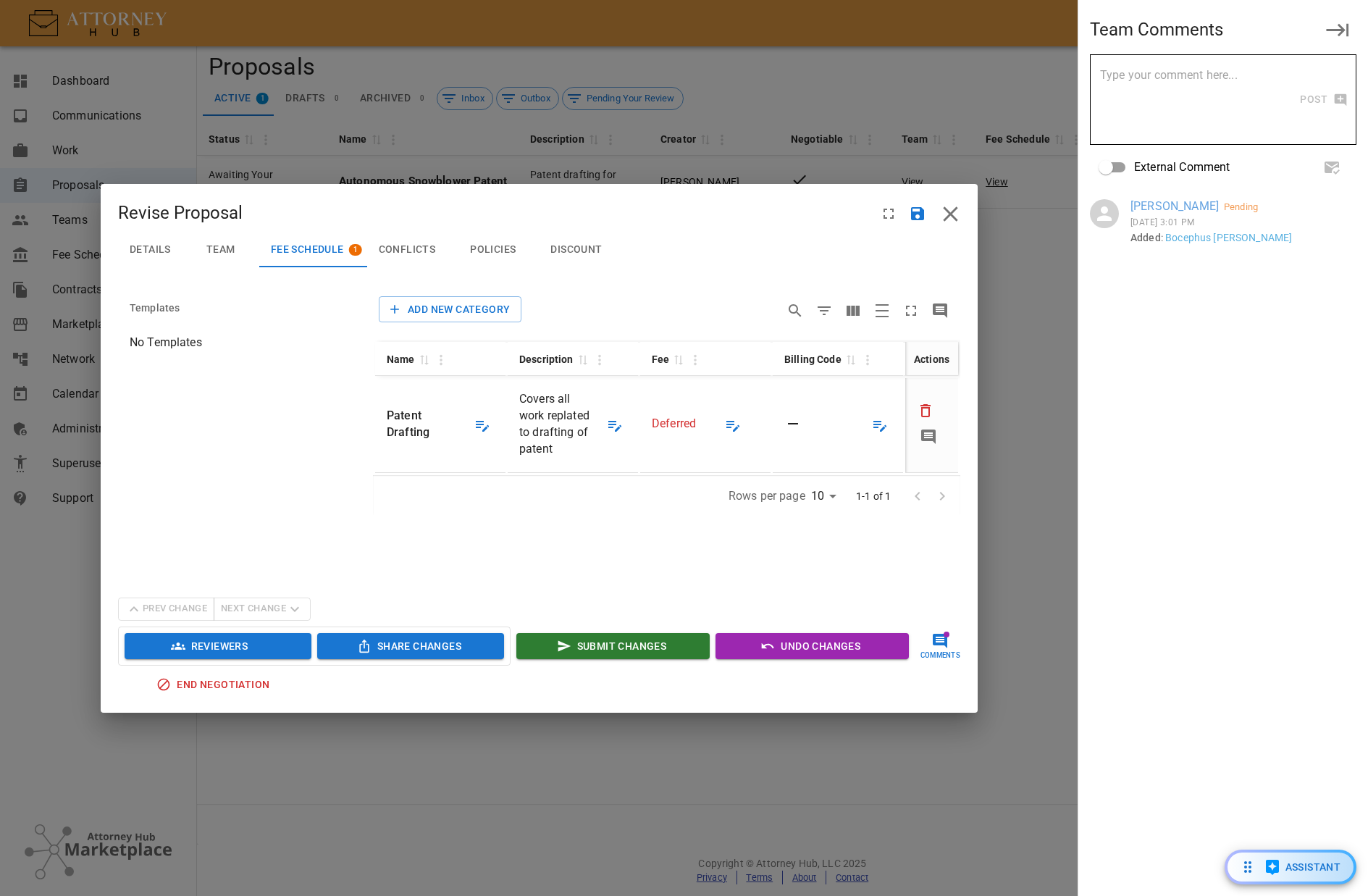
click at [685, 427] on span "Deferred" at bounding box center [674, 423] width 44 height 13
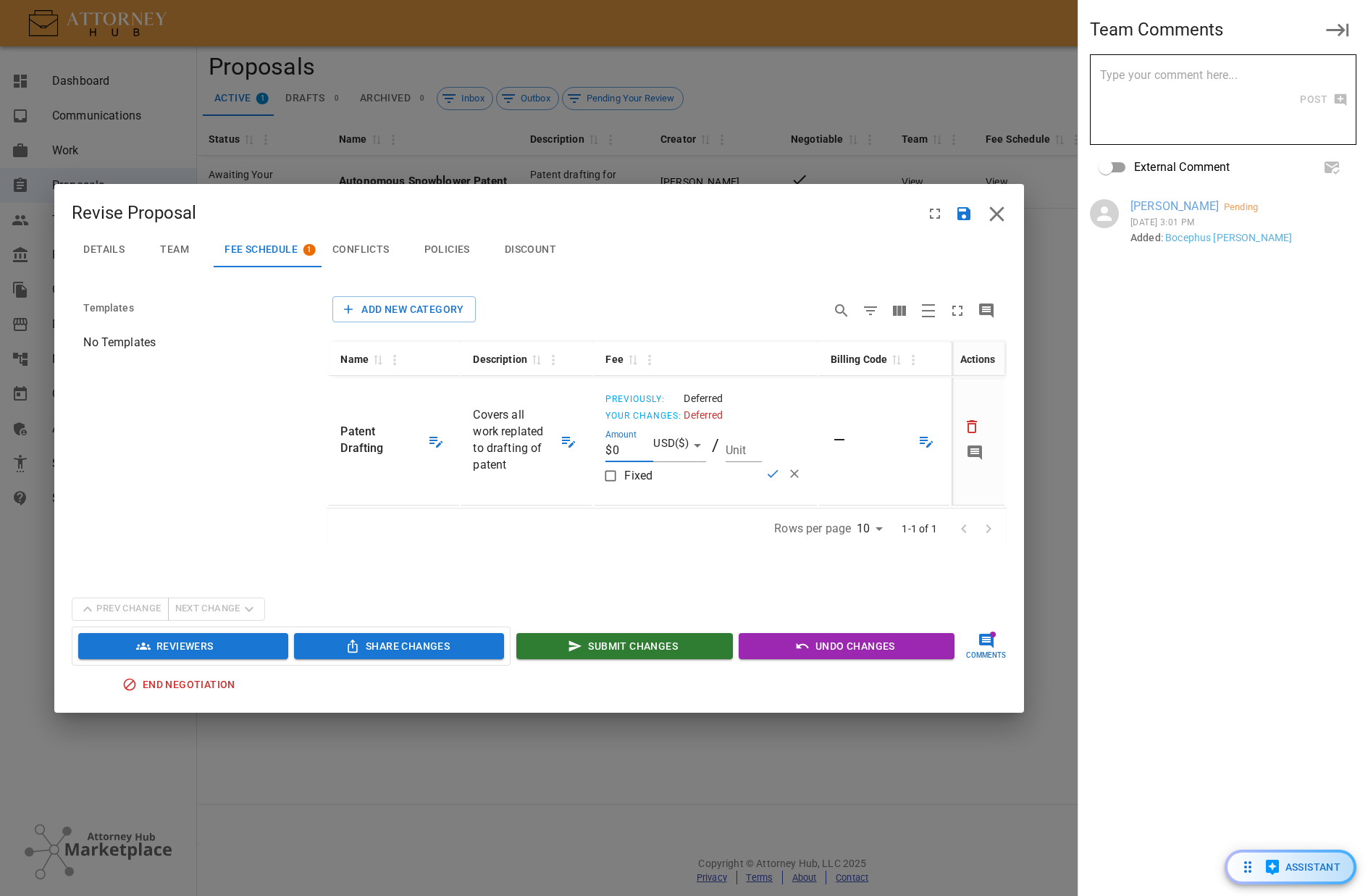
drag, startPoint x: 610, startPoint y: 444, endPoint x: 515, endPoint y: 425, distance: 96.9
click at [524, 434] on tr "Patent Drafting Patent Drafting Covers all work replated to drafting of patent …" at bounding box center [666, 441] width 675 height 128
type input "$350"
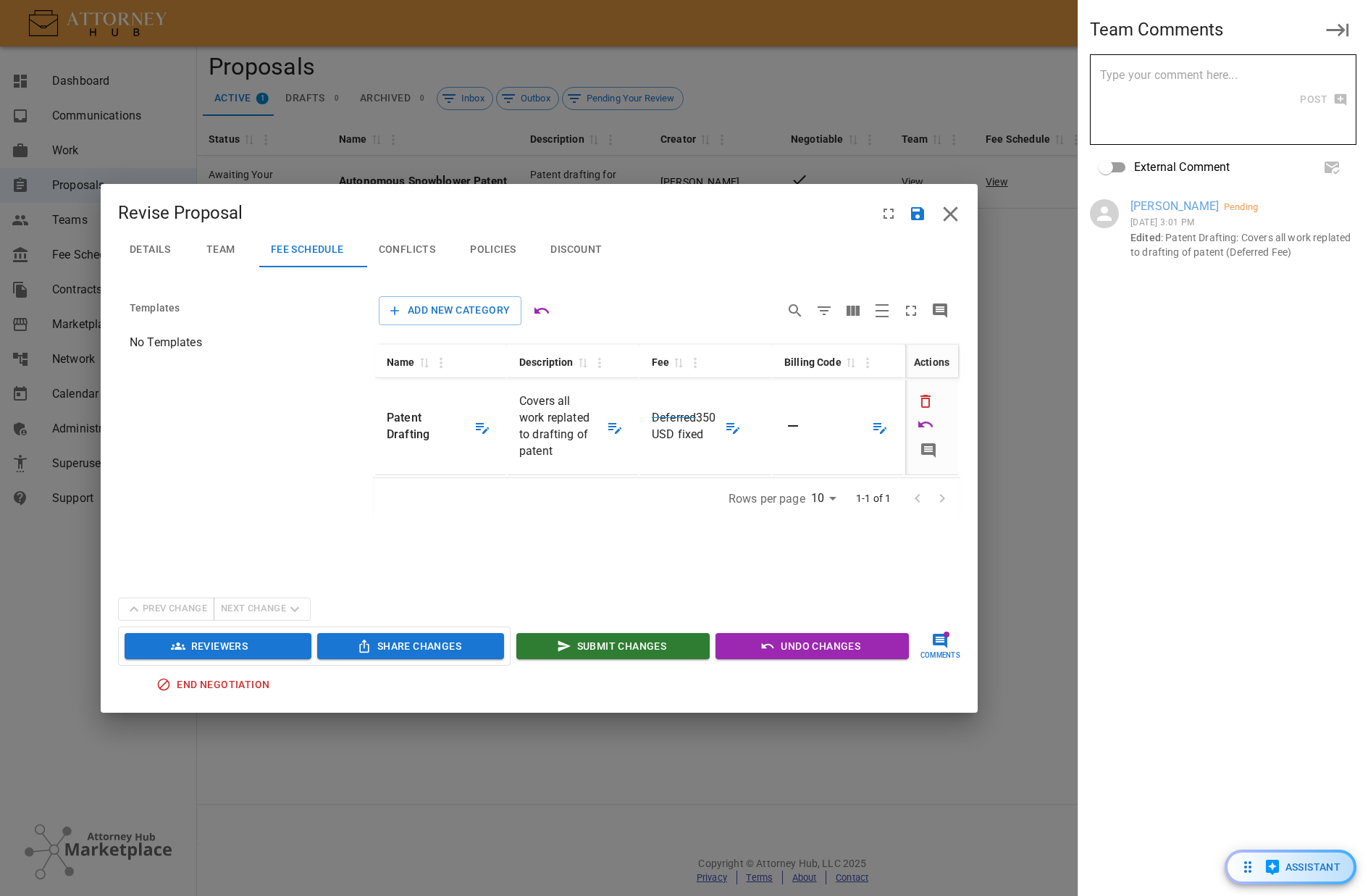
click at [1130, 97] on textarea at bounding box center [1199, 100] width 199 height 67
type textarea "J"
type textarea "Monstah"
drag, startPoint x: 1233, startPoint y: 80, endPoint x: 934, endPoint y: 59, distance: 299.7
click at [977, 64] on body "Viewing as vendor 1 BW Dashboard Communications Work Proposals Teams Fee Schedu…" at bounding box center [684, 448] width 1368 height 896
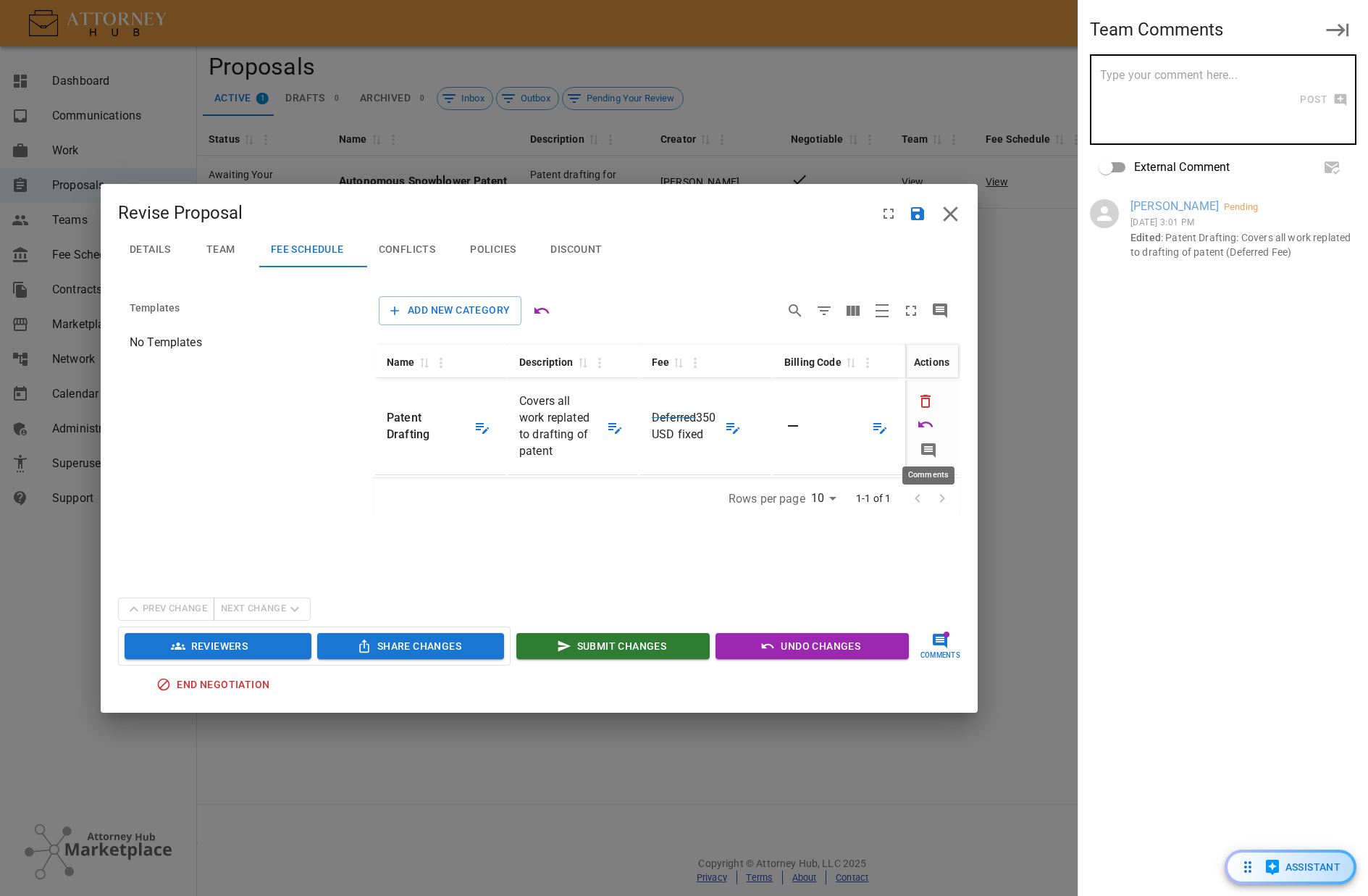
click at [935, 449] on icon "Comments" at bounding box center [928, 451] width 17 height 17
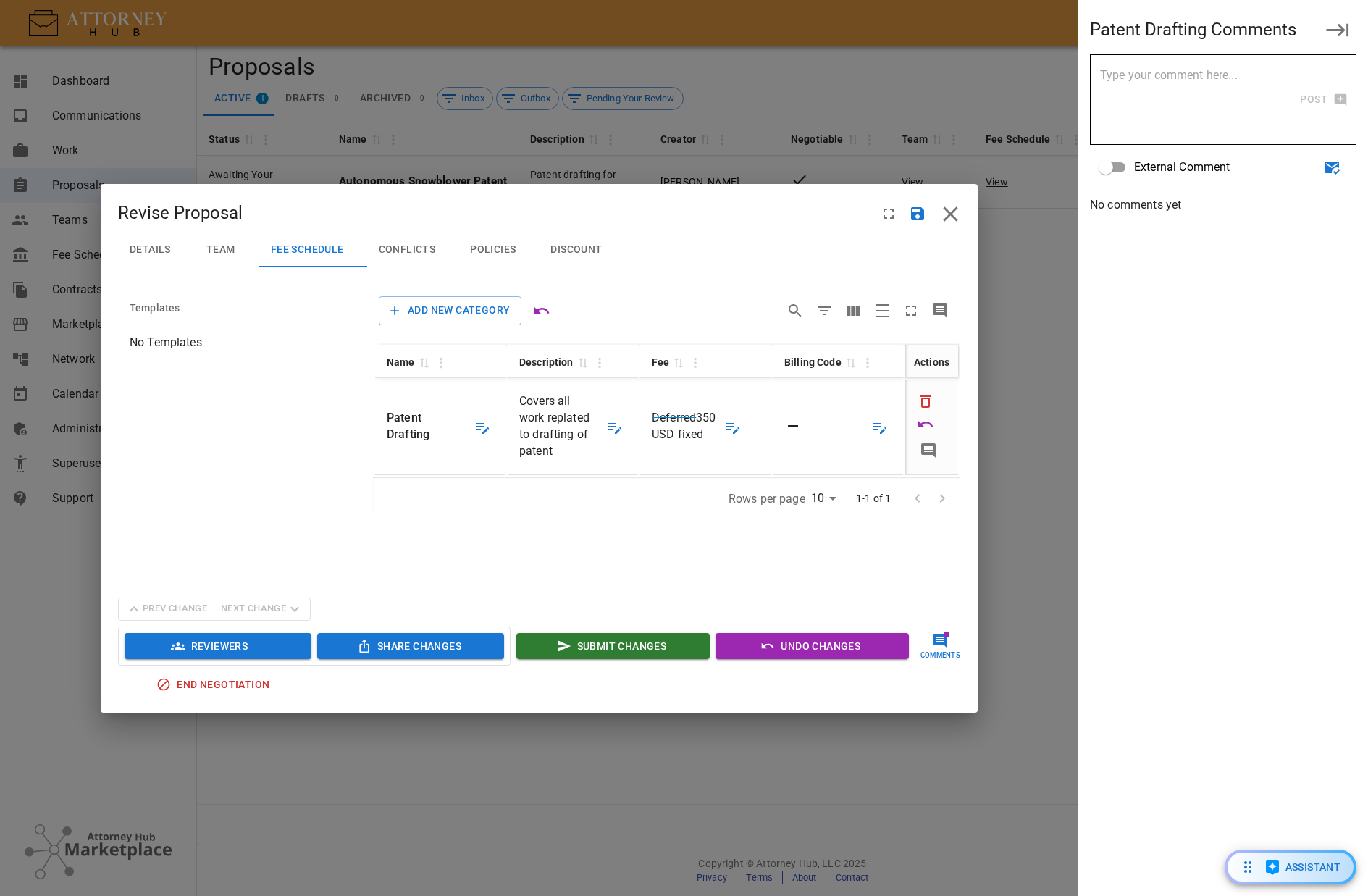
click at [1205, 83] on textarea at bounding box center [1199, 100] width 199 height 67
type textarea "Monstah"
click at [410, 251] on span "Conflicts" at bounding box center [407, 250] width 57 height 13
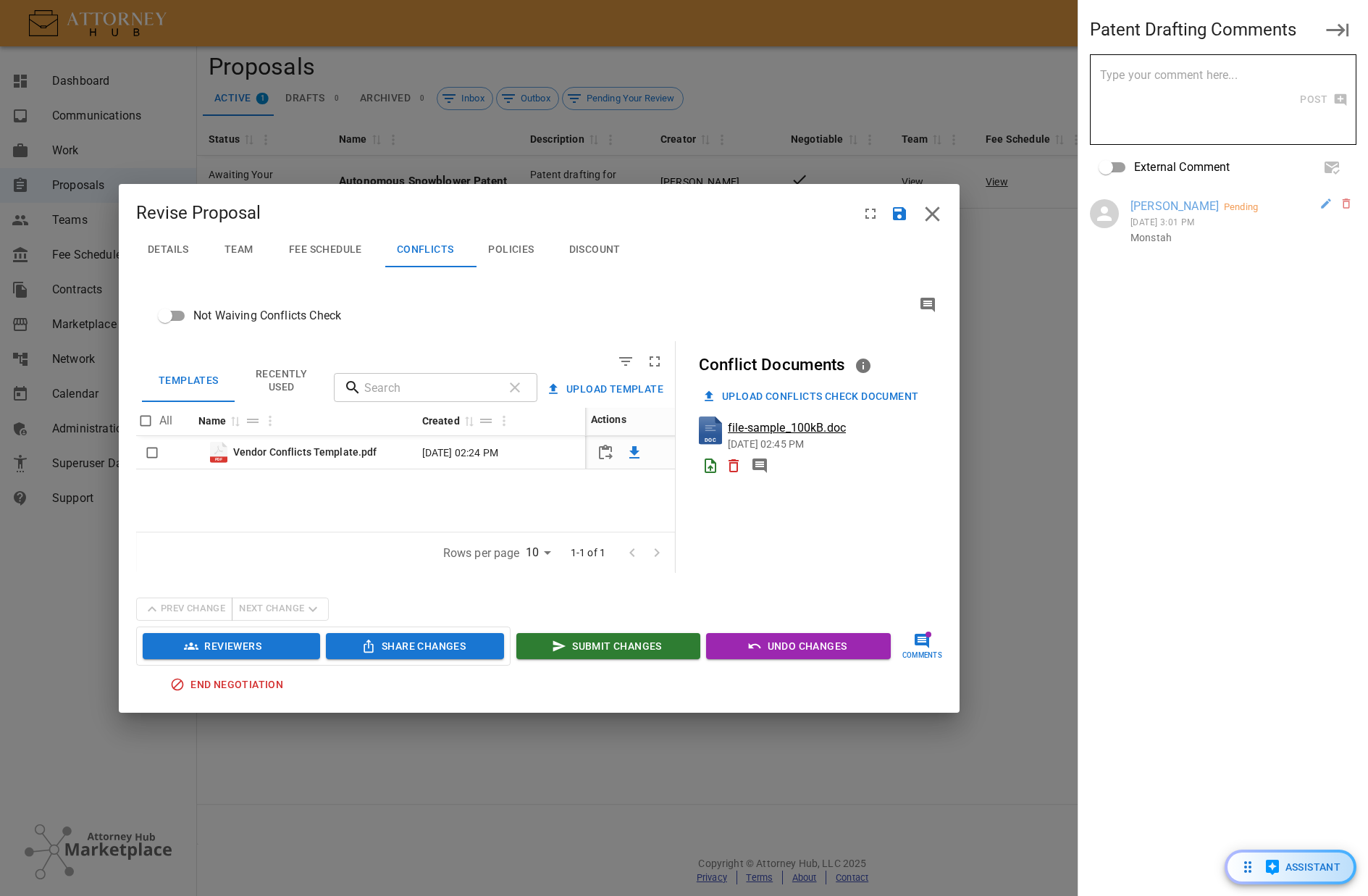
click at [166, 314] on input "Not Waiving Conflicts Check" at bounding box center [165, 315] width 82 height 28
checkbox input "true"
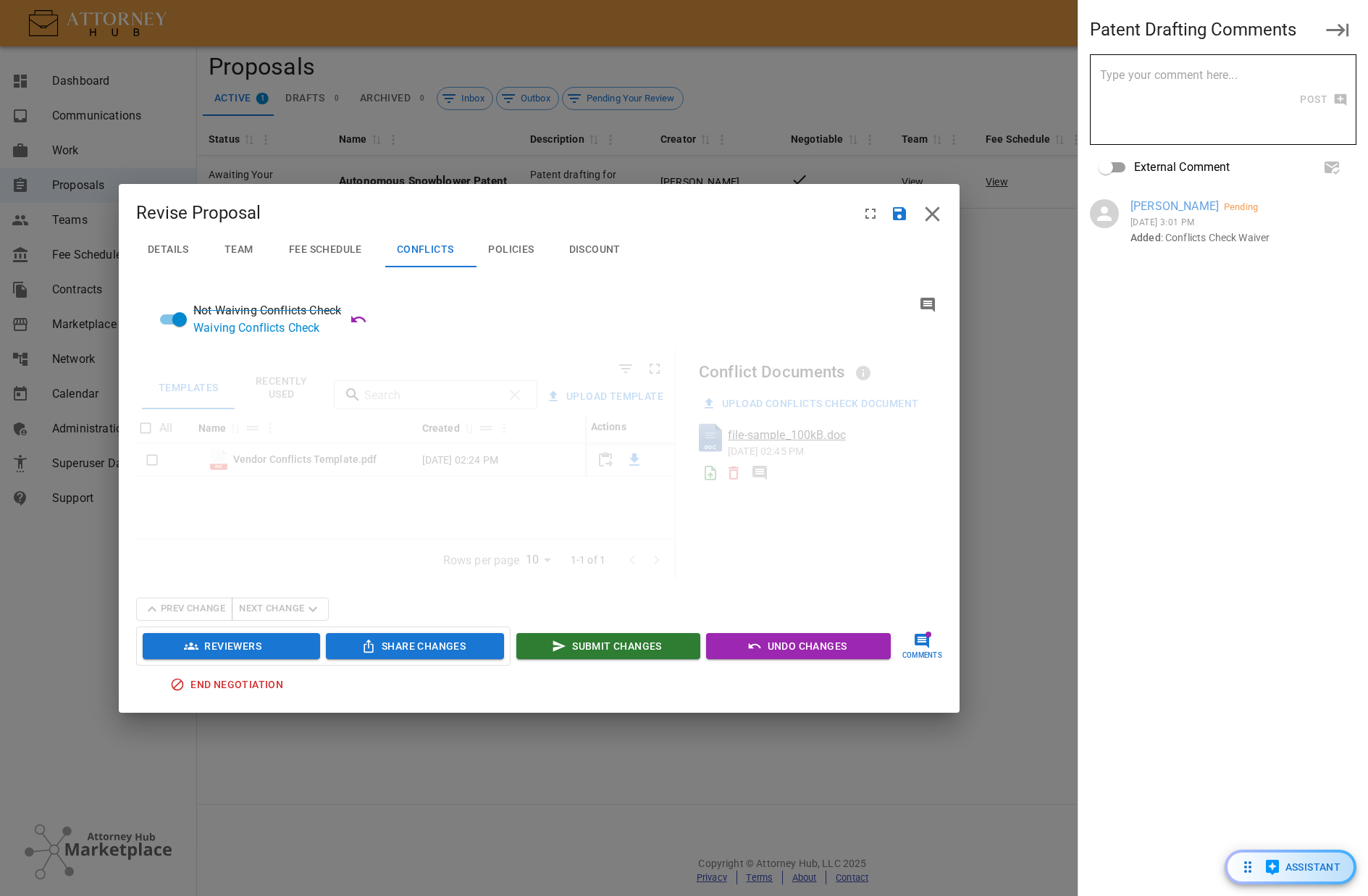
click at [504, 251] on span "Policies" at bounding box center [511, 250] width 46 height 13
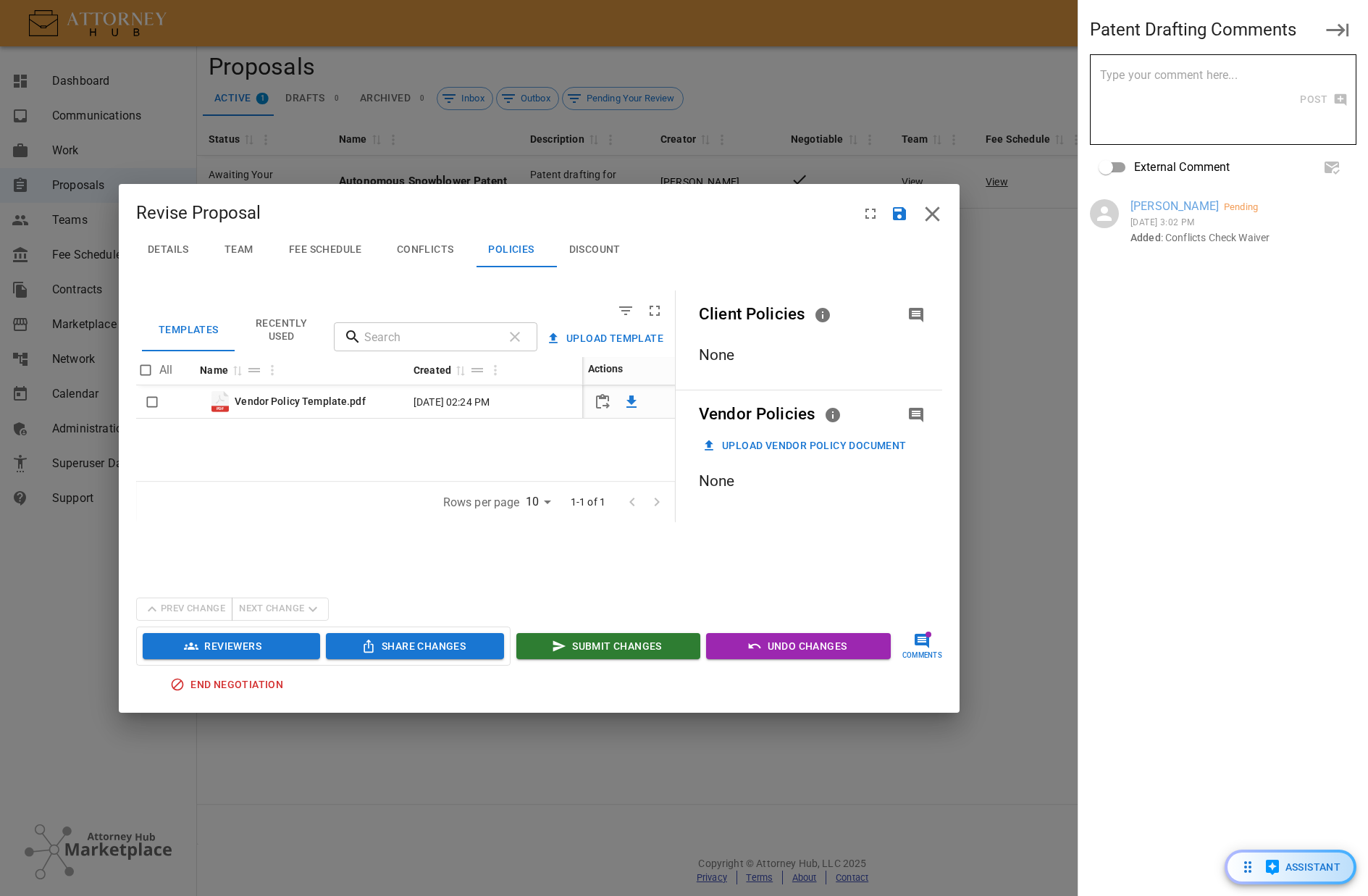
click at [612, 249] on span "Discount" at bounding box center [595, 250] width 51 height 13
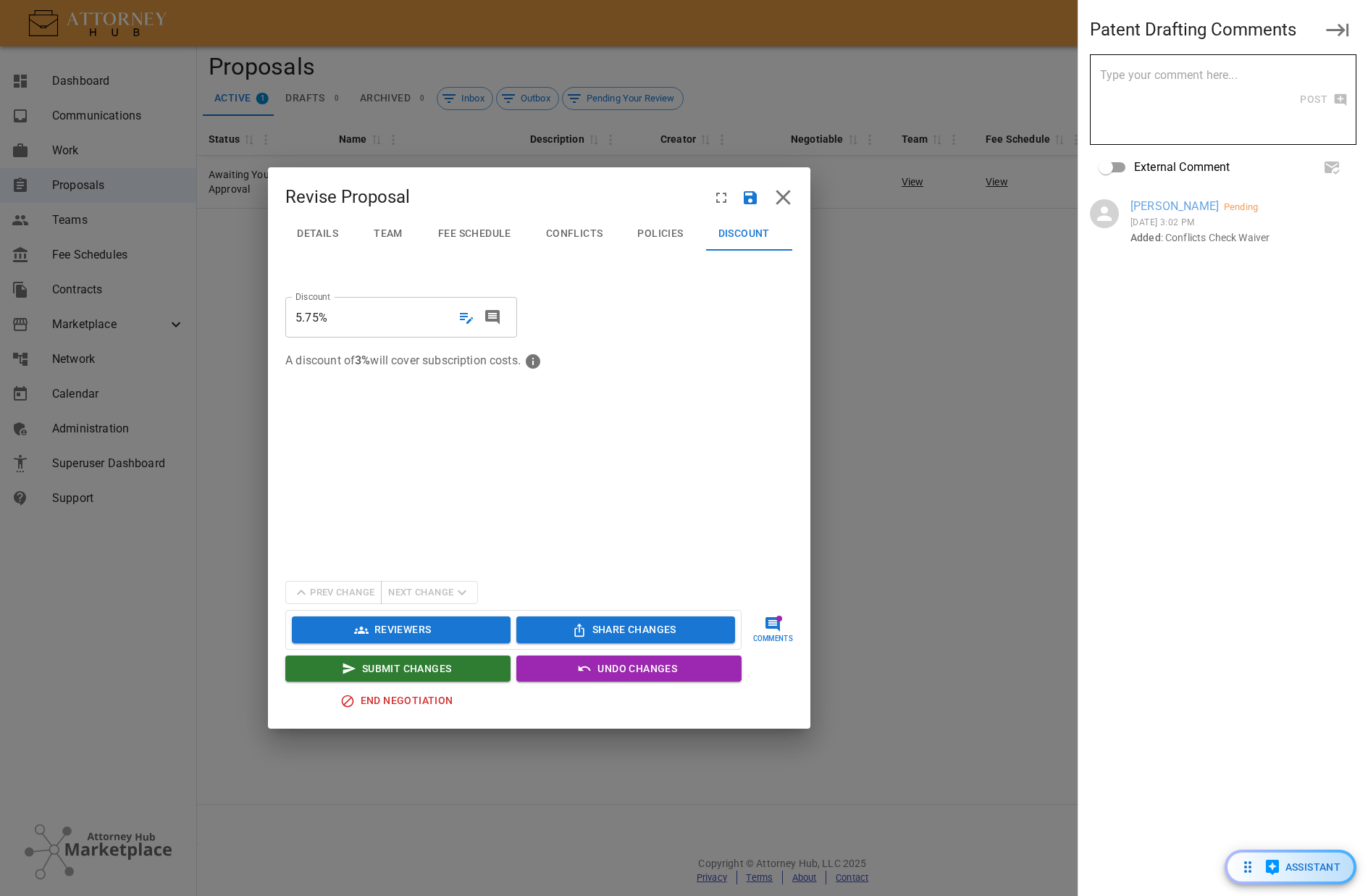
click at [333, 317] on span "5.75%" at bounding box center [374, 317] width 158 height 17
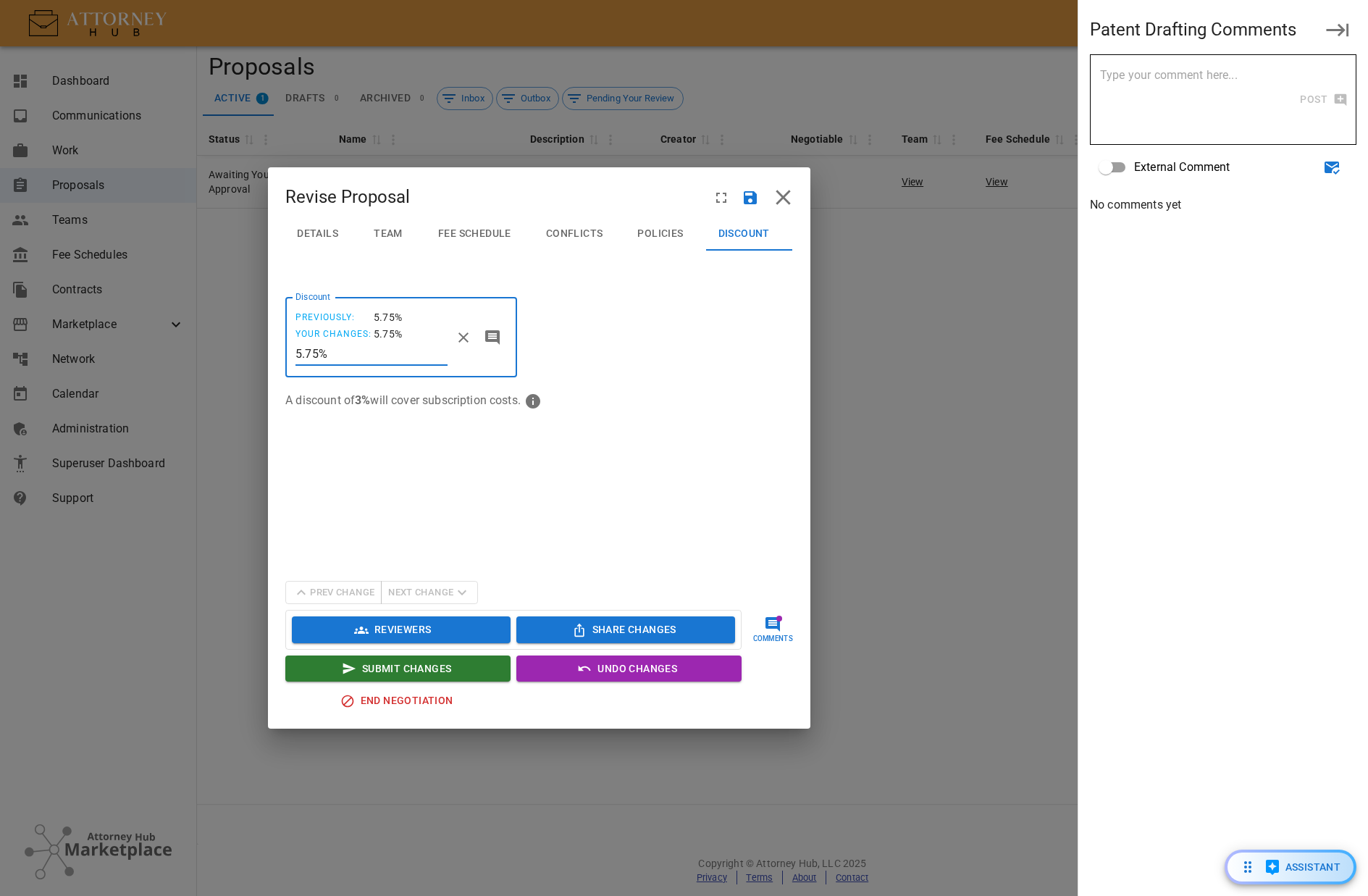
drag, startPoint x: 341, startPoint y: 358, endPoint x: 208, endPoint y: 351, distance: 133.2
click at [208, 351] on div "Revise Proposal Details Team Fee Schedule Conflicts Policies Discount Discount …" at bounding box center [539, 448] width 1079 height 896
type input "4.00%"
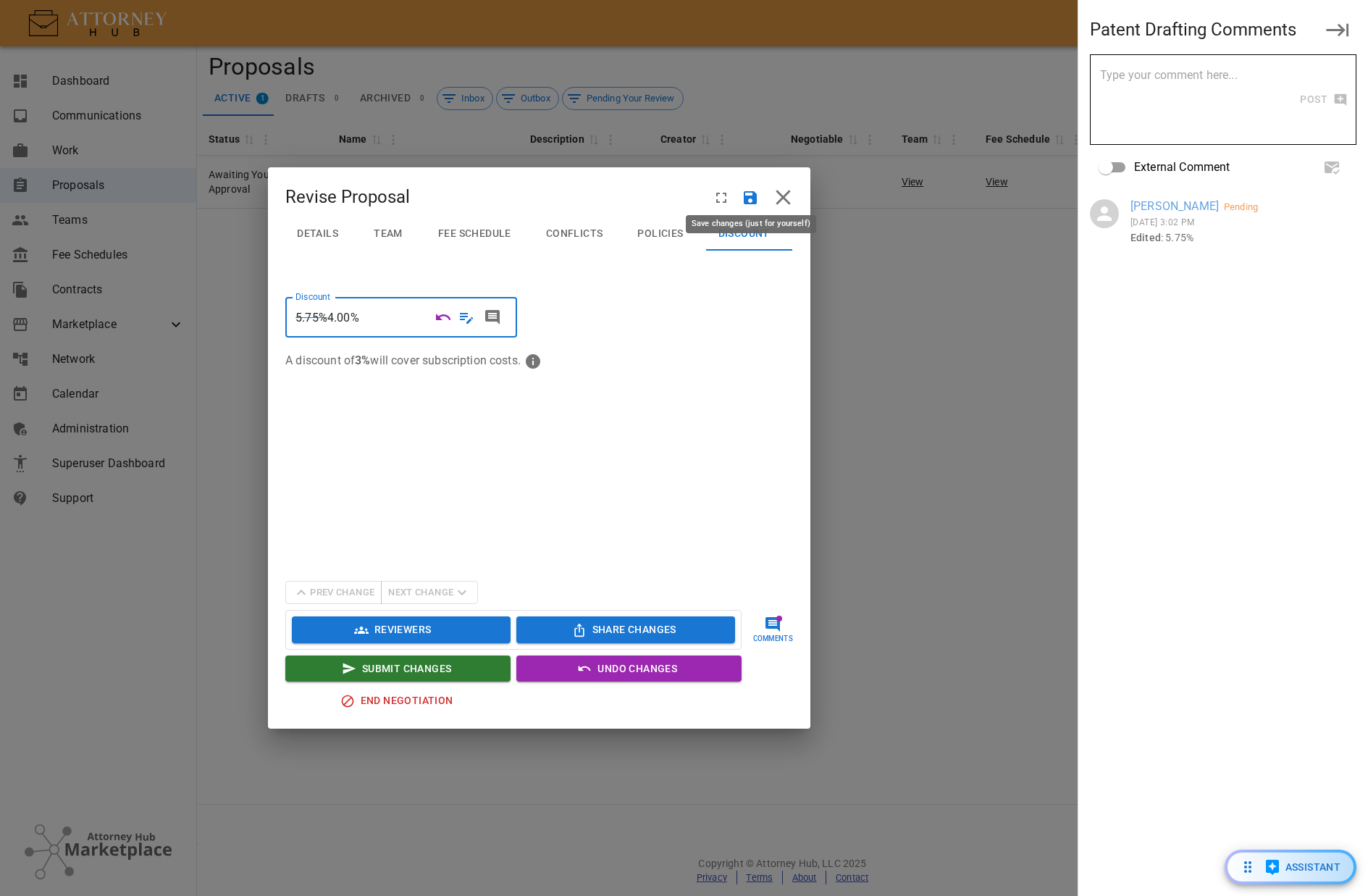
click at [749, 201] on icon "Save" at bounding box center [750, 198] width 17 height 17
click at [643, 233] on span "Policies" at bounding box center [661, 234] width 46 height 13
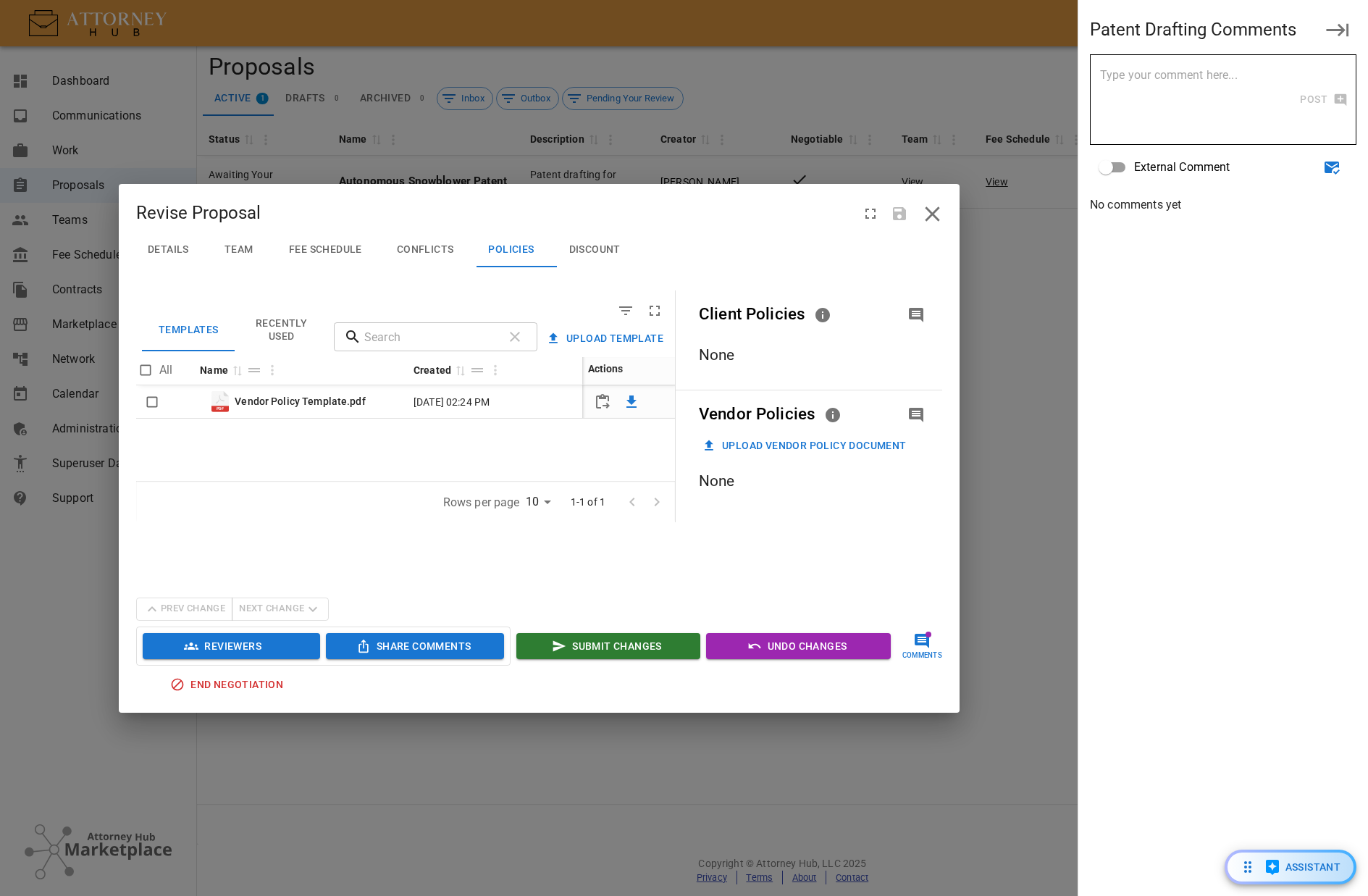
click at [158, 257] on button "Details" at bounding box center [174, 250] width 76 height 35
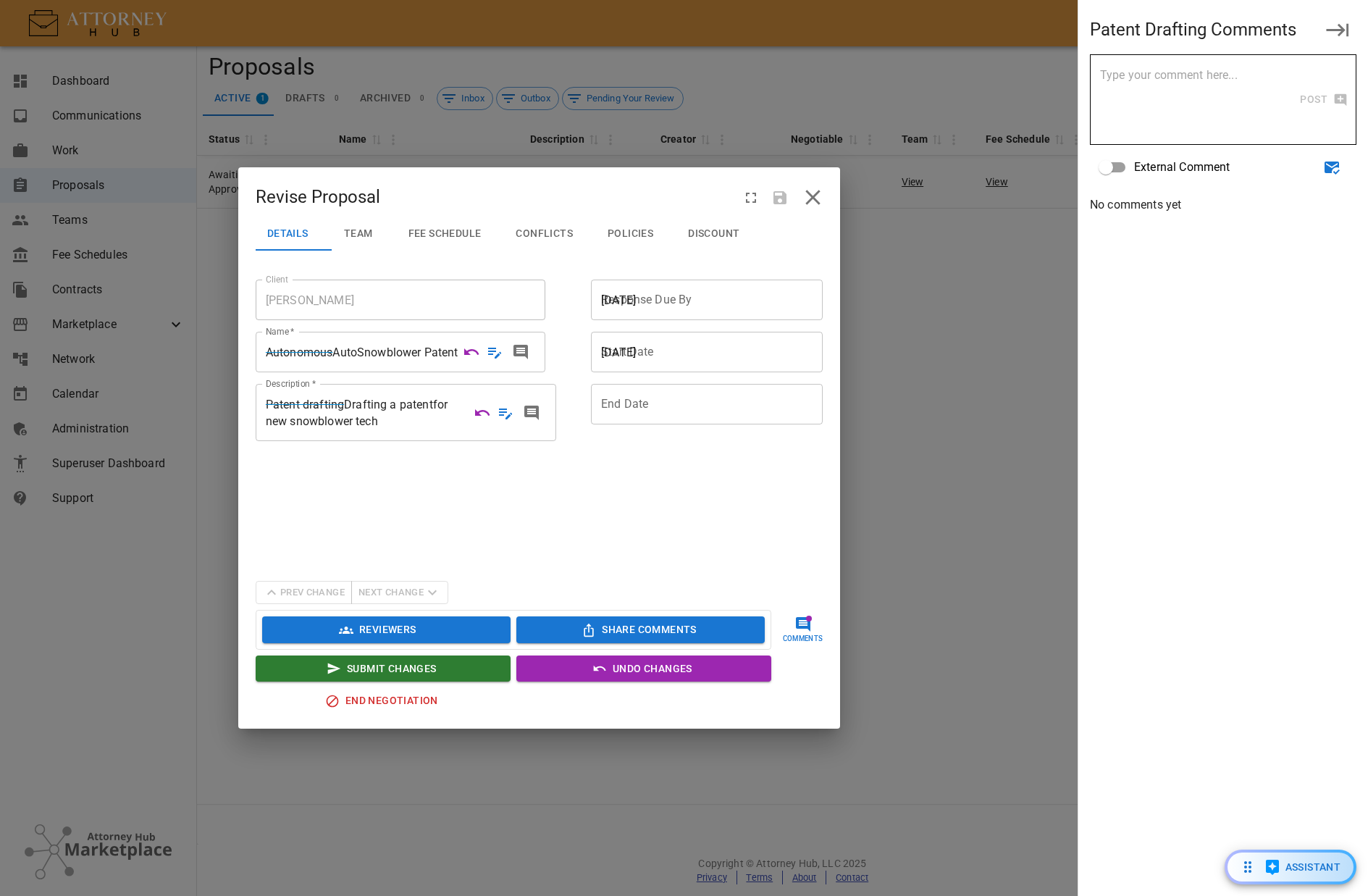
click at [716, 239] on span "Discount" at bounding box center [714, 234] width 51 height 13
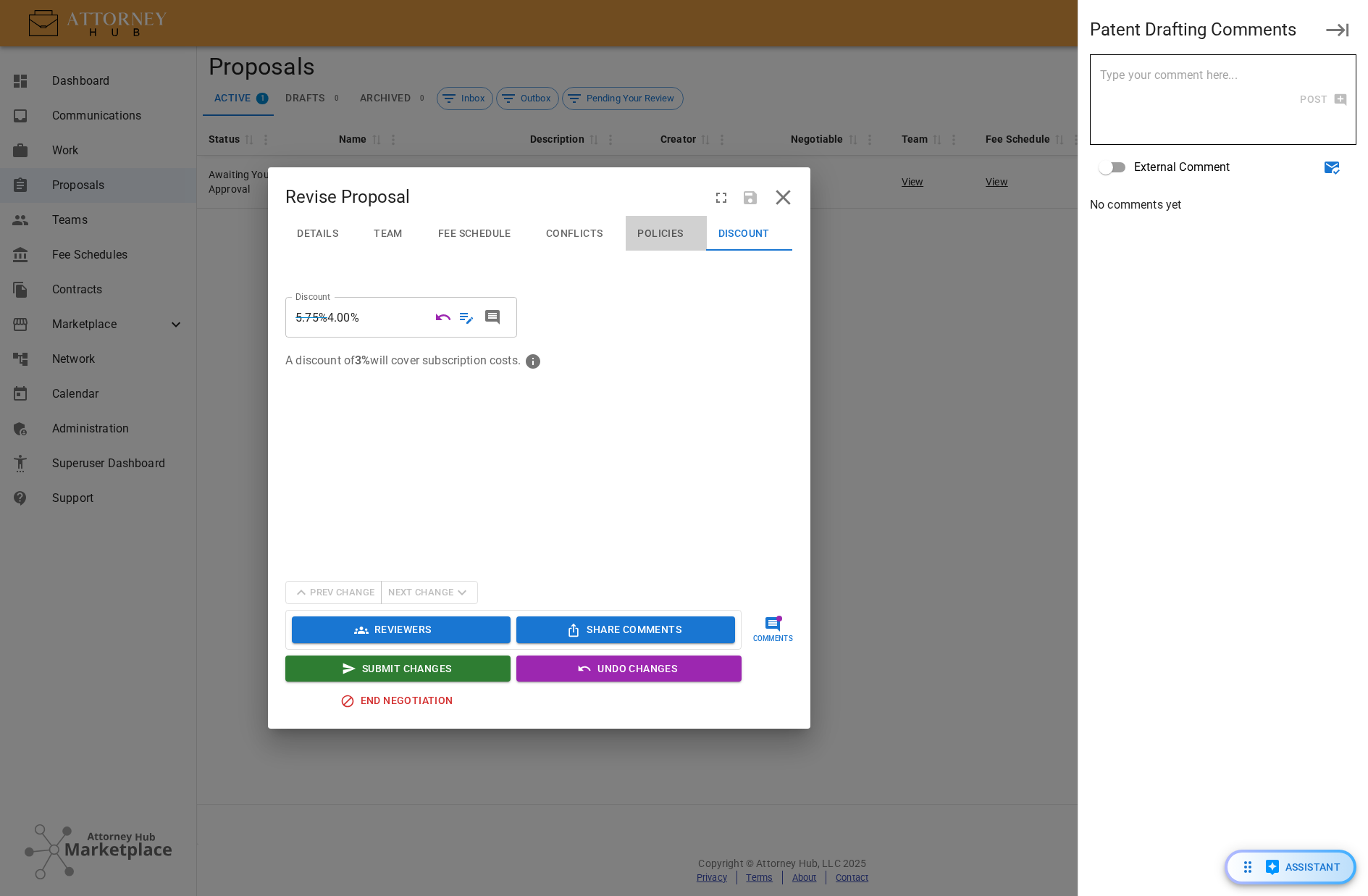
click at [661, 224] on button "Policies" at bounding box center [665, 233] width 80 height 35
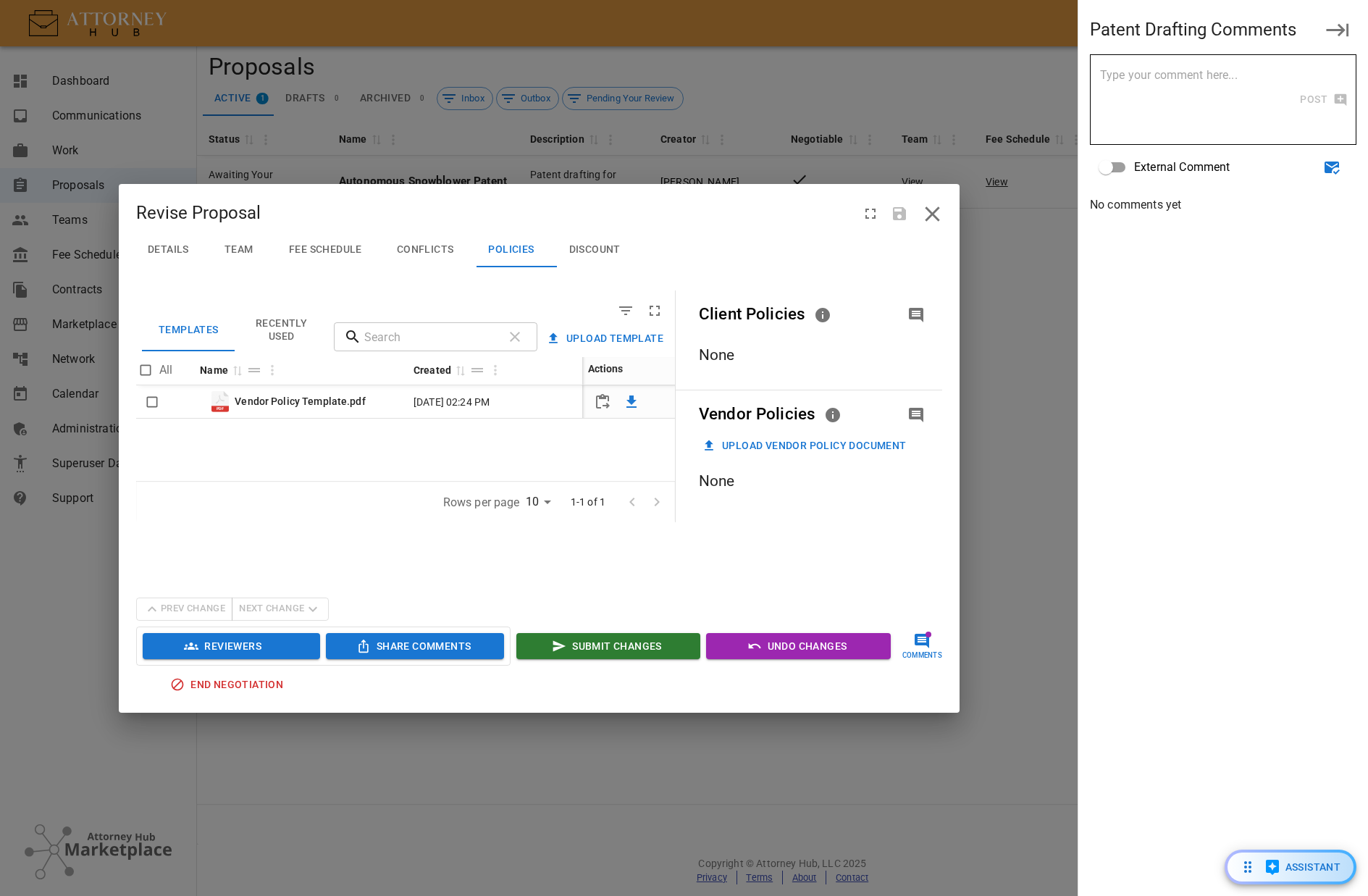
click at [424, 246] on span "Conflicts" at bounding box center [425, 250] width 57 height 13
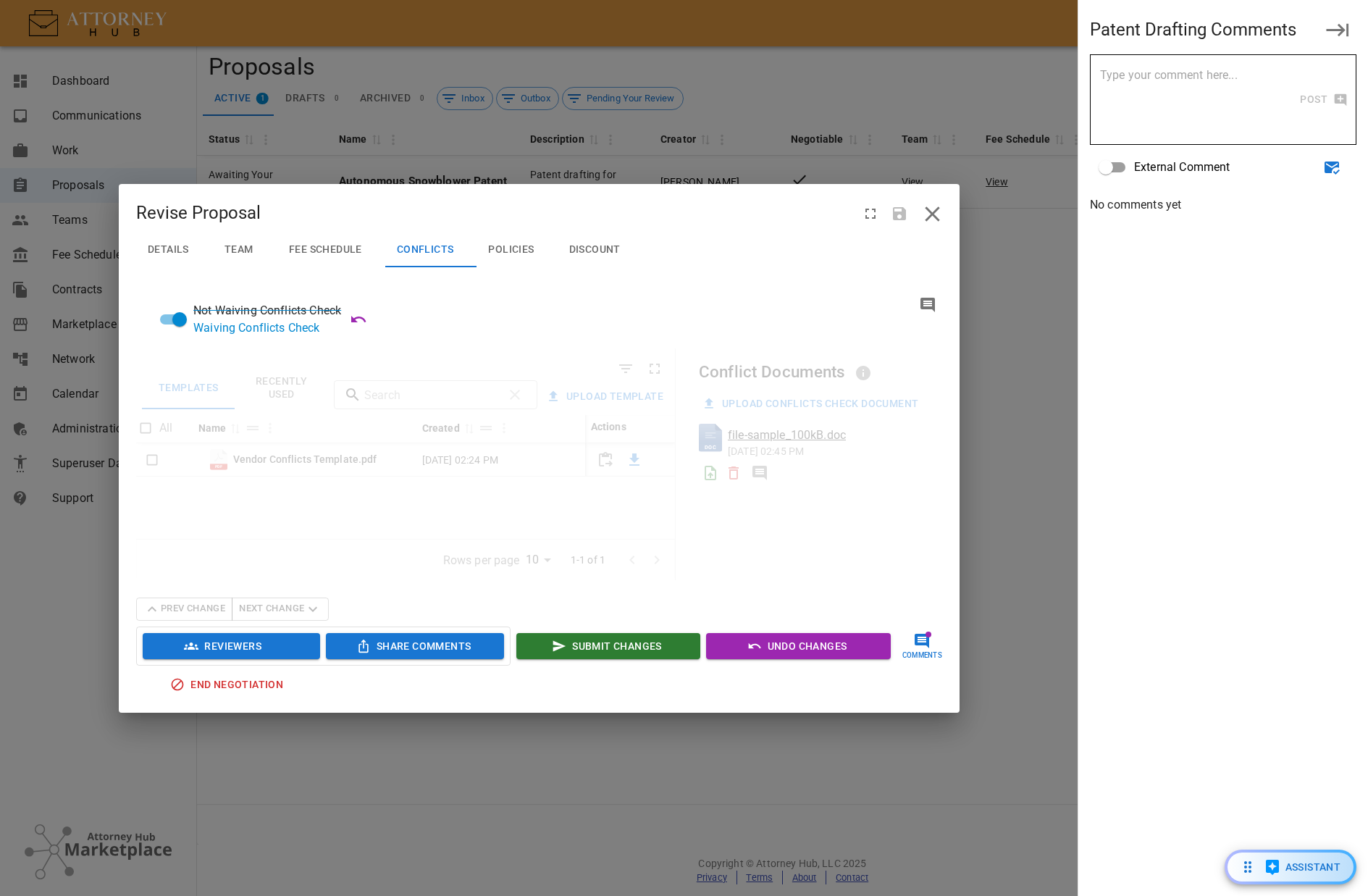
click at [332, 248] on span "Fee Schedule" at bounding box center [326, 250] width 73 height 13
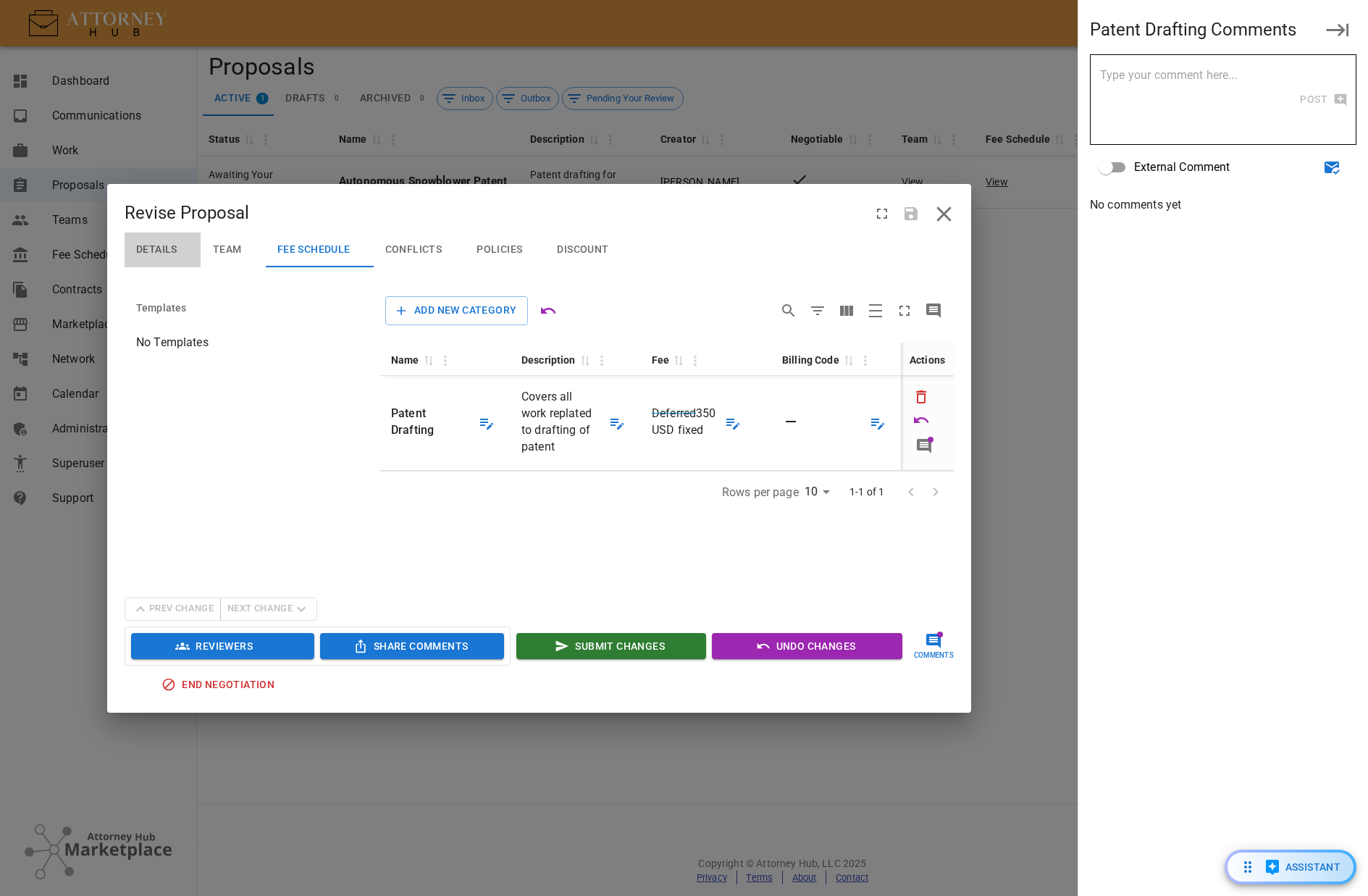
click at [169, 253] on span "Details" at bounding box center [157, 250] width 41 height 13
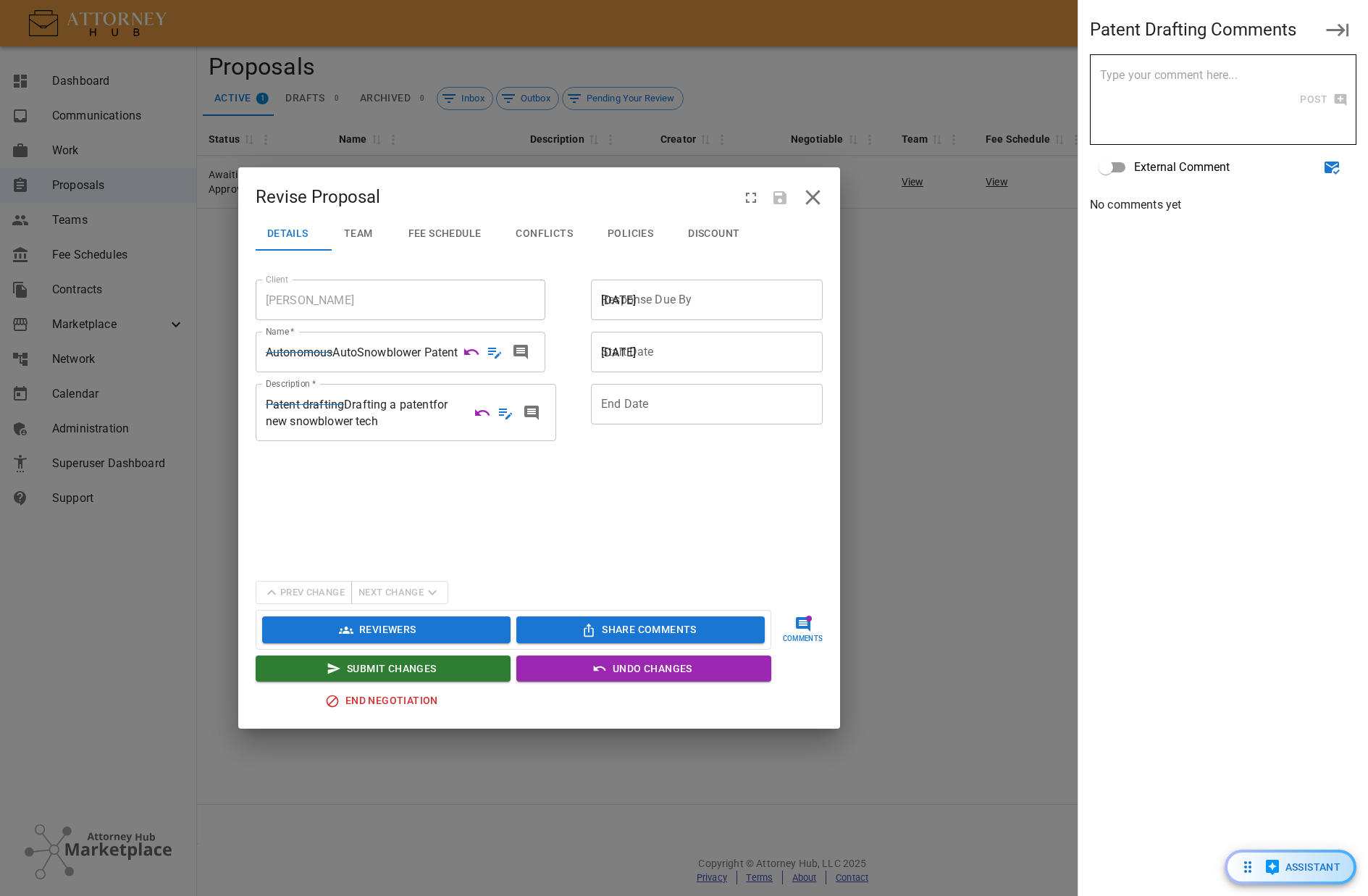
click at [406, 429] on span "Patent drafting Drafting a patent for new snowblower tech" at bounding box center [363, 413] width 193 height 33
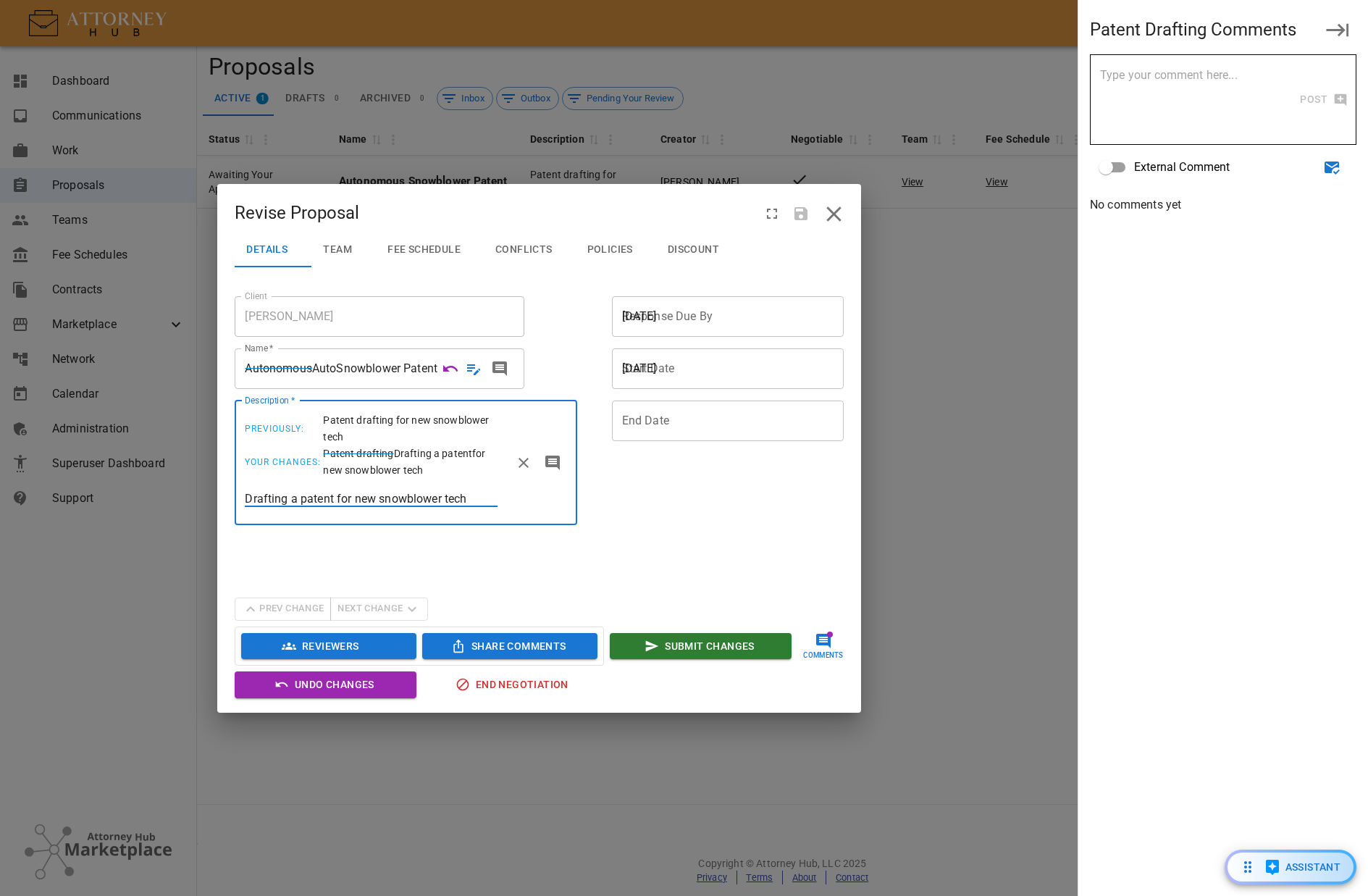
click at [309, 498] on input "Drafting a patent for new snowblower tech" at bounding box center [371, 498] width 252 height 17
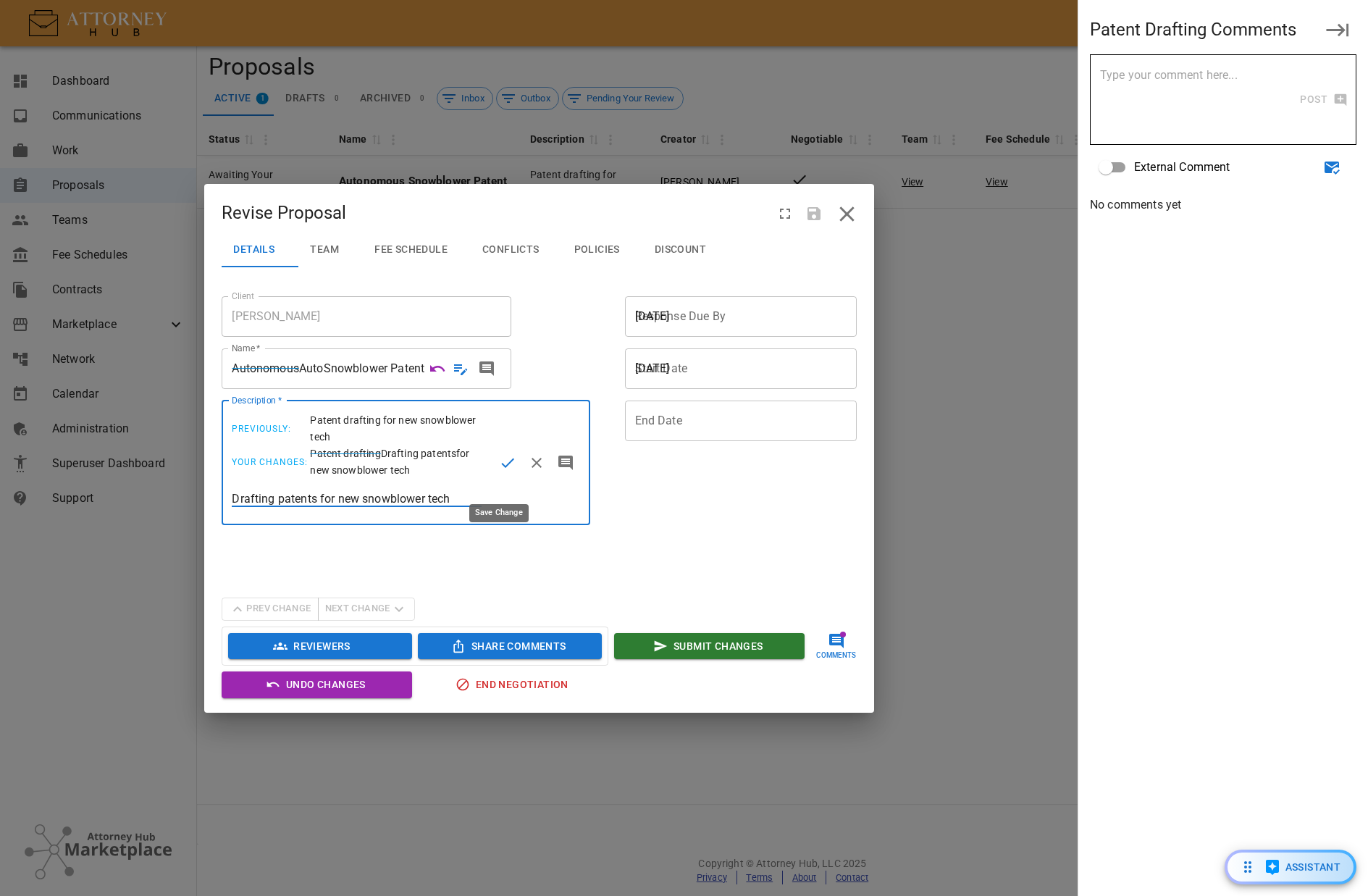
type input "Drafting patents for new snowblower tech"
drag, startPoint x: 498, startPoint y: 477, endPoint x: 512, endPoint y: 460, distance: 22.0
click at [500, 471] on icon "Save Change" at bounding box center [508, 463] width 17 height 17
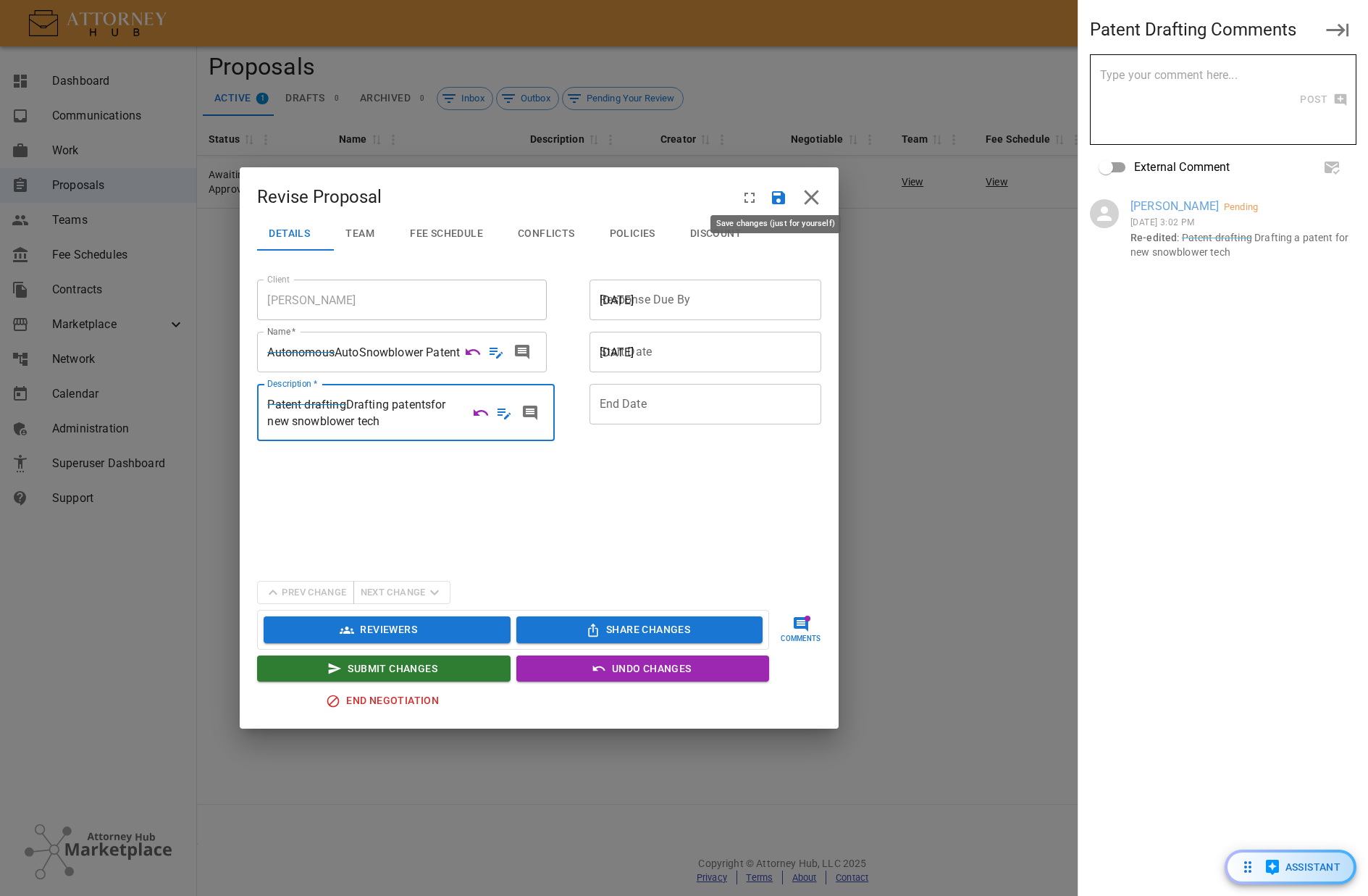
click at [772, 200] on icon "Save" at bounding box center [779, 197] width 13 height 13
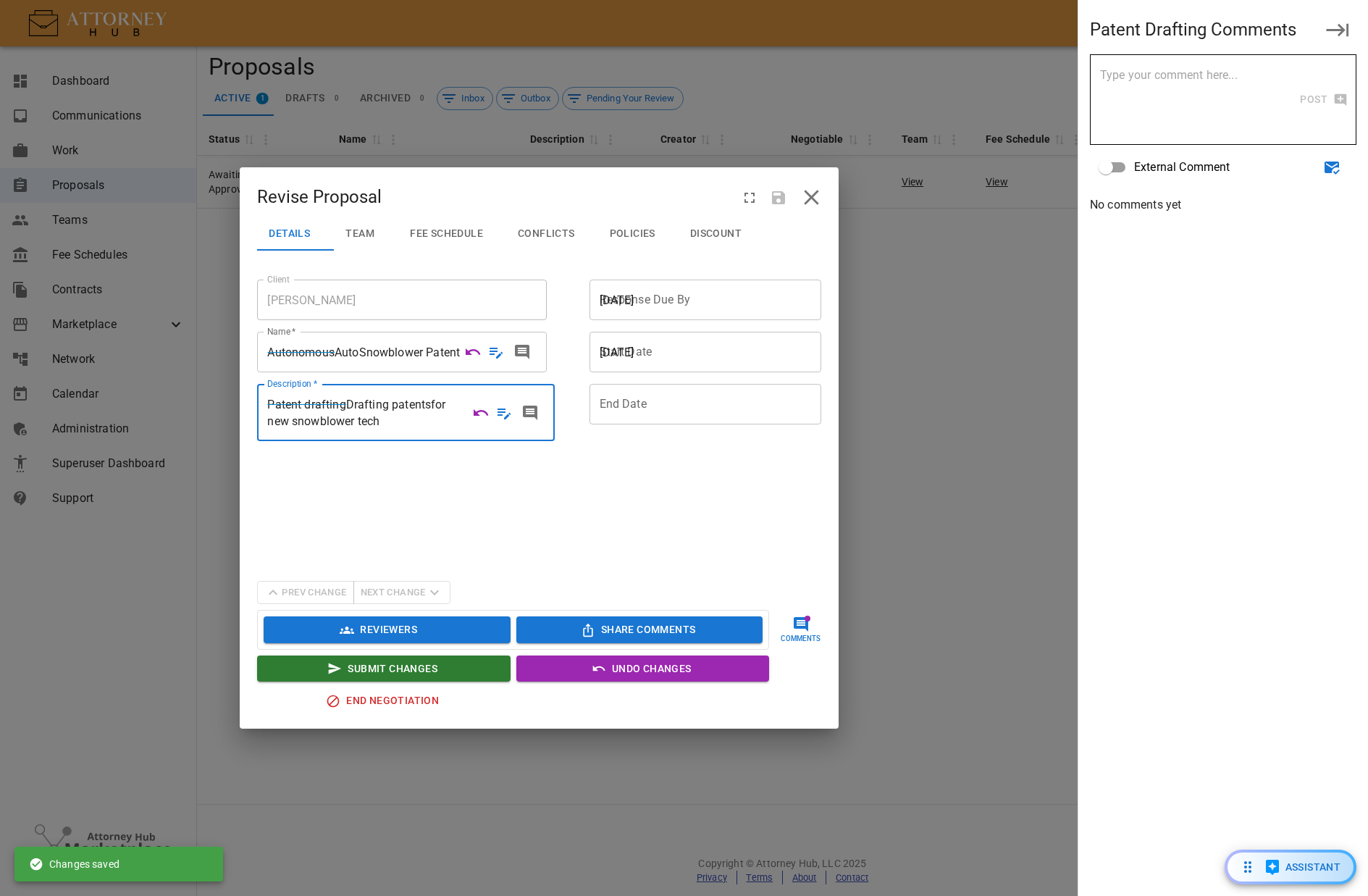
click at [711, 241] on button "Discount" at bounding box center [722, 233] width 86 height 35
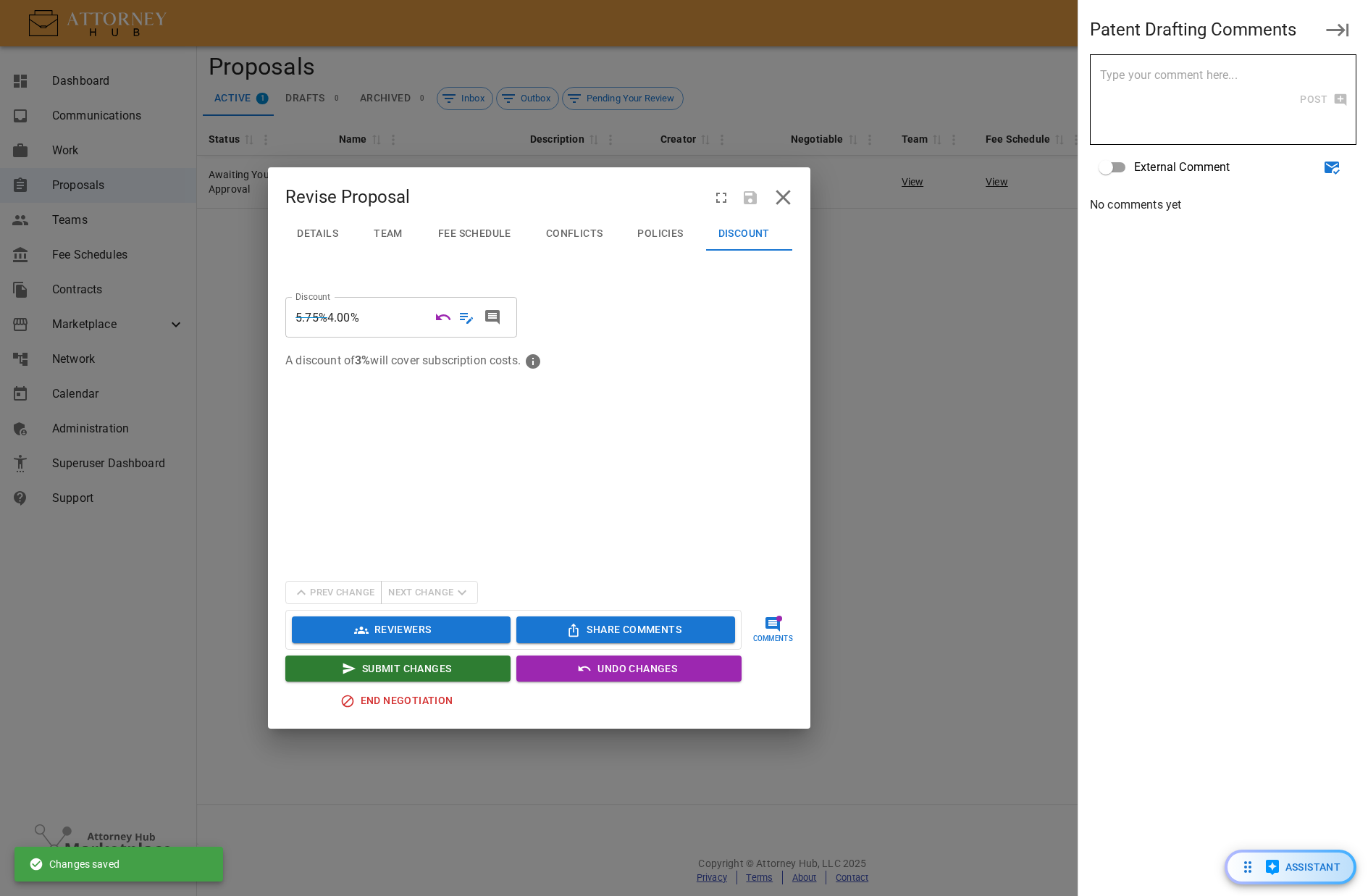
click at [368, 320] on span "5.75% 4.00%" at bounding box center [363, 317] width 135 height 17
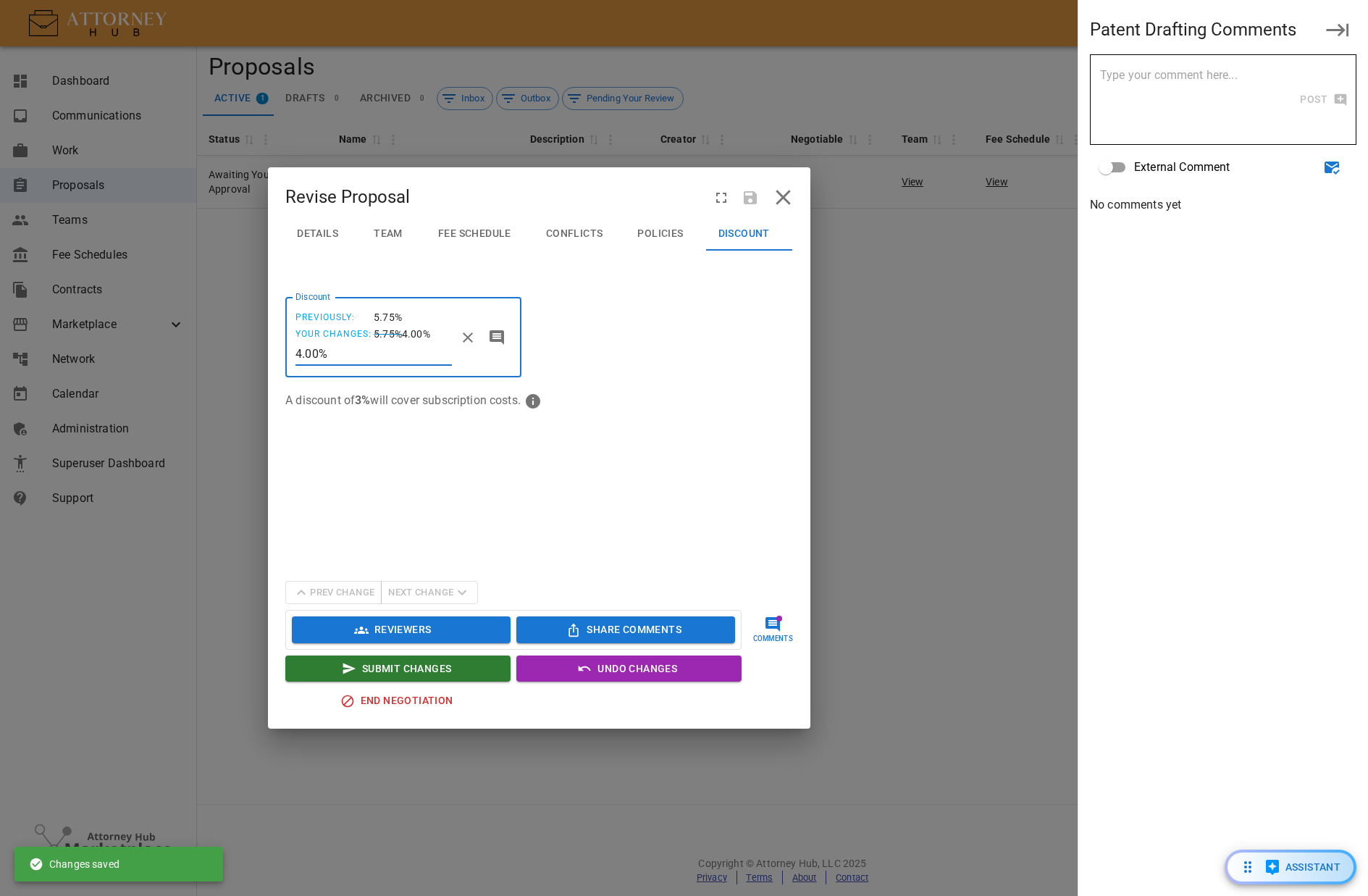
click at [309, 350] on input "4.00%" at bounding box center [374, 353] width 157 height 23
click at [297, 351] on input "4.00%" at bounding box center [374, 353] width 157 height 23
type input "3.75%"
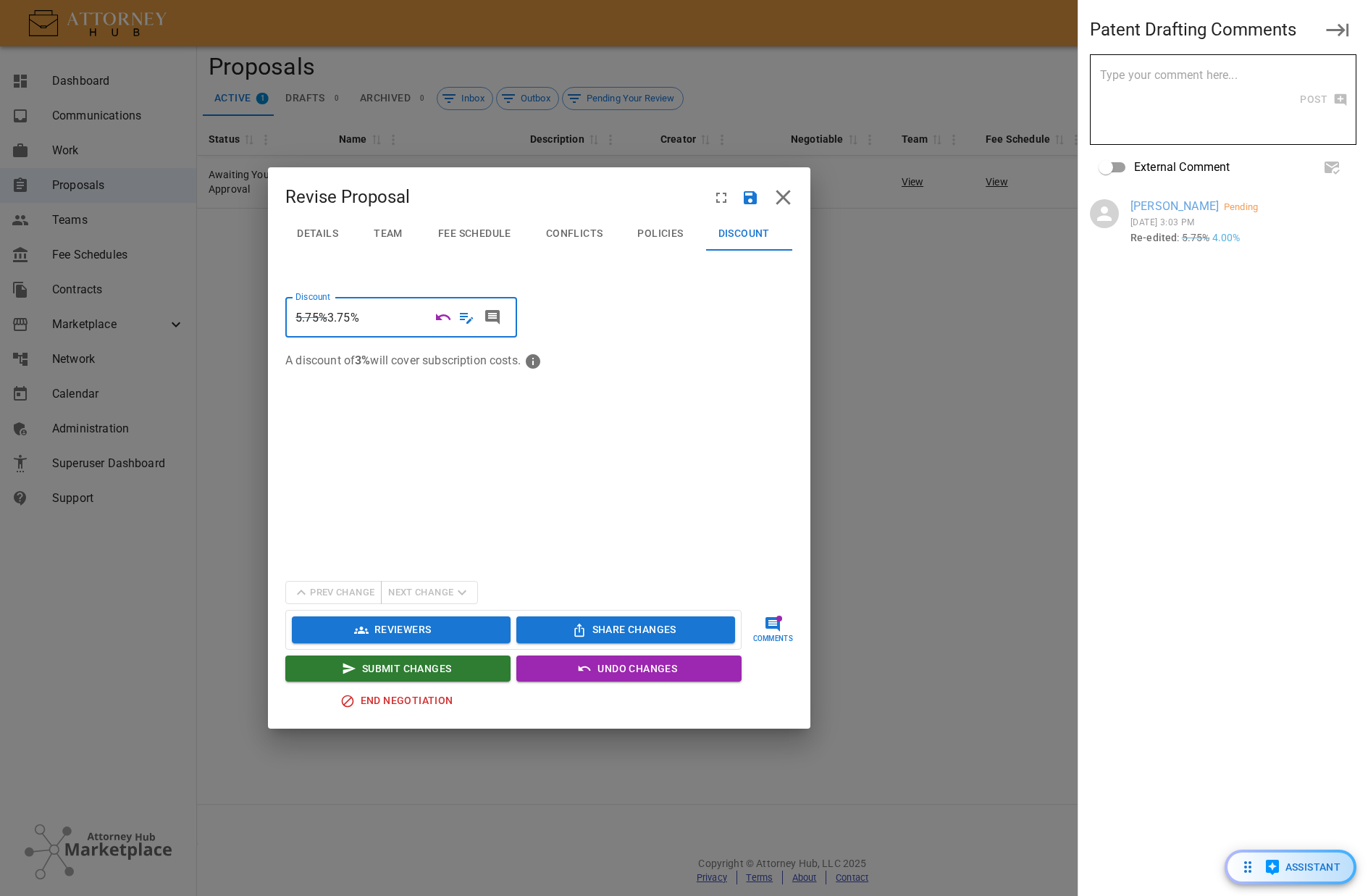
click at [1227, 78] on textarea at bounding box center [1199, 100] width 199 height 67
type textarea "I want more"
click at [755, 196] on icon "Save" at bounding box center [750, 197] width 13 height 13
click at [328, 229] on span "Details" at bounding box center [318, 234] width 41 height 13
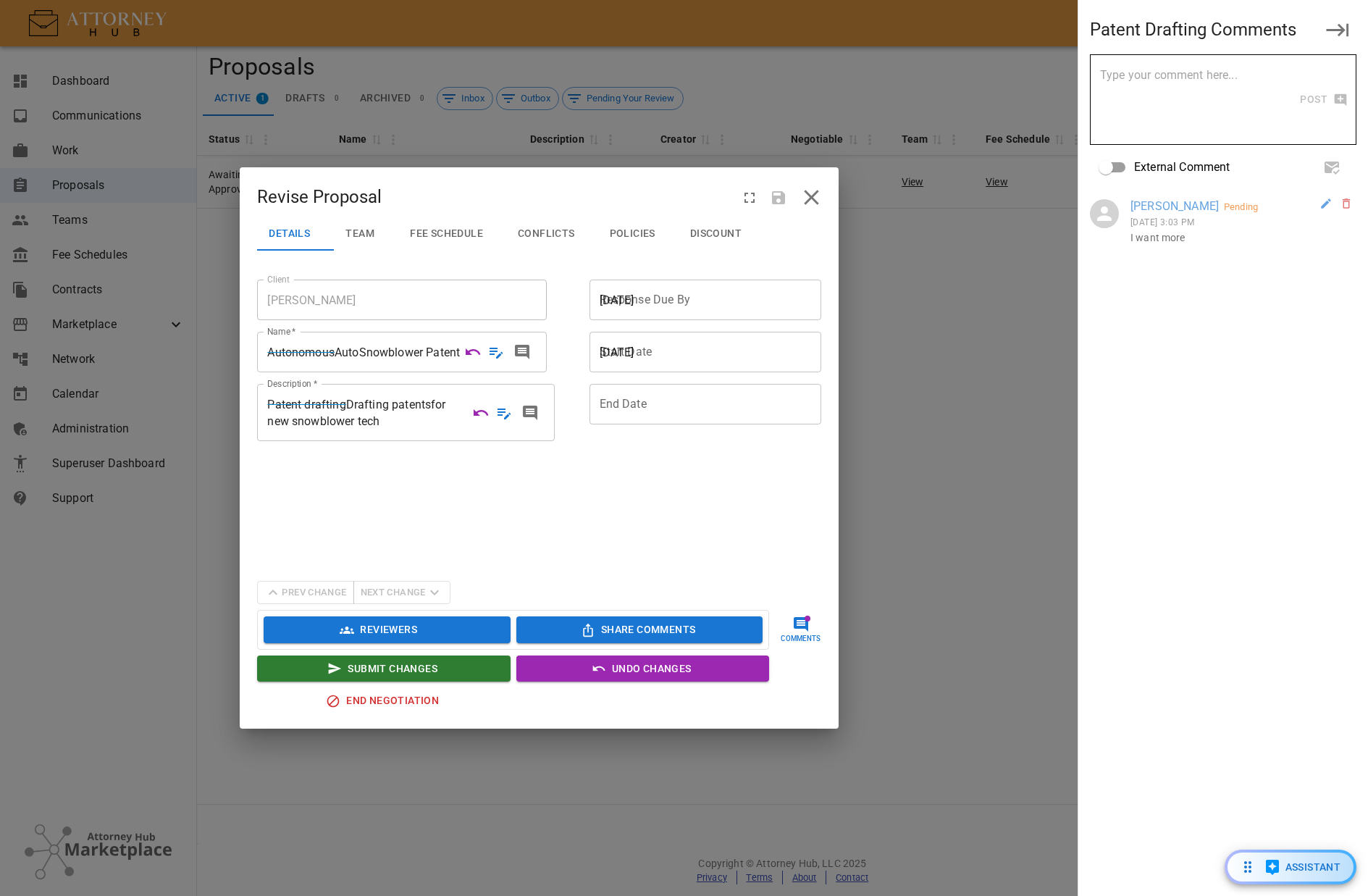
click at [573, 196] on h2 "Revise Proposal" at bounding box center [539, 191] width 598 height 48
click at [803, 622] on span "button" at bounding box center [801, 624] width 17 height 17
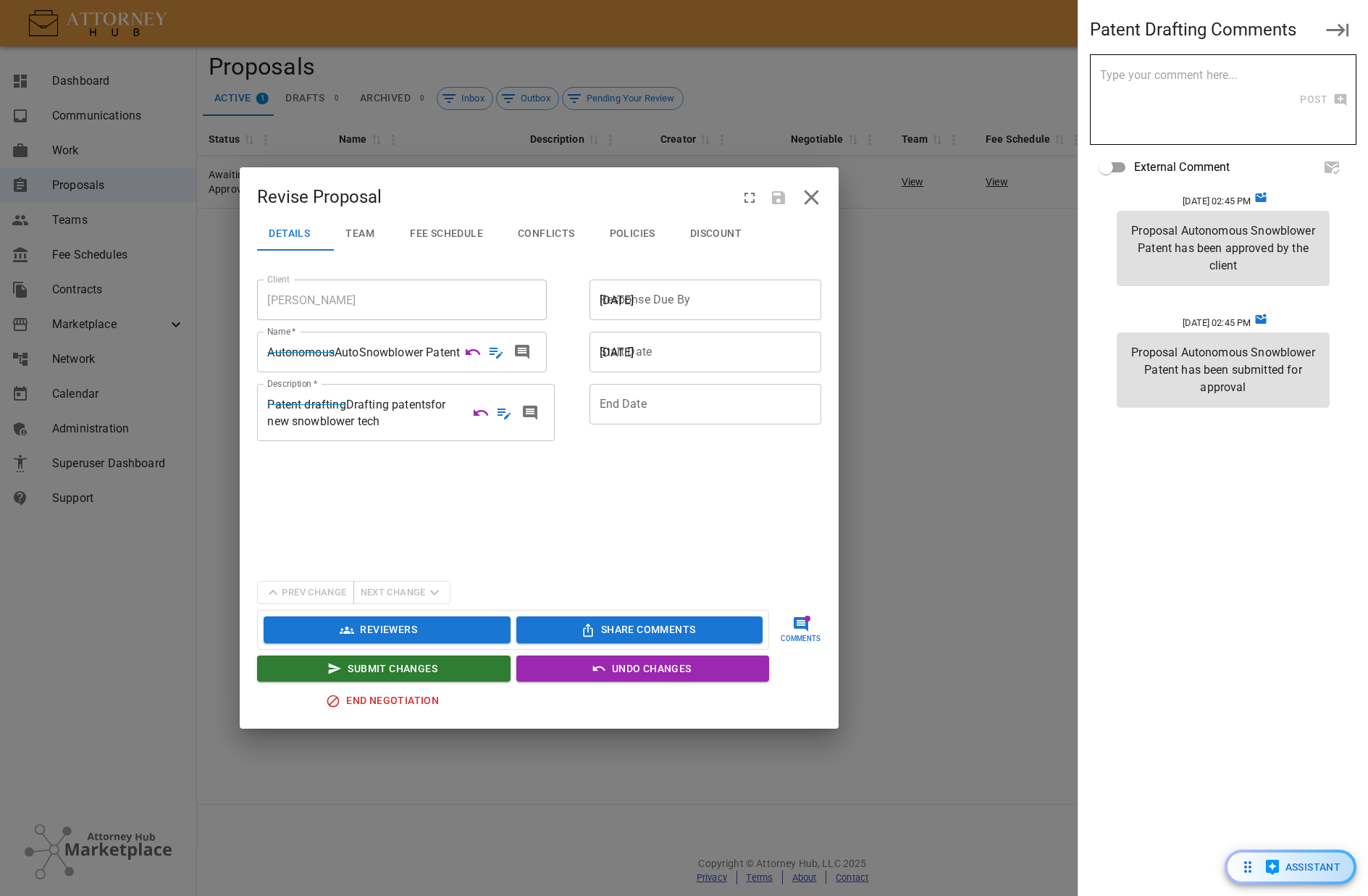
click at [1267, 199] on icon "Mark Read" at bounding box center [1262, 197] width 11 height 10
click at [1267, 321] on icon "Mark Read" at bounding box center [1262, 319] width 11 height 10
click at [1212, 532] on div "Patent Drafting Comments x Post ​ External Comment Jump to latest 10/06/25 02:4…" at bounding box center [1224, 448] width 290 height 896
click at [409, 628] on button "Reviewers 0 ⁄ 0" at bounding box center [387, 630] width 246 height 27
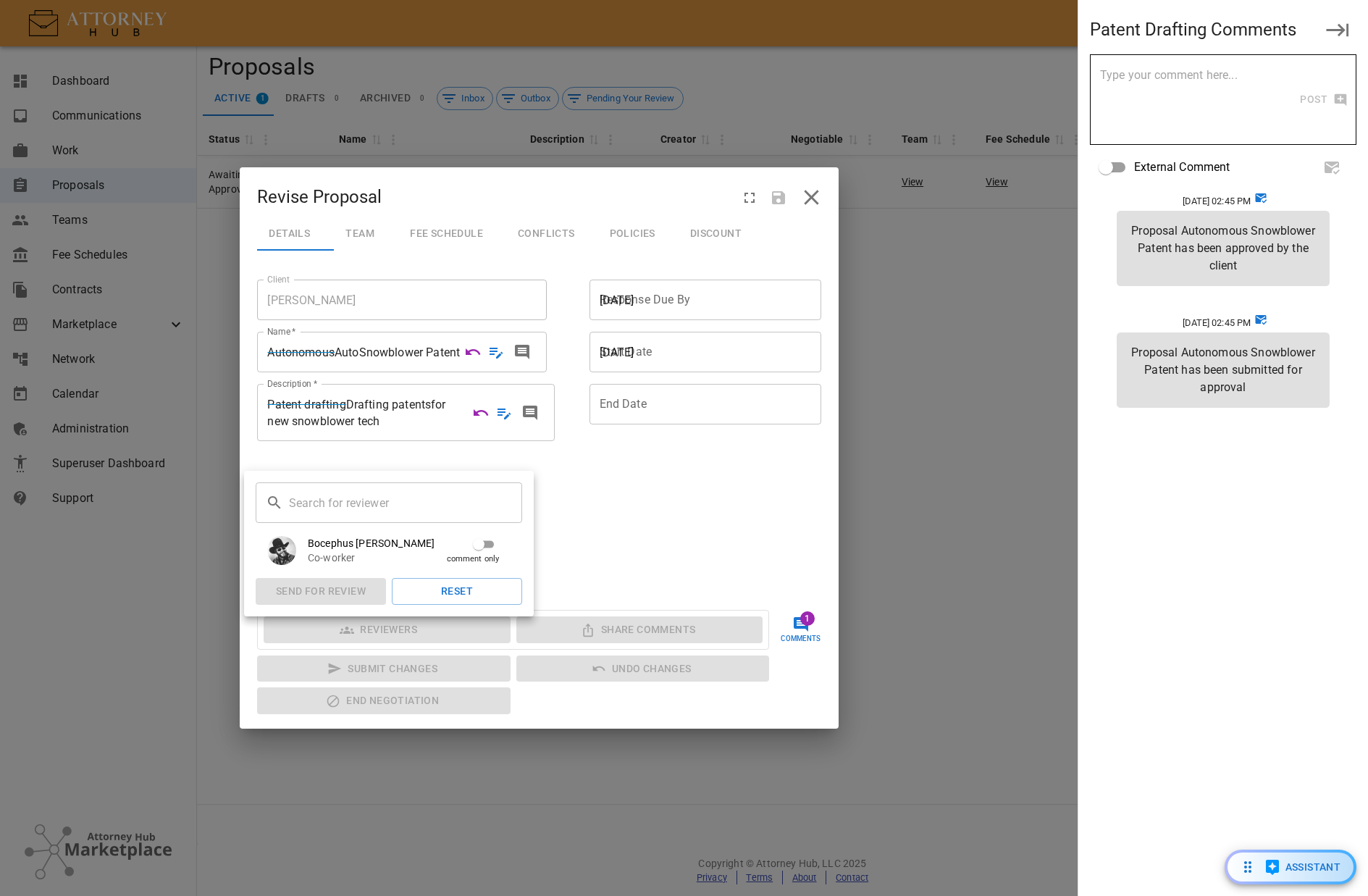
click at [414, 547] on span "Bocephus Sylvester" at bounding box center [398, 543] width 180 height 14
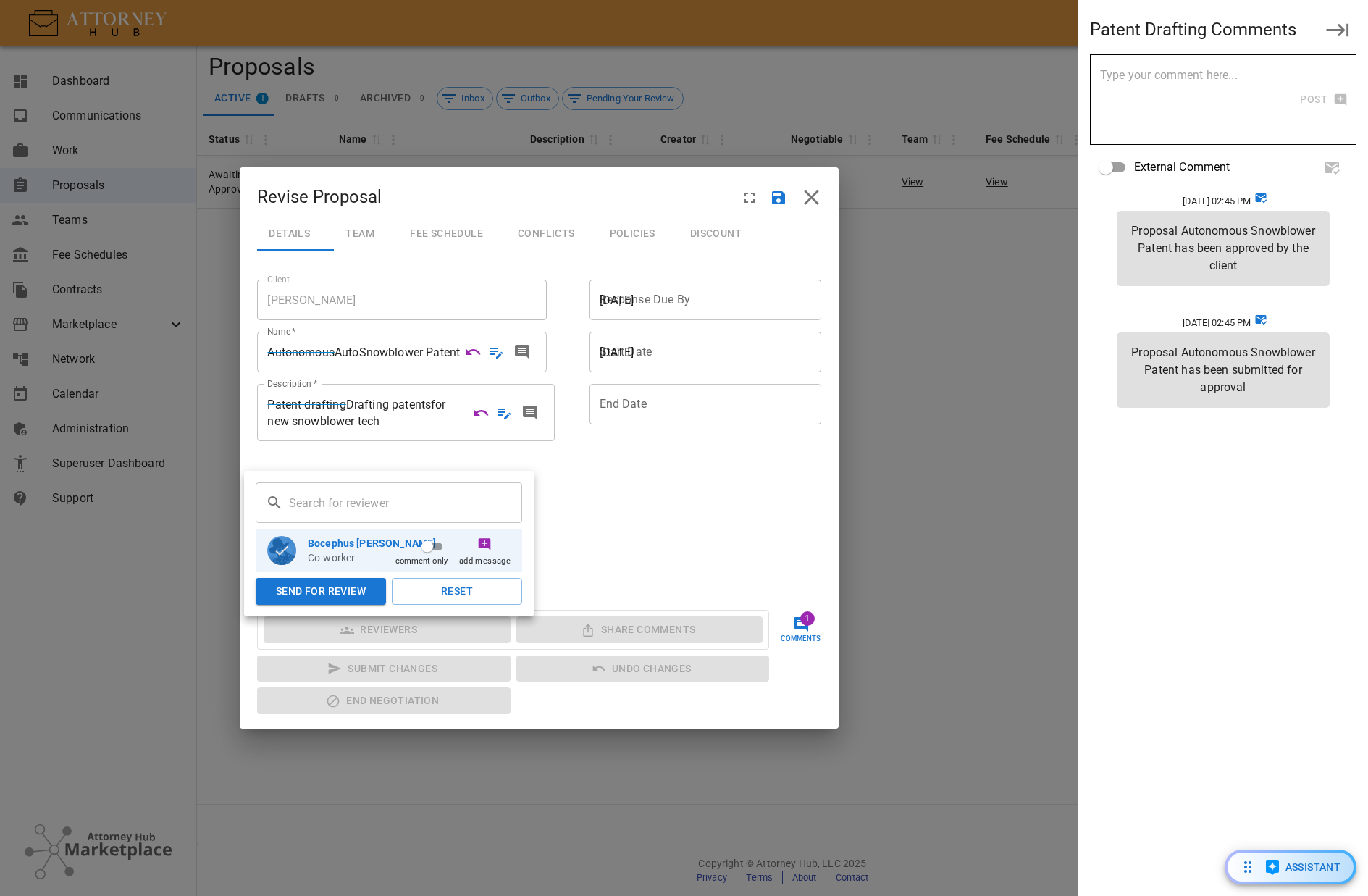
click at [429, 543] on input "comment only" at bounding box center [428, 547] width 52 height 17
drag, startPoint x: 471, startPoint y: 592, endPoint x: 521, endPoint y: 578, distance: 51.9
click at [476, 592] on button "Reset" at bounding box center [457, 592] width 131 height 27
checkbox input "false"
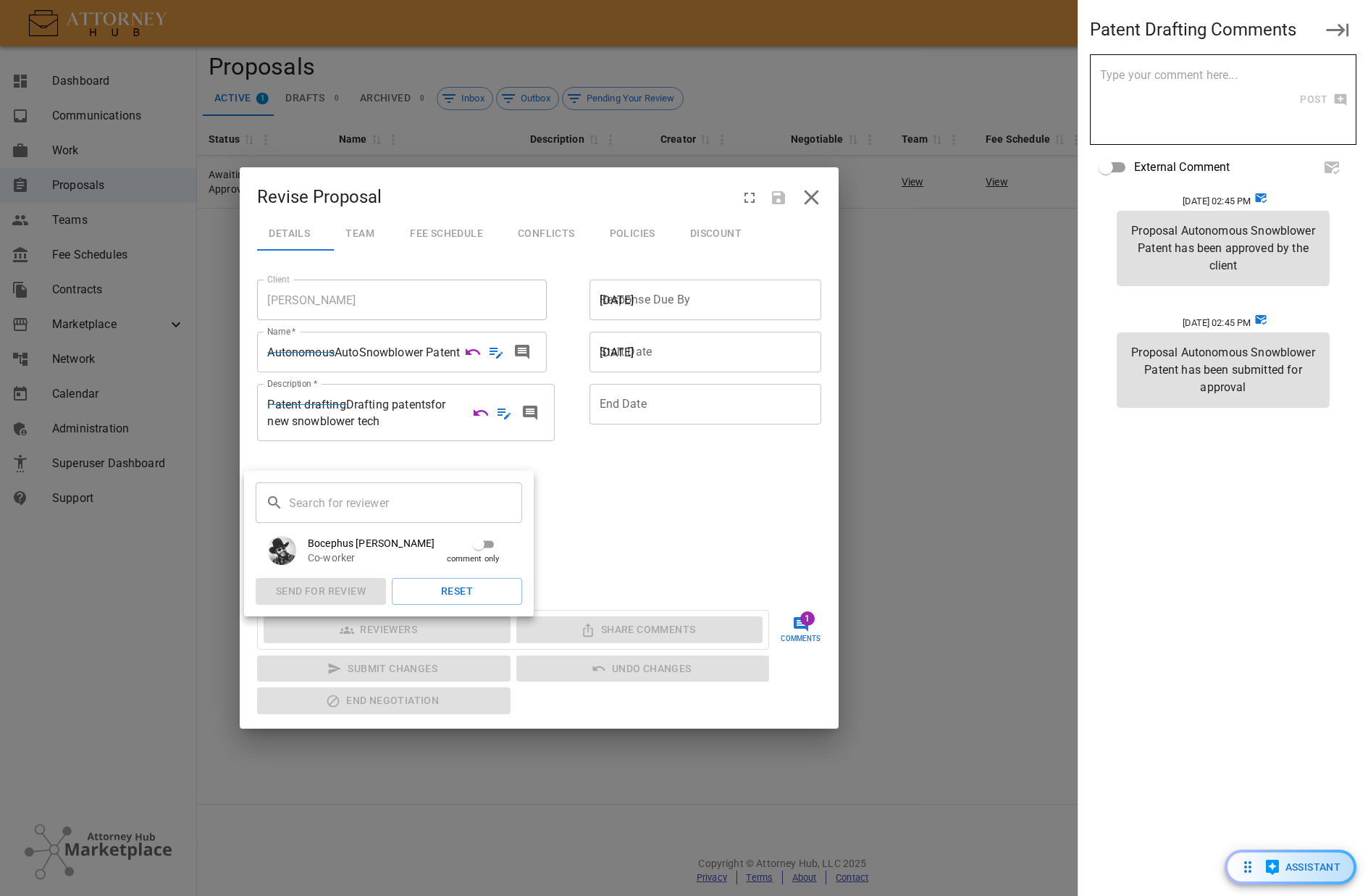
drag, startPoint x: 687, startPoint y: 559, endPoint x: 688, endPoint y: 551, distance: 8.1
click at [689, 560] on div at bounding box center [684, 448] width 1368 height 896
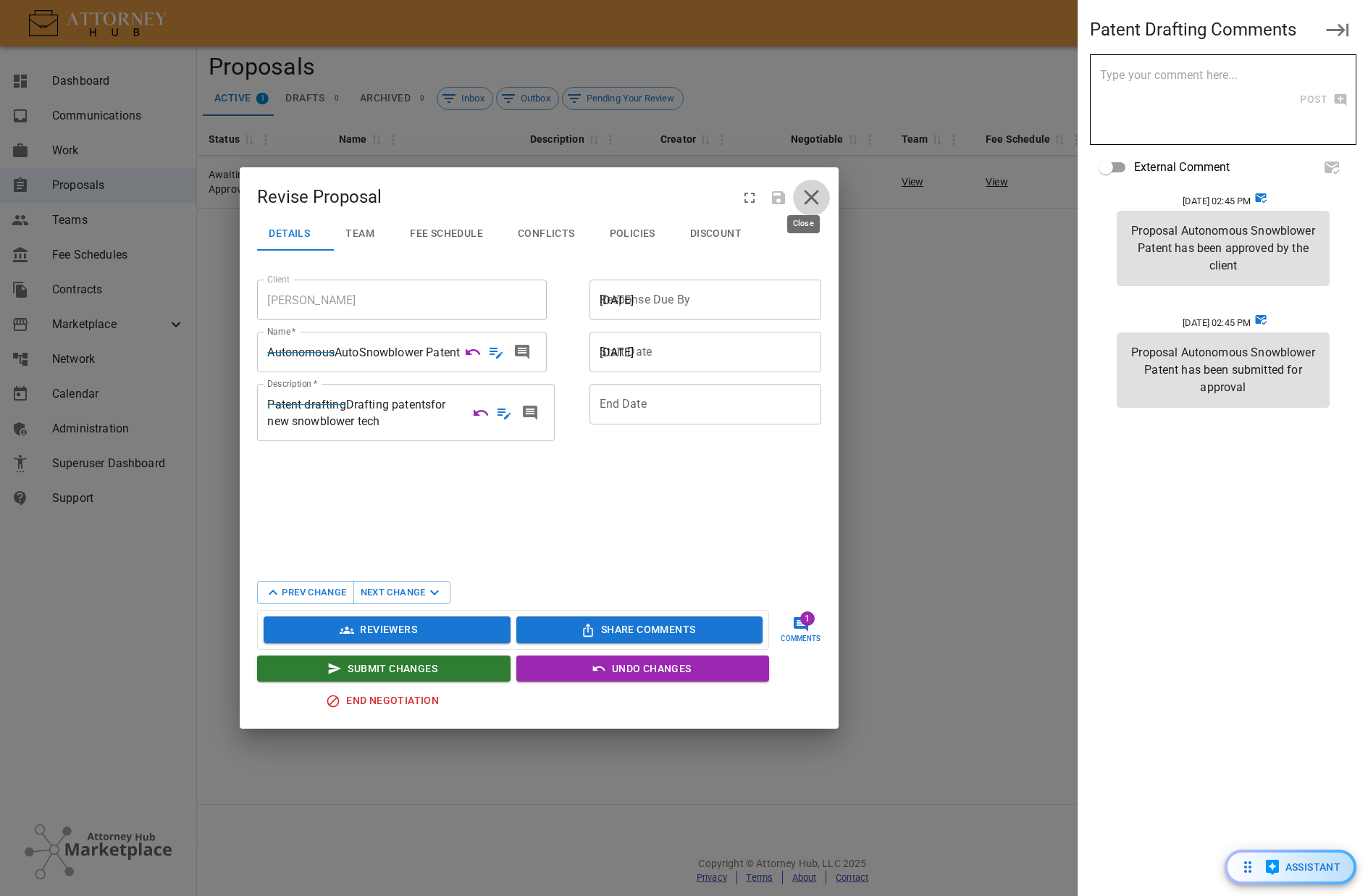
click at [805, 194] on icon "close" at bounding box center [811, 197] width 14 height 14
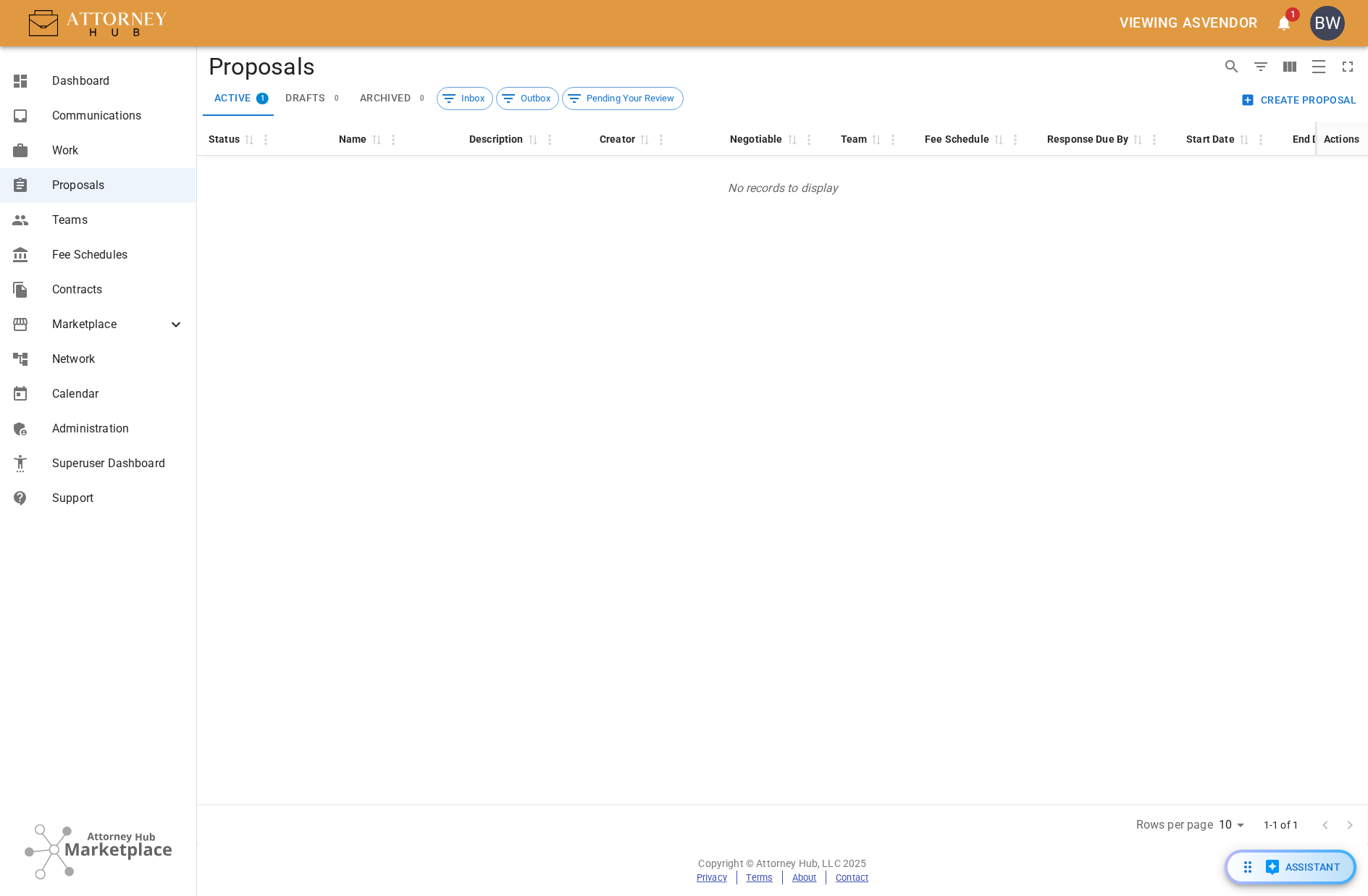
click at [701, 421] on div "Status 0 Name 0 Description 0 Creator 0 Negotiable 0 Team 0 Fee Schedule 0 Resp…" at bounding box center [783, 463] width 1172 height 682
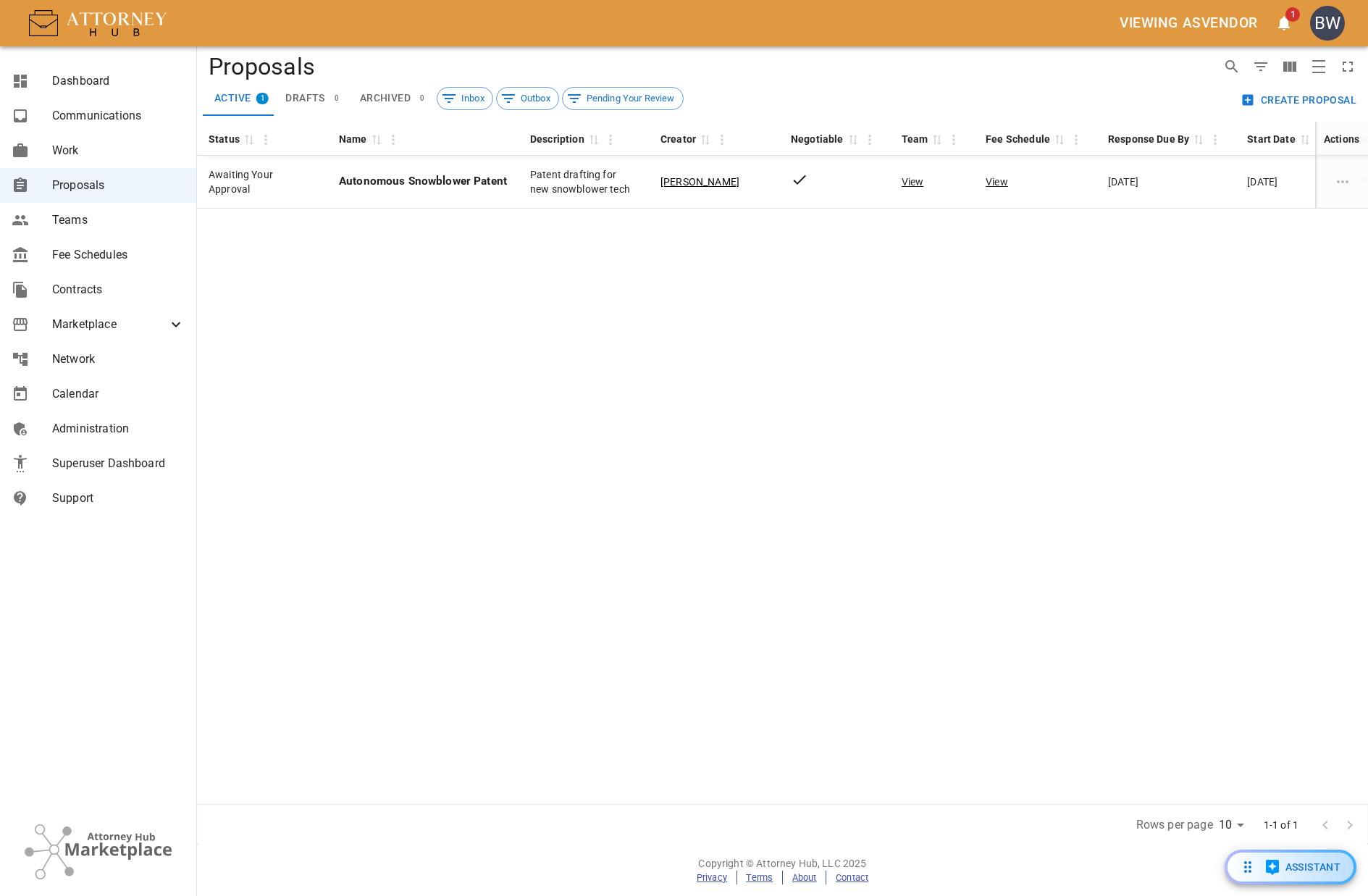
click at [109, 461] on span "Superuser Dashboard" at bounding box center [118, 463] width 132 height 17
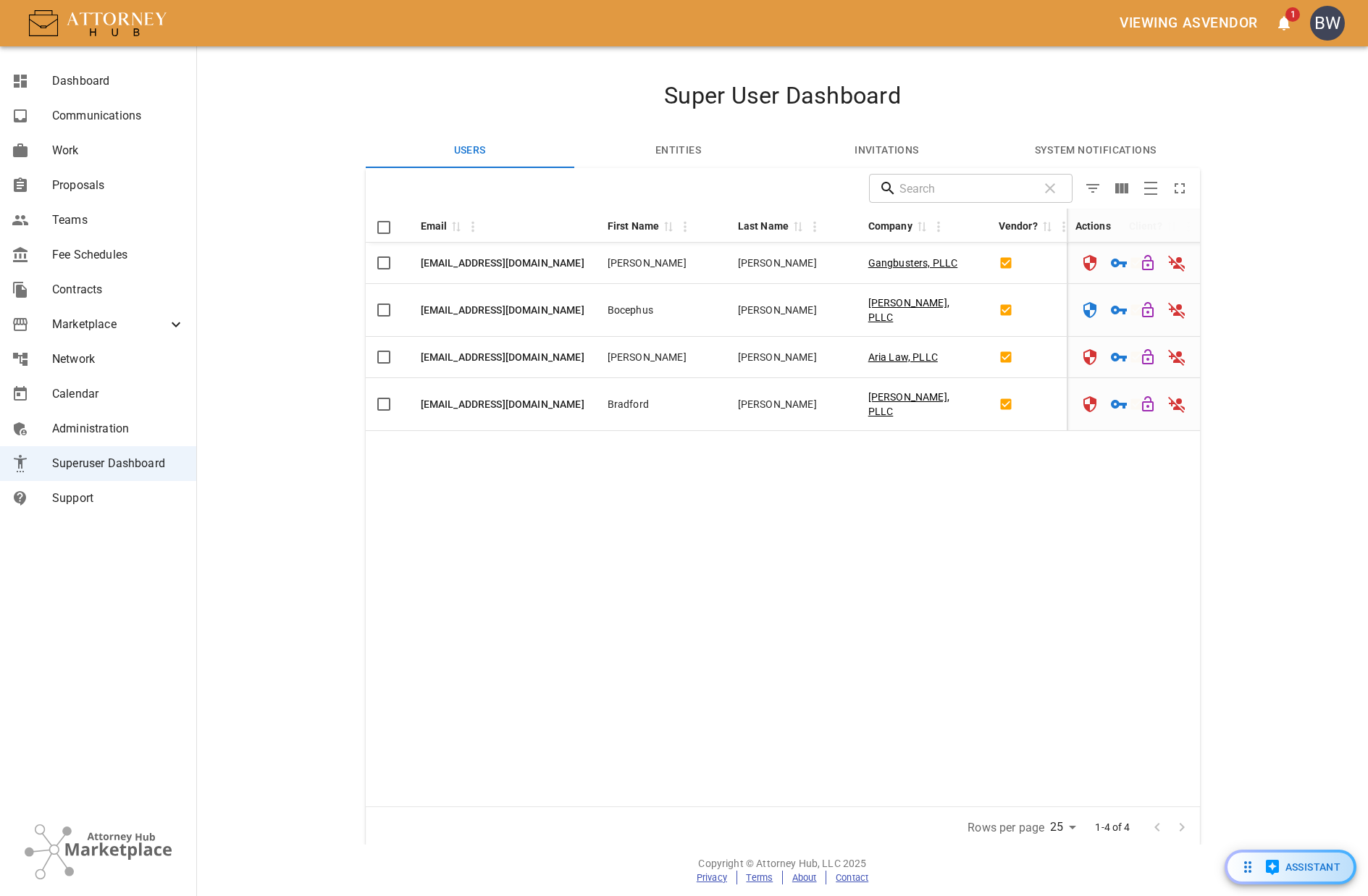
click at [72, 429] on span "Administration" at bounding box center [118, 429] width 132 height 17
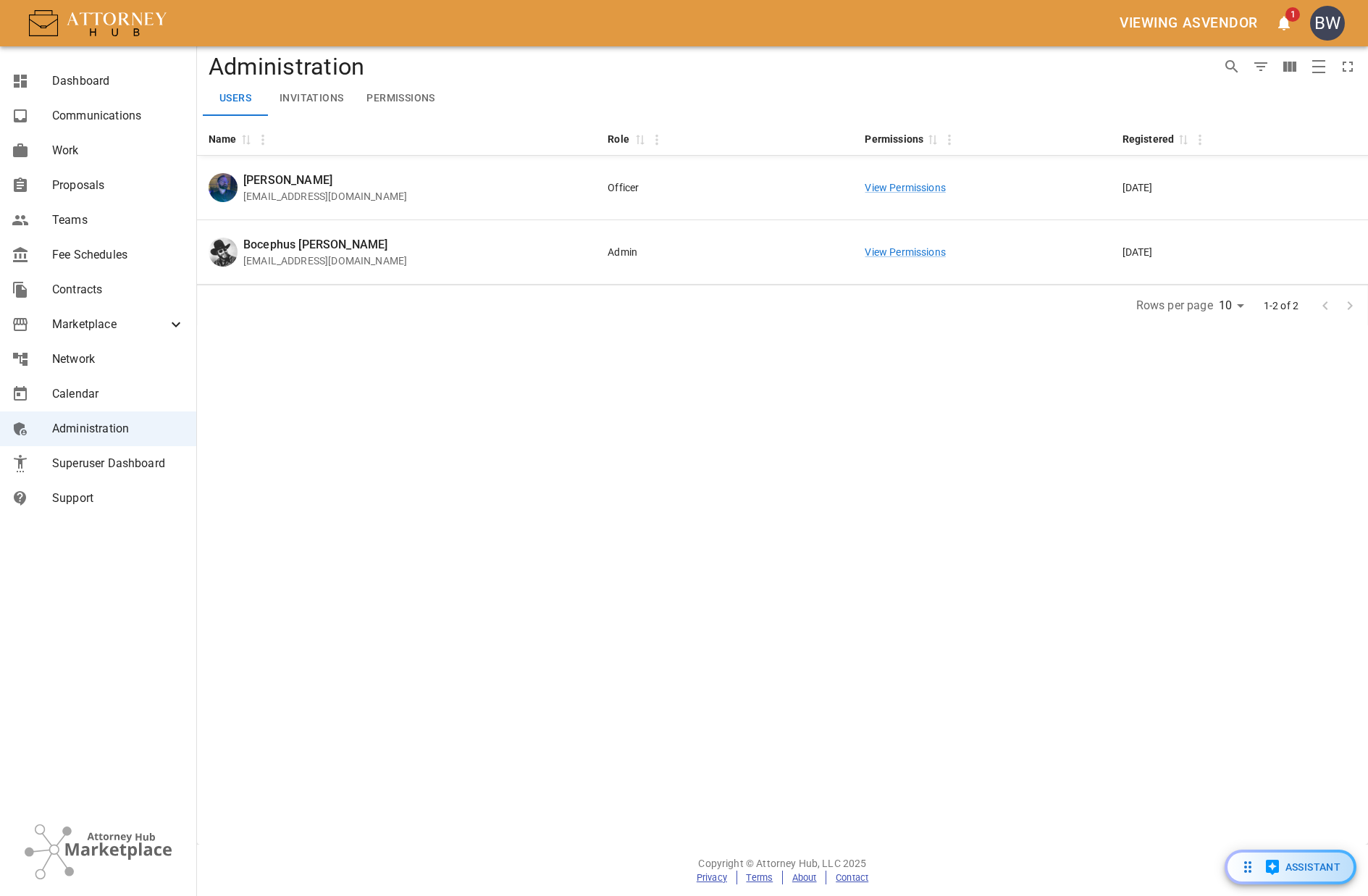
click at [408, 101] on button "Permissions" at bounding box center [400, 98] width 91 height 35
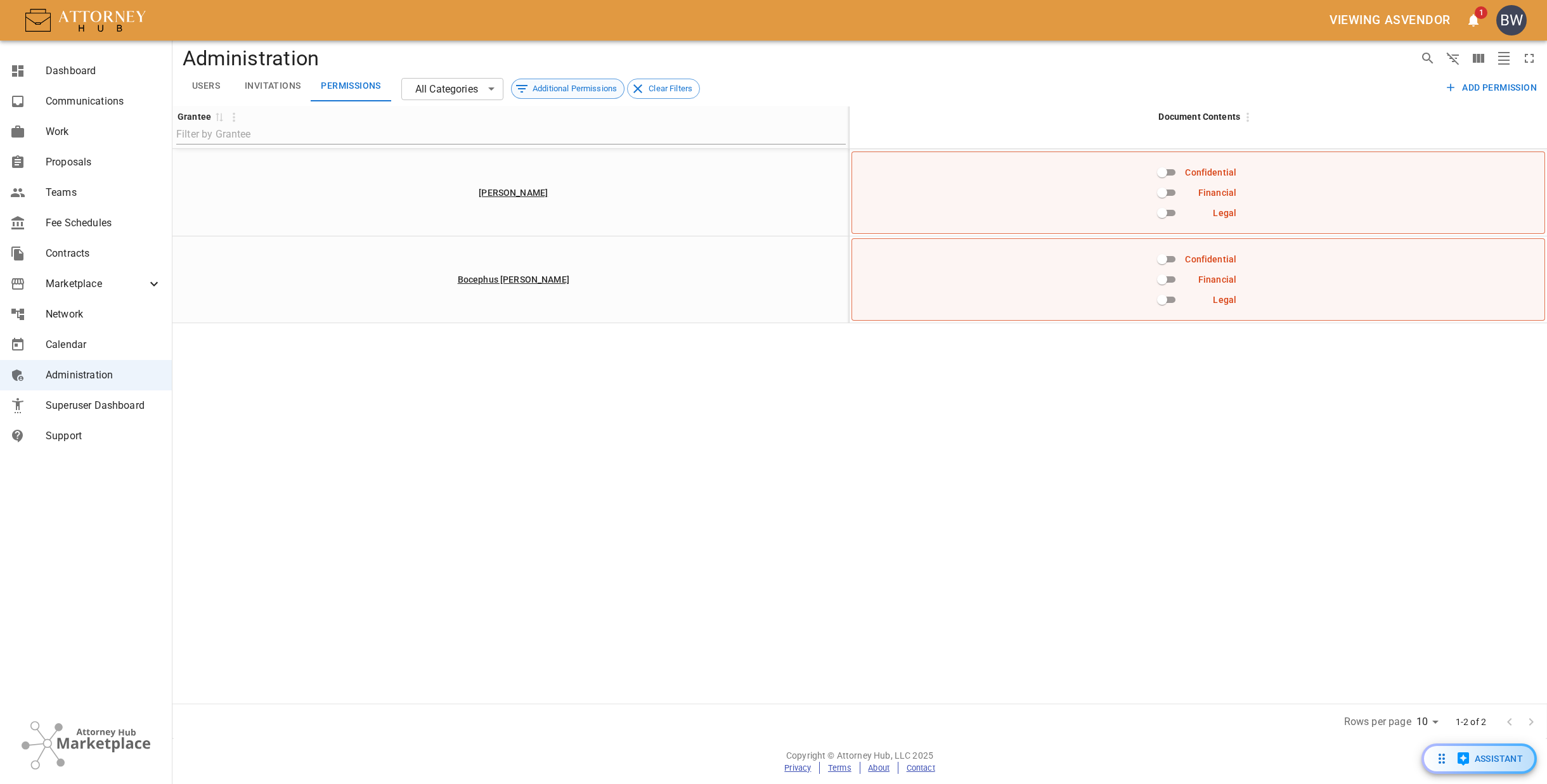
click at [583, 93] on span "Additional Permissions" at bounding box center [575, 89] width 98 height 12
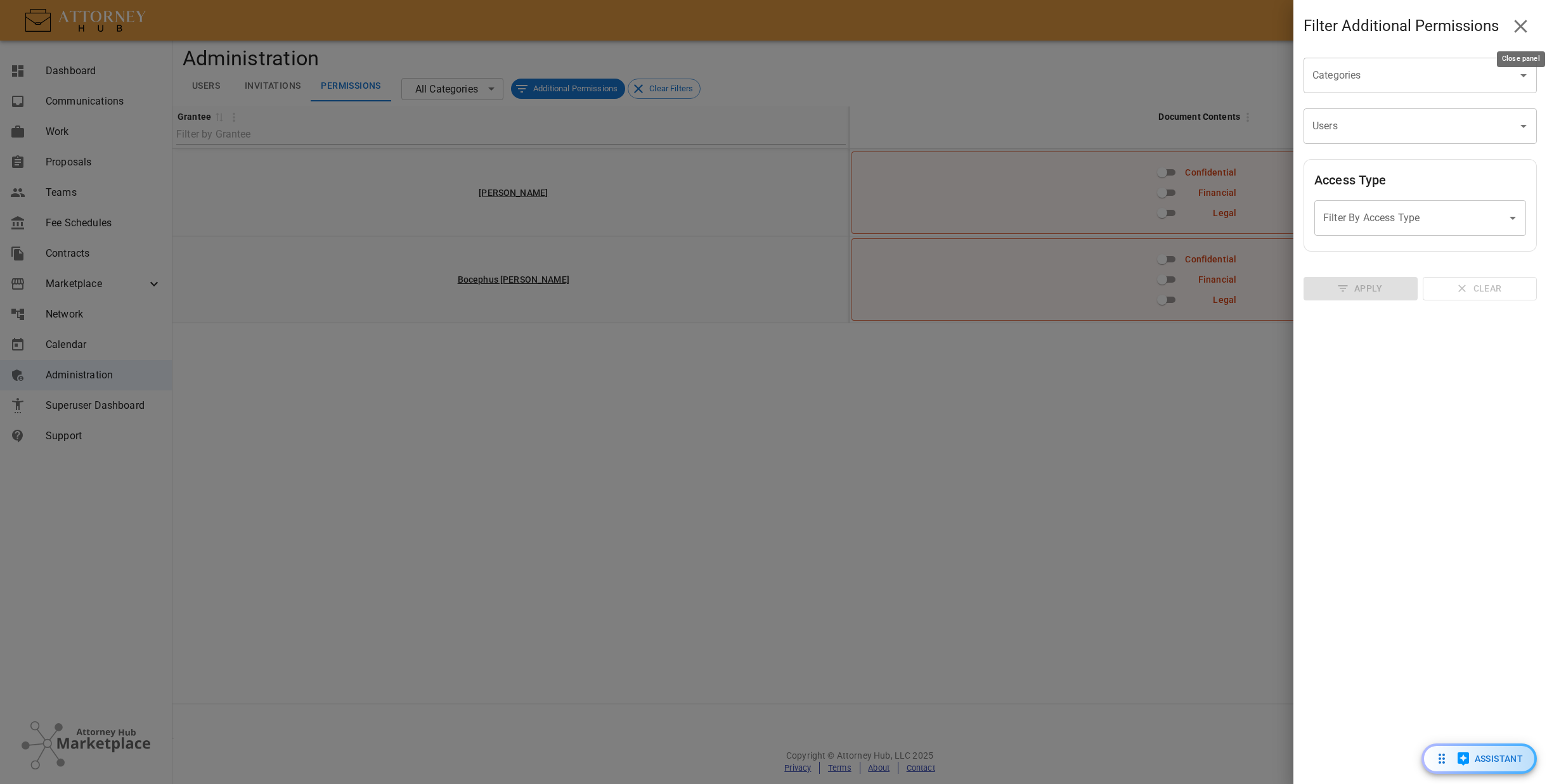
click at [1197, 24] on icon "Close panel" at bounding box center [1521, 26] width 22 height 22
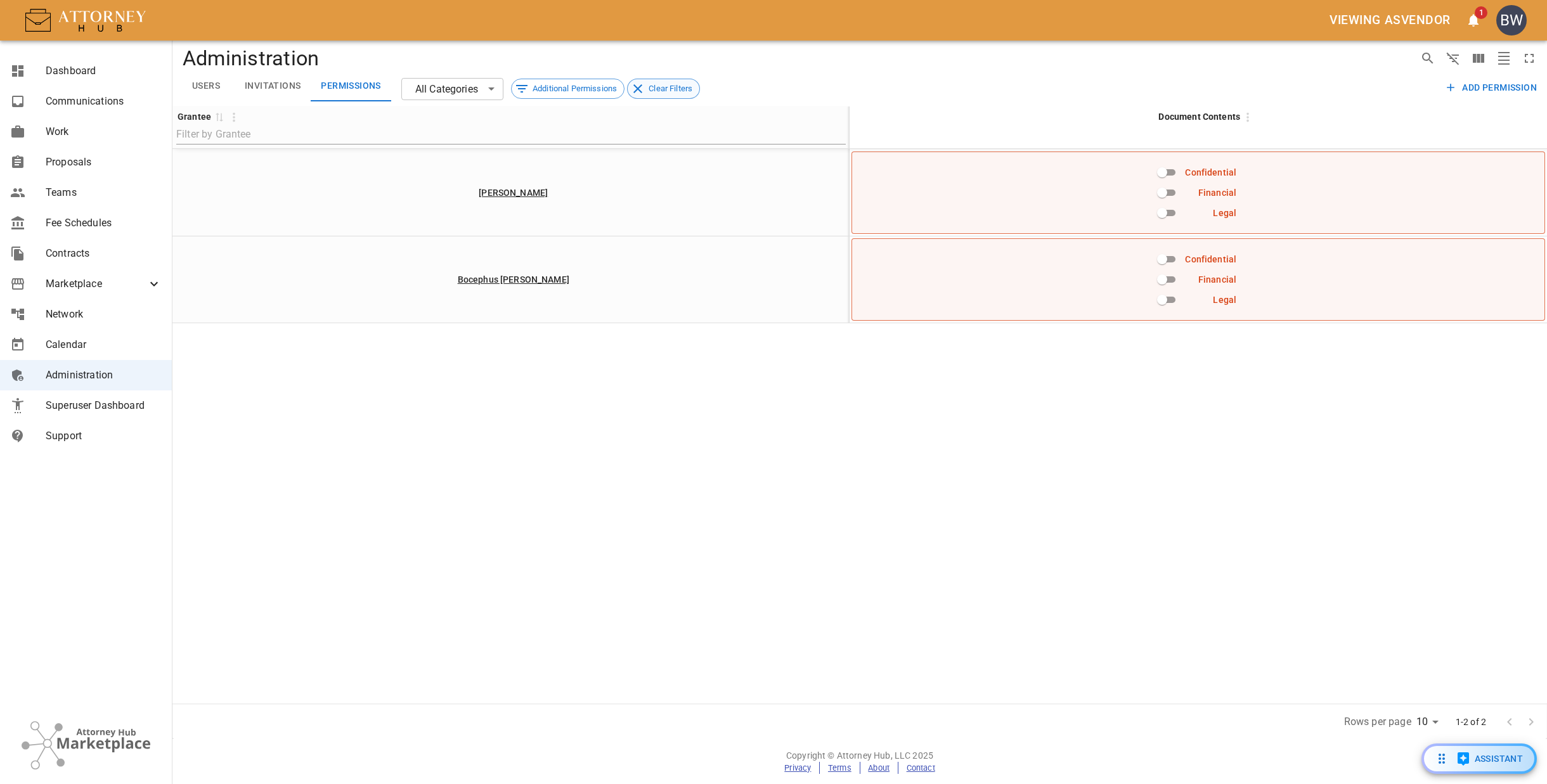
click at [691, 91] on span "Clear Filters" at bounding box center [670, 89] width 58 height 12
click at [676, 525] on div "Grantee 0 Document Contents [PERSON_NAME] Confidential Financial Legal Bocephus…" at bounding box center [860, 405] width 1374 height 597
click at [205, 85] on button "Users" at bounding box center [206, 86] width 57 height 31
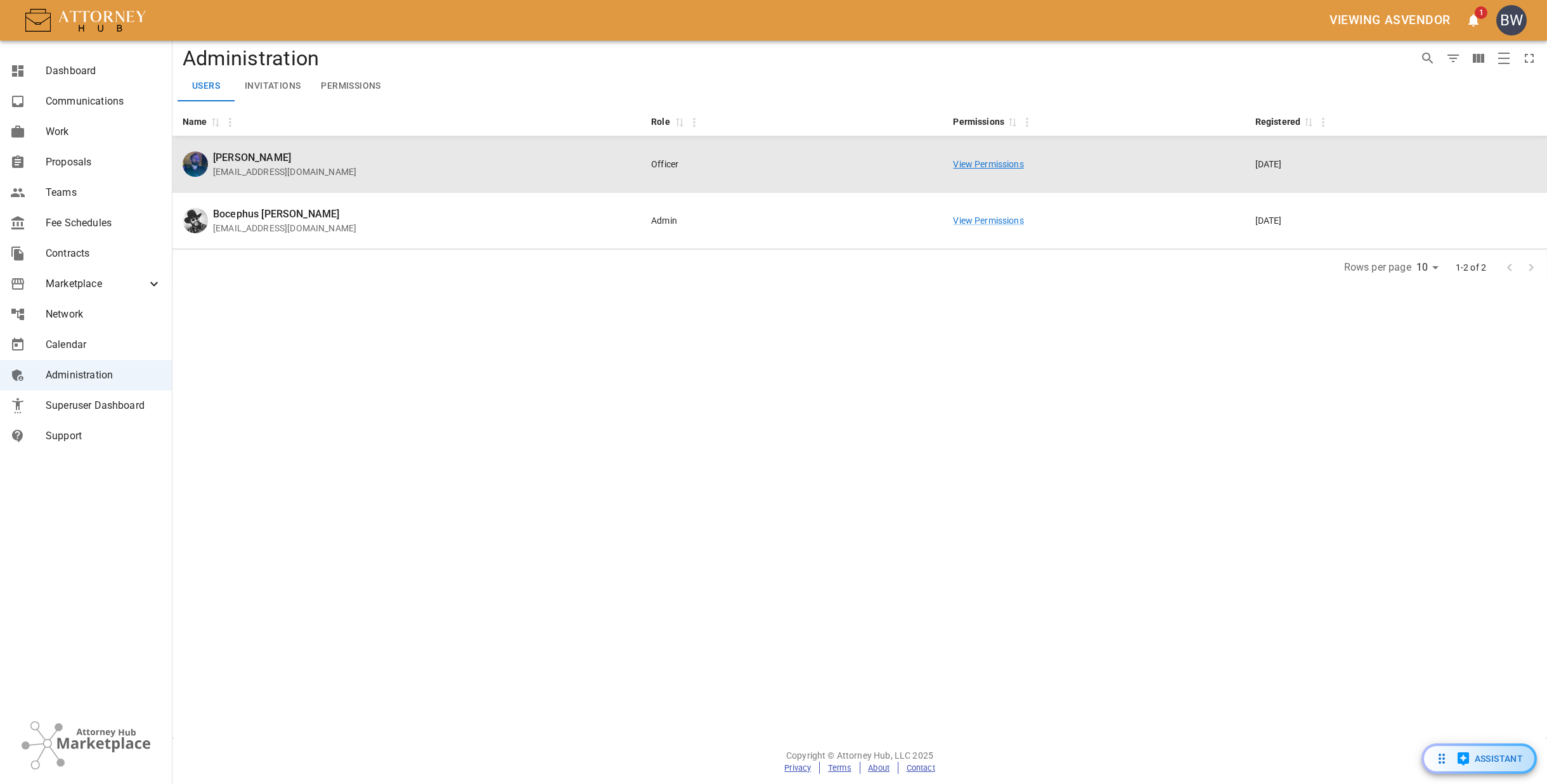
click at [988, 166] on link "View Permissions" at bounding box center [987, 164] width 70 height 10
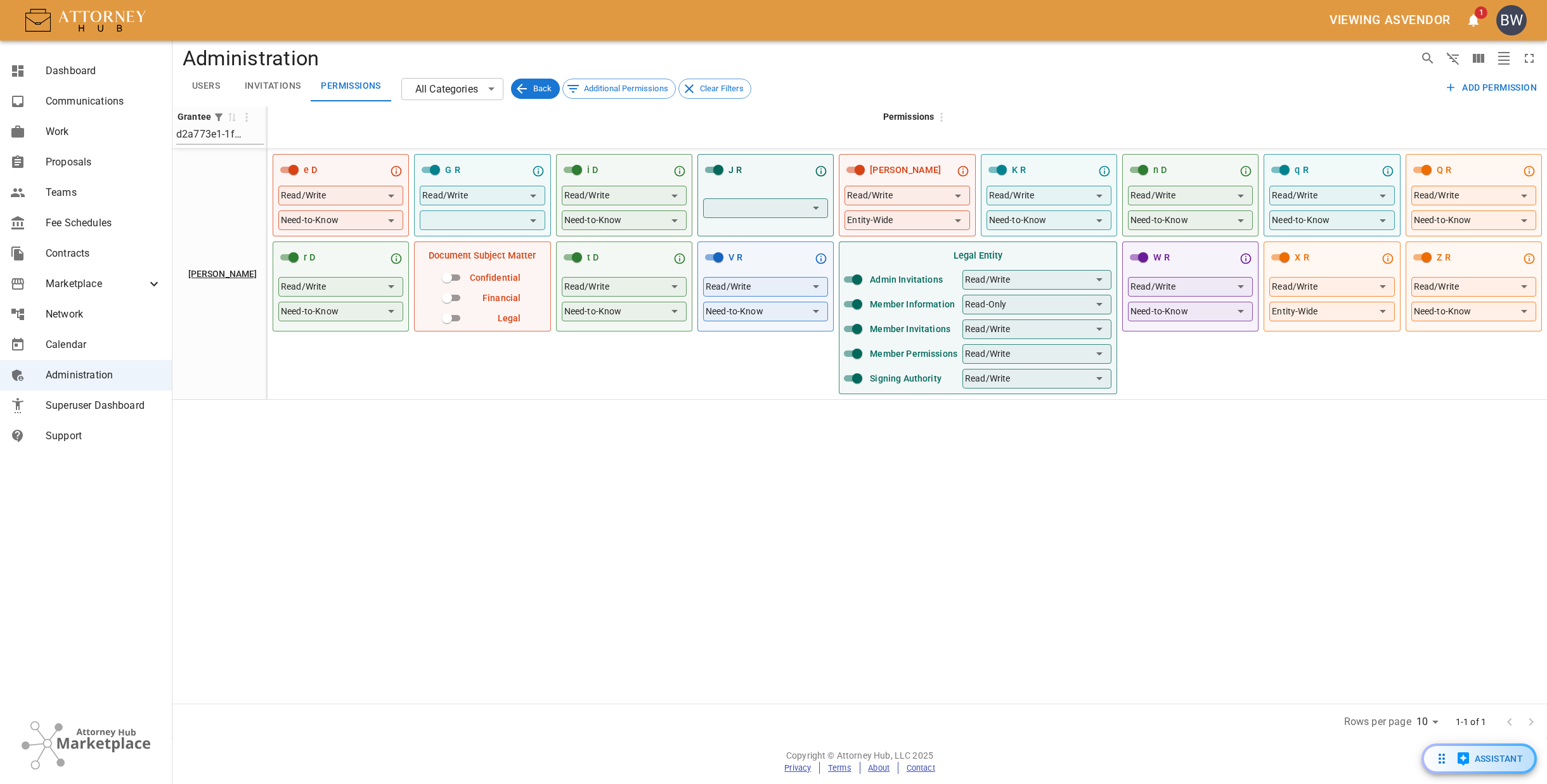
drag, startPoint x: 599, startPoint y: 77, endPoint x: 592, endPoint y: 100, distance: 24.0
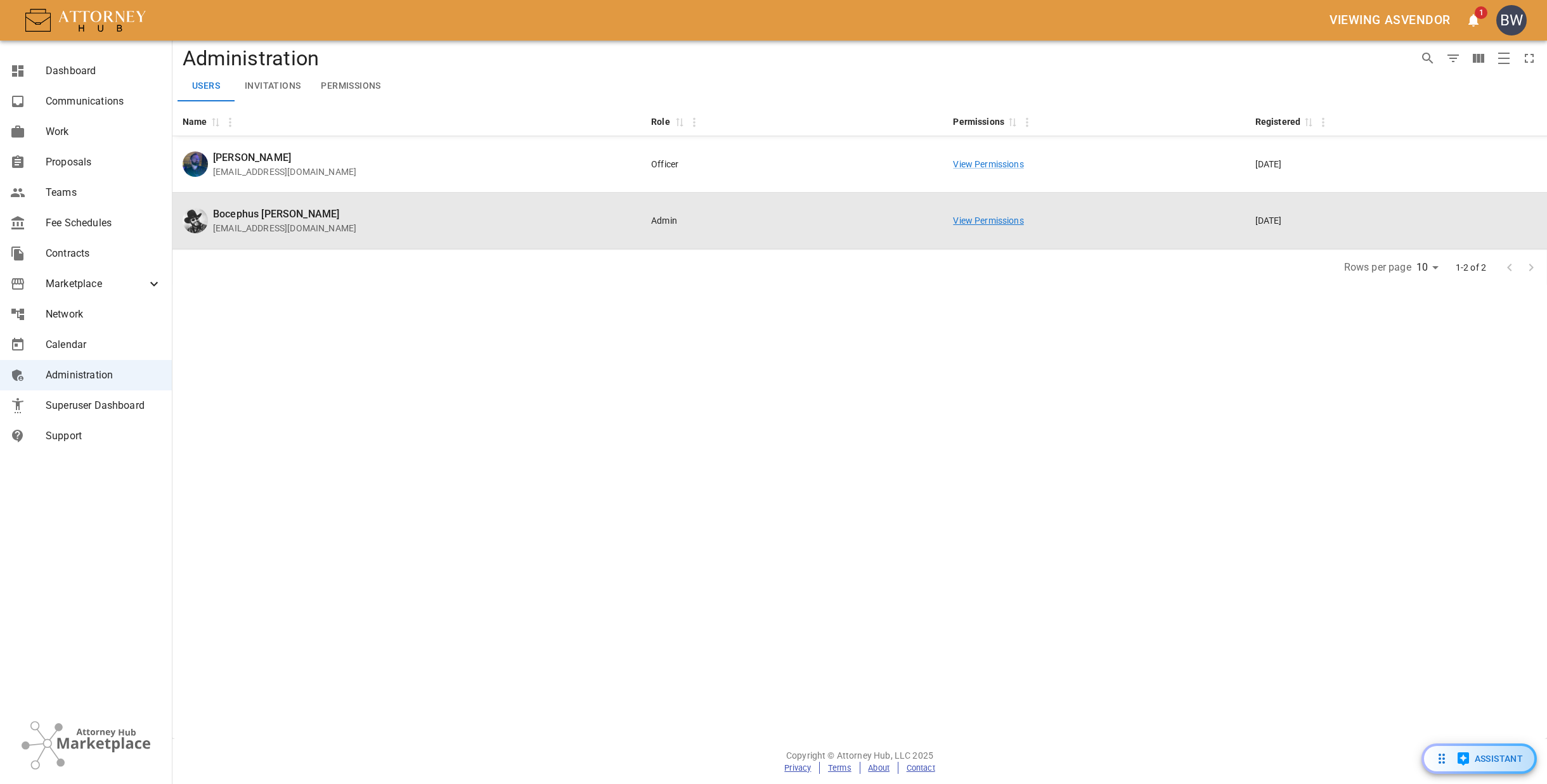
click at [985, 213] on td "View Permissions" at bounding box center [1094, 220] width 302 height 56
click at [990, 223] on link "View Permissions" at bounding box center [987, 220] width 70 height 10
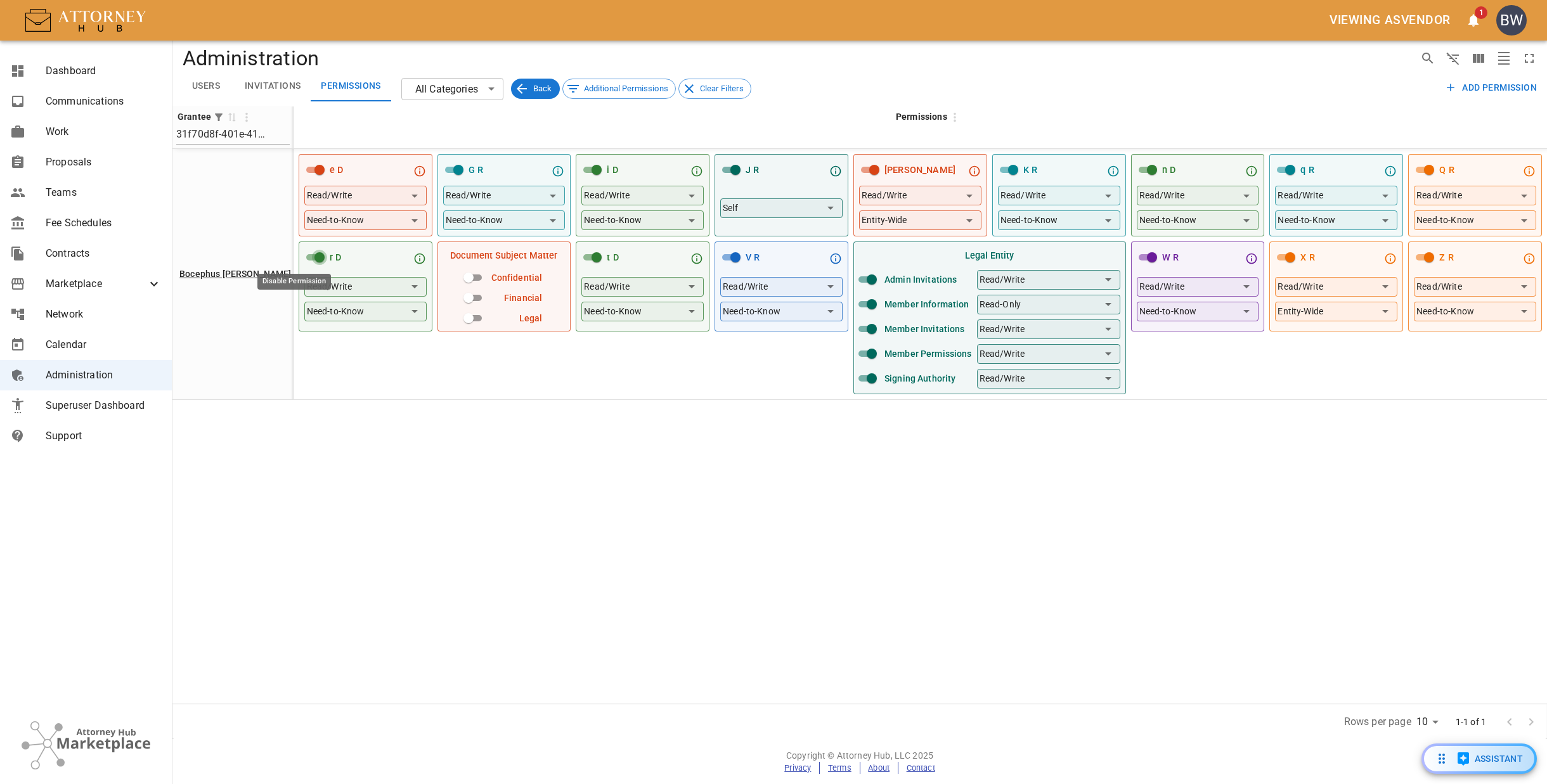
click at [297, 259] on input "Disable Permission" at bounding box center [320, 257] width 46 height 15
checkbox input "false"
click at [576, 173] on input "Disable Permission" at bounding box center [597, 170] width 46 height 15
checkbox input "false"
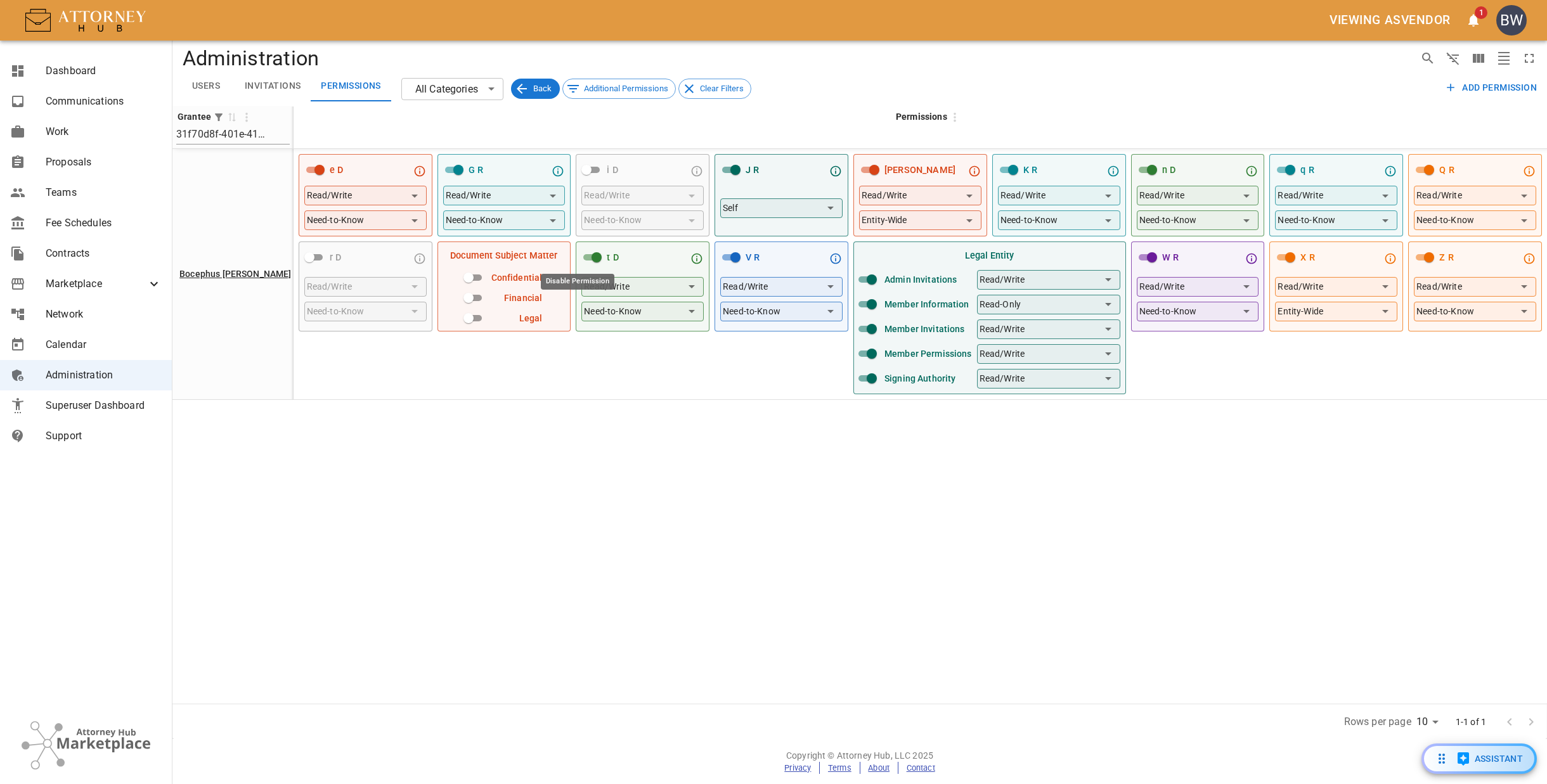
drag, startPoint x: 576, startPoint y: 258, endPoint x: 728, endPoint y: 179, distance: 171.3
click at [576, 257] on input "Disable Permission" at bounding box center [597, 257] width 46 height 15
checkbox input "false"
click at [1150, 164] on input "Disable Permission" at bounding box center [1152, 170] width 46 height 15
checkbox input "false"
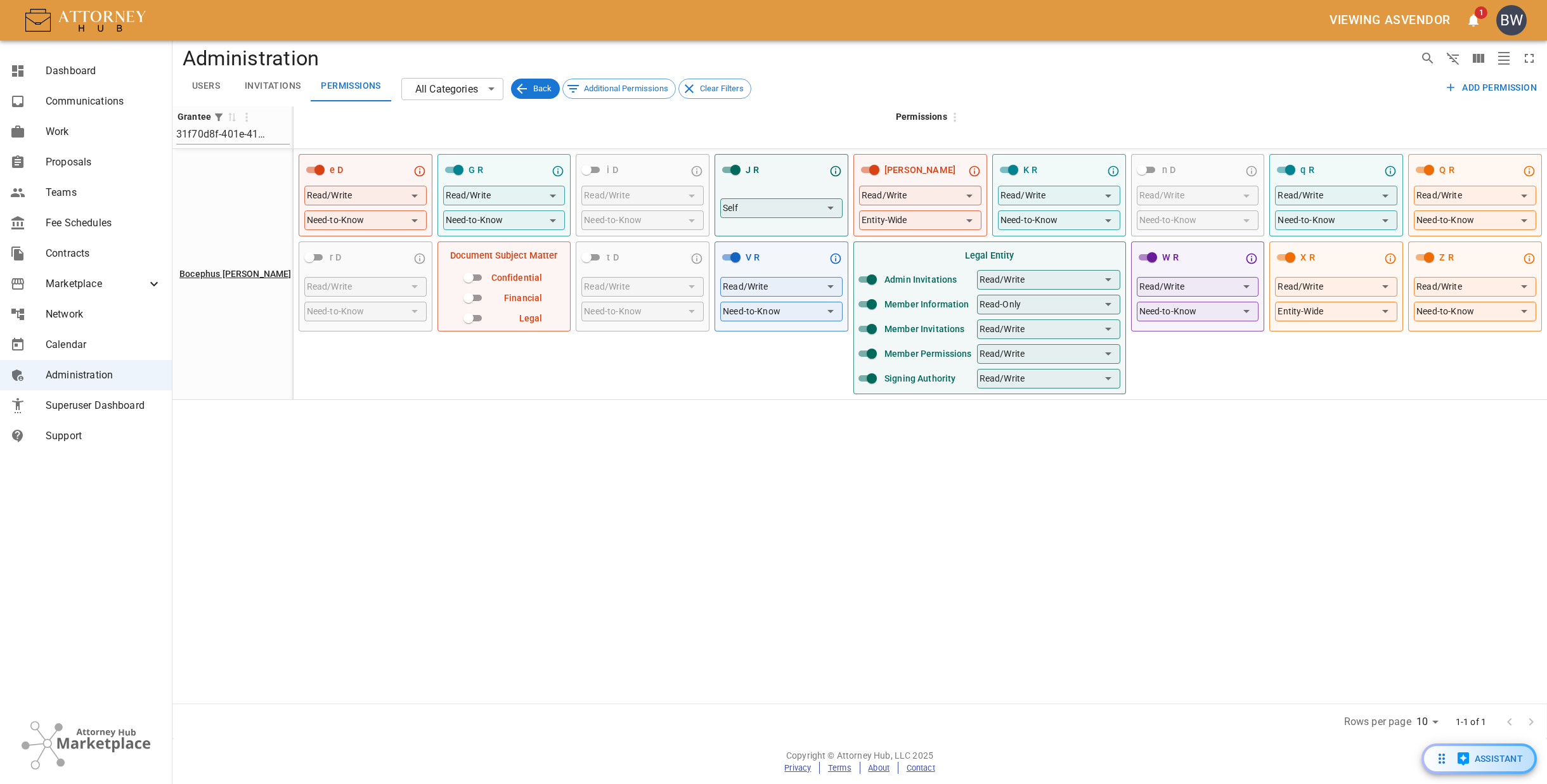
click at [73, 161] on span "Proposals" at bounding box center [103, 162] width 116 height 15
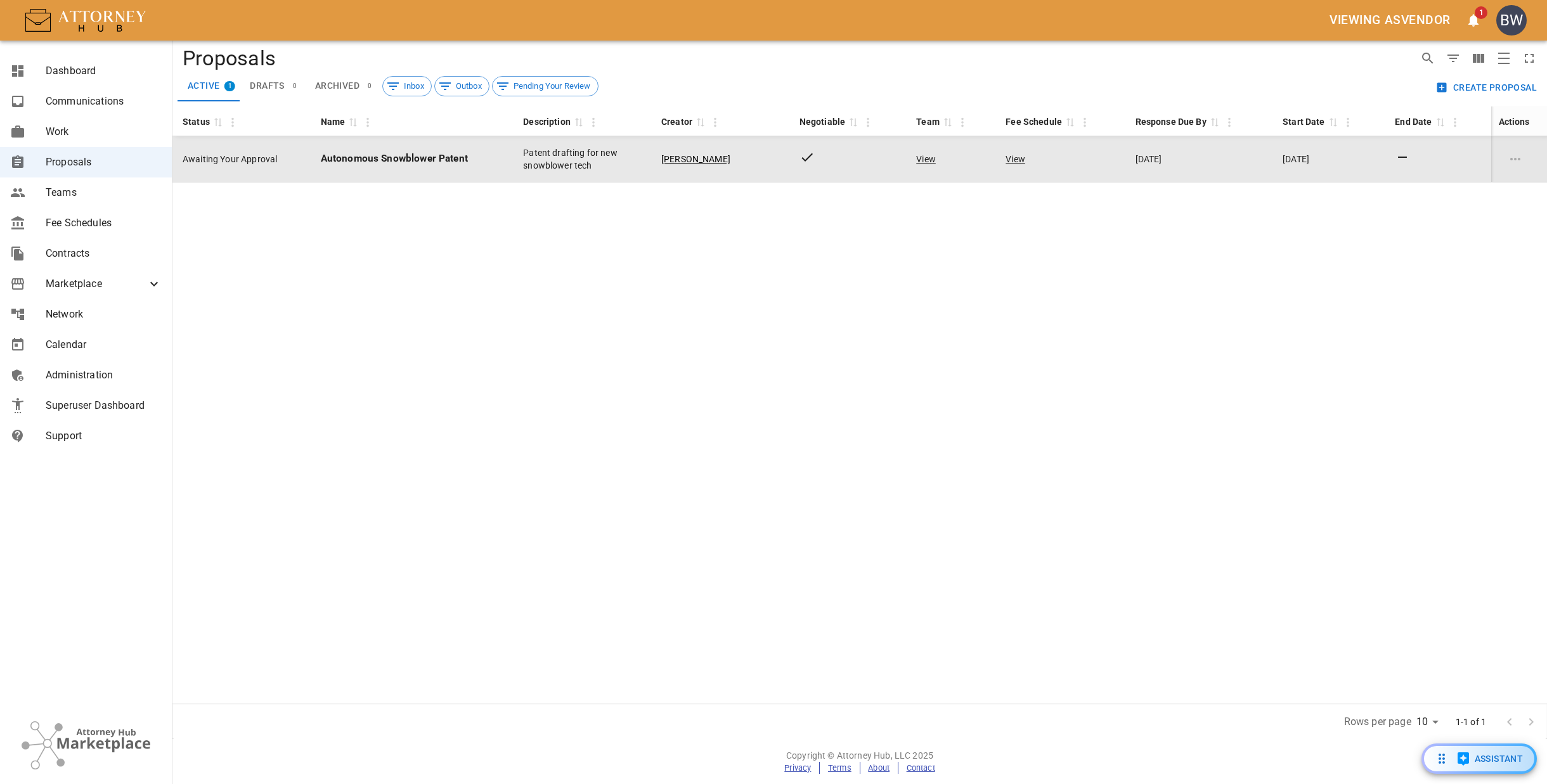
click at [284, 158] on td "Awaiting Your Approval" at bounding box center [241, 159] width 138 height 46
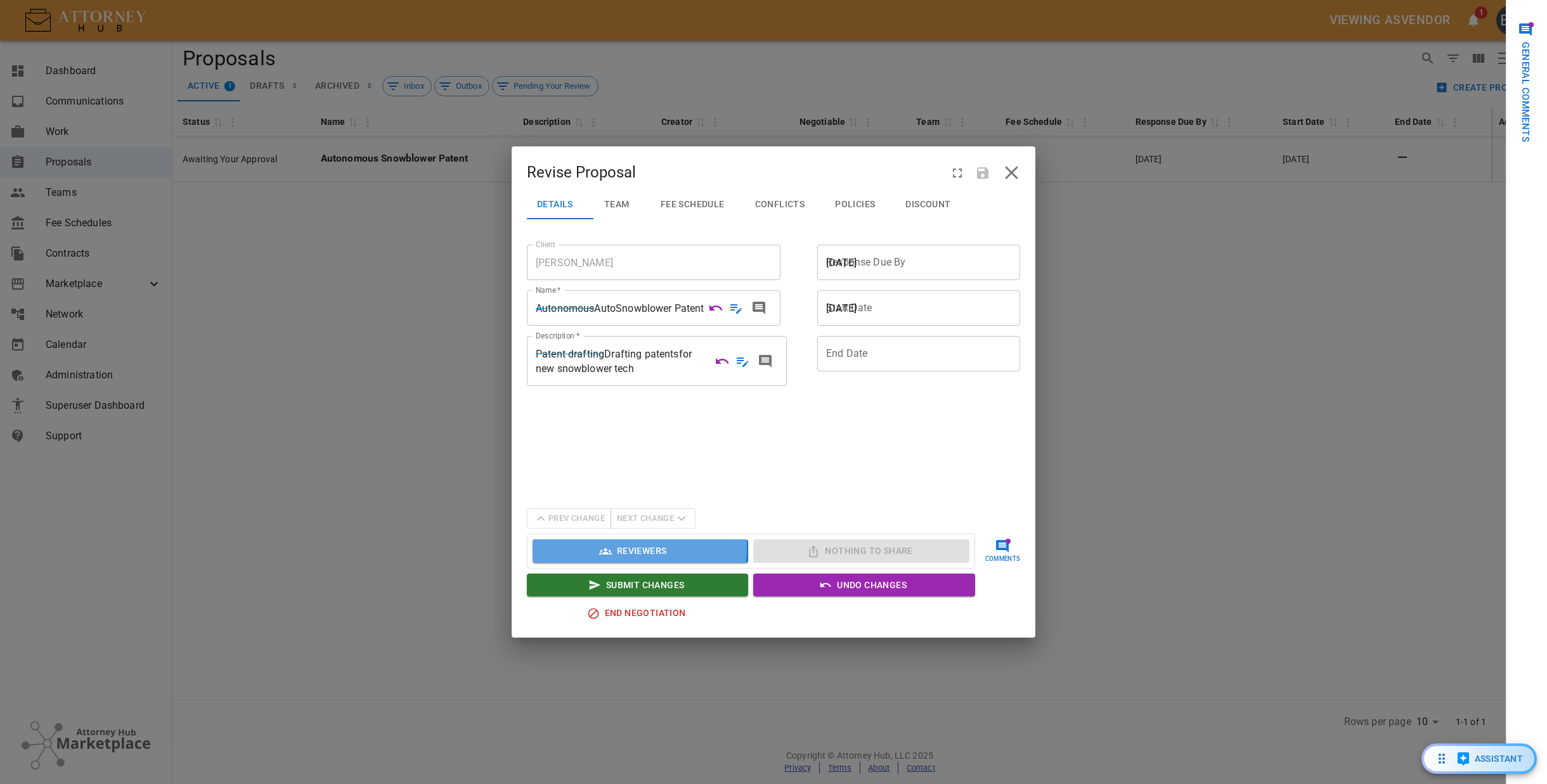
click at [611, 546] on icon "button" at bounding box center [605, 551] width 12 height 12
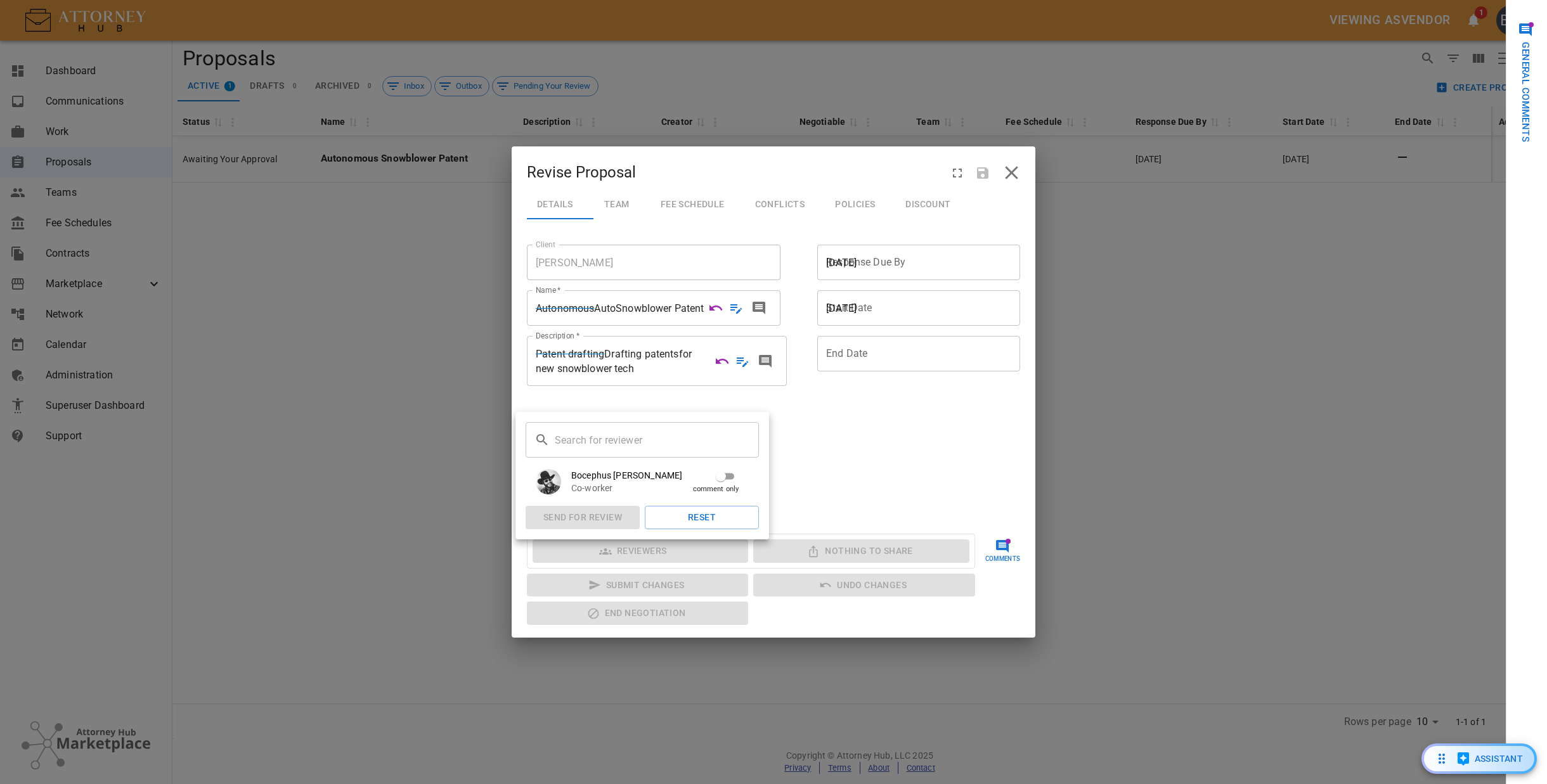
click at [622, 476] on span "Bocephus [PERSON_NAME]" at bounding box center [650, 476] width 157 height 12
click at [599, 514] on button "Send for Review" at bounding box center [582, 518] width 114 height 24
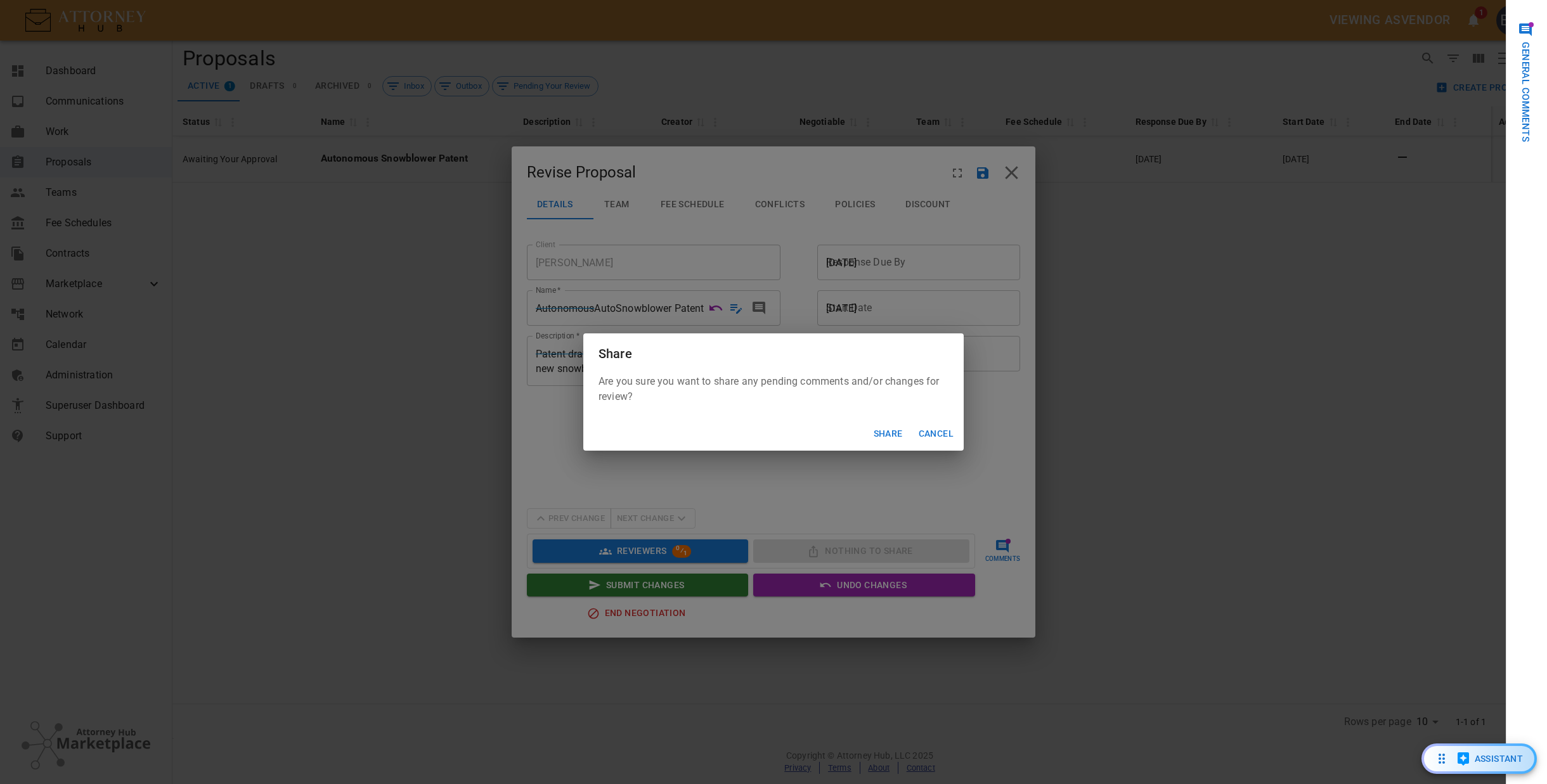
click at [892, 435] on button "Share" at bounding box center [888, 434] width 41 height 24
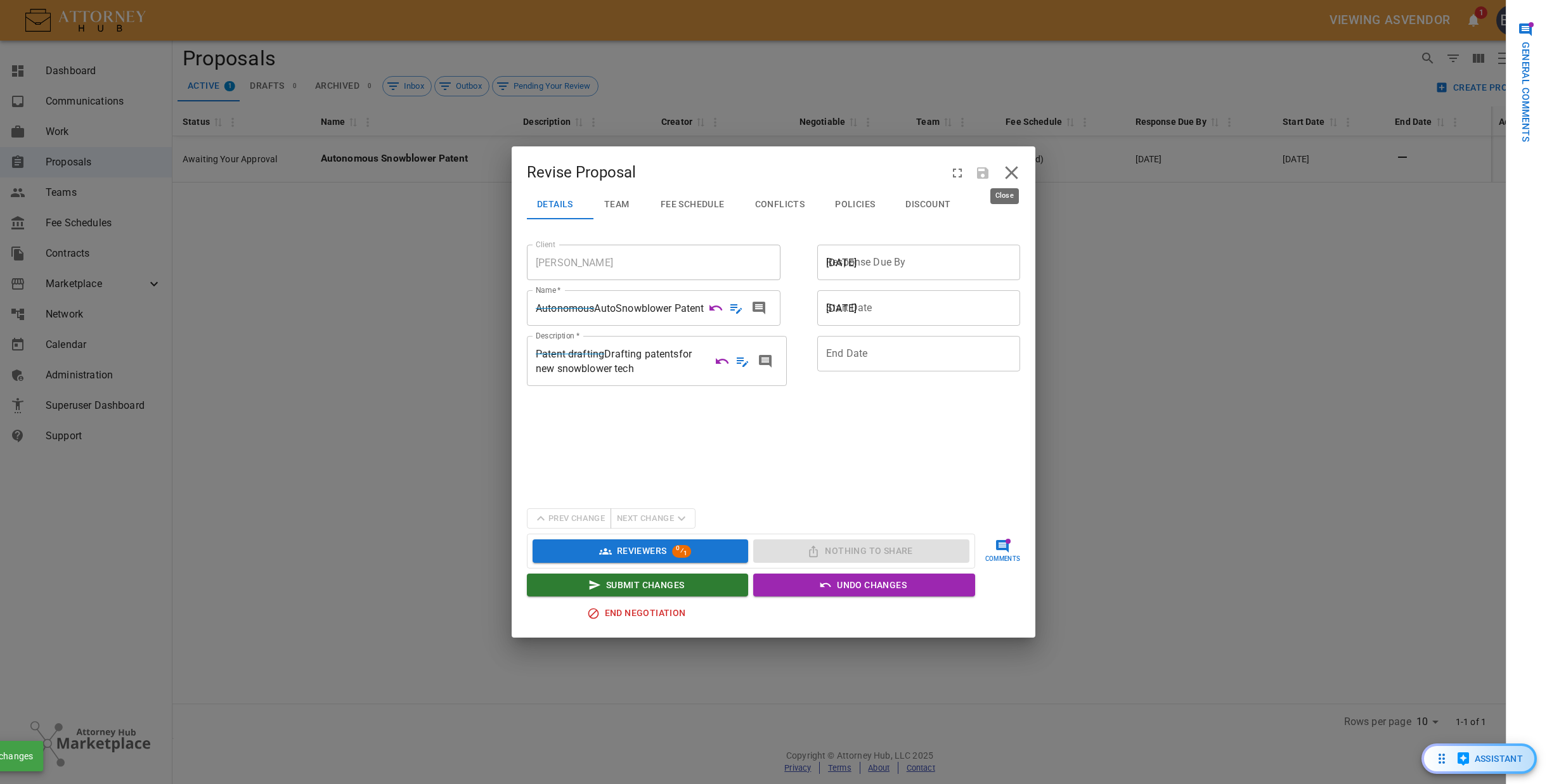
click at [1007, 174] on icon "close" at bounding box center [1011, 173] width 12 height 12
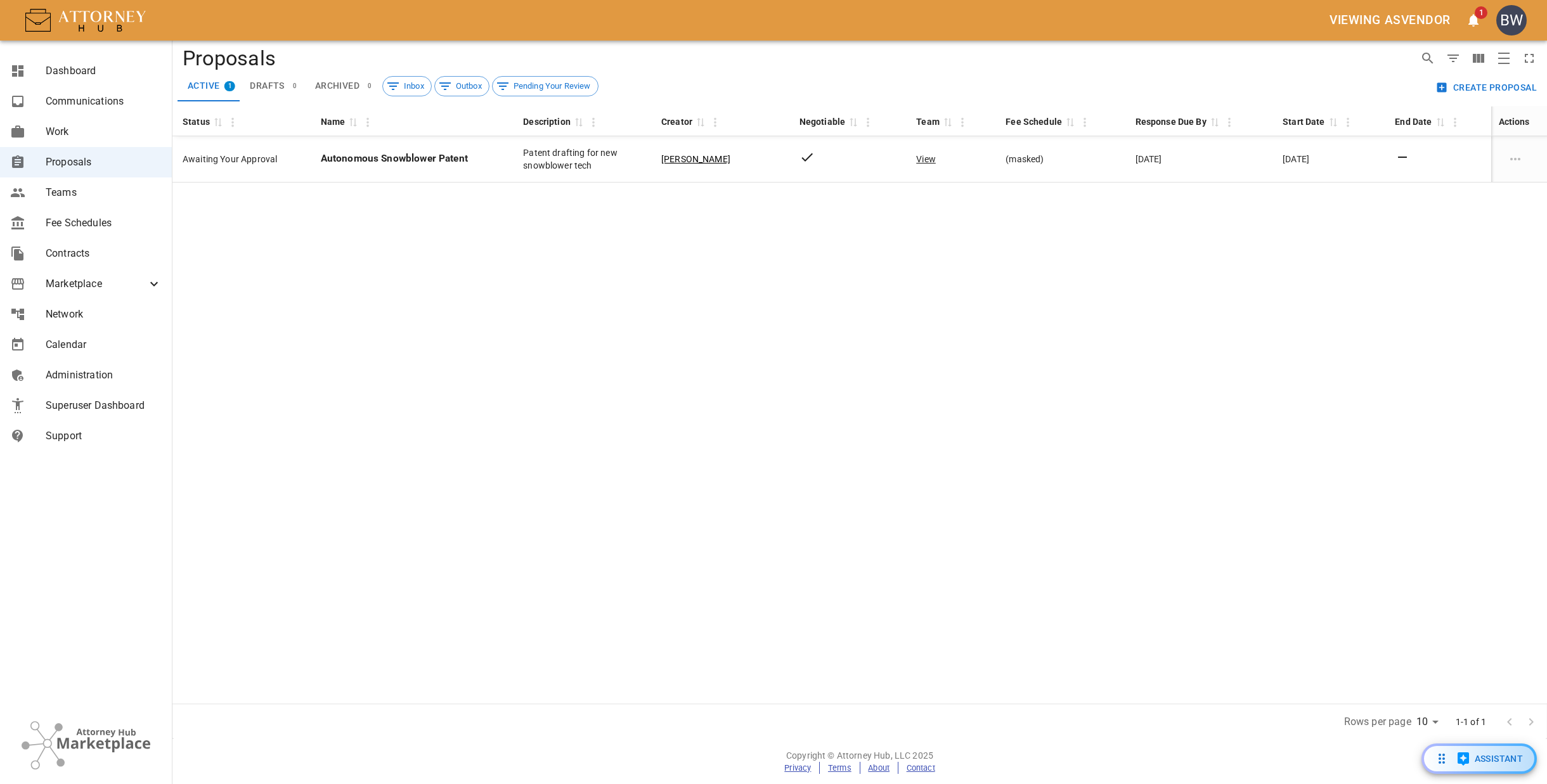
click at [295, 297] on div "Status 0 Name 0 Description 0 Creator 0 Negotiable 0 Team 0 Fee Schedule 0 Resp…" at bounding box center [860, 405] width 1374 height 597
click at [1474, 21] on icon "open notifications menu" at bounding box center [1473, 20] width 15 height 15
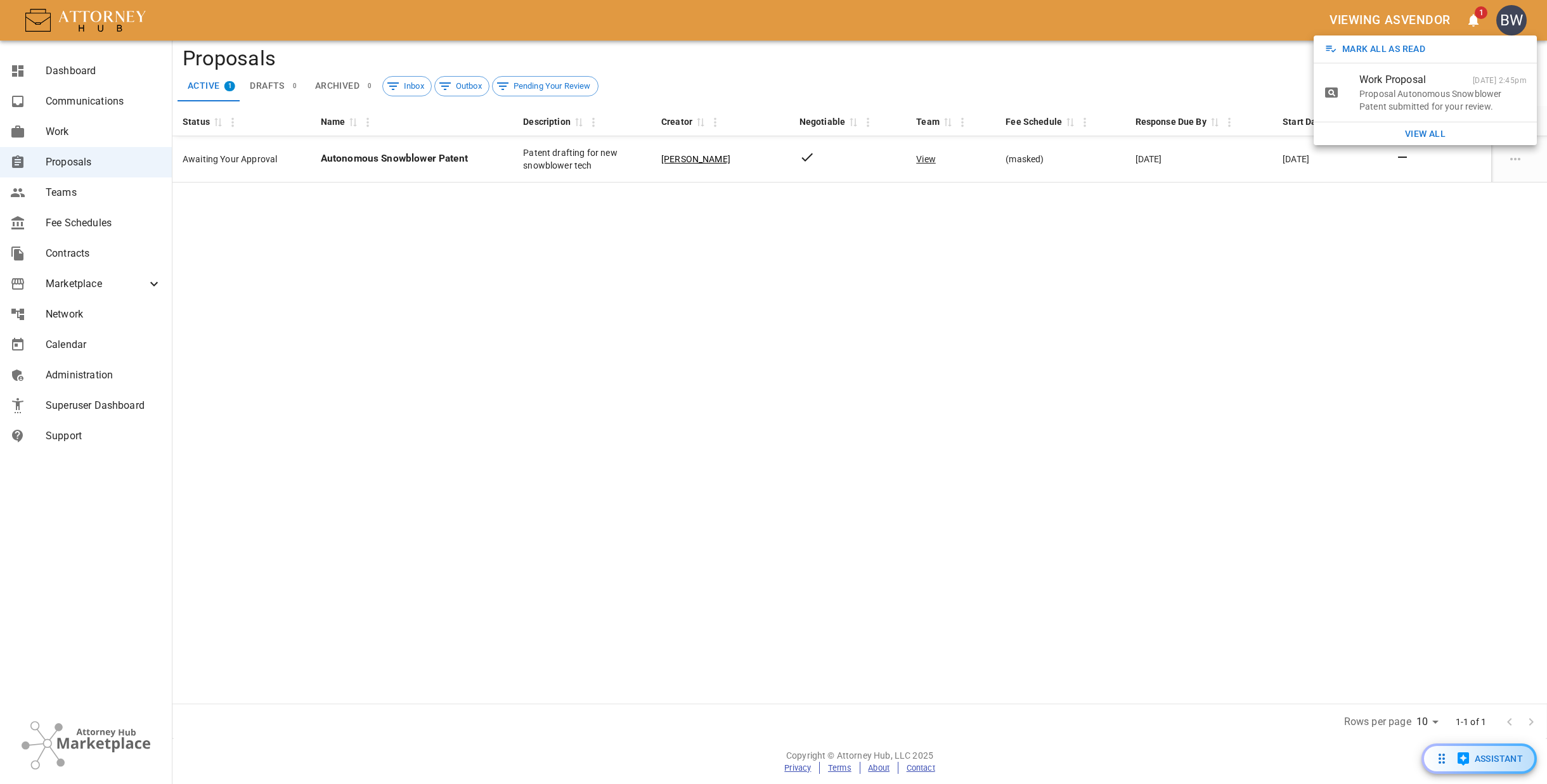
click at [1424, 96] on p "Proposal Autonomous Snowblower Patent submitted for your review." at bounding box center [1442, 100] width 167 height 26
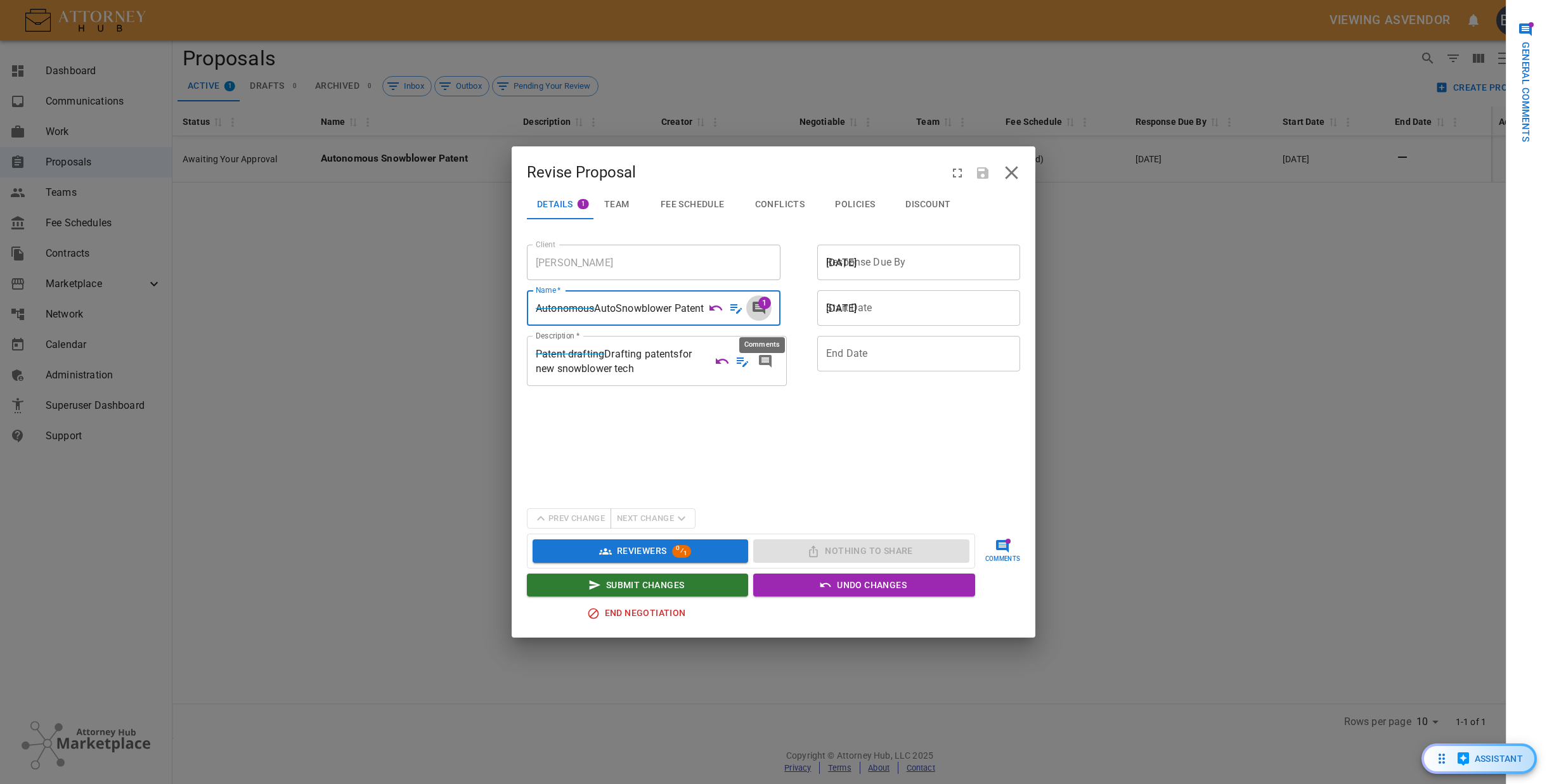
click at [766, 309] on span "1" at bounding box center [765, 303] width 12 height 12
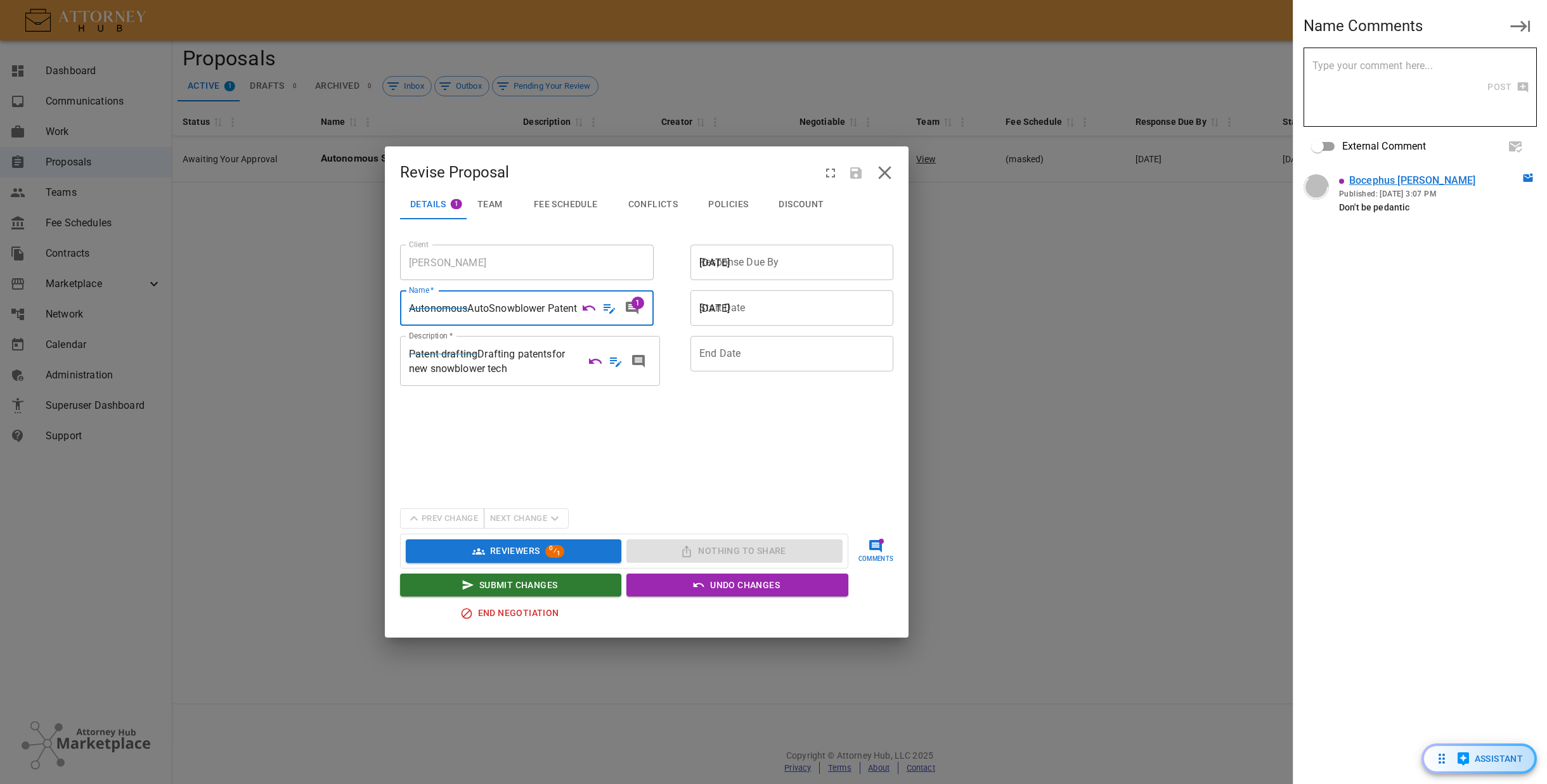
click at [1433, 79] on textarea at bounding box center [1399, 87] width 174 height 58
type textarea "Fine :("
drag, startPoint x: 1503, startPoint y: 82, endPoint x: 1486, endPoint y: 85, distance: 17.3
click at [1503, 82] on button "Post" at bounding box center [1507, 87] width 42 height 24
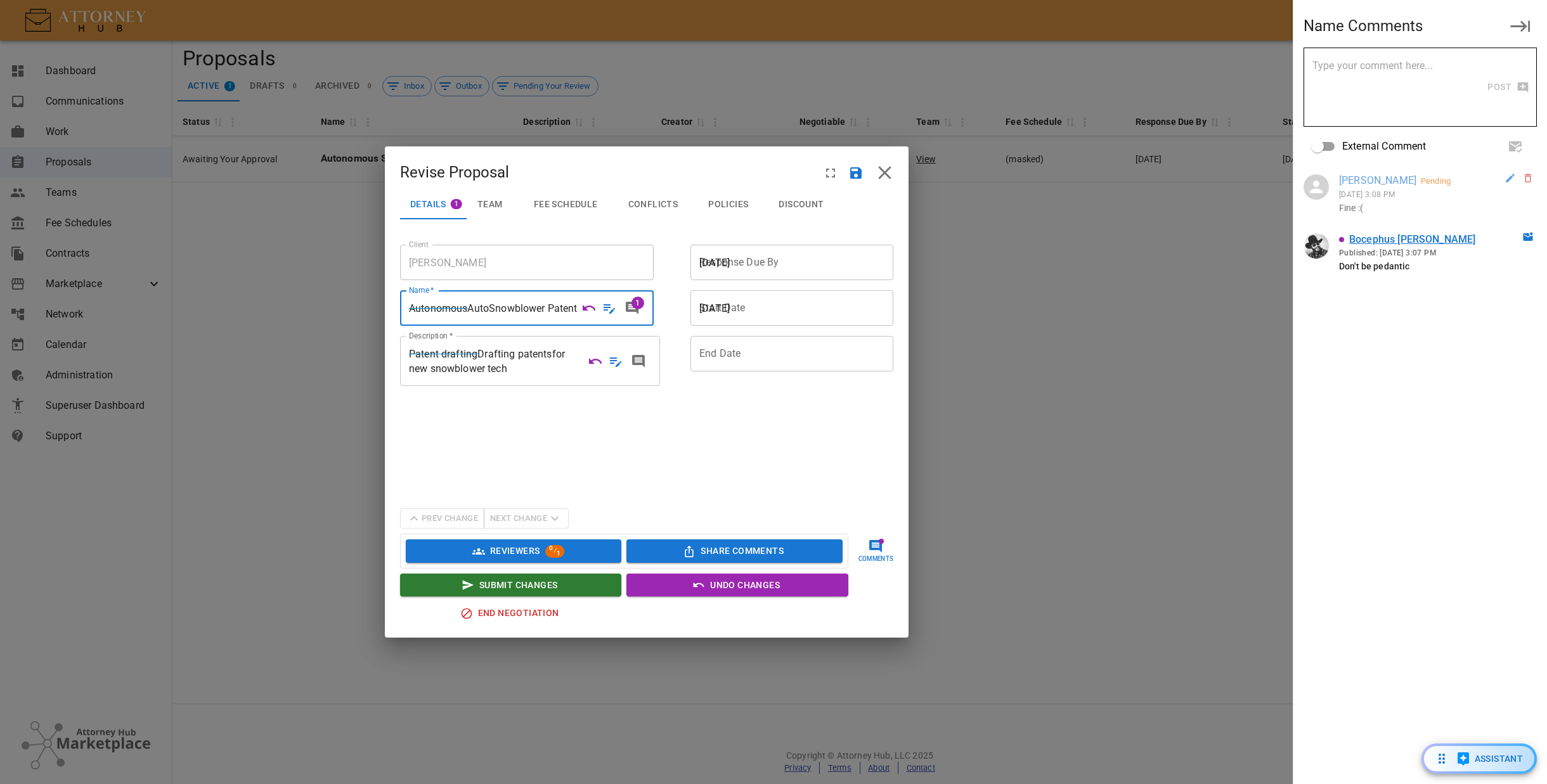
click at [587, 311] on icon "Undo Changes" at bounding box center [589, 308] width 12 height 6
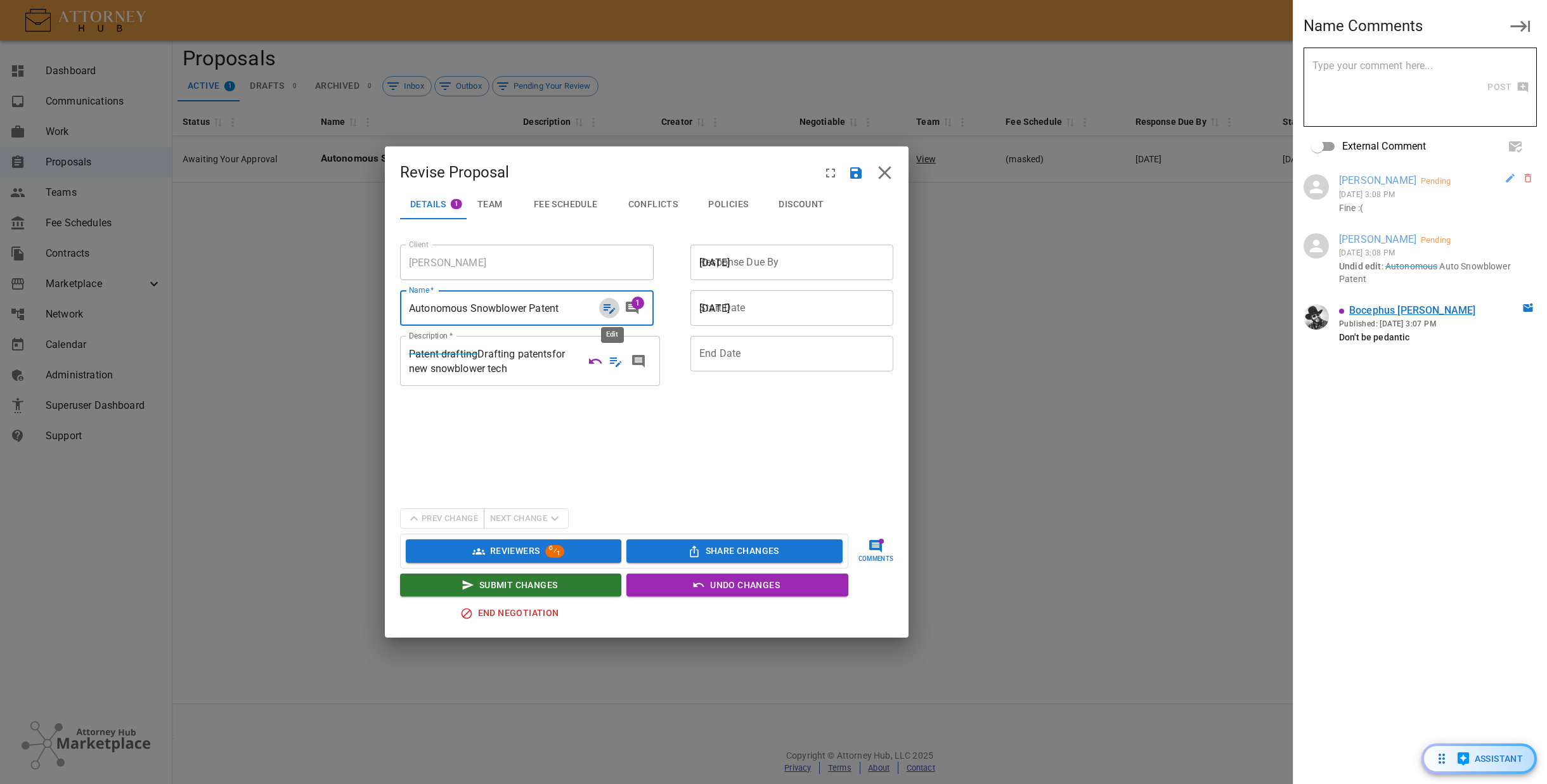
click at [611, 307] on icon "Edit" at bounding box center [609, 309] width 11 height 10
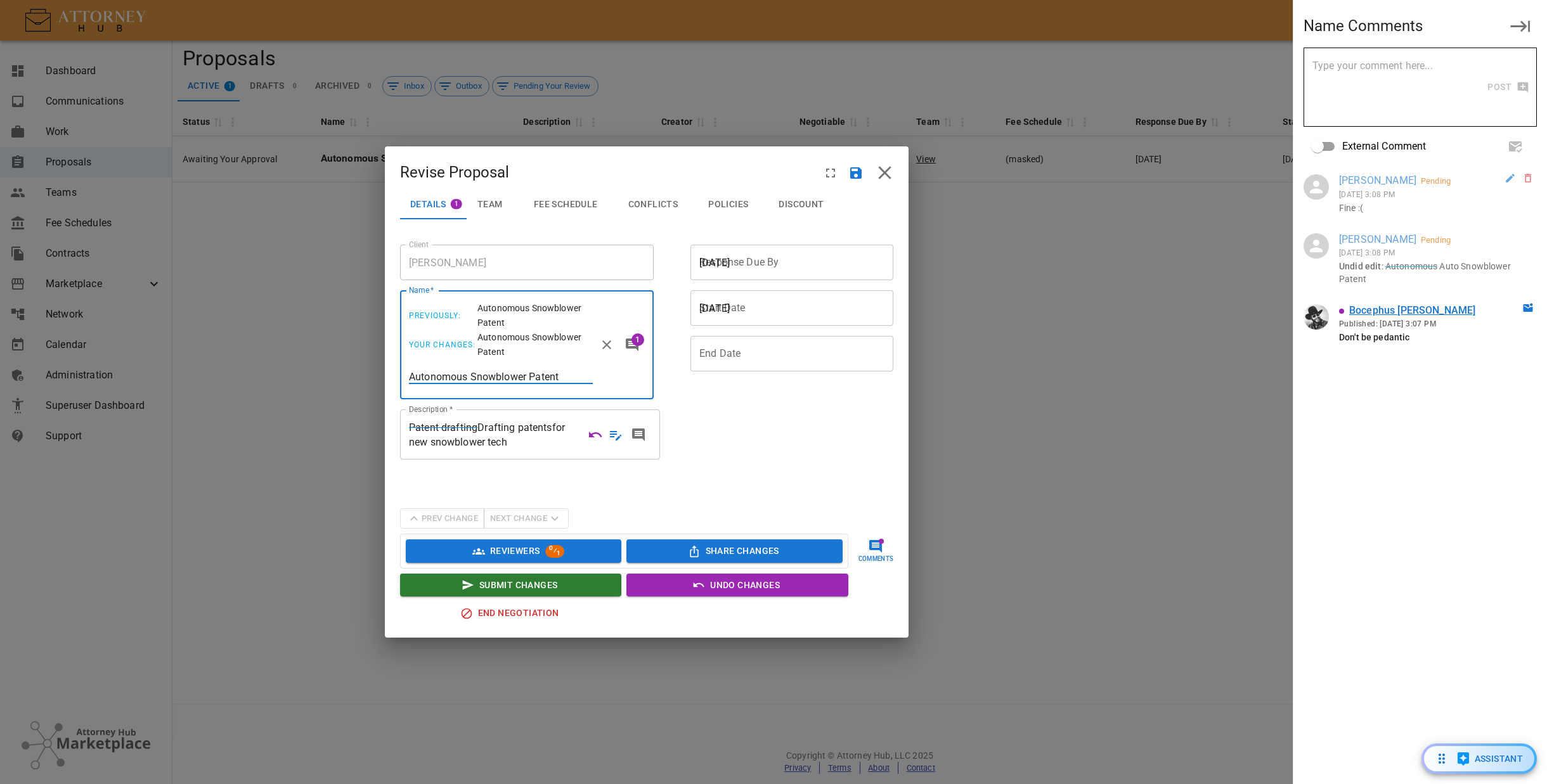
click at [443, 372] on input "Autonomous Snowblower Patent" at bounding box center [501, 376] width 184 height 15
click at [434, 370] on input "Autonomous Snowblower Patent" at bounding box center [501, 376] width 184 height 15
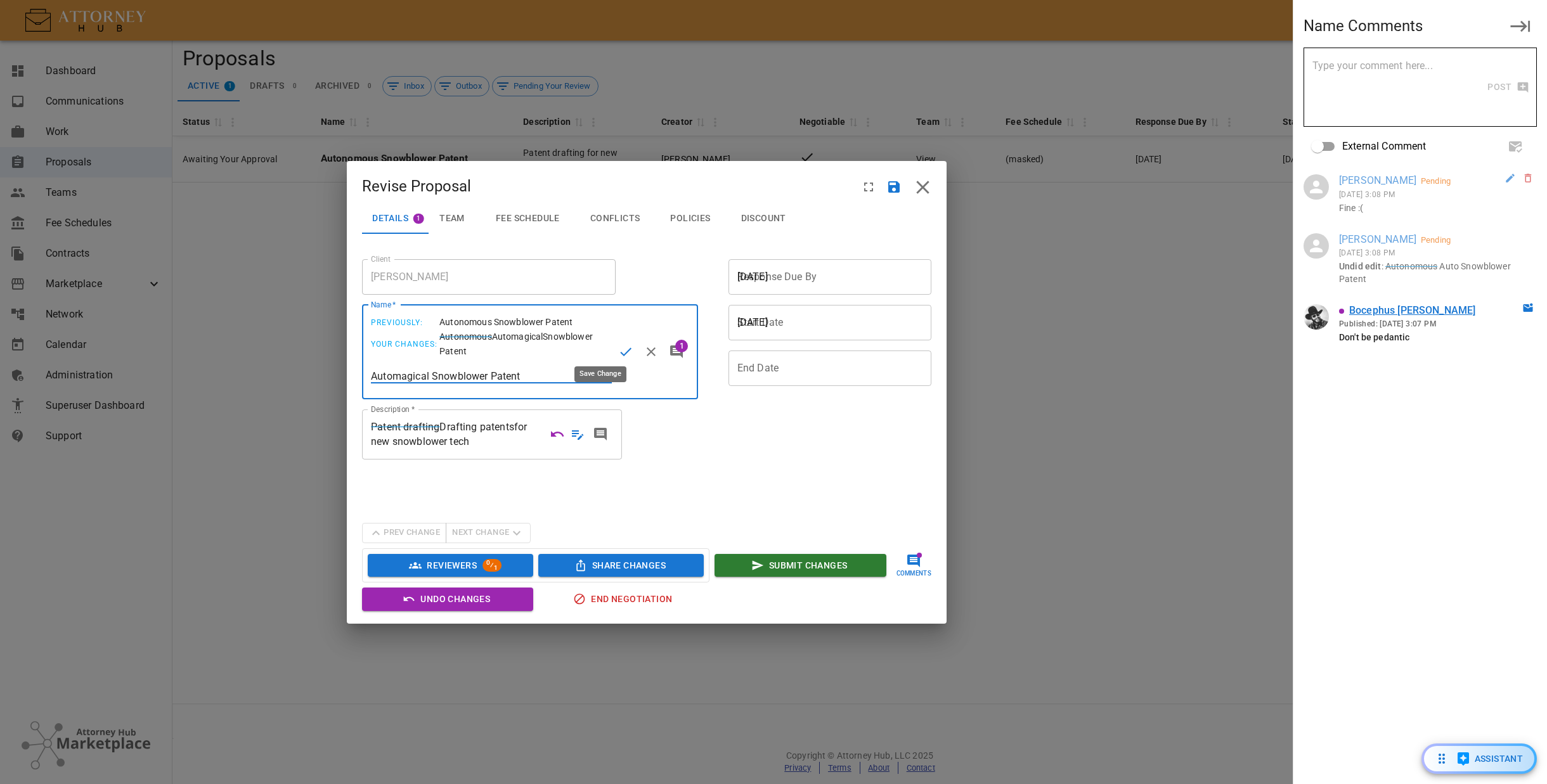
type input "Automagical Snowblower Patent"
click at [619, 345] on icon "Save Change" at bounding box center [626, 352] width 15 height 15
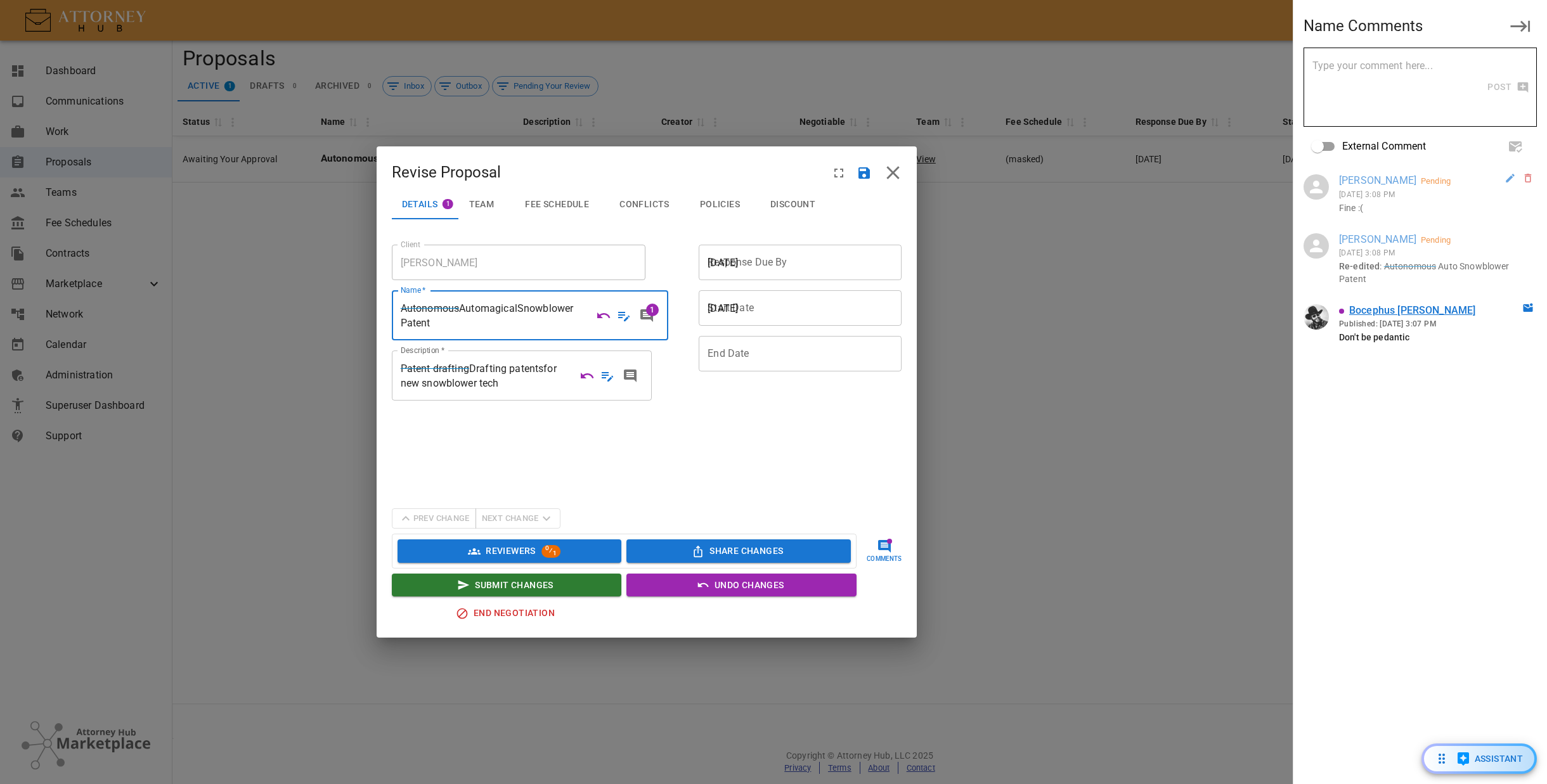
click at [494, 201] on span "Team" at bounding box center [482, 204] width 26 height 11
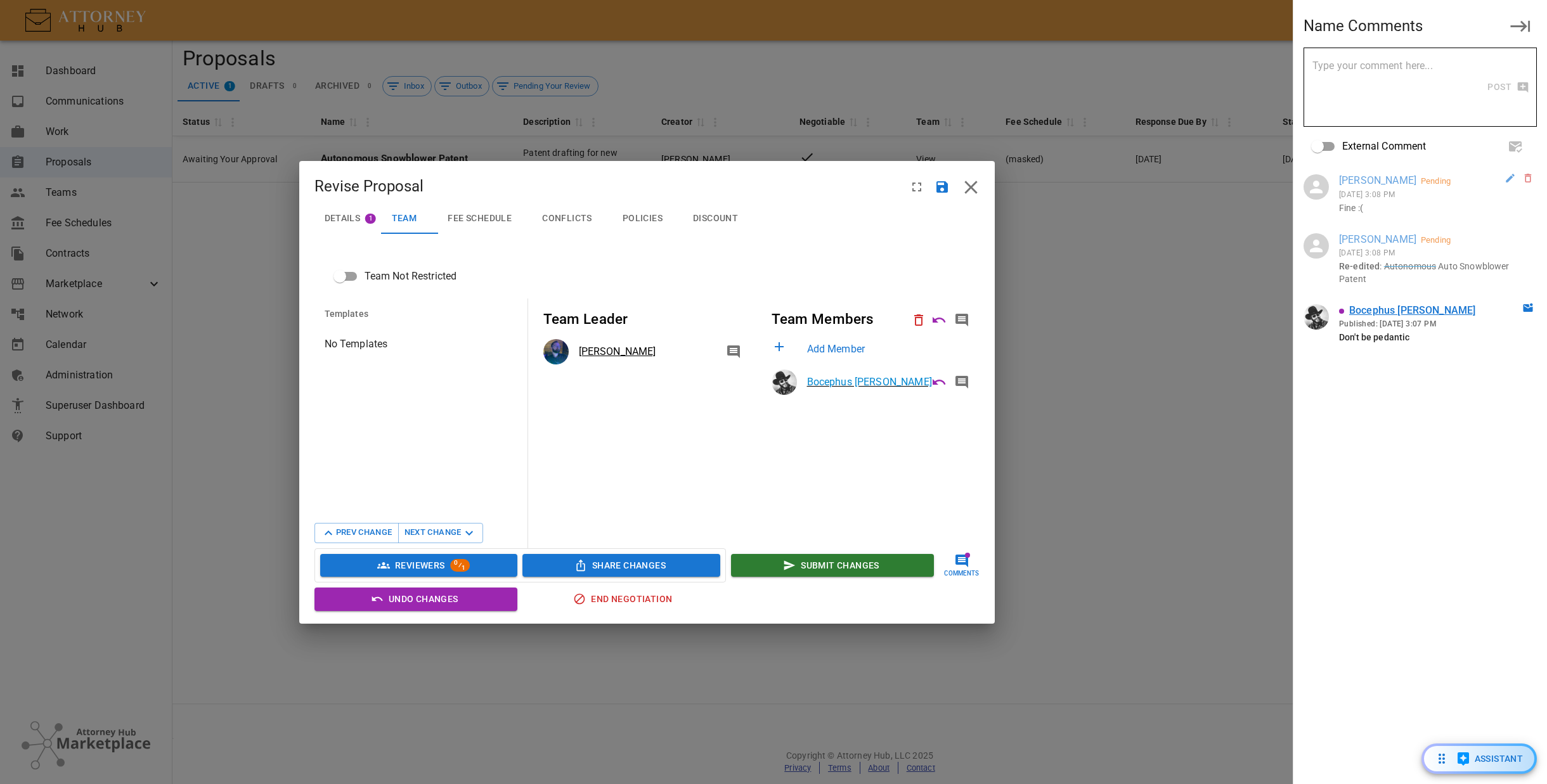
click at [487, 214] on span "Fee Schedule" at bounding box center [480, 218] width 64 height 11
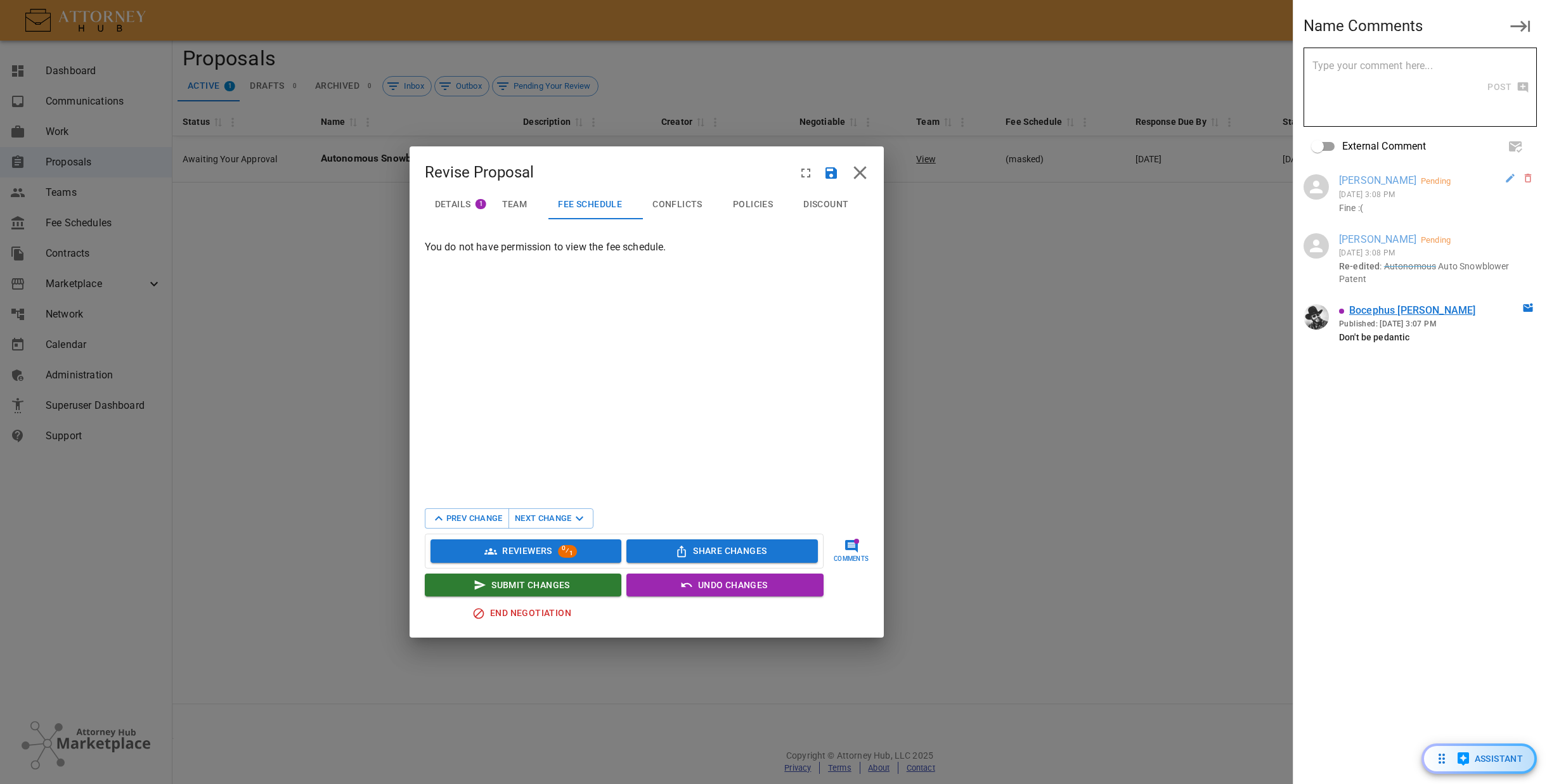
click at [515, 211] on button "Team" at bounding box center [519, 204] width 57 height 31
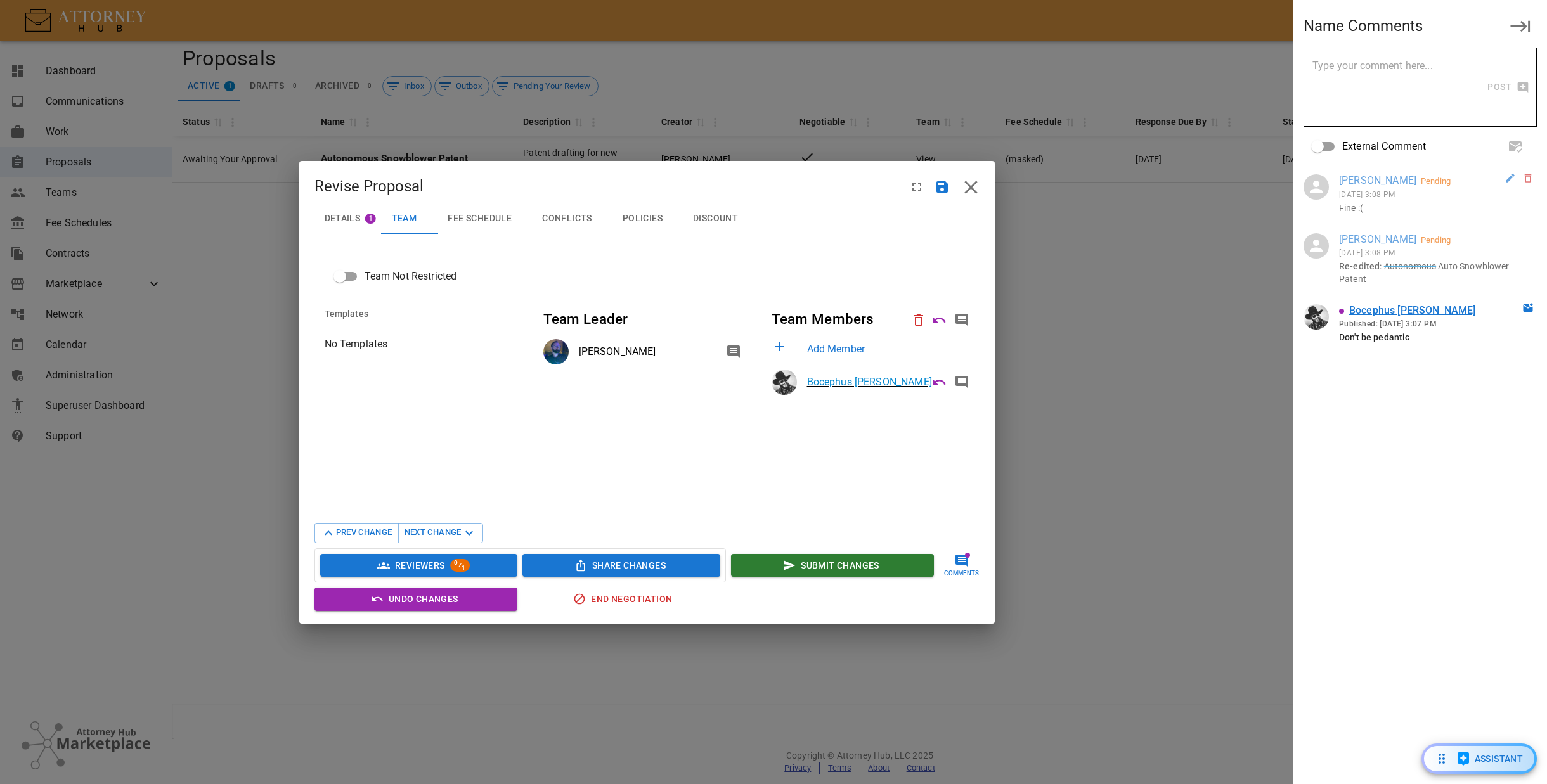
click at [512, 220] on span "Fee Schedule" at bounding box center [480, 218] width 64 height 11
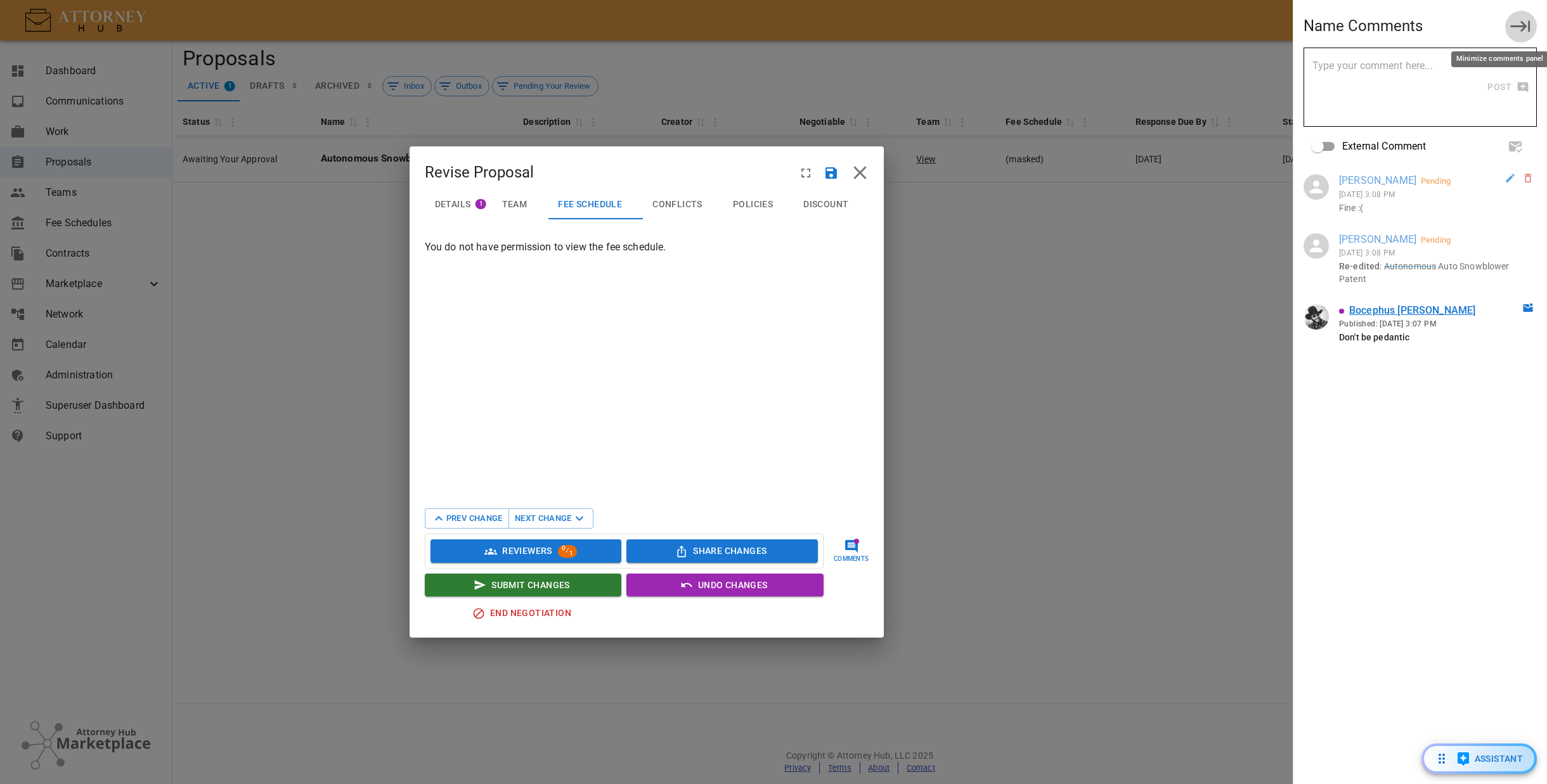
click at [1519, 27] on icon "Minimize comments panel" at bounding box center [1521, 26] width 22 height 22
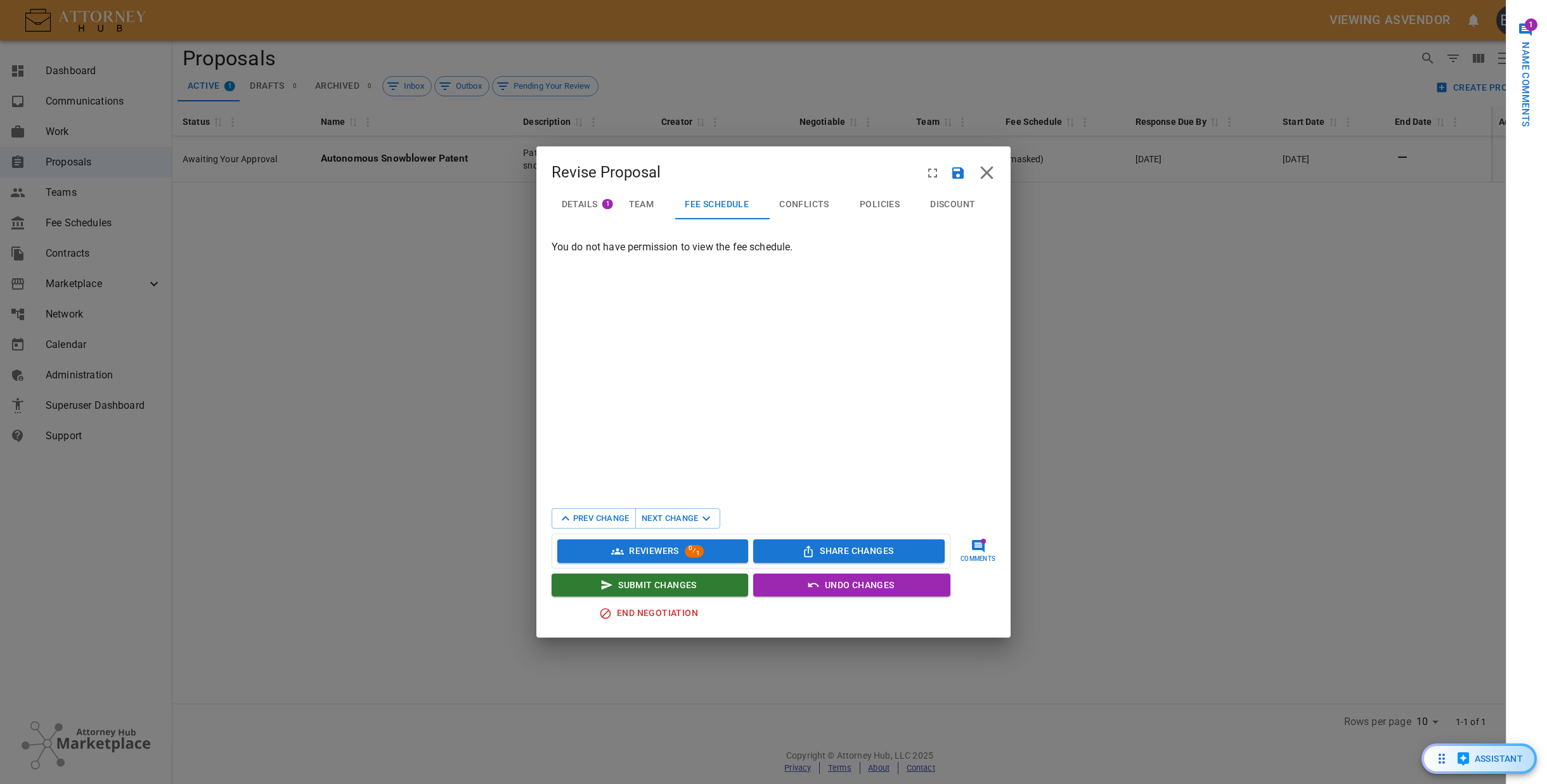
click at [1360, 565] on div "Revise Proposal Details 1 Team Fee Schedule Conflicts Policies Discount You do …" at bounding box center [773, 392] width 1547 height 784
click at [809, 202] on span "Conflicts" at bounding box center [804, 204] width 50 height 11
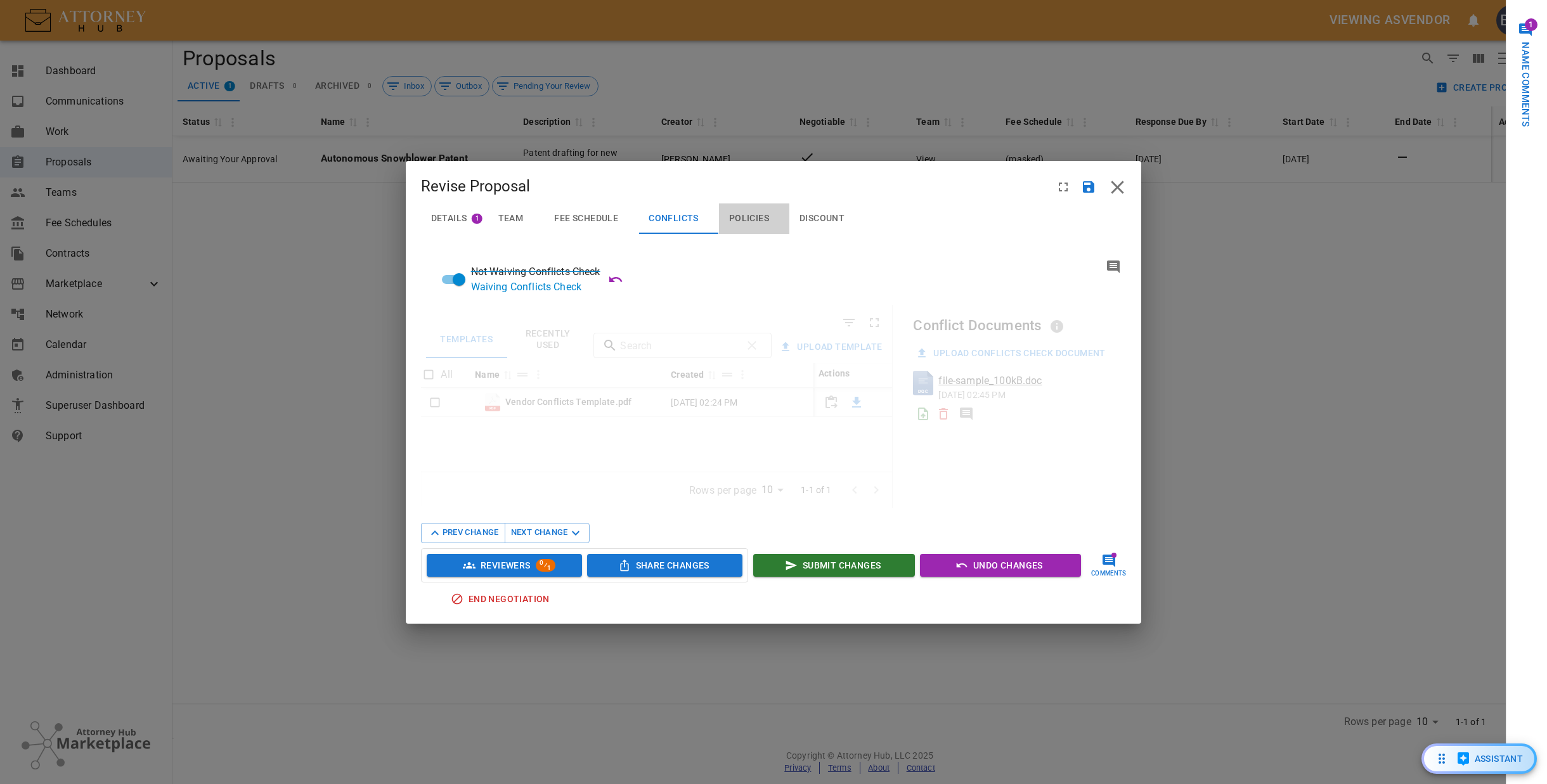
click at [751, 222] on span "Policies" at bounding box center [750, 218] width 40 height 11
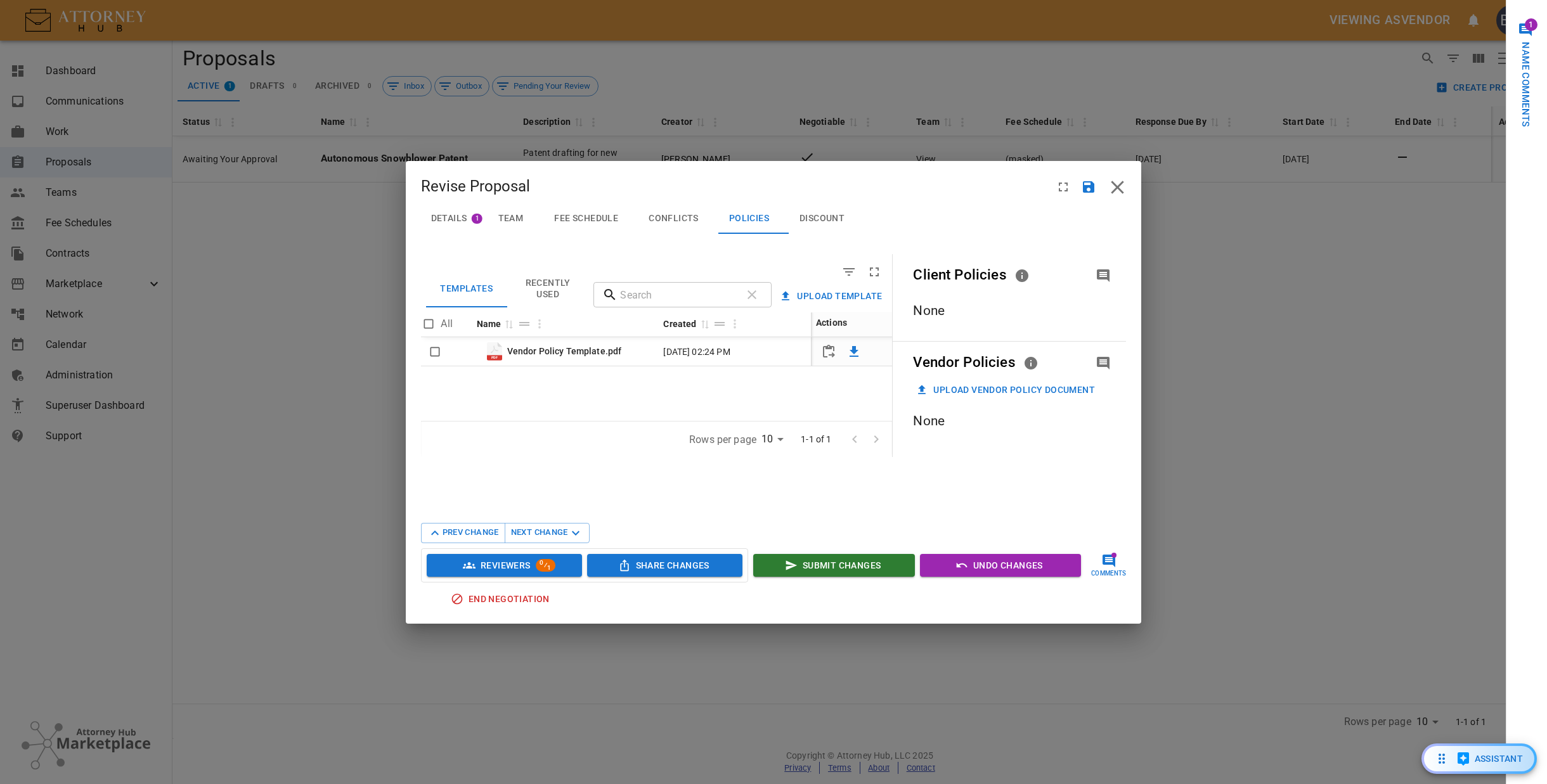
click at [606, 218] on span "Fee Schedule" at bounding box center [586, 218] width 64 height 11
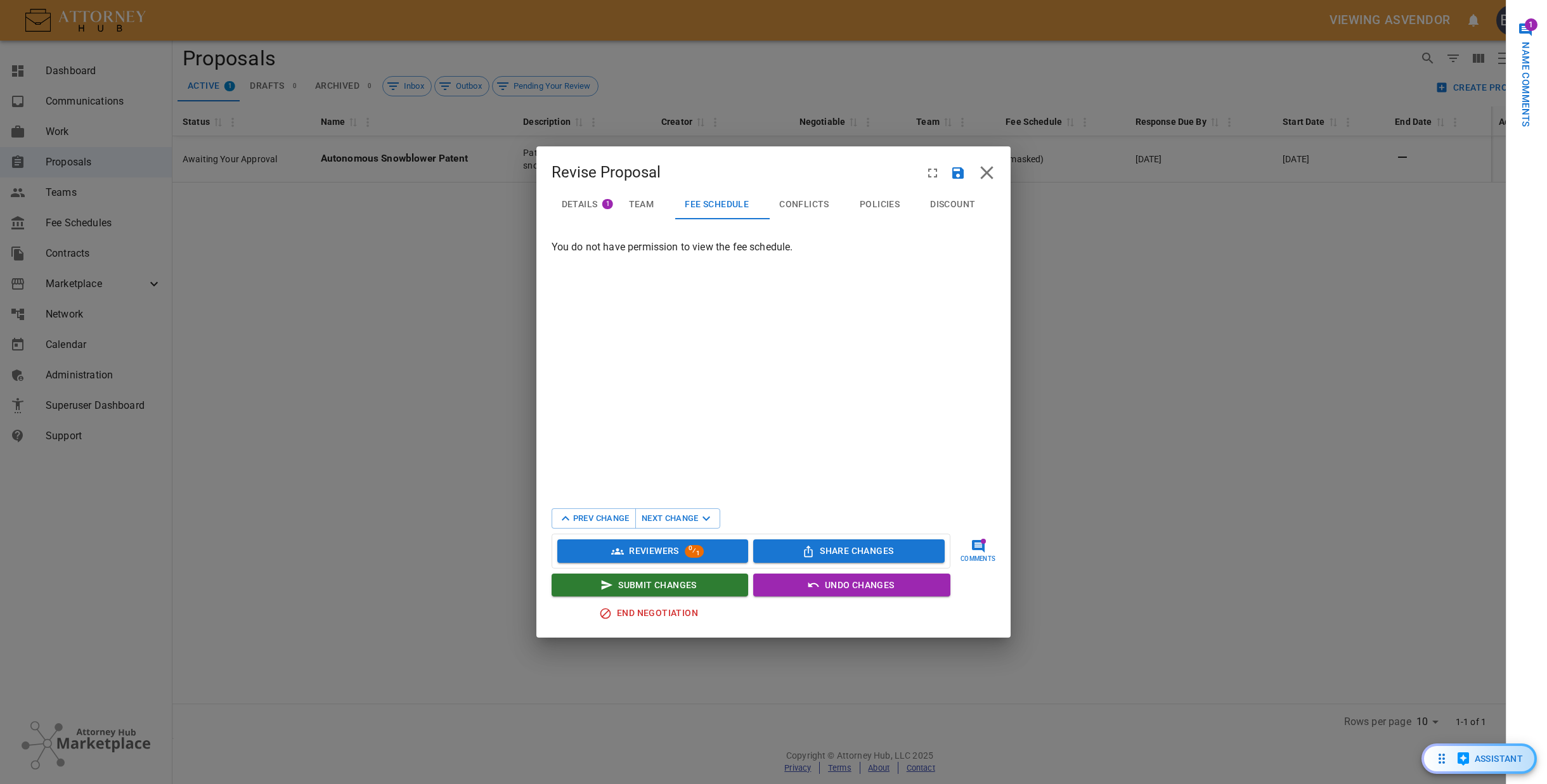
click at [786, 356] on section "You do not have permission to view the fee schedule." at bounding box center [774, 367] width 444 height 254
click at [595, 202] on span "Details" at bounding box center [580, 204] width 36 height 11
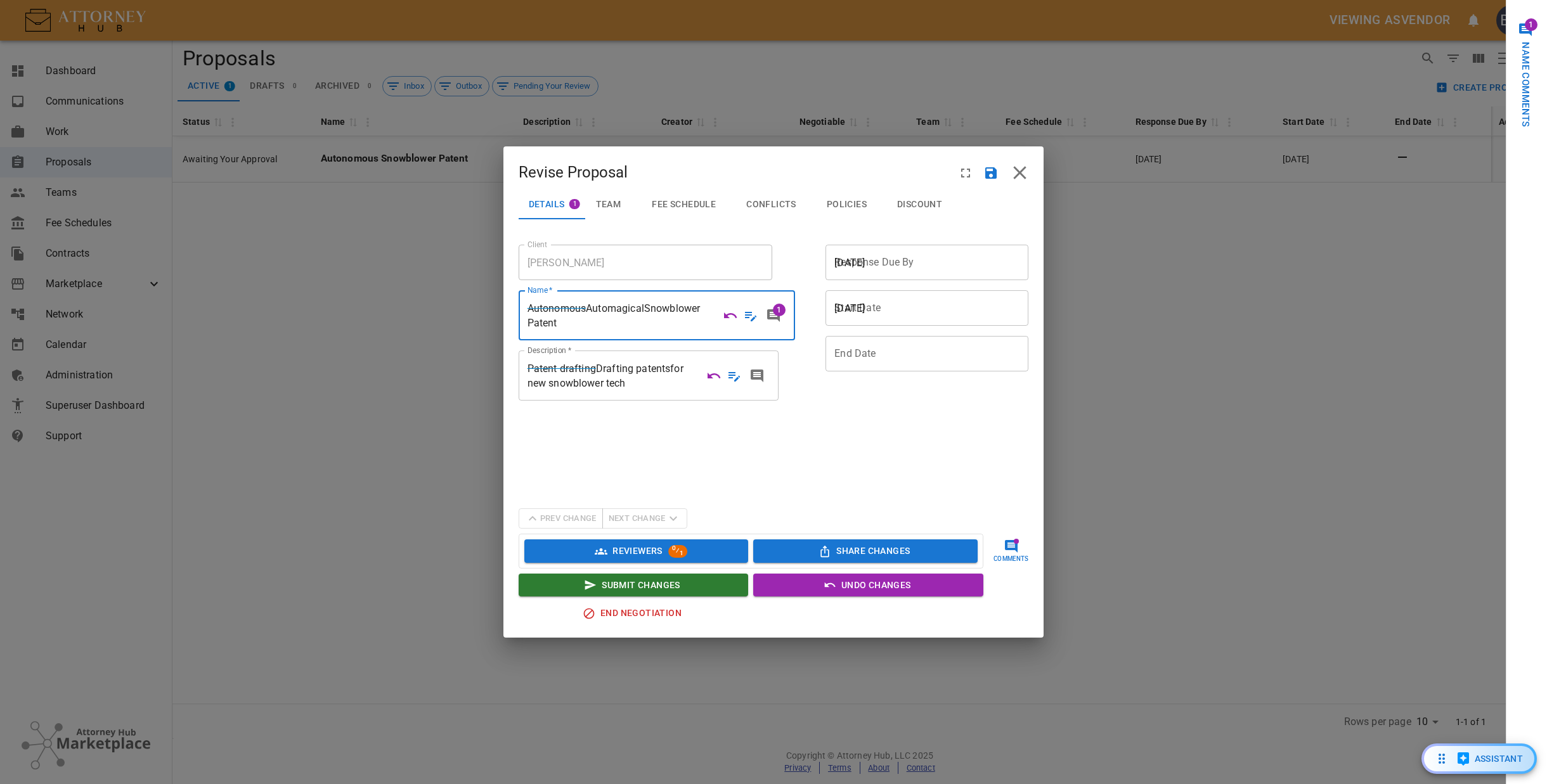
click at [707, 200] on span "Fee Schedule" at bounding box center [684, 204] width 64 height 11
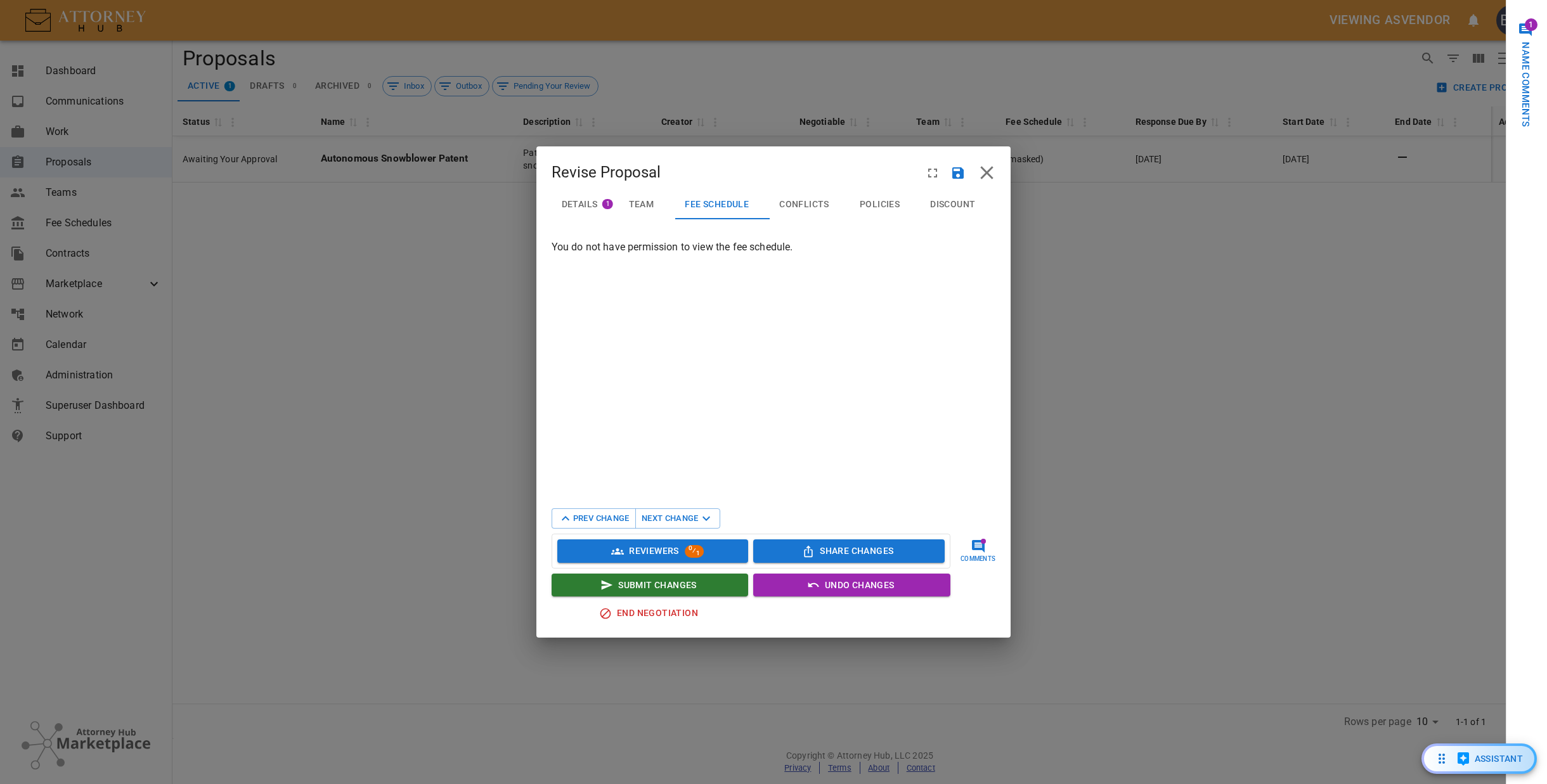
click at [903, 200] on div "Policies" at bounding box center [885, 204] width 50 height 11
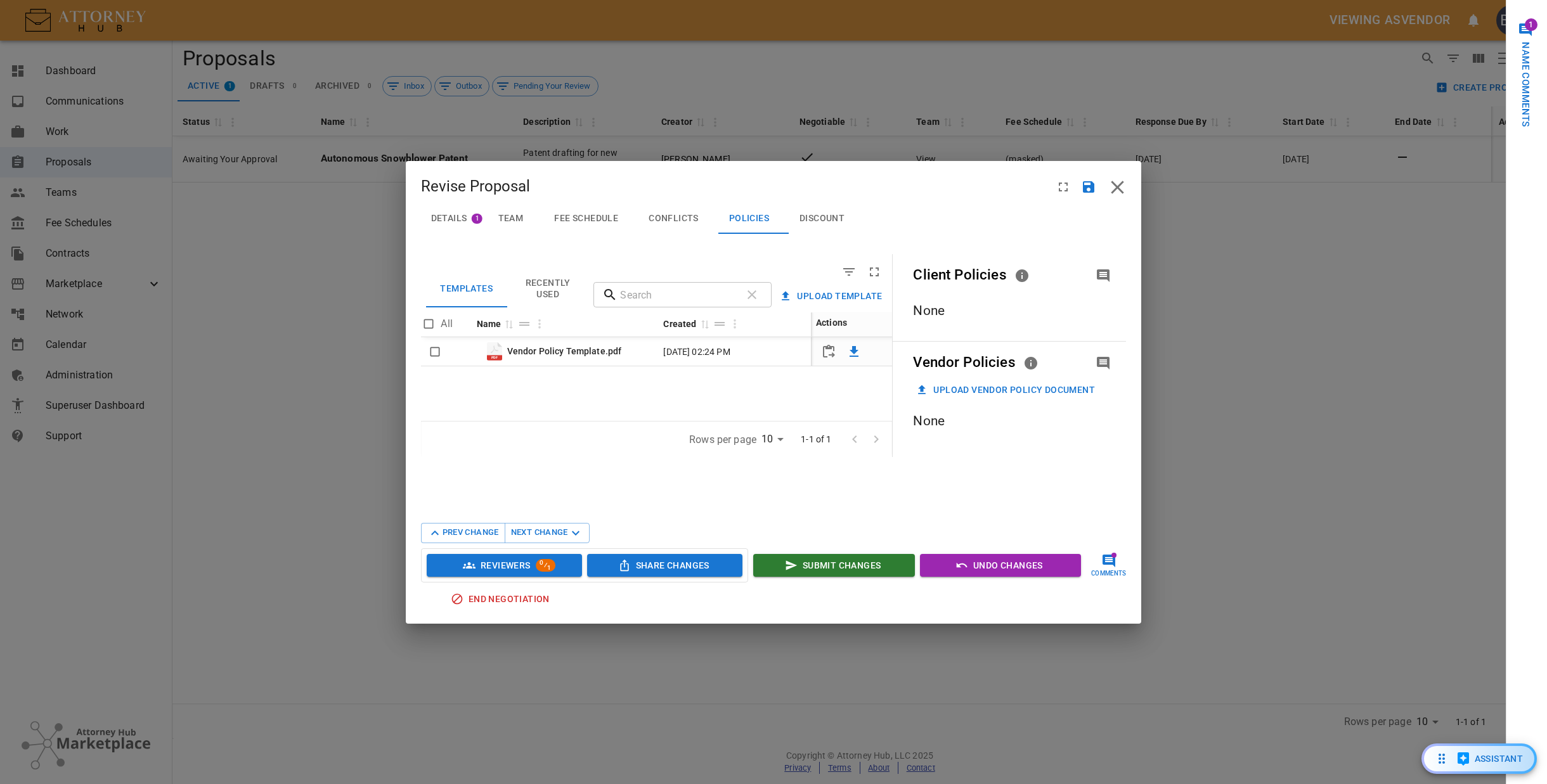
click at [829, 223] on span "Discount" at bounding box center [822, 218] width 45 height 11
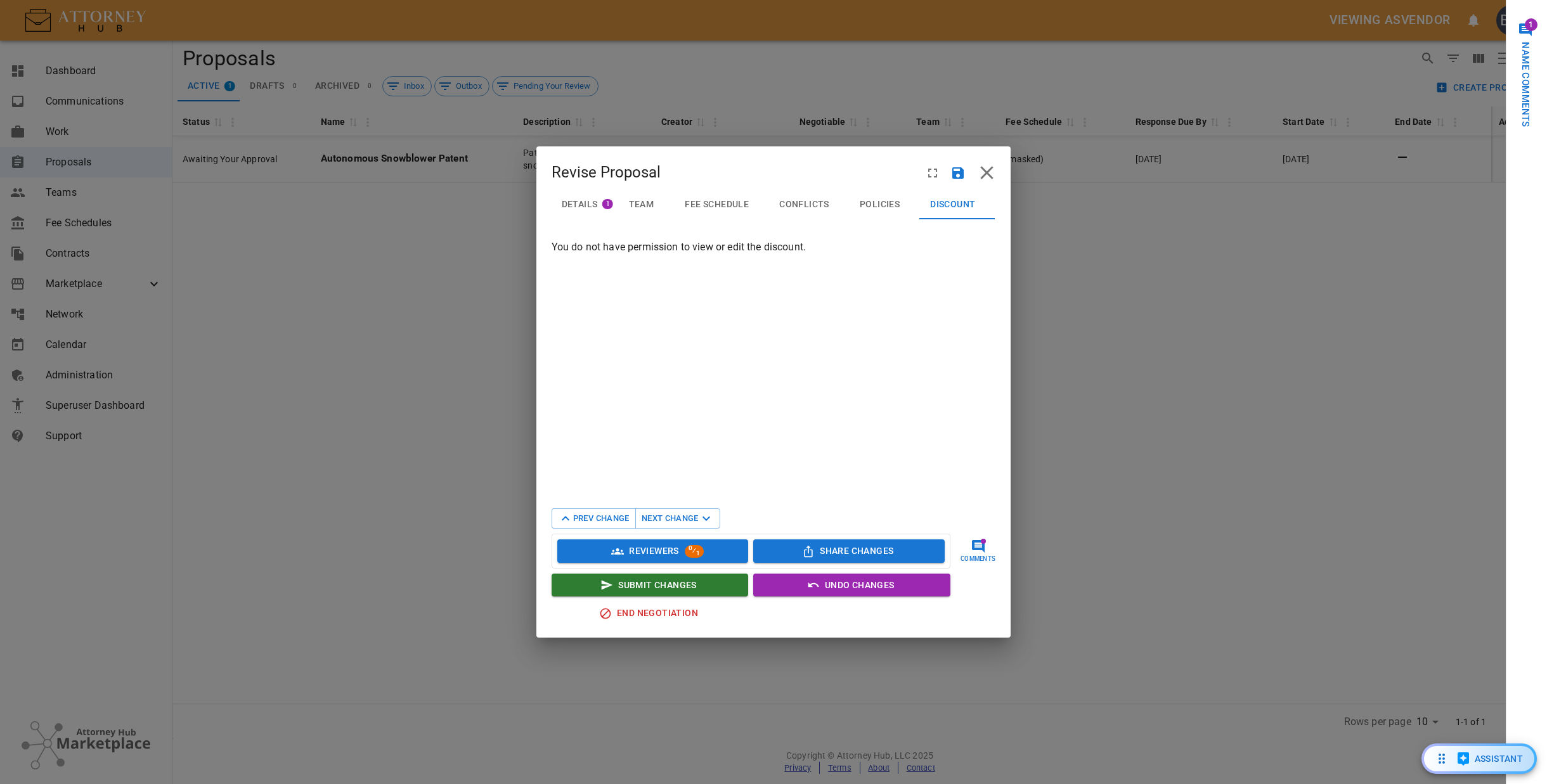
click at [876, 202] on span "Policies" at bounding box center [880, 204] width 40 height 11
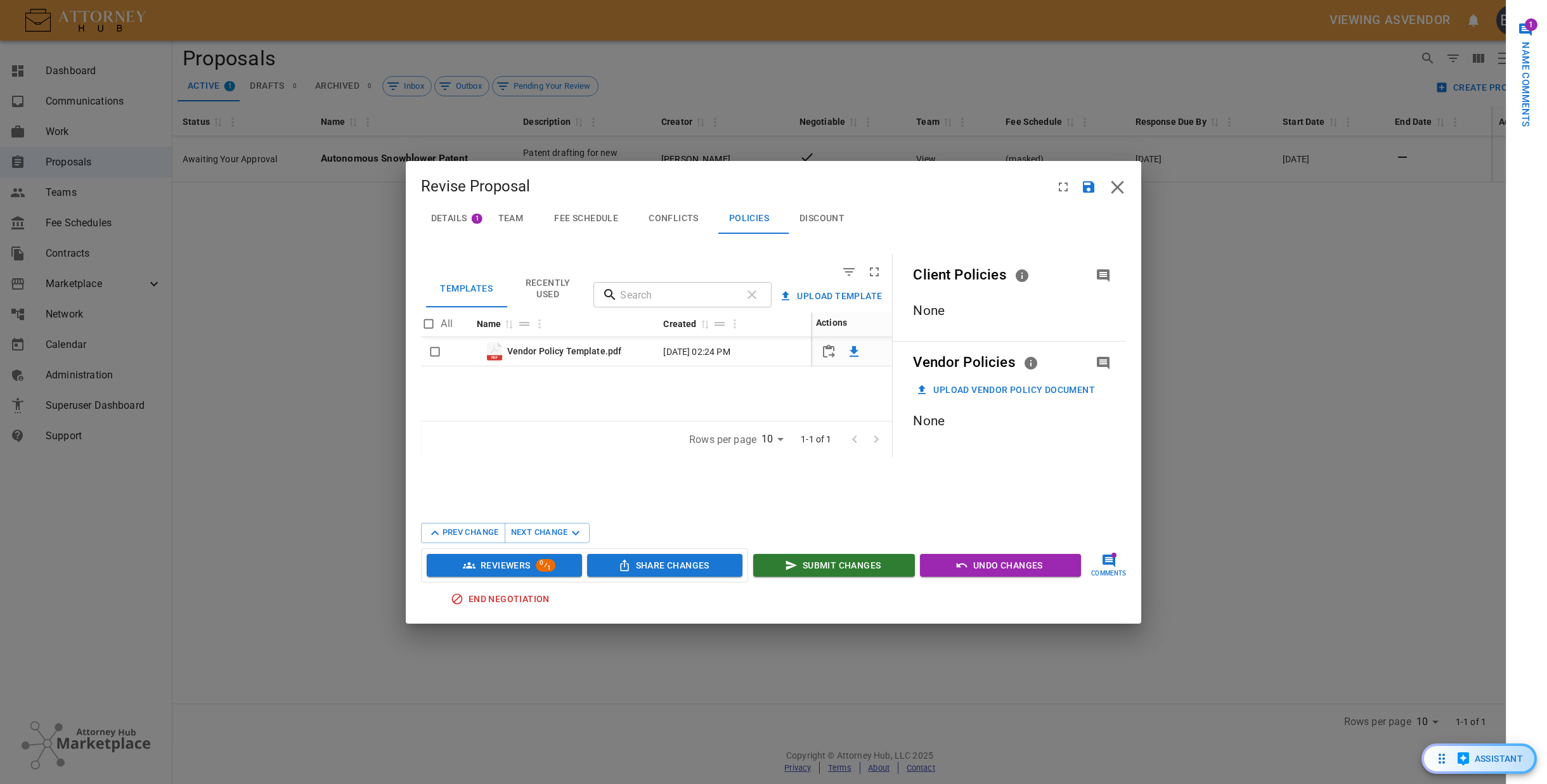
click at [690, 222] on span "Conflicts" at bounding box center [673, 218] width 50 height 11
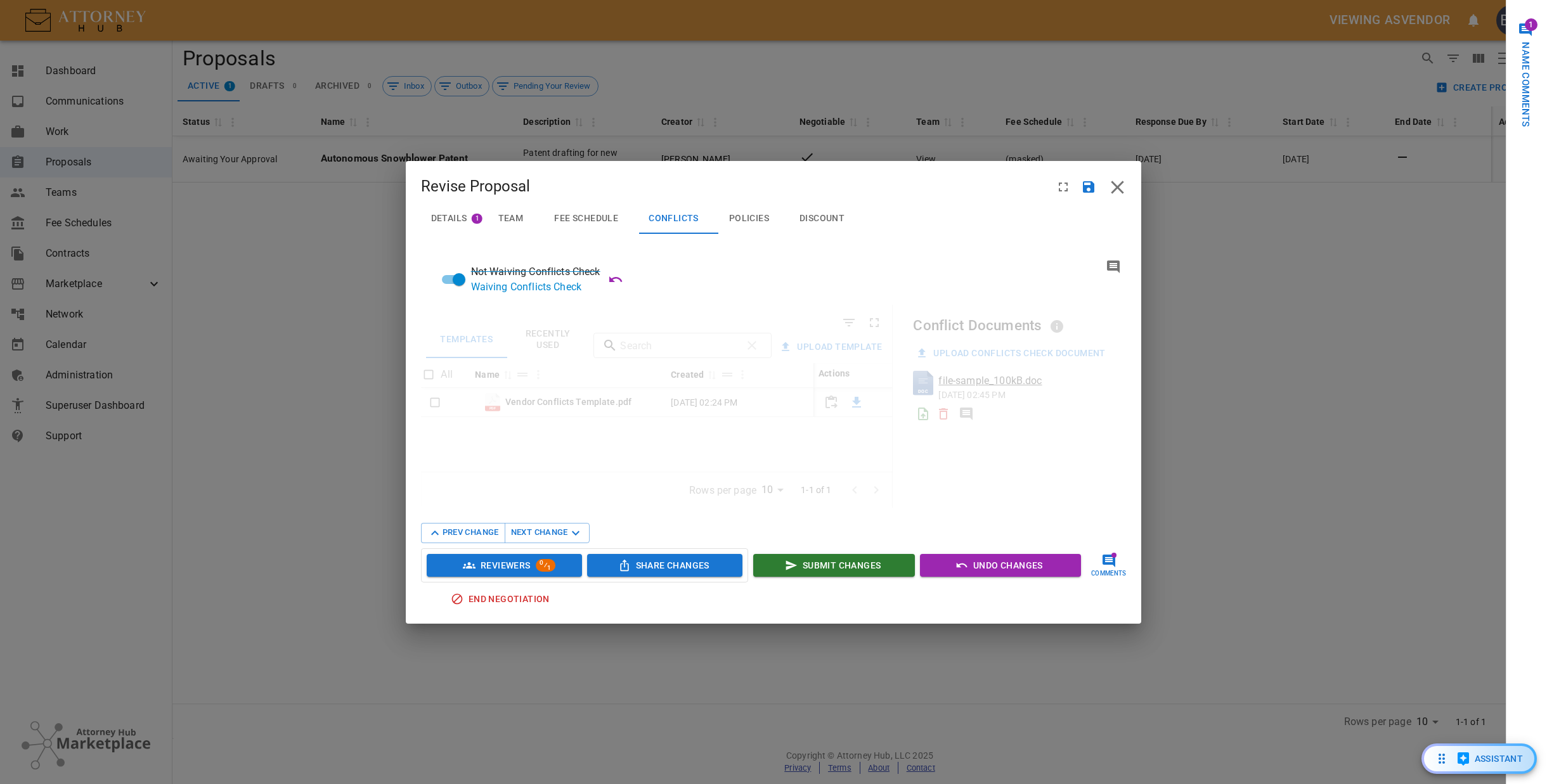
click at [465, 216] on div "Details 1" at bounding box center [454, 218] width 46 height 11
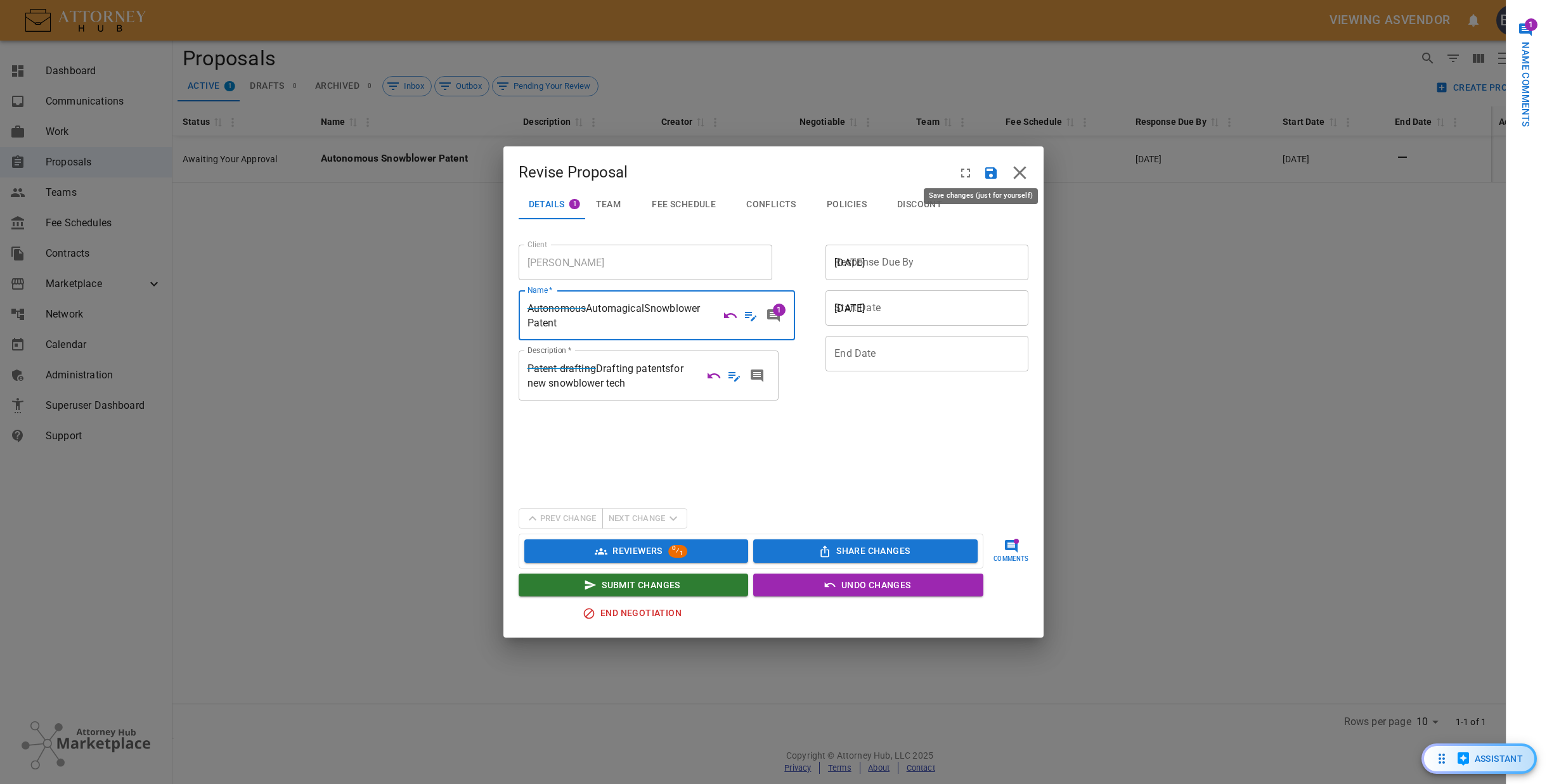
click at [985, 172] on icon "Save" at bounding box center [991, 173] width 11 height 11
click at [670, 207] on span "Fee Schedule" at bounding box center [684, 204] width 64 height 11
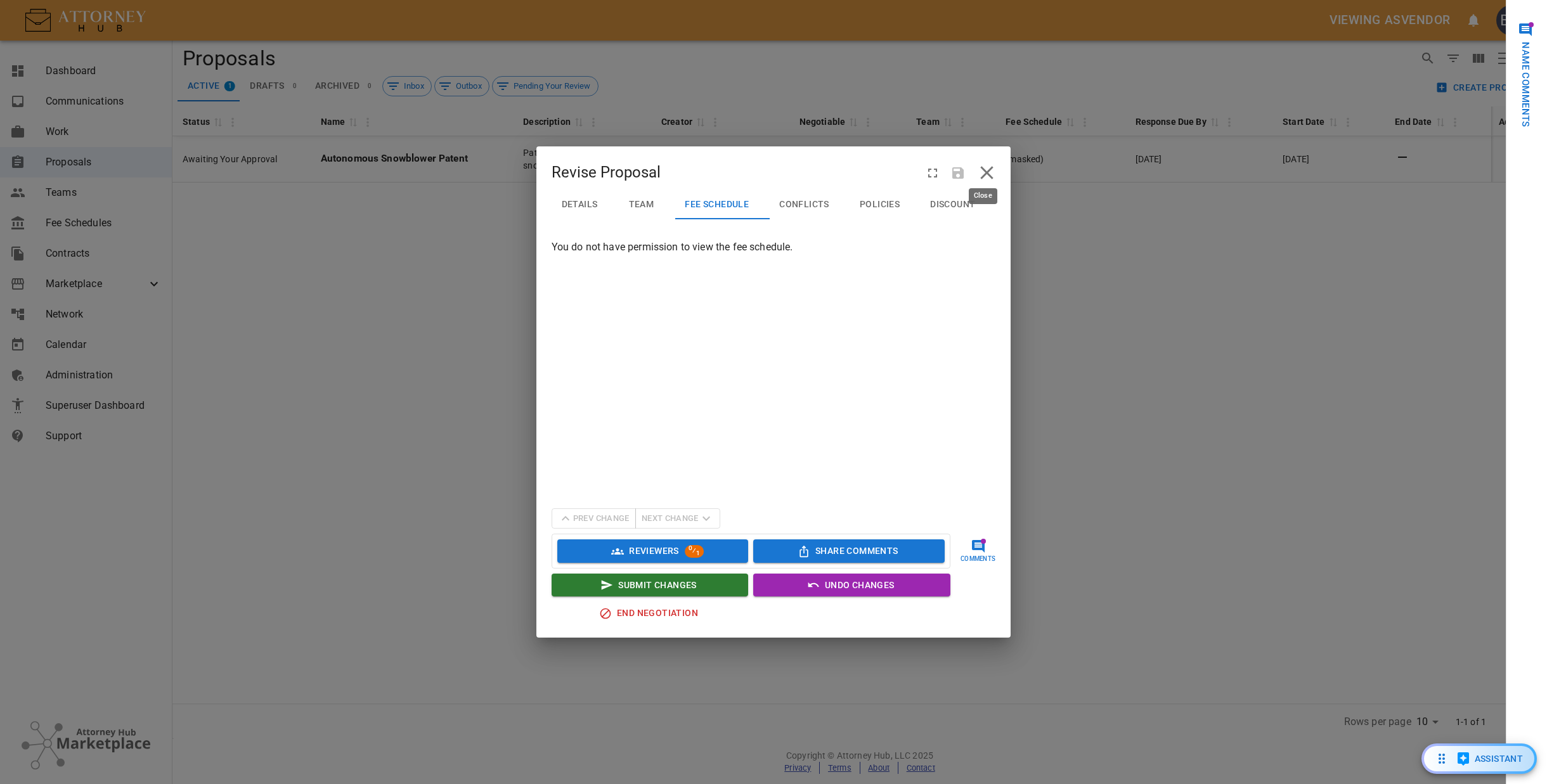
click at [987, 172] on icon "close" at bounding box center [987, 173] width 12 height 12
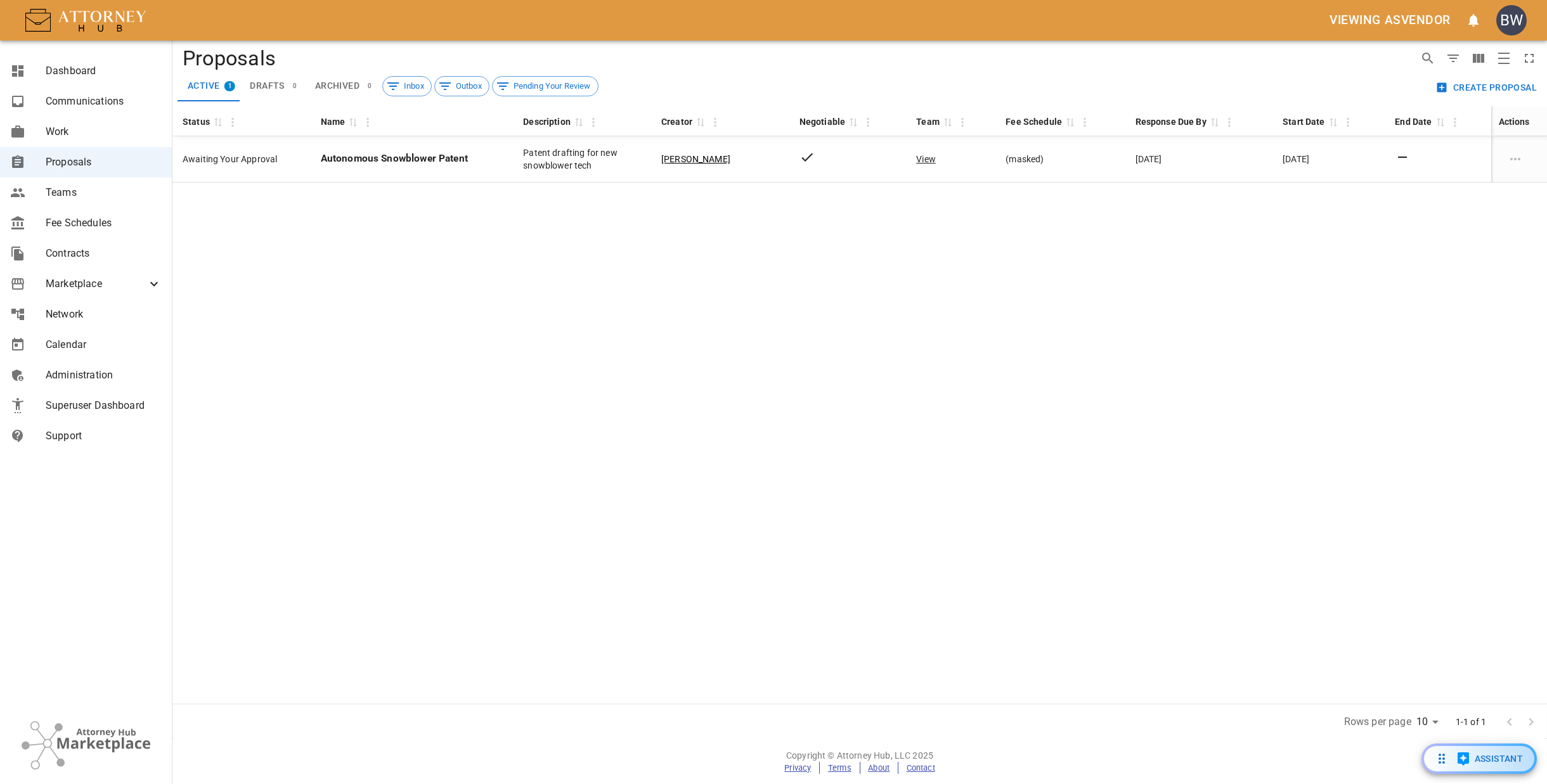
drag, startPoint x: 815, startPoint y: 241, endPoint x: 759, endPoint y: 238, distance: 56.1
click at [813, 241] on div "Status 0 Name 0 Description 0 Creator 0 Negotiable 0 Team 0 Fee Schedule 0 Resp…" at bounding box center [860, 405] width 1374 height 597
click at [359, 268] on div "Status 0 Name 0 Description 0 Creator 0 Negotiable 0 Team 0 Fee Schedule 0 Resp…" at bounding box center [860, 405] width 1374 height 597
click at [356, 304] on div "Status 0 Name 0 Description 0 Creator 0 Negotiable 0 Team 0 Fee Schedule 0 Resp…" at bounding box center [860, 405] width 1374 height 597
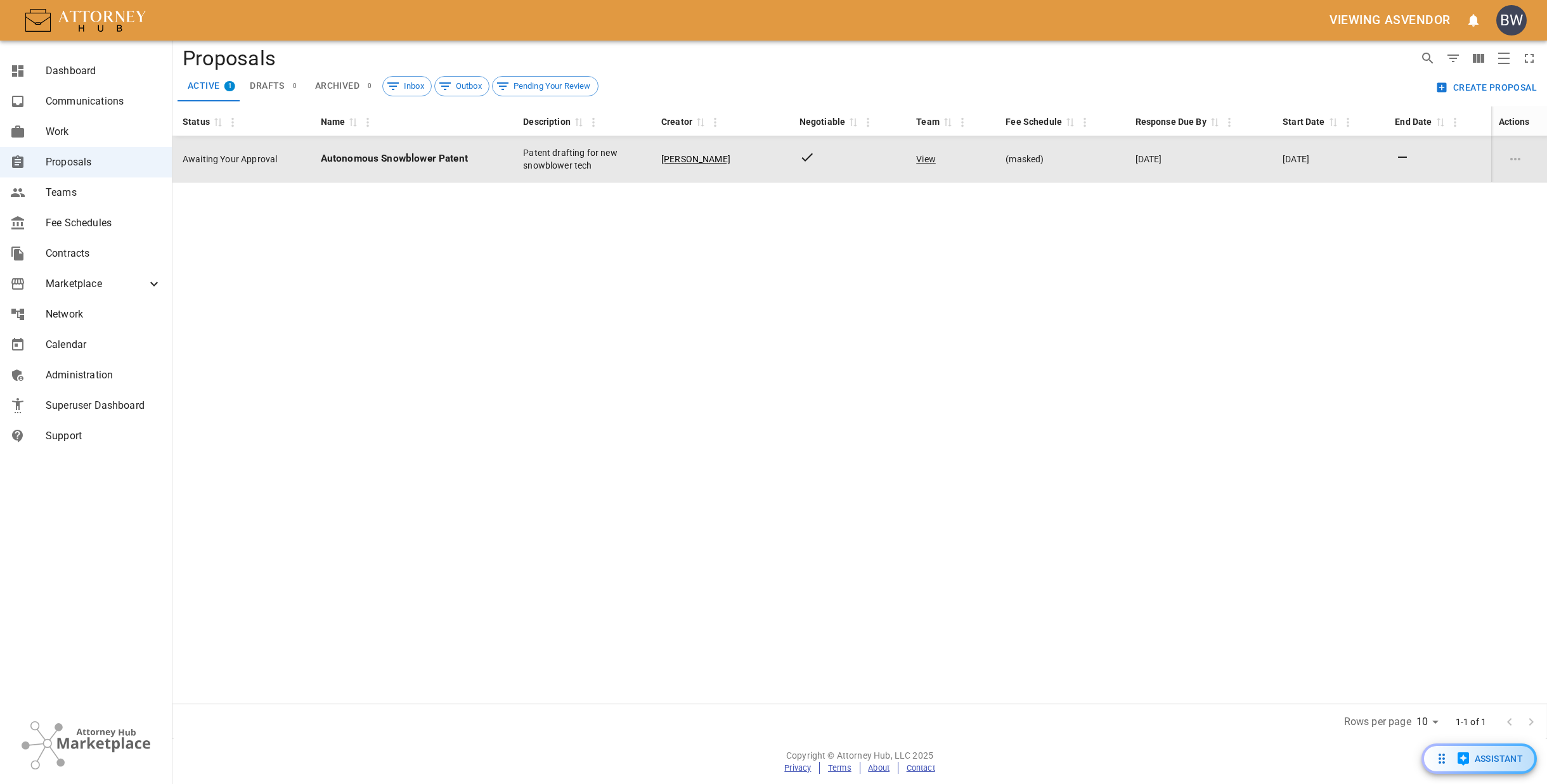
click at [386, 168] on td "Autonomous Snowblower Patent" at bounding box center [412, 159] width 202 height 46
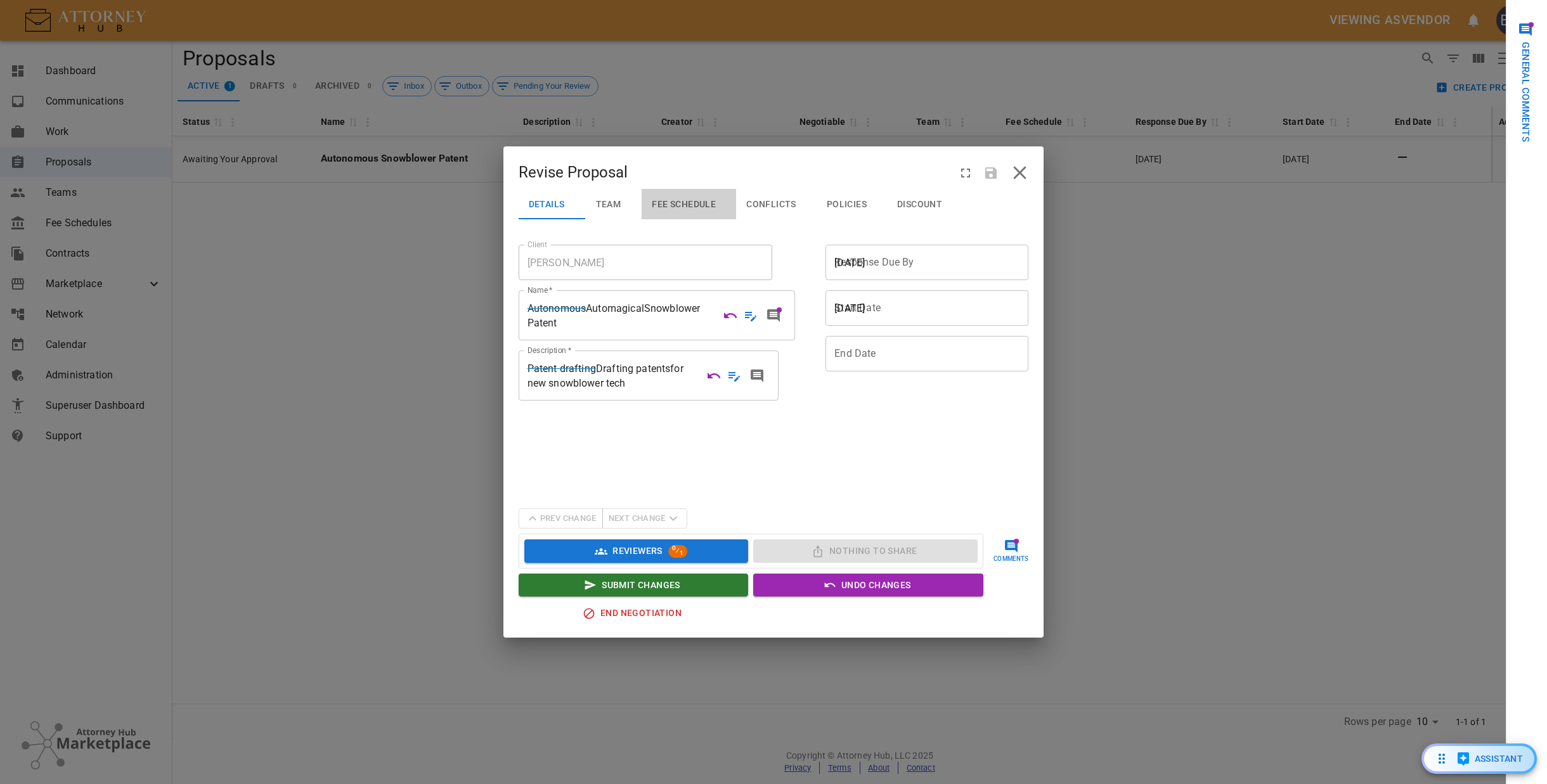
click at [668, 203] on span "Fee Schedule" at bounding box center [684, 204] width 64 height 11
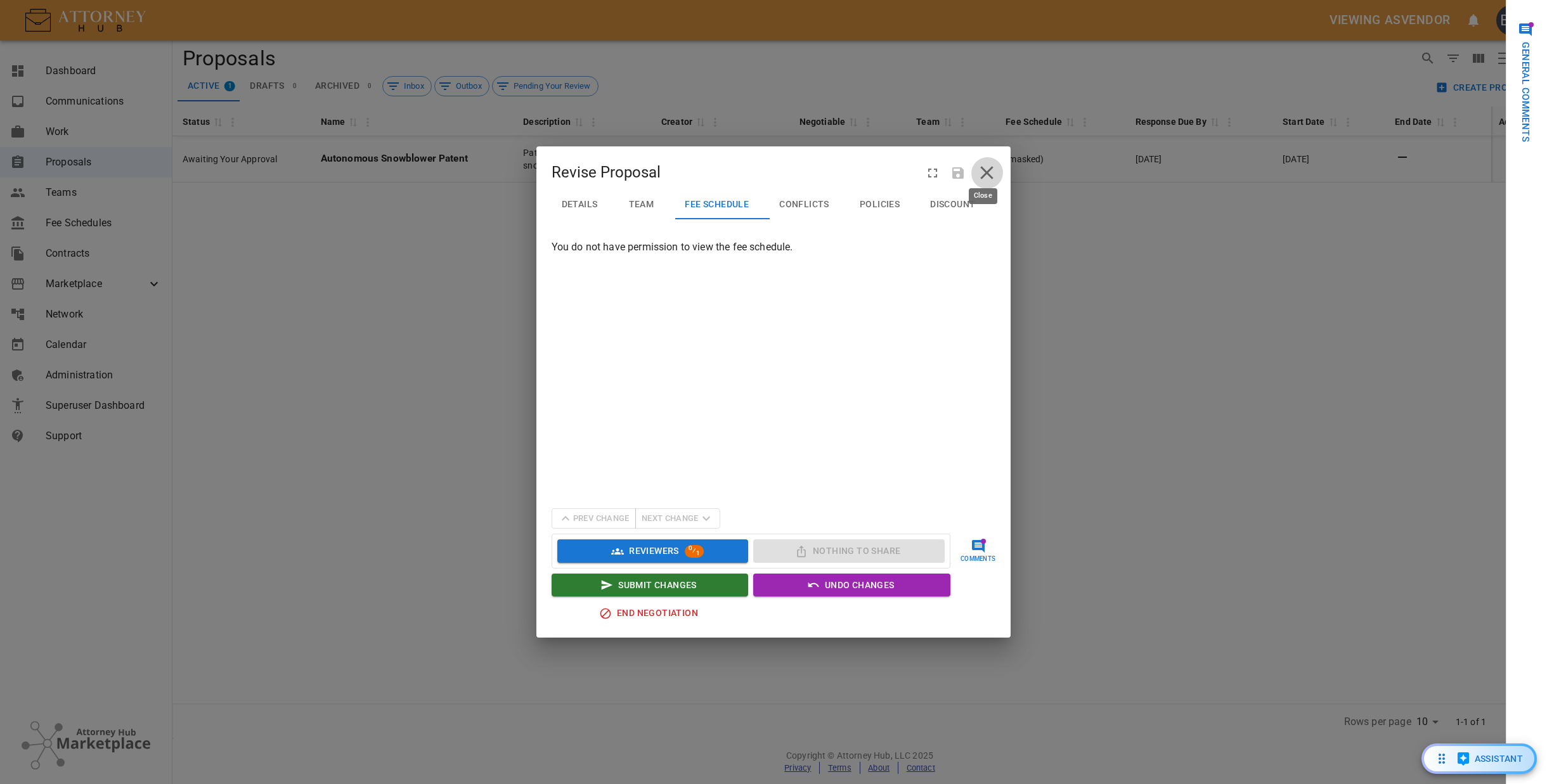
click at [990, 168] on icon "close" at bounding box center [987, 173] width 22 height 22
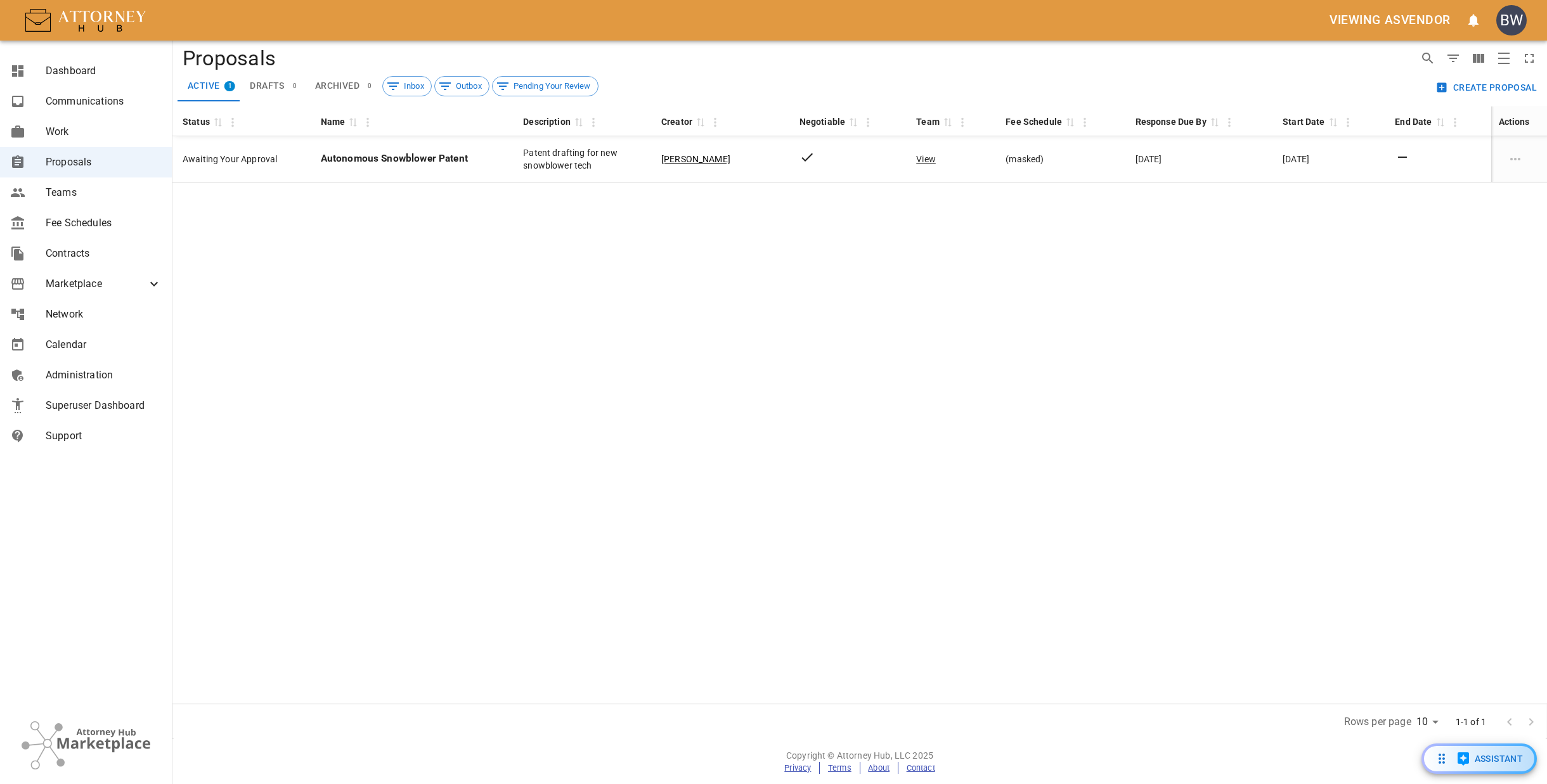
click at [997, 405] on div "Status 0 Name 0 Description 0 Creator 0 Negotiable 0 Team 0 Fee Schedule 0 Resp…" at bounding box center [860, 405] width 1374 height 597
drag, startPoint x: 92, startPoint y: 378, endPoint x: 107, endPoint y: 366, distance: 19.2
click at [92, 378] on span "Administration" at bounding box center [103, 375] width 116 height 15
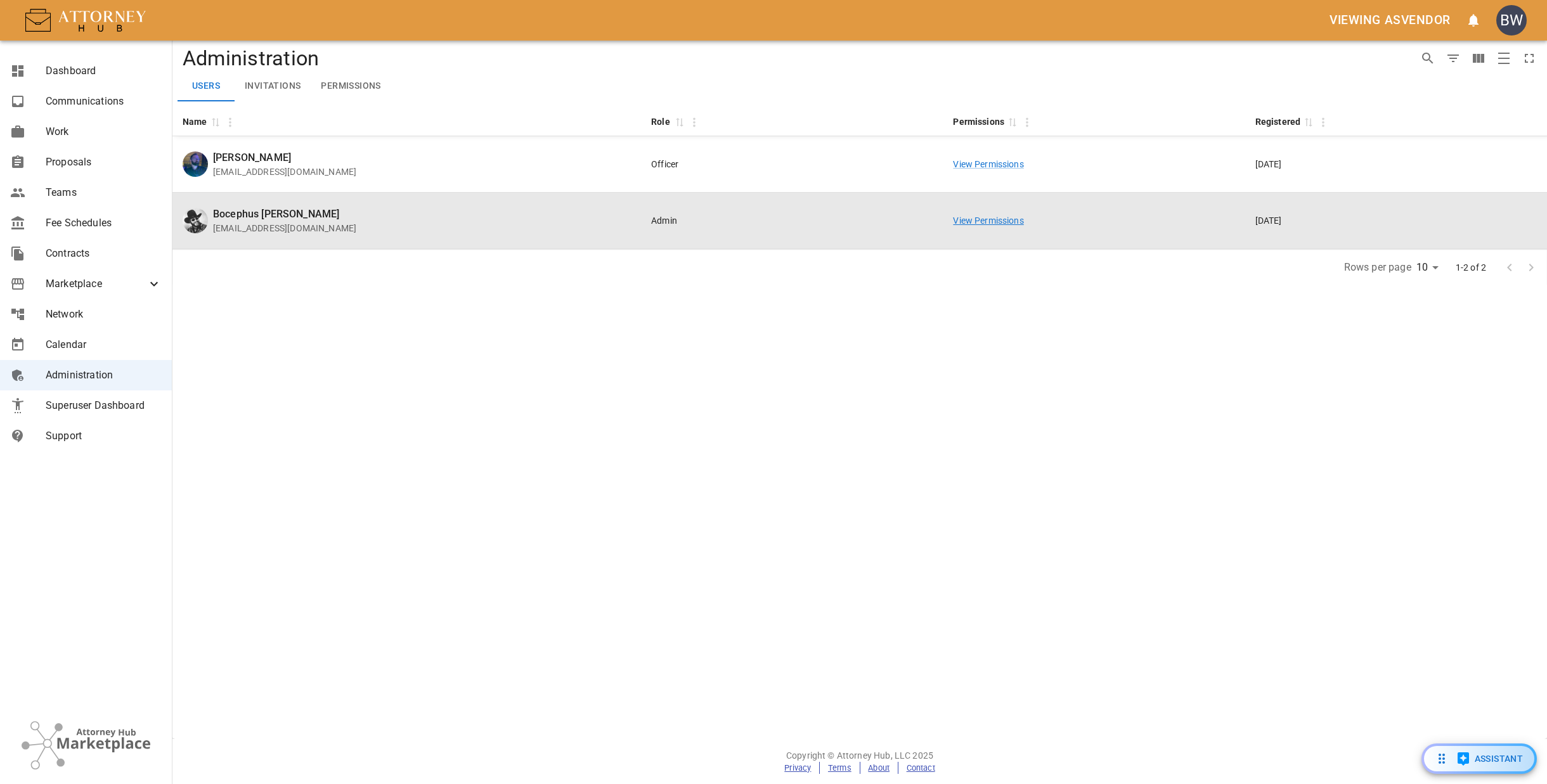
click at [976, 219] on link "View Permissions" at bounding box center [987, 220] width 70 height 10
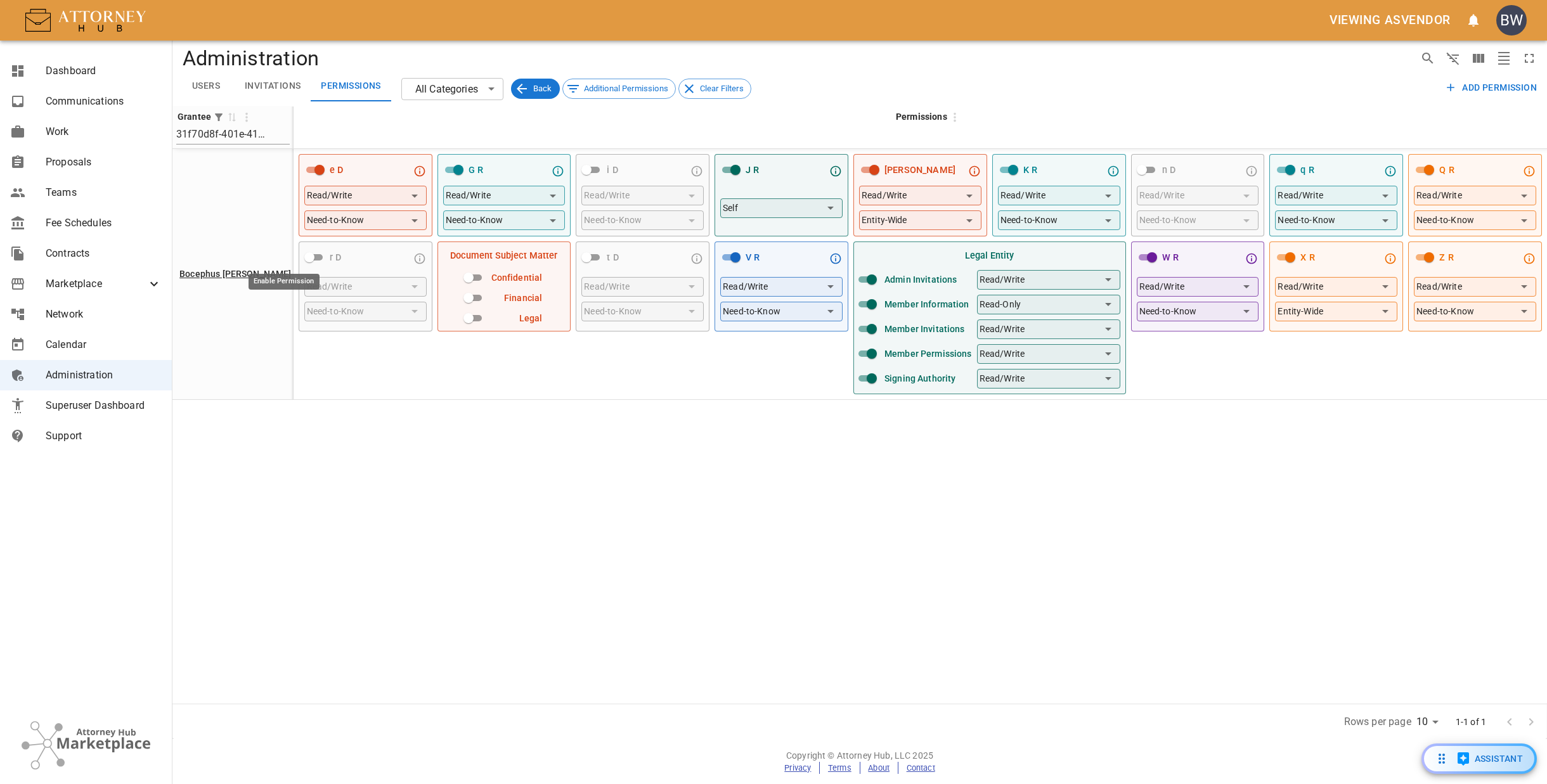
click at [286, 255] on input "Enable Permission" at bounding box center [309, 257] width 46 height 15
checkbox input "true"
drag, startPoint x: 567, startPoint y: 170, endPoint x: 567, endPoint y: 288, distance: 118.0
click at [569, 170] on input "Enable Permission" at bounding box center [587, 170] width 46 height 15
checkbox input "true"
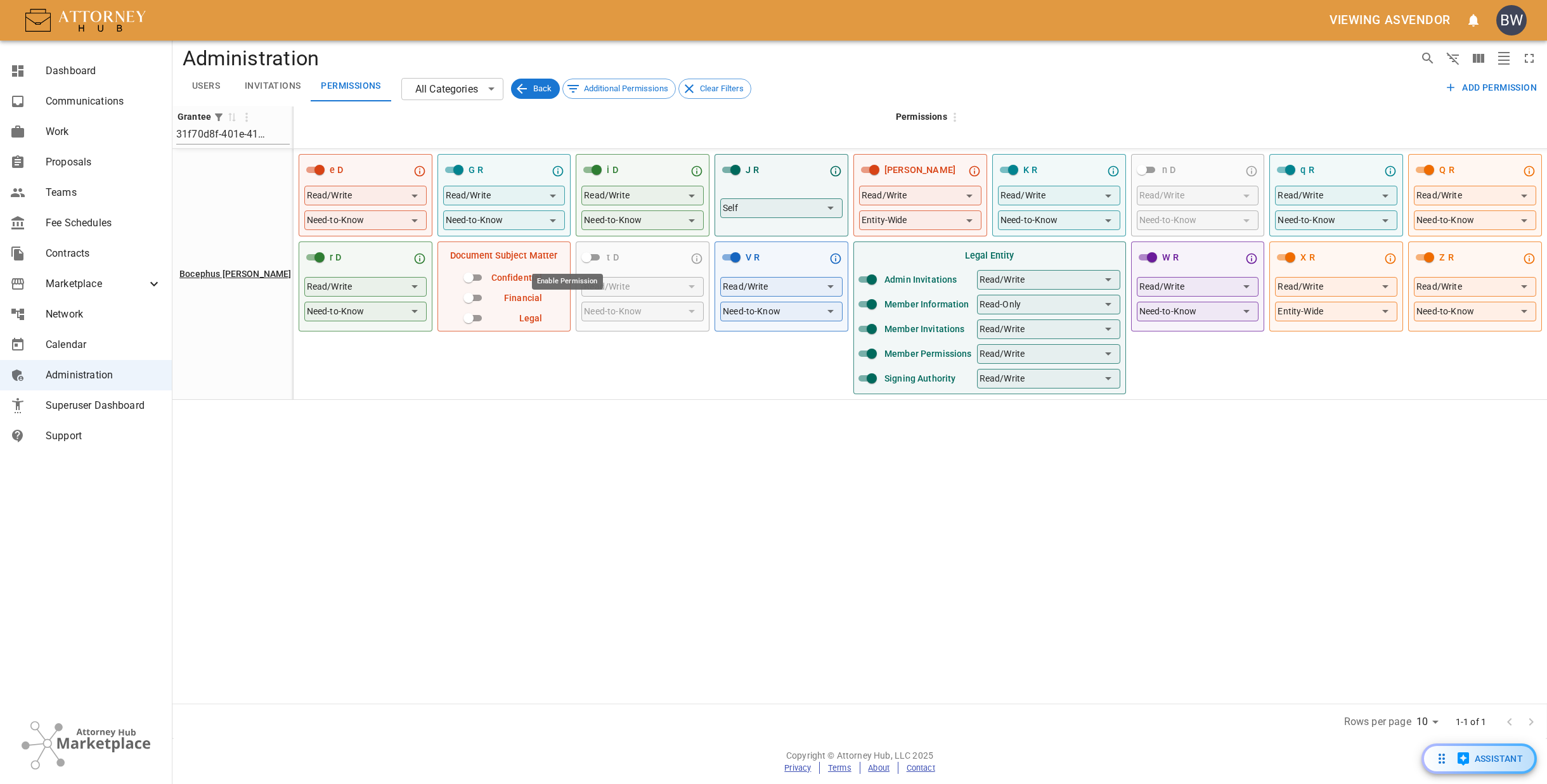
click at [569, 255] on input "Enable Permission" at bounding box center [587, 257] width 46 height 15
checkbox input "true"
drag, startPoint x: 1136, startPoint y: 173, endPoint x: 1303, endPoint y: 451, distance: 324.3
click at [1136, 173] on input "Enable Permission" at bounding box center [1142, 170] width 46 height 15
checkbox input "true"
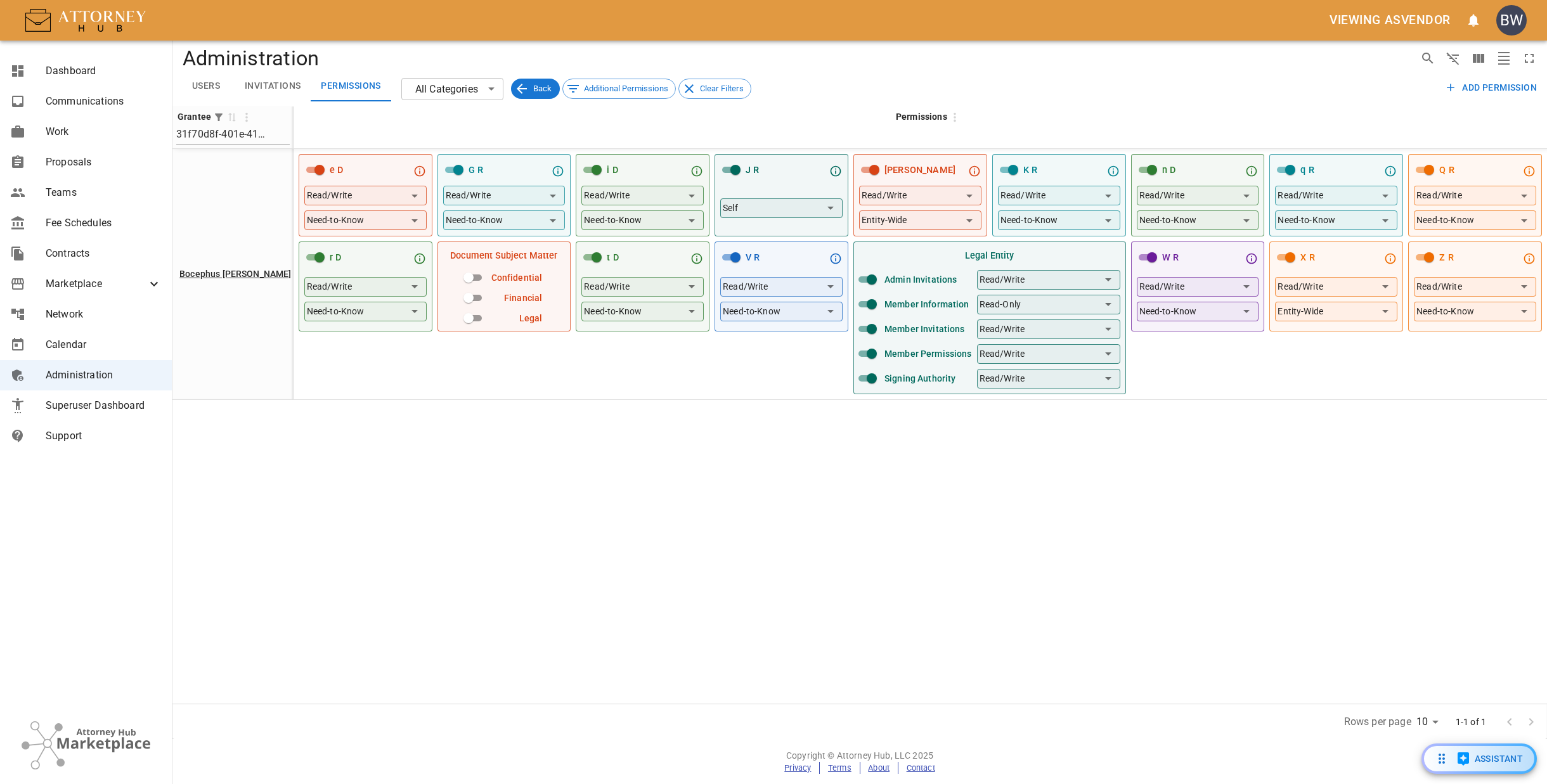
click at [975, 103] on div "Administration Users Invitations Permissions All Categories ​ Back Additional P…" at bounding box center [860, 73] width 1374 height 66
drag, startPoint x: 94, startPoint y: 165, endPoint x: 100, endPoint y: 169, distance: 7.2
click at [96, 166] on span "Proposals" at bounding box center [103, 162] width 116 height 15
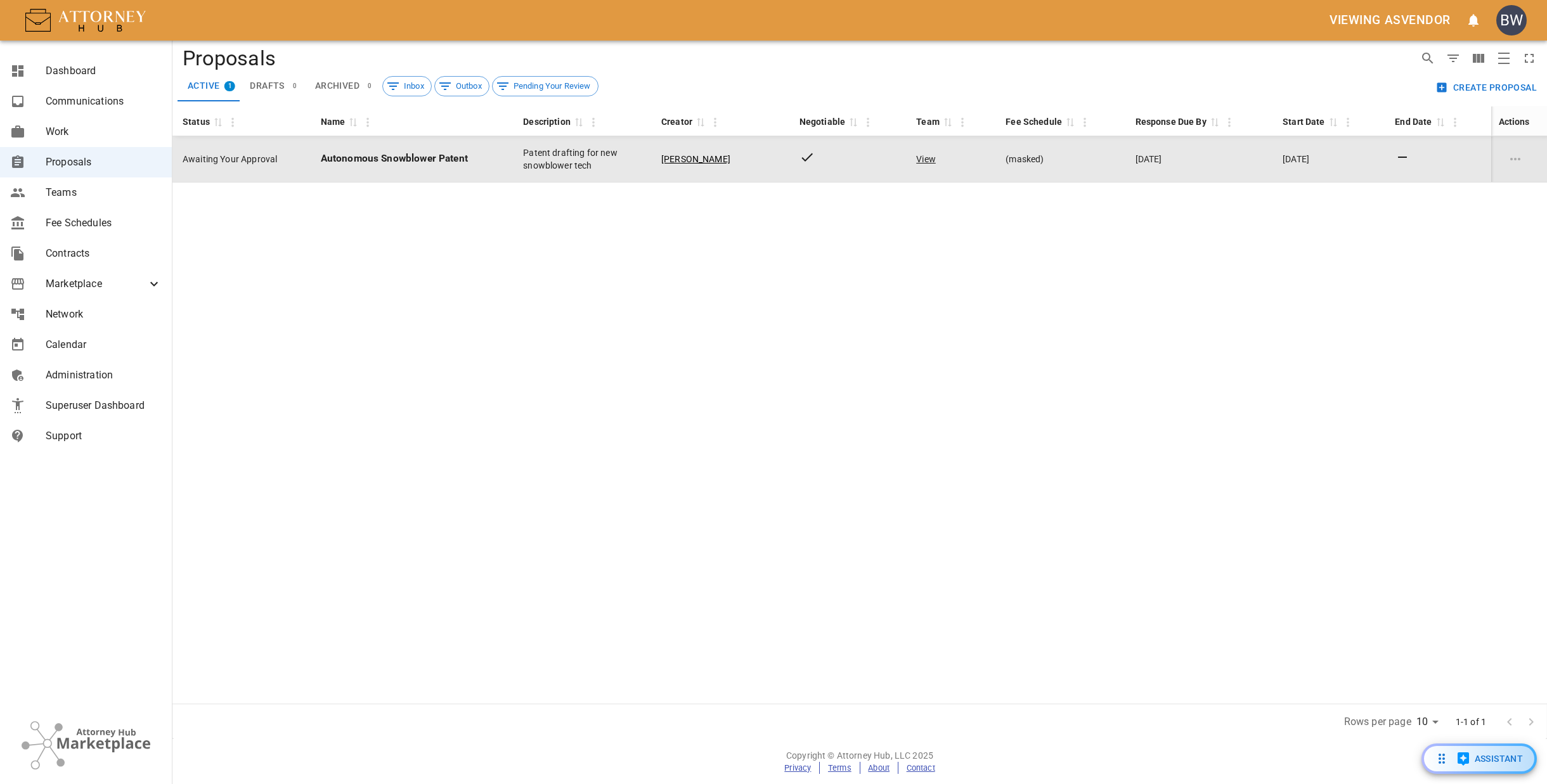
click at [285, 160] on td "Awaiting Your Approval" at bounding box center [241, 159] width 138 height 46
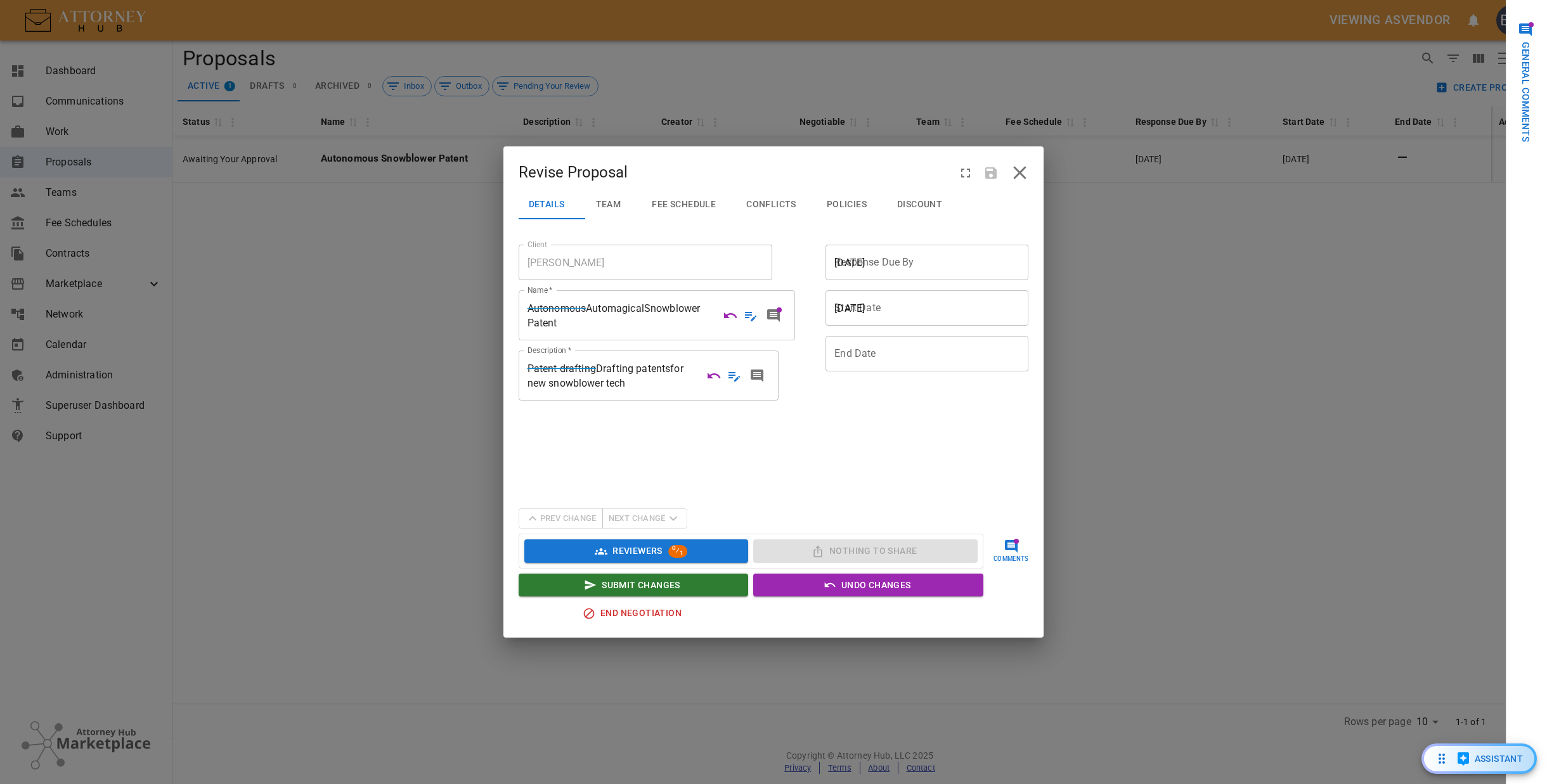
click at [691, 202] on span "Fee Schedule" at bounding box center [684, 204] width 64 height 11
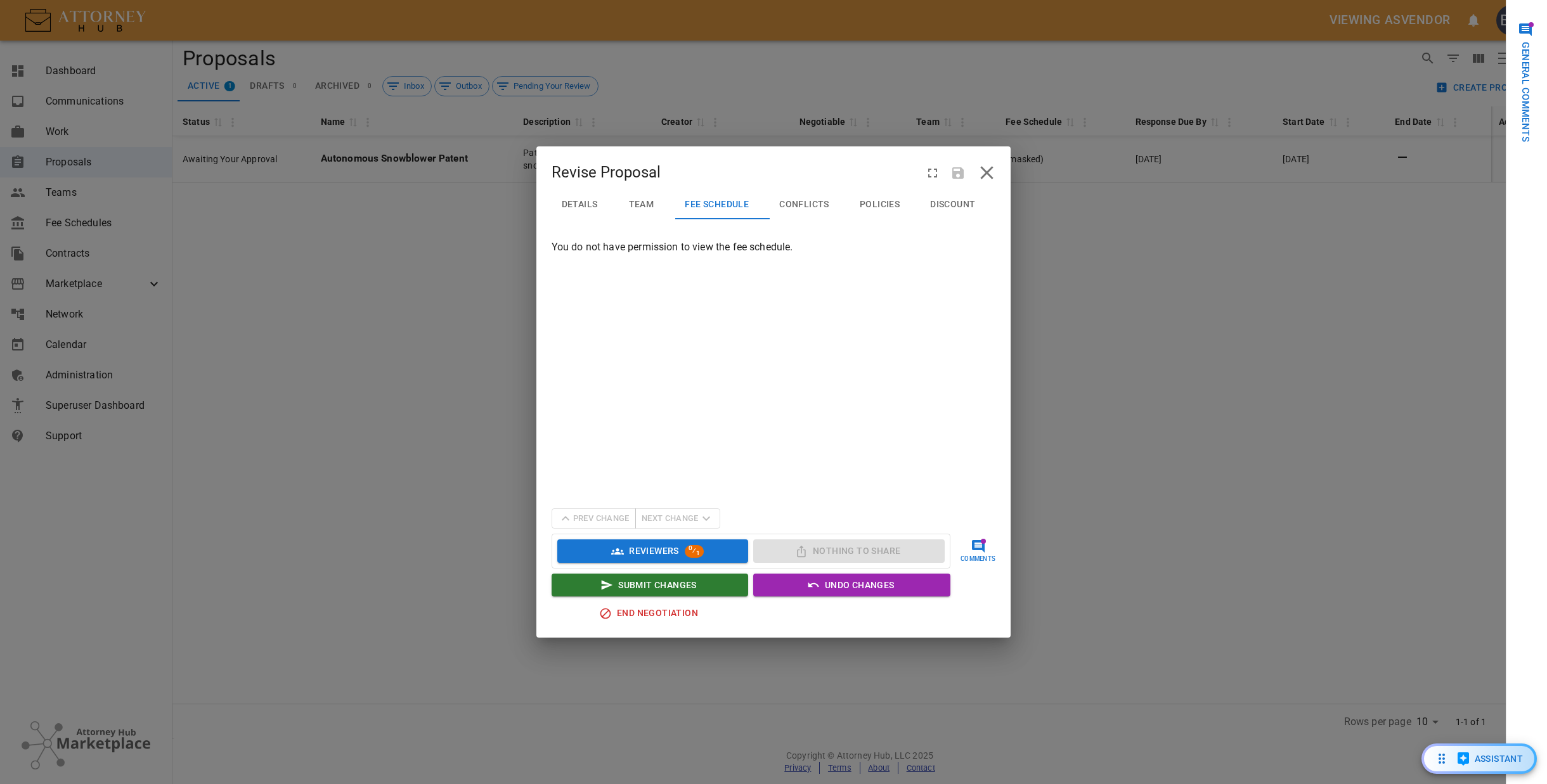
click at [645, 205] on span "Team" at bounding box center [641, 204] width 26 height 11
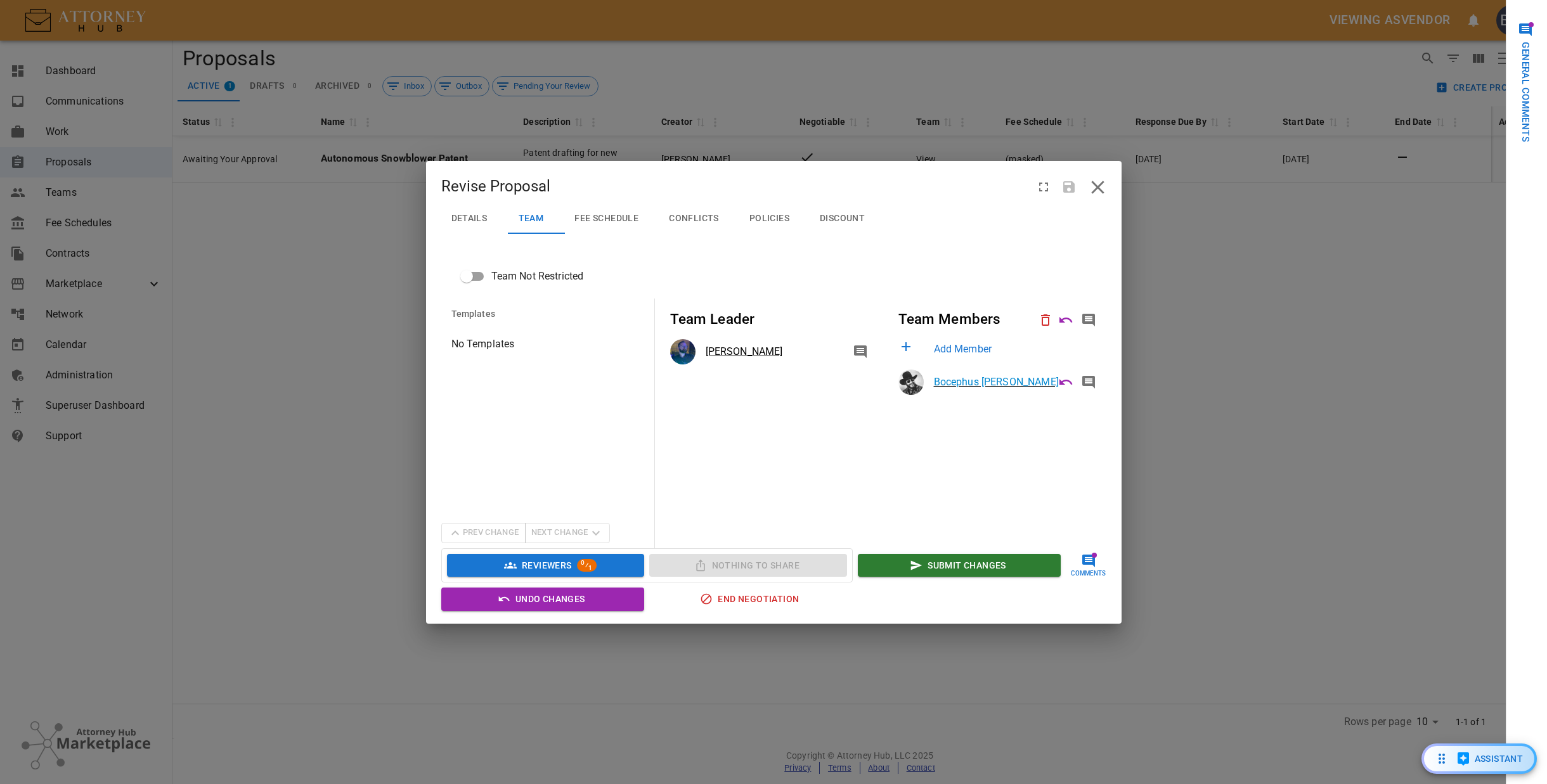
click at [490, 218] on div "Details" at bounding box center [474, 218] width 46 height 11
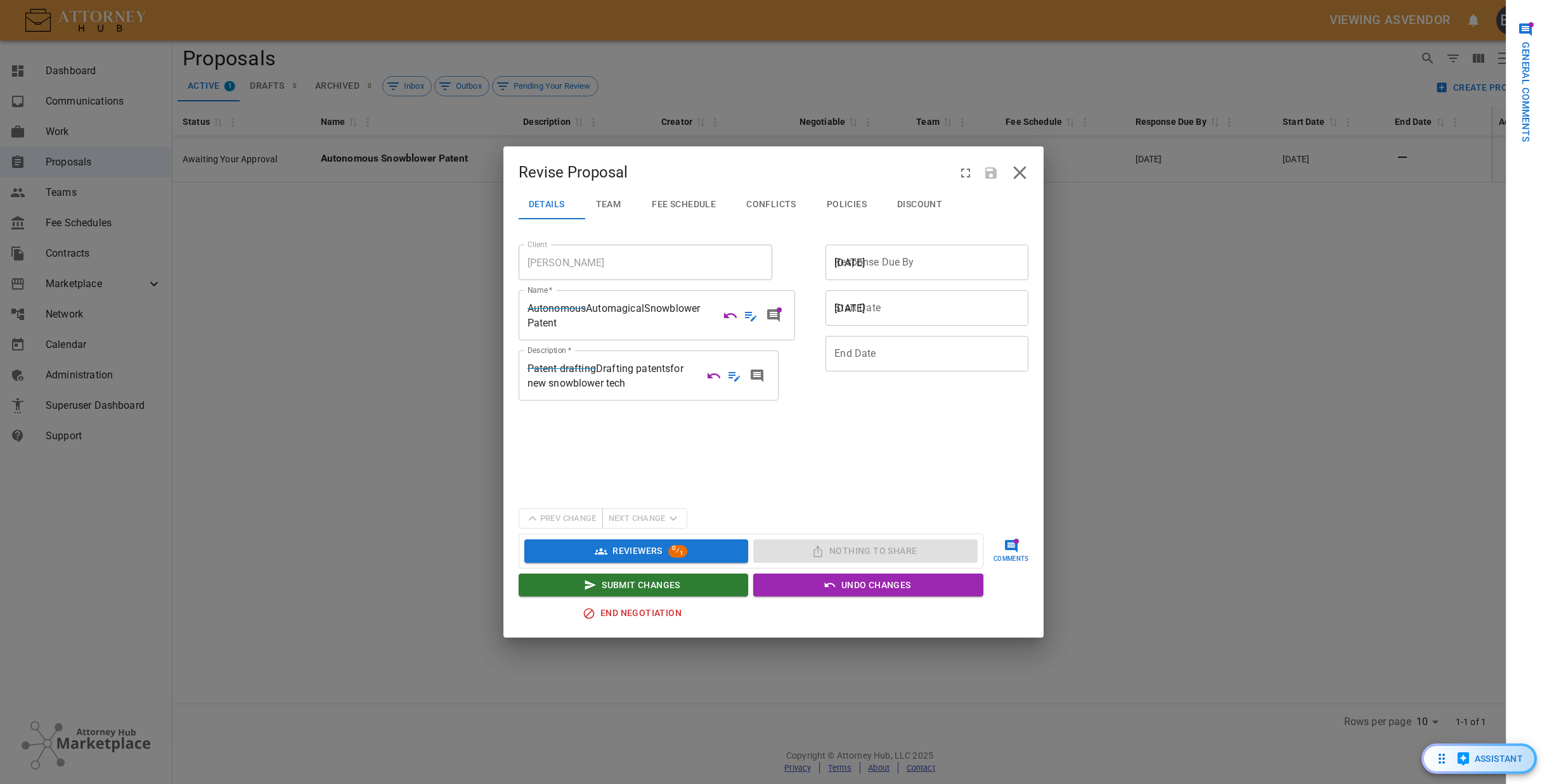
click at [619, 554] on button "Reviewers 0 ⁄ 1" at bounding box center [637, 551] width 225 height 24
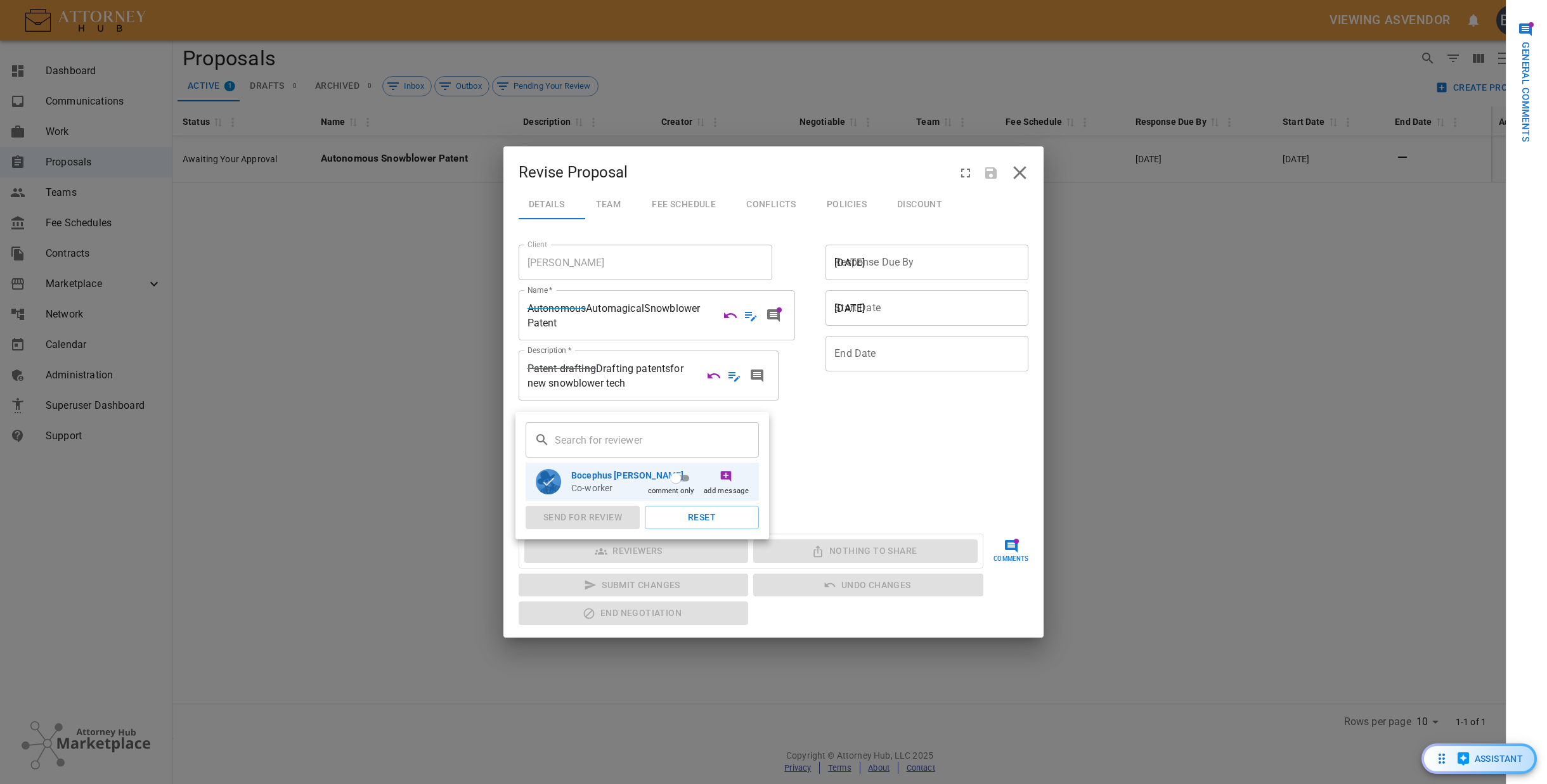
click at [673, 478] on input "comment only" at bounding box center [676, 478] width 46 height 15
checkbox input "true"
click at [597, 515] on button "Send for Review" at bounding box center [582, 518] width 114 height 24
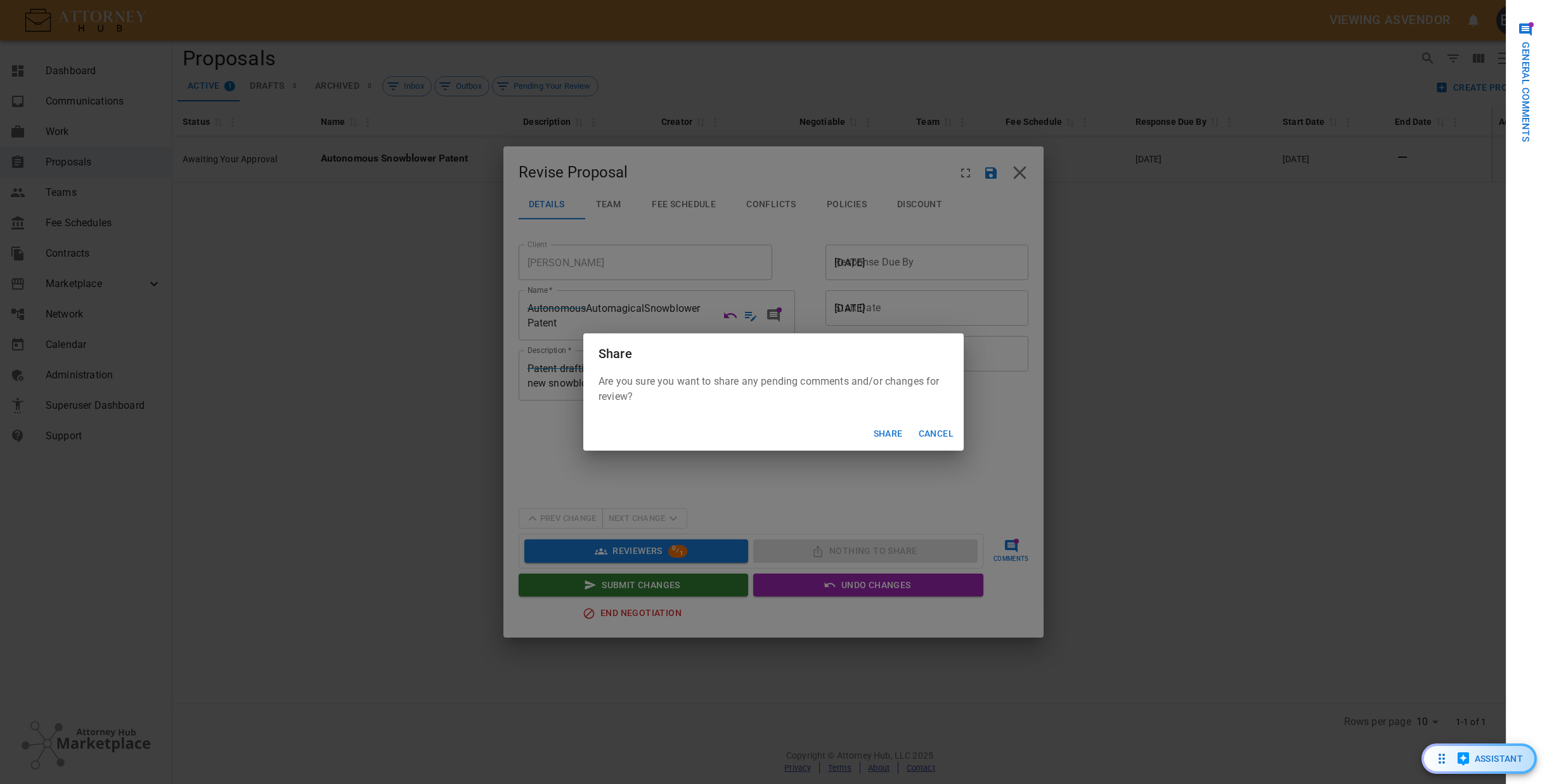
click at [892, 433] on button "Share" at bounding box center [888, 434] width 41 height 24
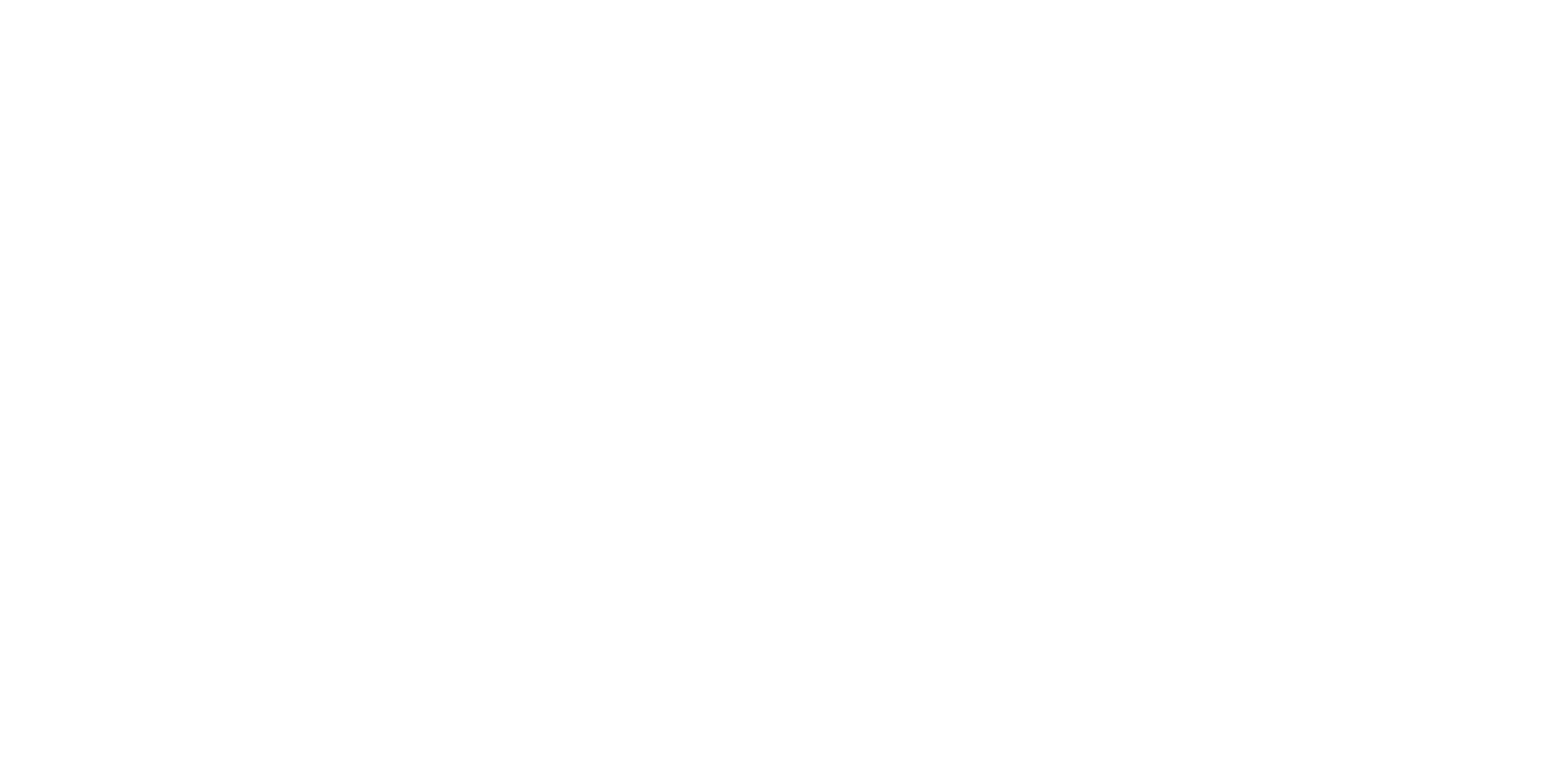
click at [646, 86] on div at bounding box center [773, 392] width 1547 height 784
click at [744, 236] on div at bounding box center [773, 392] width 1547 height 784
click at [620, 186] on div at bounding box center [773, 392] width 1547 height 784
click at [714, 315] on div at bounding box center [773, 392] width 1547 height 784
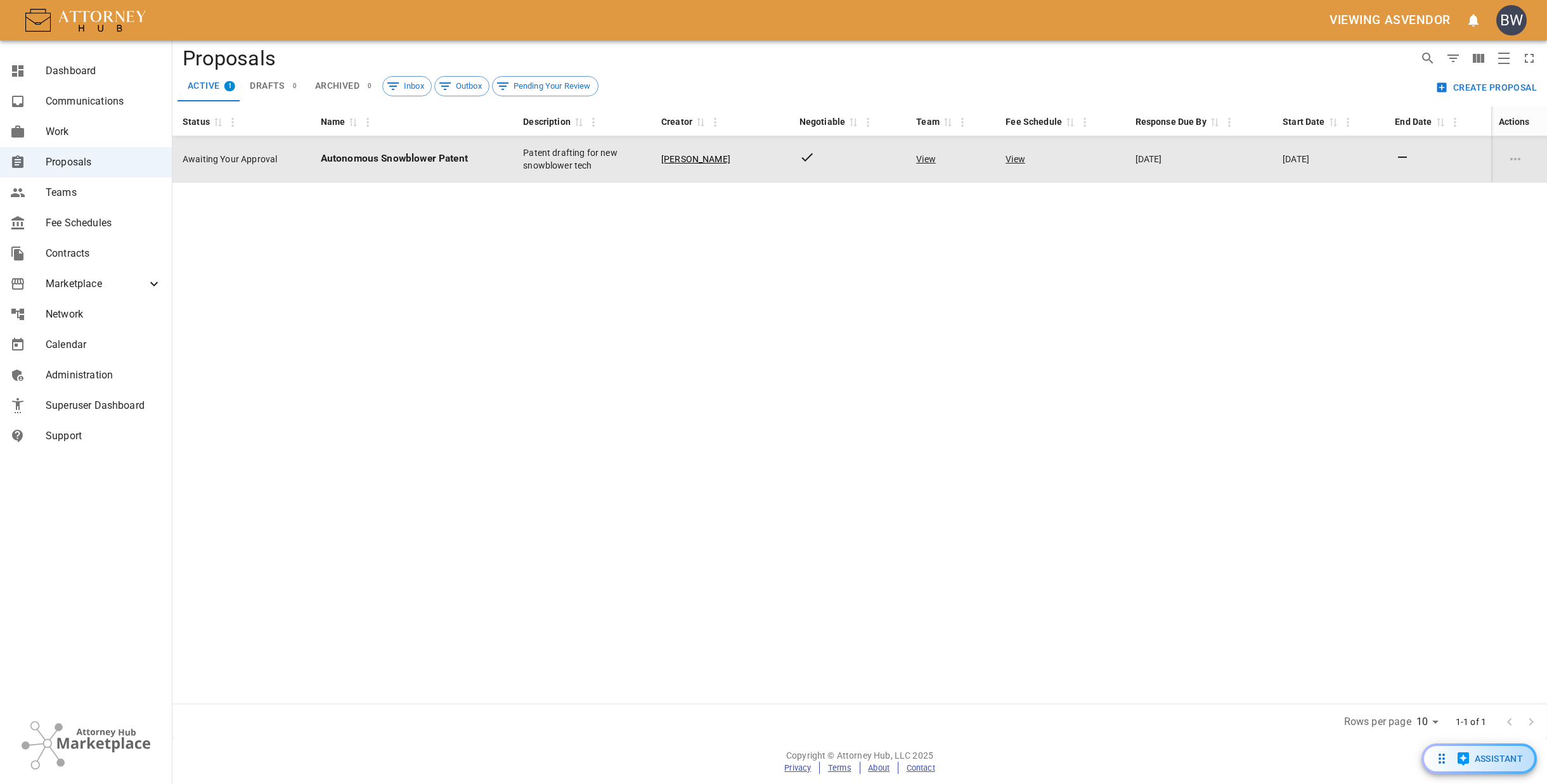
click at [491, 159] on p "Autonomous Snowblower Patent" at bounding box center [412, 159] width 182 height 15
click at [698, 169] on td "[PERSON_NAME]" at bounding box center [720, 159] width 138 height 46
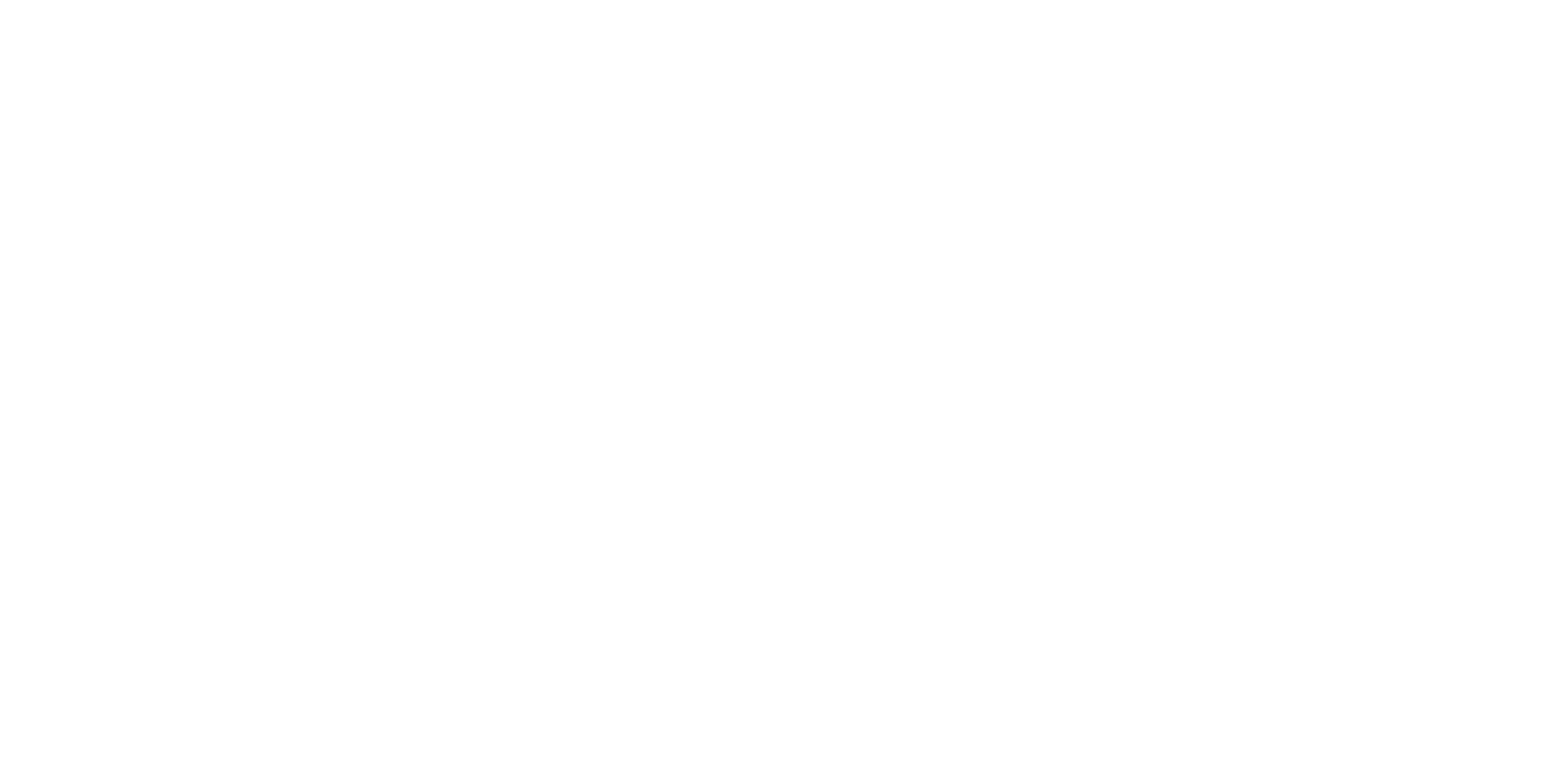
click at [747, 238] on div at bounding box center [773, 392] width 1547 height 784
drag, startPoint x: 144, startPoint y: 46, endPoint x: 144, endPoint y: 79, distance: 33.0
drag, startPoint x: 239, startPoint y: 137, endPoint x: 236, endPoint y: 144, distance: 7.6
drag, startPoint x: 899, startPoint y: 254, endPoint x: 940, endPoint y: 263, distance: 42.0
drag, startPoint x: 1166, startPoint y: 220, endPoint x: 1546, endPoint y: 102, distance: 397.9
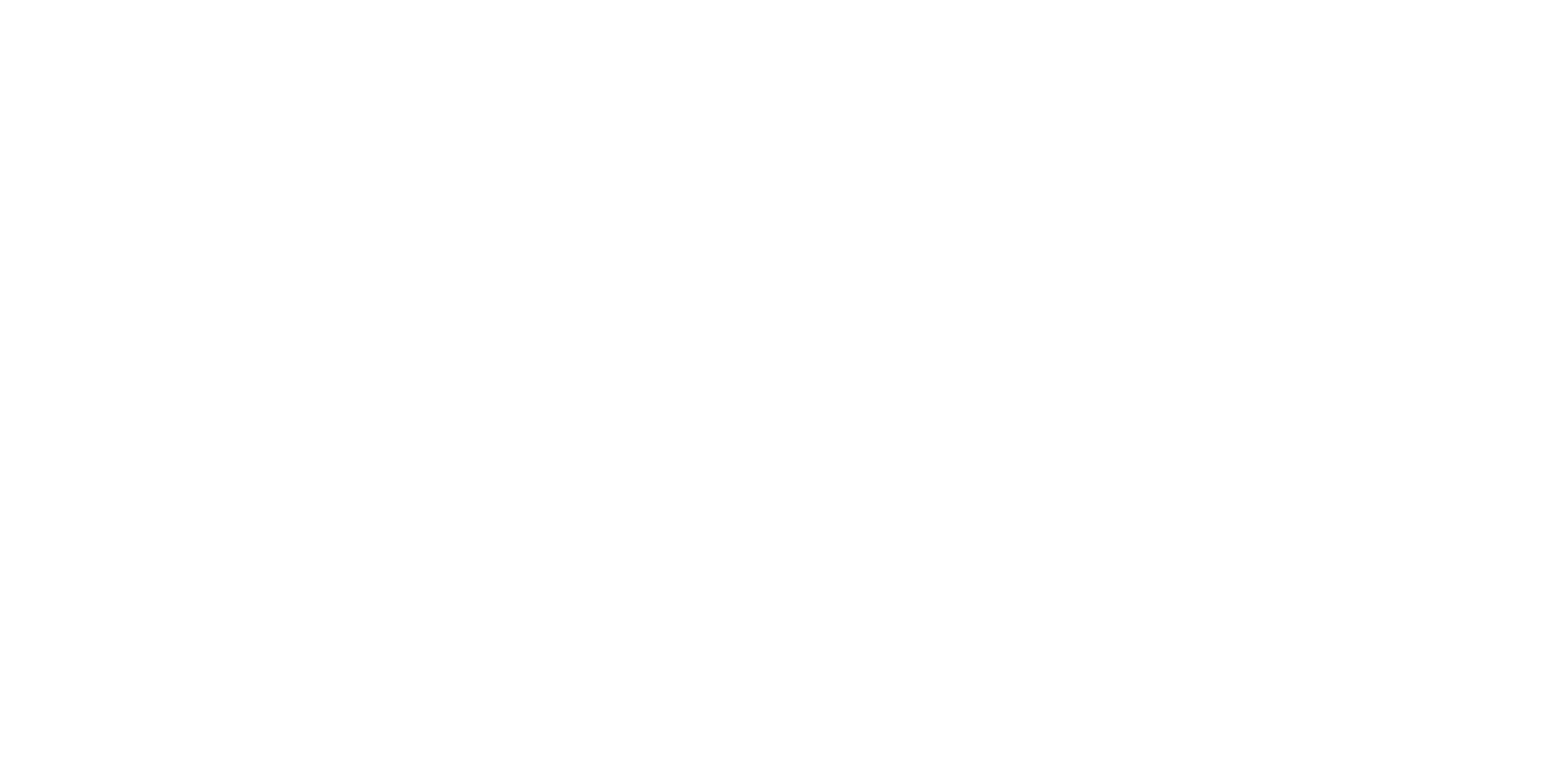
click at [752, 223] on div at bounding box center [773, 392] width 1547 height 784
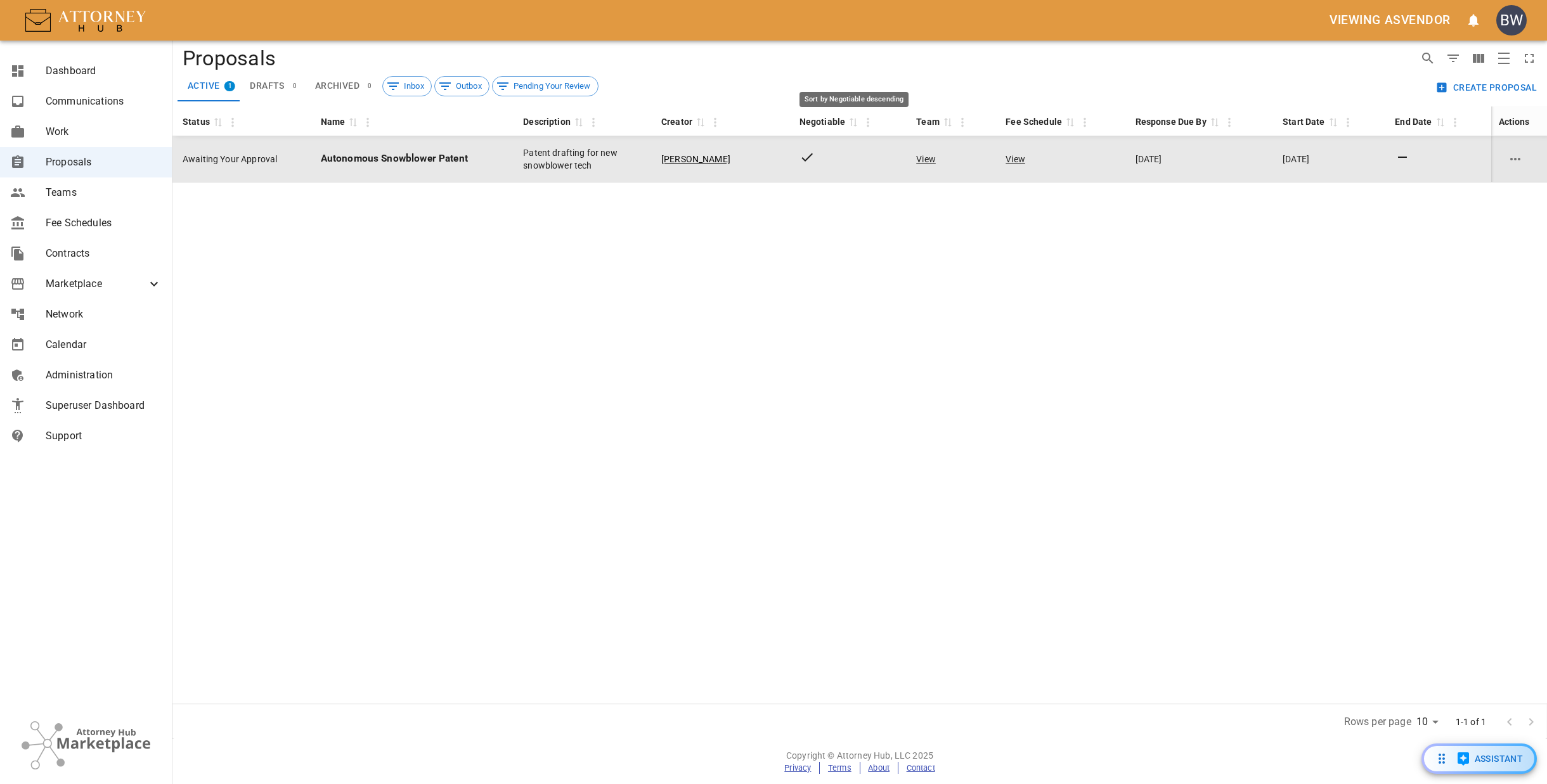
click at [1515, 158] on icon "Row Actions" at bounding box center [1515, 159] width 10 height 3
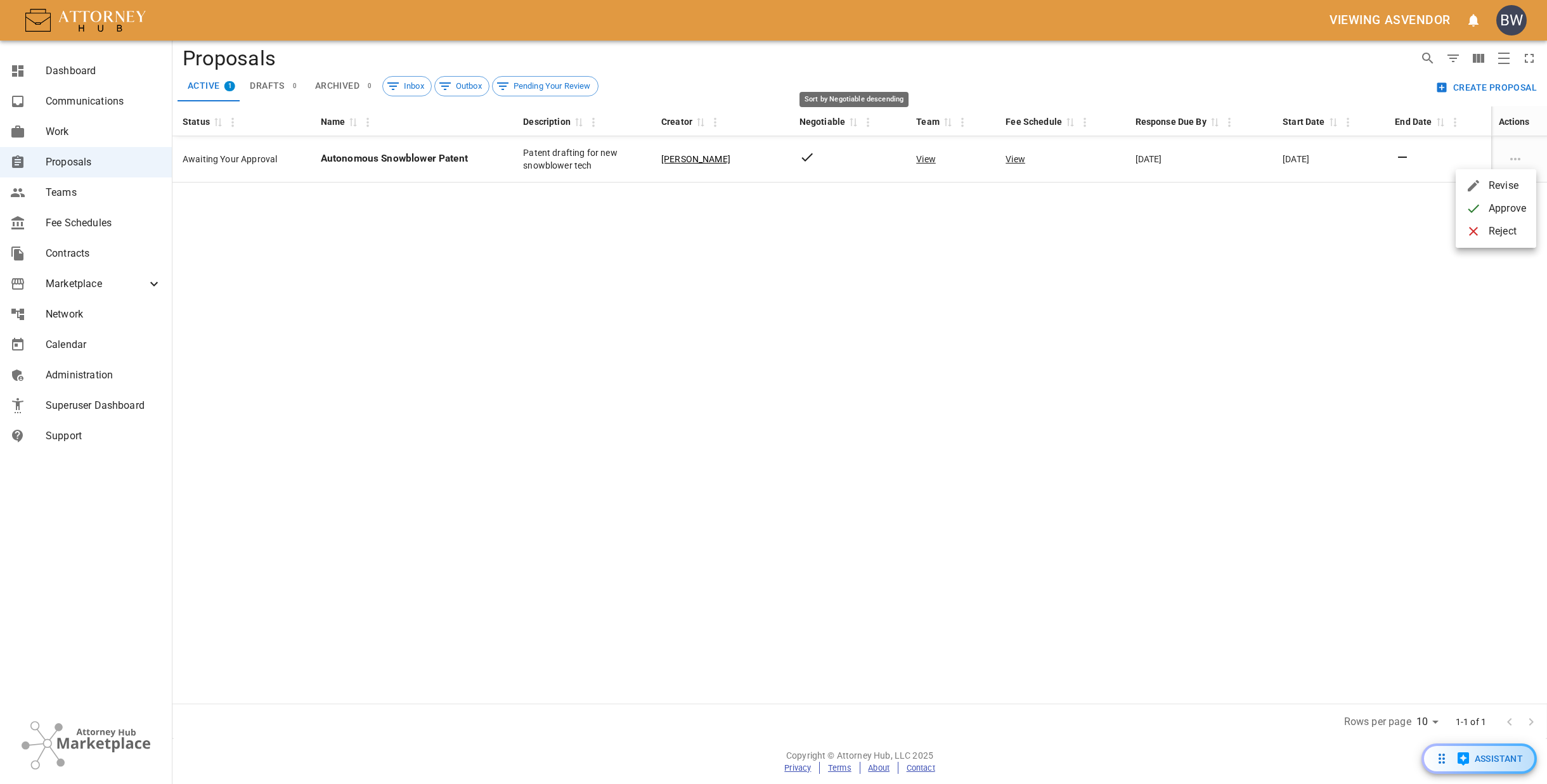
click at [414, 231] on div at bounding box center [773, 392] width 1547 height 784
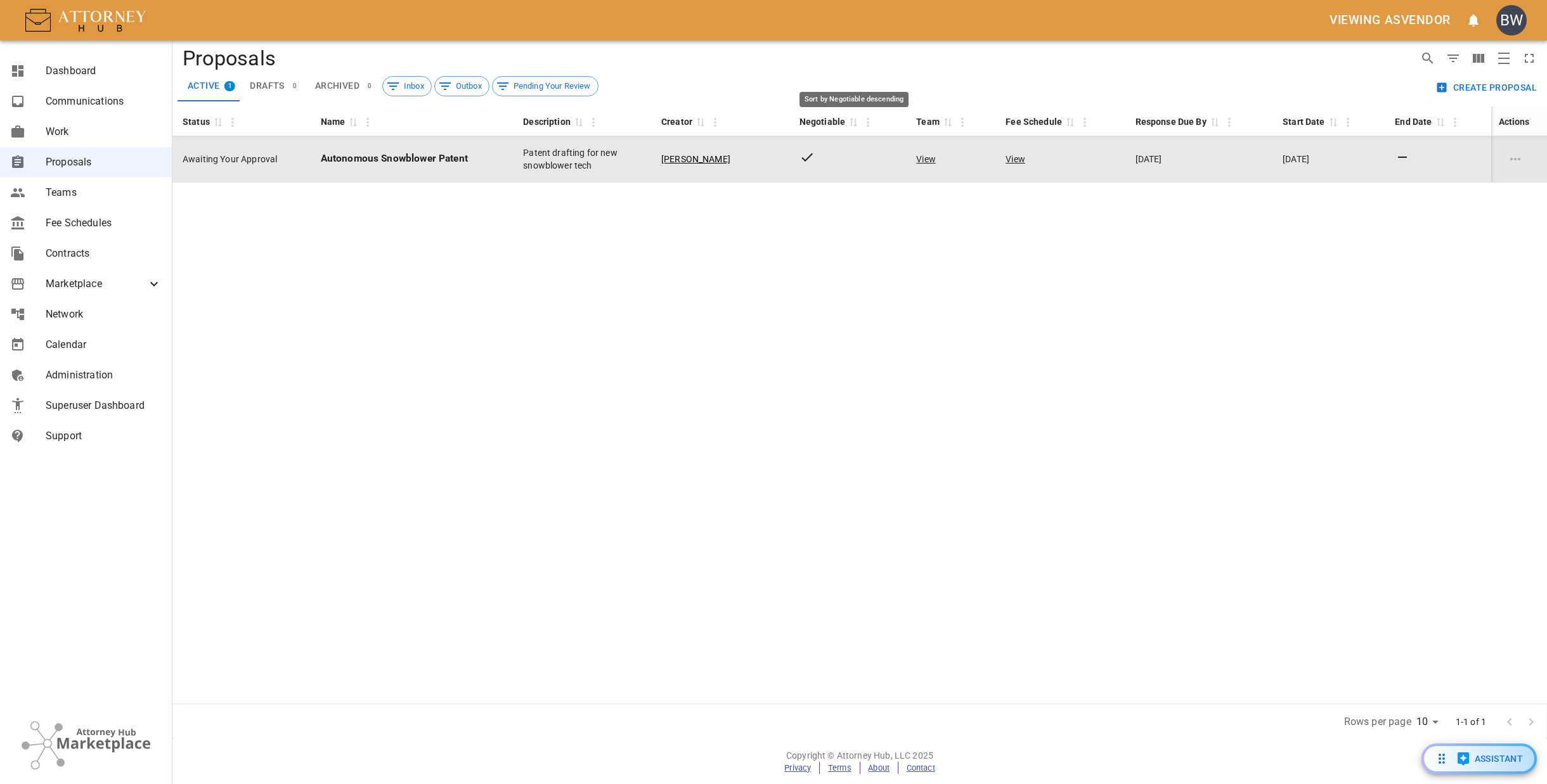
click at [462, 159] on p "Autonomous Snowblower Patent" at bounding box center [412, 159] width 182 height 15
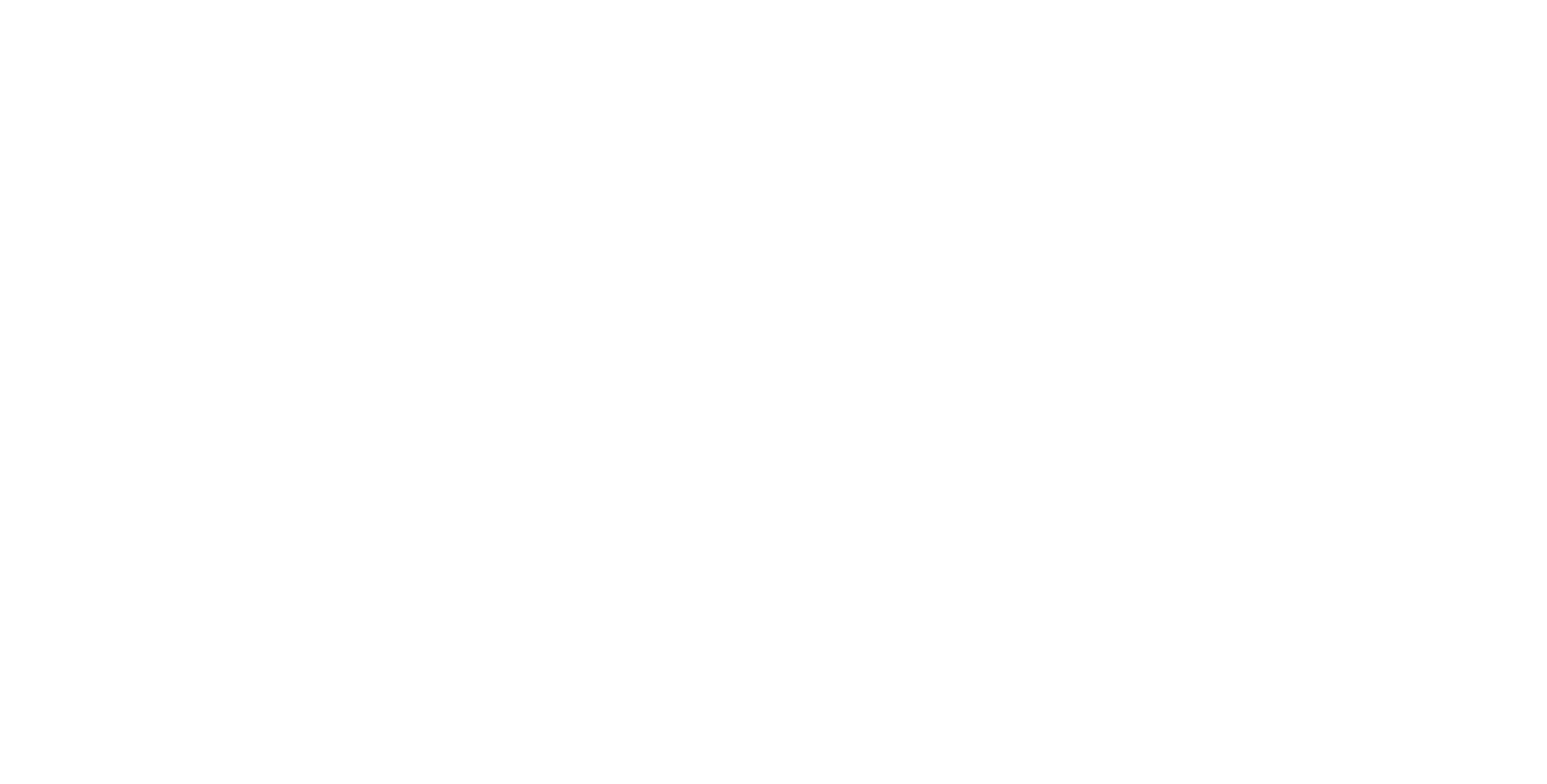
click at [483, 184] on div at bounding box center [773, 392] width 1547 height 784
click at [870, 441] on div at bounding box center [773, 392] width 1547 height 784
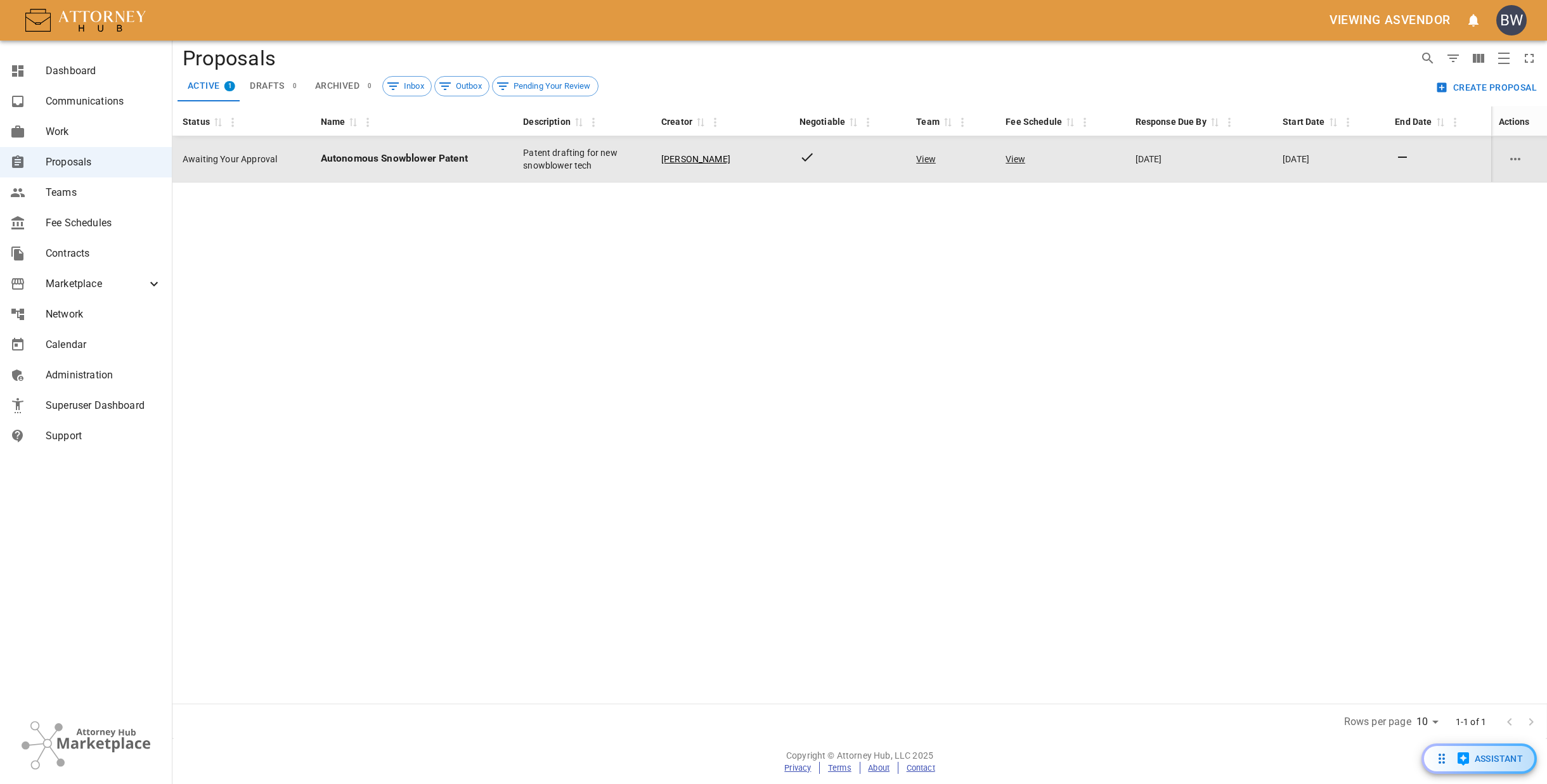
click at [1508, 150] on td at bounding box center [1519, 159] width 55 height 46
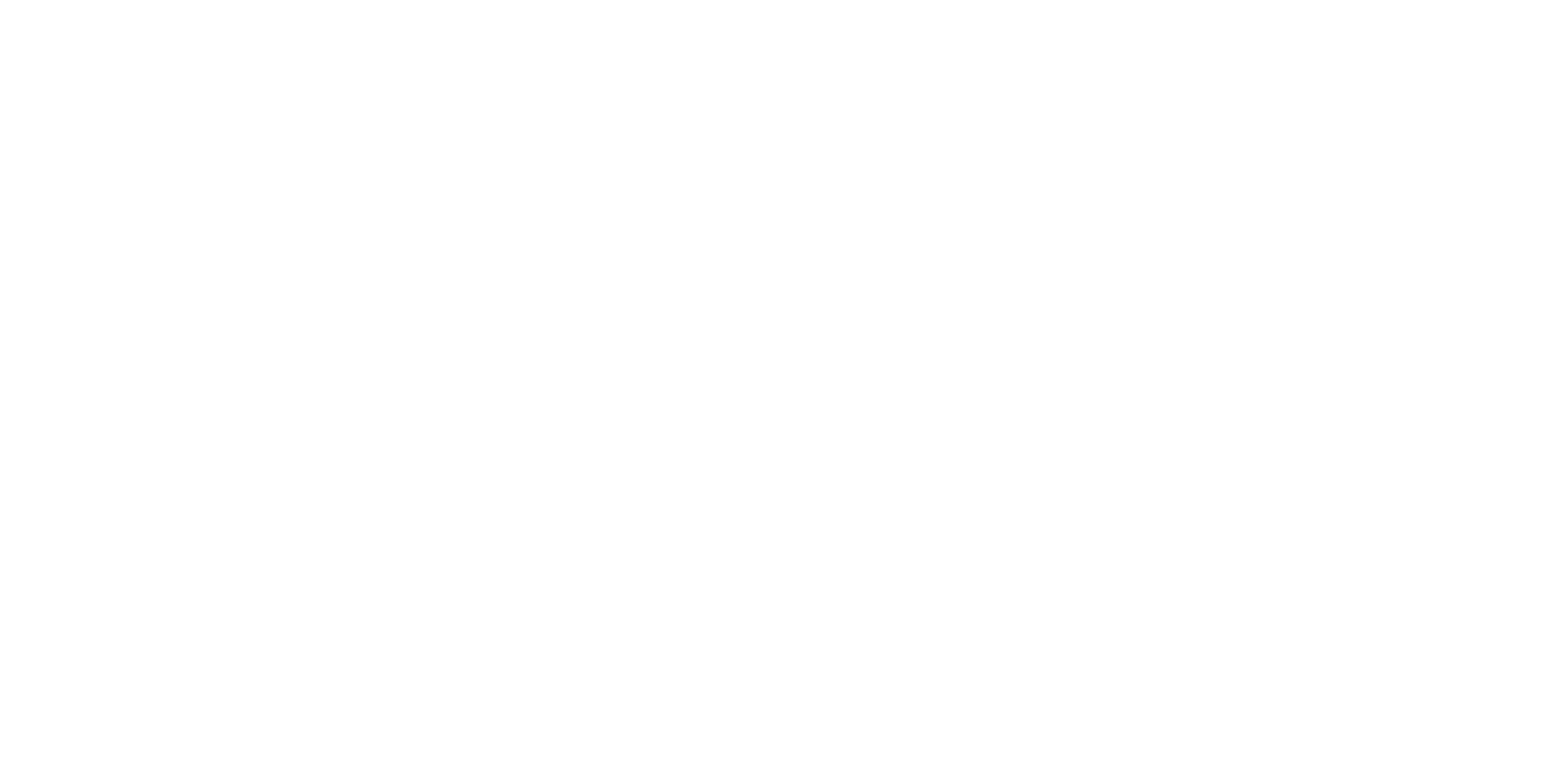
drag, startPoint x: 901, startPoint y: 223, endPoint x: 879, endPoint y: 196, distance: 34.8
click at [904, 220] on div at bounding box center [773, 392] width 1547 height 784
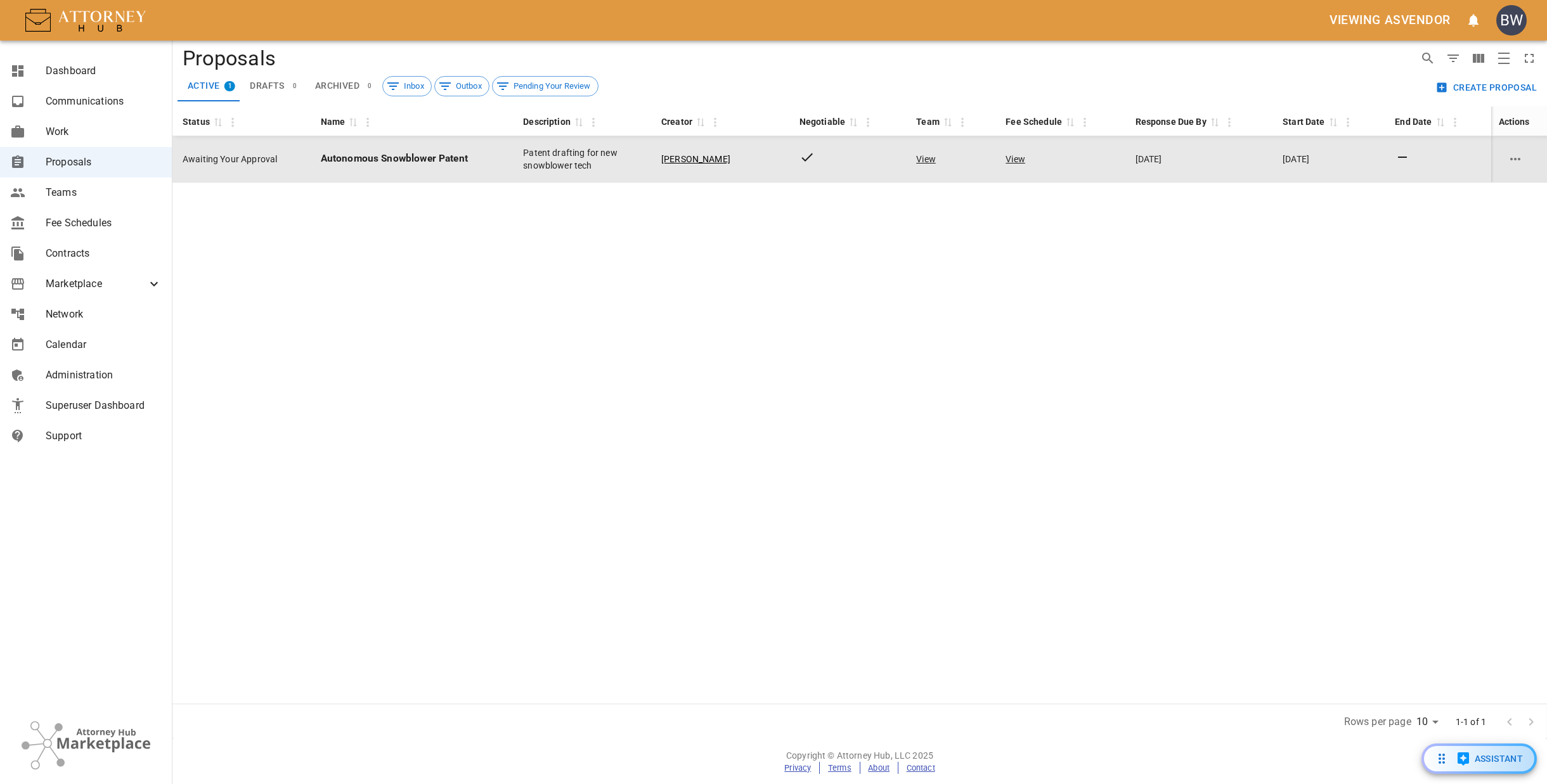
click at [1516, 161] on icon "Row Actions" at bounding box center [1515, 159] width 15 height 15
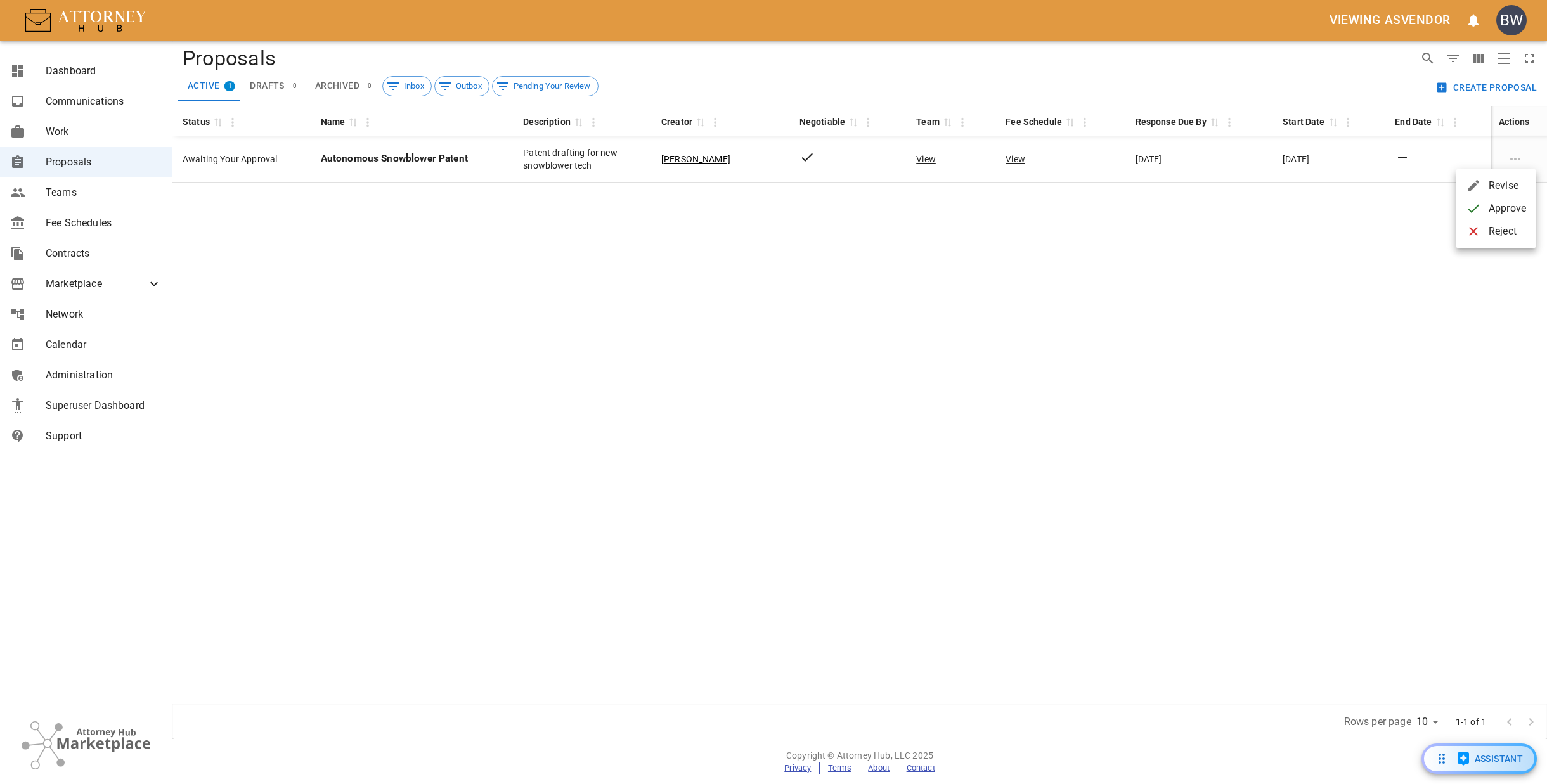
click at [1501, 236] on span "Reject" at bounding box center [1507, 232] width 37 height 15
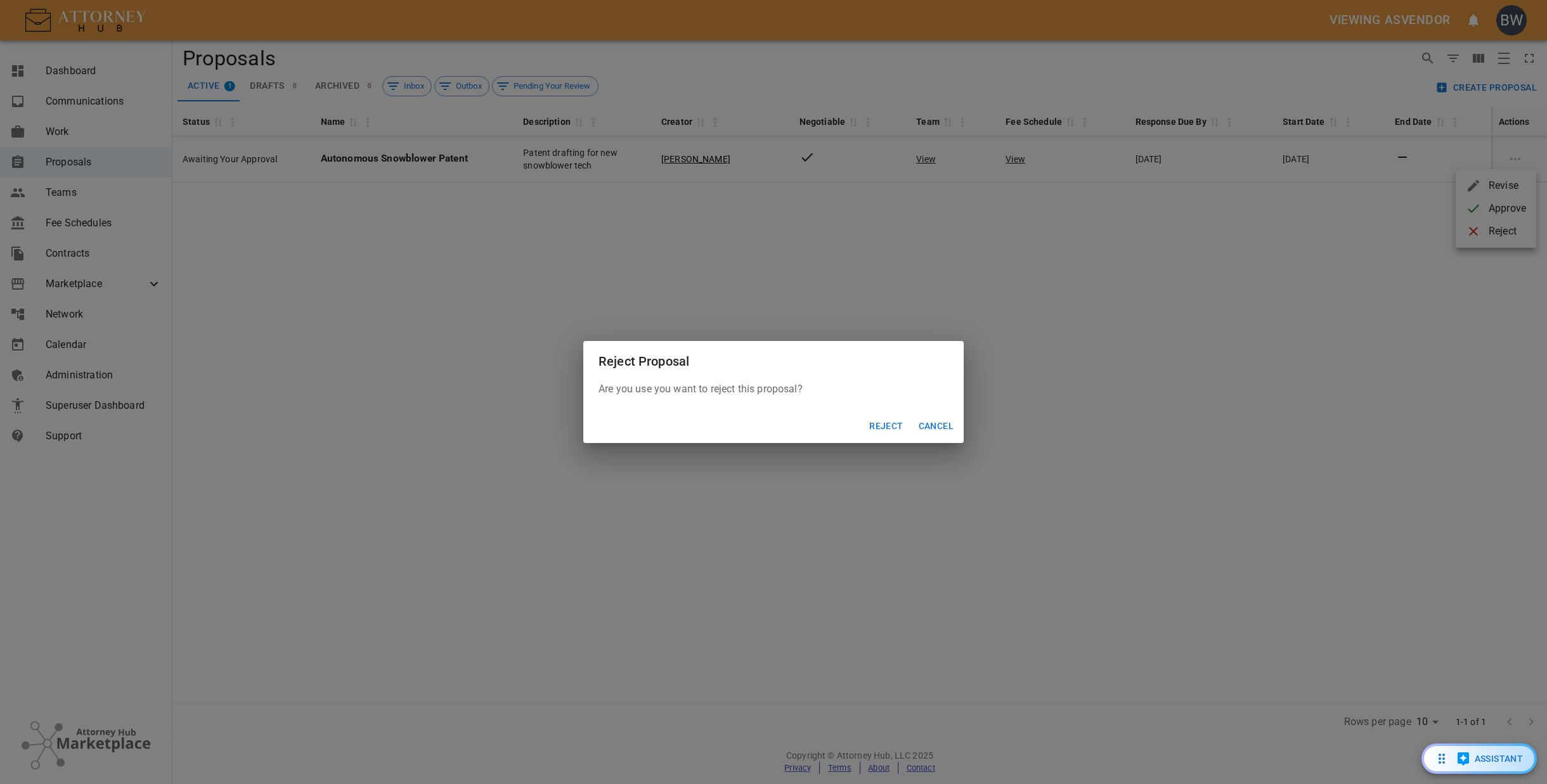
click at [883, 424] on button "Reject" at bounding box center [885, 426] width 44 height 24
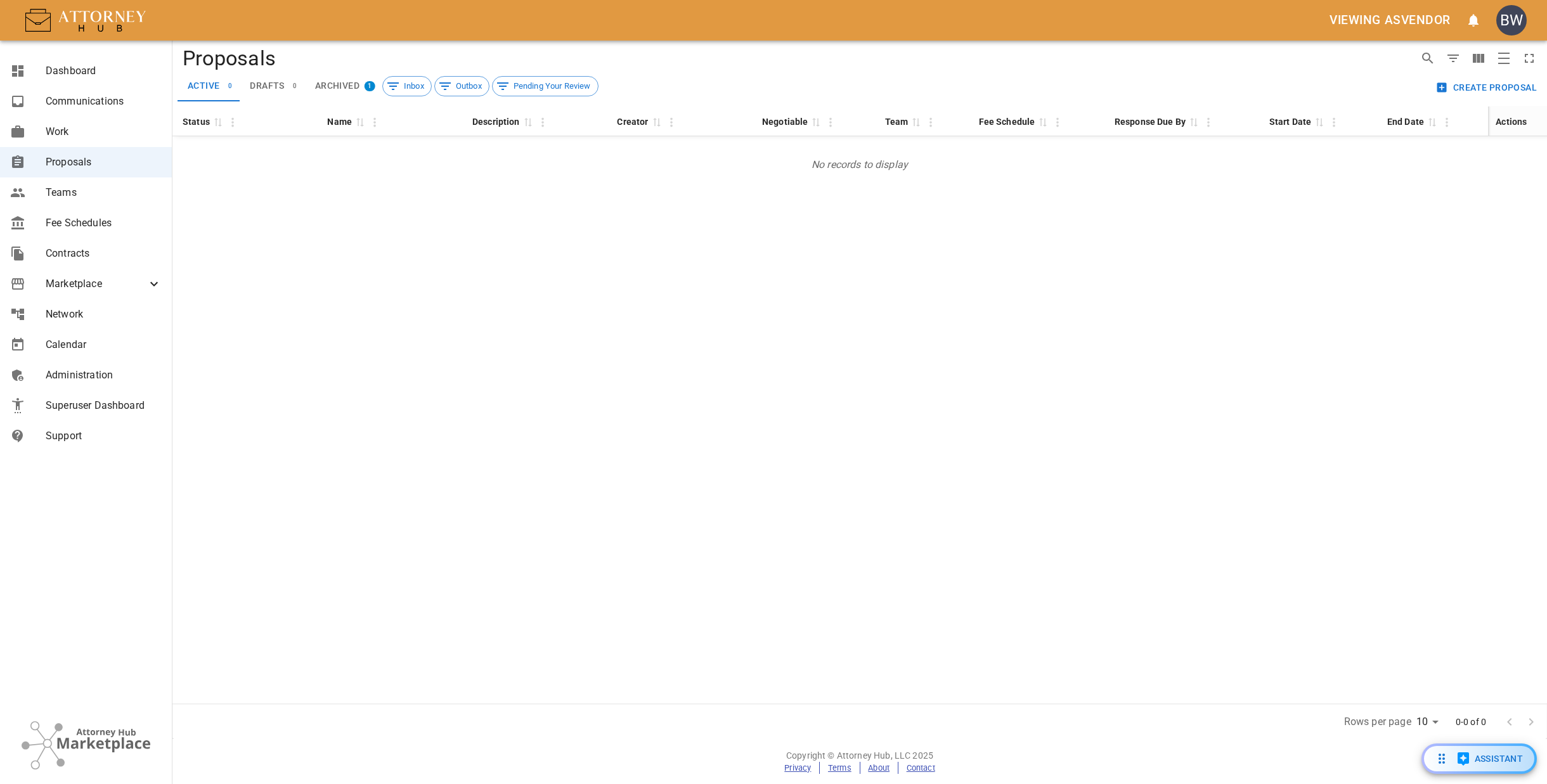
drag, startPoint x: 374, startPoint y: 211, endPoint x: 372, endPoint y: 201, distance: 10.2
click at [374, 205] on div "Status 0 Name 0 Description 0 Creator 0 Negotiable 0 Team 0 Fee Schedule 0 Resp…" at bounding box center [860, 405] width 1374 height 597
click at [354, 87] on span "archived" at bounding box center [337, 86] width 44 height 11
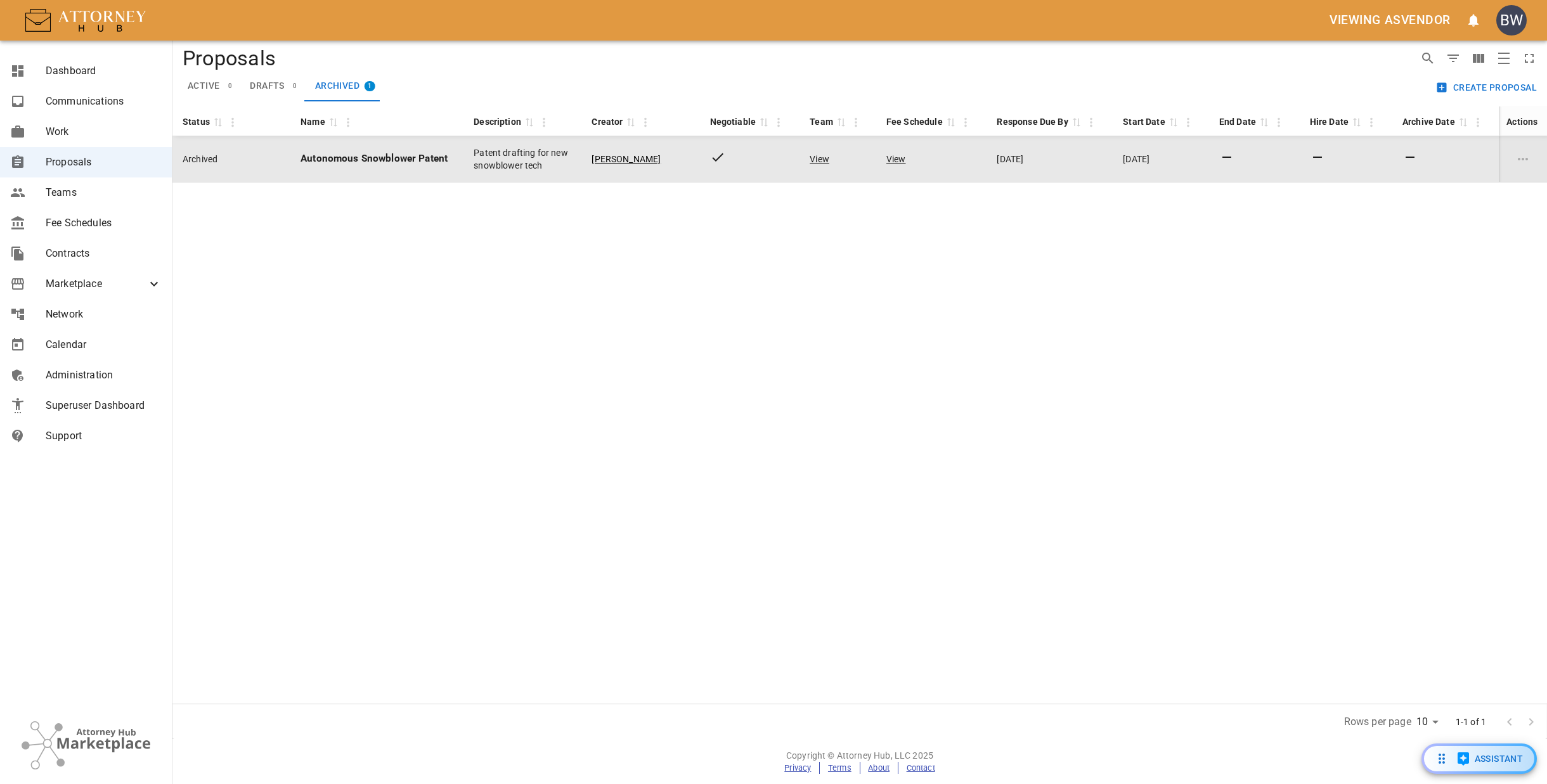
click at [474, 162] on td "Patent drafting for new snowblower tech" at bounding box center [522, 159] width 118 height 46
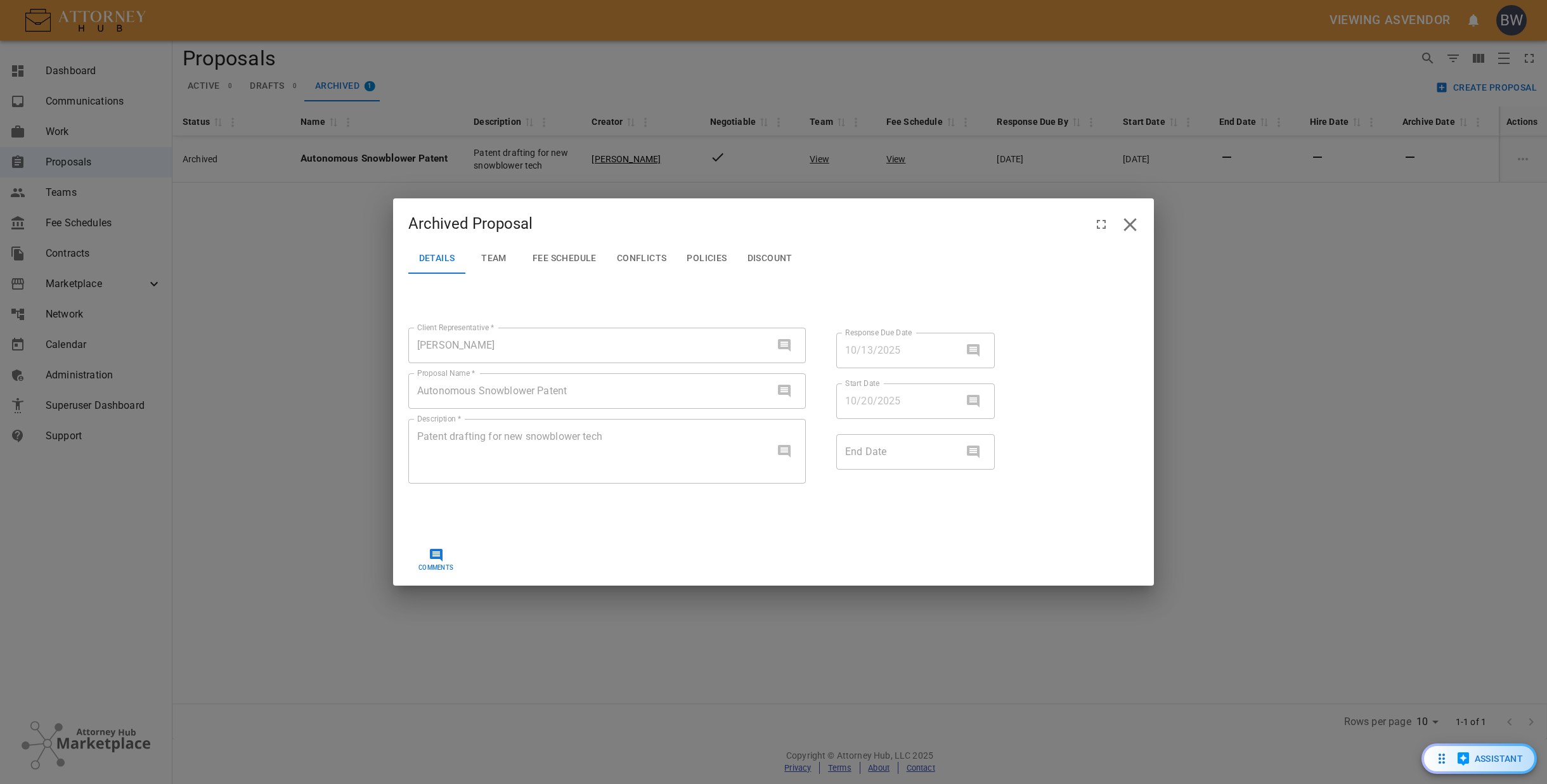
click at [501, 250] on button "Team" at bounding box center [494, 259] width 57 height 31
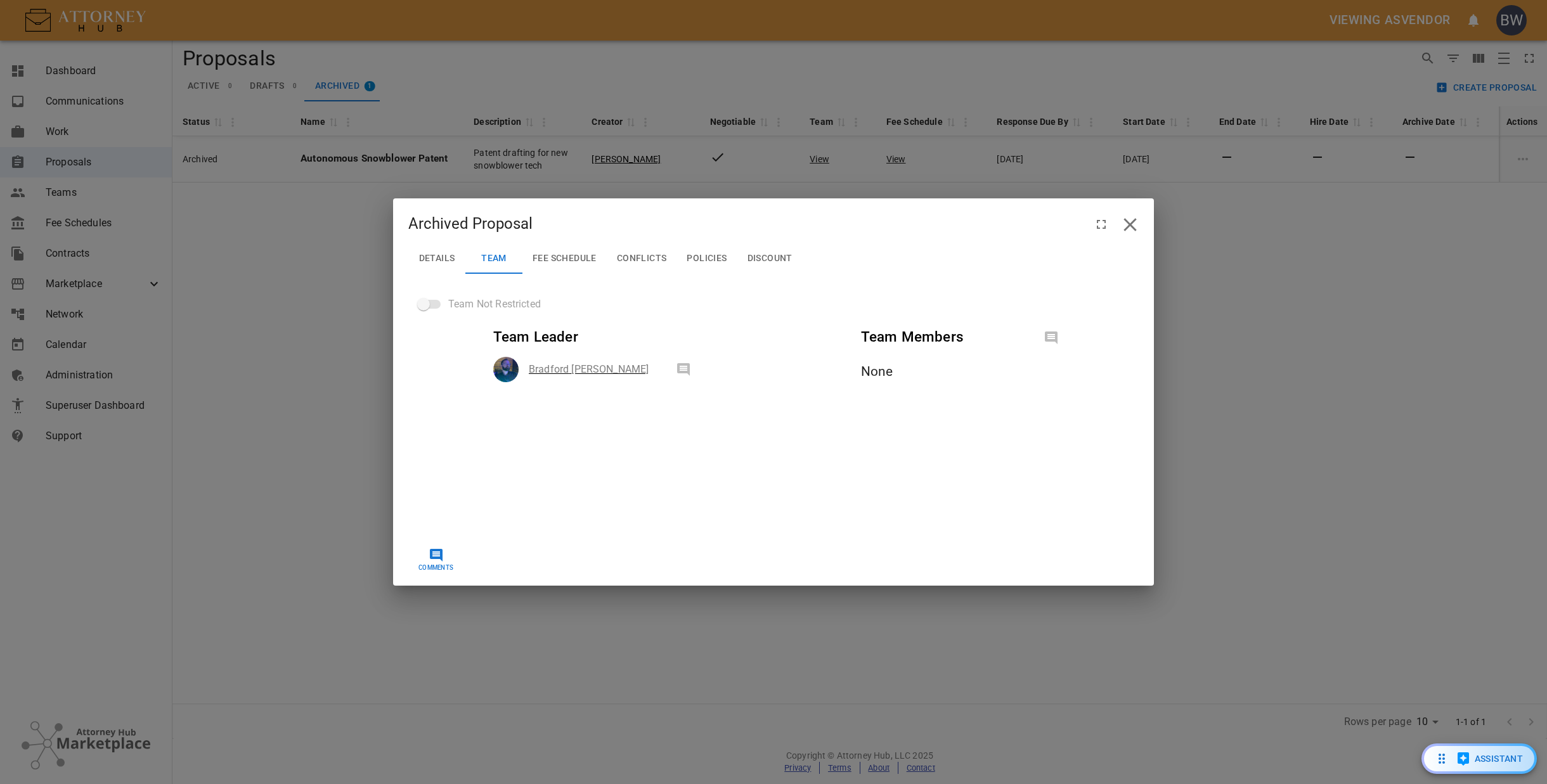
click at [550, 262] on span "Fee Schedule" at bounding box center [564, 259] width 64 height 11
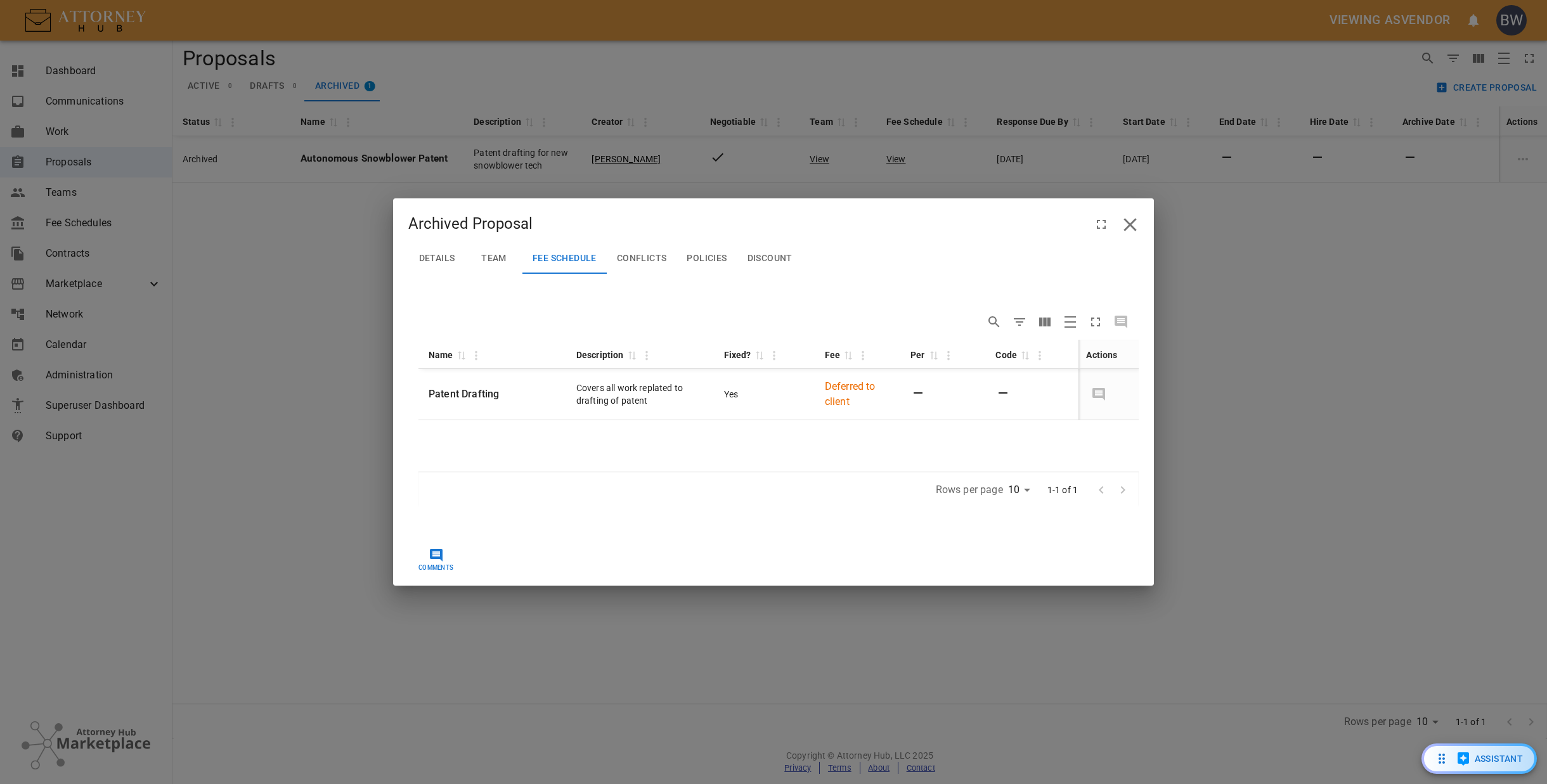
drag, startPoint x: 650, startPoint y: 263, endPoint x: 668, endPoint y: 263, distance: 18.0
click at [649, 262] on span "Conflicts" at bounding box center [642, 259] width 50 height 11
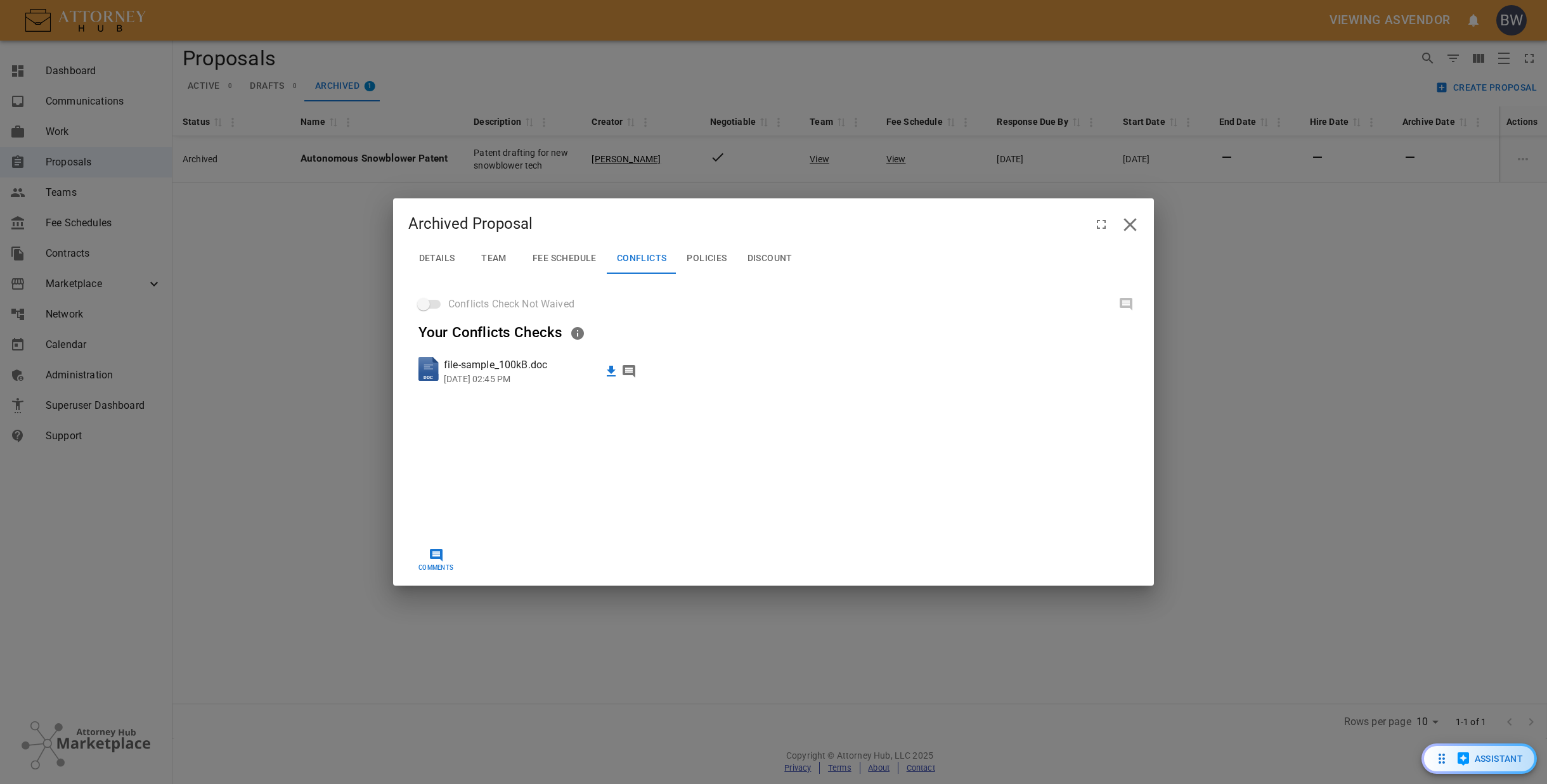
drag, startPoint x: 701, startPoint y: 257, endPoint x: 732, endPoint y: 259, distance: 31.1
click at [702, 257] on span "Policies" at bounding box center [707, 259] width 40 height 11
click at [774, 255] on span "Discount" at bounding box center [770, 259] width 45 height 11
click at [691, 265] on button "Policies" at bounding box center [707, 259] width 60 height 31
click at [760, 264] on button "Discount" at bounding box center [770, 259] width 65 height 31
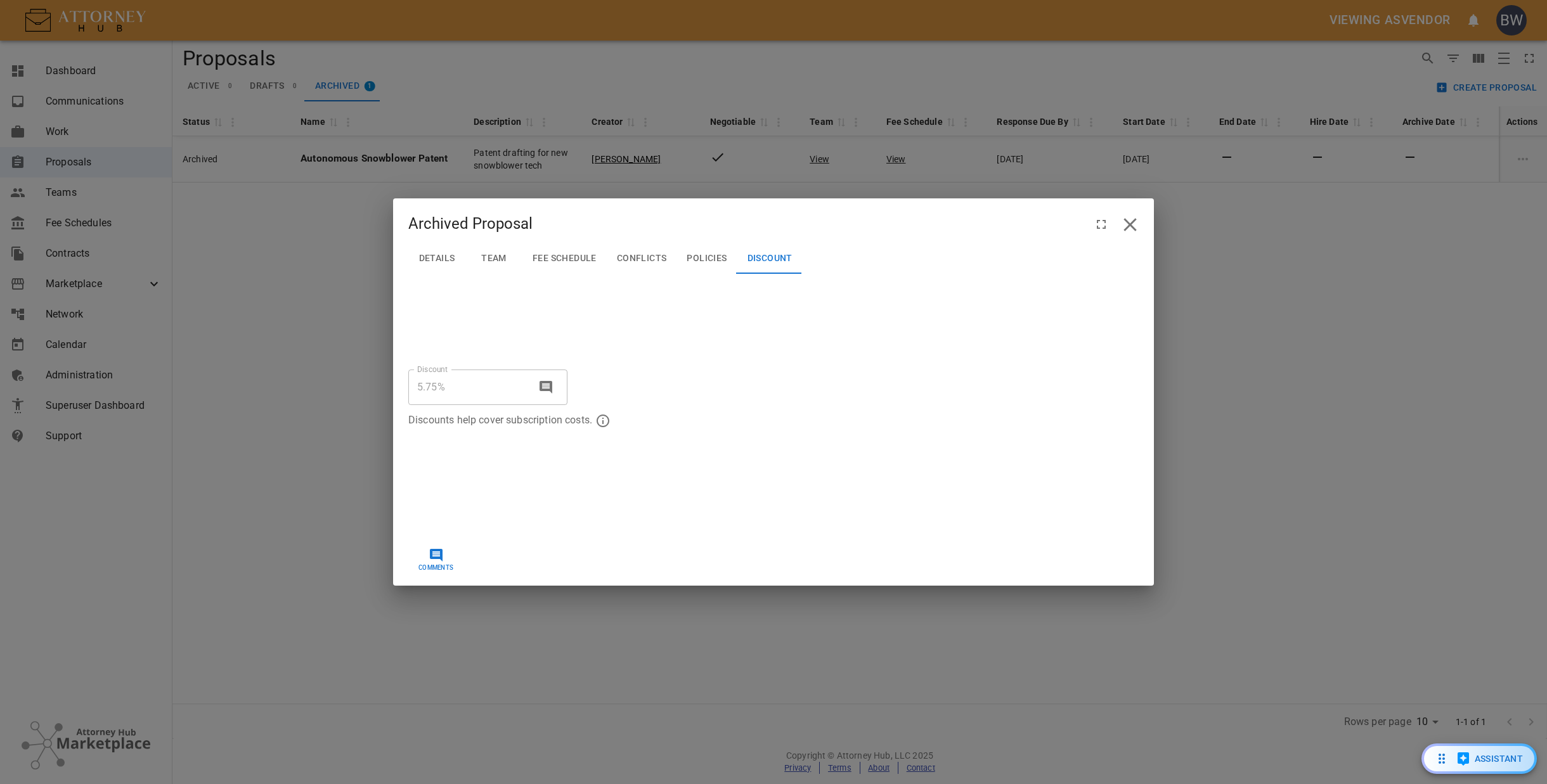
click at [623, 254] on span "Conflicts" at bounding box center [642, 259] width 50 height 11
click at [537, 251] on button "Fee Schedule" at bounding box center [564, 259] width 85 height 31
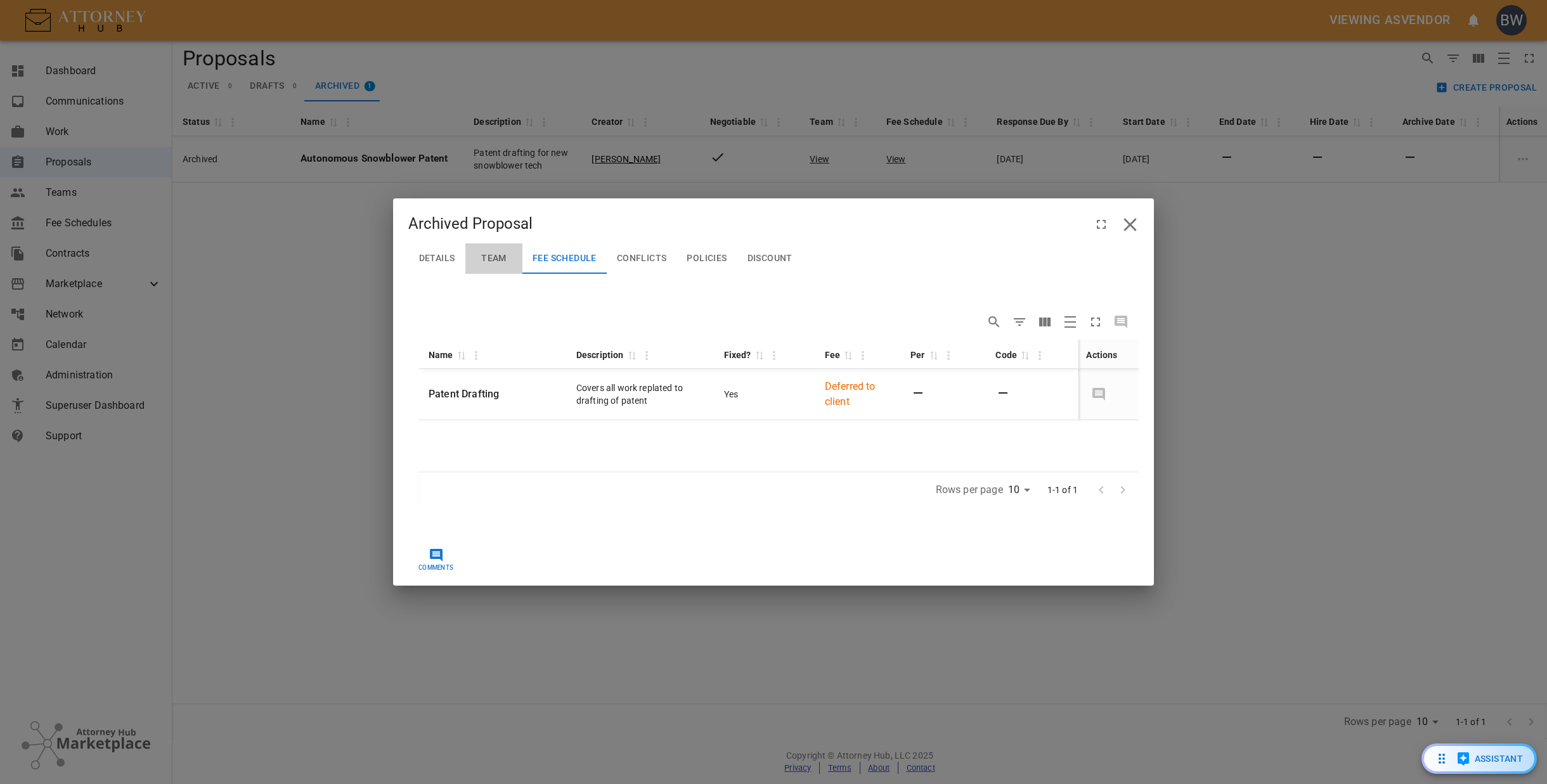
click at [487, 255] on span "Team" at bounding box center [494, 259] width 26 height 11
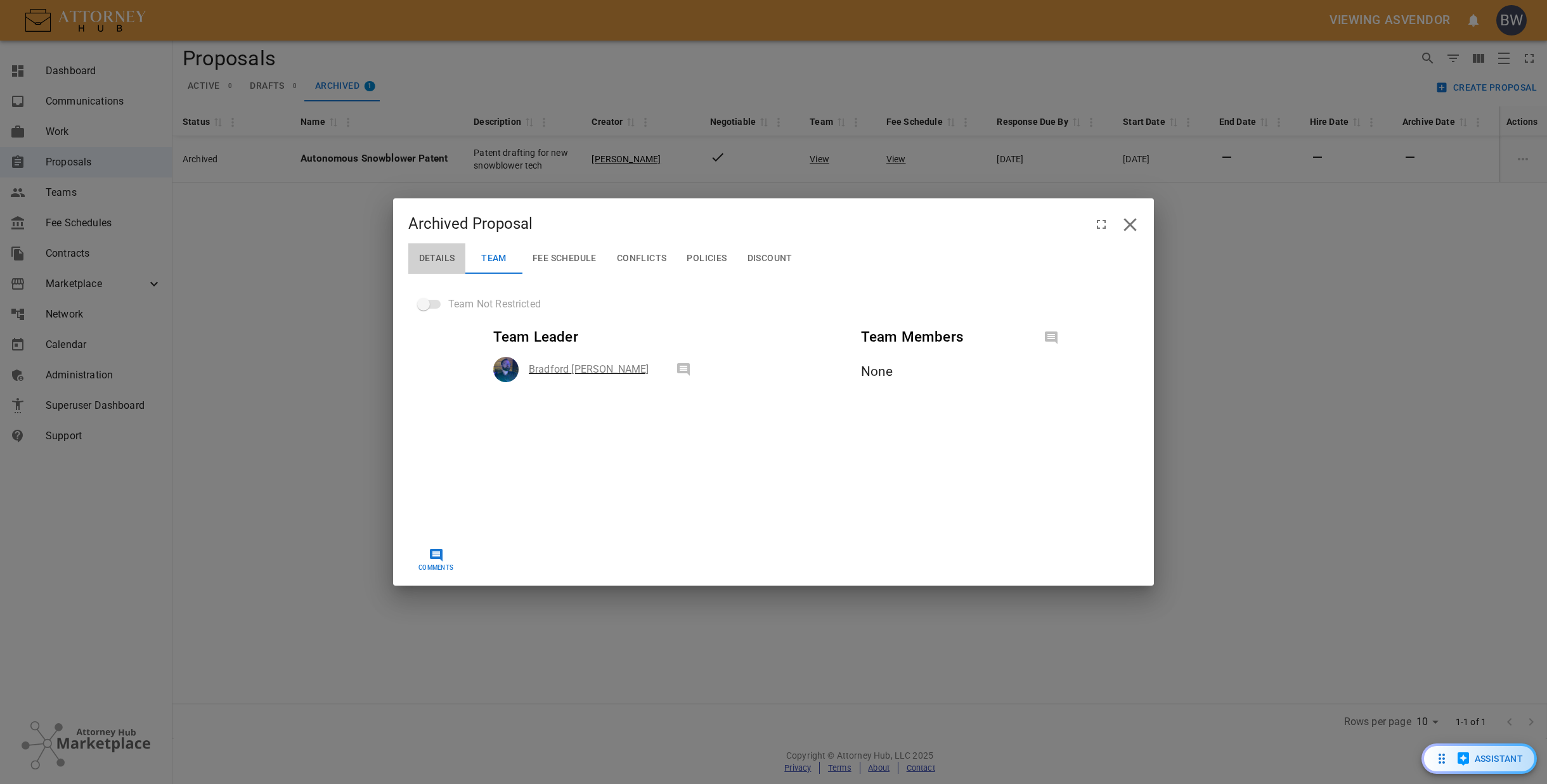
click at [417, 260] on button "Details" at bounding box center [437, 259] width 57 height 31
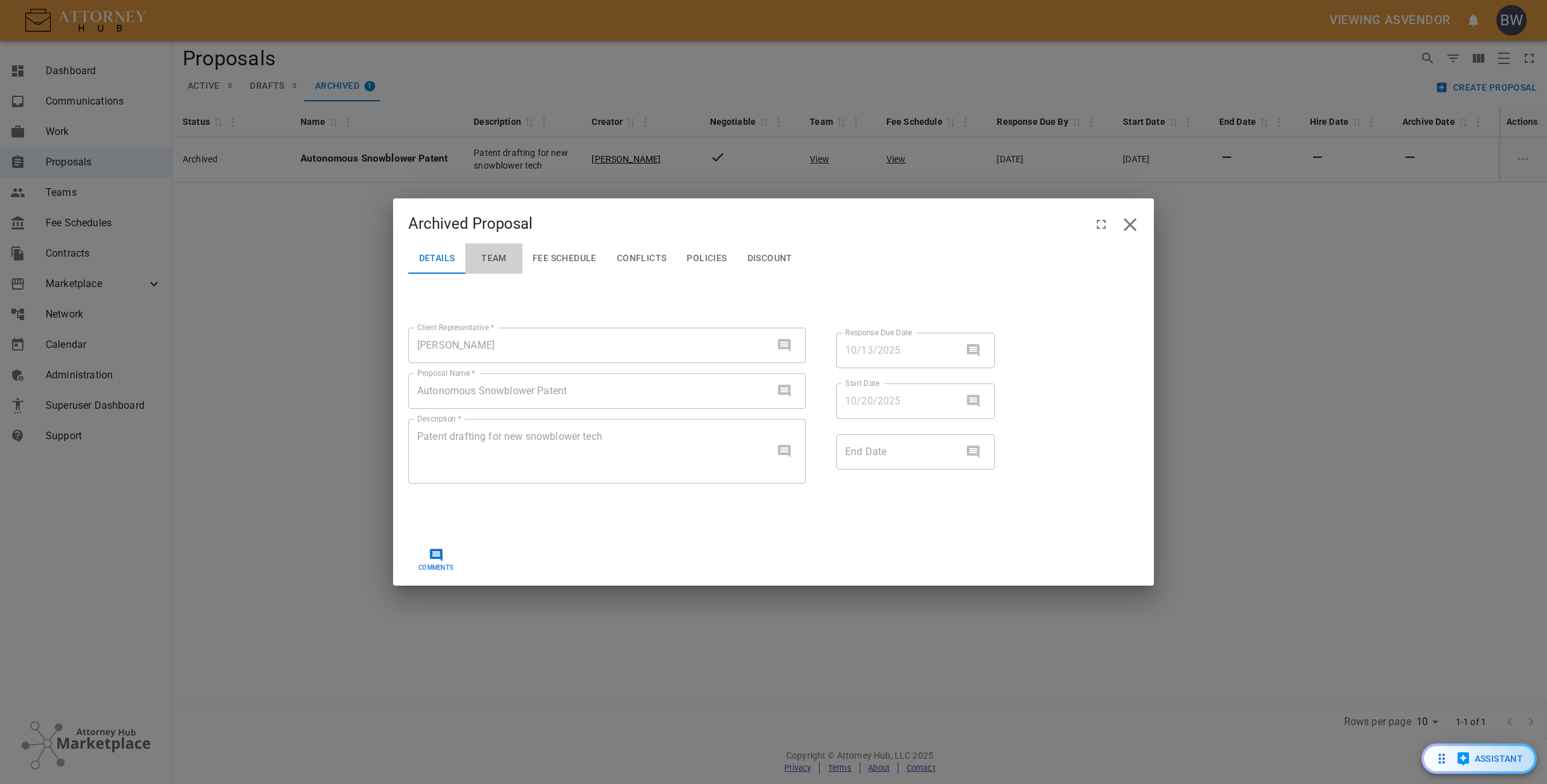
click at [478, 263] on button "Team" at bounding box center [494, 259] width 57 height 31
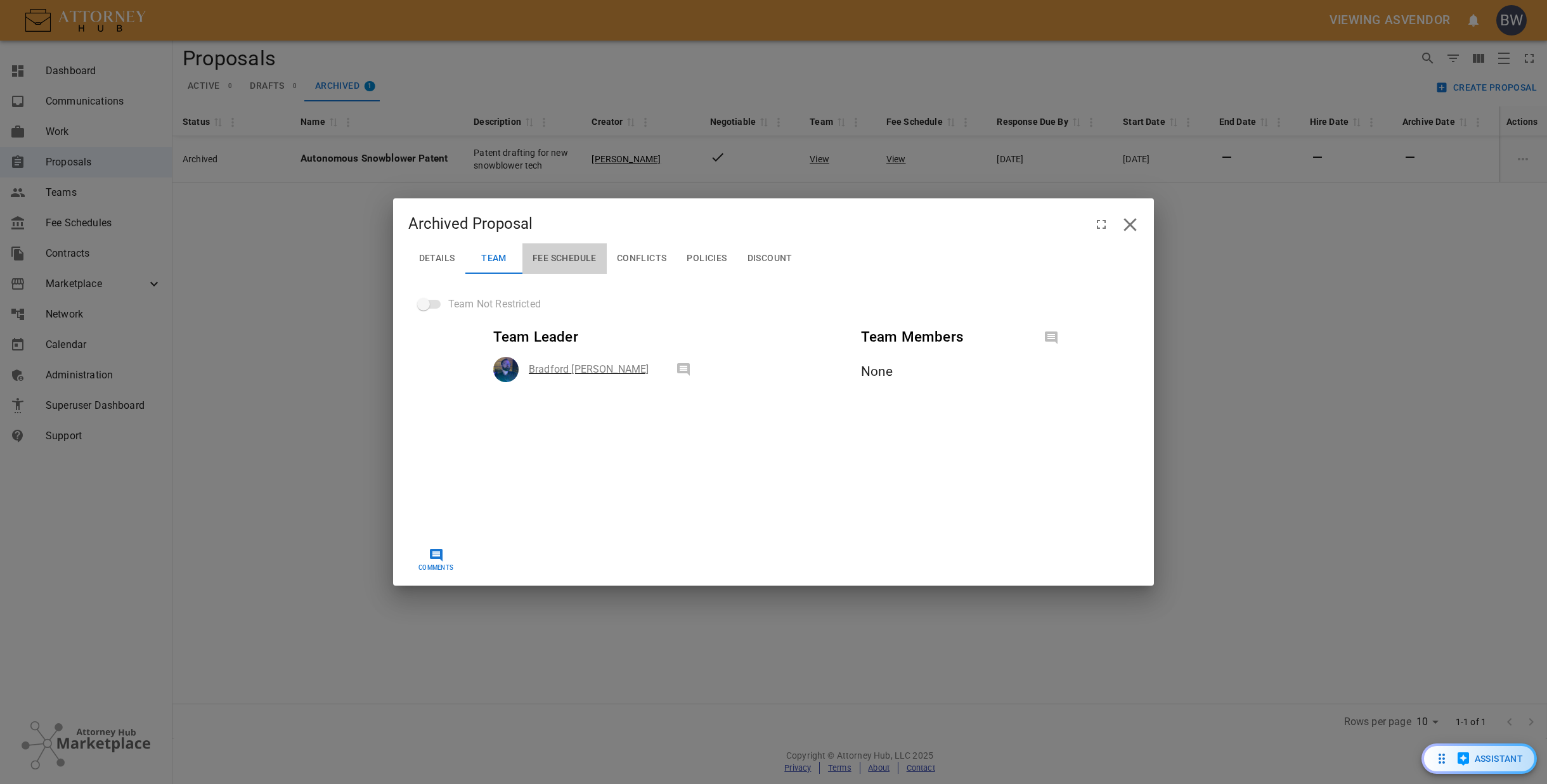
drag, startPoint x: 560, startPoint y: 265, endPoint x: 567, endPoint y: 263, distance: 7.3
click at [560, 264] on button "Fee Schedule" at bounding box center [564, 259] width 85 height 31
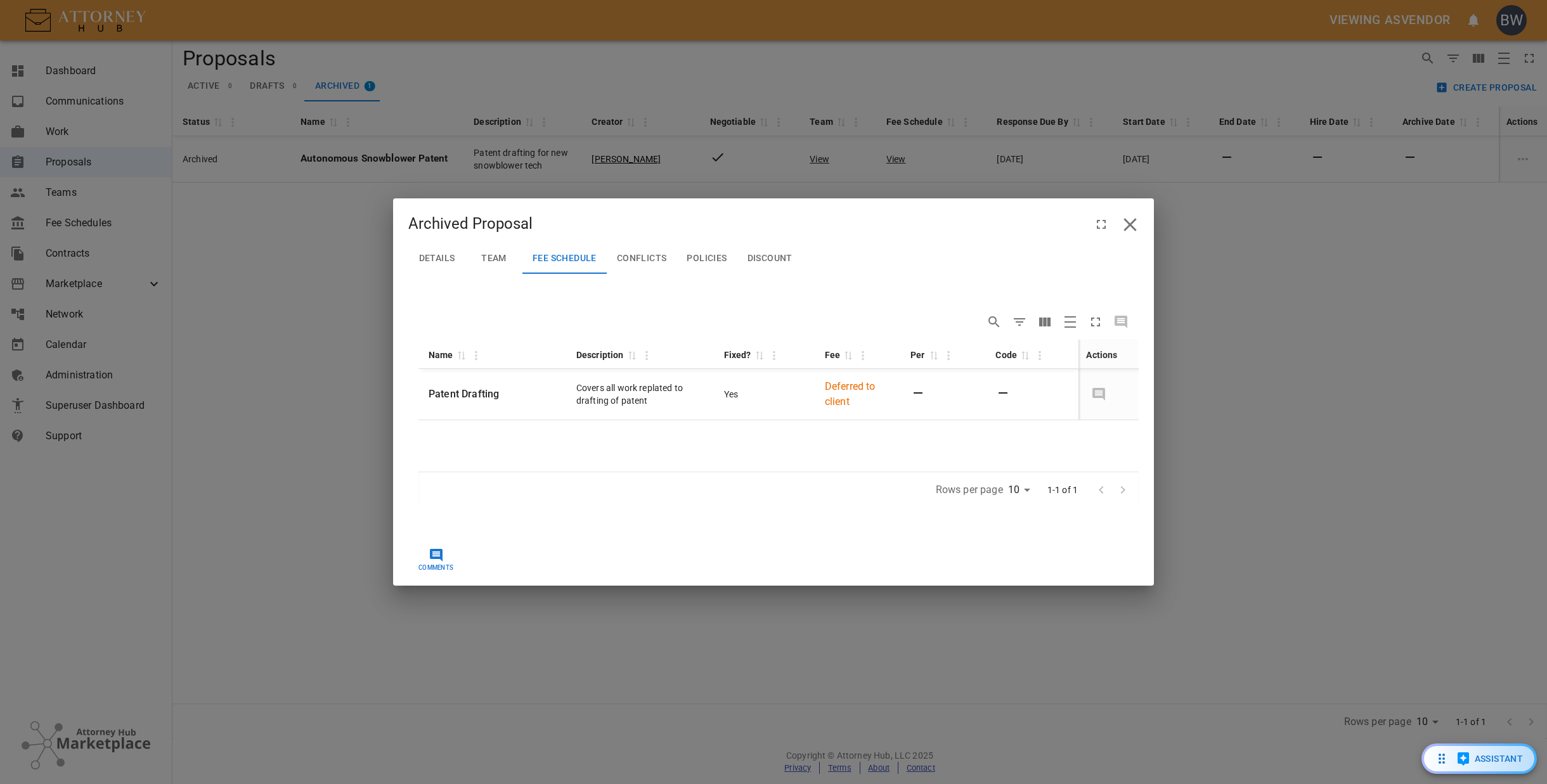
click at [1130, 224] on icon "close" at bounding box center [1130, 225] width 12 height 12
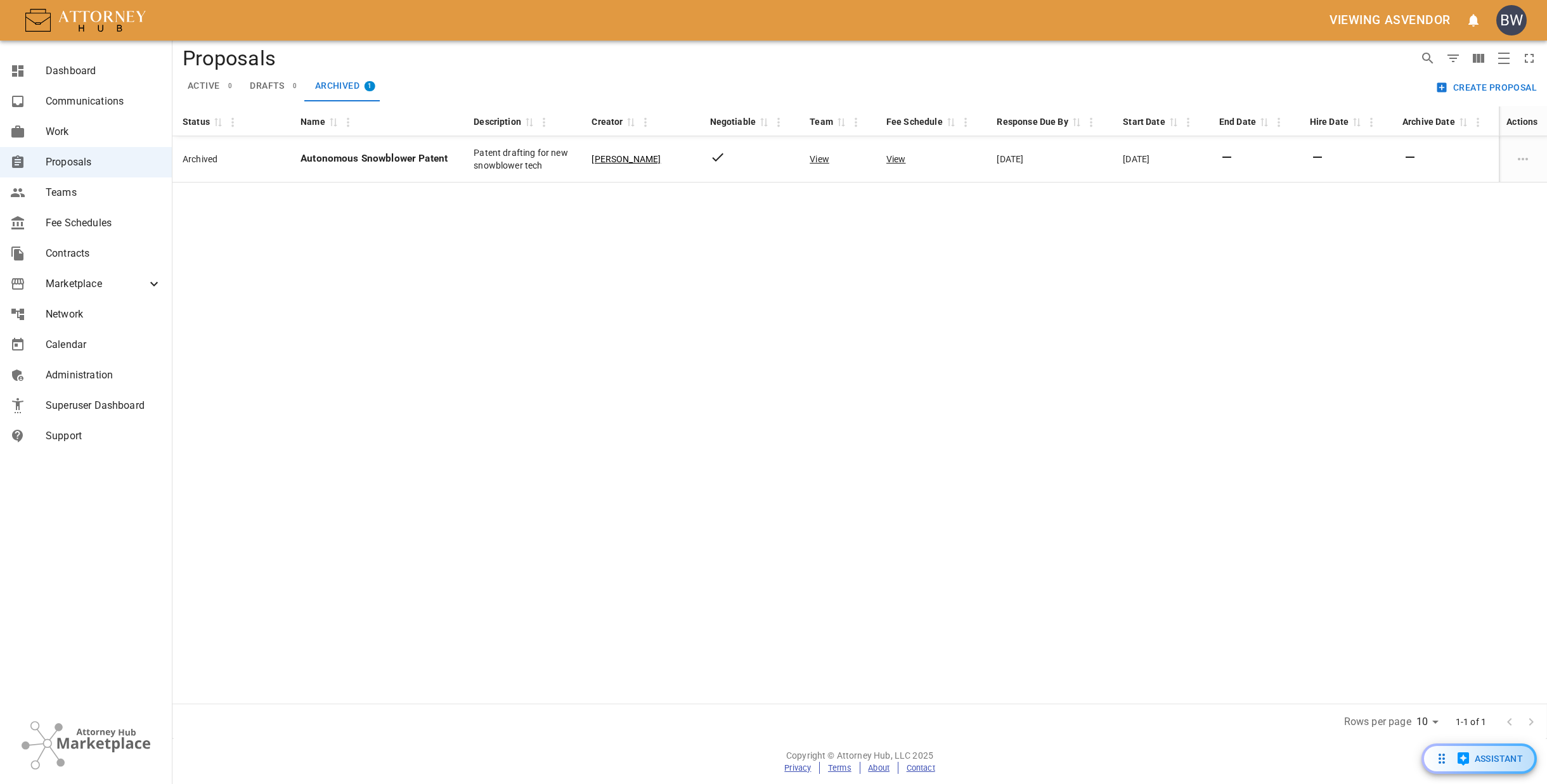
drag, startPoint x: 1129, startPoint y: 379, endPoint x: 801, endPoint y: 323, distance: 332.7
click at [1130, 380] on div "Status 0 Name 0 Description 0 Creator 0 Negotiable 0 Team 0 Fee Schedule 0 Resp…" at bounding box center [860, 405] width 1374 height 597
click at [620, 466] on div "Status 0 Name 0 Description 0 Creator 0 Negotiable 0 Team 0 Fee Schedule 0 Resp…" at bounding box center [860, 405] width 1374 height 597
